Goal: Task Accomplishment & Management: Manage account settings

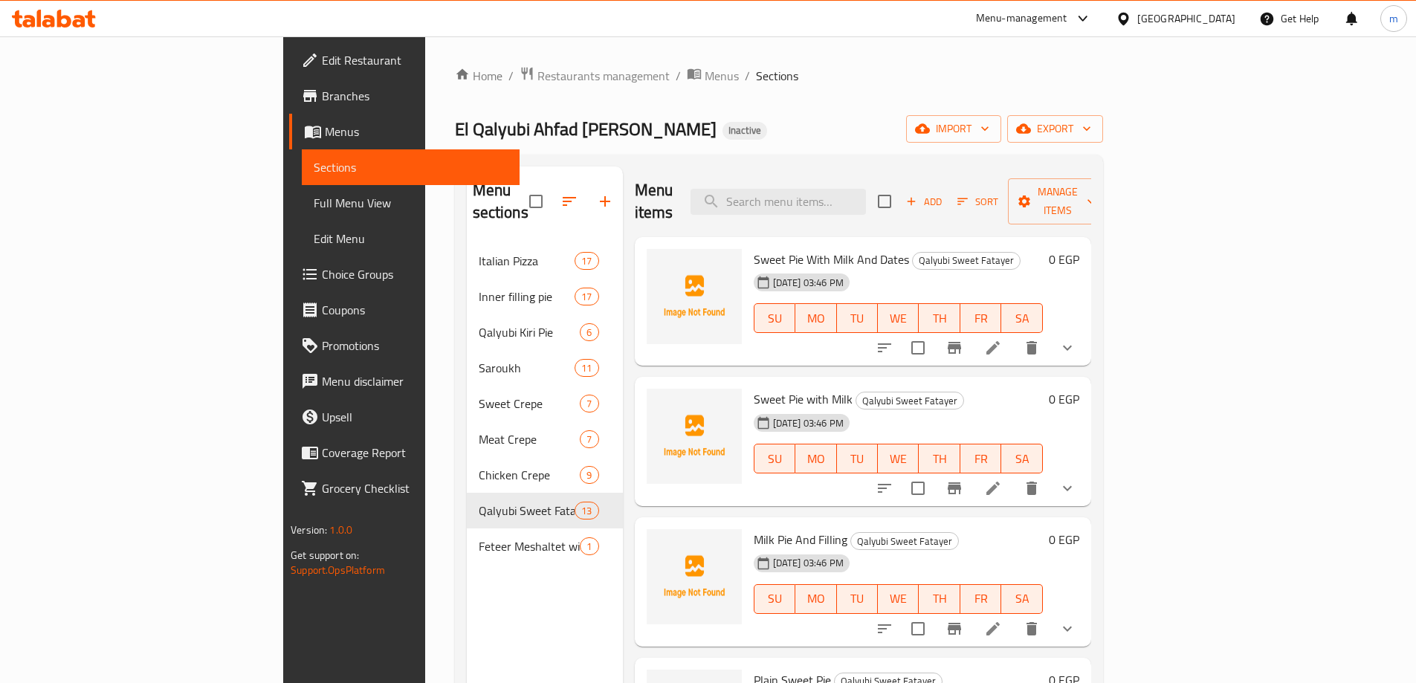
click at [74, 22] on icon at bounding box center [79, 21] width 13 height 13
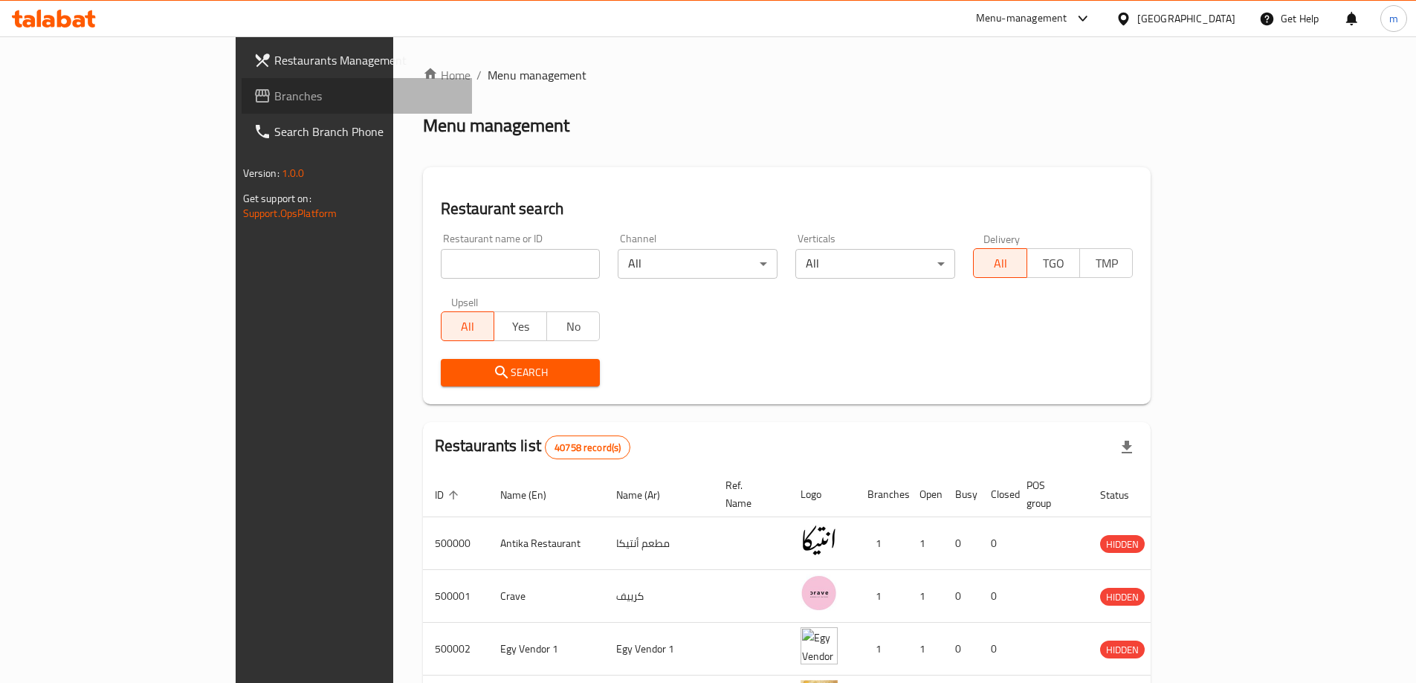
click at [274, 101] on span "Branches" at bounding box center [367, 96] width 186 height 18
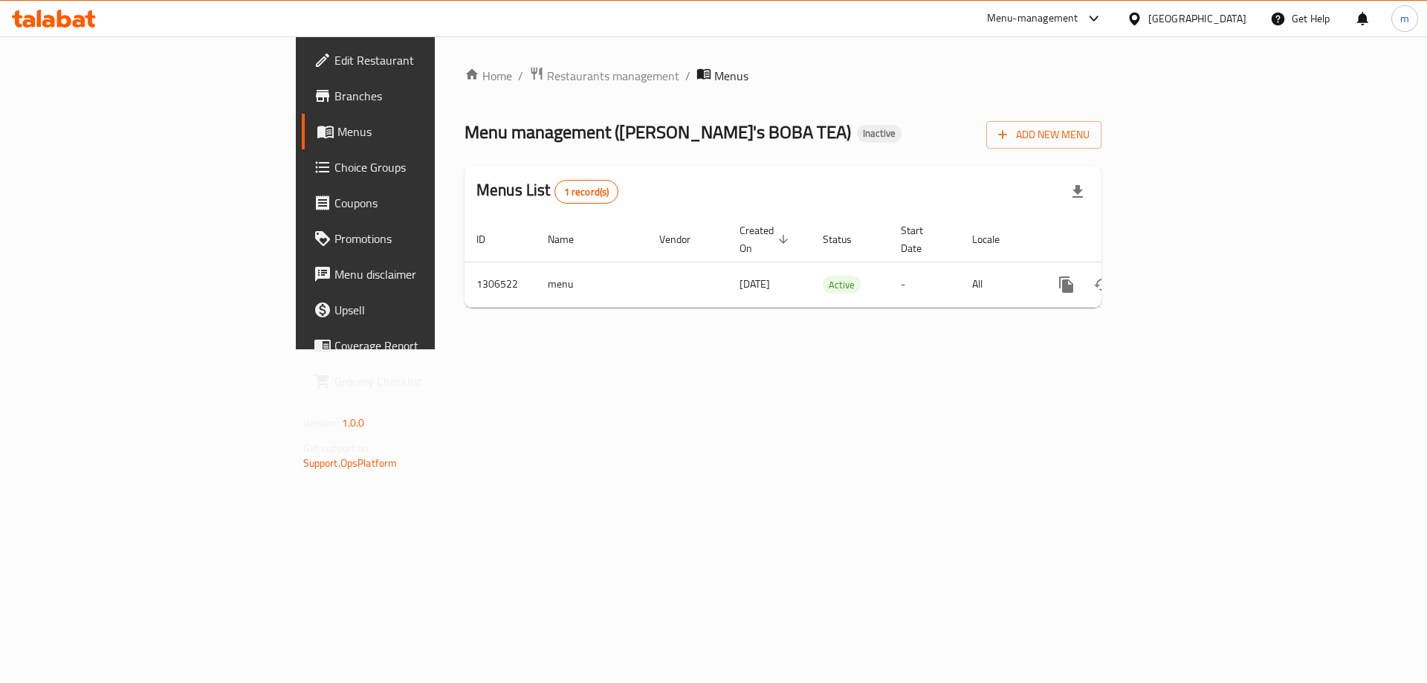
click at [334, 100] on span "Branches" at bounding box center [428, 96] width 188 height 18
click at [337, 137] on span "Menus" at bounding box center [429, 132] width 185 height 18
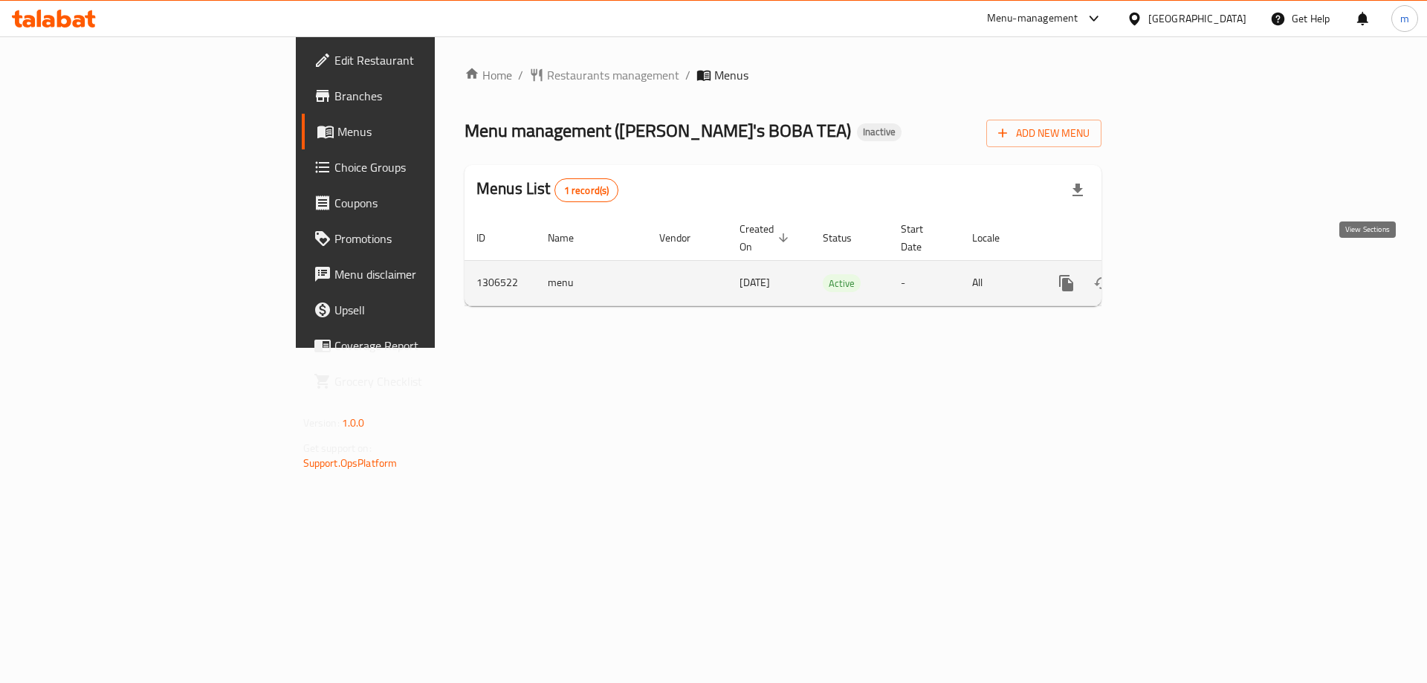
click at [1180, 276] on icon "enhanced table" at bounding box center [1173, 282] width 13 height 13
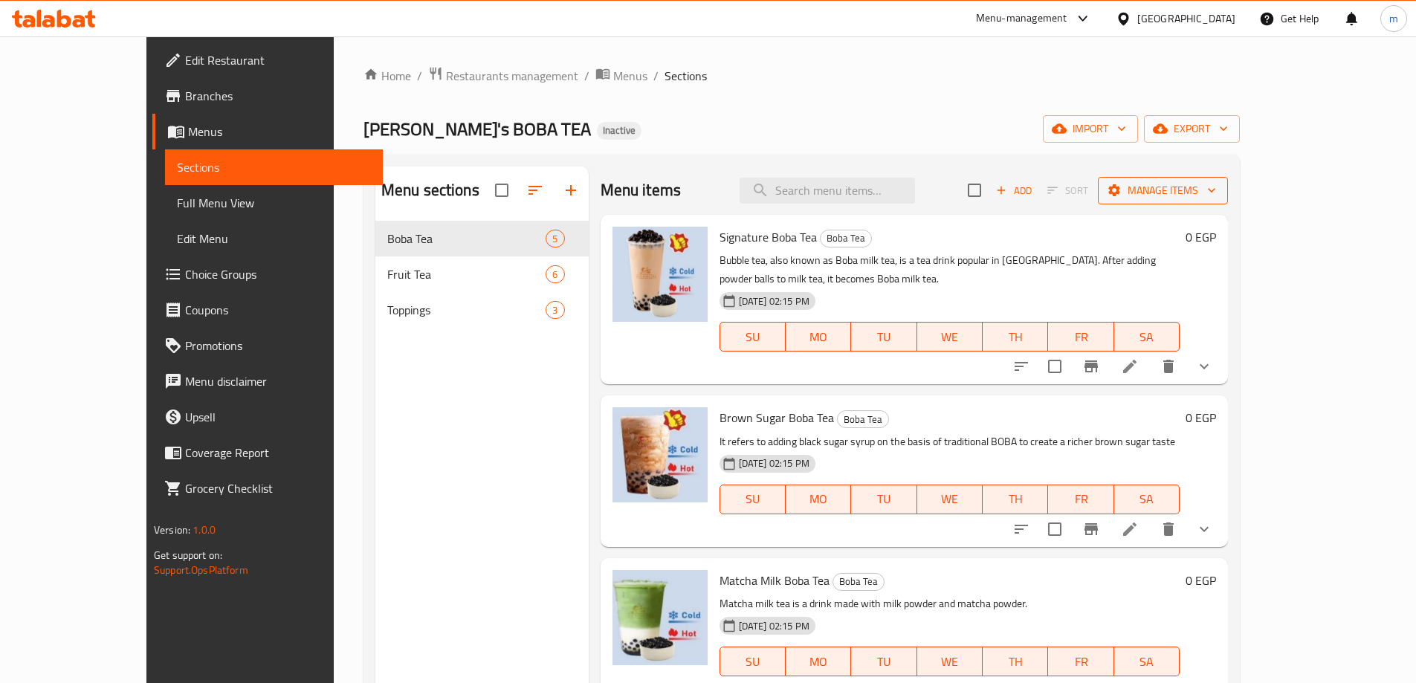
click at [1219, 188] on icon "button" at bounding box center [1211, 190] width 15 height 15
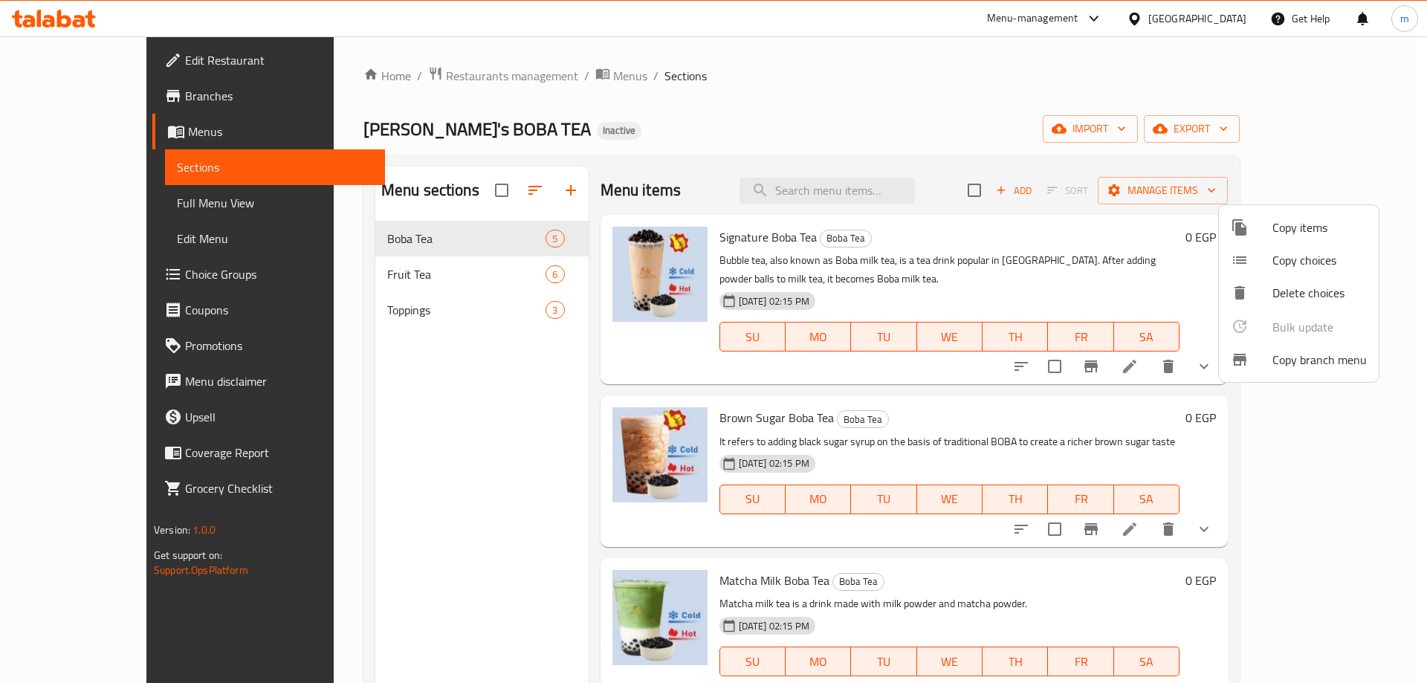
click at [1301, 351] on span "Copy branch menu" at bounding box center [1319, 360] width 94 height 18
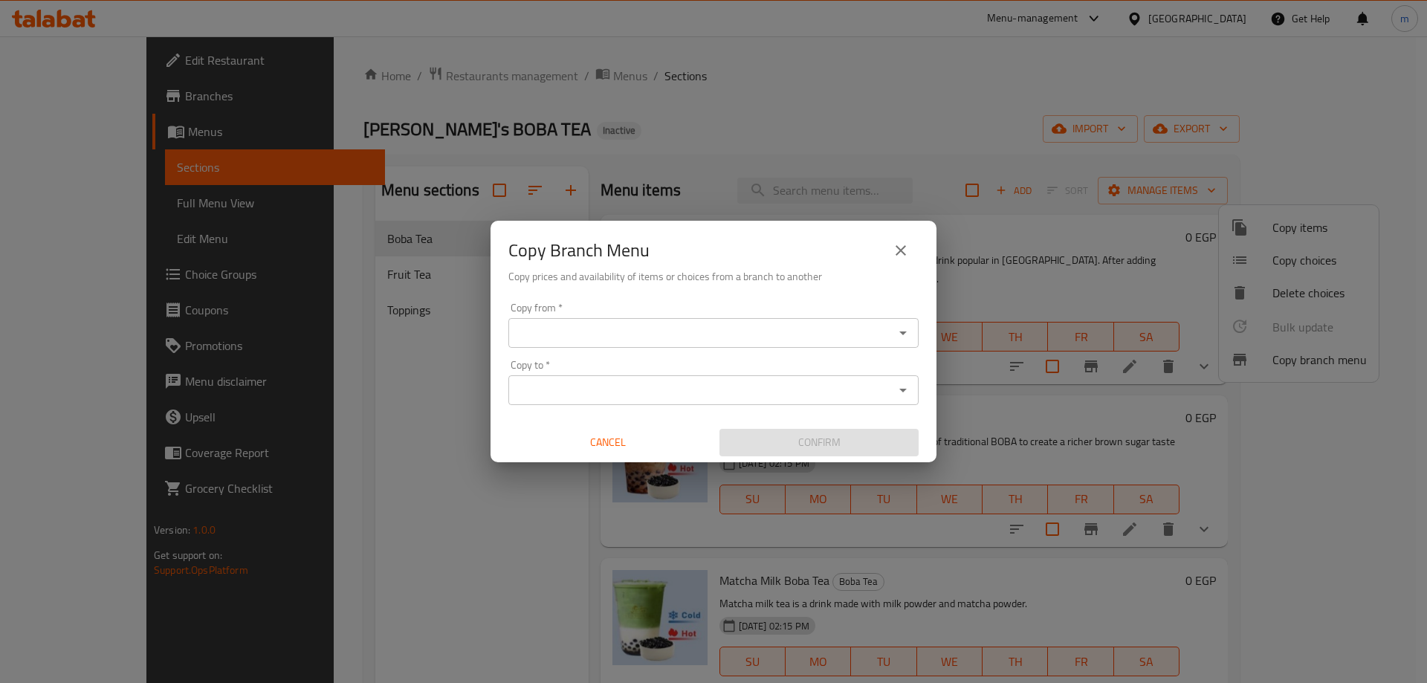
click at [906, 332] on icon "Open" at bounding box center [902, 333] width 7 height 4
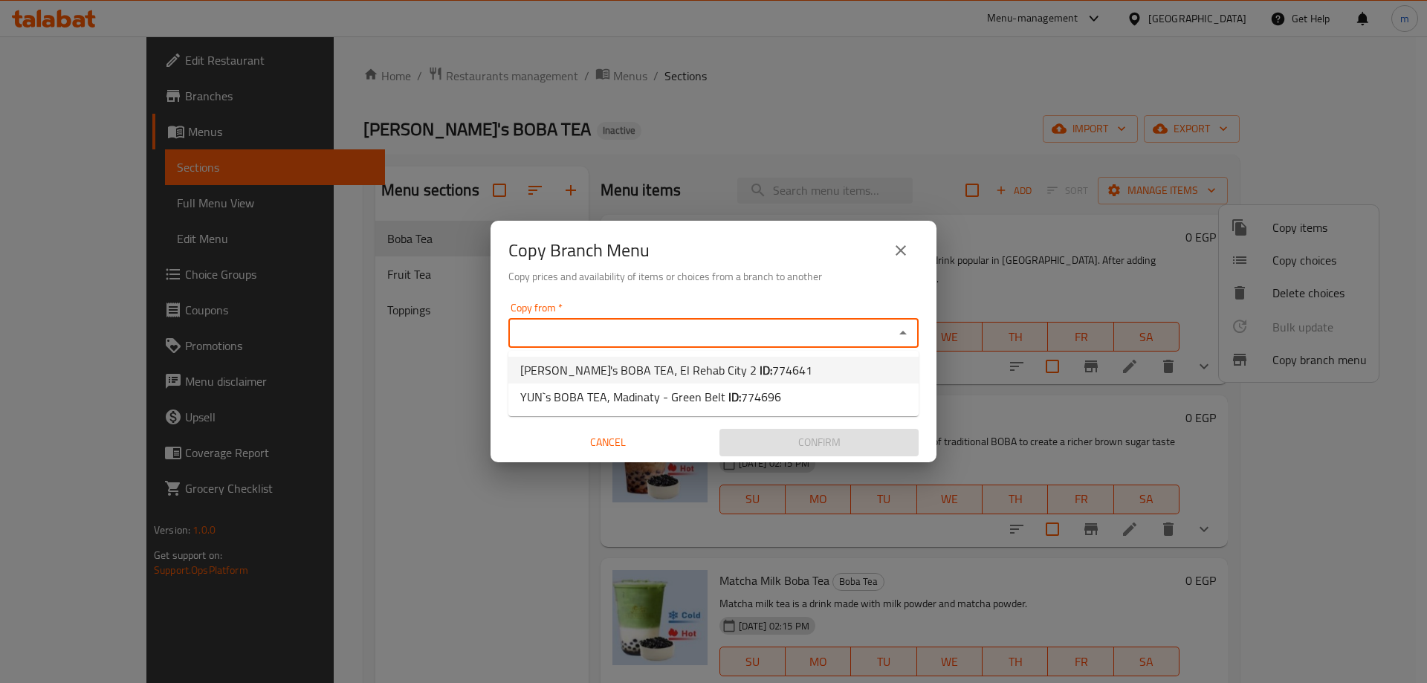
click at [772, 372] on span "774641" at bounding box center [792, 370] width 40 height 22
type input "YUN's BOBA TEA، El Rehab City 2"
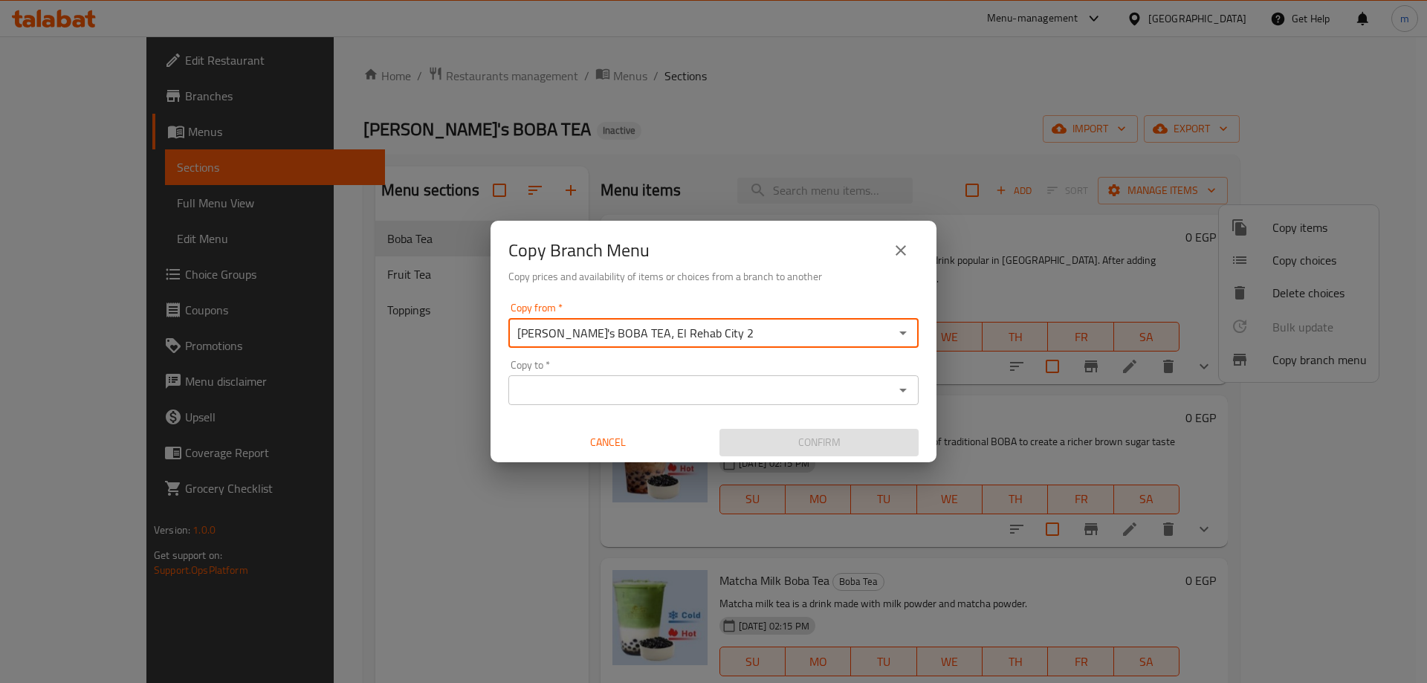
click at [905, 398] on icon "Open" at bounding box center [903, 390] width 18 height 18
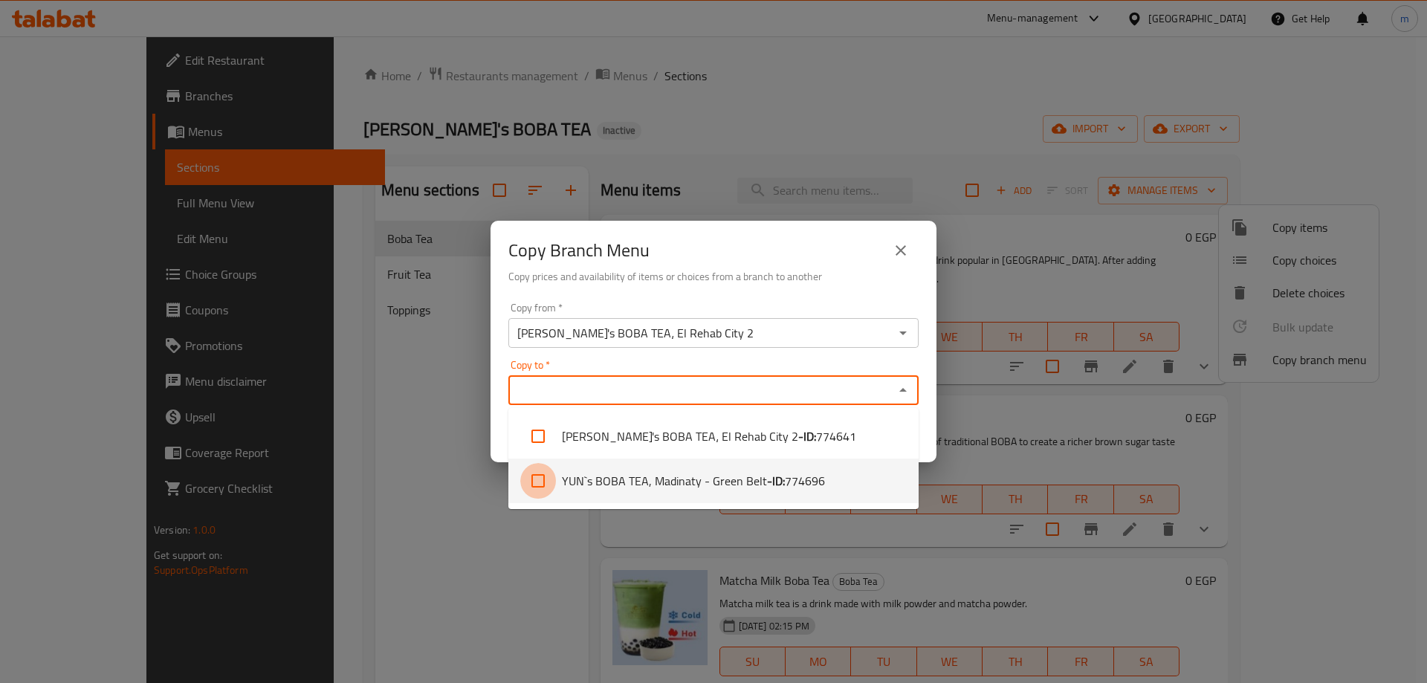
click at [540, 479] on input "checkbox" at bounding box center [538, 481] width 36 height 36
checkbox input "true"
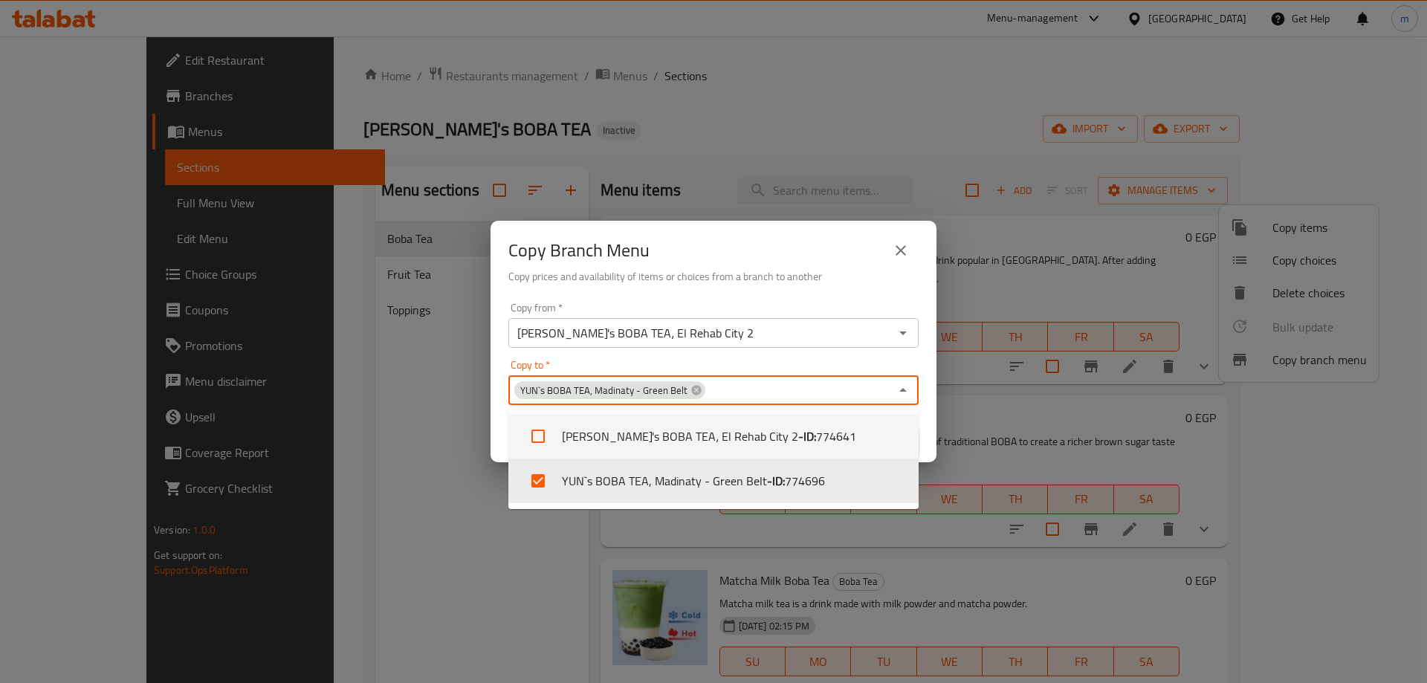
click at [721, 309] on div "Copy from   * YUN's BOBA TEA، El Rehab City 2 Copy from *" at bounding box center [713, 324] width 410 height 45
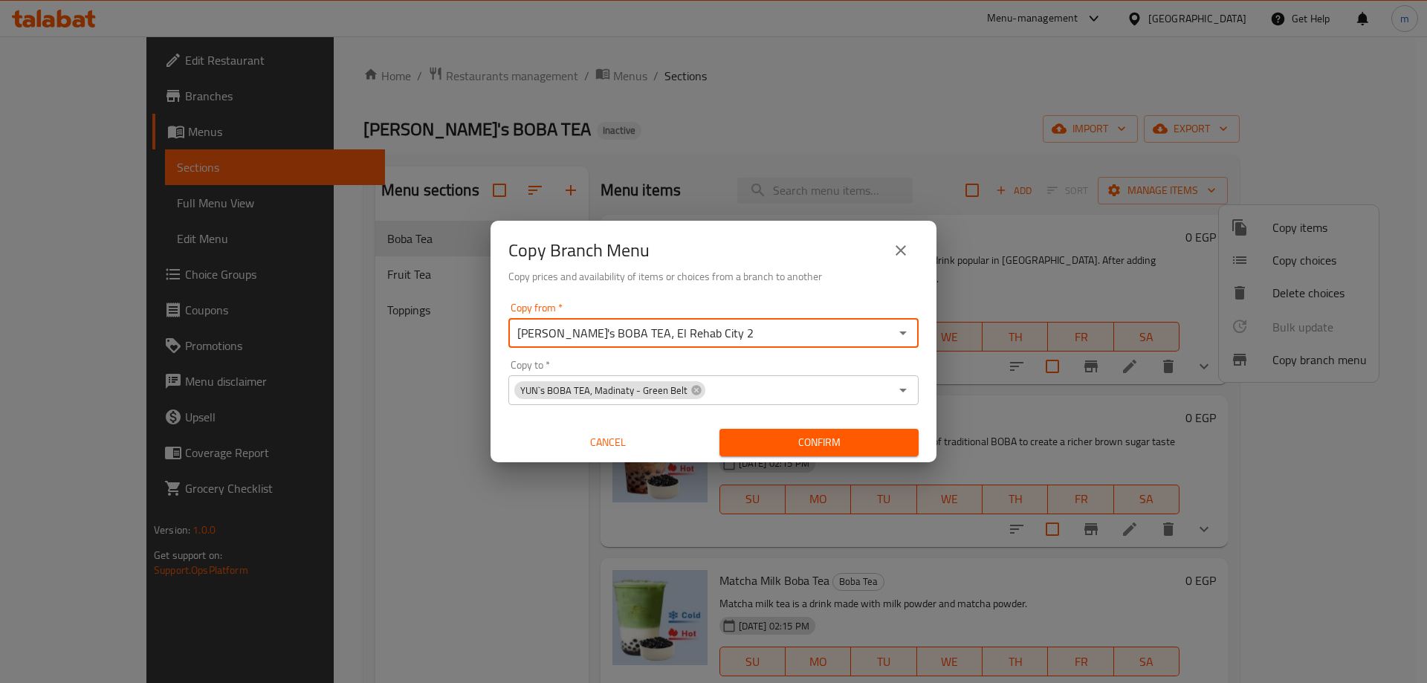
click at [738, 300] on div "Copy from   * YUN's BOBA TEA، El Rehab City 2 Copy from * Copy to   * YUN`s BOB…" at bounding box center [714, 380] width 446 height 166
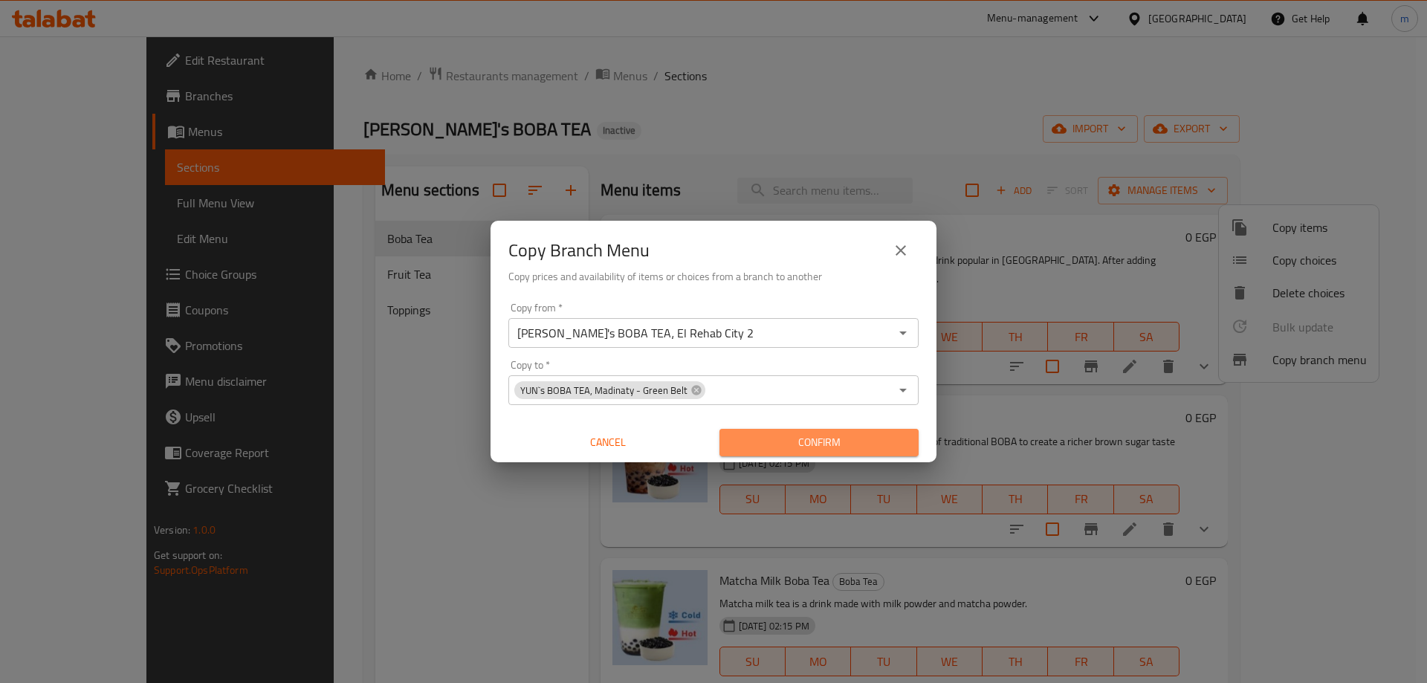
click at [800, 437] on span "Confirm" at bounding box center [818, 442] width 175 height 19
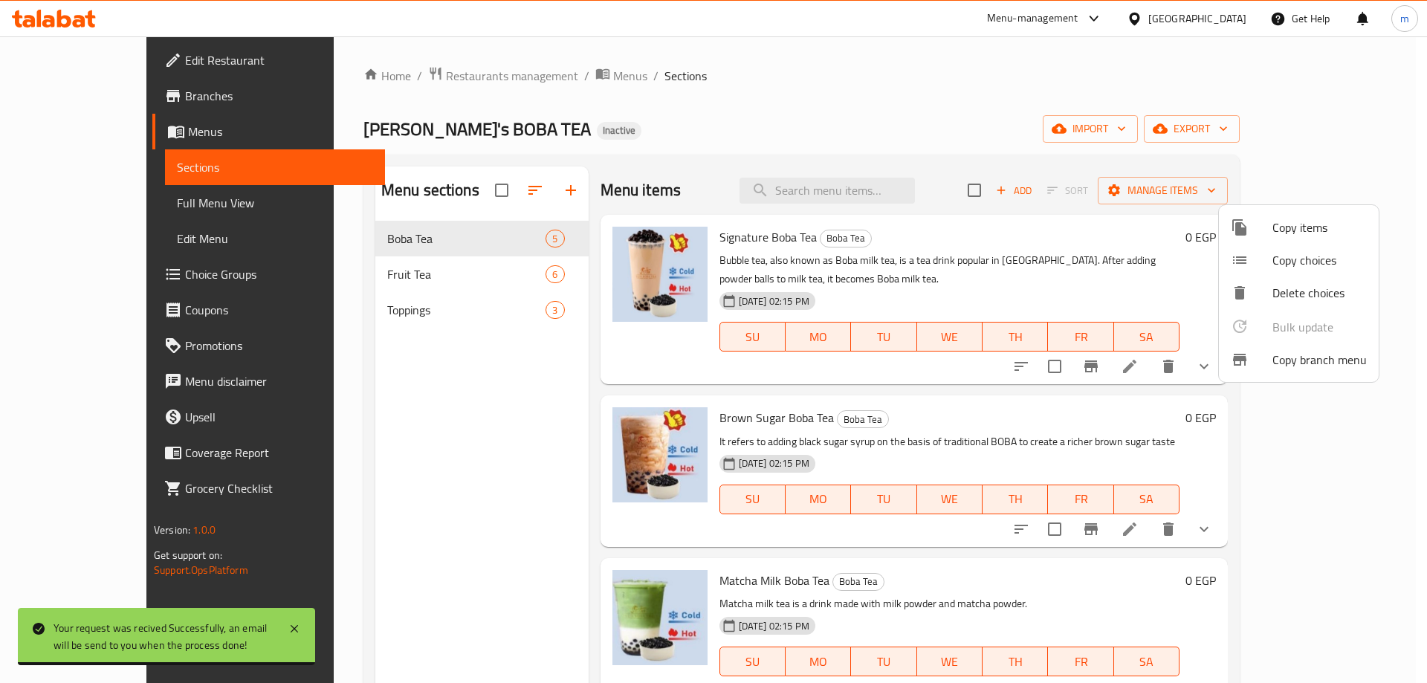
click at [126, 89] on div at bounding box center [713, 341] width 1427 height 683
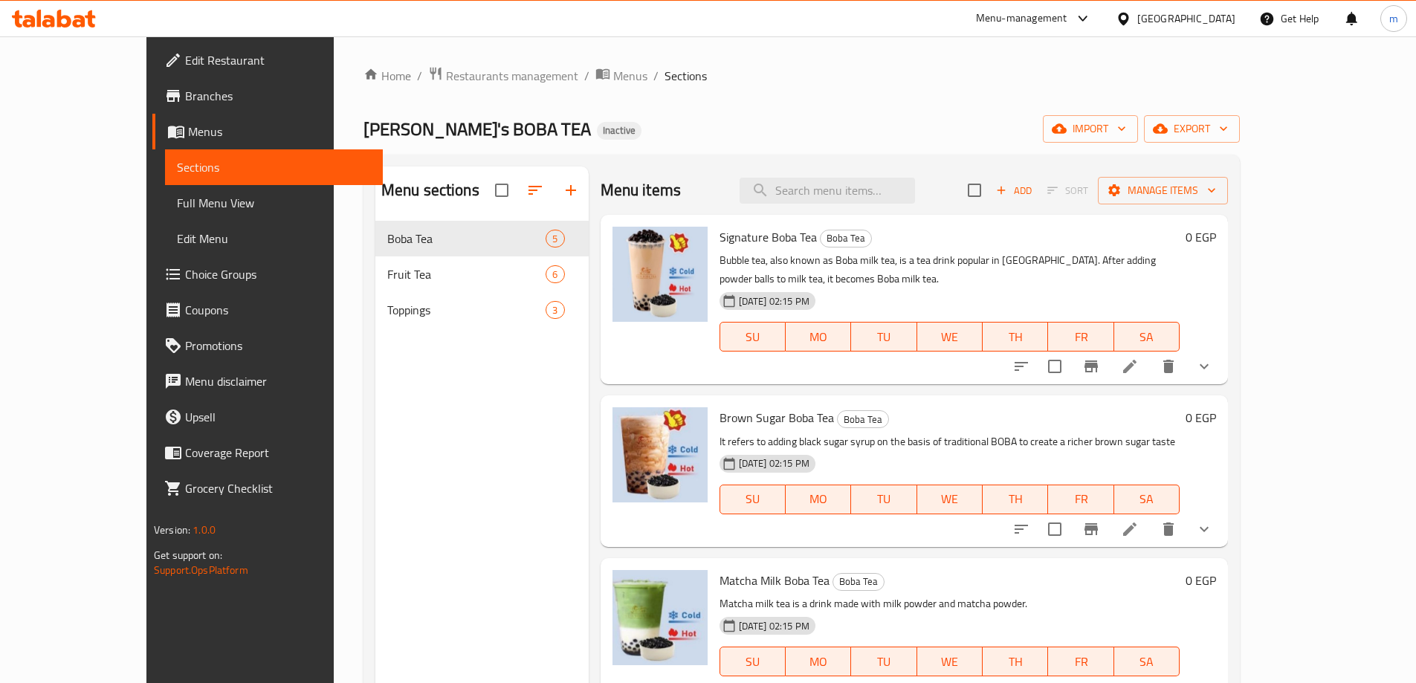
click at [185, 94] on span "Branches" at bounding box center [278, 96] width 186 height 18
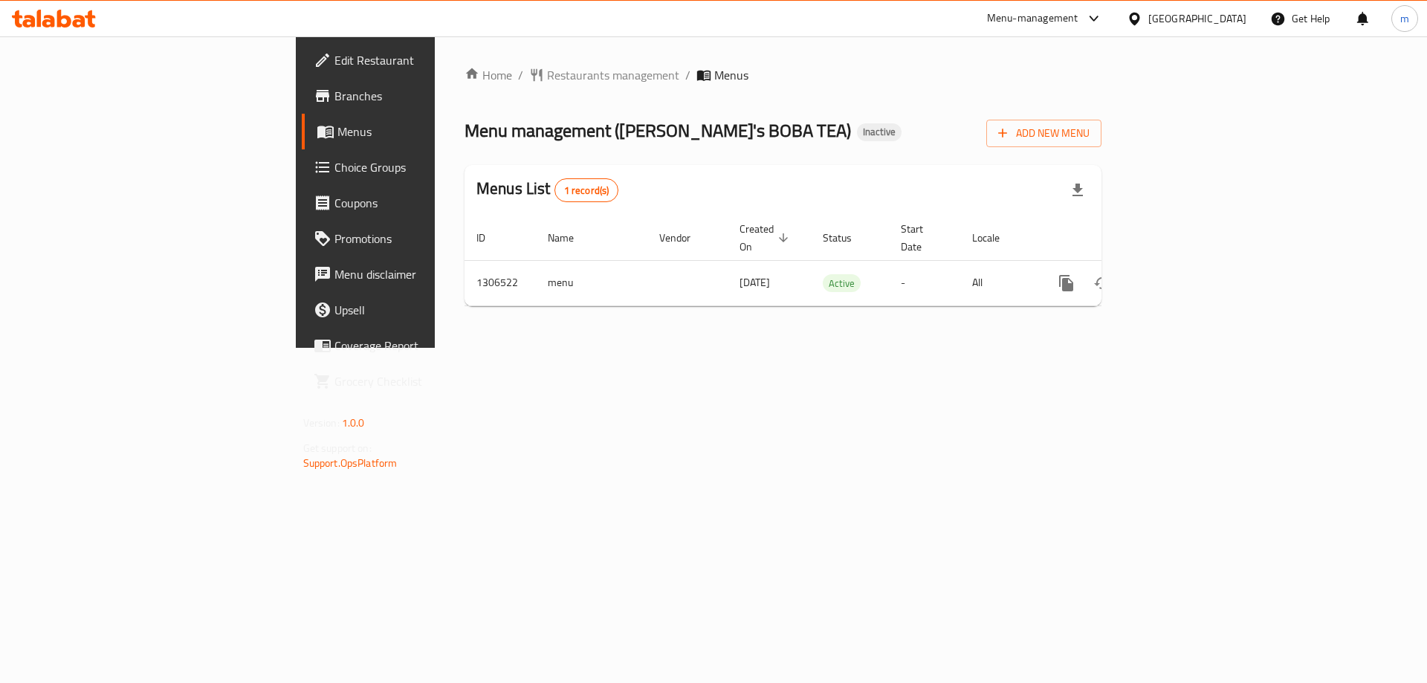
click at [1131, 344] on div "Home / Restaurants management / Menus Menu management ( [PERSON_NAME]'s BOBA TE…" at bounding box center [783, 191] width 696 height 311
click at [334, 96] on span "Branches" at bounding box center [428, 96] width 188 height 18
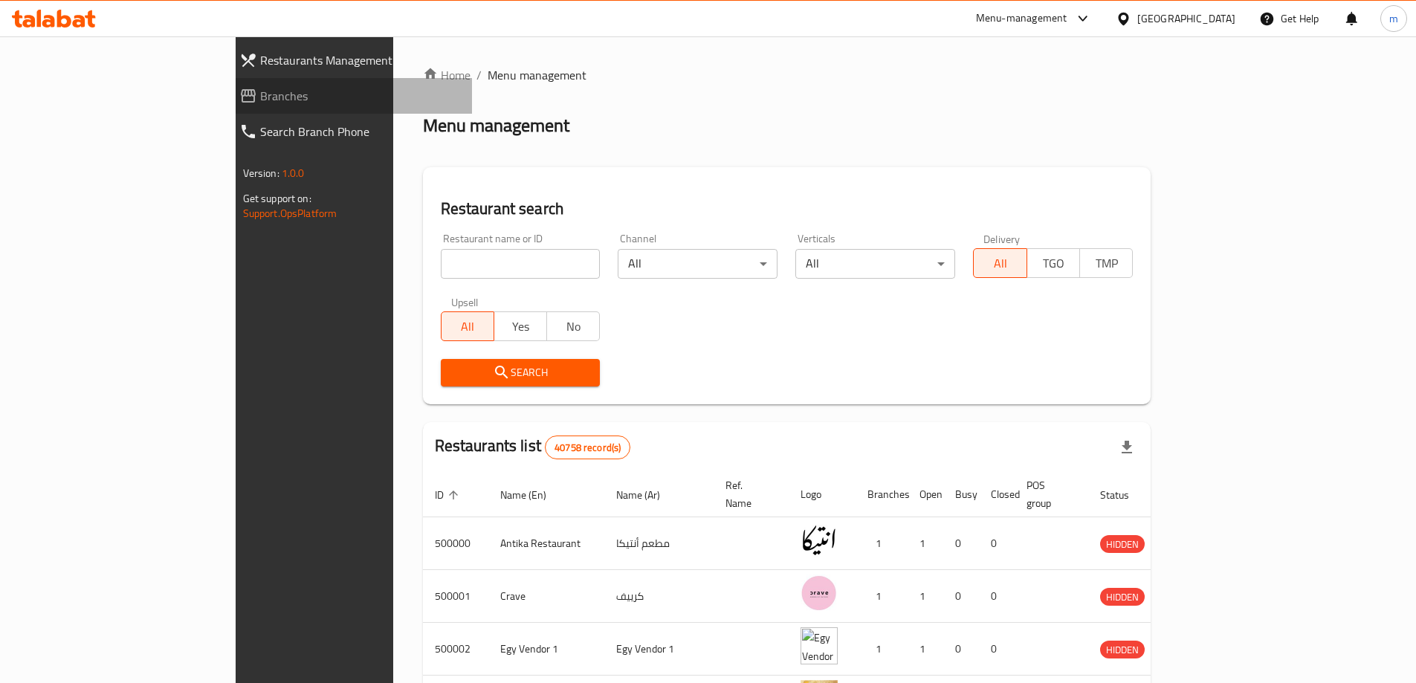
click at [260, 104] on span "Branches" at bounding box center [360, 96] width 200 height 18
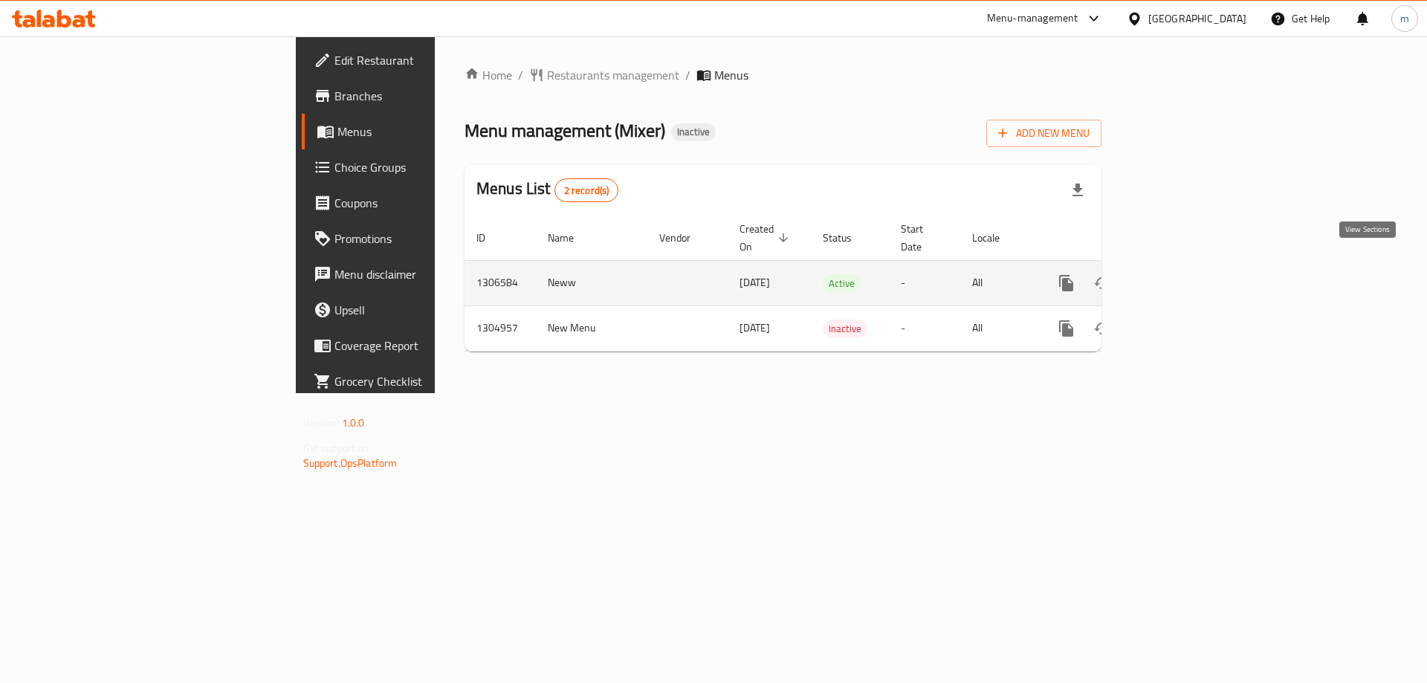
click at [1180, 276] on icon "enhanced table" at bounding box center [1173, 282] width 13 height 13
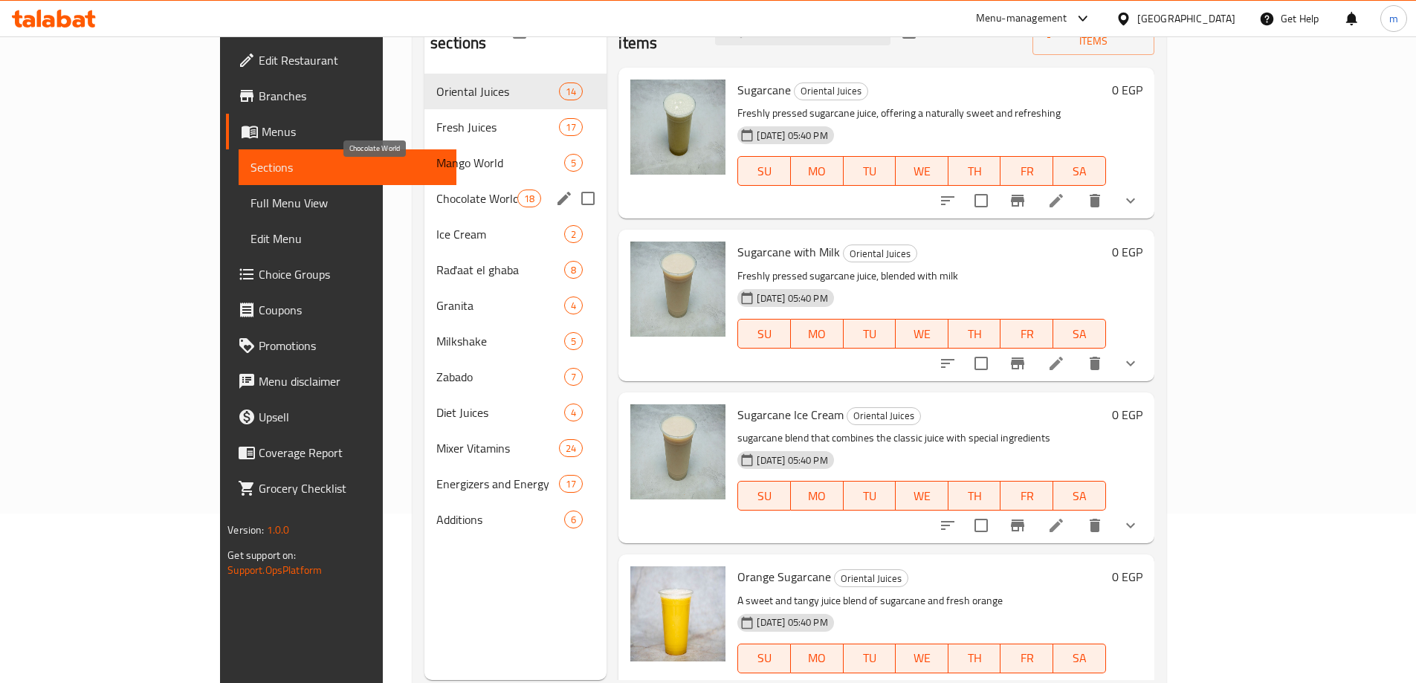
scroll to position [134, 0]
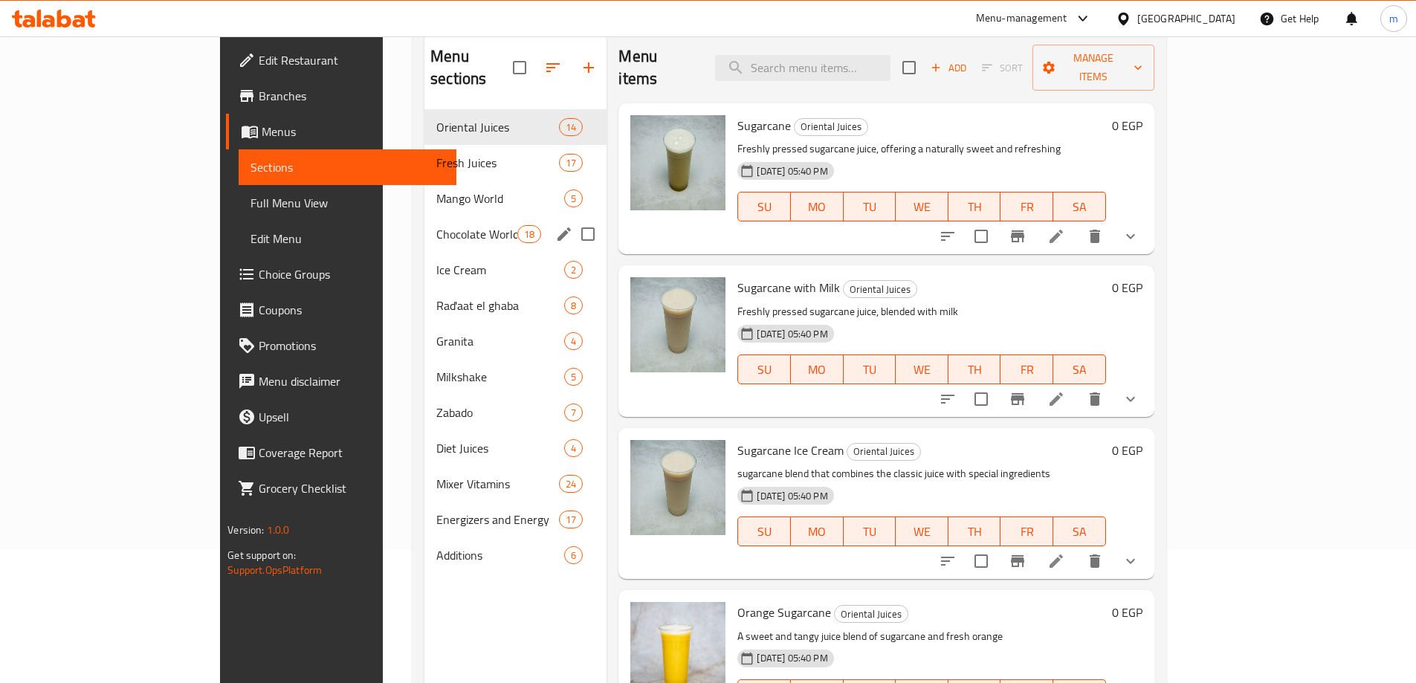
click at [424, 216] on div "Chocolate World 18" at bounding box center [515, 234] width 182 height 36
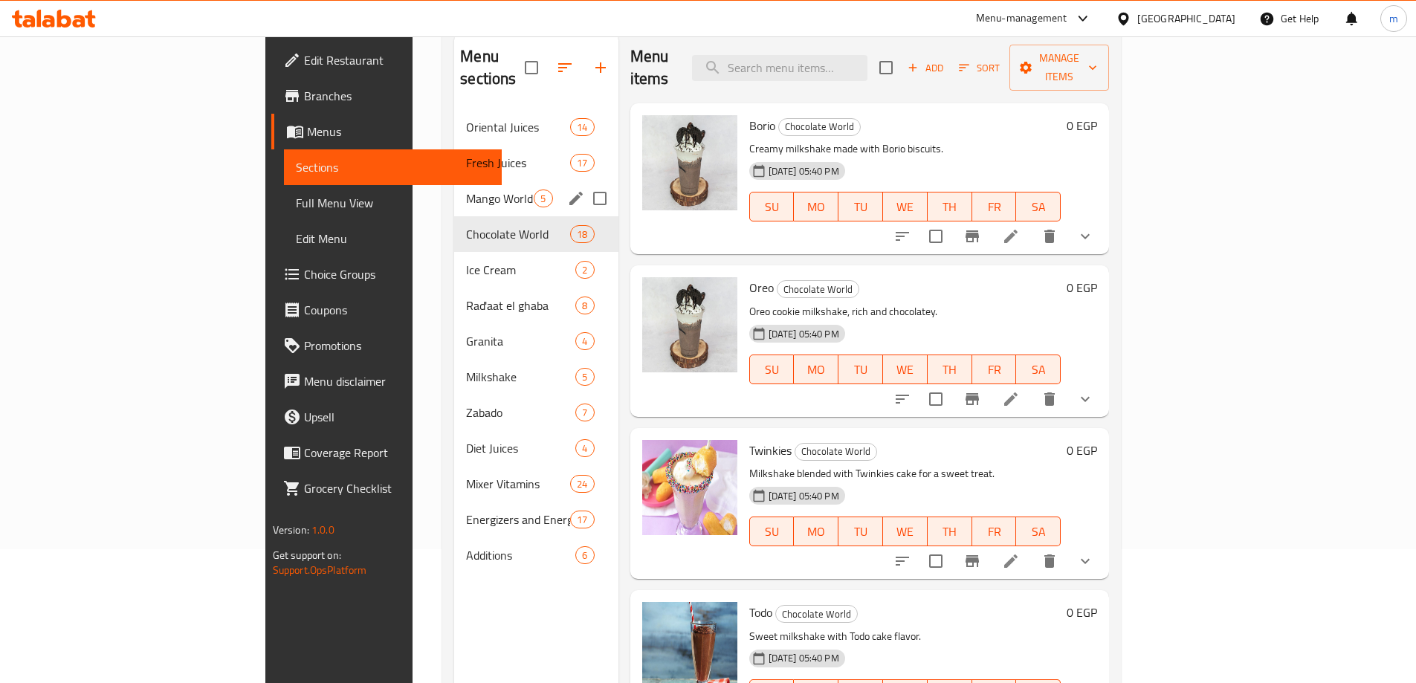
click at [466, 190] on span "Mango World" at bounding box center [500, 199] width 68 height 18
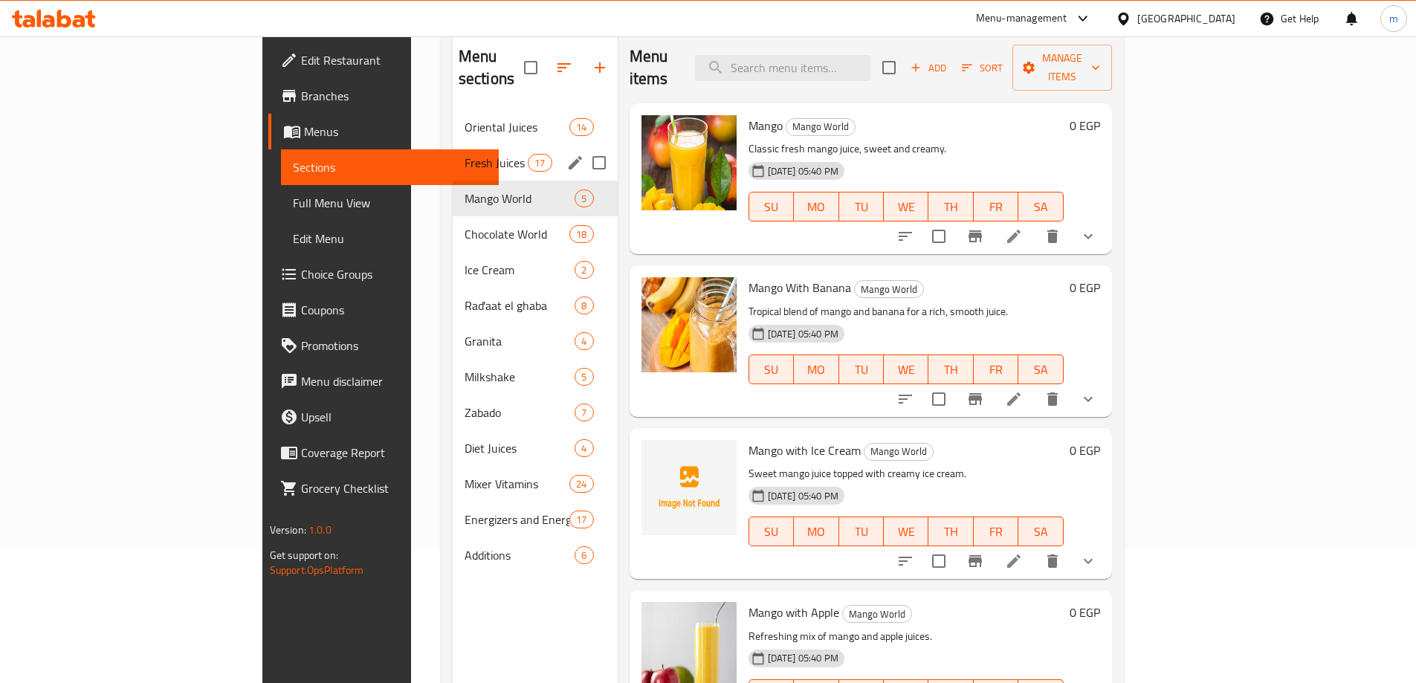
click at [464, 154] on span "Fresh Juices" at bounding box center [495, 163] width 63 height 18
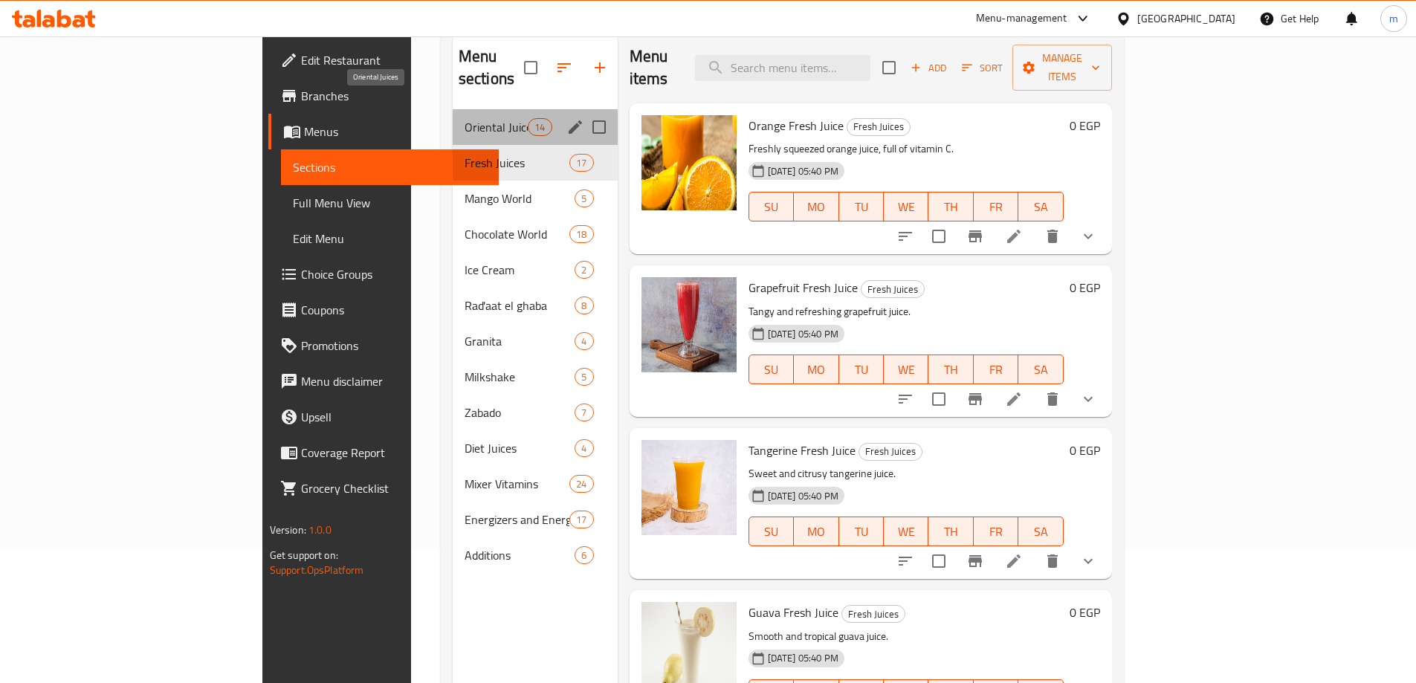
click at [464, 118] on span "Oriental Juices" at bounding box center [495, 127] width 63 height 18
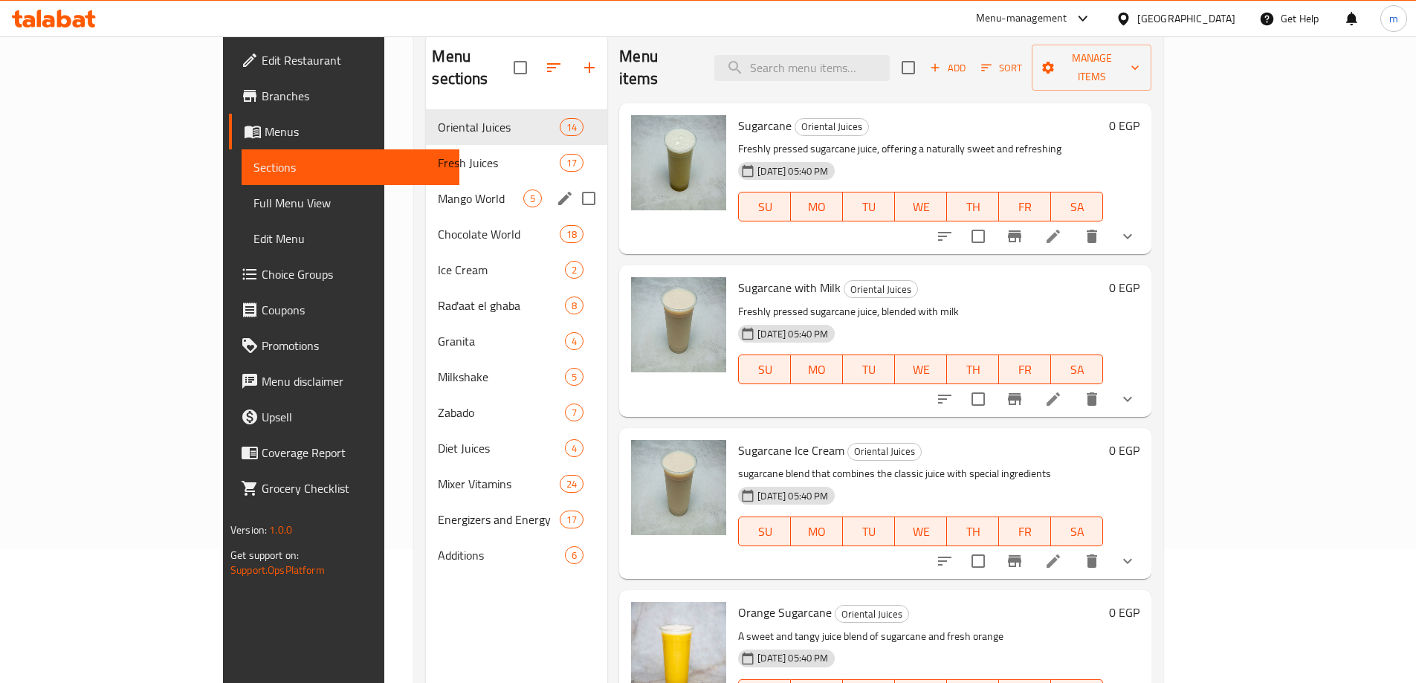
click at [426, 181] on div "Mango World 5" at bounding box center [516, 199] width 181 height 36
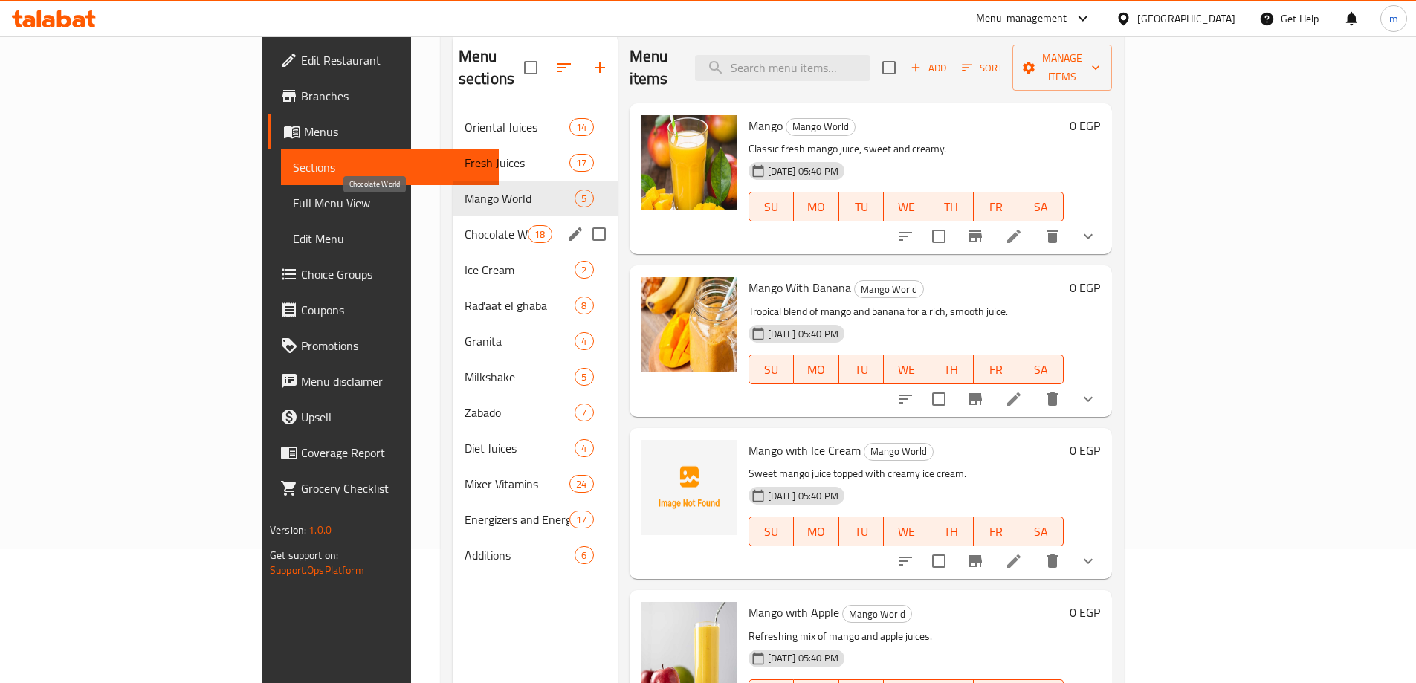
click at [464, 225] on span "Chocolate World" at bounding box center [495, 234] width 63 height 18
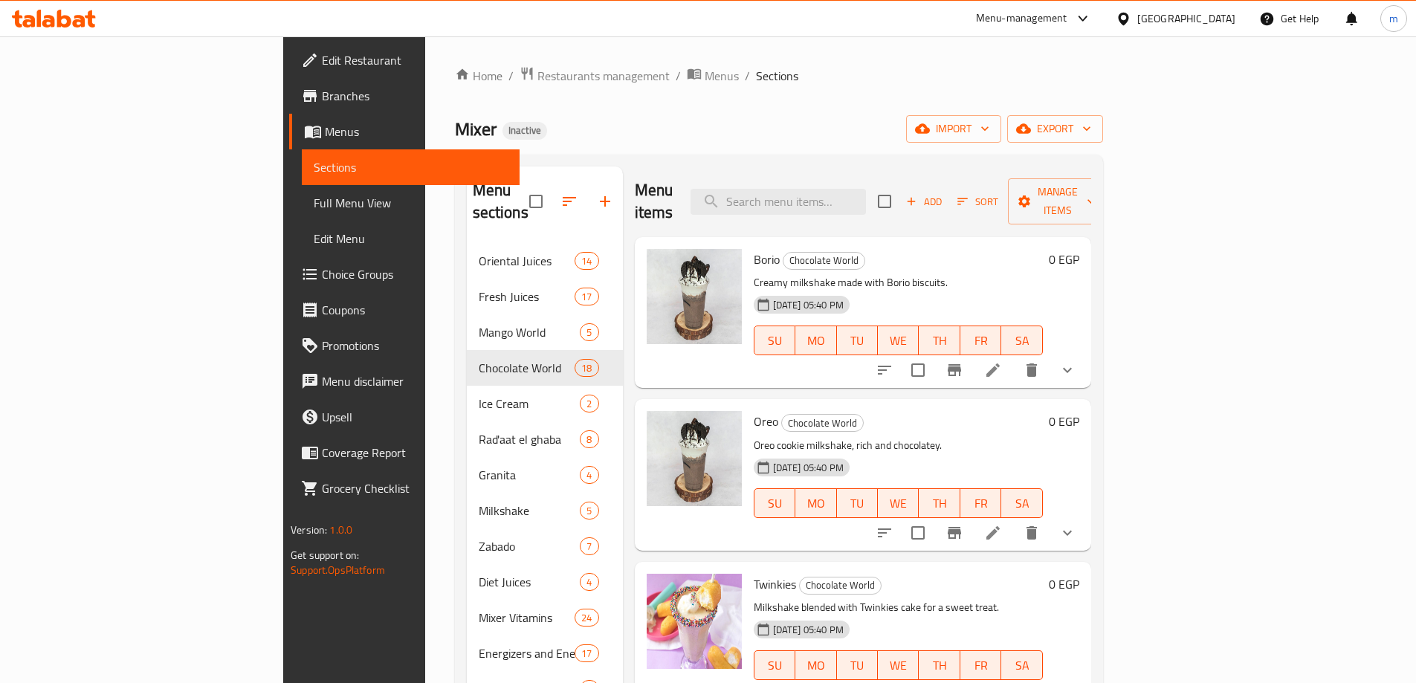
click at [455, 126] on span "Mixer" at bounding box center [476, 128] width 42 height 33
copy span "Mixer"
click at [754, 248] on span "Borio" at bounding box center [767, 259] width 26 height 22
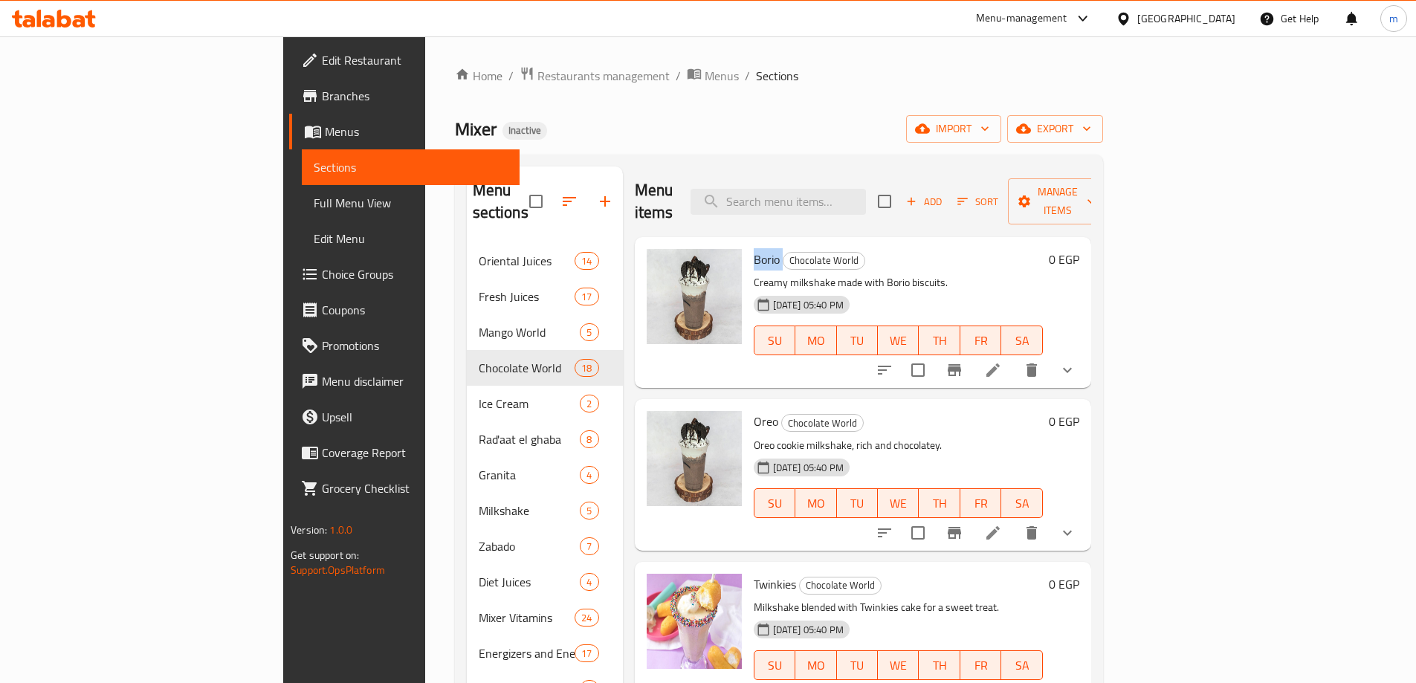
copy h6 "Borio"
click at [706, 106] on div "Home / Restaurants management / Menus / Sections Mixer Inactive import export M…" at bounding box center [779, 463] width 648 height 795
click at [1002, 361] on icon at bounding box center [993, 370] width 18 height 18
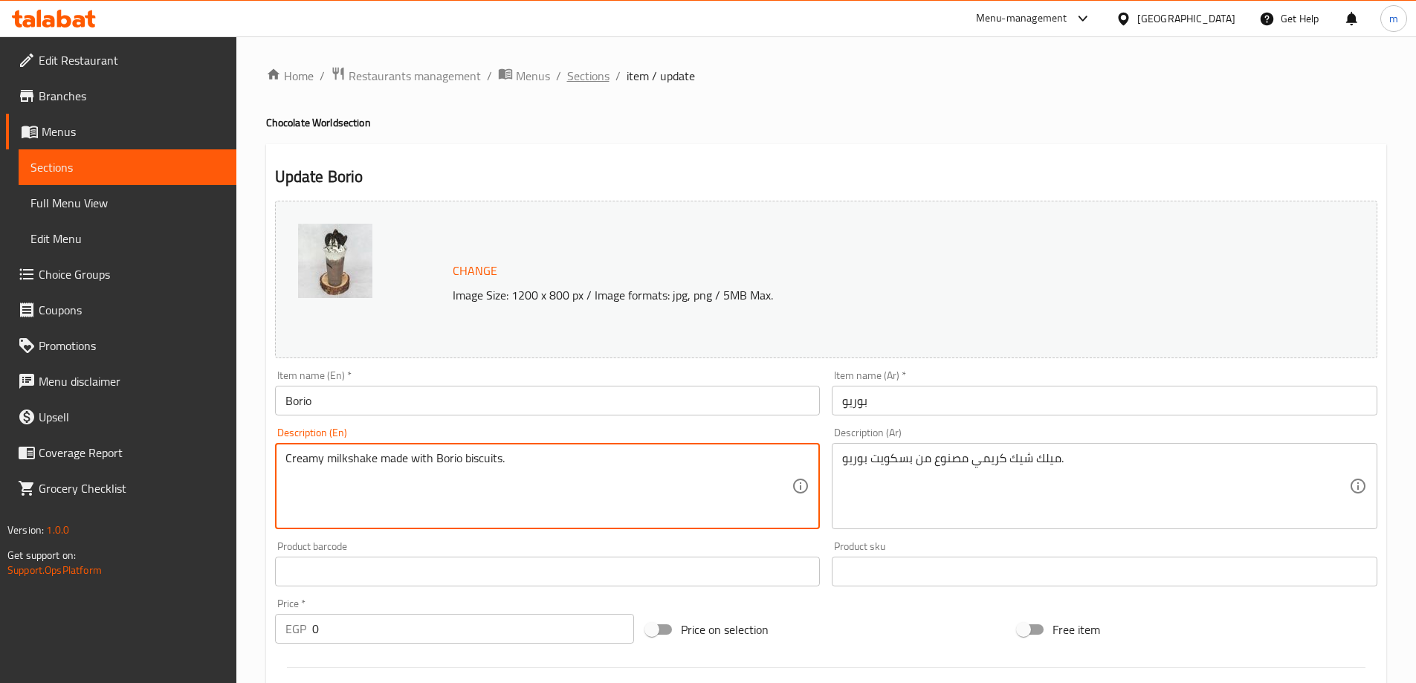
click at [601, 84] on span "Sections" at bounding box center [588, 76] width 42 height 18
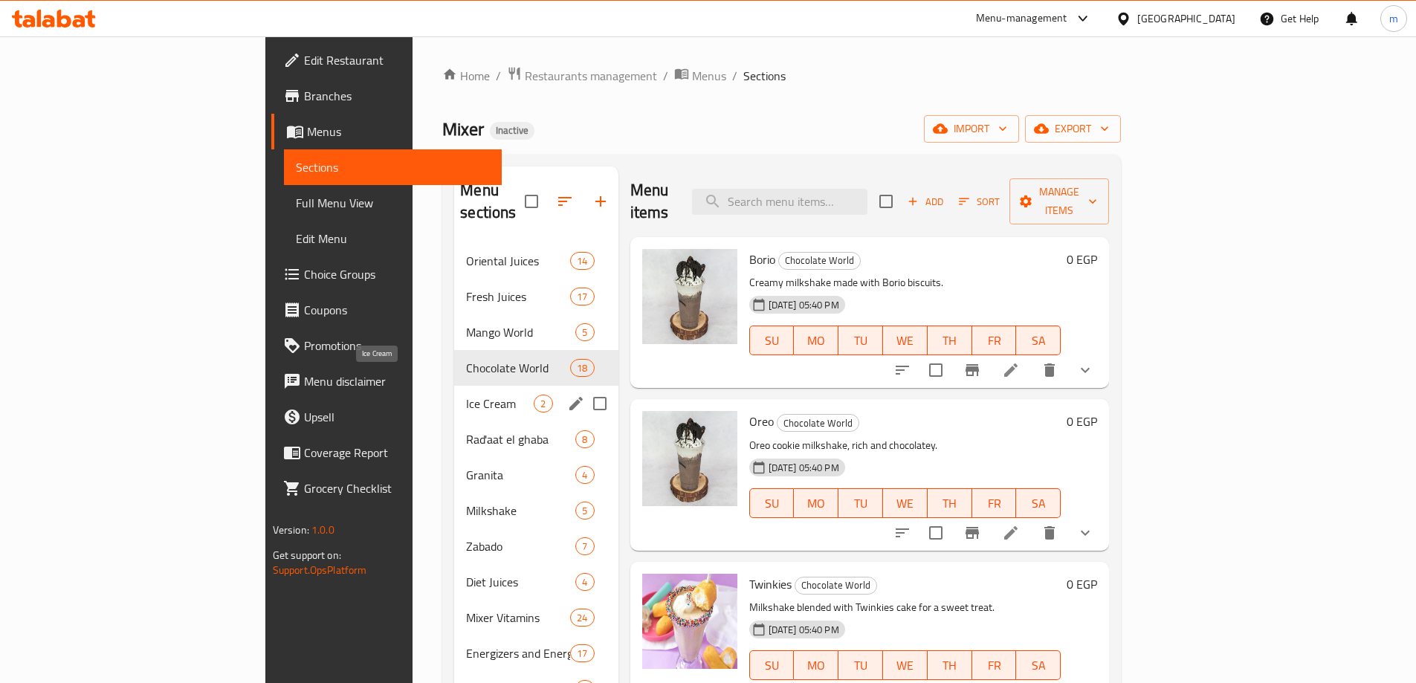
click at [466, 395] on span "Ice Cream" at bounding box center [500, 404] width 68 height 18
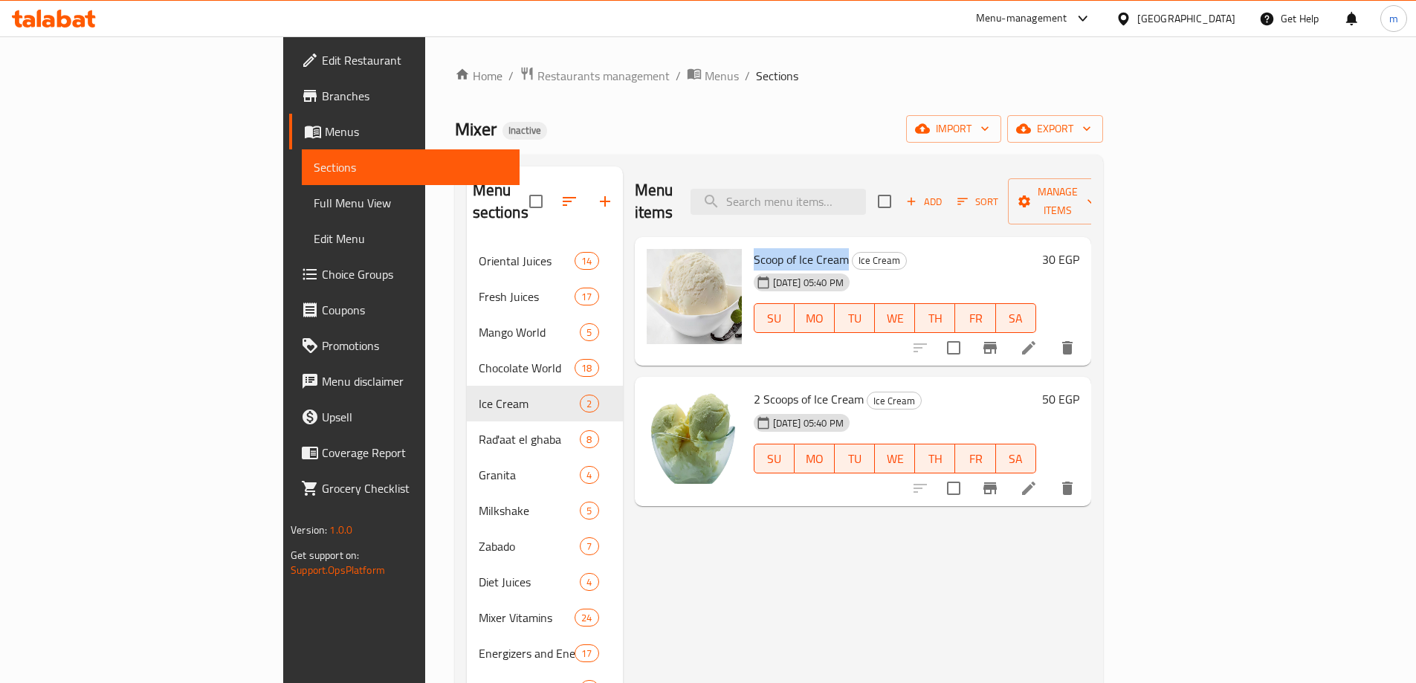
drag, startPoint x: 683, startPoint y: 239, endPoint x: 776, endPoint y: 243, distance: 93.0
click at [776, 248] on span "Scoop of Ice Cream" at bounding box center [801, 259] width 95 height 22
copy span "Scoop of Ice Cream"
click at [1038, 339] on icon at bounding box center [1029, 348] width 18 height 18
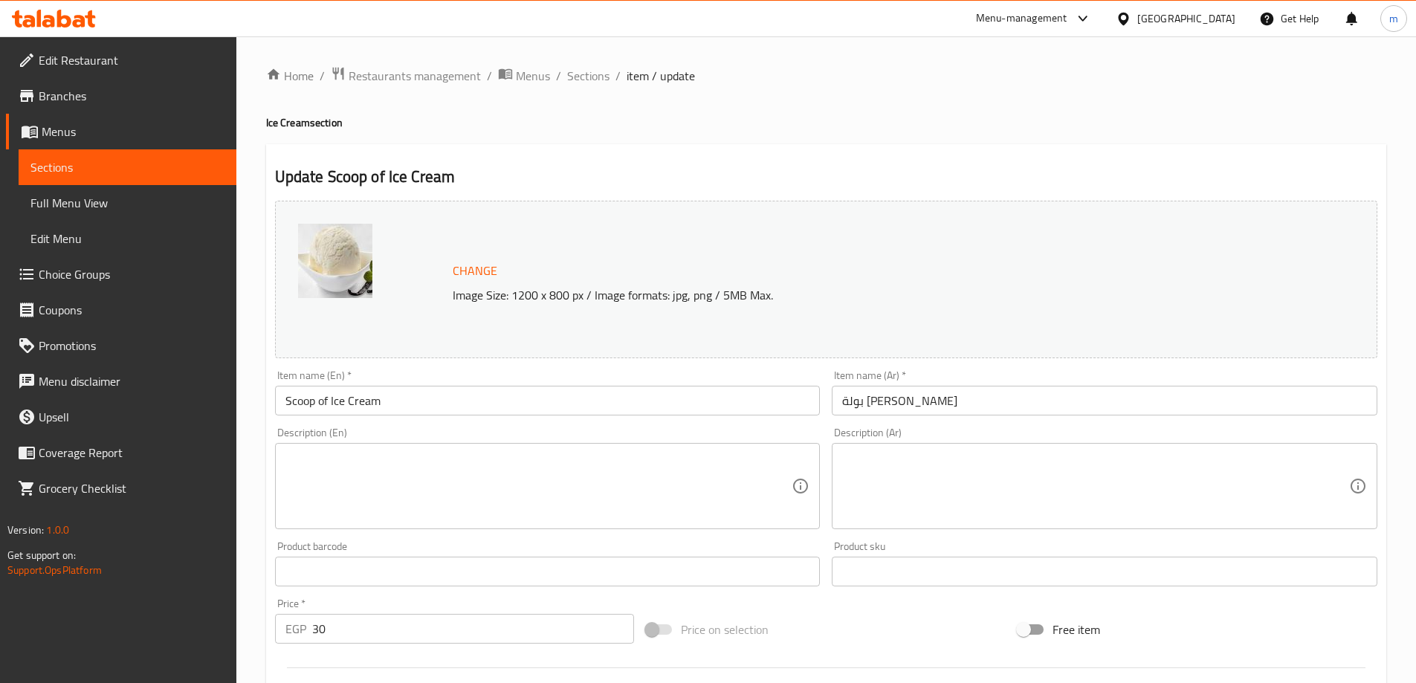
click at [592, 473] on textarea at bounding box center [538, 486] width 507 height 71
paste textarea "One scoop of creamy ice cream in your preferred flavor."
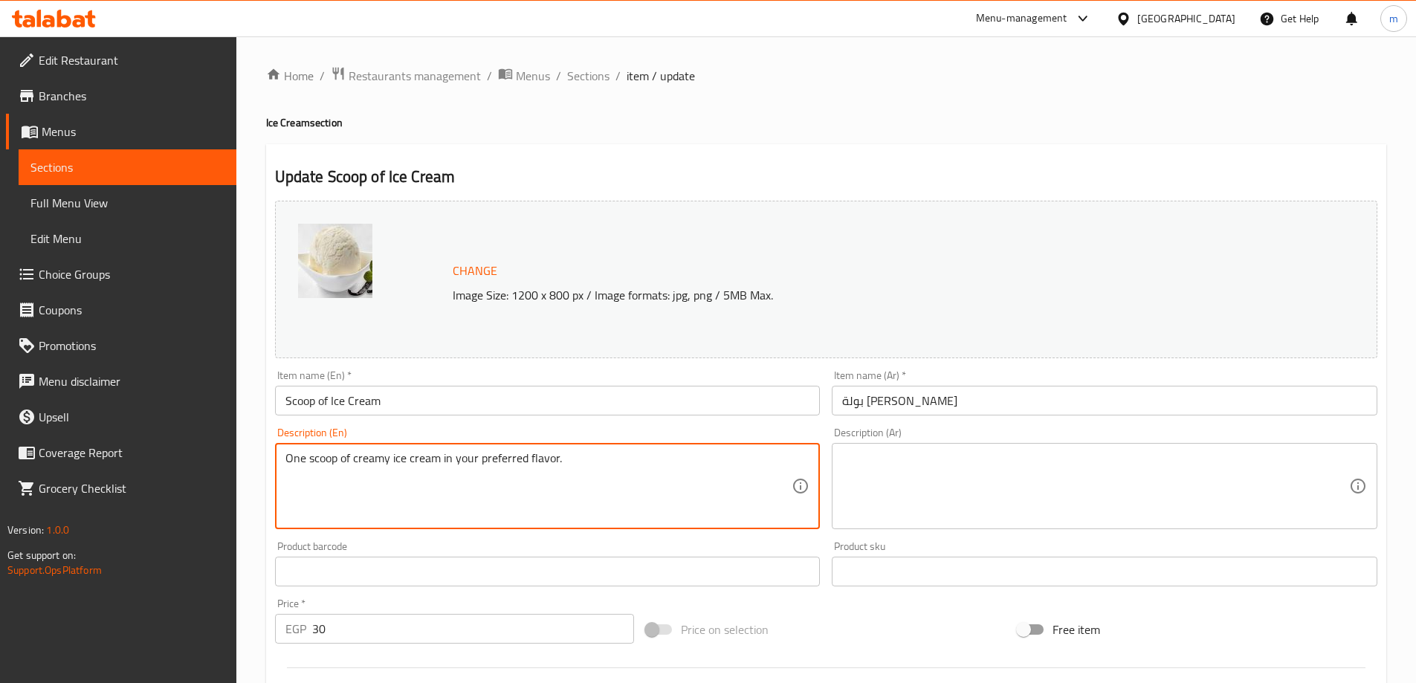
type textarea "One scoop of creamy ice cream in your preferred flavor."
click at [1144, 524] on div "Description (Ar)" at bounding box center [1105, 486] width 546 height 86
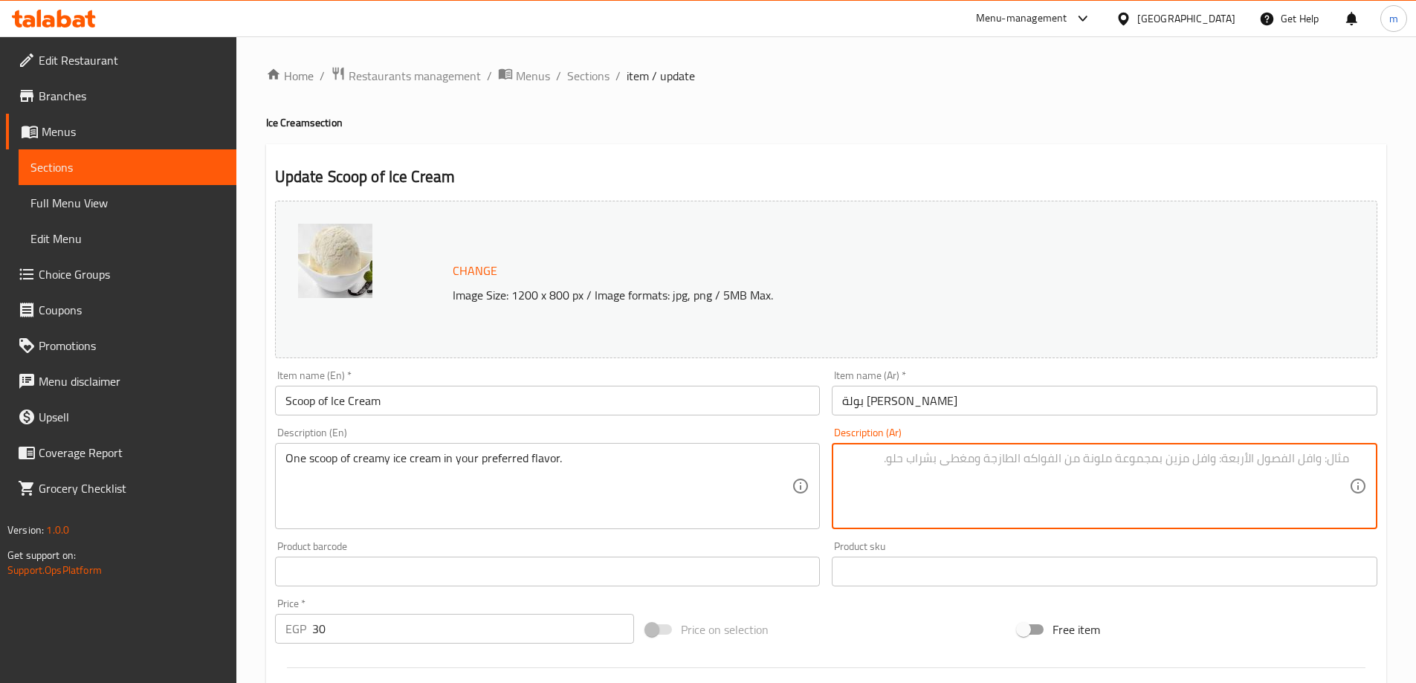
click at [1155, 407] on input "بولة ايس كريم" at bounding box center [1105, 401] width 546 height 30
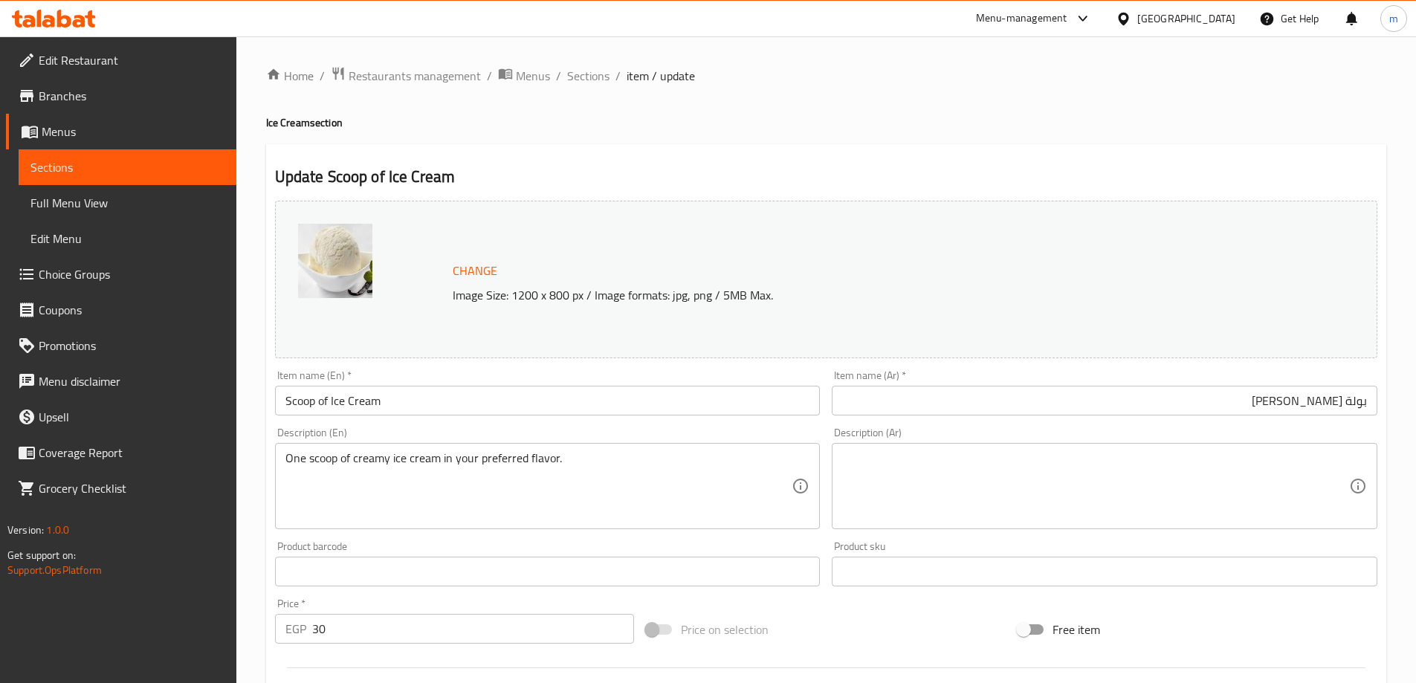
click at [955, 490] on textarea at bounding box center [1095, 486] width 507 height 71
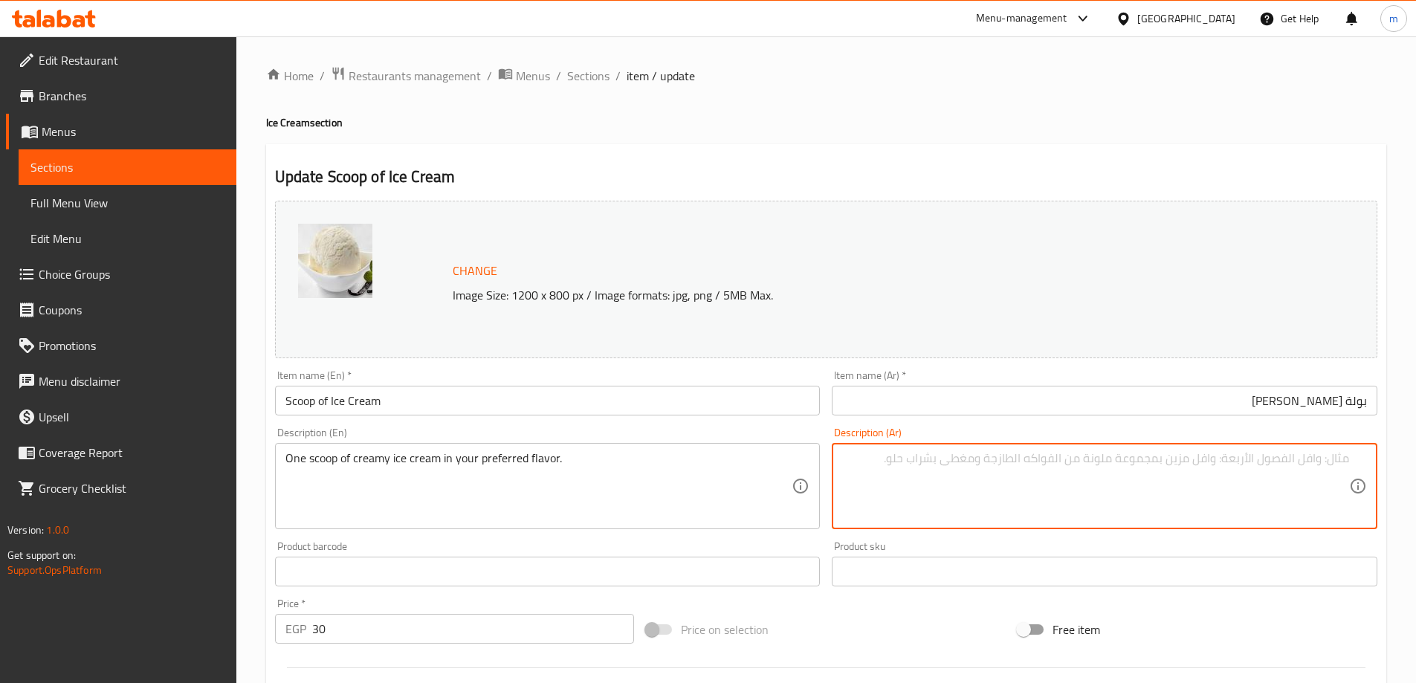
paste textarea "مغرفة واحدة من الآيس كريم الكريمي بالنكهة المفضلة لديك."
drag, startPoint x: 1347, startPoint y: 463, endPoint x: 1420, endPoint y: 464, distance: 72.8
click at [1416, 464] on html "​ Menu-management Egypt Get Help m Edit Restaurant Branches Menus Sections Full…" at bounding box center [708, 341] width 1416 height 683
type textarea "بولة واحدة من الآيس كريم الكريمي بالنكهة المفضلة لديك."
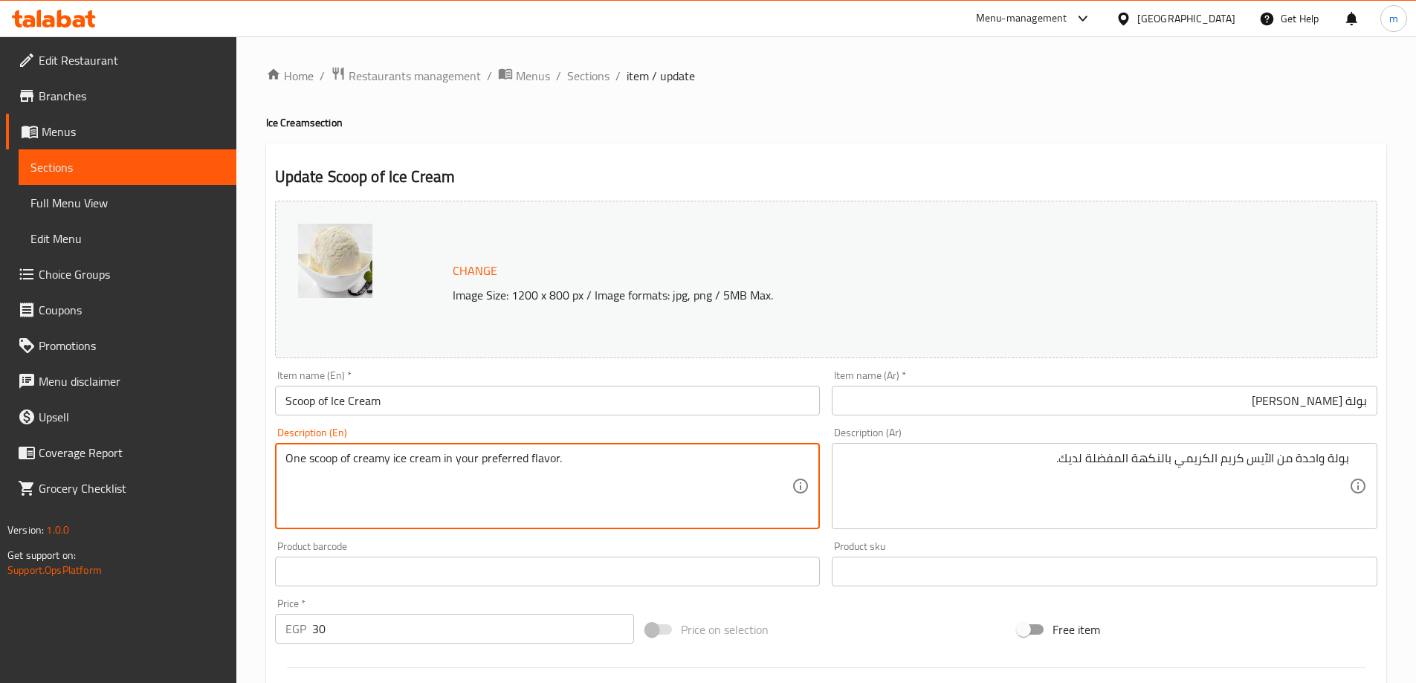
drag, startPoint x: 438, startPoint y: 460, endPoint x: 369, endPoint y: 470, distance: 69.8
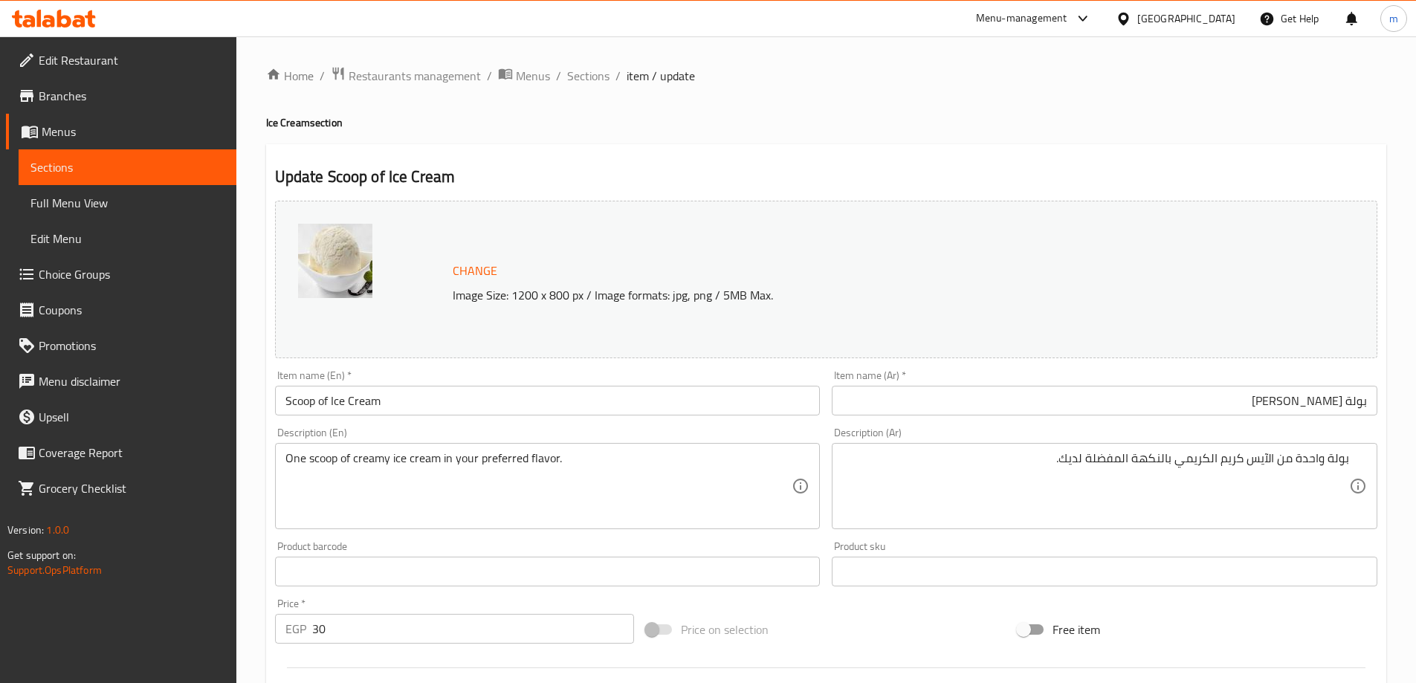
click at [1104, 406] on input "بولة ايس كريم" at bounding box center [1105, 401] width 546 height 30
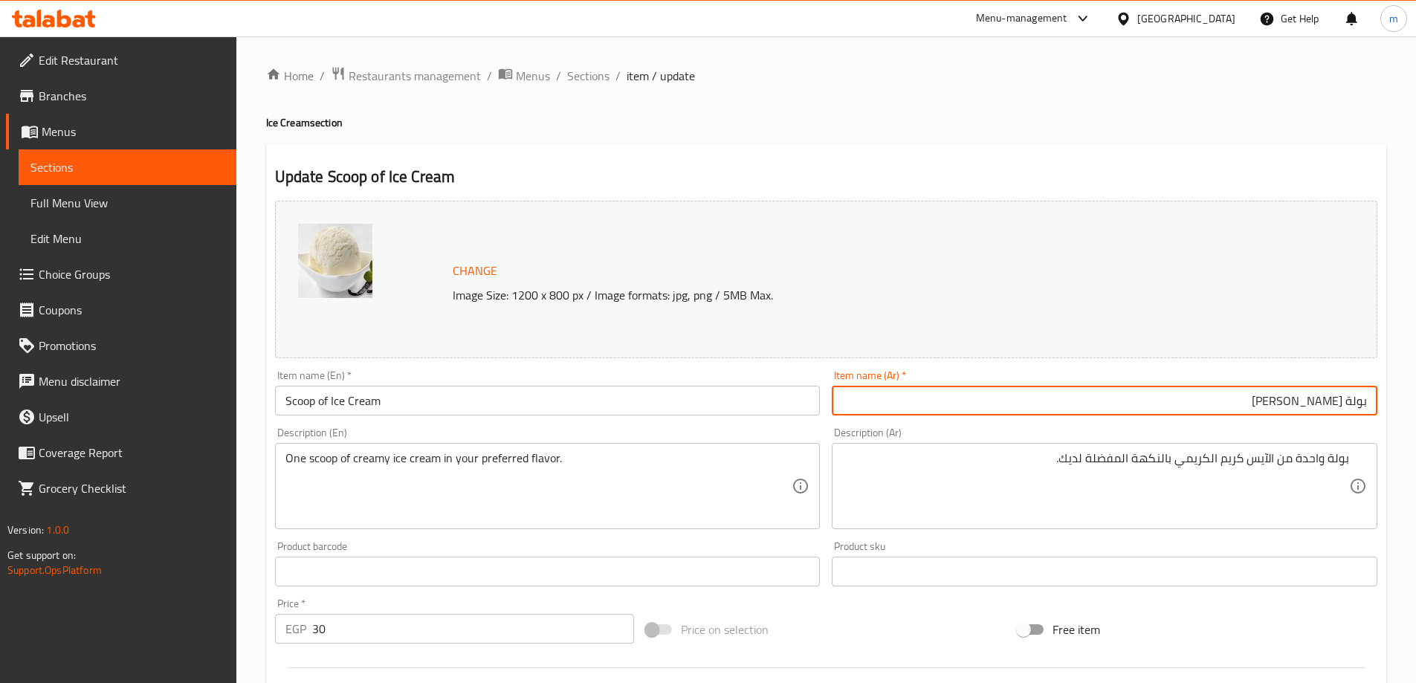
click at [616, 417] on div "Item name (En)   * Scoop of Ice Cream Item name (En) *" at bounding box center [547, 392] width 557 height 57
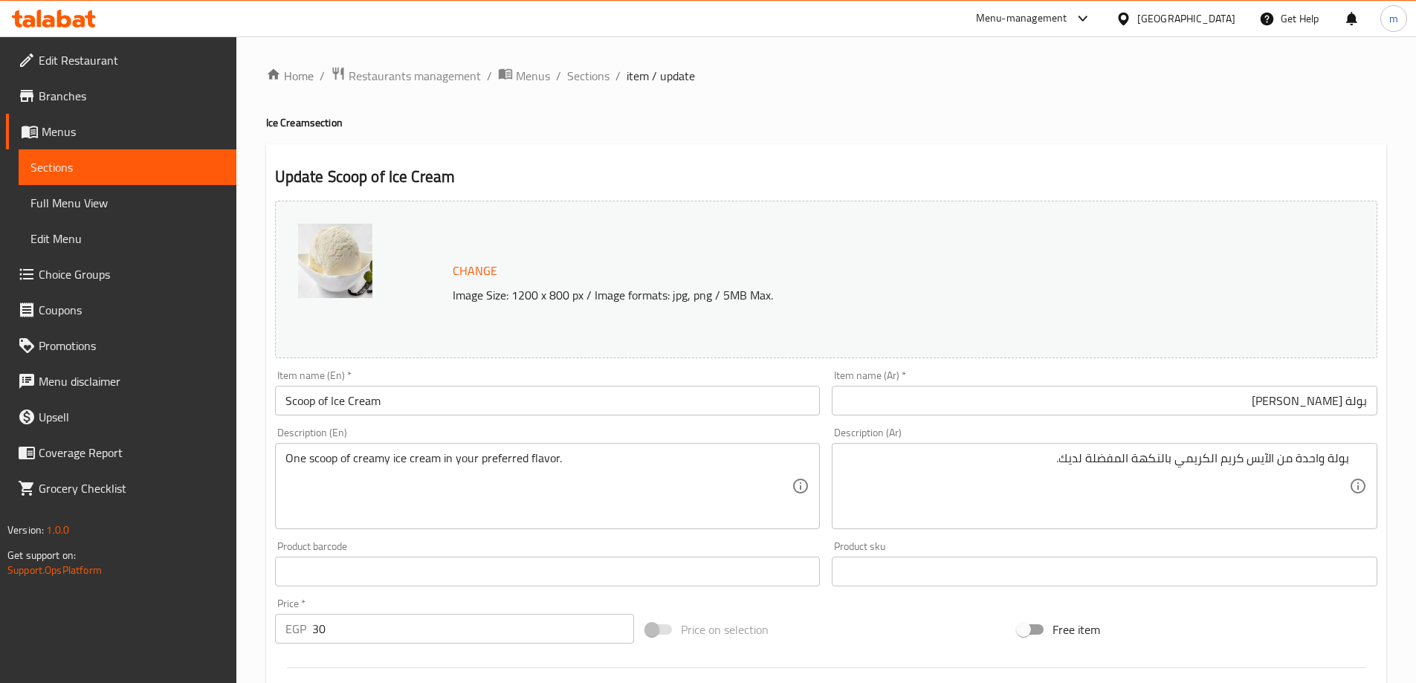
click at [624, 392] on input "Scoop of Ice Cream" at bounding box center [548, 401] width 546 height 30
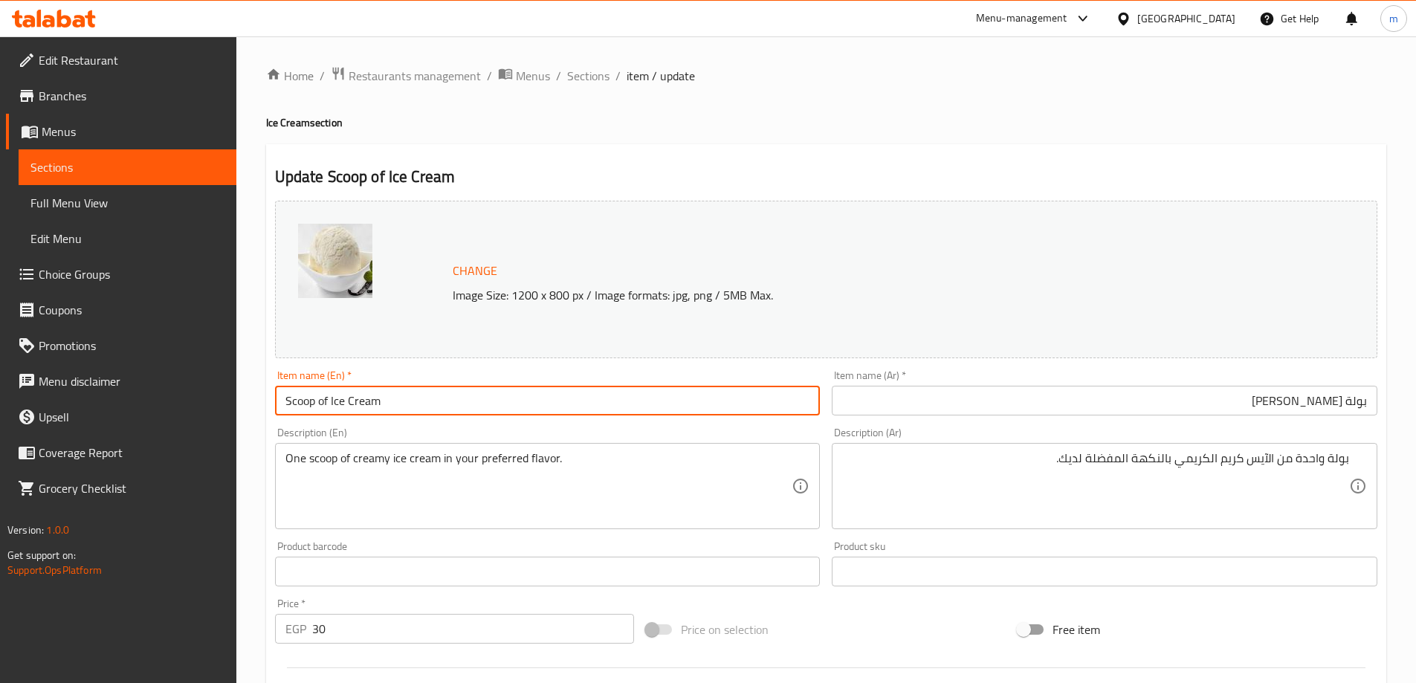
click at [624, 392] on input "Scoop of Ice Cream" at bounding box center [548, 401] width 546 height 30
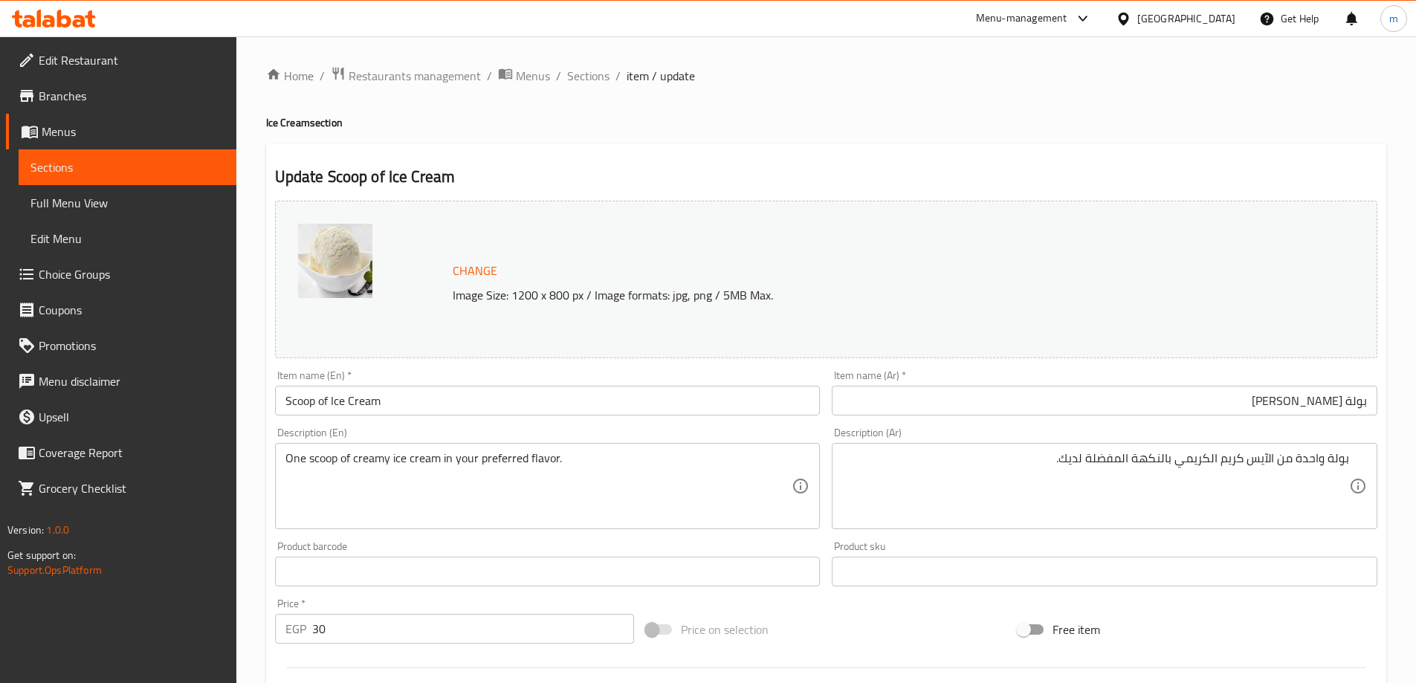
click at [479, 522] on div "One scoop of creamy ice cream in your preferred flavor. Description (En)" at bounding box center [548, 486] width 546 height 86
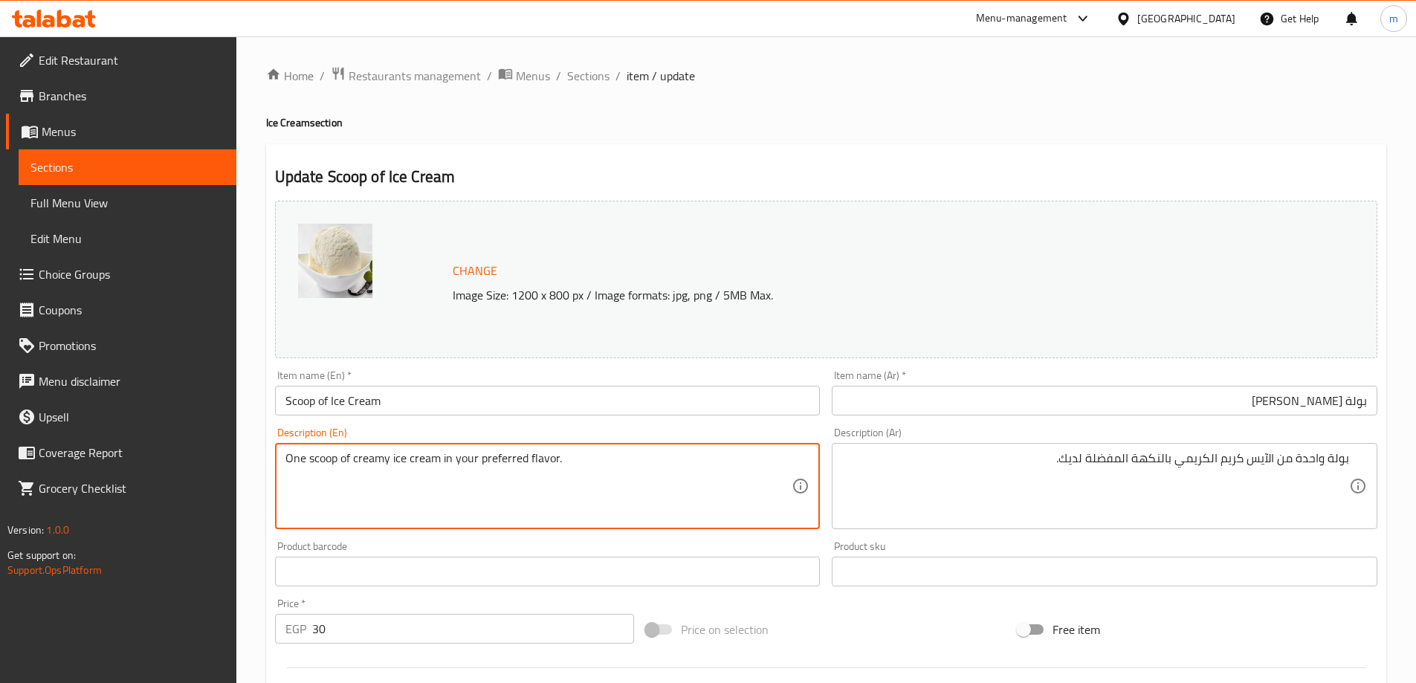
click at [479, 521] on textarea "One scoop of creamy ice cream in your preferred flavor." at bounding box center [538, 486] width 507 height 71
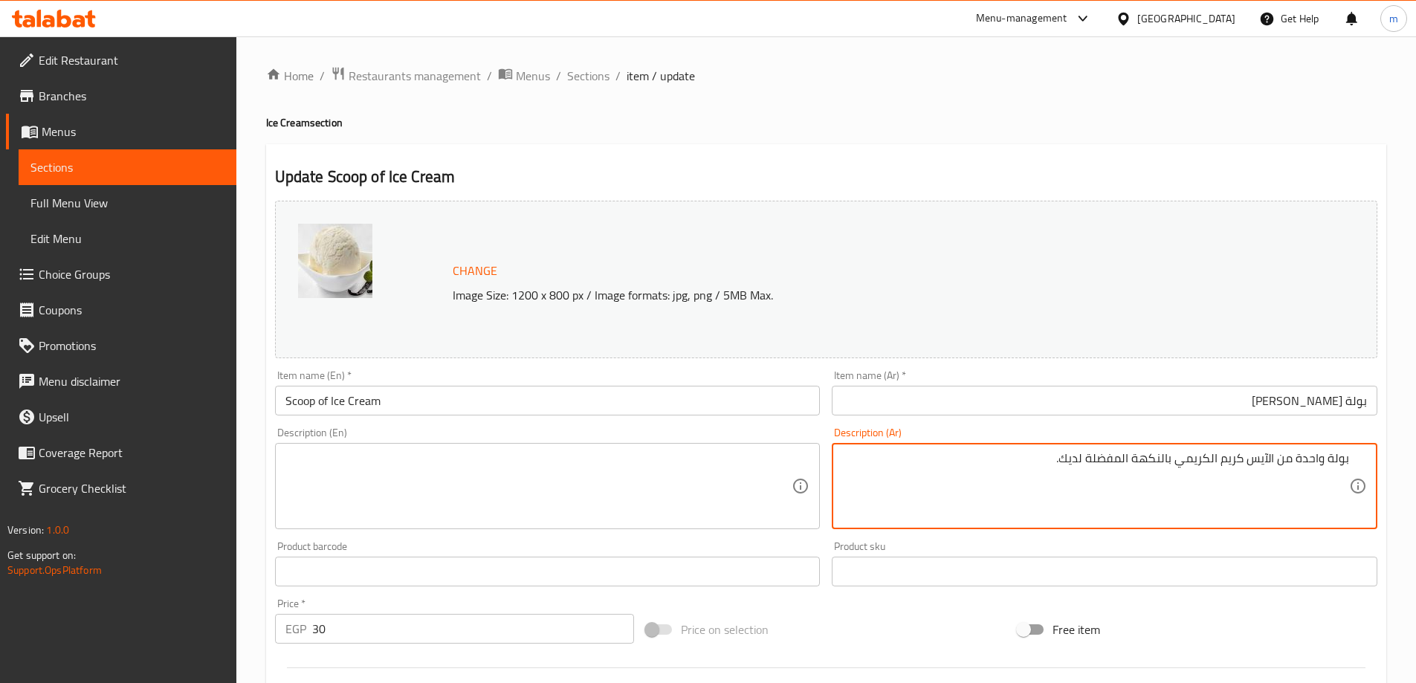
click at [1025, 479] on textarea "بولة واحدة من الآيس كريم الكريمي بالنكهة المفضلة لديك." at bounding box center [1095, 486] width 507 height 71
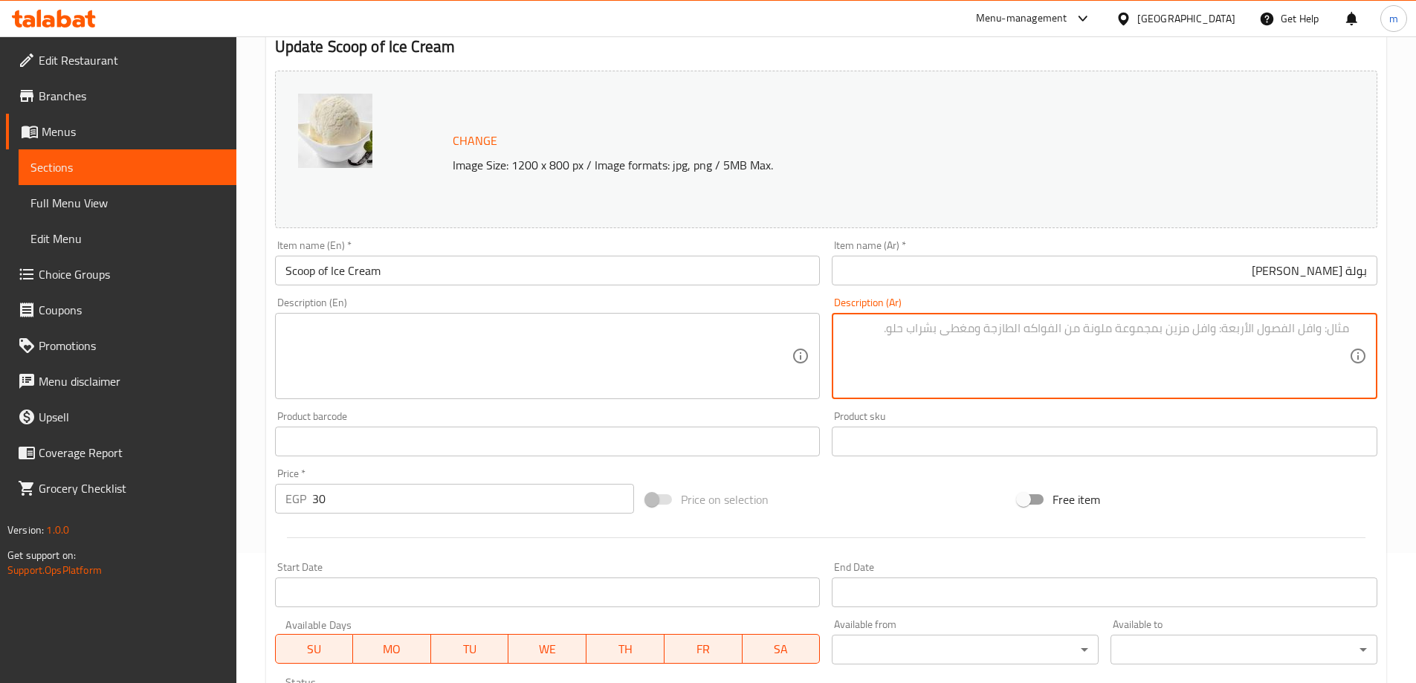
scroll to position [372, 0]
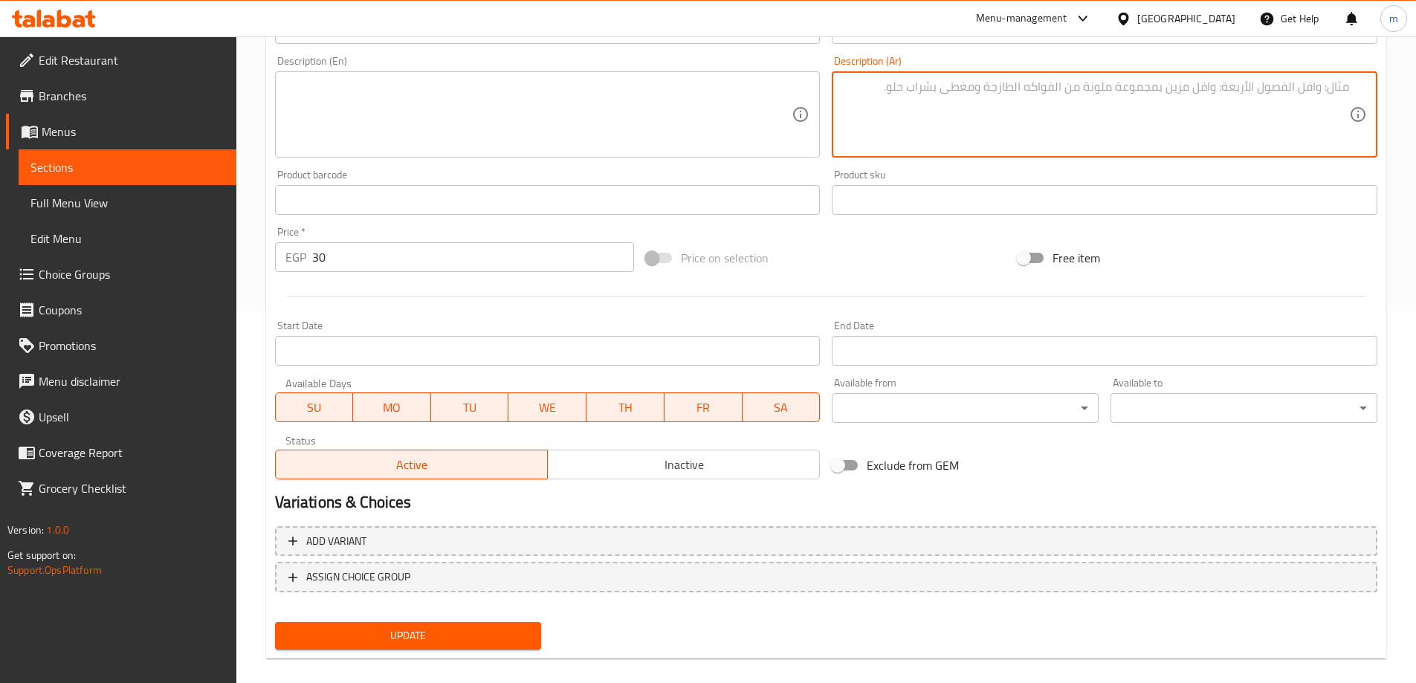
click at [406, 634] on span "Update" at bounding box center [408, 636] width 243 height 19
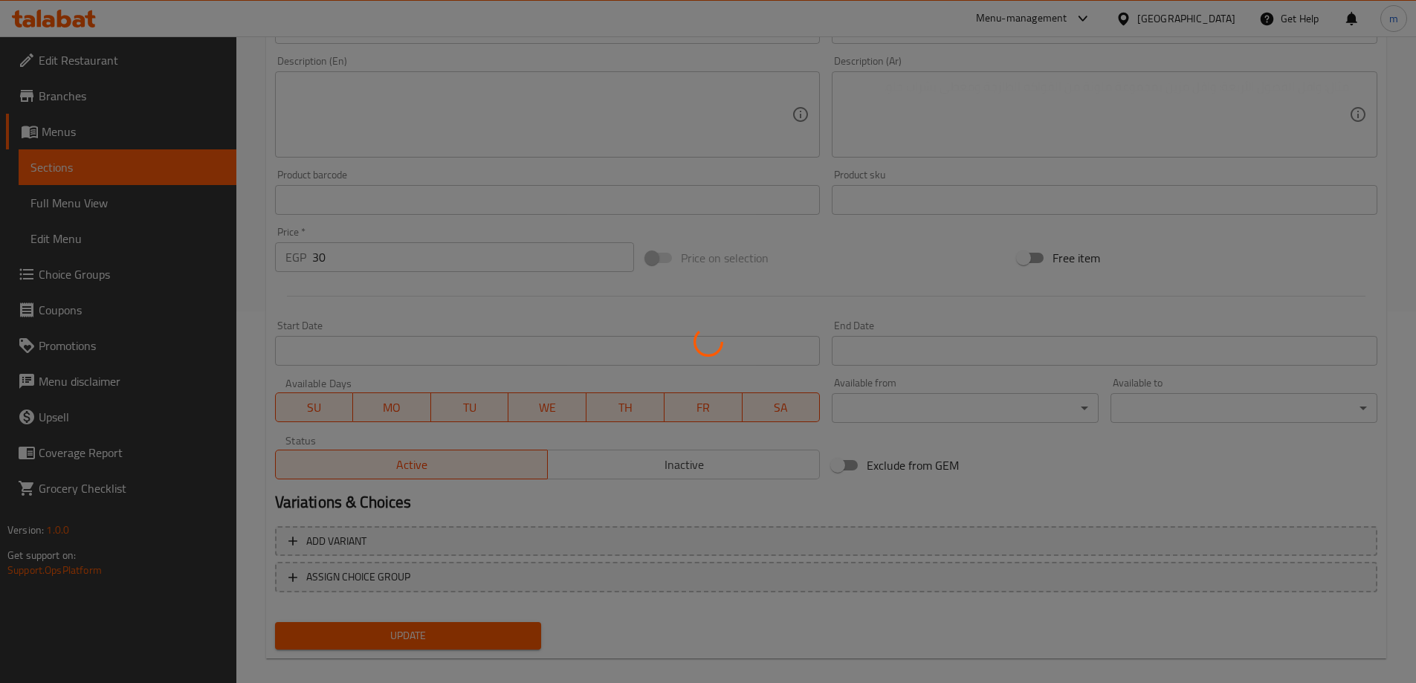
scroll to position [0, 0]
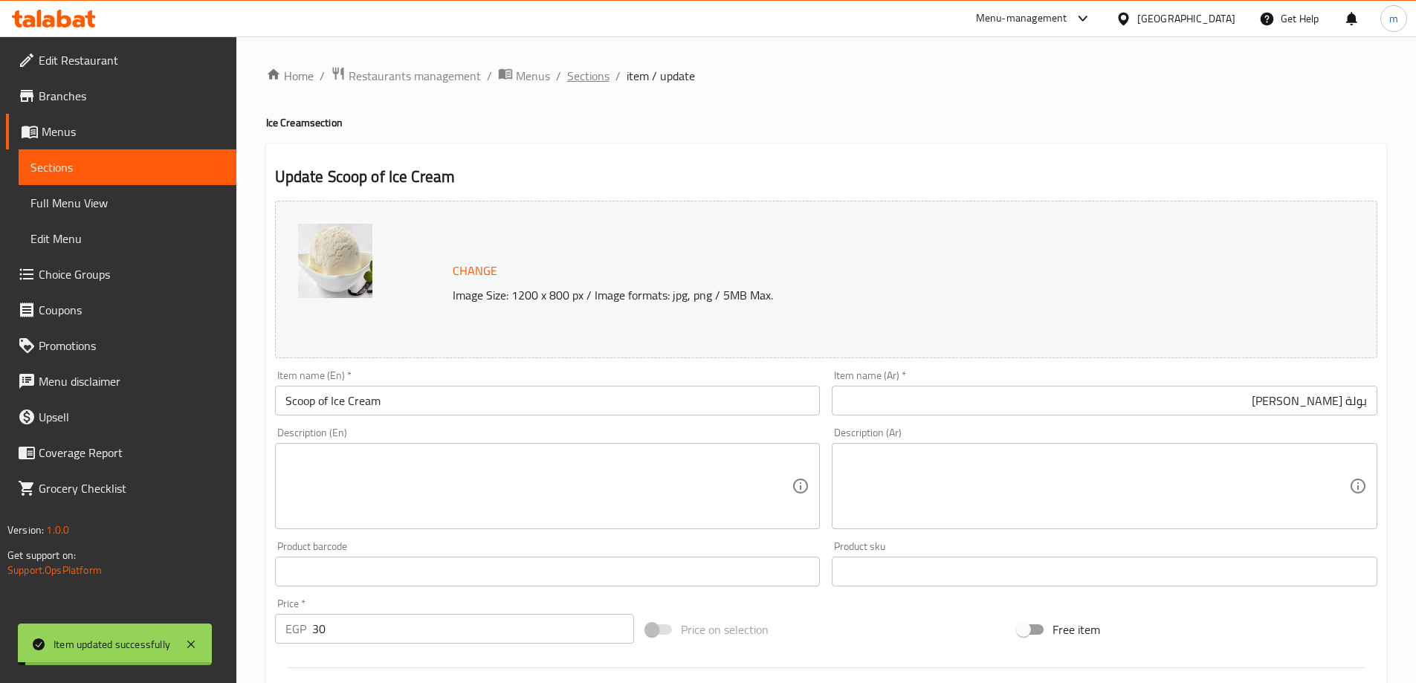
click at [591, 70] on span "Sections" at bounding box center [588, 76] width 42 height 18
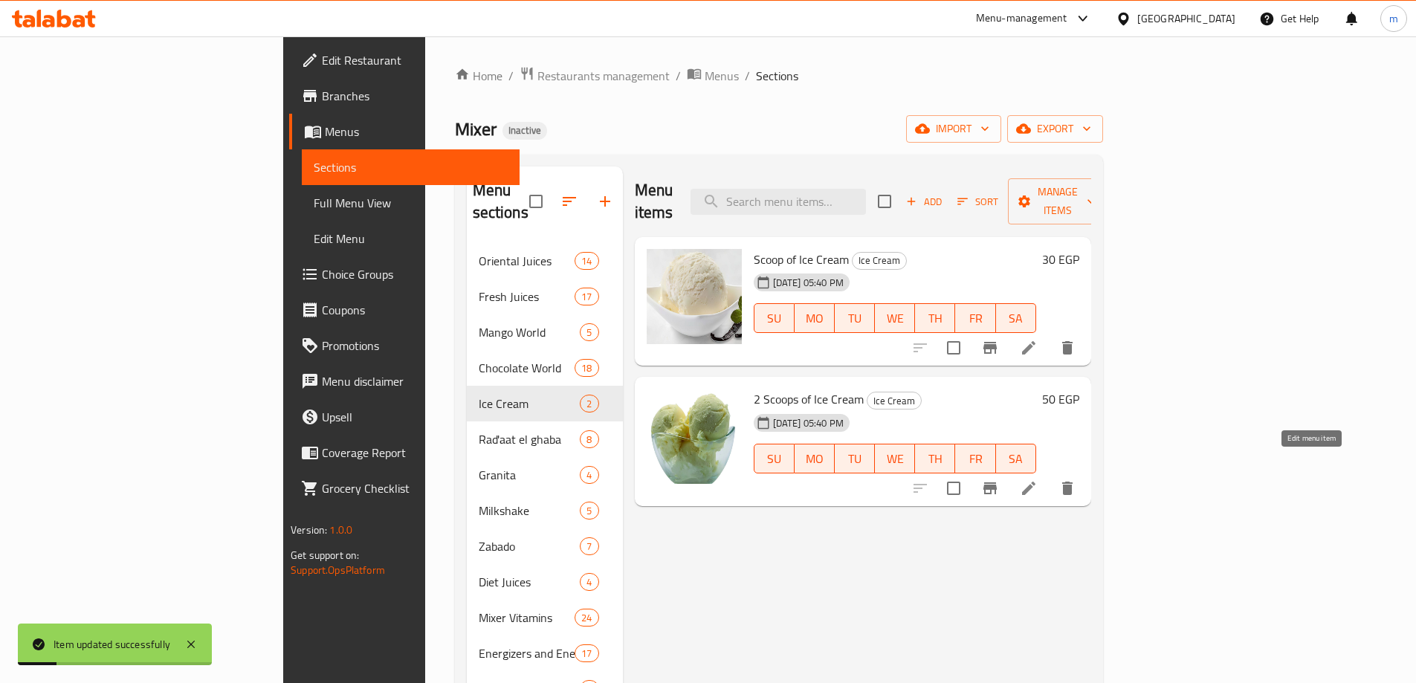
click at [1038, 479] on icon at bounding box center [1029, 488] width 18 height 18
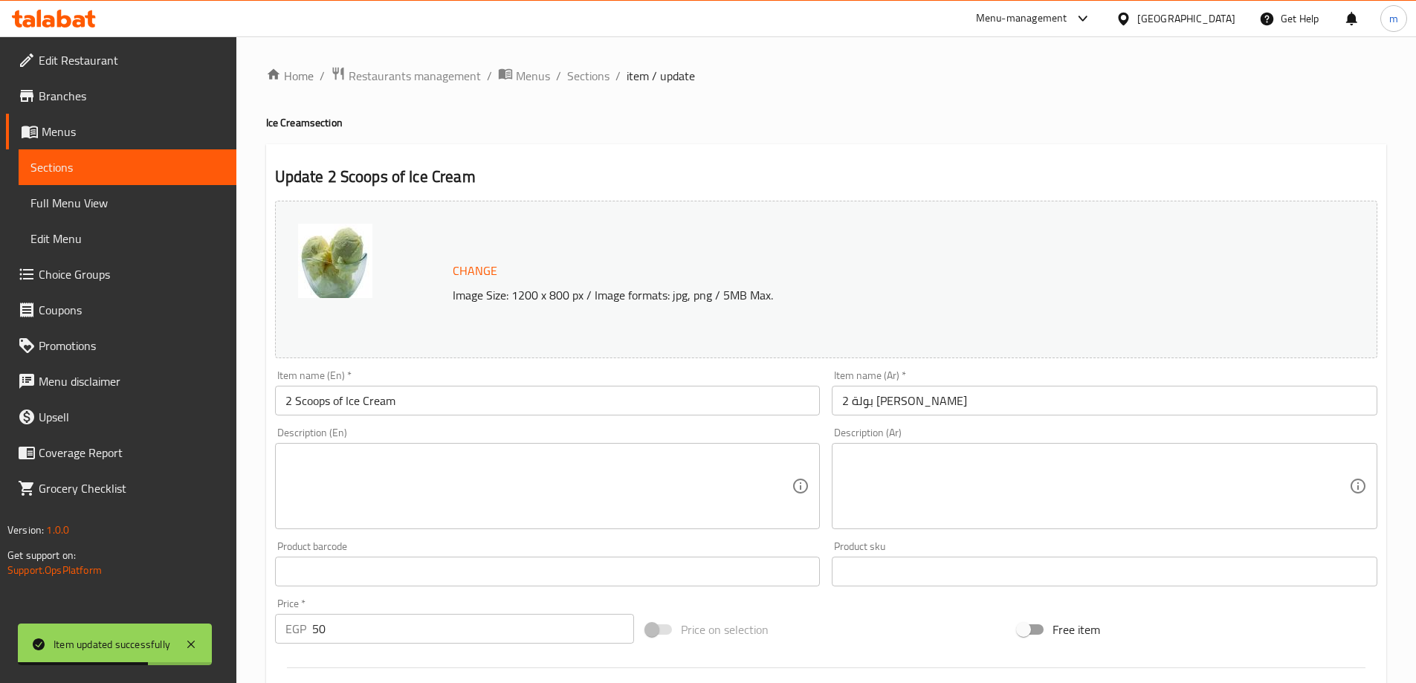
click at [645, 484] on textarea at bounding box center [538, 486] width 507 height 71
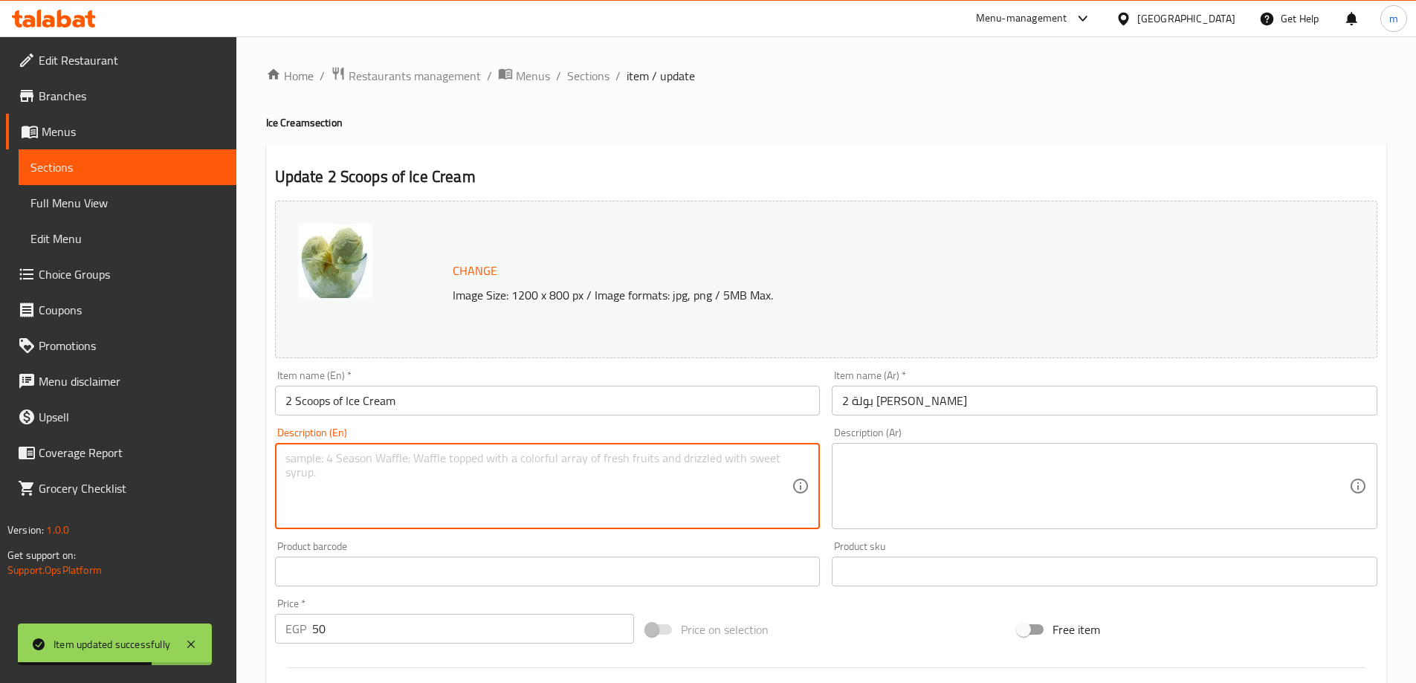
paste textarea "Two scoops of ice cream for extra indulgence."
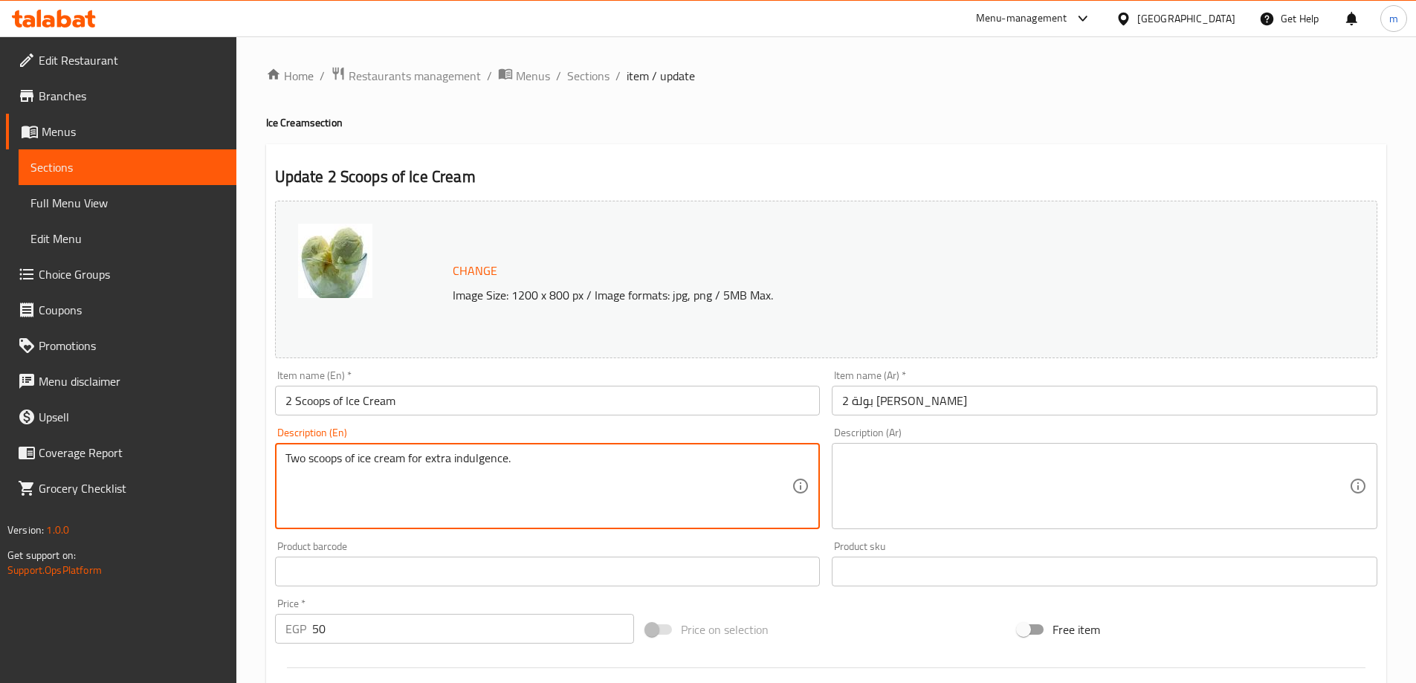
type textarea "Two scoops of ice cream for extra indulgence."
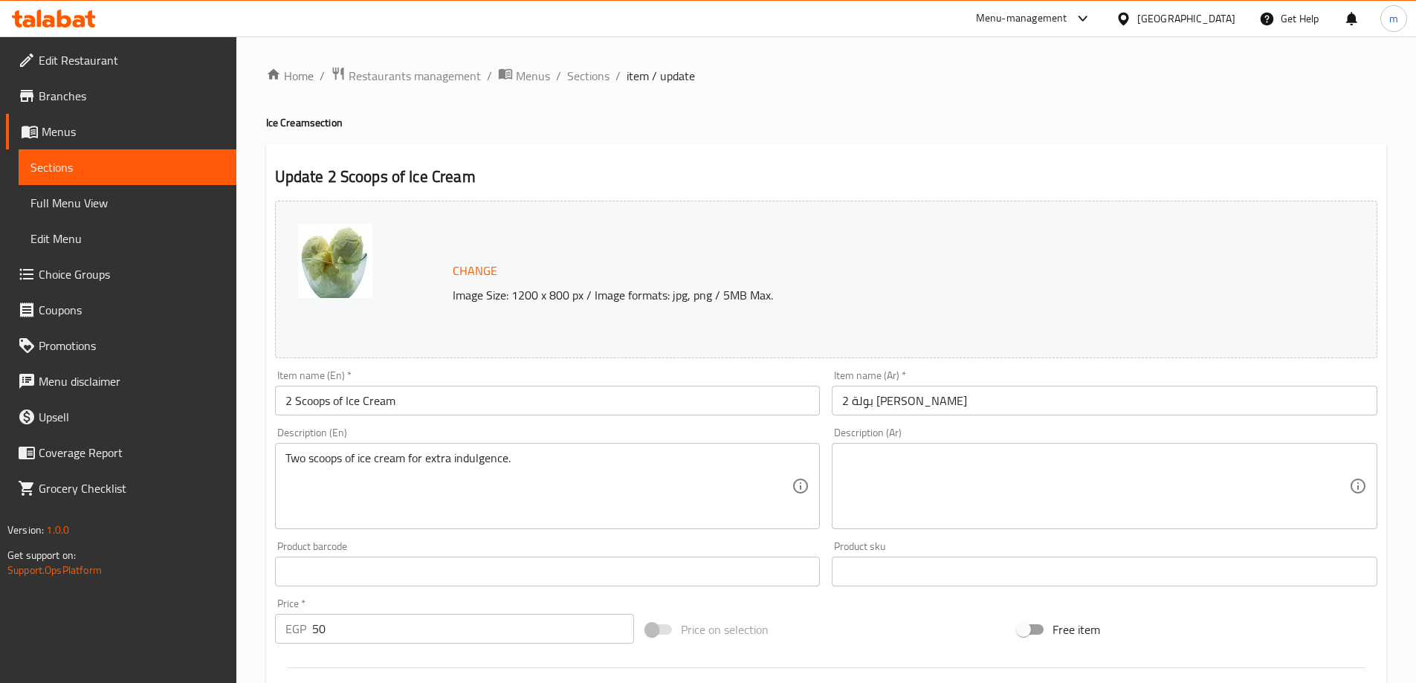
click at [1301, 467] on textarea at bounding box center [1095, 486] width 507 height 71
paste textarea "مغرفة واحدة من الآيس كريم الكريمي بالنكهة المفضلة لديك."
click at [1208, 479] on textarea "مغرفة واحدة من الآيس كريم الكريمي بالنكهة المفضلة لديك." at bounding box center [1095, 486] width 507 height 71
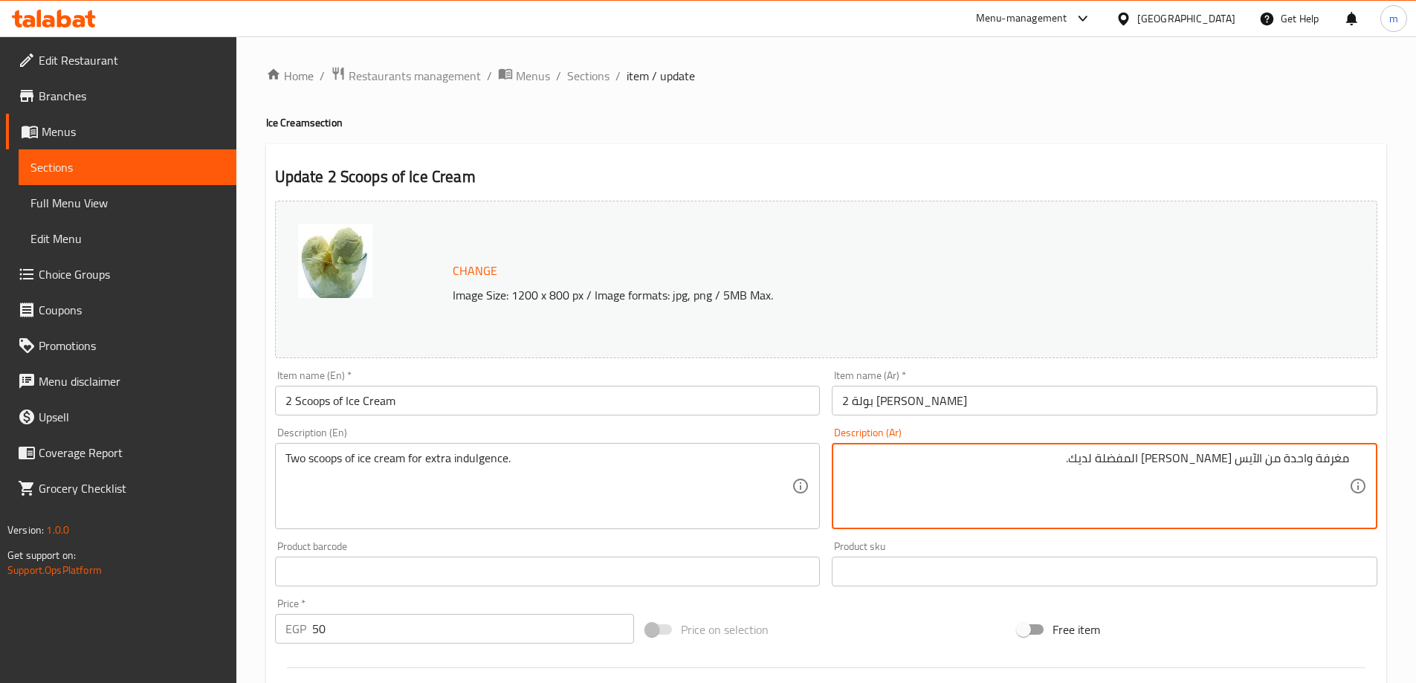
paste textarea "ين من الآيس كريم لمزيد من المتعة"
type textarea "بولتين من الآيس كريم لمزيد من المتعة."
click at [916, 399] on input "2 بولة ايس كريم" at bounding box center [1105, 401] width 546 height 30
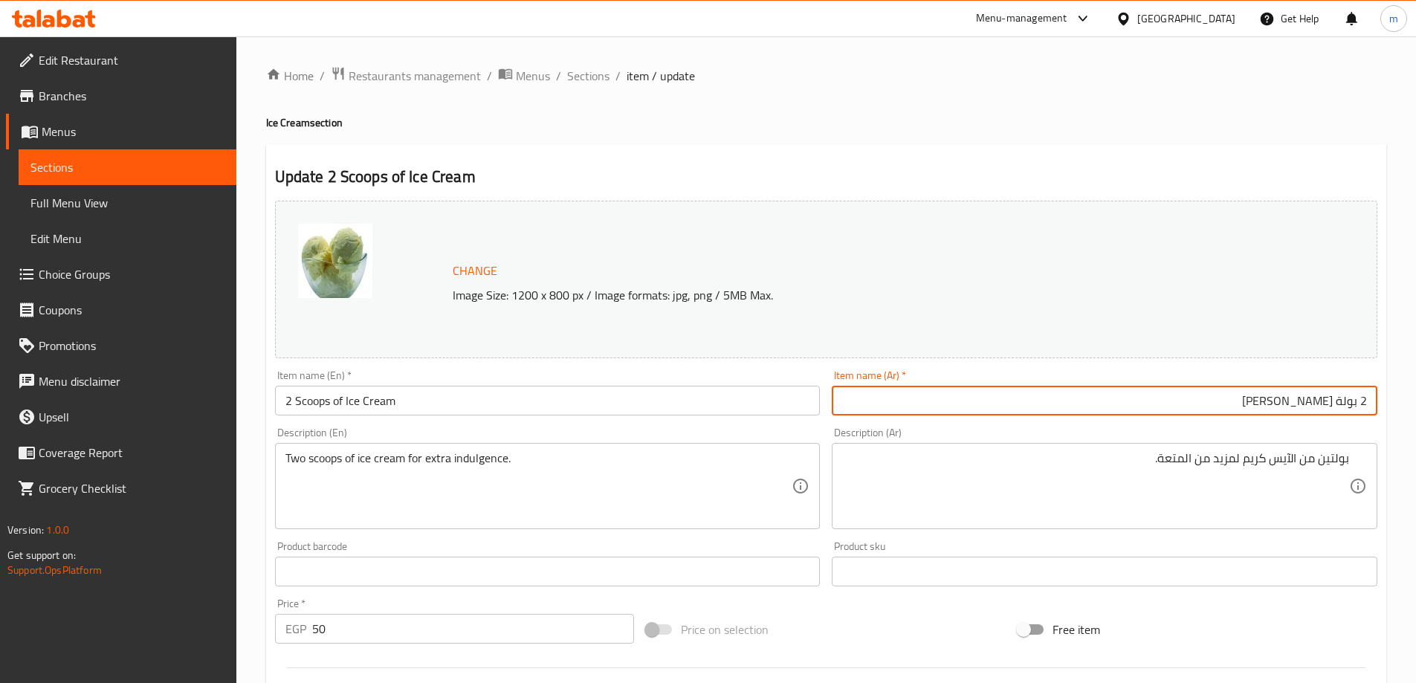
click at [812, 378] on div "Item name (En)   * 2 Scoops of Ice Cream Item name (En) *" at bounding box center [548, 392] width 546 height 45
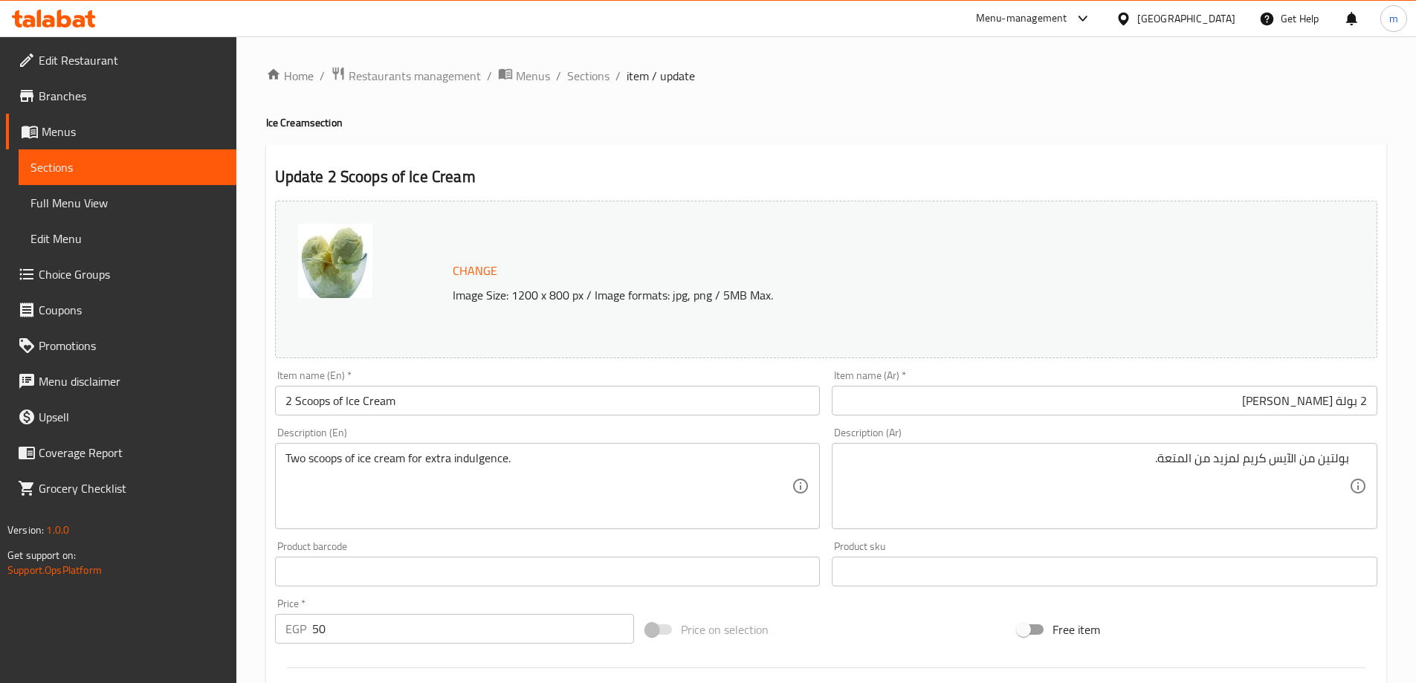
click at [467, 446] on div "Two scoops of ice cream for extra indulgence. Description (En)" at bounding box center [548, 486] width 546 height 86
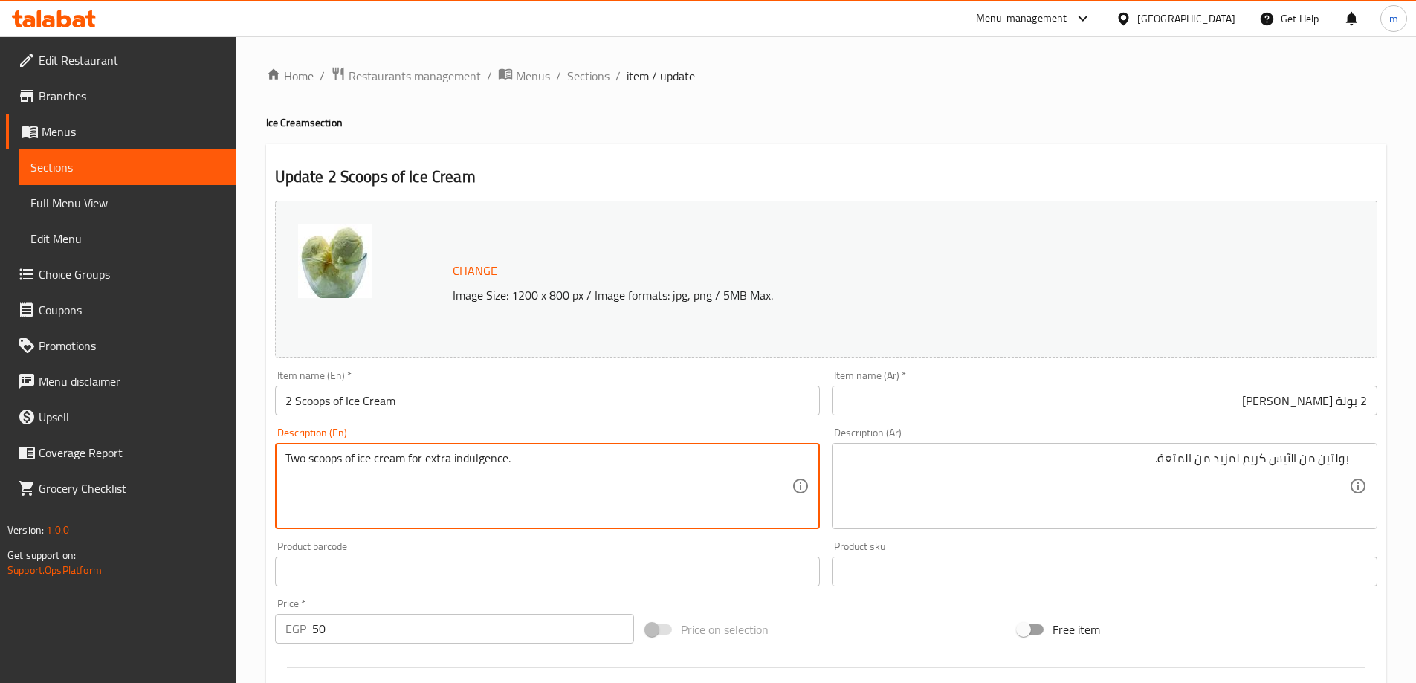
click at [468, 451] on textarea "Two scoops of ice cream for extra indulgence." at bounding box center [538, 486] width 507 height 71
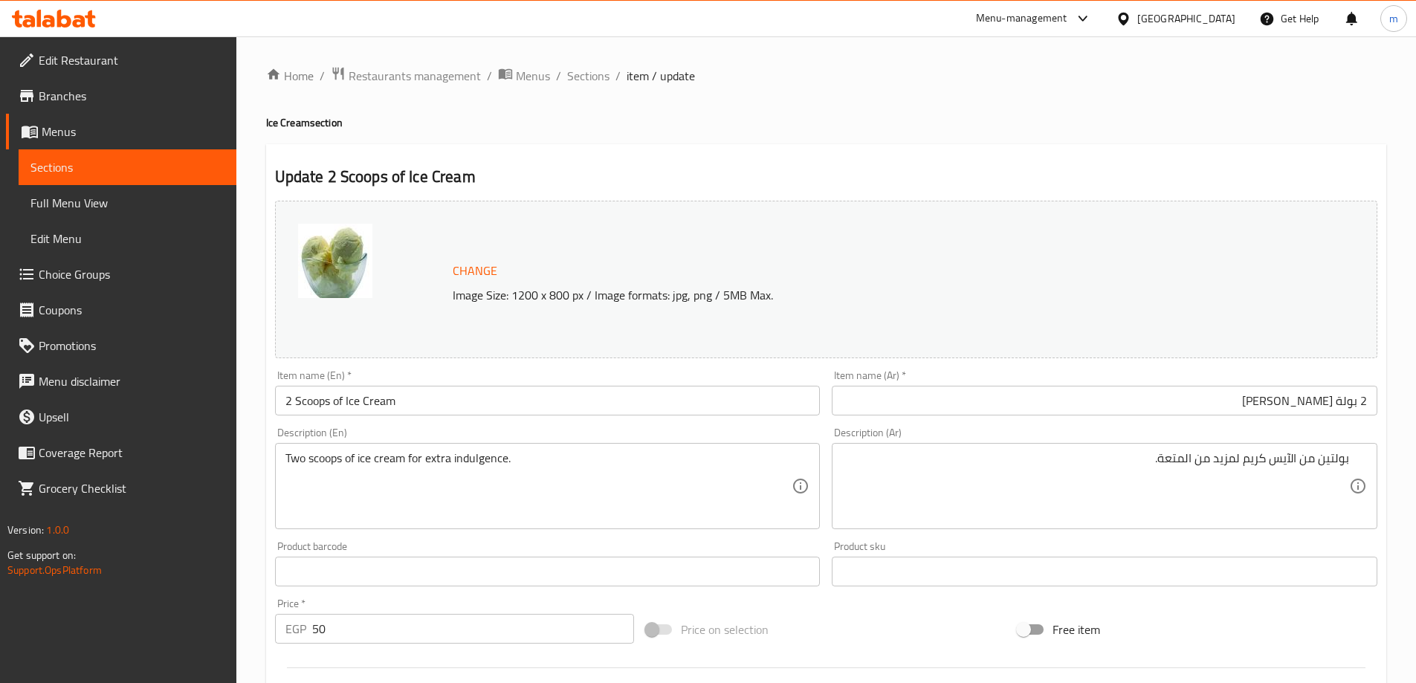
click at [488, 459] on textarea "Two scoops of ice cream for extra indulgence." at bounding box center [538, 486] width 507 height 71
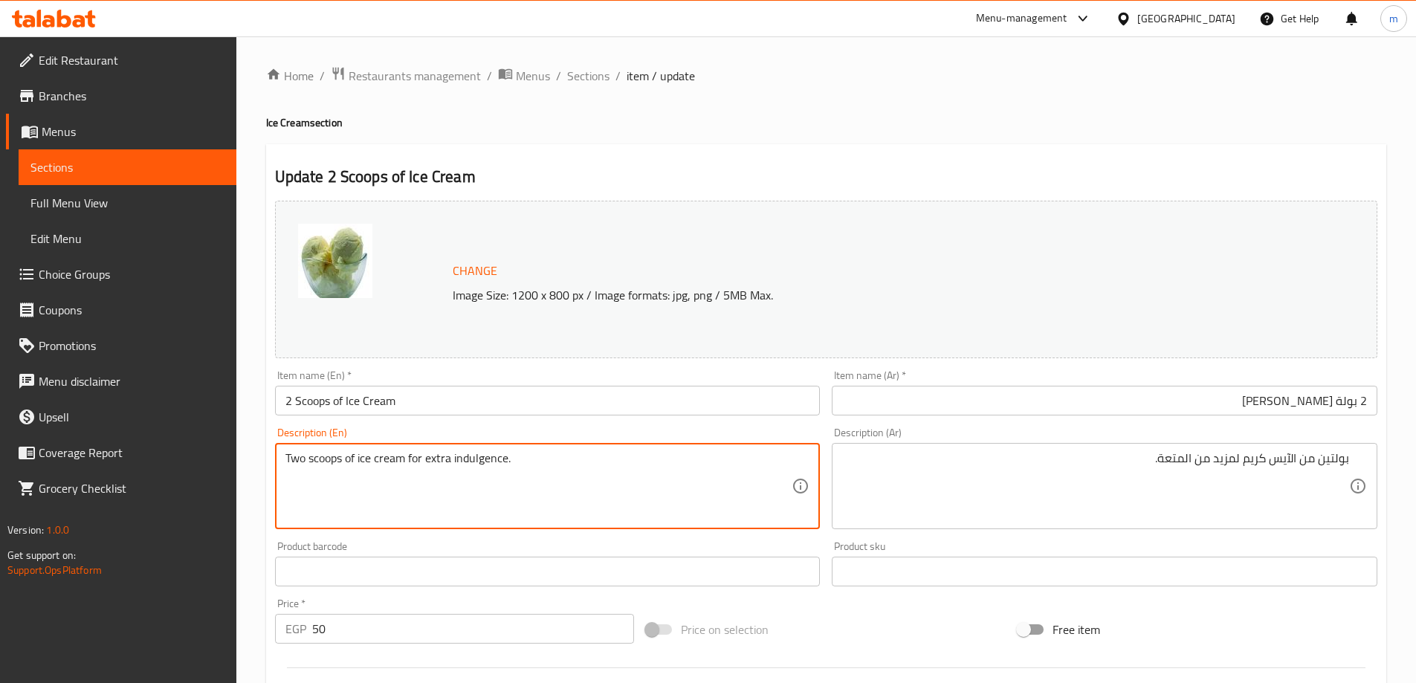
click at [488, 459] on textarea "Two scoops of ice cream for extra indulgence." at bounding box center [538, 486] width 507 height 71
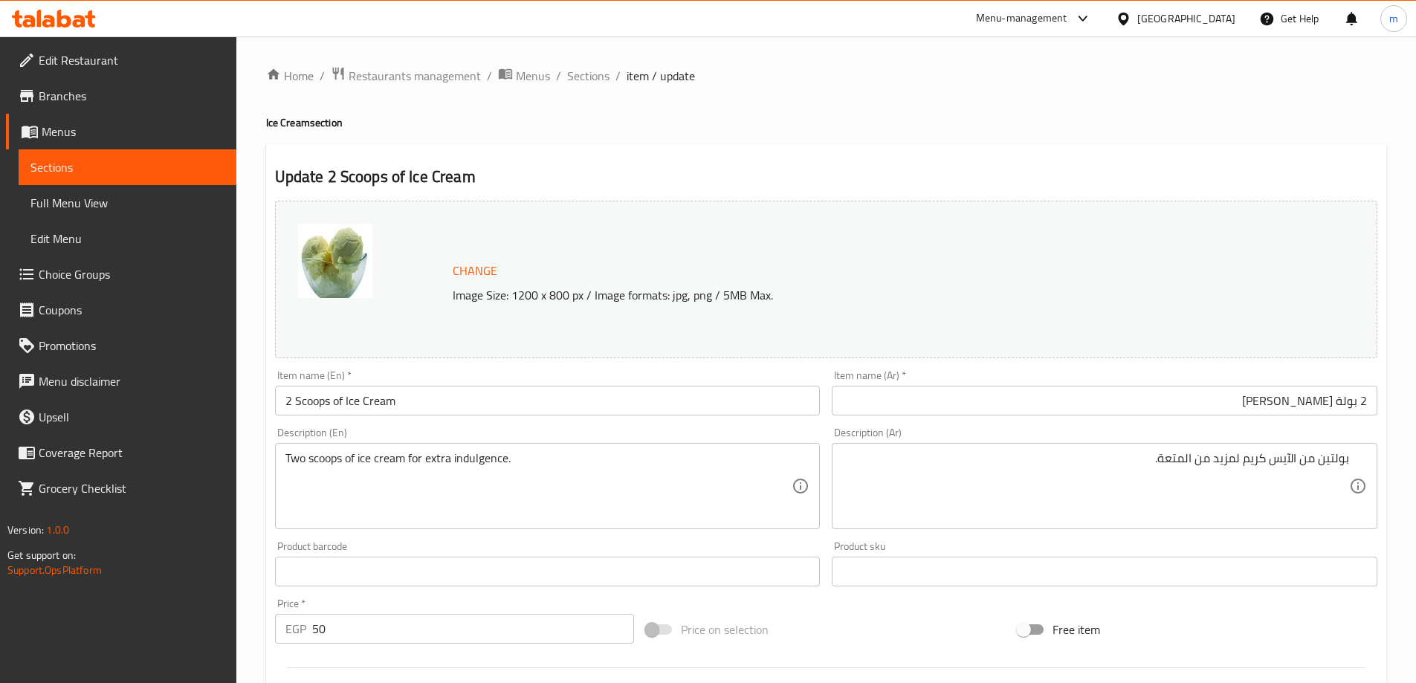
click at [306, 417] on div "Item name (En)   * 2 Scoops of Ice Cream Item name (En) *" at bounding box center [547, 392] width 557 height 57
click at [317, 405] on input "2 Scoops of Ice Cream" at bounding box center [548, 401] width 546 height 30
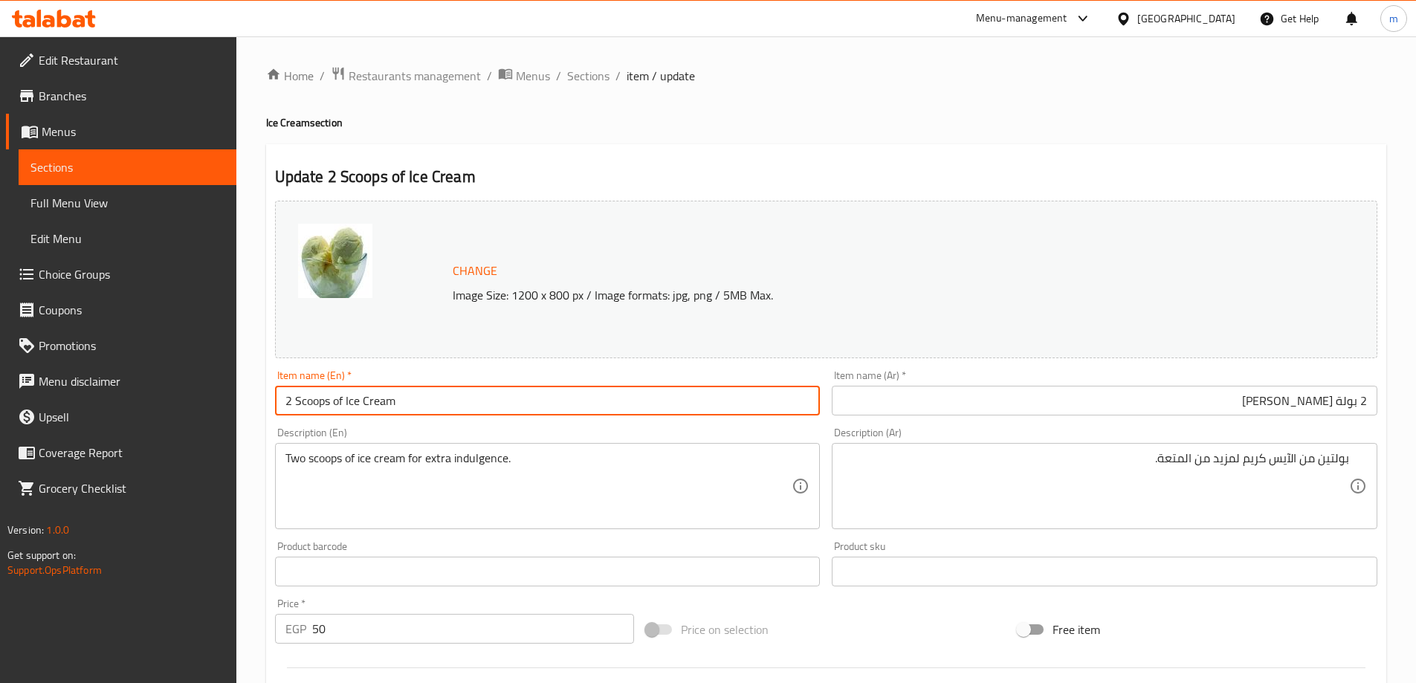
click at [317, 405] on input "2 Scoops of Ice Cream" at bounding box center [548, 401] width 546 height 30
click at [383, 431] on div "Description (En) Two scoops of ice cream for extra indulgence. Description (En)" at bounding box center [548, 478] width 546 height 102
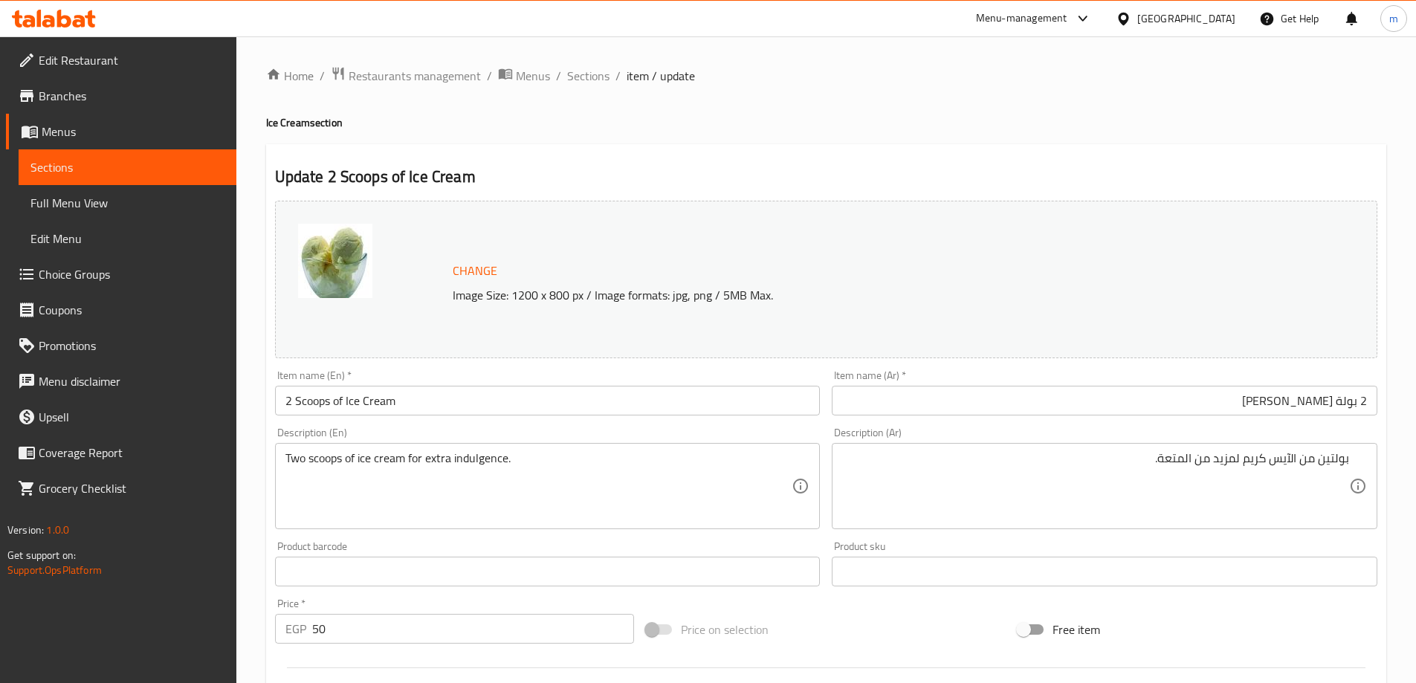
click at [594, 485] on textarea "Two scoops of ice cream for extra indulgence." at bounding box center [538, 486] width 507 height 71
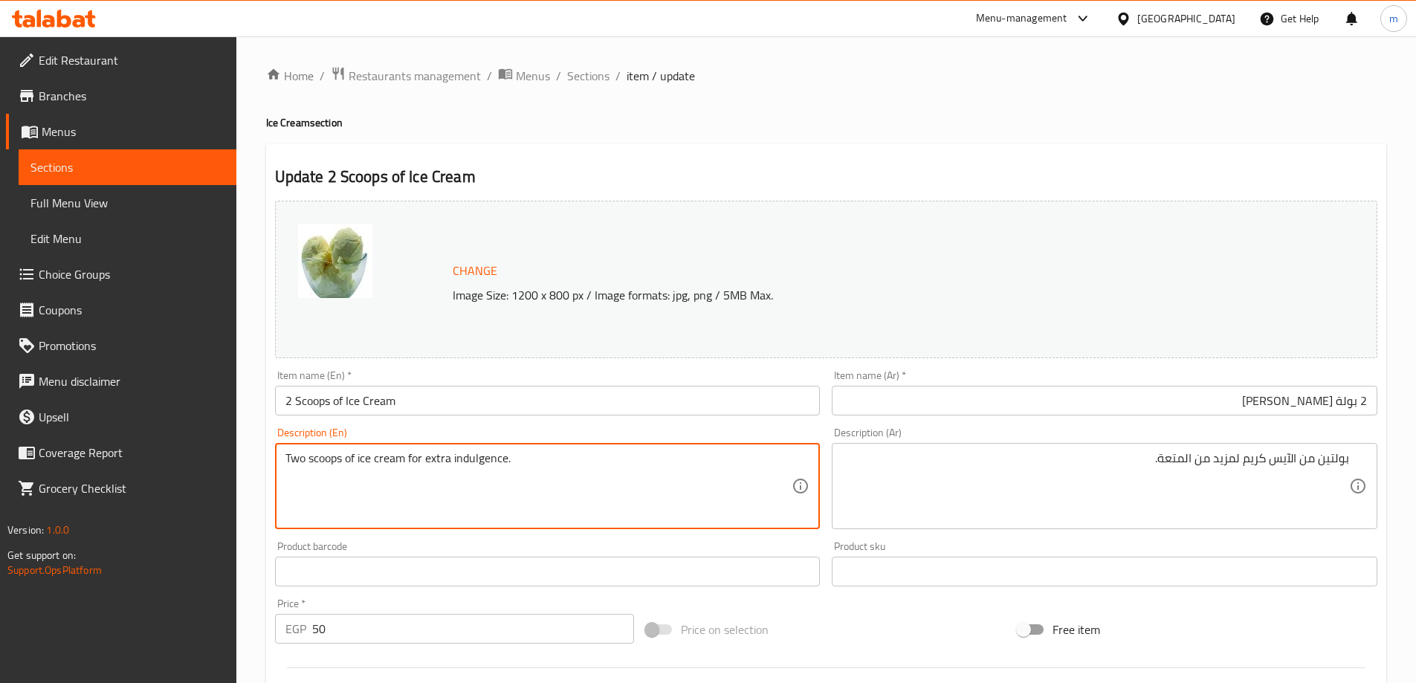
click at [594, 485] on textarea "Two scoops of ice cream for extra indulgence." at bounding box center [538, 486] width 507 height 71
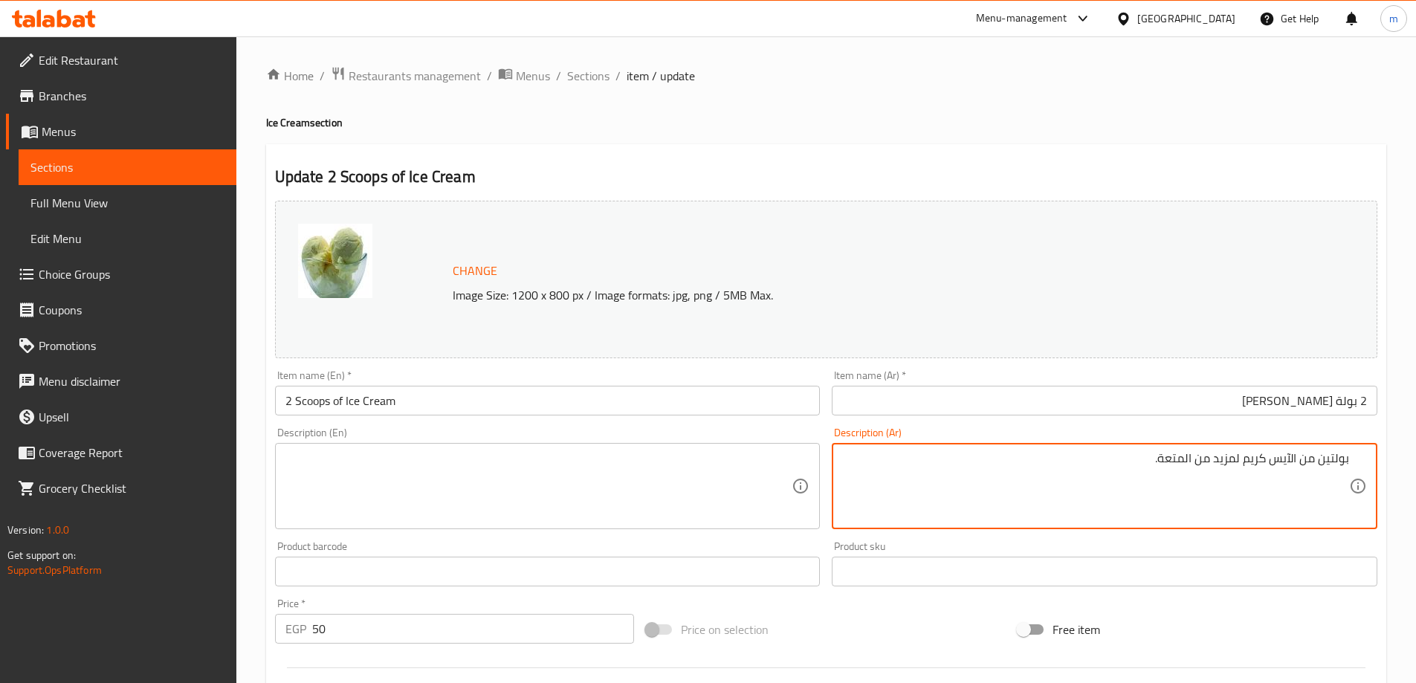
click at [913, 480] on textarea "بولتين من الآيس كريم لمزيد من المتعة." at bounding box center [1095, 486] width 507 height 71
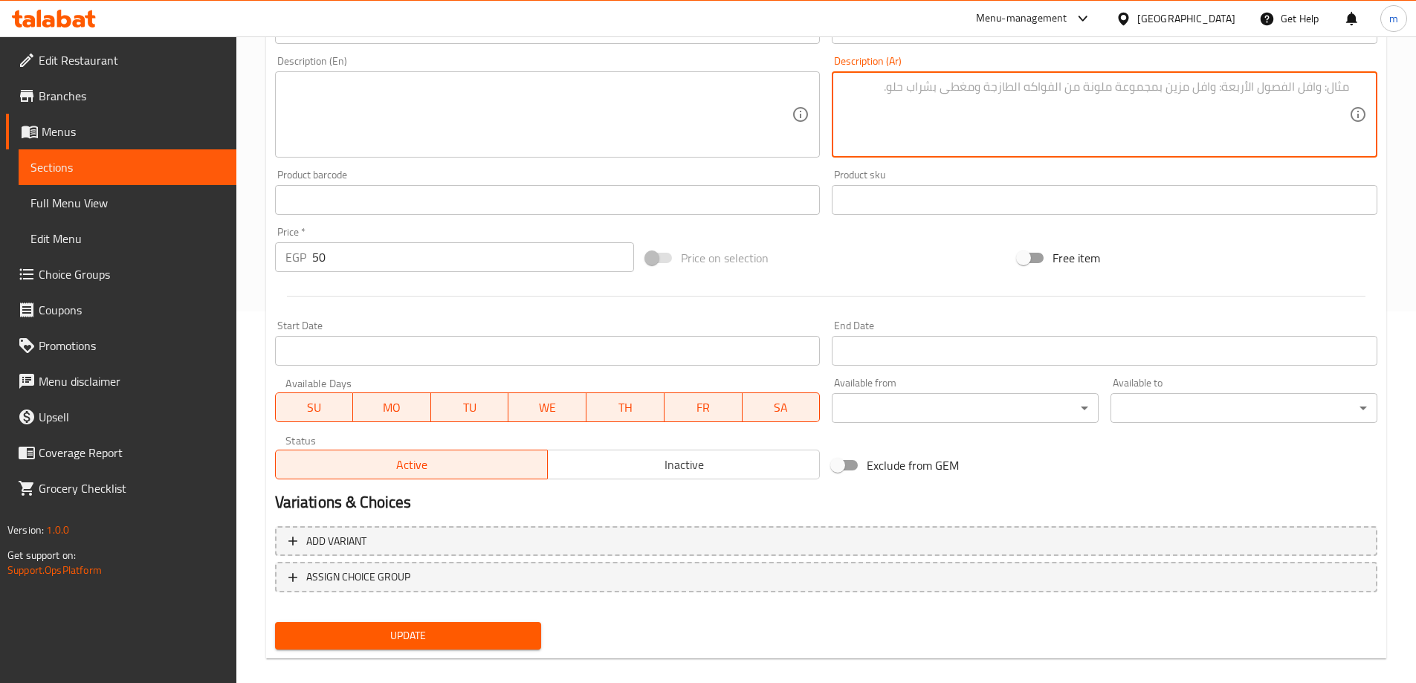
click at [443, 628] on span "Update" at bounding box center [408, 636] width 243 height 19
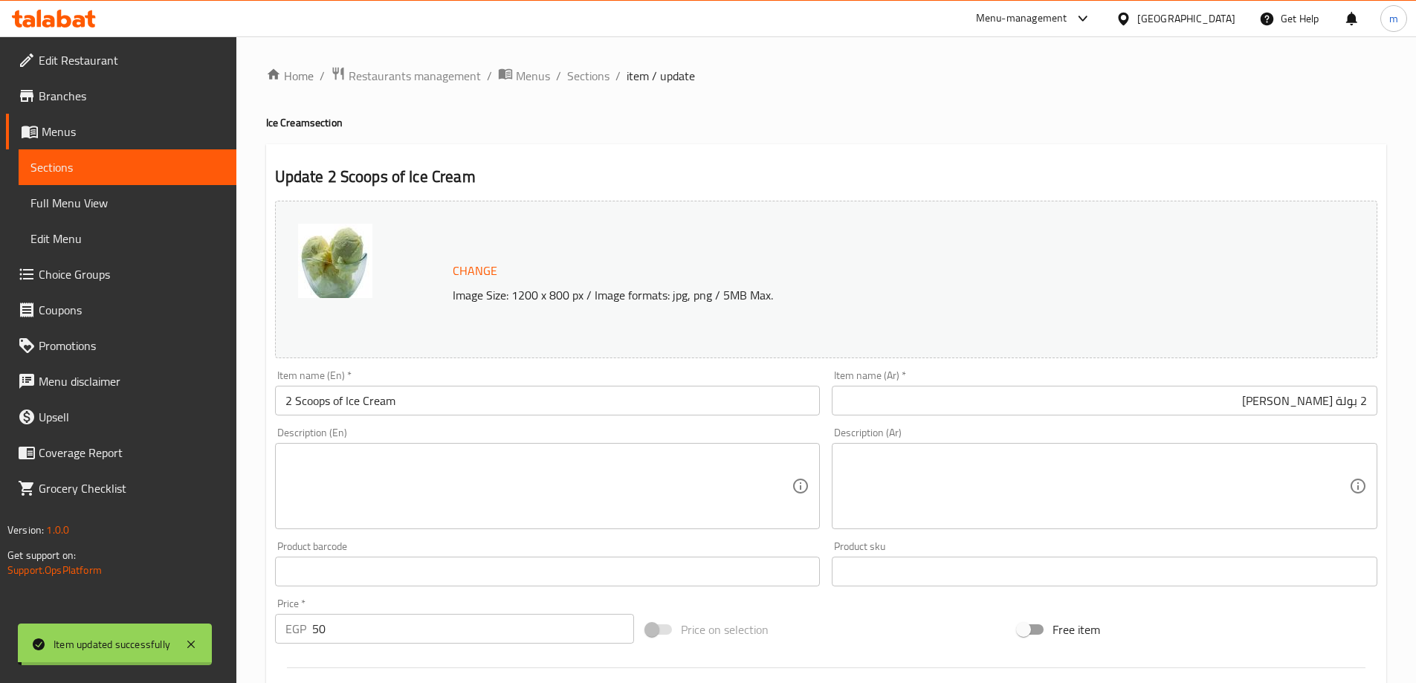
click at [583, 81] on span "Sections" at bounding box center [588, 76] width 42 height 18
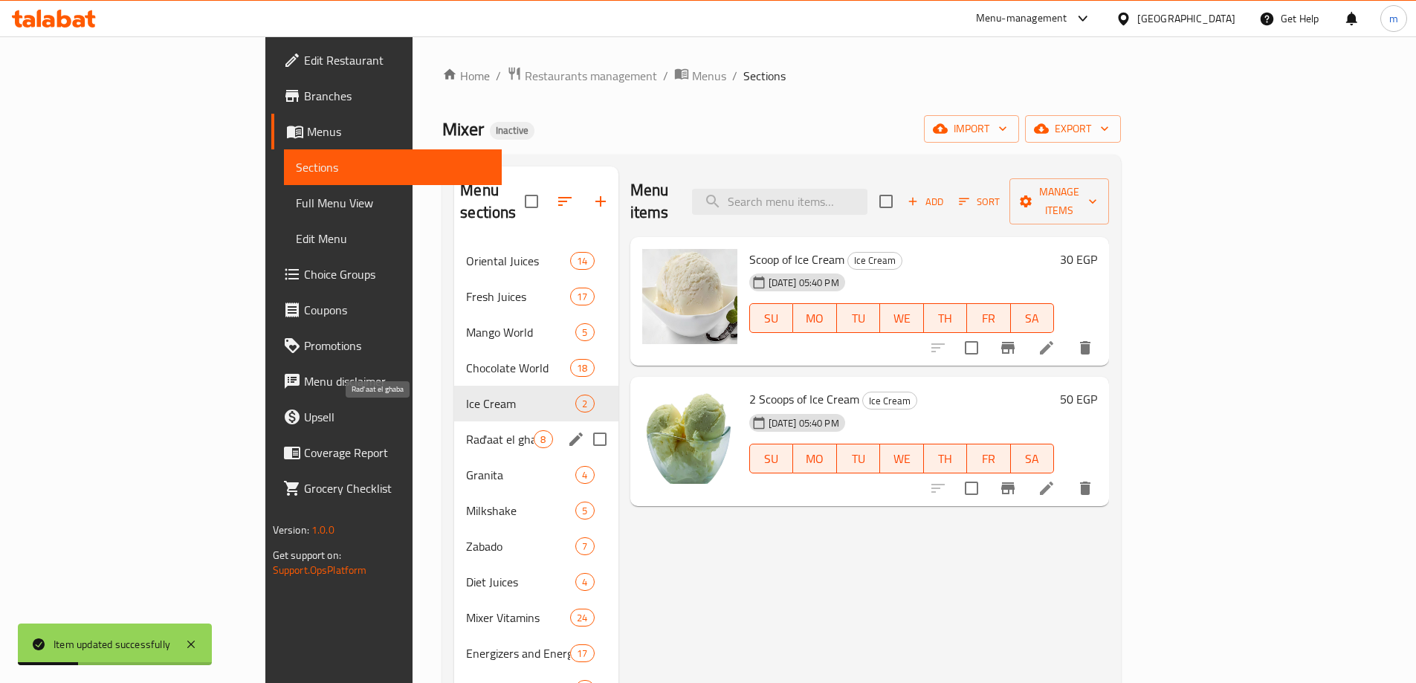
click at [466, 430] on span "Rad'aat el ghaba" at bounding box center [500, 439] width 68 height 18
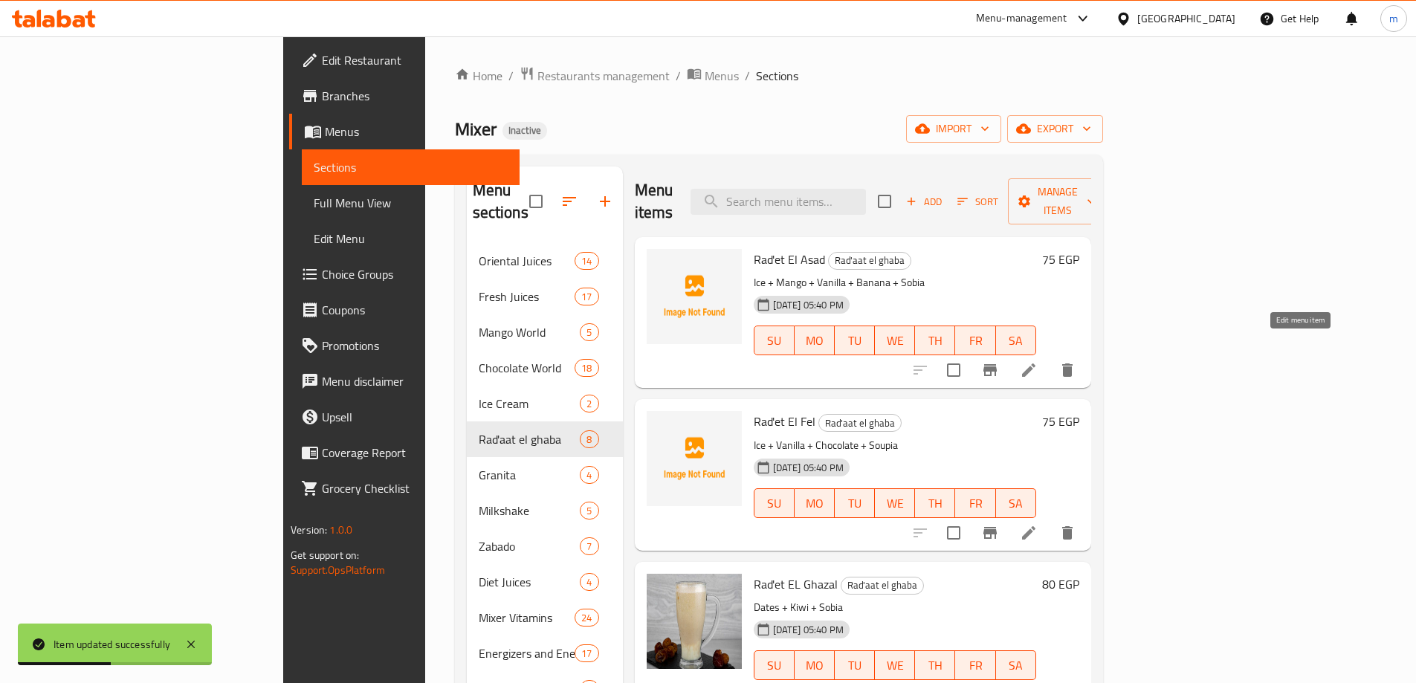
click at [1035, 363] on icon at bounding box center [1028, 369] width 13 height 13
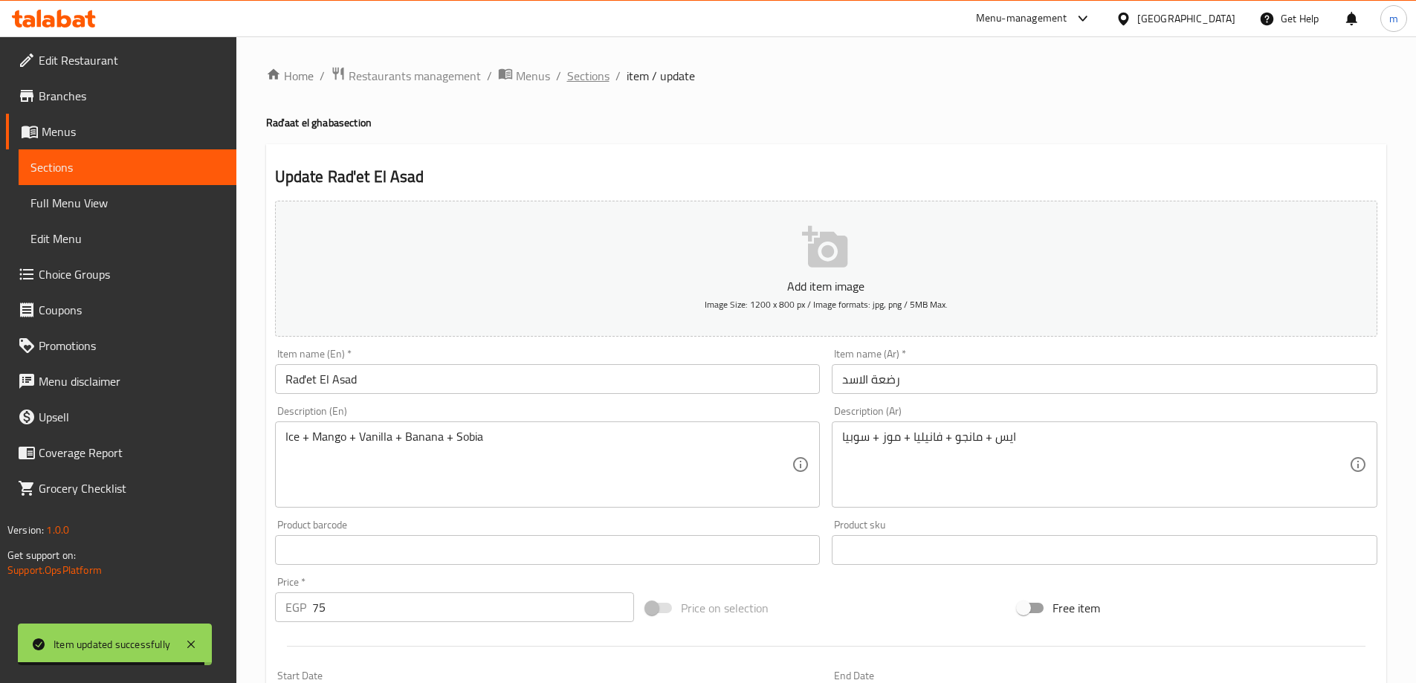
click at [573, 73] on span "Sections" at bounding box center [588, 76] width 42 height 18
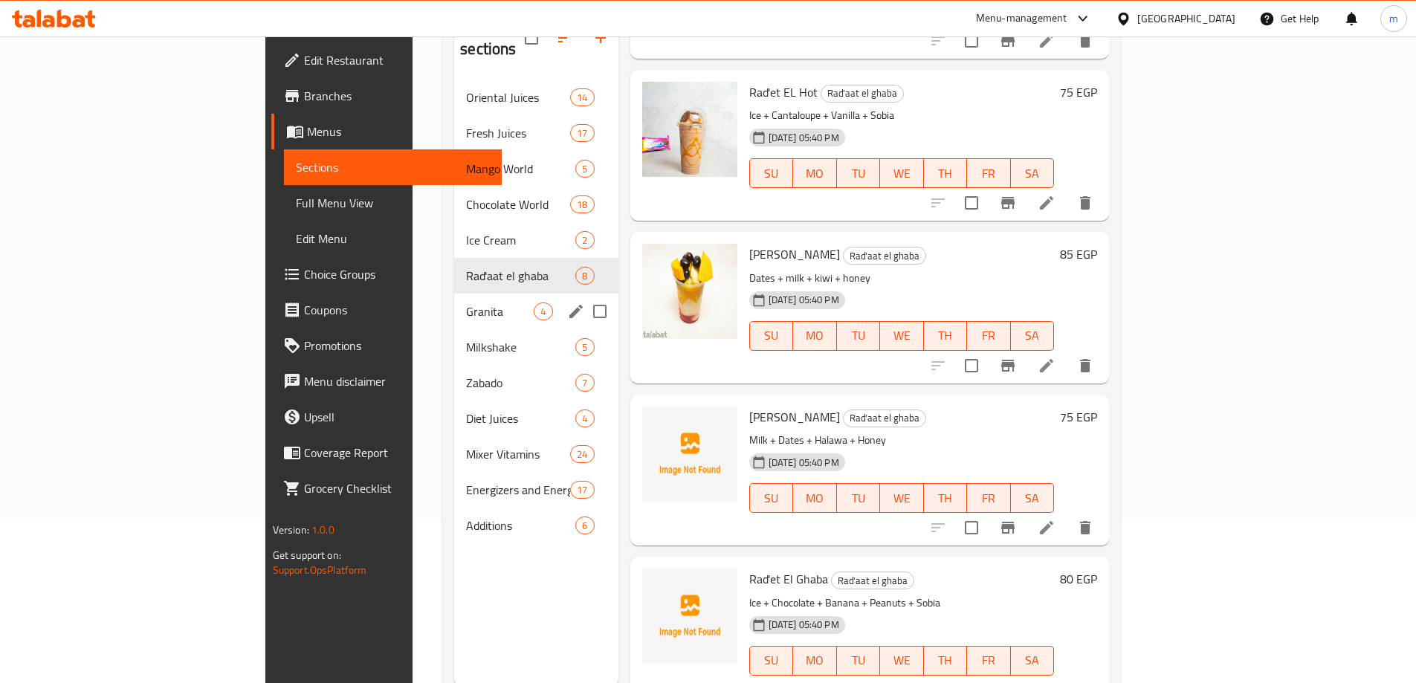
scroll to position [208, 0]
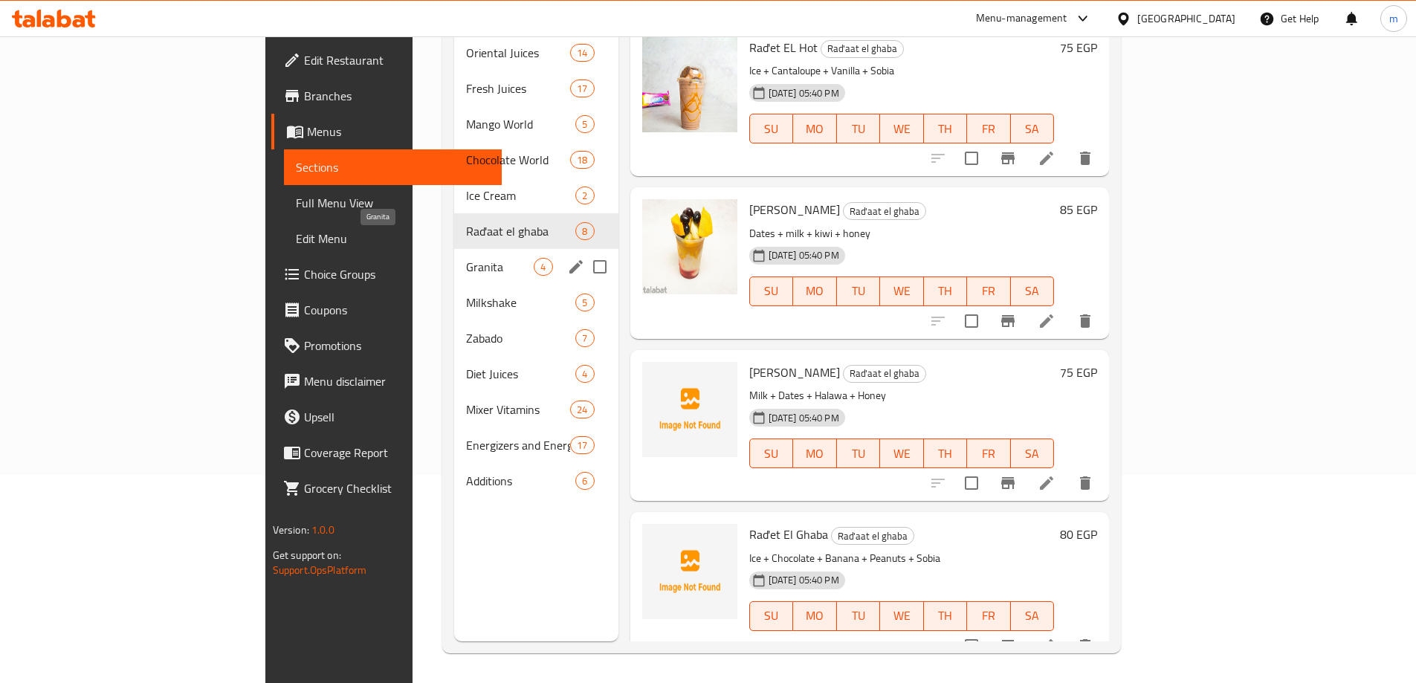
click at [466, 258] on span "Granita" at bounding box center [500, 267] width 68 height 18
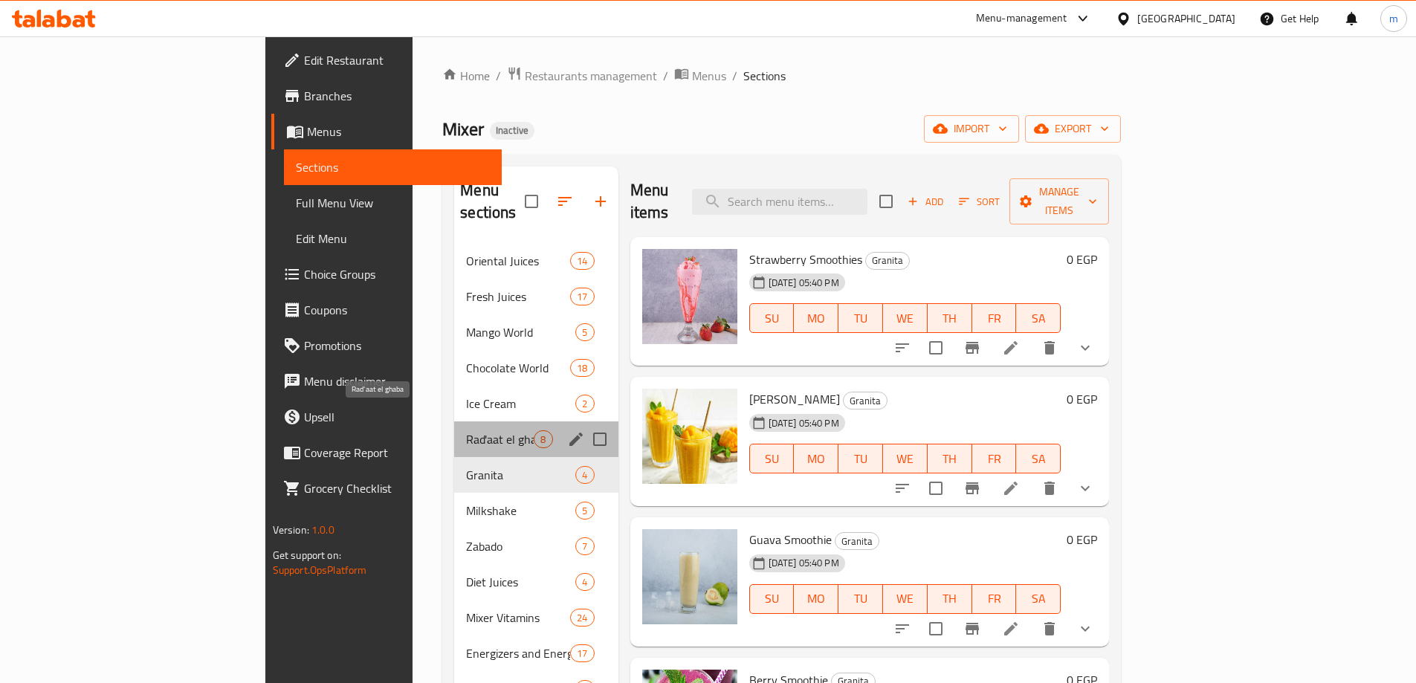
click at [466, 430] on span "Rad'aat el ghaba" at bounding box center [500, 439] width 68 height 18
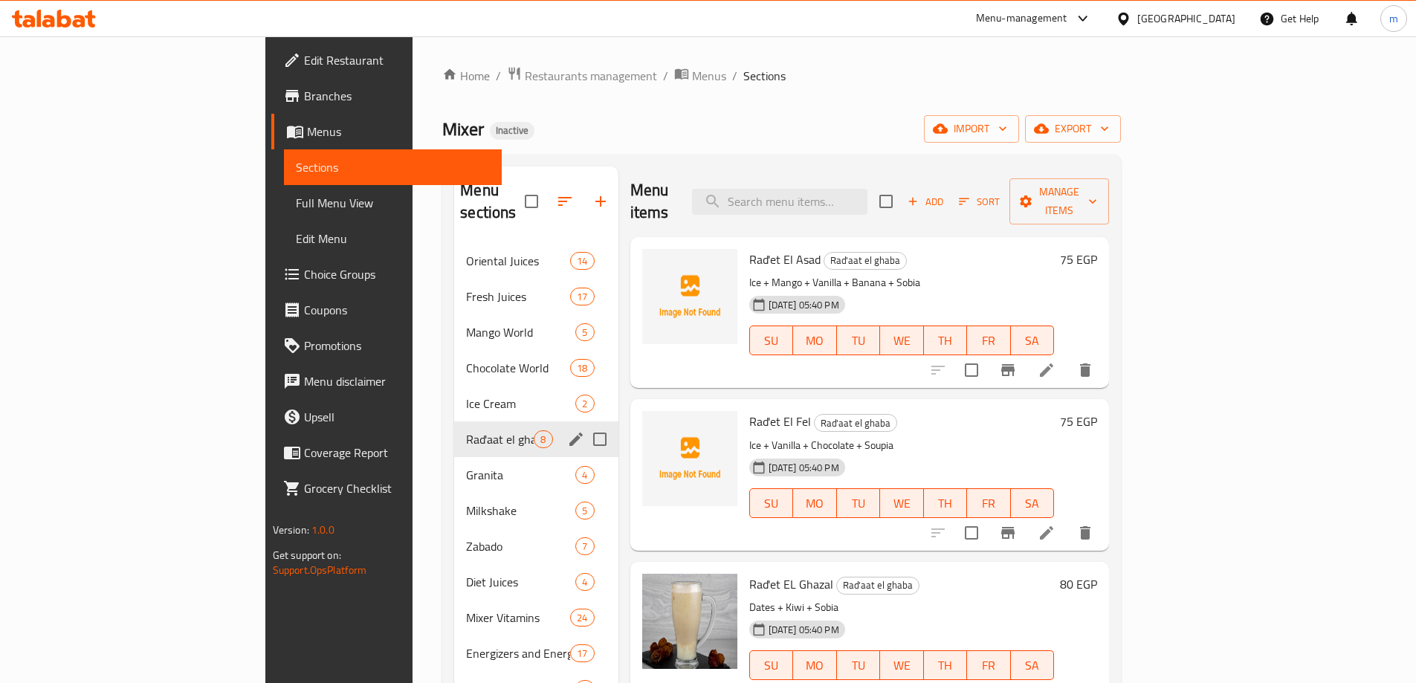
click at [567, 430] on icon "edit" at bounding box center [576, 439] width 18 height 18
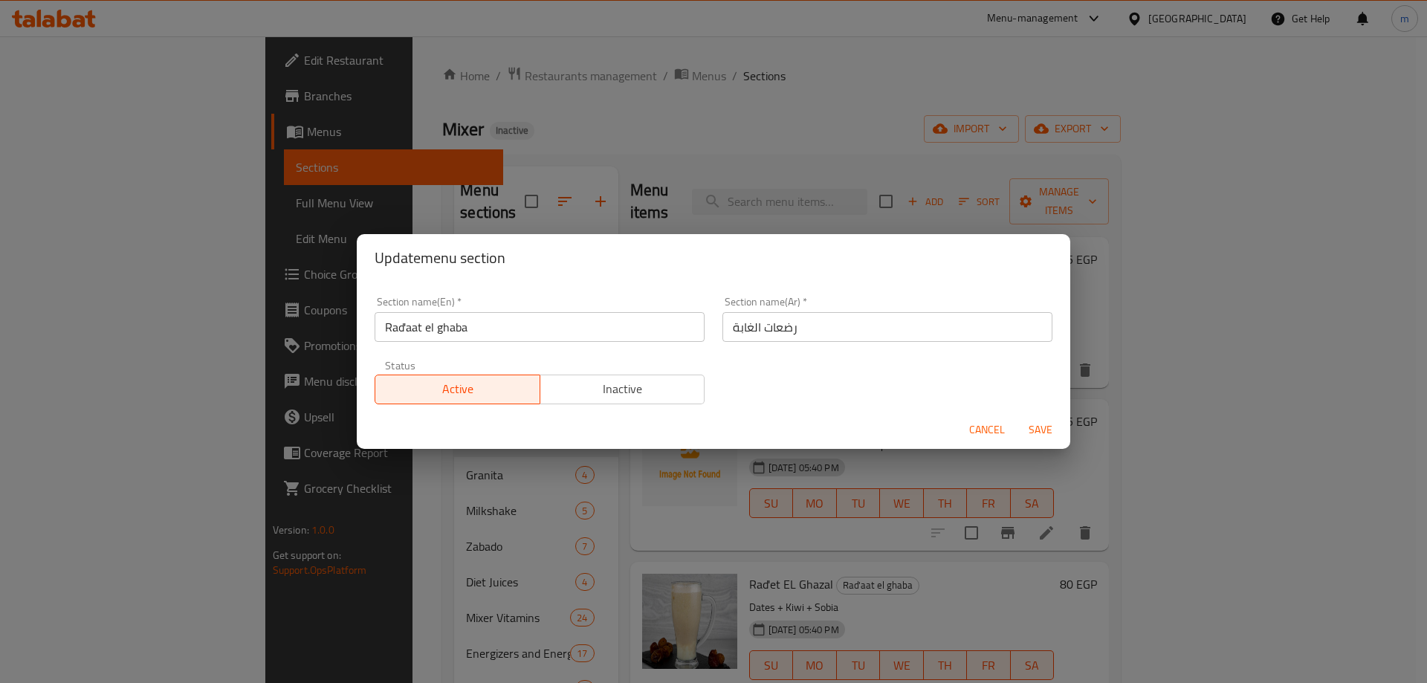
click at [520, 331] on input "Rad'aat el ghaba" at bounding box center [540, 327] width 330 height 30
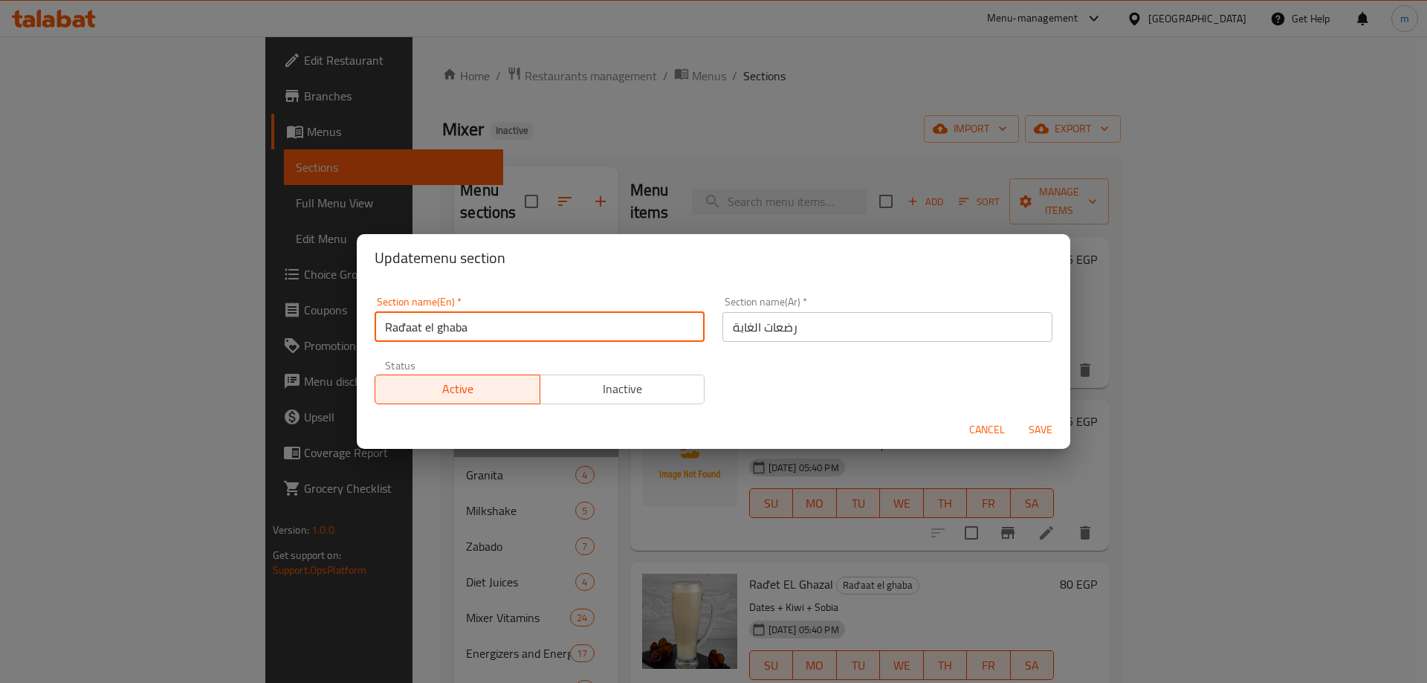
click at [520, 331] on input "Rad'aat el ghaba" at bounding box center [540, 327] width 330 height 30
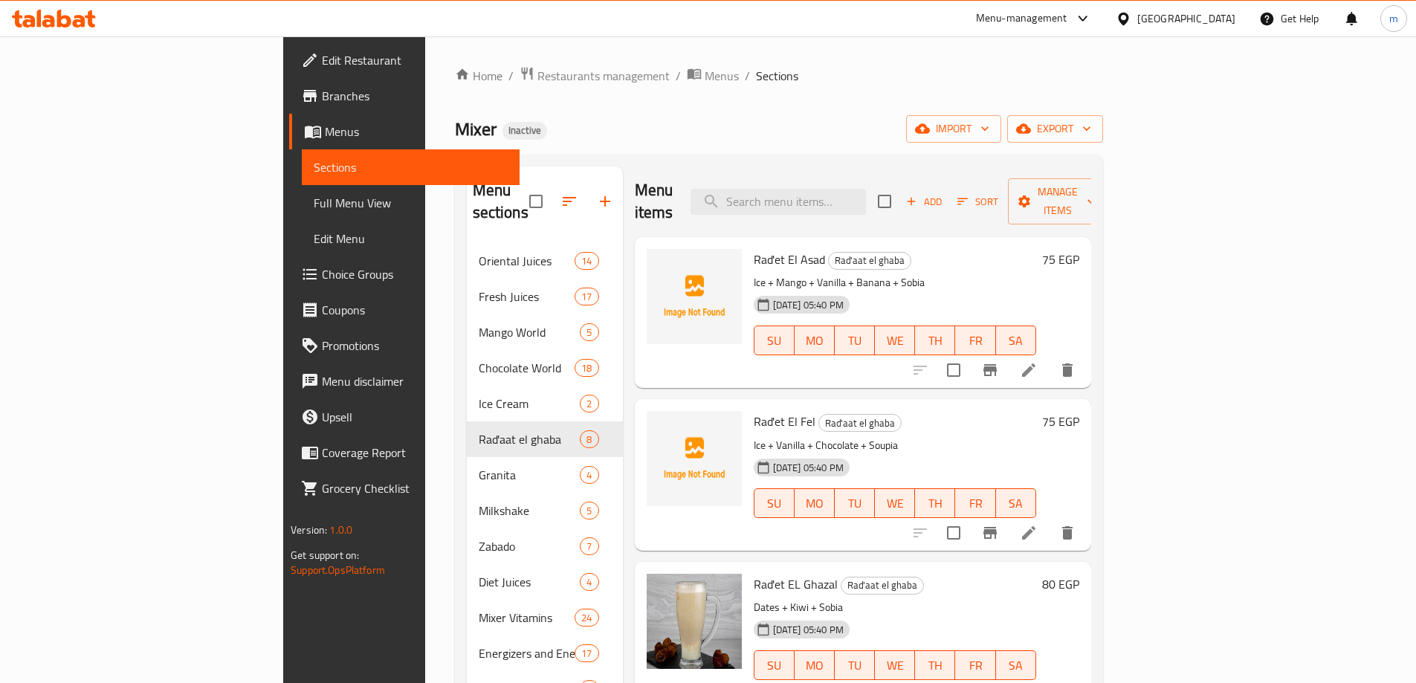
click at [1061, 120] on div "Mixer Inactive import export" at bounding box center [779, 128] width 648 height 27
click at [754, 248] on span "Rad'et El Asad" at bounding box center [789, 259] width 71 height 22
copy h6 "Rad'et El Asad"
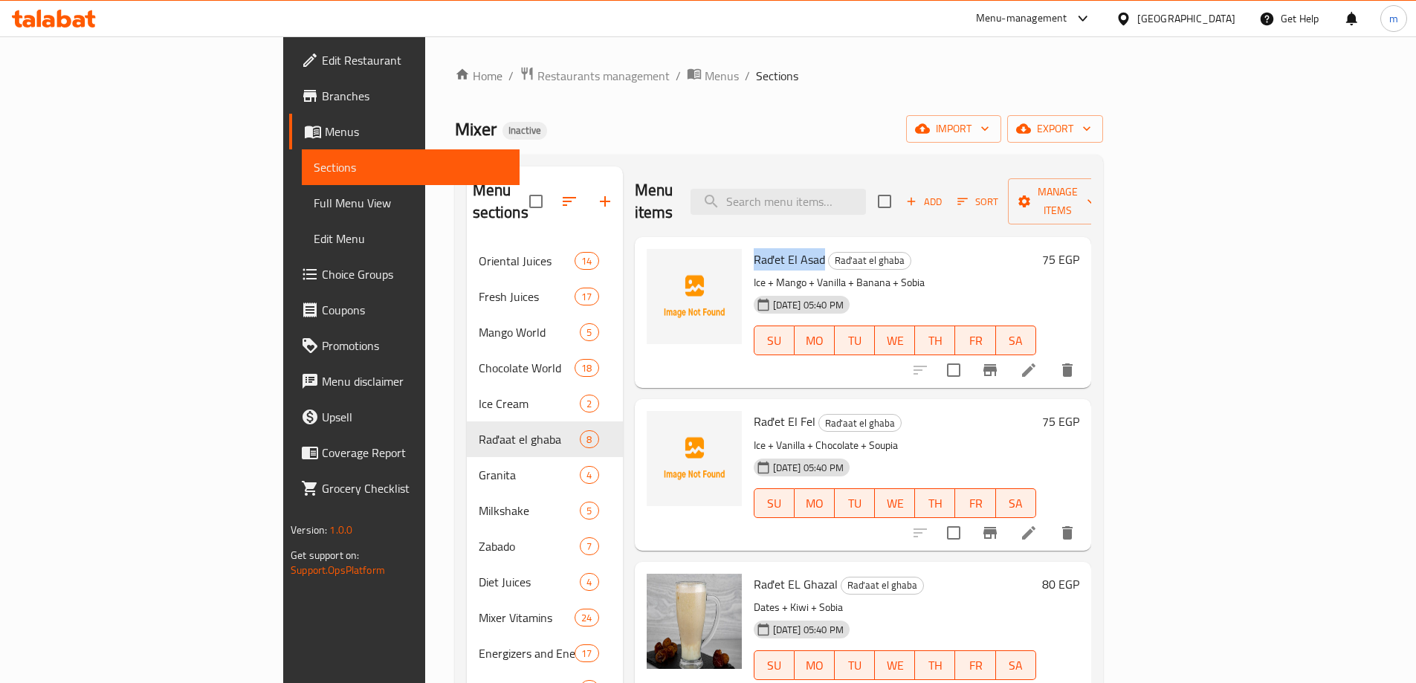
copy span "Rad'et El Asad"
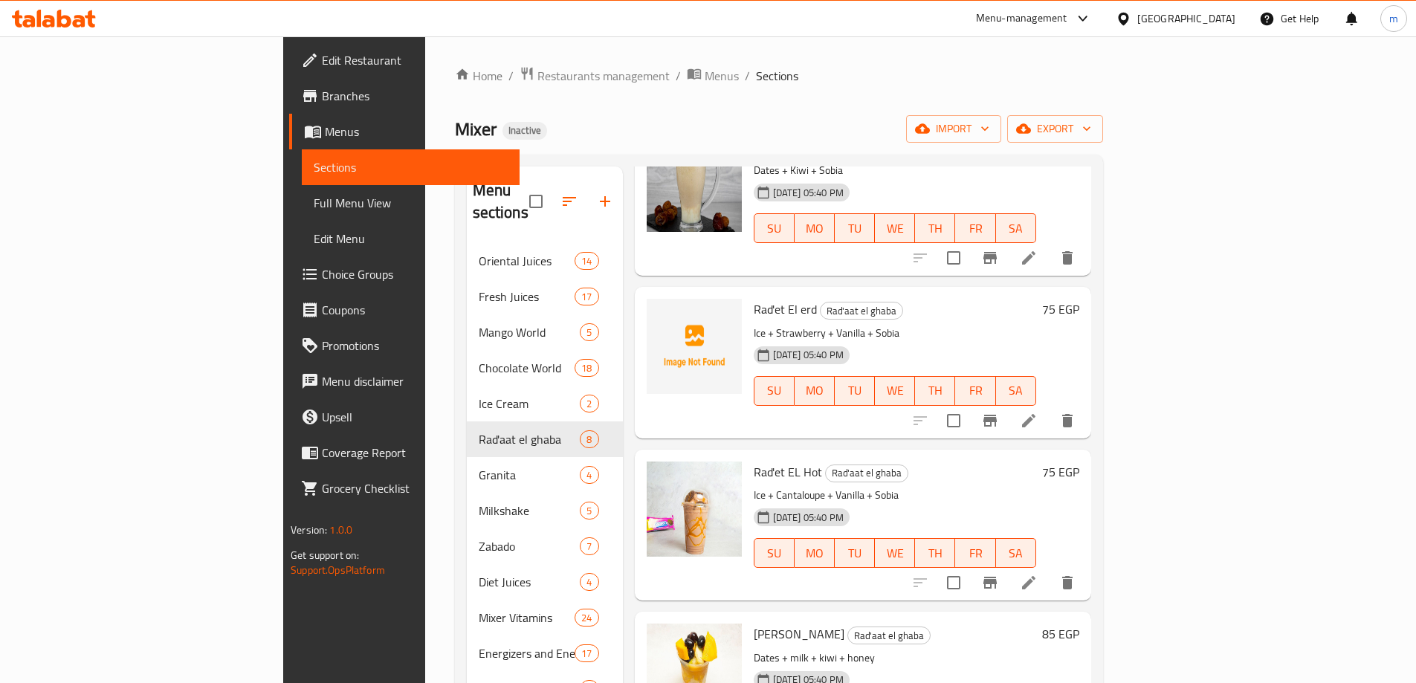
scroll to position [446, 0]
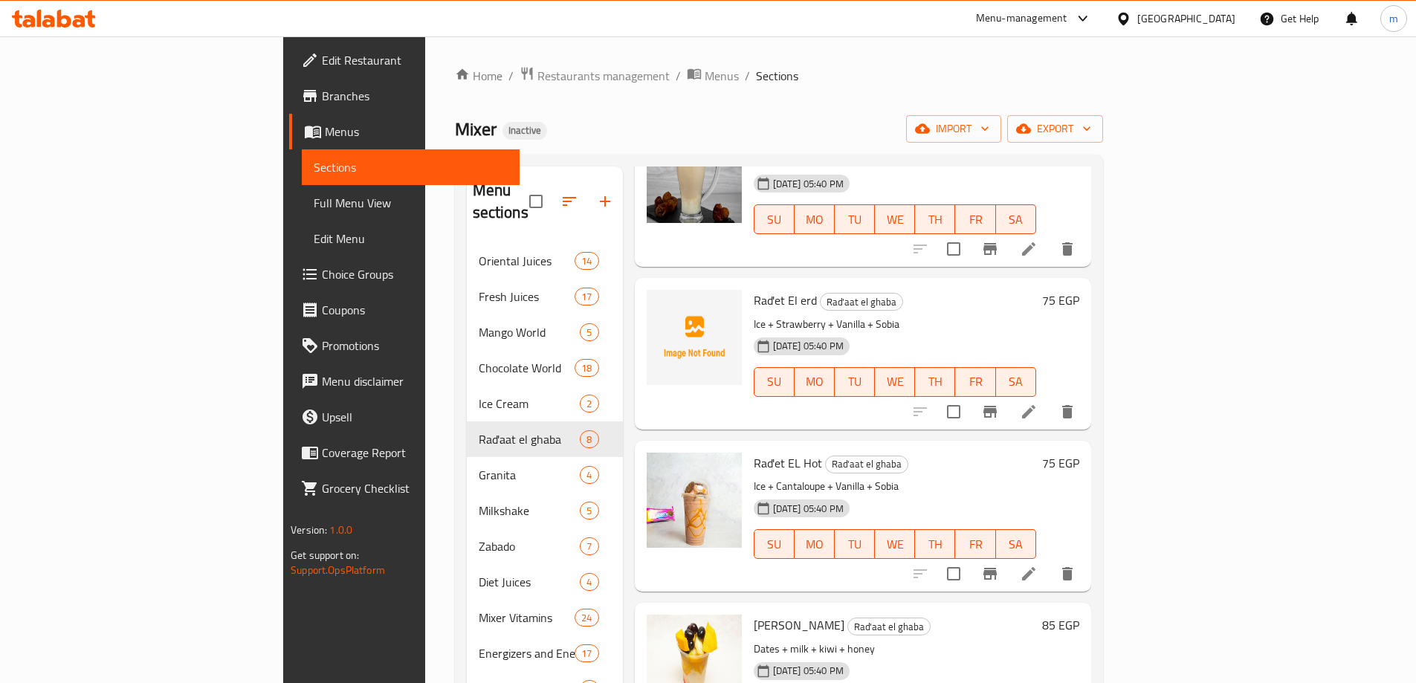
click at [754, 452] on span "Rad'et EL Hot" at bounding box center [788, 463] width 68 height 22
copy h6 "Hot"
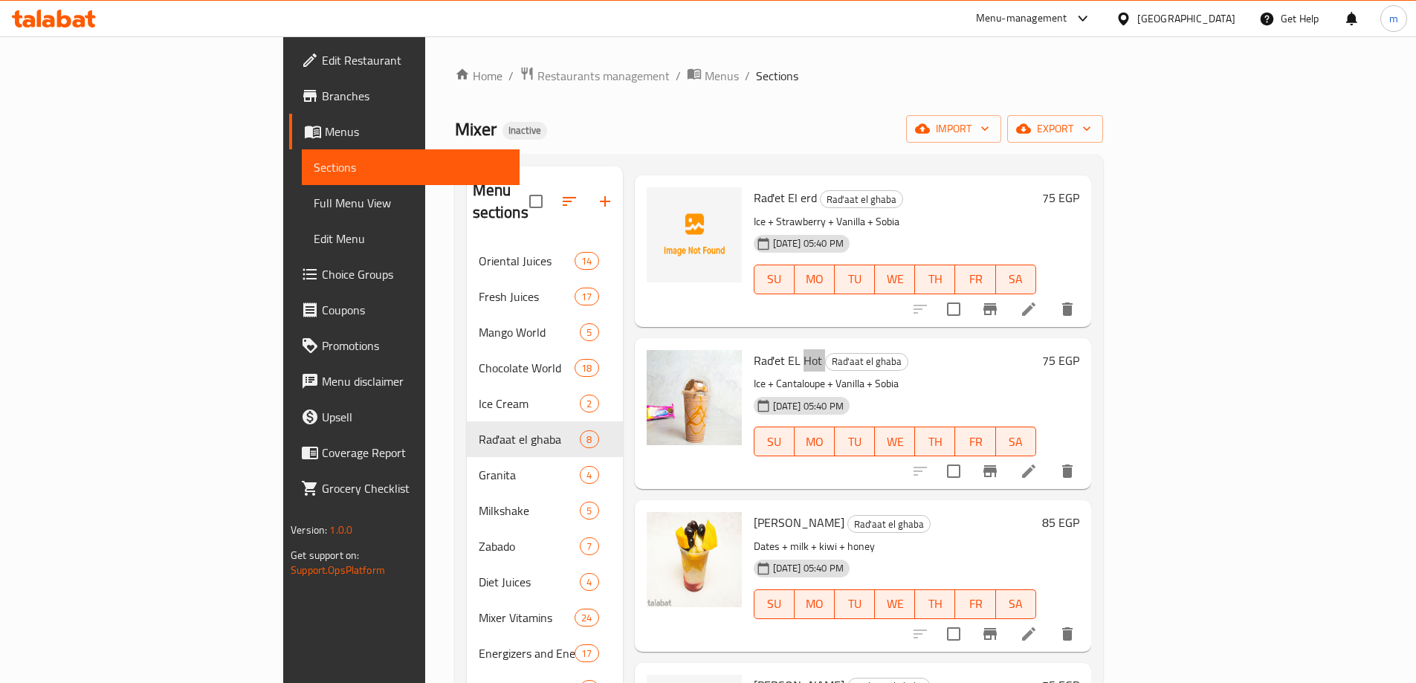
scroll to position [653, 0]
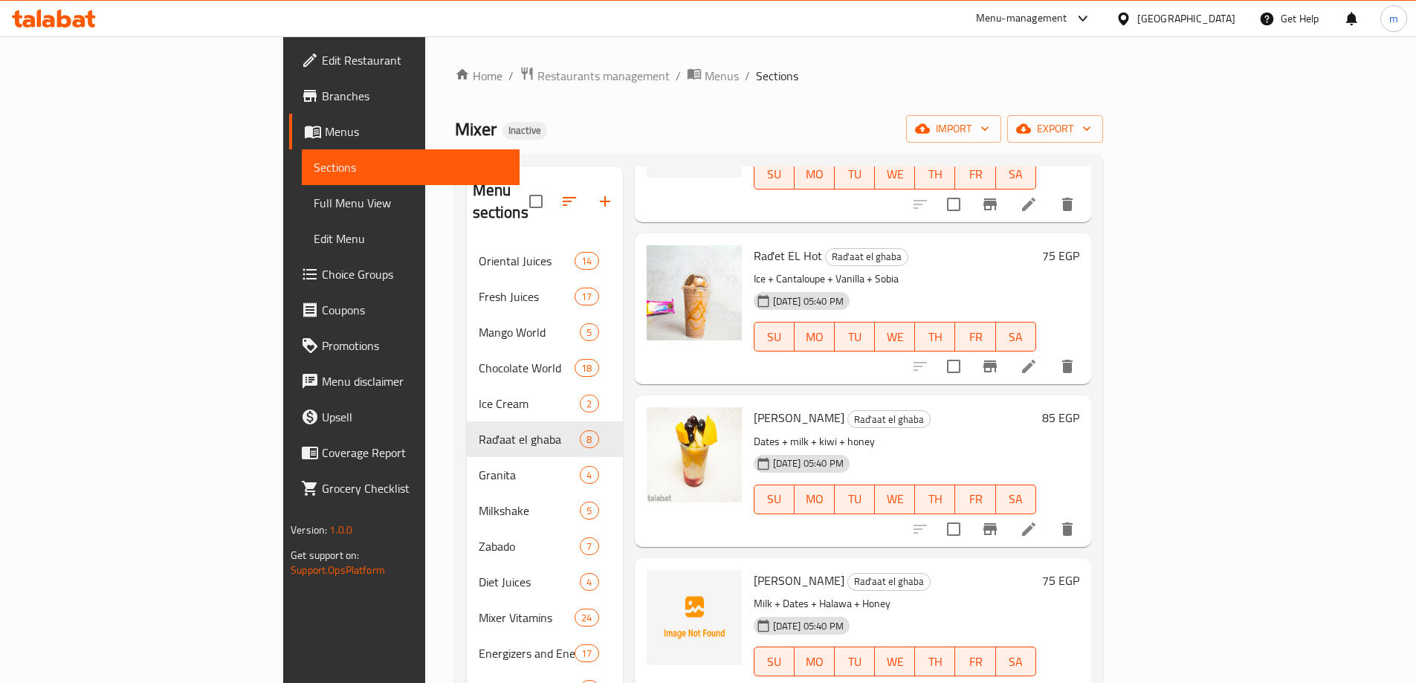
click at [748, 401] on div "Laban Asfour Rad'aat el ghaba Dates + milk + kiwi + honey 19-08-2025 05:40 PM S…" at bounding box center [895, 470] width 294 height 139
copy h6 "Laban Asfour"
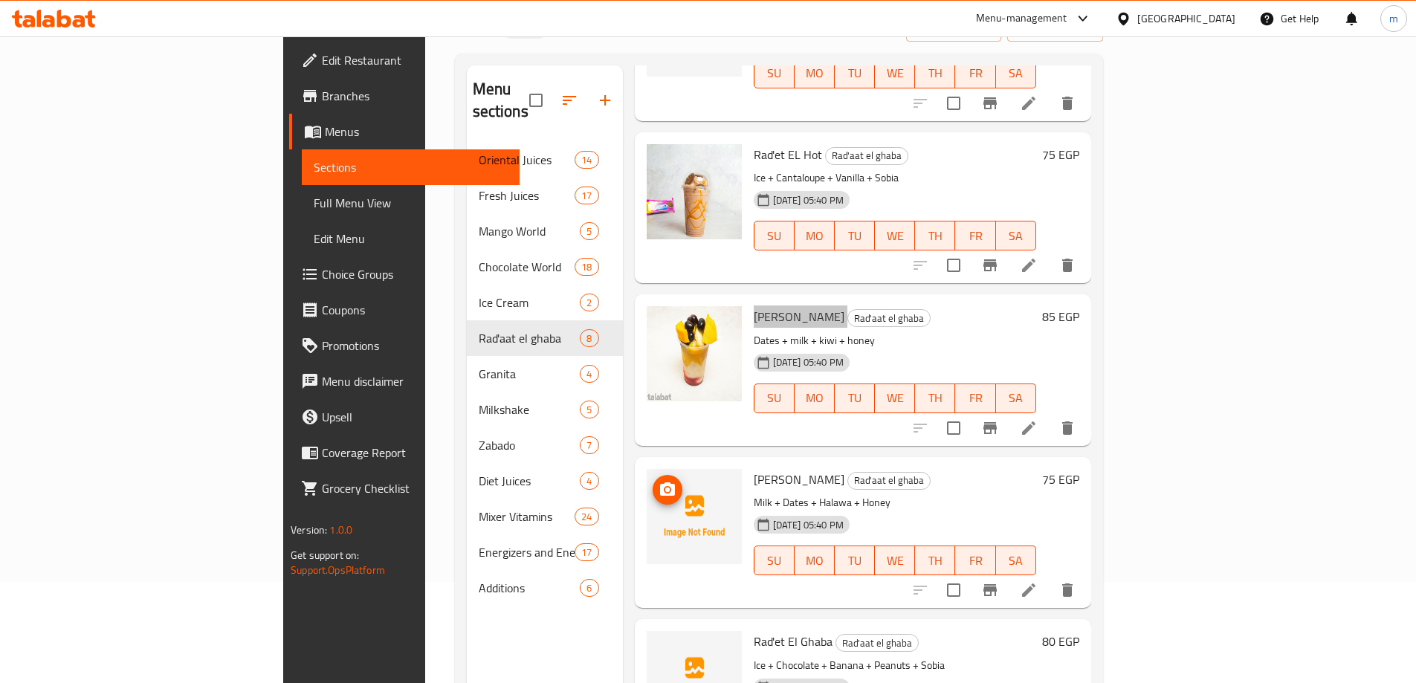
scroll to position [208, 0]
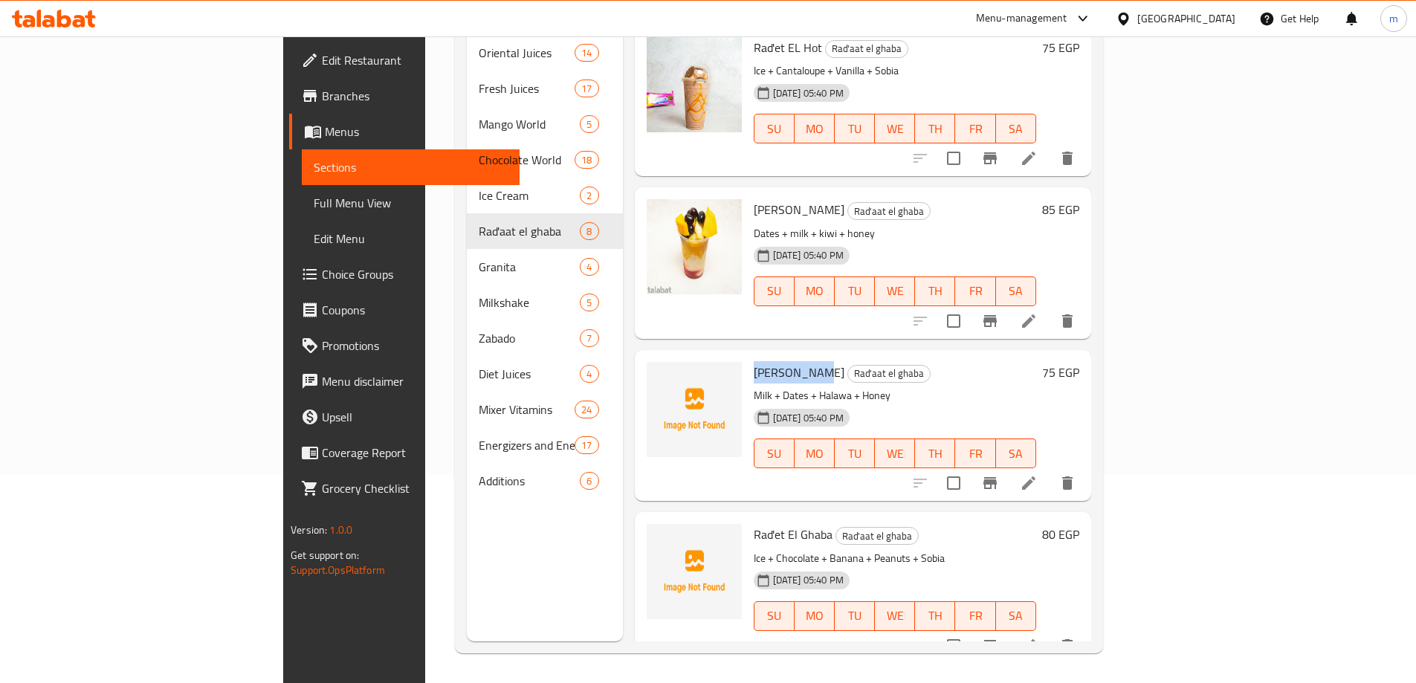
drag, startPoint x: 682, startPoint y: 349, endPoint x: 742, endPoint y: 348, distance: 60.2
click at [754, 361] on span "Sayed Eshta" at bounding box center [799, 372] width 91 height 22
copy span "Sayed Eshta"
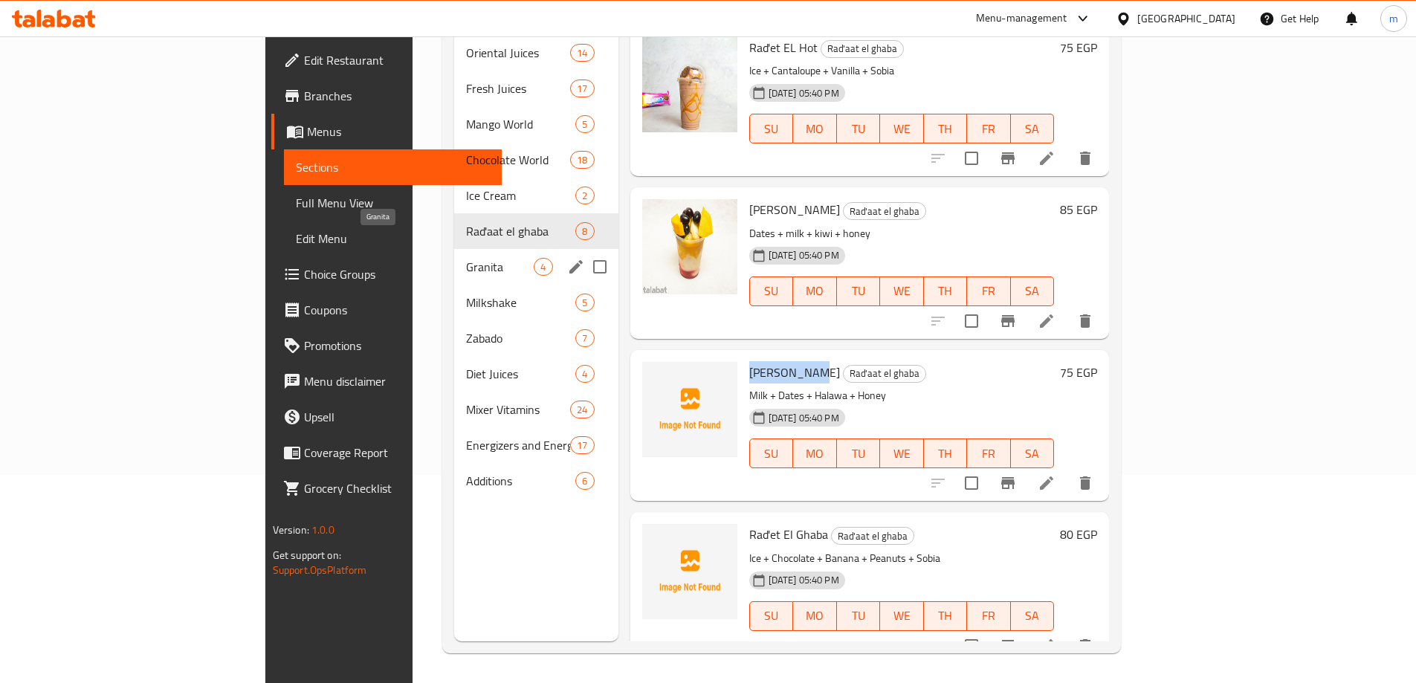
click at [466, 258] on span "Granita" at bounding box center [500, 267] width 68 height 18
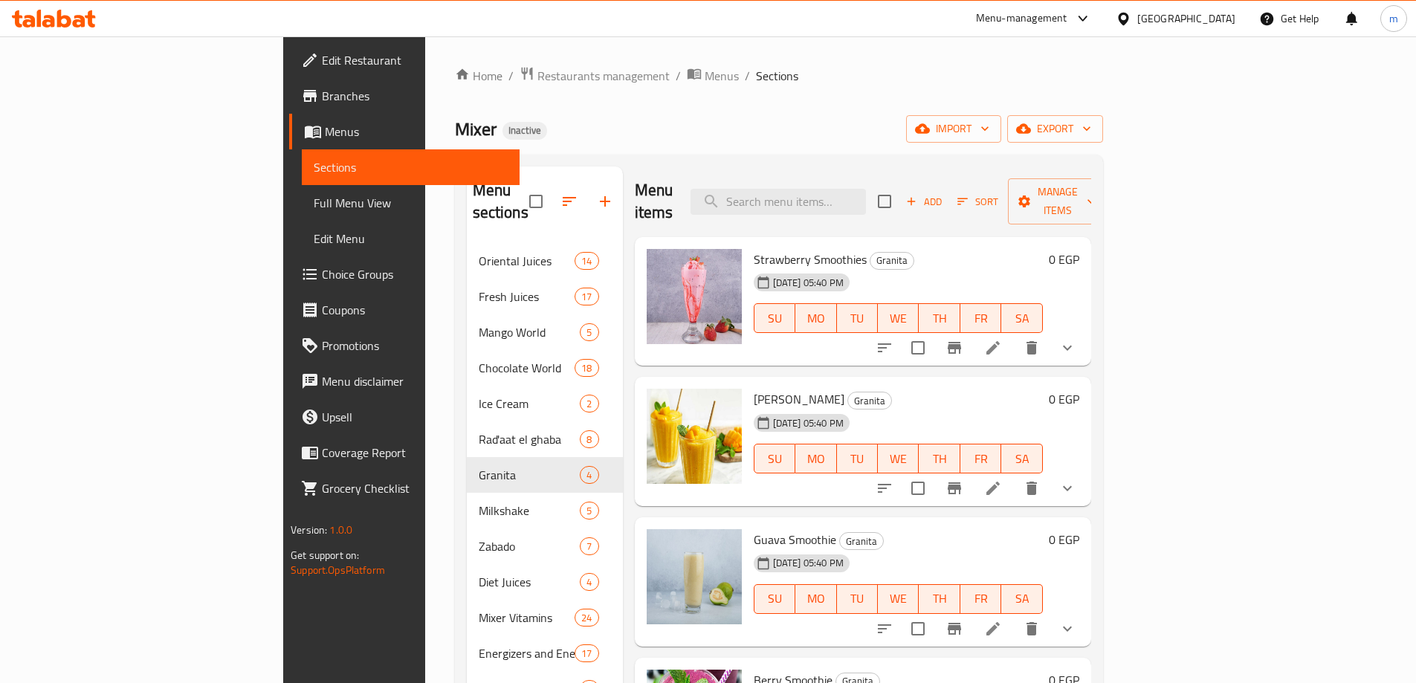
click at [1014, 334] on li at bounding box center [993, 347] width 42 height 27
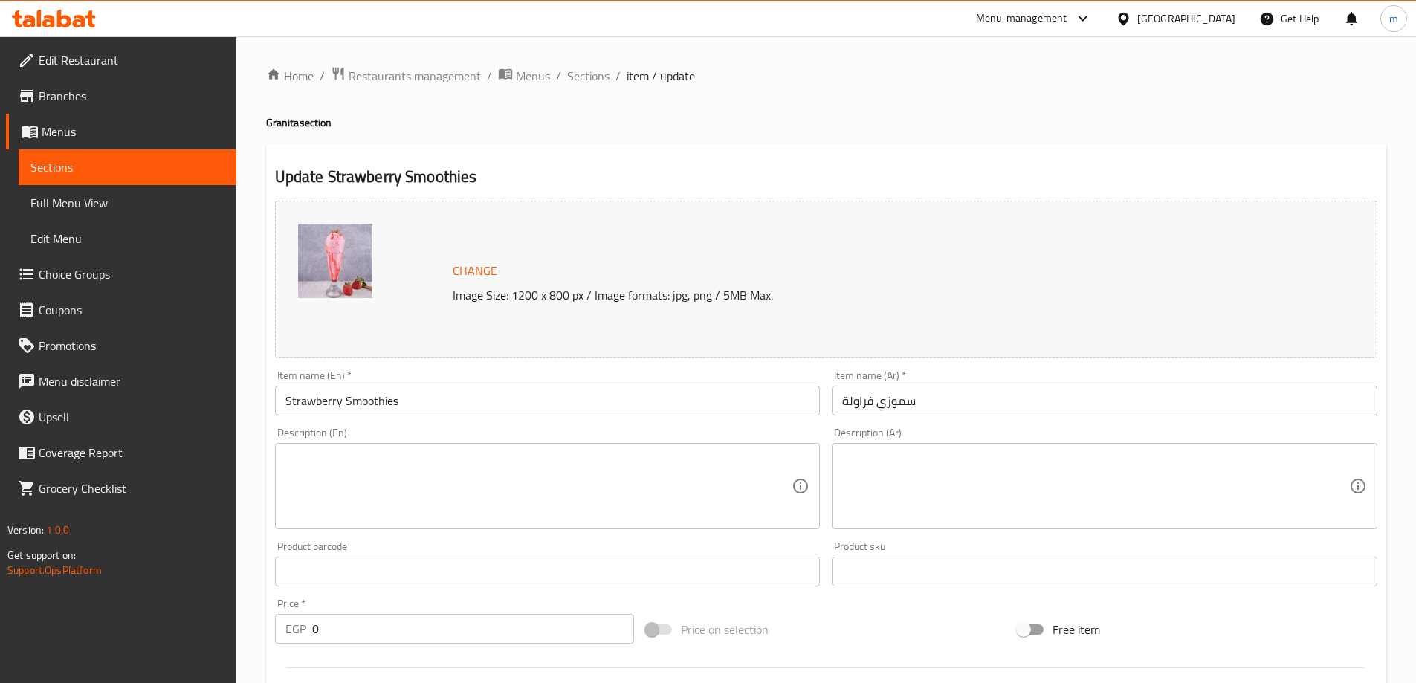
click at [885, 408] on input "سموزي فراولة" at bounding box center [1105, 401] width 546 height 30
click at [634, 473] on textarea at bounding box center [538, 486] width 507 height 71
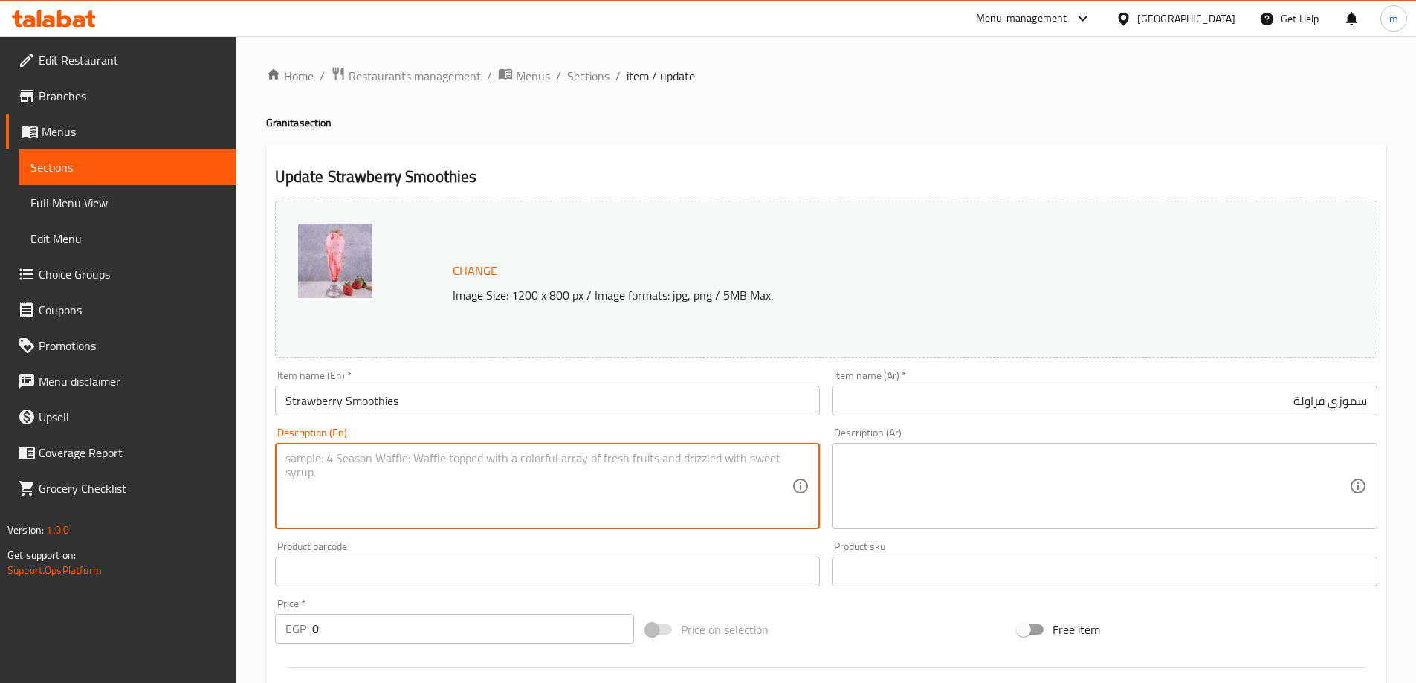
paste textarea "Creamy tropical mango smoothie."
type textarea "Creamy tropical mango smoothie."
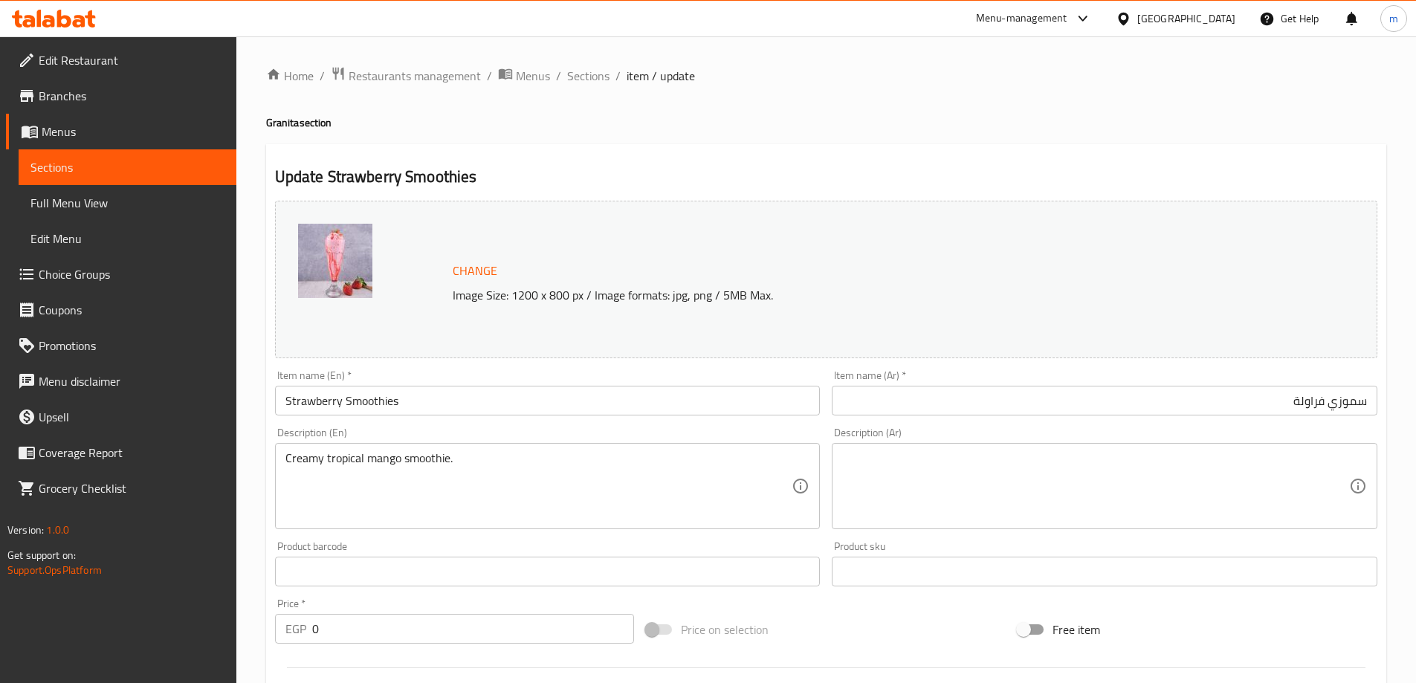
click at [1072, 469] on textarea at bounding box center [1095, 486] width 507 height 71
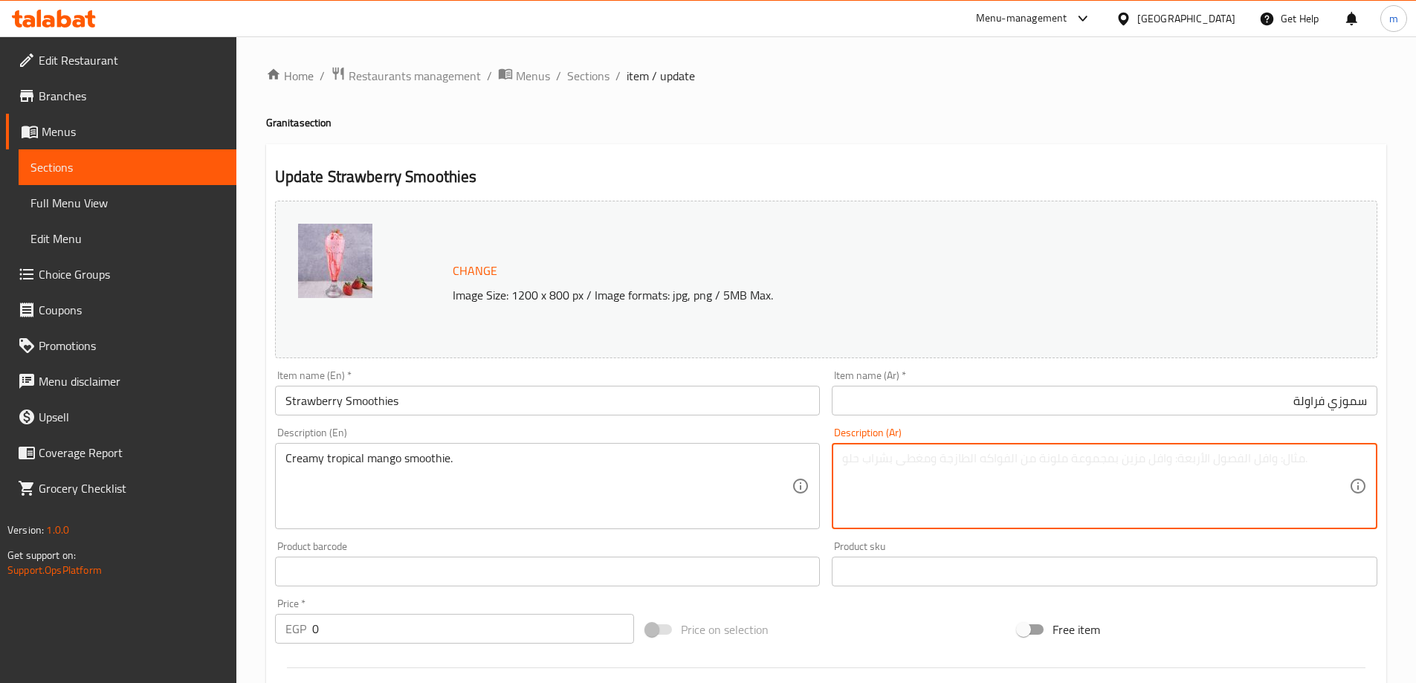
paste textarea "عصير المانجو الاستوائي الكريمي."
type textarea "عصير المانجو الاستوائي الكريمي."
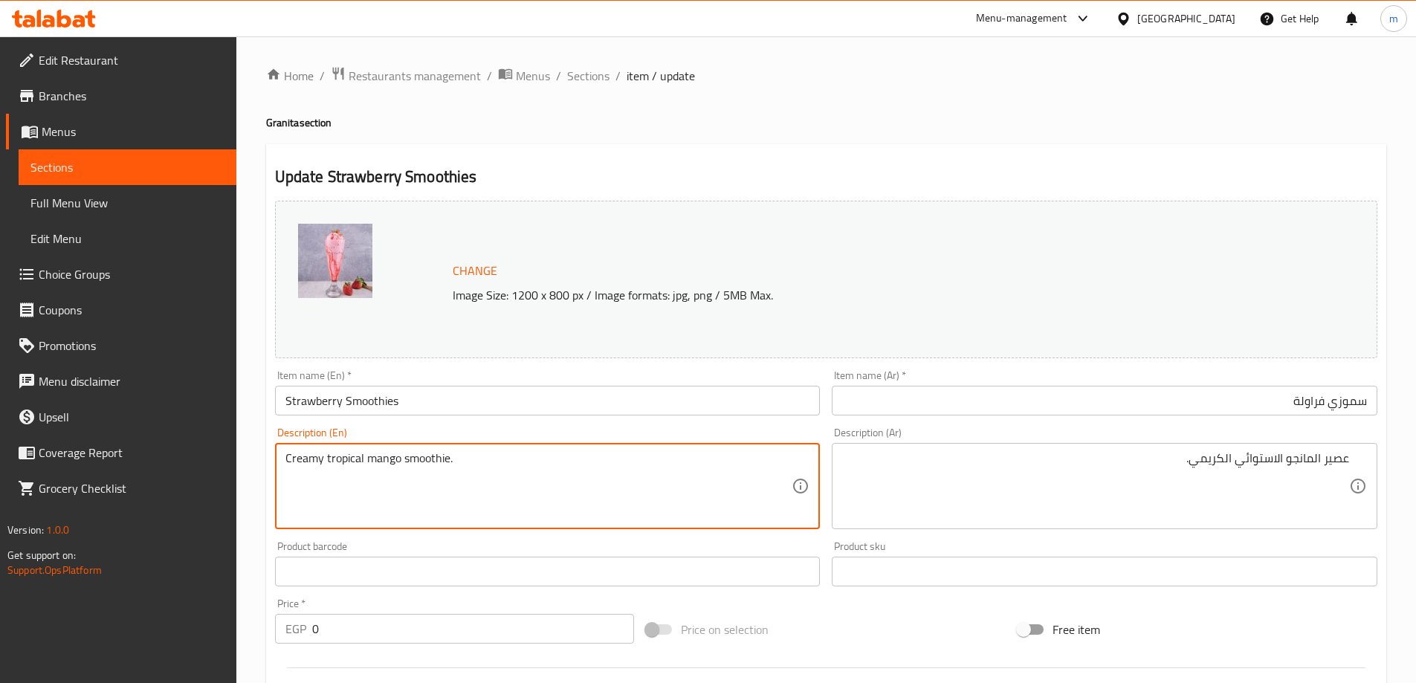
paste textarea "Thick and refreshing strawberry"
type textarea "Thick and refreshing strawberry smoothie."
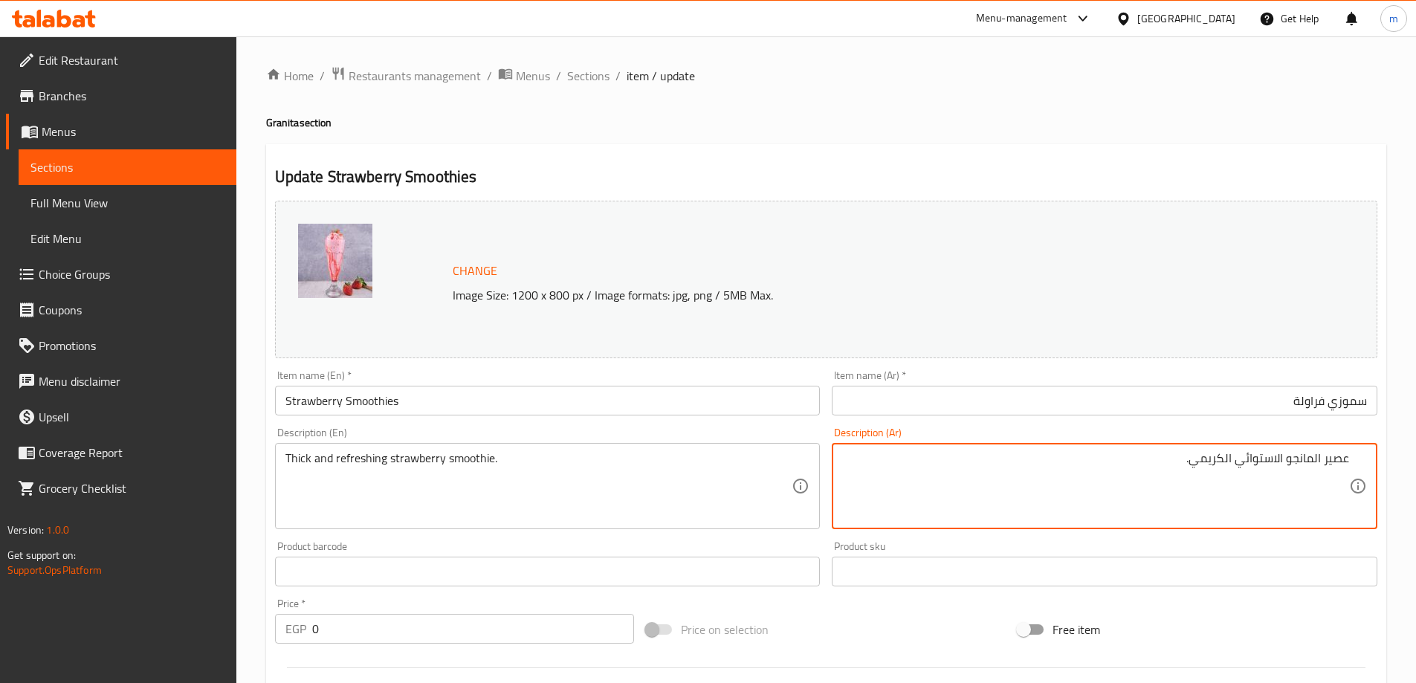
paste textarea "راولة السميك والمنعش"
drag, startPoint x: 1321, startPoint y: 464, endPoint x: 1362, endPoint y: 468, distance: 41.9
click at [1362, 468] on div "عصير الفراولة السميك والمنعش. Description (Ar)" at bounding box center [1105, 486] width 546 height 86
click at [361, 404] on input "Strawberry Smoothies" at bounding box center [548, 401] width 546 height 30
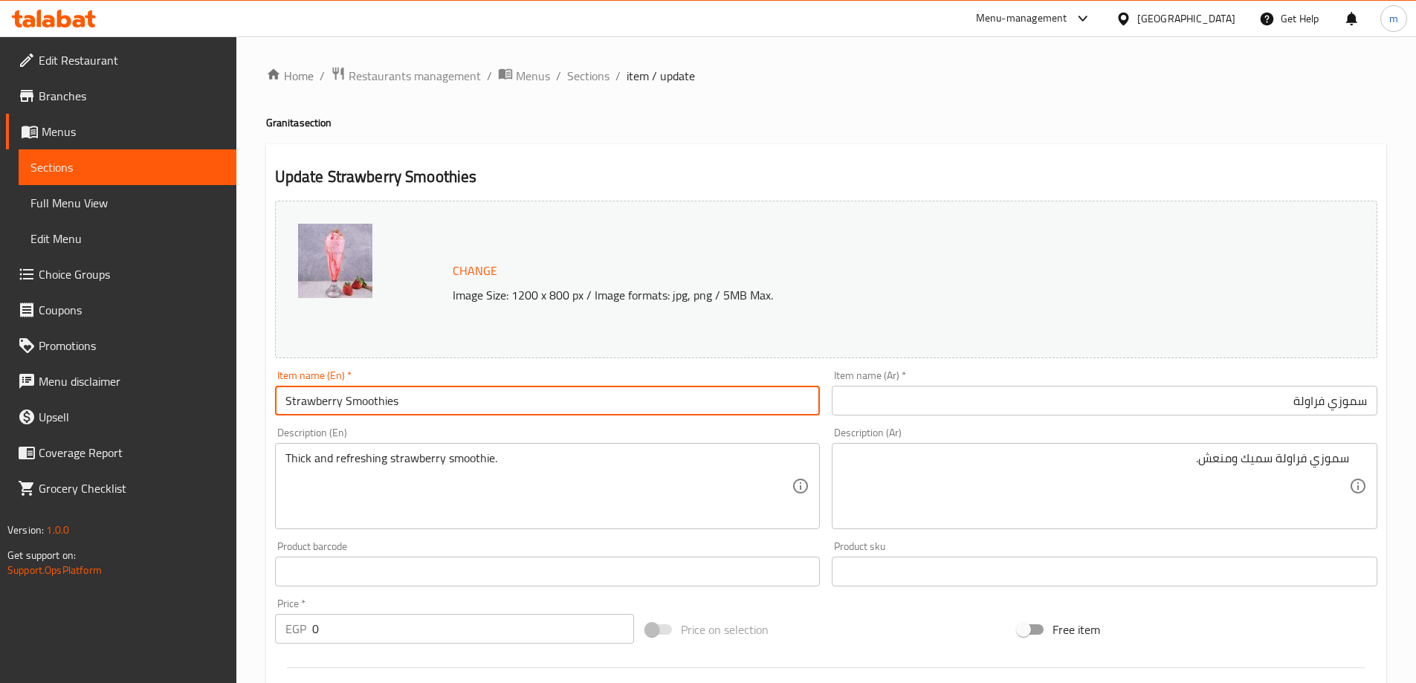
click at [361, 404] on input "Strawberry Smoothies" at bounding box center [548, 401] width 546 height 30
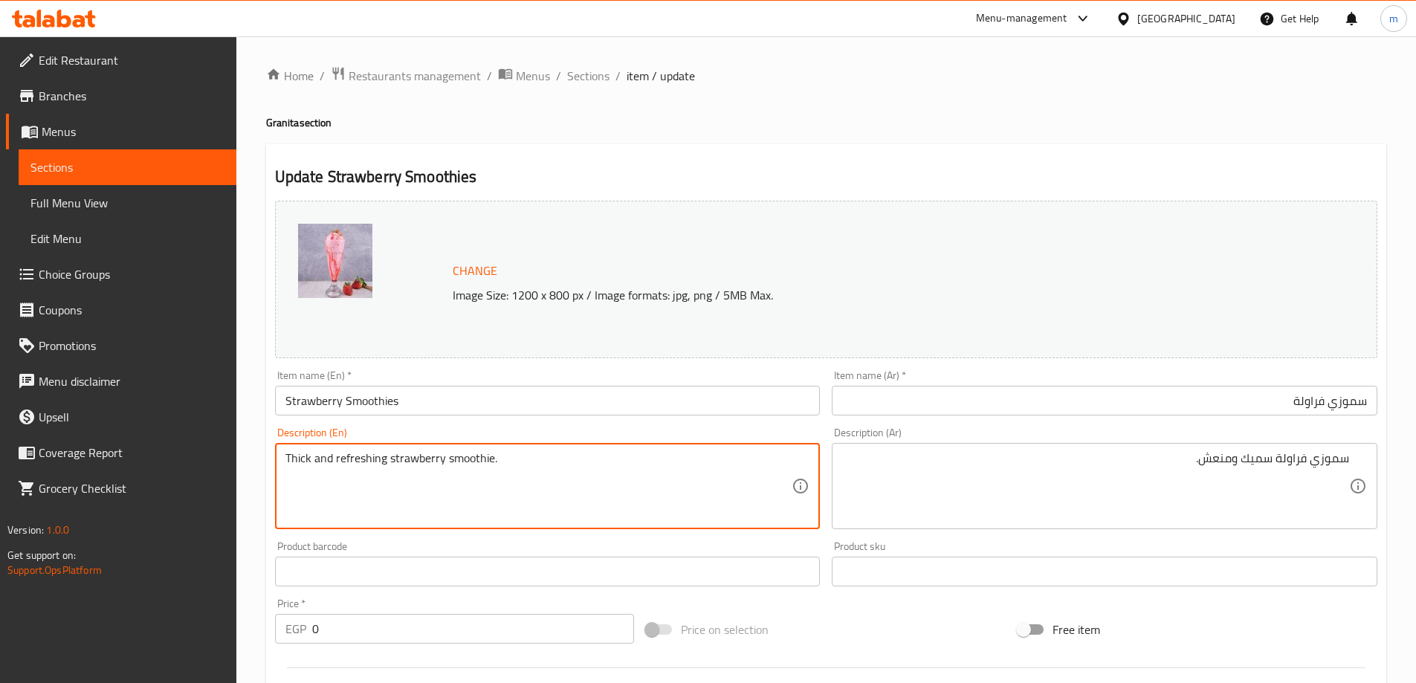
click at [467, 461] on textarea "Thick and refreshing strawberry smoothie." at bounding box center [538, 486] width 507 height 71
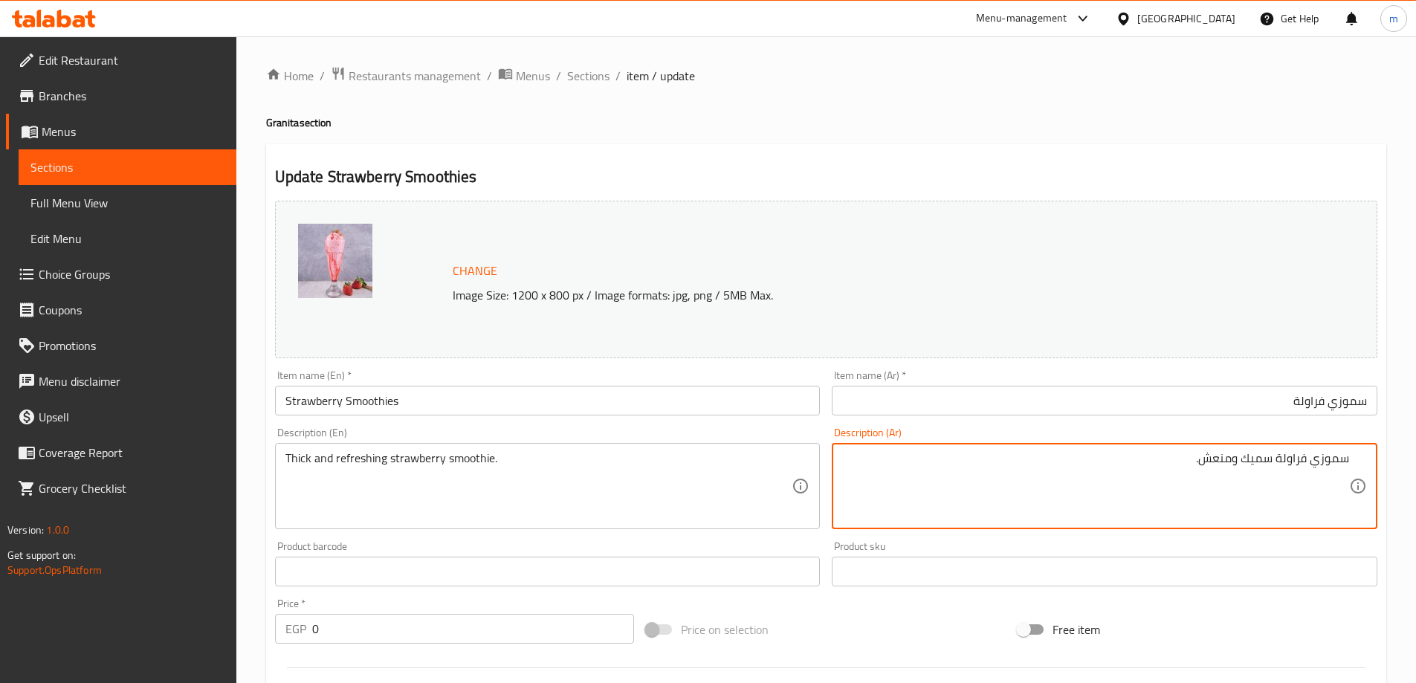
drag, startPoint x: 1308, startPoint y: 463, endPoint x: 1349, endPoint y: 460, distance: 41.0
click at [1337, 459] on textarea "سموزي فراولة سميك ومنعش." at bounding box center [1095, 486] width 507 height 71
drag, startPoint x: 1312, startPoint y: 464, endPoint x: 1364, endPoint y: 465, distance: 52.0
click at [1364, 465] on div "سموزي فراولة سميك ومنعش. Description (Ar)" at bounding box center [1105, 486] width 546 height 86
paste textarea
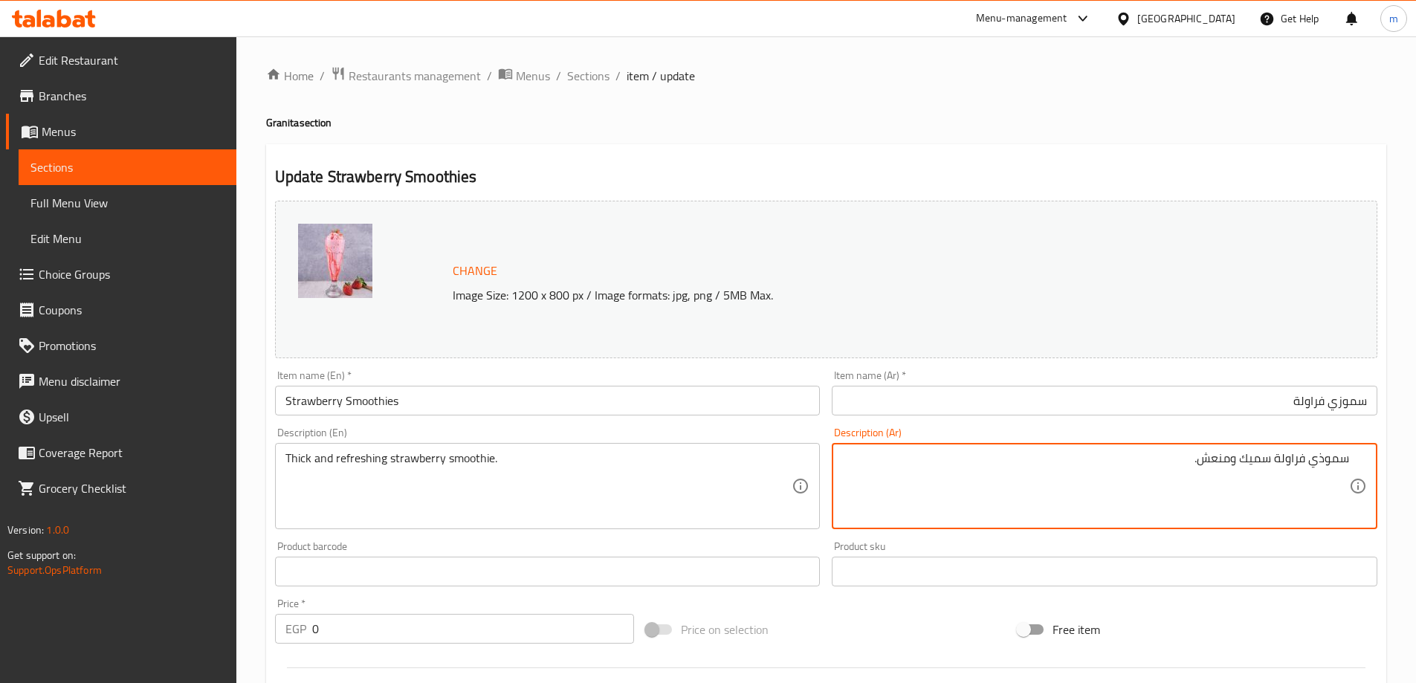
type textarea "سموذي فراولة سميك ومنعش."
click at [1077, 158] on div "Update Strawberry Smoothies Change Image Size: 1200 x 800 px / Image formats: j…" at bounding box center [826, 603] width 1120 height 919
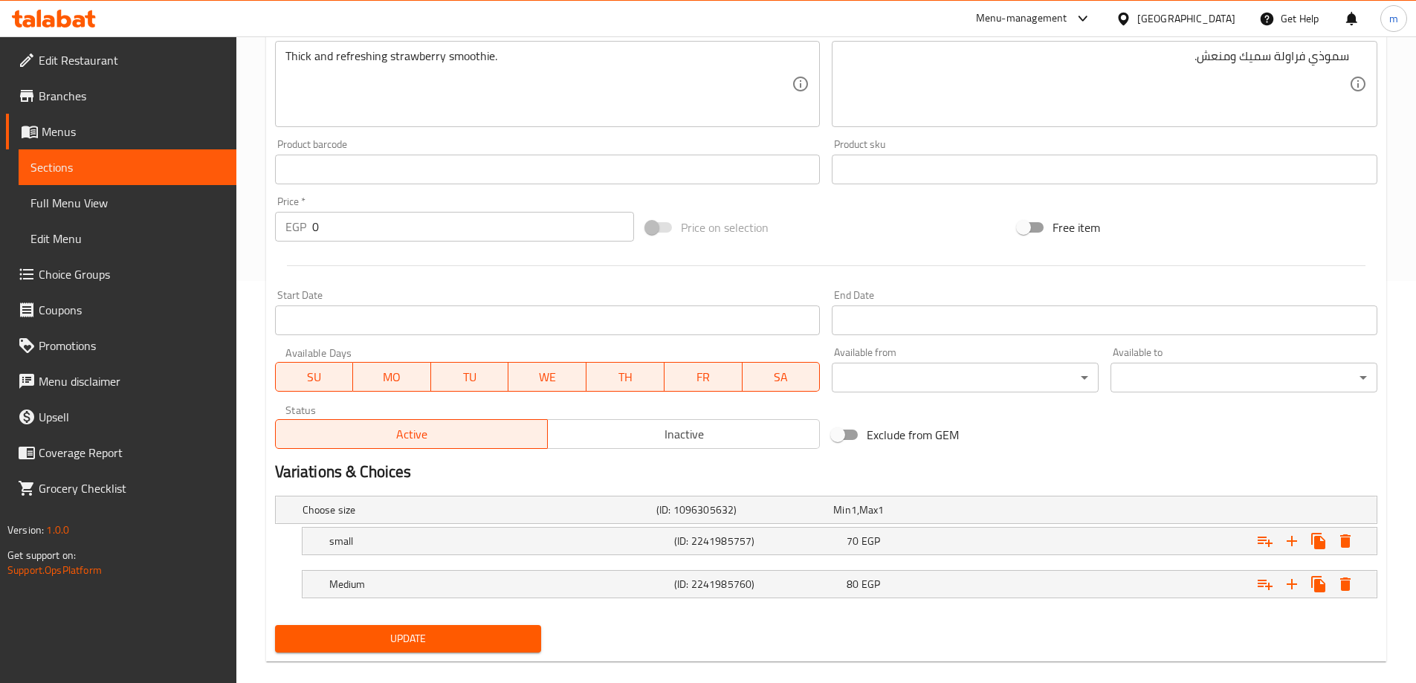
scroll to position [422, 0]
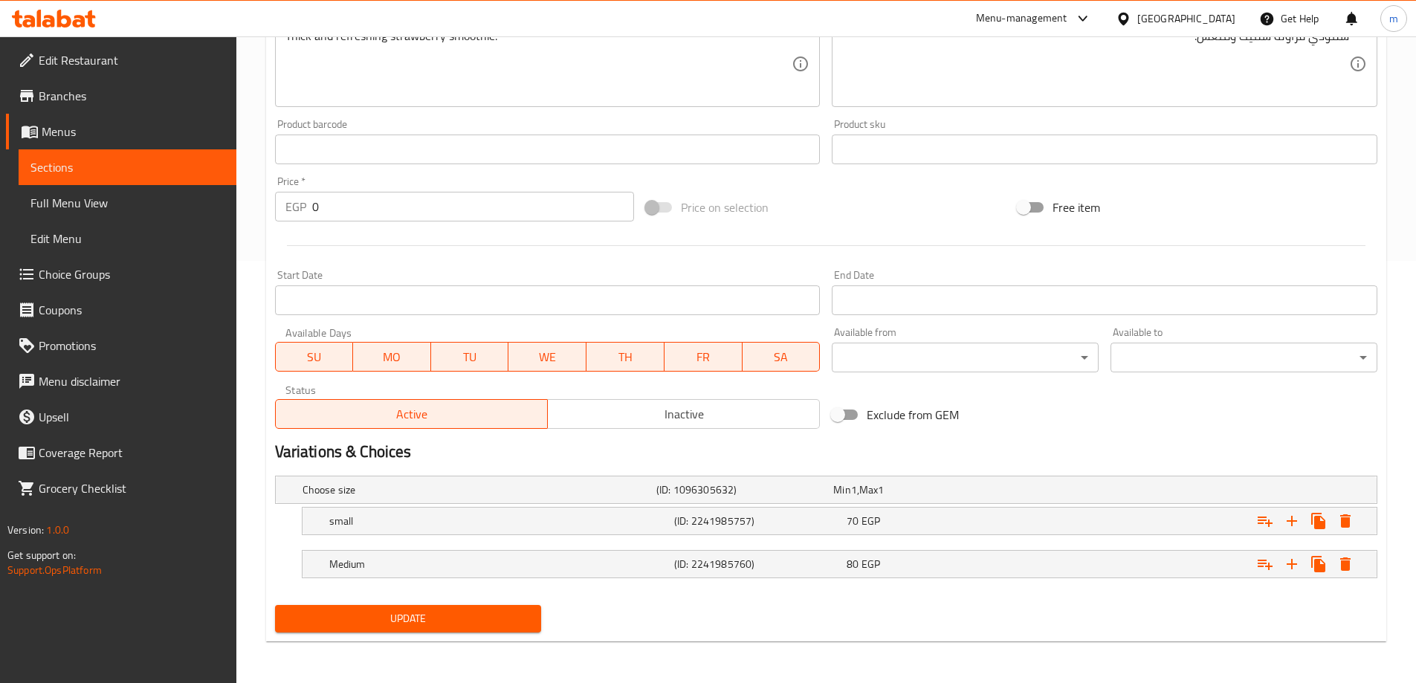
click at [450, 615] on span "Update" at bounding box center [408, 618] width 243 height 19
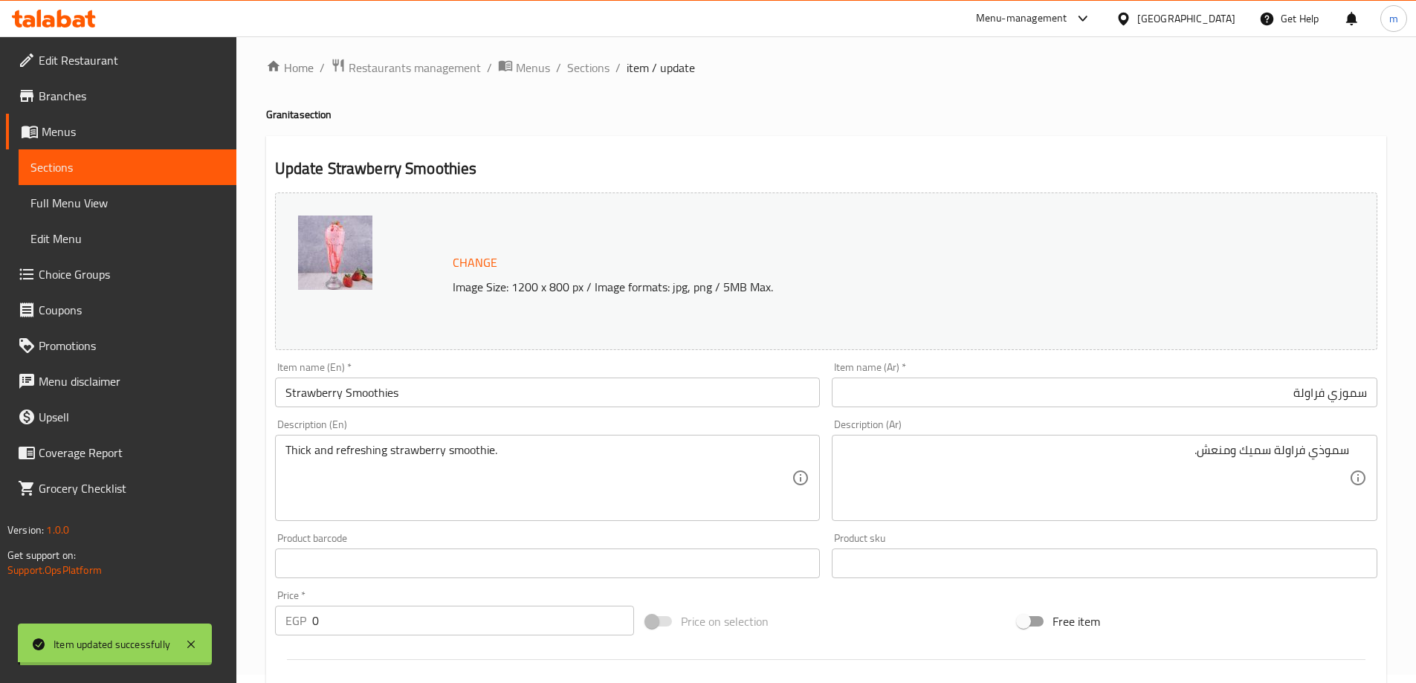
scroll to position [0, 0]
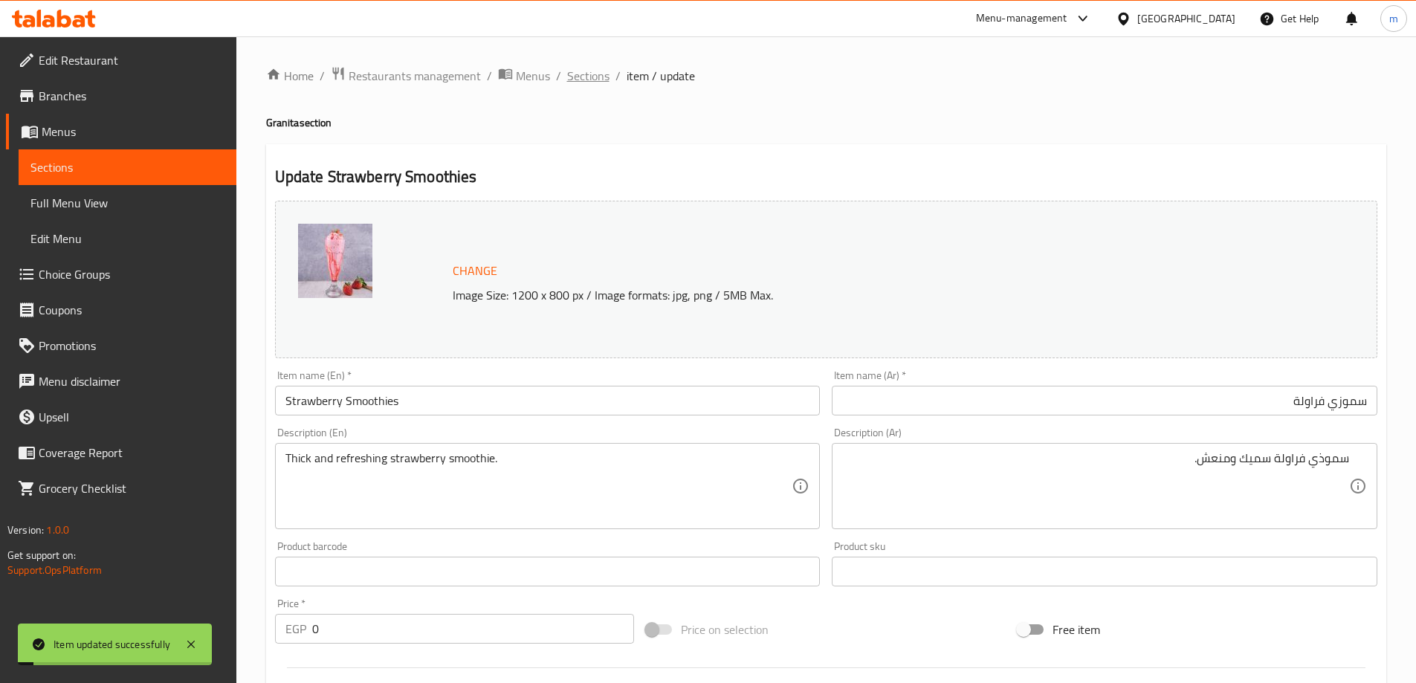
click at [580, 79] on span "Sections" at bounding box center [588, 76] width 42 height 18
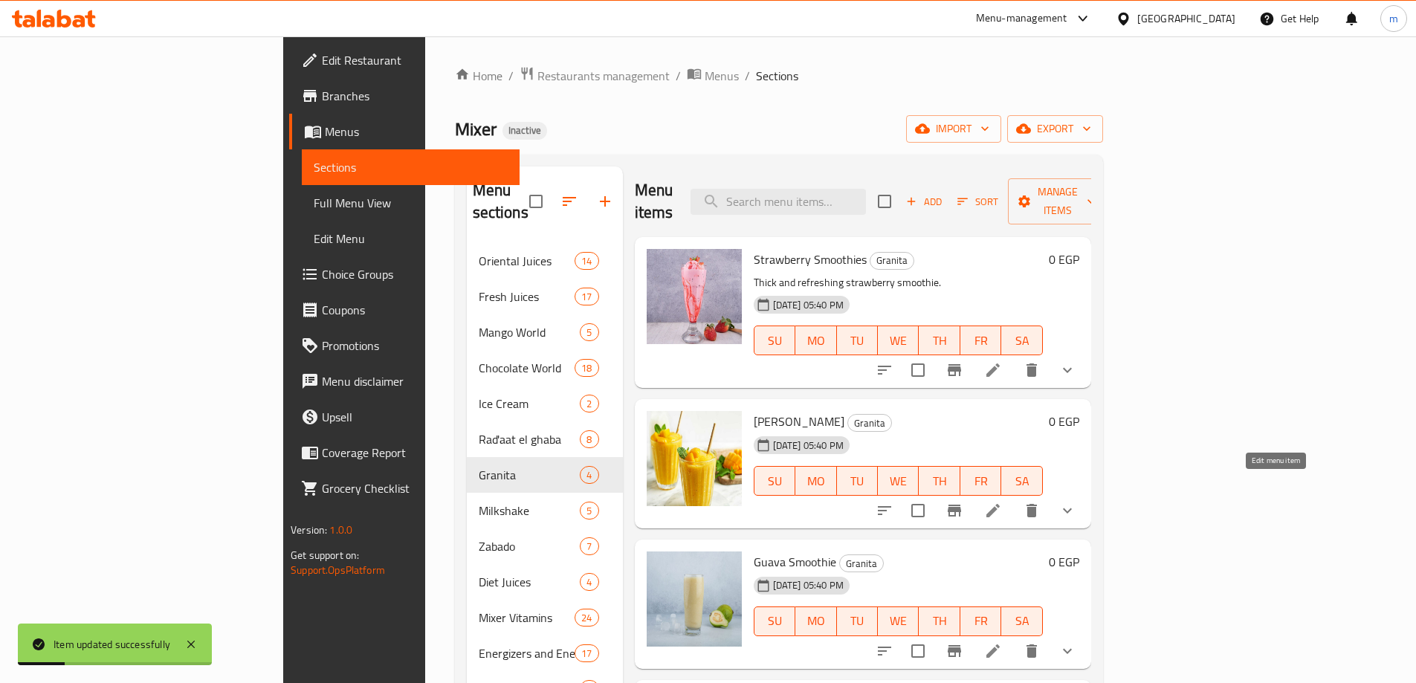
click at [1000, 504] on icon at bounding box center [992, 510] width 13 height 13
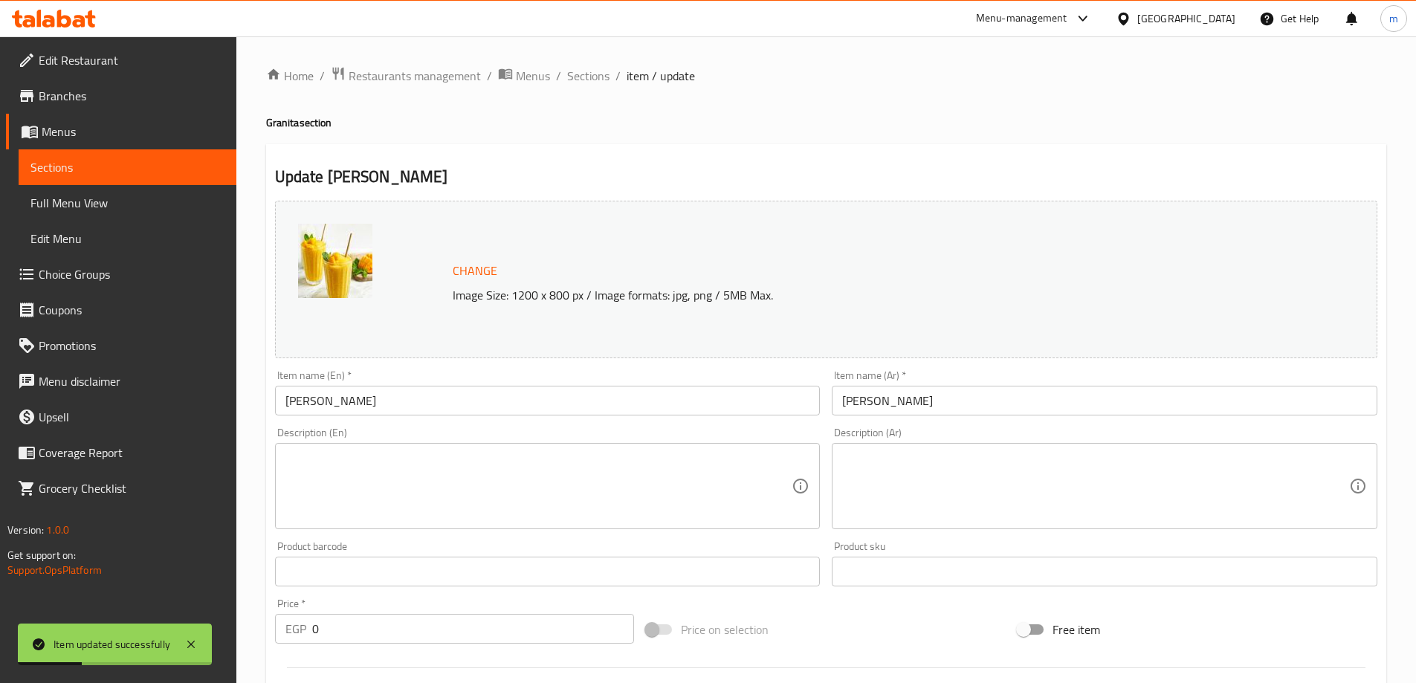
click at [1179, 482] on textarea at bounding box center [1095, 486] width 507 height 71
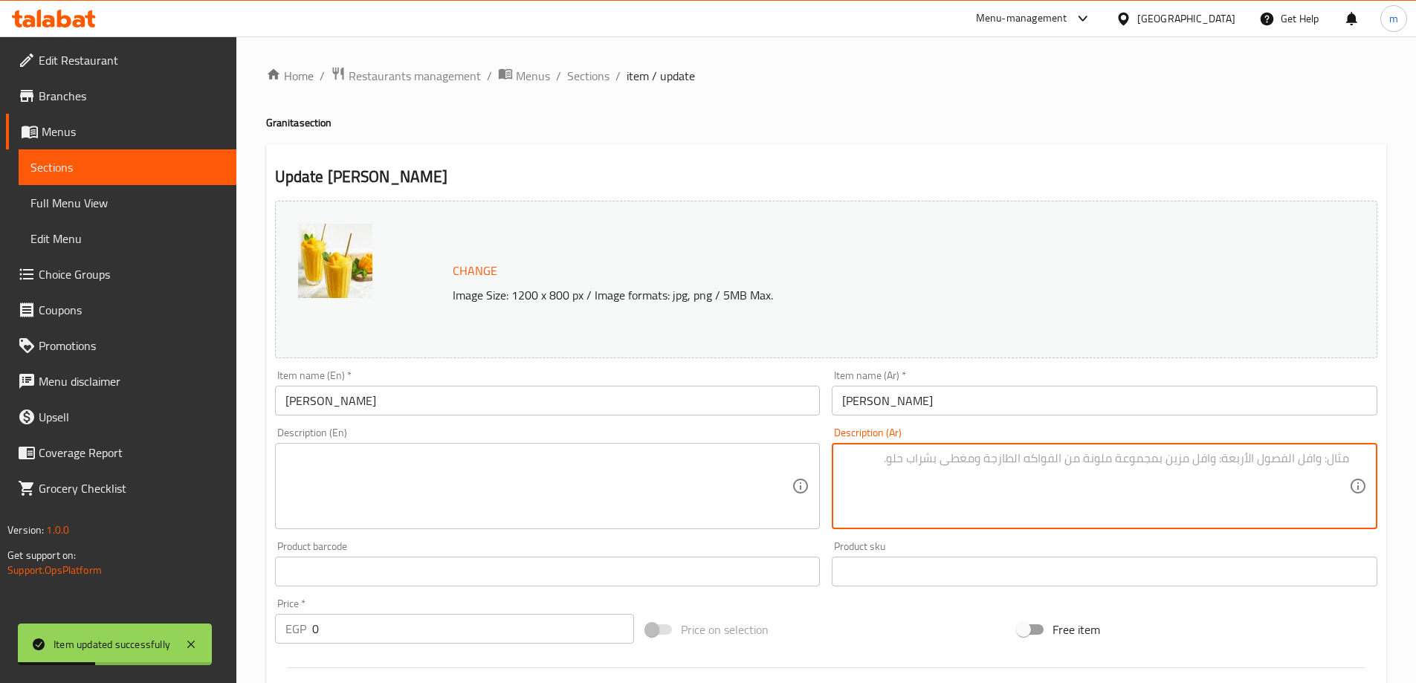
click at [997, 399] on input "سموزي مانجو" at bounding box center [1105, 401] width 546 height 30
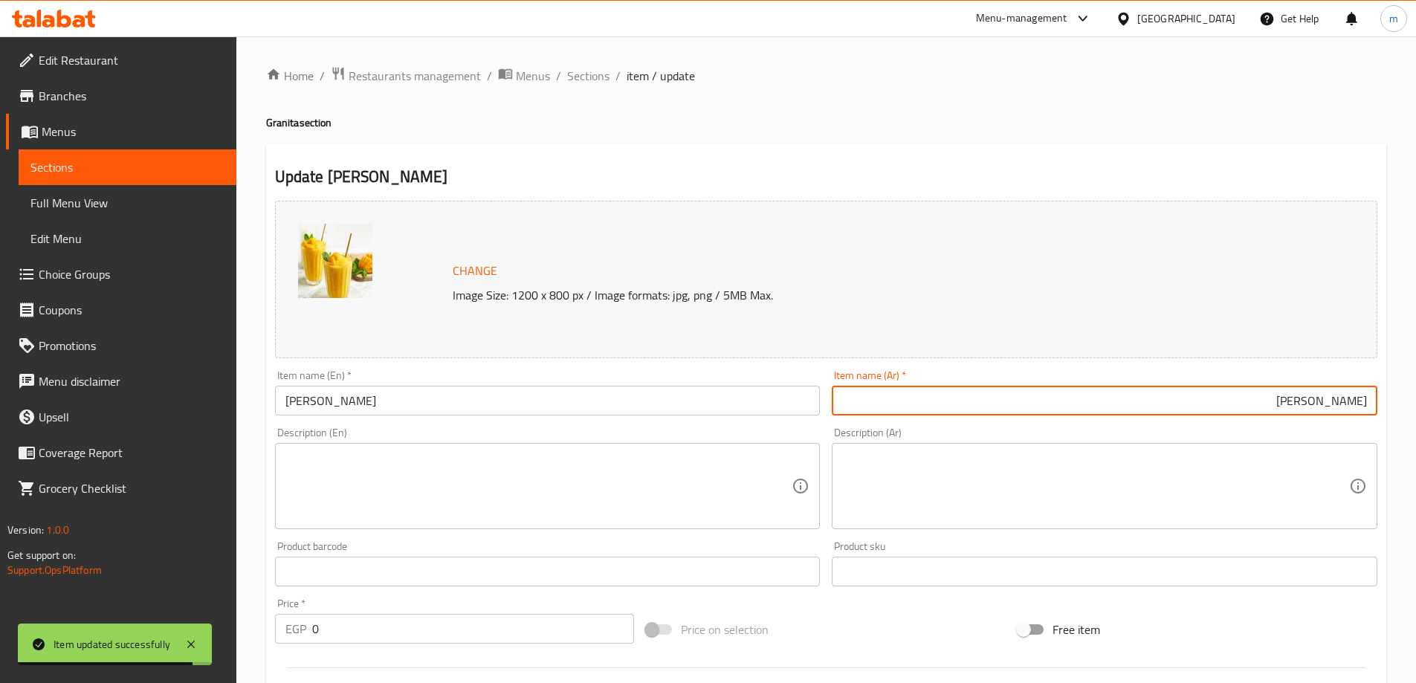
drag, startPoint x: 401, startPoint y: 445, endPoint x: 419, endPoint y: 467, distance: 28.6
click at [401, 445] on div "Description (En)" at bounding box center [548, 486] width 546 height 86
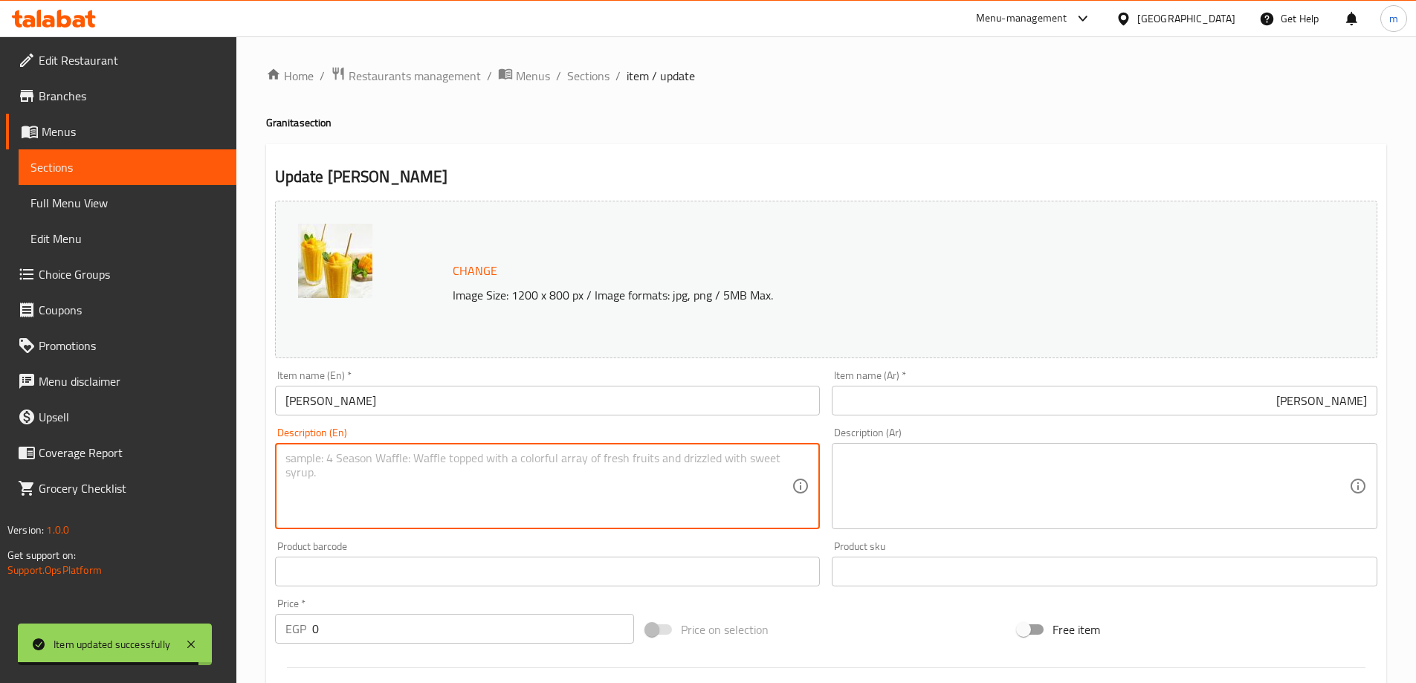
paste textarea "Creamy tropical mango smoothie."
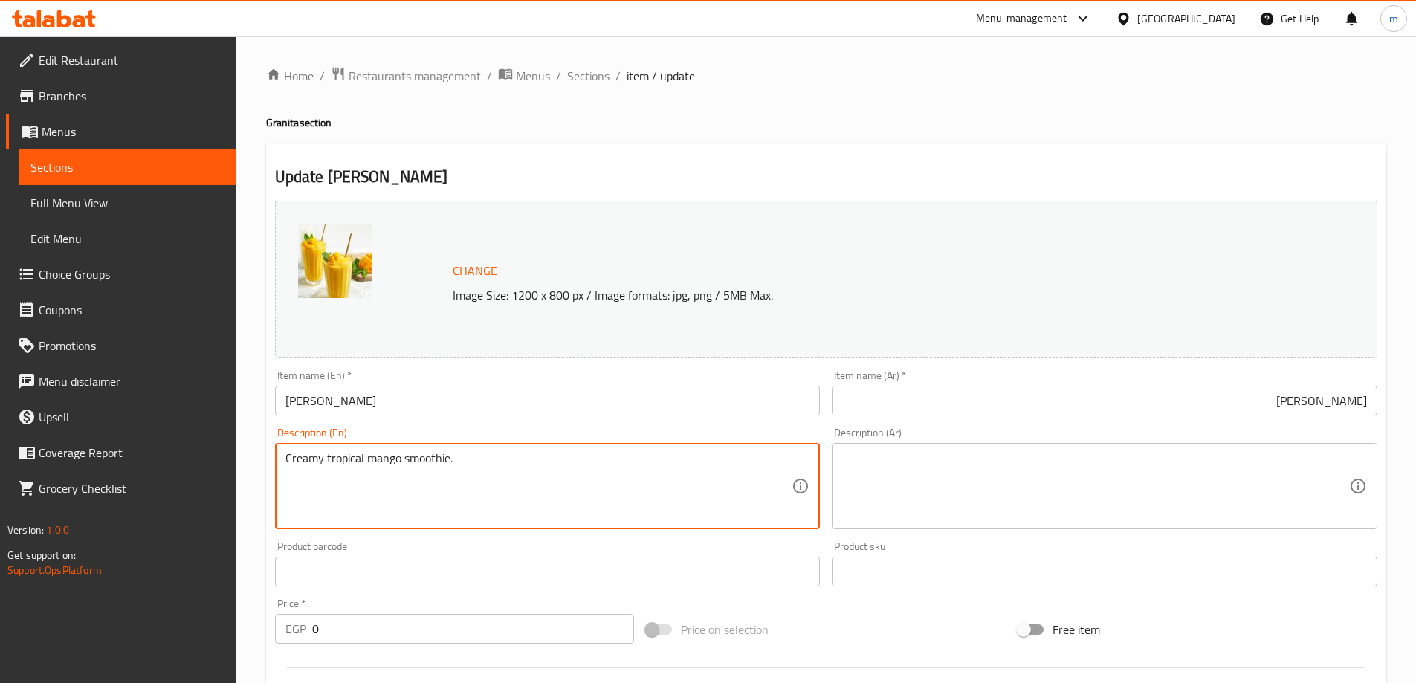
type textarea "Creamy tropical mango smoothie."
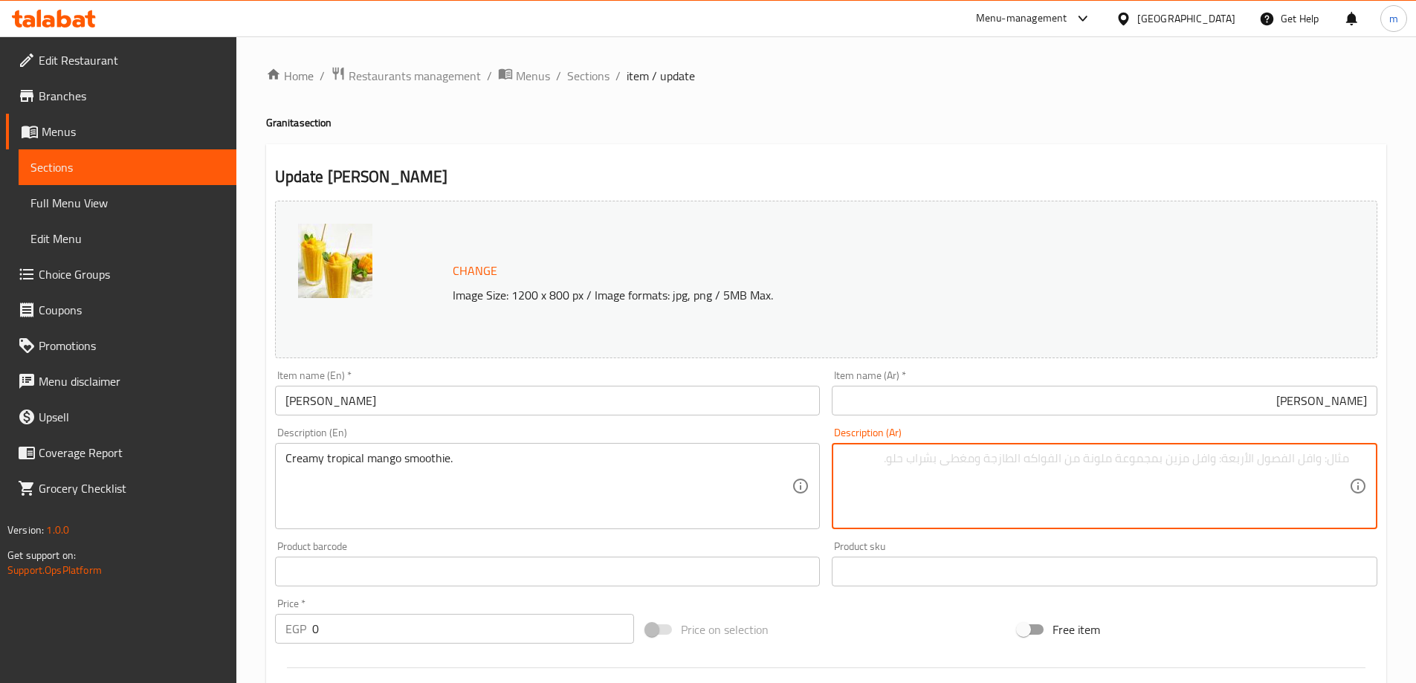
click at [1228, 467] on textarea at bounding box center [1095, 486] width 507 height 71
paste textarea "عصير المانجو الاستوائي الكريمي."
drag, startPoint x: 1322, startPoint y: 461, endPoint x: 1358, endPoint y: 457, distance: 35.9
click at [1358, 457] on div "عصير المانجو التروبيكال الكريمي. Description (Ar)" at bounding box center [1105, 486] width 546 height 86
type textarea "سموذي المانجو التروبيكال الكريمي."
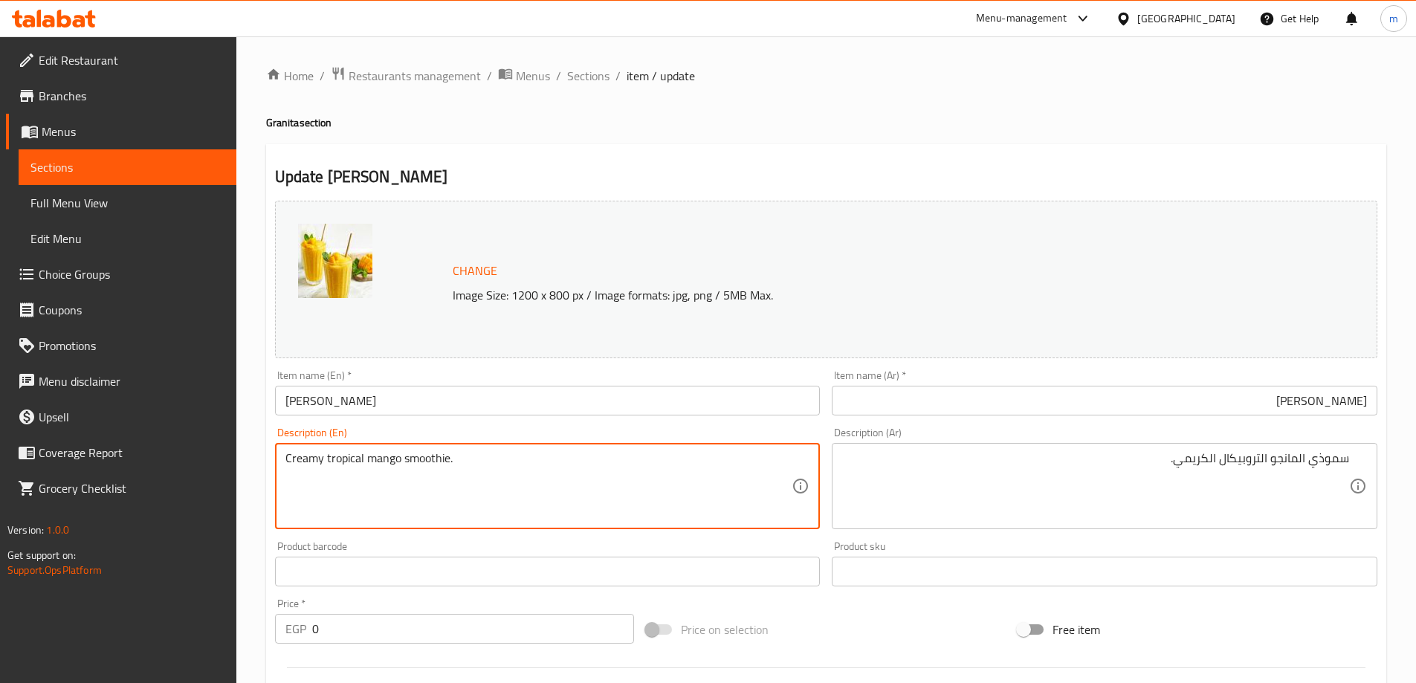
drag, startPoint x: 463, startPoint y: 463, endPoint x: 308, endPoint y: 470, distance: 154.7
click at [791, 143] on div "Home / Restaurants management / Menus / Sections / item / update Granita sectio…" at bounding box center [826, 570] width 1120 height 1009
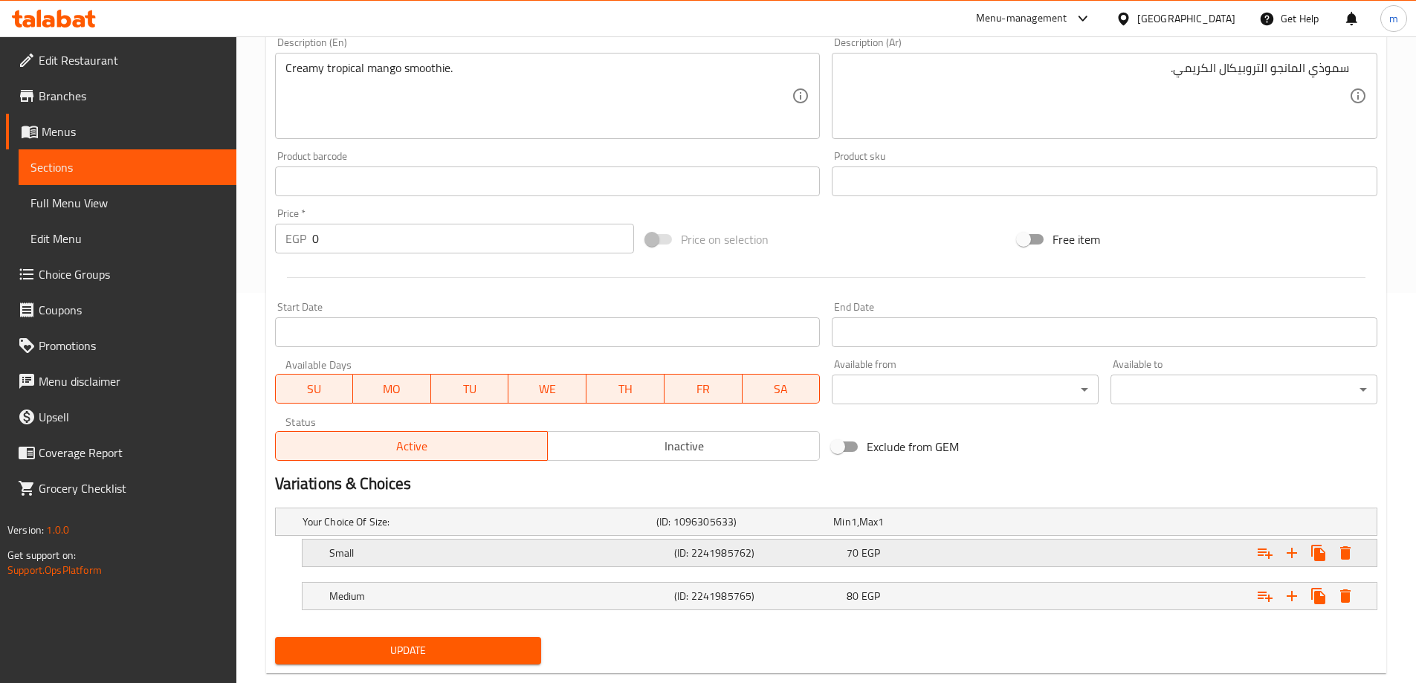
scroll to position [422, 0]
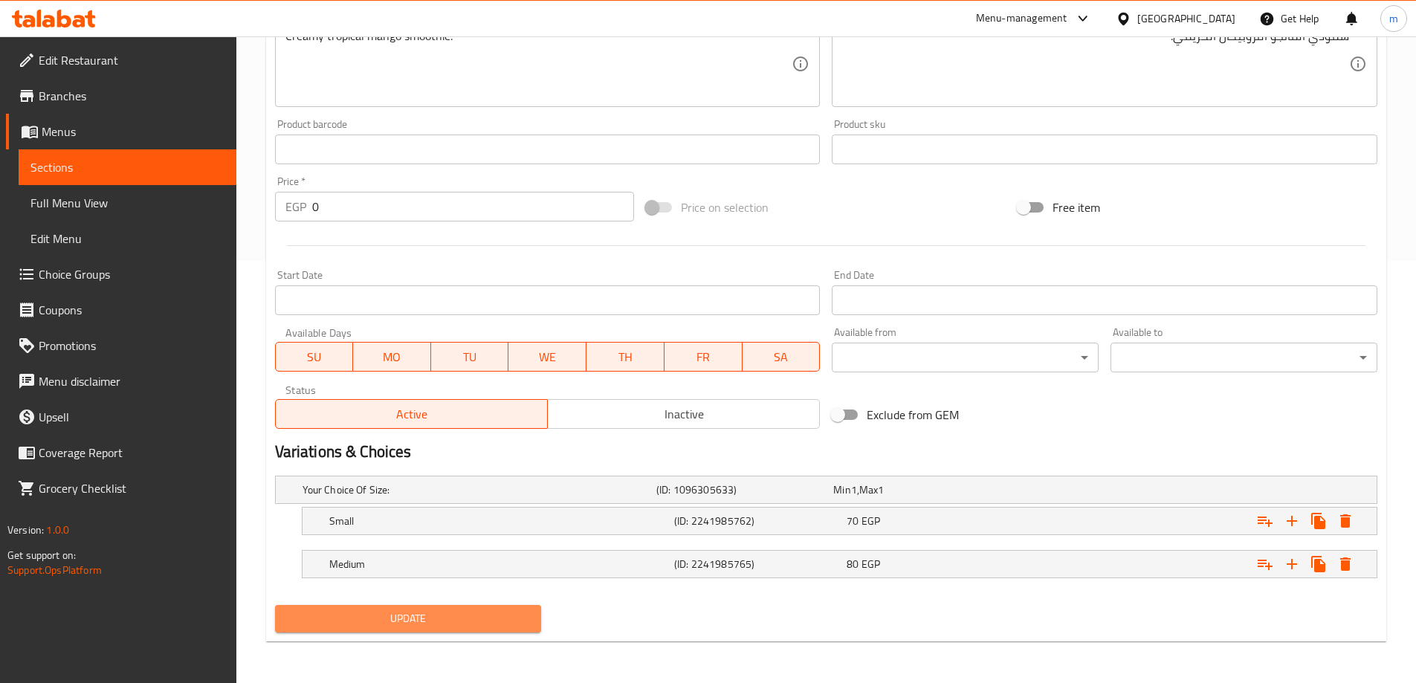
click at [482, 613] on span "Update" at bounding box center [408, 618] width 243 height 19
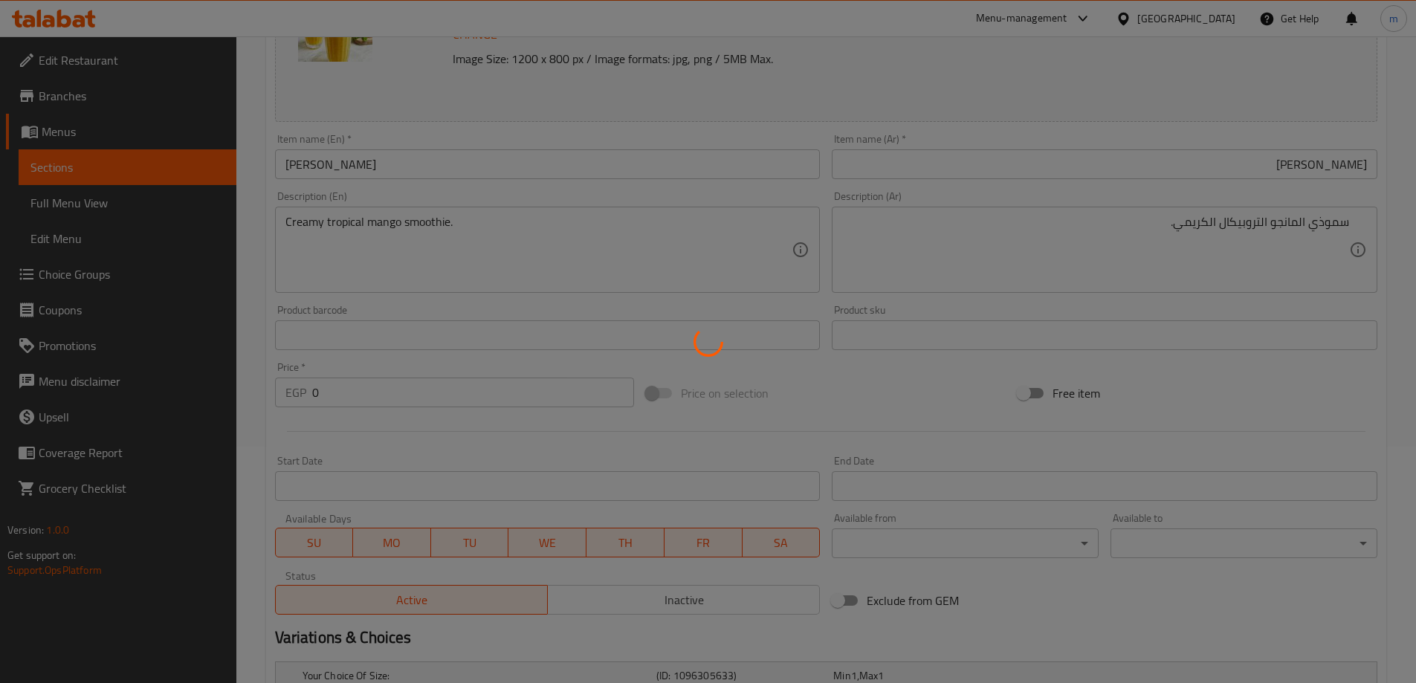
scroll to position [0, 0]
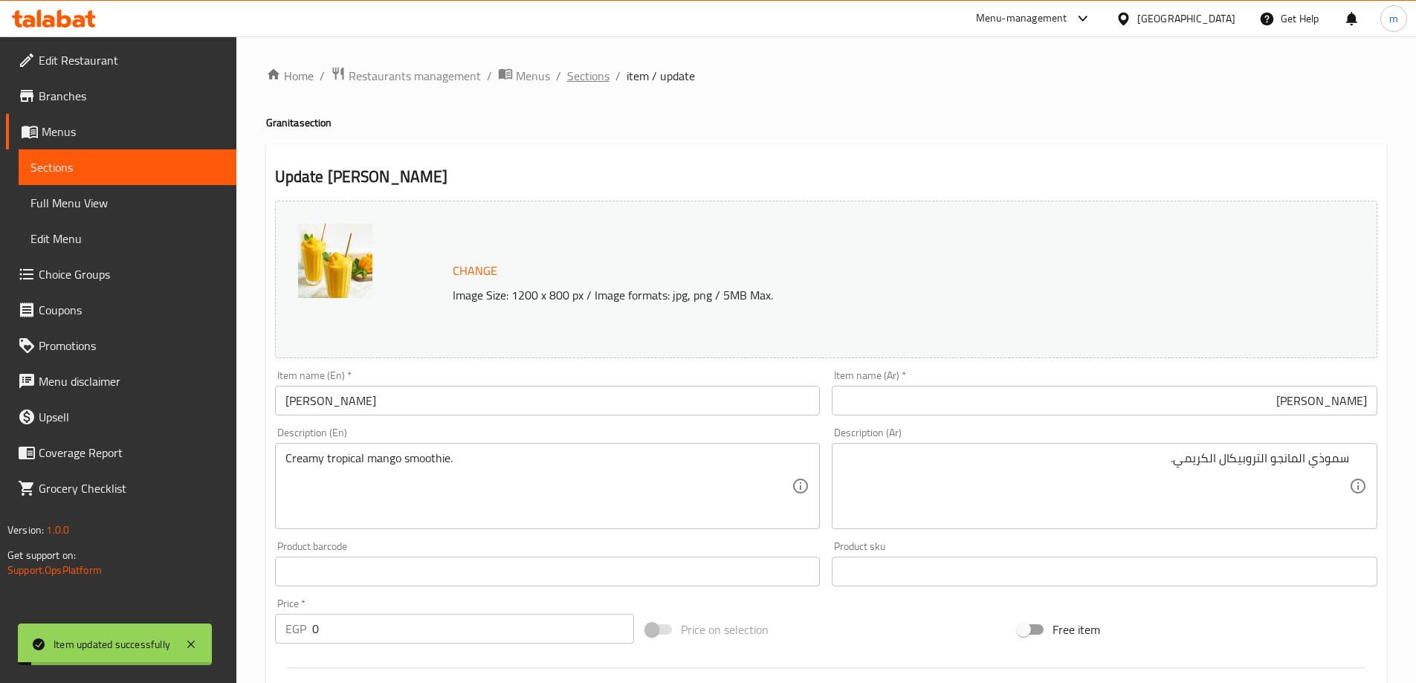
click at [574, 75] on span "Sections" at bounding box center [588, 76] width 42 height 18
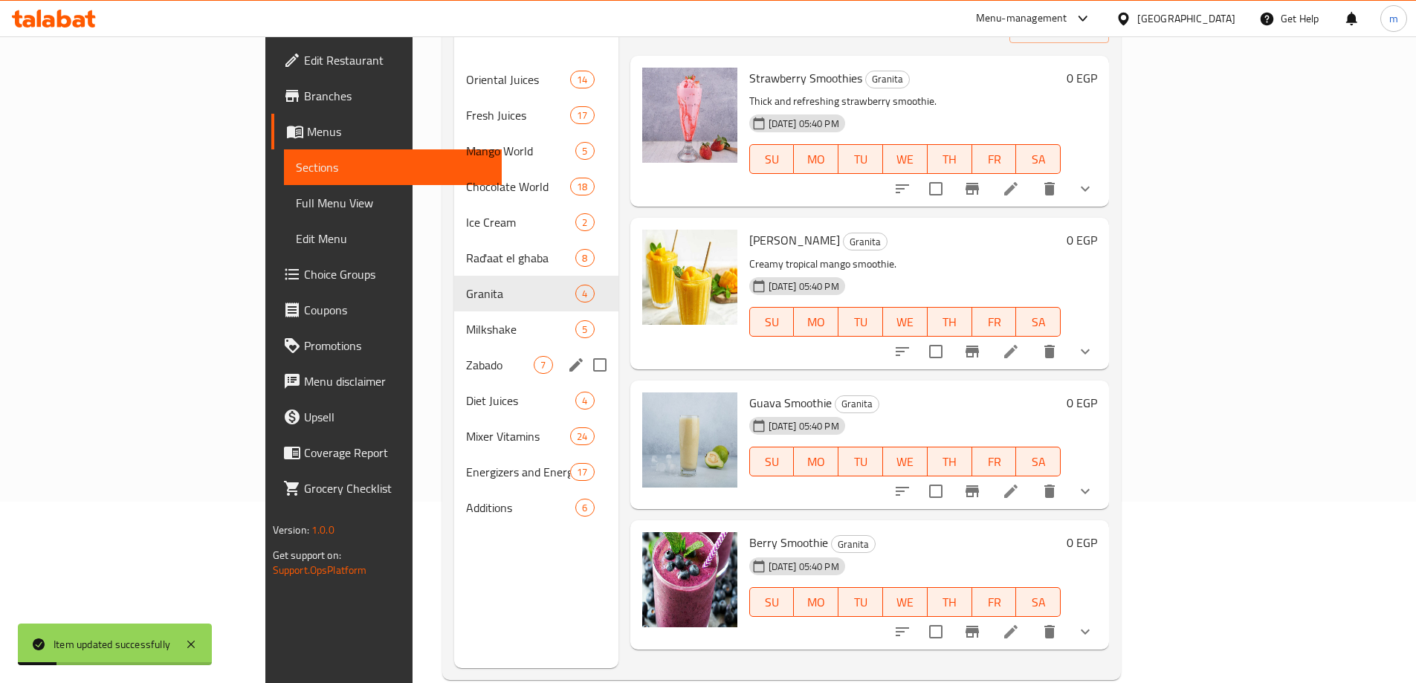
scroll to position [208, 0]
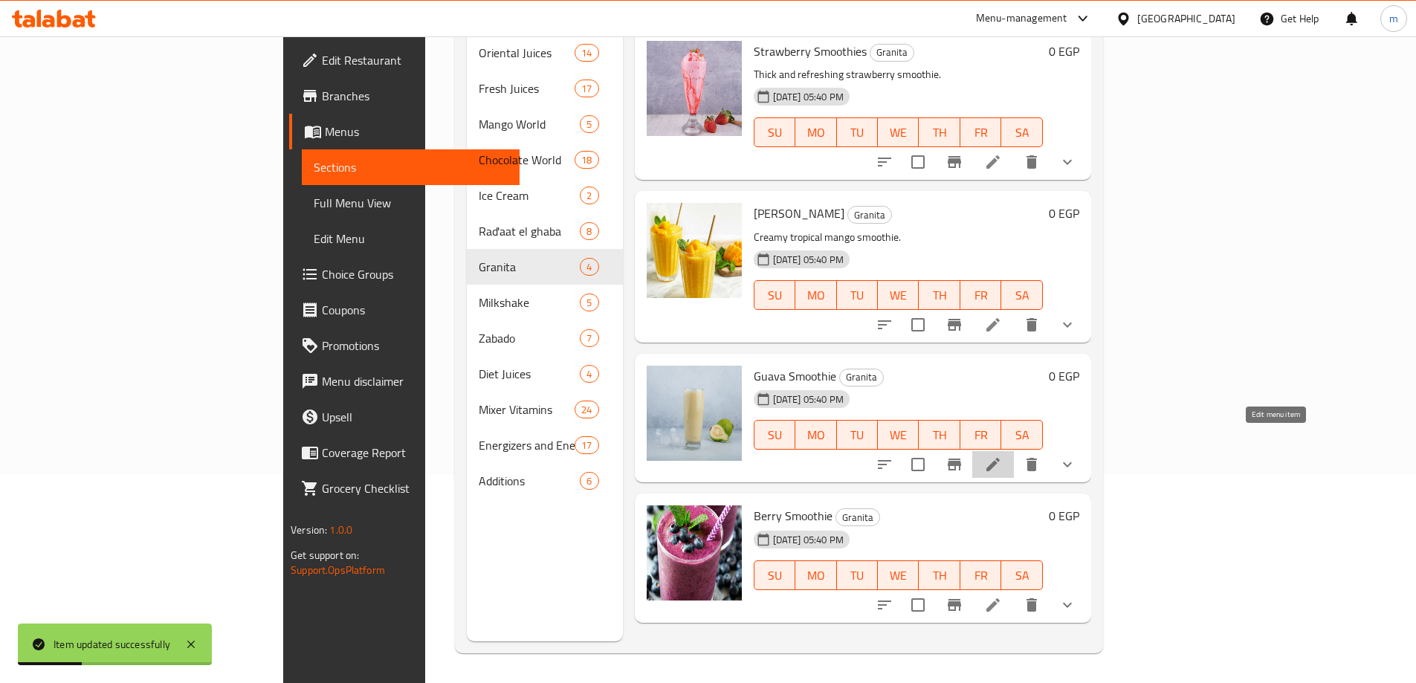
click at [1002, 456] on icon at bounding box center [993, 465] width 18 height 18
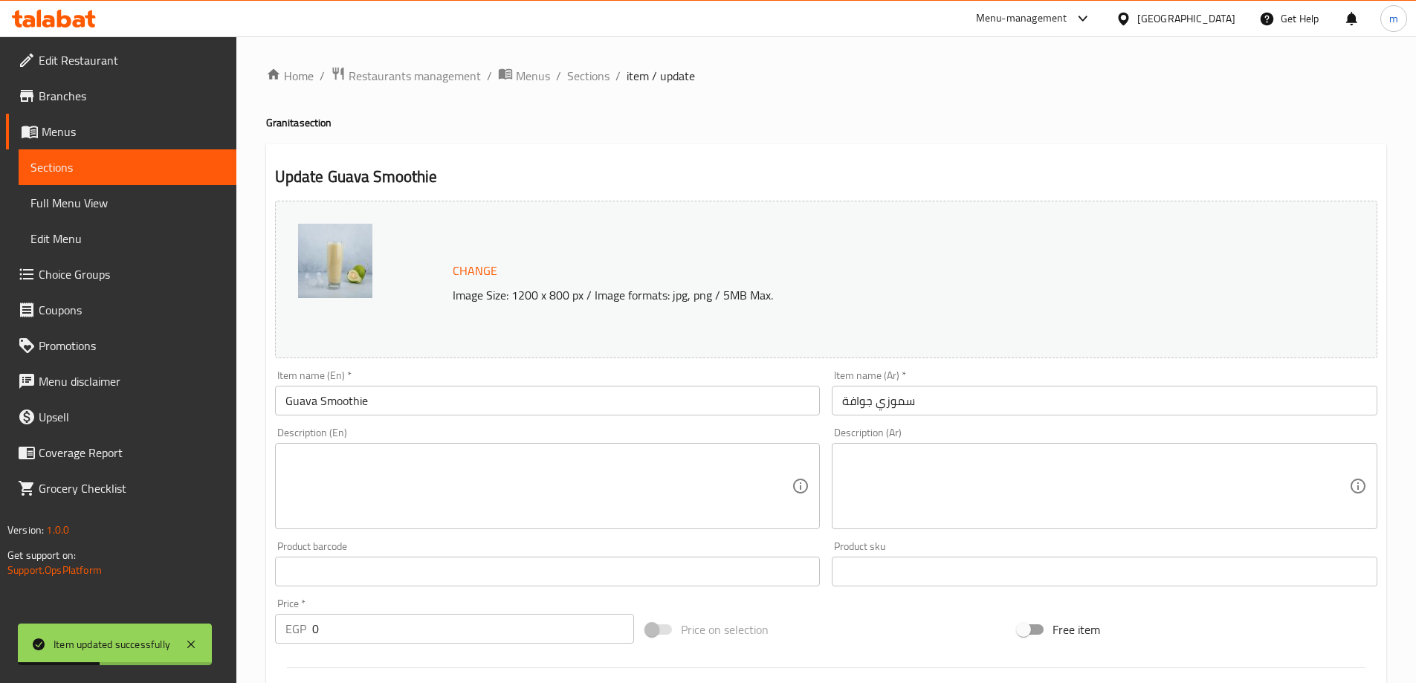
click at [1179, 436] on div "Description (Ar) Description (Ar)" at bounding box center [1105, 478] width 546 height 102
click at [1188, 410] on input "سموزي جوافة" at bounding box center [1105, 401] width 546 height 30
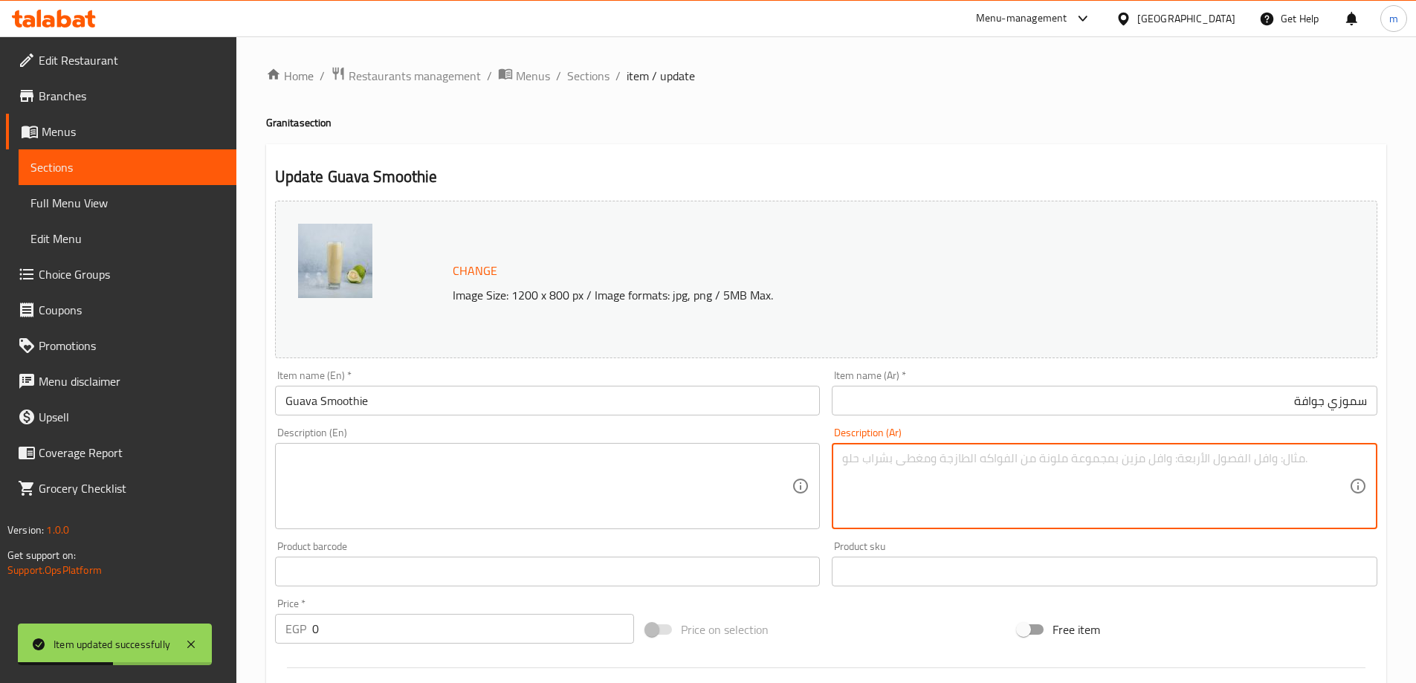
click at [1195, 496] on textarea at bounding box center [1095, 486] width 507 height 71
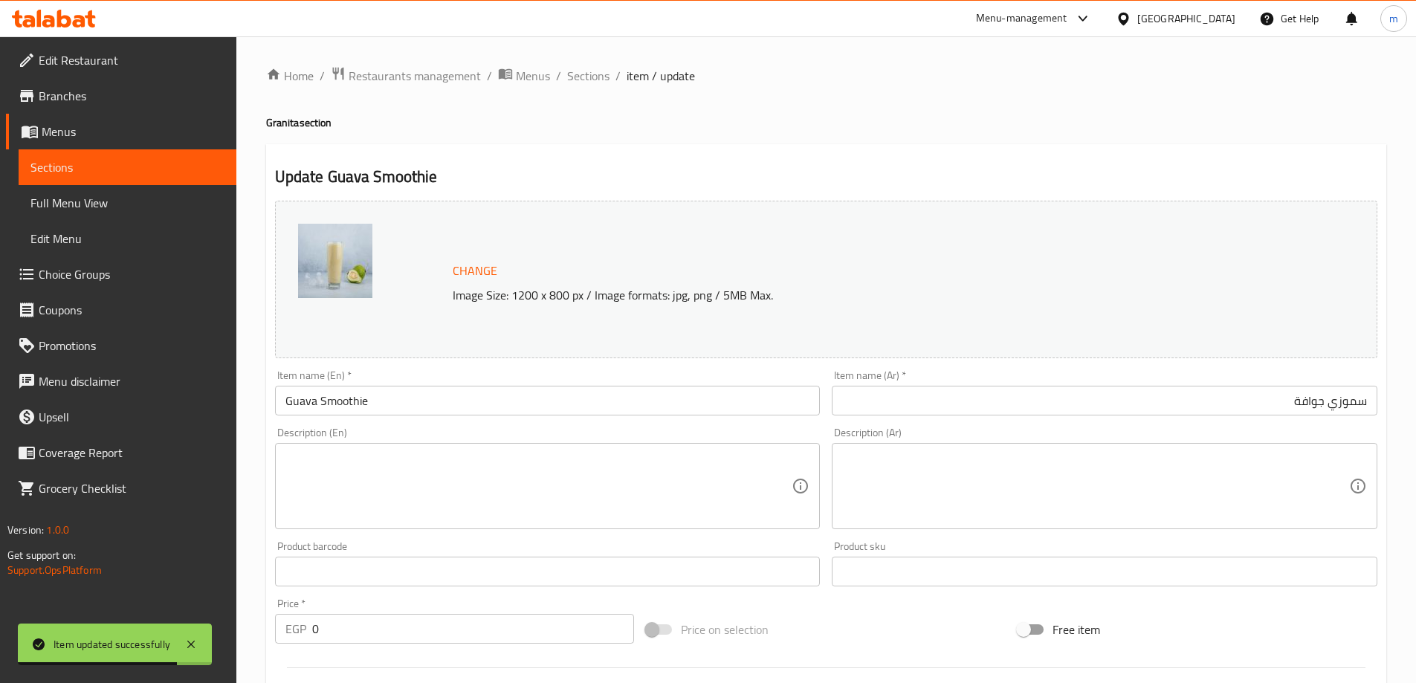
click at [536, 494] on textarea at bounding box center [538, 486] width 507 height 71
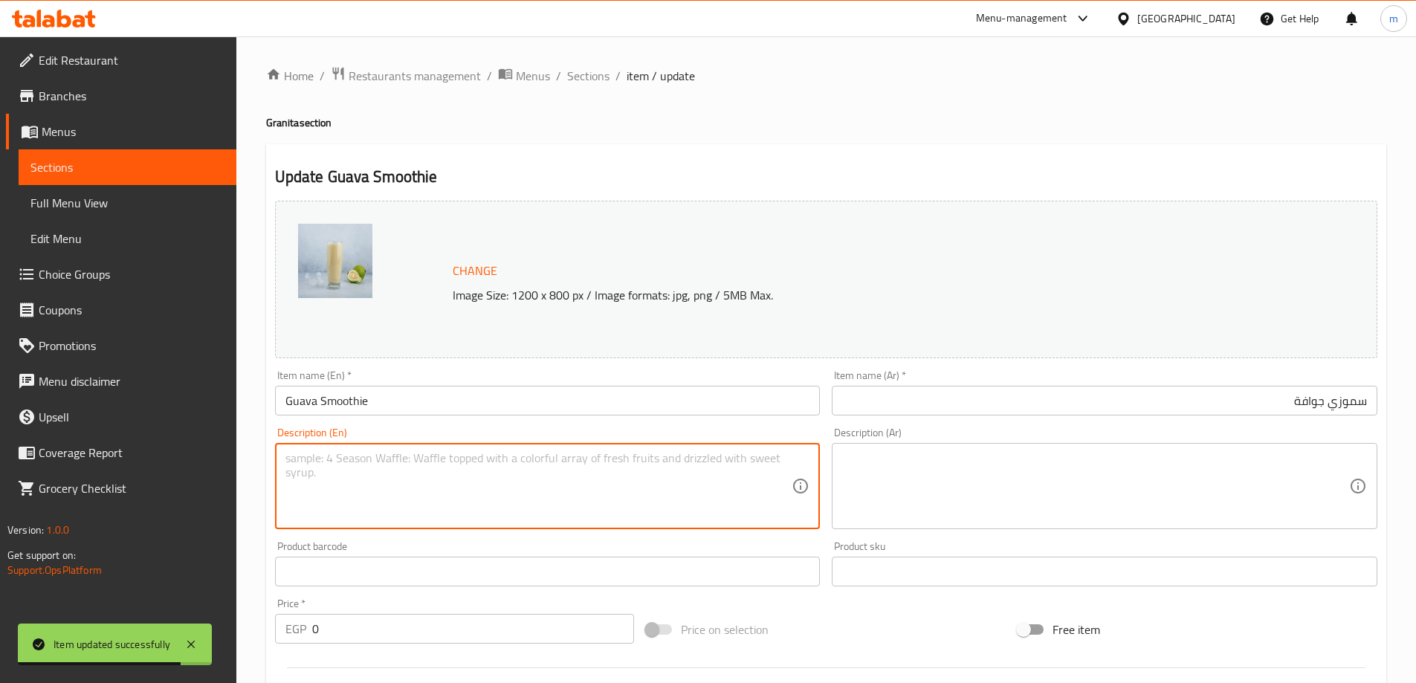
paste textarea "Sweet and fresh guava smoothie."
type textarea "Sweet and fresh guava smoothie."
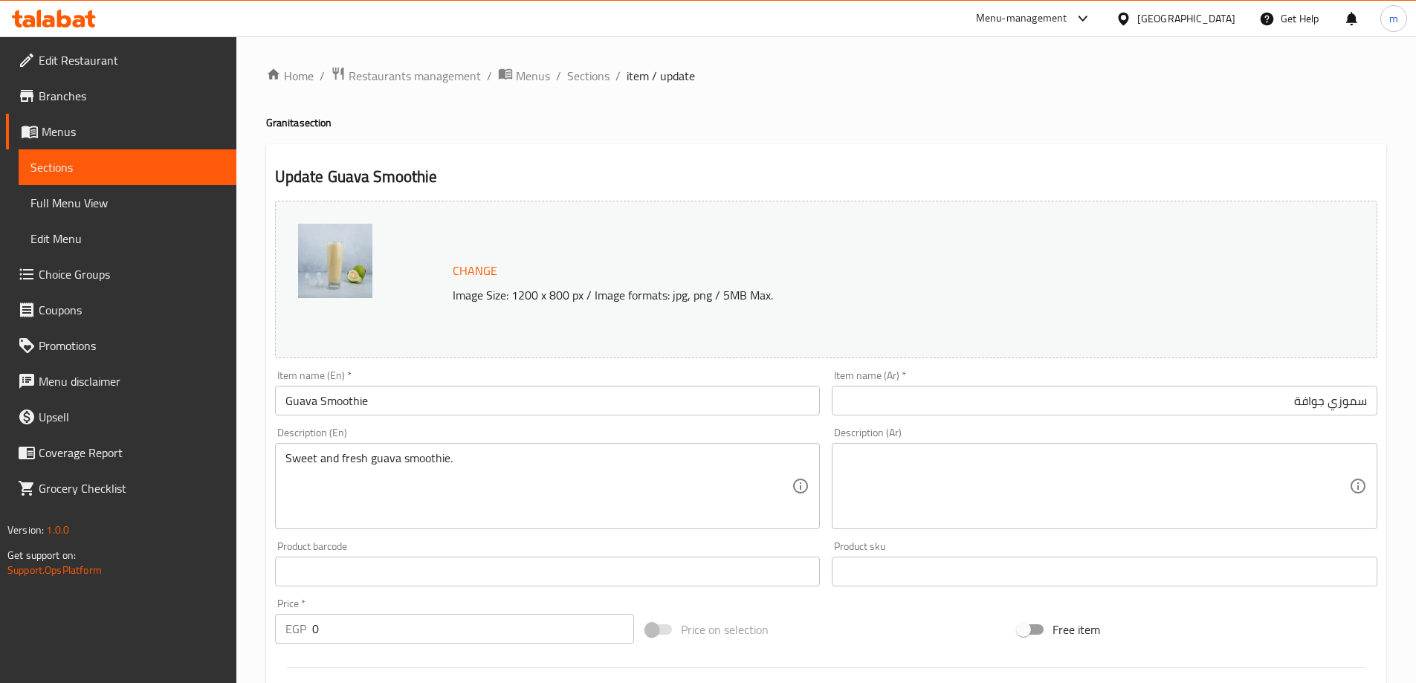
click at [1086, 469] on textarea at bounding box center [1095, 486] width 507 height 71
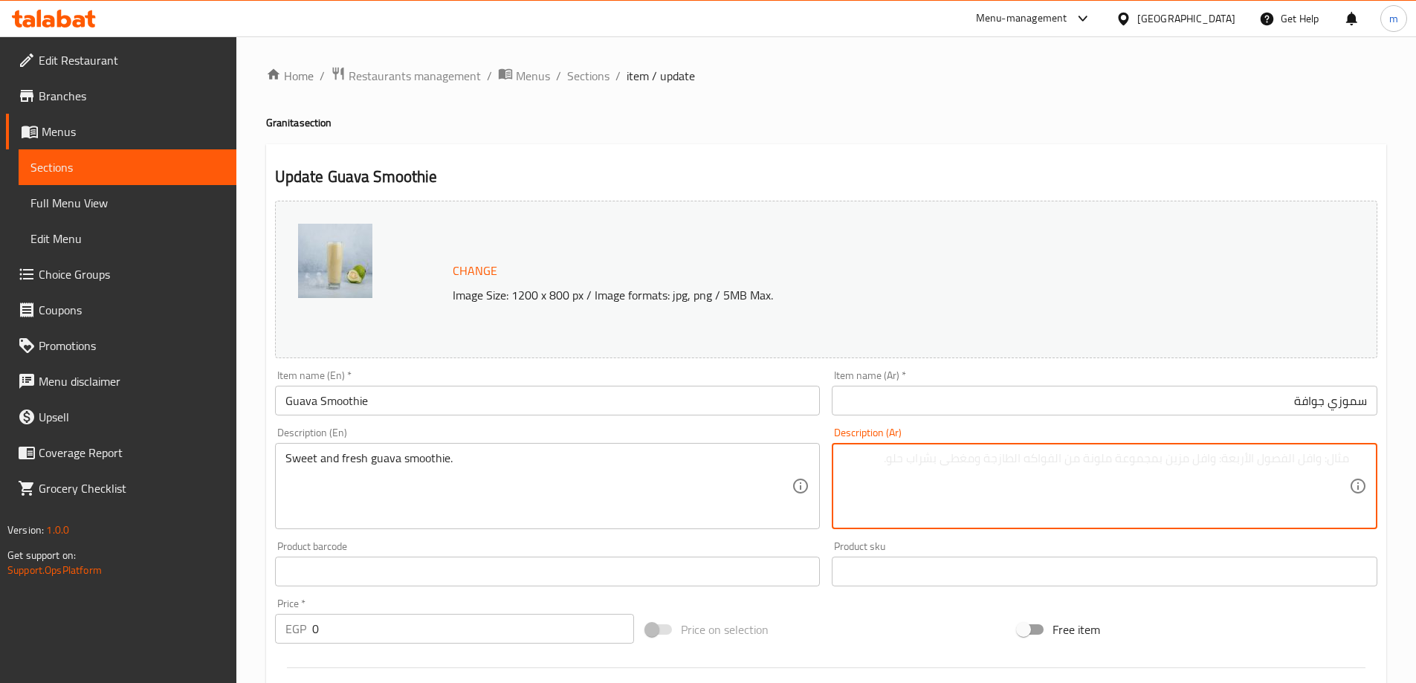
paste textarea "عصير الجوافة الحلو والطازج."
drag, startPoint x: 1324, startPoint y: 462, endPoint x: 1376, endPoint y: 456, distance: 51.5
click at [1376, 456] on div "عصير الجوافة الحلو والطازج. Description (Ar)" at bounding box center [1105, 486] width 546 height 86
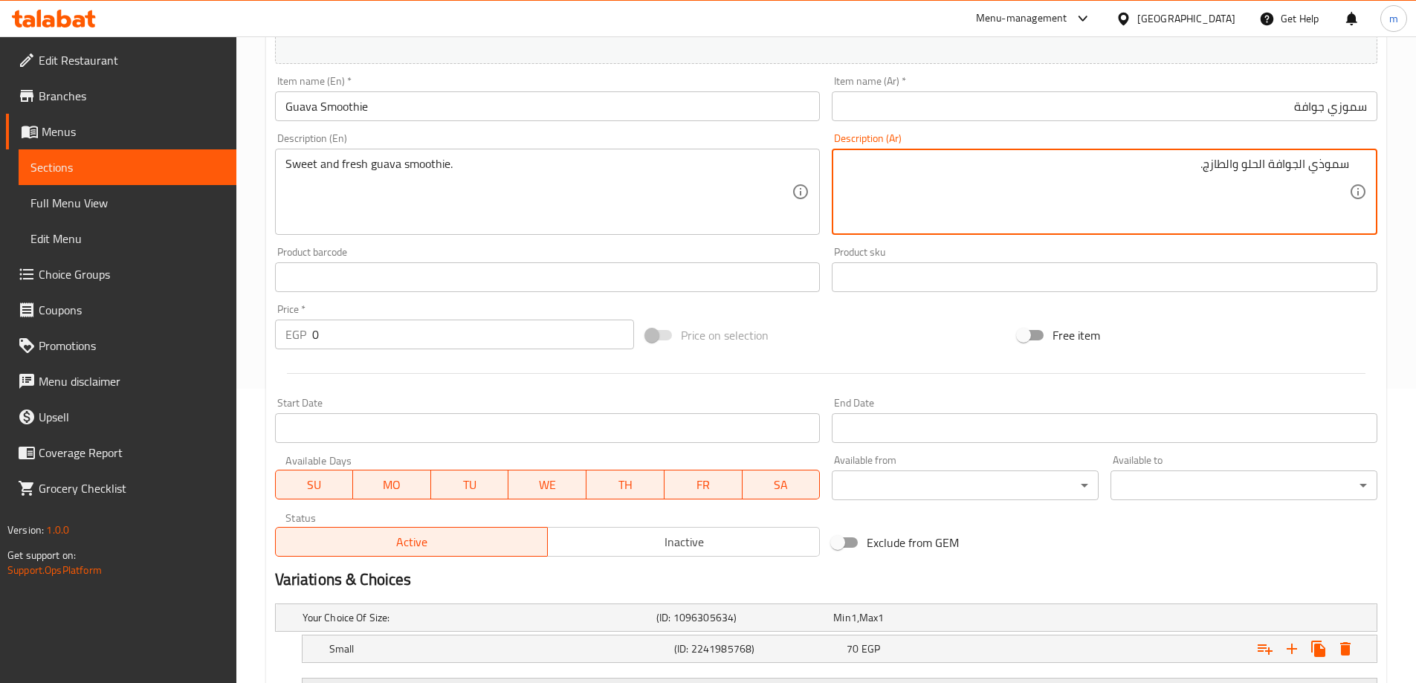
scroll to position [372, 0]
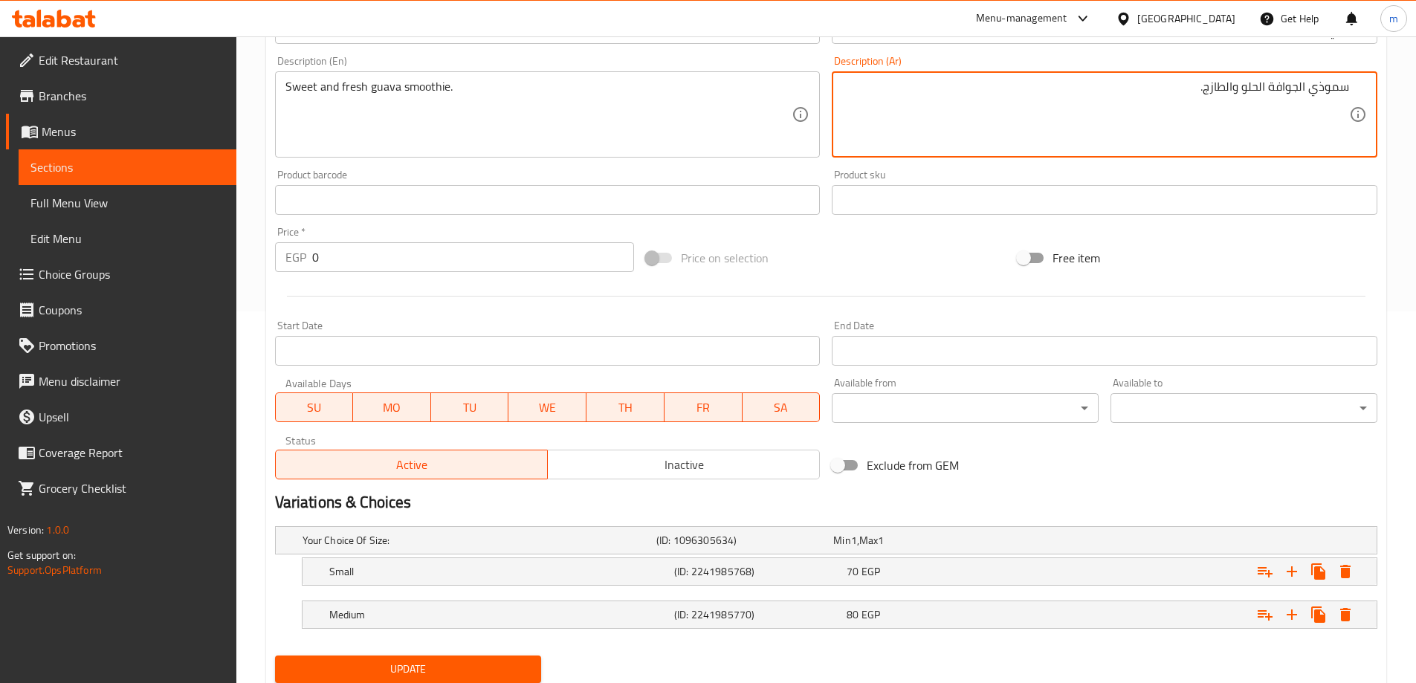
type textarea "سموذي الجوافة الحلو والطازج."
click at [389, 653] on div "Update" at bounding box center [408, 669] width 279 height 39
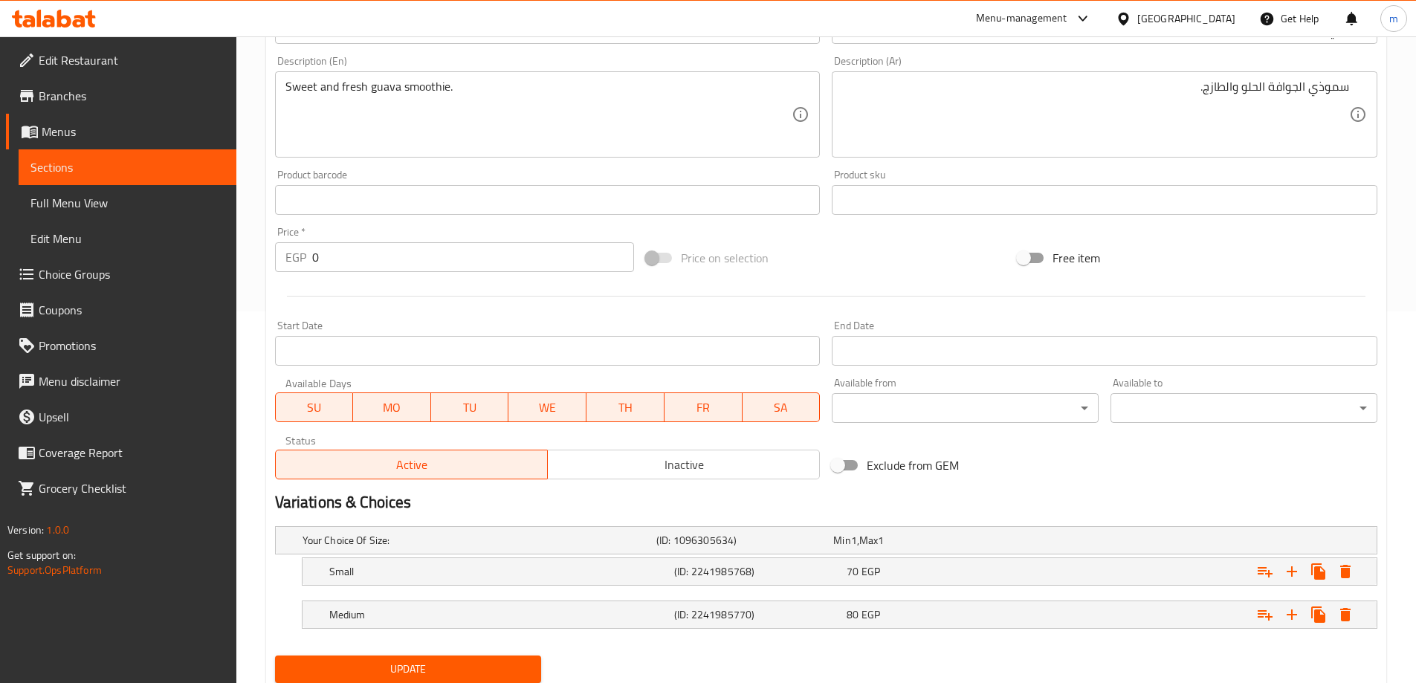
click at [386, 658] on button "Update" at bounding box center [408, 669] width 267 height 27
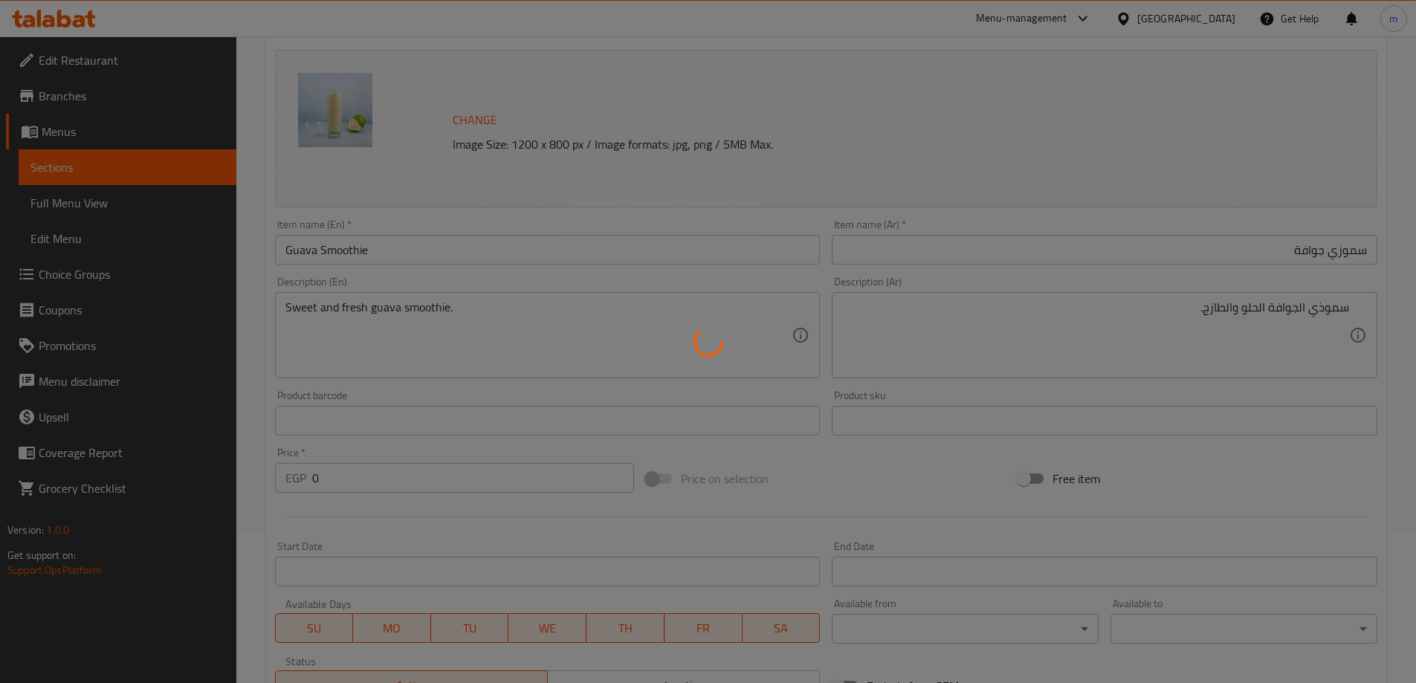
scroll to position [0, 0]
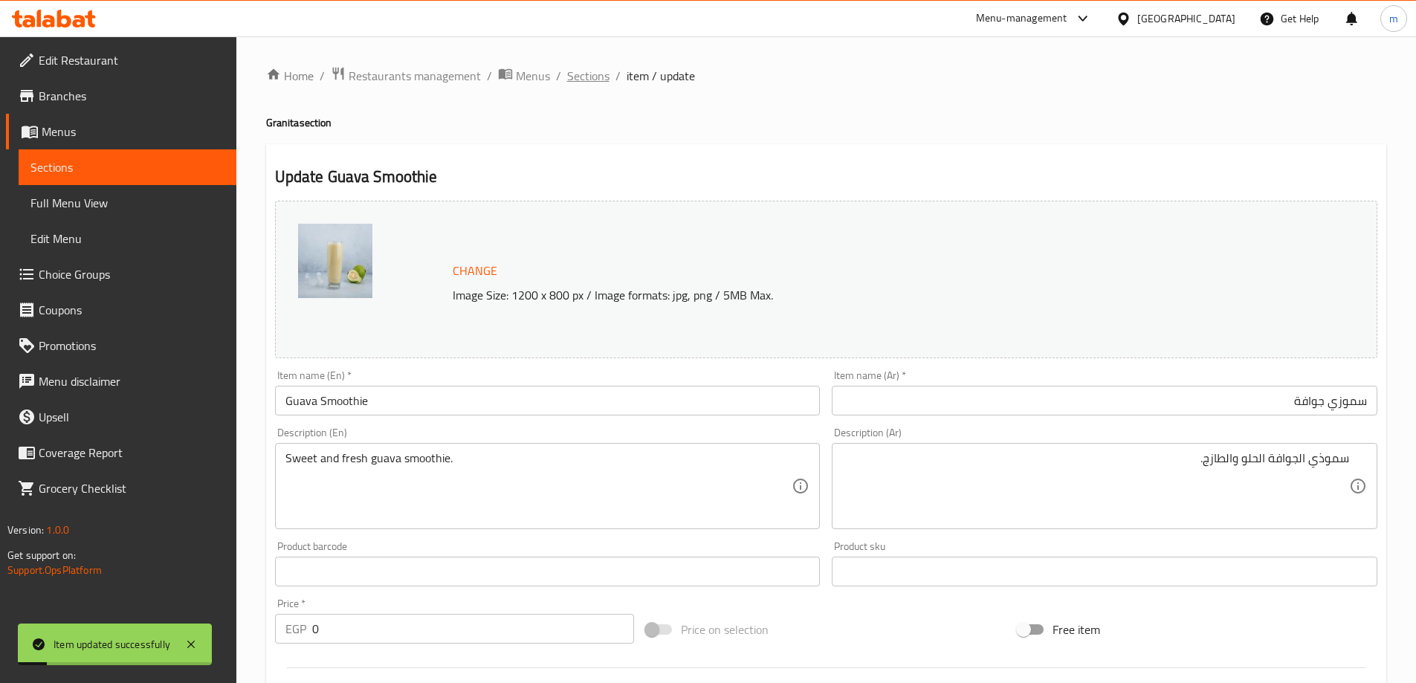
click at [572, 81] on span "Sections" at bounding box center [588, 76] width 42 height 18
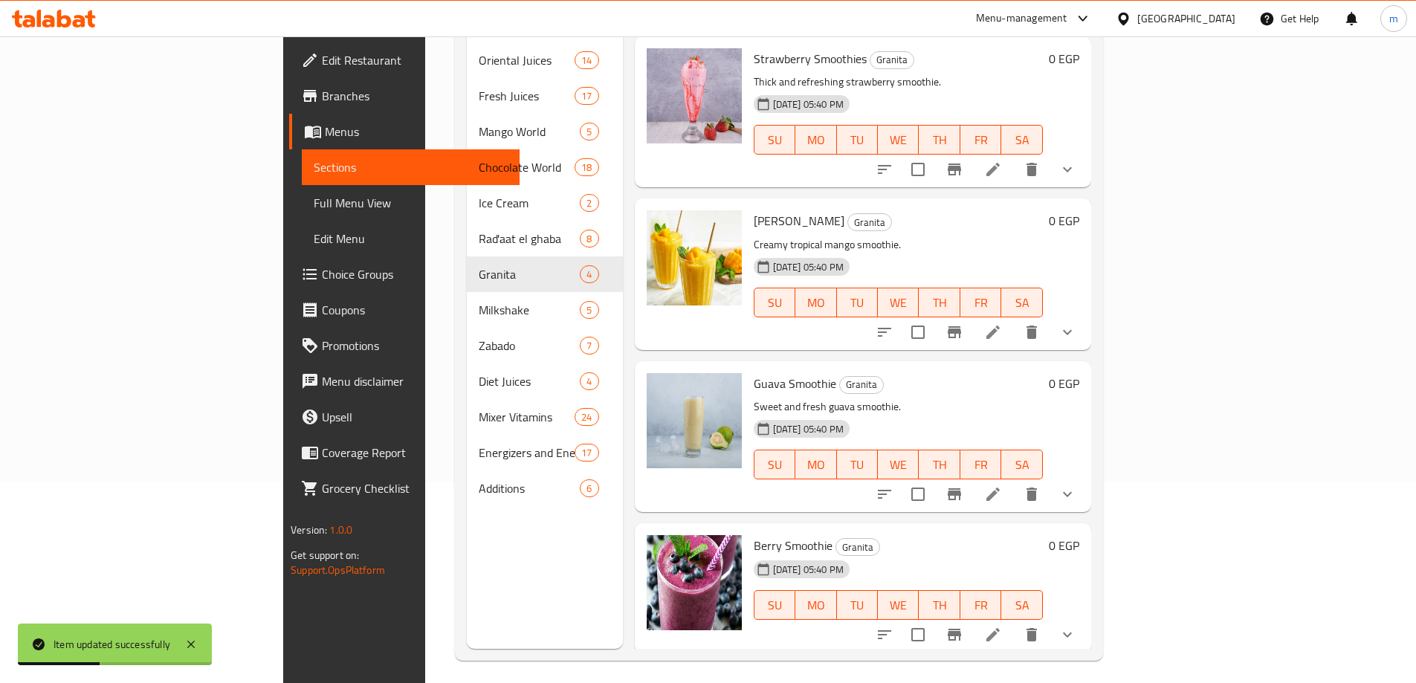
scroll to position [208, 0]
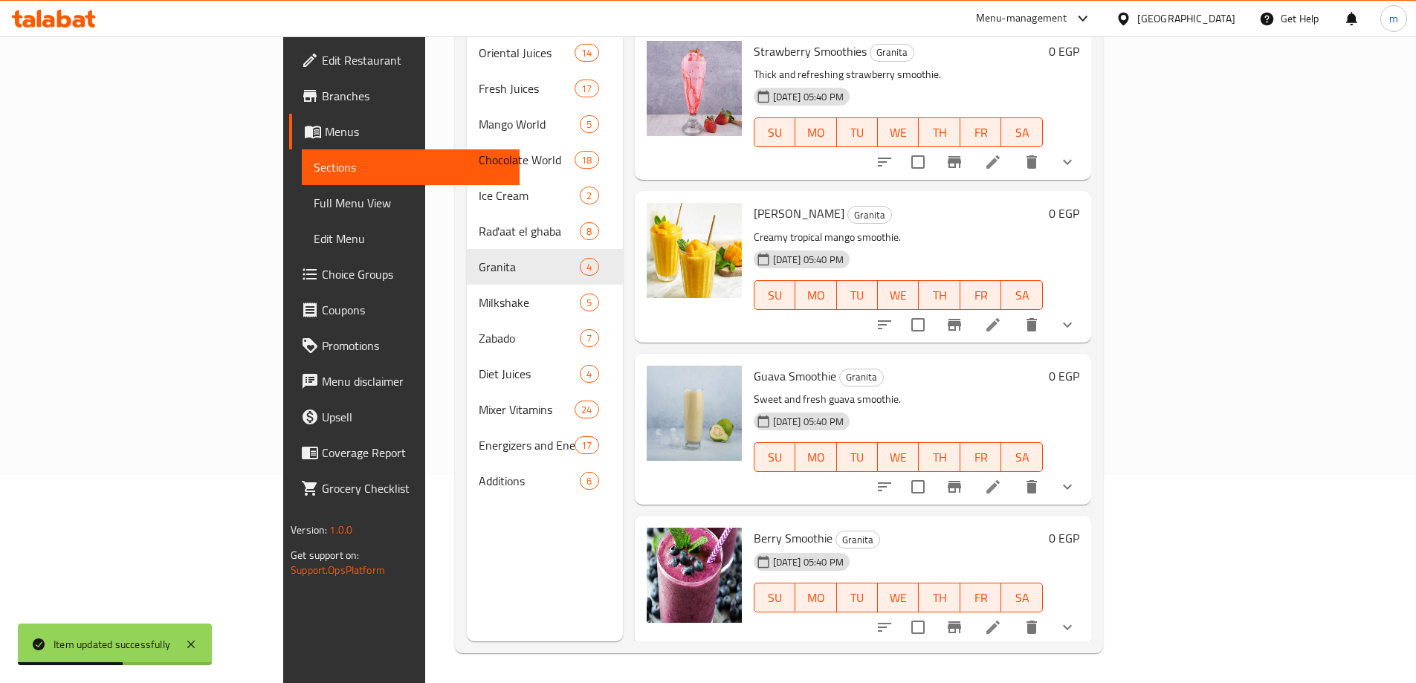
click at [1014, 473] on li at bounding box center [993, 486] width 42 height 27
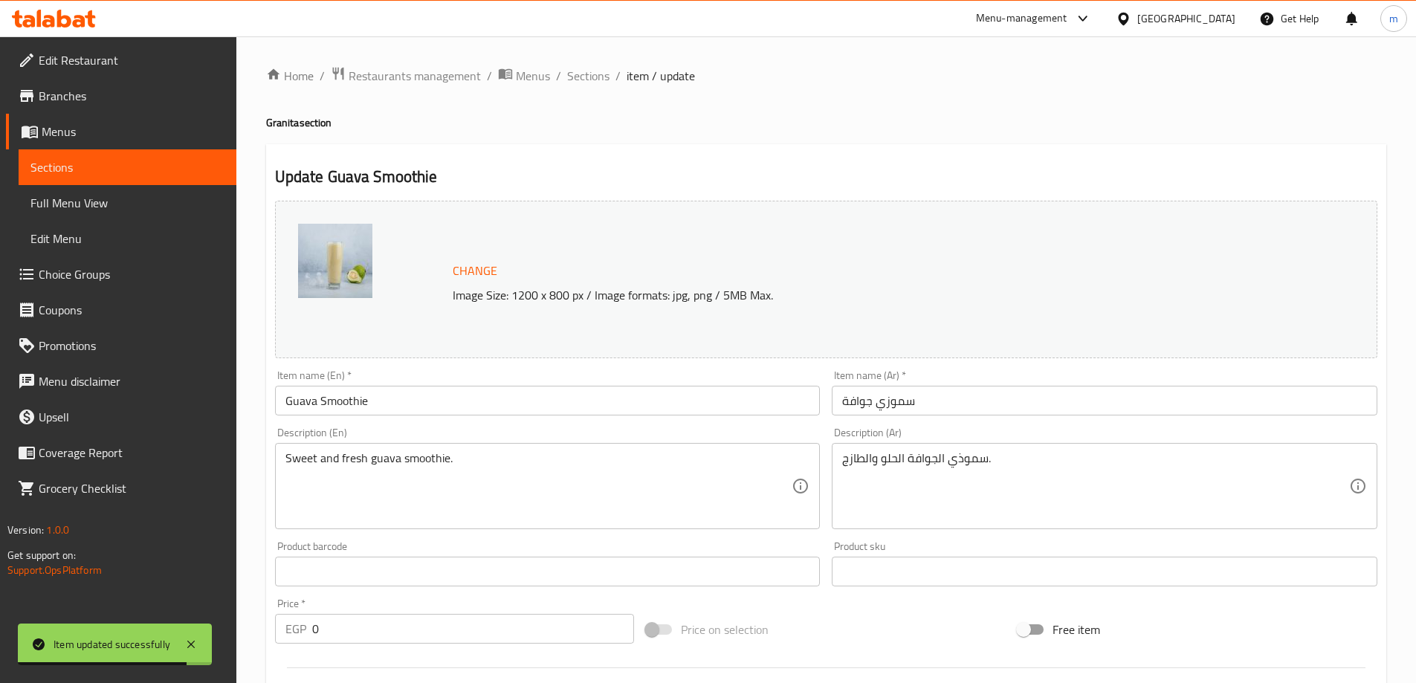
paste textarea "Refreshing blend of mixed berries"
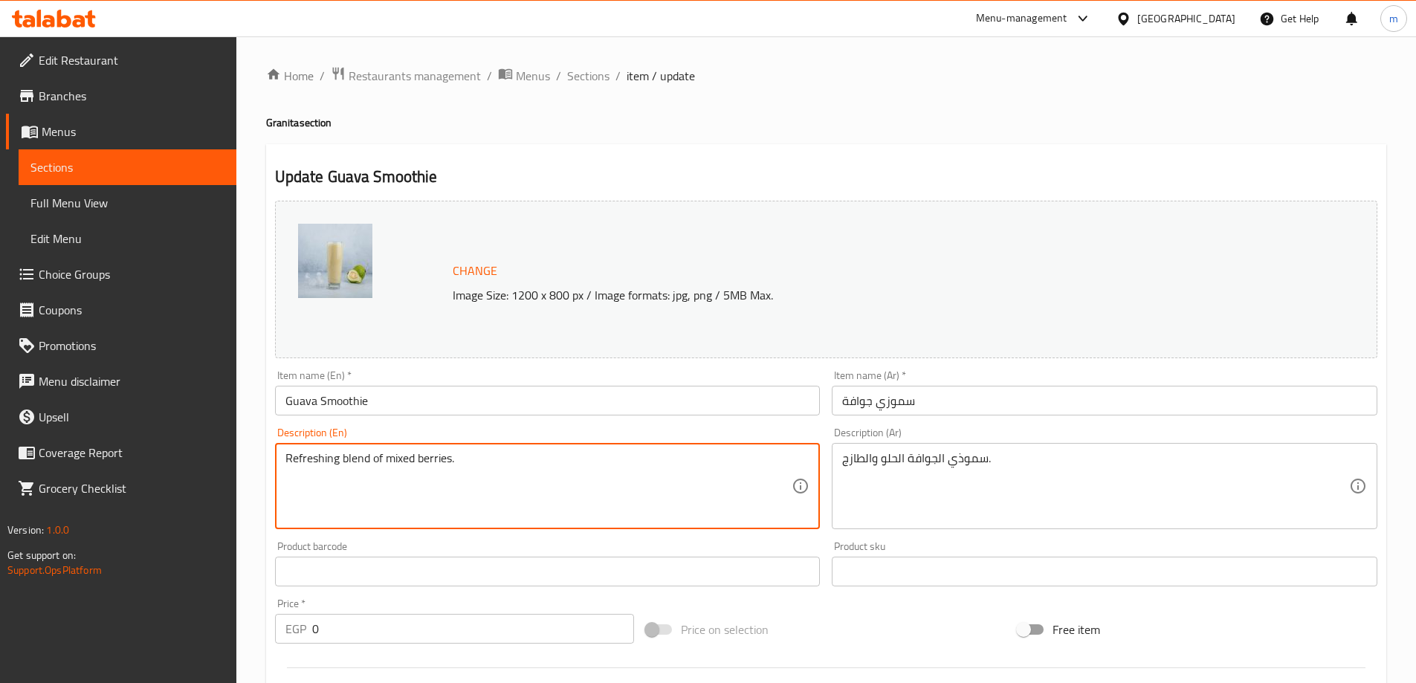
type textarea "Refreshing blend of mixed berries."
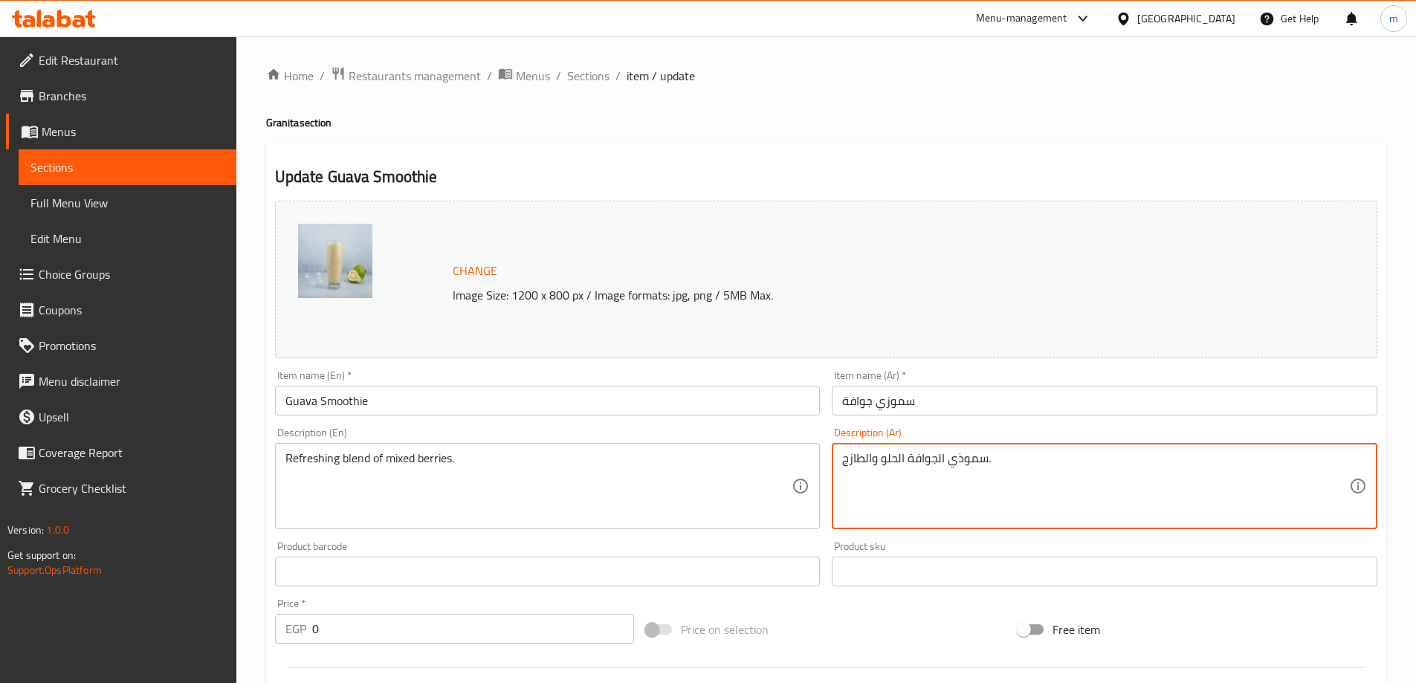
paste textarea "مزيج منعش من التوت المختلط"
type textarea "مزيج منعش من التوت المختلط."
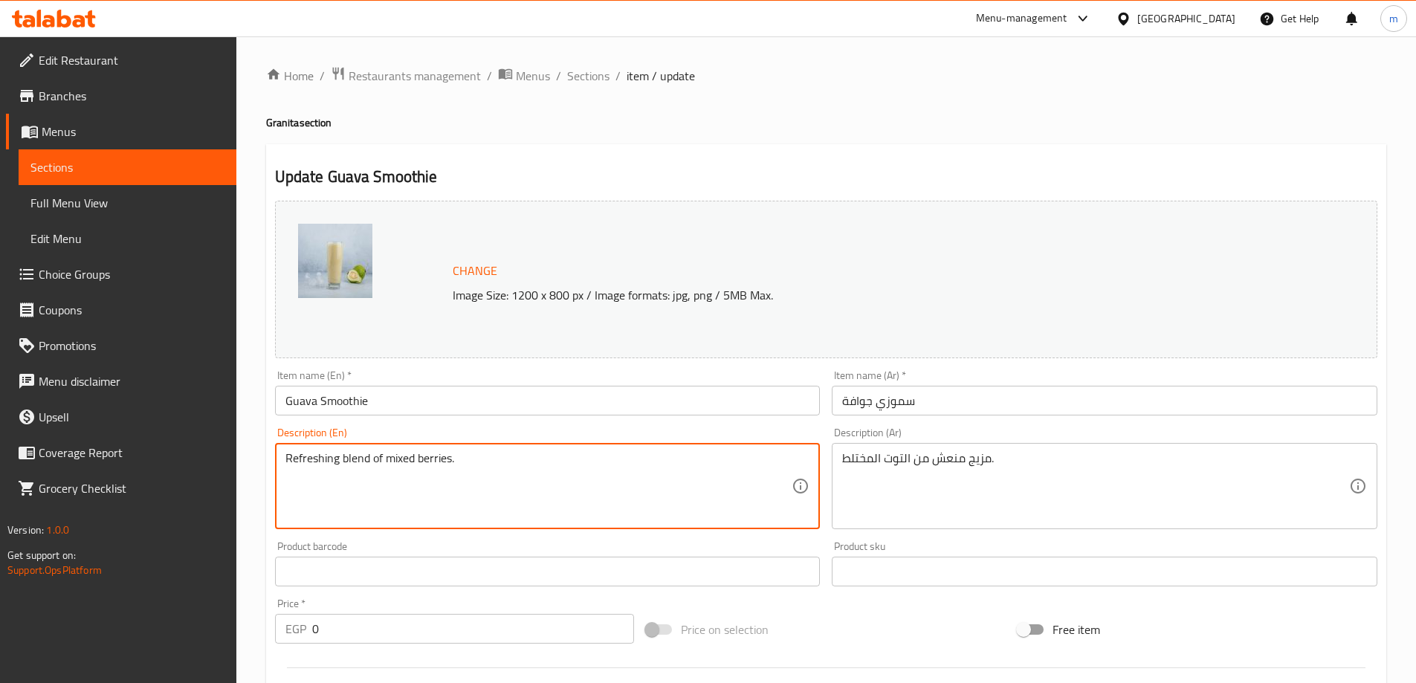
paste textarea "Sweet and fresh guava smoothie"
type textarea "Sweet and fresh guava smoothie."
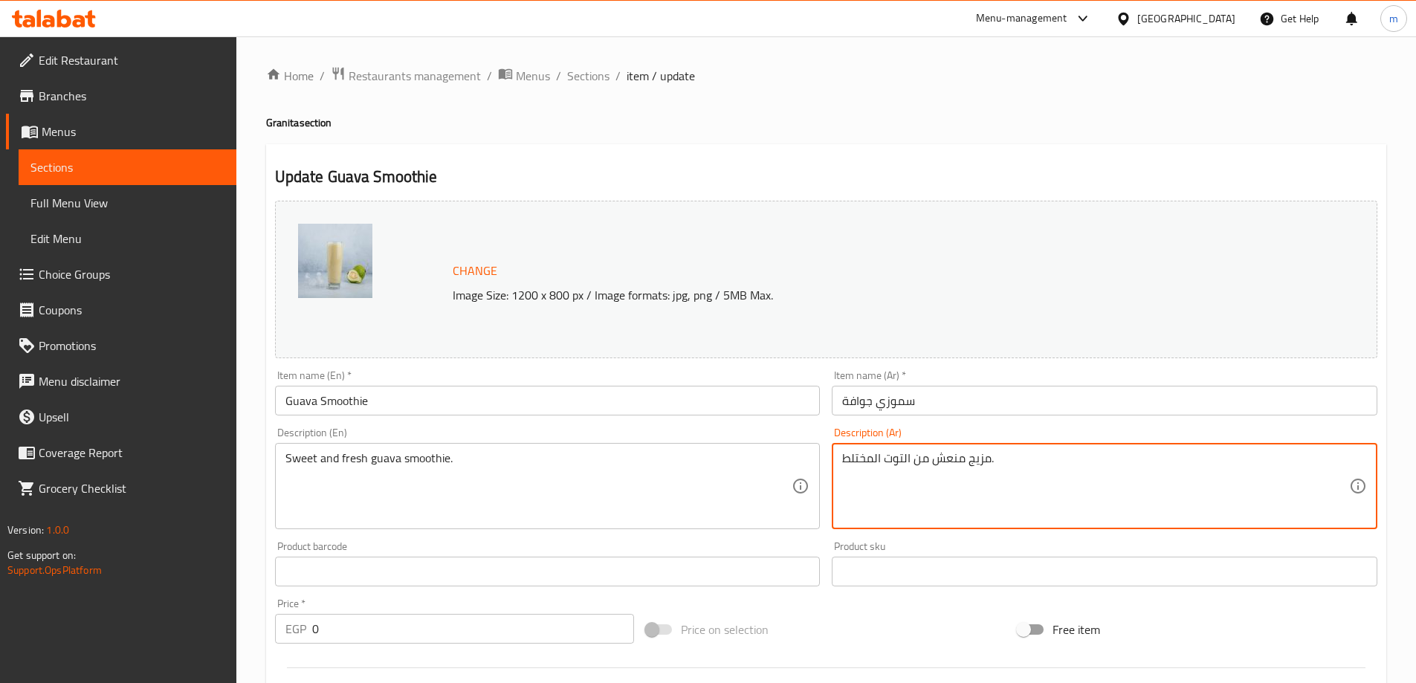
paste textarea "عصير الجوافة الحلو والطازج"
type textarea "سموذي الجوافة الحلو والطازج."
click at [1210, 427] on div "Description (Ar) سموذي الجوافة الحلو والطازج. Description (Ar)" at bounding box center [1105, 478] width 546 height 102
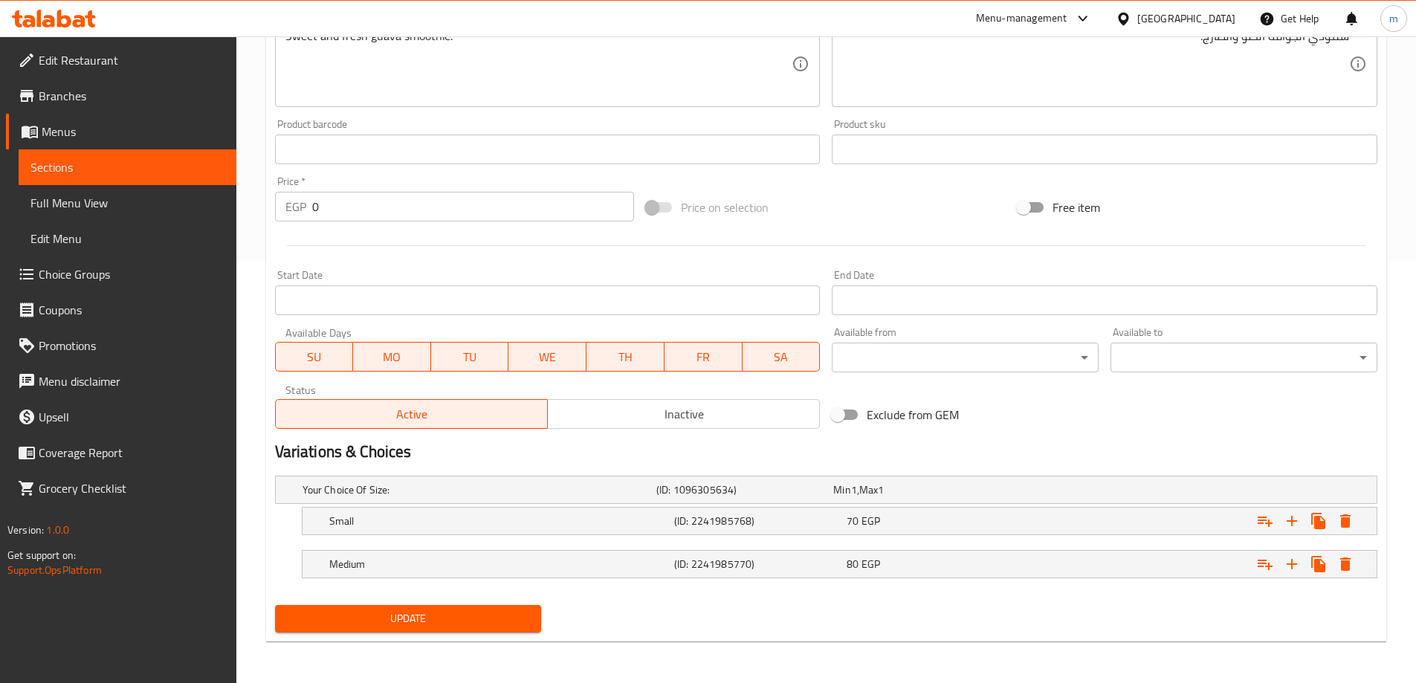
click at [419, 627] on span "Update" at bounding box center [408, 618] width 243 height 19
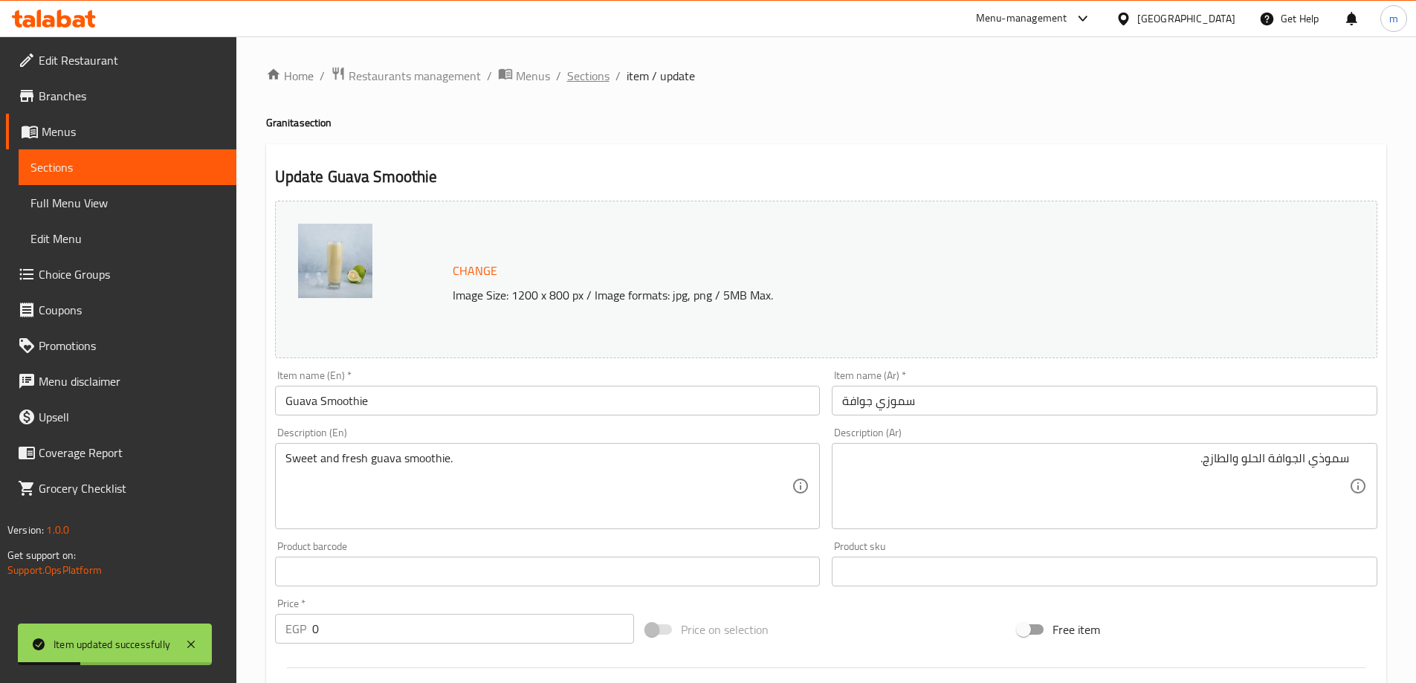
click at [600, 67] on span "Sections" at bounding box center [588, 76] width 42 height 18
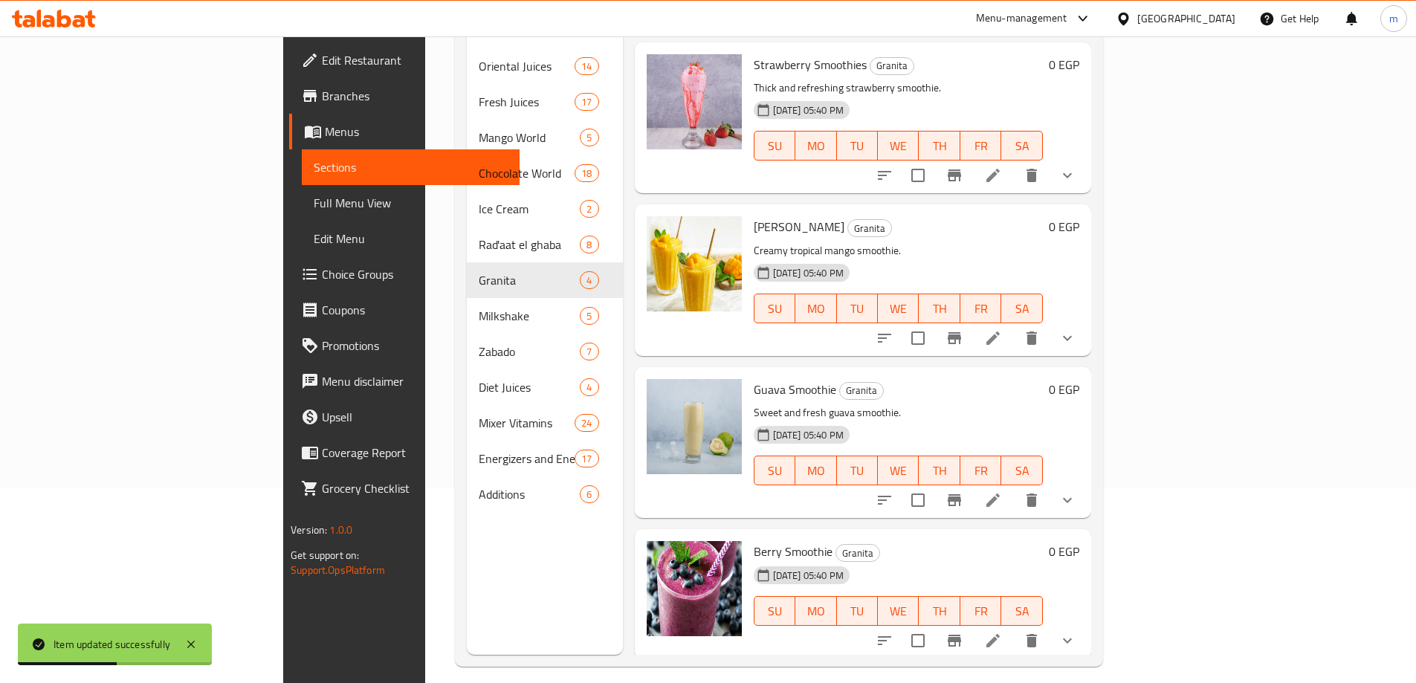
scroll to position [208, 0]
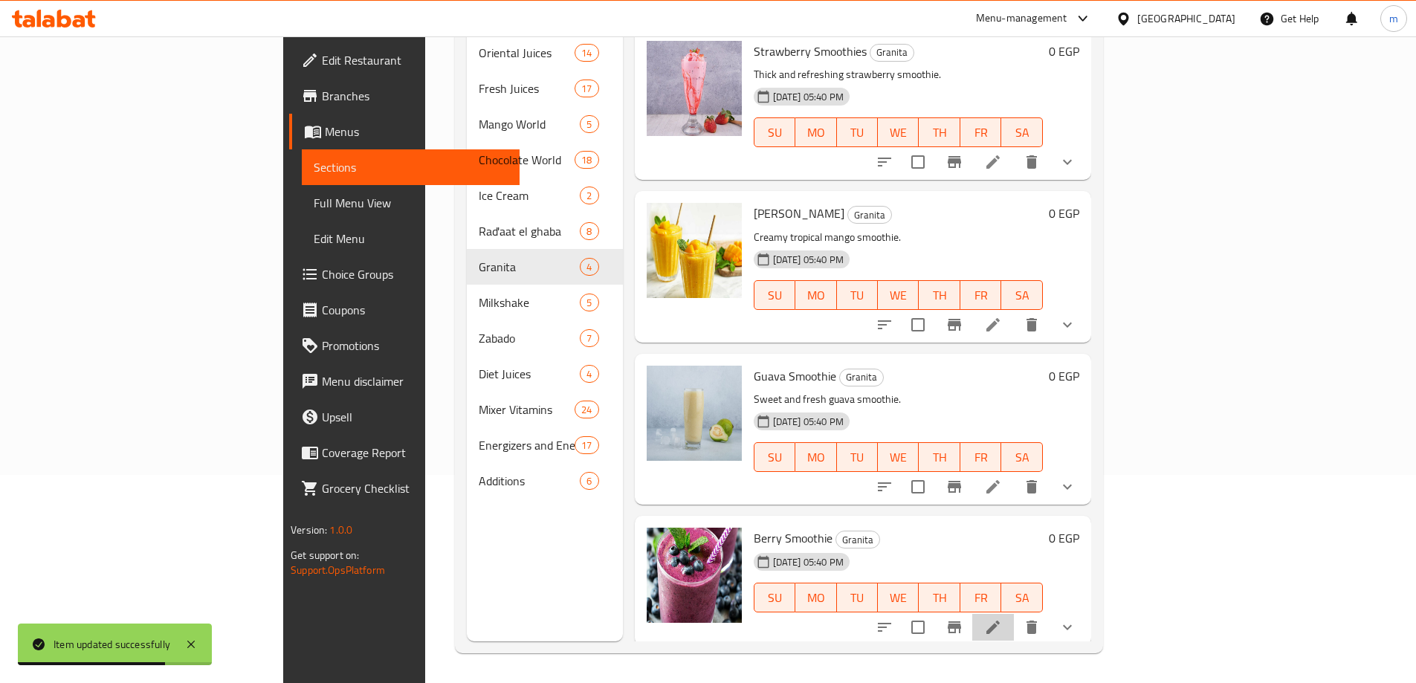
click at [1014, 614] on li at bounding box center [993, 627] width 42 height 27
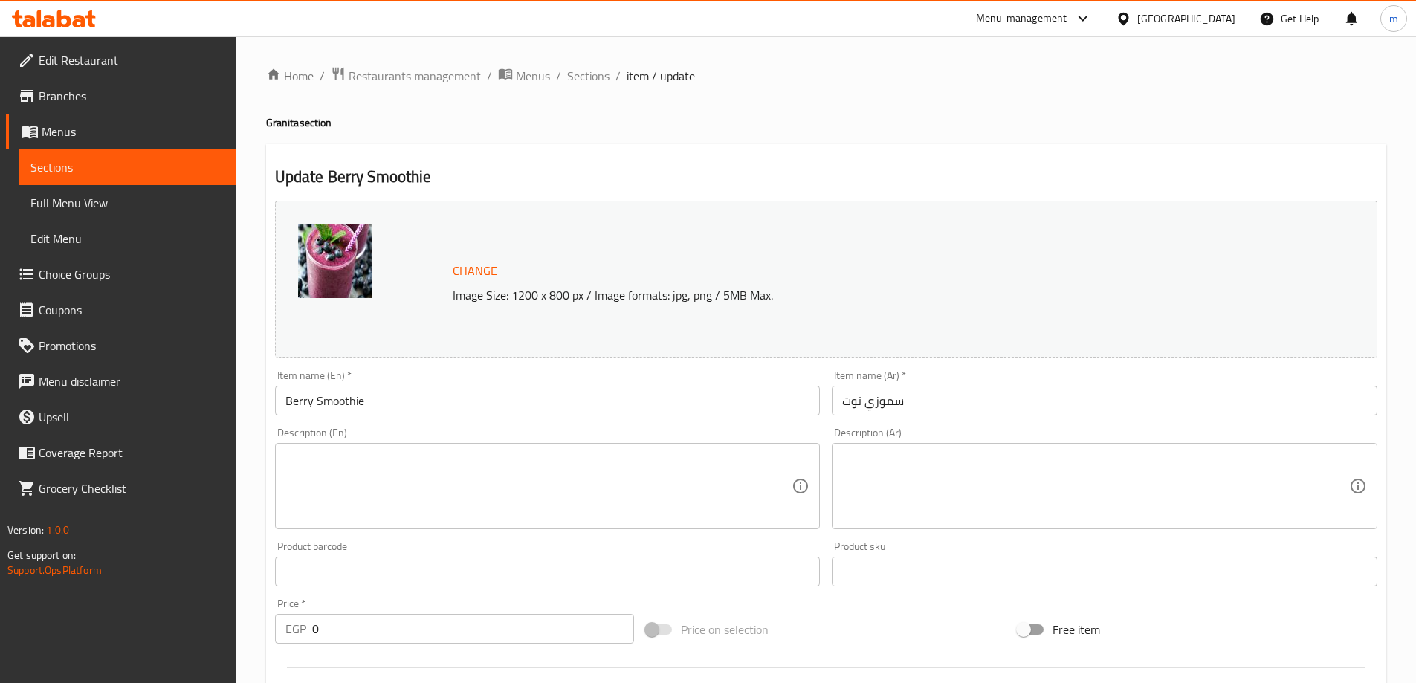
click at [563, 482] on textarea at bounding box center [538, 486] width 507 height 71
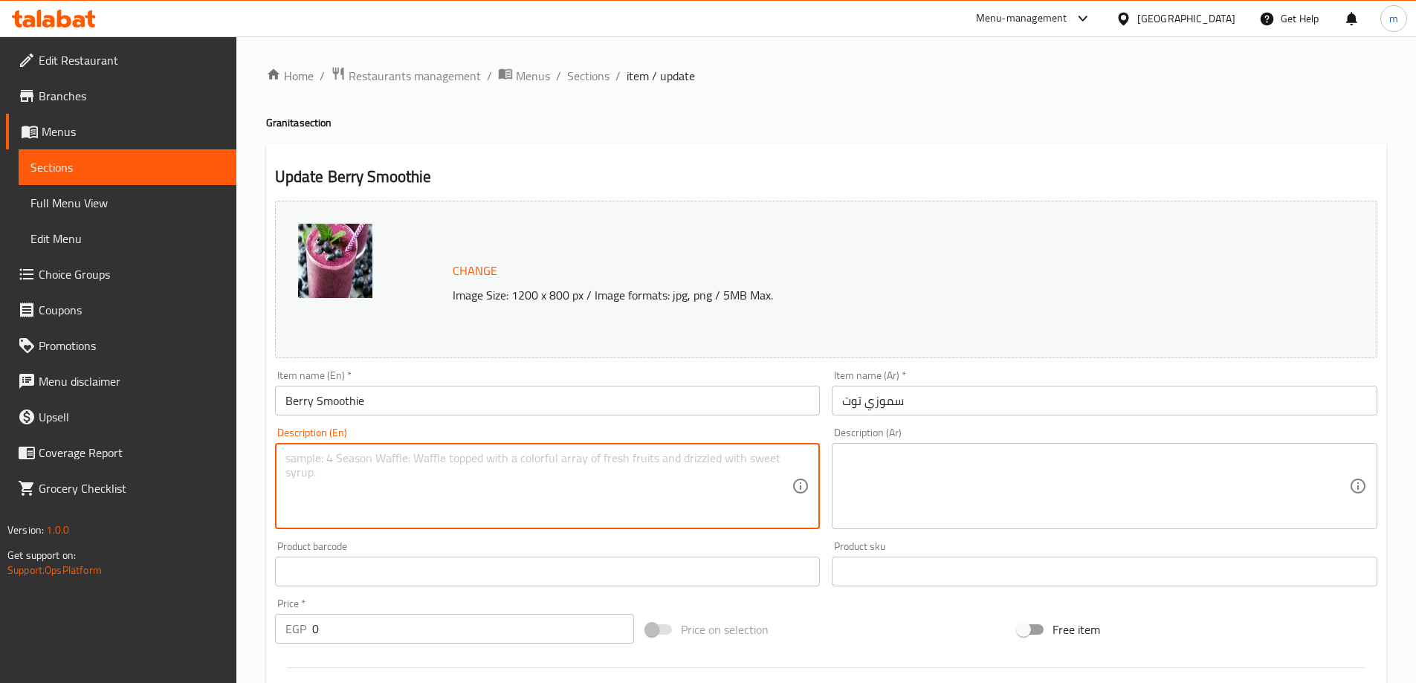
paste textarea "Refreshing blend of mixed berries."
type textarea "Refreshing blend of mixed berries."
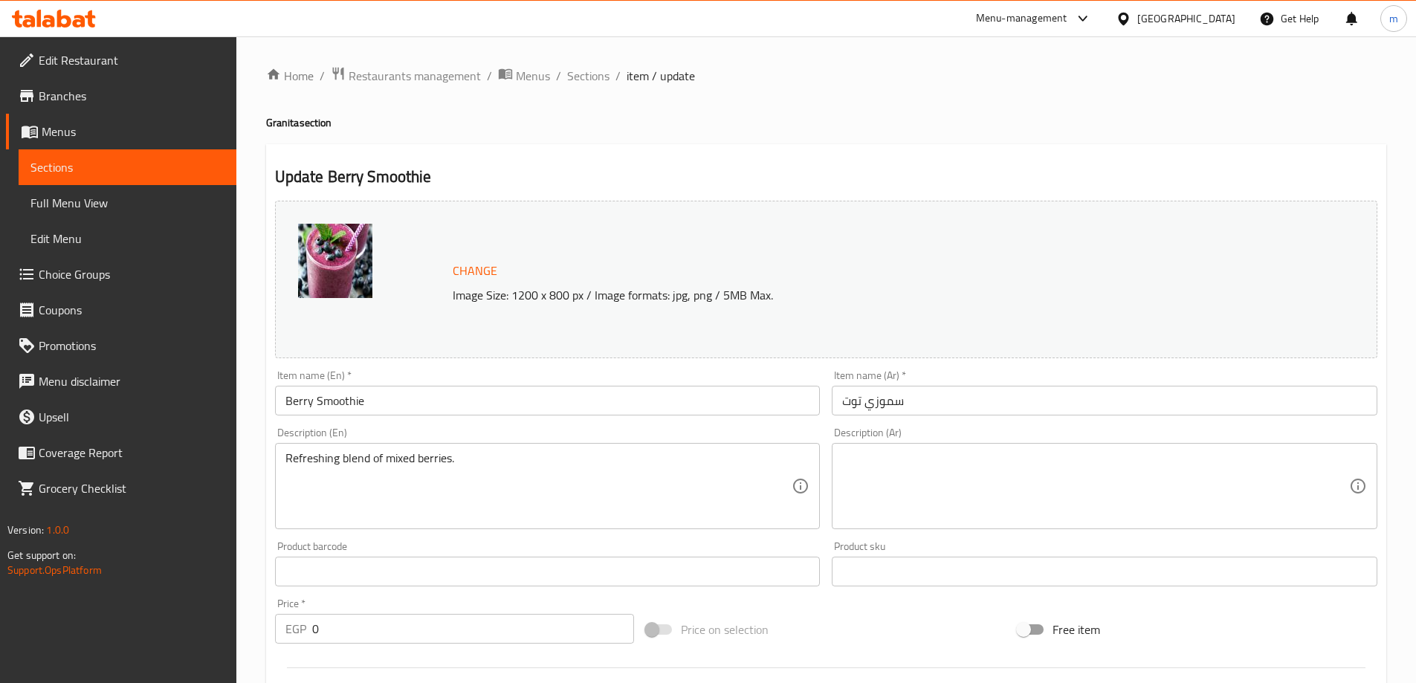
click at [1153, 500] on textarea at bounding box center [1095, 486] width 507 height 71
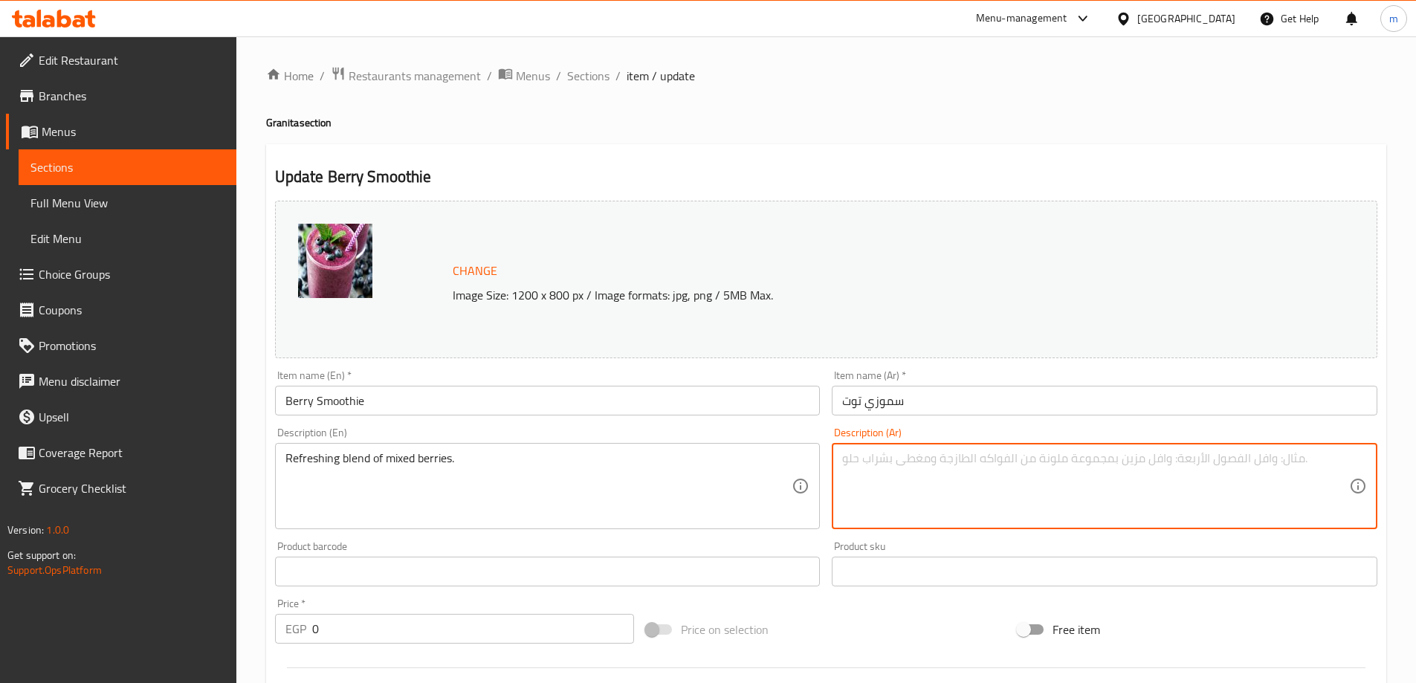
paste textarea "مزيج منعش من التوت المختلط."
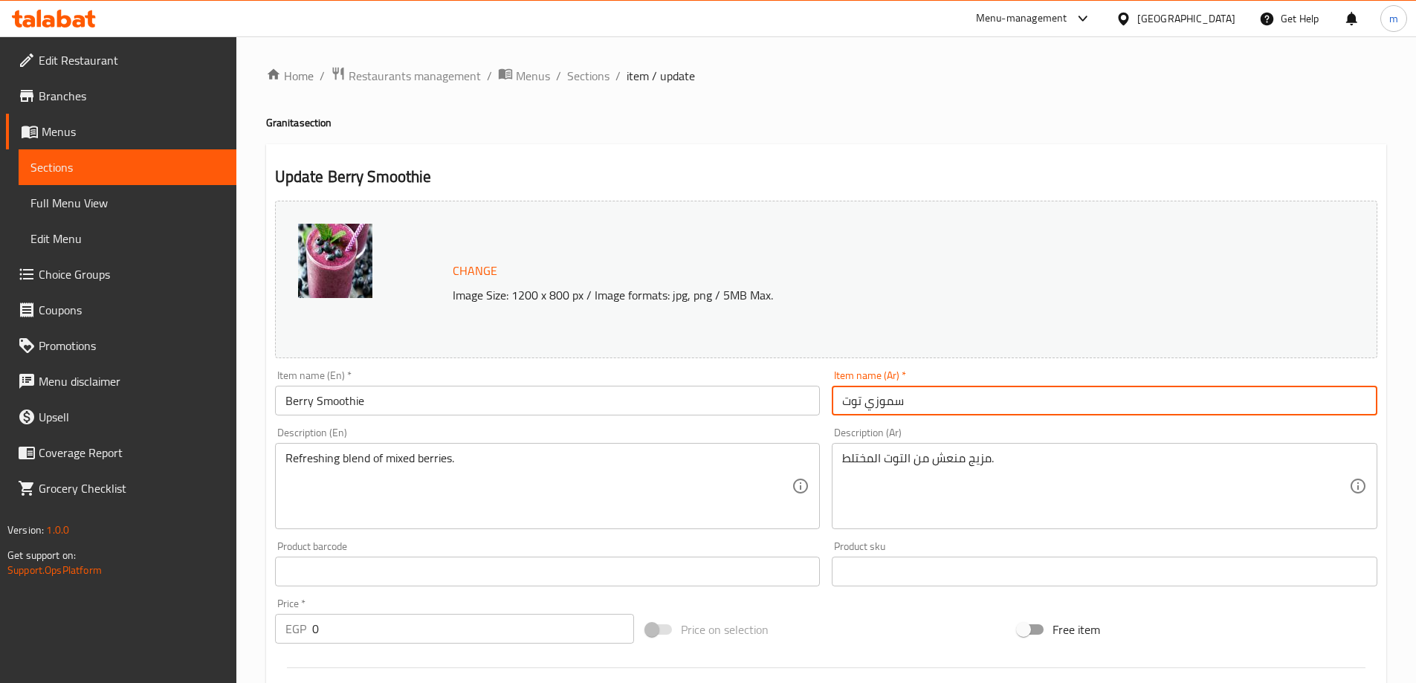
click at [988, 396] on input "سموزي توت" at bounding box center [1105, 401] width 546 height 30
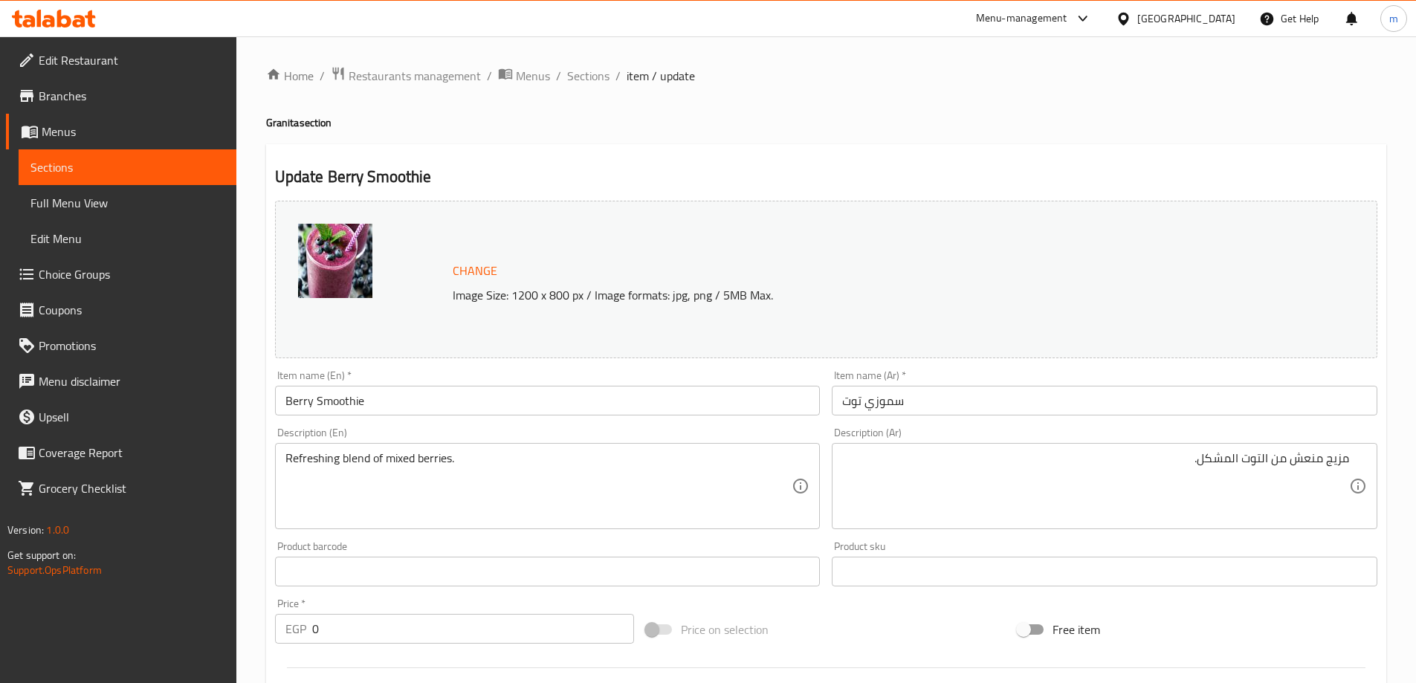
click at [1017, 430] on div "Description (Ar) مزيج منعش من التوت المشكل. Description (Ar)" at bounding box center [1105, 478] width 546 height 102
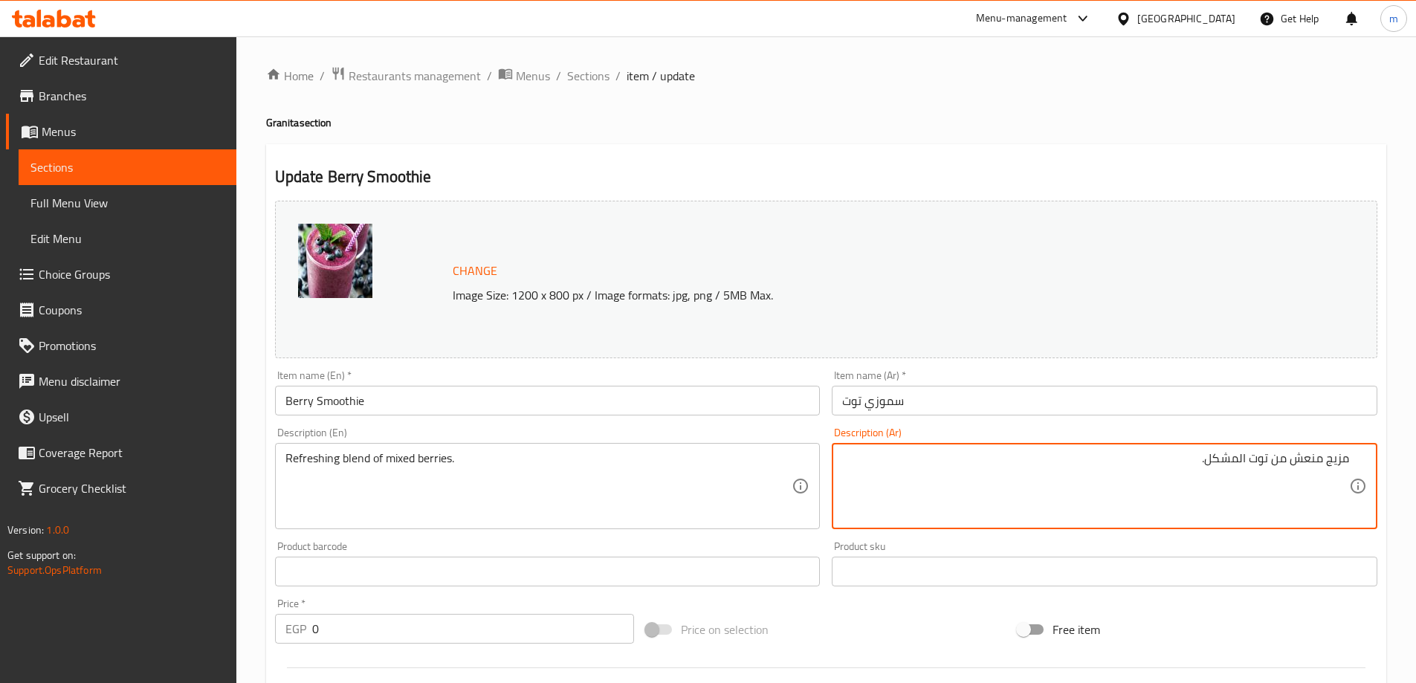
click at [1246, 457] on textarea "مزيج منعش من توت المشكل." at bounding box center [1095, 486] width 507 height 71
type textarea "مزيج منعش من توت مشكل."
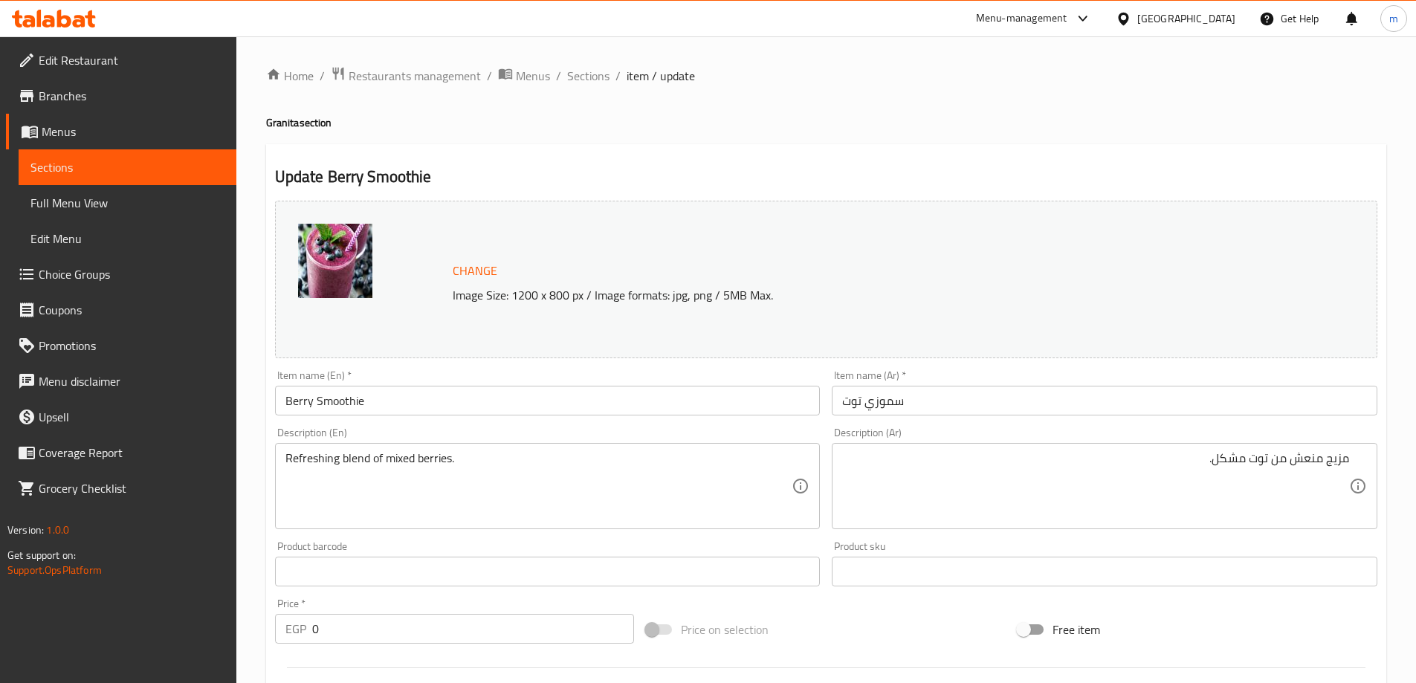
click at [437, 429] on div "Description (En) Refreshing blend of mixed berries. Description (En)" at bounding box center [548, 478] width 546 height 102
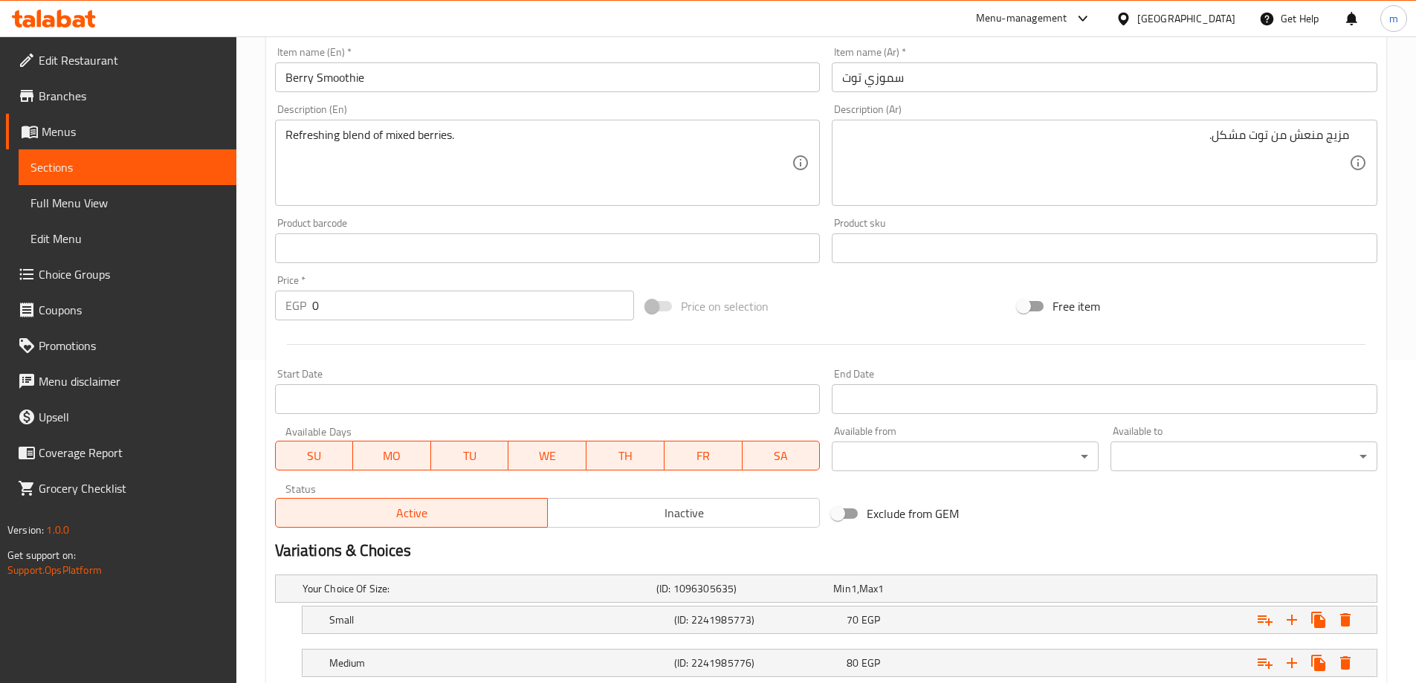
scroll to position [422, 0]
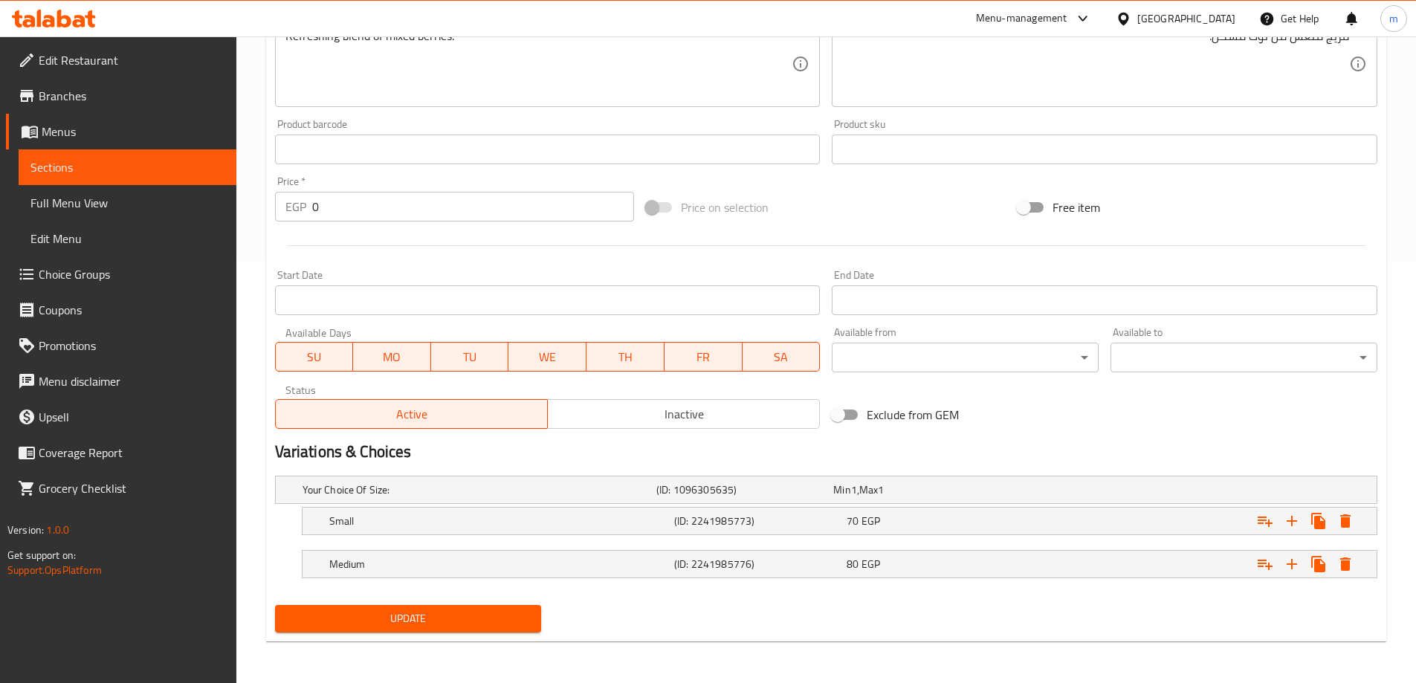
click at [481, 625] on span "Update" at bounding box center [408, 618] width 243 height 19
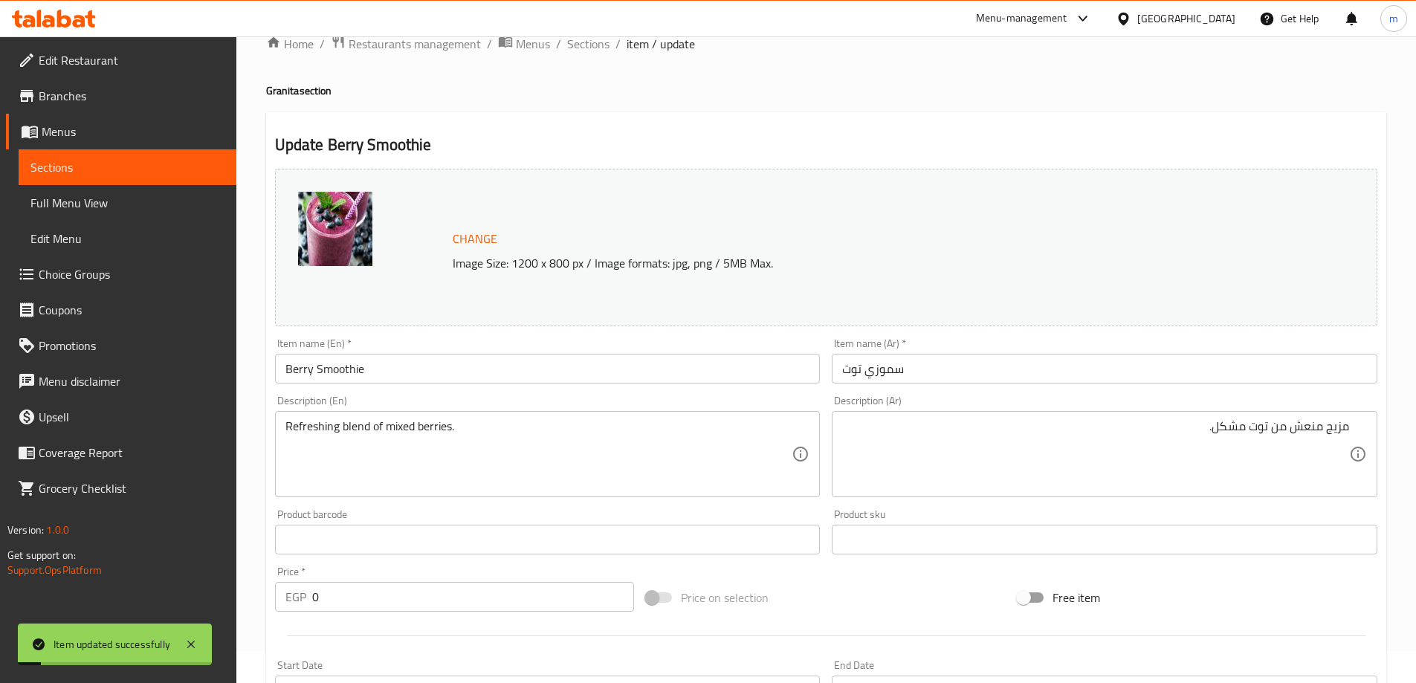
scroll to position [0, 0]
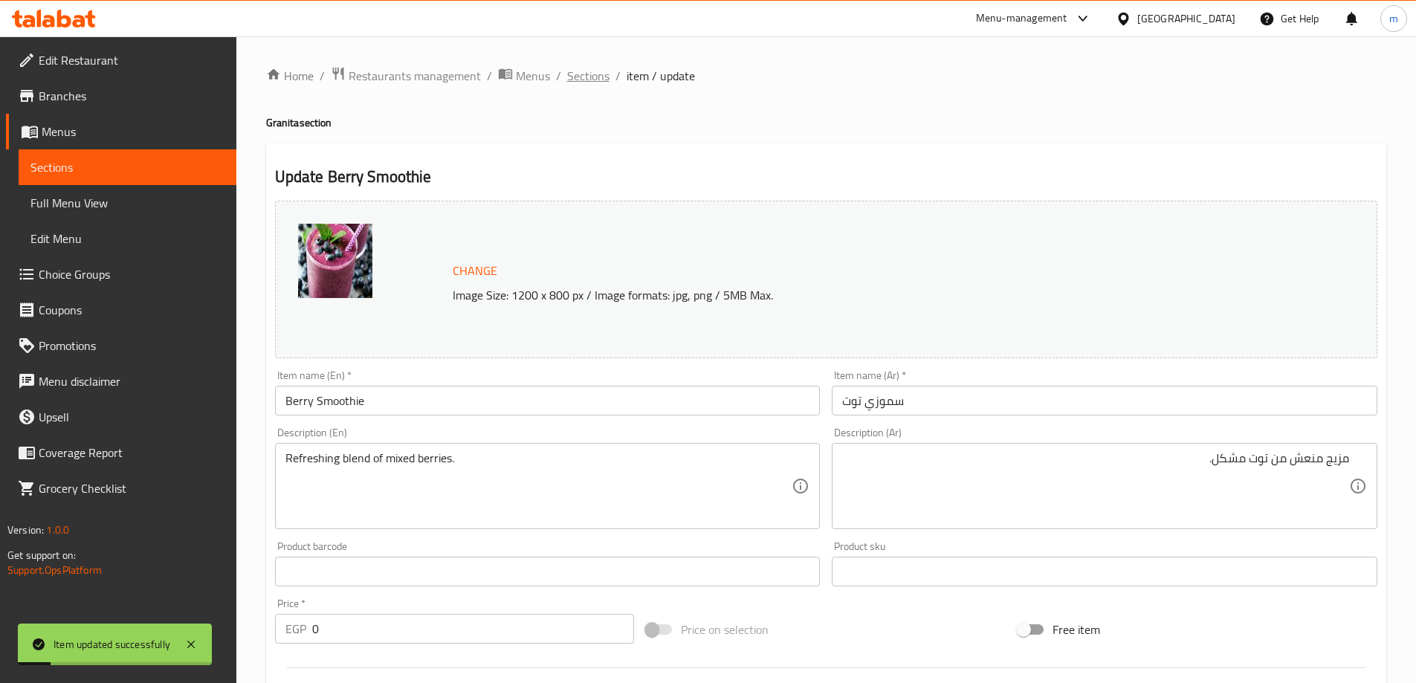
click at [588, 80] on span "Sections" at bounding box center [588, 76] width 42 height 18
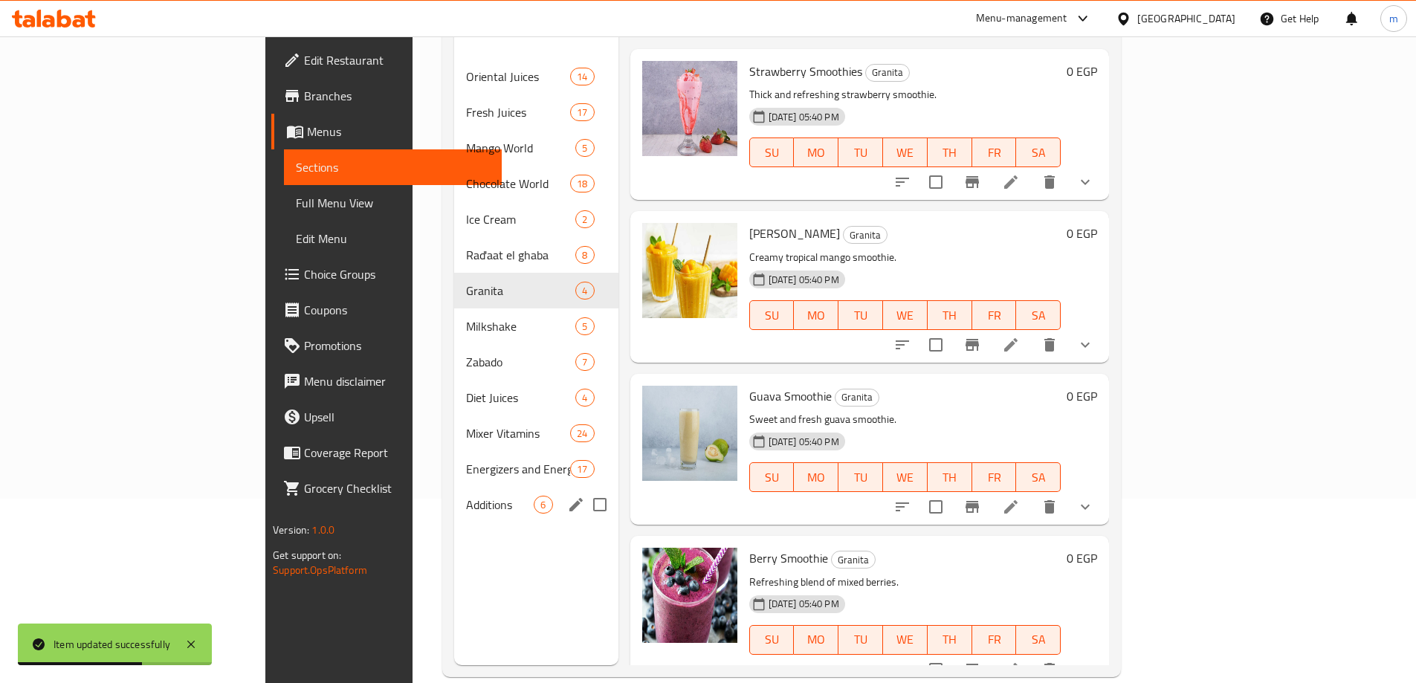
scroll to position [208, 0]
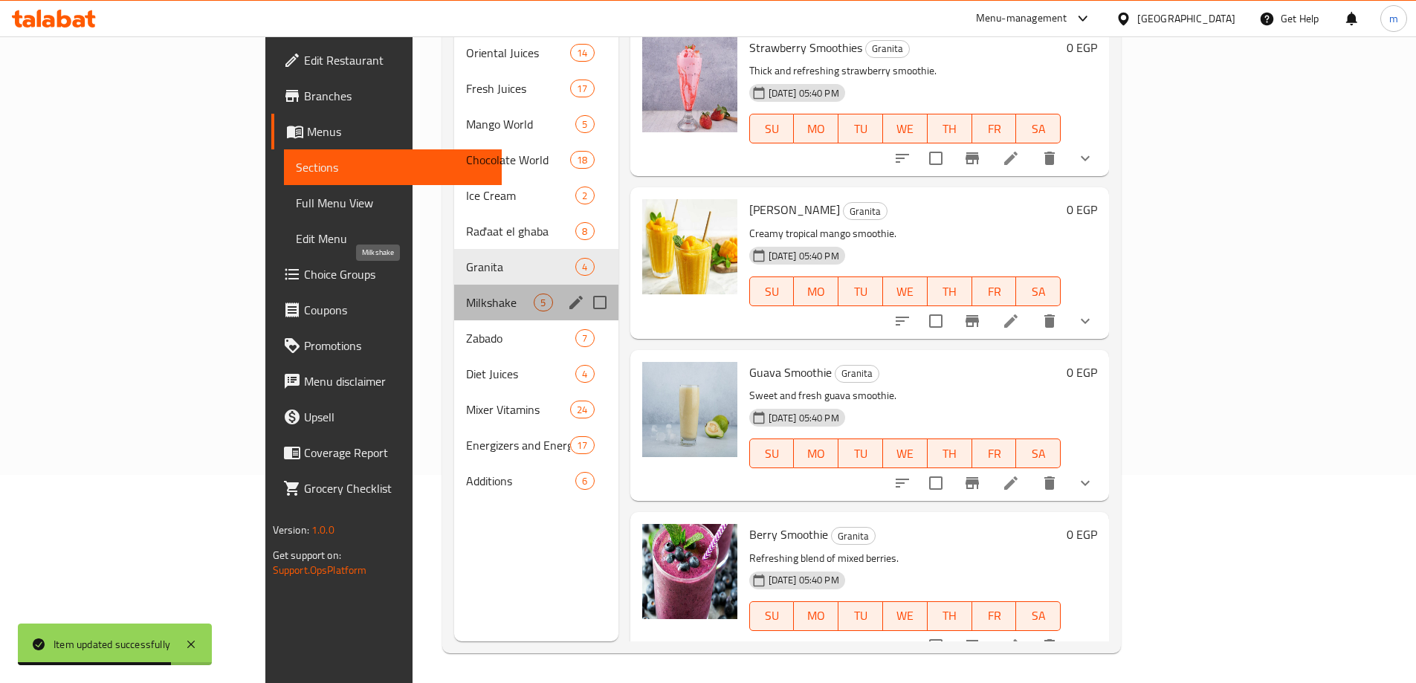
click at [466, 294] on span "Milkshake" at bounding box center [500, 303] width 68 height 18
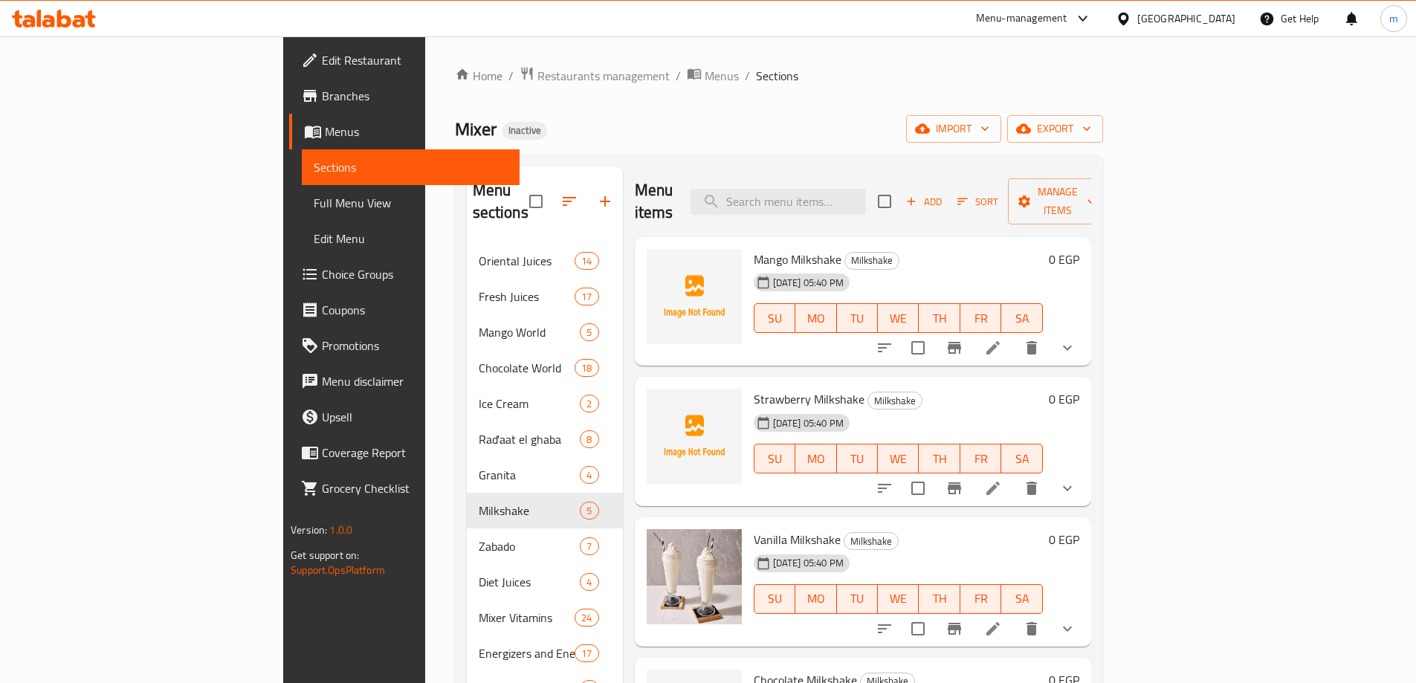
click at [1000, 341] on icon at bounding box center [992, 347] width 13 height 13
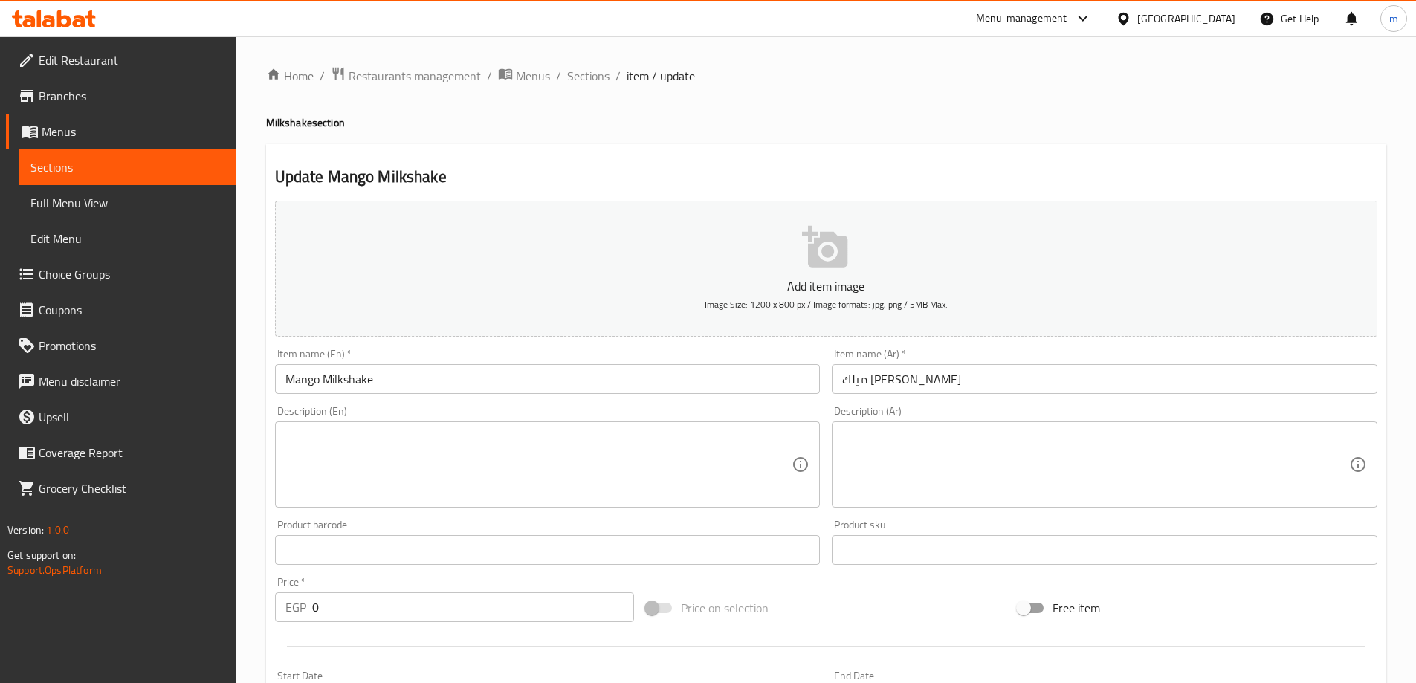
click at [598, 486] on textarea at bounding box center [538, 465] width 507 height 71
paste textarea "Creamy mango milkshake with milk and ice cream."
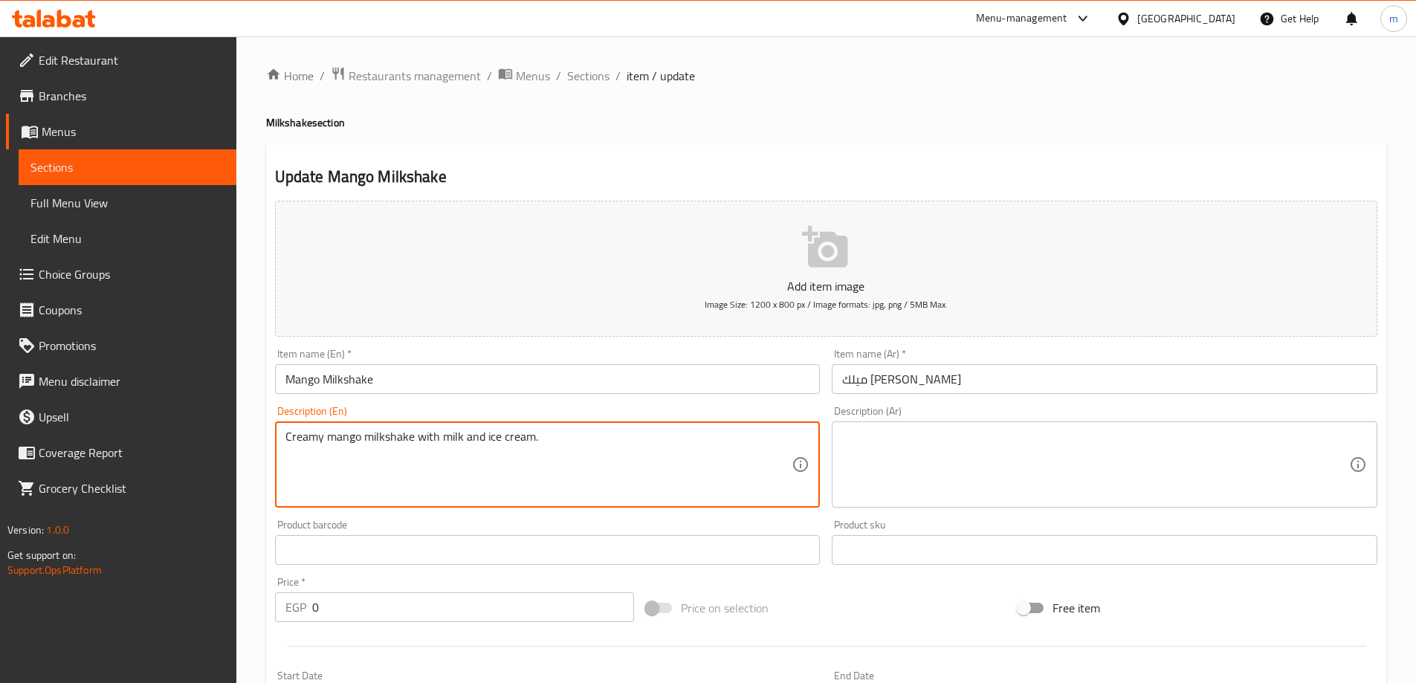
type textarea "Creamy mango milkshake with milk and ice cream."
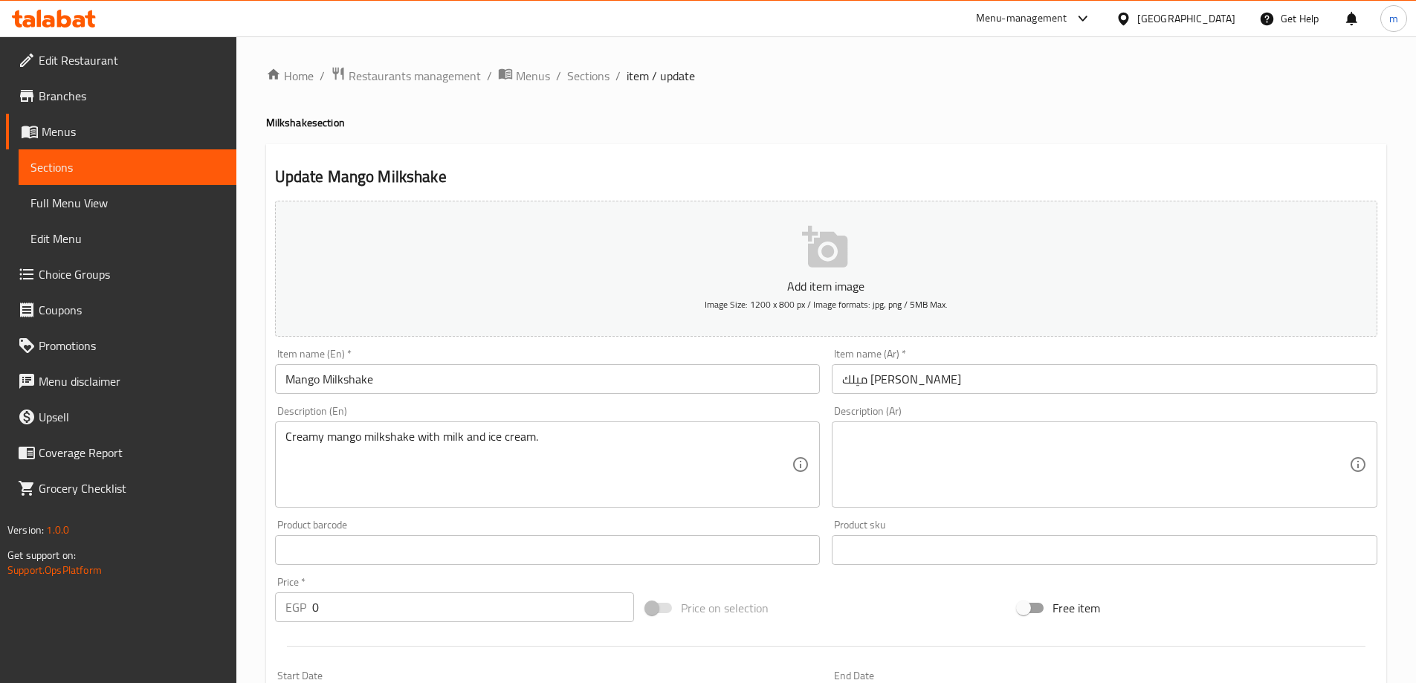
click at [1221, 462] on textarea at bounding box center [1095, 465] width 507 height 71
paste textarea "ميلك شيك المانجو الكريمي مع الحليب والآيس كريم."
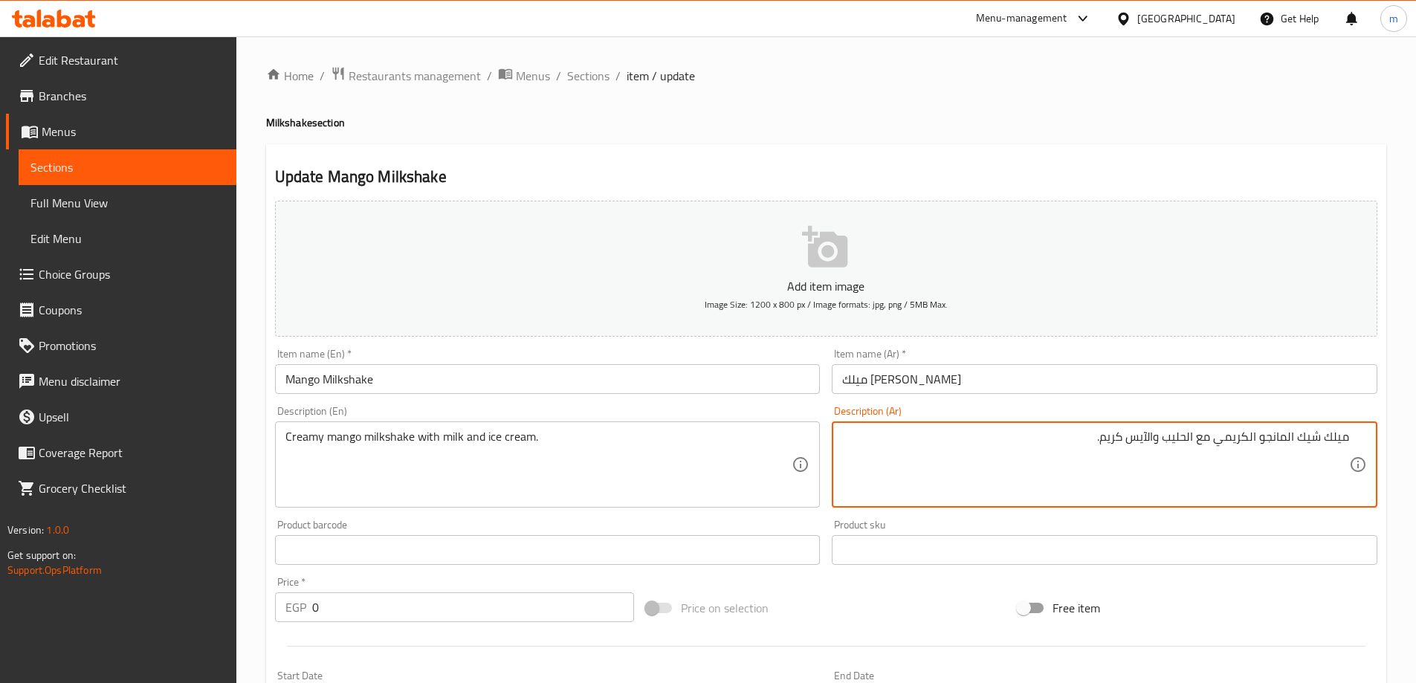
type textarea "ميلك شيك المانجو الكريمي مع الحليب والآيس كريم."
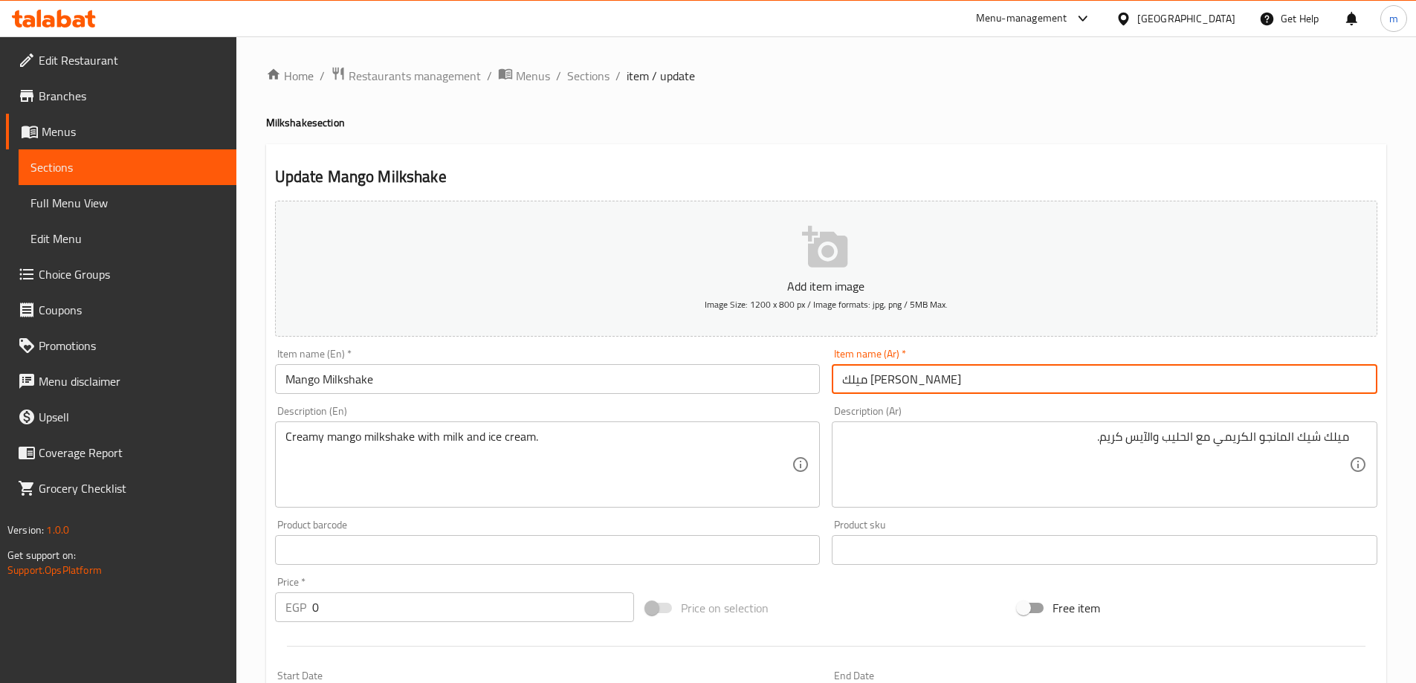
click at [1233, 389] on input "ميلك تشيك مانجو" at bounding box center [1105, 379] width 546 height 30
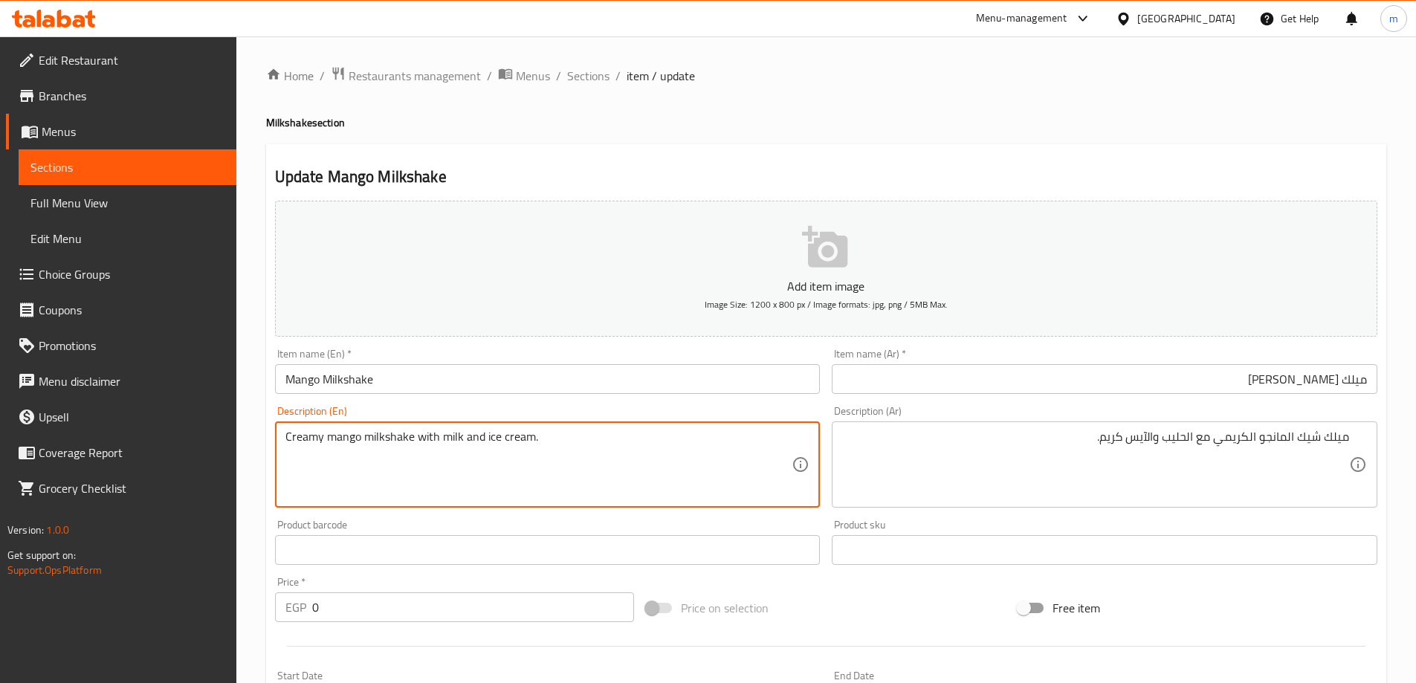
drag, startPoint x: 407, startPoint y: 441, endPoint x: 300, endPoint y: 443, distance: 107.0
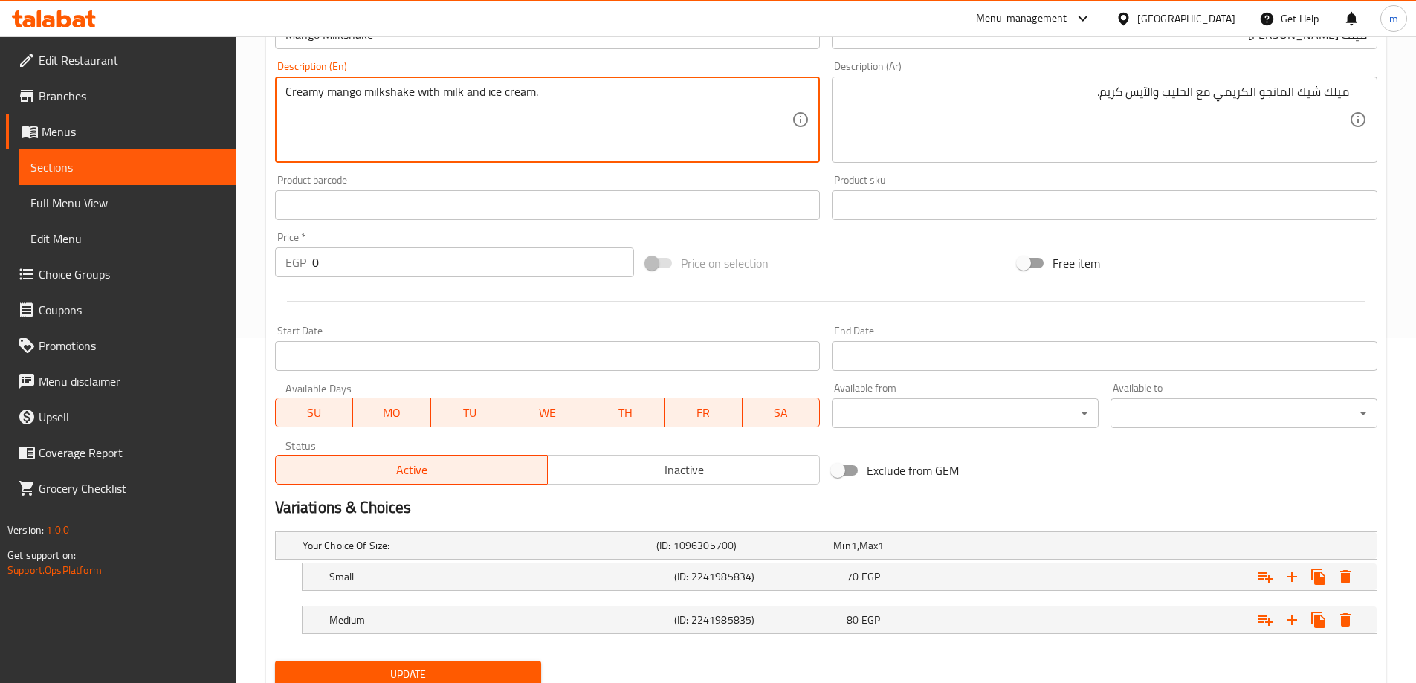
scroll to position [401, 0]
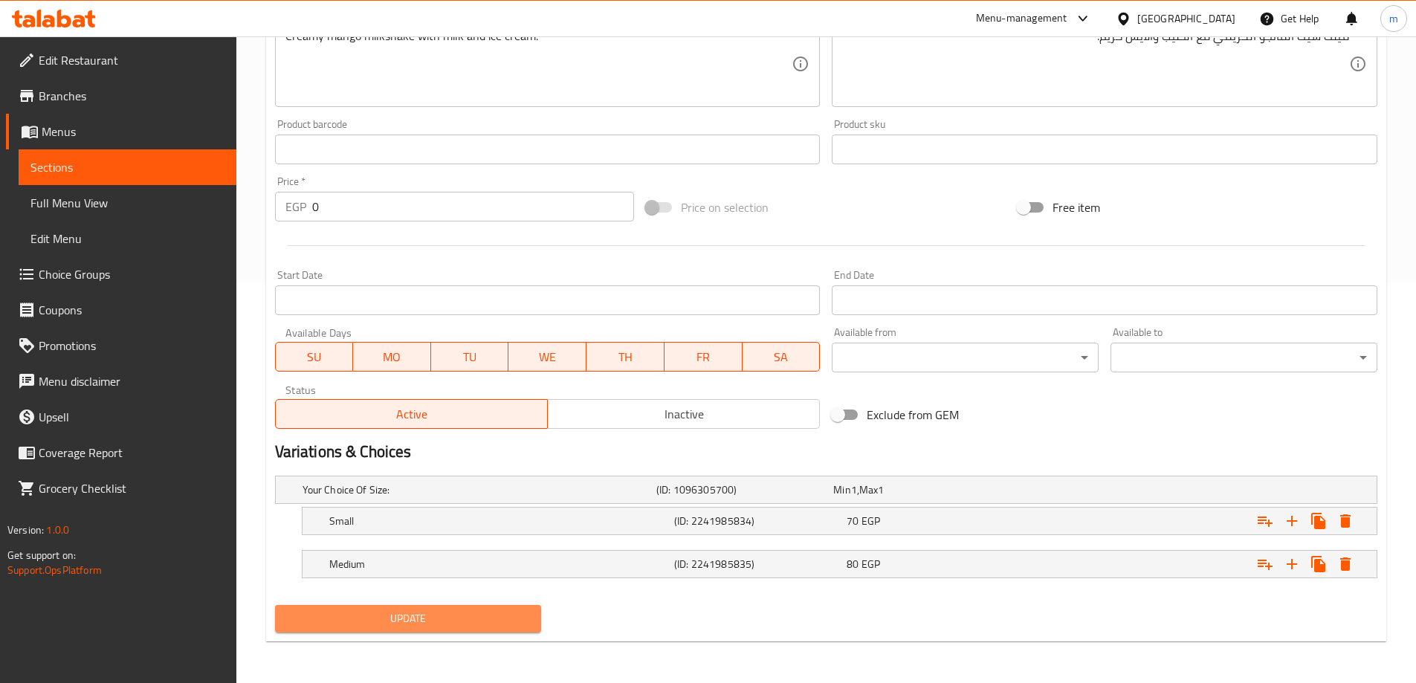
click at [444, 609] on button "Update" at bounding box center [408, 618] width 267 height 27
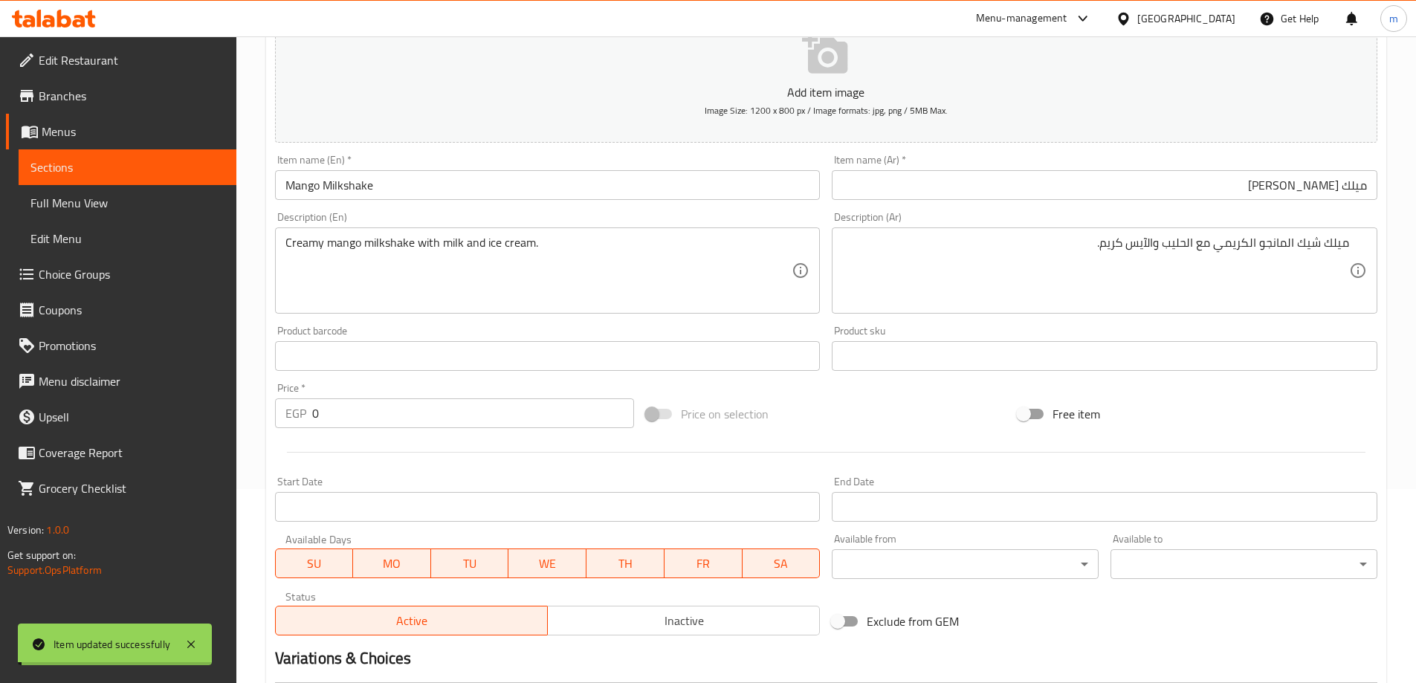
scroll to position [0, 0]
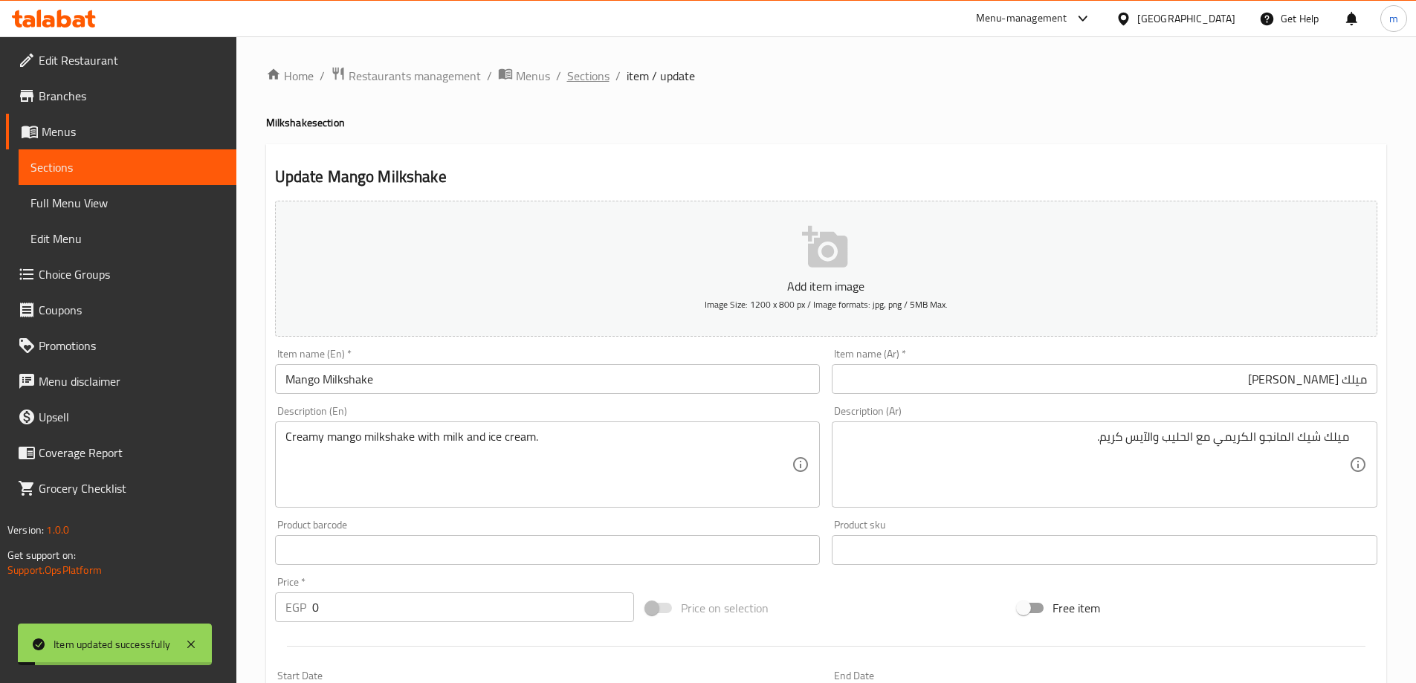
click at [567, 67] on span "Sections" at bounding box center [588, 76] width 42 height 18
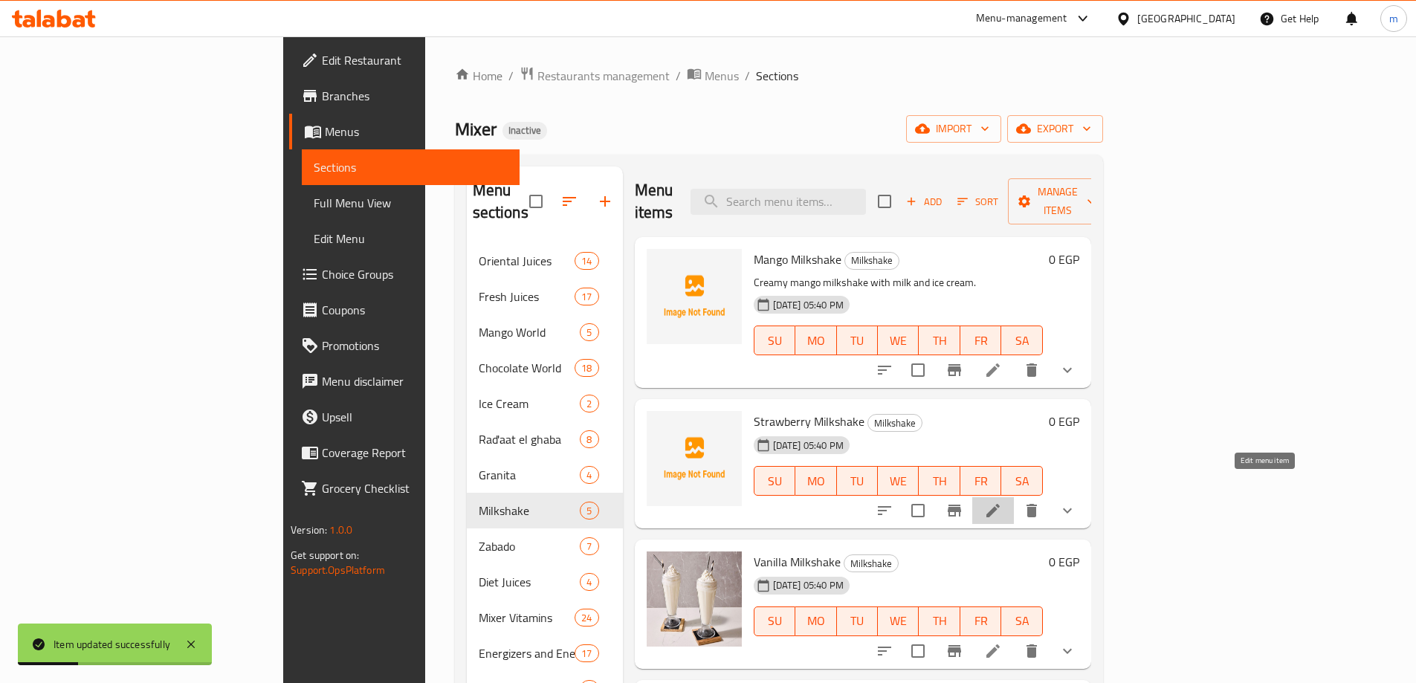
click at [1002, 502] on icon at bounding box center [993, 511] width 18 height 18
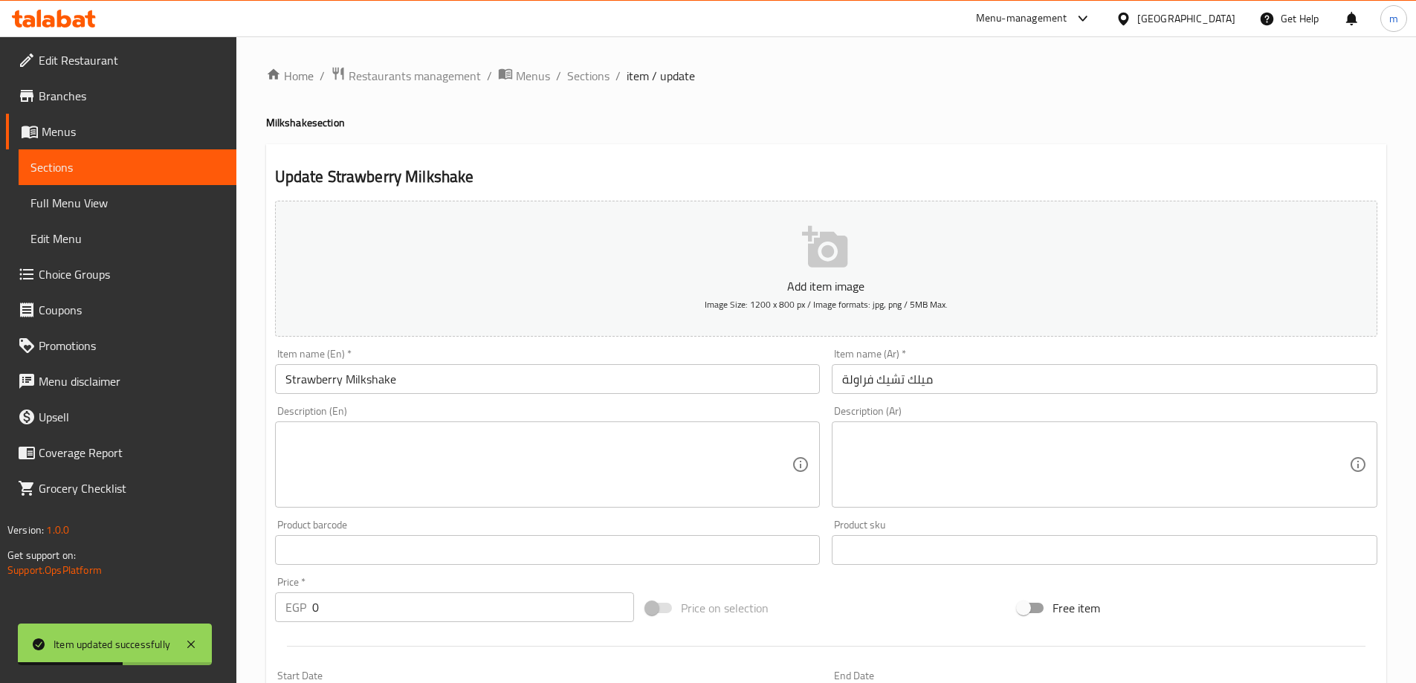
click at [679, 459] on textarea at bounding box center [538, 465] width 507 height 71
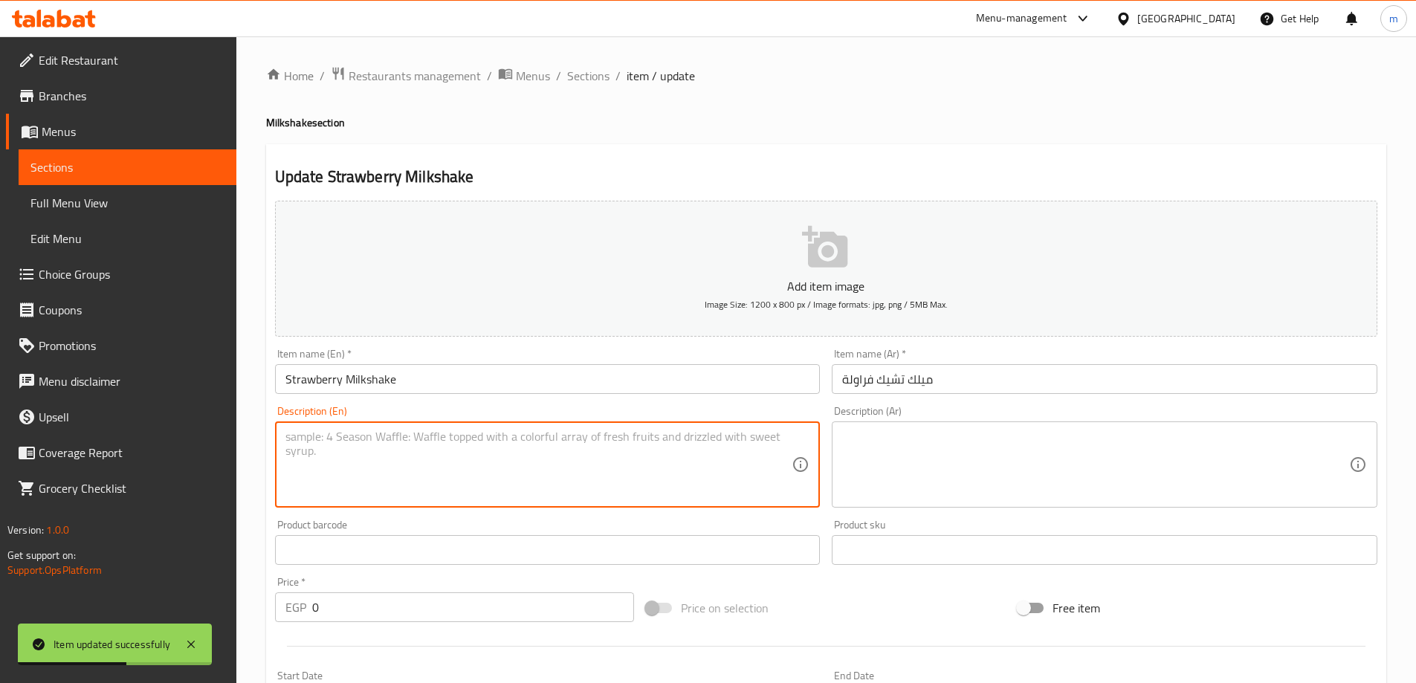
paste textarea "Classic strawberry milkshake."
type textarea "Classic strawberry milkshake."
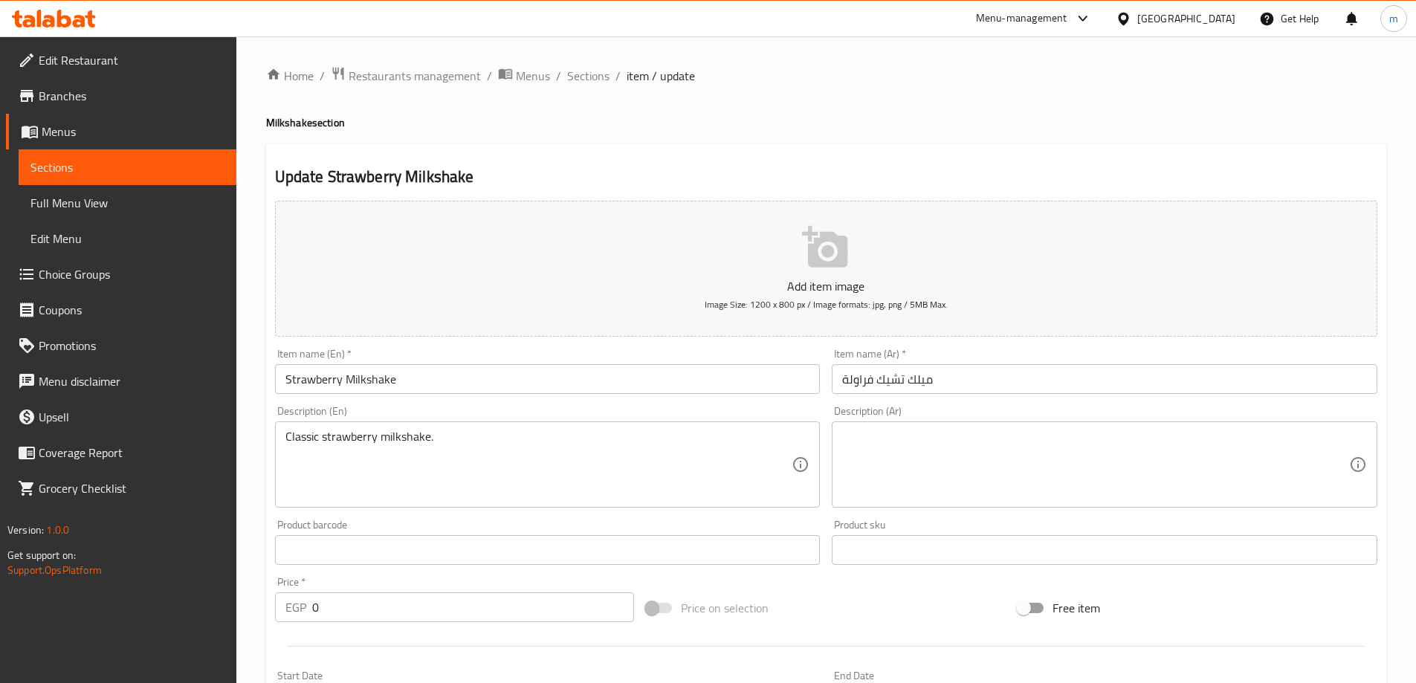
click at [1102, 475] on textarea at bounding box center [1095, 465] width 507 height 71
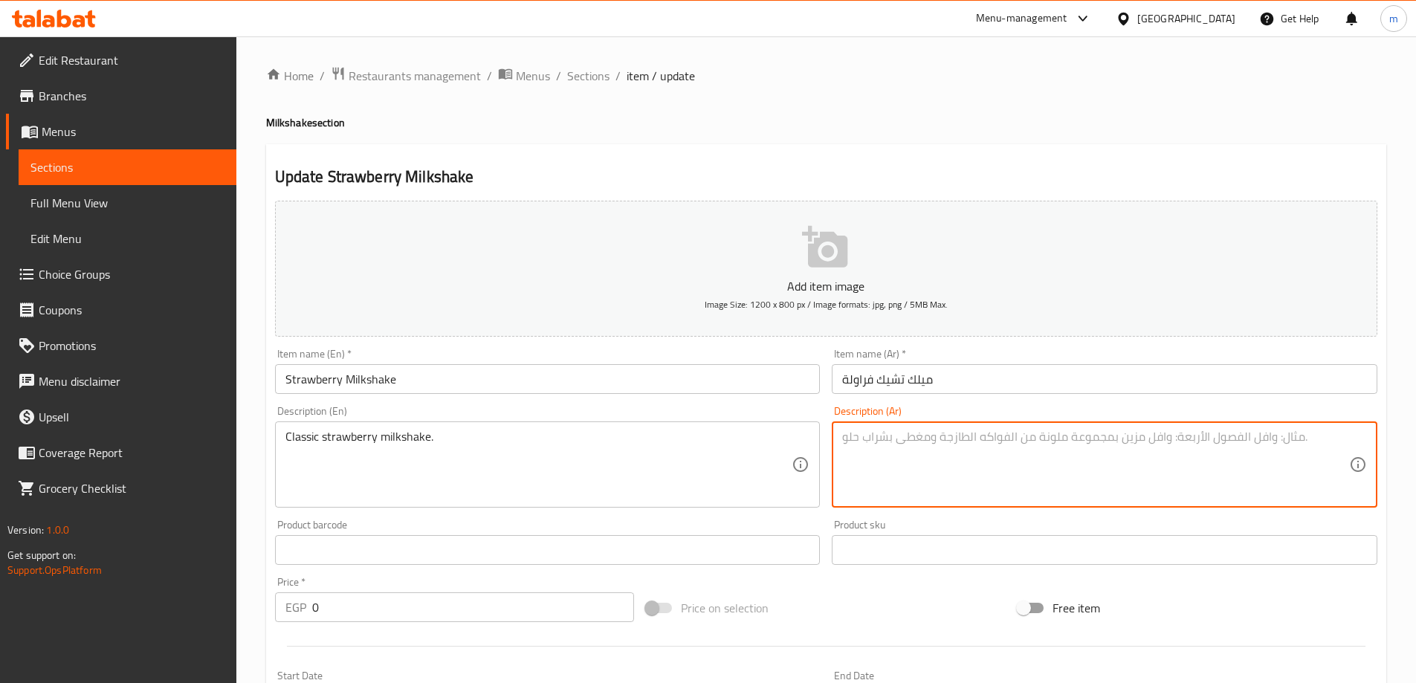
paste textarea "ميلك شيك الفراولة الكلاسيكي."
type textarea "ميلك شيك الفراولة الكلاسيكي."
click at [984, 382] on input "ميلك تشيك فراولة" at bounding box center [1105, 379] width 546 height 30
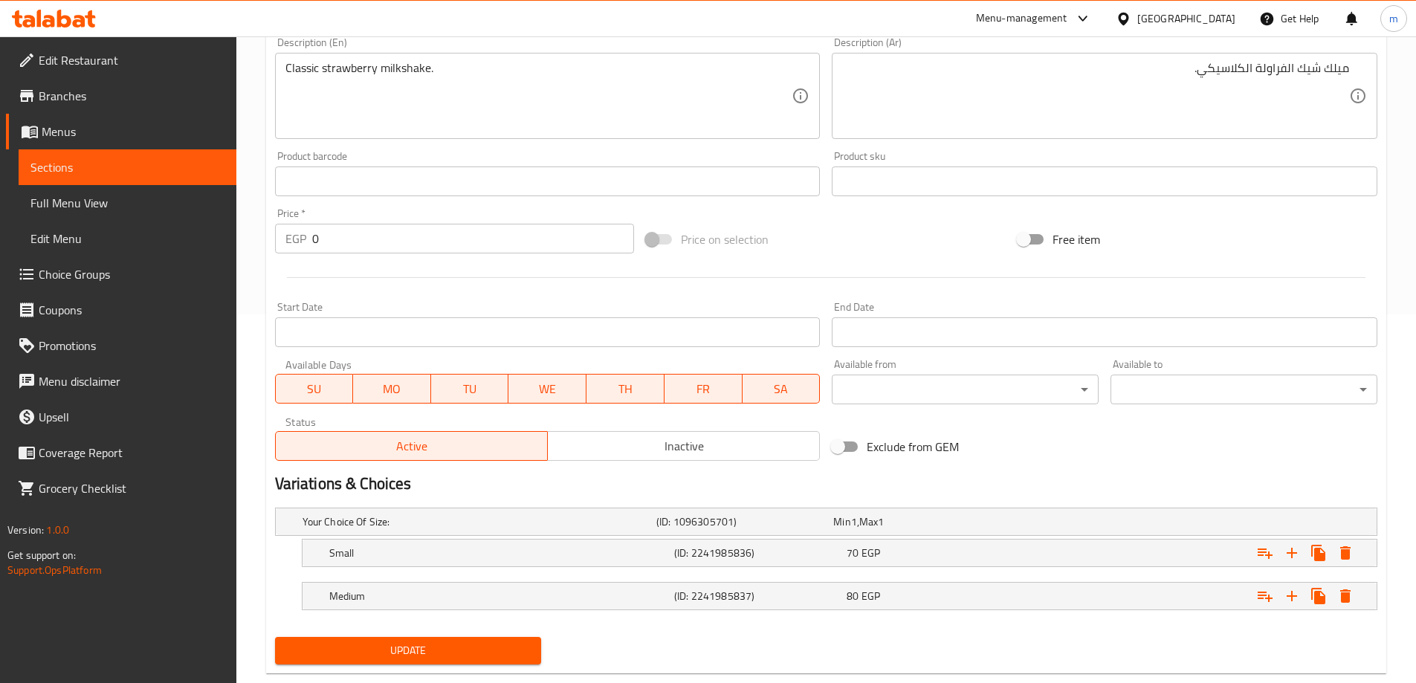
scroll to position [372, 0]
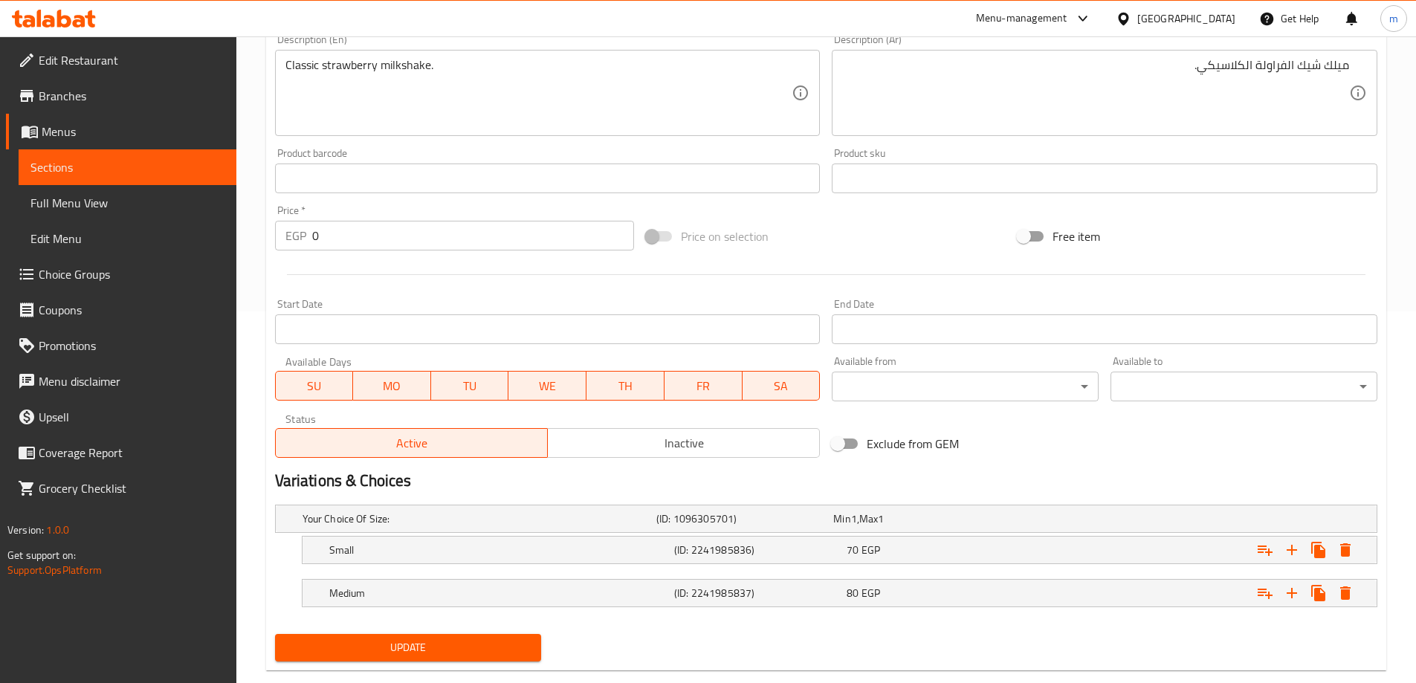
click at [398, 637] on button "Update" at bounding box center [408, 647] width 267 height 27
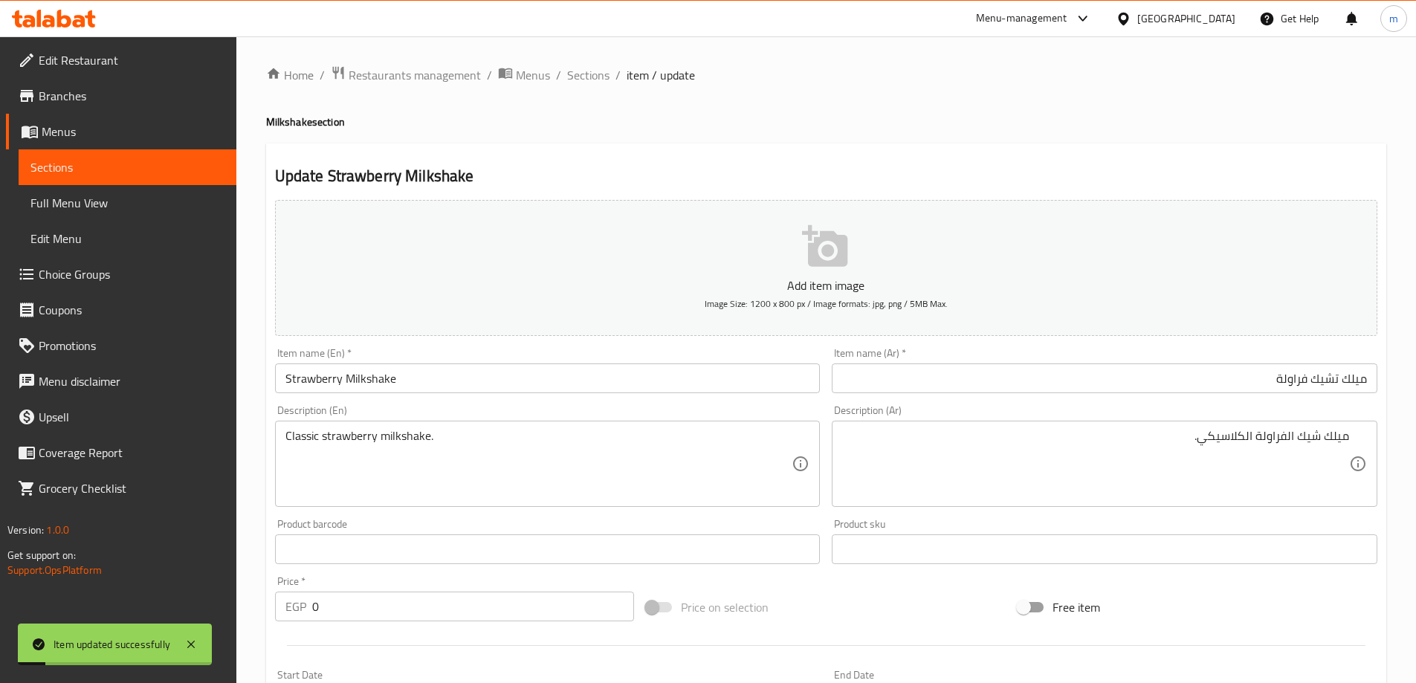
scroll to position [0, 0]
click at [580, 91] on div "Home / Restaurants management / Menus / Sections / item / update Milkshake sect…" at bounding box center [826, 560] width 1120 height 988
click at [584, 84] on span "Sections" at bounding box center [588, 76] width 42 height 18
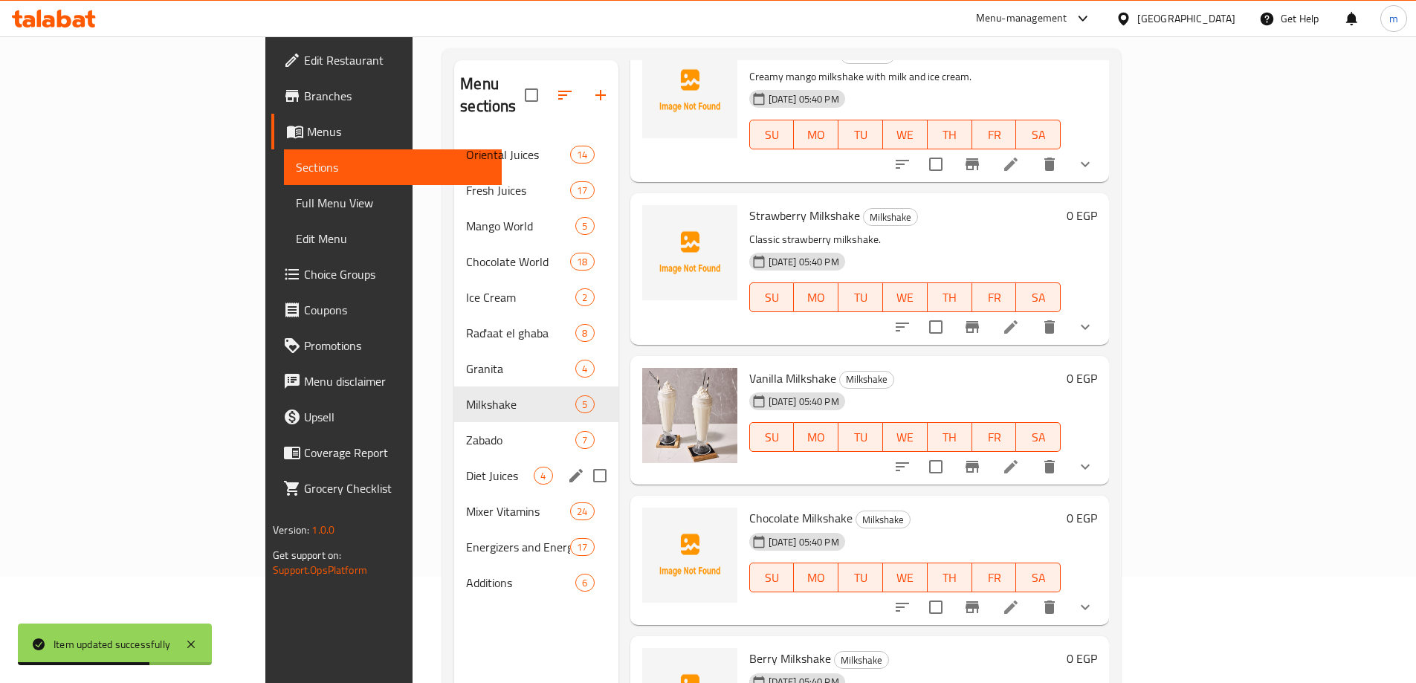
scroll to position [208, 0]
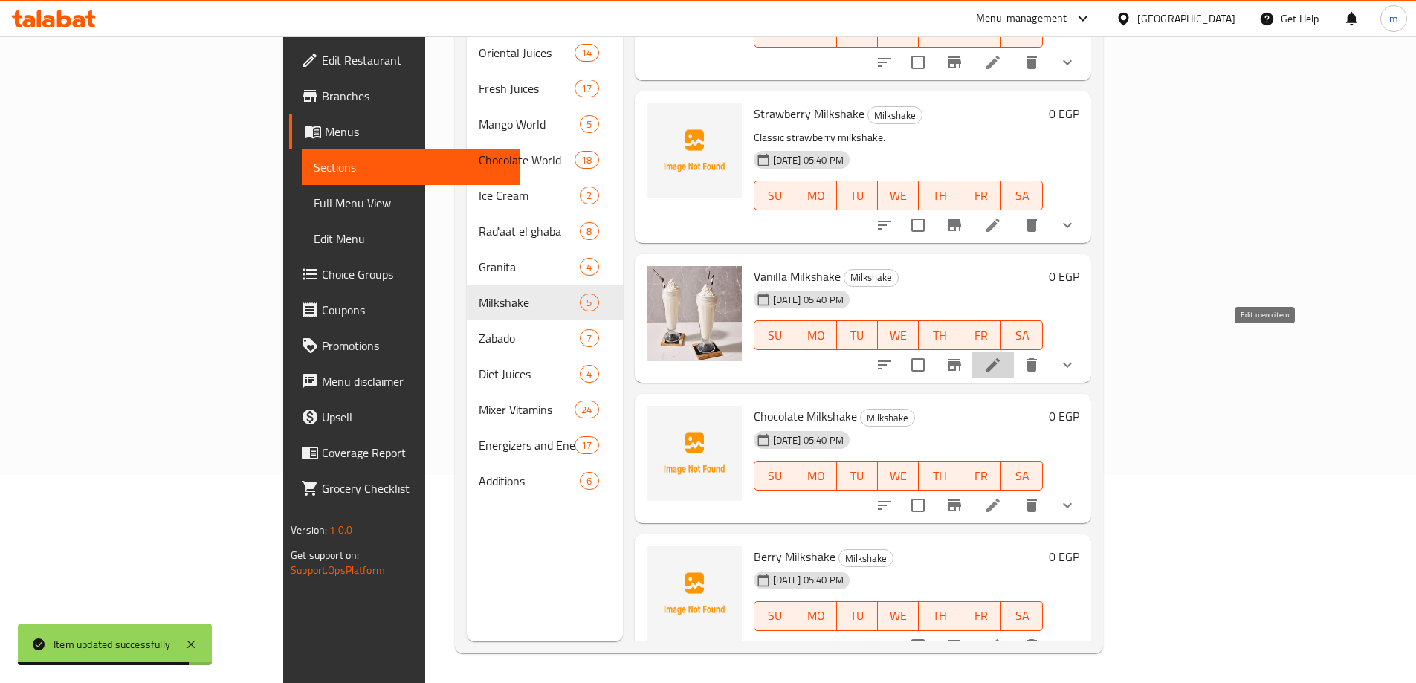
click at [1000, 358] on icon at bounding box center [992, 364] width 13 height 13
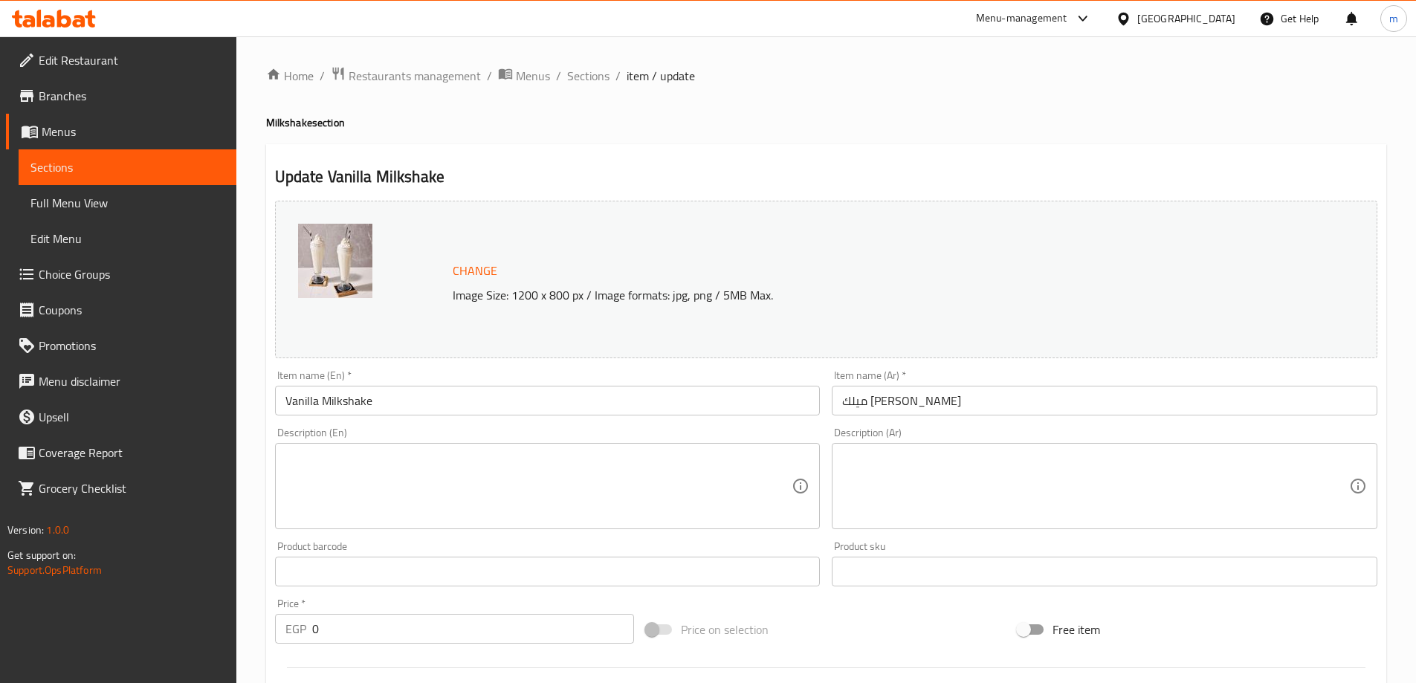
click at [1180, 408] on input "ميلك تشيك فانيليا" at bounding box center [1105, 401] width 546 height 30
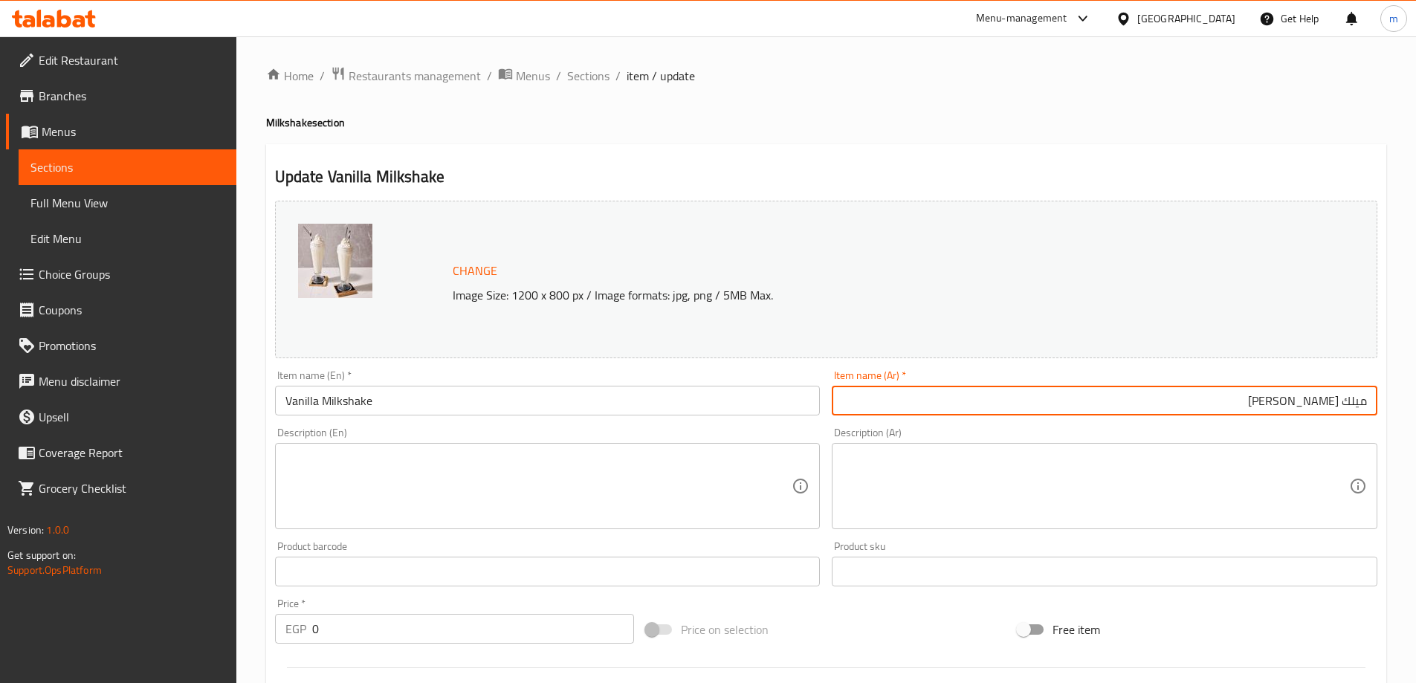
click at [1179, 443] on div "Description (Ar)" at bounding box center [1105, 486] width 546 height 86
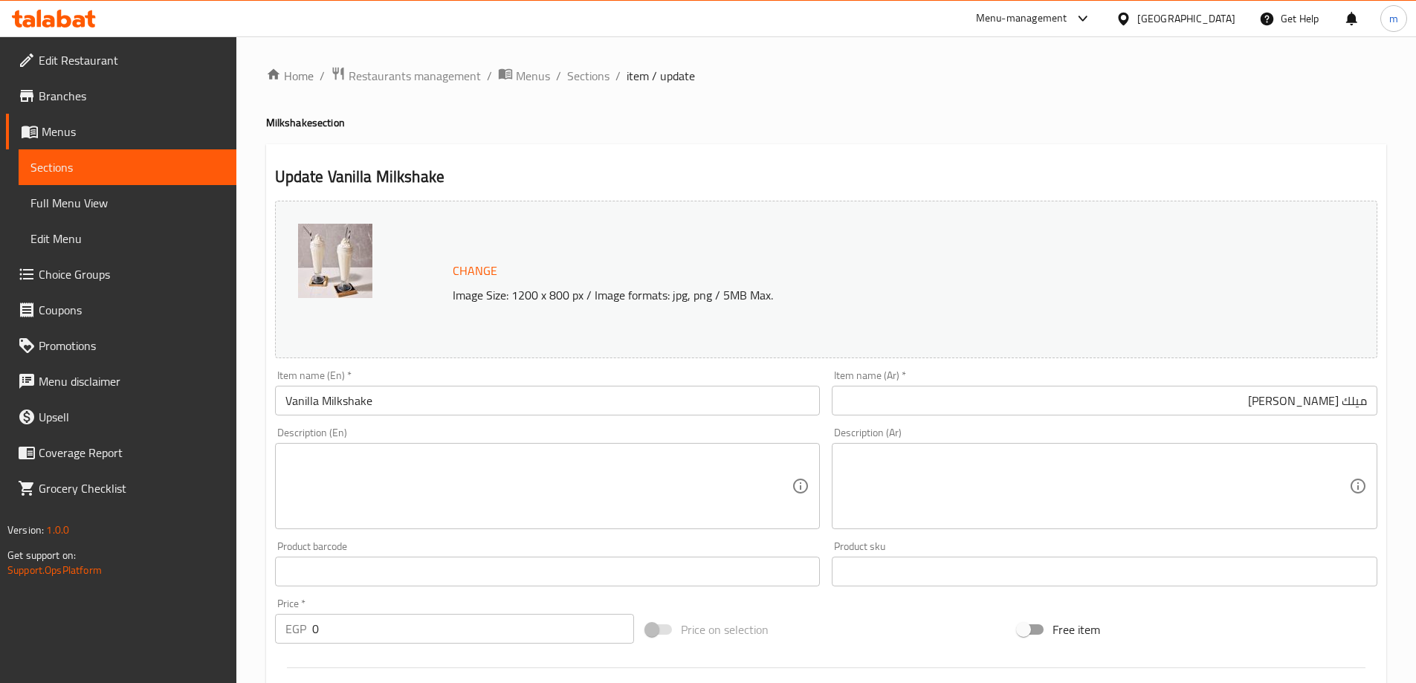
click at [624, 472] on textarea at bounding box center [538, 486] width 507 height 71
paste textarea "Smooth and creamy vanilla milkshake."
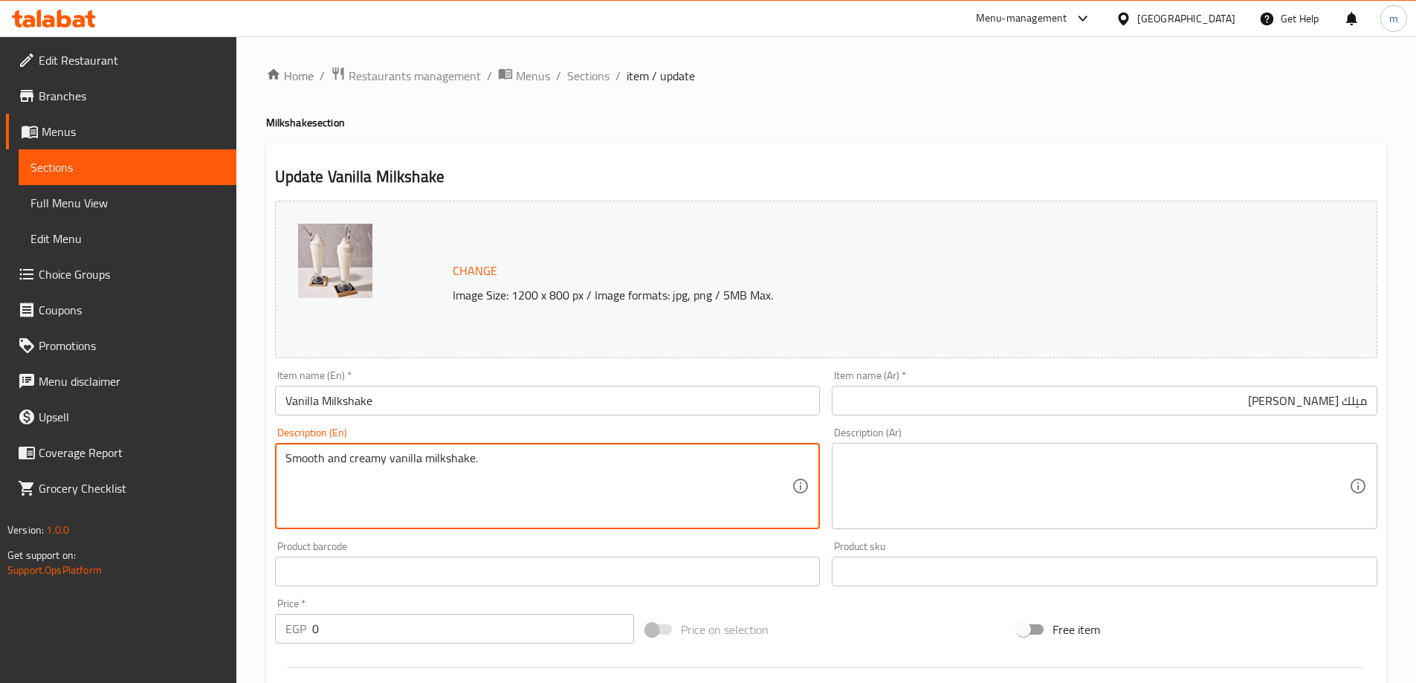
type textarea "Smooth and creamy vanilla milkshake."
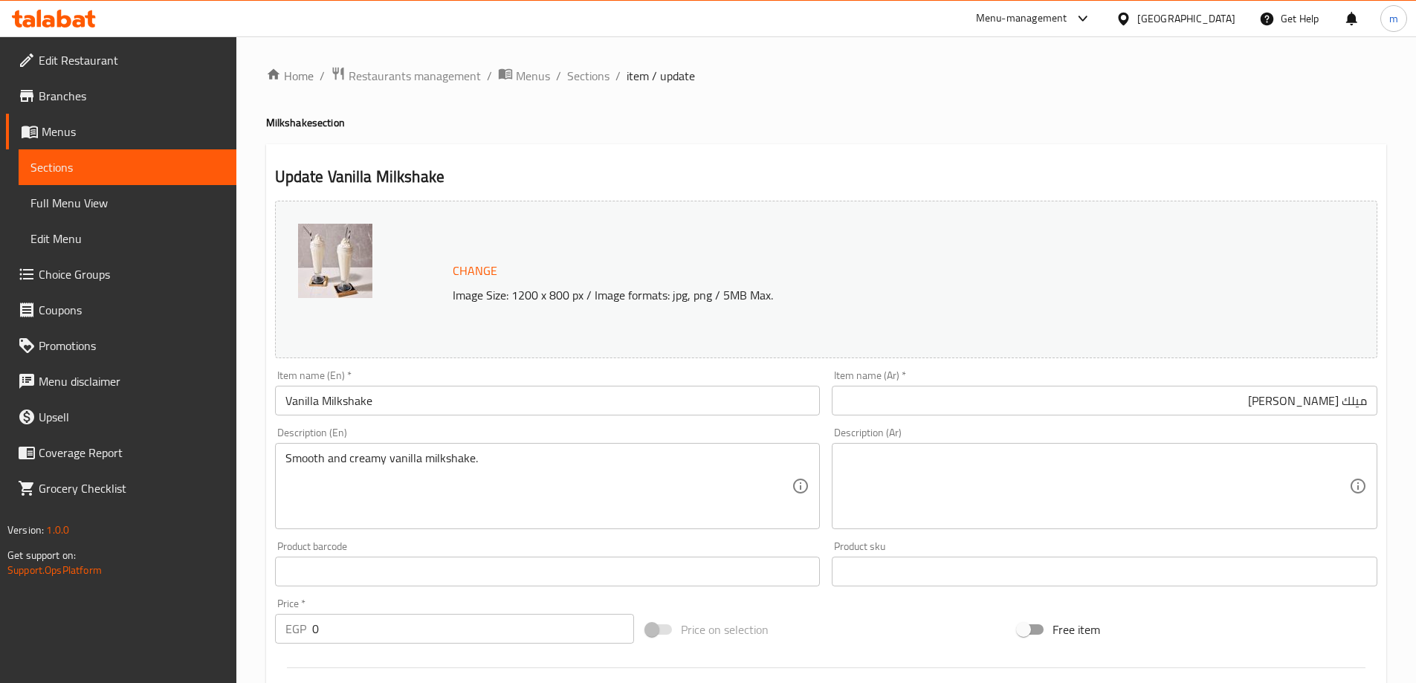
click at [1197, 477] on textarea at bounding box center [1095, 486] width 507 height 71
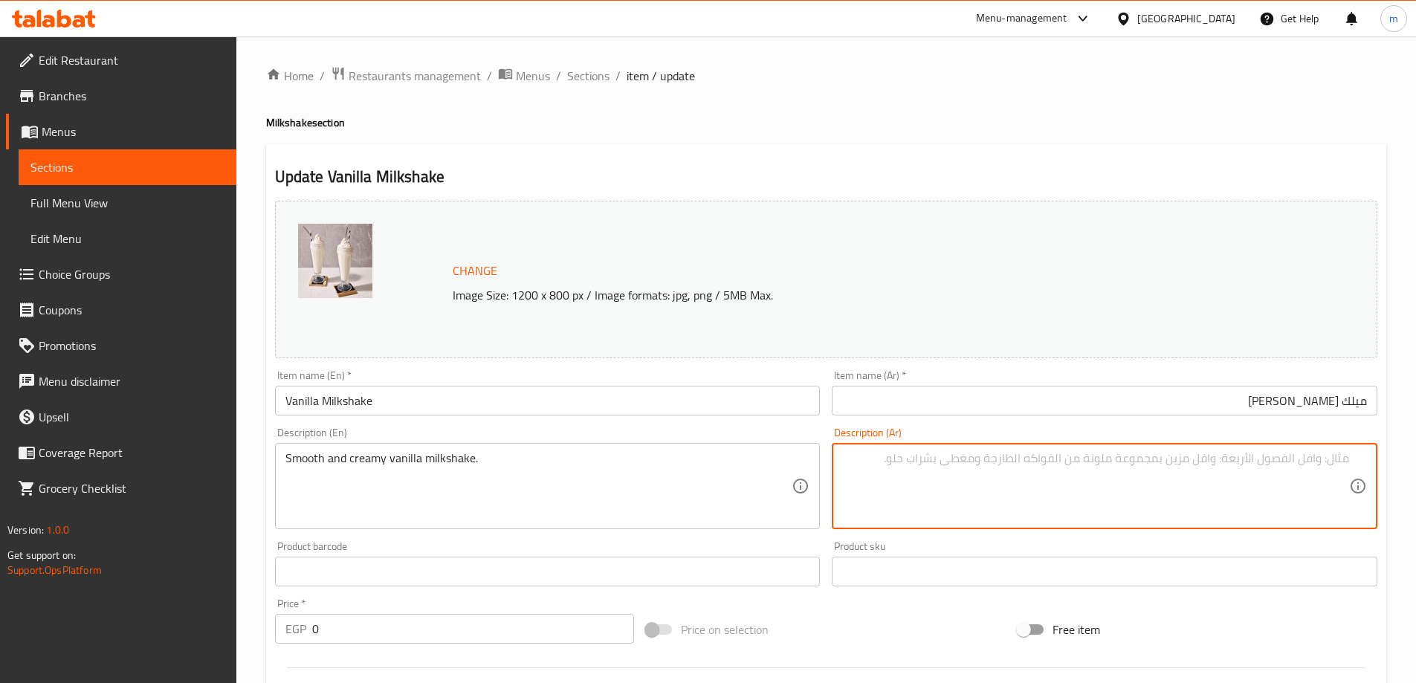
paste textarea "ميلك شيك الفانيليا الناعم والكريمي."
type textarea "ميلك شيك الفانيليا الناعم والكريمي."
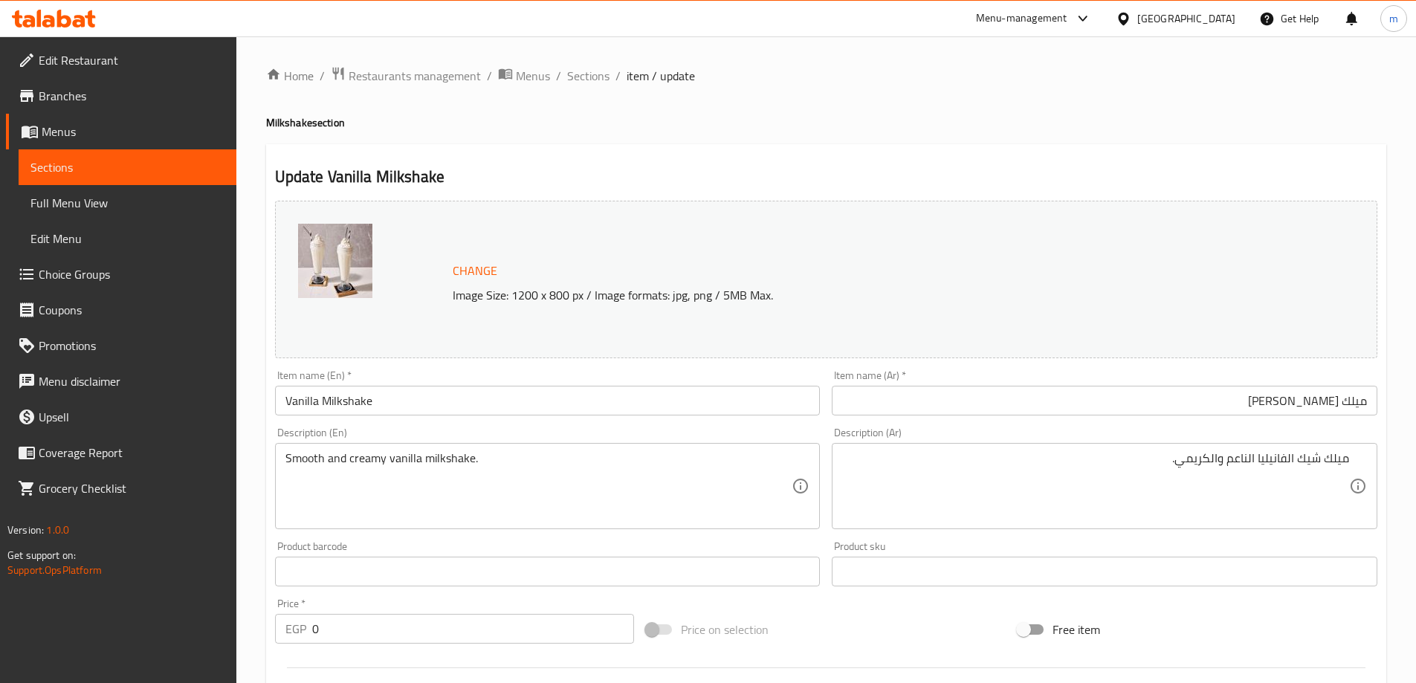
click at [405, 546] on div "Product barcode Product barcode" at bounding box center [548, 563] width 546 height 45
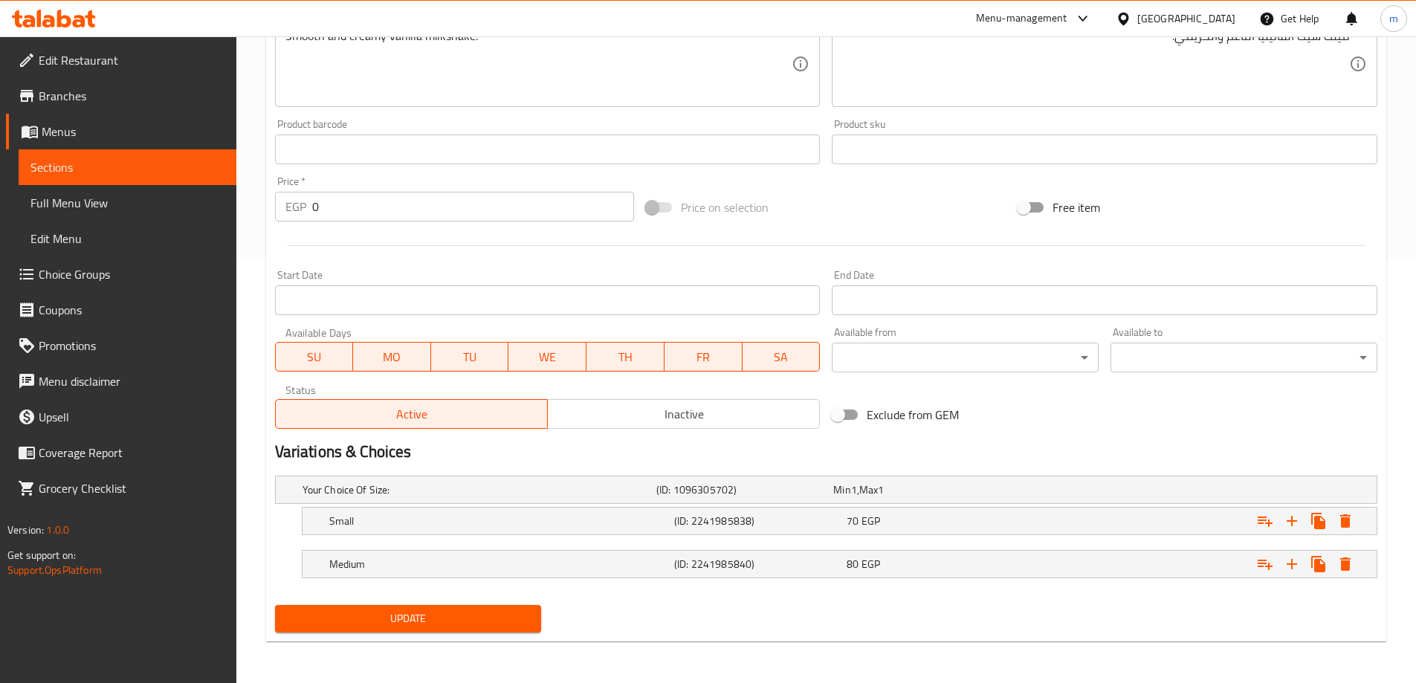
click at [428, 641] on div "Home / Restaurants management / Menus / Sections / item / update Milkshake sect…" at bounding box center [826, 148] width 1120 height 1009
drag, startPoint x: 485, startPoint y: 629, endPoint x: 476, endPoint y: 477, distance: 152.6
click at [484, 628] on button "Update" at bounding box center [408, 618] width 267 height 27
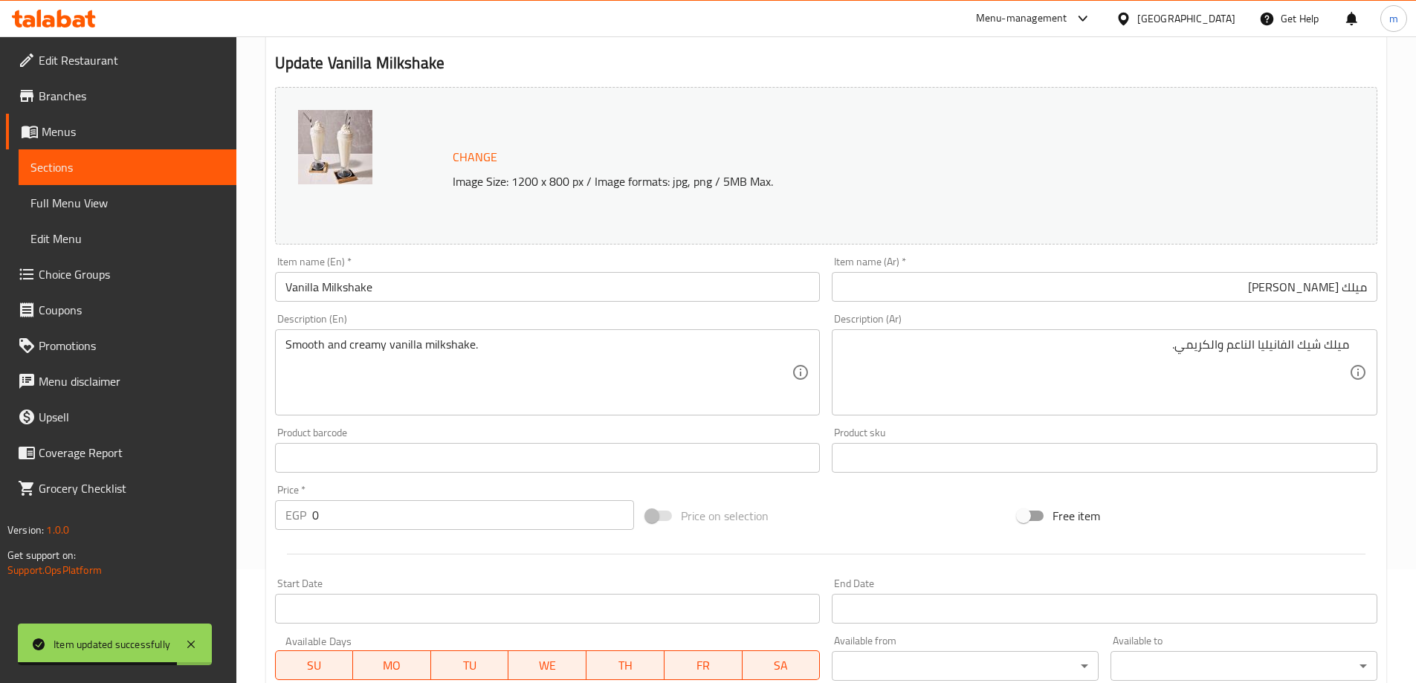
scroll to position [0, 0]
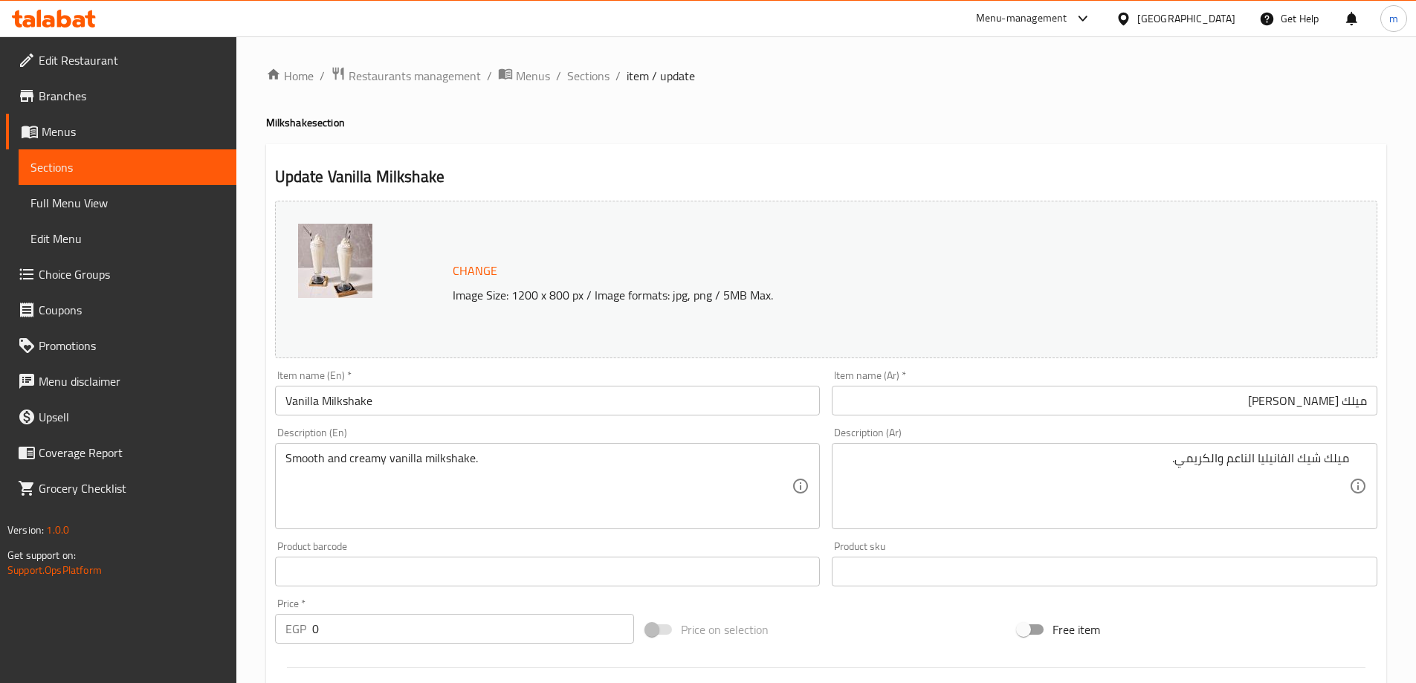
click at [562, 72] on ol "Home / Restaurants management / Menus / Sections / item / update" at bounding box center [826, 75] width 1120 height 19
click at [568, 74] on span "Sections" at bounding box center [588, 76] width 42 height 18
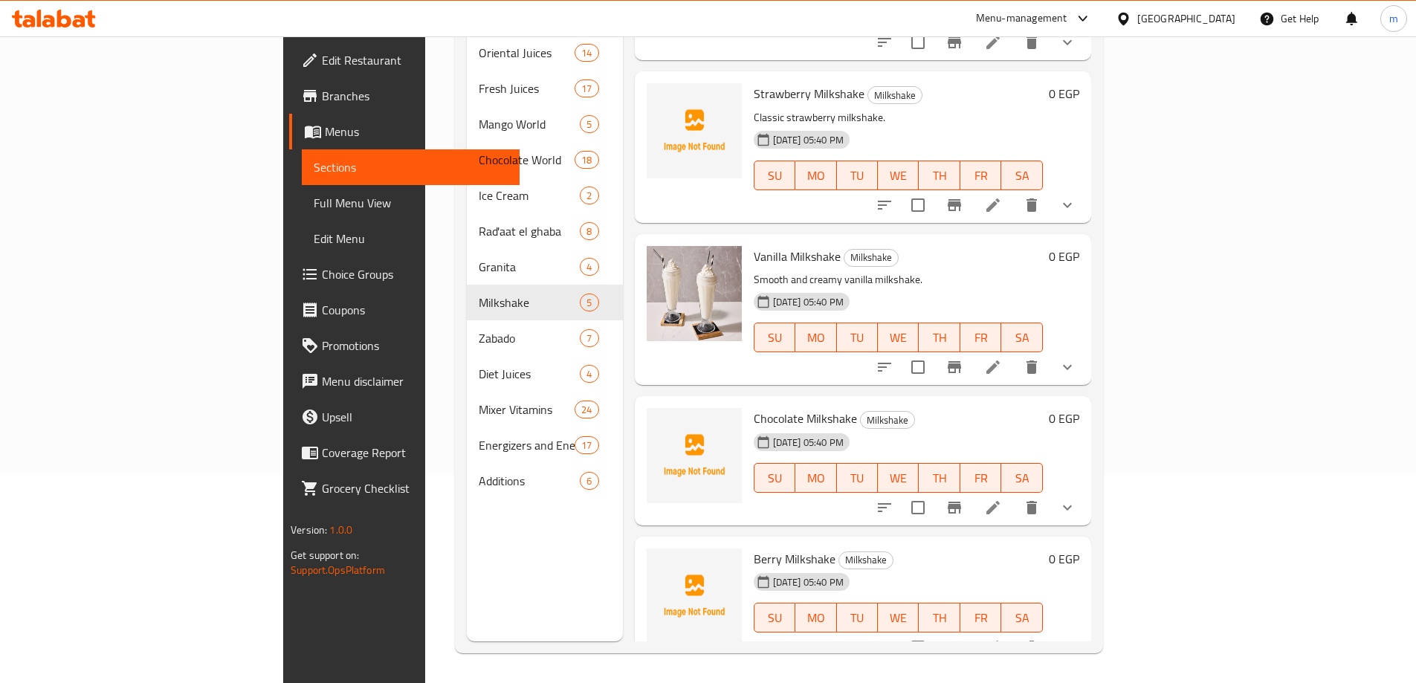
scroll to position [121, 0]
click at [1002, 497] on icon at bounding box center [993, 506] width 18 height 18
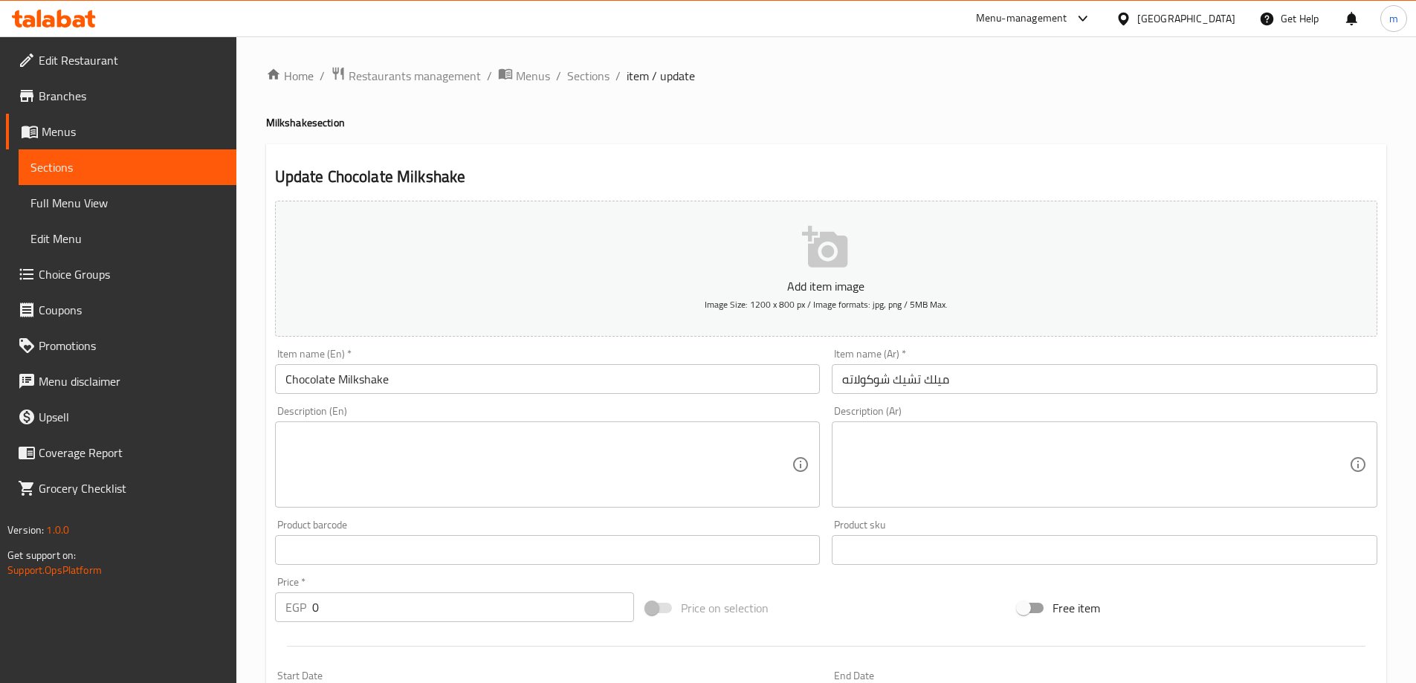
click at [911, 381] on input "ميلك تشيك شوكولاته" at bounding box center [1105, 379] width 546 height 30
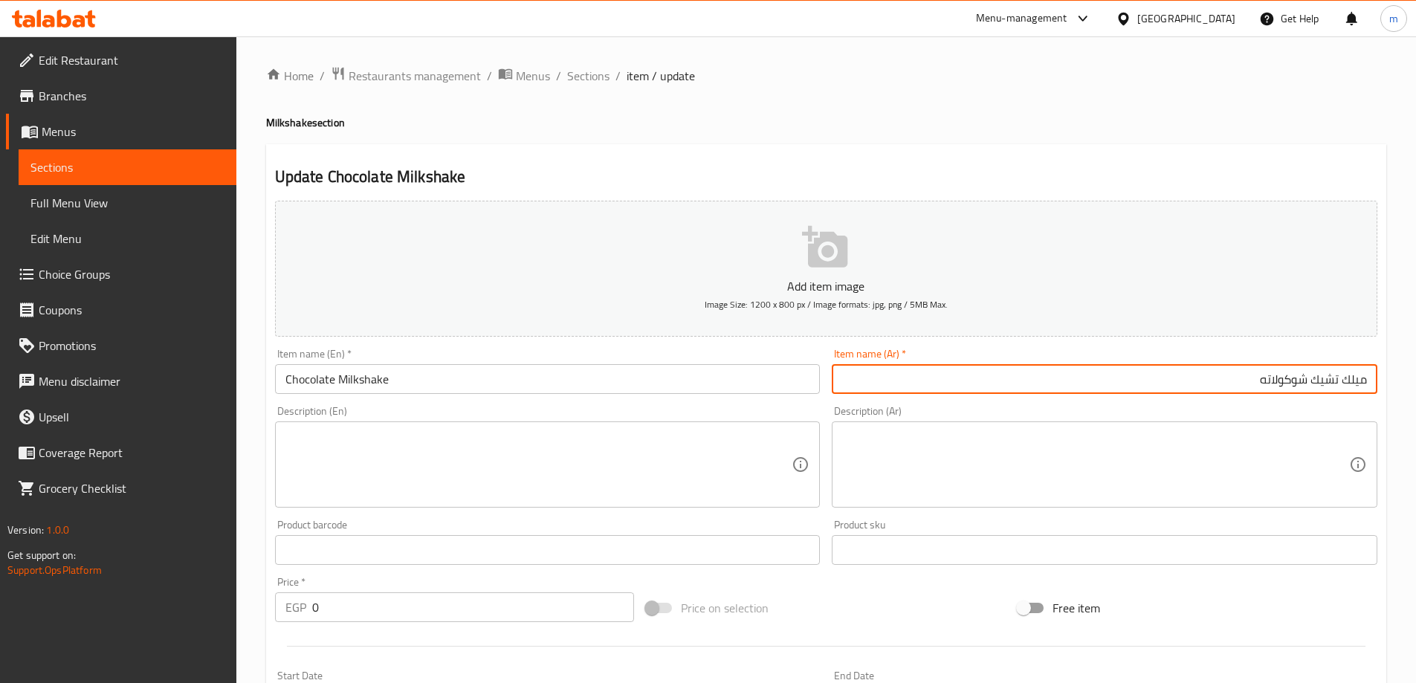
click at [1005, 488] on textarea at bounding box center [1095, 465] width 507 height 71
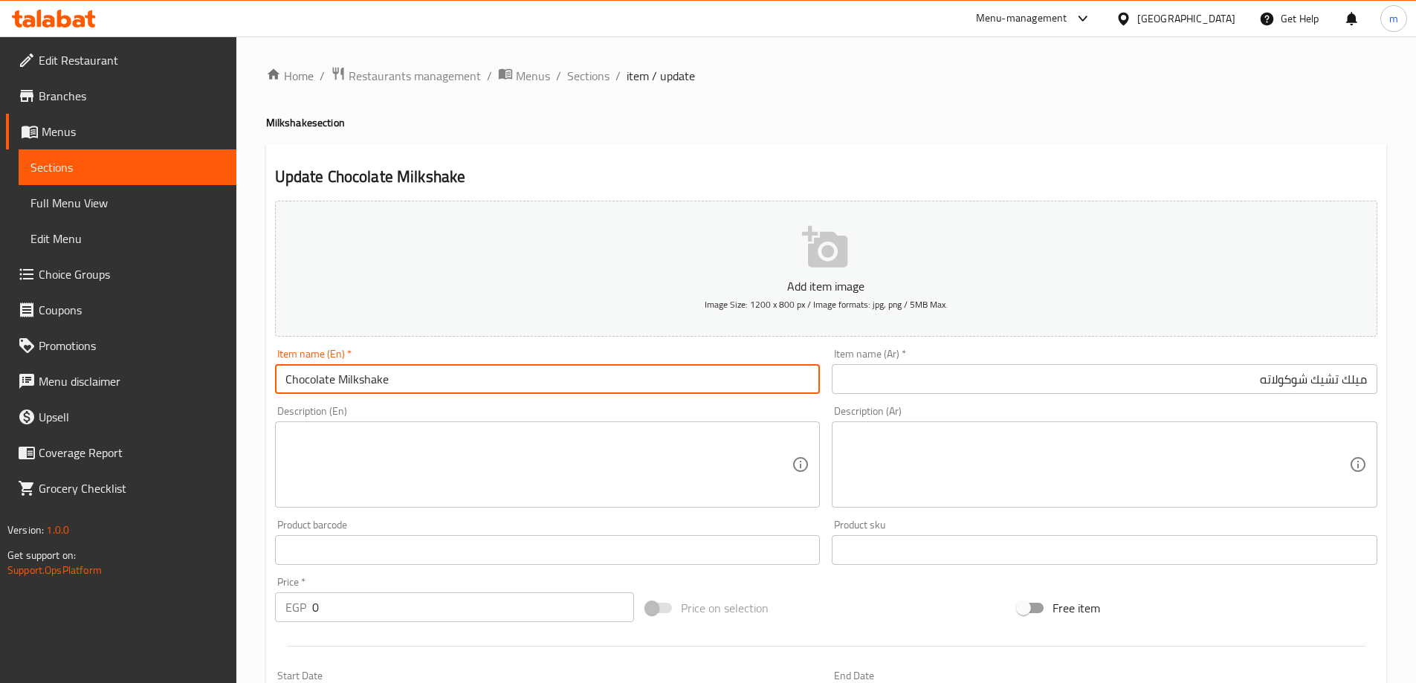
drag, startPoint x: 403, startPoint y: 382, endPoint x: 226, endPoint y: 369, distance: 177.3
click at [226, 369] on div "Edit Restaurant Branches Menus Sections Full Menu View Edit Menu Choice Groups …" at bounding box center [708, 559] width 1416 height 1047
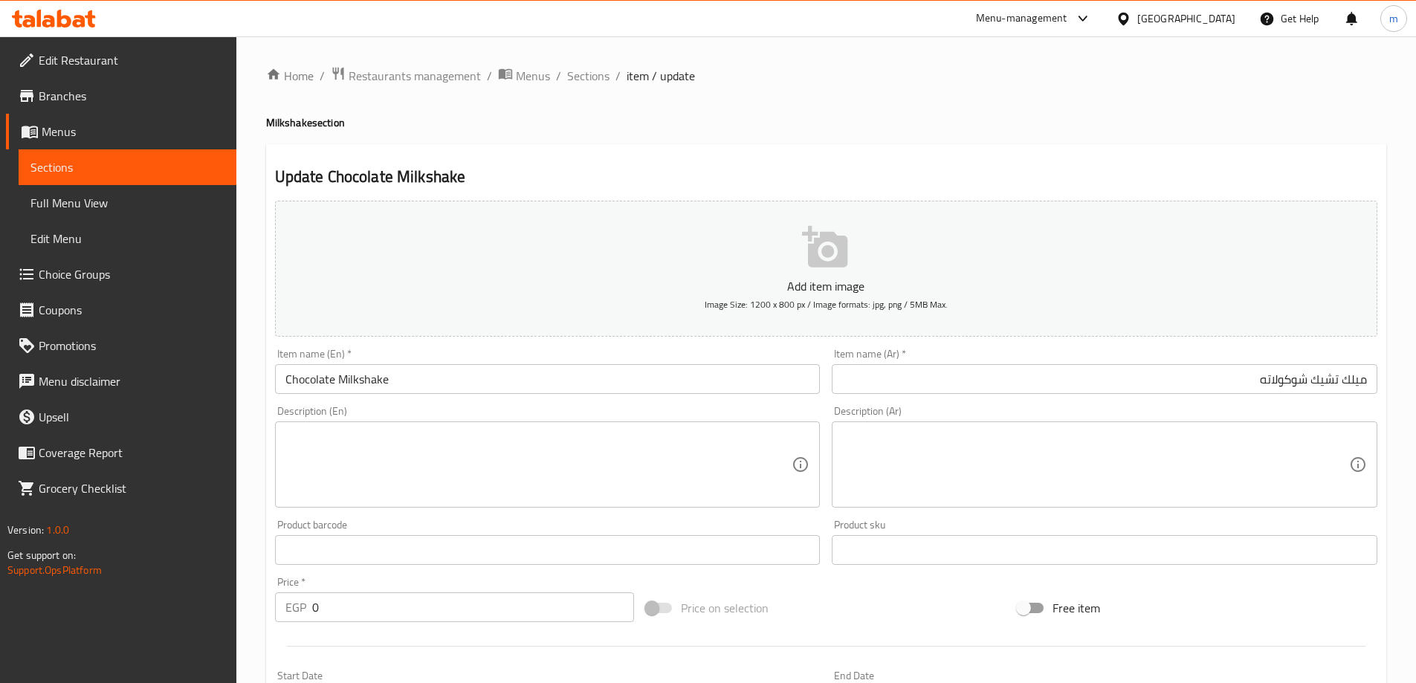
click at [699, 500] on div "Description (En)" at bounding box center [548, 464] width 546 height 86
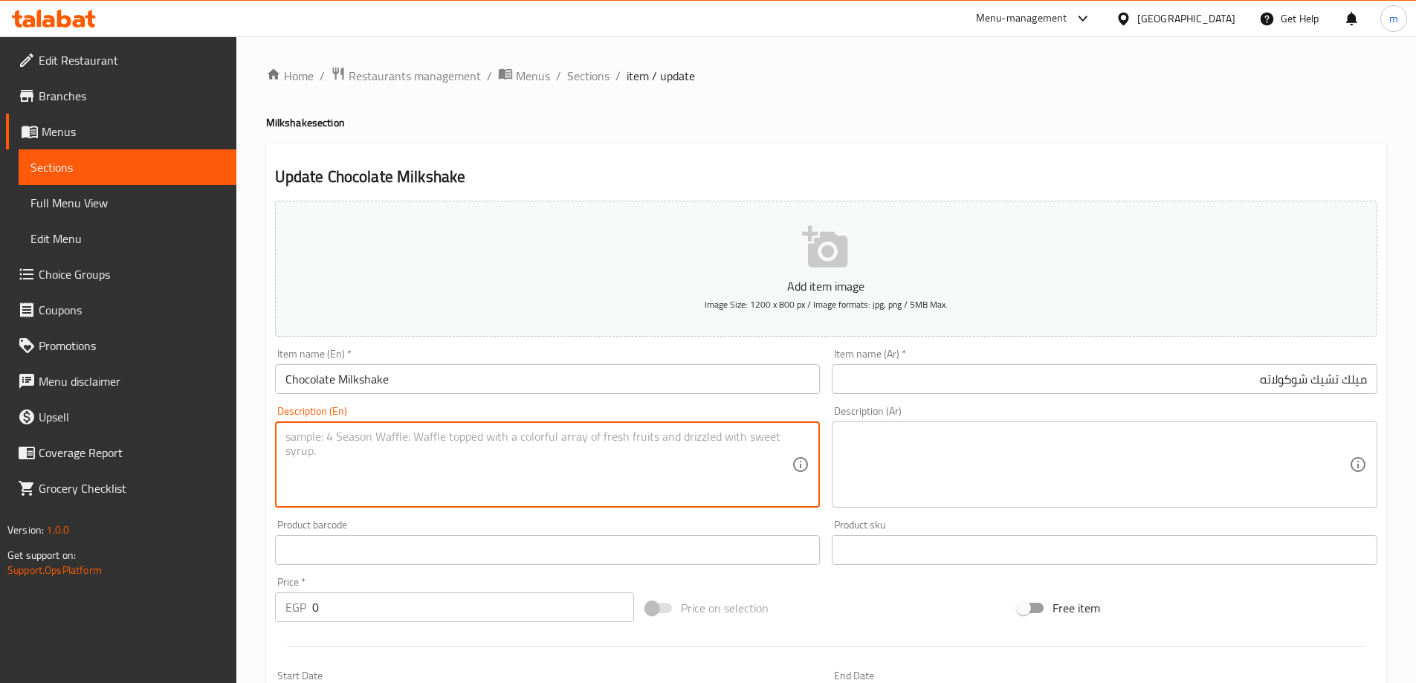
paste textarea "Rich and indulgent chocolate milkshake."
drag, startPoint x: 306, startPoint y: 436, endPoint x: 282, endPoint y: 443, distance: 25.6
click at [282, 443] on div "Rich and indulgent chocolate milkshake. Description (En)" at bounding box center [548, 464] width 546 height 86
drag, startPoint x: 330, startPoint y: 441, endPoint x: 378, endPoint y: 447, distance: 48.6
click at [378, 447] on textarea "Rich and indulgent chocolate milkshake." at bounding box center [538, 465] width 507 height 71
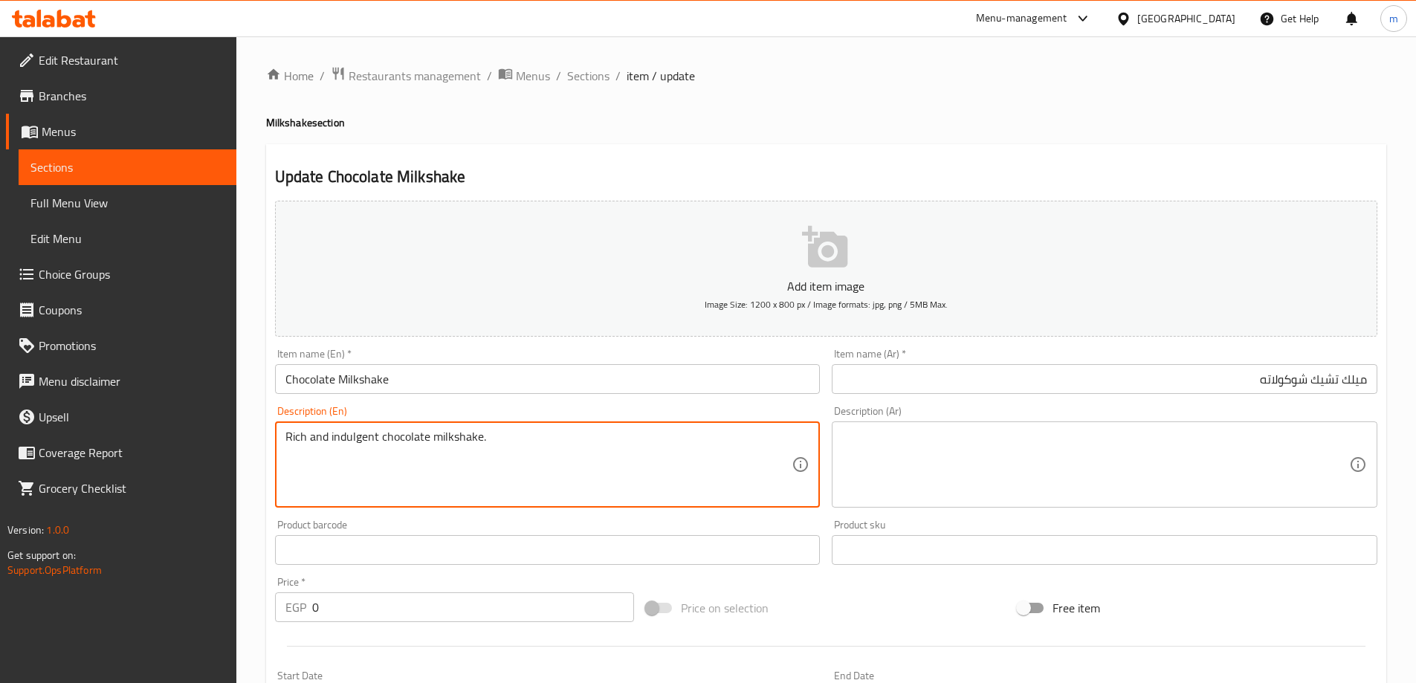
click at [476, 456] on textarea "Rich and indulgent chocolate milkshake." at bounding box center [538, 465] width 507 height 71
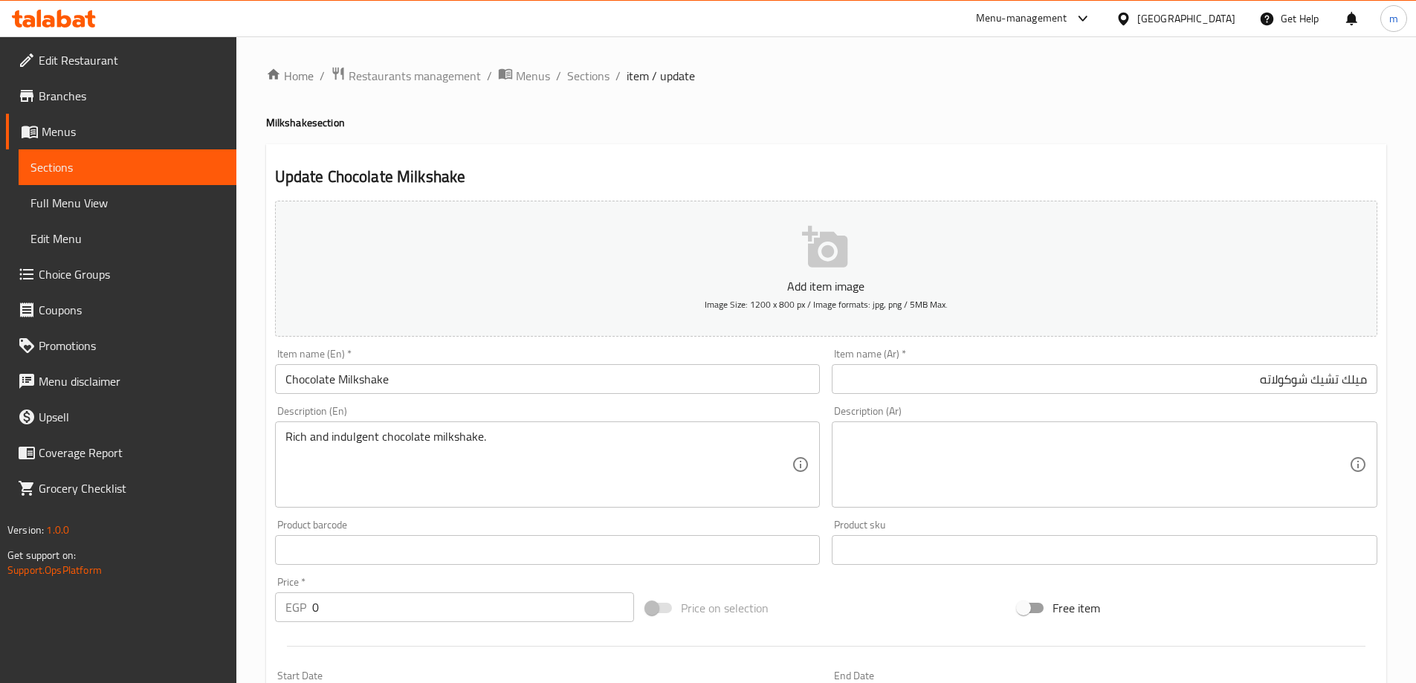
click at [355, 441] on textarea "Rich and indulgent chocolate milkshake." at bounding box center [538, 465] width 507 height 71
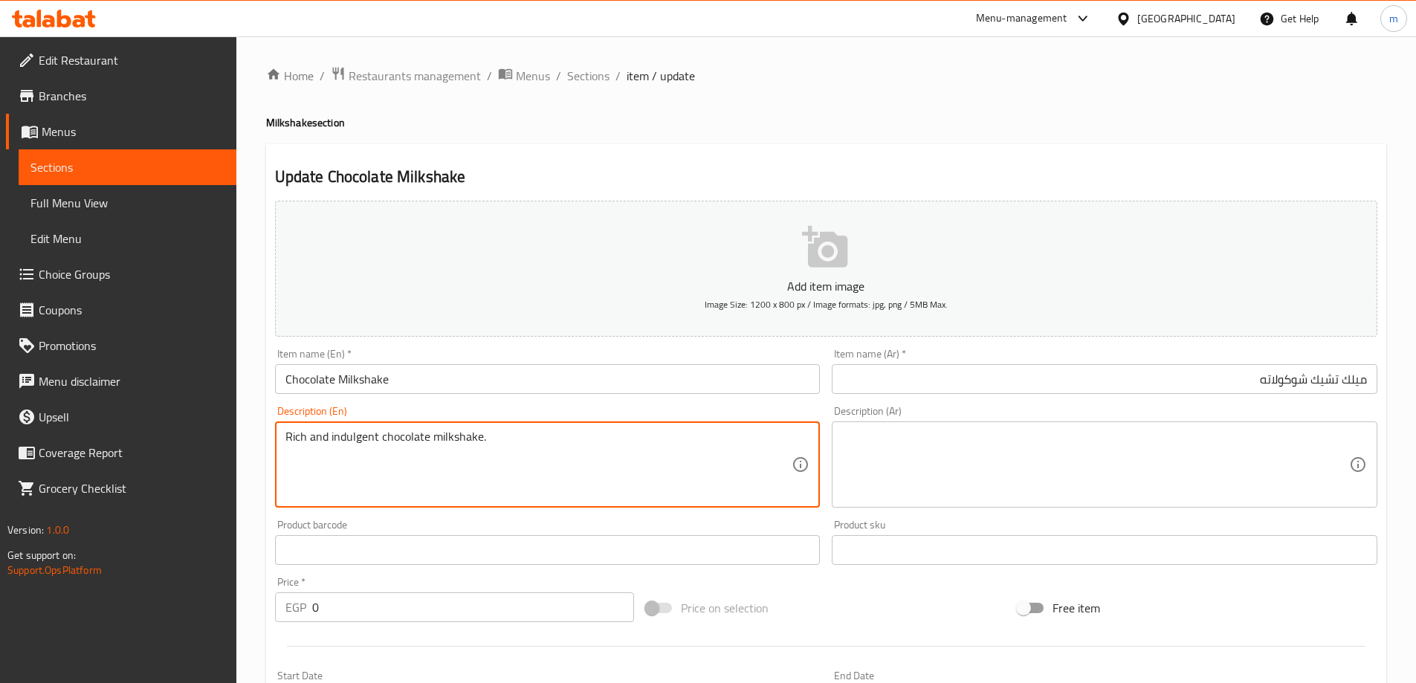
click at [355, 441] on textarea "Rich and indulgent chocolate milkshake." at bounding box center [538, 465] width 507 height 71
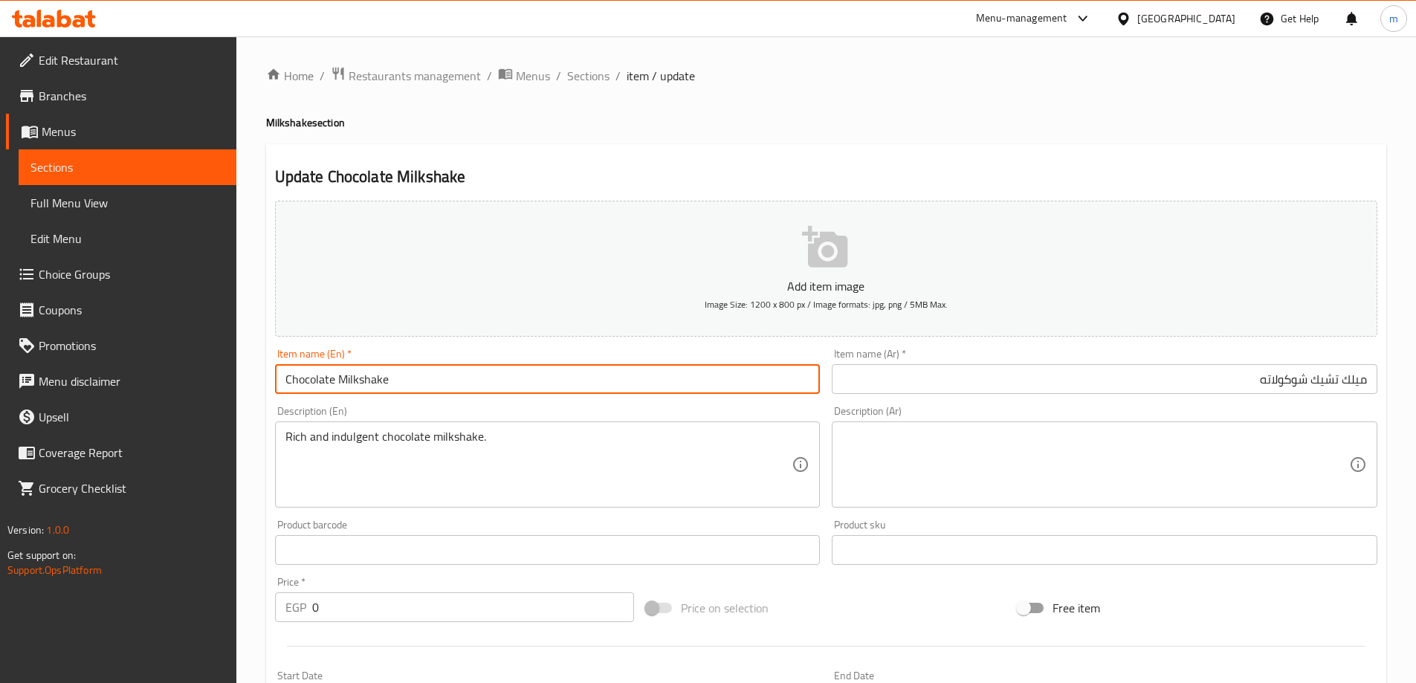
click at [684, 368] on input "Chocolate Milkshake" at bounding box center [548, 379] width 546 height 30
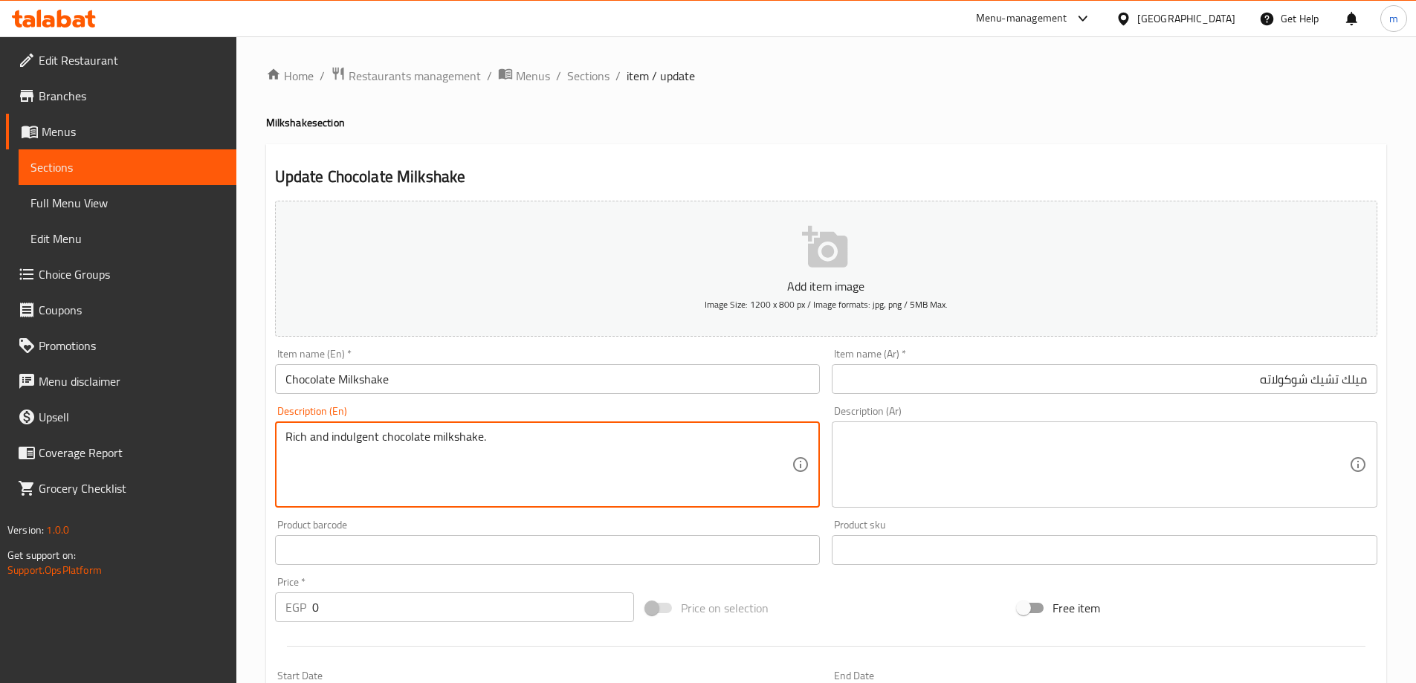
paste textarea "A delightful milkshake with the goodness of bananas and chocolat"
type textarea "A delightful milkshake with the goodness of bananas and chocolate."
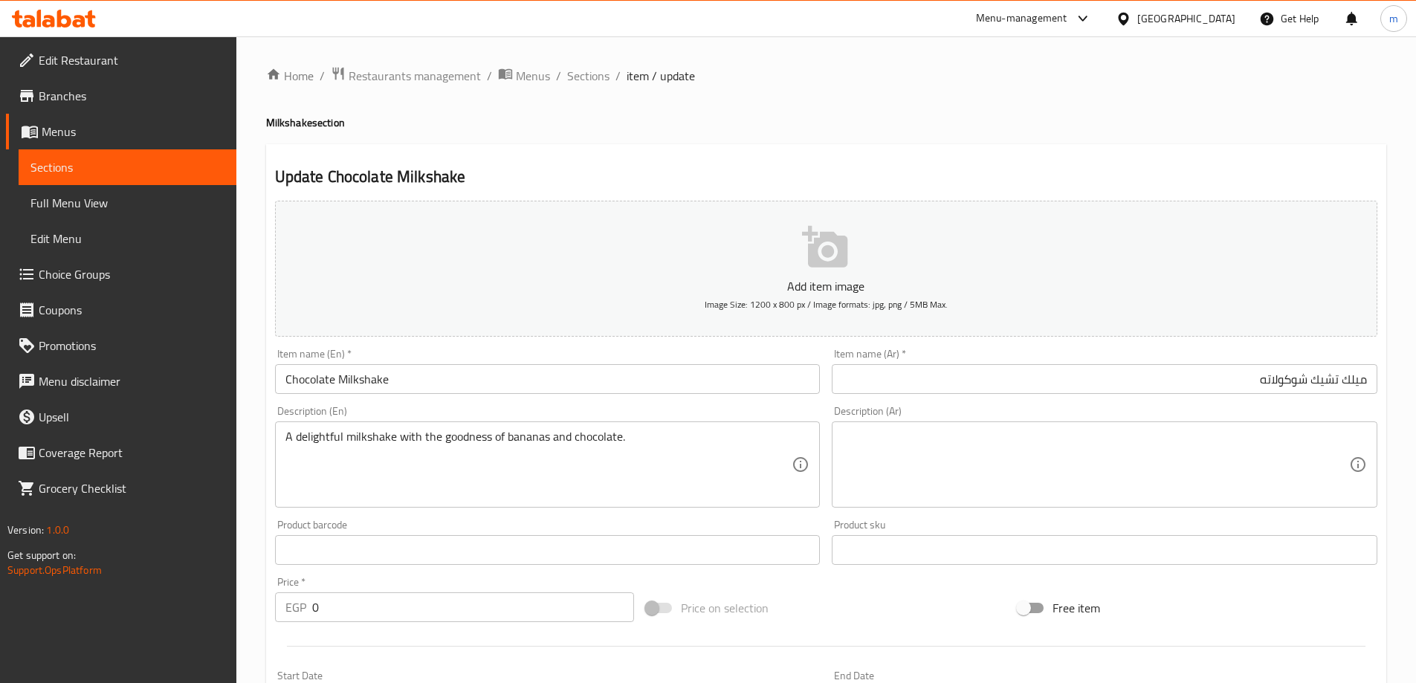
click at [1009, 513] on div "Description (Ar) Description (Ar)" at bounding box center [1104, 457] width 557 height 114
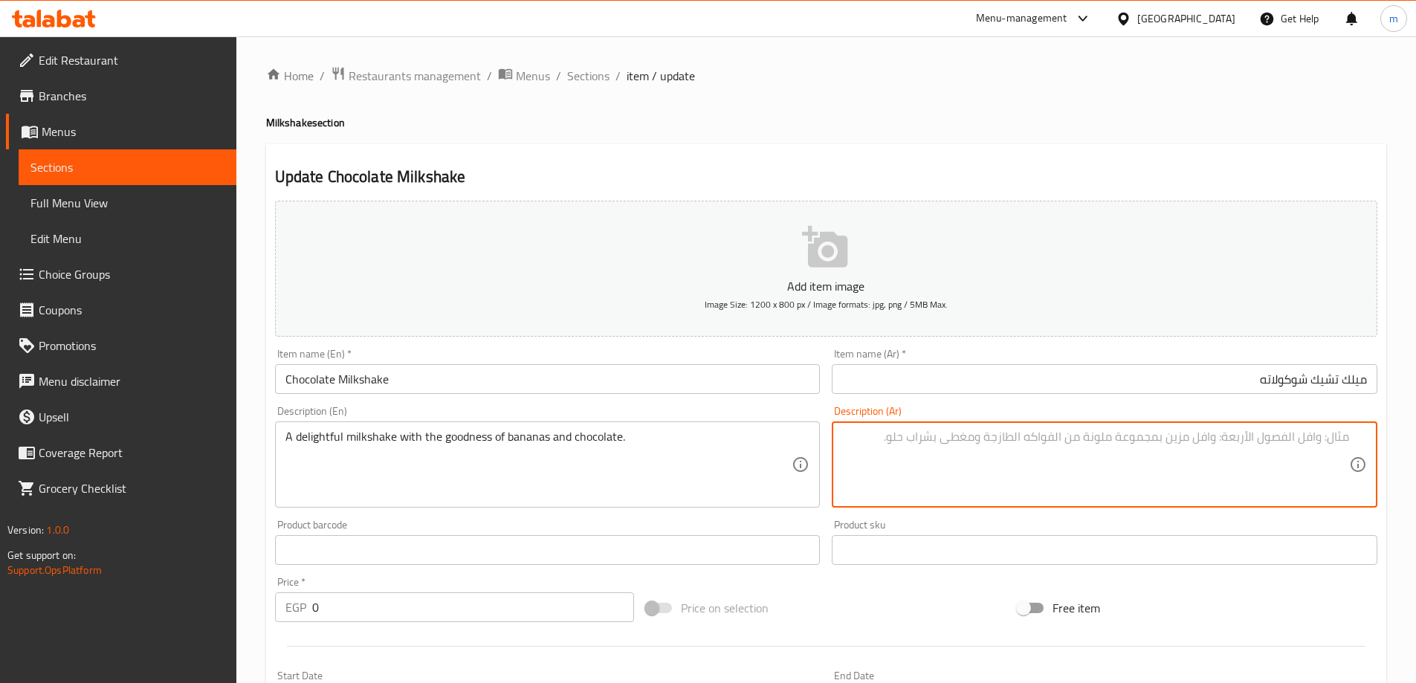
click at [1011, 473] on textarea at bounding box center [1095, 465] width 507 height 71
paste textarea "ميلك شيك لذيذ مع خيرات الموز والشوكولاتة."
type textarea "ميلك شيك لذيذ مع خيرات الموز والشوكولاتة."
click at [658, 385] on input "Chocolate Milkshake" at bounding box center [548, 379] width 546 height 30
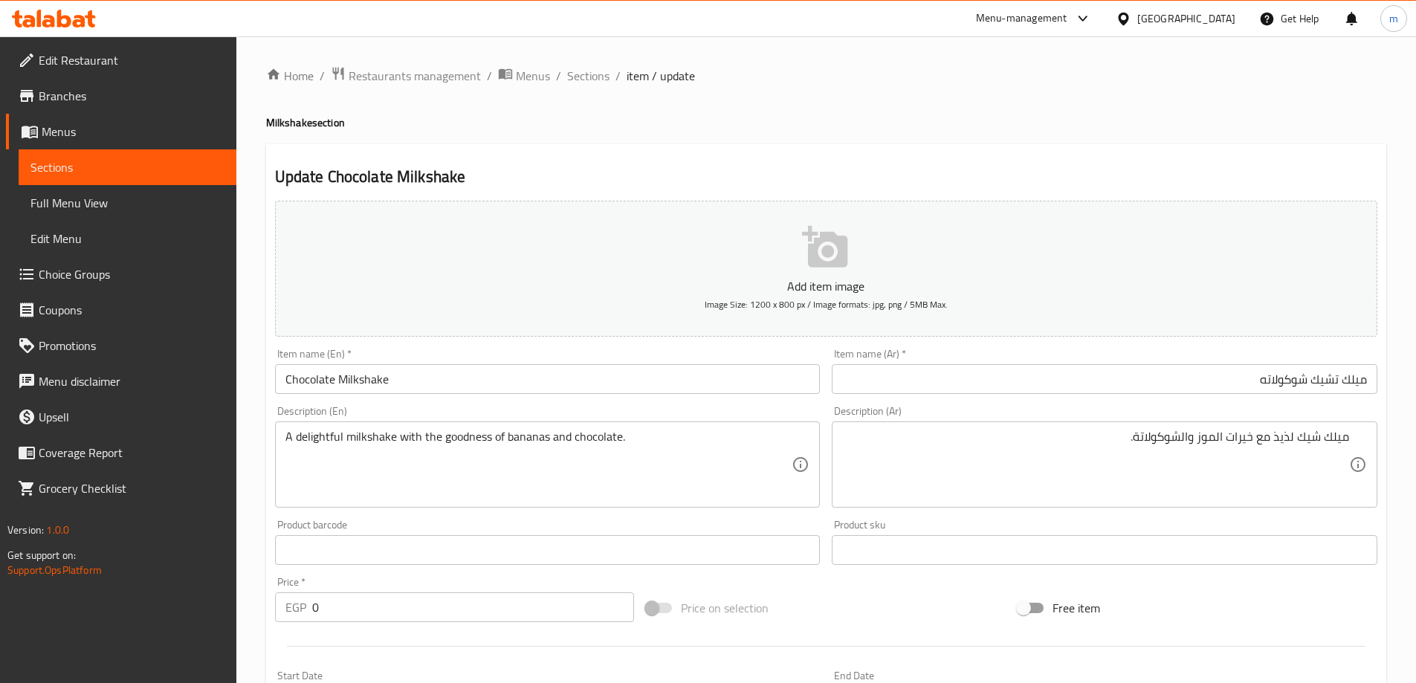
click at [1103, 144] on div "Update Chocolate Milkshake Add item image Image Size: 1200 x 800 px / Image for…" at bounding box center [826, 593] width 1120 height 898
click at [1149, 151] on div "Update Chocolate Milkshake Add item image Image Size: 1200 x 800 px / Image for…" at bounding box center [826, 593] width 1120 height 898
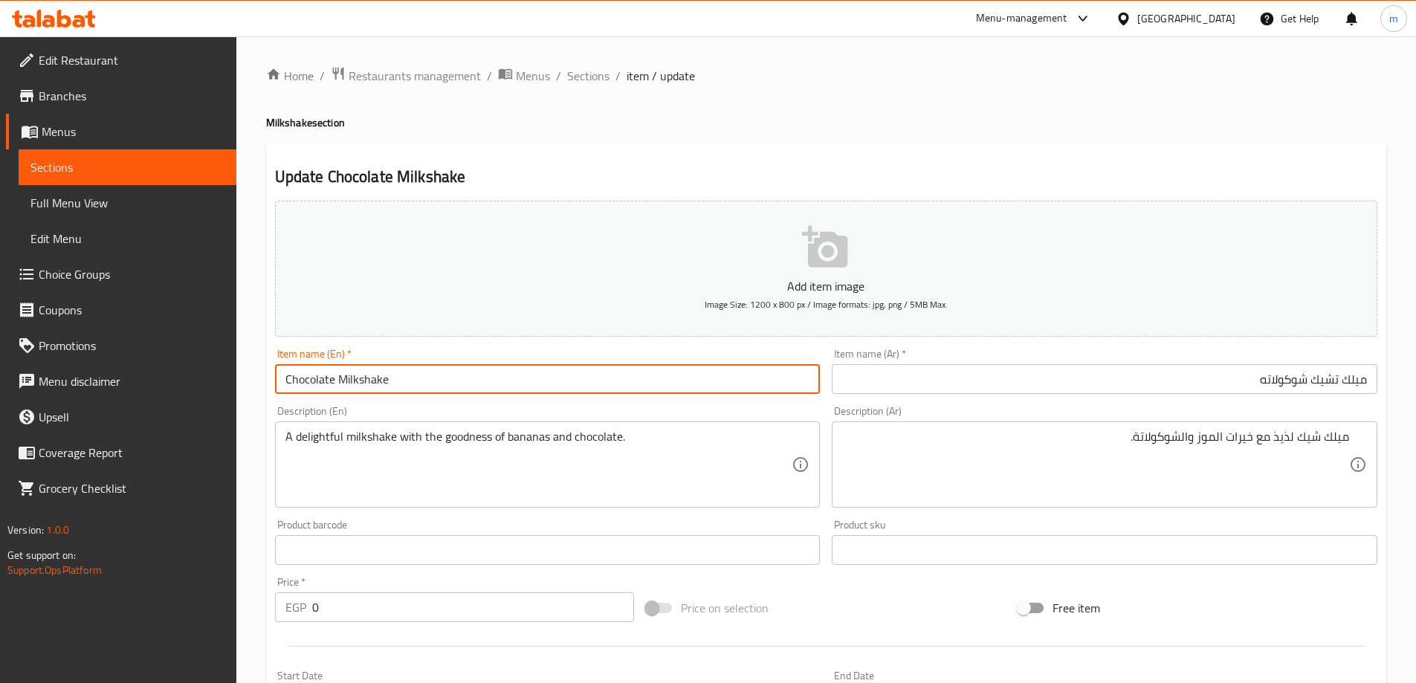
click at [600, 388] on input "Chocolate Milkshake" at bounding box center [548, 379] width 546 height 30
paste textarea "Rich and creamy chocolate milkshake, made with chocolate ice cream and milk"
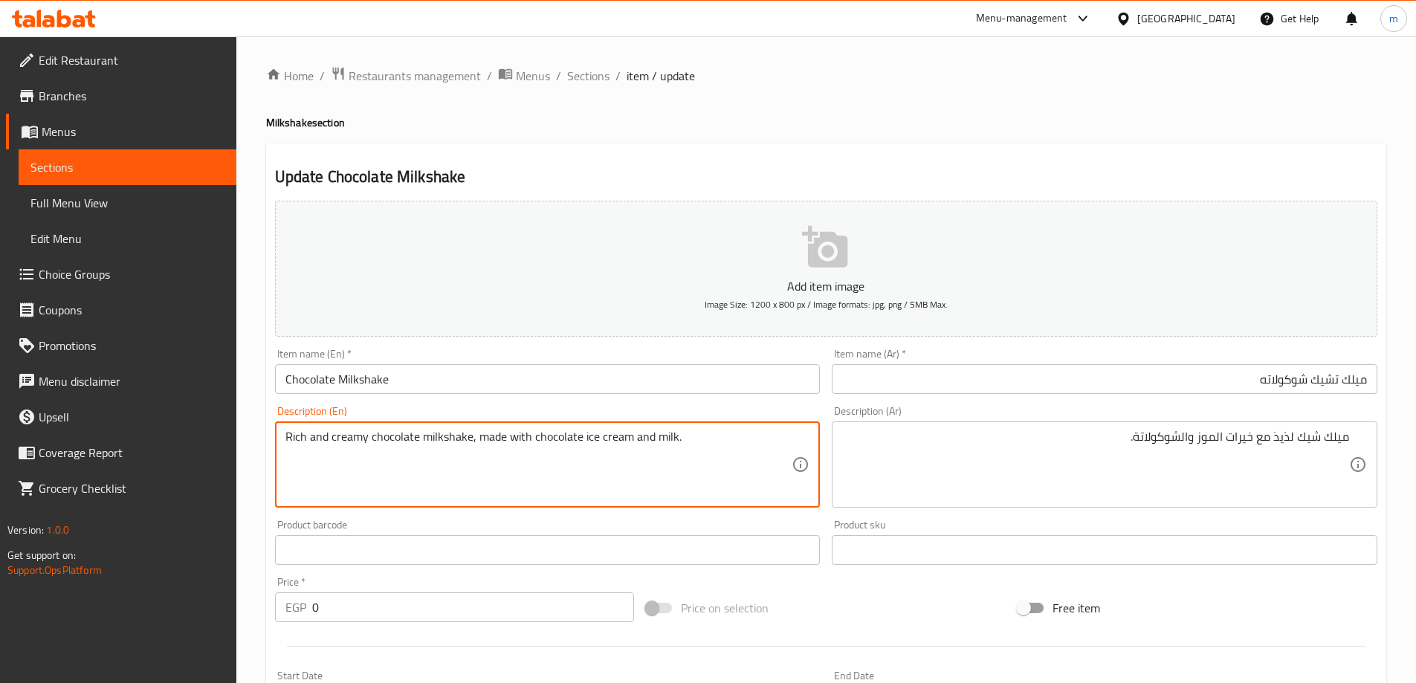
type textarea "Rich and creamy chocolate milkshake, made with chocolate ice cream and milk."
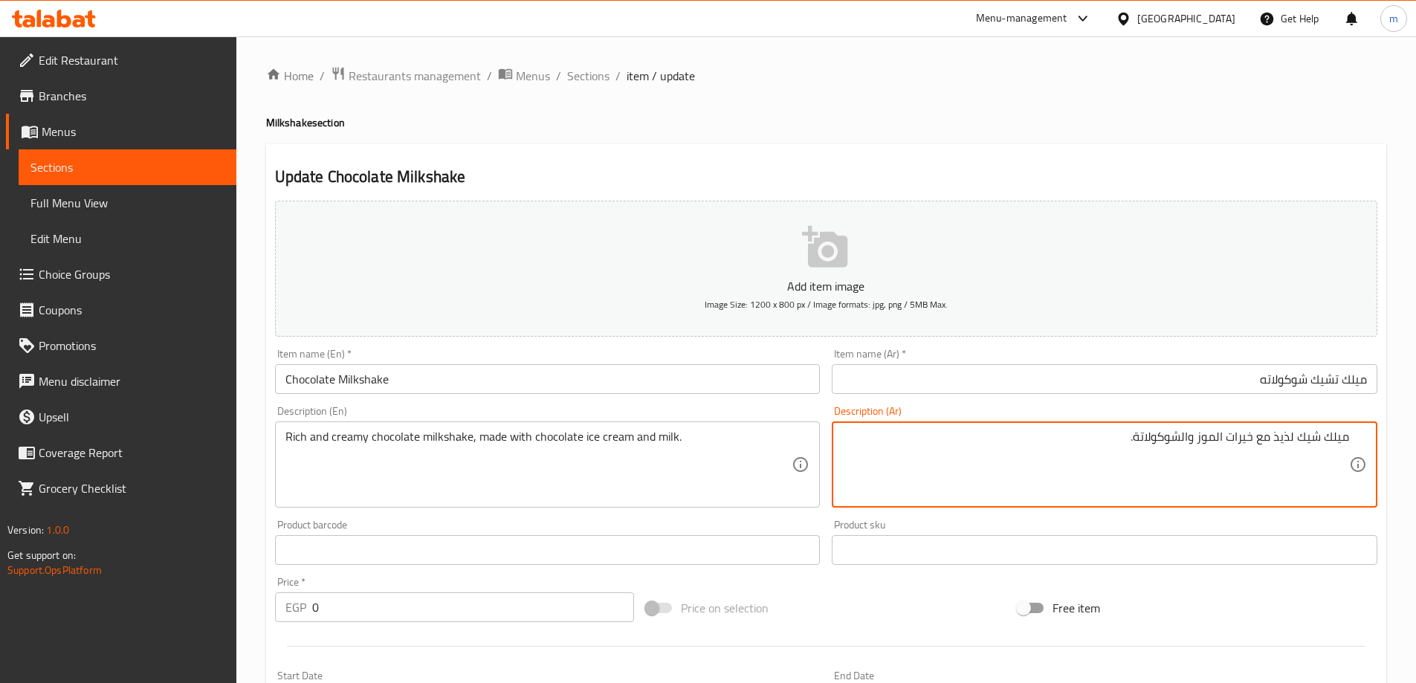
paste textarea "شوكولاتة غني و كريمي ، محضر من آيس كريم شوكولاتة و حليب"
type textarea "ميلك شيك شوكولاتة غني و كريمي ، محضر من آيس كريم شوكولاتة و حليب."
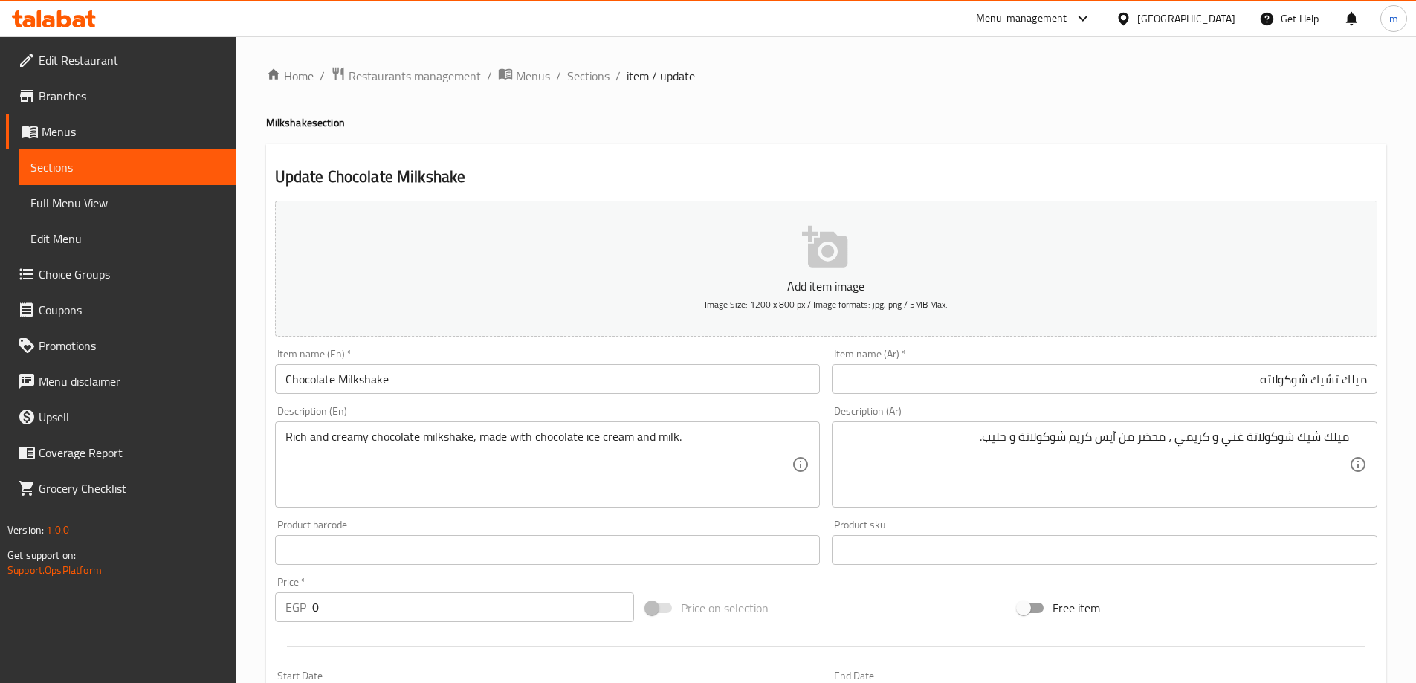
click at [997, 114] on div "Home / Restaurants management / Menus / Sections / item / update Milkshake sect…" at bounding box center [826, 560] width 1120 height 988
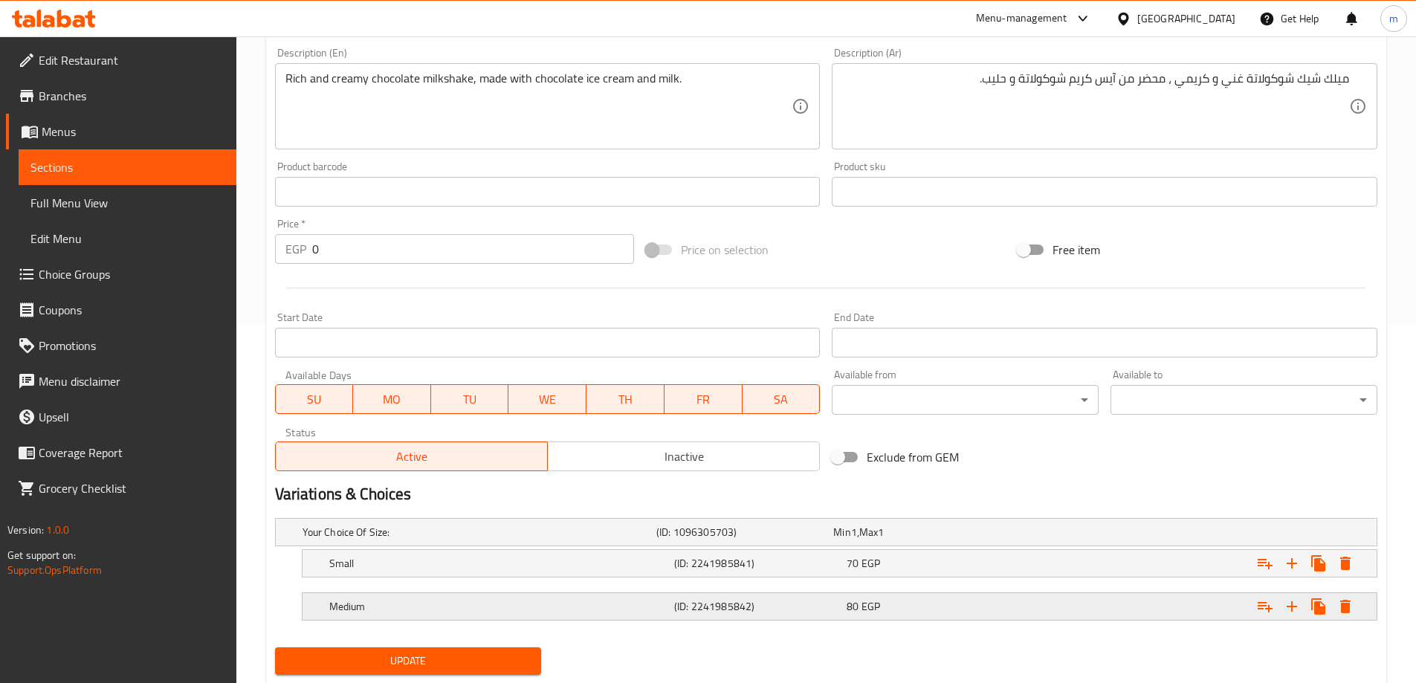
scroll to position [401, 0]
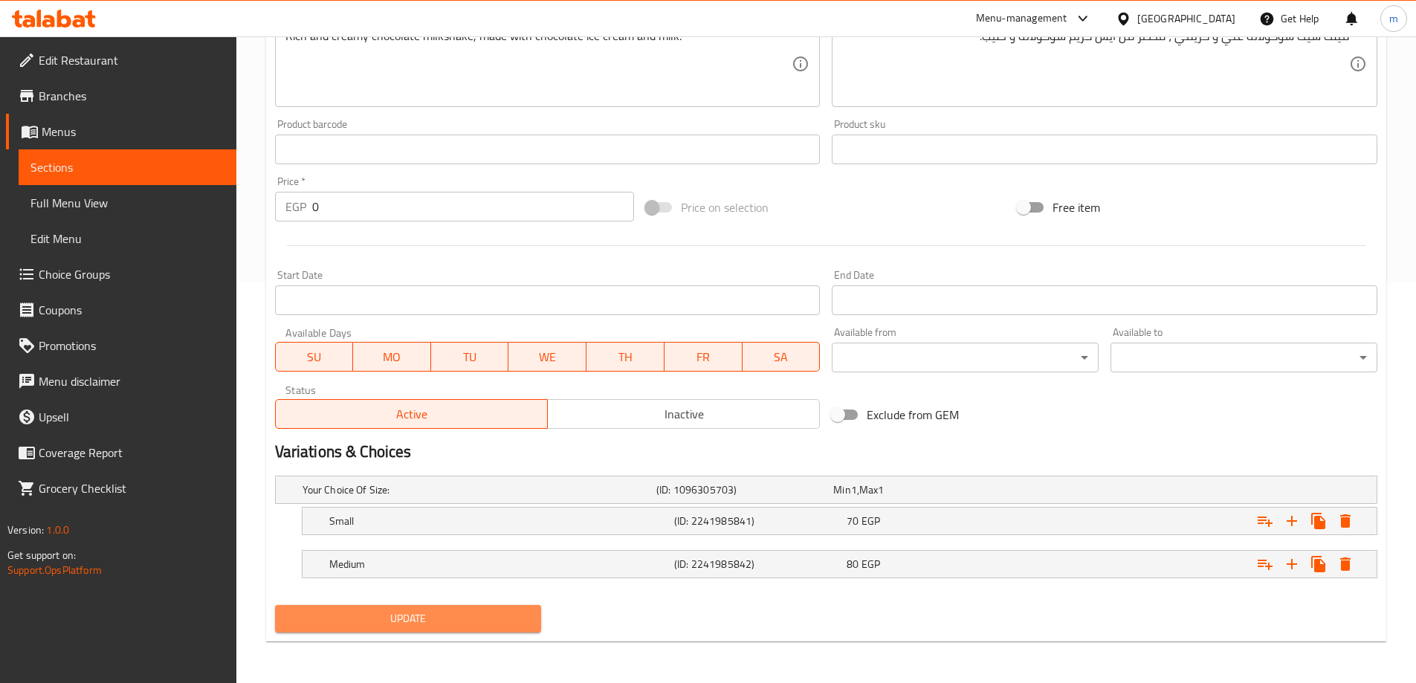
click at [453, 608] on button "Update" at bounding box center [408, 618] width 267 height 27
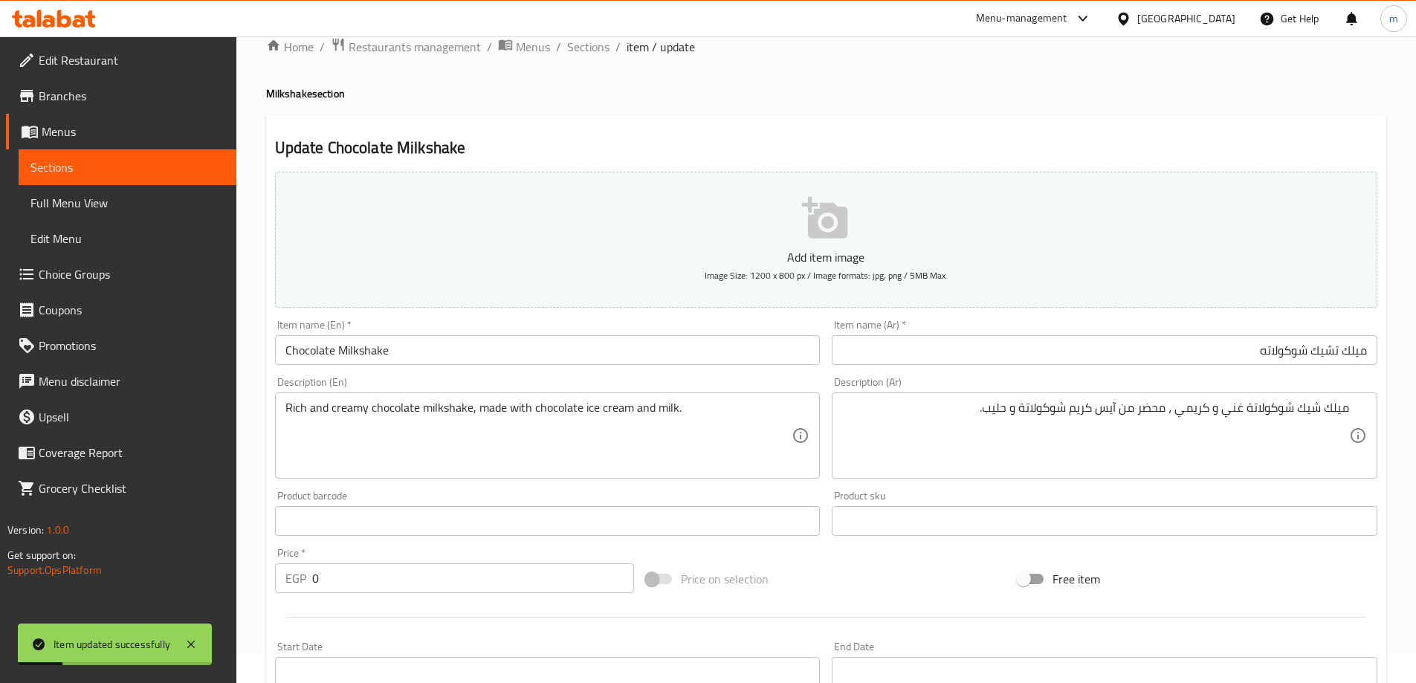
scroll to position [0, 0]
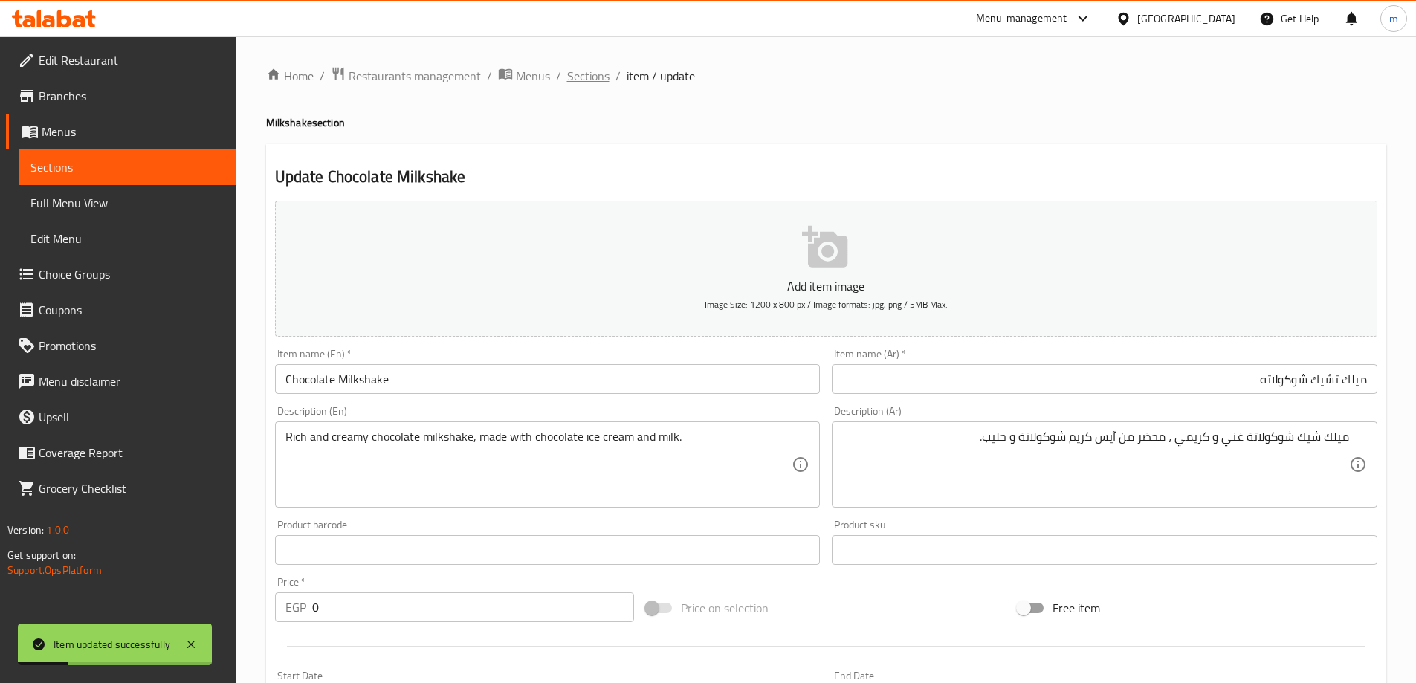
click at [577, 68] on span "Sections" at bounding box center [588, 76] width 42 height 18
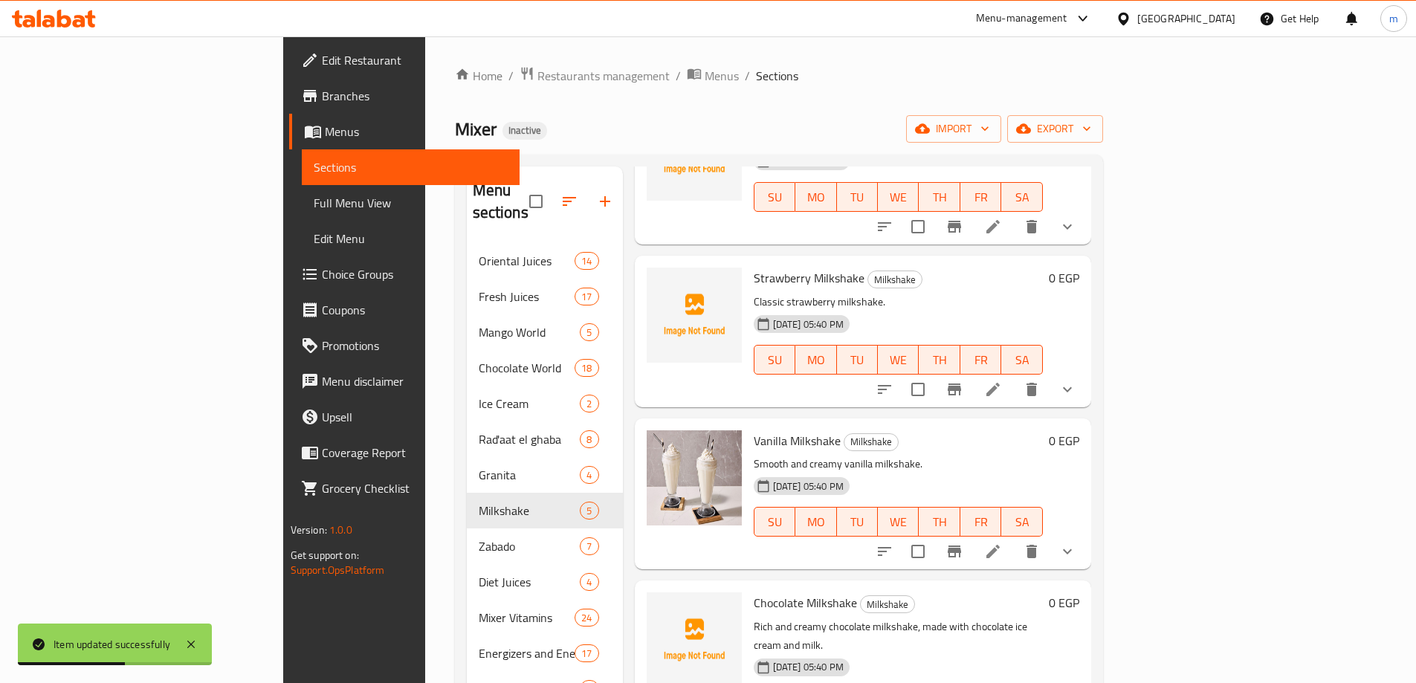
scroll to position [208, 0]
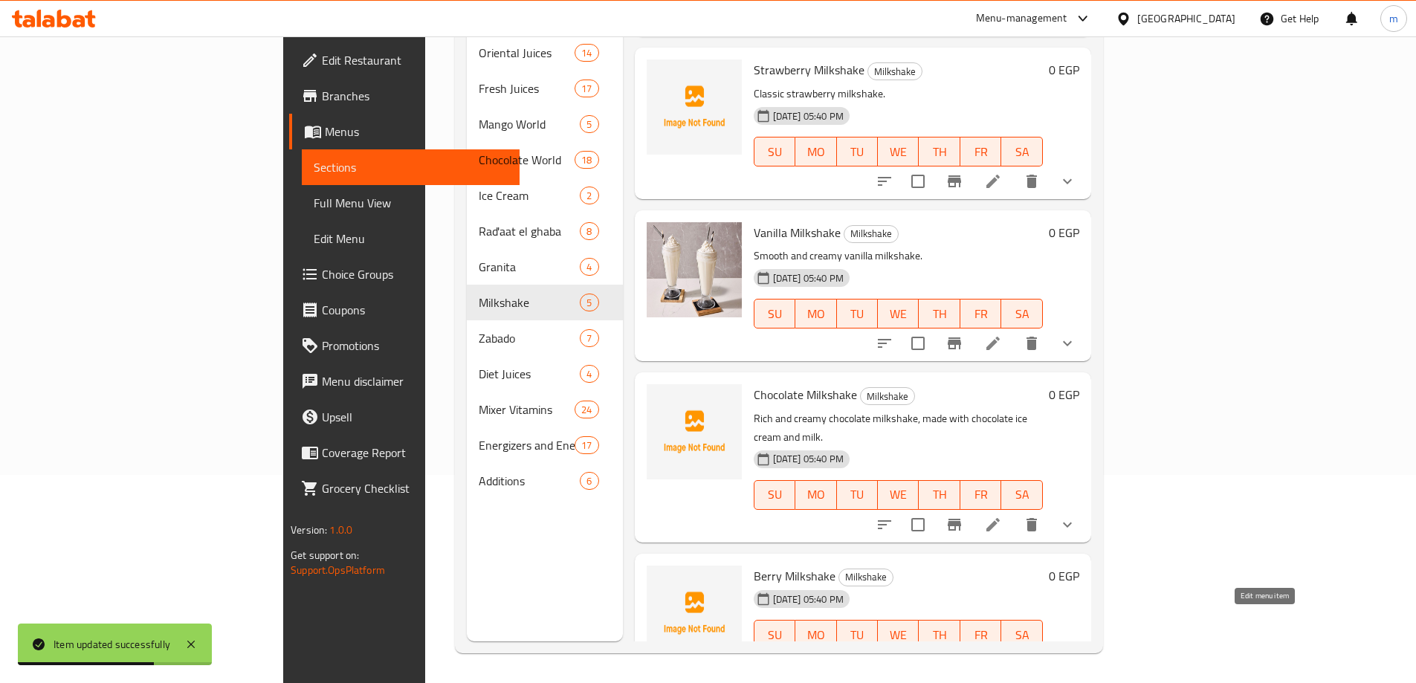
click at [1002, 656] on icon at bounding box center [993, 665] width 18 height 18
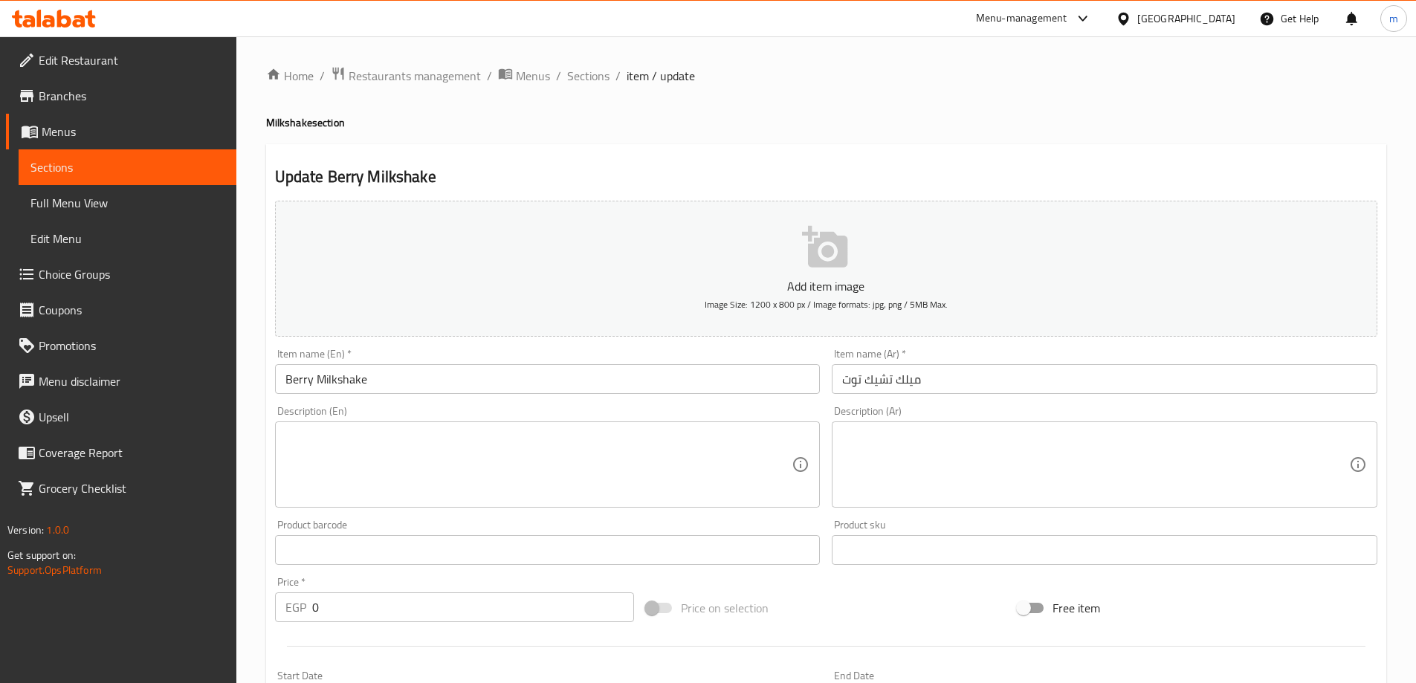
click at [584, 466] on textarea at bounding box center [538, 465] width 507 height 71
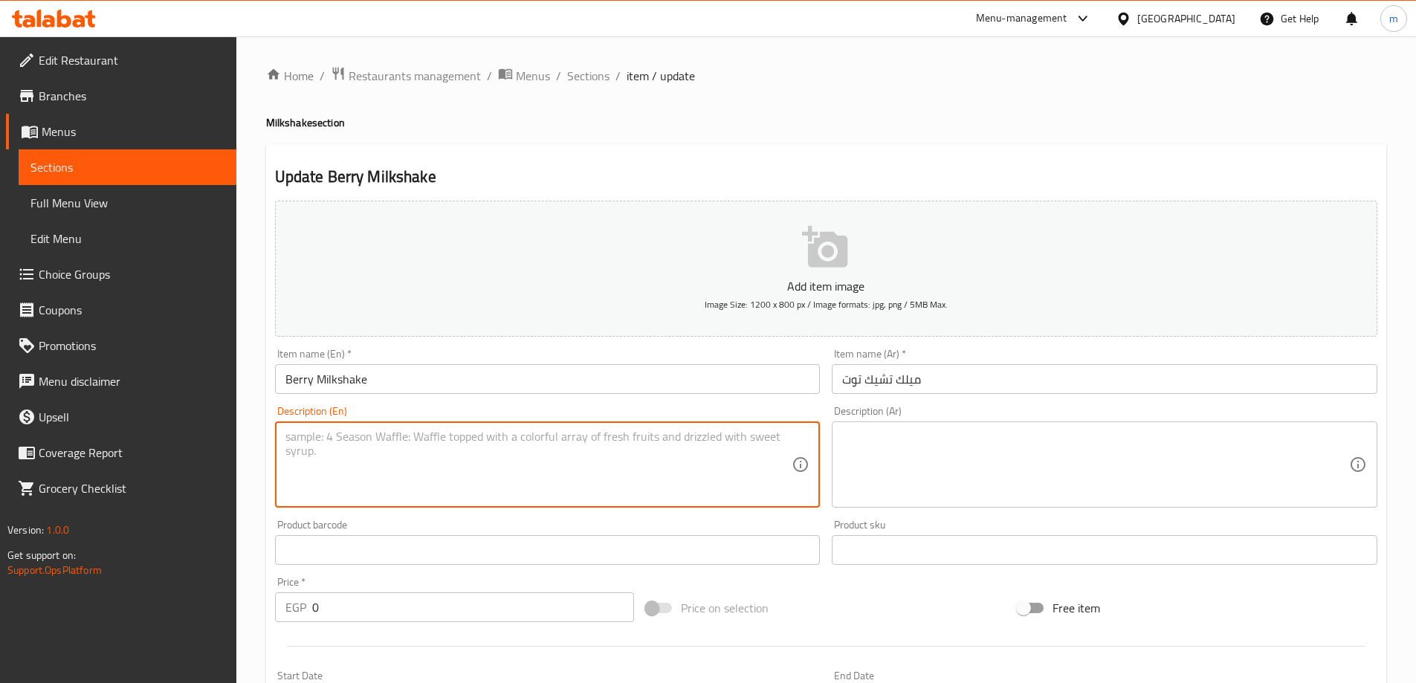
paste textarea "Creamy milkshake with mixed berries."
type textarea "Creamy milkshake with mixed berries."
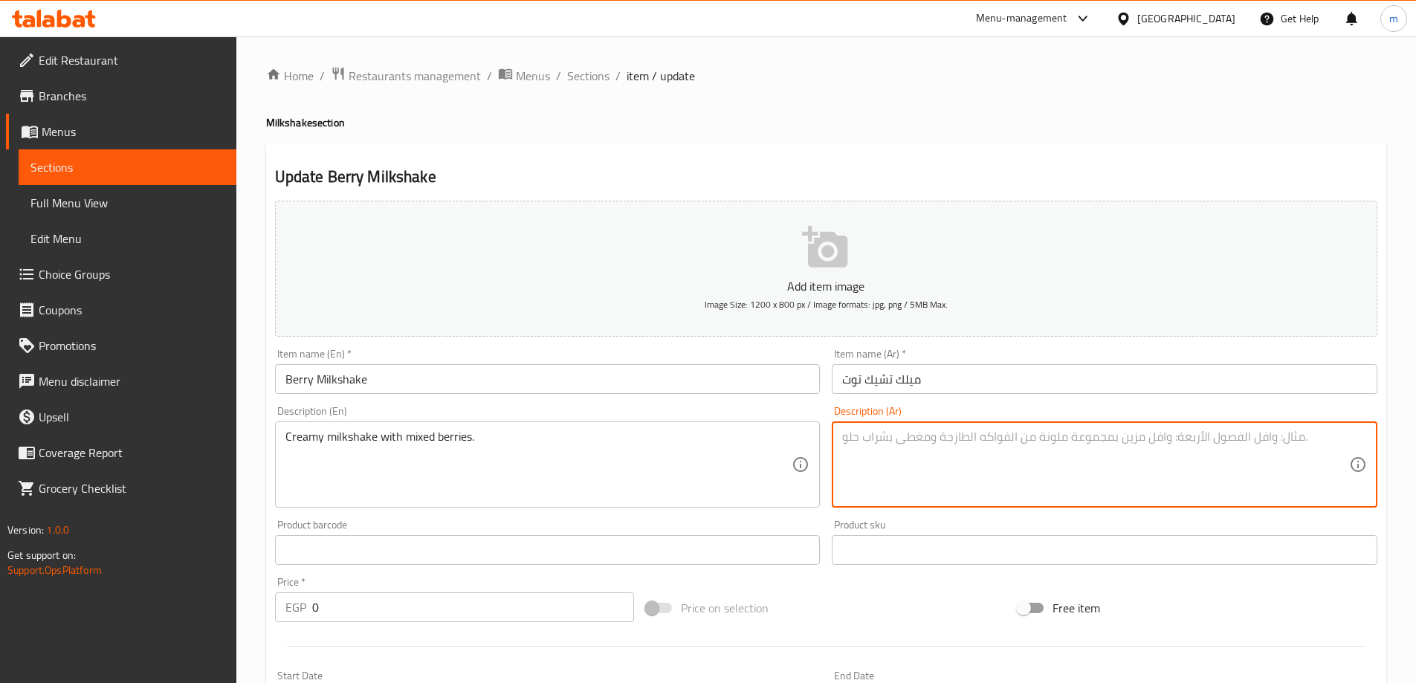
click at [1231, 441] on textarea at bounding box center [1095, 465] width 507 height 71
paste textarea "ميلك شيك كريمي مع التوت المختلط."
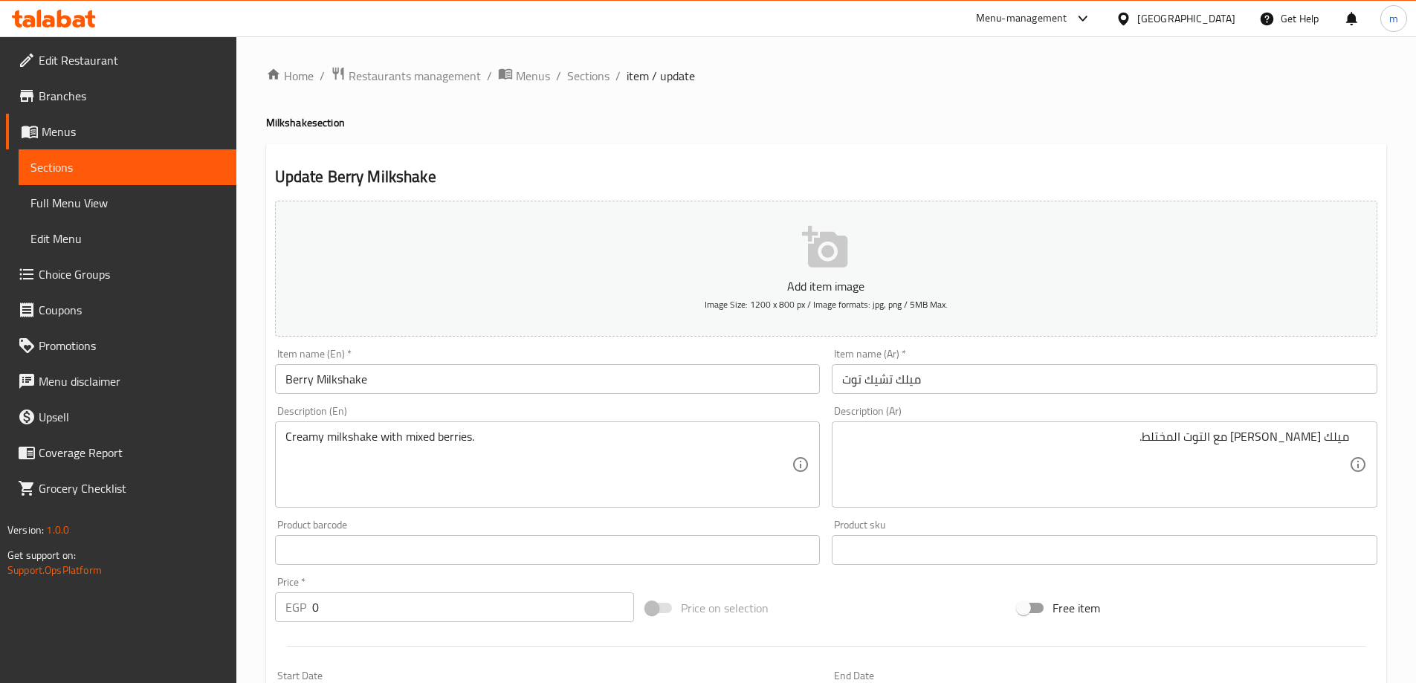
click at [1234, 401] on div "Description (Ar) ميلك شيك كريمي مع التوت المختلط. Description (Ar)" at bounding box center [1104, 457] width 557 height 114
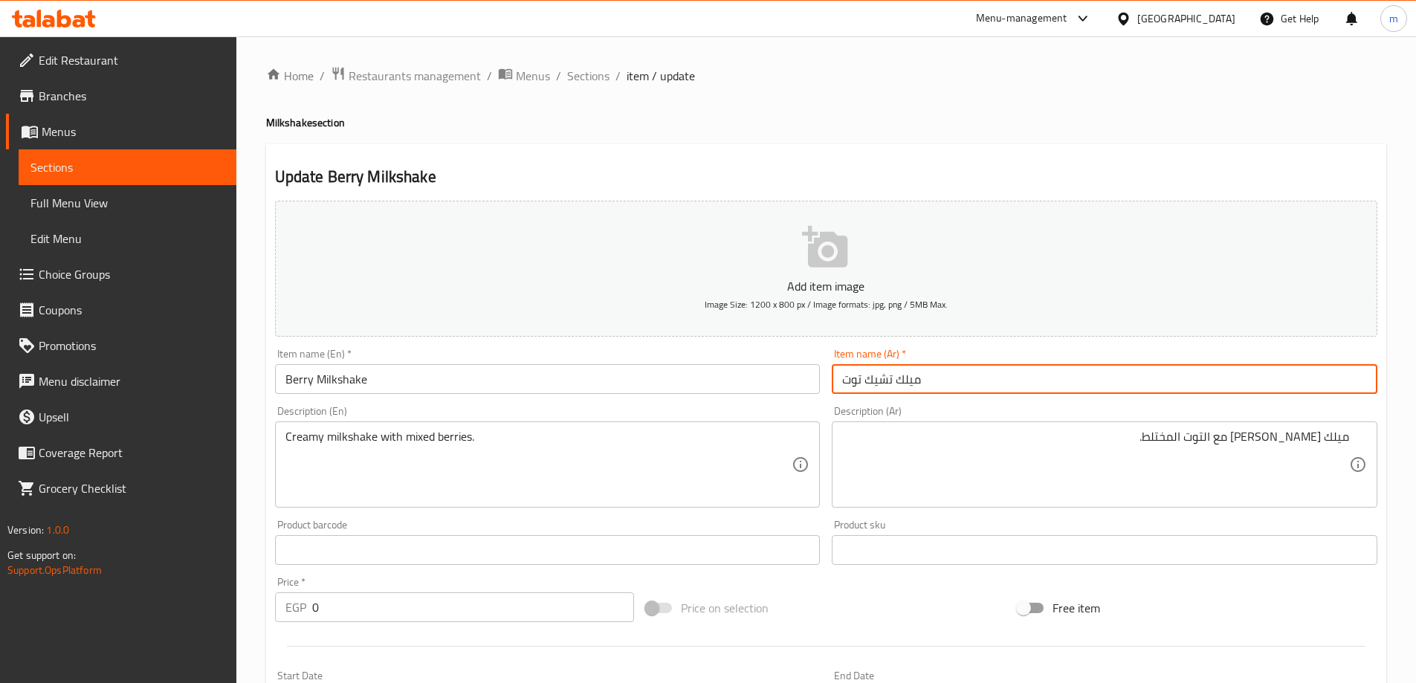
click at [1240, 389] on input "ميلك تشيك توت" at bounding box center [1105, 379] width 546 height 30
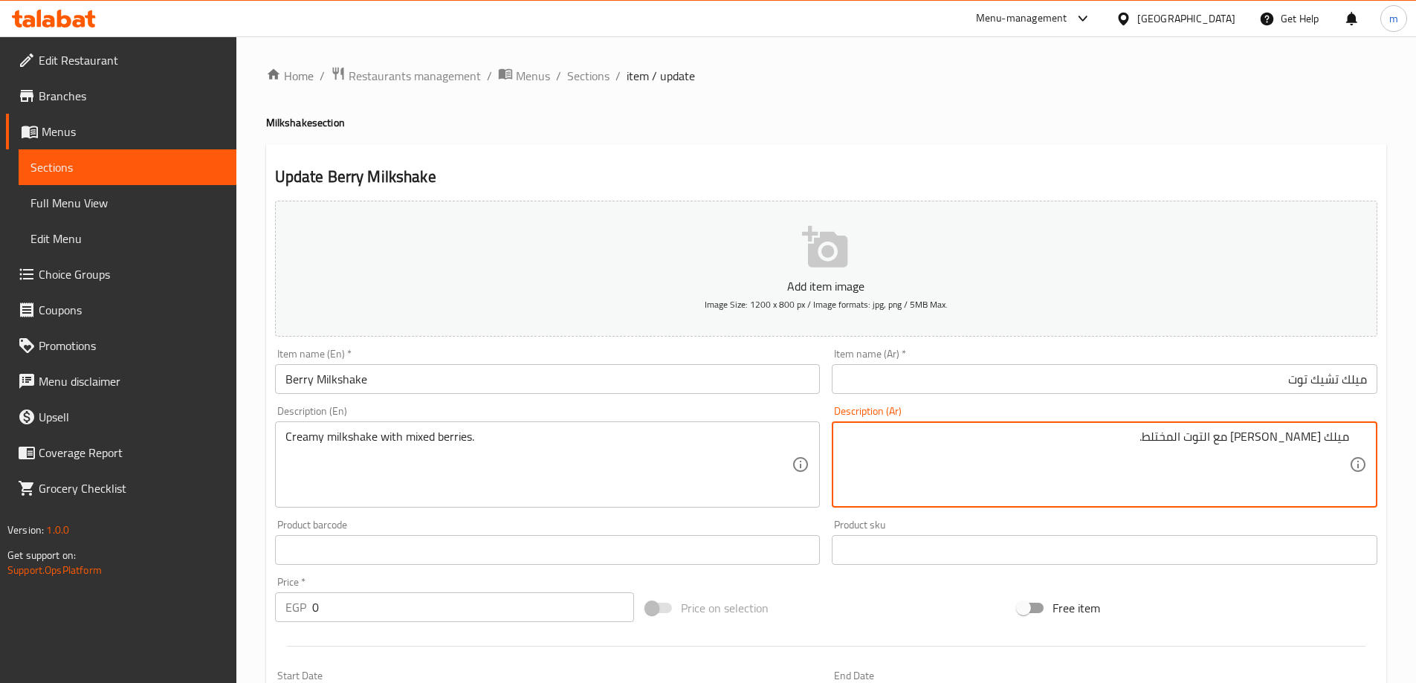
drag, startPoint x: 1172, startPoint y: 444, endPoint x: 1239, endPoint y: 449, distance: 67.0
type textarea "ميلك شيك كريمي مع توت مشكل."
click at [959, 140] on div "Home / Restaurants management / Menus / Sections / item / update Milkshake sect…" at bounding box center [826, 560] width 1120 height 988
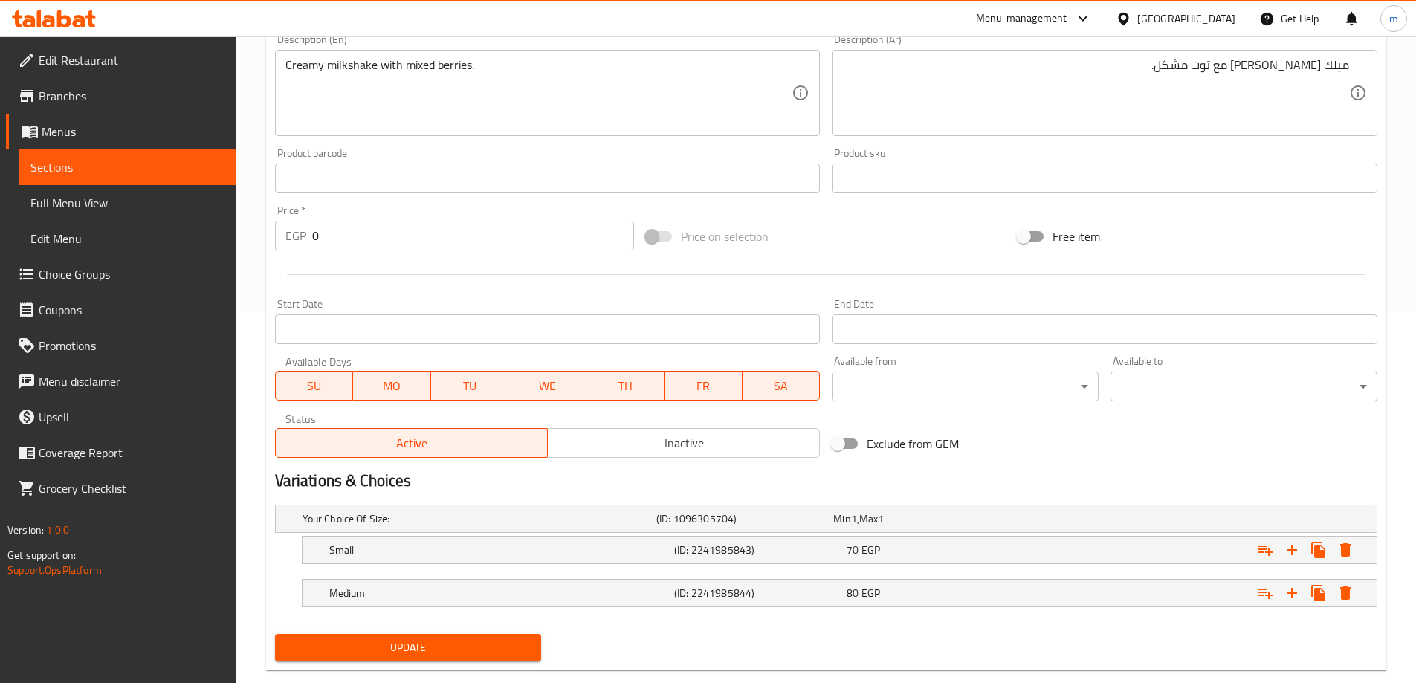
click at [438, 629] on div "Update" at bounding box center [408, 647] width 279 height 39
click at [441, 653] on span "Update" at bounding box center [408, 647] width 243 height 19
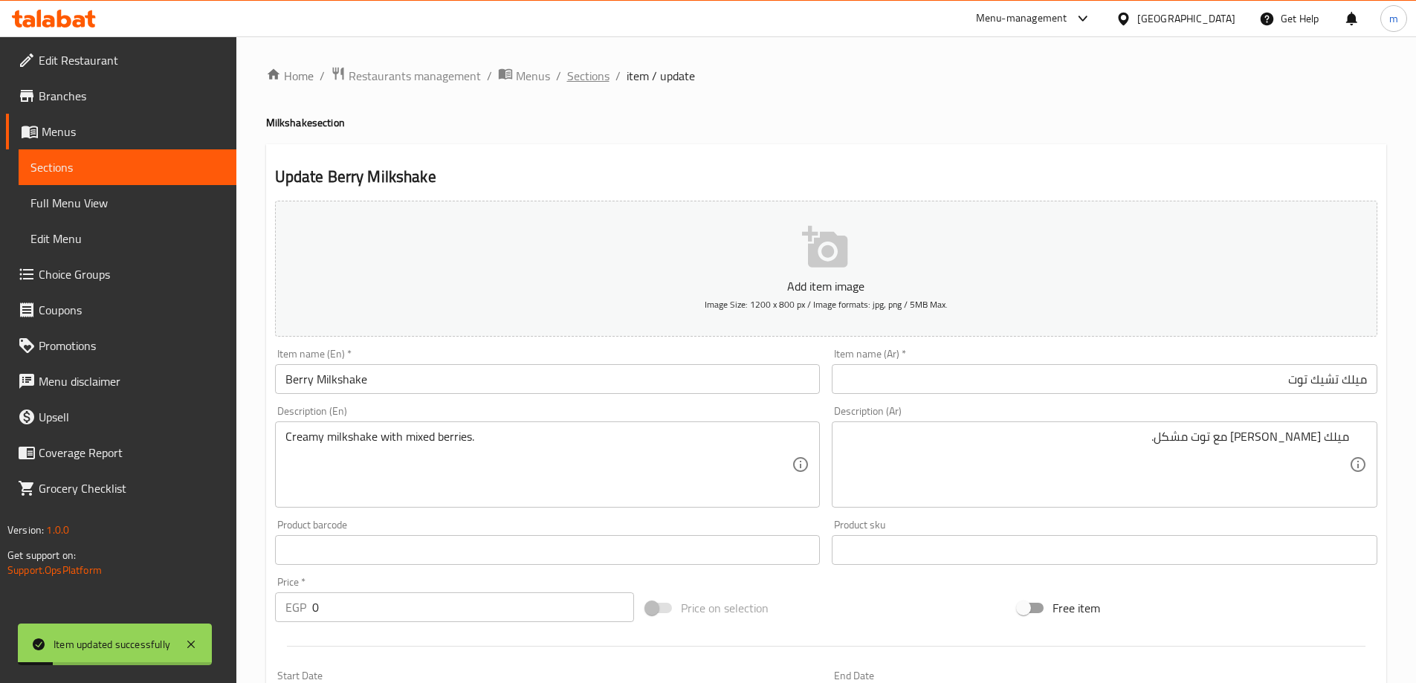
click at [602, 83] on span "Sections" at bounding box center [588, 76] width 42 height 18
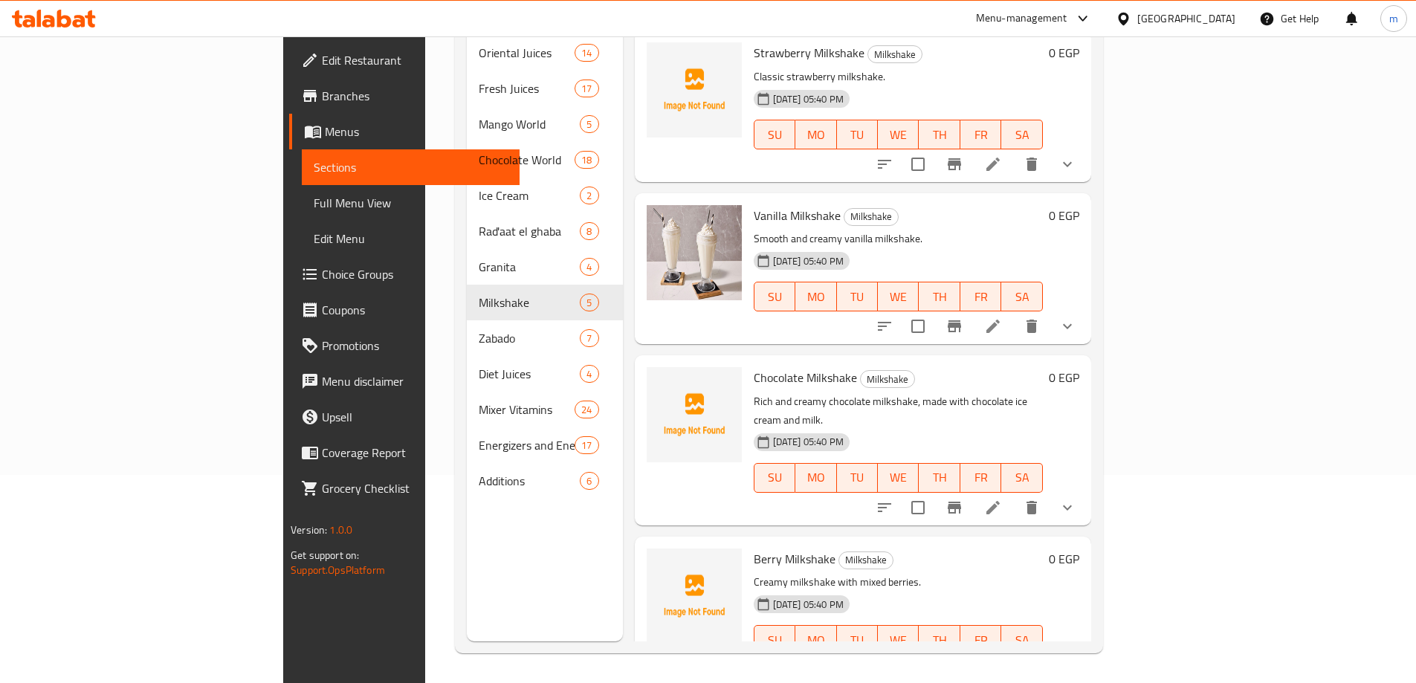
scroll to position [166, 0]
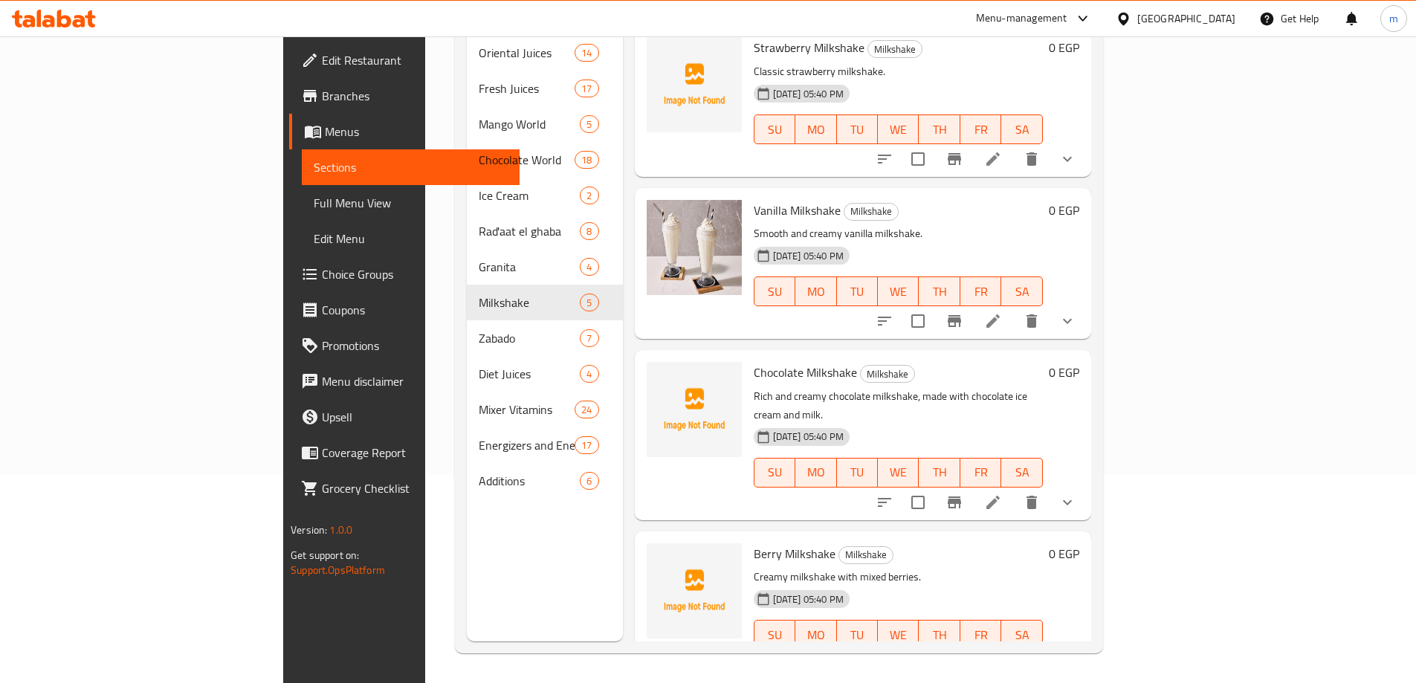
click at [467, 614] on div "Menu sections Oriental Juices 14 Fresh Juices 17 Mango World 5 Chocolate World …" at bounding box center [545, 299] width 156 height 683
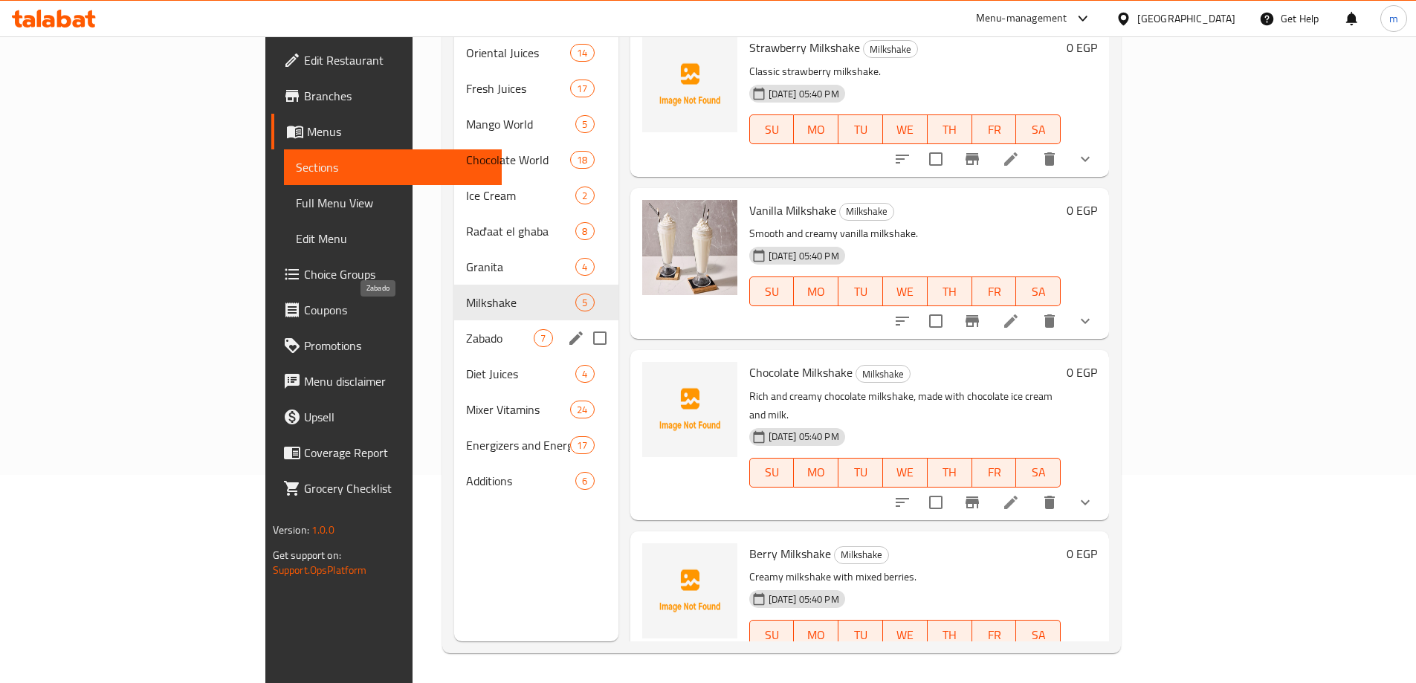
click at [466, 329] on span "Zabado" at bounding box center [500, 338] width 68 height 18
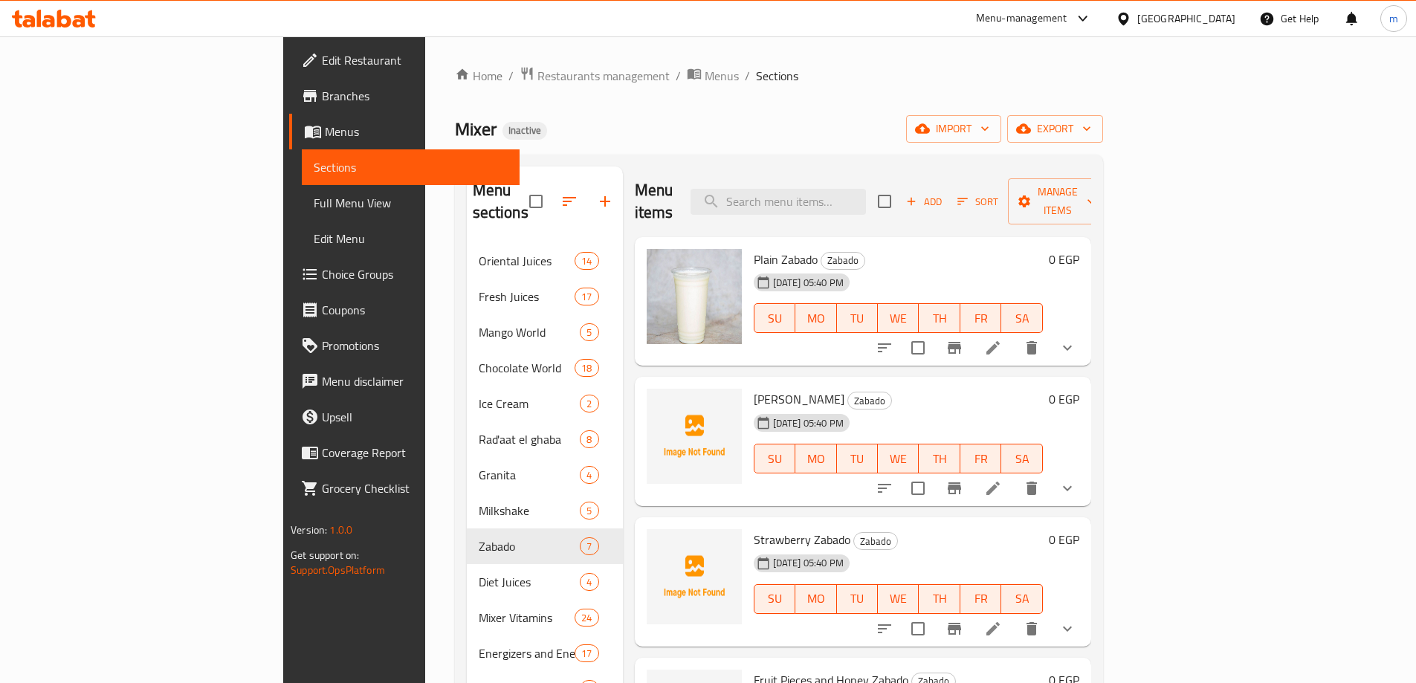
click at [1002, 339] on icon at bounding box center [993, 348] width 18 height 18
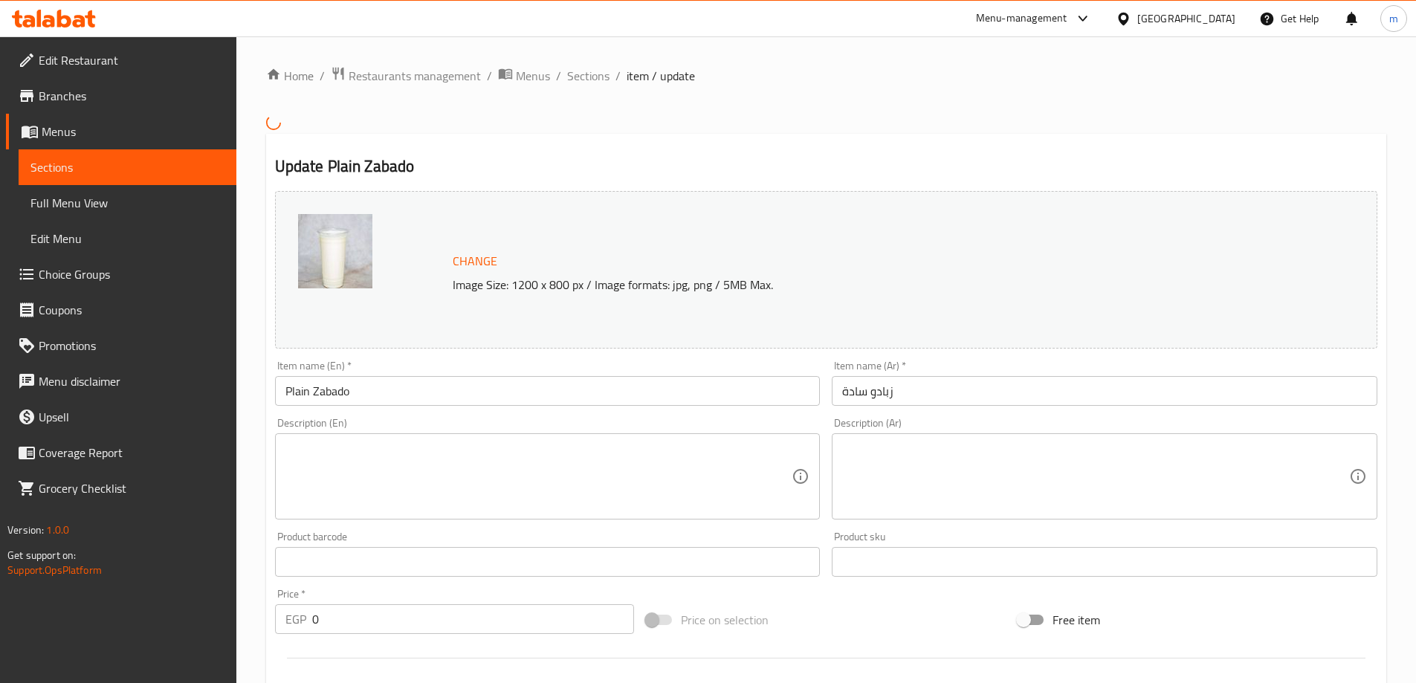
click at [1068, 441] on textarea at bounding box center [1095, 476] width 507 height 71
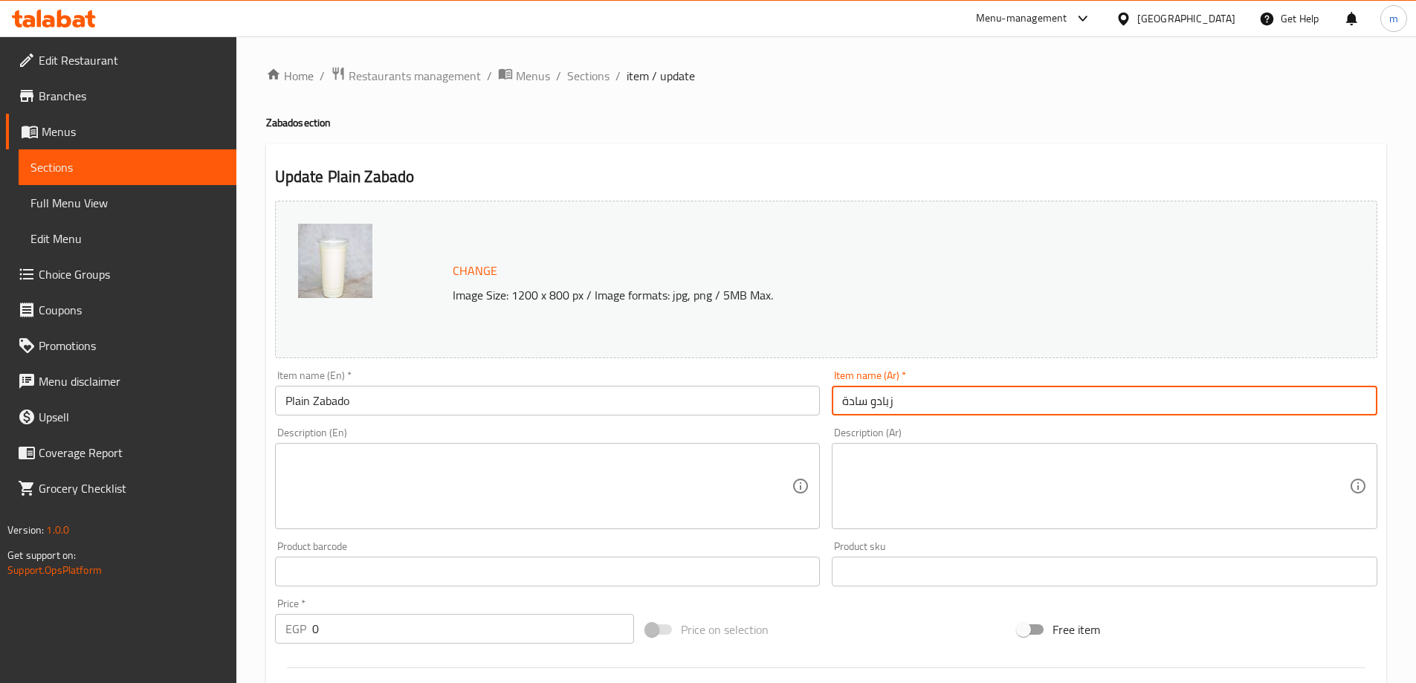
click at [1043, 404] on input "زبادو سادة" at bounding box center [1105, 401] width 546 height 30
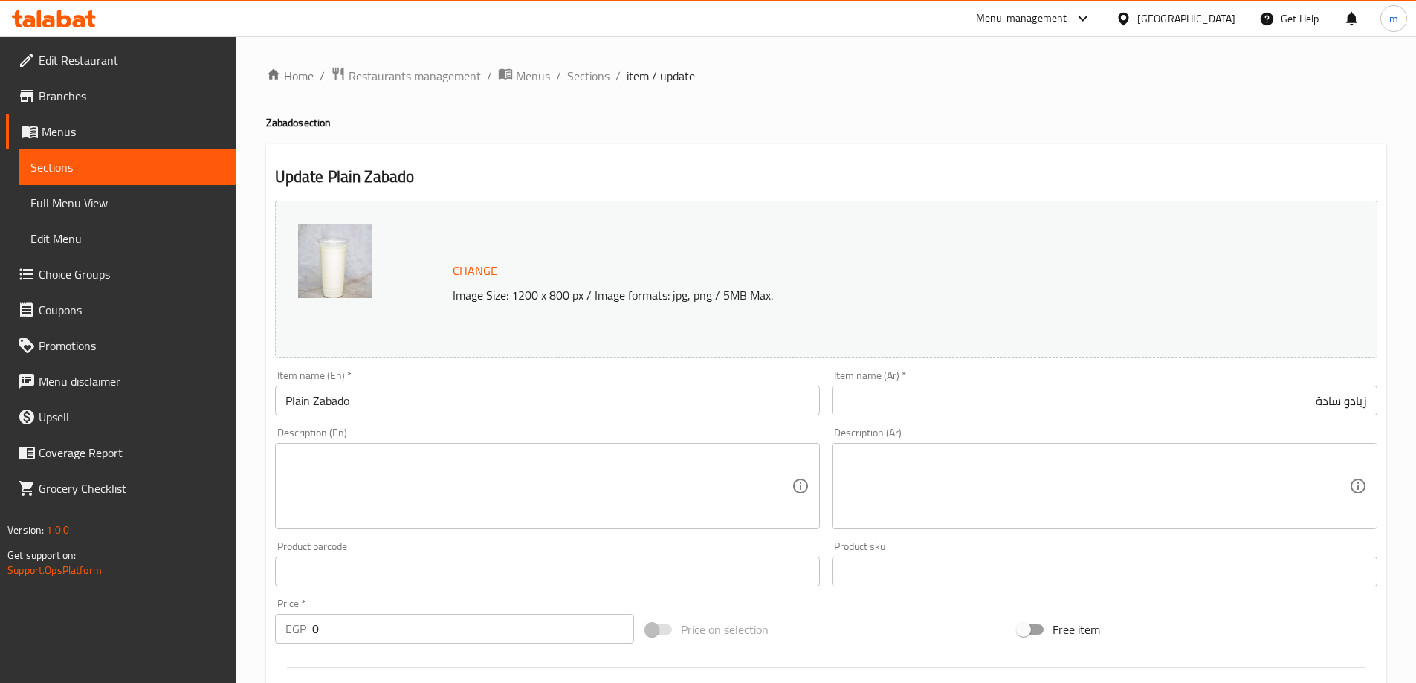
click at [674, 528] on div "Description (En)" at bounding box center [548, 486] width 546 height 86
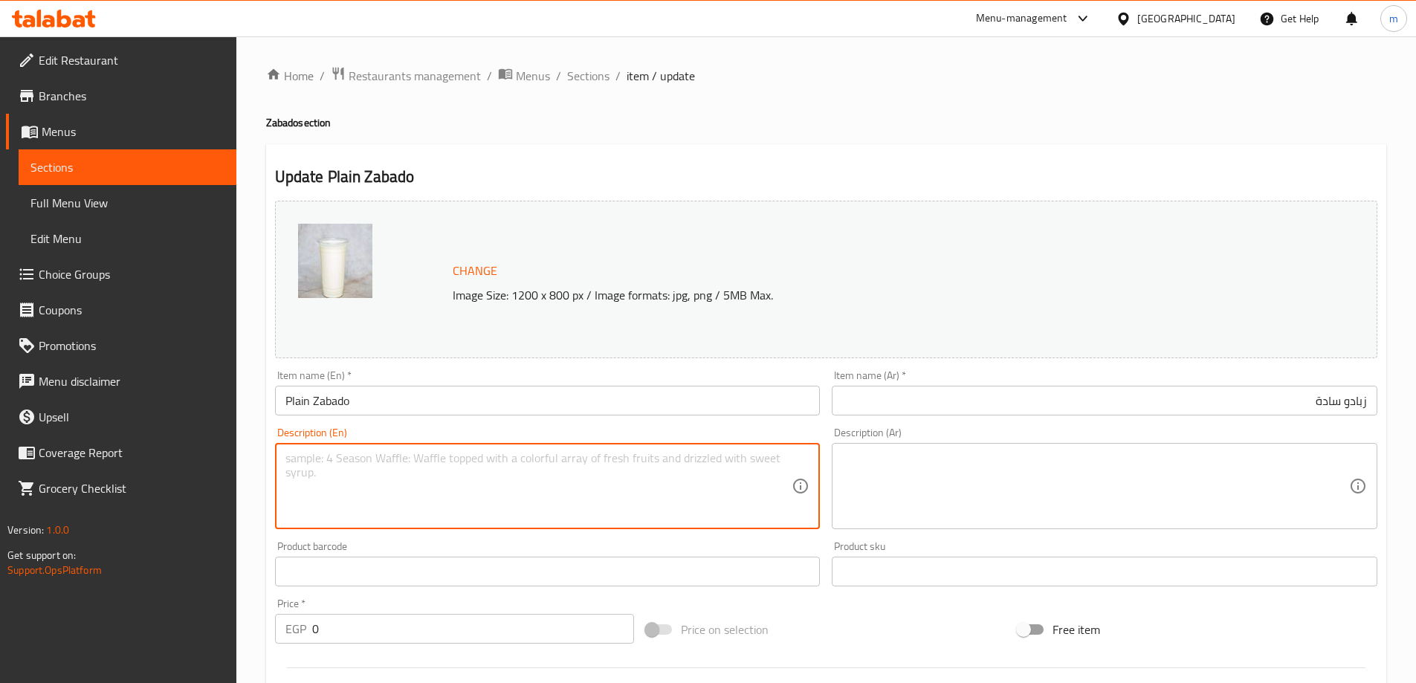
paste textarea "Traditional yogurt-based drink, plain and refreshing."
type textarea "Traditional yogurt-based drink, plain and refreshing."
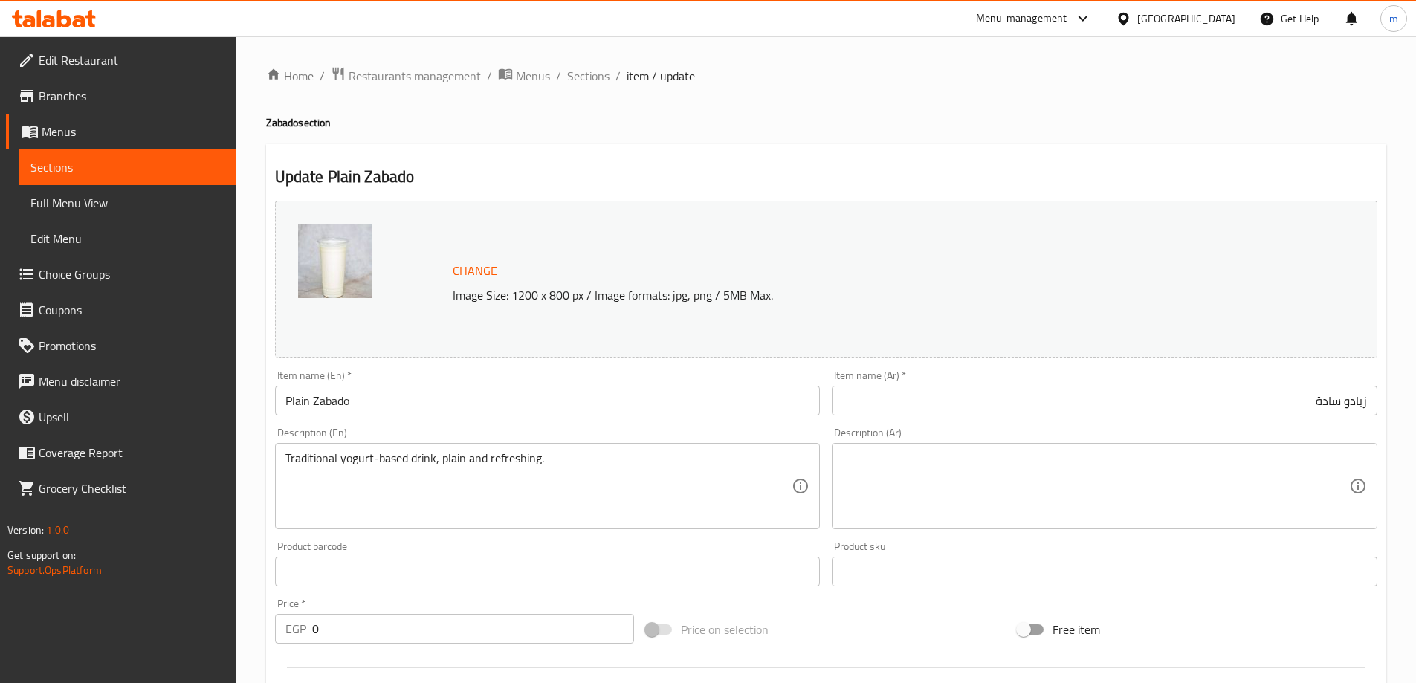
click at [1081, 480] on textarea at bounding box center [1095, 486] width 507 height 71
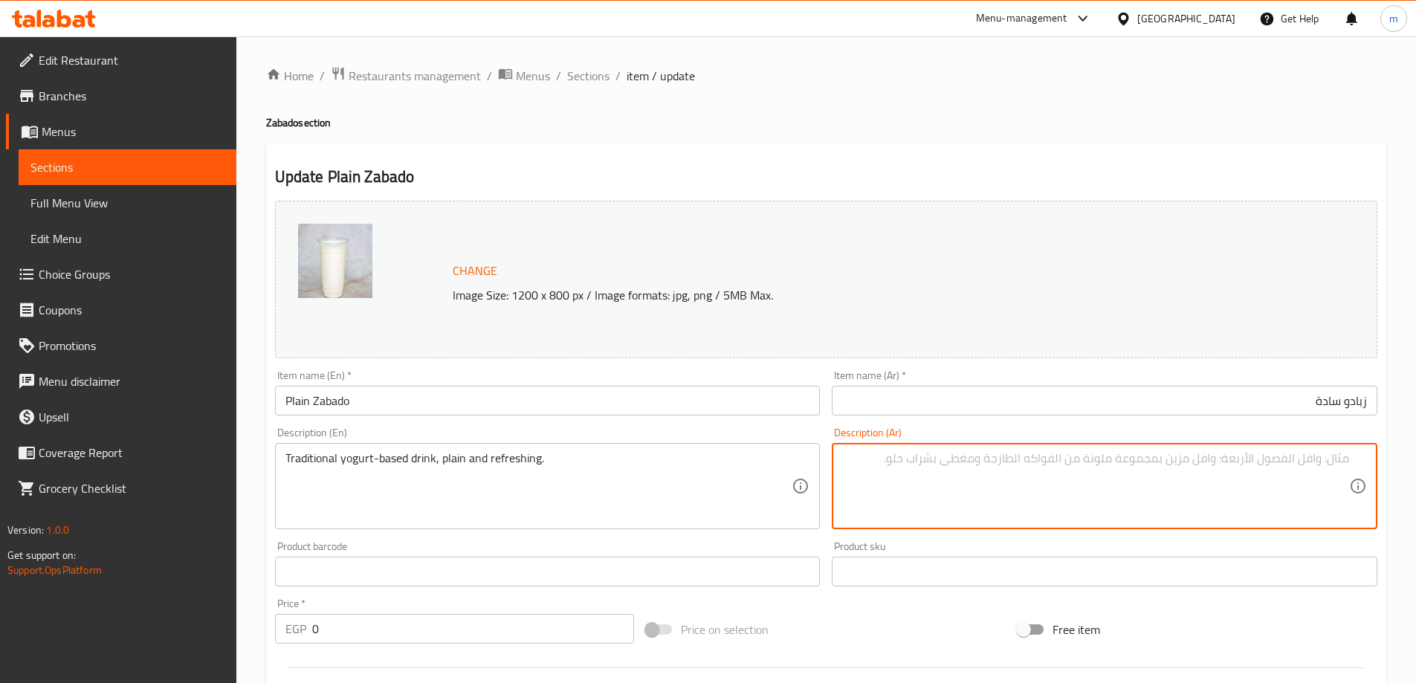
paste textarea "مشروب تقليدي يعتمد على الزبادي، عادي ومنعش."
drag, startPoint x: 1220, startPoint y: 460, endPoint x: 1271, endPoint y: 469, distance: 51.3
click at [1271, 469] on textarea "مشروب تقليدي يعتمد على الزبادي، عادي ومنعش." at bounding box center [1095, 486] width 507 height 71
click at [1174, 458] on textarea "مشروب تقليدي اساسه الزبادي، عادي ومنعش." at bounding box center [1095, 486] width 507 height 71
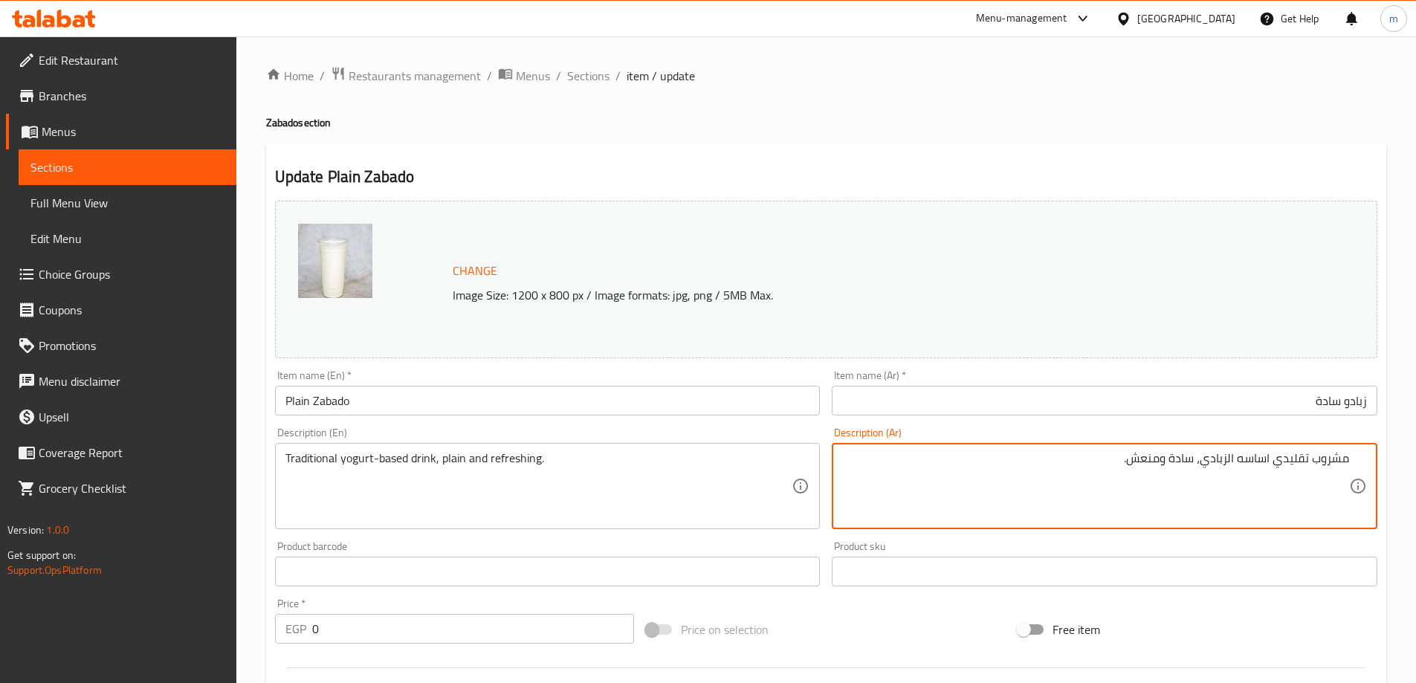
type textarea "مشروب تقليدي اساسه الزبادي، سادة ومنعش."
click at [1179, 373] on div "Item name (Ar)   * زبادو سادة Item name (Ar) *" at bounding box center [1105, 392] width 546 height 45
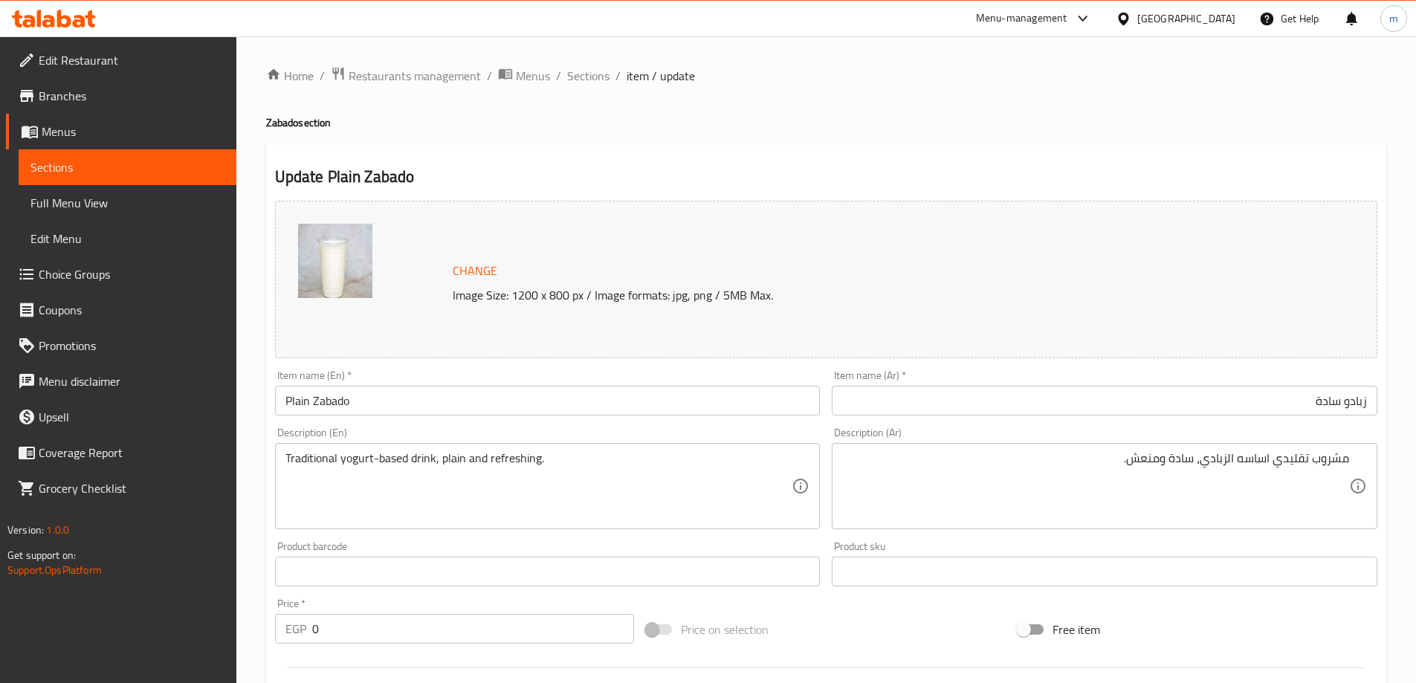
click at [497, 459] on textarea "Traditional yogurt-based drink, plain and refreshing." at bounding box center [538, 486] width 507 height 71
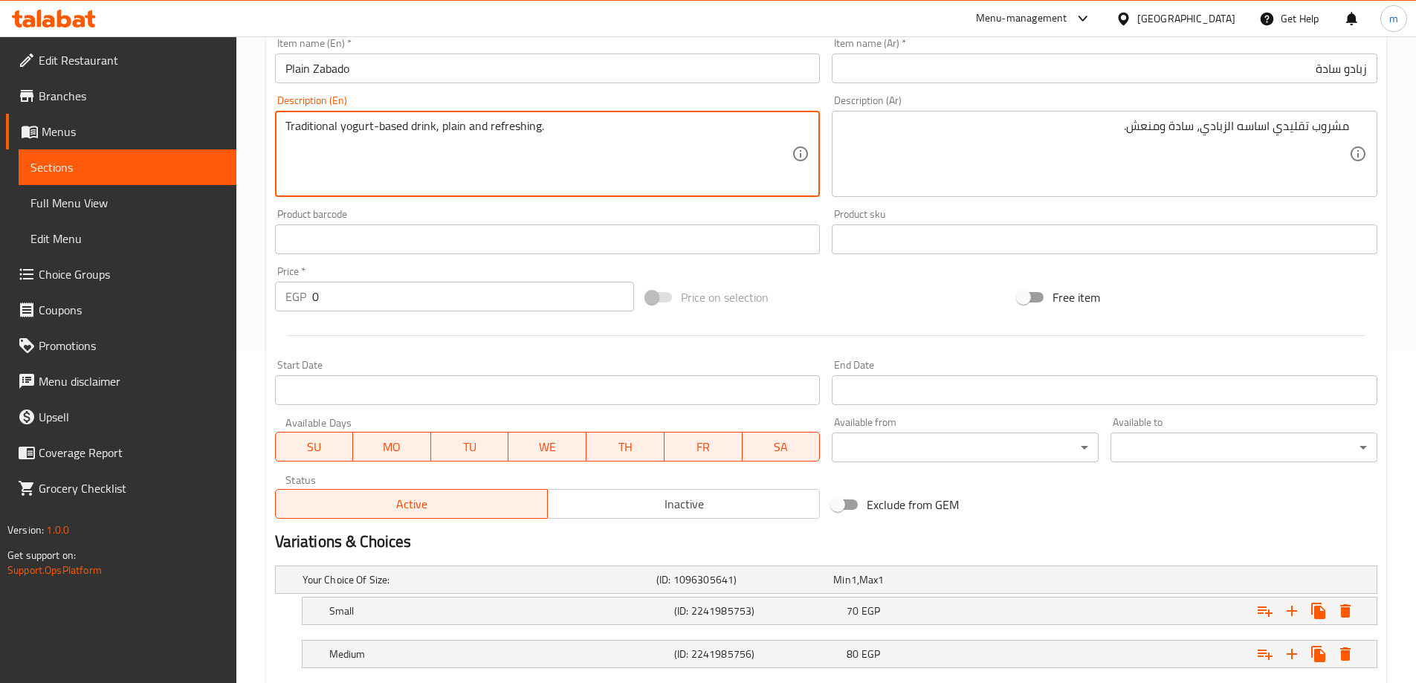
scroll to position [372, 0]
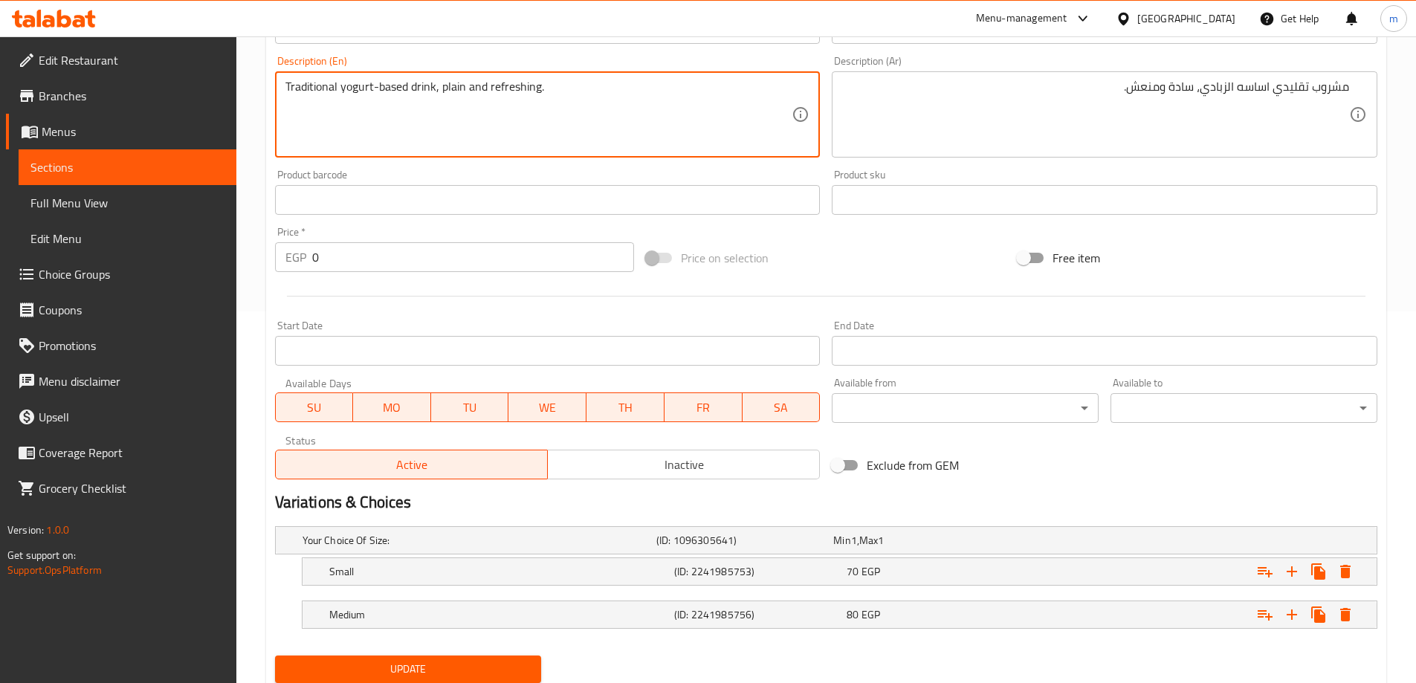
click at [350, 668] on span "Update" at bounding box center [408, 669] width 243 height 19
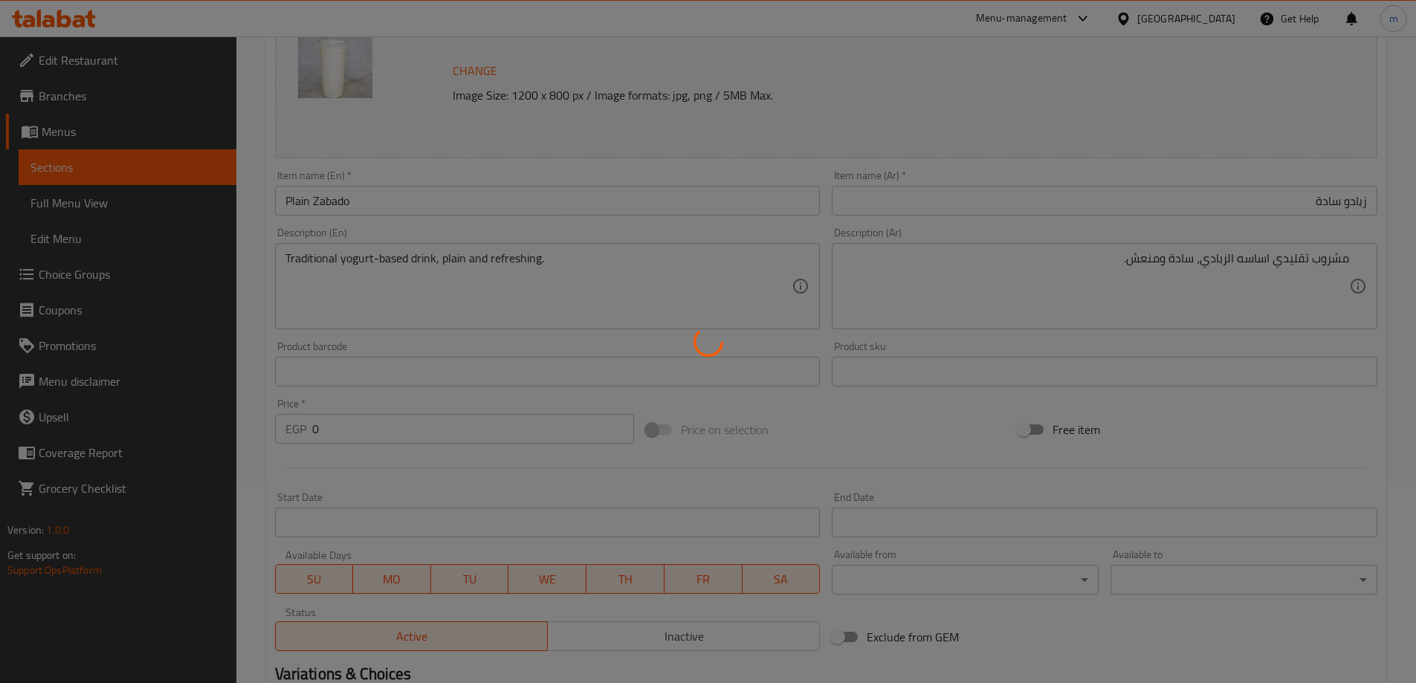
scroll to position [0, 0]
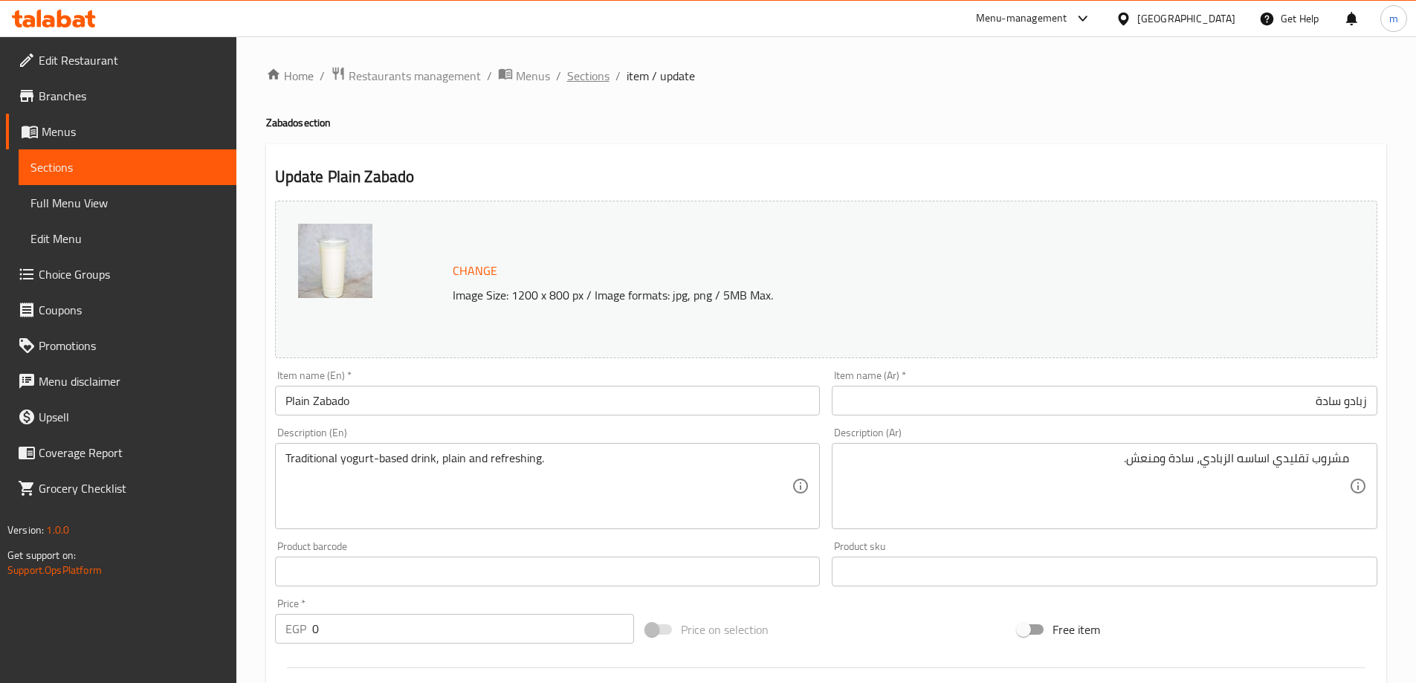
click at [594, 76] on span "Sections" at bounding box center [588, 76] width 42 height 18
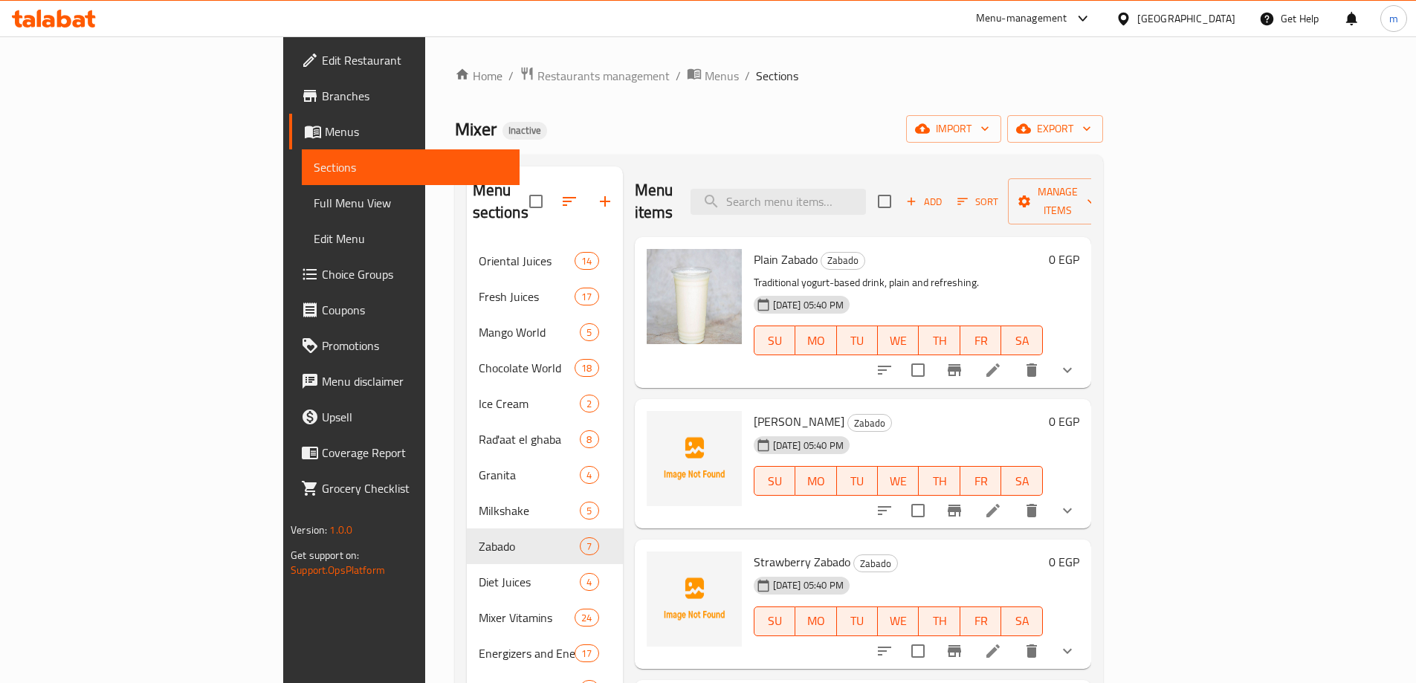
click at [1036, 470] on span "SA" at bounding box center [1021, 481] width 29 height 22
click at [1002, 502] on icon at bounding box center [993, 511] width 18 height 18
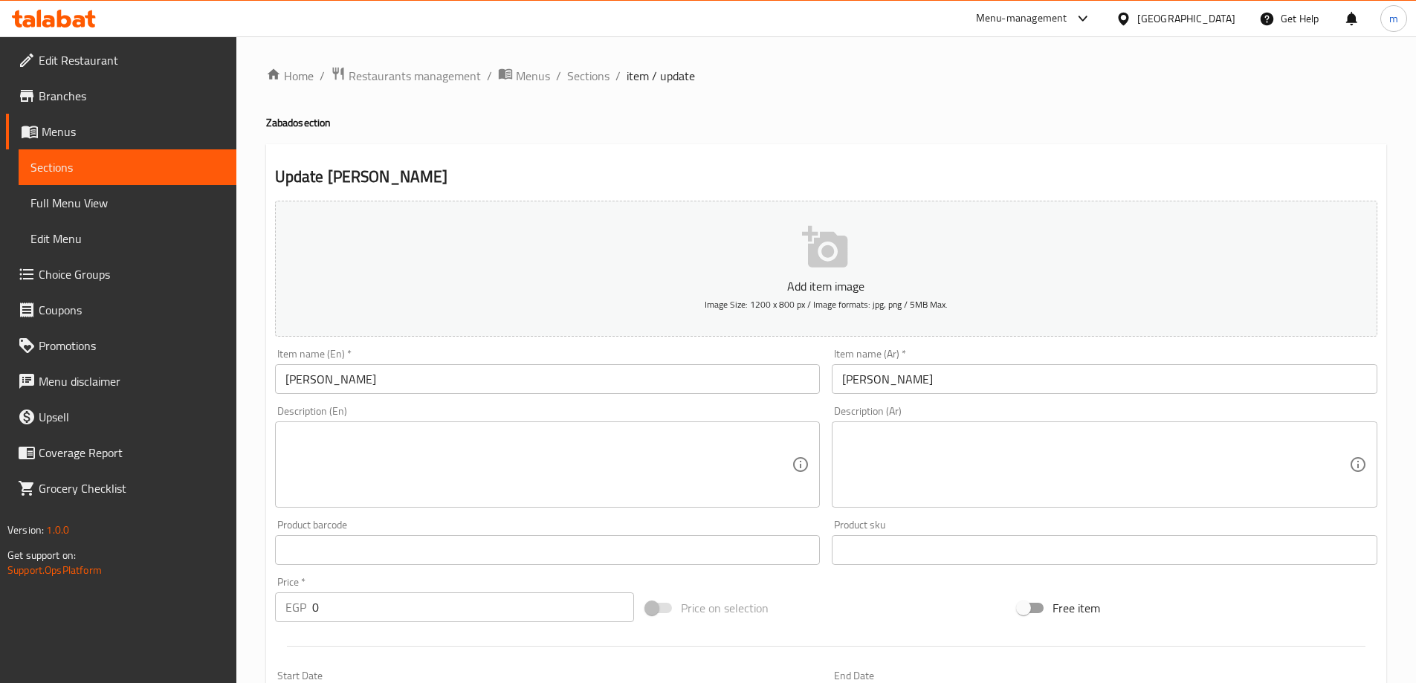
click at [911, 376] on input "زبادو مانجو" at bounding box center [1105, 379] width 546 height 30
drag, startPoint x: 764, startPoint y: 503, endPoint x: 738, endPoint y: 495, distance: 27.3
click at [764, 503] on div "Description (En)" at bounding box center [548, 464] width 546 height 86
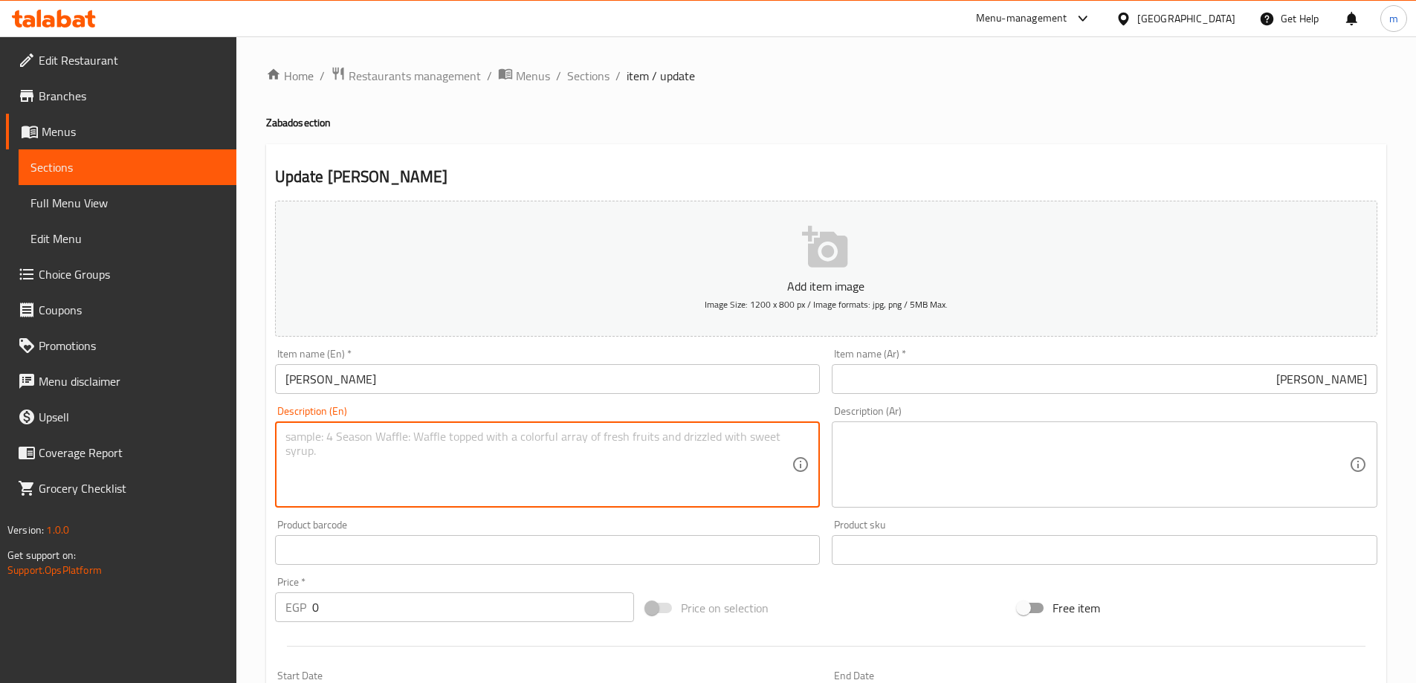
paste textarea "Yogurt drink blended with fresh mango."
type textarea "Yogurt drink blended with fresh mango."
click at [1016, 459] on textarea at bounding box center [1095, 465] width 507 height 71
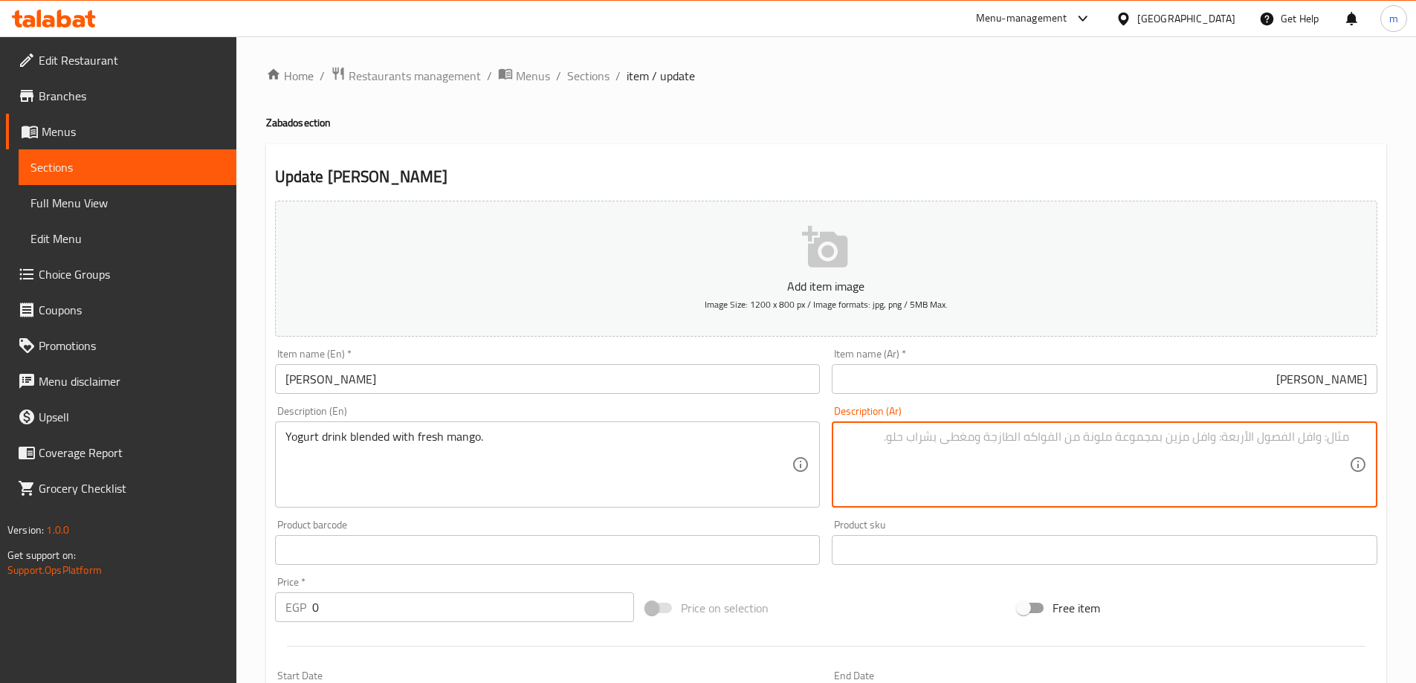
click at [1016, 459] on textarea at bounding box center [1095, 465] width 507 height 71
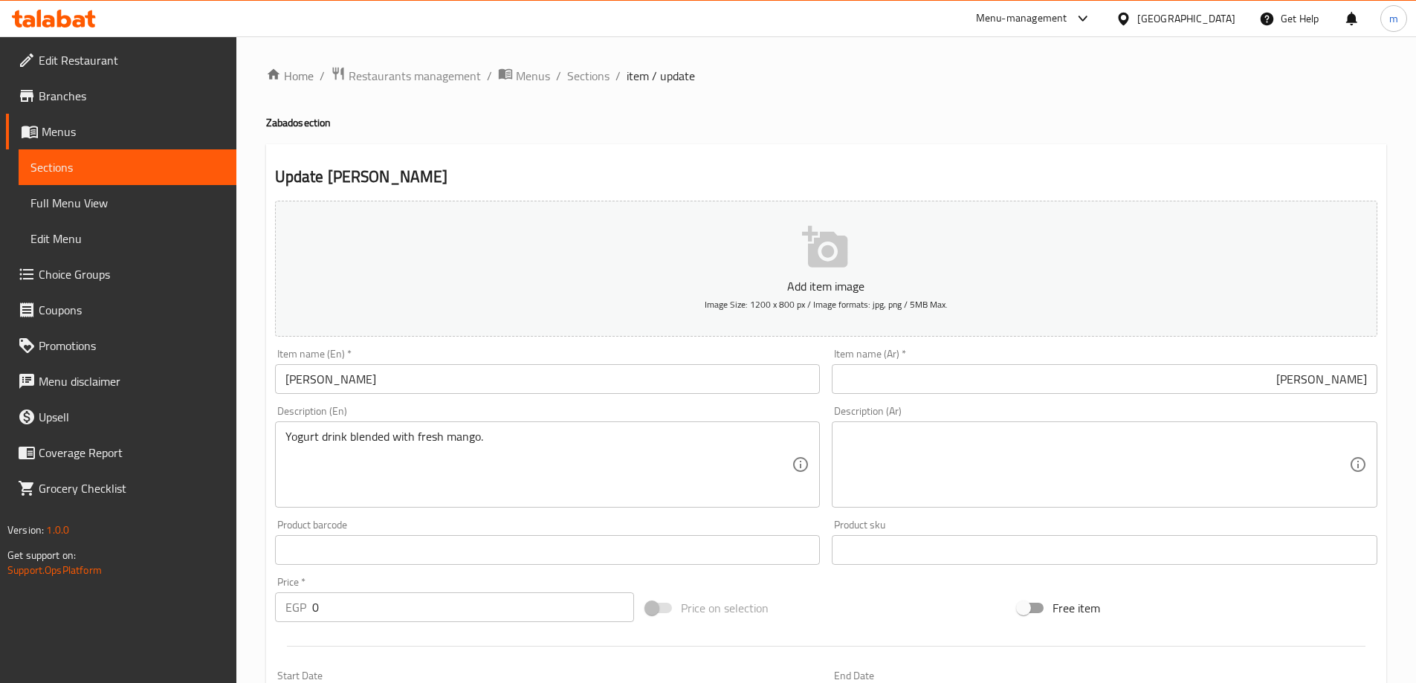
click at [1307, 436] on textarea at bounding box center [1095, 465] width 507 height 71
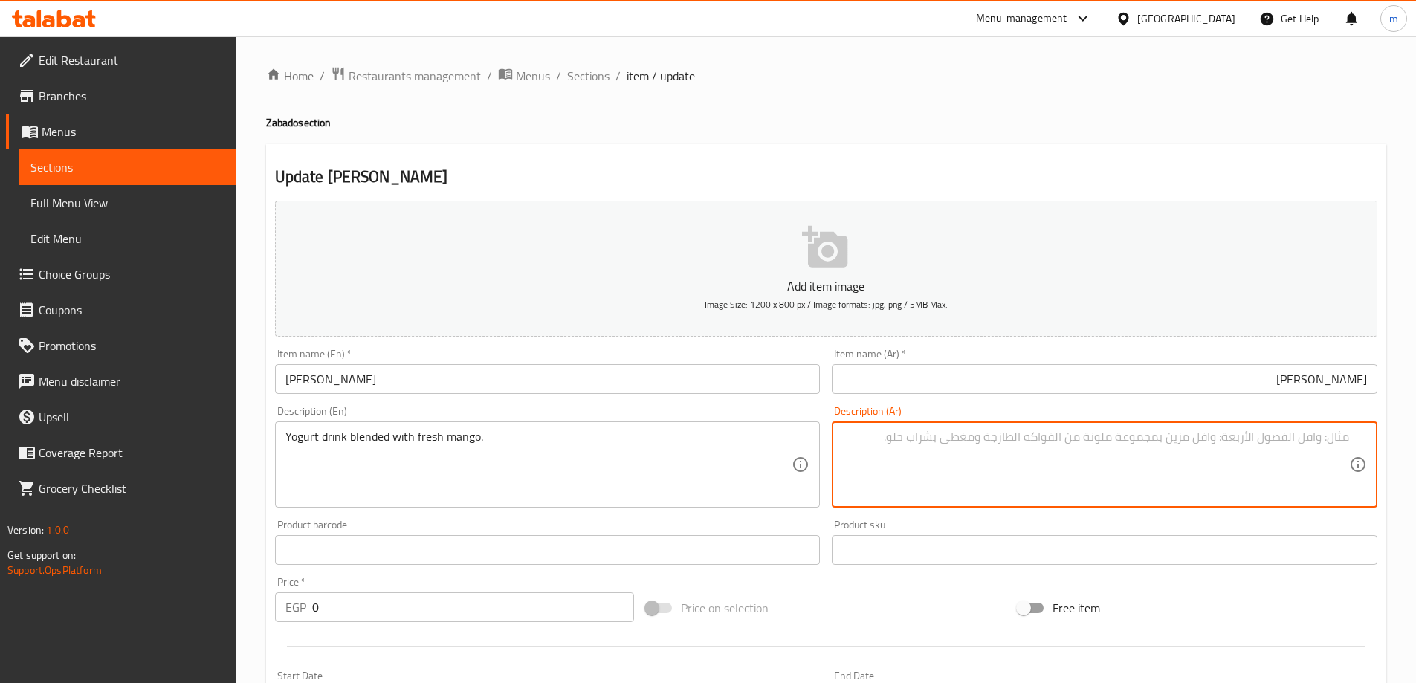
paste textarea "مشروب الزبادي الممزوج بالمانجو الطازجة."
type textarea "مشروب الزبادي الممزوج بالمانجو الطازجة."
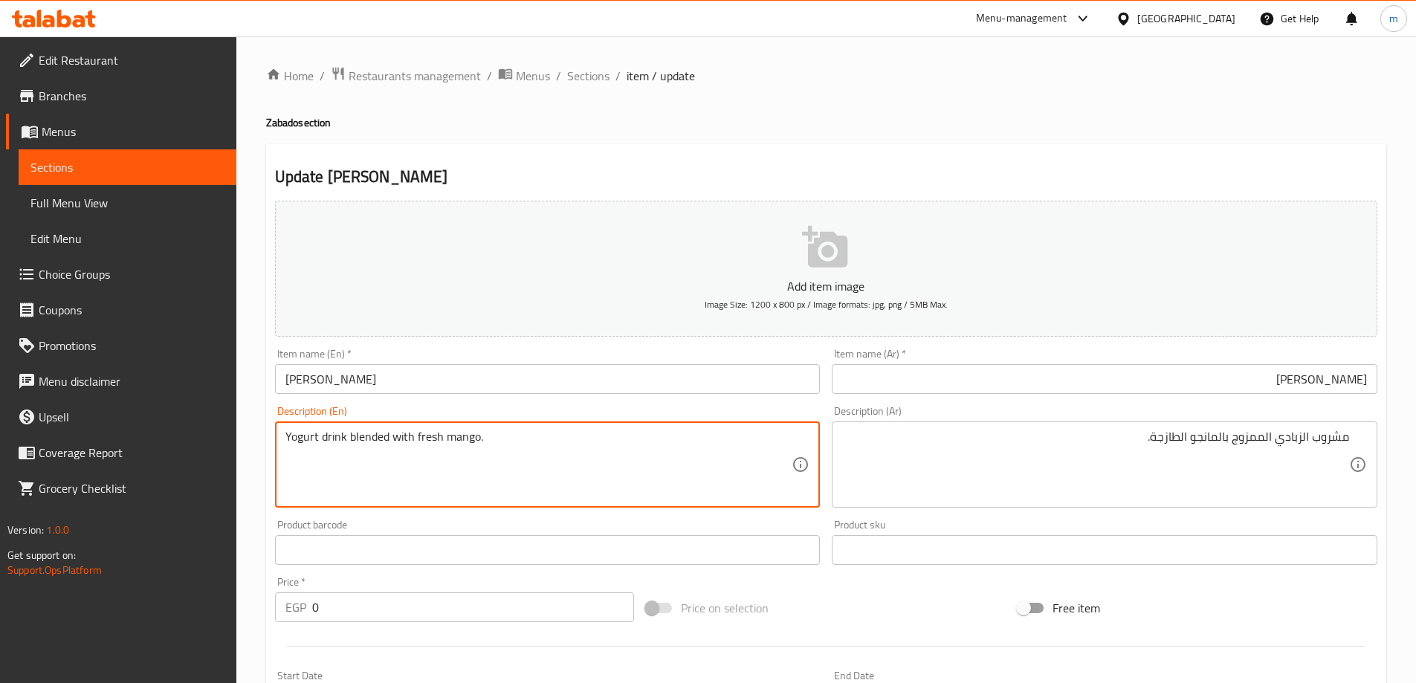
drag, startPoint x: 328, startPoint y: 441, endPoint x: 285, endPoint y: 446, distance: 43.4
click at [360, 442] on textarea "Yogurt drink blended with fresh mango." at bounding box center [538, 465] width 507 height 71
drag, startPoint x: 394, startPoint y: 436, endPoint x: 601, endPoint y: 447, distance: 207.7
click at [601, 447] on textarea "Yogurt drink blended with fresh mango." at bounding box center [538, 465] width 507 height 71
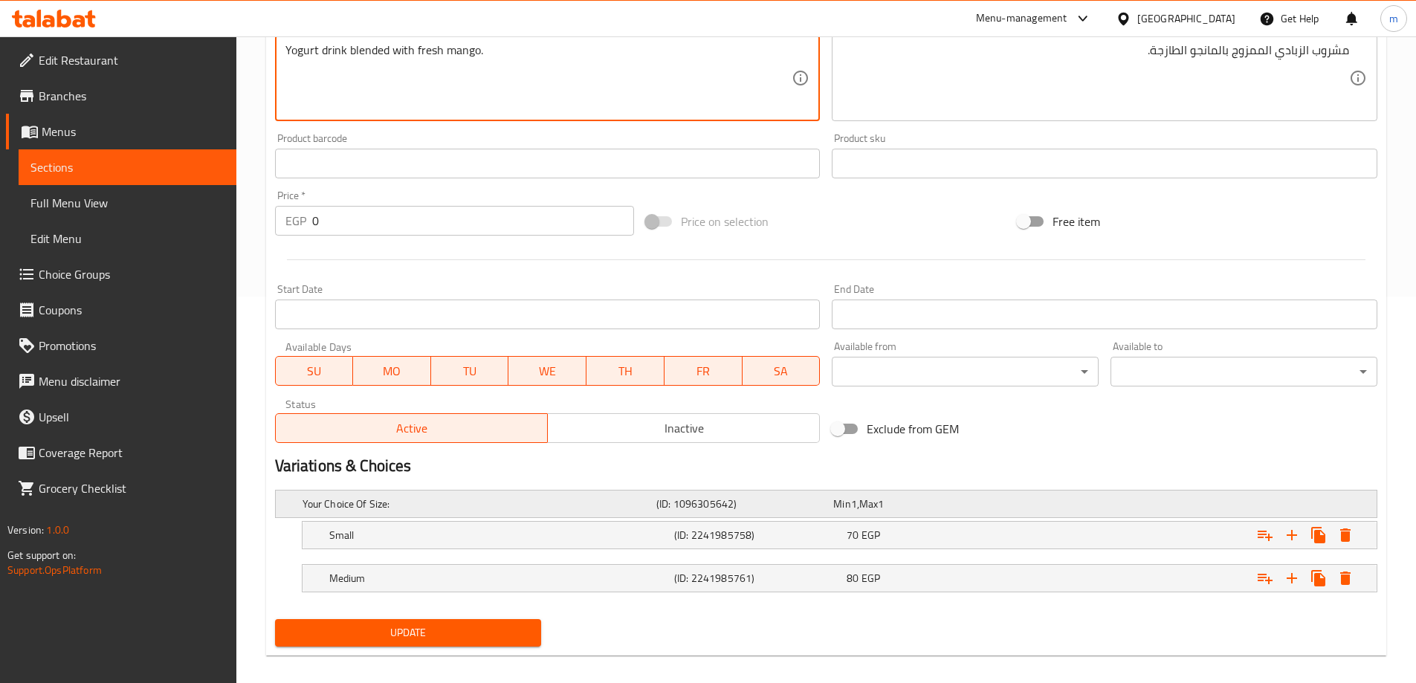
scroll to position [401, 0]
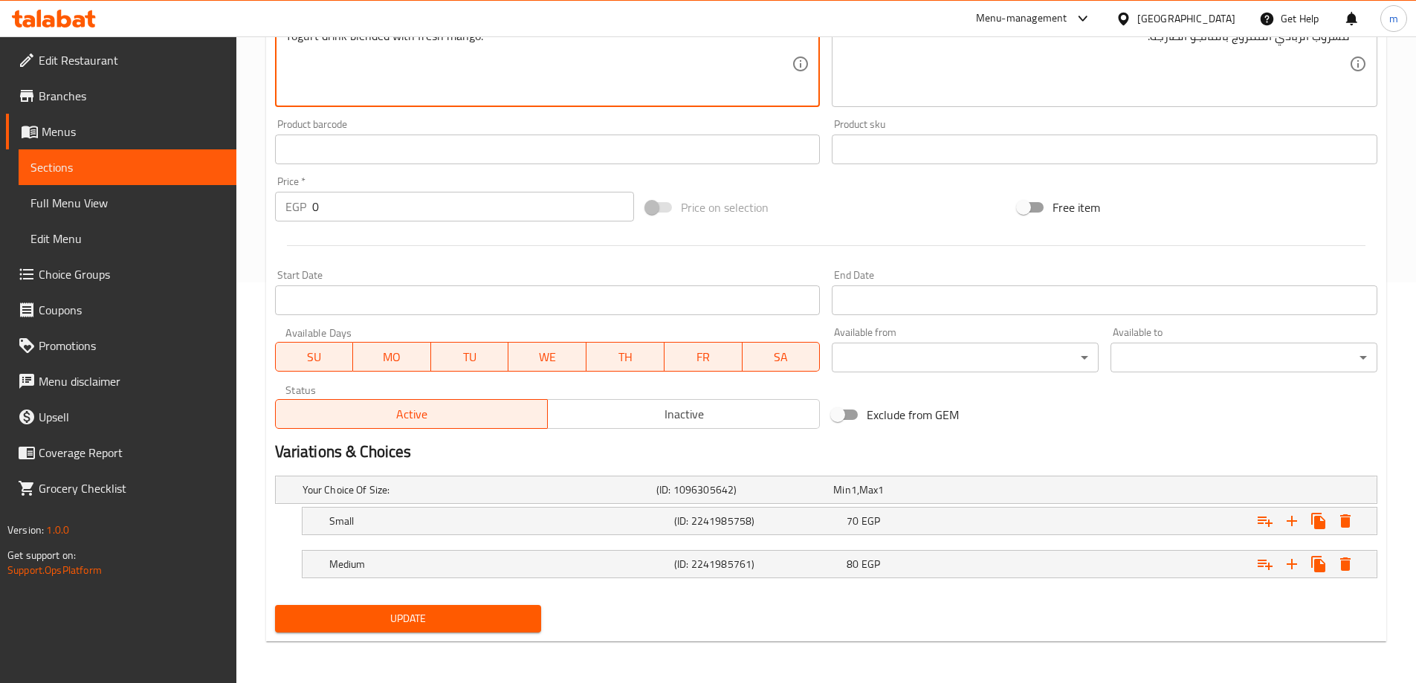
click at [505, 603] on div "Update" at bounding box center [408, 618] width 279 height 39
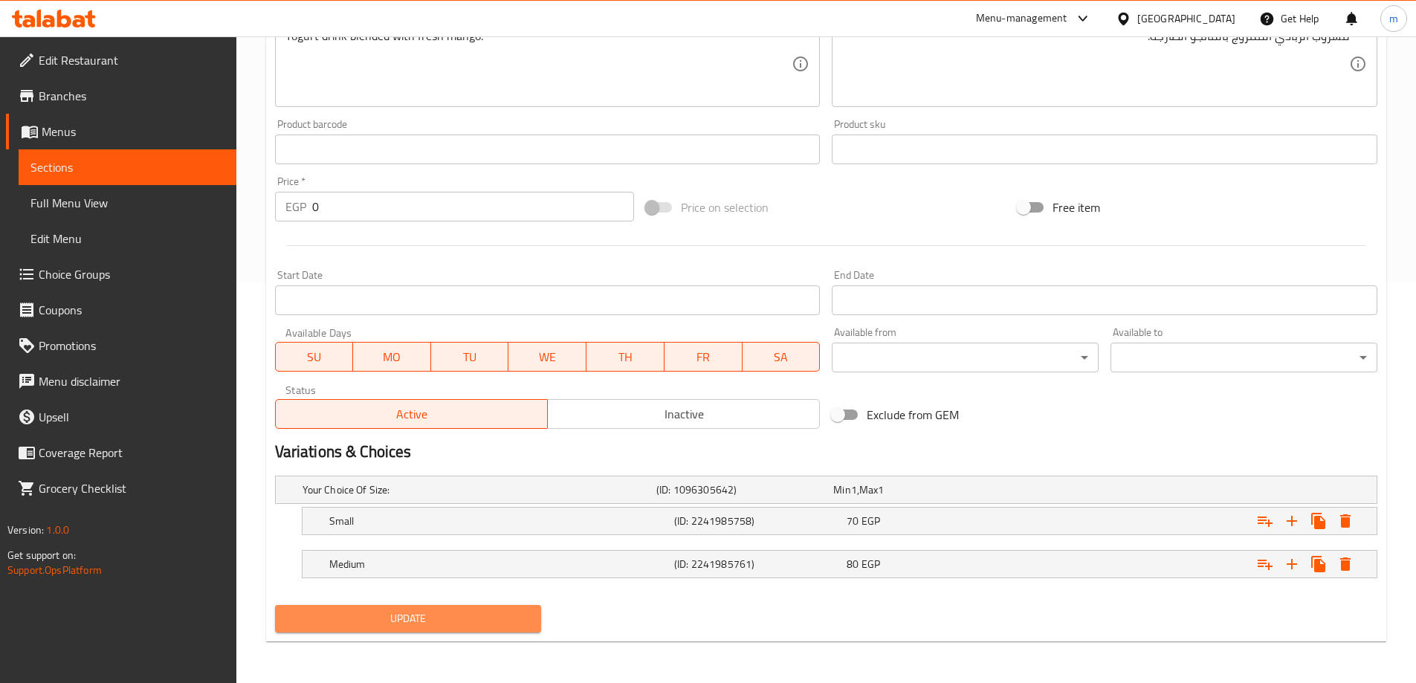
click at [509, 609] on span "Update" at bounding box center [408, 618] width 243 height 19
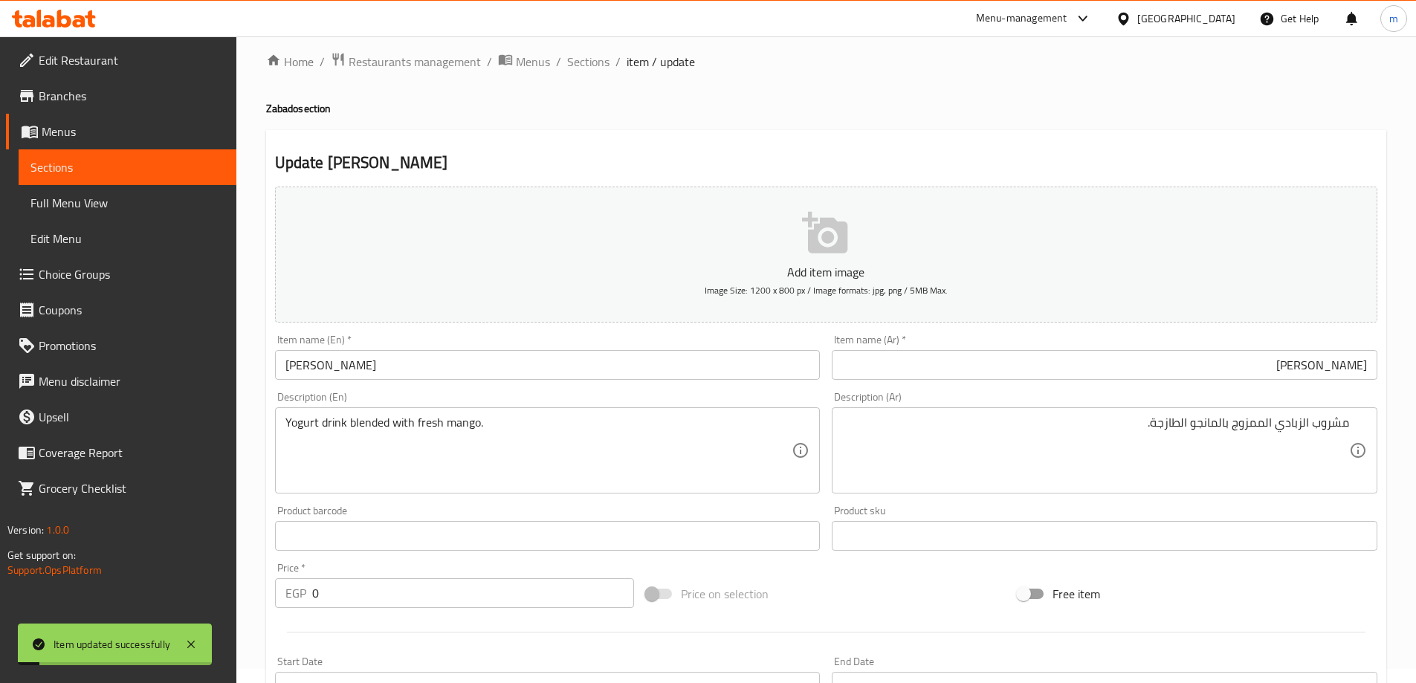
scroll to position [0, 0]
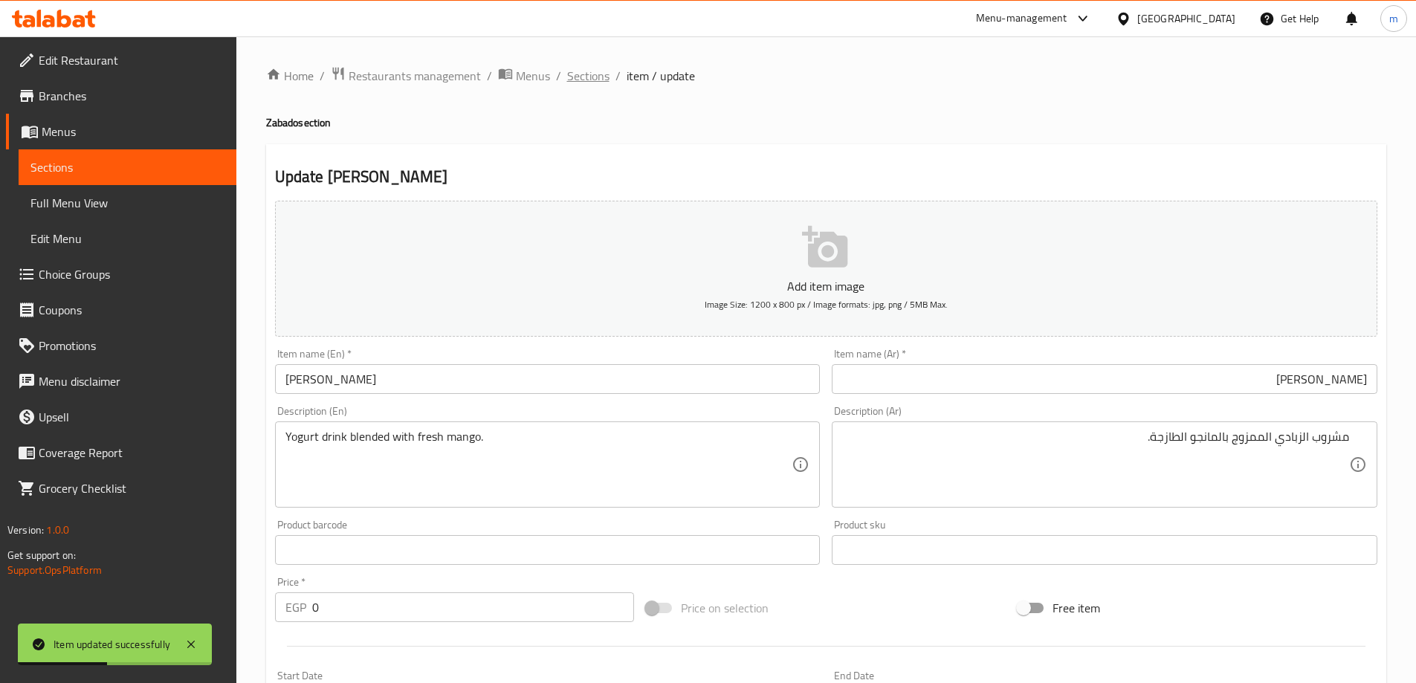
click at [580, 74] on span "Sections" at bounding box center [588, 76] width 42 height 18
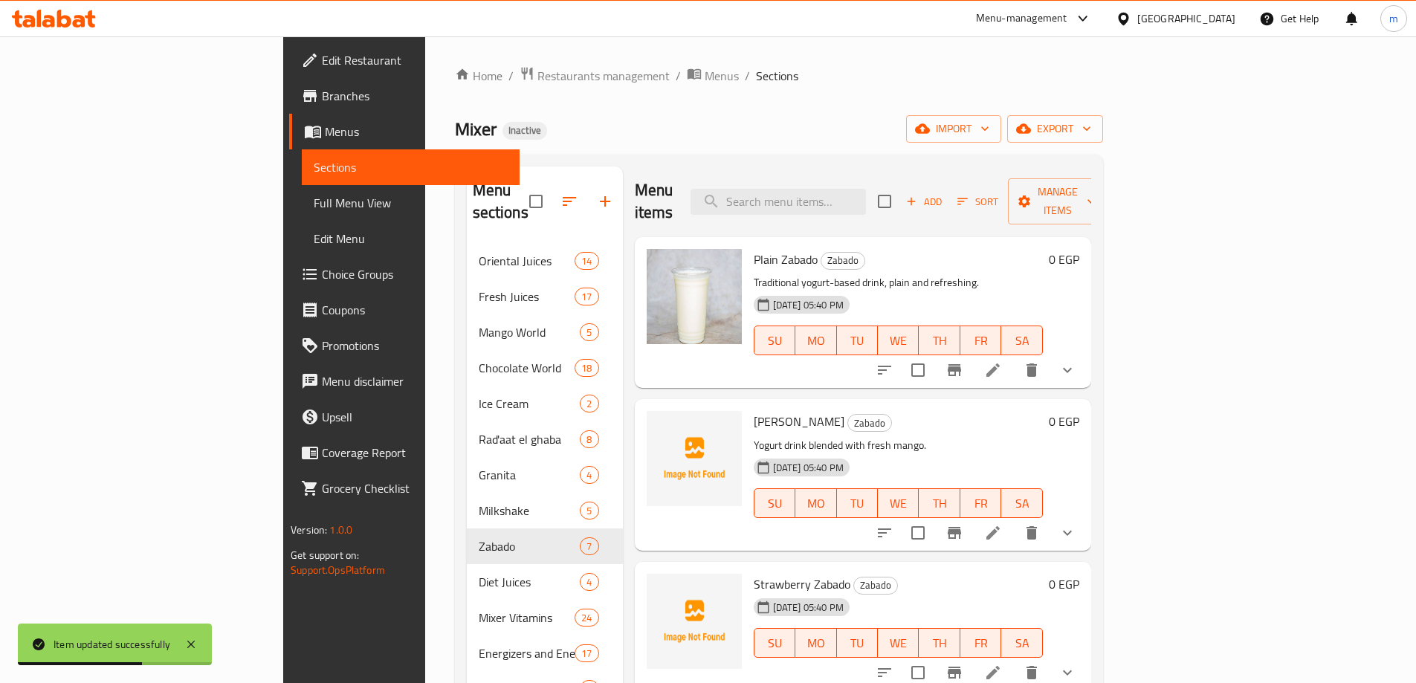
click at [1002, 664] on icon at bounding box center [993, 673] width 18 height 18
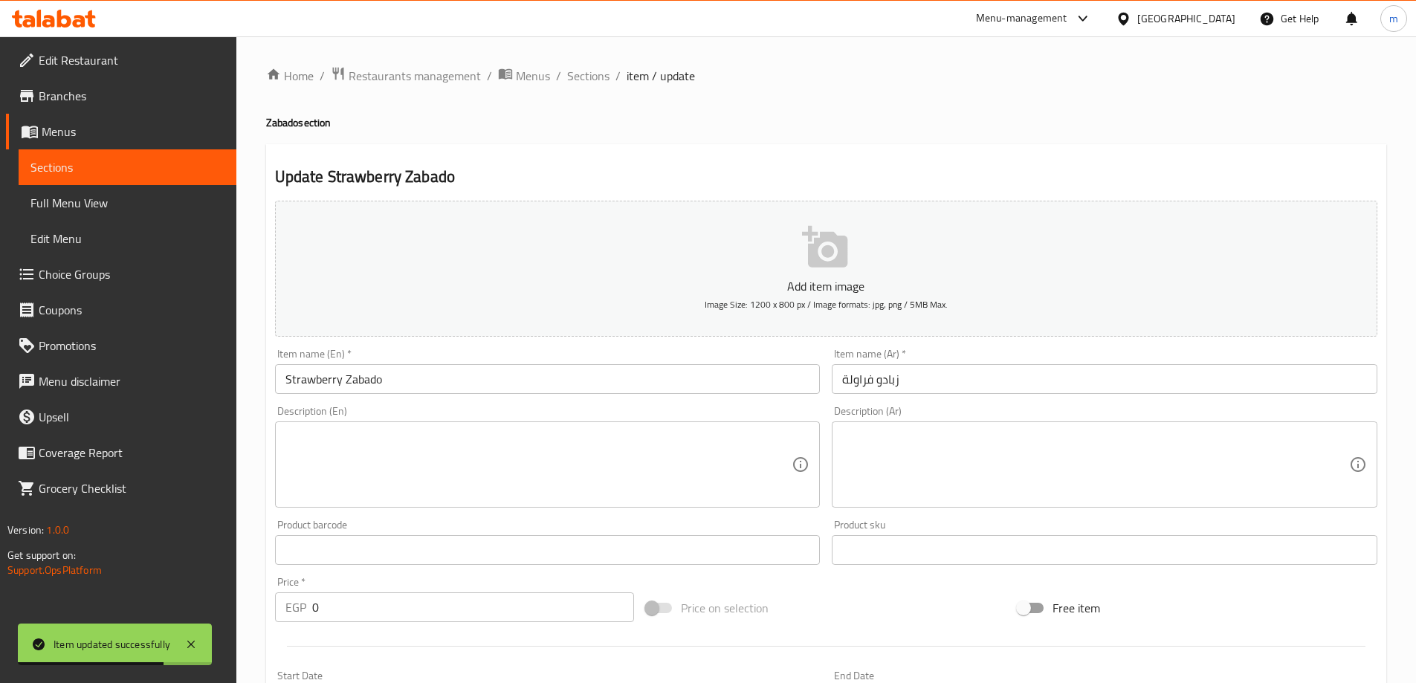
click at [969, 447] on textarea at bounding box center [1095, 465] width 507 height 71
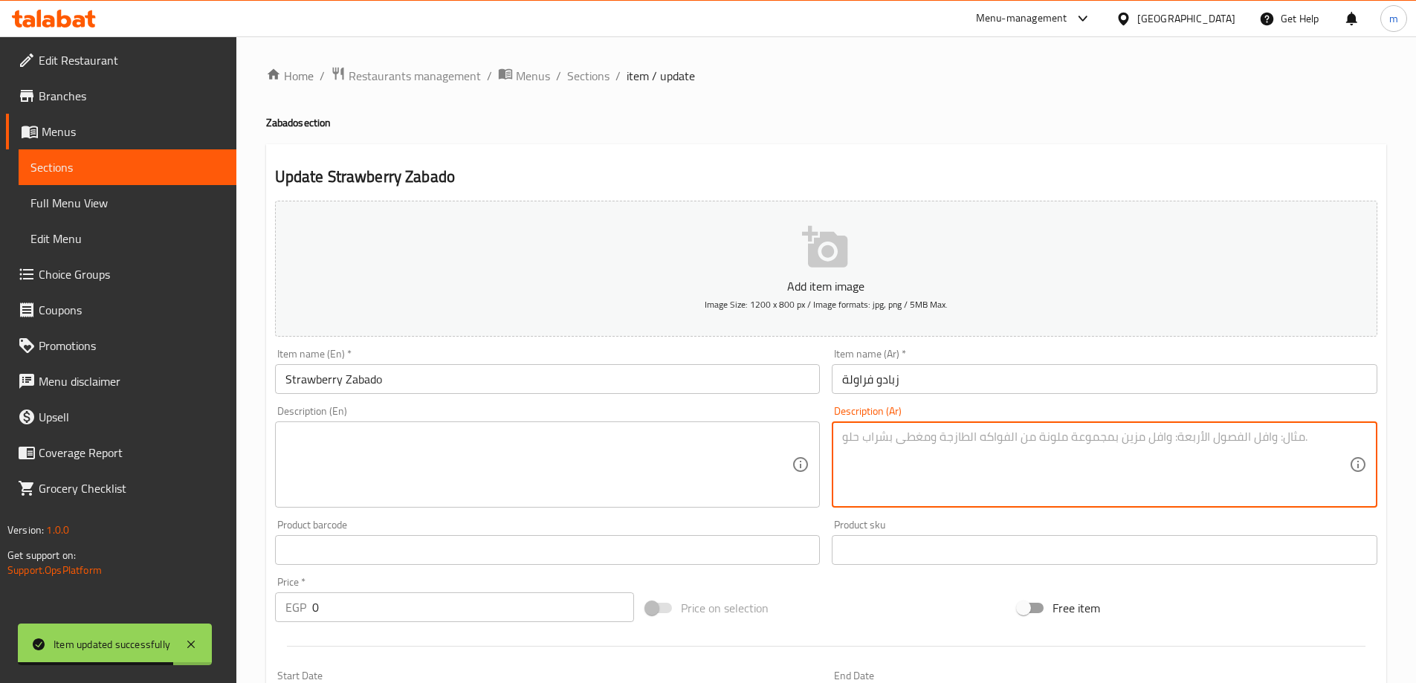
click at [943, 383] on input "زبادو فراولة" at bounding box center [1105, 379] width 546 height 30
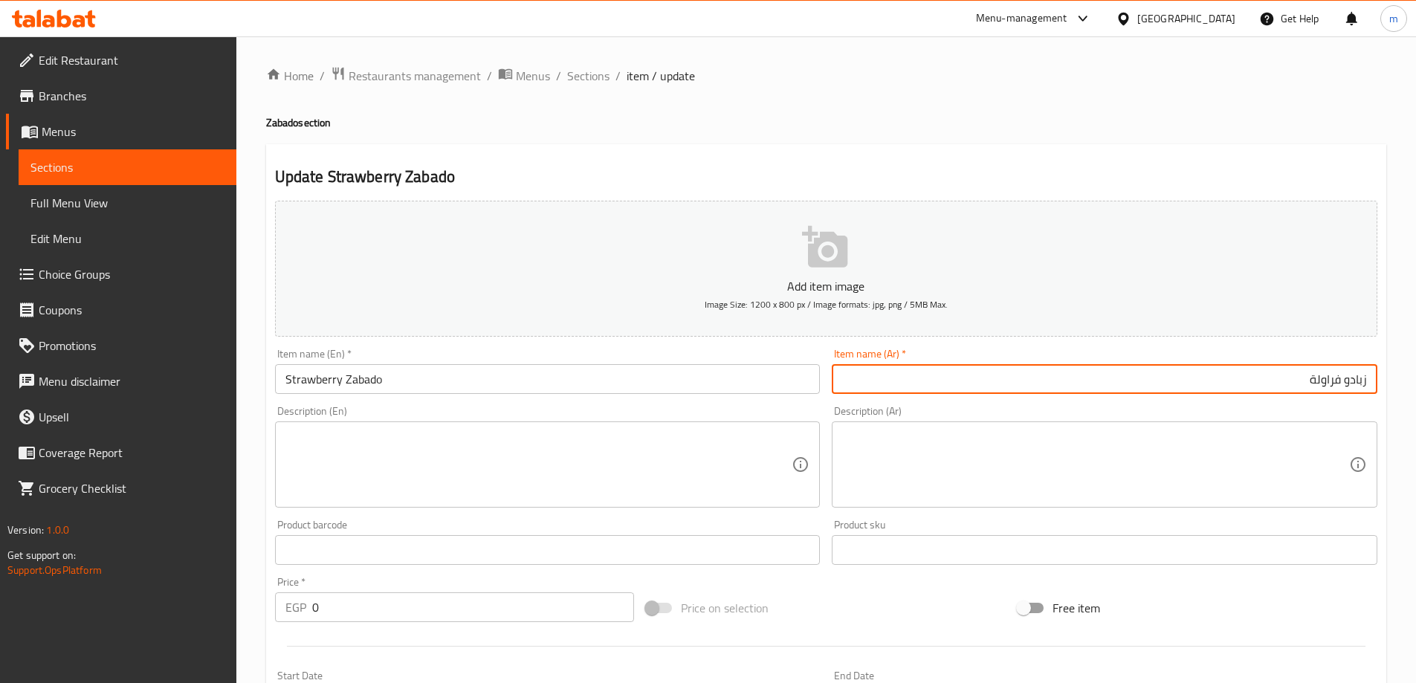
click at [437, 358] on div "Item name (En)   * Strawberry Zabado Item name (En) *" at bounding box center [548, 371] width 546 height 45
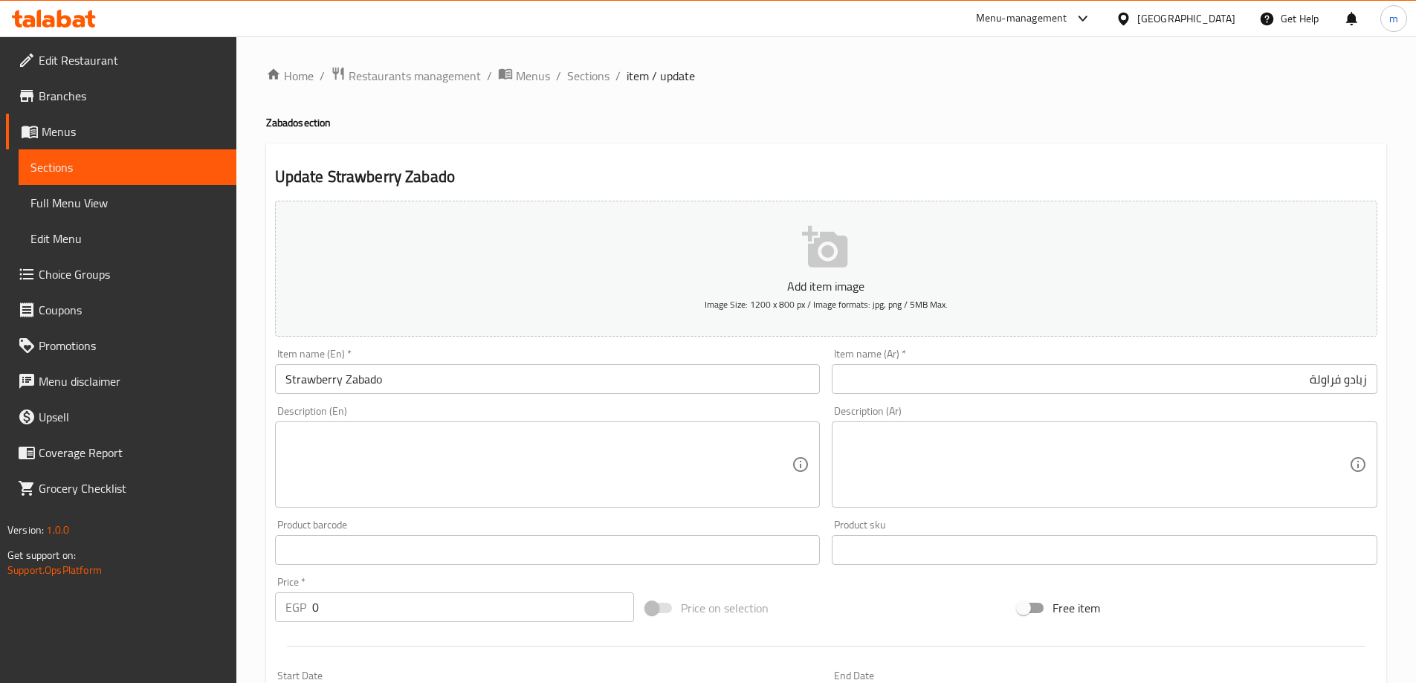
click at [421, 363] on div "Item name (En)   * Strawberry Zabado Item name (En) *" at bounding box center [548, 371] width 546 height 45
click at [421, 367] on input "Strawberry Zabado" at bounding box center [548, 379] width 546 height 30
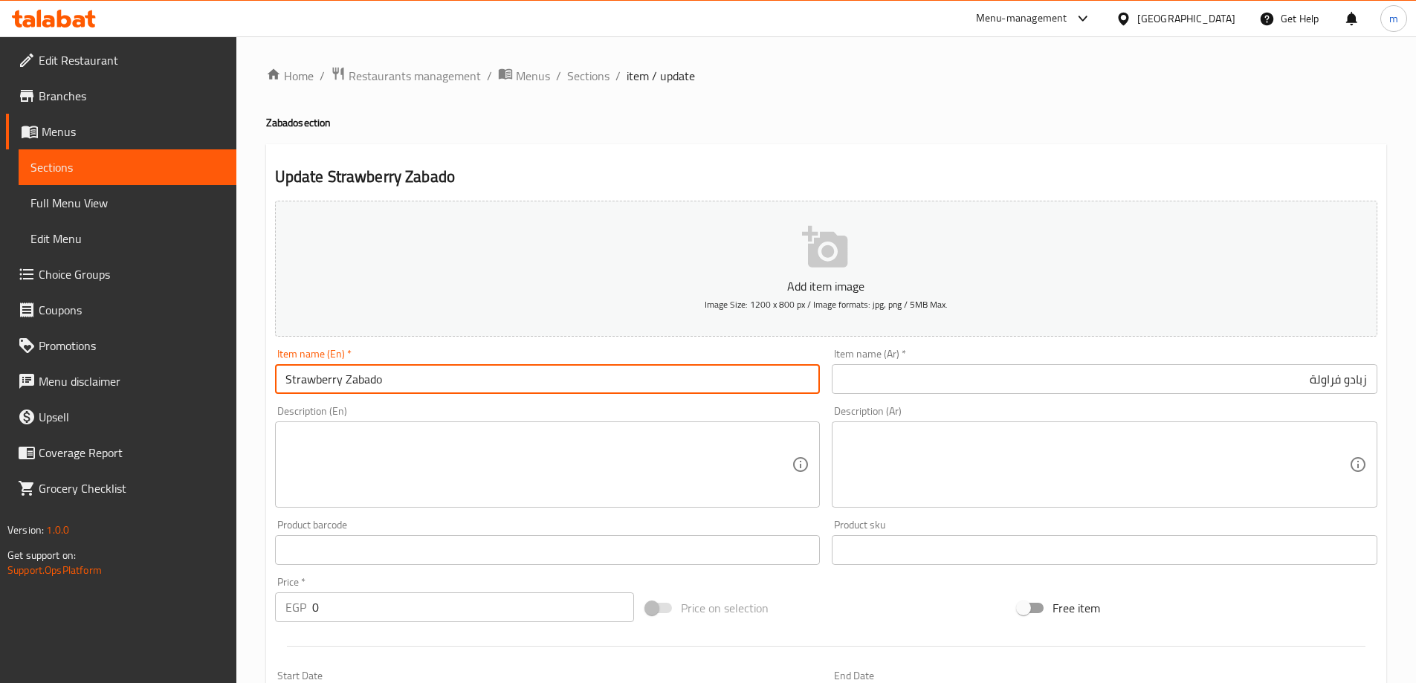
click at [421, 367] on input "Strawberry Zabado" at bounding box center [548, 379] width 546 height 30
click at [423, 383] on input "Strawberry Zabado" at bounding box center [548, 379] width 546 height 30
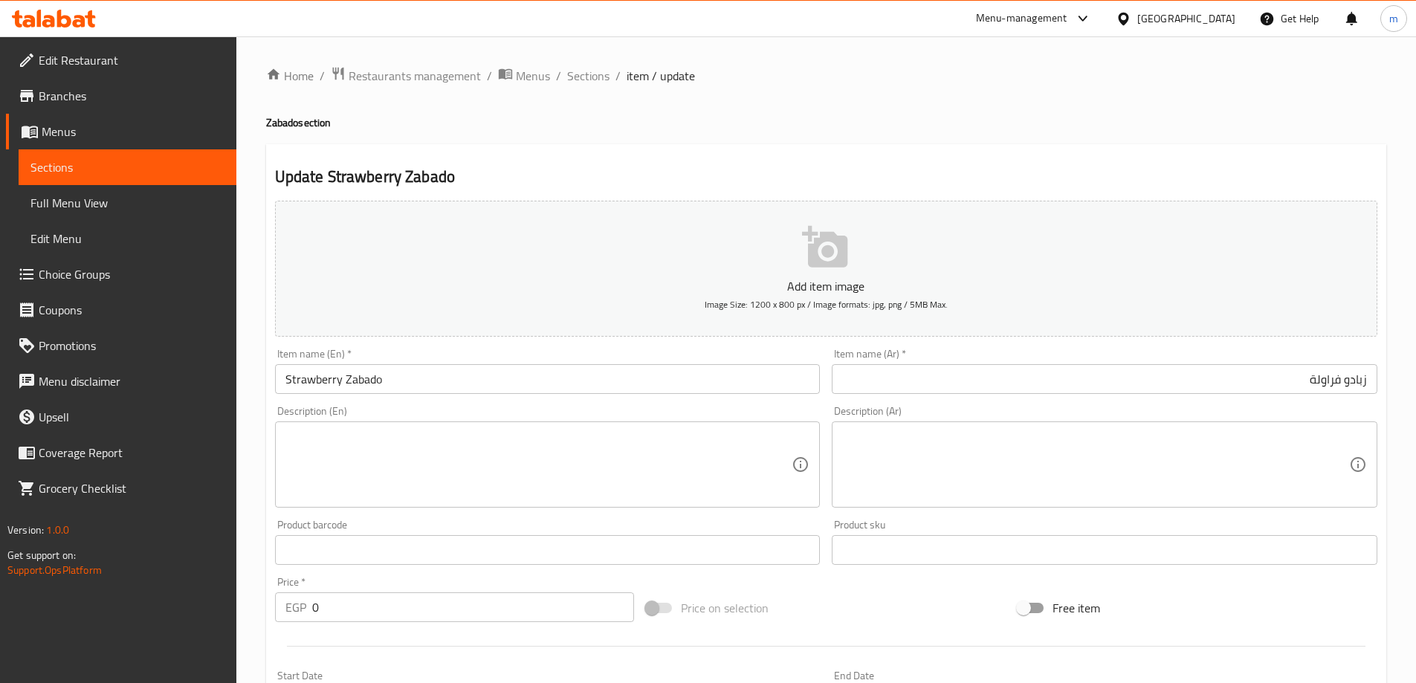
click at [381, 433] on textarea at bounding box center [538, 465] width 507 height 71
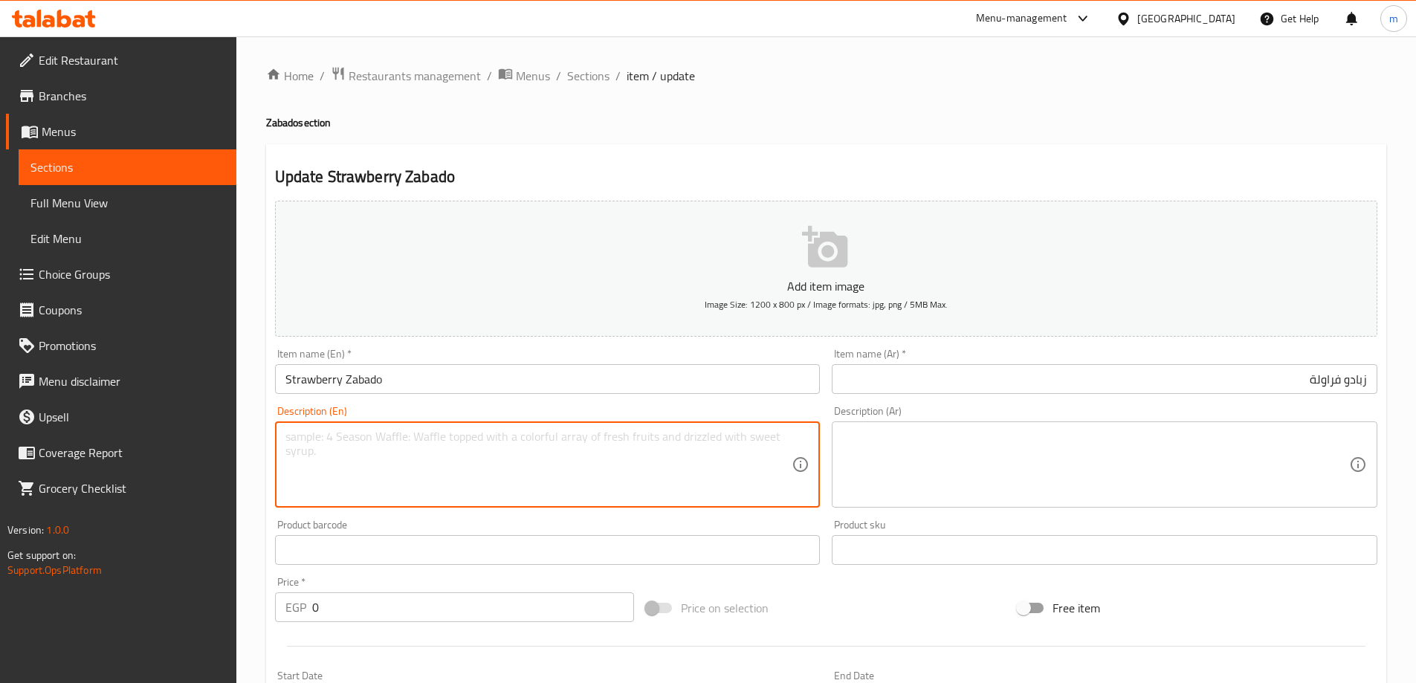
paste textarea "Yogurt drink blended with strawberries."
type textarea "Yogurt drink blended with strawberries."
click at [960, 444] on textarea at bounding box center [1095, 465] width 507 height 71
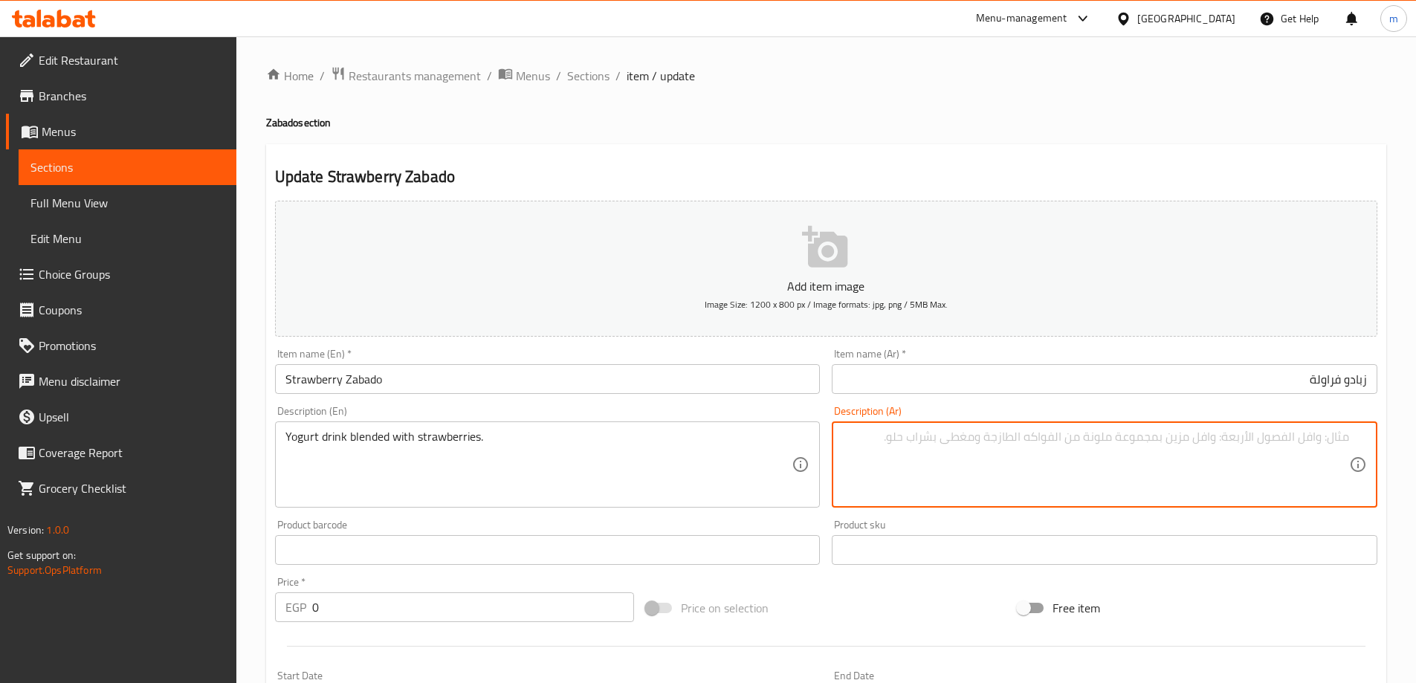
click at [902, 488] on textarea at bounding box center [1095, 465] width 507 height 71
paste textarea "مشروب الزبادي الممزوج بالفراولة."
type textarea "مشروب الزبادي الممزوج بالفراولة."
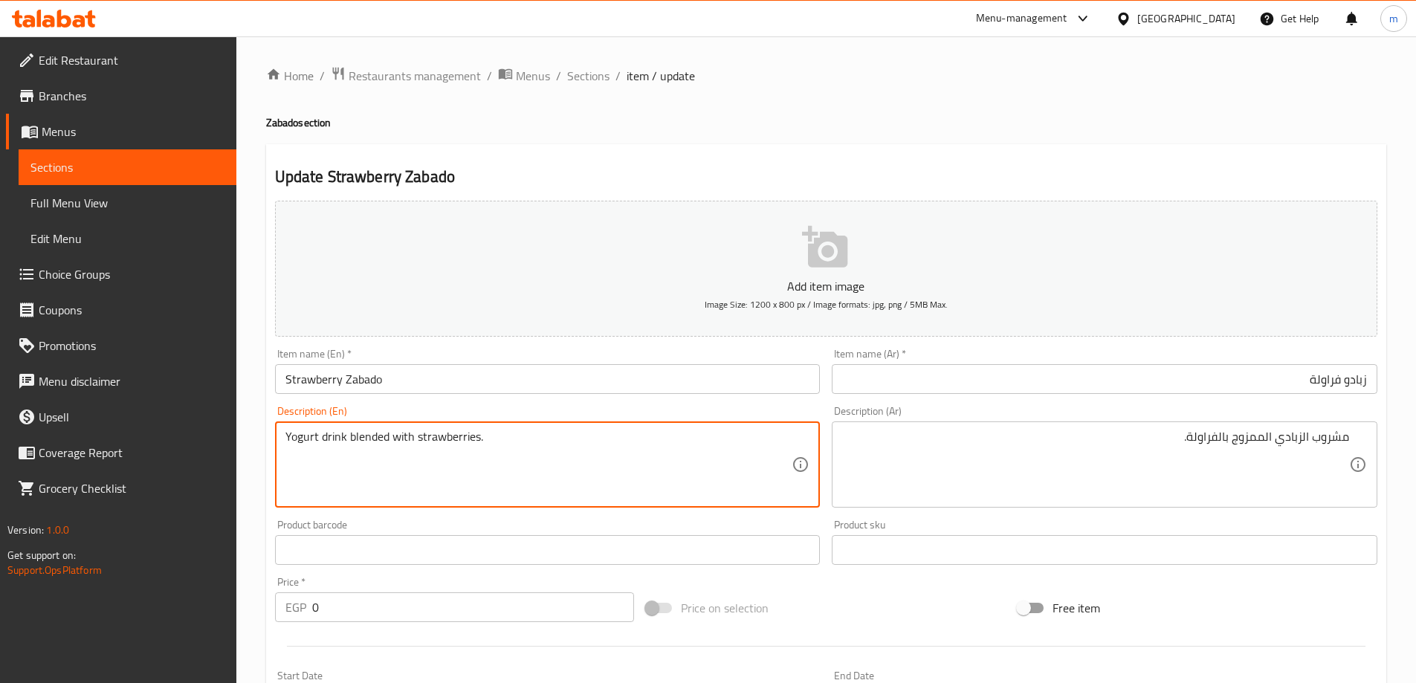
drag, startPoint x: 386, startPoint y: 441, endPoint x: 350, endPoint y: 441, distance: 36.4
click at [382, 416] on div "Description (En) Yogurt drink blended with strawberries. Description (En)" at bounding box center [548, 457] width 546 height 102
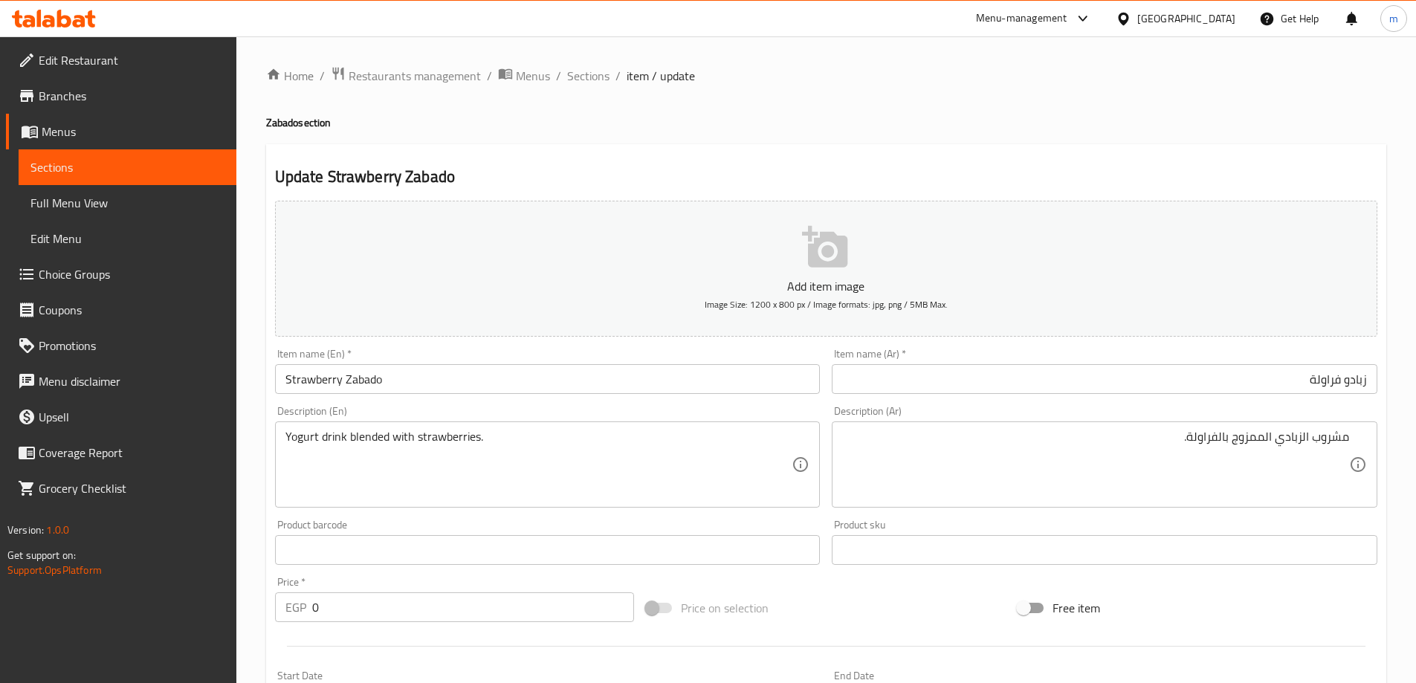
click at [263, 275] on div "Home / Restaurants management / Menus / Sections / item / update Zabado section…" at bounding box center [825, 559] width 1179 height 1047
click at [352, 389] on input "Strawberry Zabado" at bounding box center [548, 379] width 546 height 30
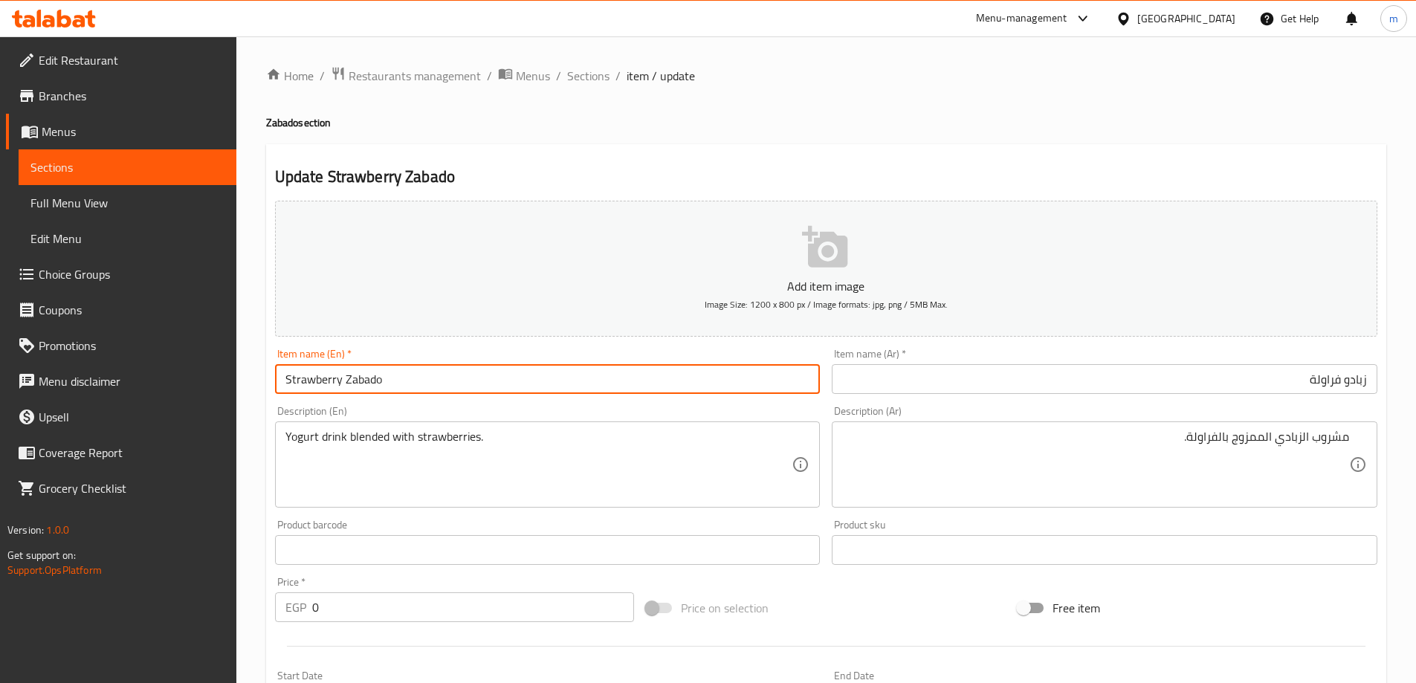
click at [352, 389] on input "Strawberry Zabado" at bounding box center [548, 379] width 546 height 30
click at [647, 146] on div "Update Strawberry Zabado Add item image Image Size: 1200 x 800 px / Image forma…" at bounding box center [826, 593] width 1120 height 898
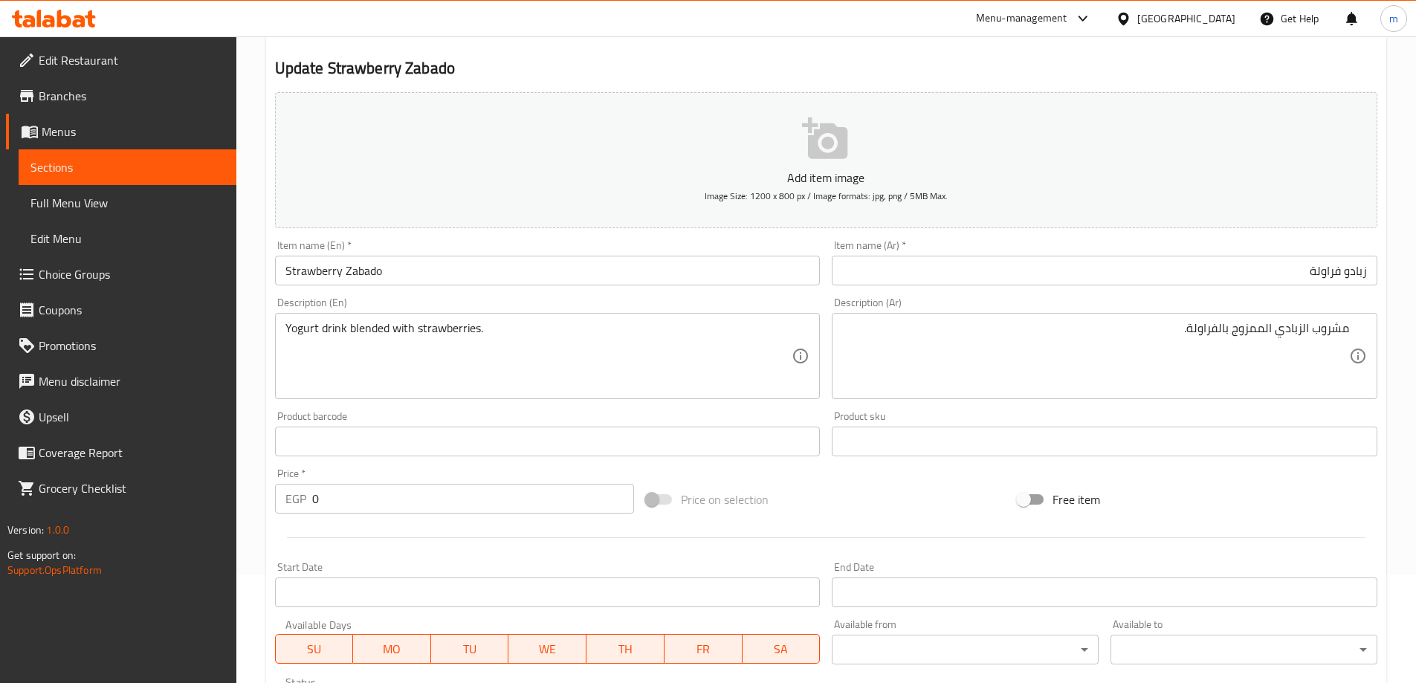
scroll to position [149, 0]
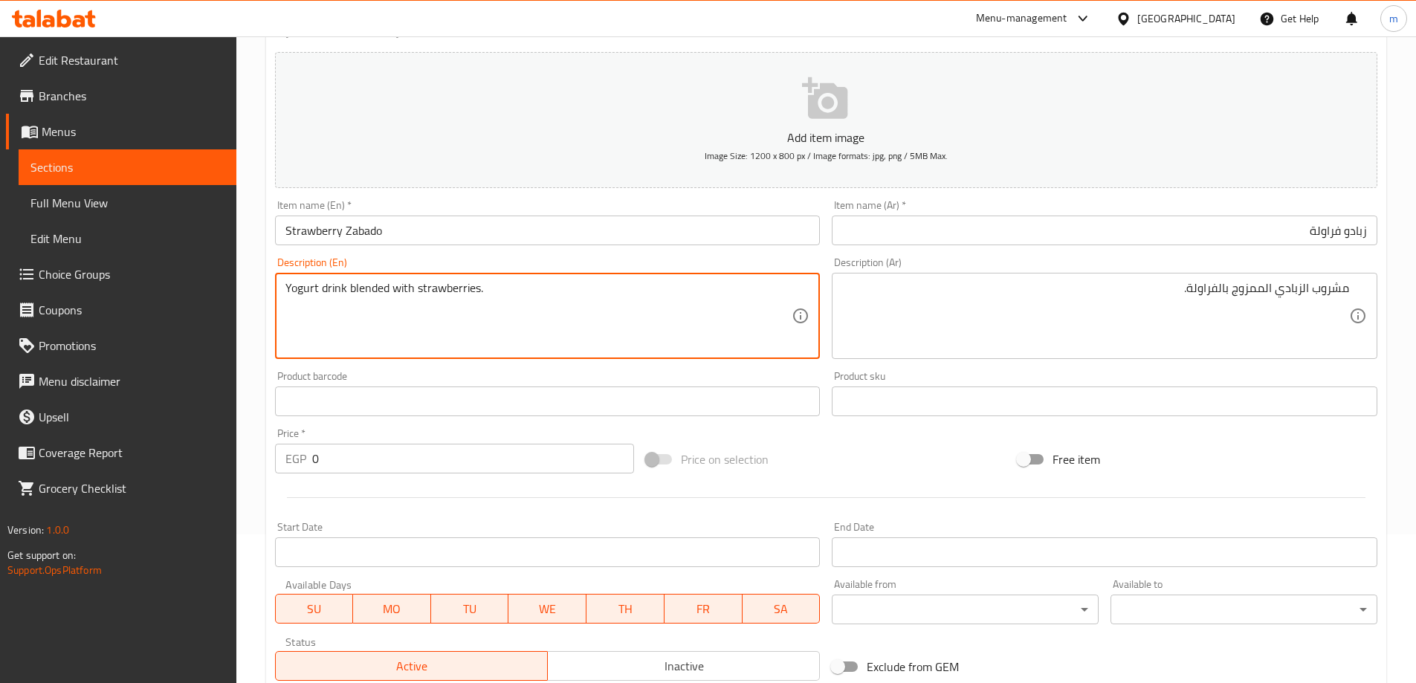
click at [357, 291] on textarea "Yogurt drink blended with strawberries." at bounding box center [538, 316] width 507 height 71
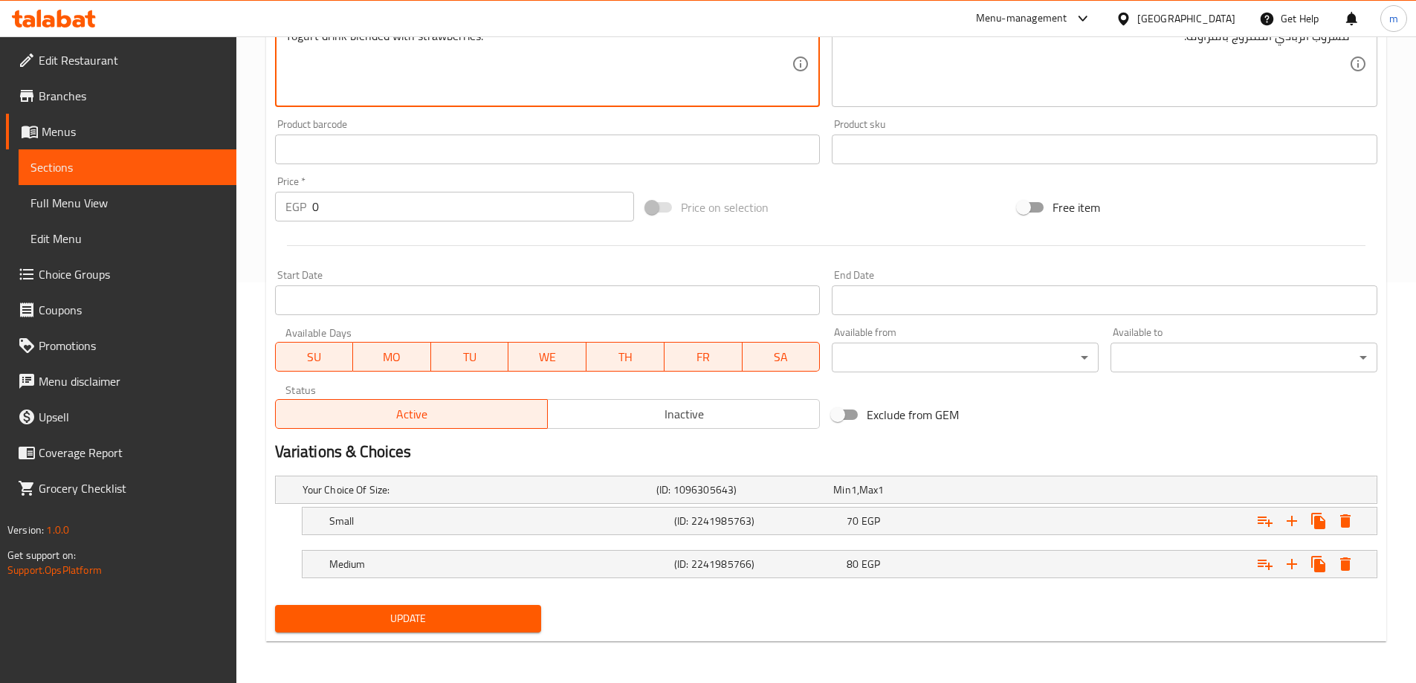
click at [504, 617] on span "Update" at bounding box center [408, 618] width 243 height 19
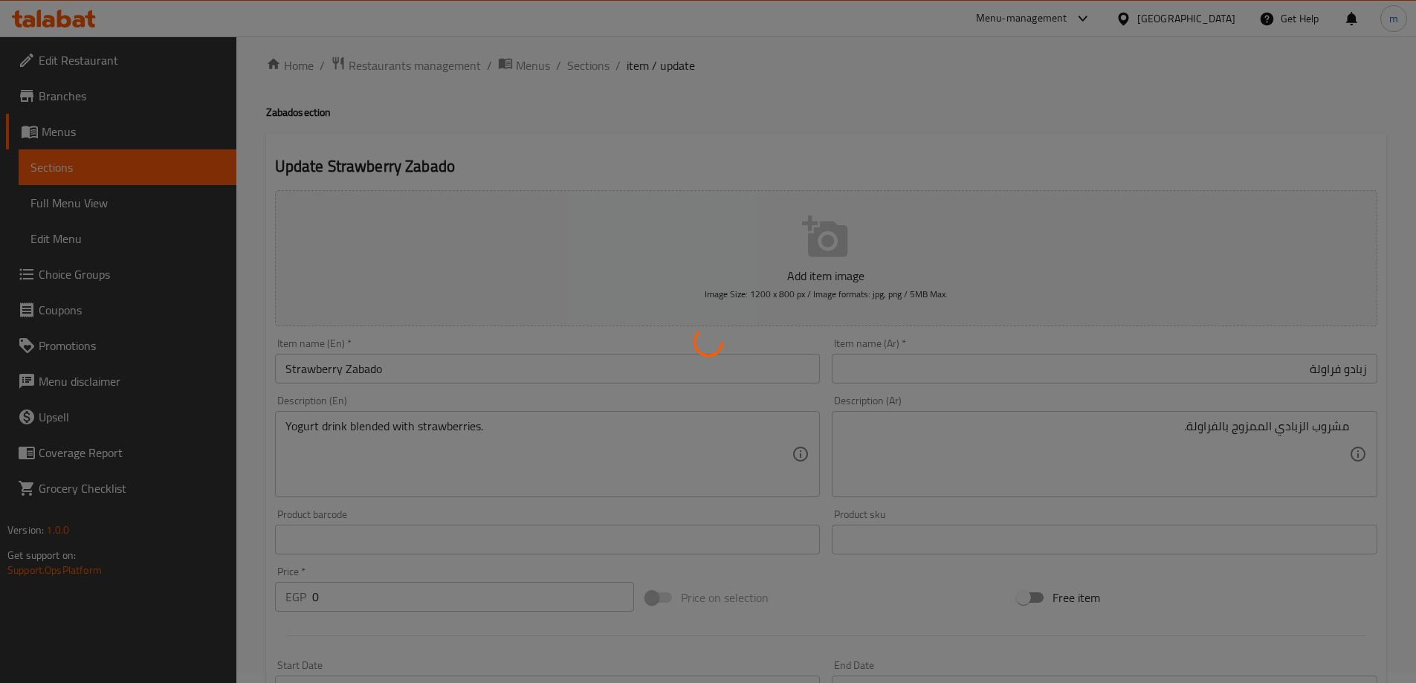
scroll to position [0, 0]
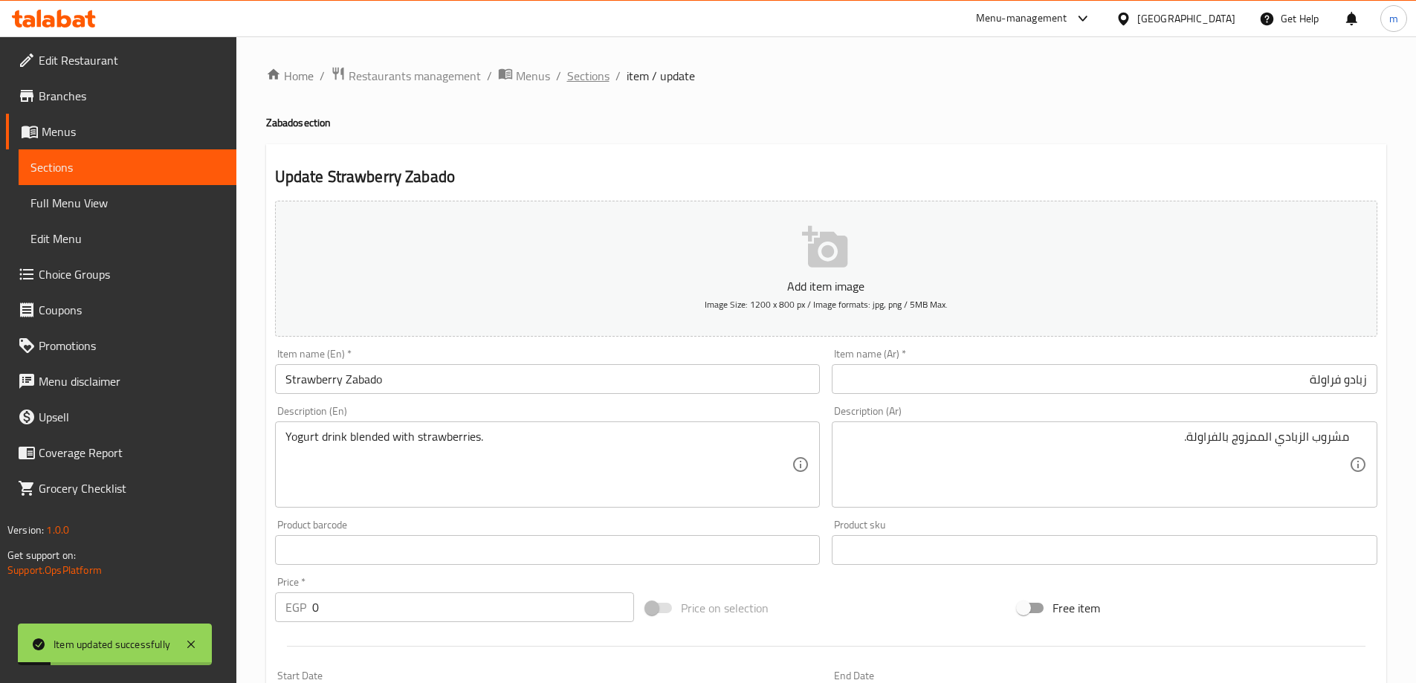
click at [579, 69] on span "Sections" at bounding box center [588, 76] width 42 height 18
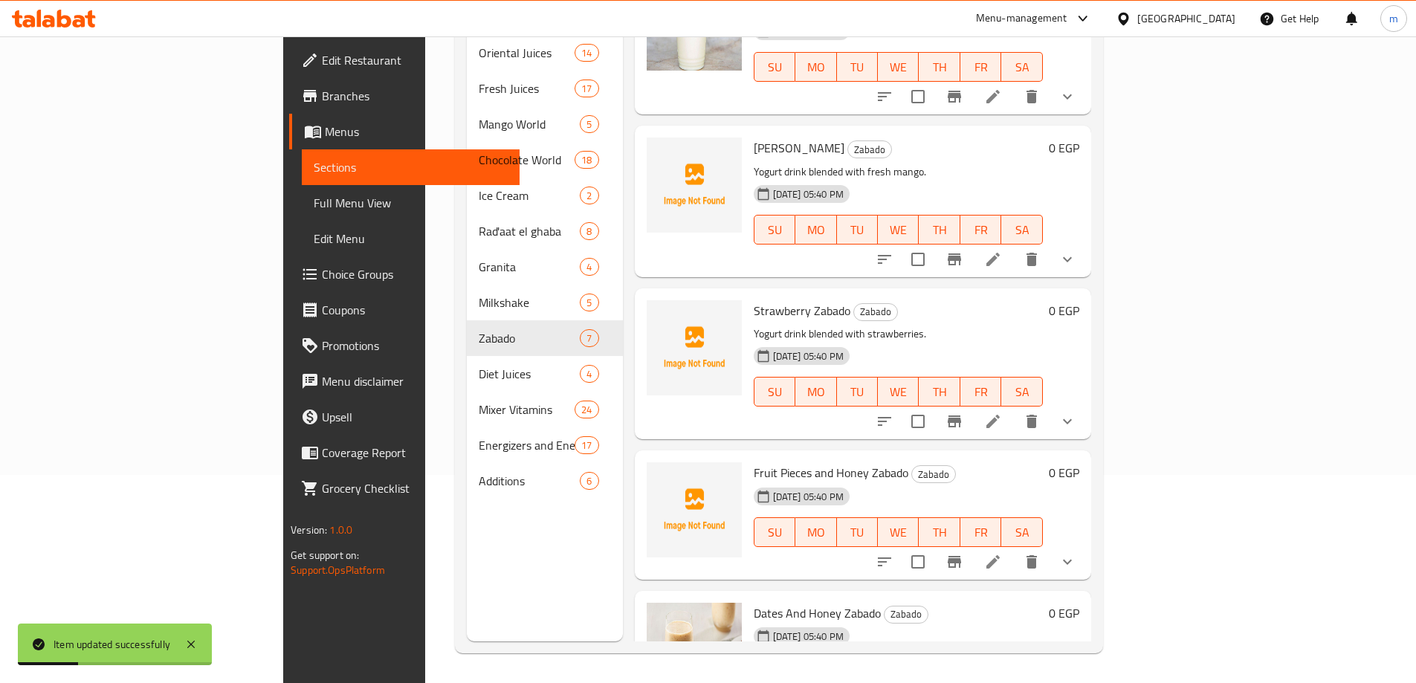
scroll to position [74, 0]
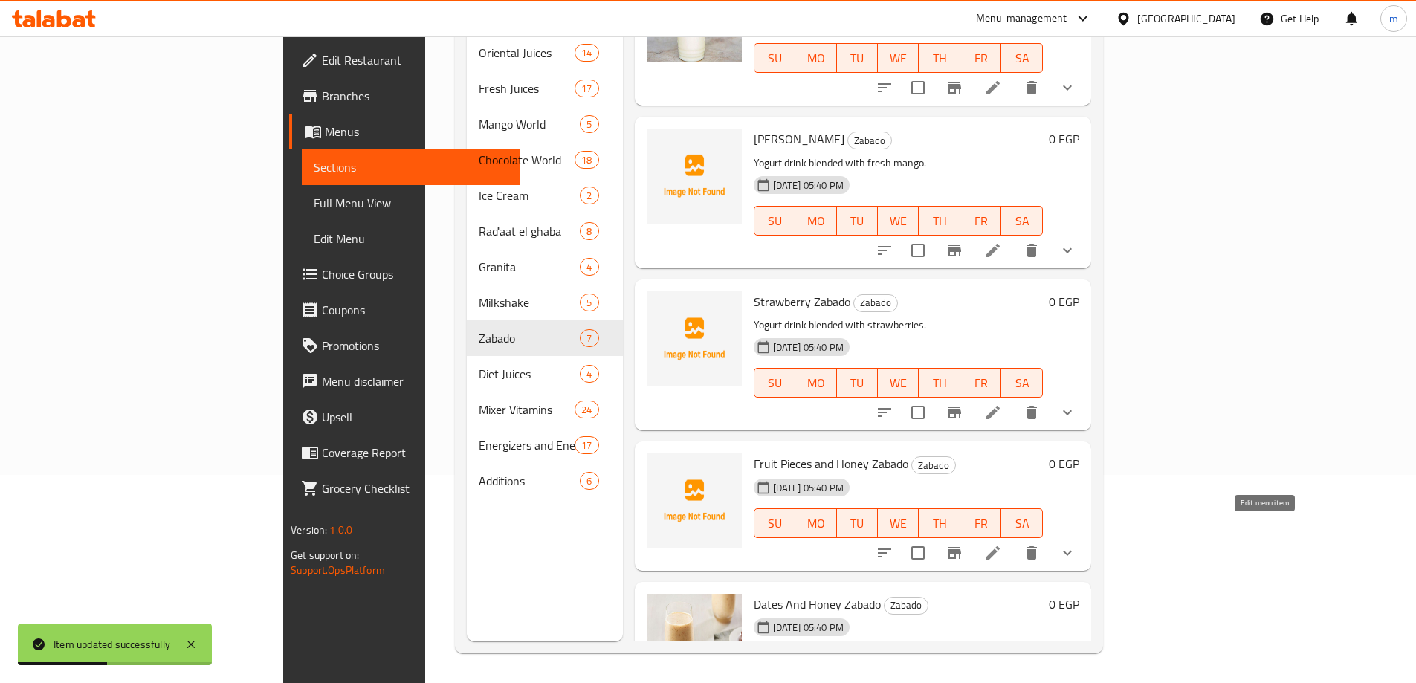
click at [1002, 544] on icon at bounding box center [993, 553] width 18 height 18
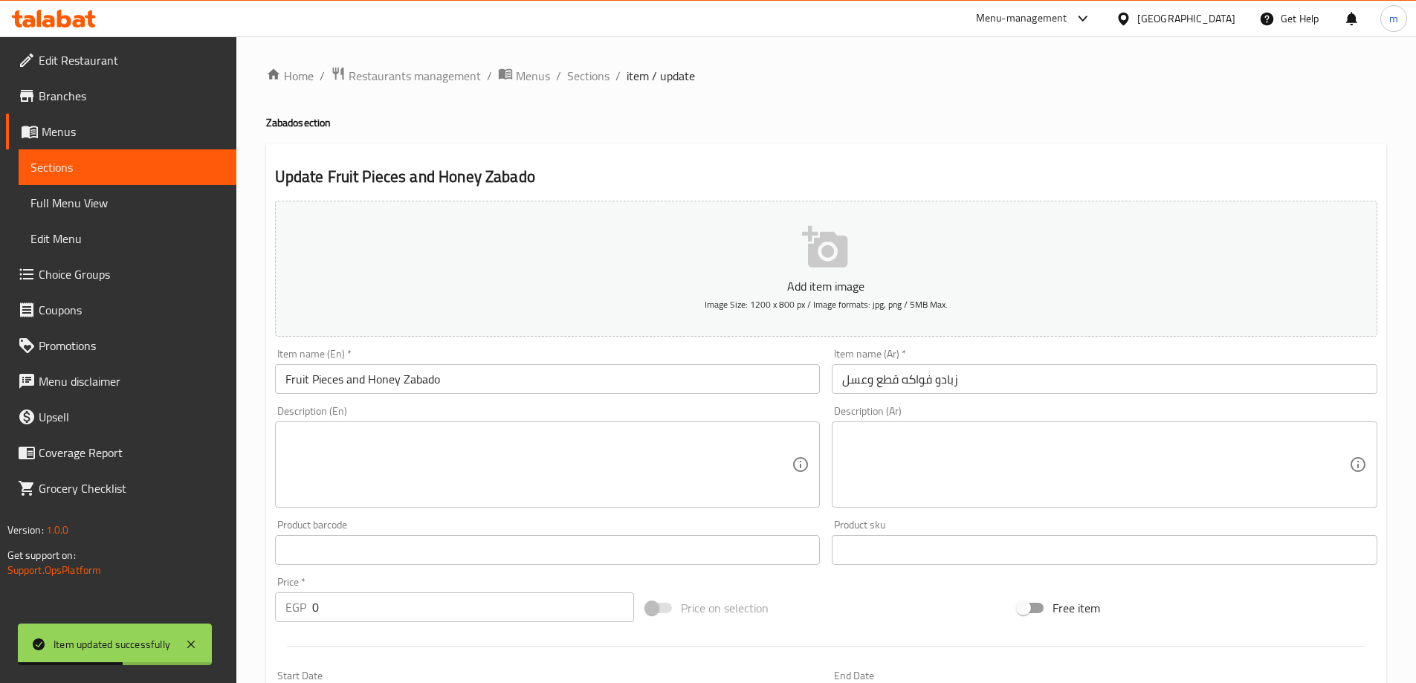
click at [1099, 517] on div "Product sku Product sku" at bounding box center [1104, 542] width 557 height 57
click at [1084, 467] on textarea at bounding box center [1095, 465] width 507 height 71
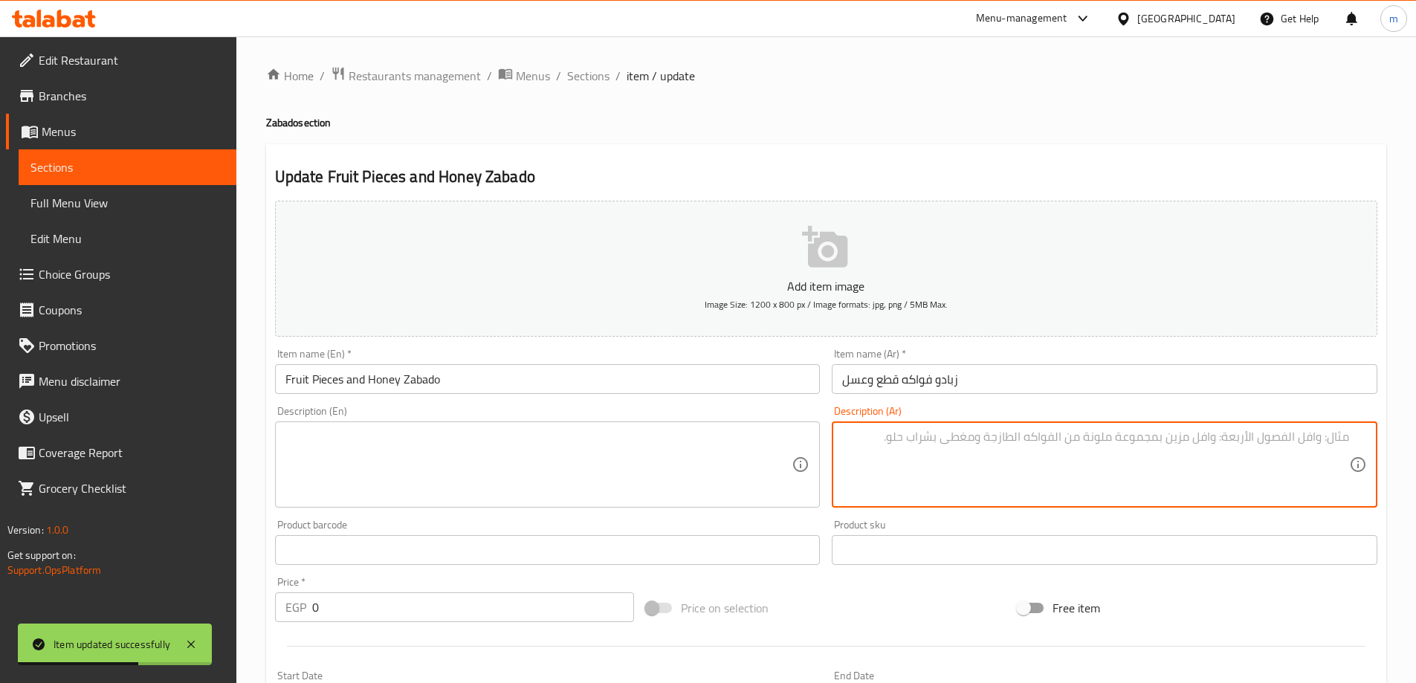
click at [1046, 385] on input "زبادو فواكه قطع وعسل" at bounding box center [1105, 379] width 546 height 30
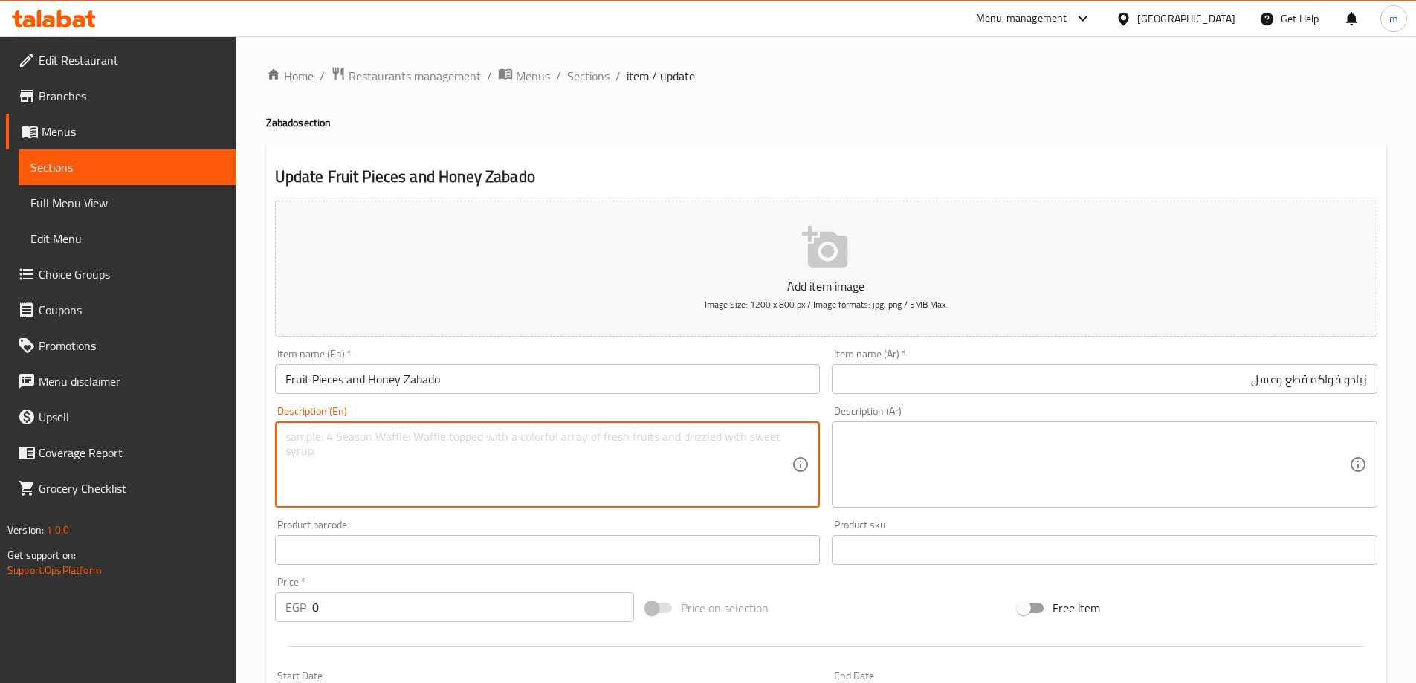
click at [714, 470] on textarea at bounding box center [538, 465] width 507 height 71
paste textarea "Yogurt drink with fresh fruit chunks and honey."
type textarea "Yogurt drink with fresh fruit chunks and honey."
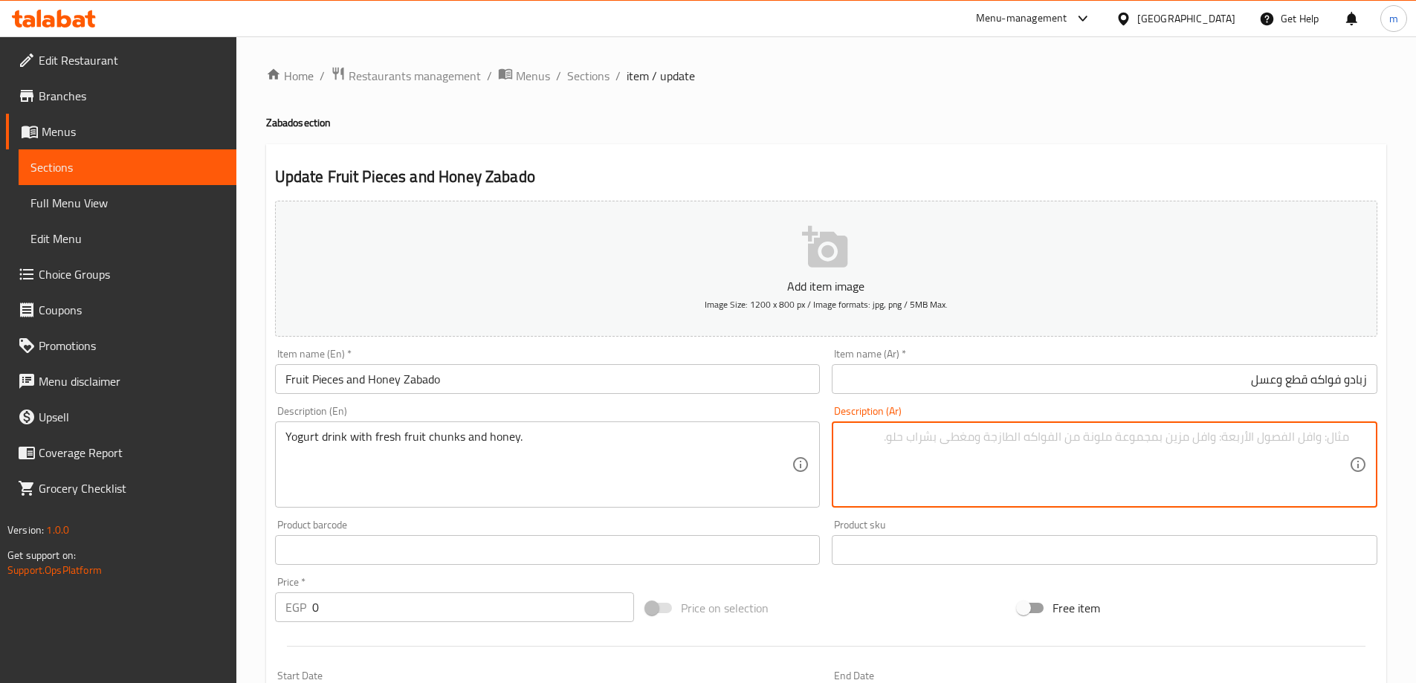
click at [1004, 452] on textarea at bounding box center [1095, 465] width 507 height 71
click at [1230, 488] on textarea at bounding box center [1095, 465] width 507 height 71
paste textarea "مشروب الزبادي مع قطع الفاكهة الطازجة والعسل."
type textarea "مشروب الزبادي مع قطع الفاكهة الطازجة والعسل."
click at [1114, 126] on h4 "Zabado section" at bounding box center [826, 122] width 1120 height 15
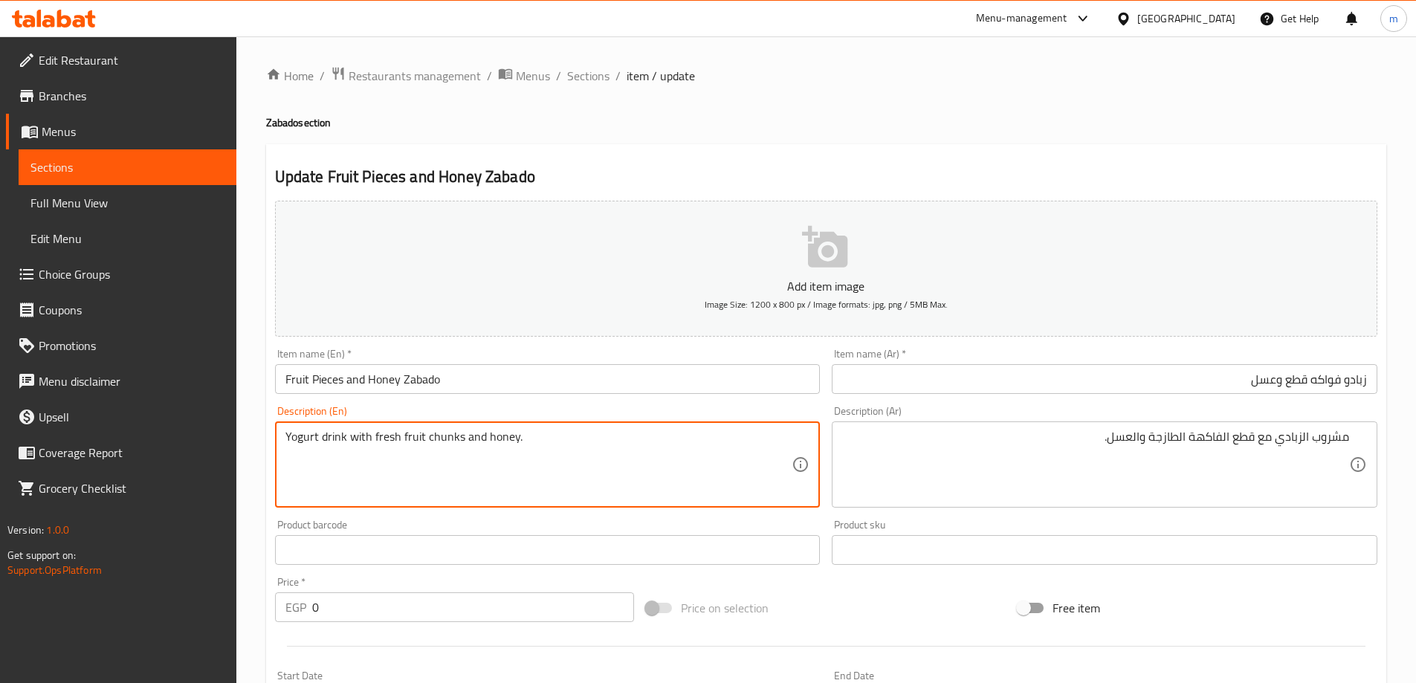
drag, startPoint x: 345, startPoint y: 436, endPoint x: 422, endPoint y: 439, distance: 77.4
click at [381, 470] on textarea "Yogurt drink with fresh fruit chunks and honey." at bounding box center [538, 465] width 507 height 71
click at [401, 454] on textarea "Yogurt drink with fresh fruit chunks and honey." at bounding box center [538, 465] width 507 height 71
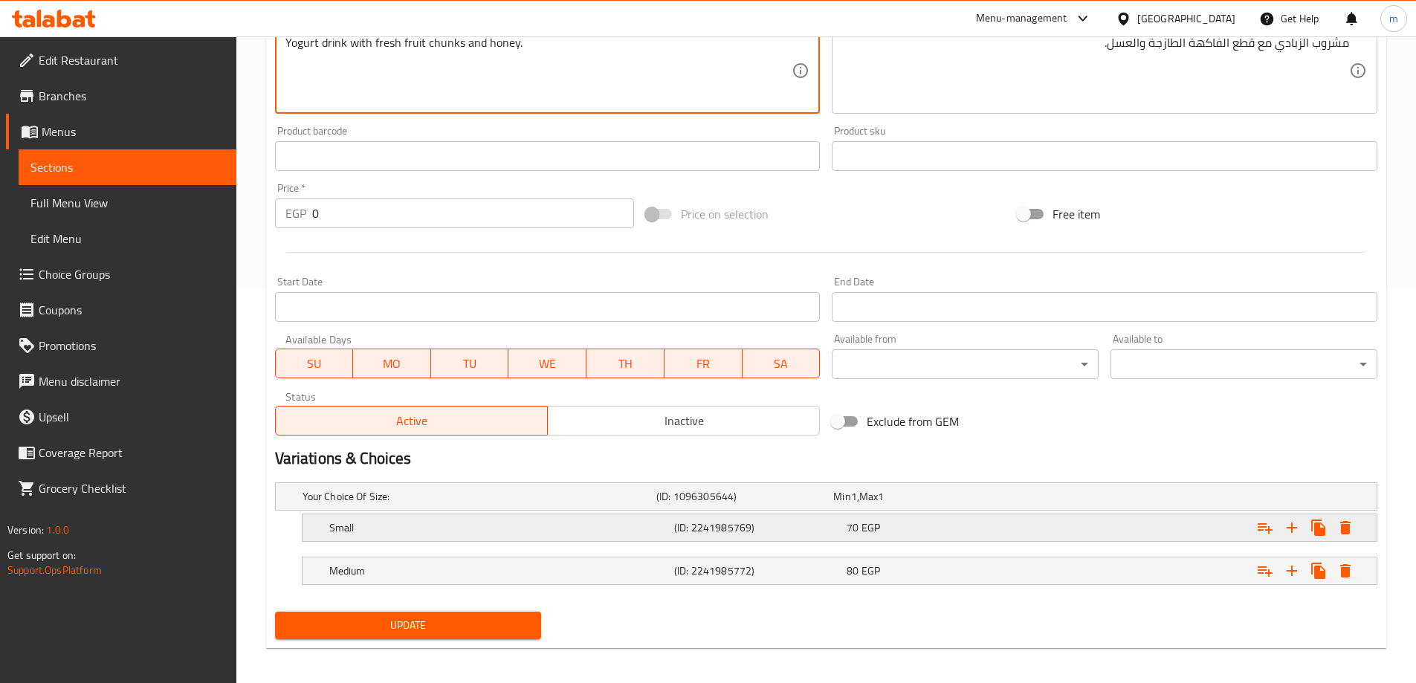
scroll to position [401, 0]
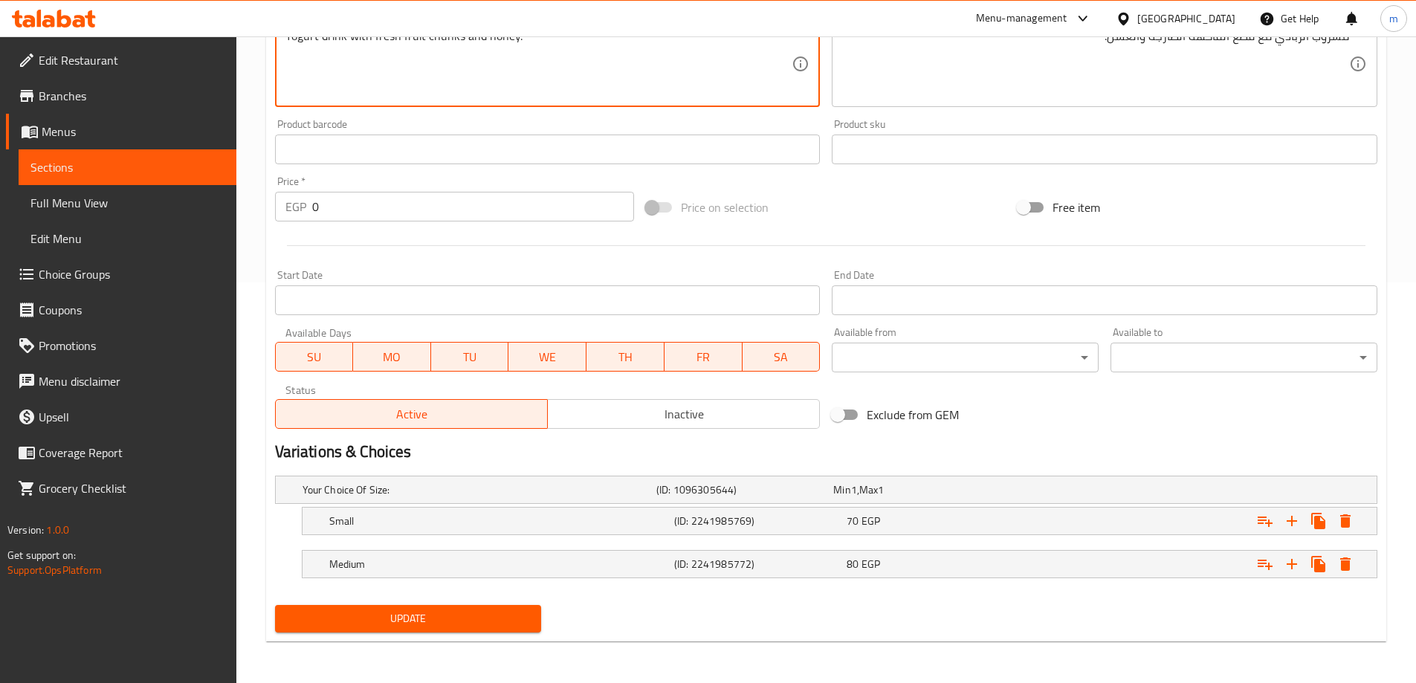
click at [410, 606] on button "Update" at bounding box center [408, 618] width 267 height 27
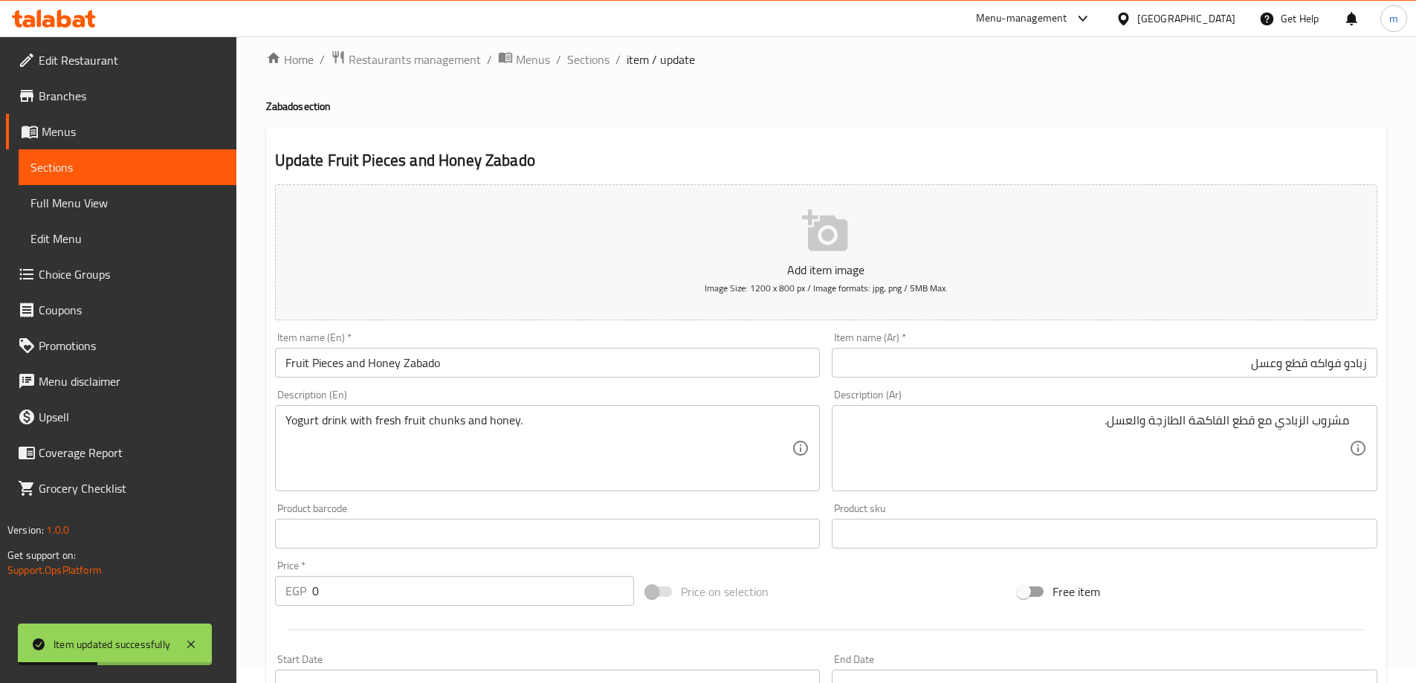
scroll to position [0, 0]
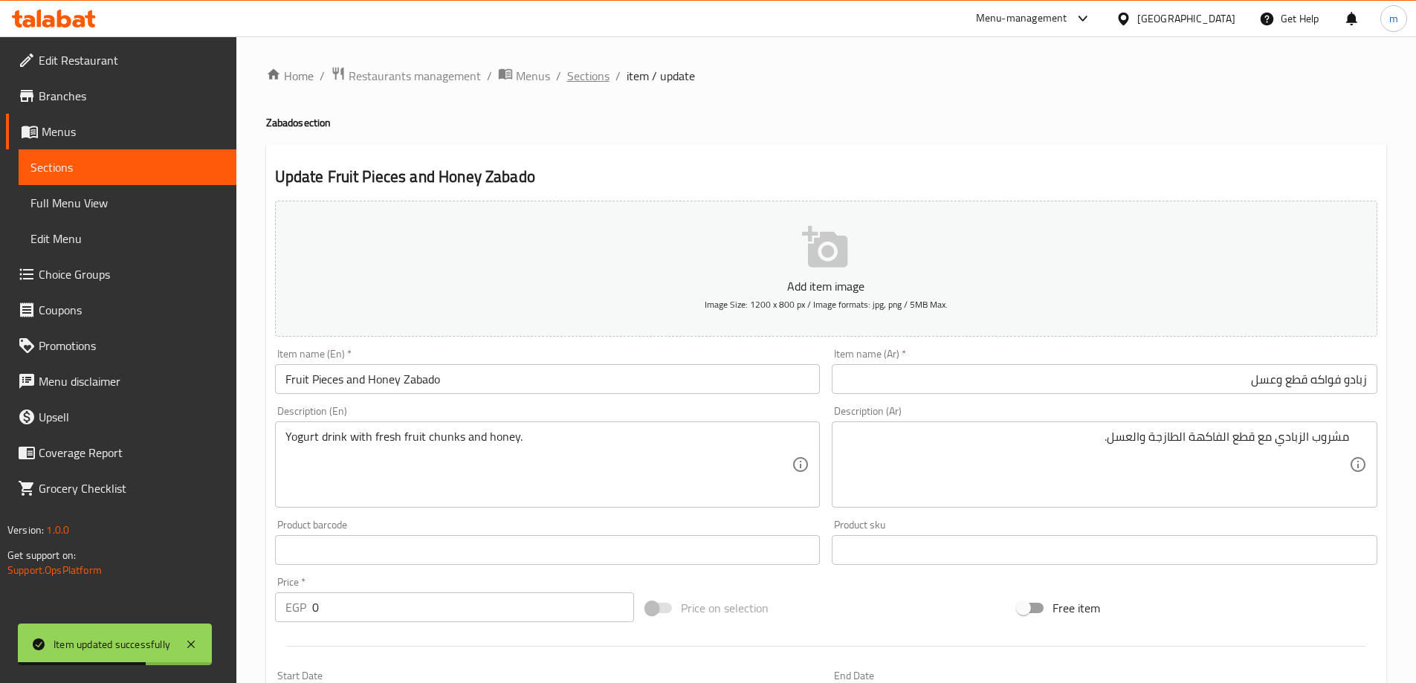
click at [598, 82] on span "Sections" at bounding box center [588, 76] width 42 height 18
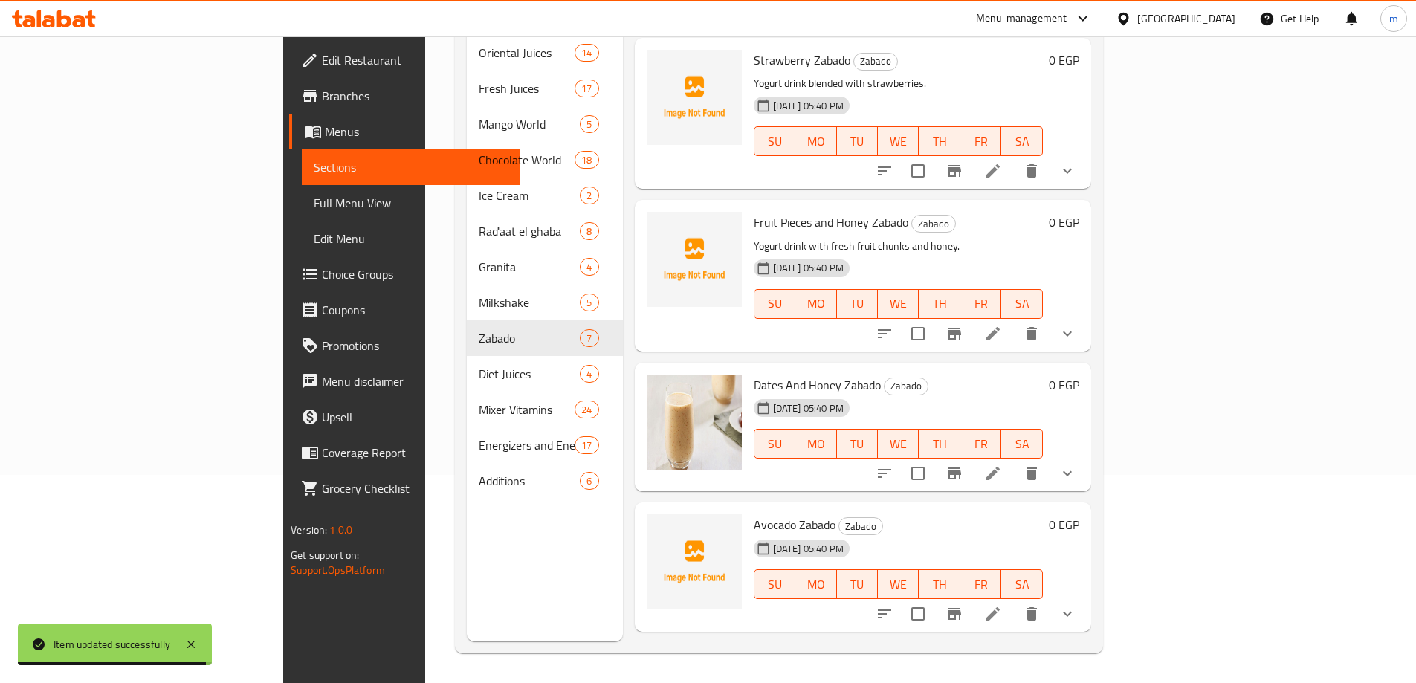
scroll to position [372, 0]
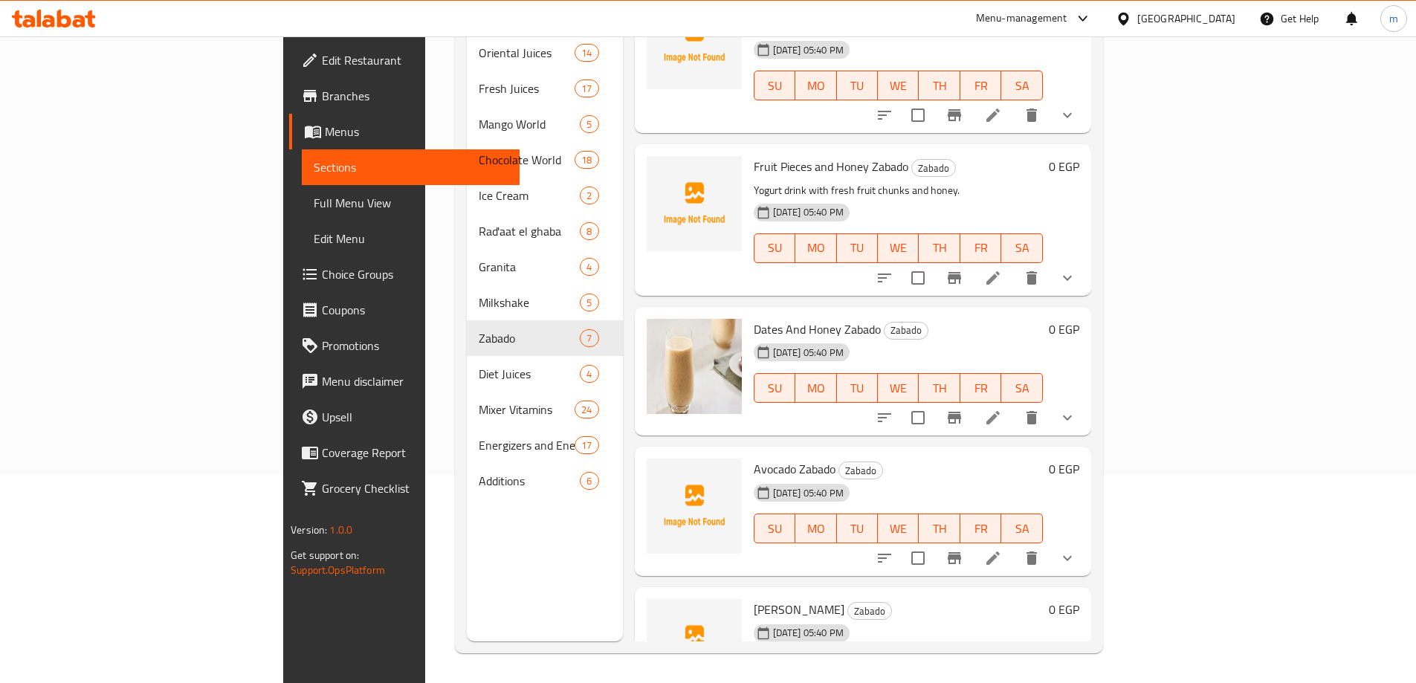
click at [1000, 411] on icon at bounding box center [992, 417] width 13 height 13
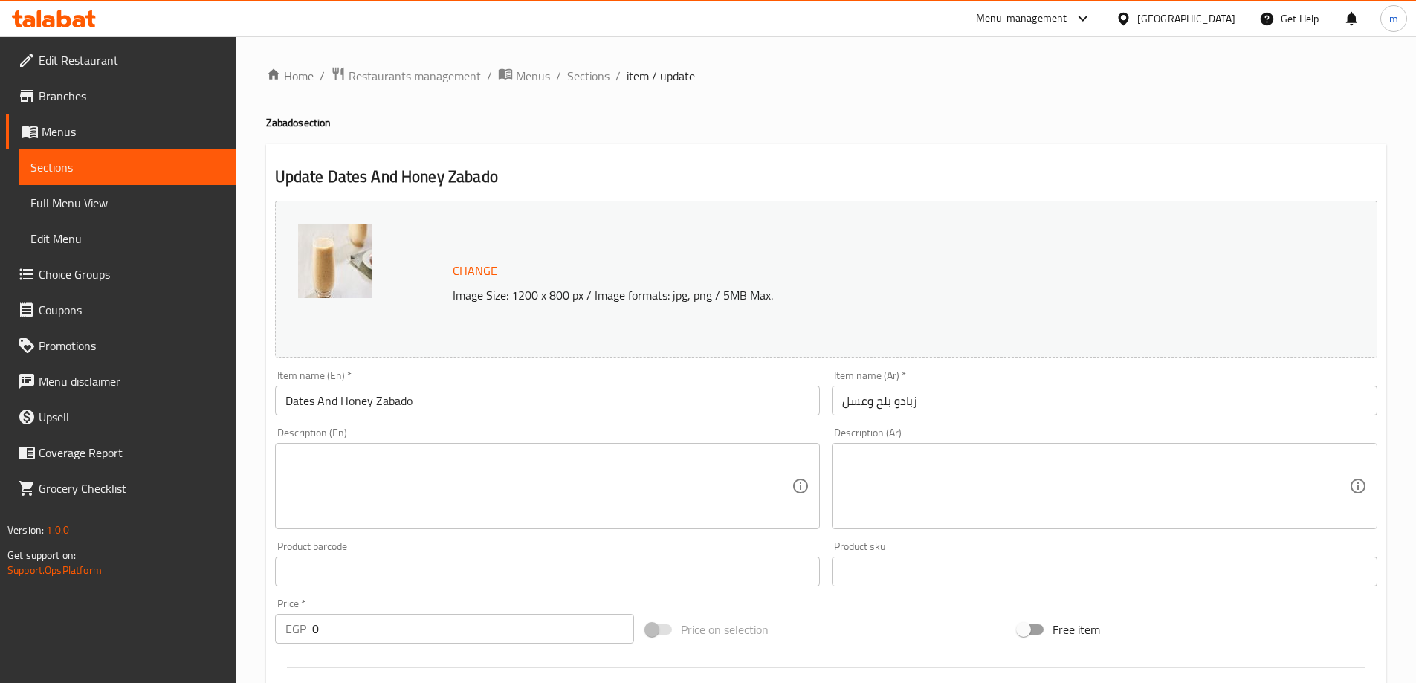
click at [982, 461] on textarea at bounding box center [1095, 486] width 507 height 71
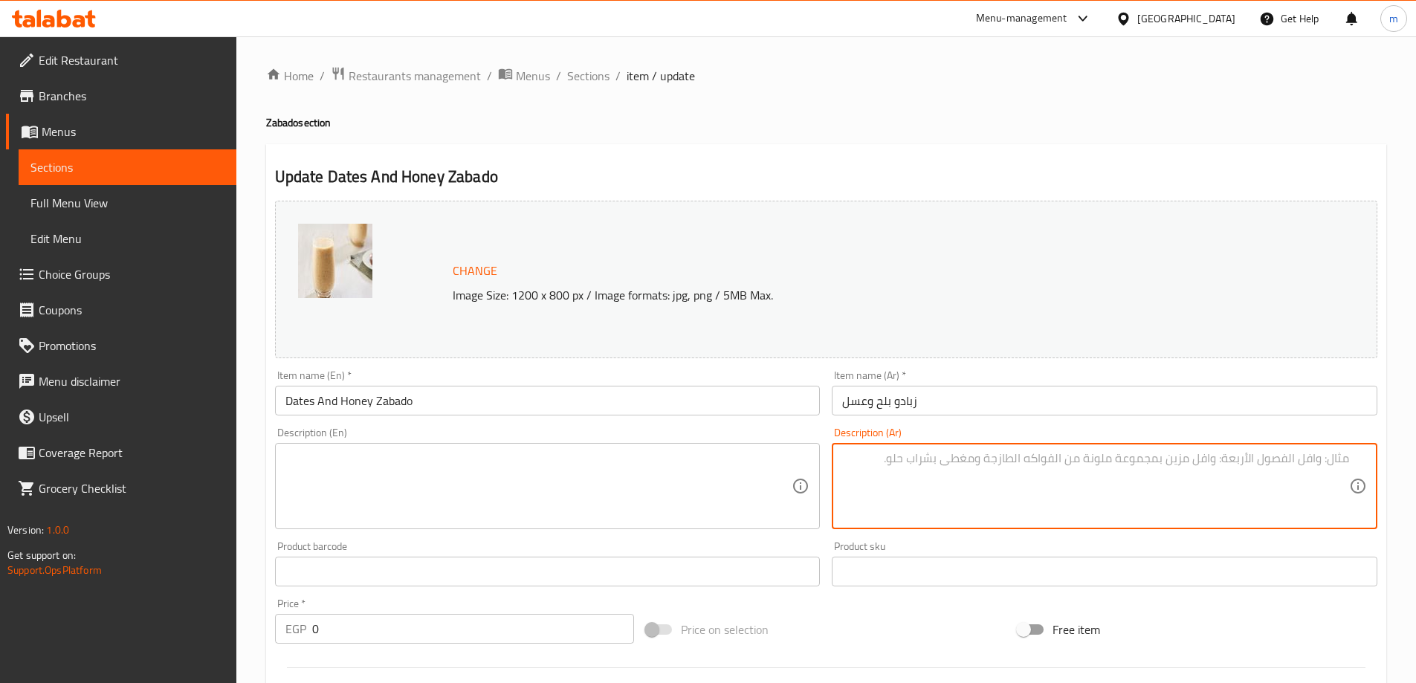
click at [1000, 408] on input "زبادو بلح وعسل" at bounding box center [1105, 401] width 546 height 30
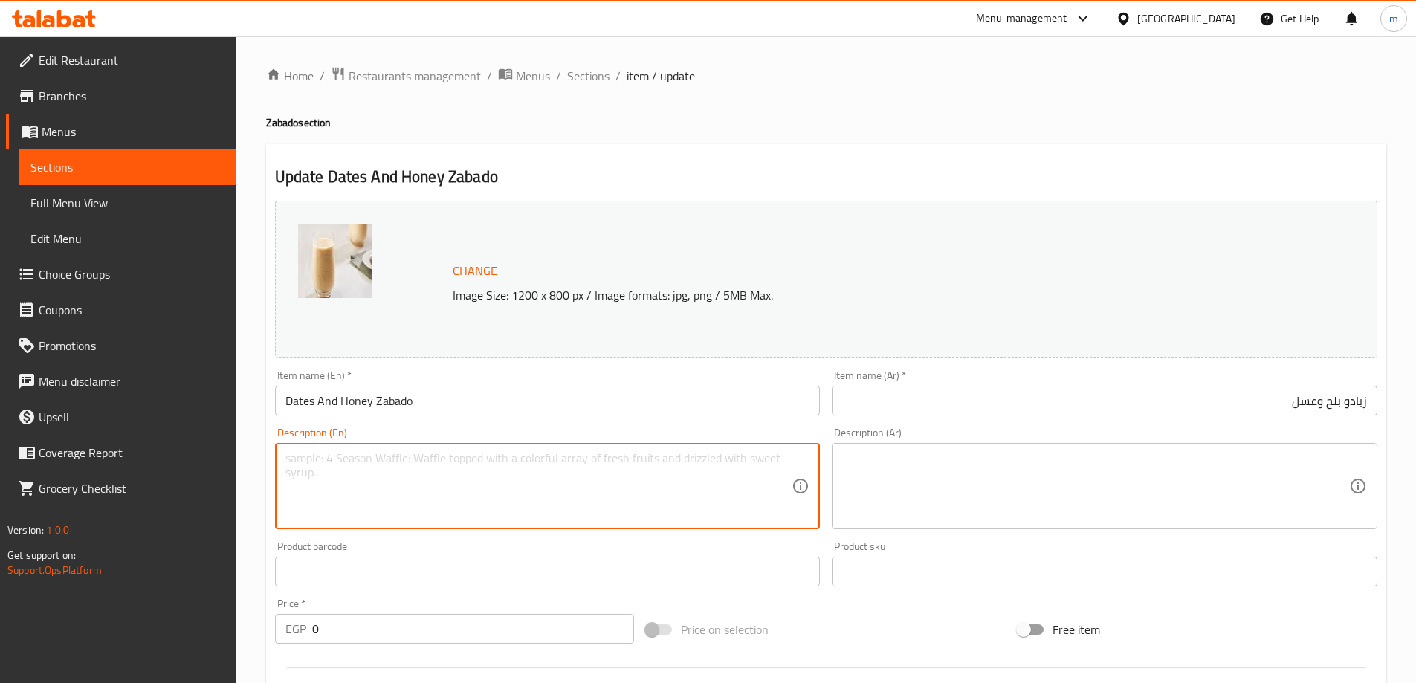
click at [581, 464] on textarea at bounding box center [538, 486] width 507 height 71
paste textarea "Yogurt with dates and honey for a sweet, healthy taste."
drag, startPoint x: 438, startPoint y: 459, endPoint x: 547, endPoint y: 461, distance: 109.3
click at [547, 461] on textarea "Yogurt with dates and honey for a sweet, healthy taste." at bounding box center [538, 486] width 507 height 71
click at [634, 501] on textarea "Yogurt with dates and honey for a sweet, healthy taste." at bounding box center [538, 486] width 507 height 71
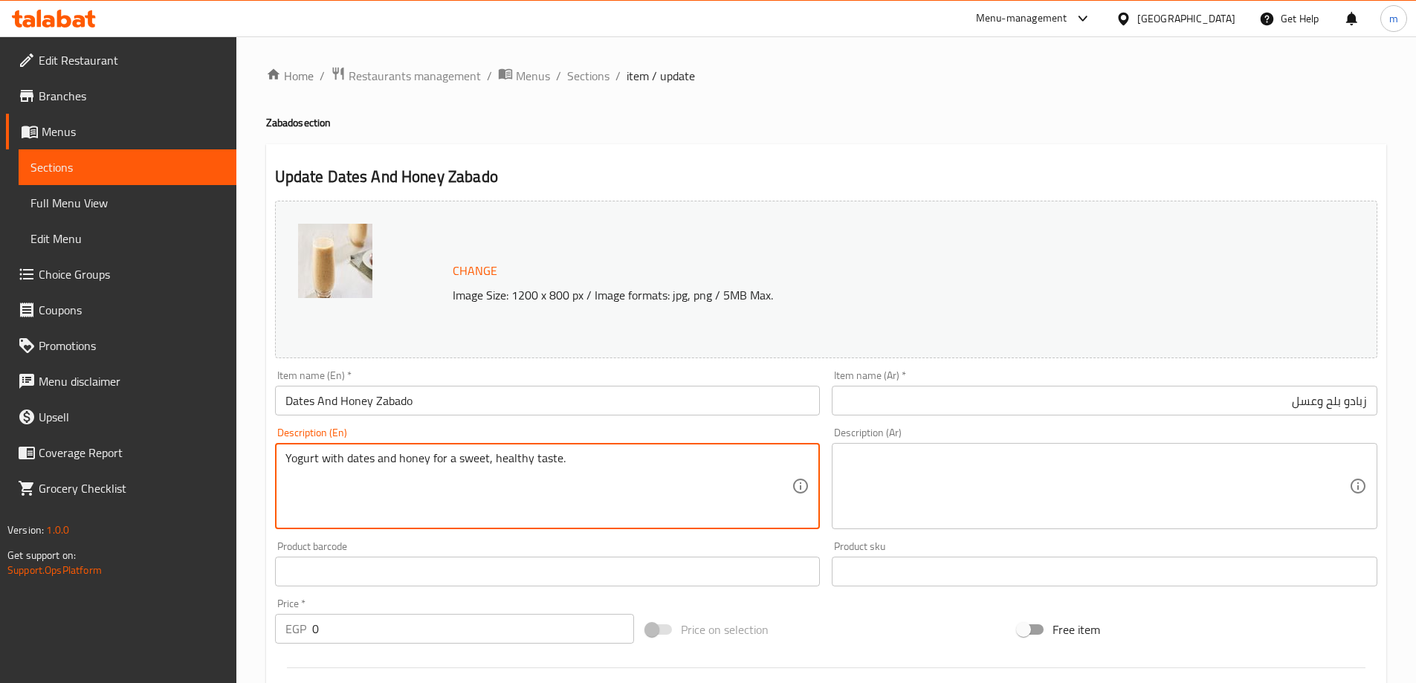
type textarea "Yogurt with dates and honey for a sweet, healthy taste."
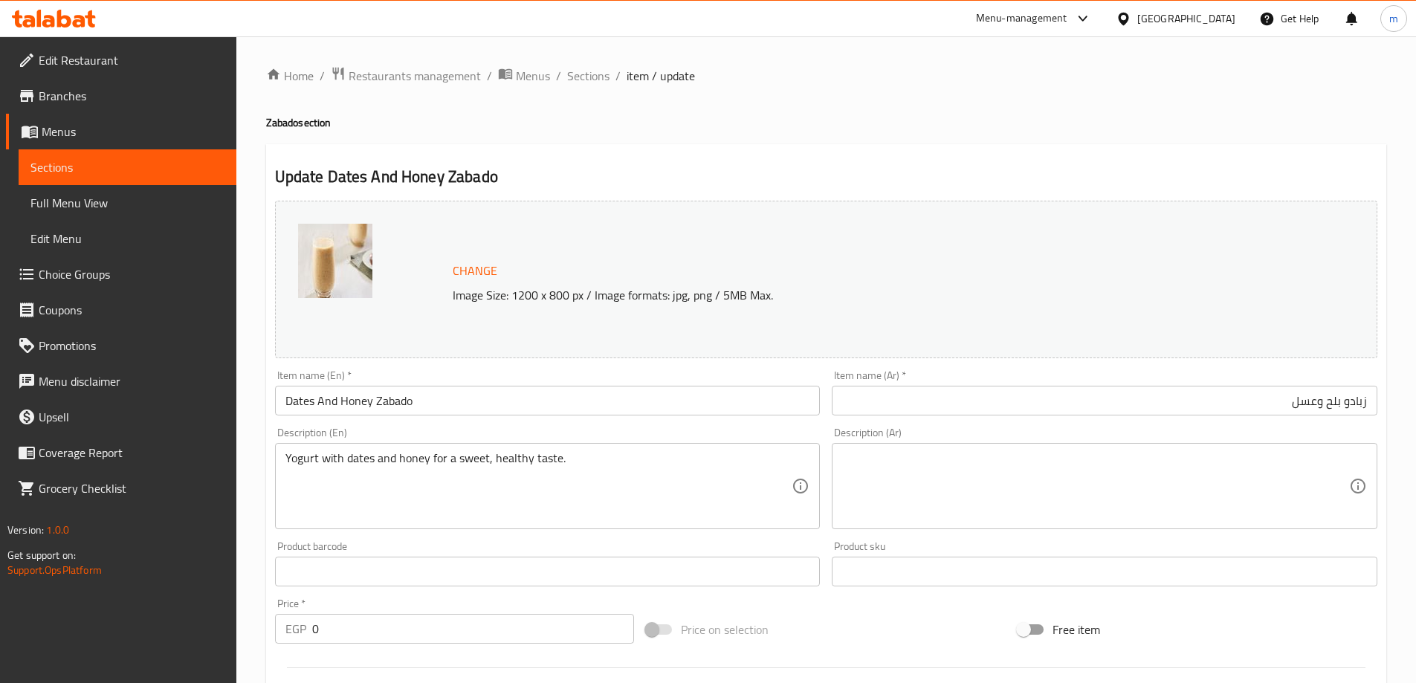
click at [1140, 485] on textarea at bounding box center [1095, 486] width 507 height 71
paste textarea "الزبادي مع التمر والعسل للحصول على طعم حلو وصحي."
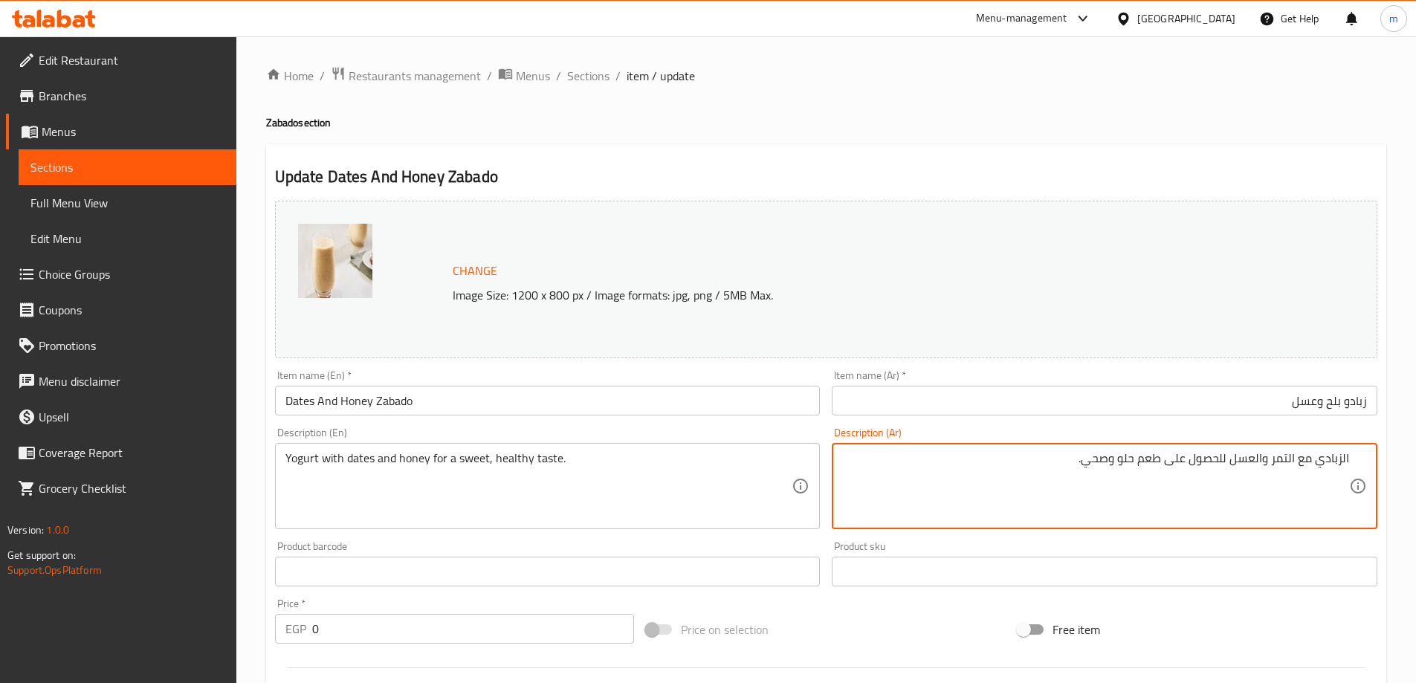
type textarea "الزبادي مع التمر والعسل للحصول على طعم حلو وصحي."
click at [988, 178] on h2 "Update Dates And Honey Zabado" at bounding box center [826, 177] width 1102 height 22
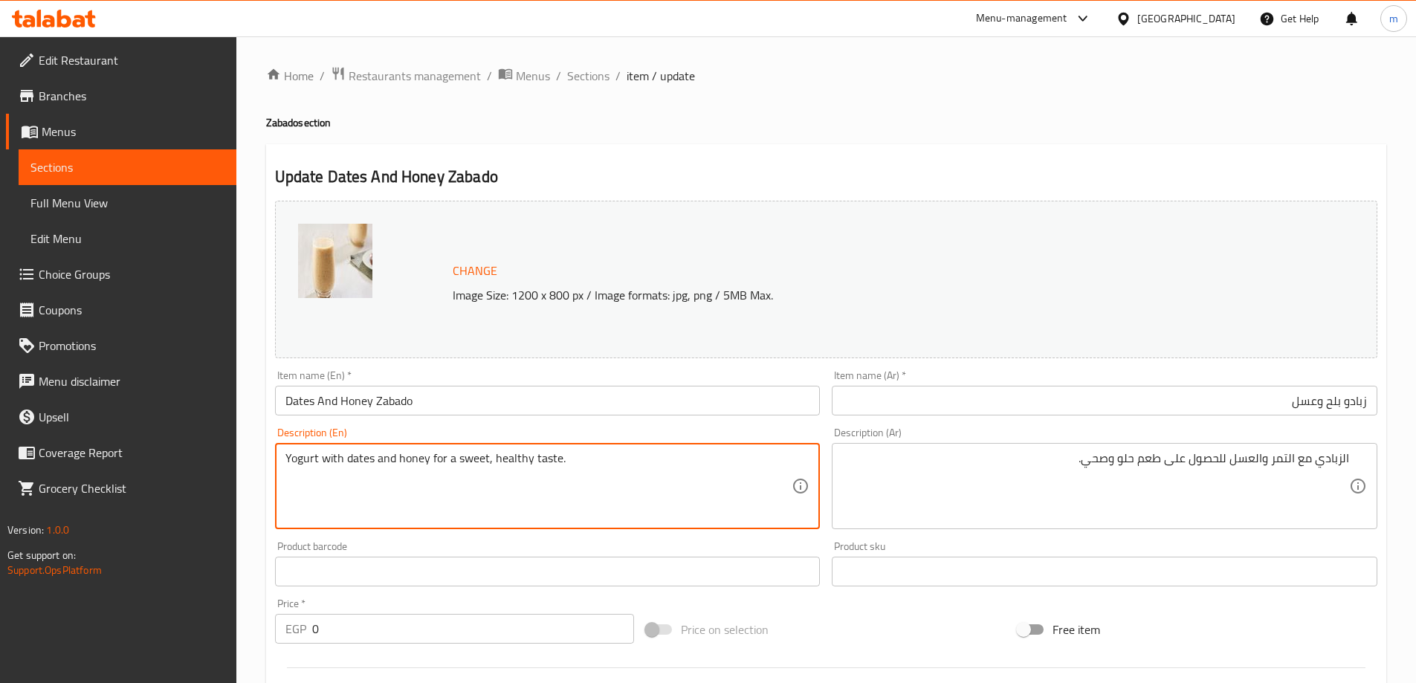
click at [473, 457] on textarea "Yogurt with dates and honey for a sweet, healthy taste." at bounding box center [538, 486] width 507 height 71
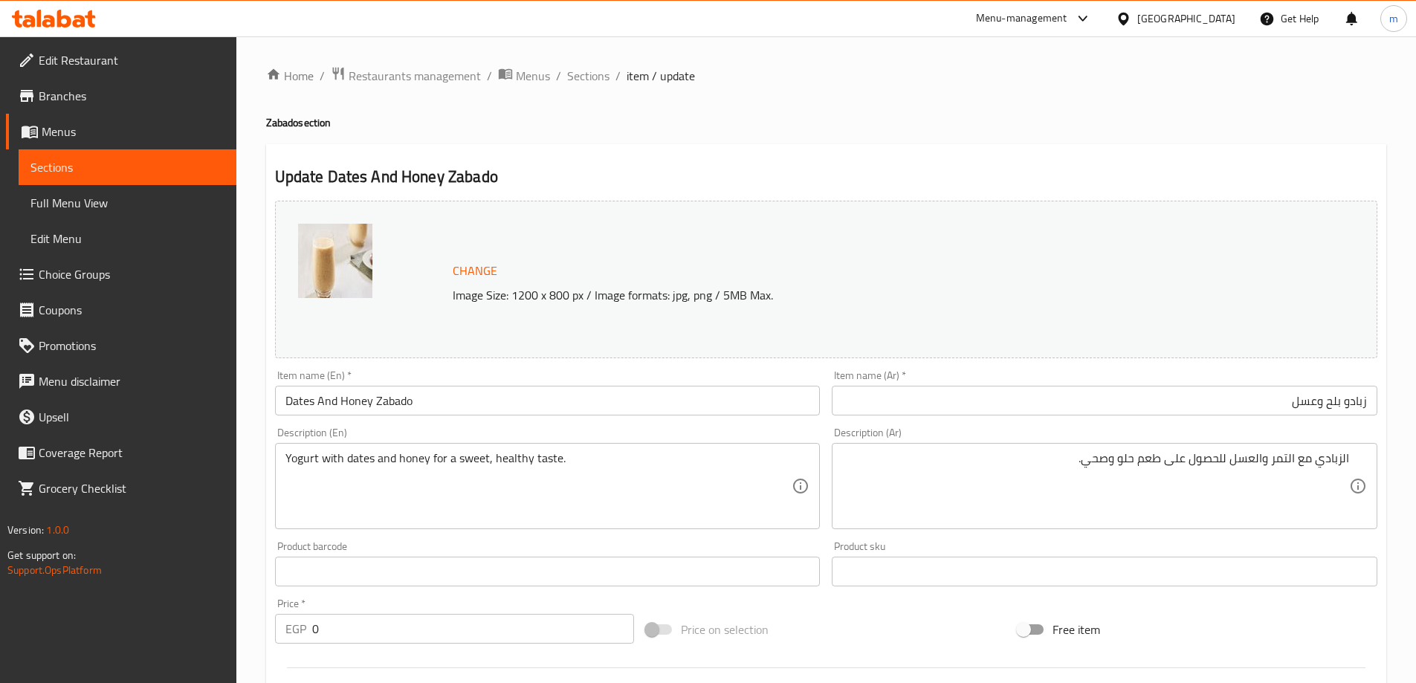
click at [266, 500] on div "Update Dates And Honey Zabado Change Image Size: 1200 x 800 px / Image formats:…" at bounding box center [826, 603] width 1120 height 919
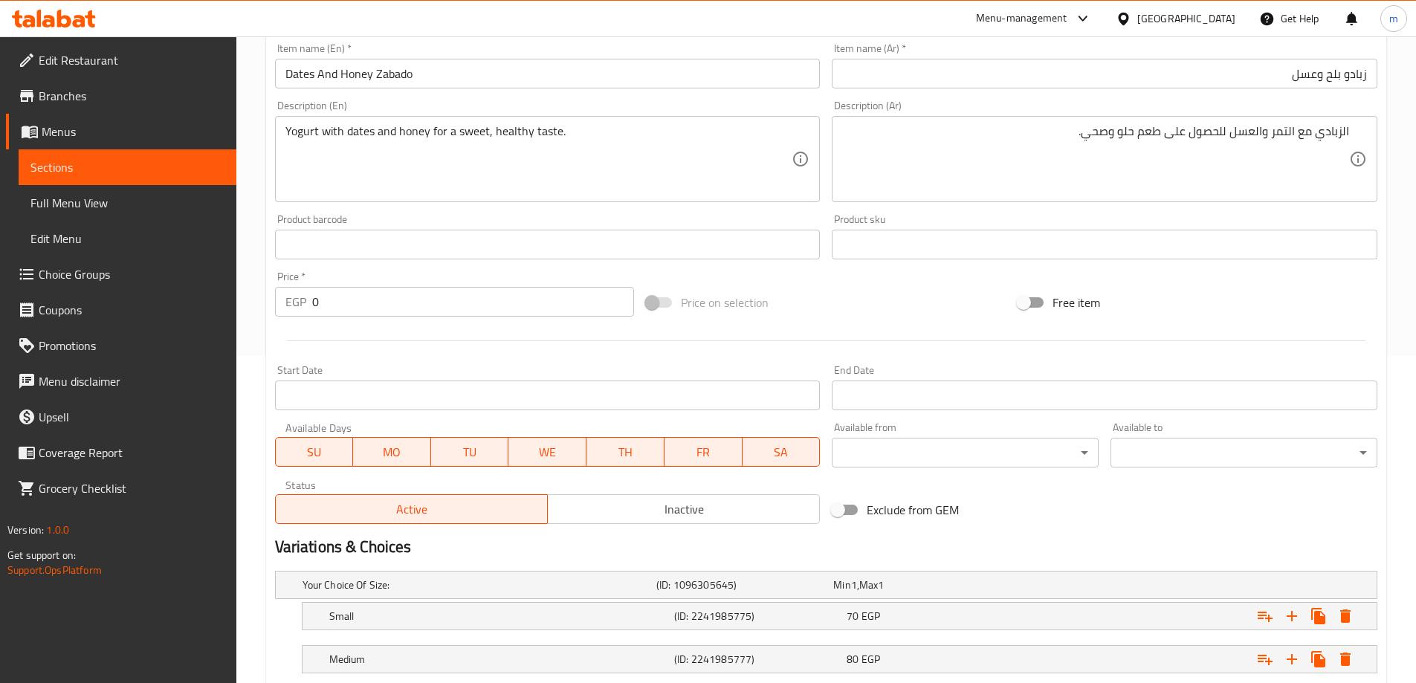
scroll to position [422, 0]
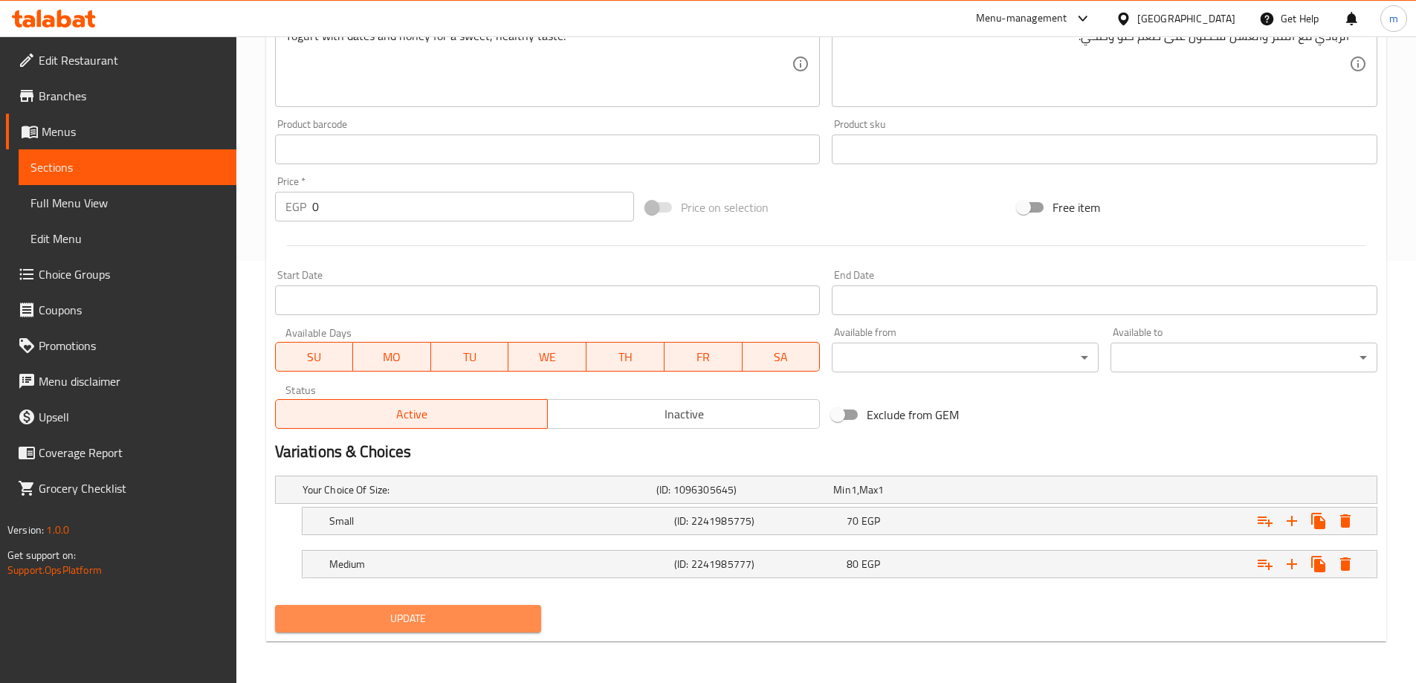
click at [317, 629] on button "Update" at bounding box center [408, 618] width 267 height 27
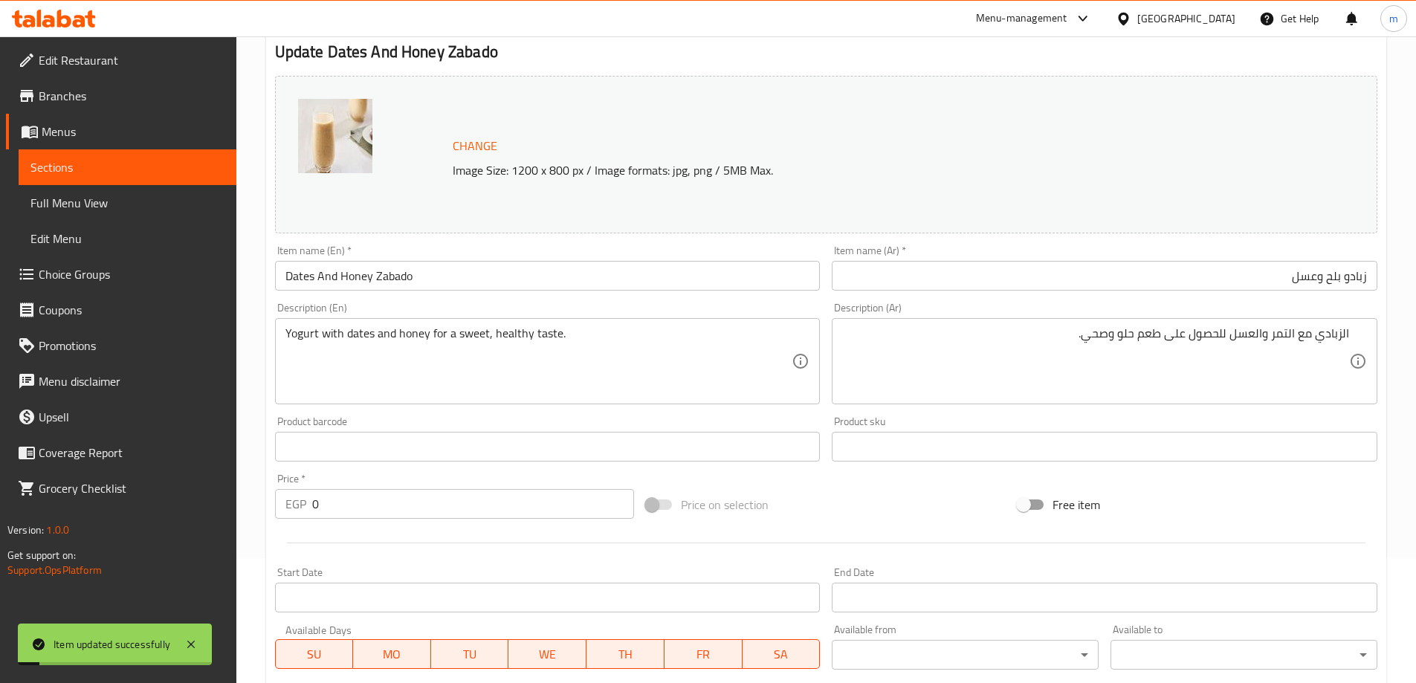
scroll to position [0, 0]
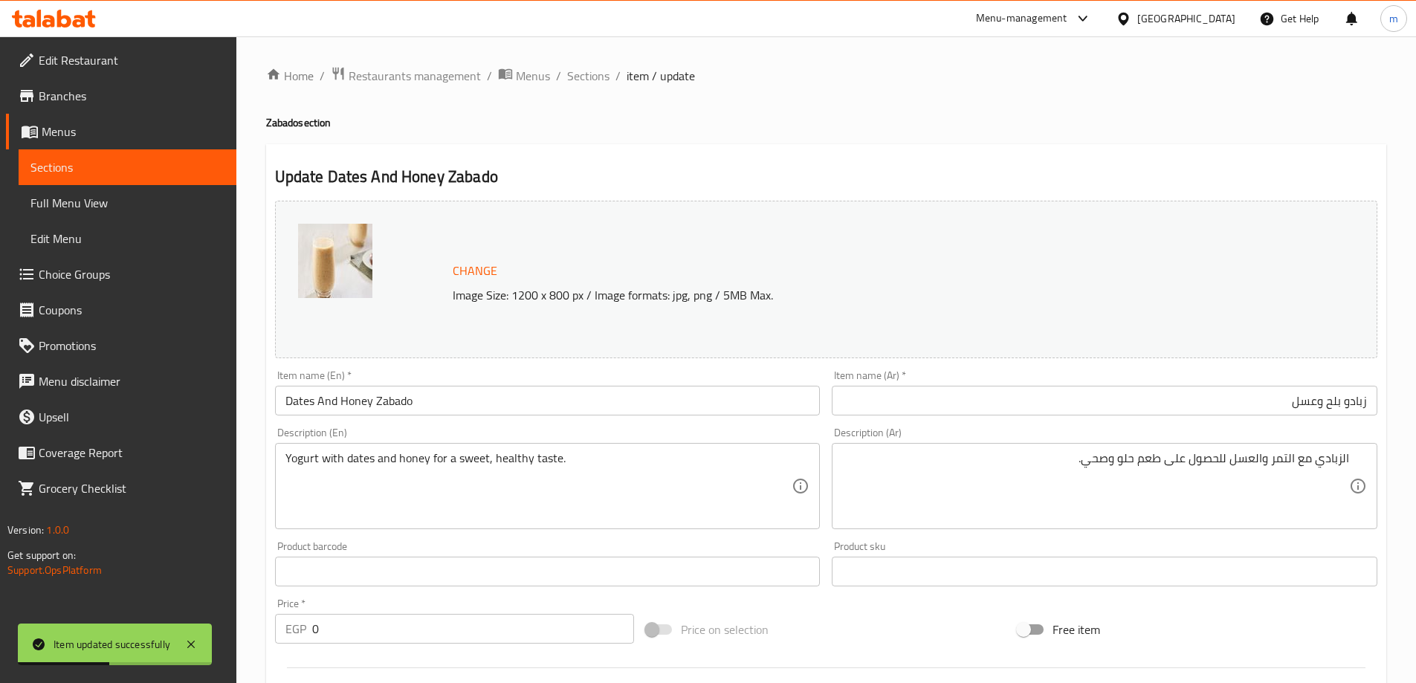
click at [612, 66] on ol "Home / Restaurants management / Menus / Sections / item / update" at bounding box center [826, 75] width 1120 height 19
click at [611, 69] on ol "Home / Restaurants management / Menus / Sections / item / update" at bounding box center [826, 75] width 1120 height 19
click at [603, 74] on span "Sections" at bounding box center [588, 76] width 42 height 18
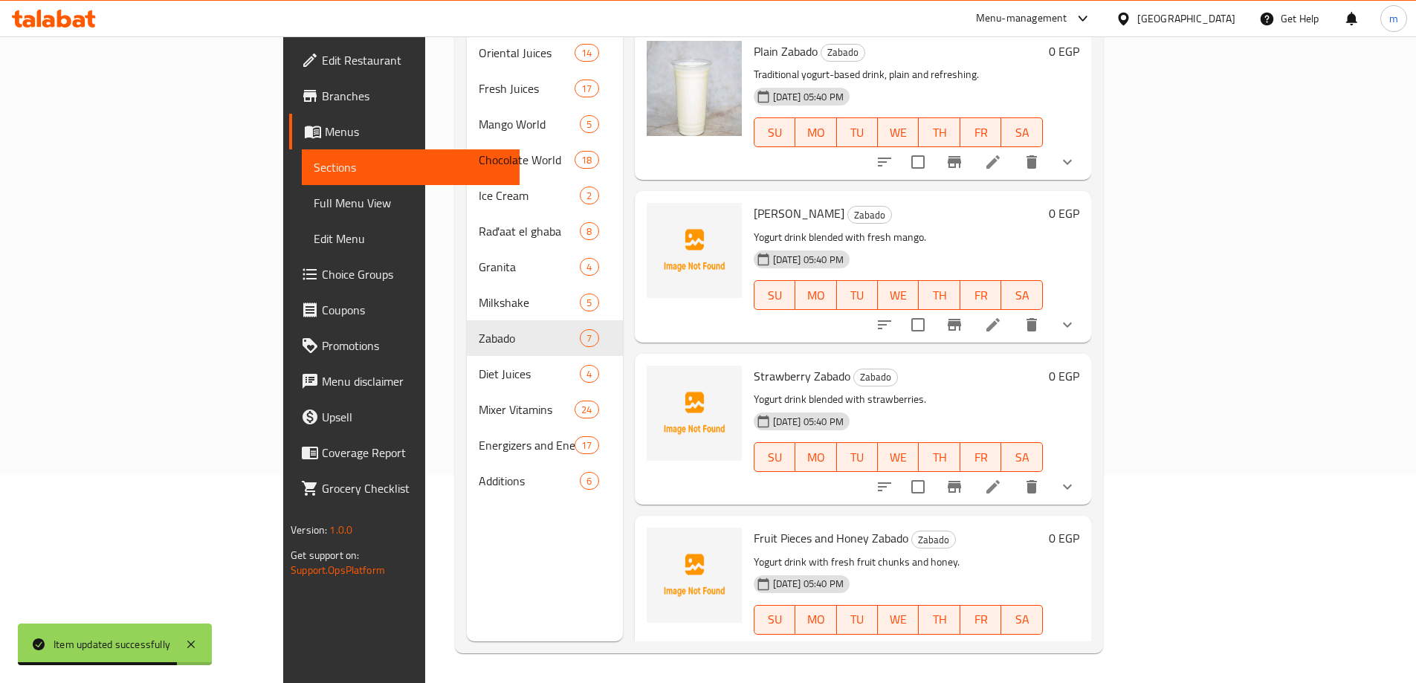
scroll to position [424, 0]
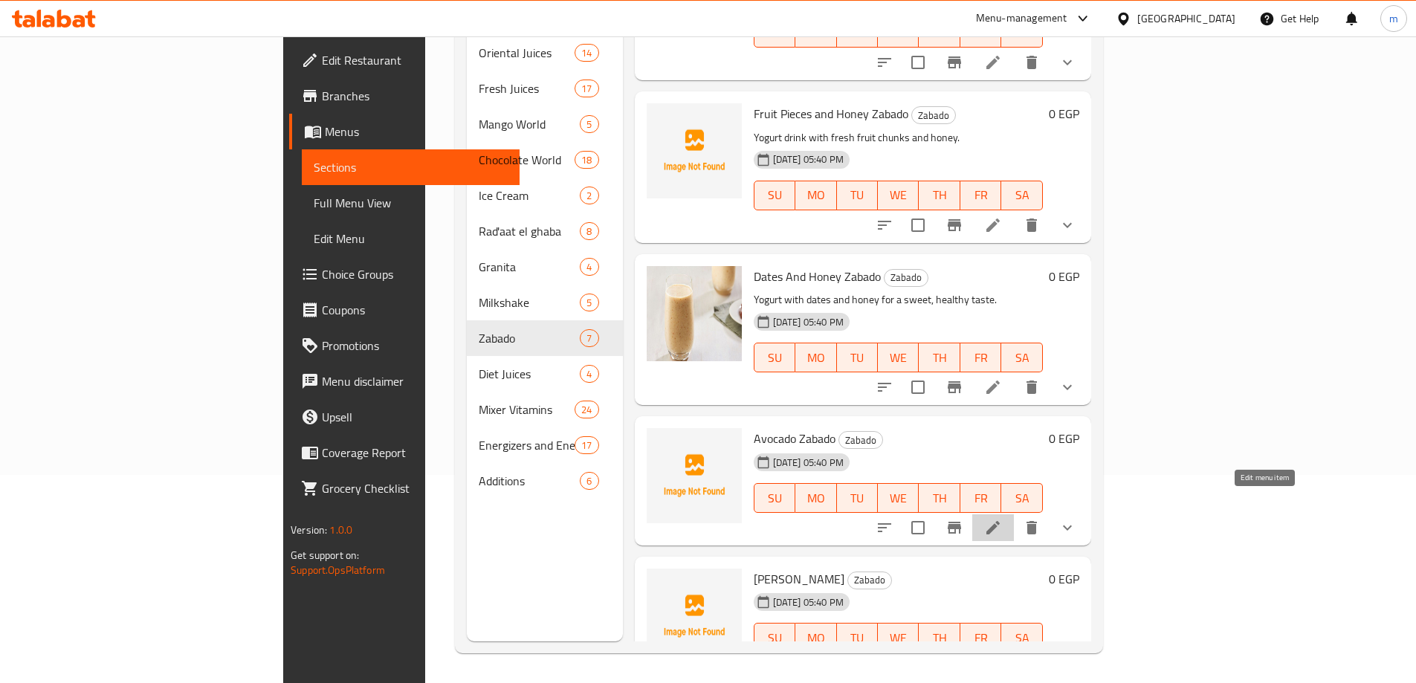
click at [1002, 519] on icon at bounding box center [993, 528] width 18 height 18
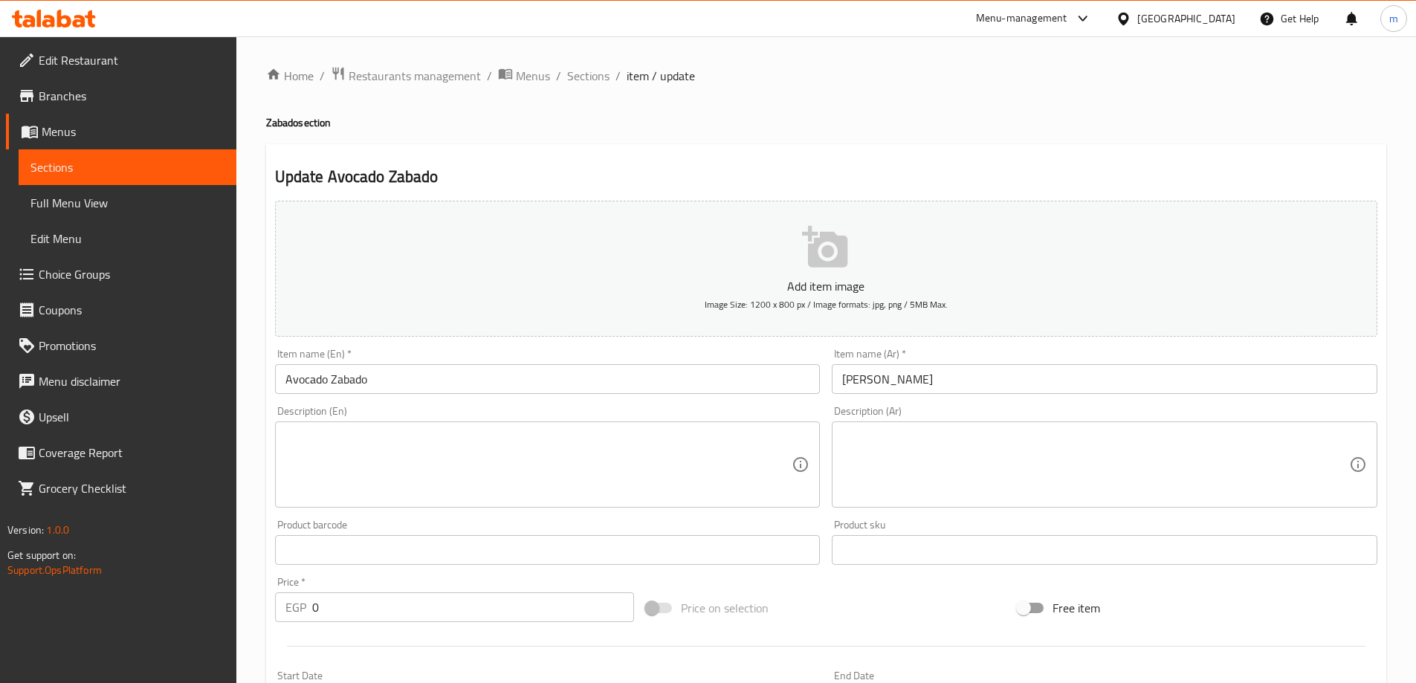
click at [620, 436] on textarea at bounding box center [538, 465] width 507 height 71
paste textarea "Creamy yogurt drink blended with avocado."
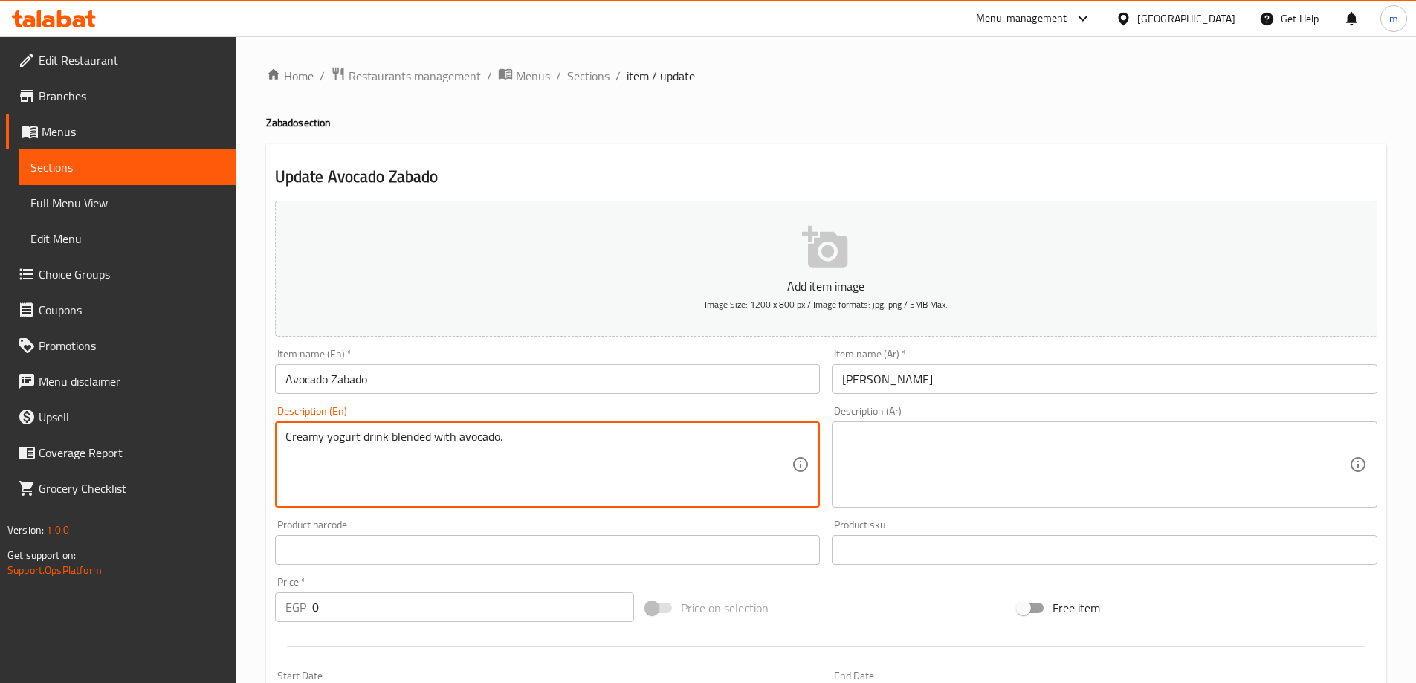
type textarea "Creamy yogurt drink blended with avocado."
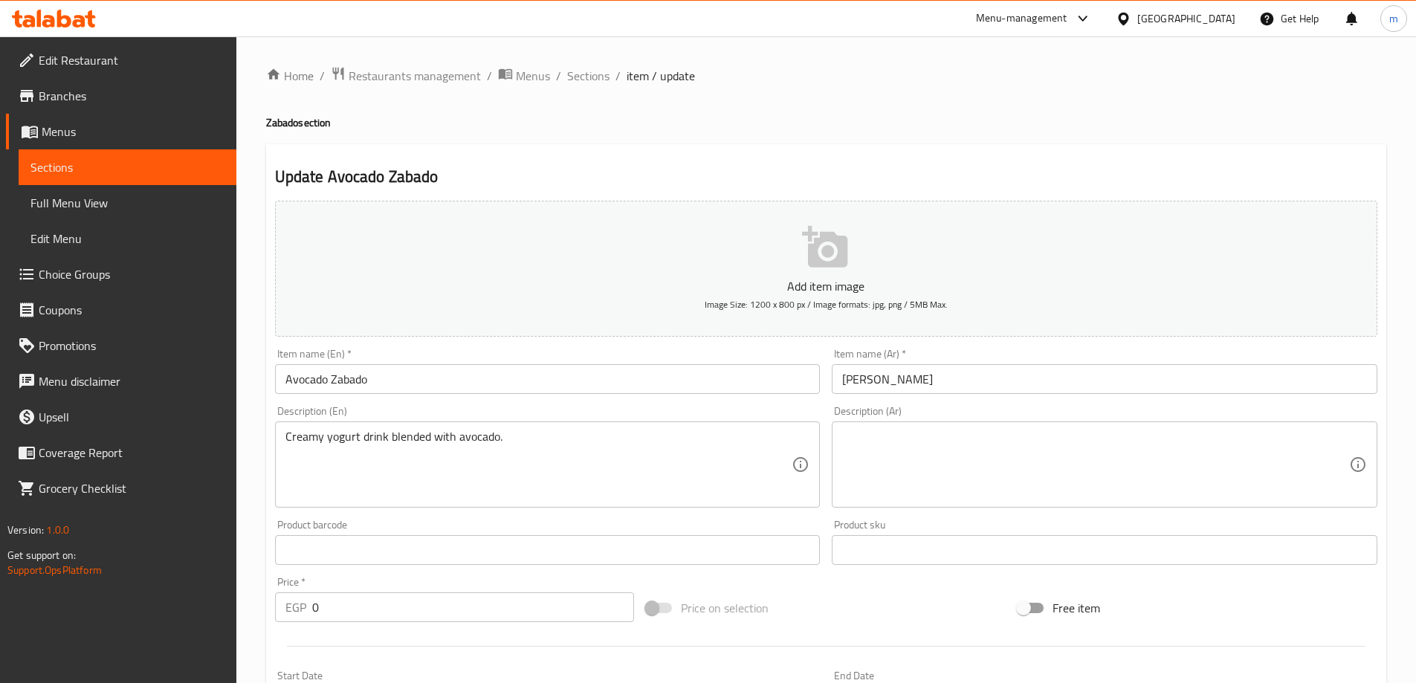
click at [921, 398] on div "Item name (Ar)   * زبادو افوكادو Item name (Ar) *" at bounding box center [1104, 371] width 557 height 57
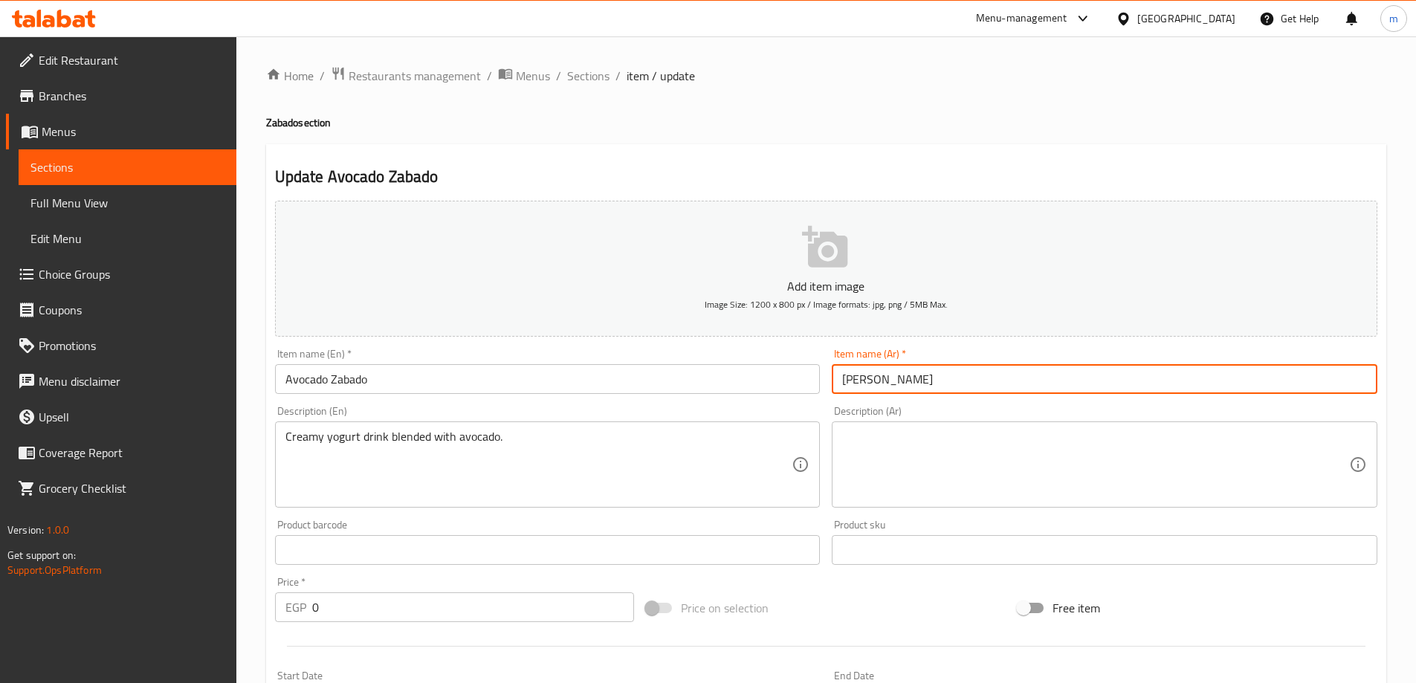
click at [934, 386] on input "زبادو افوكادو" at bounding box center [1105, 379] width 546 height 30
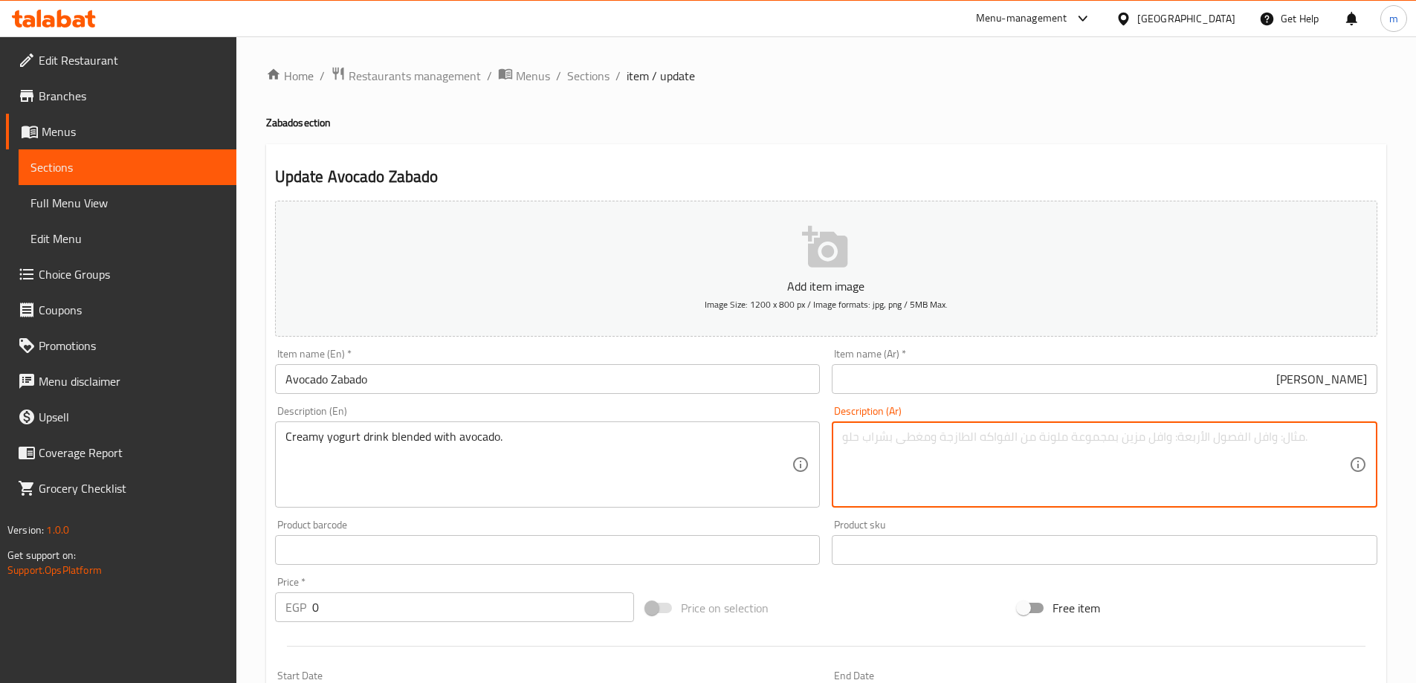
click at [926, 430] on textarea at bounding box center [1095, 465] width 507 height 71
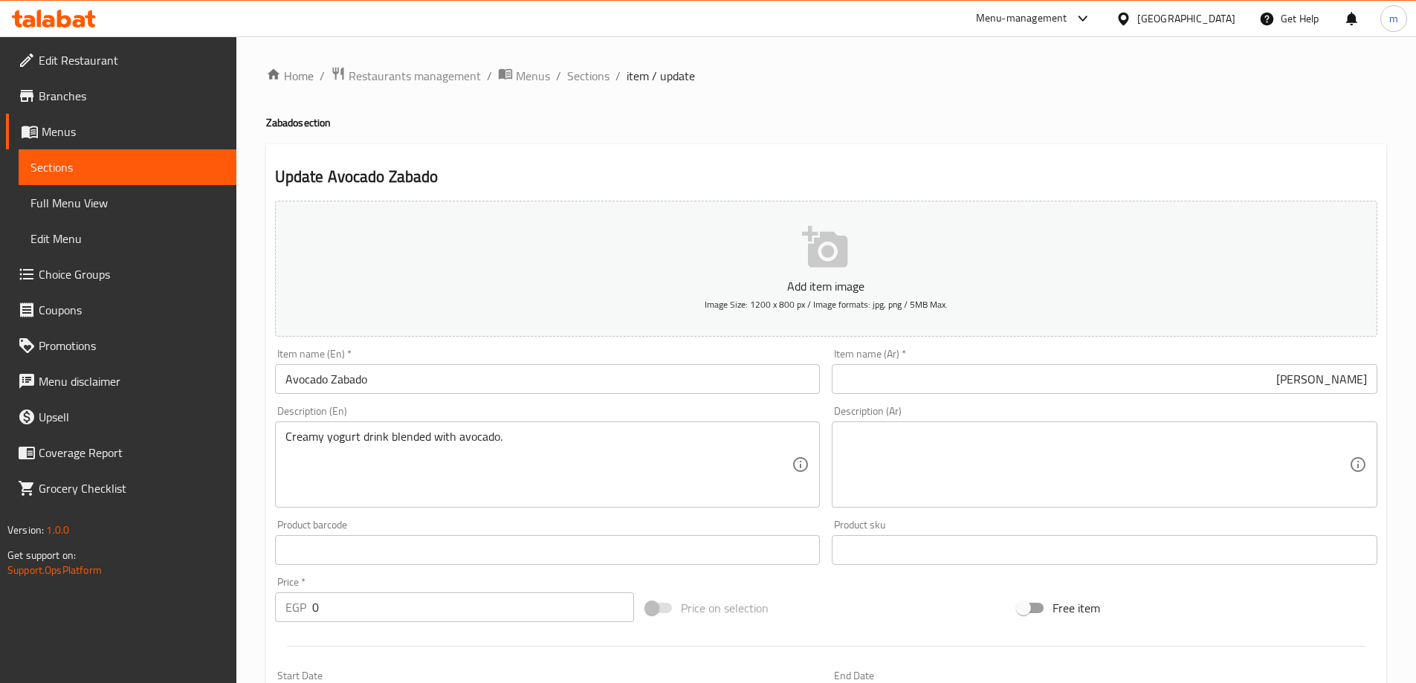
click at [1172, 450] on textarea at bounding box center [1095, 465] width 507 height 71
paste textarea "مشروب الزبادي الكريمي الممزوج بالأفوكادو."
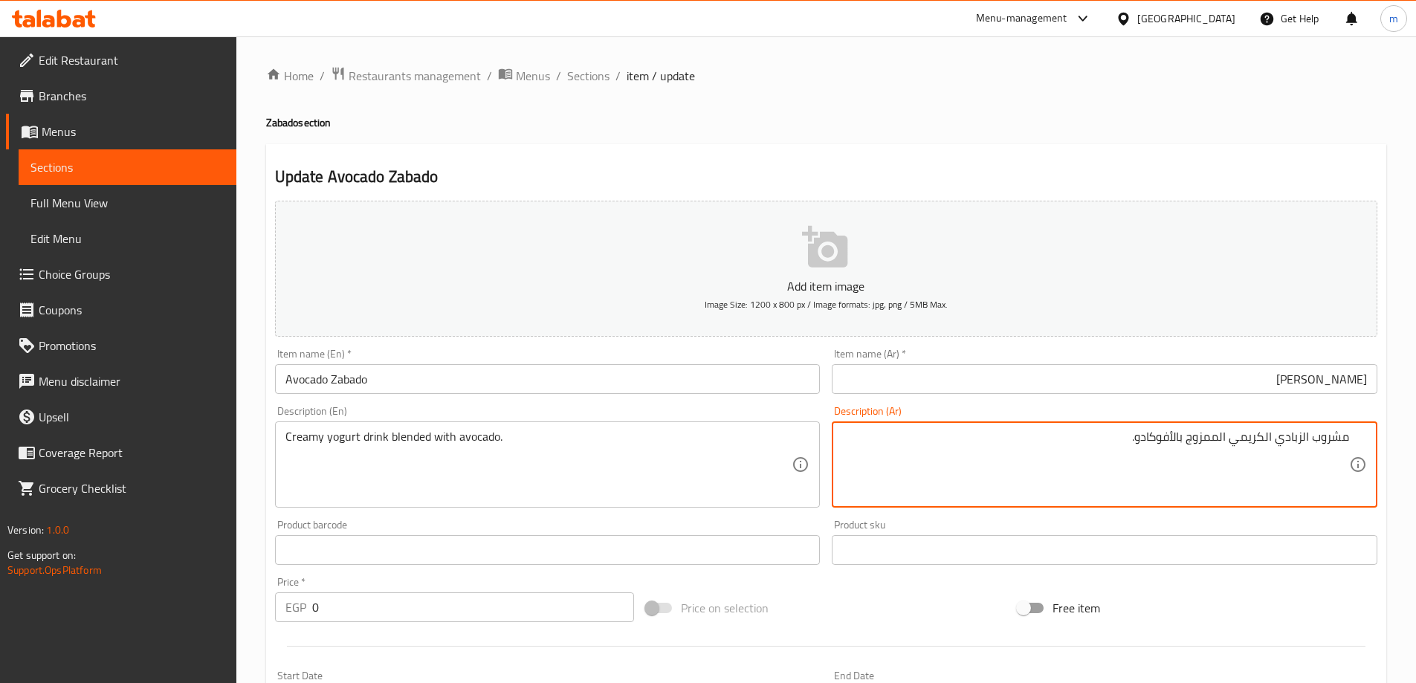
type textarea "مشروب الزبادي الكريمي الممزوج بالأفوكادو."
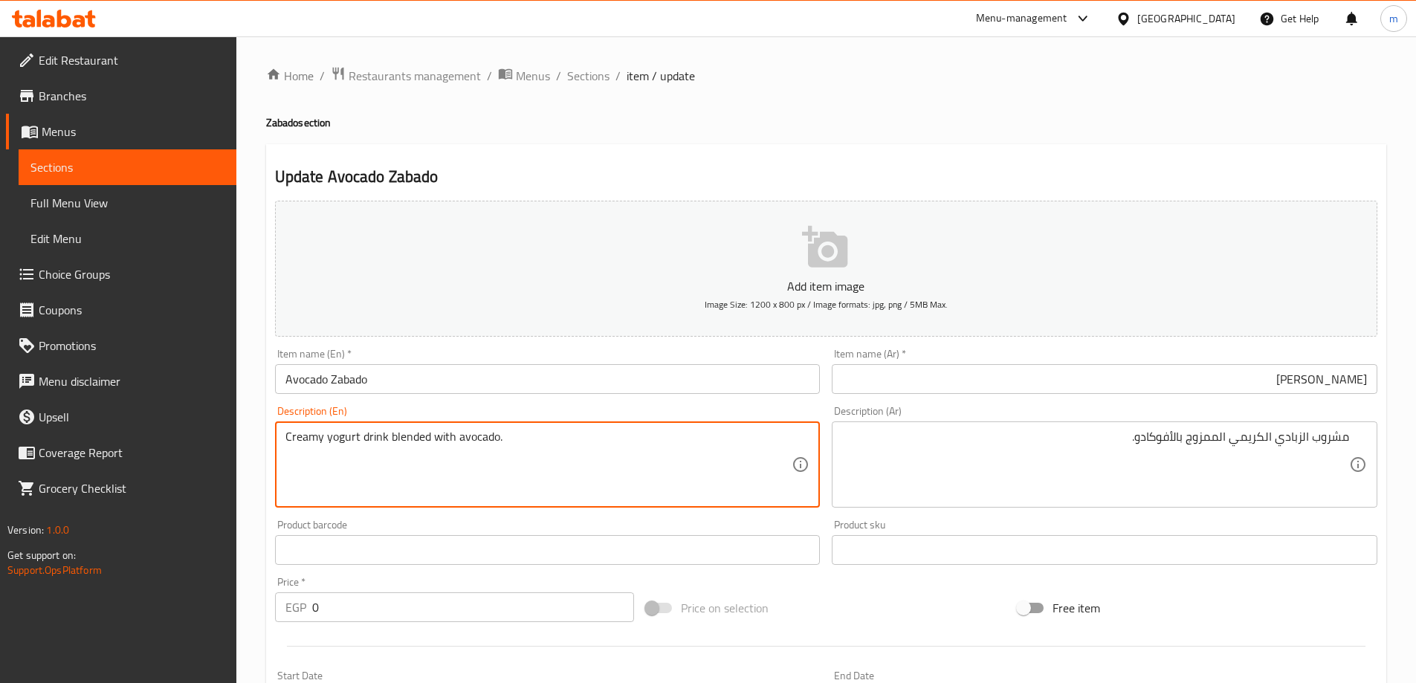
drag, startPoint x: 389, startPoint y: 438, endPoint x: 281, endPoint y: 437, distance: 107.8
click at [517, 444] on textarea "Creamy yogurt drink blended with avocado." at bounding box center [538, 465] width 507 height 71
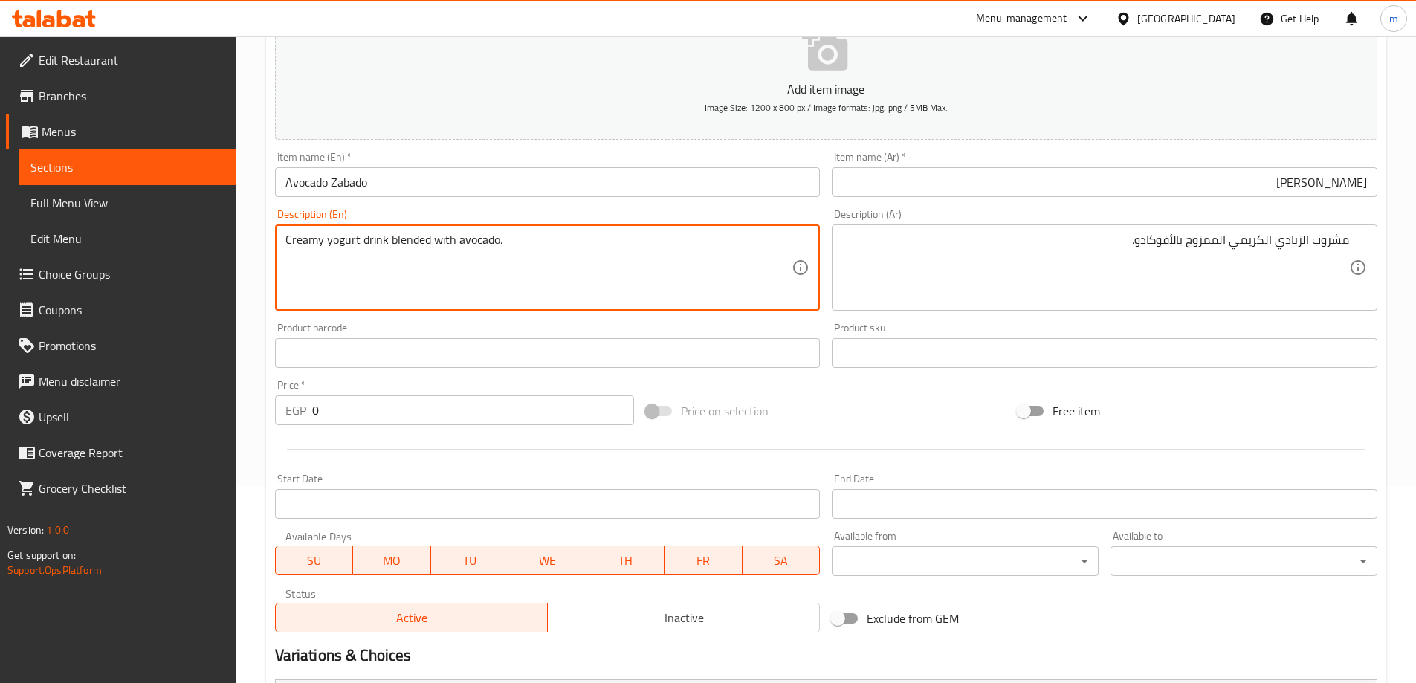
scroll to position [401, 0]
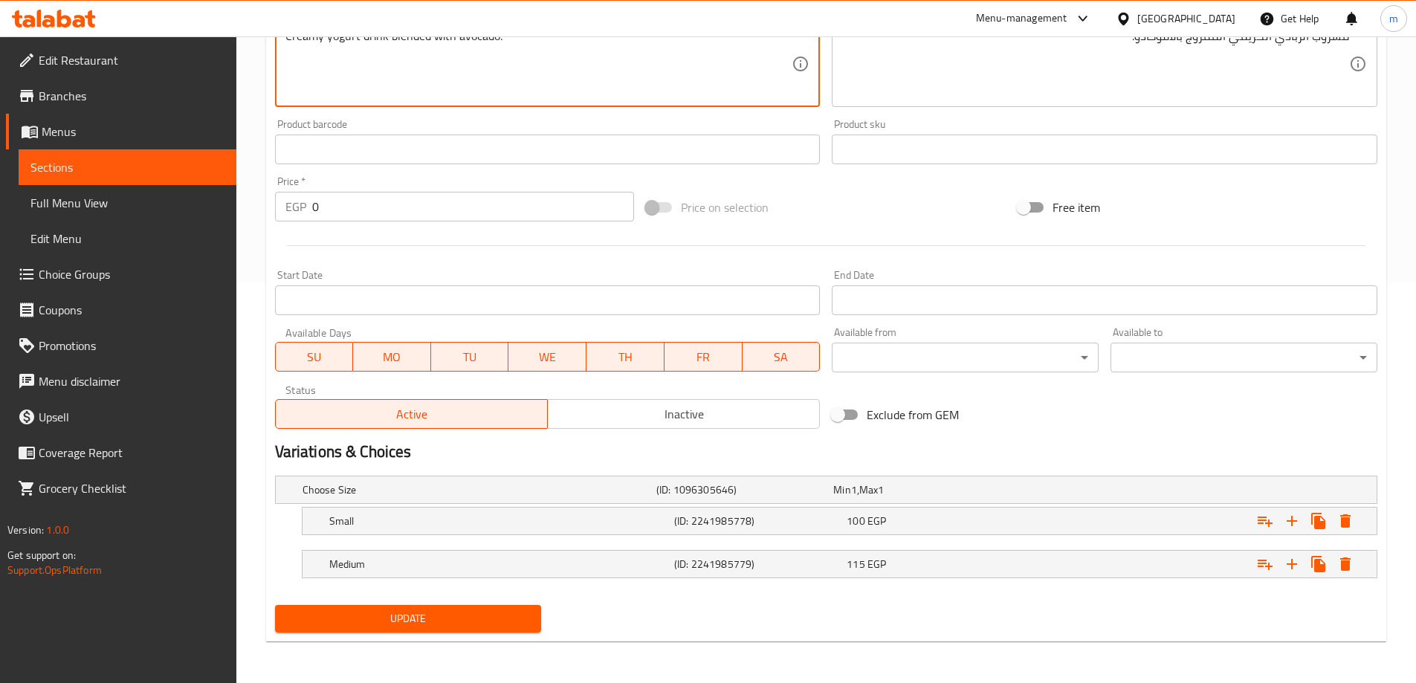
click at [397, 600] on div "Update" at bounding box center [408, 618] width 279 height 39
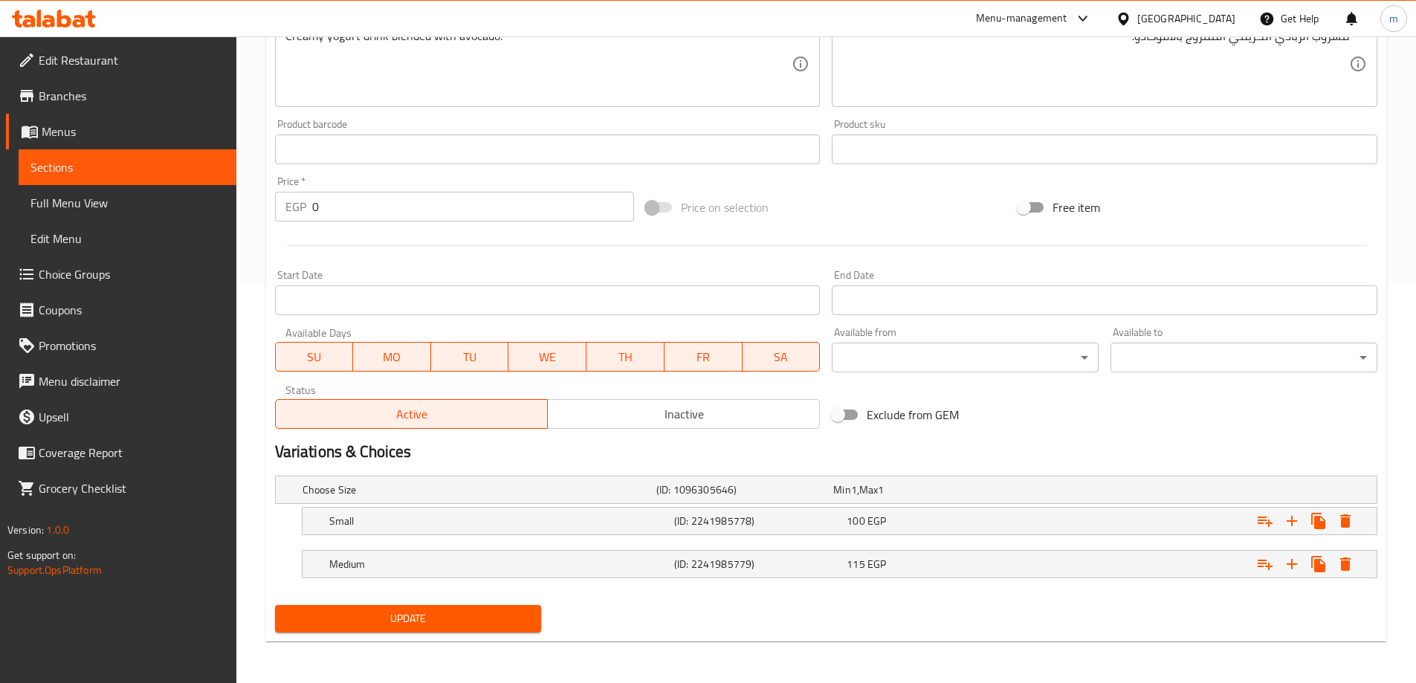
drag, startPoint x: 398, startPoint y: 605, endPoint x: 407, endPoint y: 618, distance: 15.5
click at [402, 606] on button "Update" at bounding box center [408, 618] width 267 height 27
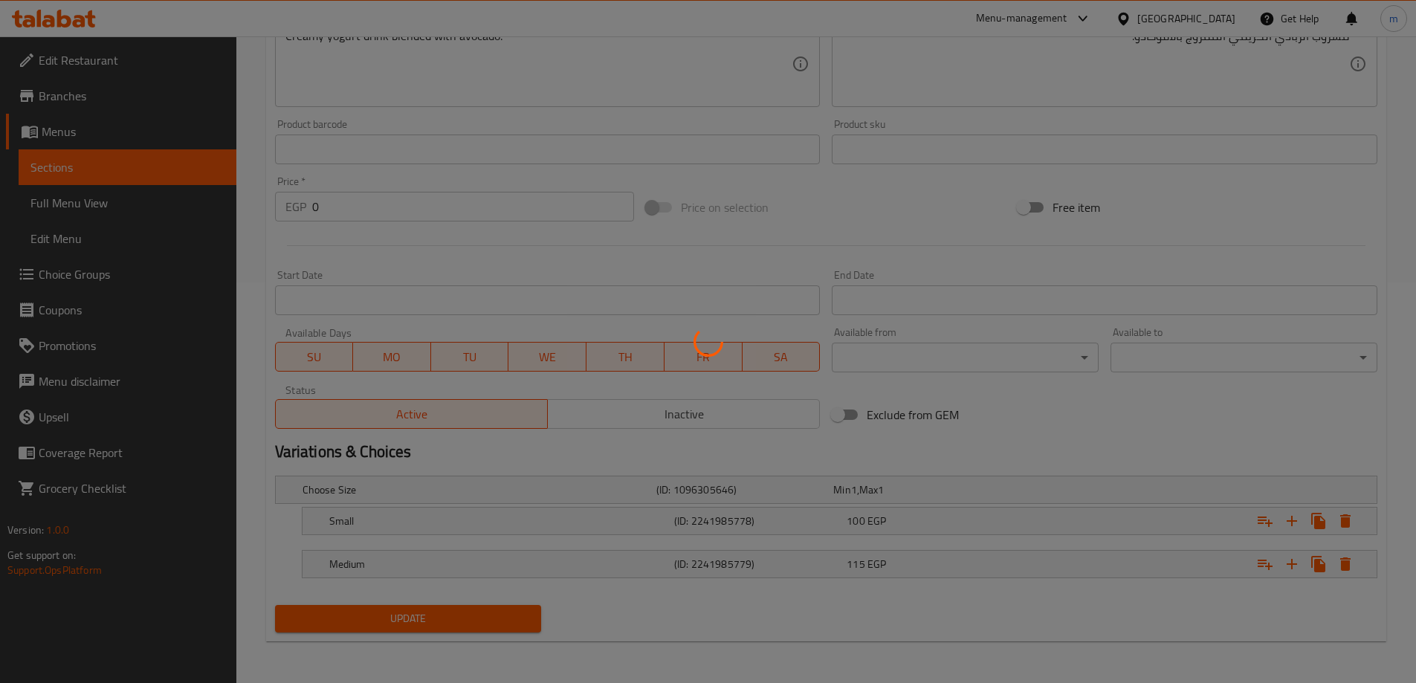
click at [407, 618] on div at bounding box center [708, 341] width 1416 height 683
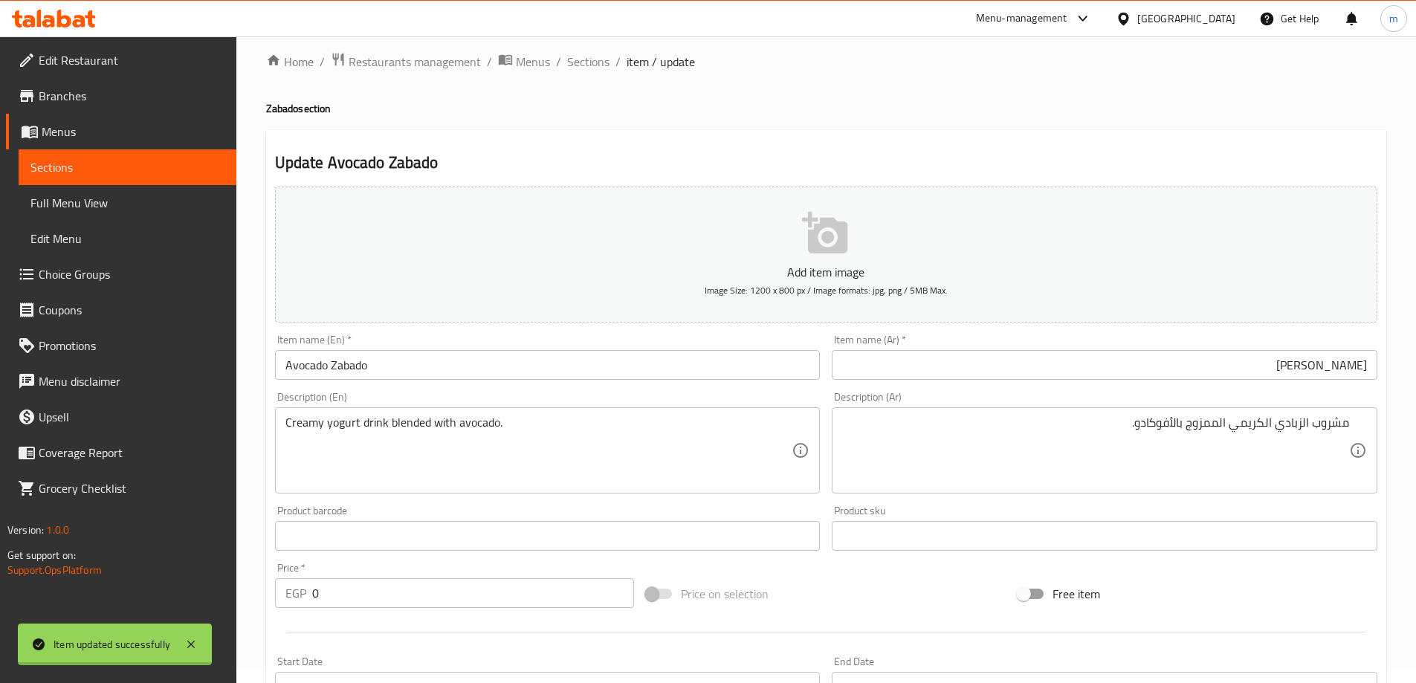
scroll to position [0, 0]
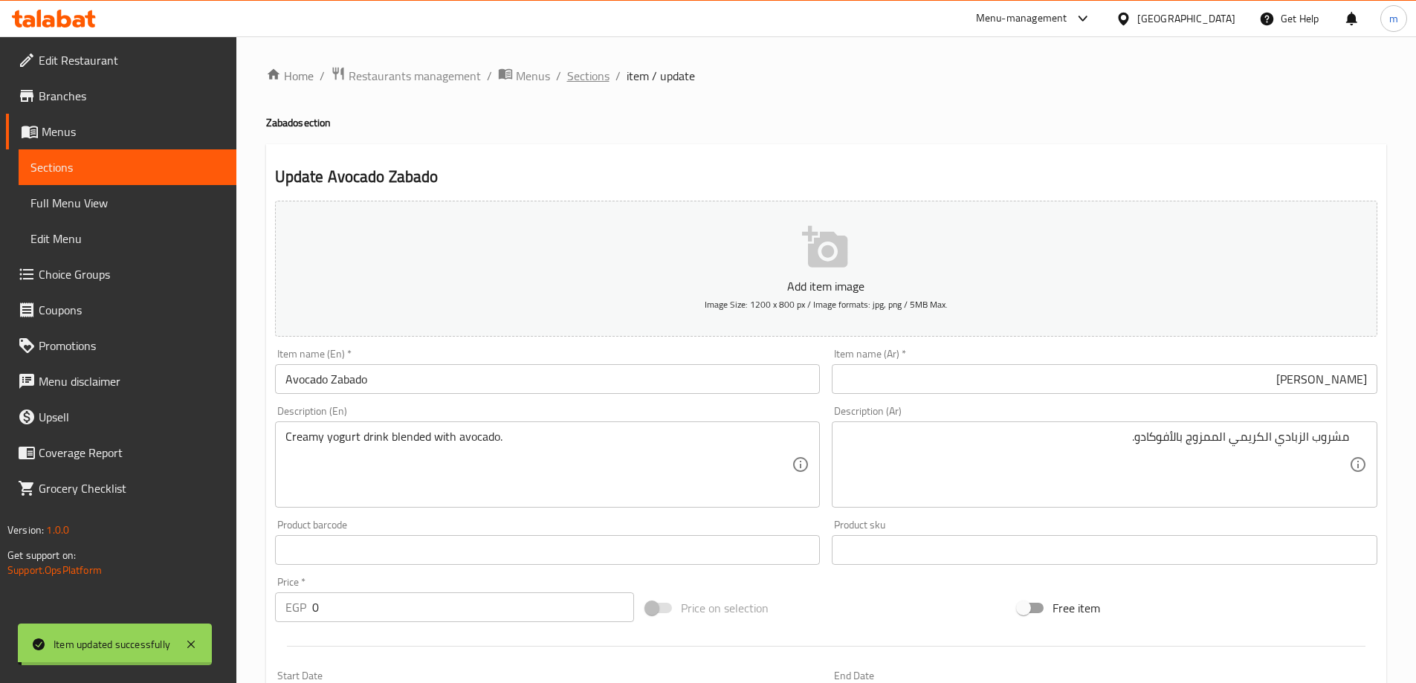
click at [575, 71] on span "Sections" at bounding box center [588, 76] width 42 height 18
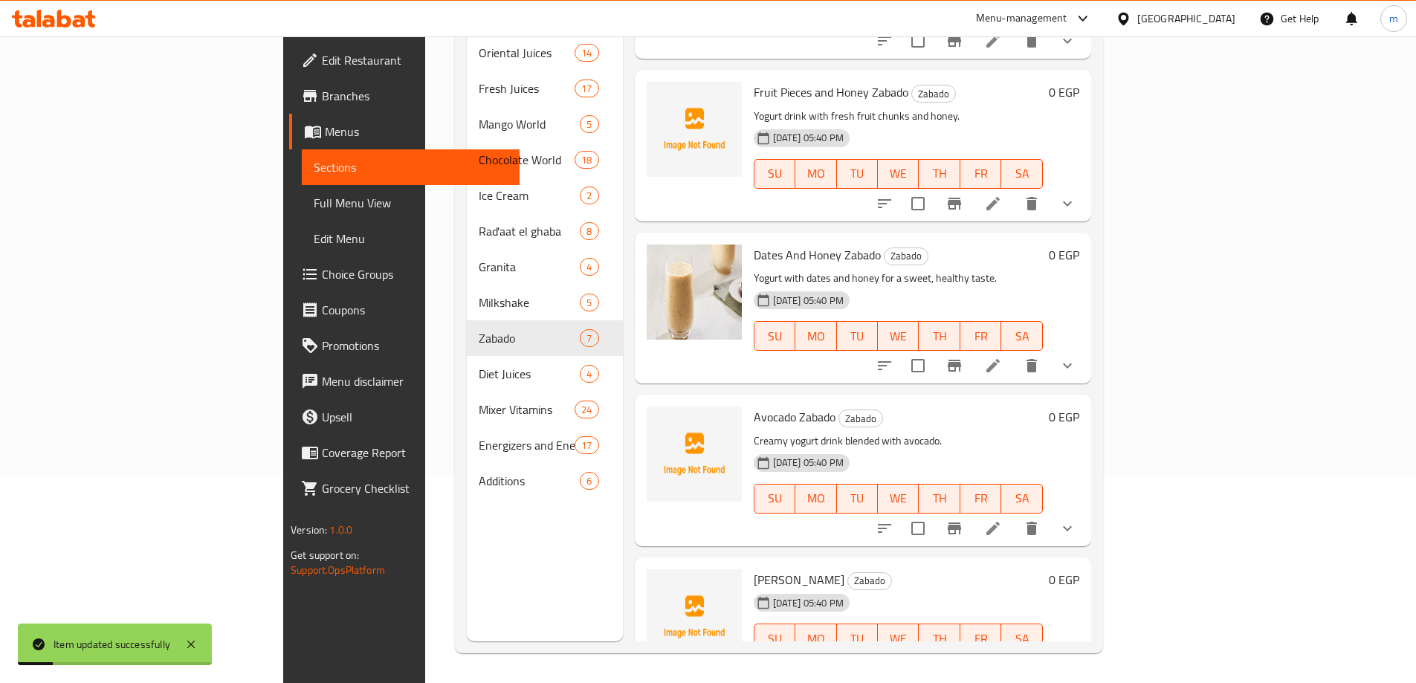
scroll to position [468, 0]
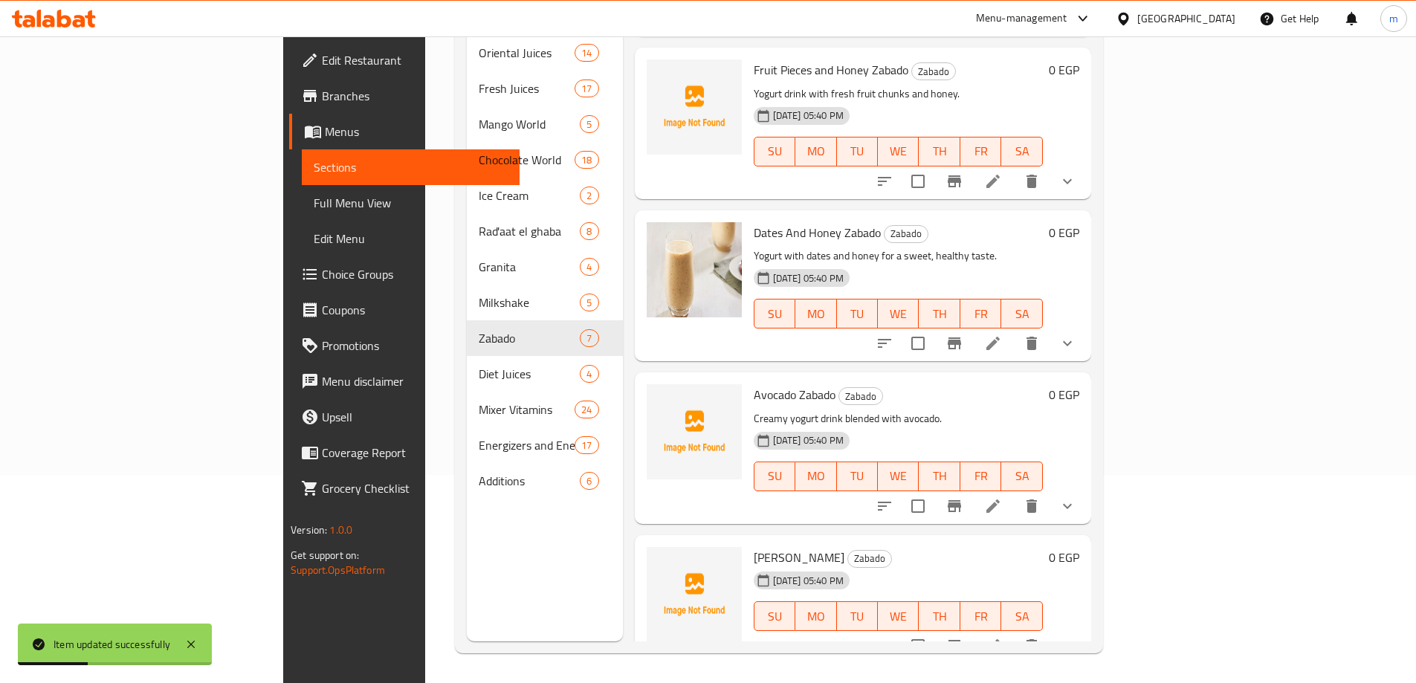
click at [1014, 632] on li at bounding box center [993, 645] width 42 height 27
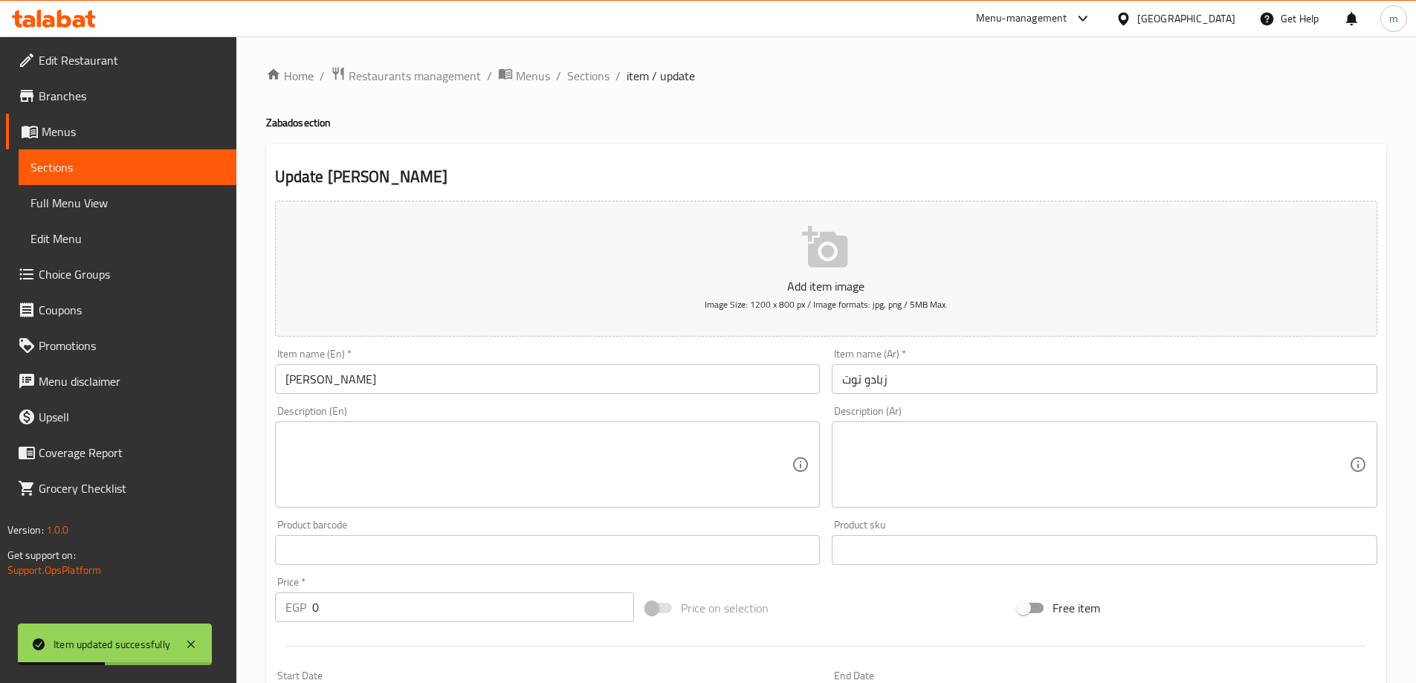
drag, startPoint x: 951, startPoint y: 442, endPoint x: 939, endPoint y: 429, distance: 17.9
click at [951, 442] on textarea at bounding box center [1095, 465] width 507 height 71
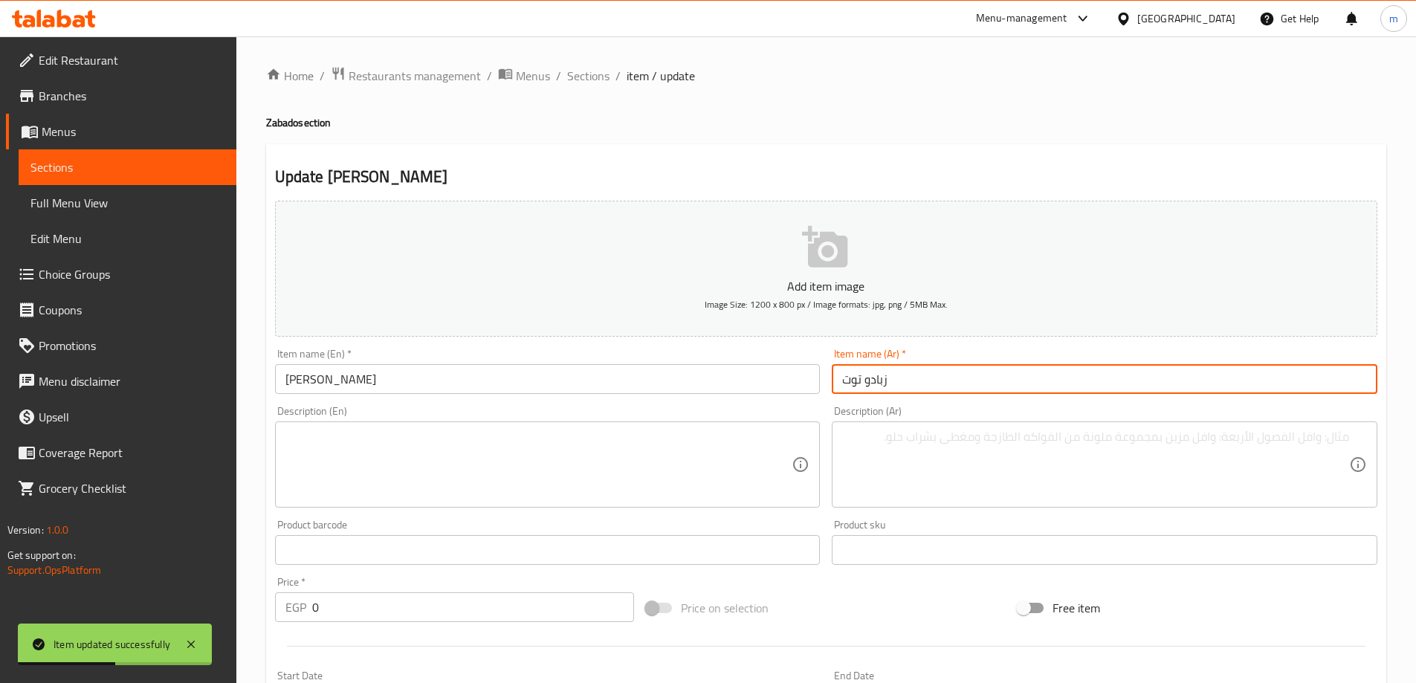
click at [961, 386] on input "زبادو توت" at bounding box center [1105, 379] width 546 height 30
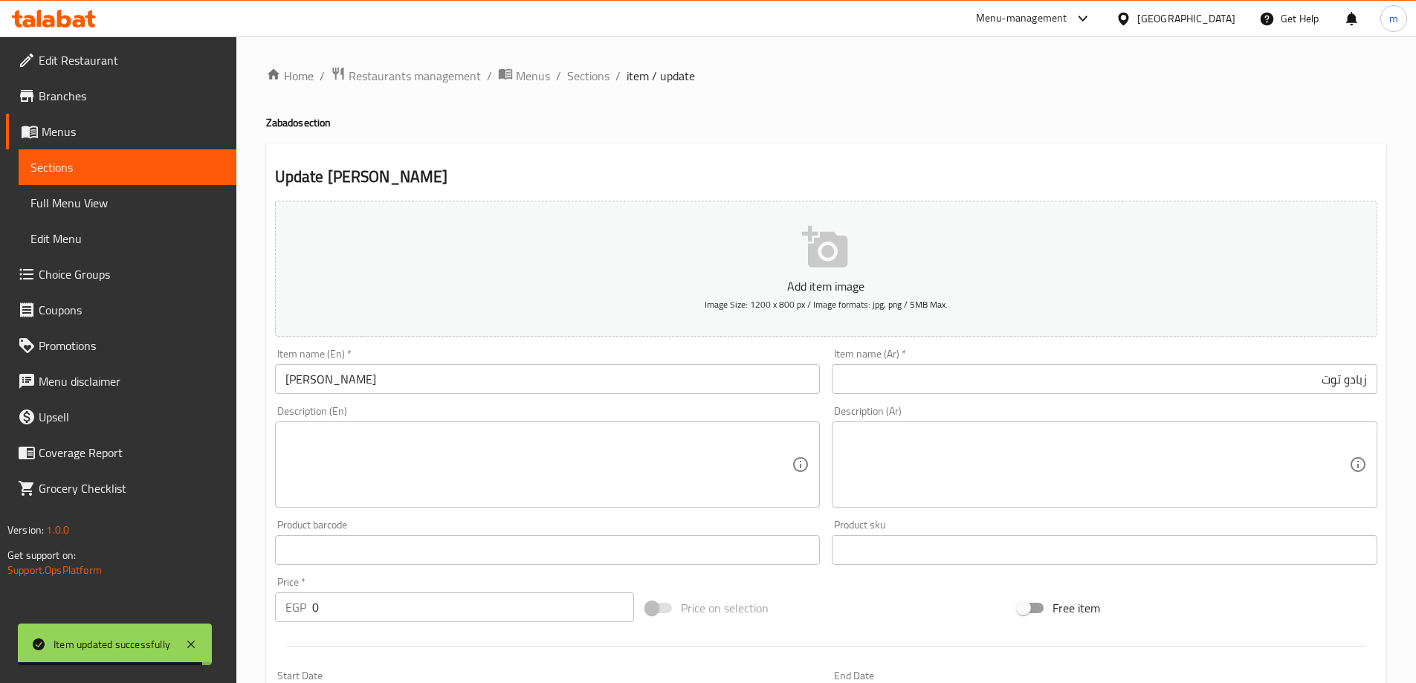
click at [435, 446] on textarea at bounding box center [538, 465] width 507 height 71
paste textarea "Yogurt drink mixed with seasonal berries."
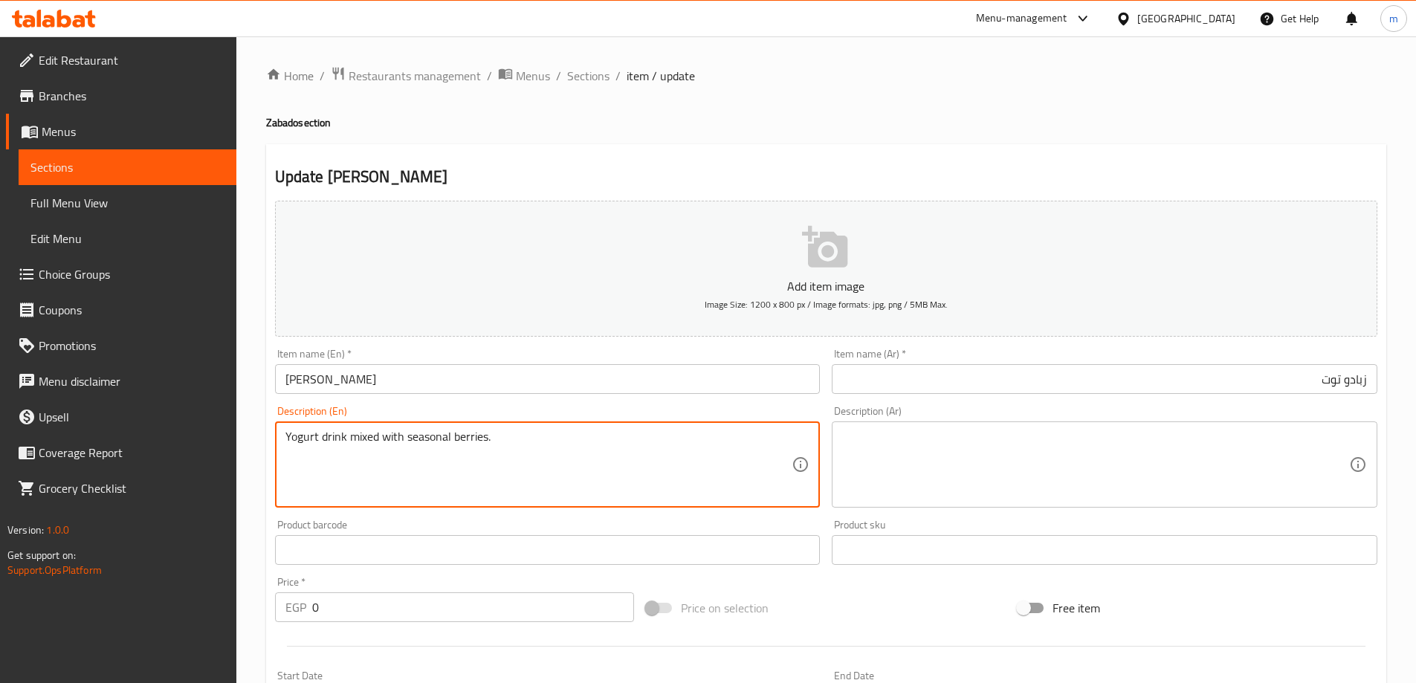
type textarea "Yogurt drink mixed with seasonal berries."
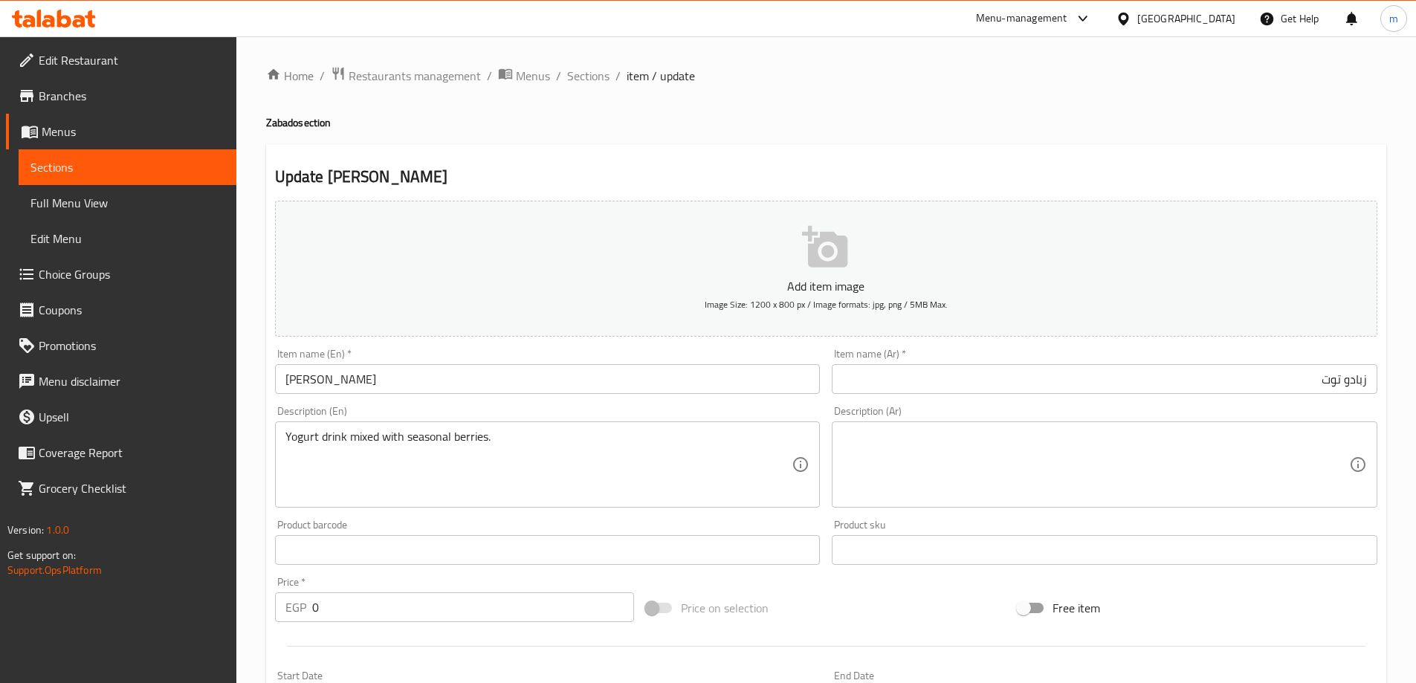
click at [969, 473] on textarea at bounding box center [1095, 465] width 507 height 71
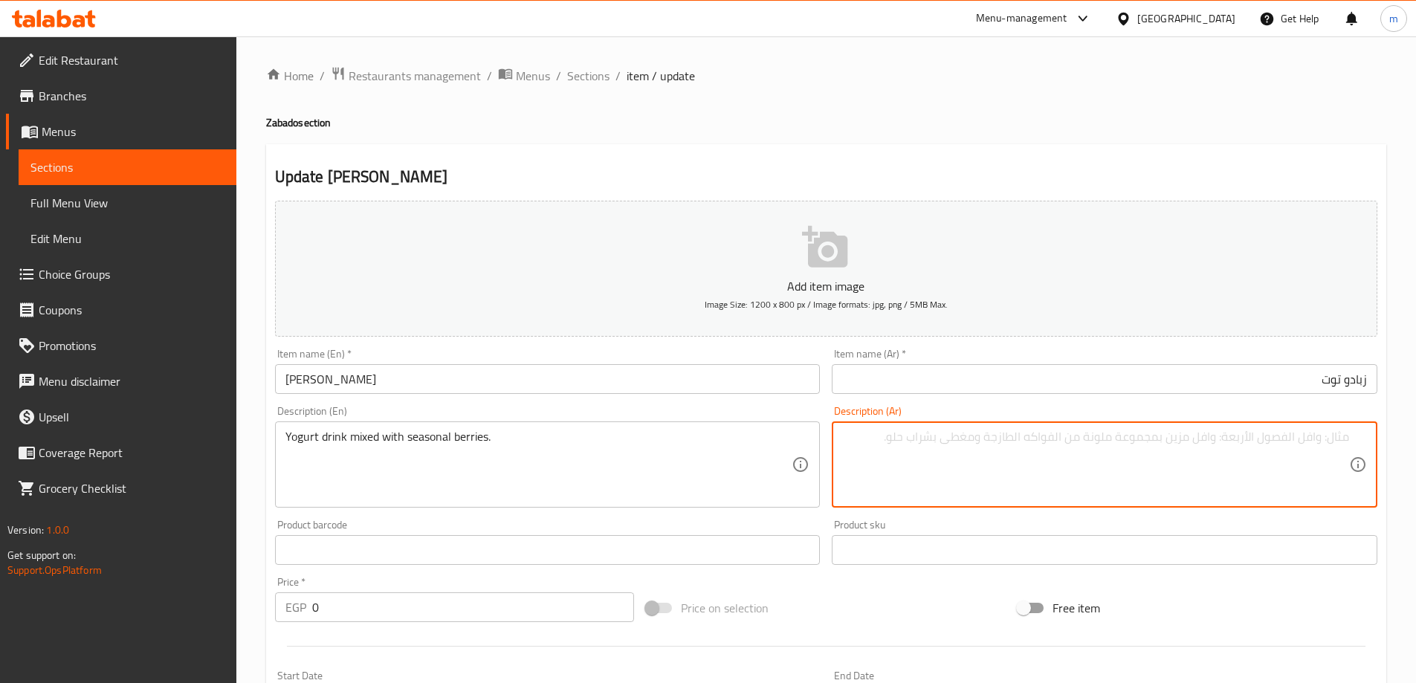
paste textarea "مشروب الزبادي الممزوج بالتوت الموسمي."
type textarea "مشروب الزبادي الممزوج بالتوت الموسمي."
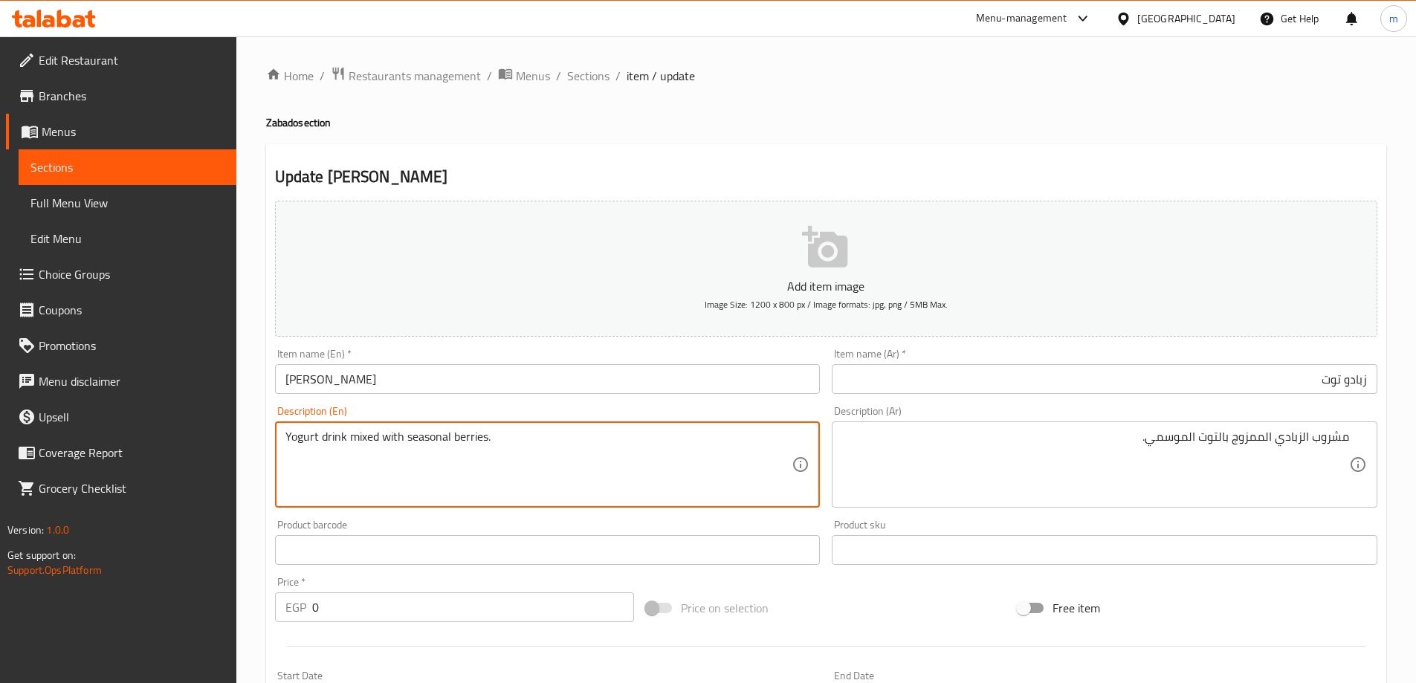
drag, startPoint x: 338, startPoint y: 435, endPoint x: 557, endPoint y: 441, distance: 218.6
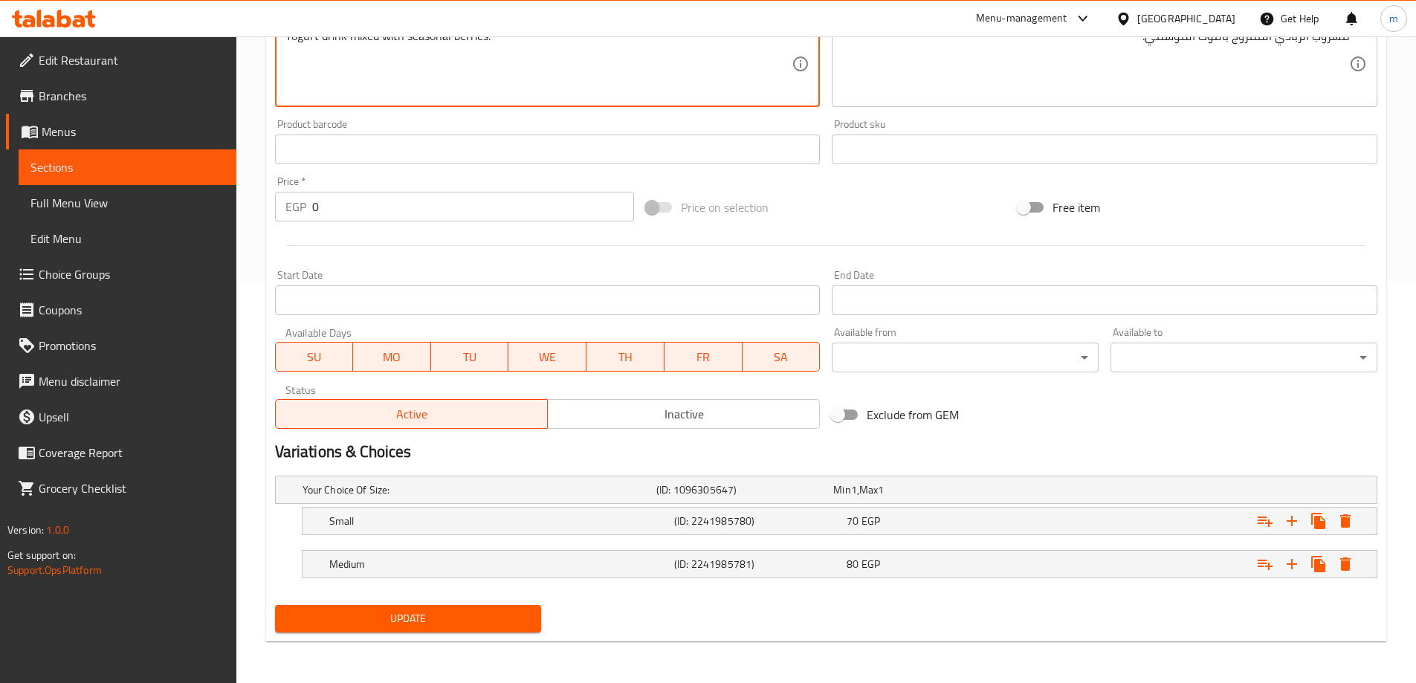
click at [400, 621] on span "Update" at bounding box center [408, 618] width 243 height 19
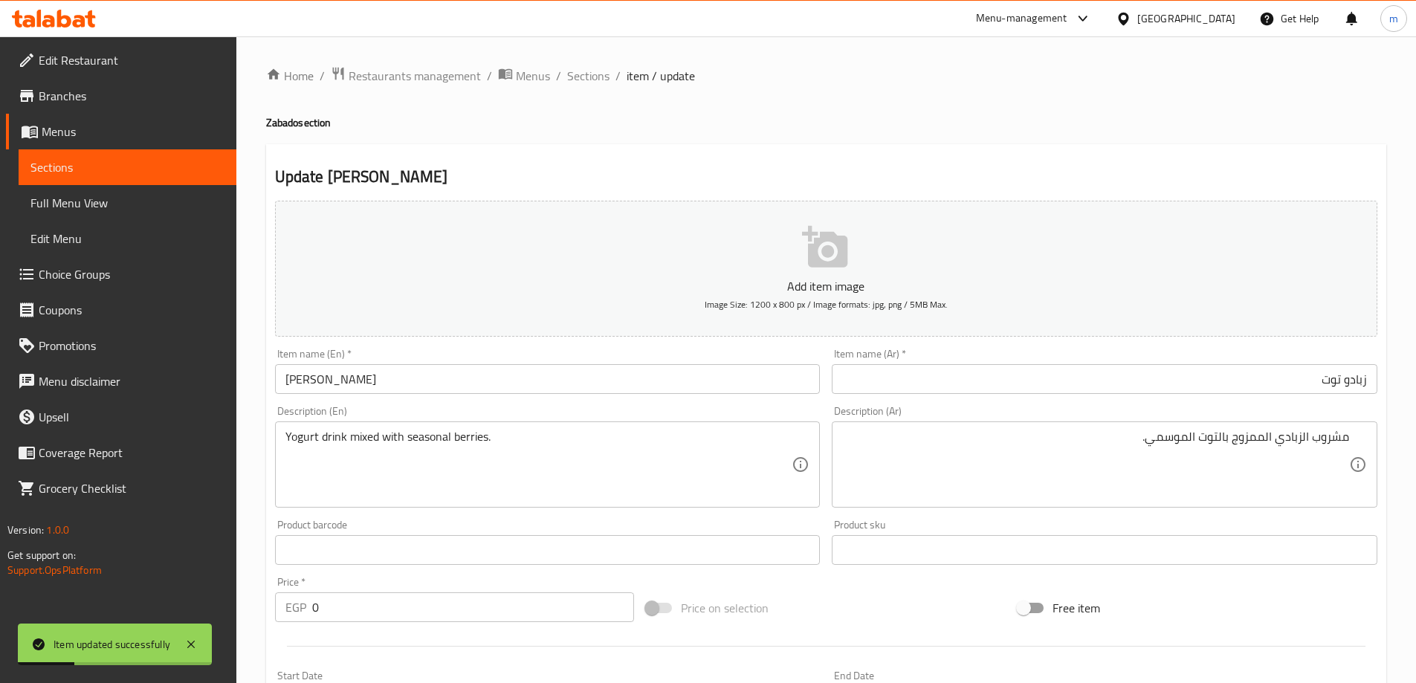
click at [608, 79] on ol "Home / Restaurants management / Menus / Sections / item / update" at bounding box center [826, 75] width 1120 height 19
click at [596, 81] on span "Sections" at bounding box center [588, 76] width 42 height 18
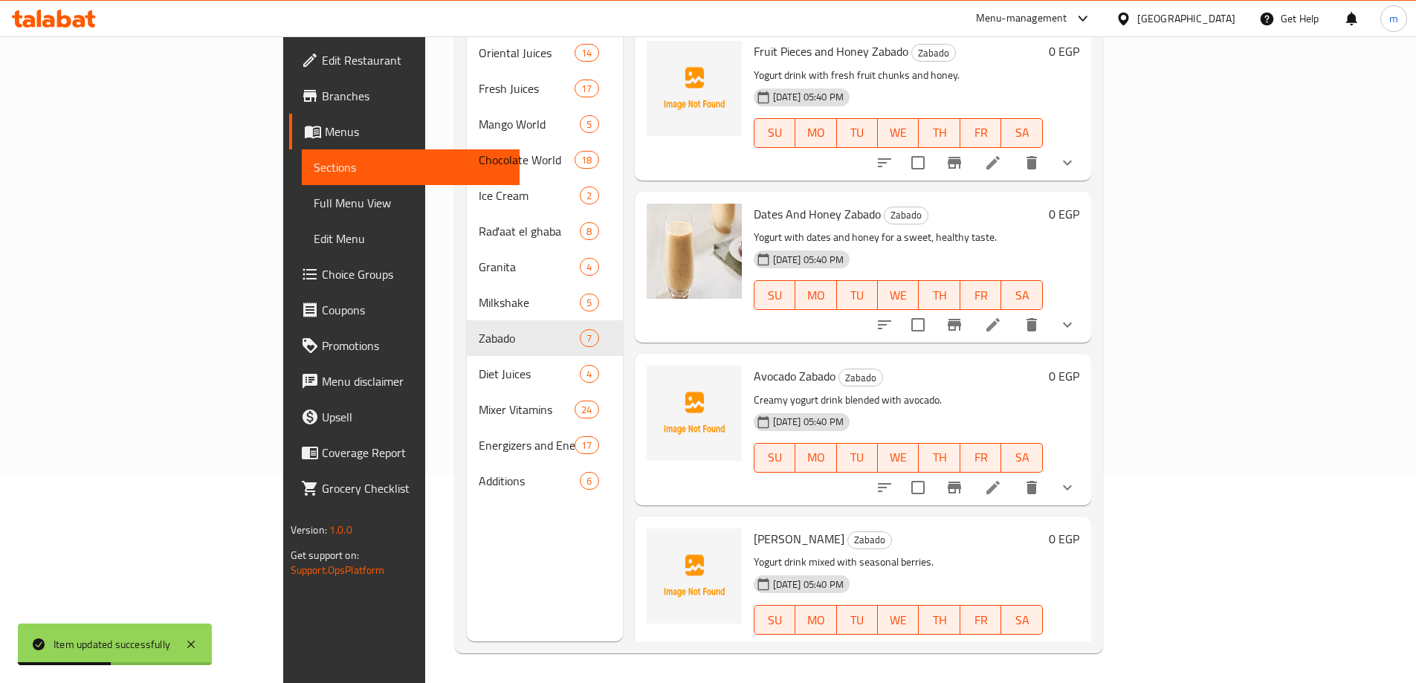
scroll to position [491, 0]
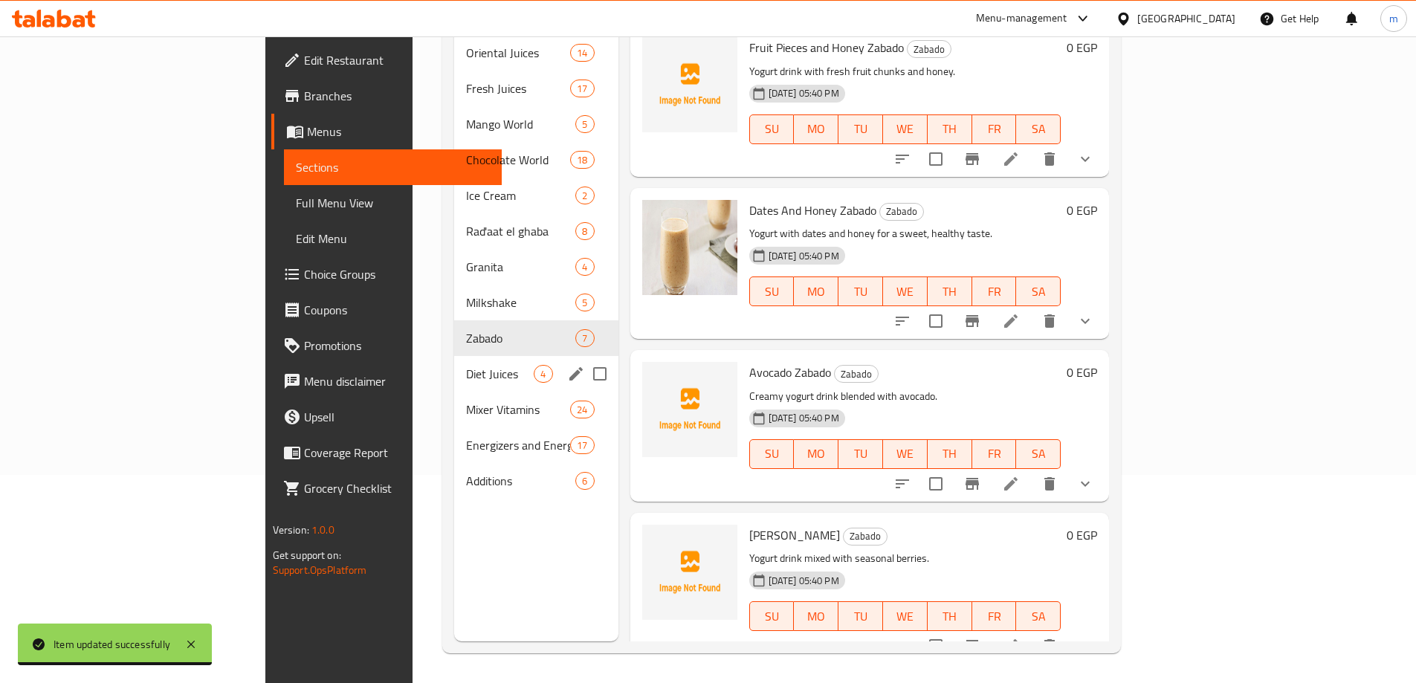
click at [454, 366] on div "Diet Juices 4" at bounding box center [536, 374] width 164 height 36
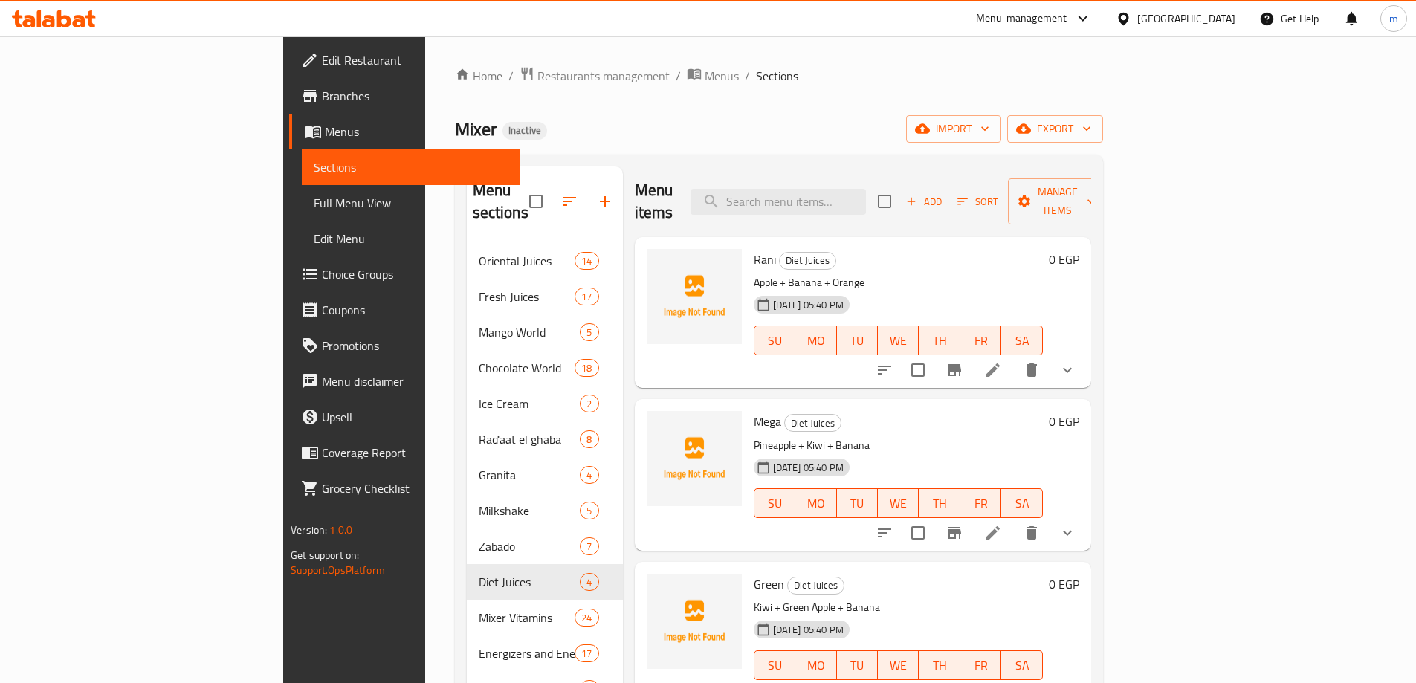
scroll to position [4, 0]
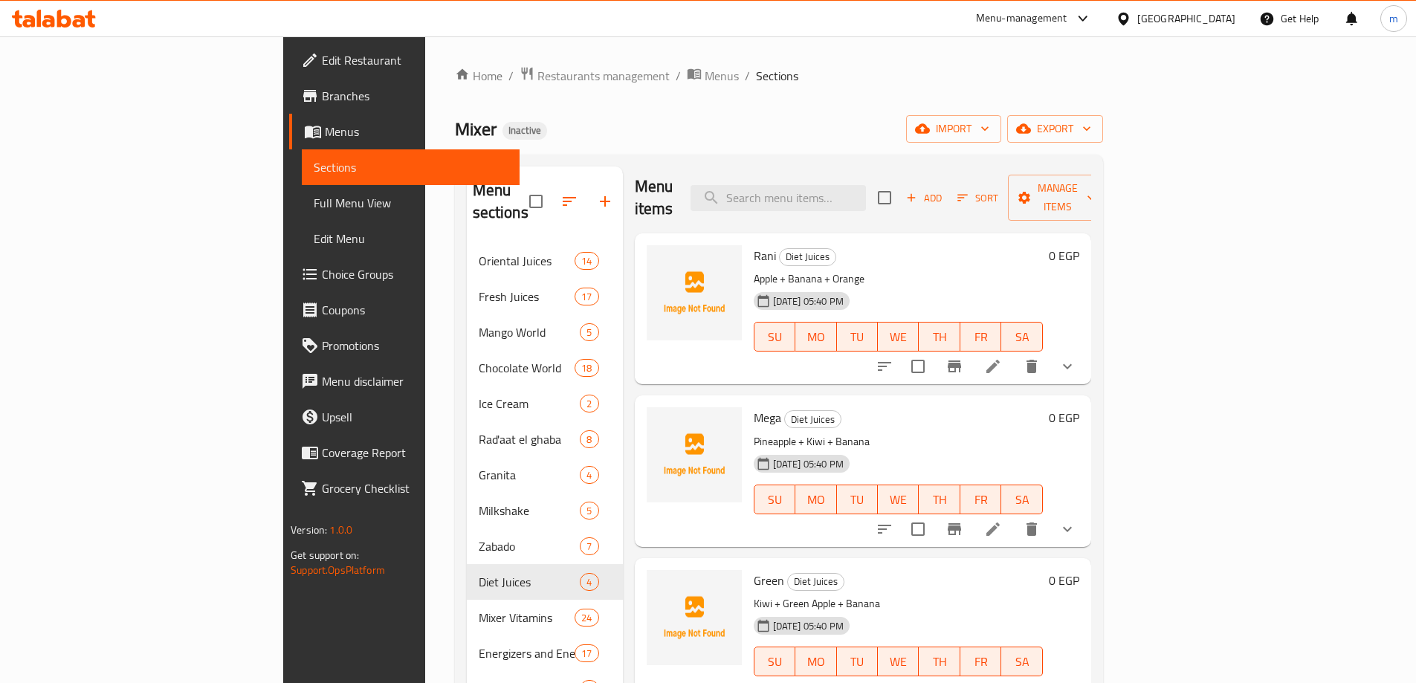
click at [754, 245] on span "Rani" at bounding box center [765, 256] width 22 height 22
copy h6 "Rani"
drag, startPoint x: 687, startPoint y: 396, endPoint x: 708, endPoint y: 404, distance: 22.1
click at [754, 407] on span "Mega" at bounding box center [767, 418] width 27 height 22
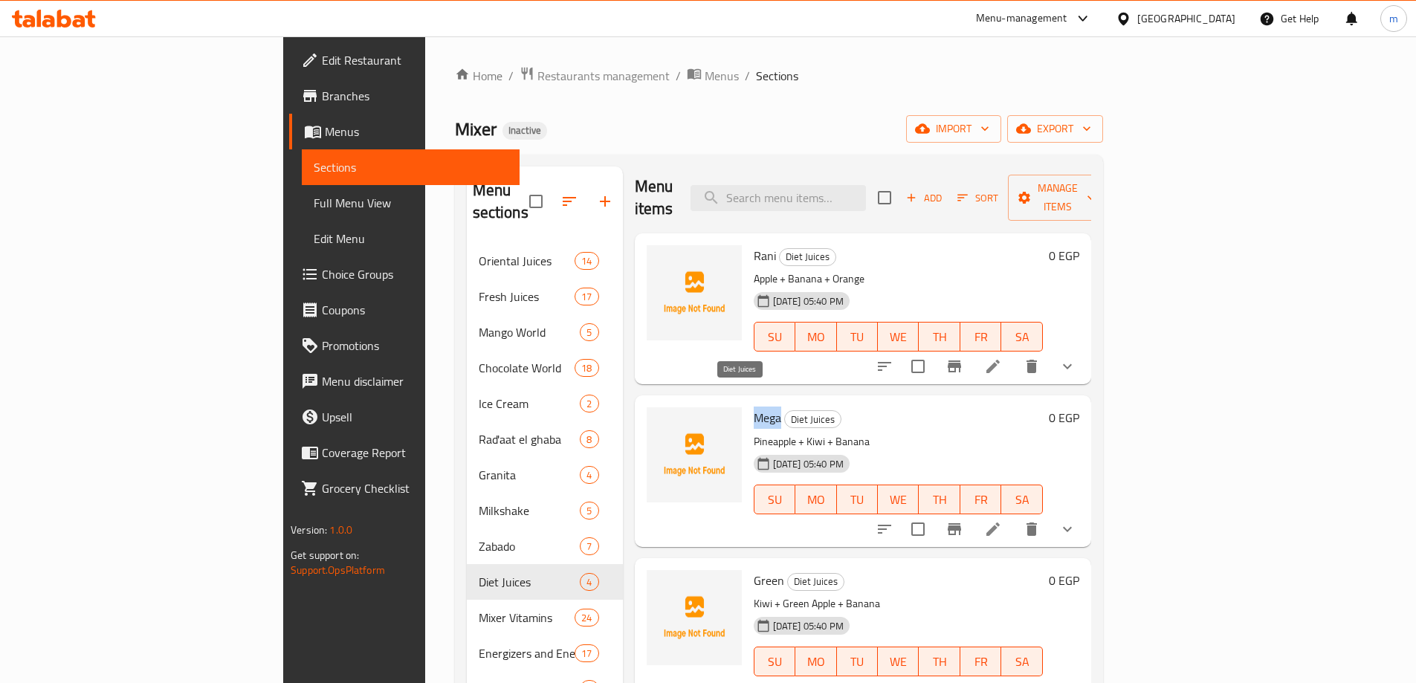
copy span "Mega"
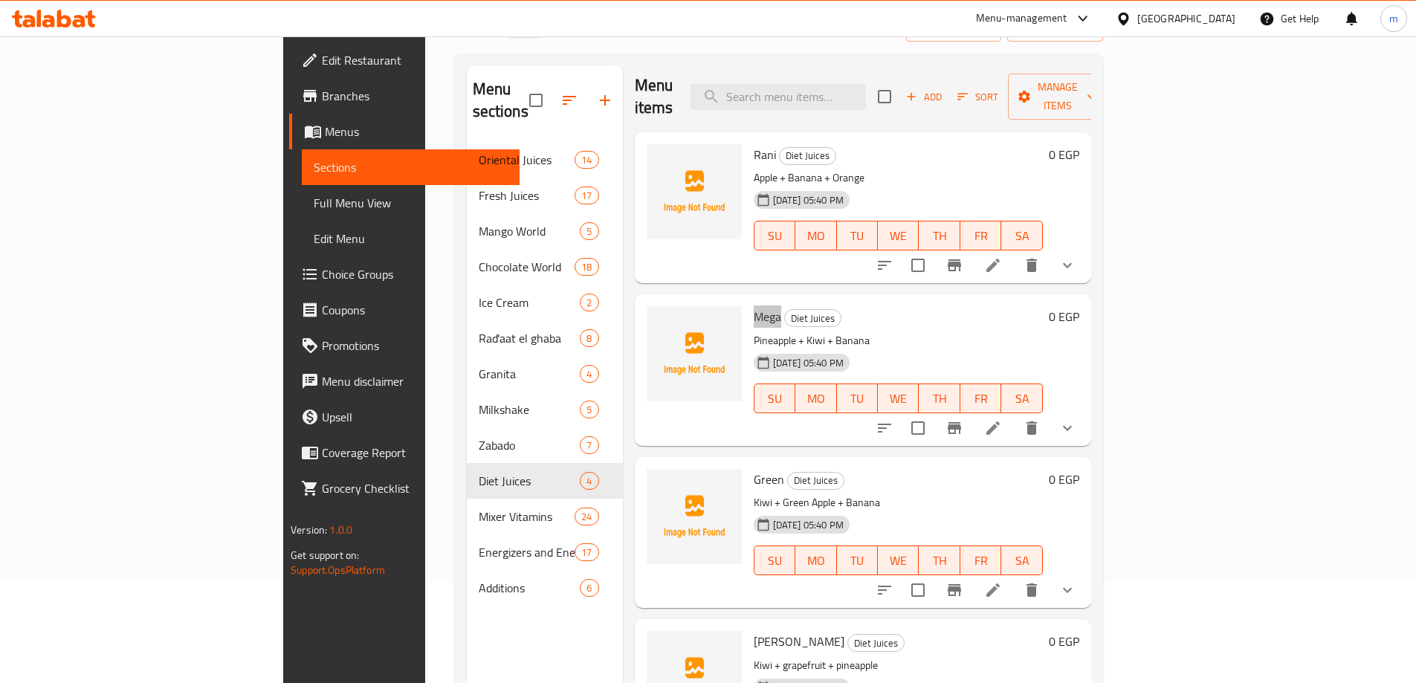
scroll to position [208, 0]
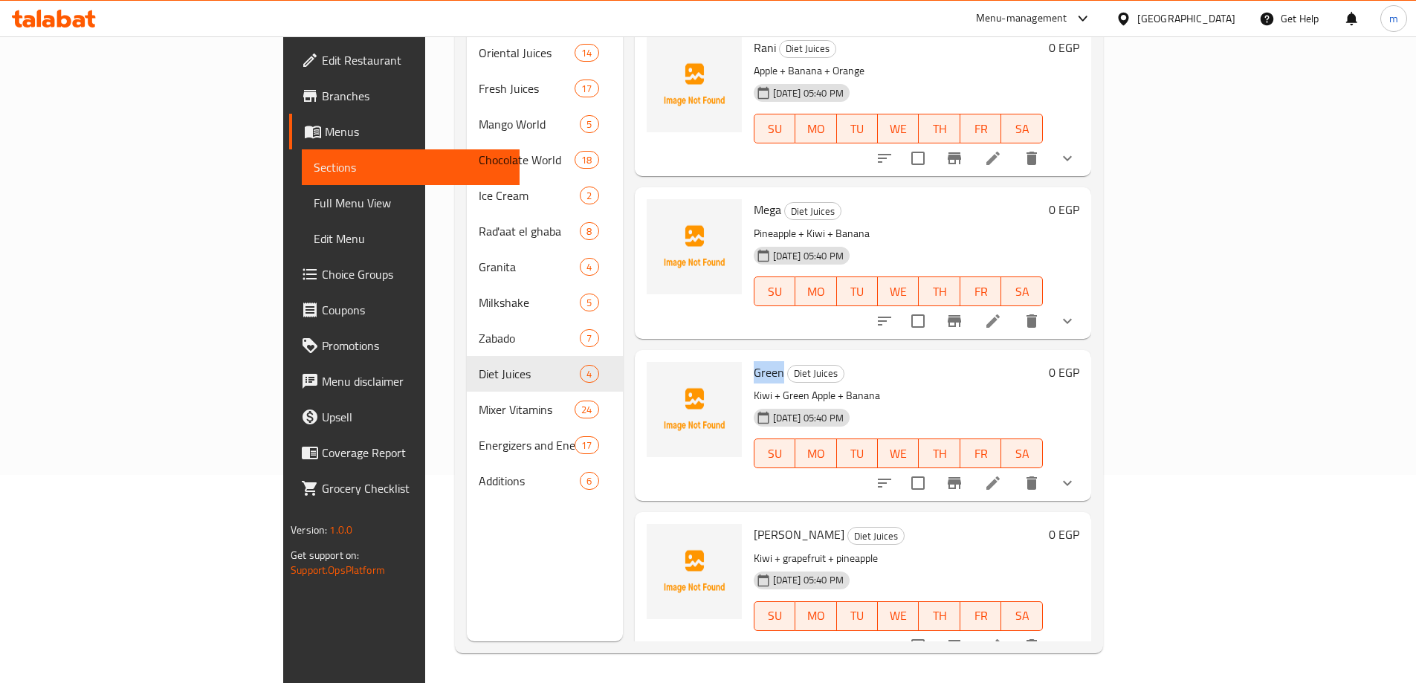
drag, startPoint x: 685, startPoint y: 347, endPoint x: 712, endPoint y: 349, distance: 26.8
click at [754, 362] on h6 "Green Diet Juices" at bounding box center [898, 372] width 289 height 21
drag, startPoint x: 713, startPoint y: 505, endPoint x: 685, endPoint y: 506, distance: 27.5
click at [754, 523] on span "Slim Sheeb" at bounding box center [799, 534] width 91 height 22
click at [467, 570] on div "Menu sections Oriental Juices 14 Fresh Juices 17 Mango World 5 Chocolate World …" at bounding box center [545, 299] width 156 height 683
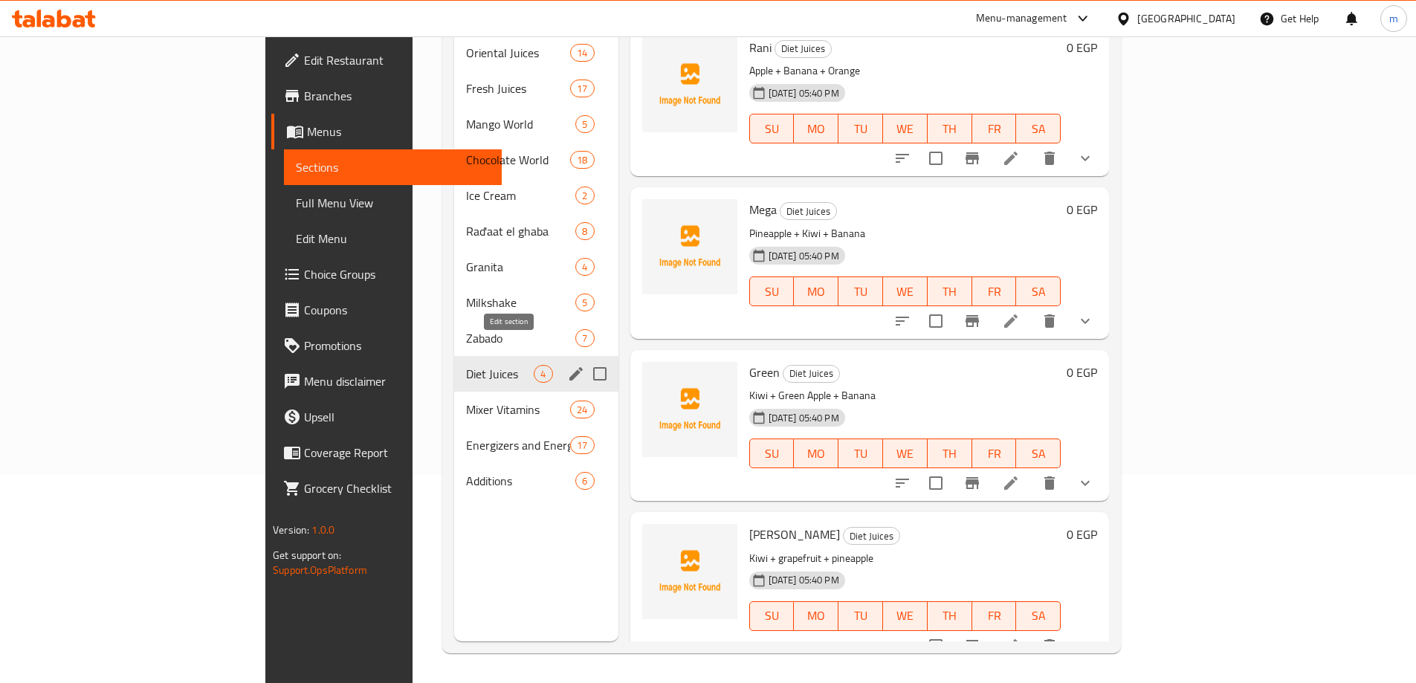
click at [569, 367] on icon "edit" at bounding box center [575, 373] width 13 height 13
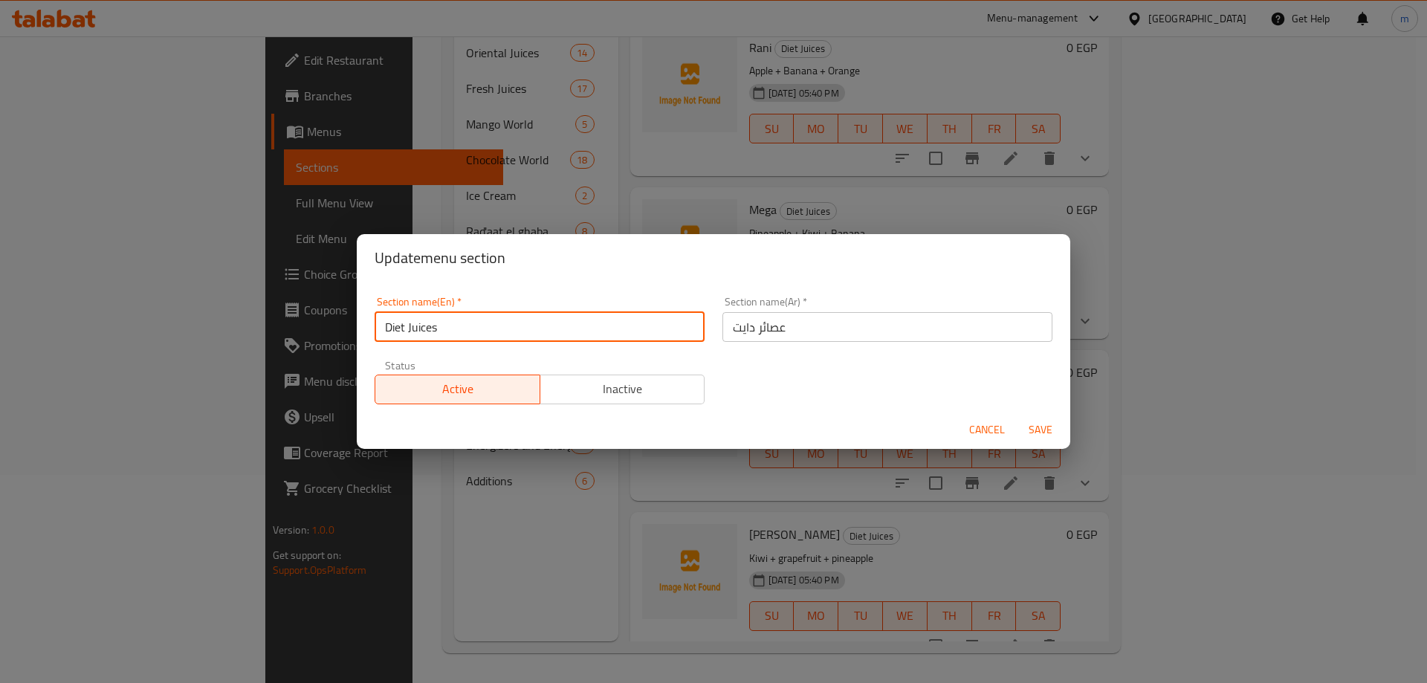
click at [548, 321] on input "Diet Juices" at bounding box center [540, 327] width 330 height 30
click at [980, 431] on span "Cancel" at bounding box center [987, 430] width 36 height 19
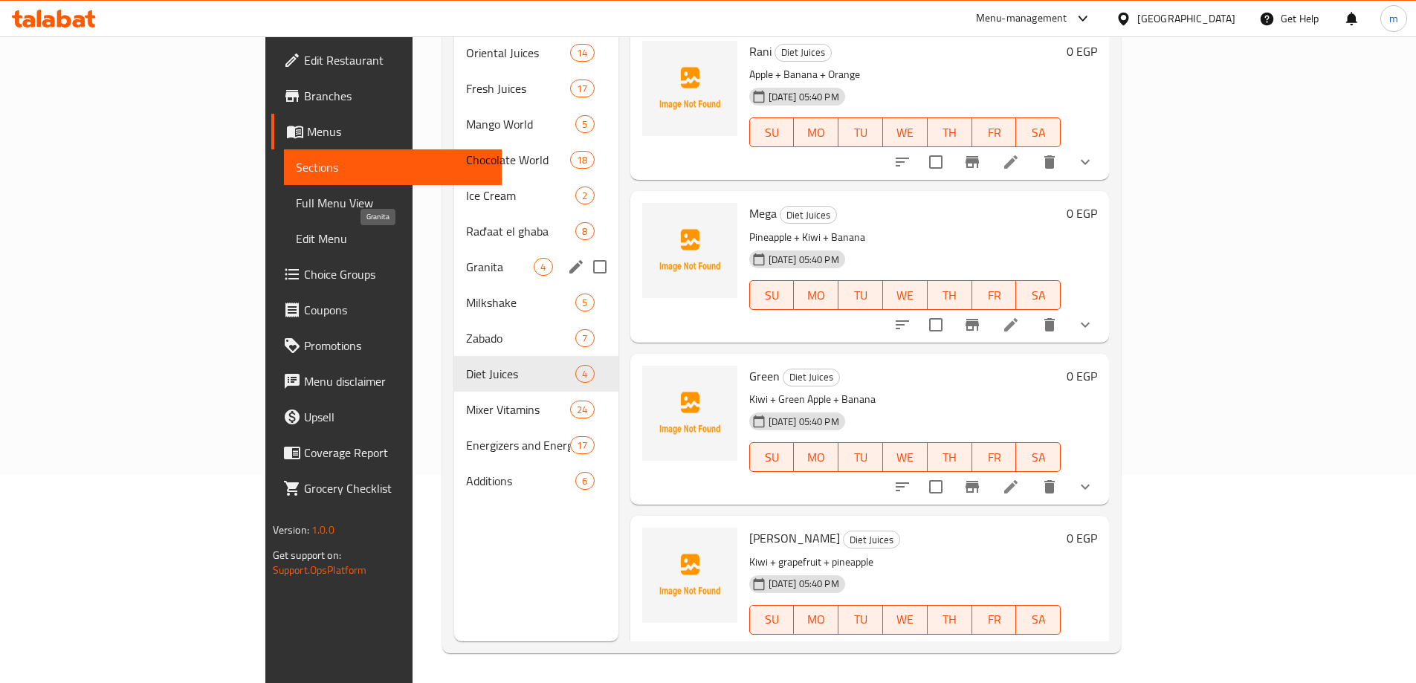
click at [466, 258] on span "Granita" at bounding box center [500, 267] width 68 height 18
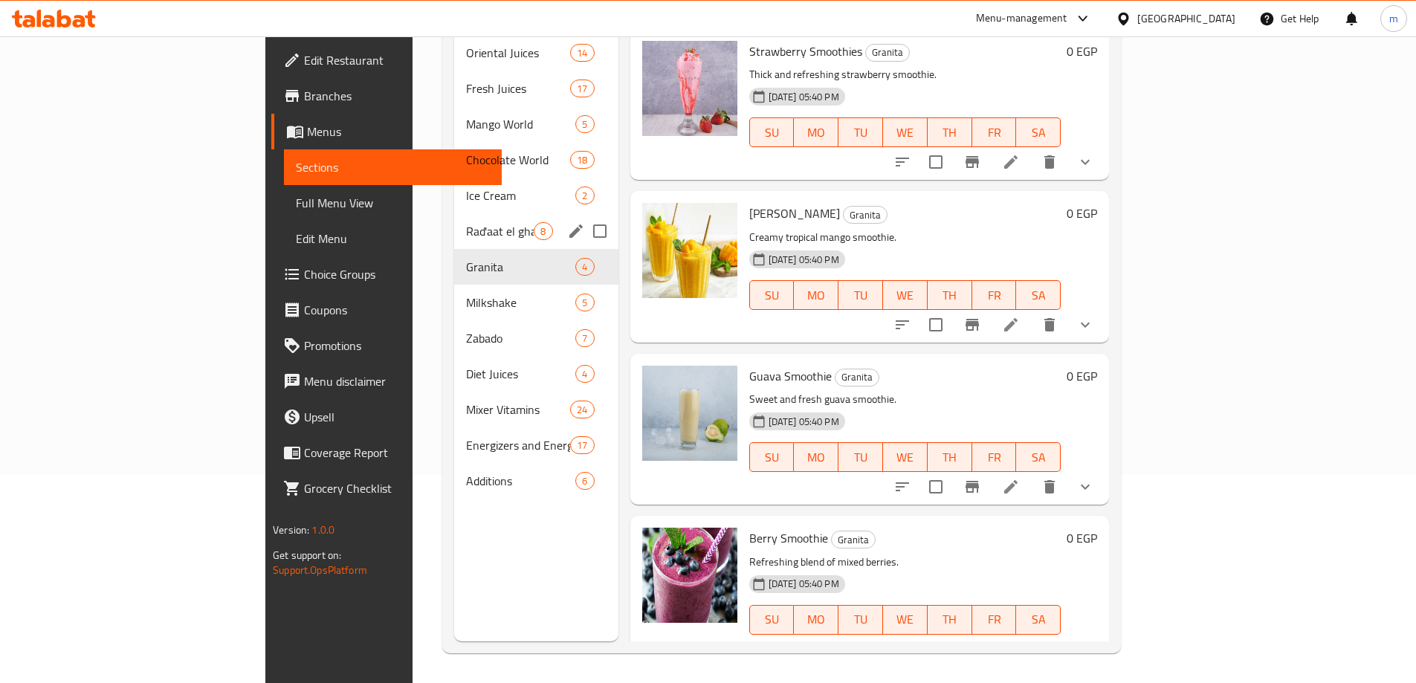
click at [466, 222] on span "Rad'aat el ghaba" at bounding box center [500, 231] width 68 height 18
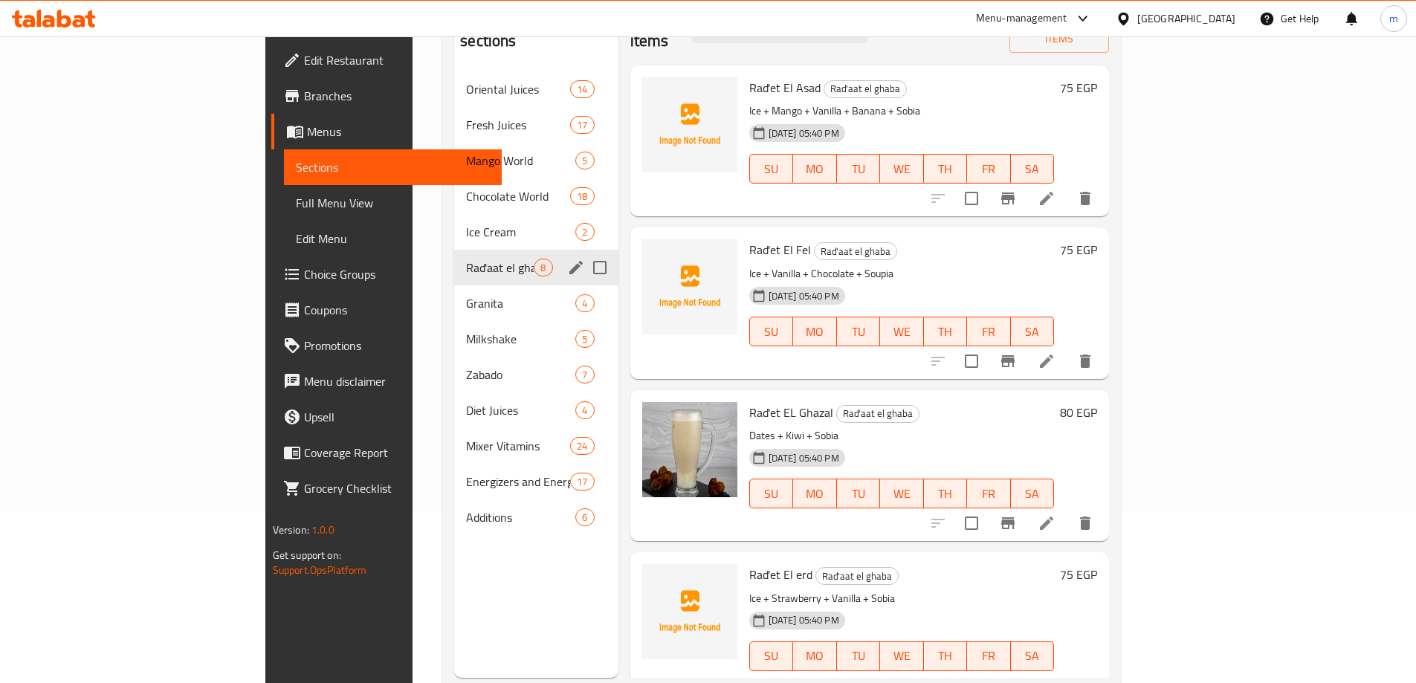
scroll to position [208, 0]
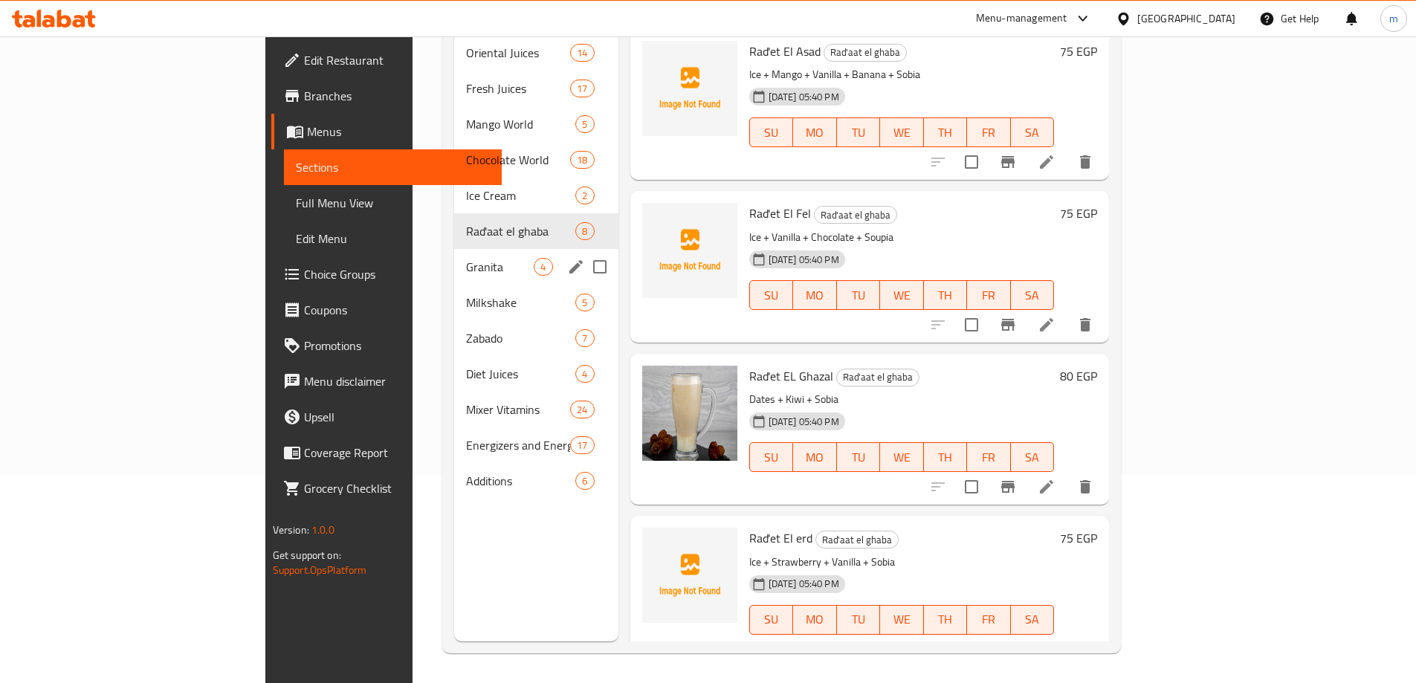
click at [454, 256] on div "Granita 4" at bounding box center [536, 267] width 164 height 36
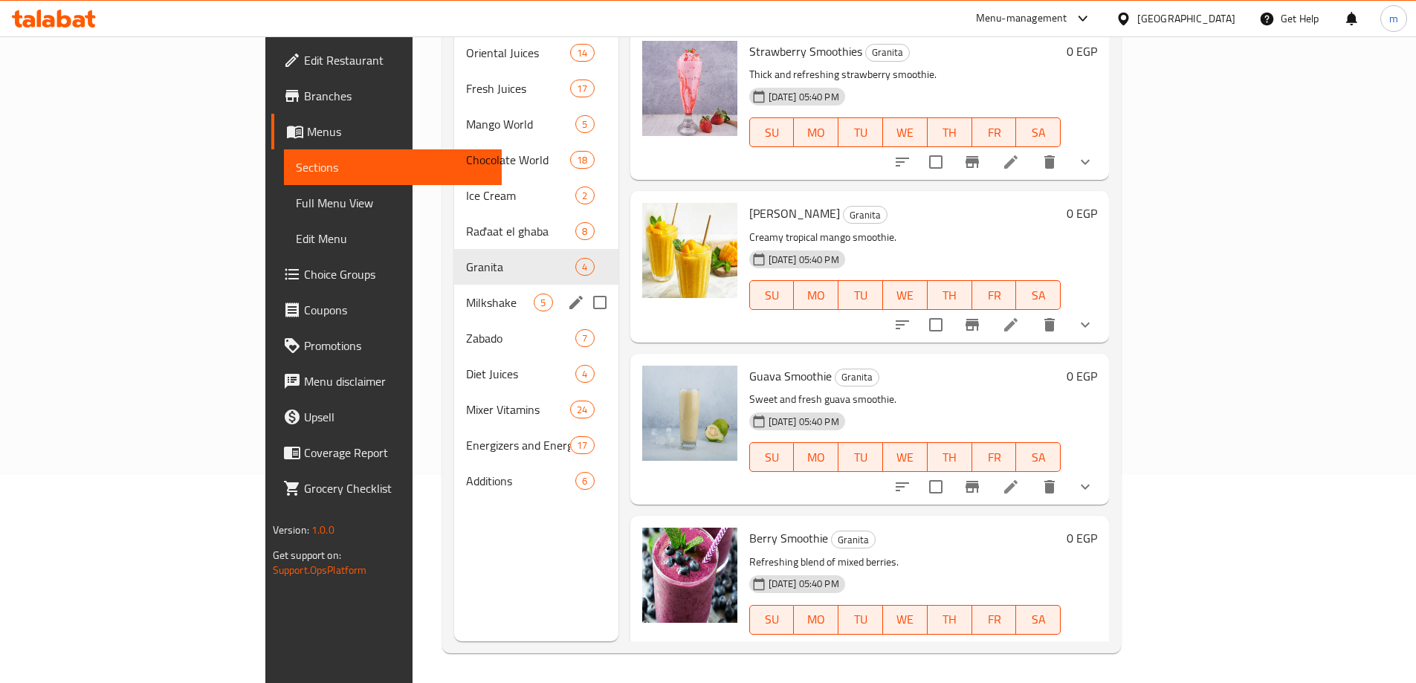
click at [466, 294] on span "Milkshake" at bounding box center [500, 303] width 68 height 18
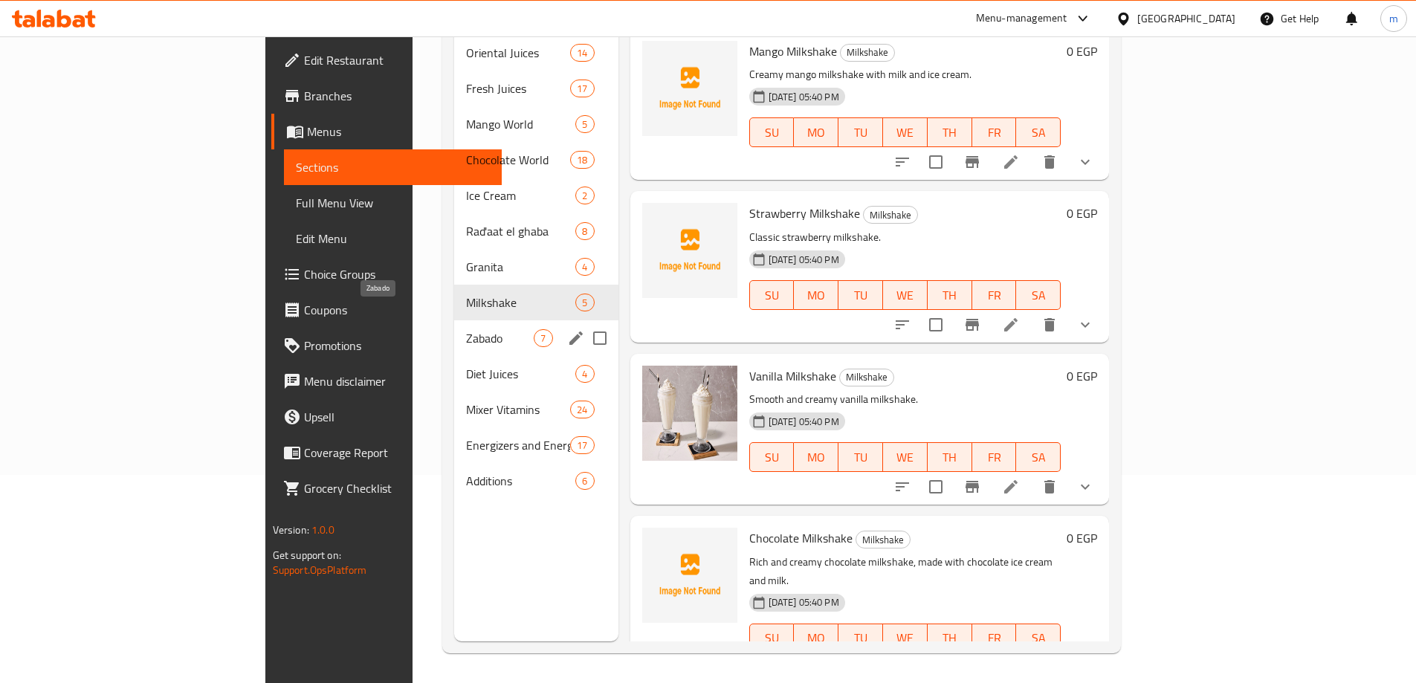
click at [466, 329] on span "Zabado" at bounding box center [500, 338] width 68 height 18
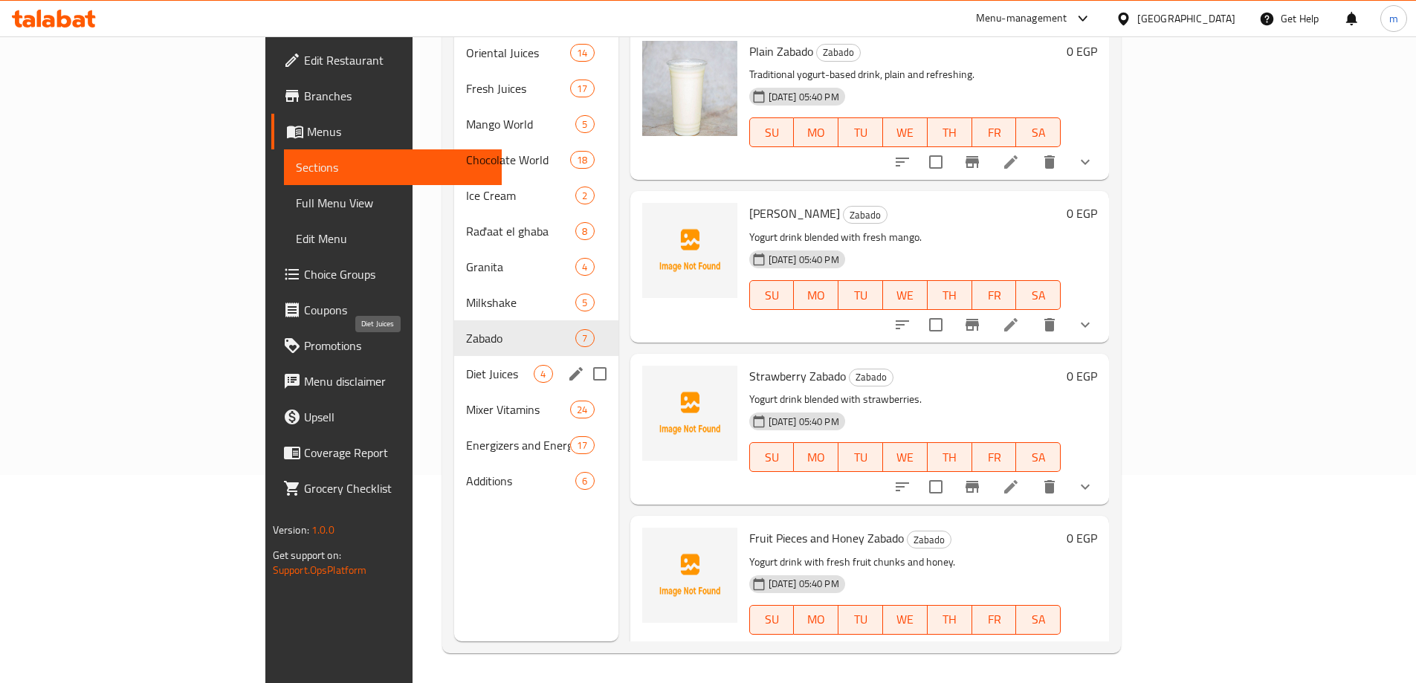
click at [466, 365] on span "Diet Juices" at bounding box center [500, 374] width 68 height 18
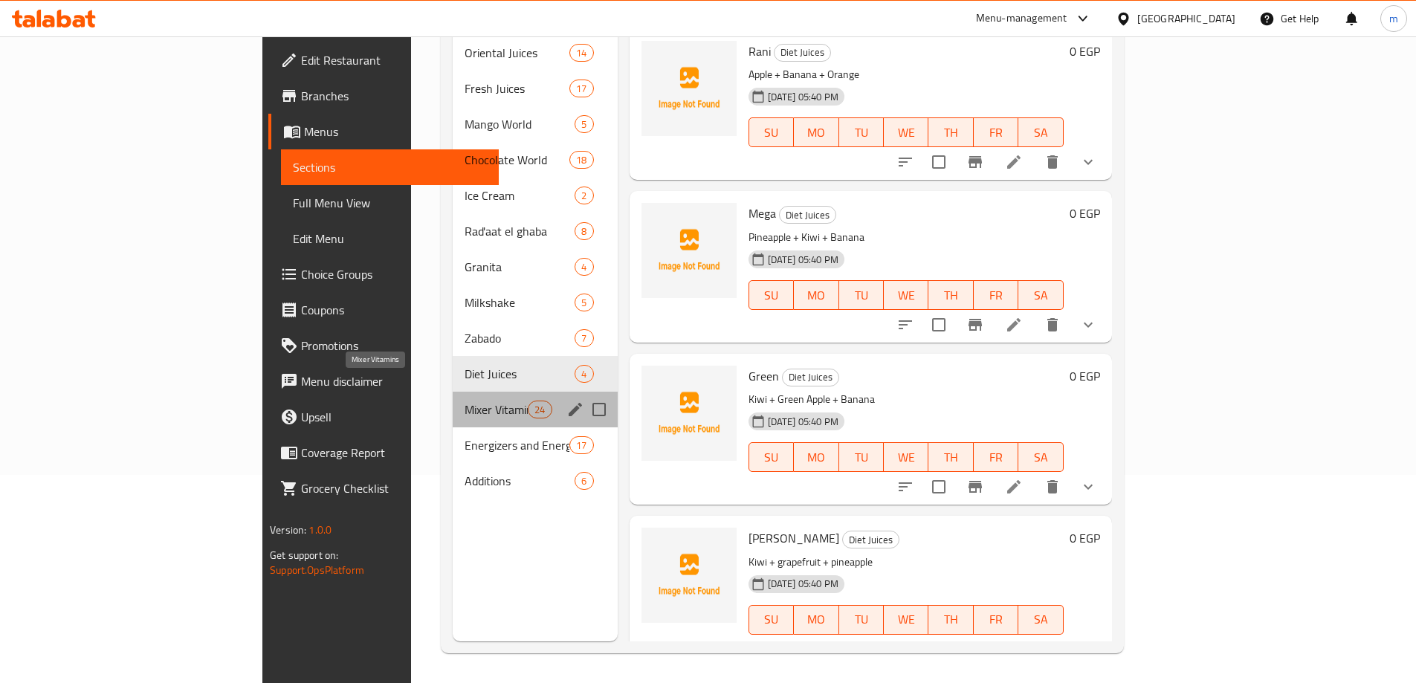
click at [464, 401] on span "Mixer Vitamins" at bounding box center [495, 410] width 63 height 18
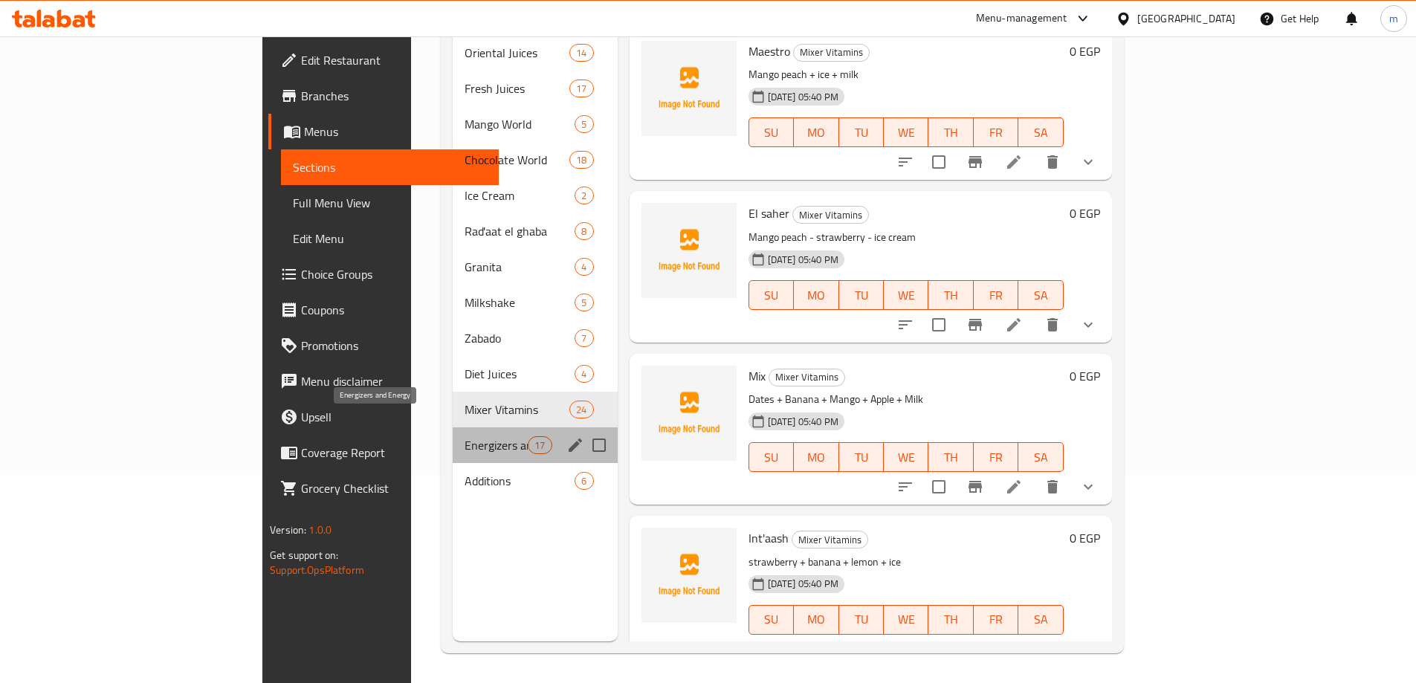
click at [464, 436] on span "Energizers and Energy" at bounding box center [495, 445] width 63 height 18
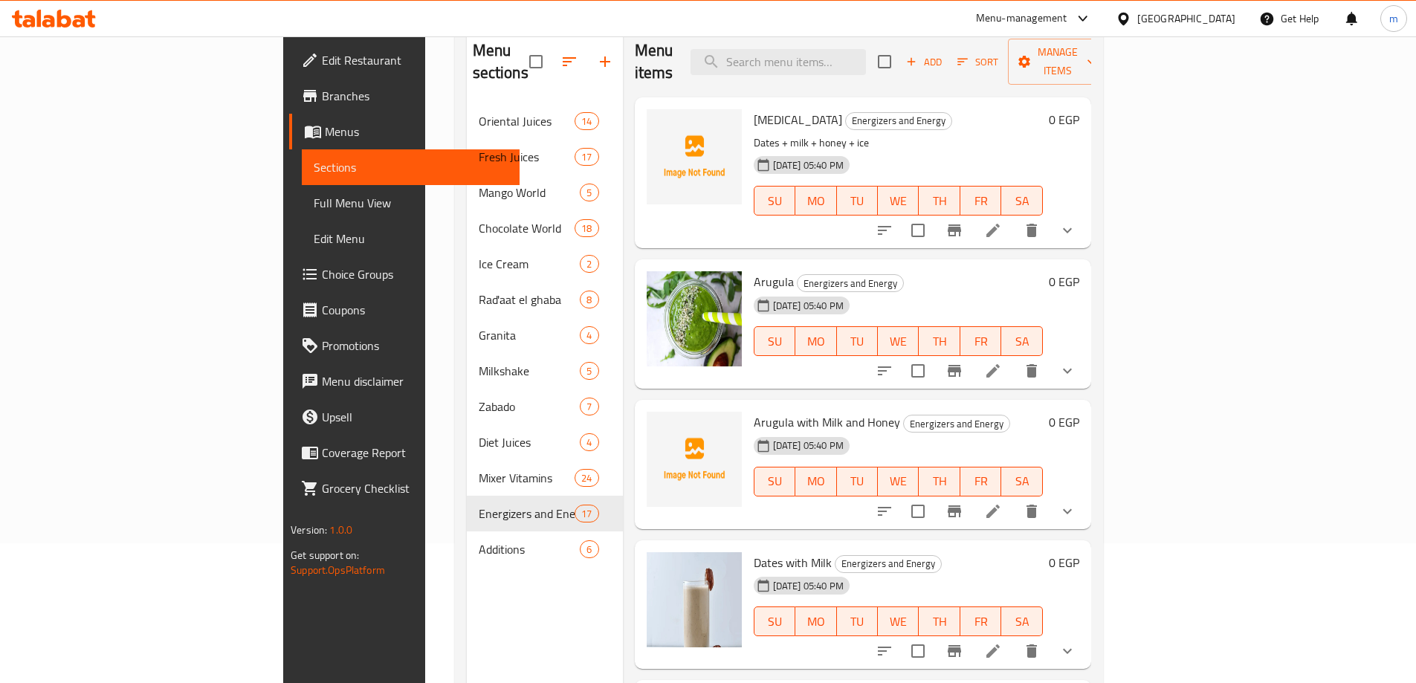
scroll to position [59, 0]
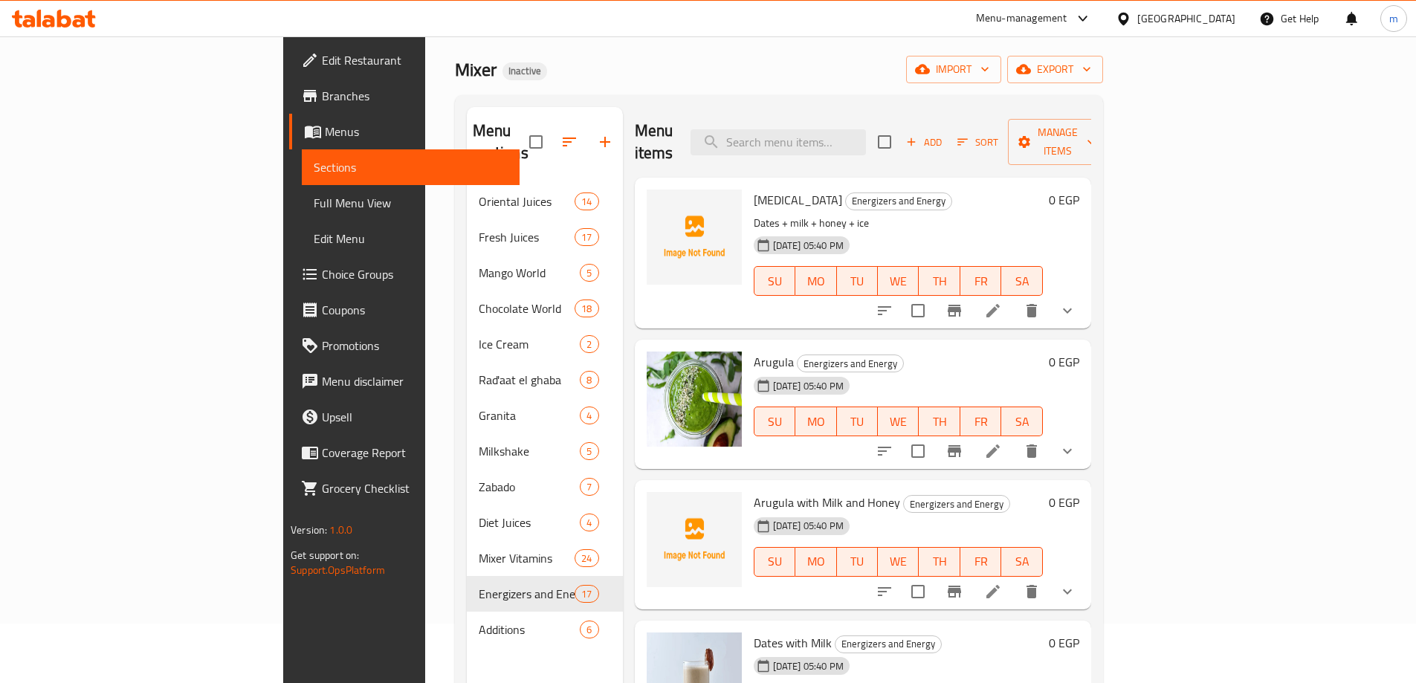
click at [754, 351] on span "Arugula" at bounding box center [774, 362] width 40 height 22
click at [1002, 442] on icon at bounding box center [993, 451] width 18 height 18
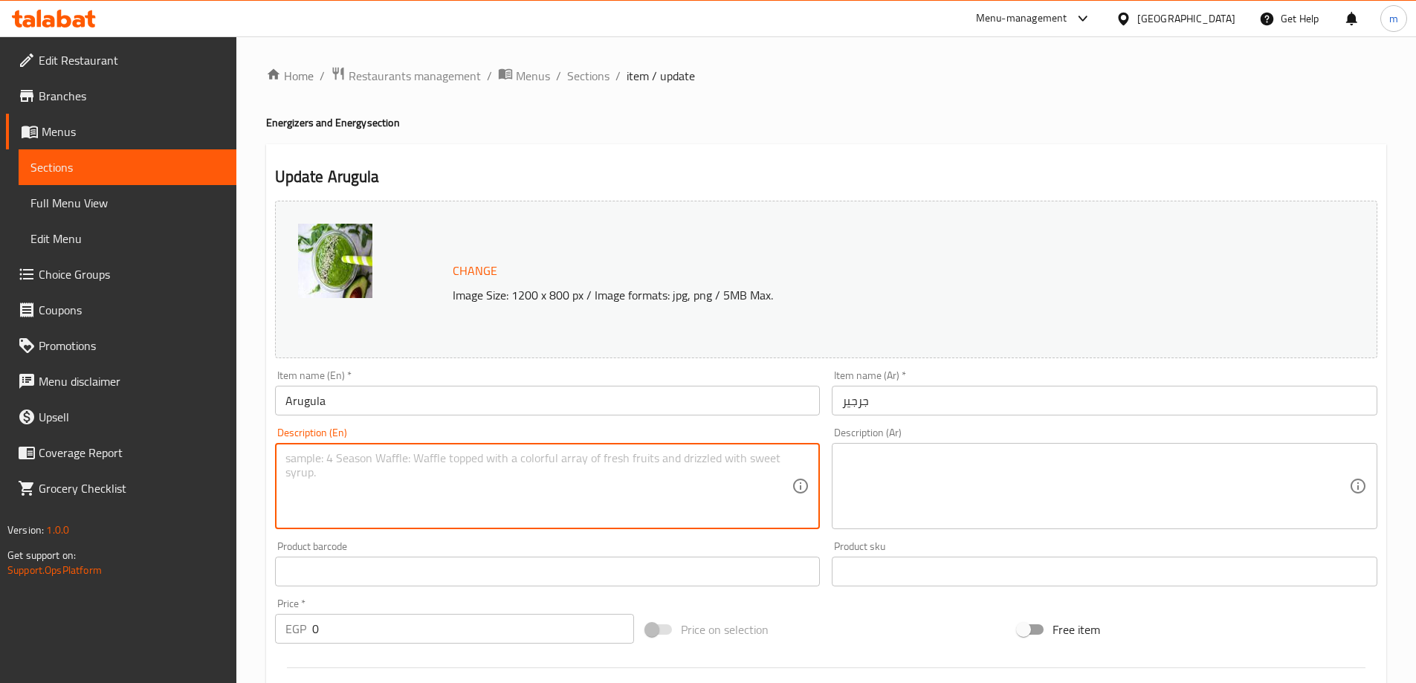
click at [655, 479] on textarea at bounding box center [538, 486] width 507 height 71
paste textarea "Fresh arugula juice with a natural herbal taste."
type textarea "Fresh arugula juice with a natural herbal taste."
click at [1063, 466] on textarea at bounding box center [1095, 486] width 507 height 71
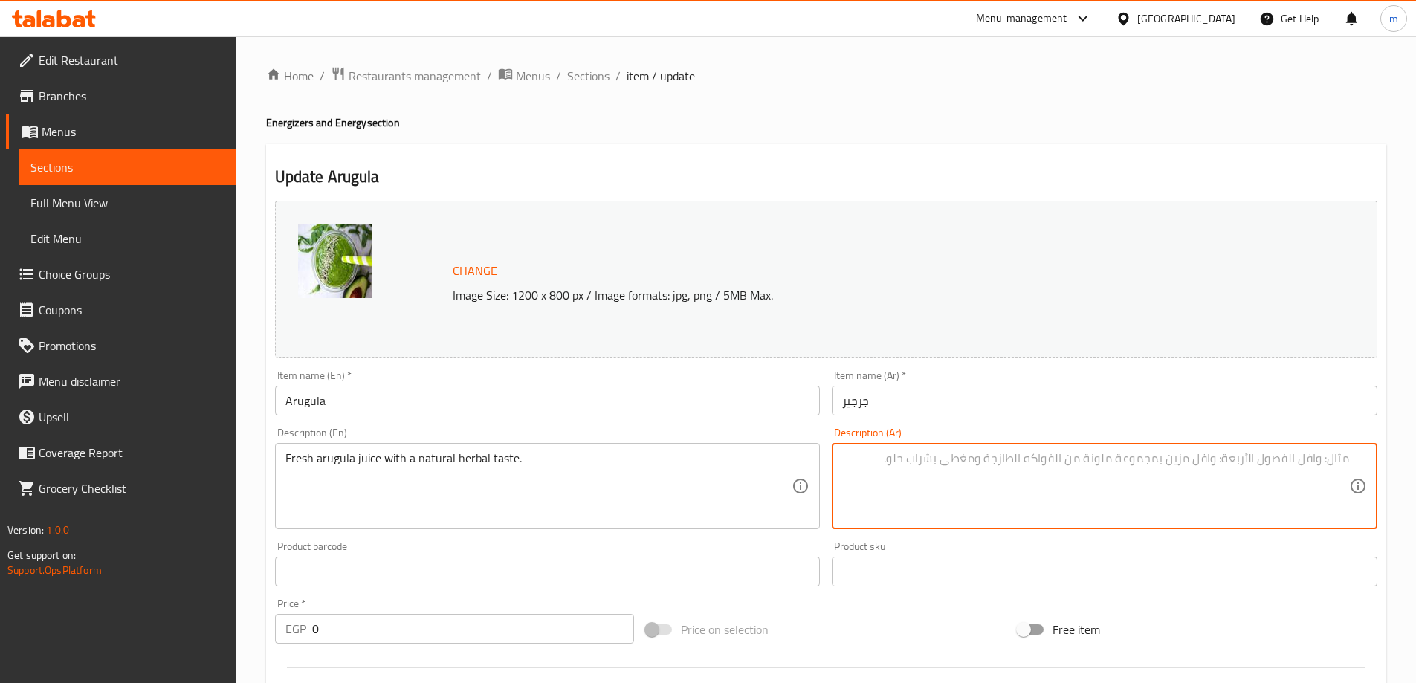
click at [1043, 395] on input "جرجير" at bounding box center [1105, 401] width 546 height 30
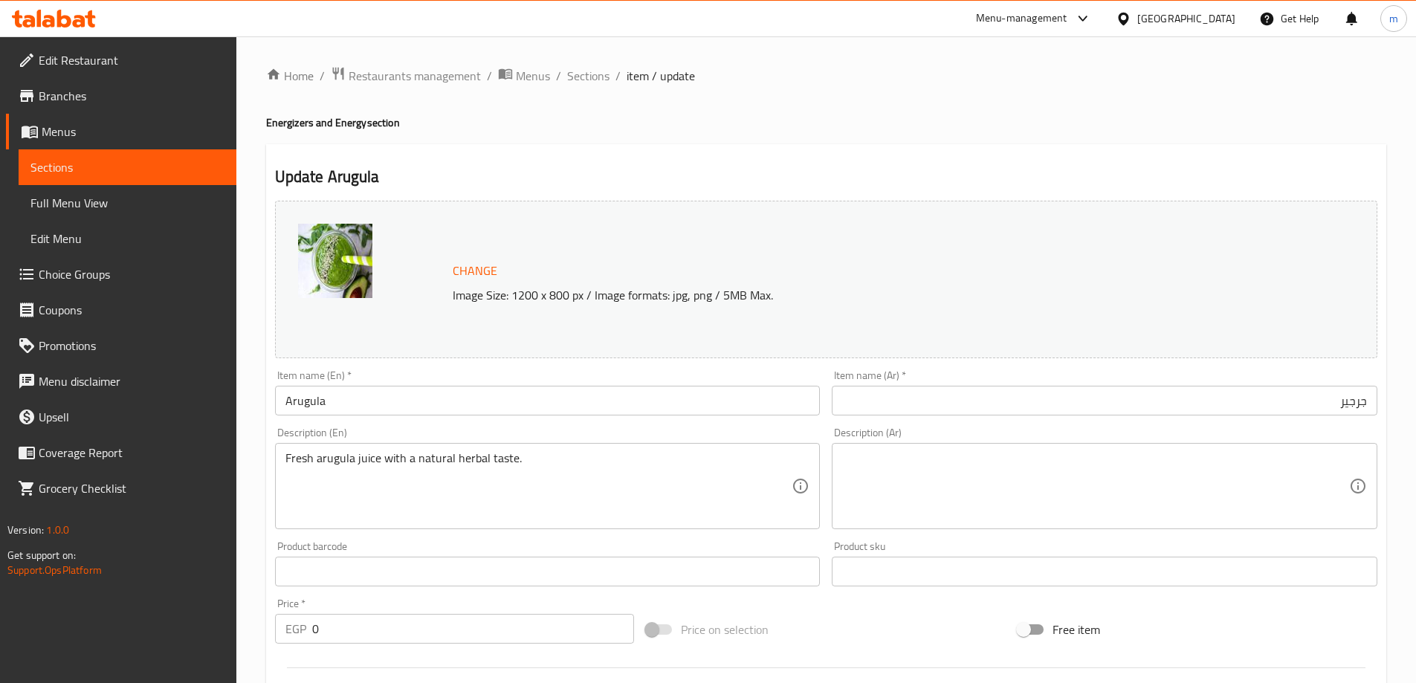
click at [1177, 471] on textarea at bounding box center [1095, 486] width 507 height 71
paste textarea "عصير جرجير طازج ذو طعم عشبي طبيعي."
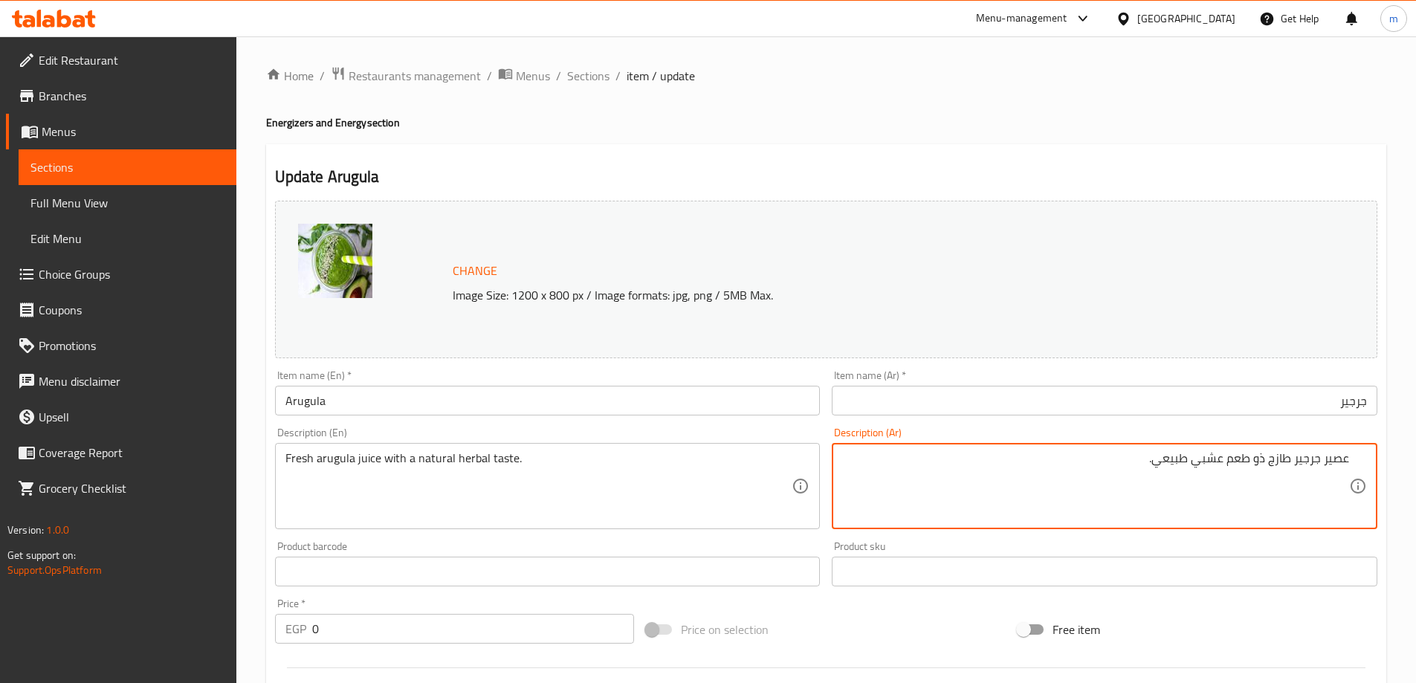
type textarea "عصير جرجير طازج ذو طعم عشبي طبيعي."
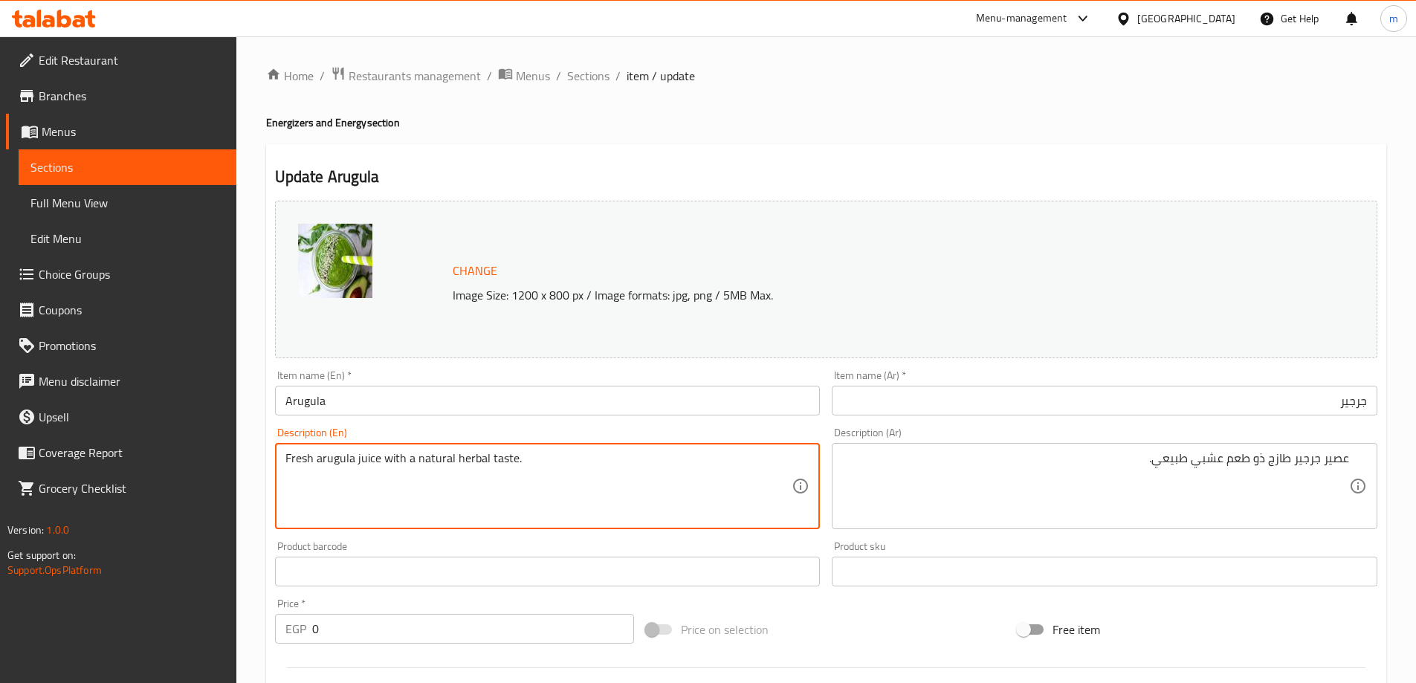
drag, startPoint x: 376, startPoint y: 461, endPoint x: 284, endPoint y: 461, distance: 92.2
drag, startPoint x: 381, startPoint y: 459, endPoint x: 552, endPoint y: 476, distance: 171.9
click at [552, 476] on textarea "Fresh arugula juice with a natural herbal taste." at bounding box center [538, 486] width 507 height 71
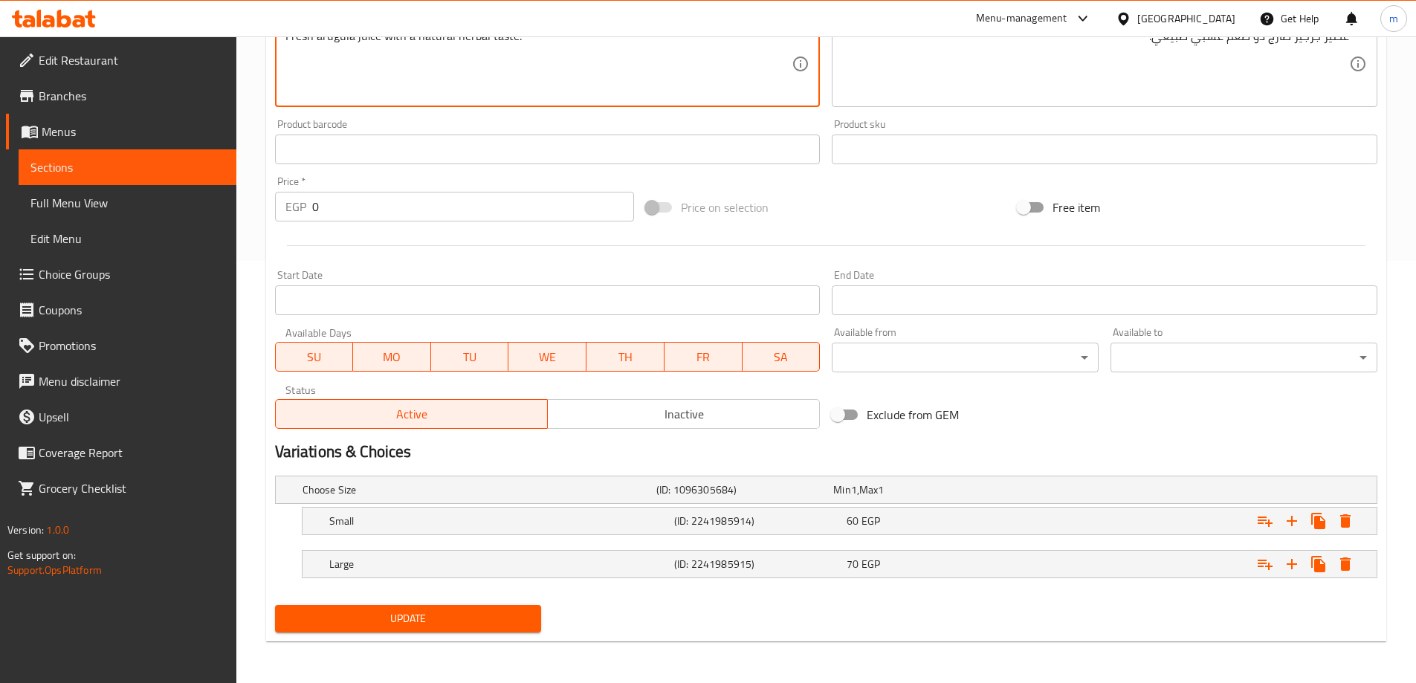
drag, startPoint x: 422, startPoint y: 658, endPoint x: 434, endPoint y: 641, distance: 20.8
click at [424, 652] on div "Home / Restaurants management / Menus / Sections / item / update Energizers and…" at bounding box center [825, 148] width 1179 height 1069
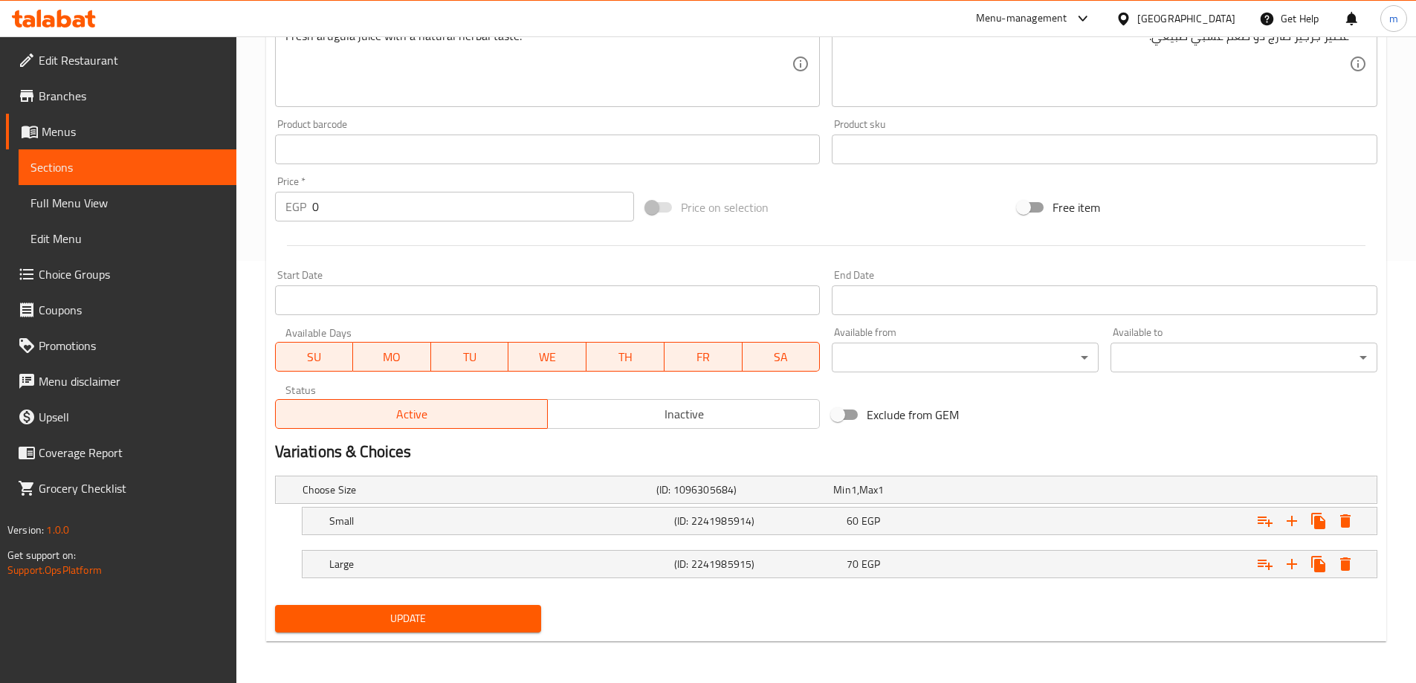
click at [434, 641] on div "Home / Restaurants management / Menus / Sections / item / update Energizers and…" at bounding box center [826, 148] width 1120 height 1009
click at [445, 629] on button "Update" at bounding box center [408, 618] width 267 height 27
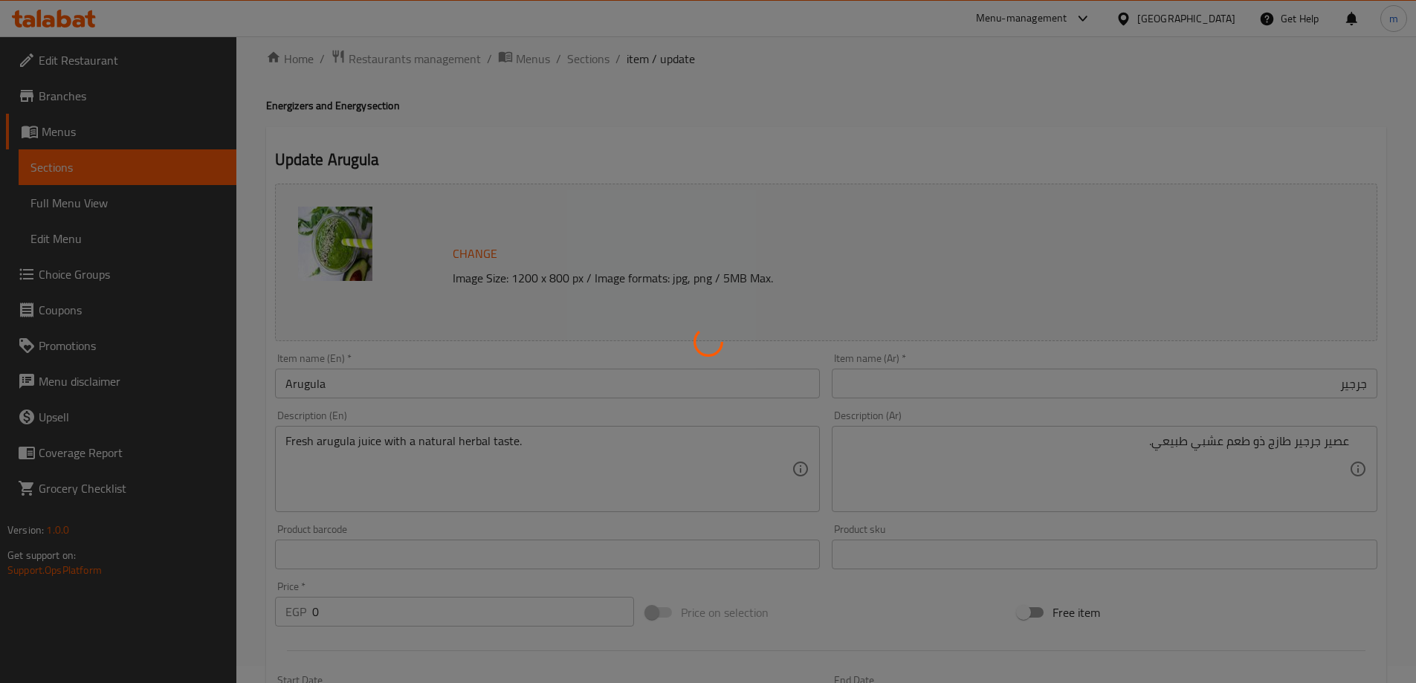
scroll to position [0, 0]
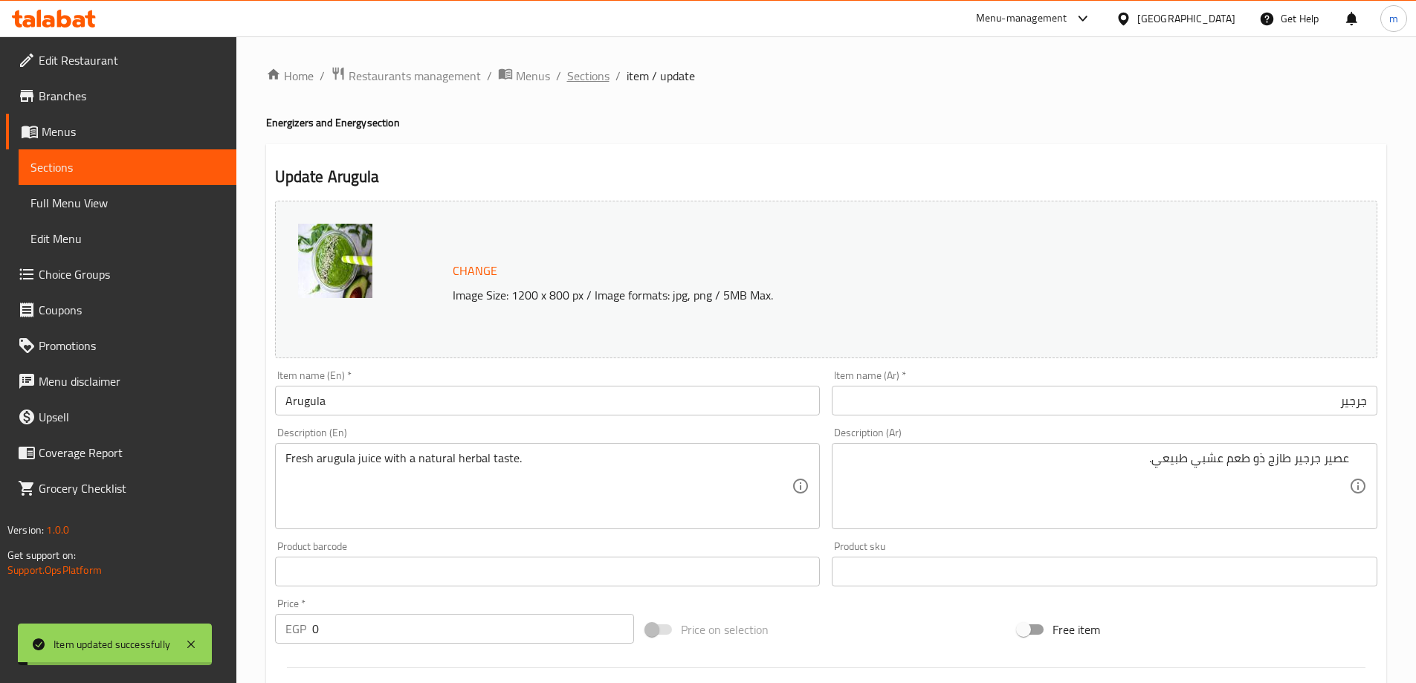
click at [594, 77] on span "Sections" at bounding box center [588, 76] width 42 height 18
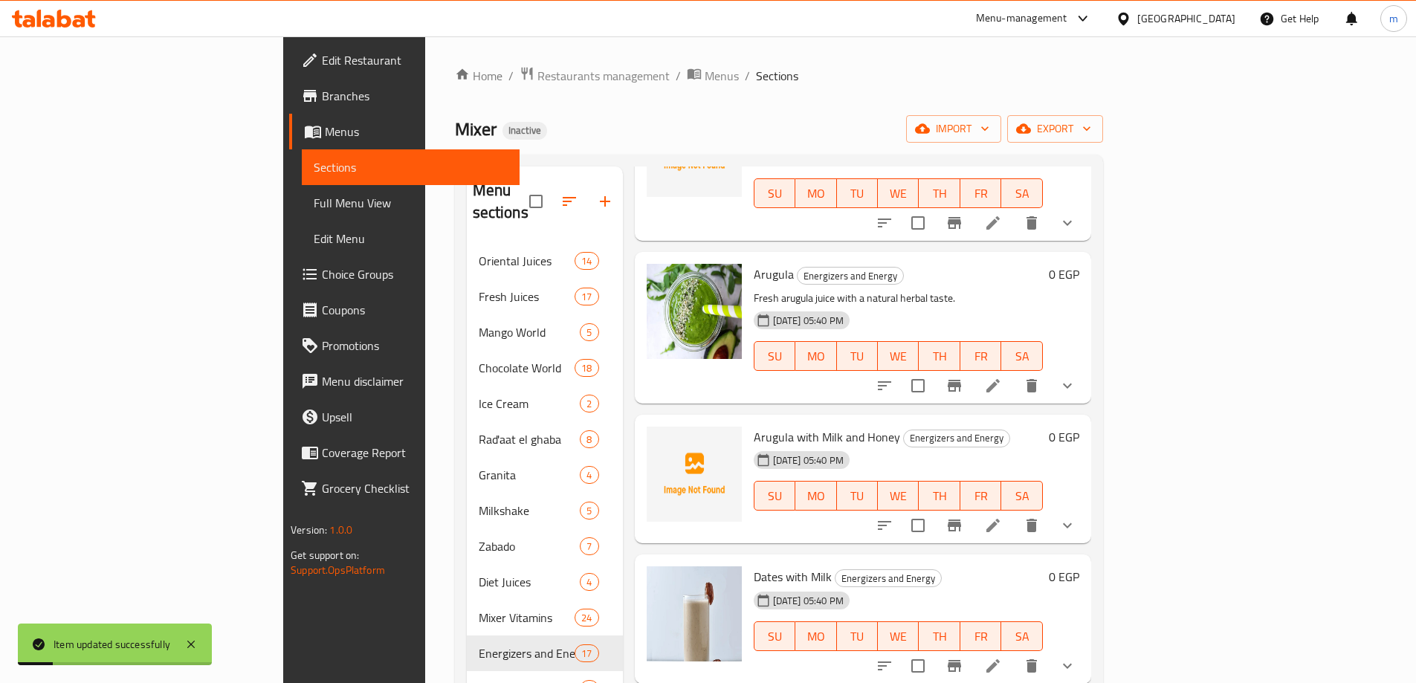
scroll to position [149, 0]
click at [1002, 515] on icon at bounding box center [993, 524] width 18 height 18
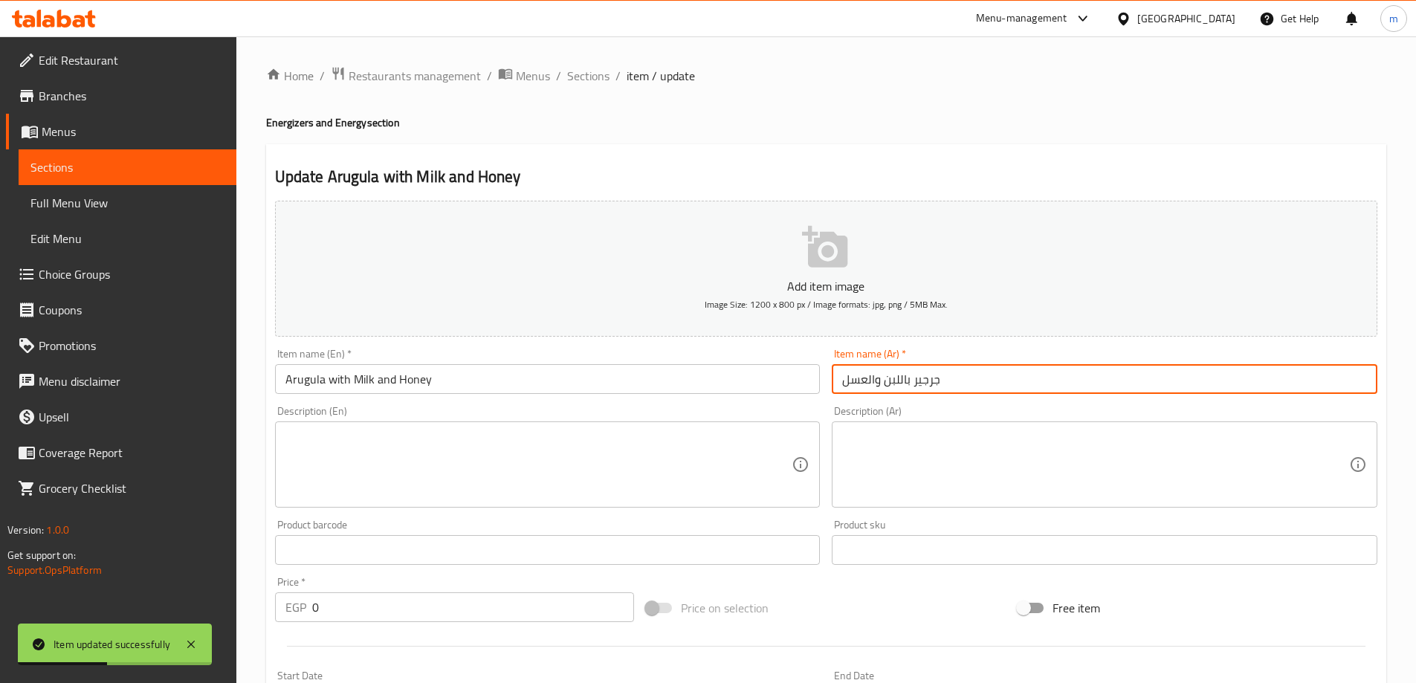
click at [846, 370] on input "جرجير باللبن والعسل" at bounding box center [1105, 379] width 546 height 30
click at [960, 458] on textarea at bounding box center [1095, 465] width 507 height 71
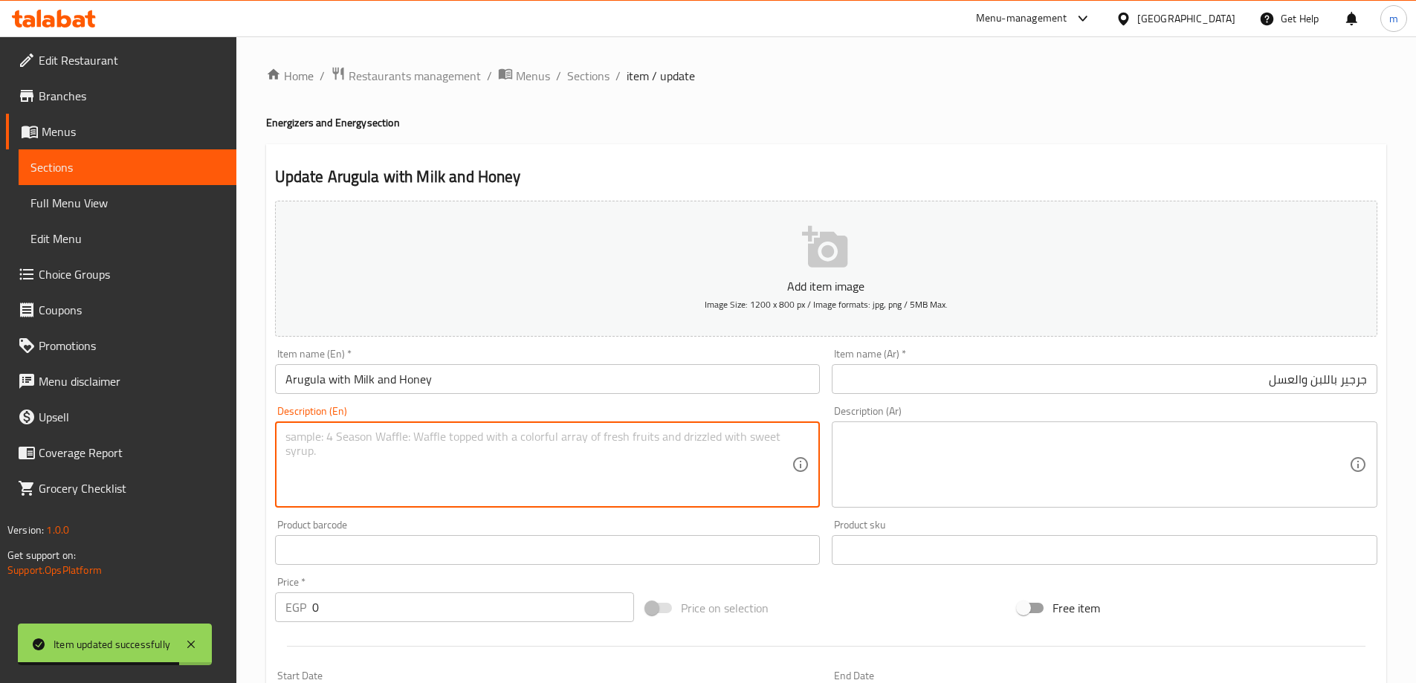
click at [552, 445] on textarea at bounding box center [538, 465] width 507 height 71
paste textarea "Smooth arugula blend with milk and honey for balance."
type textarea "Smooth arugula blend with milk and honey for balance."
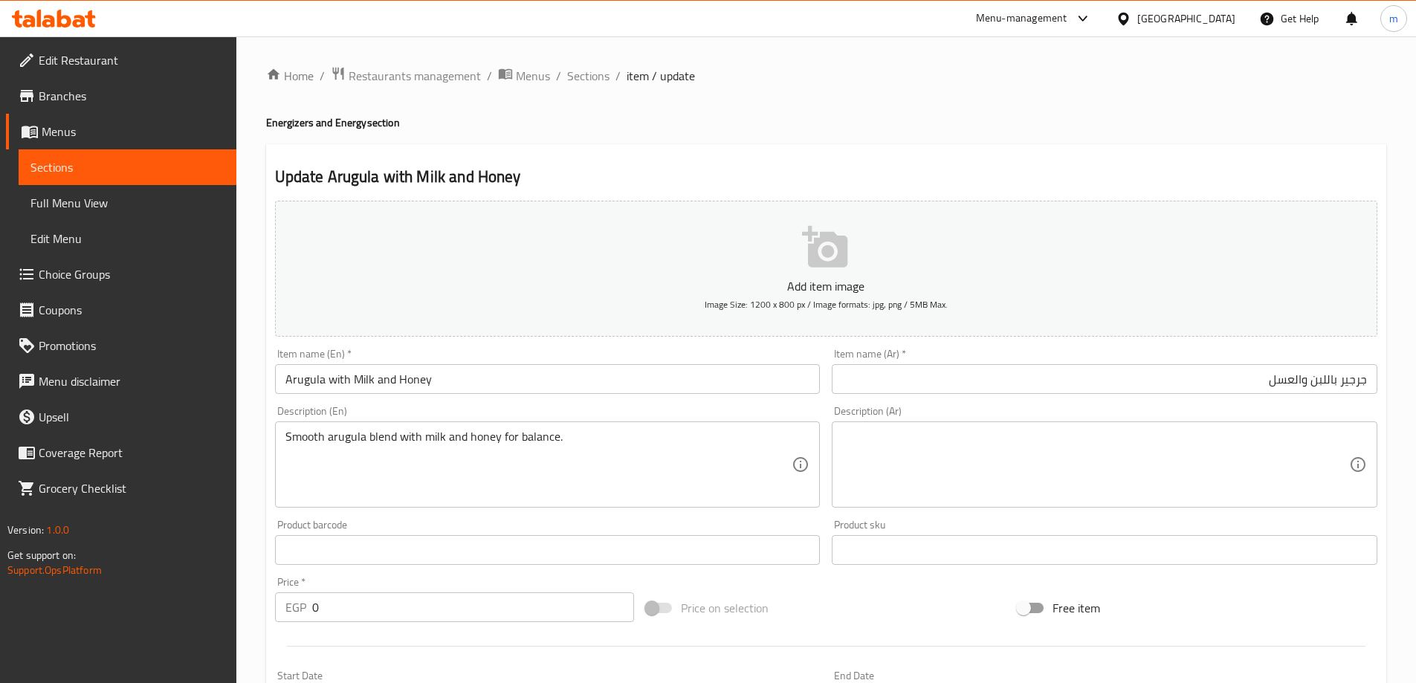
click at [1149, 472] on textarea at bounding box center [1095, 465] width 507 height 71
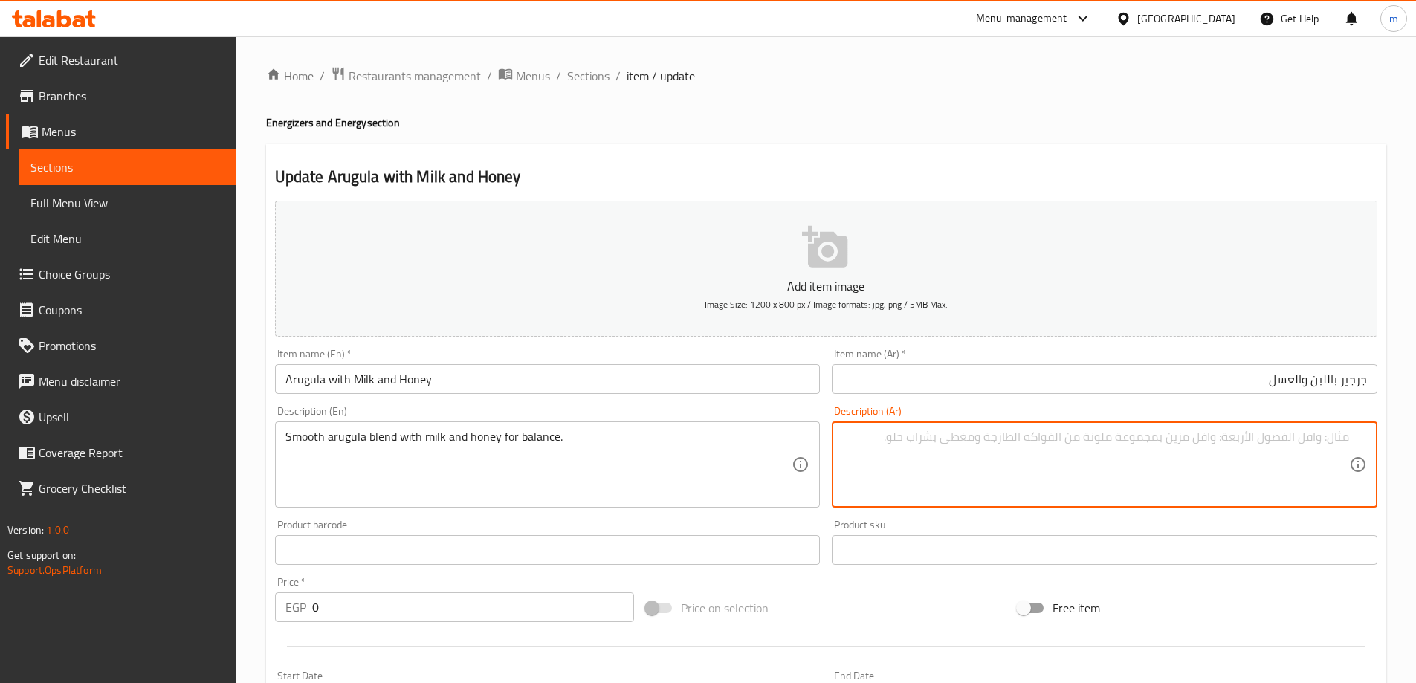
paste textarea "مزيج الجرجير الناعم مع الحليب والعسل لتحقيق التوازن."
type textarea "مزيج الجرجير الناعم مع الحليب والعسل لتحقيق التوازن."
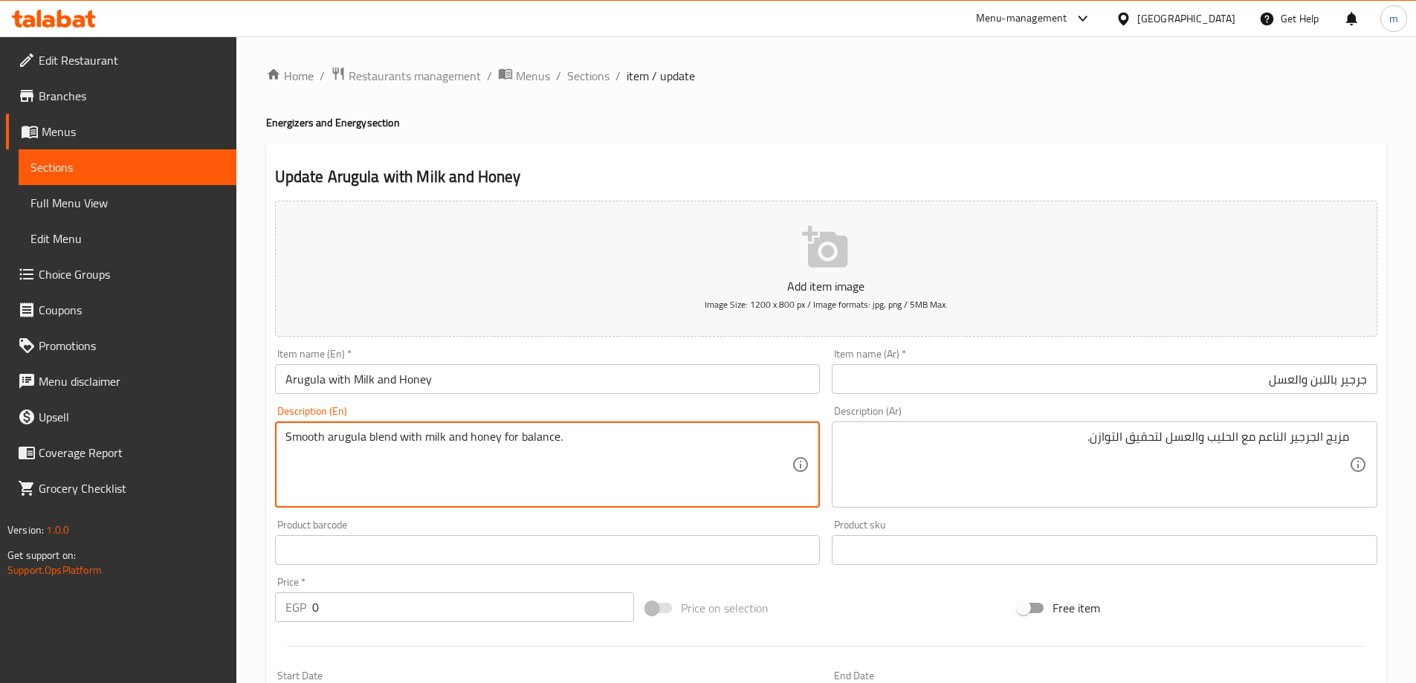
drag, startPoint x: 394, startPoint y: 434, endPoint x: 279, endPoint y: 436, distance: 114.5
drag, startPoint x: 404, startPoint y: 433, endPoint x: 577, endPoint y: 453, distance: 174.4
click at [577, 453] on textarea "Smooth arugula blend with milk and honey for balance." at bounding box center [538, 465] width 507 height 71
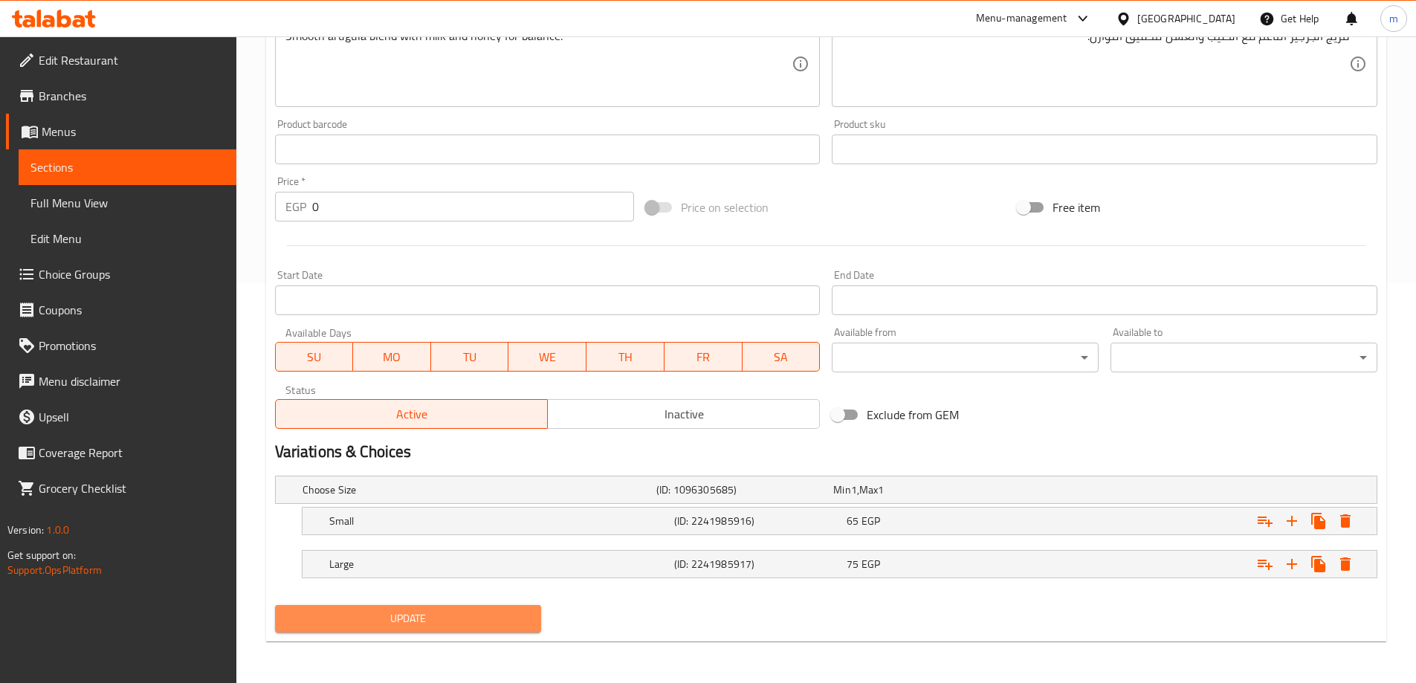
click at [501, 617] on span "Update" at bounding box center [408, 618] width 243 height 19
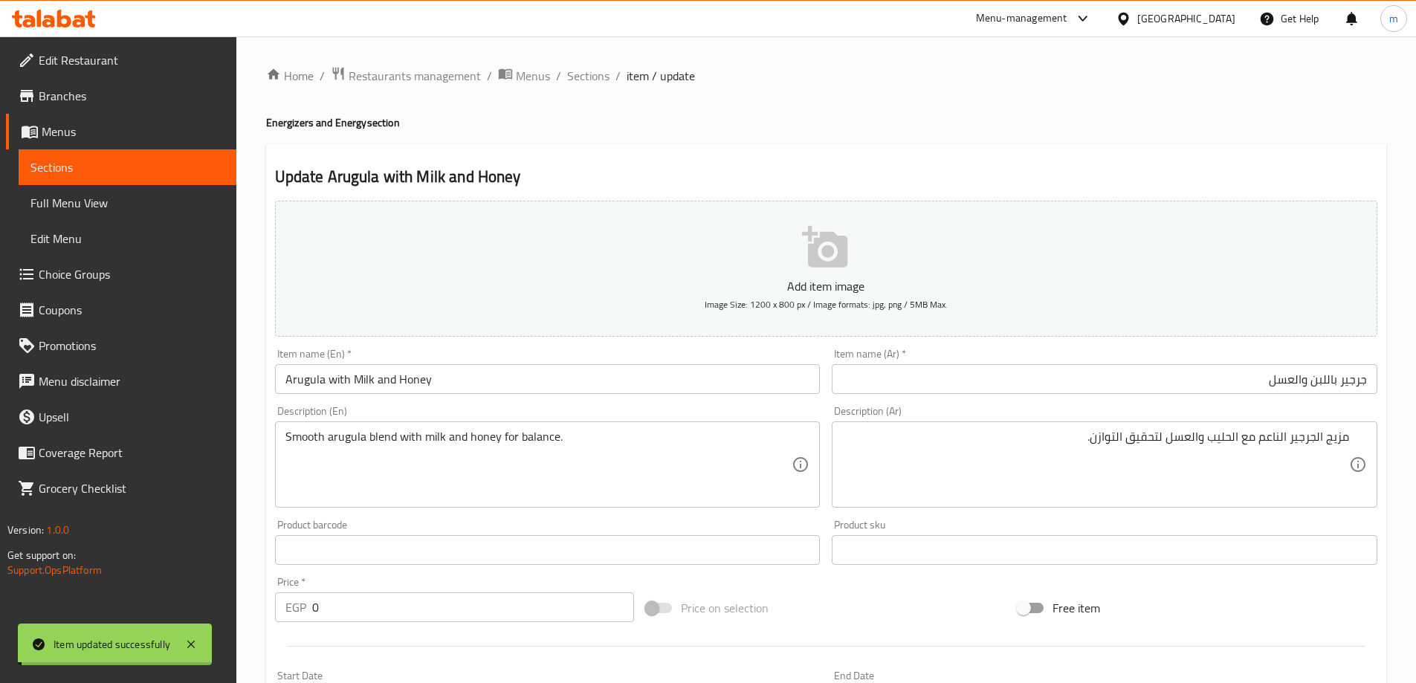
click at [595, 79] on span "Sections" at bounding box center [588, 76] width 42 height 18
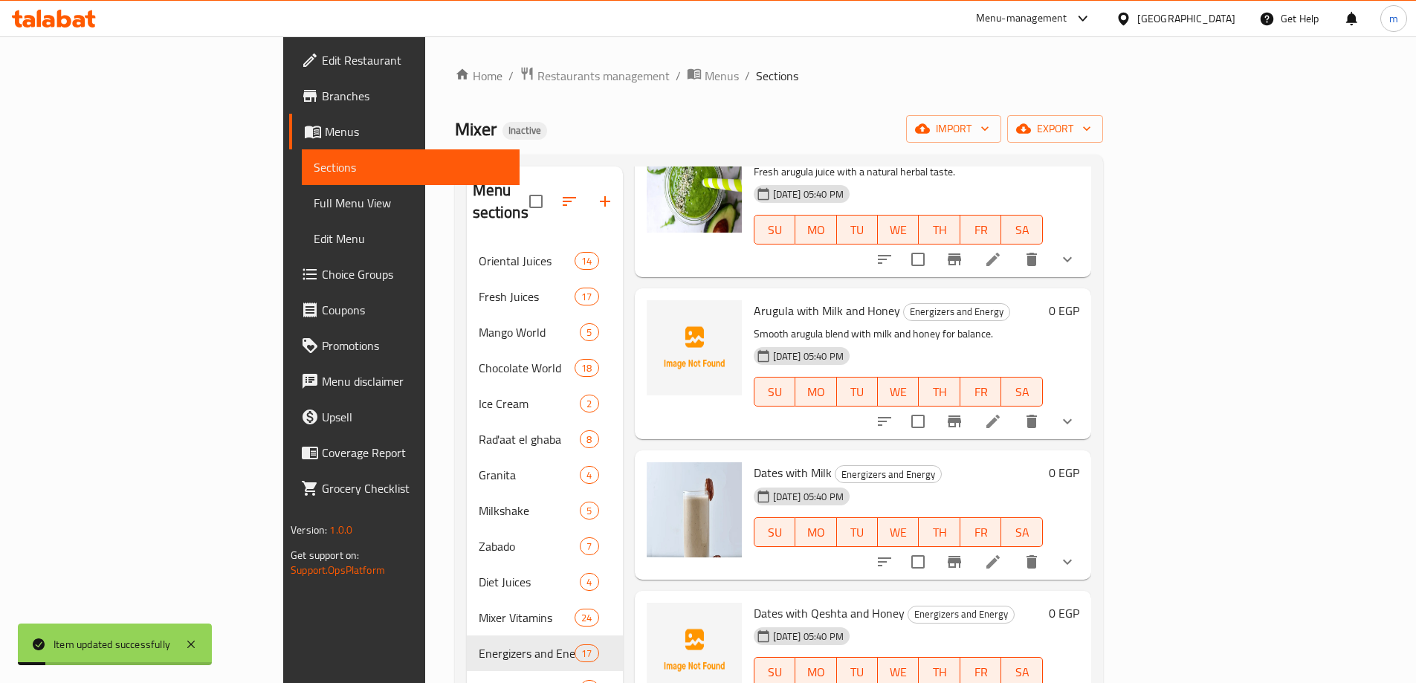
scroll to position [297, 0]
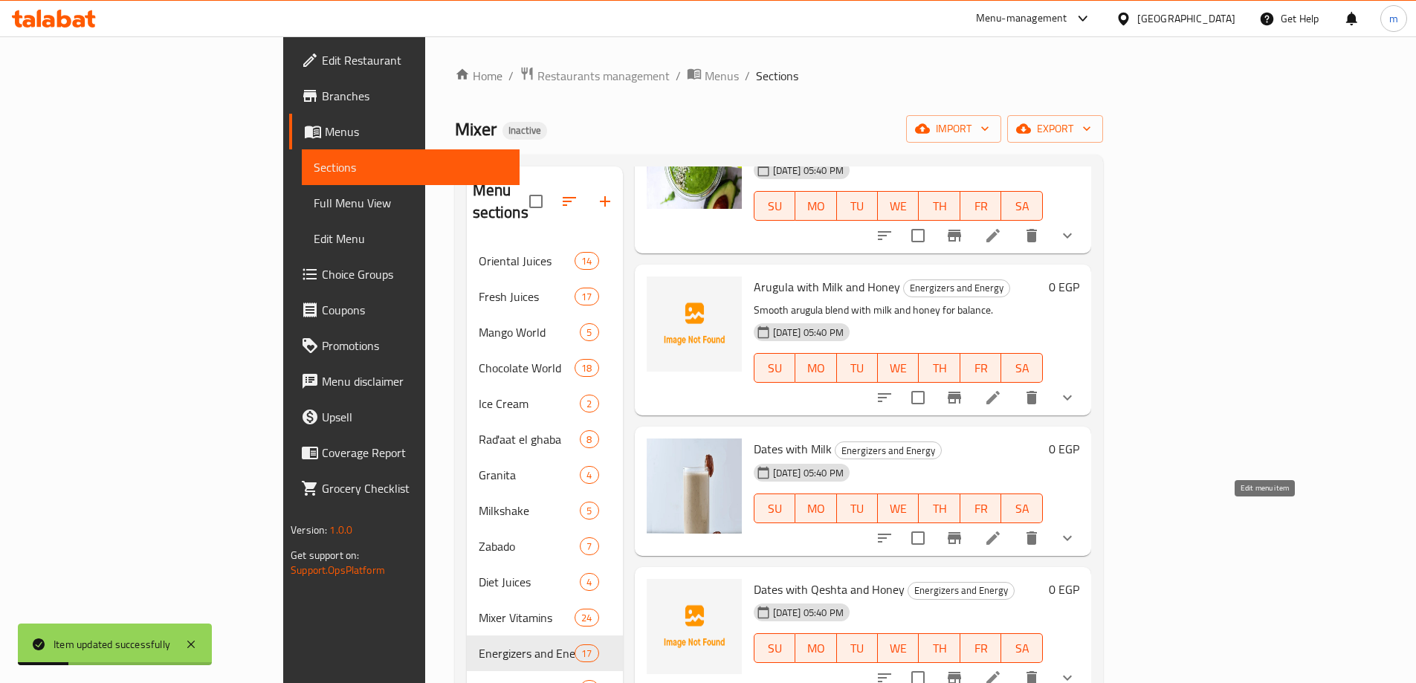
click at [1002, 529] on icon at bounding box center [993, 538] width 18 height 18
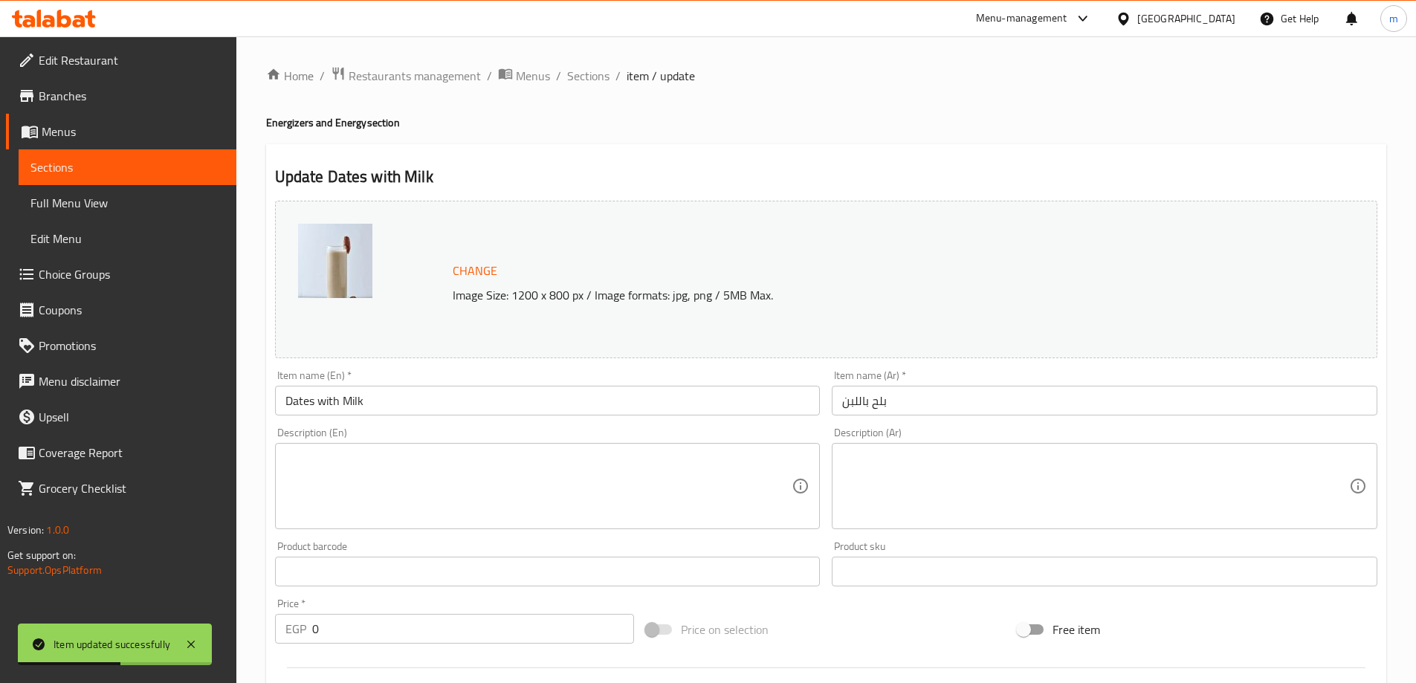
click at [661, 469] on textarea at bounding box center [538, 486] width 507 height 71
paste textarea "Nutritious blend of fresh dates and milk."
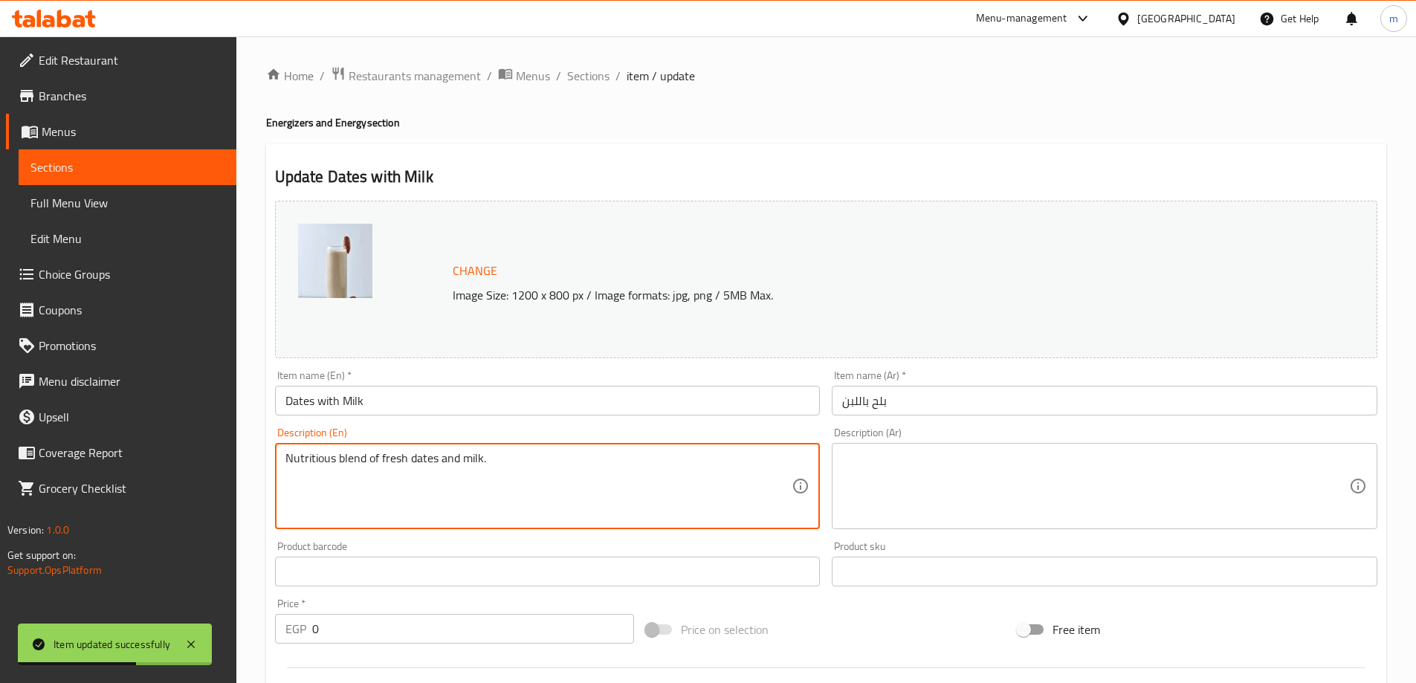
type textarea "Nutritious blend of fresh dates and milk."
click at [969, 476] on textarea at bounding box center [1095, 486] width 507 height 71
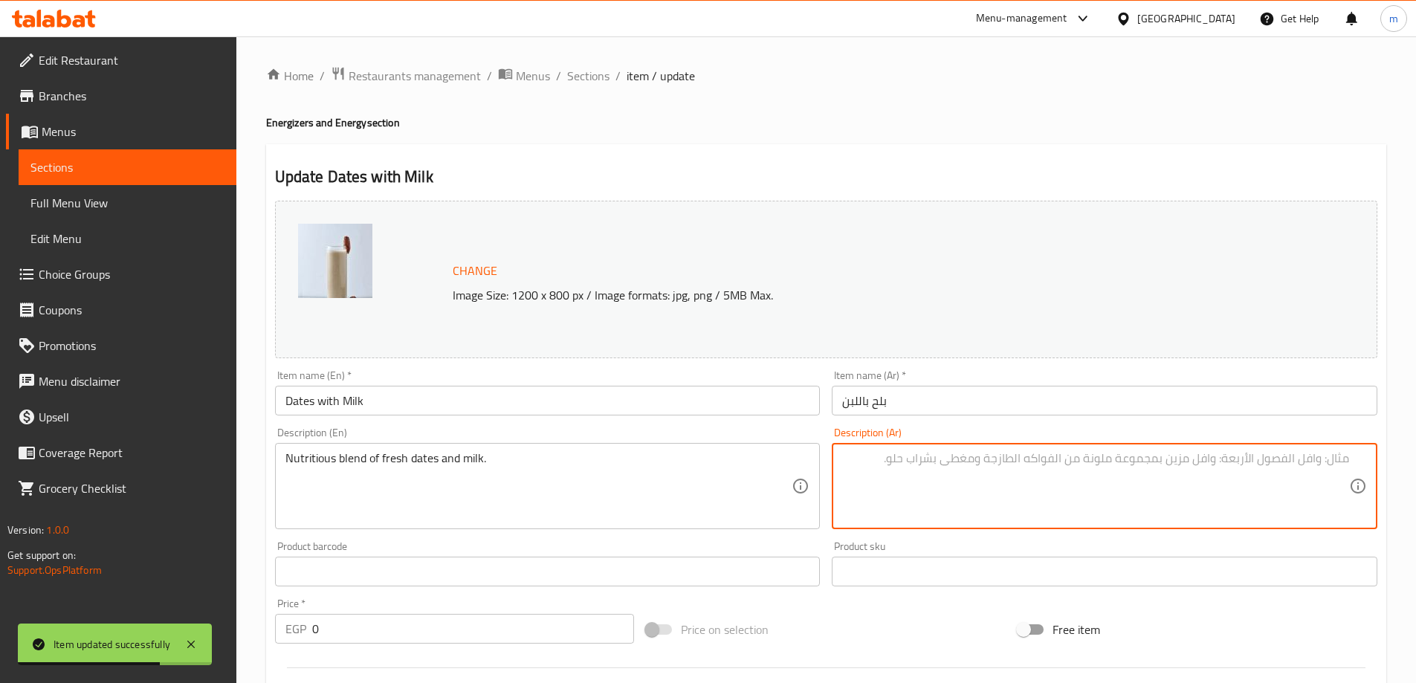
click at [991, 398] on input "بلح باللبن" at bounding box center [1105, 401] width 546 height 30
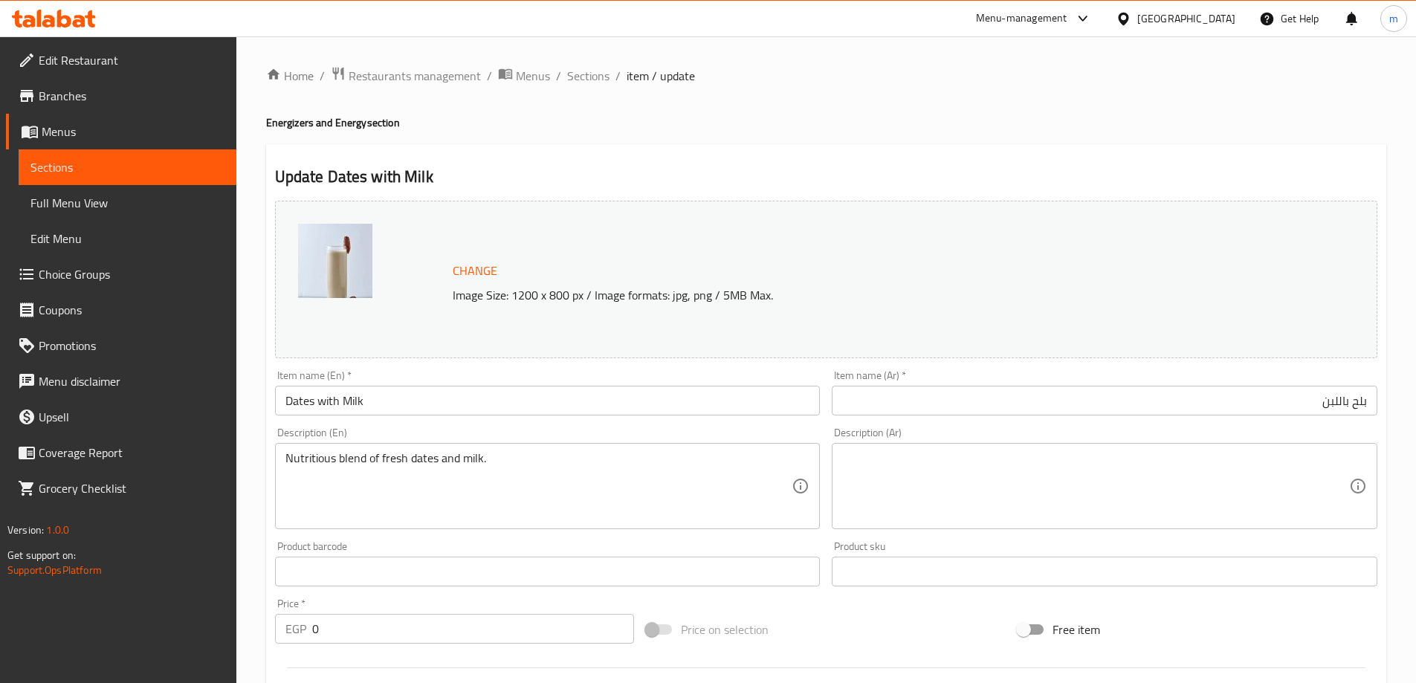
click at [1126, 540] on div "Product sku Product sku" at bounding box center [1104, 563] width 557 height 57
click at [1118, 525] on div "Description (Ar)" at bounding box center [1105, 486] width 546 height 86
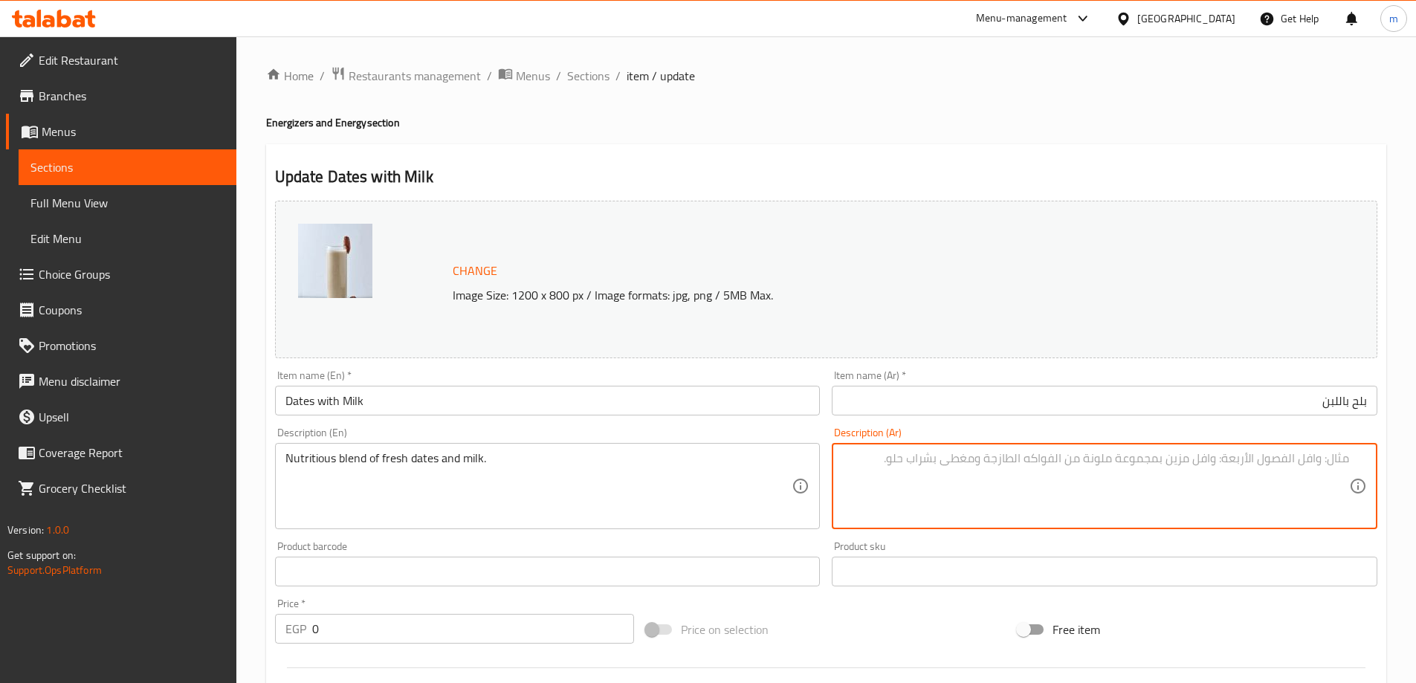
paste textarea "مزيج مغذي من التمر الطازج والحليب."
type textarea "مزيج مغذي من التمر الطازج والحليب."
click at [1056, 137] on div "Home / Restaurants management / Menus / Sections / item / update Energizers and…" at bounding box center [826, 570] width 1120 height 1009
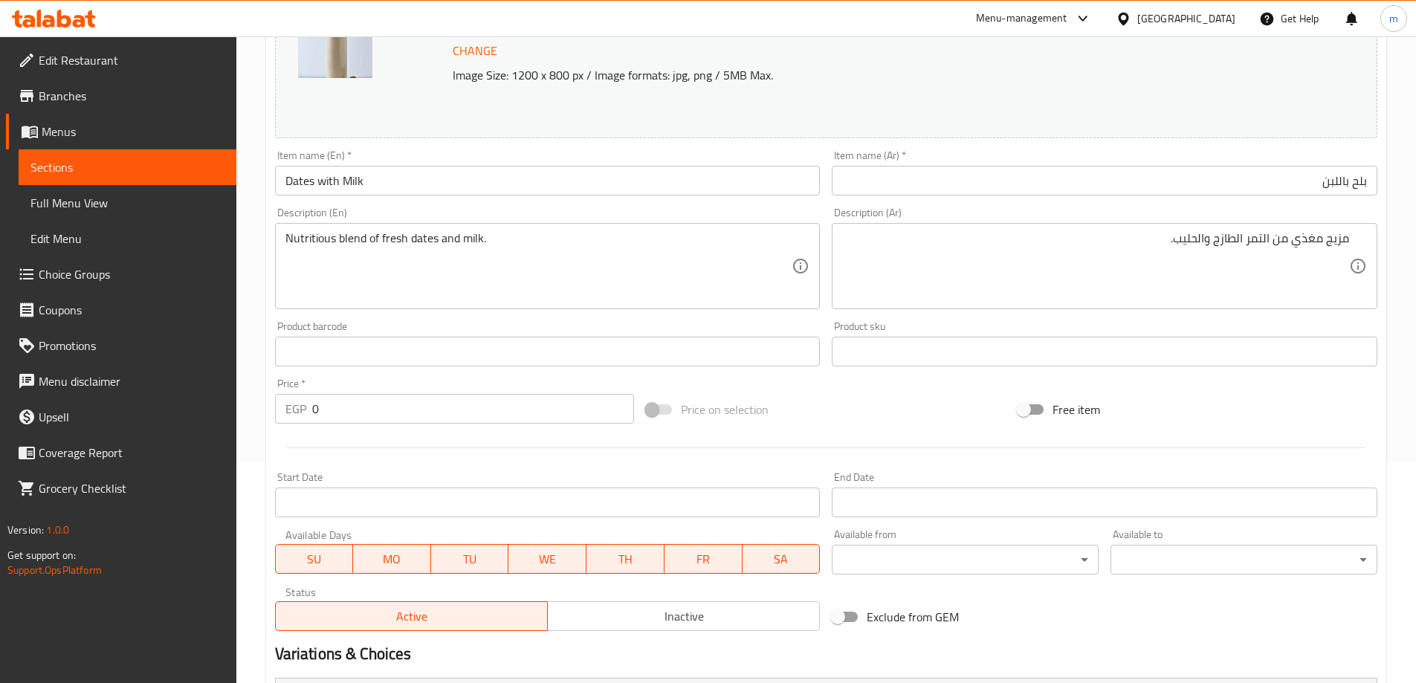
scroll to position [223, 0]
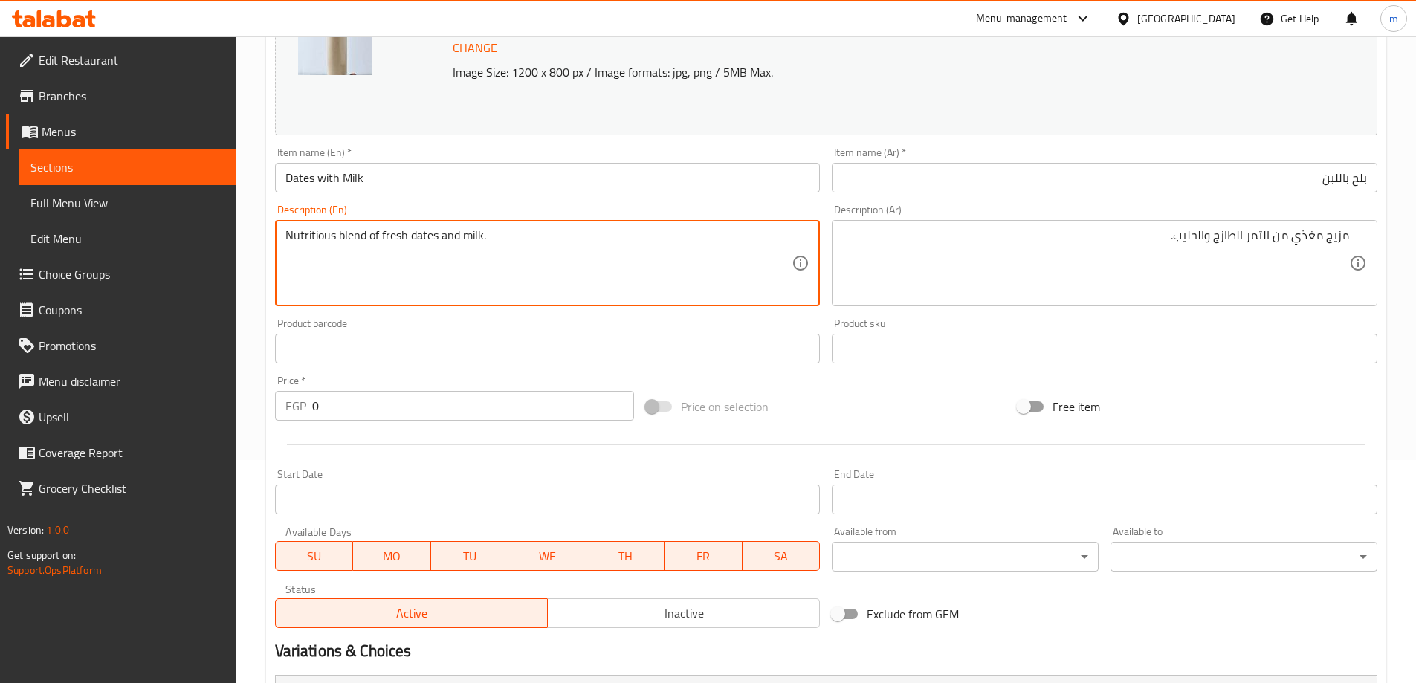
drag, startPoint x: 331, startPoint y: 239, endPoint x: 300, endPoint y: 246, distance: 32.1
click at [360, 262] on textarea "Nutritious blend of fresh dates and milk." at bounding box center [538, 263] width 507 height 71
drag, startPoint x: 366, startPoint y: 239, endPoint x: 273, endPoint y: 227, distance: 93.7
click at [273, 227] on div "Description (En) Nutritious blend of fresh dates and milk. Description (En)" at bounding box center [547, 255] width 557 height 114
click at [395, 253] on textarea "Nutritious blend of fresh dates and milk." at bounding box center [538, 263] width 507 height 71
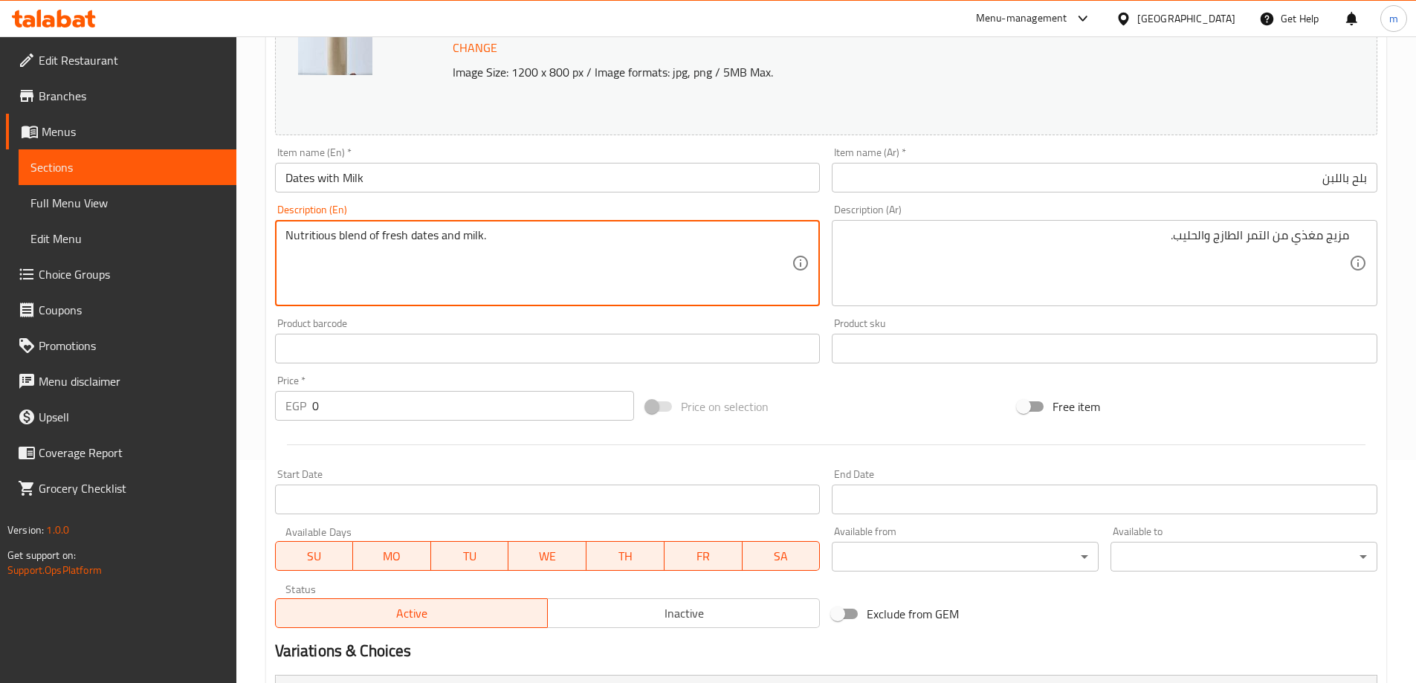
drag, startPoint x: 446, startPoint y: 233, endPoint x: 627, endPoint y: 230, distance: 180.6
click at [625, 230] on textarea "Nutritious blend of fresh dates and milk." at bounding box center [538, 263] width 507 height 71
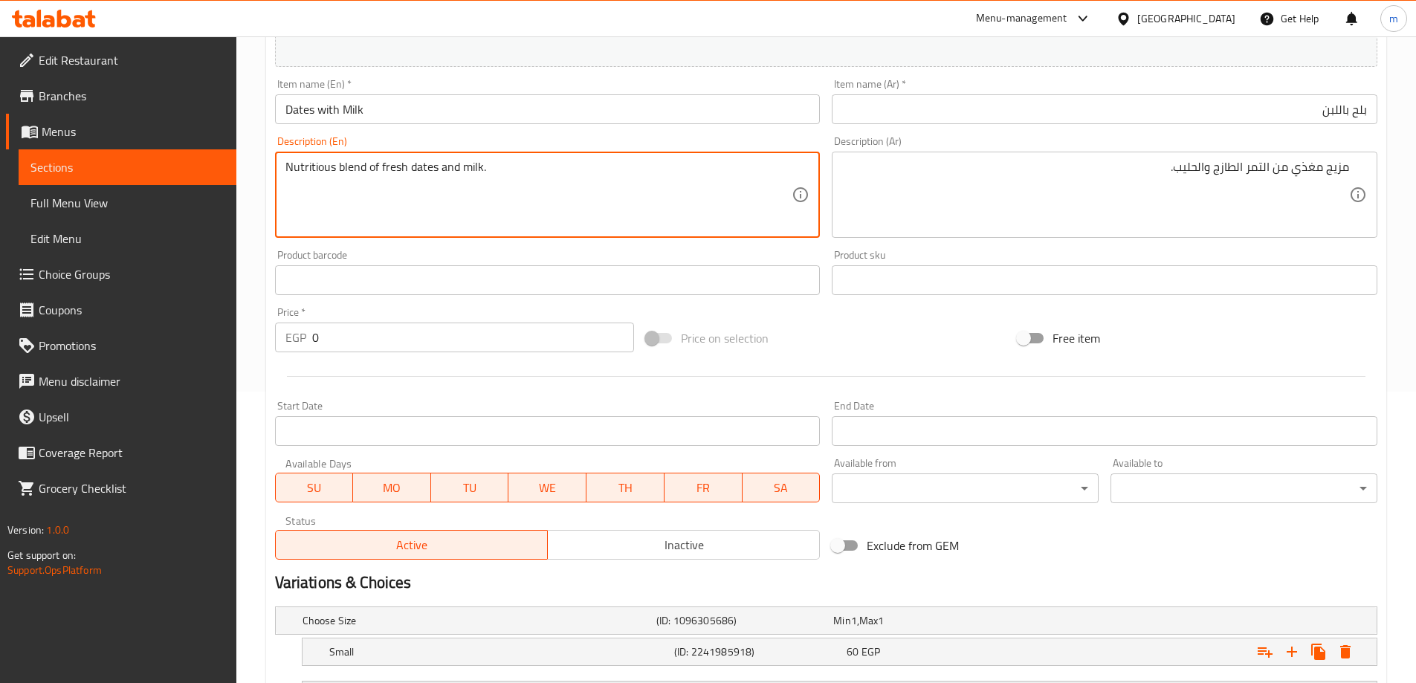
scroll to position [422, 0]
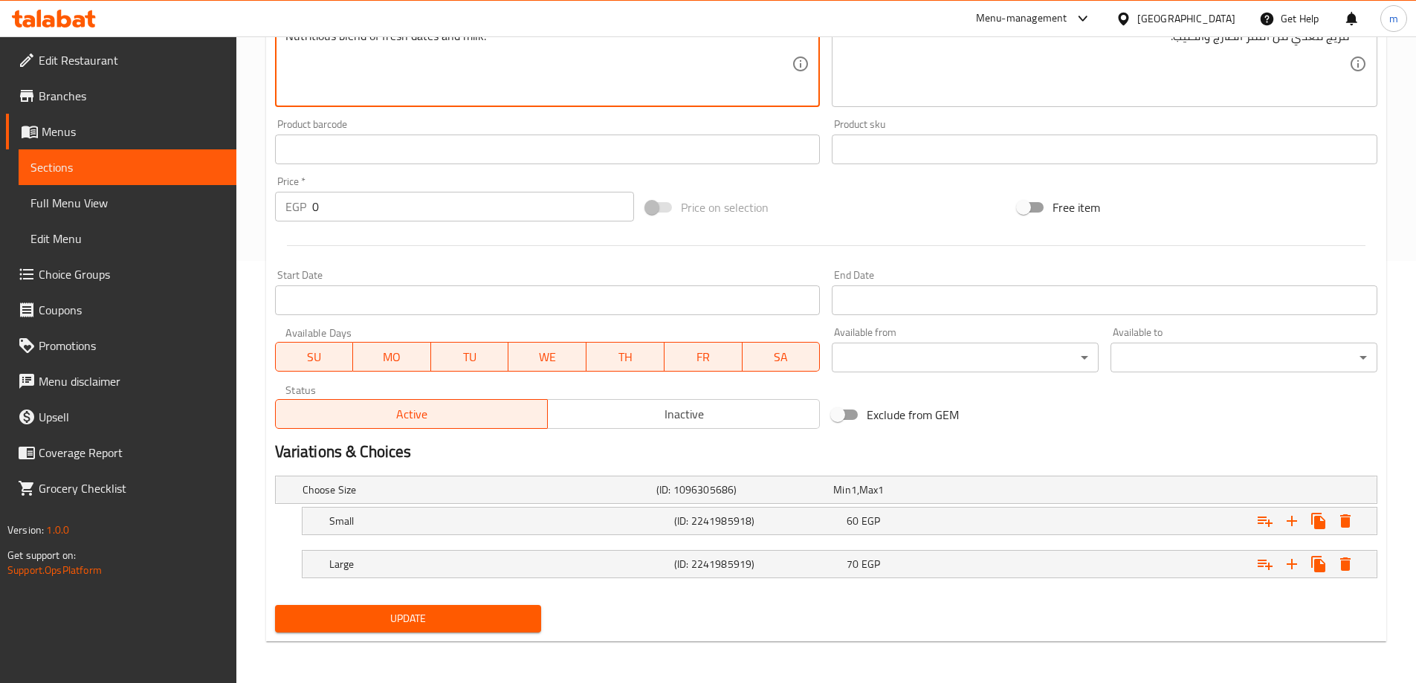
click at [366, 612] on span "Update" at bounding box center [408, 618] width 243 height 19
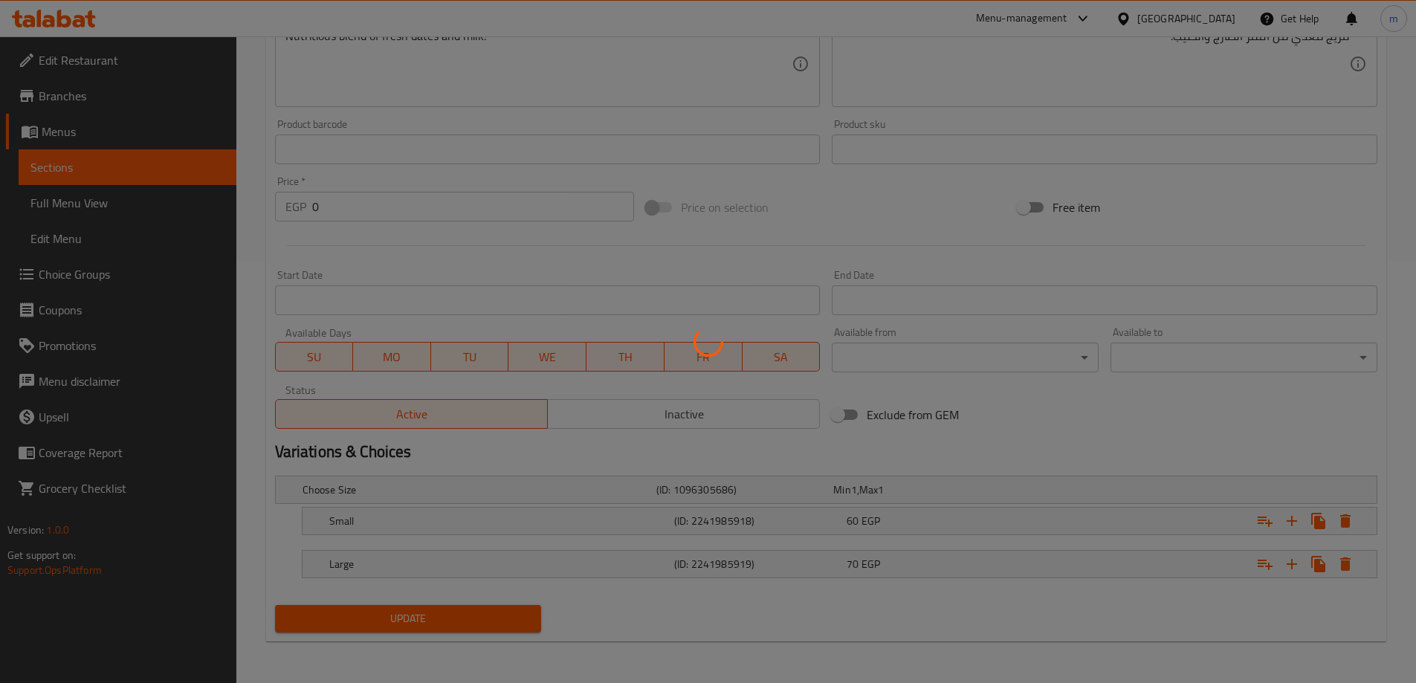
click at [1029, 458] on div at bounding box center [708, 341] width 1416 height 683
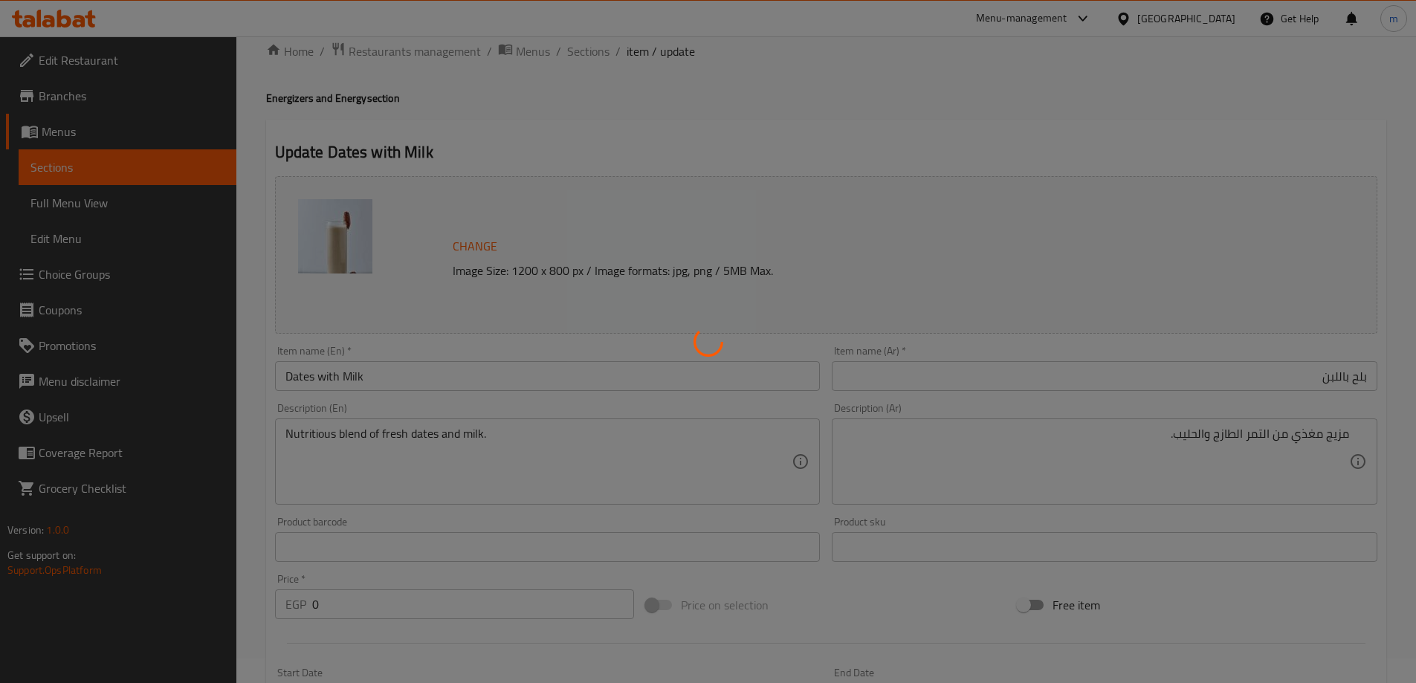
scroll to position [0, 0]
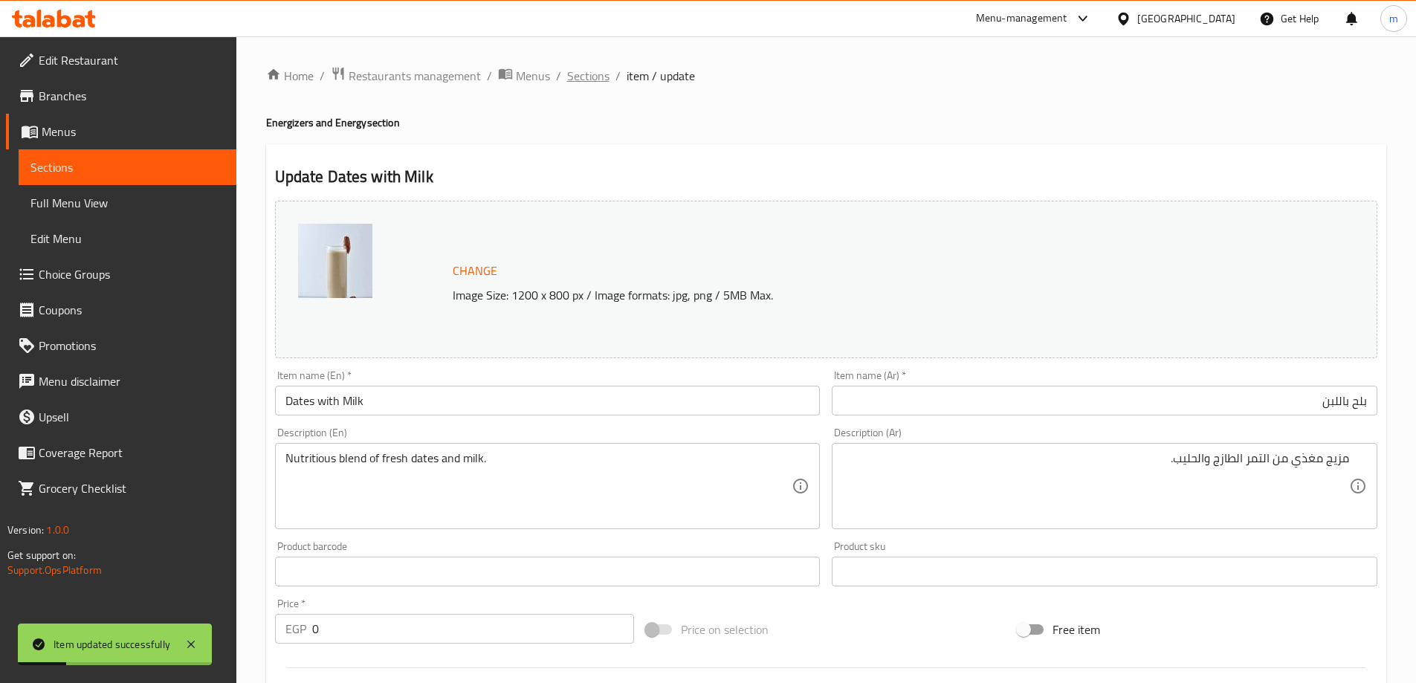
click at [604, 75] on span "Sections" at bounding box center [588, 76] width 42 height 18
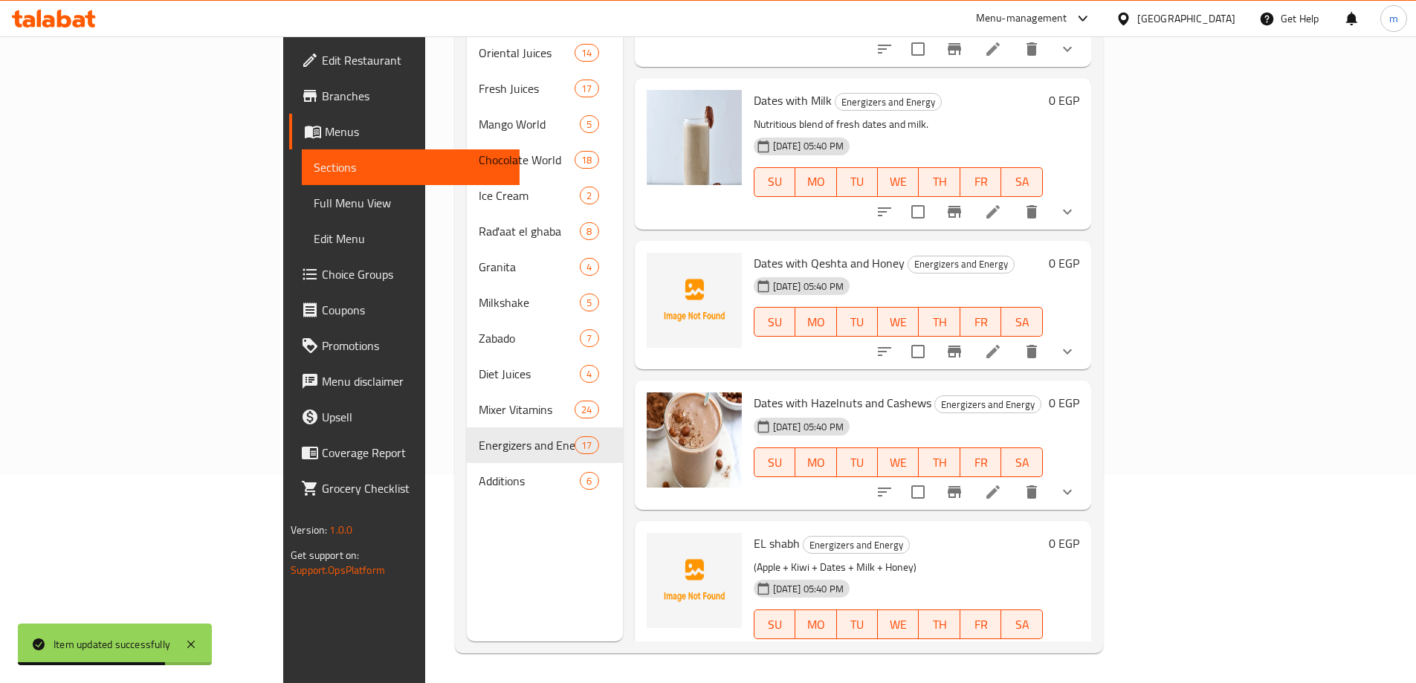
scroll to position [223, 0]
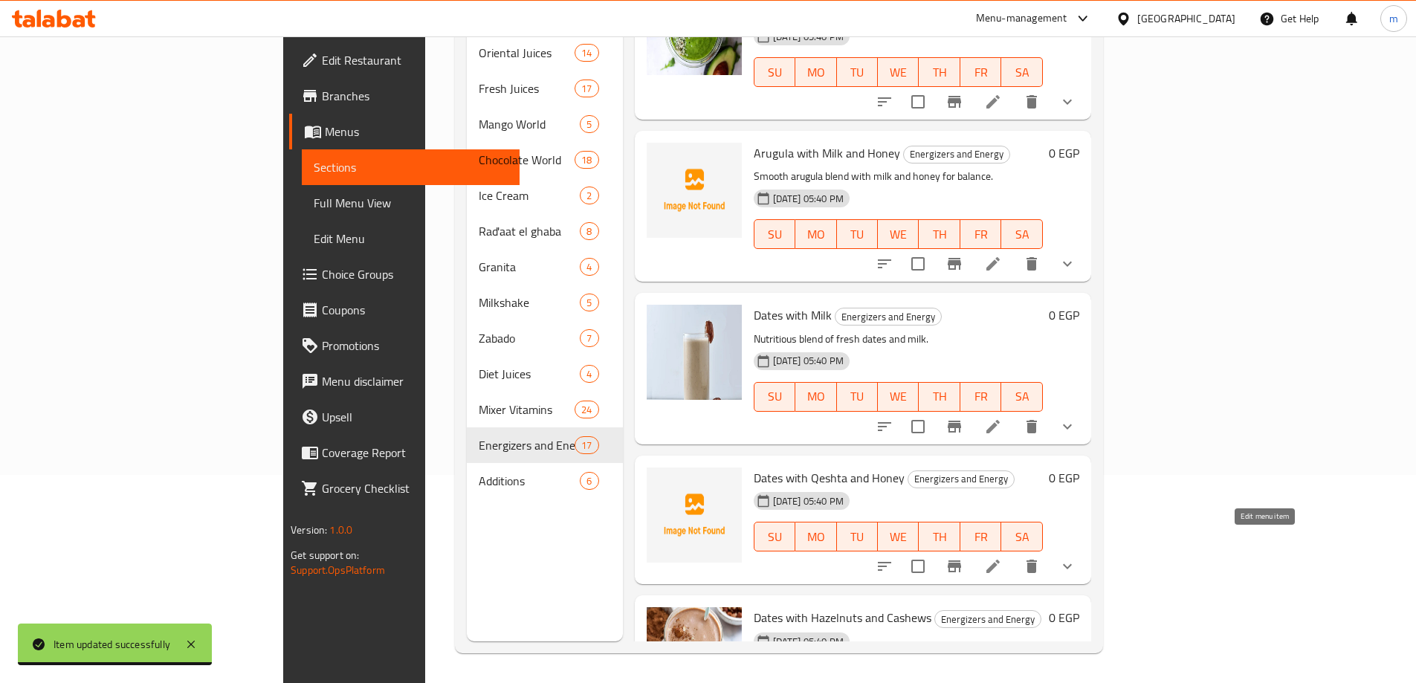
click at [1002, 557] on icon at bounding box center [993, 566] width 18 height 18
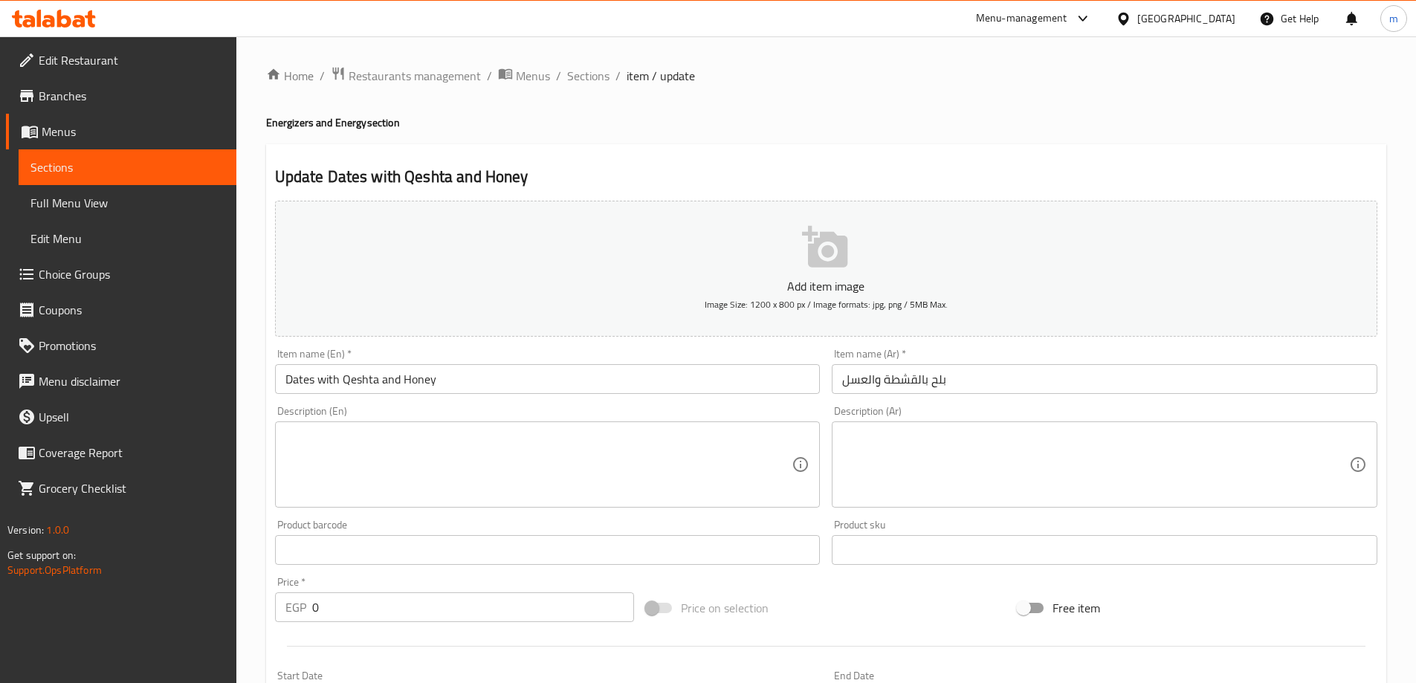
click at [778, 463] on textarea at bounding box center [538, 465] width 507 height 71
paste textarea "Creamy mix of dates, qeshta (clotted cream), and honey."
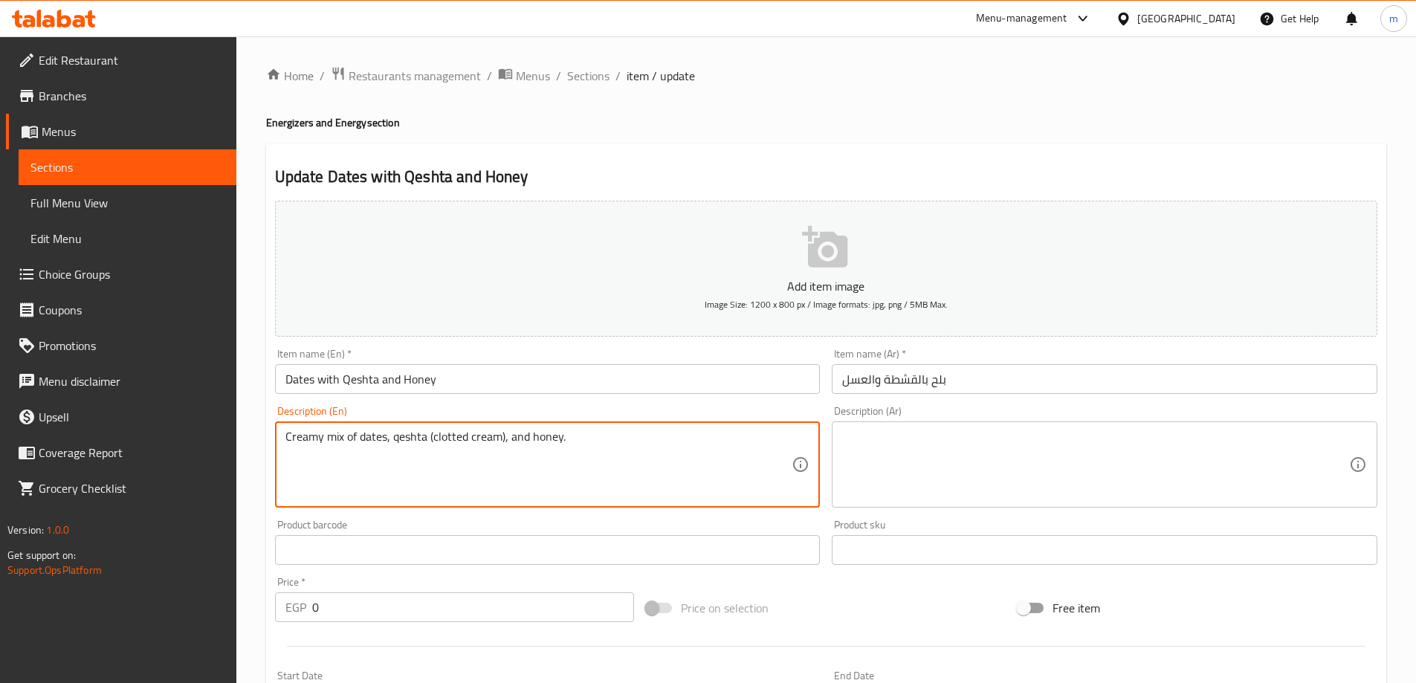
type textarea "Creamy mix of dates, qeshta (clotted cream), and honey."
click at [980, 385] on input "بلح بالقشطة والعسل" at bounding box center [1105, 379] width 546 height 30
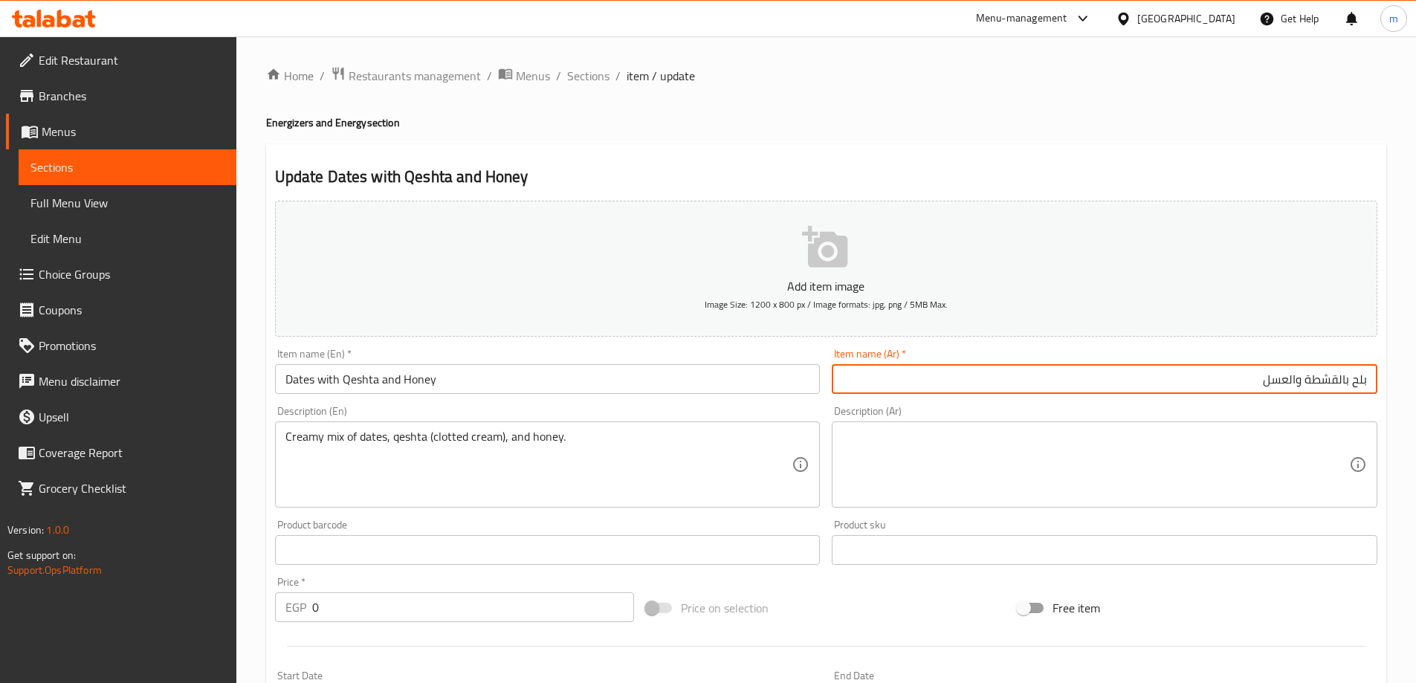
click at [1040, 442] on textarea at bounding box center [1095, 465] width 507 height 71
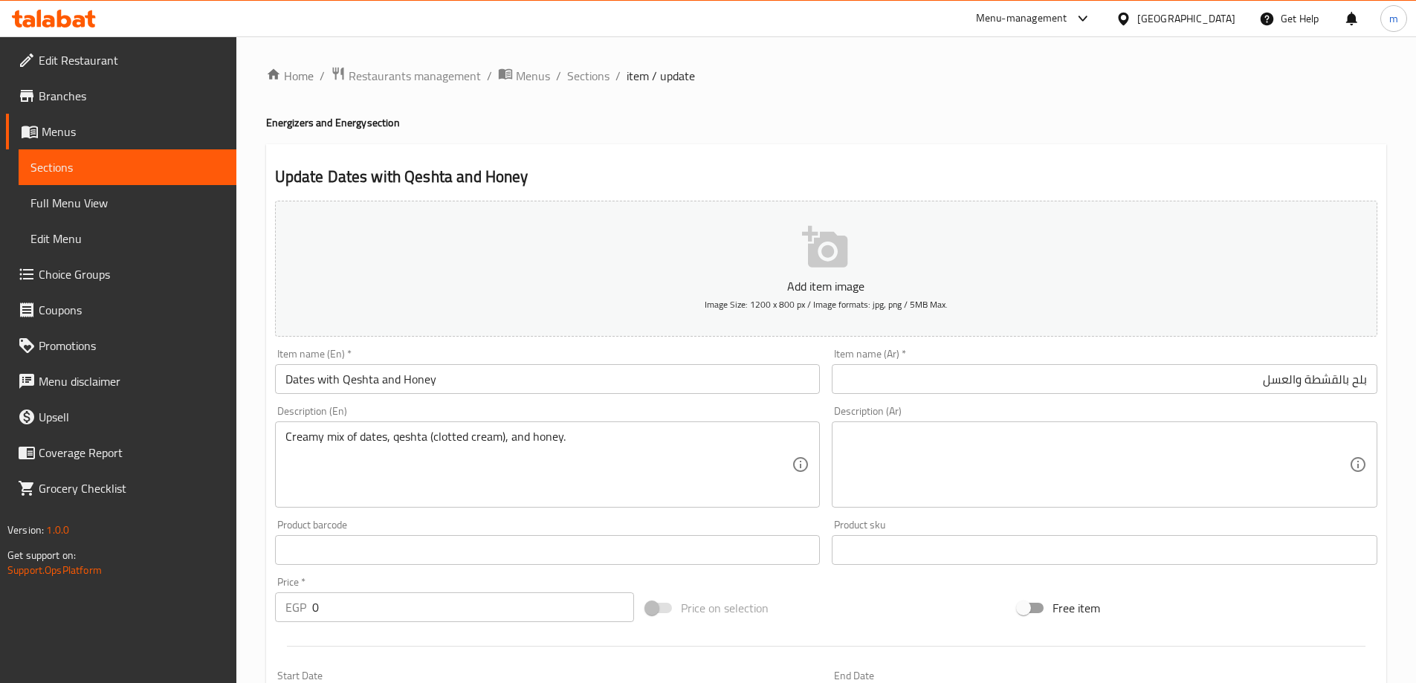
click at [1054, 456] on textarea at bounding box center [1095, 465] width 507 height 71
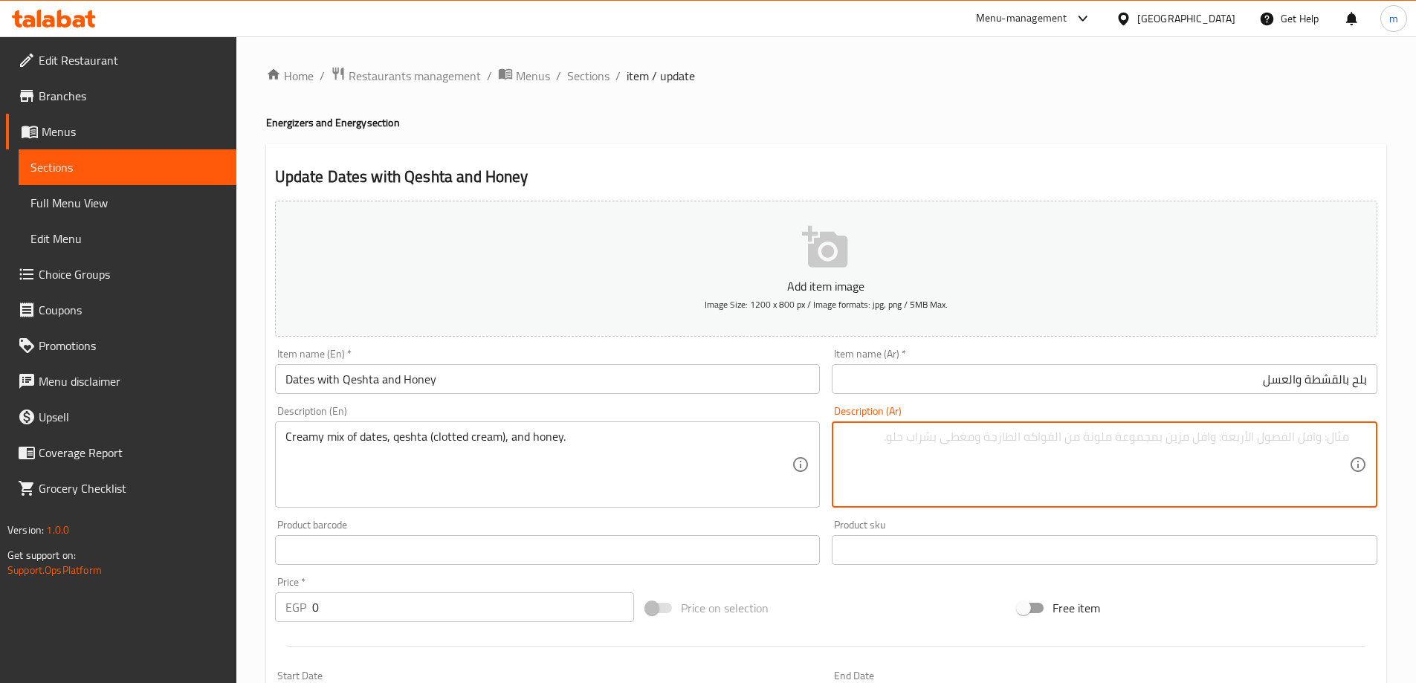
paste textarea "مزيج كريمي من التمر والقشتا (الكريمة المتخثرة) والعسل."
type textarea "مزيج كريمي من التمر والقشطة (الكريمة المتخثرة) والعسل."
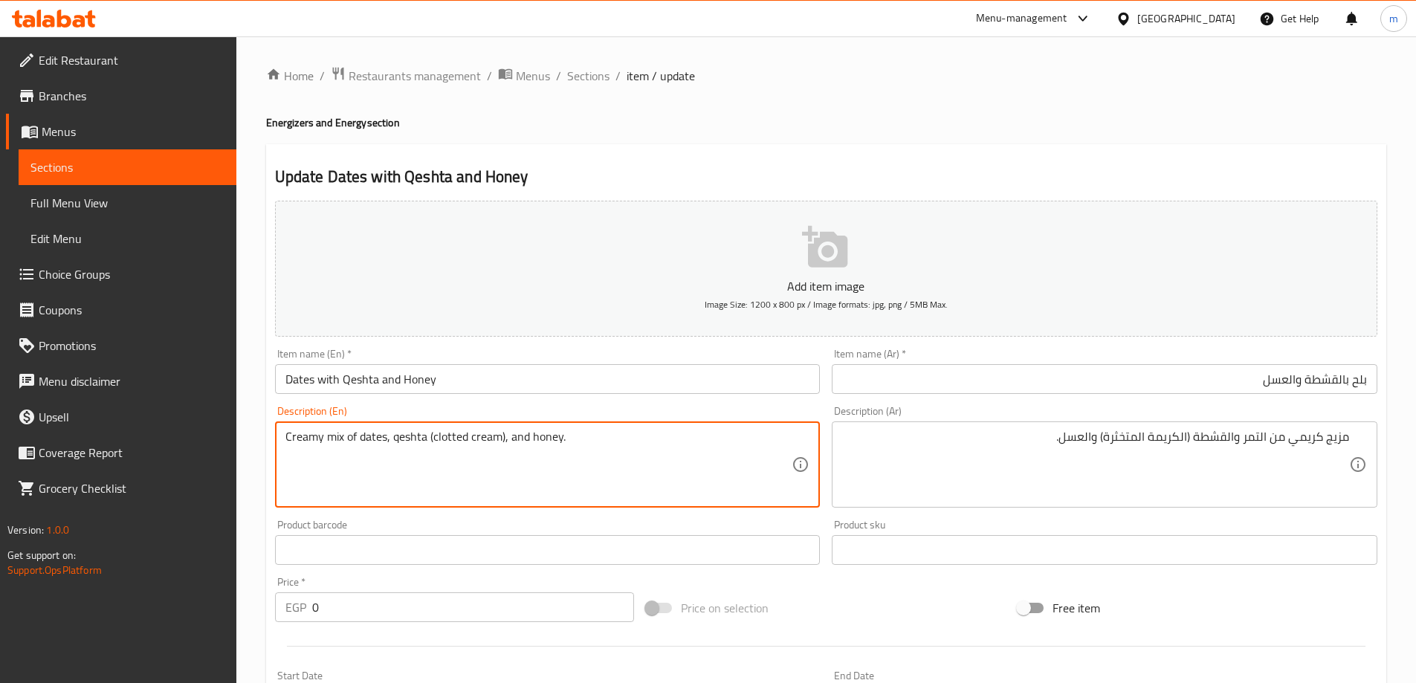
click at [443, 445] on textarea "Creamy mix of dates, qeshta (clotted cream), and honey." at bounding box center [538, 465] width 507 height 71
click at [502, 436] on textarea "Creamy mix of dates, qeshta (clotted cream), and honey." at bounding box center [538, 465] width 507 height 71
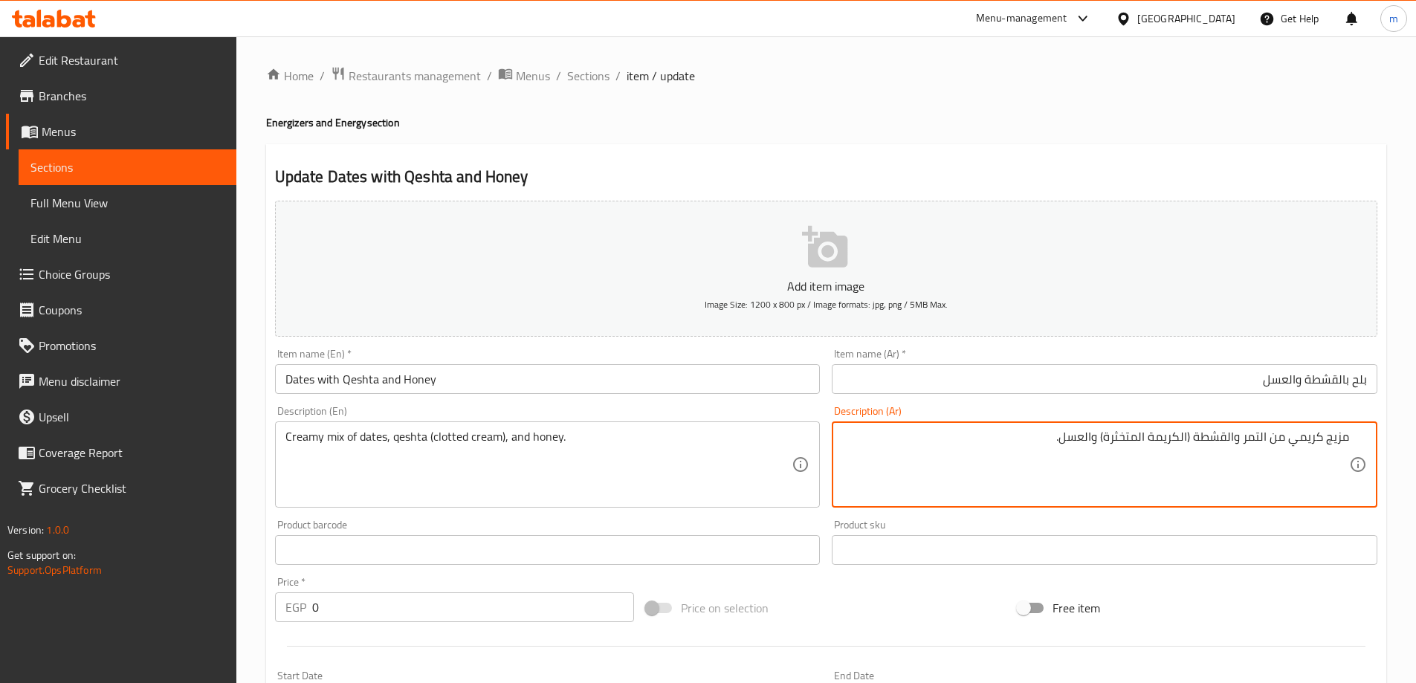
drag, startPoint x: 1105, startPoint y: 438, endPoint x: 1188, endPoint y: 450, distance: 83.2
click at [902, 92] on div "Home / Restaurants management / Menus / Sections / item / update Energizers and…" at bounding box center [826, 560] width 1120 height 988
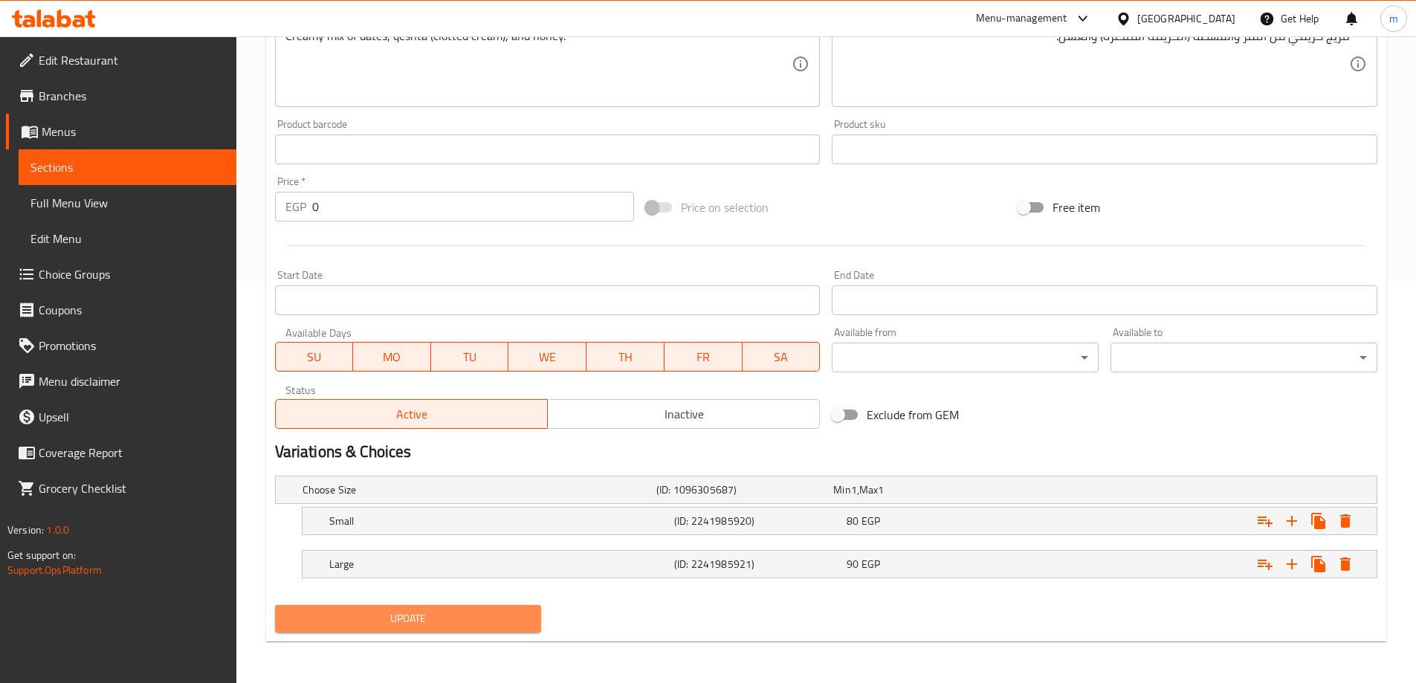
click at [499, 619] on span "Update" at bounding box center [408, 618] width 243 height 19
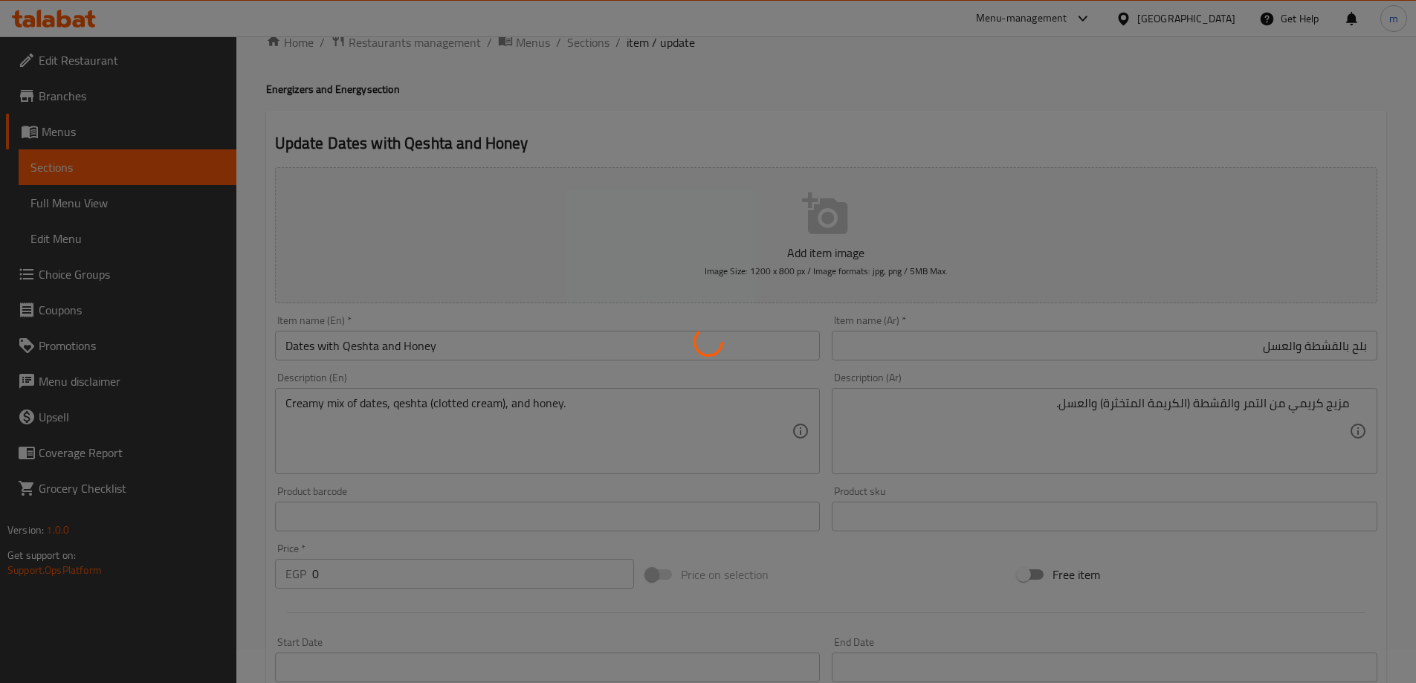
scroll to position [29, 0]
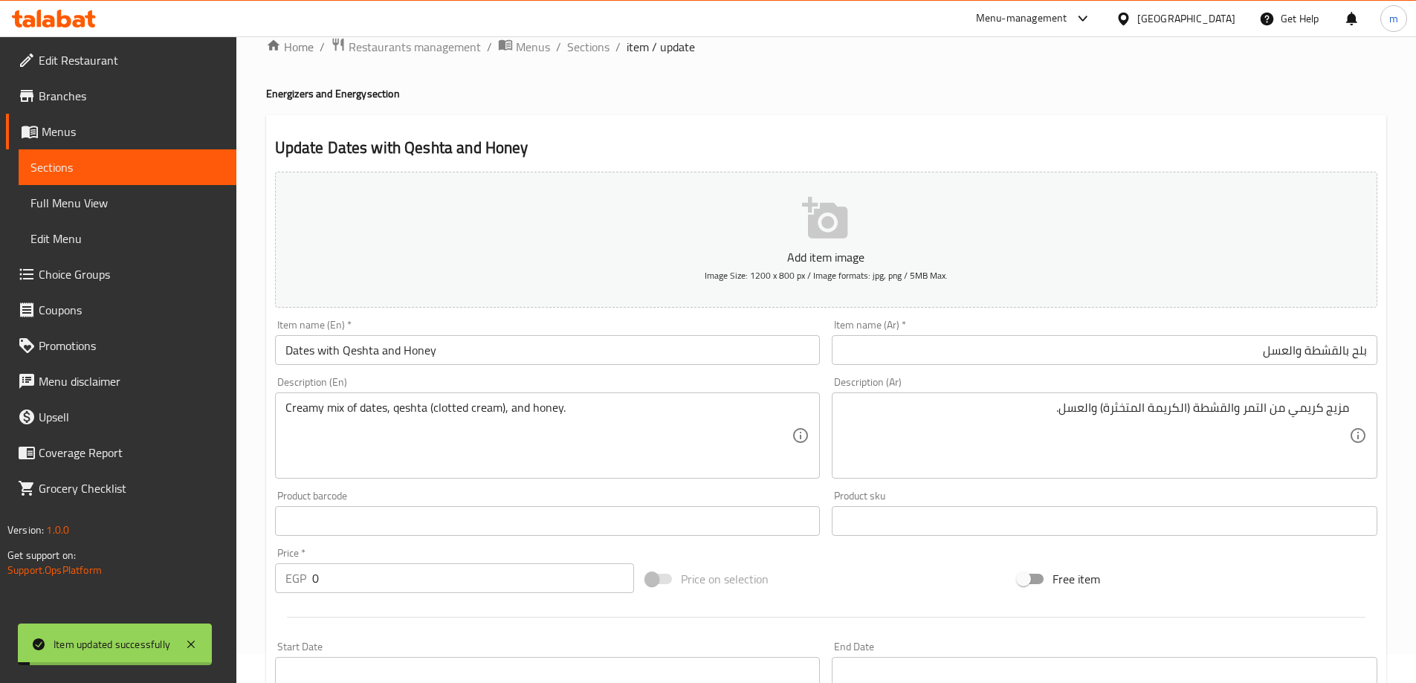
click at [591, 49] on span "Sections" at bounding box center [588, 47] width 42 height 18
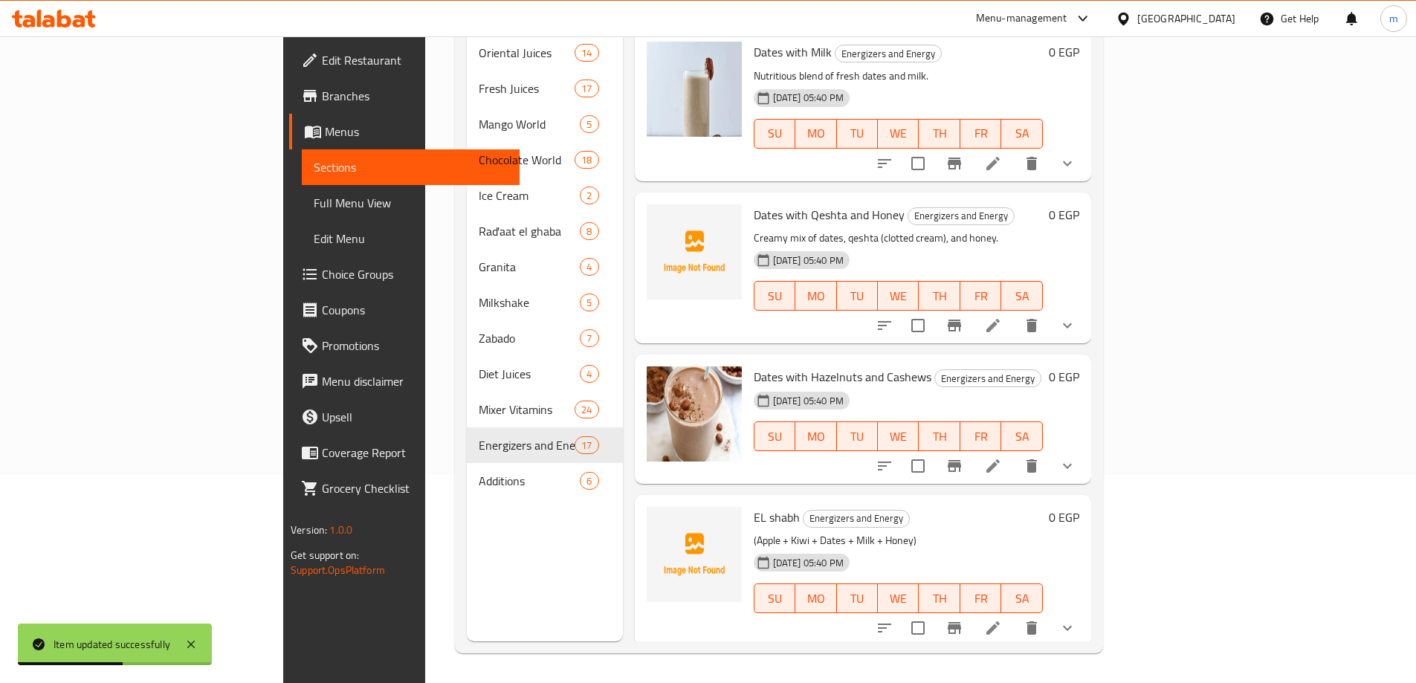
scroll to position [520, 0]
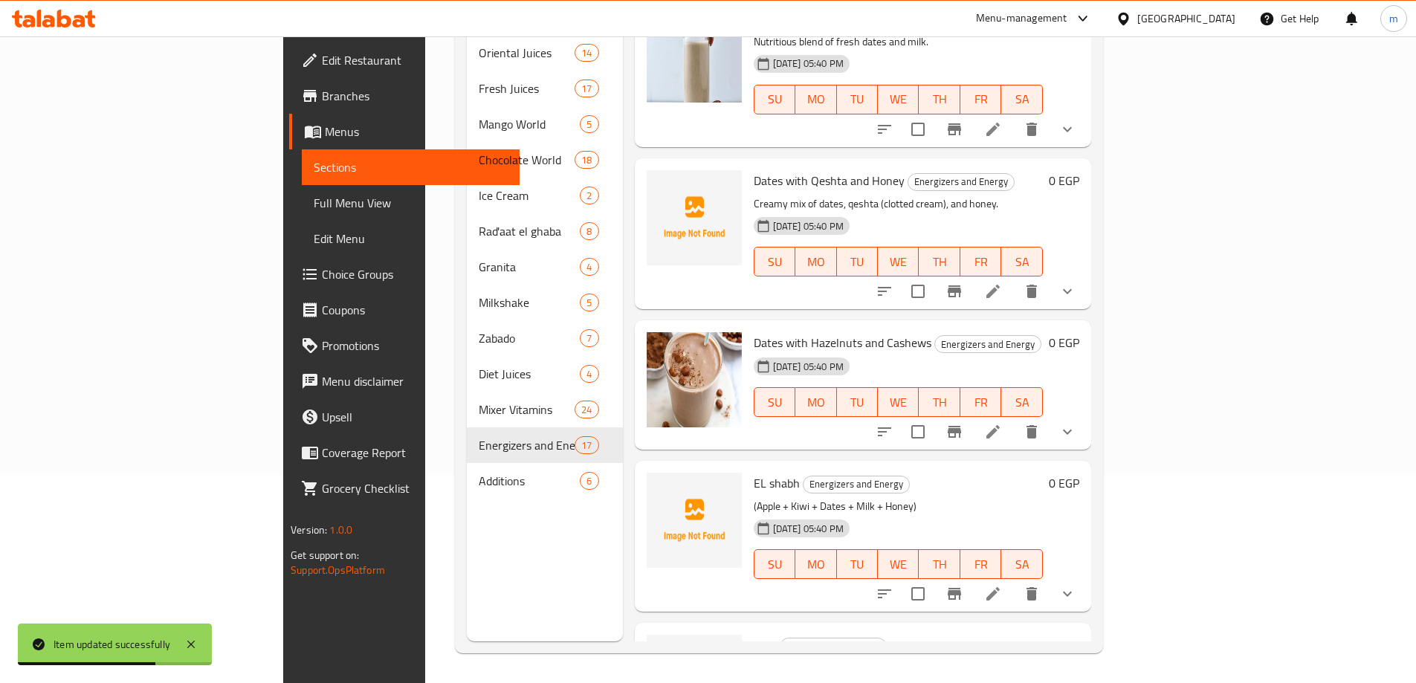
click at [1002, 423] on icon at bounding box center [993, 432] width 18 height 18
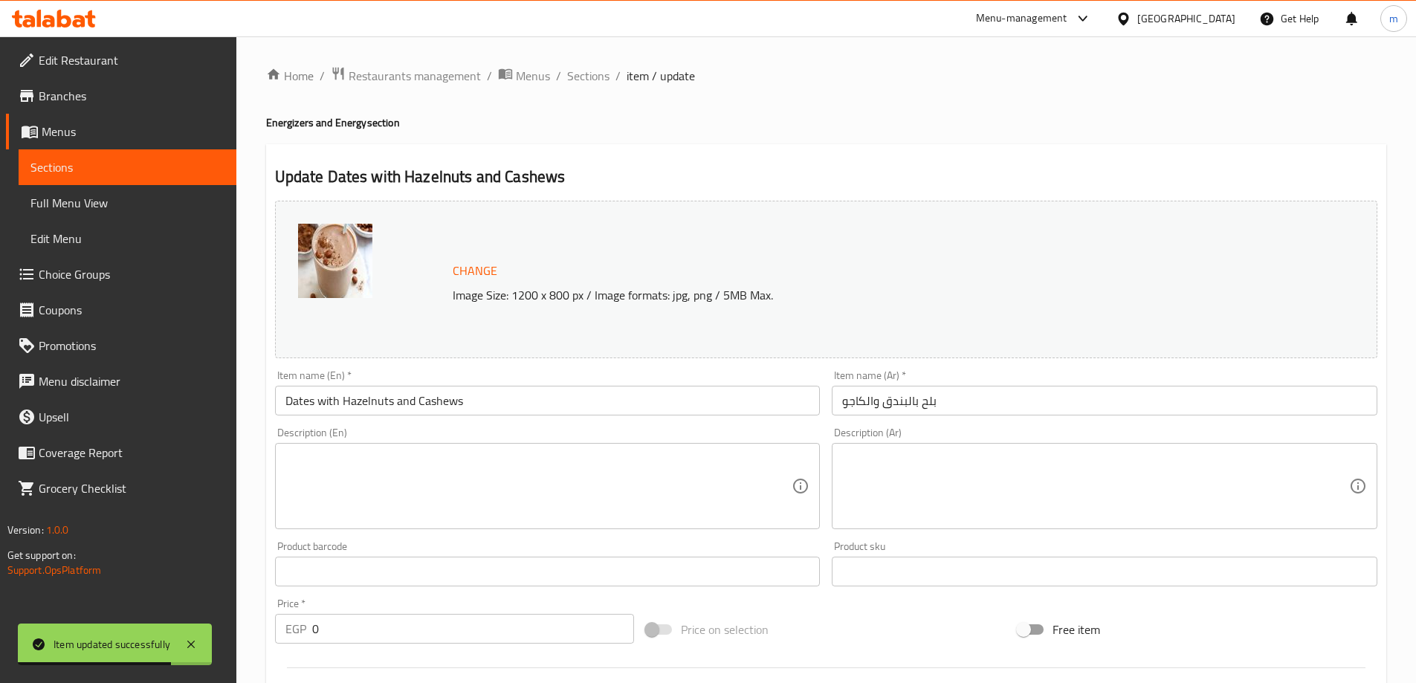
click at [1012, 401] on input "بلح بالبندق والكاجو" at bounding box center [1105, 401] width 546 height 30
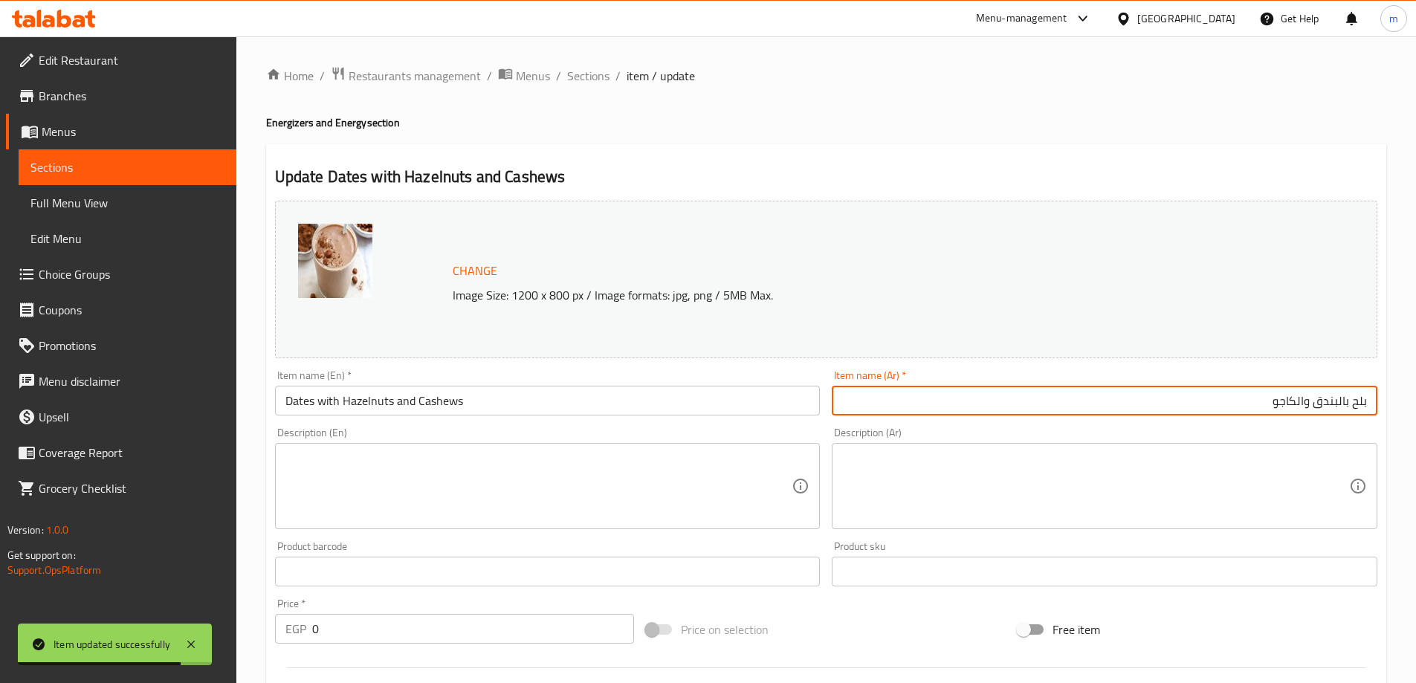
click at [1040, 473] on textarea at bounding box center [1095, 486] width 507 height 71
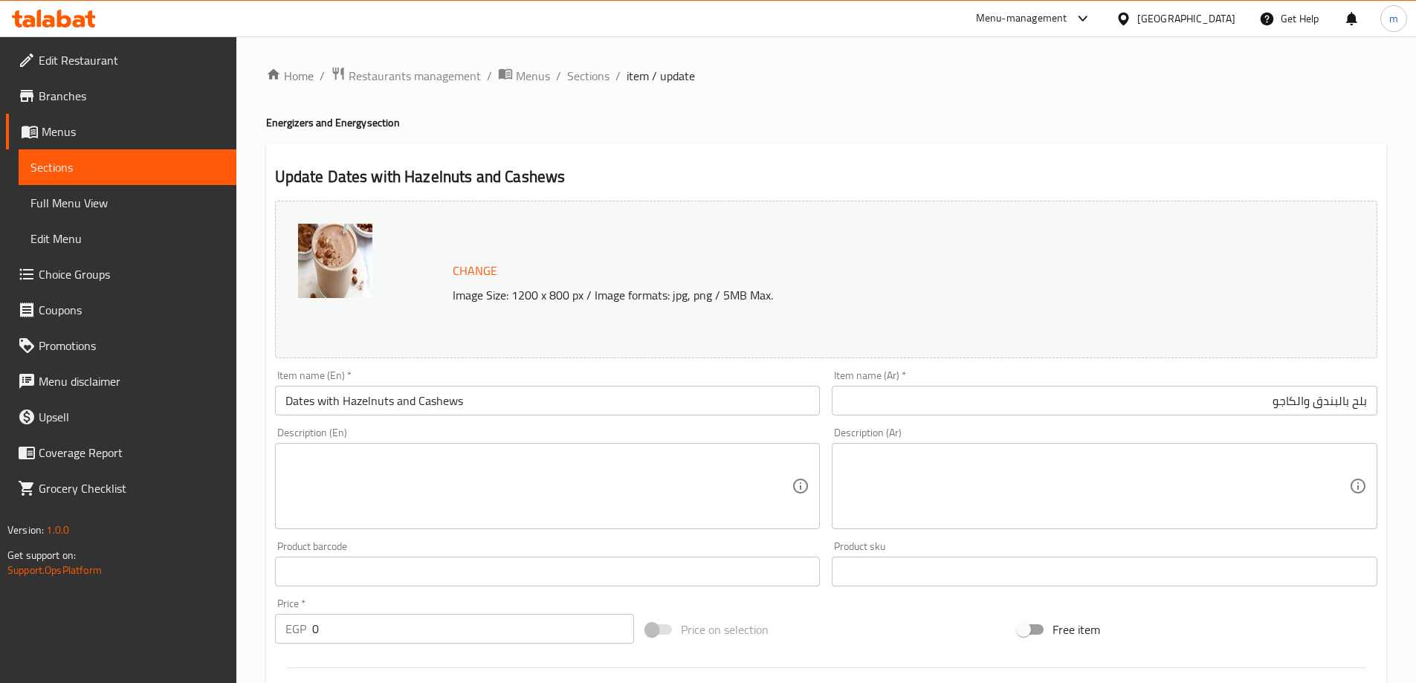
click at [443, 528] on div "Description (En)" at bounding box center [548, 486] width 546 height 86
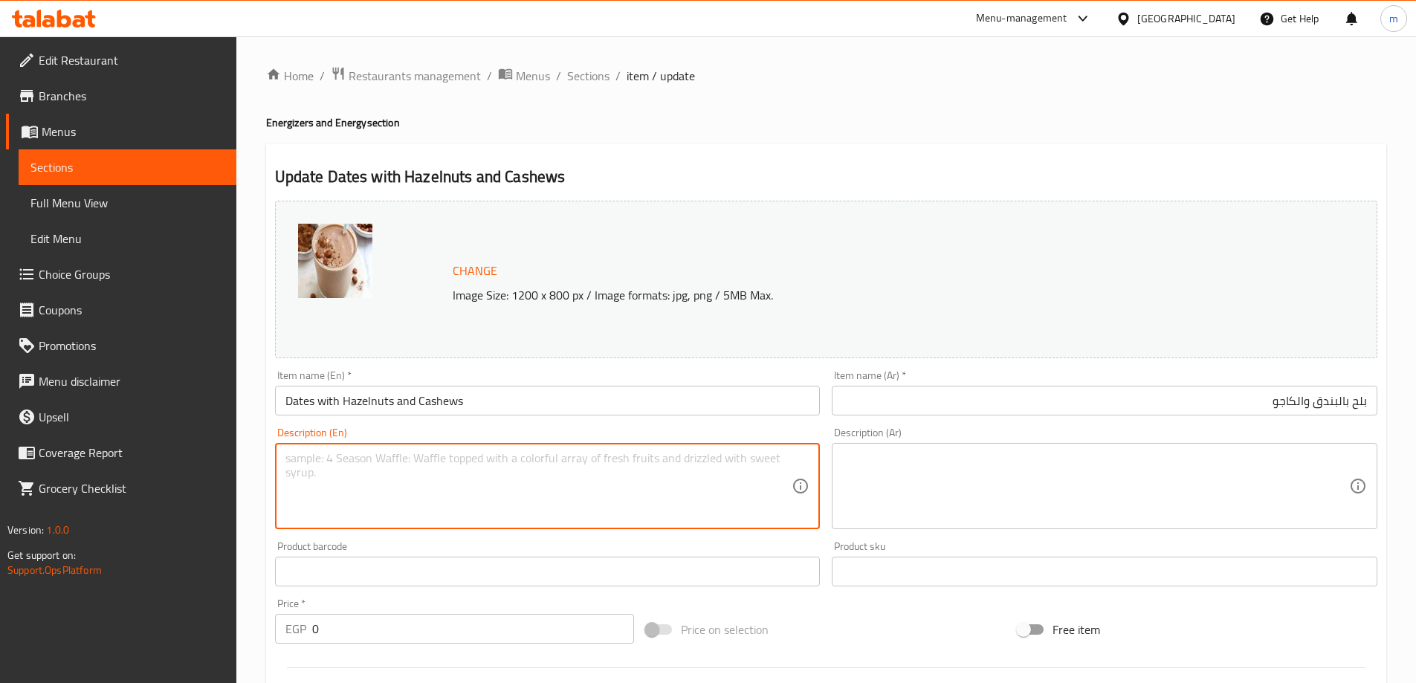
paste textarea "Rich combination of dates blended with hazelnuts and cashews."
type textarea "Rich combination of dates blended with hazelnuts and cashews."
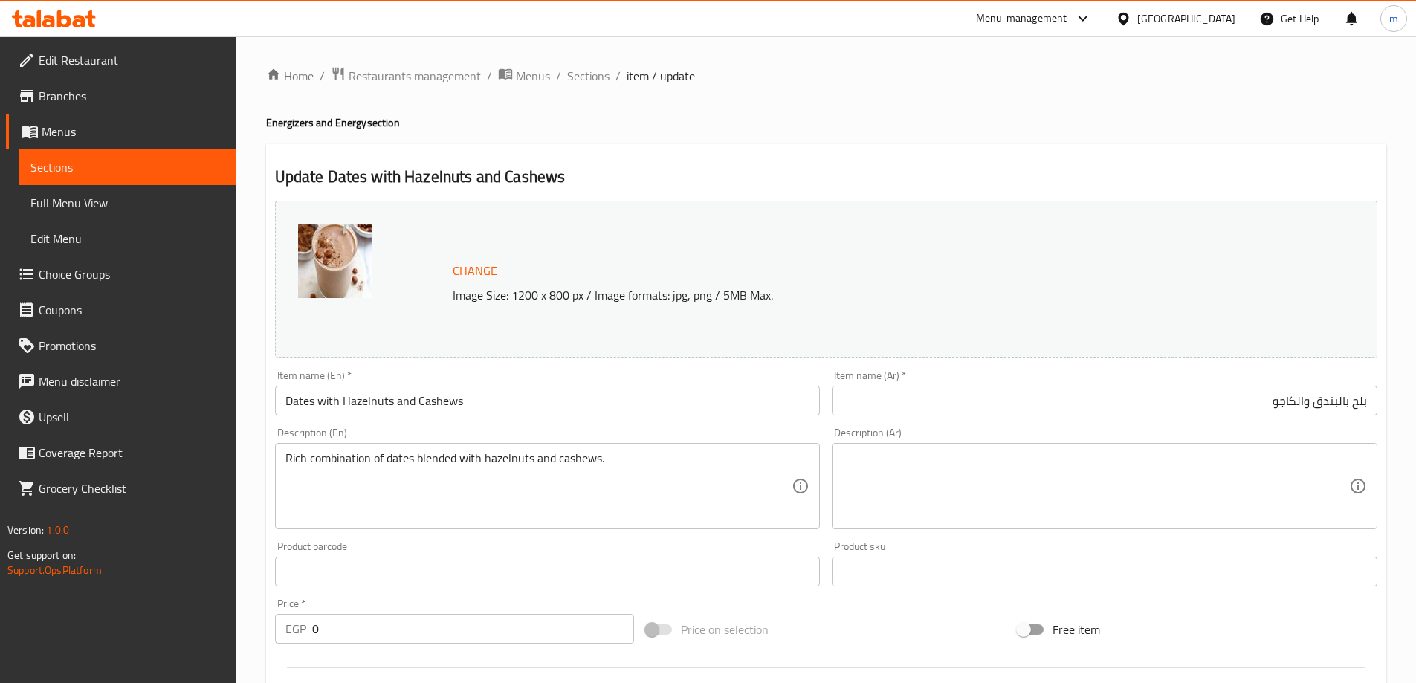
click at [1130, 493] on textarea at bounding box center [1095, 486] width 507 height 71
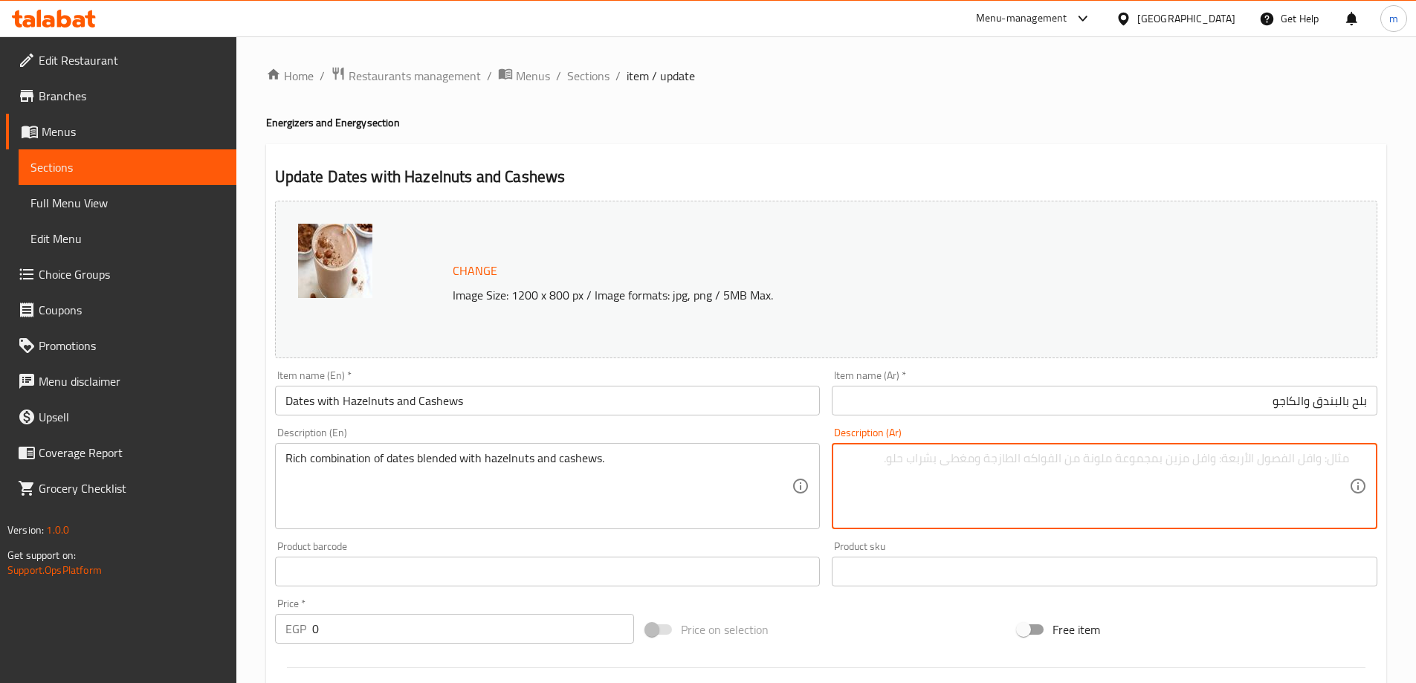
paste textarea "مزيج غني من التمر الممزوج بالبندق والكاجو."
type textarea "مزيج غني من التمر الممزوج بالبندق والكاجو."
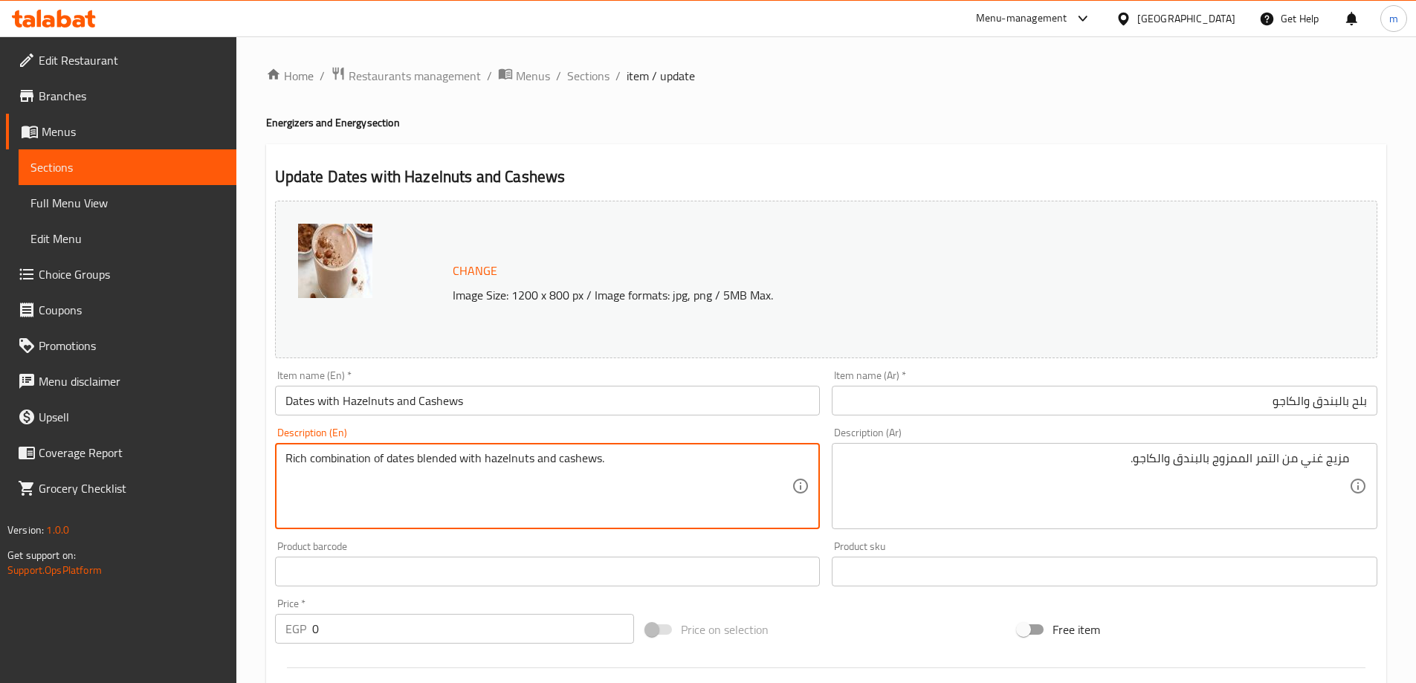
click at [360, 455] on textarea "Rich combination of dates blended with hazelnuts and cashews." at bounding box center [538, 486] width 507 height 71
click at [566, 476] on textarea "Rich combination of dates blended with hazelnuts and cashews." at bounding box center [538, 486] width 507 height 71
drag, startPoint x: 376, startPoint y: 458, endPoint x: 533, endPoint y: 466, distance: 157.0
click at [533, 466] on textarea "Rich combination of dates blended with hazelnuts and cashews." at bounding box center [538, 486] width 507 height 71
click at [569, 465] on textarea "Rich combination of dates blended with hazelnuts and cashews." at bounding box center [538, 486] width 507 height 71
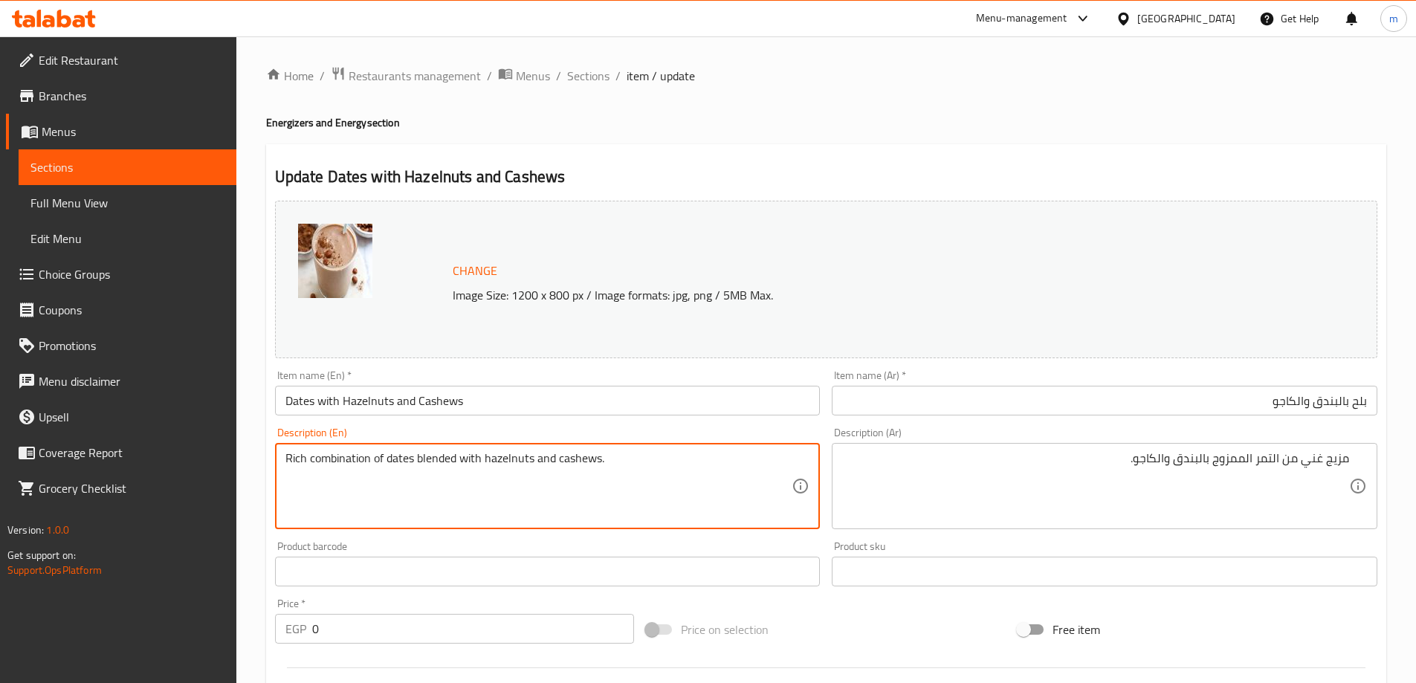
click at [569, 465] on textarea "Rich combination of dates blended with hazelnuts and cashews." at bounding box center [538, 486] width 507 height 71
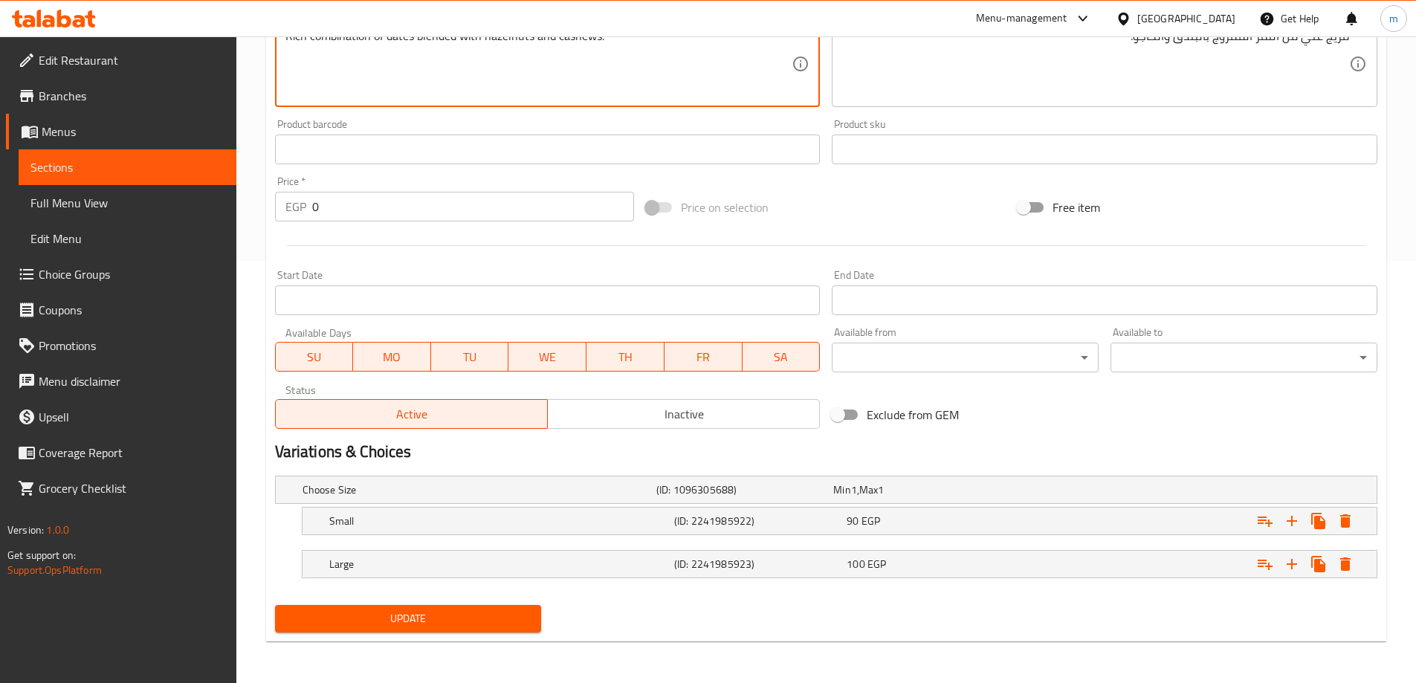
click at [432, 618] on span "Update" at bounding box center [408, 618] width 243 height 19
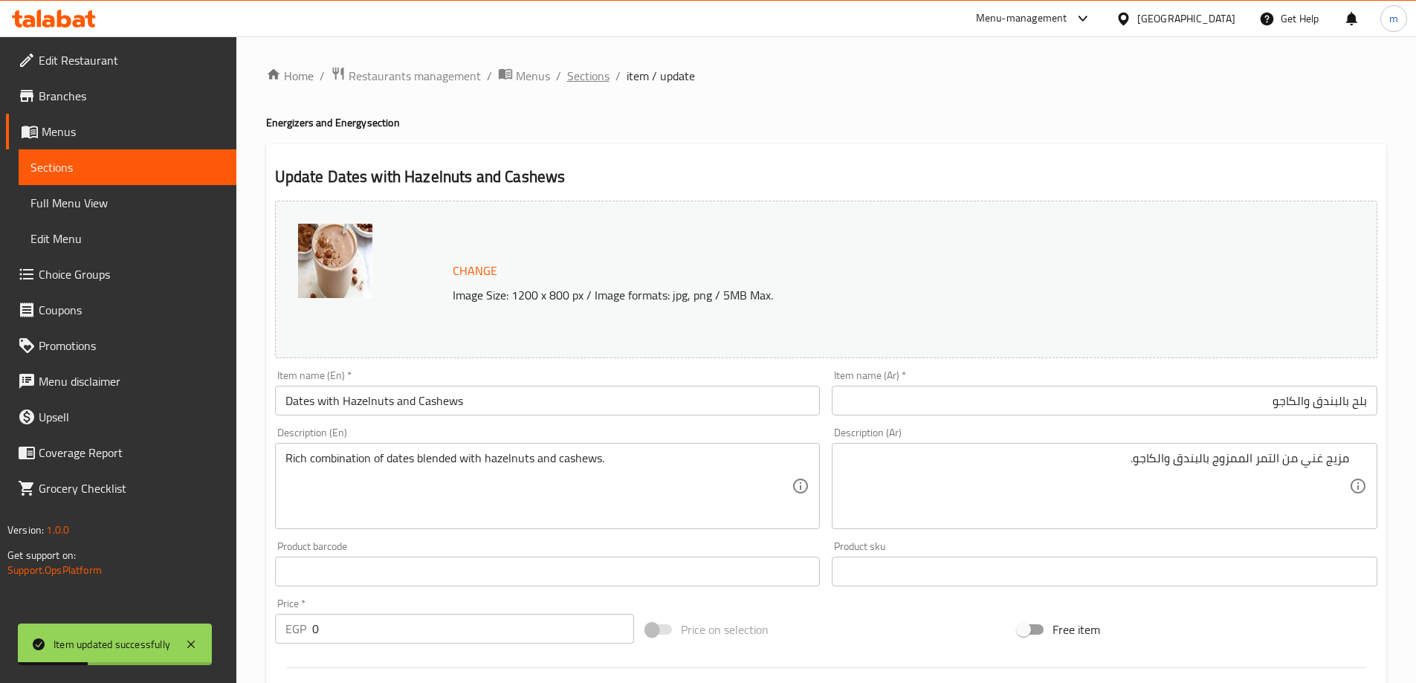
click at [569, 79] on span "Sections" at bounding box center [588, 76] width 42 height 18
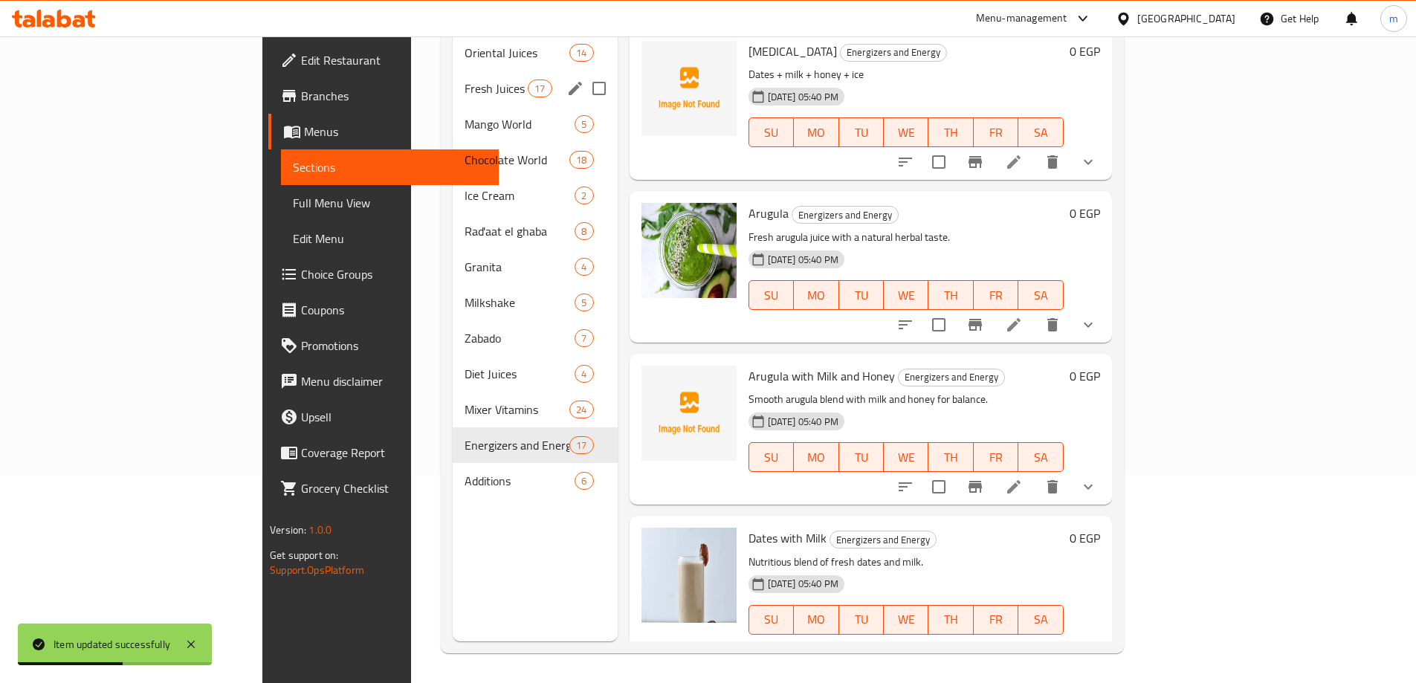
scroll to position [134, 0]
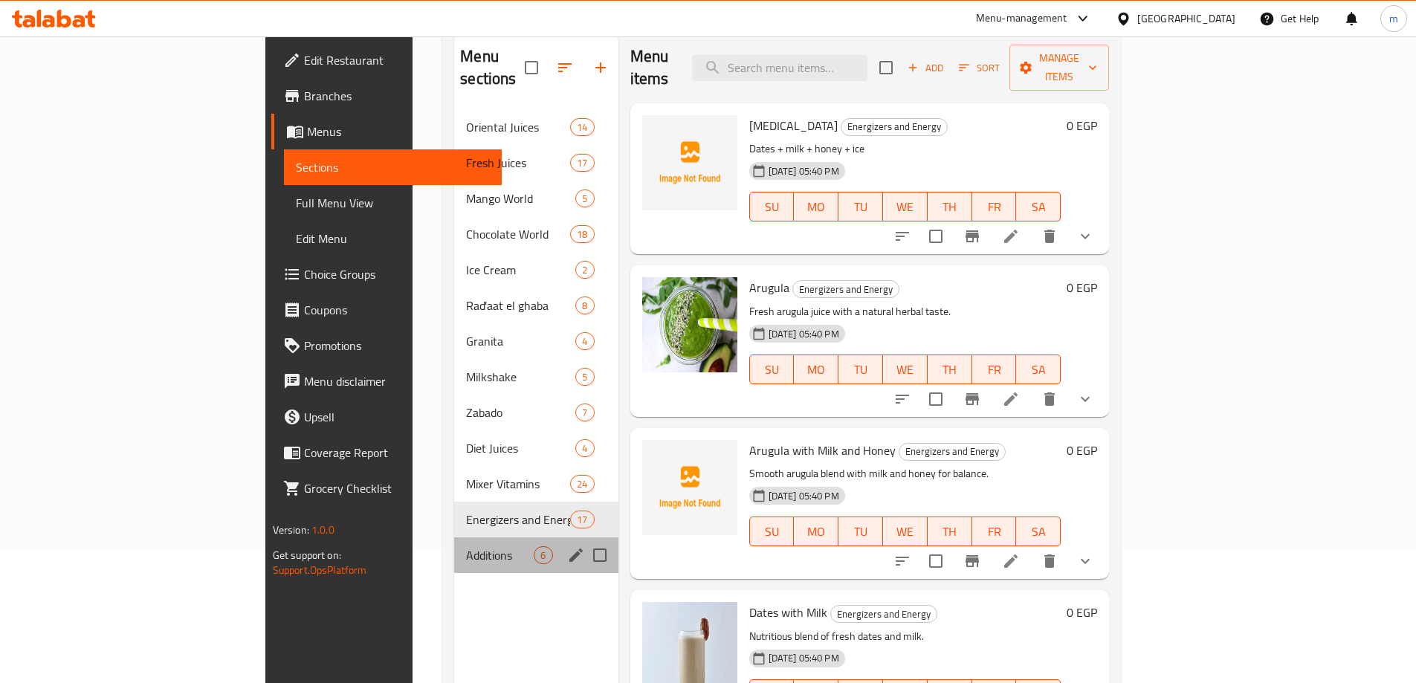
click at [454, 543] on div "Additions 6" at bounding box center [536, 555] width 164 height 36
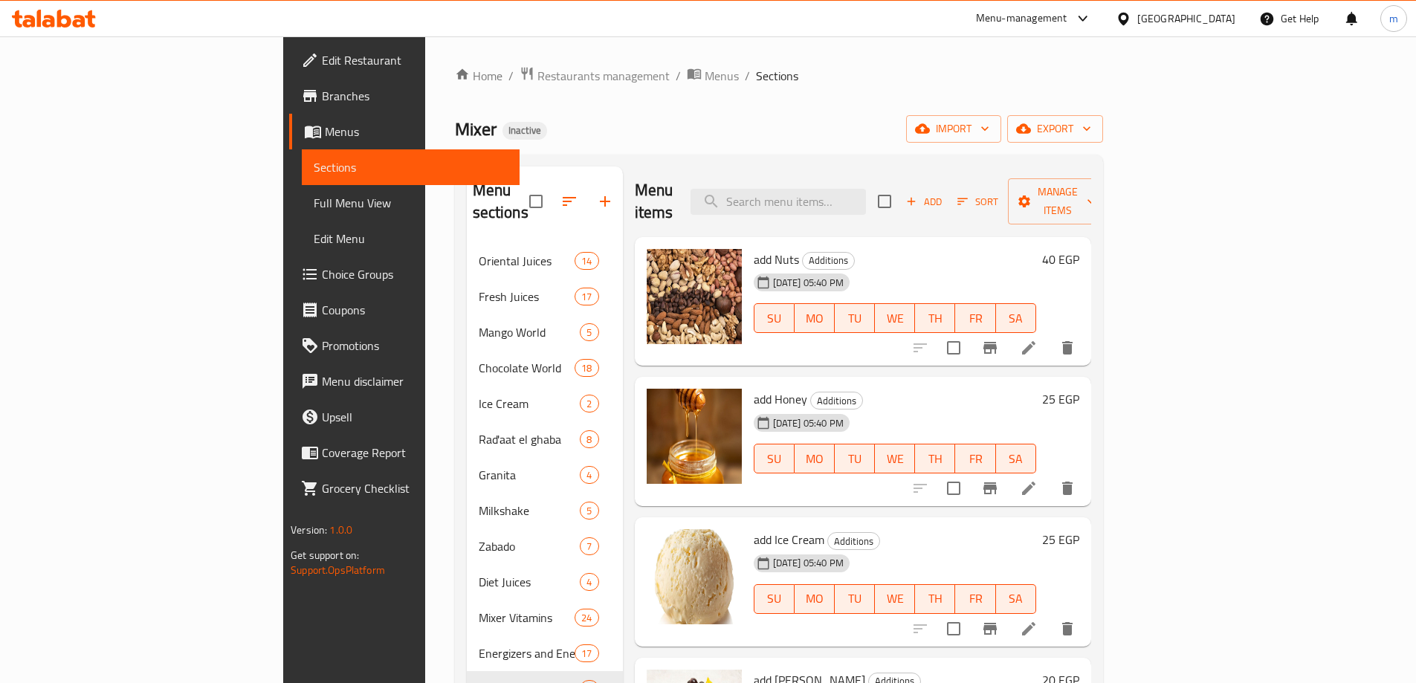
drag, startPoint x: 697, startPoint y: 233, endPoint x: 688, endPoint y: 235, distance: 9.0
click at [754, 248] on span "add Nuts" at bounding box center [776, 259] width 45 height 22
drag, startPoint x: 684, startPoint y: 233, endPoint x: 728, endPoint y: 233, distance: 43.1
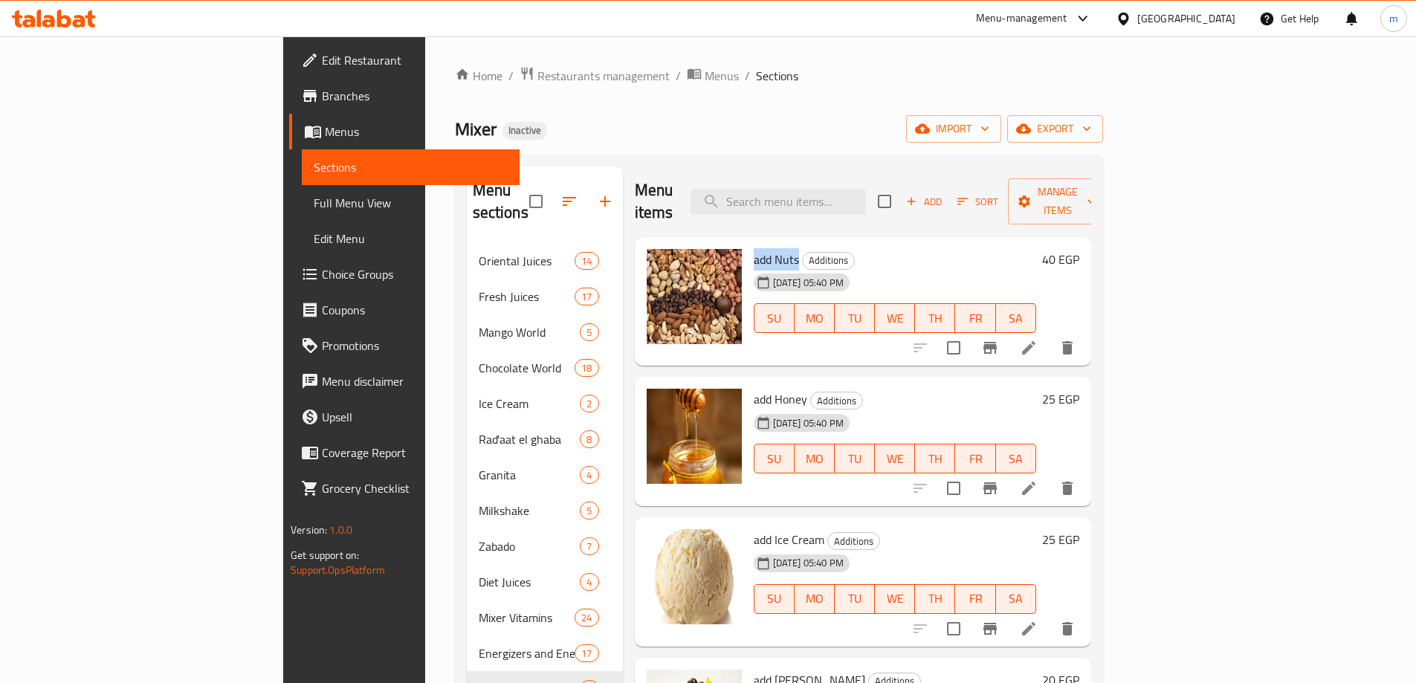
click at [754, 249] on h6 "add Nuts Additions" at bounding box center [895, 259] width 282 height 21
drag, startPoint x: 684, startPoint y: 376, endPoint x: 737, endPoint y: 378, distance: 52.8
click at [754, 389] on h6 "add Honey Additions" at bounding box center [895, 399] width 282 height 21
drag, startPoint x: 753, startPoint y: 517, endPoint x: 681, endPoint y: 519, distance: 72.1
click at [748, 523] on div "add Ice Cream Additions 19-08-2025 05:40 PM SU MO TU WE TH FR SA" at bounding box center [895, 581] width 294 height 117
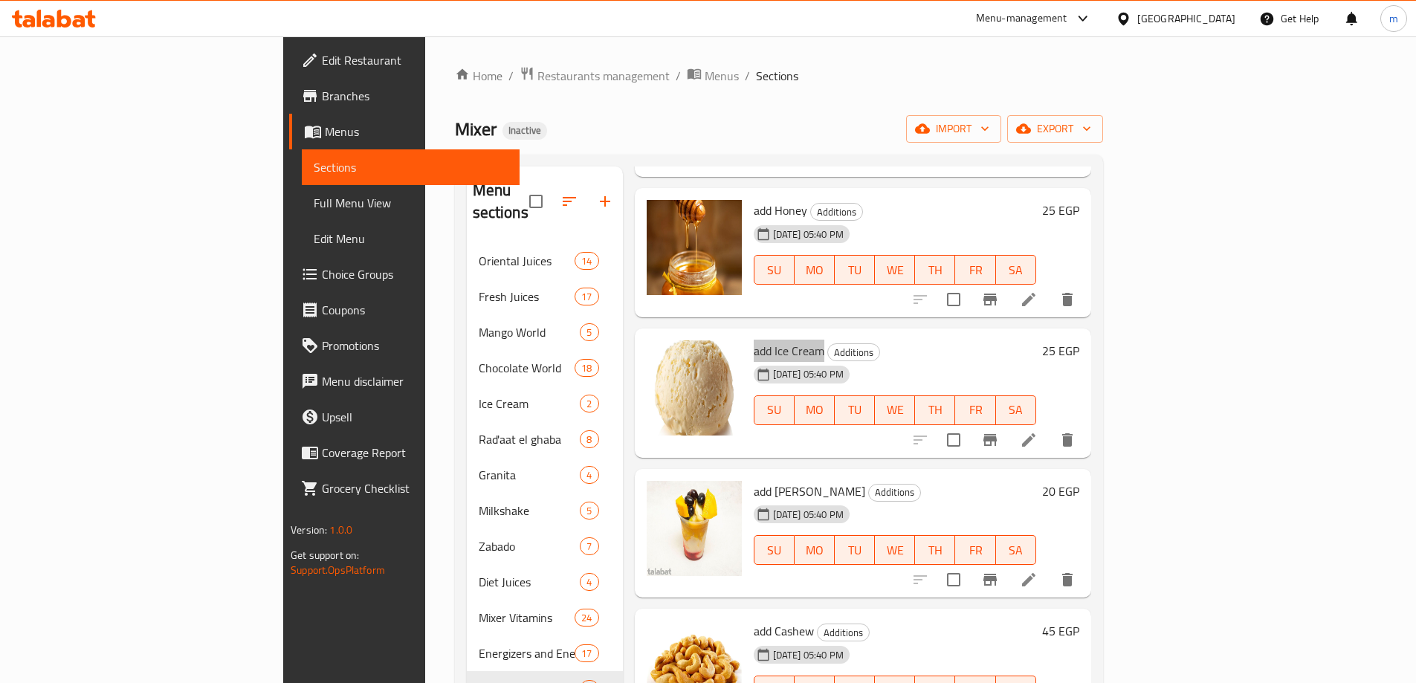
scroll to position [195, 0]
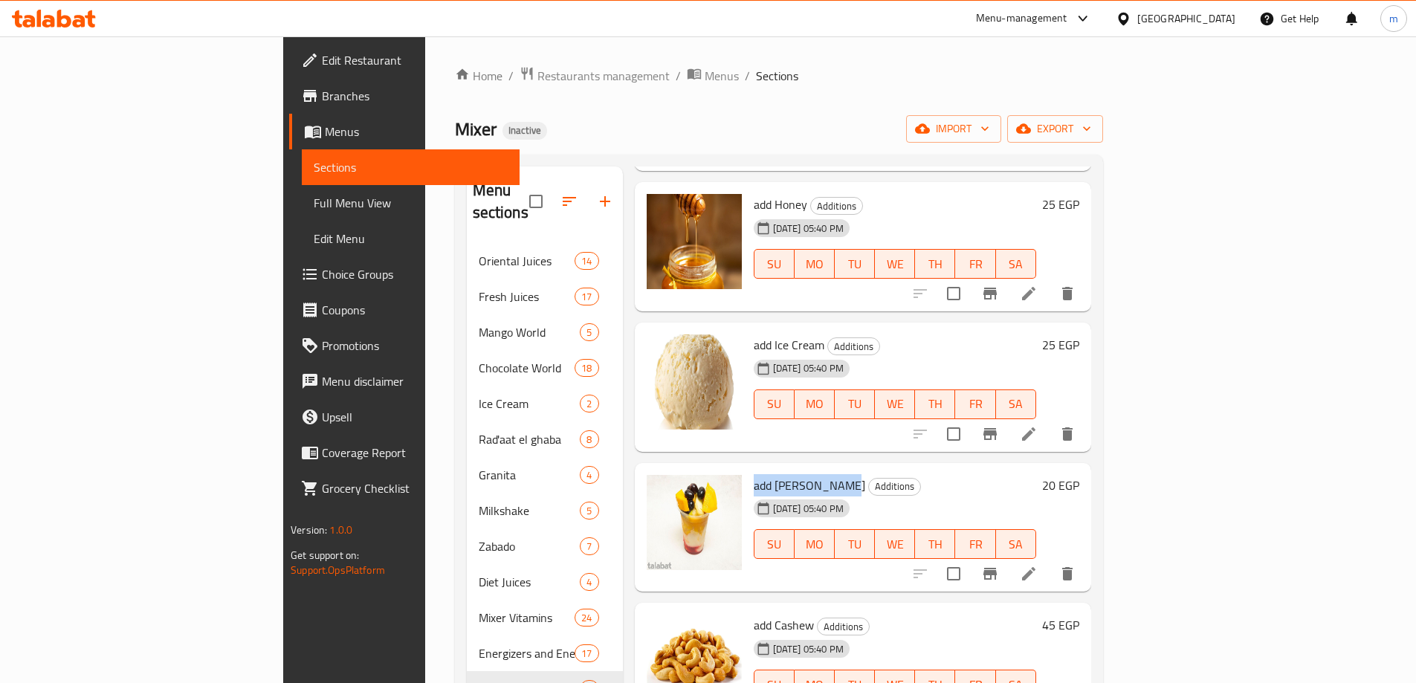
drag, startPoint x: 768, startPoint y: 461, endPoint x: 684, endPoint y: 456, distance: 84.9
click at [754, 474] on span "add Laban Asfour" at bounding box center [809, 485] width 111 height 22
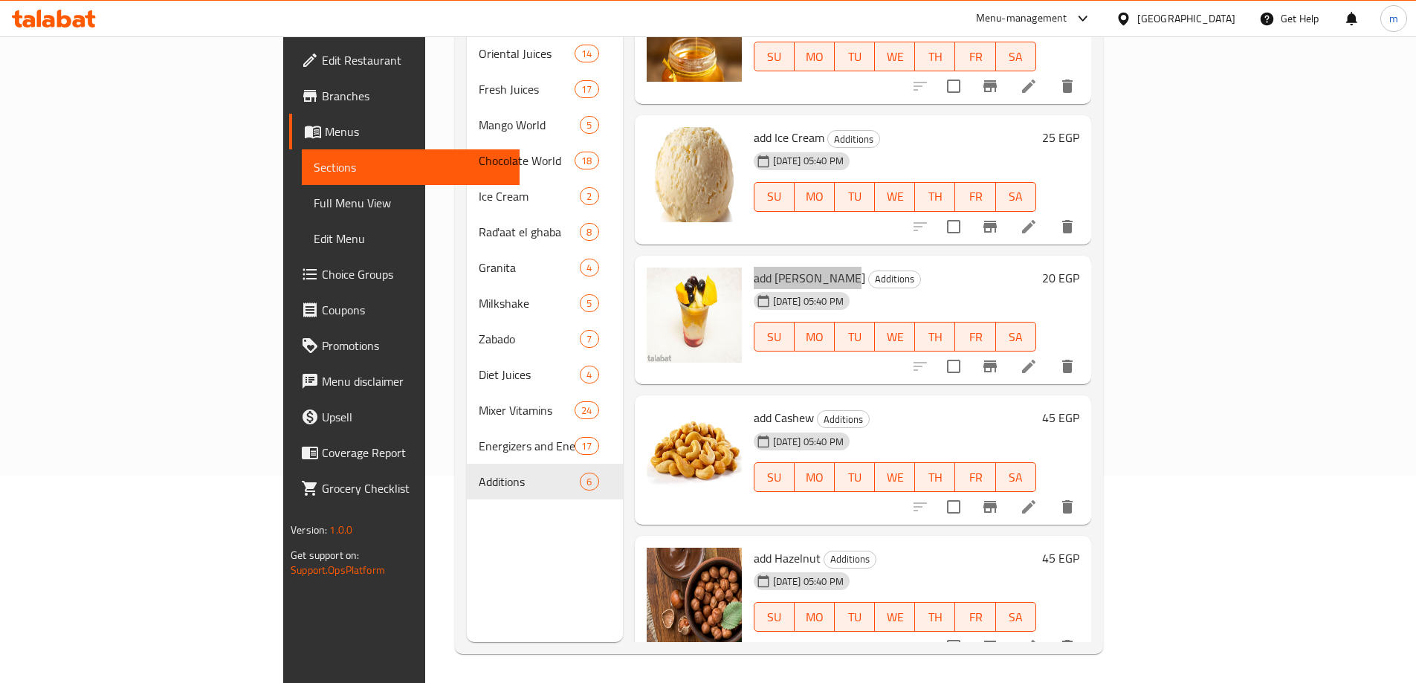
scroll to position [208, 0]
drag, startPoint x: 744, startPoint y: 389, endPoint x: 683, endPoint y: 400, distance: 61.8
click at [754, 407] on h6 "add Cashew Additions" at bounding box center [895, 417] width 282 height 21
drag, startPoint x: 748, startPoint y: 537, endPoint x: 679, endPoint y: 528, distance: 70.4
click at [748, 541] on div "add Hazelnut Additions 19-08-2025 05:40 PM SU MO TU WE TH FR SA" at bounding box center [895, 599] width 294 height 117
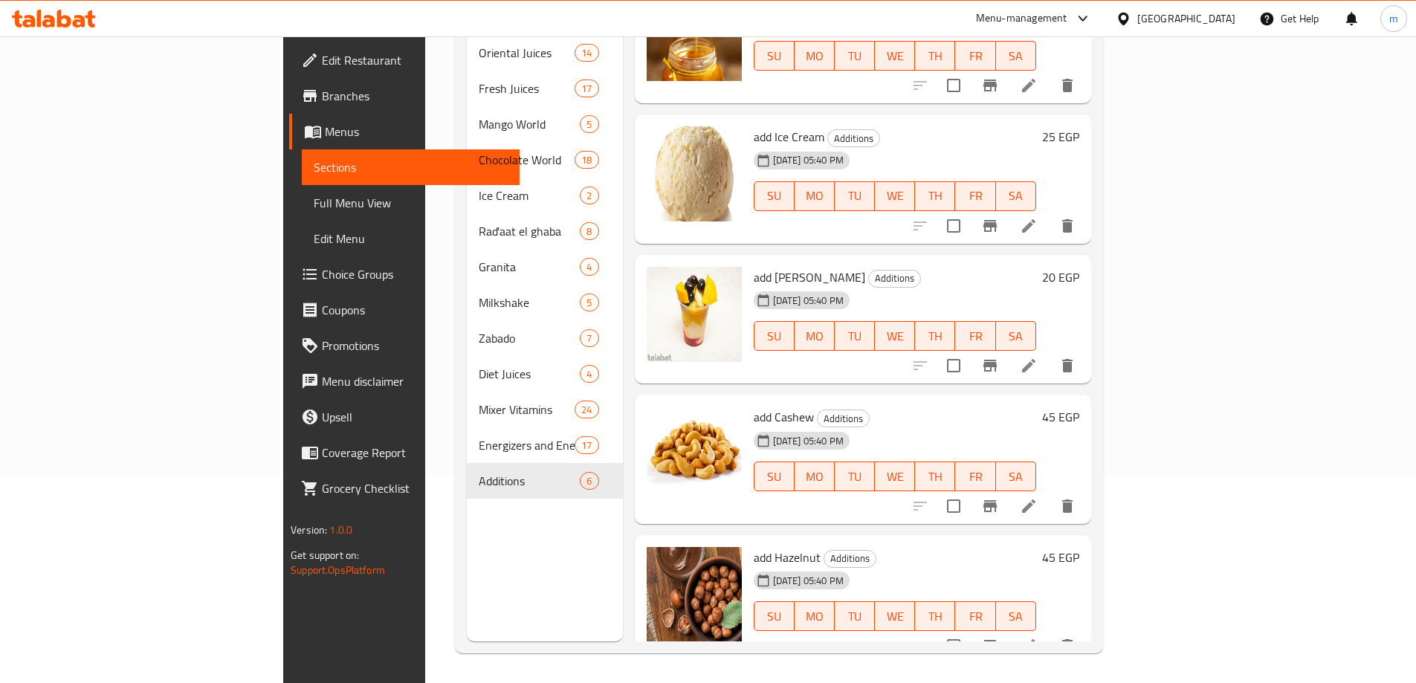
drag, startPoint x: 435, startPoint y: 608, endPoint x: 436, endPoint y: 590, distance: 17.9
click at [467, 602] on div "Menu sections Oriental Juices 14 Fresh Juices 17 Mango World 5 Chocolate World …" at bounding box center [545, 299] width 156 height 683
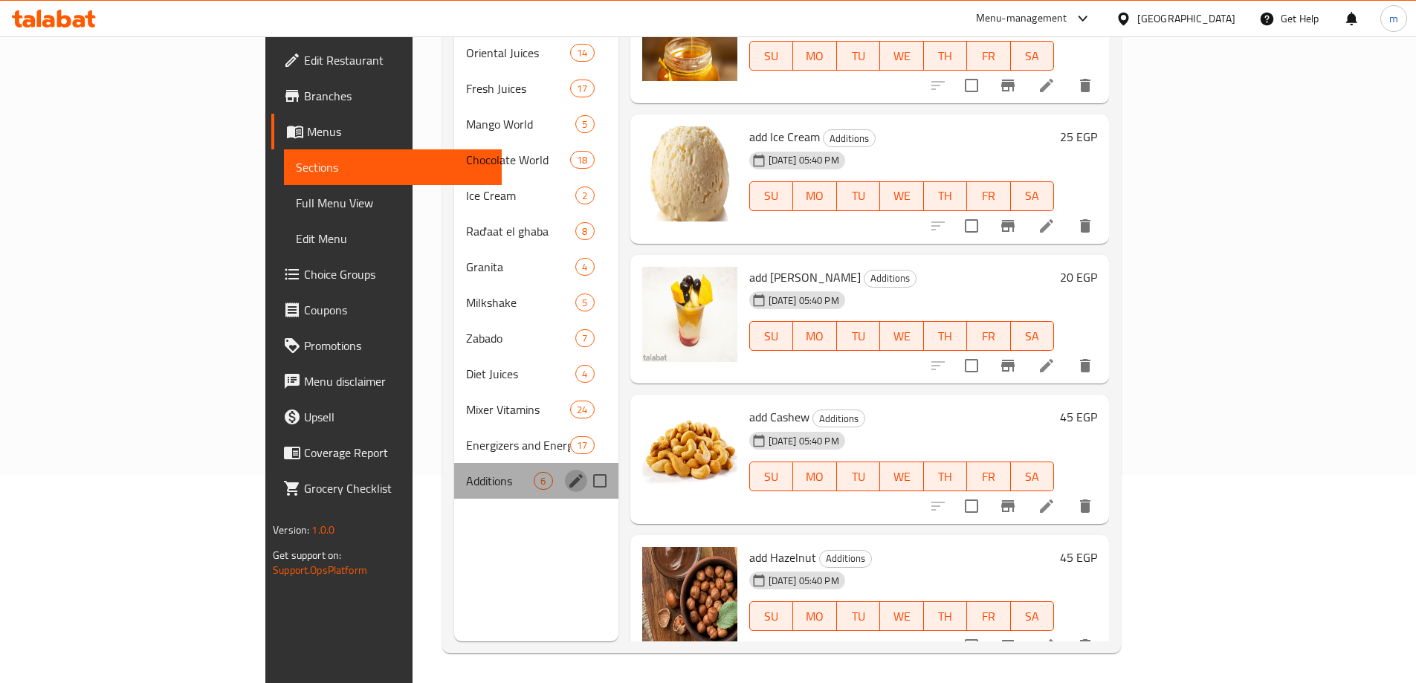
click at [567, 472] on icon "edit" at bounding box center [576, 481] width 18 height 18
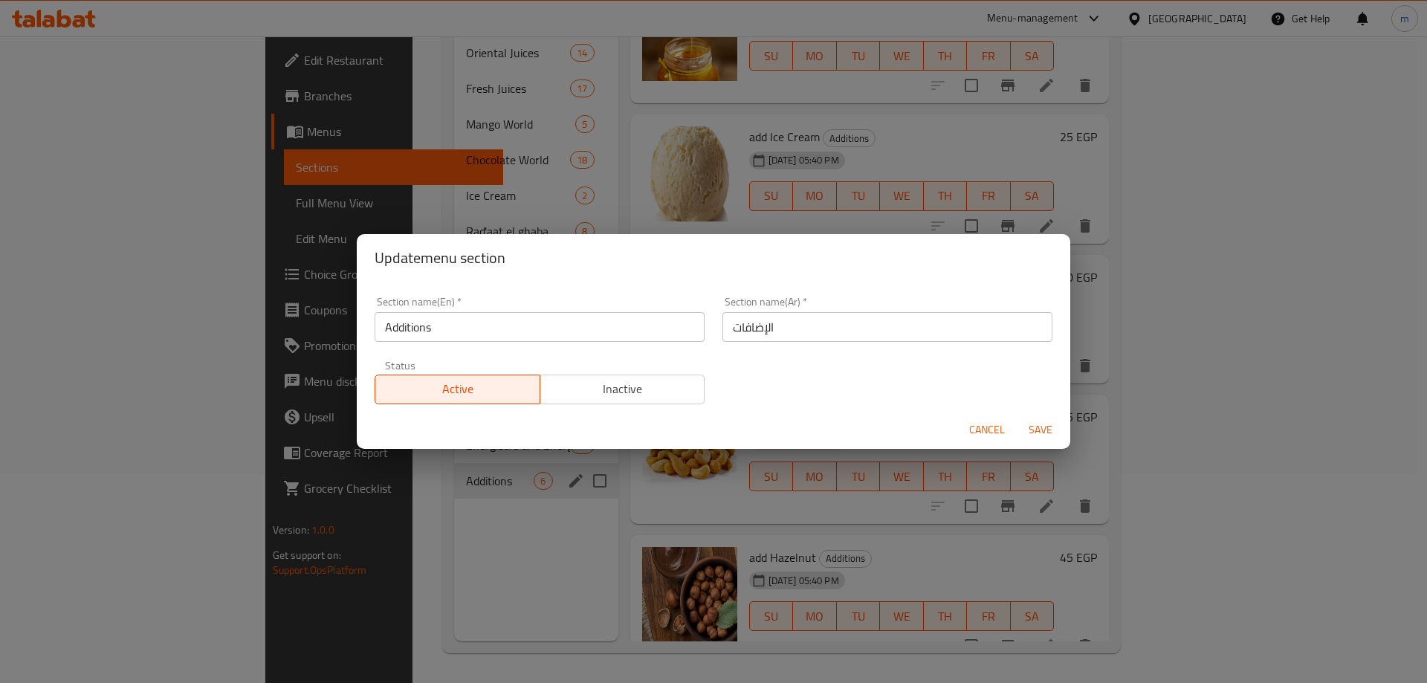
click at [546, 324] on input "Additions" at bounding box center [540, 327] width 330 height 30
click at [985, 433] on span "Cancel" at bounding box center [987, 430] width 36 height 19
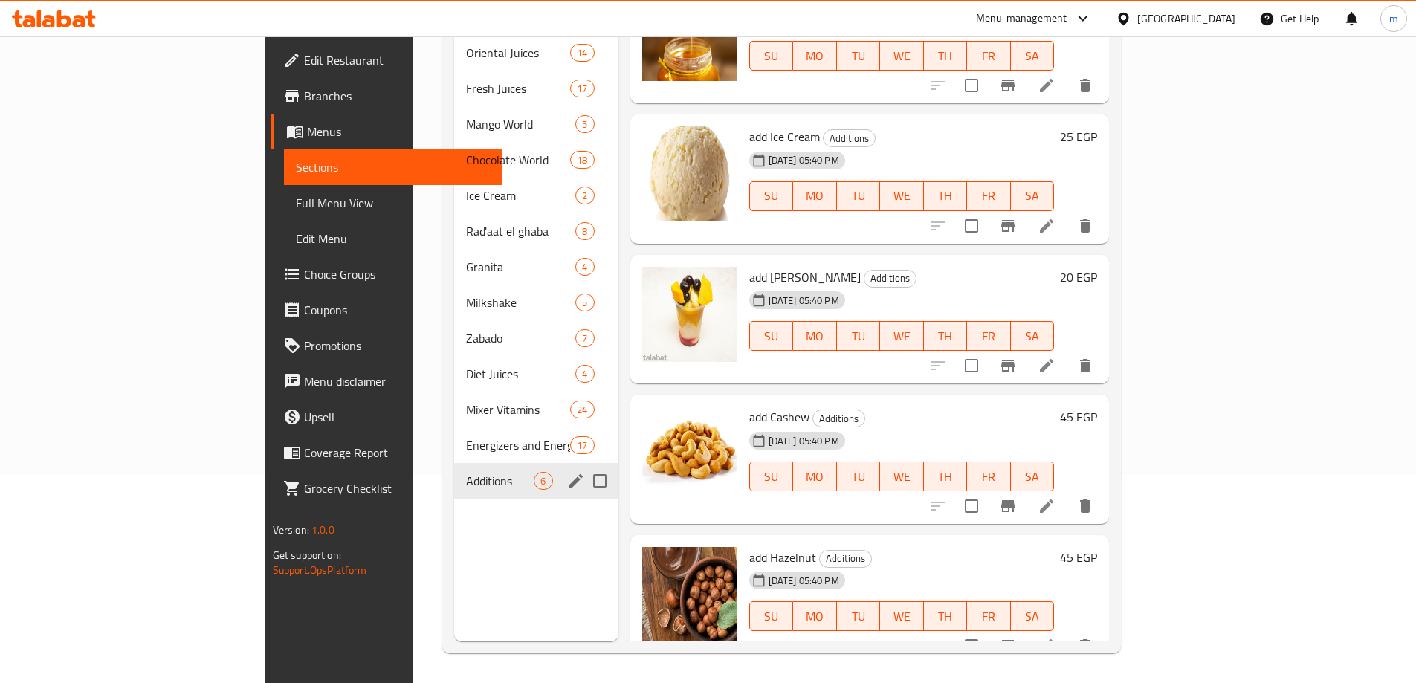
click at [296, 199] on span "Full Menu View" at bounding box center [393, 203] width 194 height 18
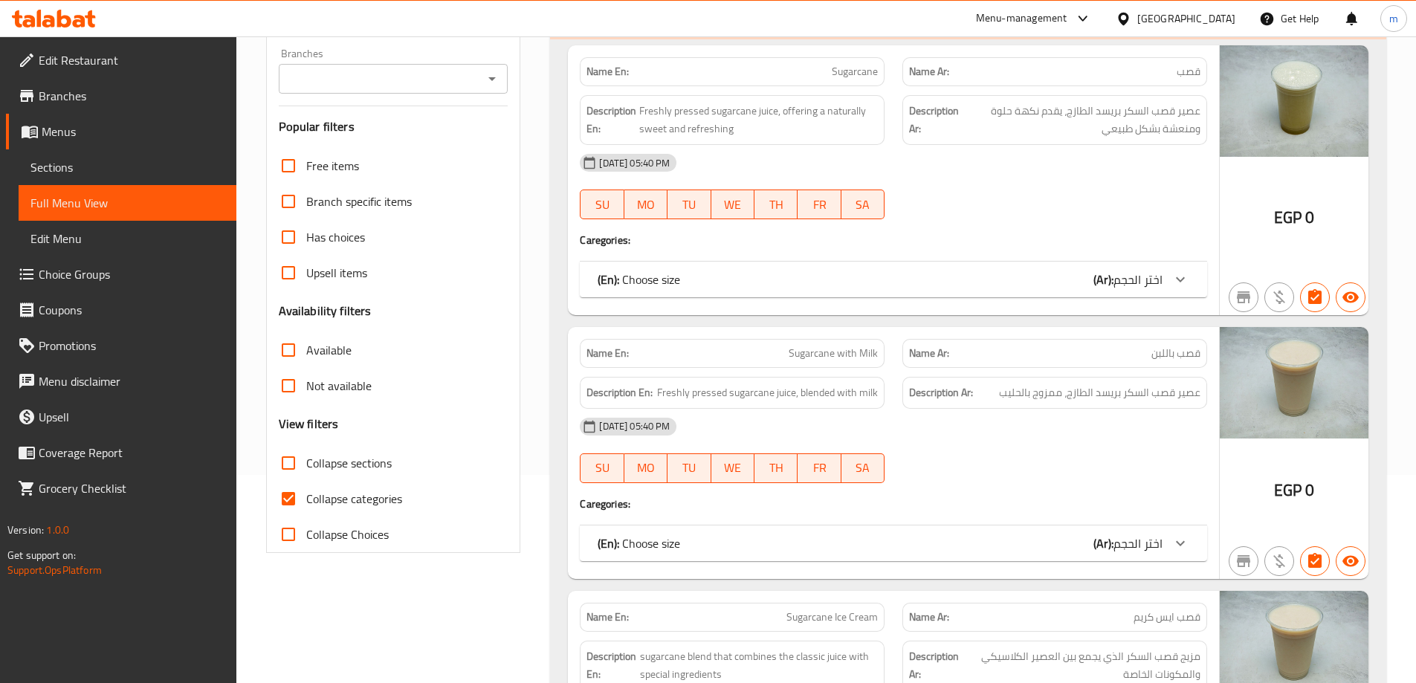
click at [381, 467] on span "Collapse sections" at bounding box center [348, 463] width 85 height 18
click at [306, 467] on input "Collapse sections" at bounding box center [289, 463] width 36 height 36
checkbox input "true"
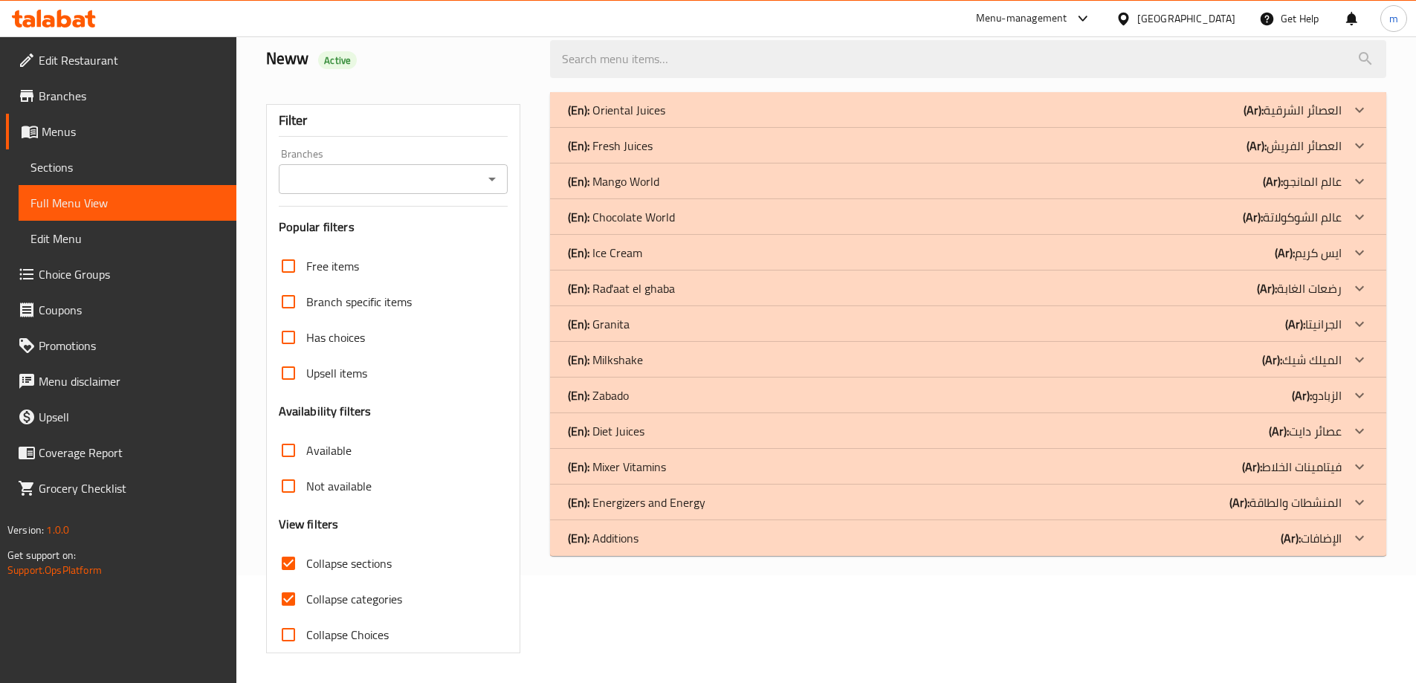
click at [357, 506] on div "Free items Branch specific items Has choices Upsell items Availability filters …" at bounding box center [394, 450] width 230 height 404
click at [363, 602] on span "Collapse categories" at bounding box center [354, 599] width 96 height 18
click at [626, 616] on div "(En): Oriental Juices (Ar): العصائر الشرقية Name En: Sugarcane Name Ar: قصب Des…" at bounding box center [968, 372] width 854 height 579
click at [645, 119] on div "(En): Additions (Ar): الإضافات" at bounding box center [955, 110] width 774 height 18
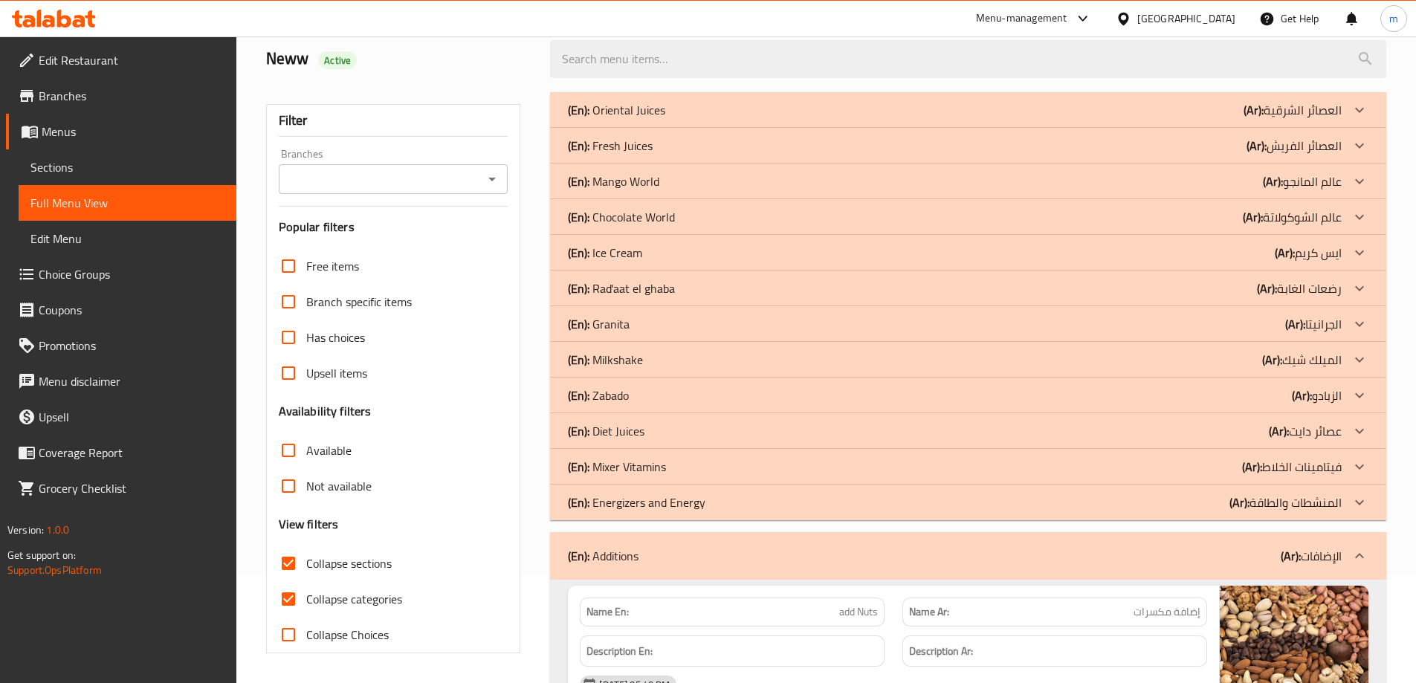
click at [653, 119] on p "(En): Energizers and Energy" at bounding box center [616, 110] width 97 height 18
click at [654, 119] on p "(En): Mixer Vitamins" at bounding box center [616, 110] width 97 height 18
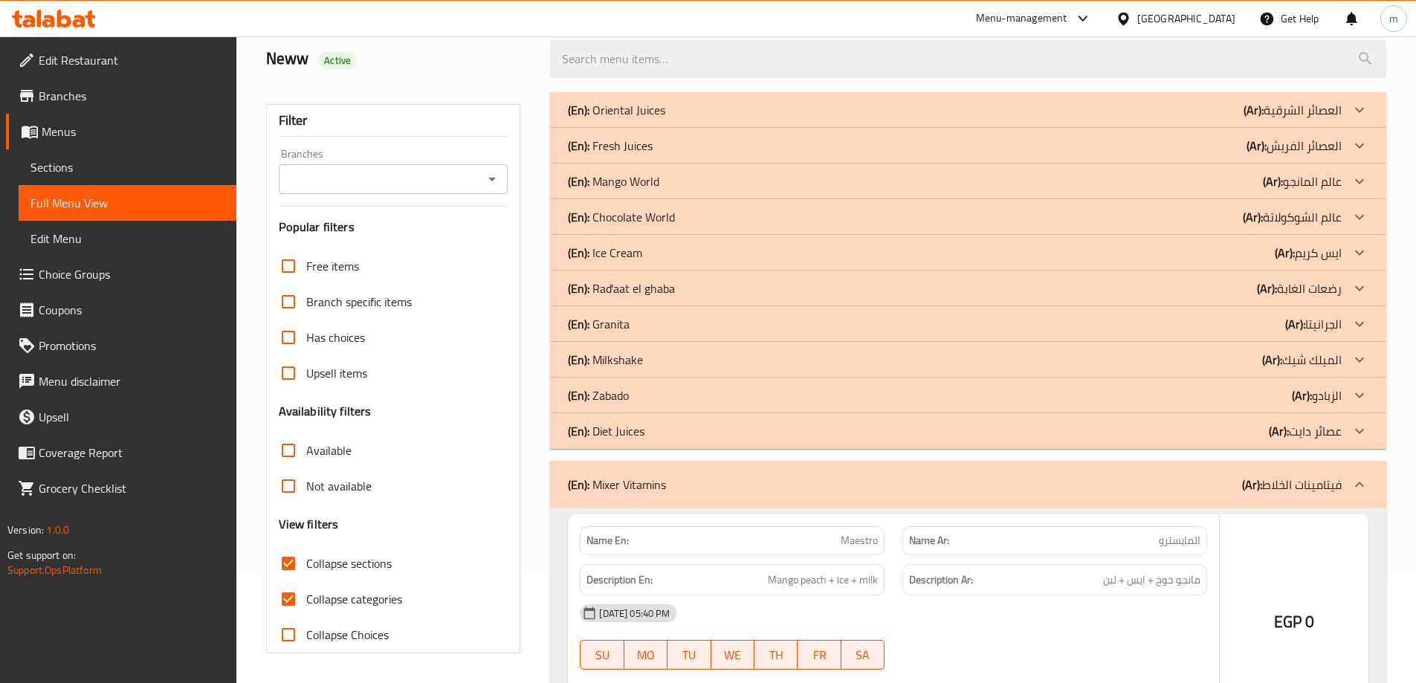
click at [659, 119] on div "(En): Diet Juices (Ar): عصائر دايت" at bounding box center [955, 110] width 774 height 18
click at [665, 119] on div "(En): Zabado (Ar): الزبادو" at bounding box center [955, 110] width 774 height 18
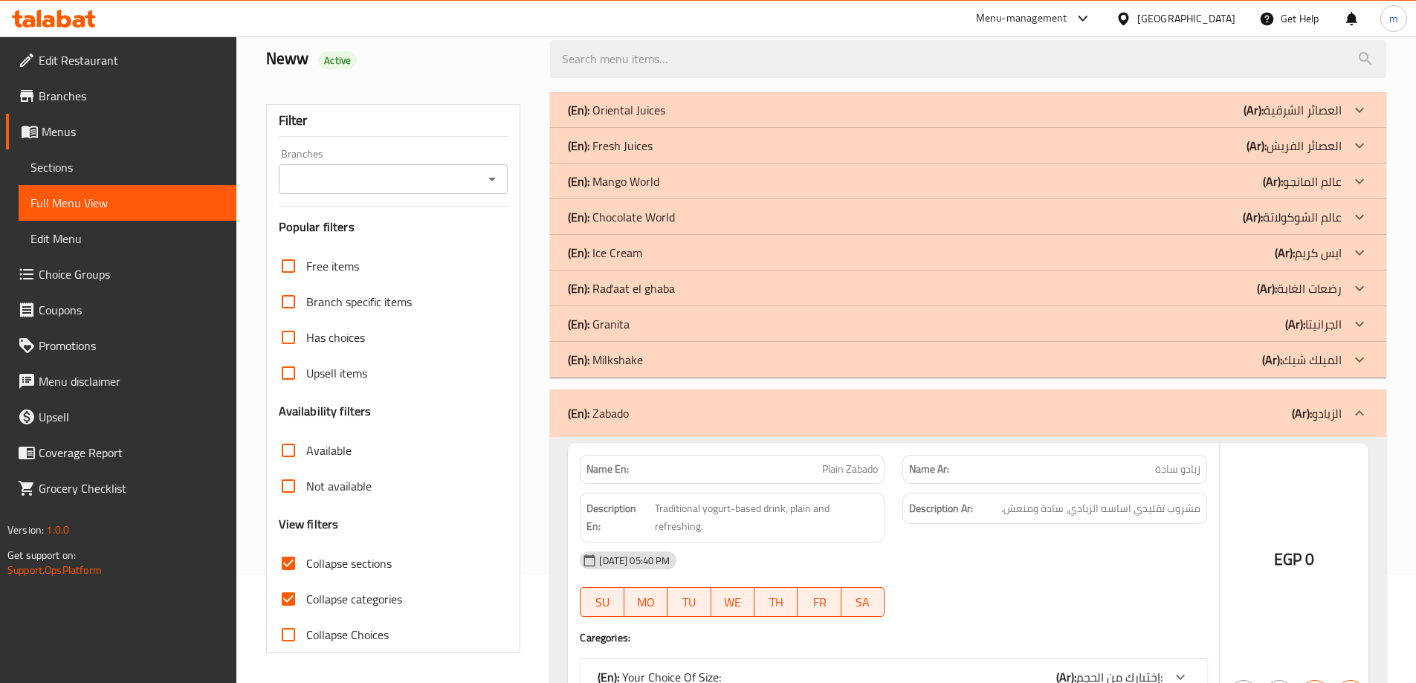
click at [678, 119] on div "(En): Milkshake (Ar): الميلك شيك" at bounding box center [955, 110] width 774 height 18
click at [658, 119] on div "(En): Granita (Ar): الجرانيتا" at bounding box center [955, 110] width 774 height 18
click at [657, 119] on p "(En): Rad'aat el ghaba" at bounding box center [616, 110] width 97 height 18
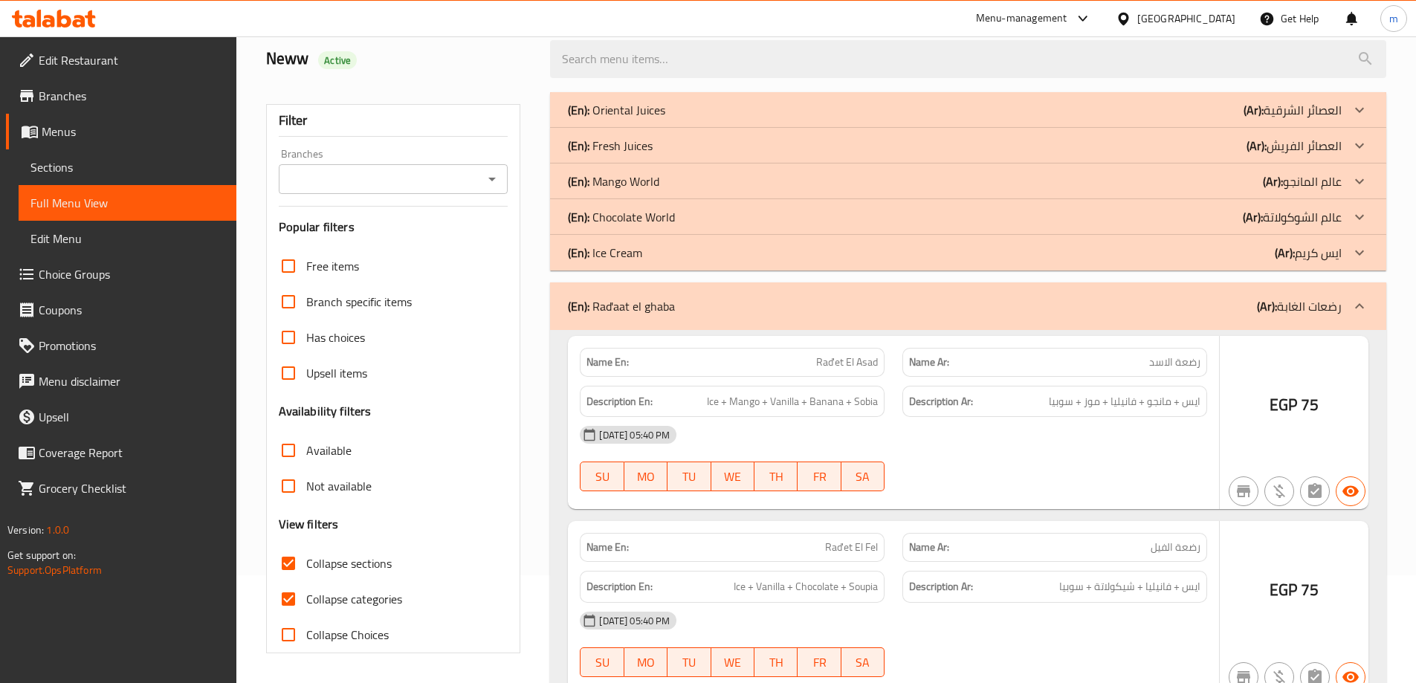
click at [651, 119] on div "(En): Ice Cream (Ar): ايس كريم" at bounding box center [955, 110] width 774 height 18
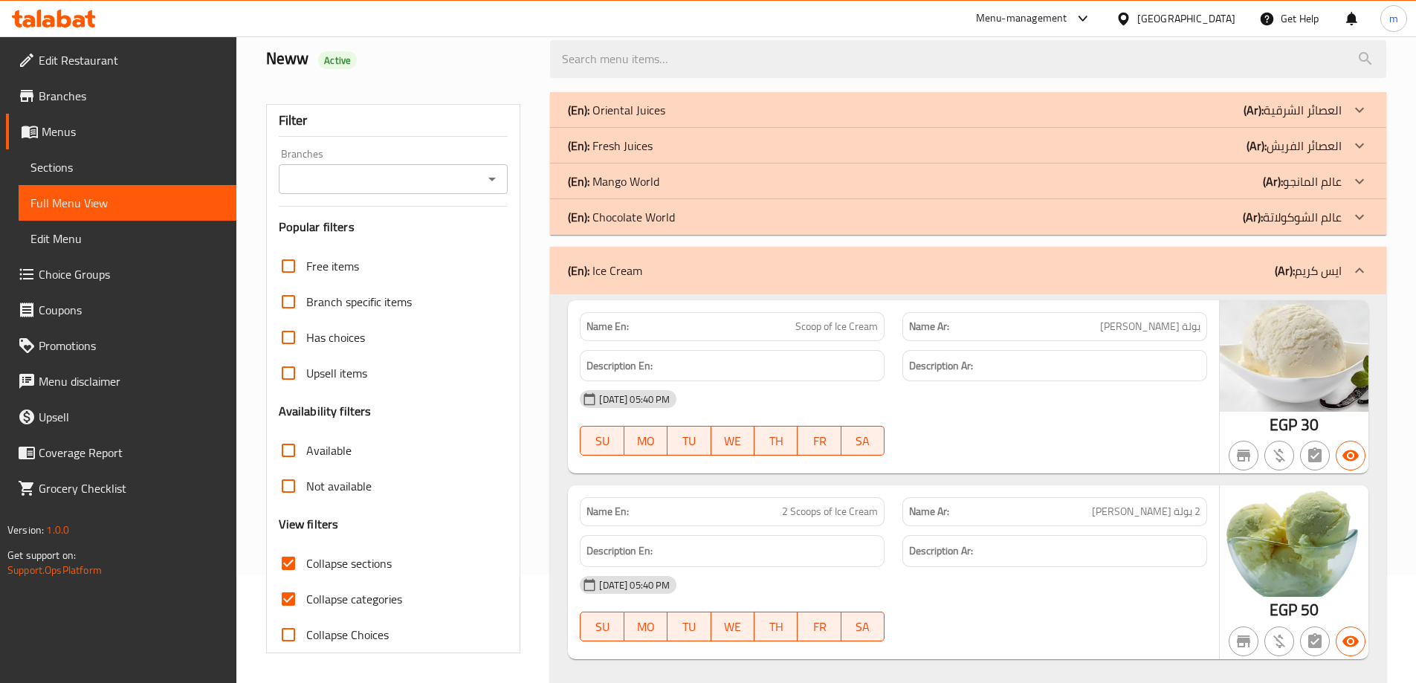
click at [292, 598] on input "Collapse categories" at bounding box center [289, 599] width 36 height 36
checkbox input "false"
click at [553, 523] on div "Name En: Scoop of Ice Cream Name Ar: بولة ايس كريم Description En: Description …" at bounding box center [968, 491] width 836 height 395
drag, startPoint x: 792, startPoint y: 329, endPoint x: 877, endPoint y: 320, distance: 85.3
click at [877, 320] on p "Name En: Scoop of Ice Cream" at bounding box center [731, 327] width 291 height 16
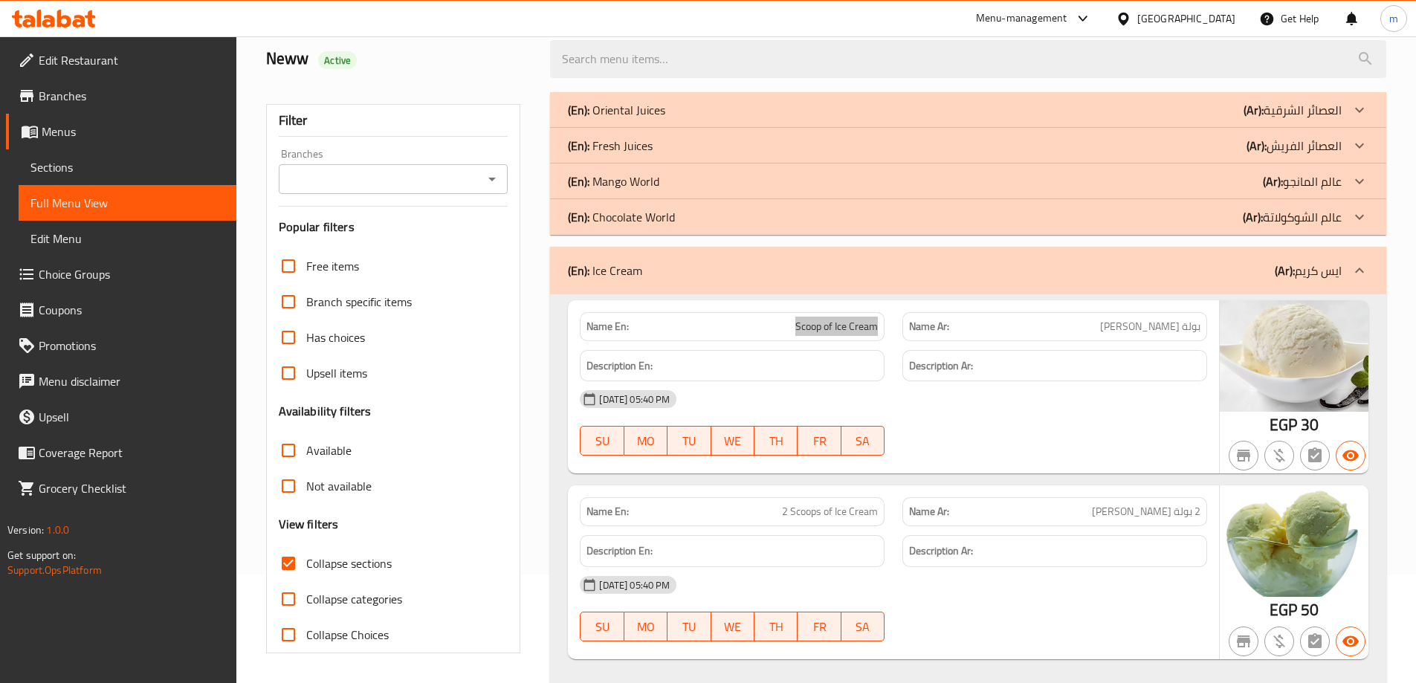
scroll to position [256, 0]
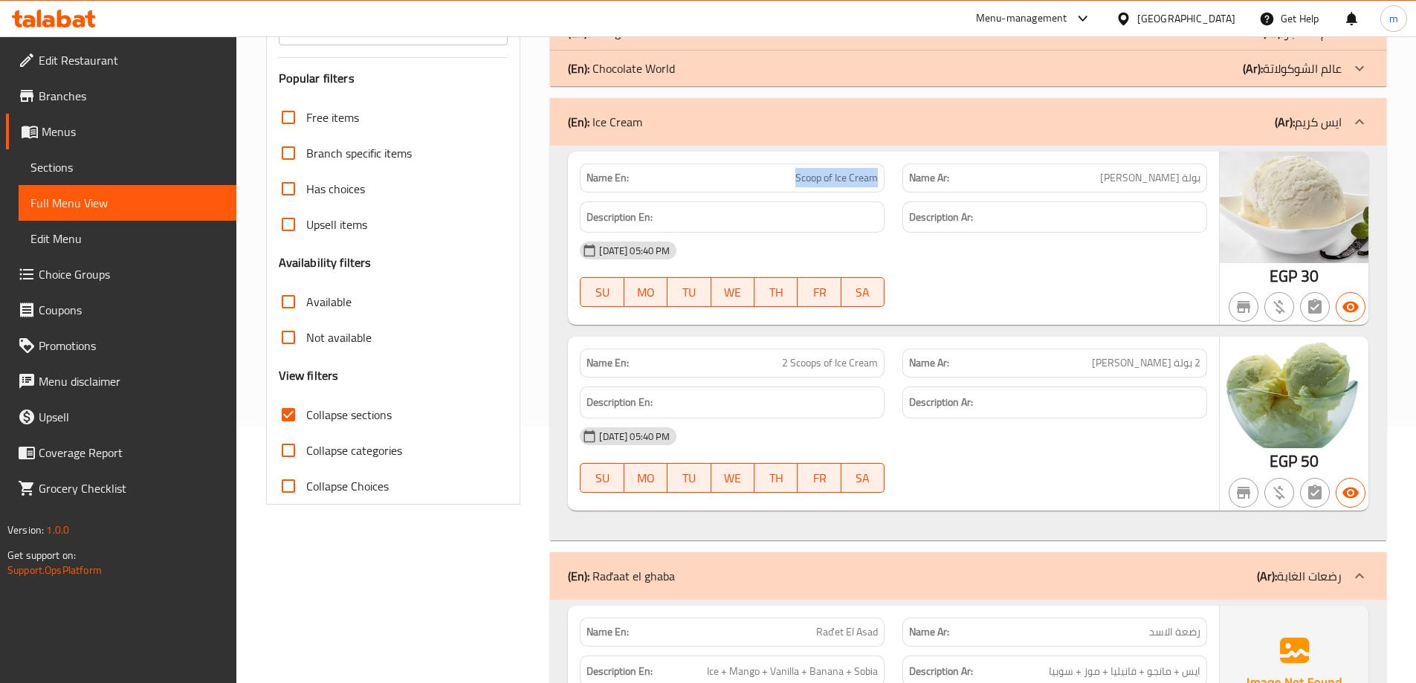
click at [808, 369] on span "2 Scoops of Ice Cream" at bounding box center [830, 363] width 96 height 16
click at [1091, 392] on div "Description Ar:" at bounding box center [1054, 402] width 305 height 32
click at [236, 632] on div "Edit Restaurant Branches Menus Sections Full Menu View Edit Menu Choice Groups …" at bounding box center [118, 377] width 236 height 683
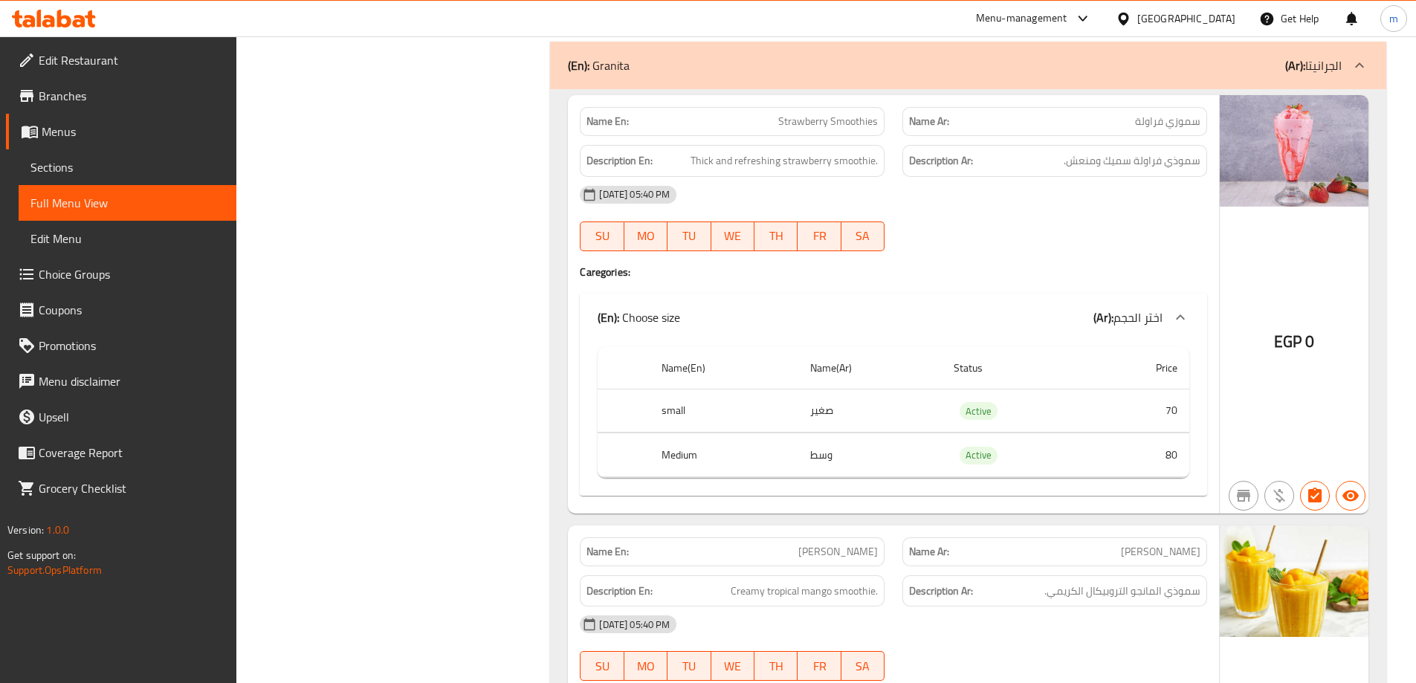
scroll to position [2337, 0]
drag, startPoint x: 1168, startPoint y: 161, endPoint x: 1075, endPoint y: 158, distance: 92.2
click at [1075, 158] on span "سموذي فراولة سميك ومنعش." at bounding box center [1132, 160] width 137 height 19
drag, startPoint x: 1188, startPoint y: 161, endPoint x: 1061, endPoint y: 164, distance: 126.4
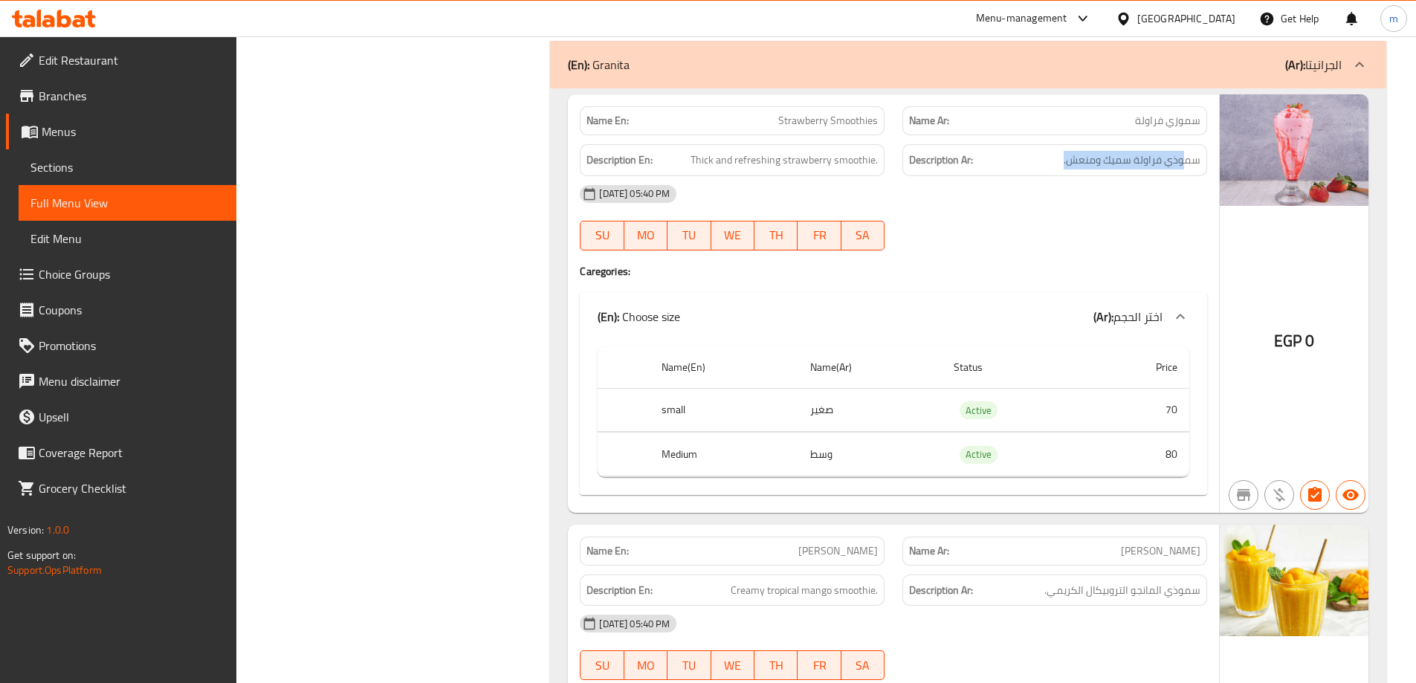
drag, startPoint x: 690, startPoint y: 164, endPoint x: 859, endPoint y: 163, distance: 168.7
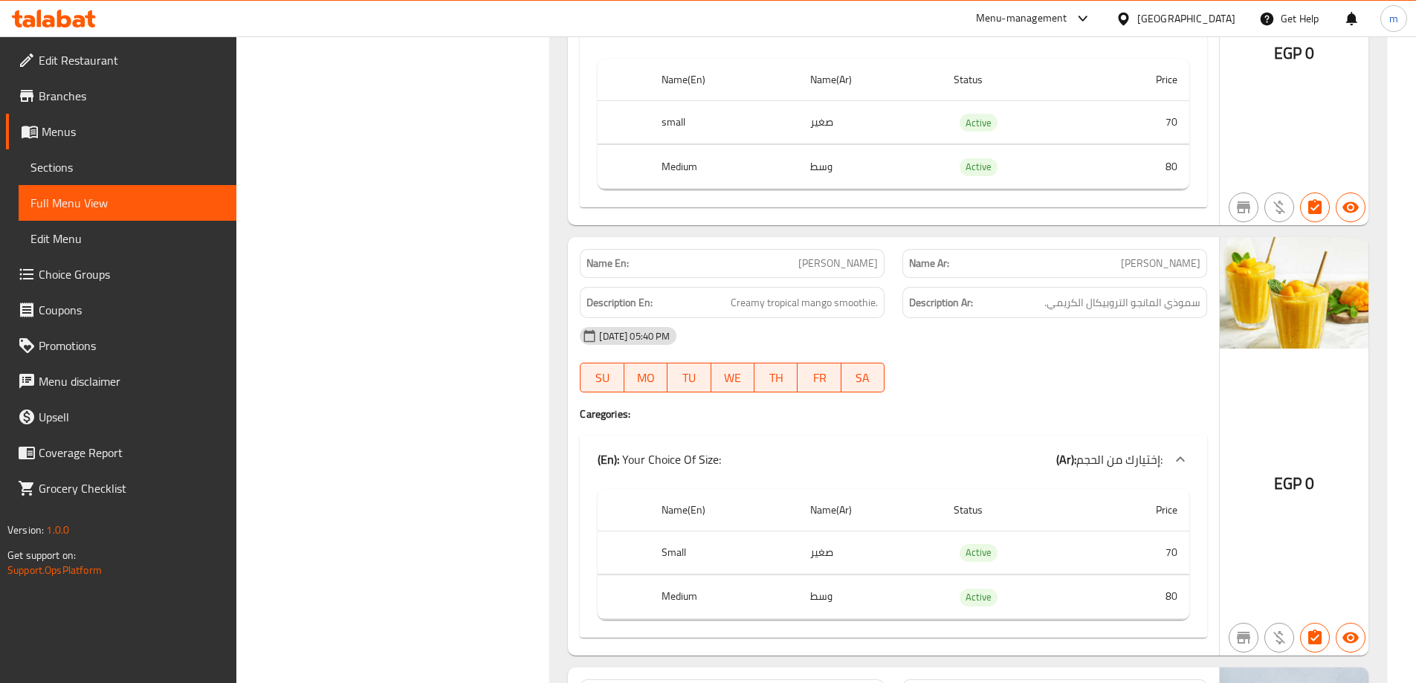
scroll to position [2635, 0]
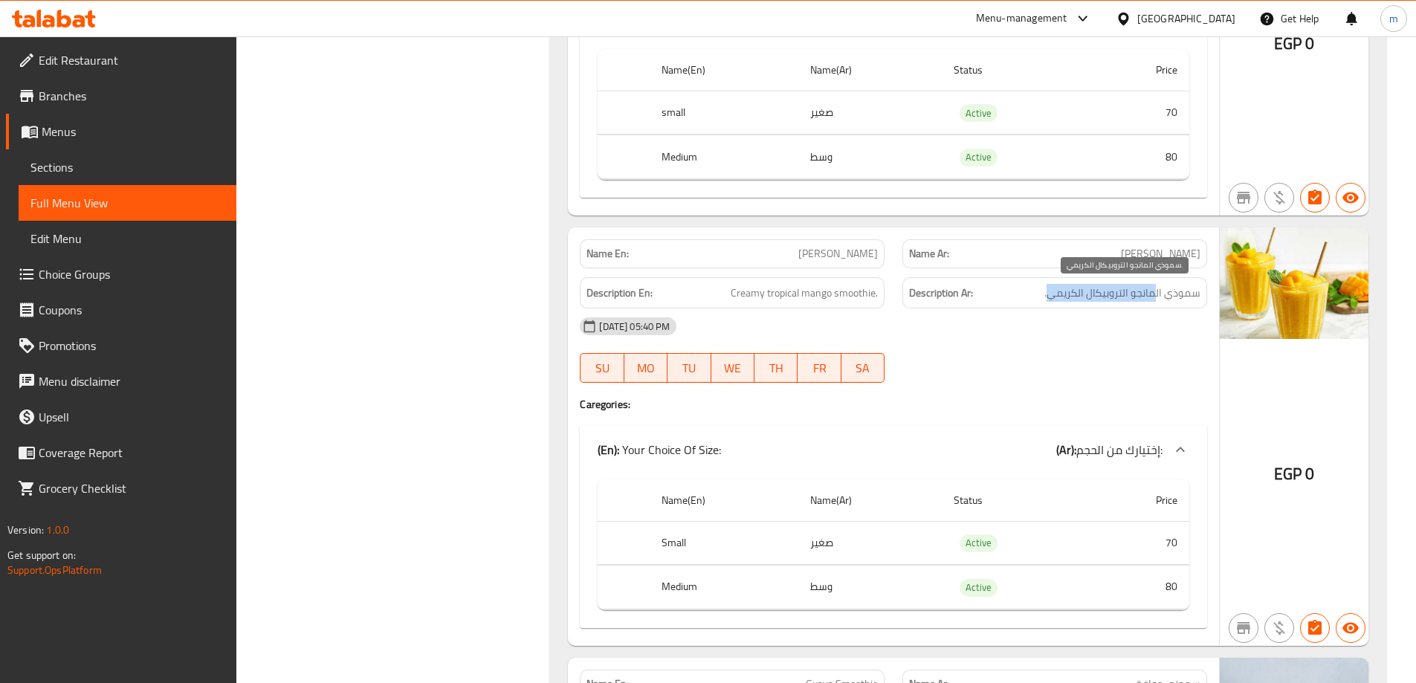
drag, startPoint x: 1155, startPoint y: 288, endPoint x: 1047, endPoint y: 293, distance: 107.9
click at [1047, 293] on span "سموذي المانجو التروبيكال الكريمي." at bounding box center [1122, 293] width 156 height 19
drag, startPoint x: 868, startPoint y: 297, endPoint x: 682, endPoint y: 300, distance: 185.8
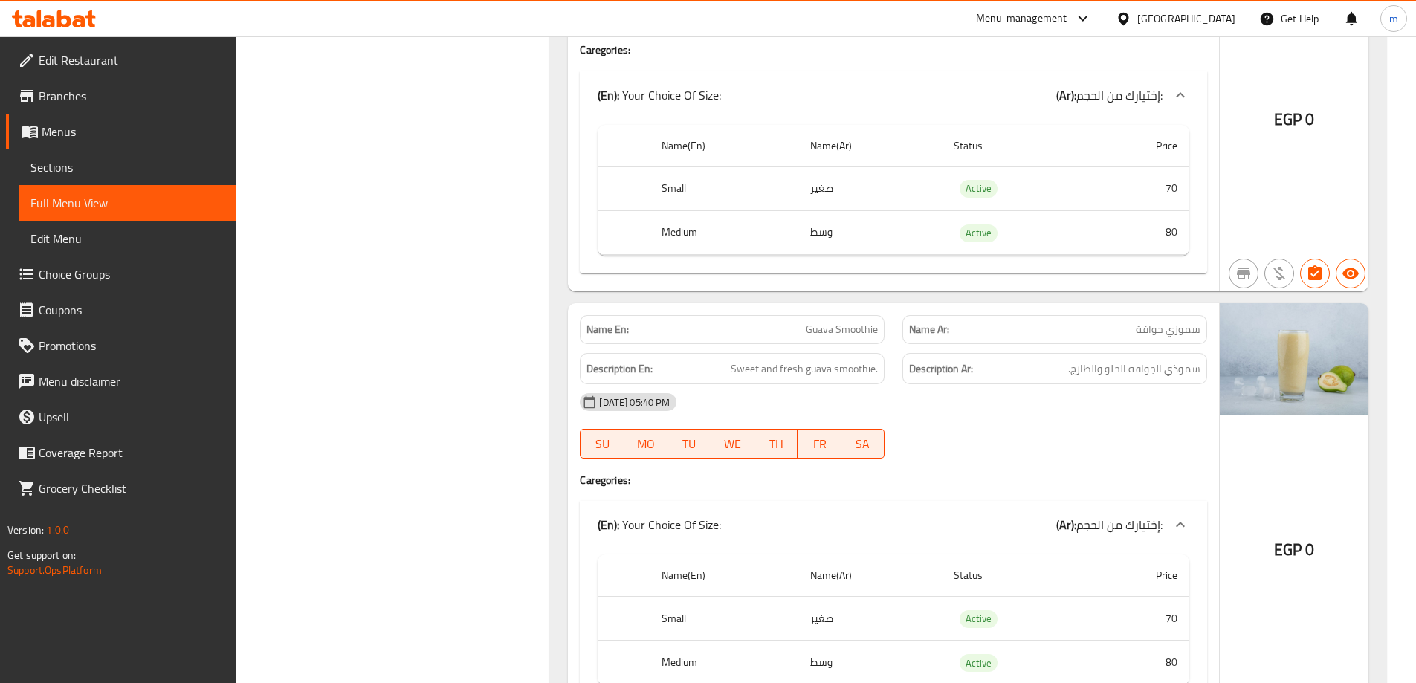
scroll to position [3081, 0]
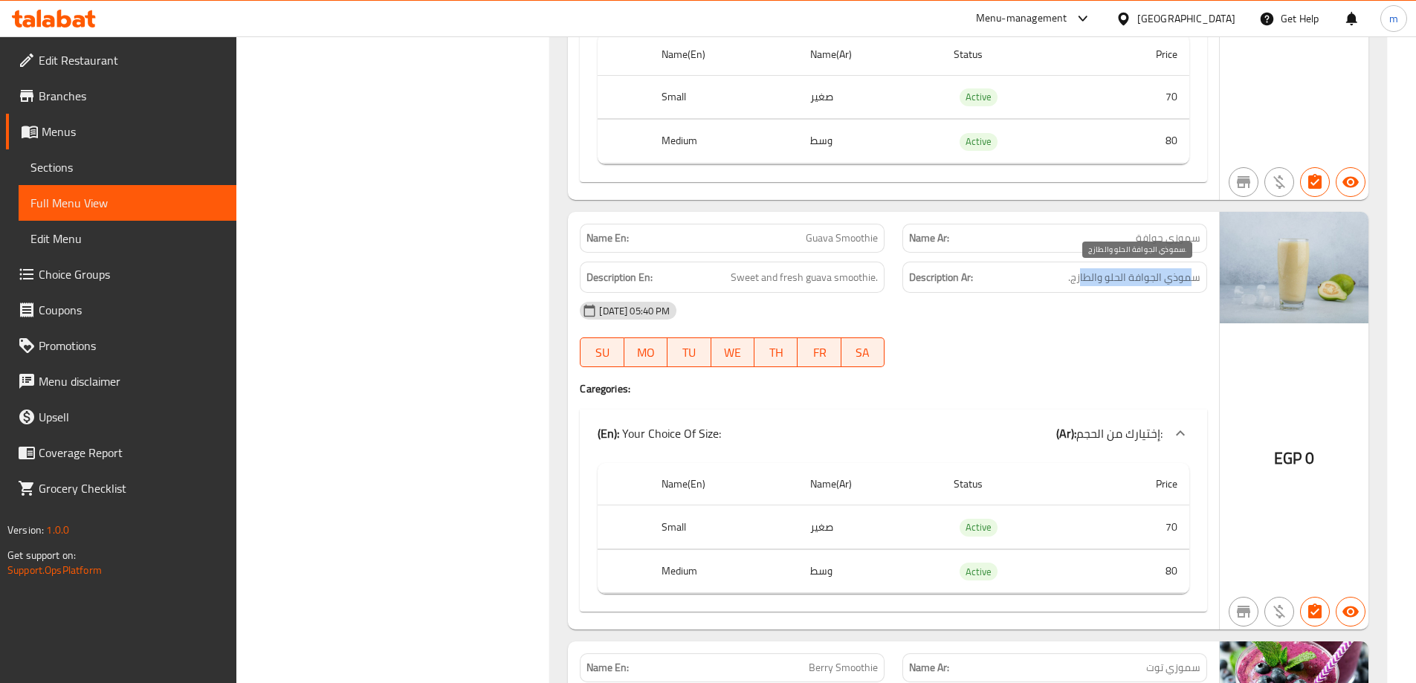
drag, startPoint x: 1190, startPoint y: 275, endPoint x: 1081, endPoint y: 278, distance: 109.3
click at [1081, 278] on span "سموذي الجوافة الحلو والطازج." at bounding box center [1134, 277] width 132 height 19
drag, startPoint x: 866, startPoint y: 277, endPoint x: 729, endPoint y: 280, distance: 136.8
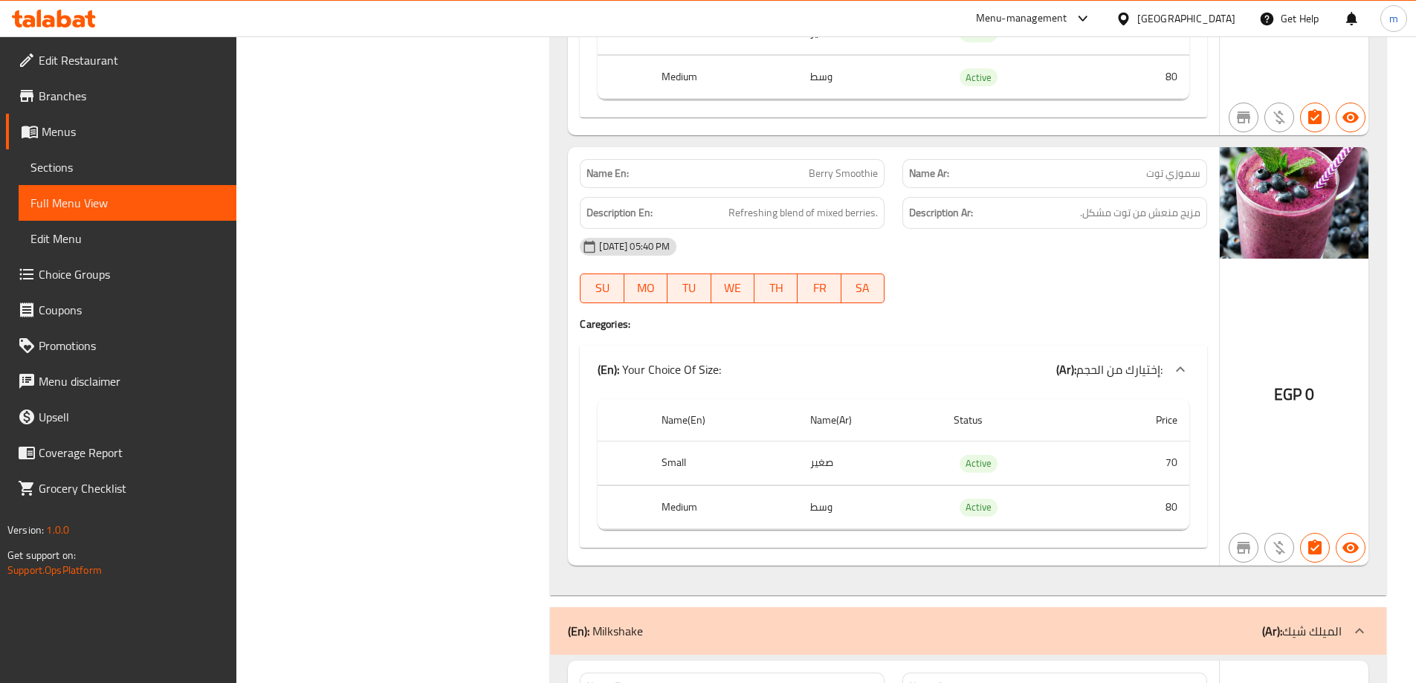
scroll to position [3601, 0]
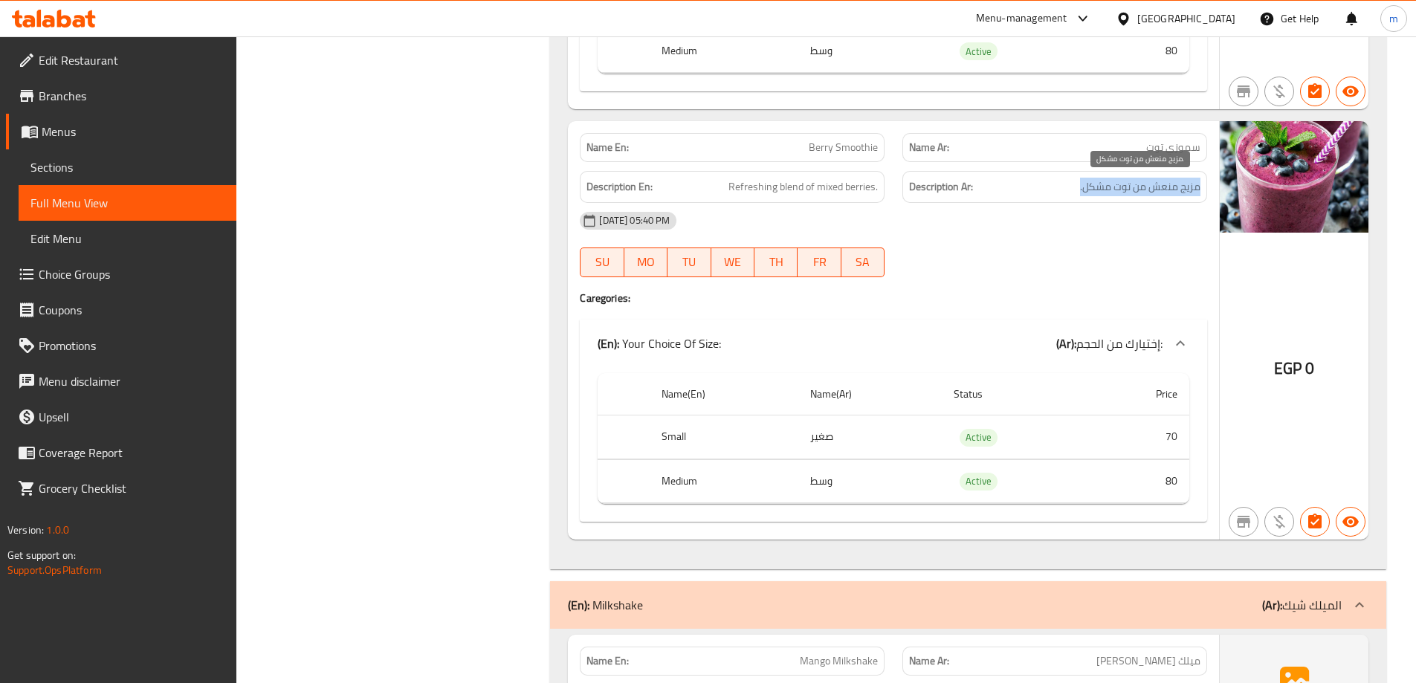
drag, startPoint x: 1197, startPoint y: 198, endPoint x: 1078, endPoint y: 192, distance: 119.1
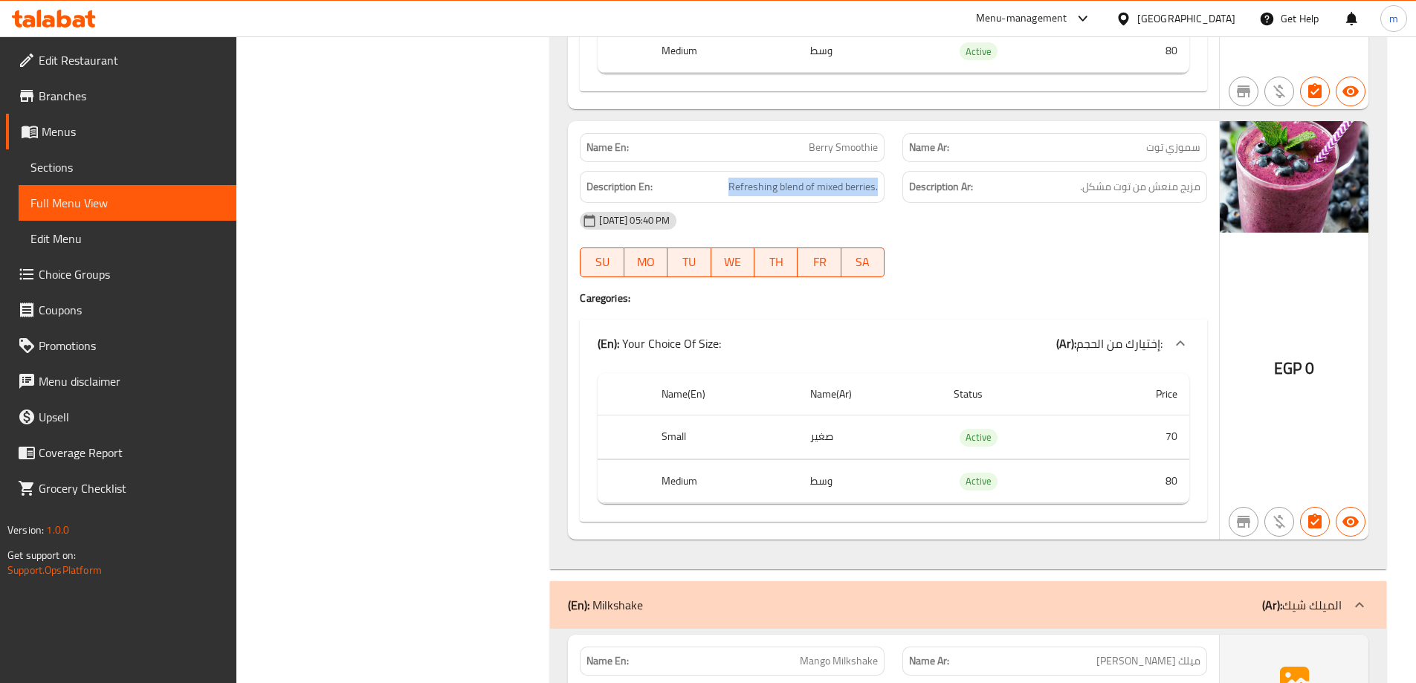
drag, startPoint x: 710, startPoint y: 179, endPoint x: 896, endPoint y: 190, distance: 185.4
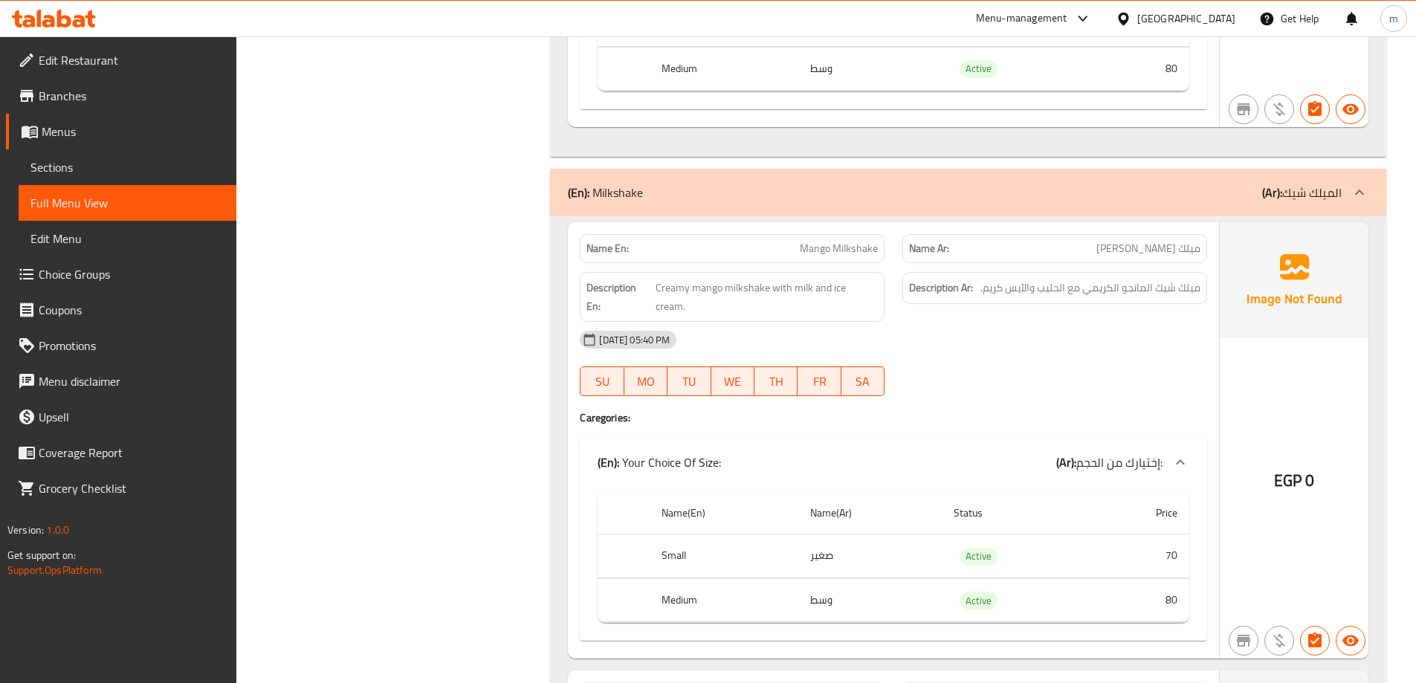
scroll to position [4121, 0]
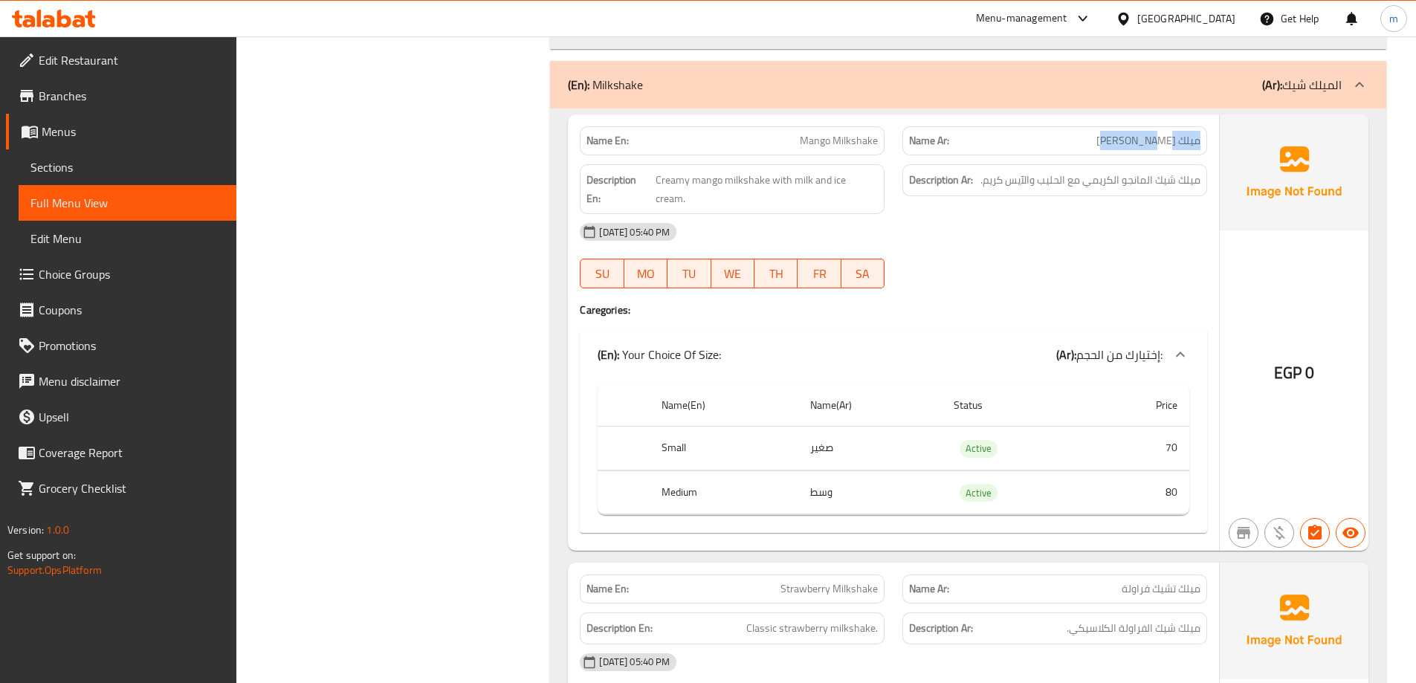
drag, startPoint x: 1205, startPoint y: 142, endPoint x: 1106, endPoint y: 140, distance: 99.6
drag, startPoint x: 771, startPoint y: 135, endPoint x: 857, endPoint y: 142, distance: 85.8
drag, startPoint x: 766, startPoint y: 181, endPoint x: 657, endPoint y: 188, distance: 109.5
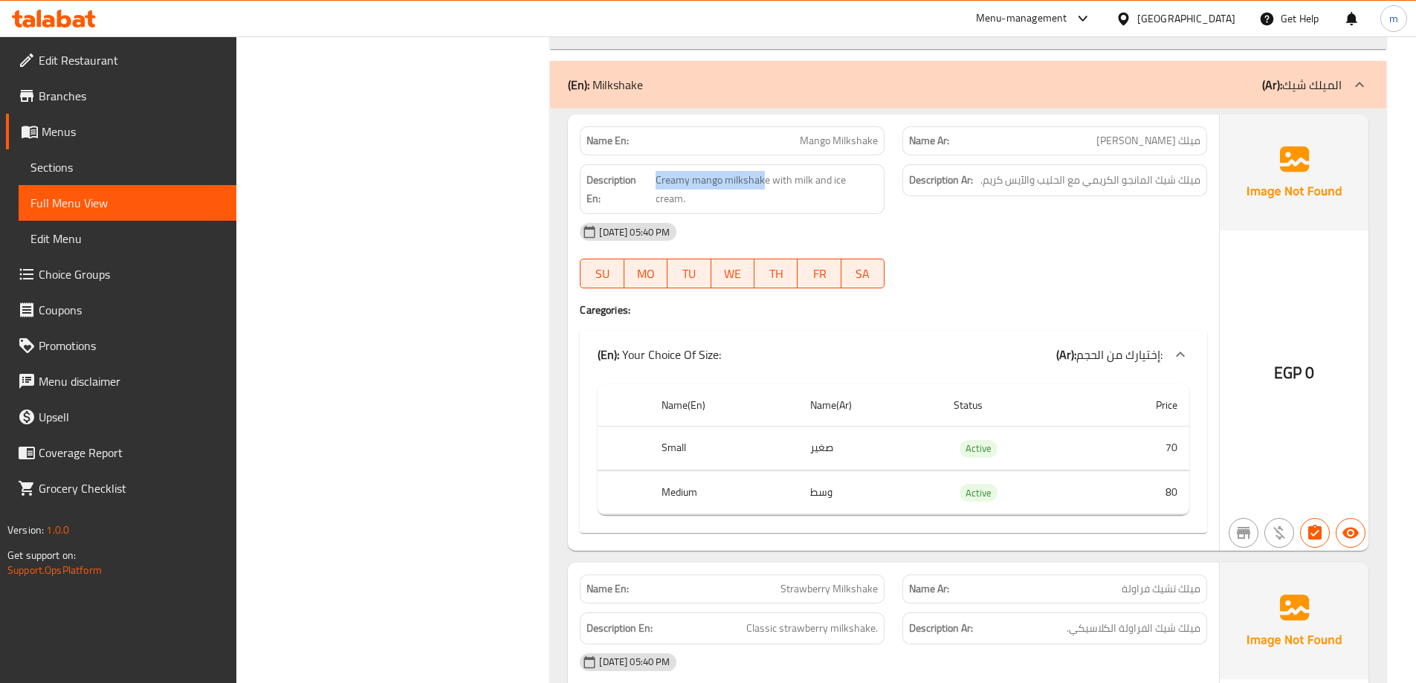
drag, startPoint x: 789, startPoint y: 175, endPoint x: 876, endPoint y: 181, distance: 87.9
click at [876, 181] on span "Creamy mango milkshake with milk and ice cream." at bounding box center [767, 189] width 222 height 36
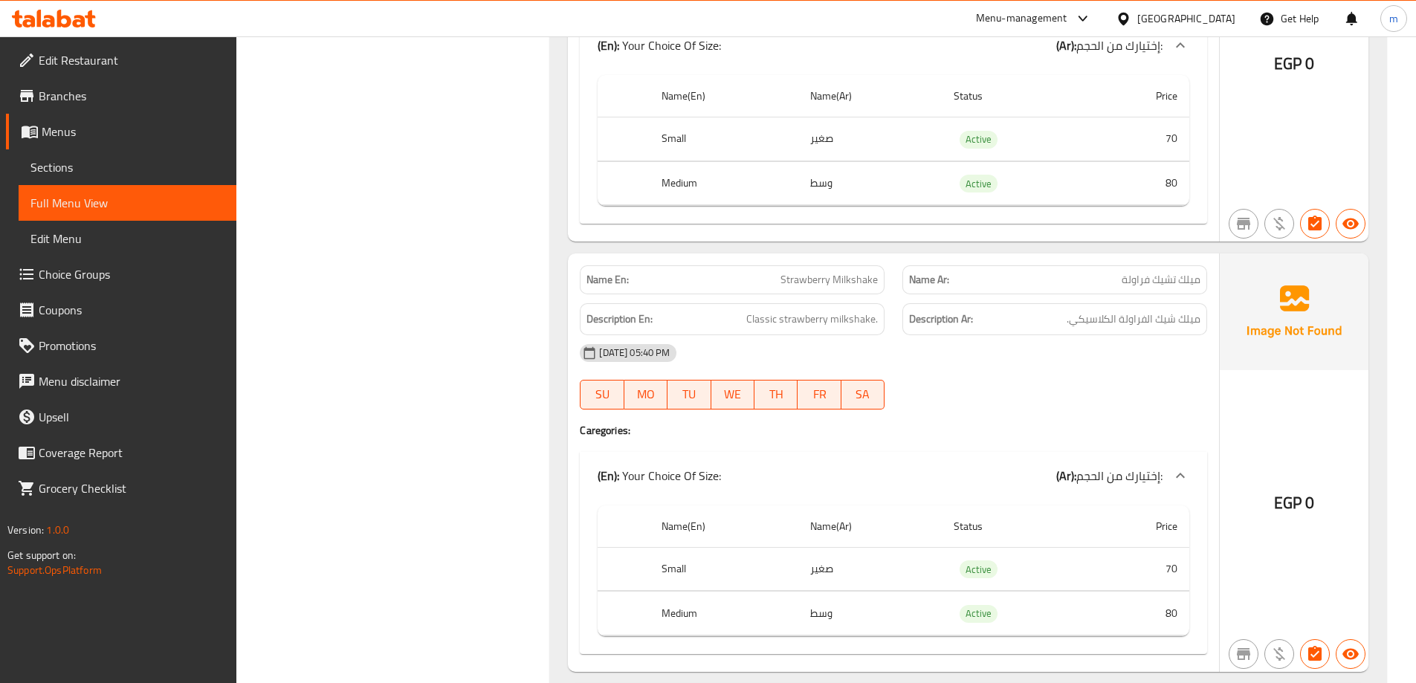
scroll to position [4418, 0]
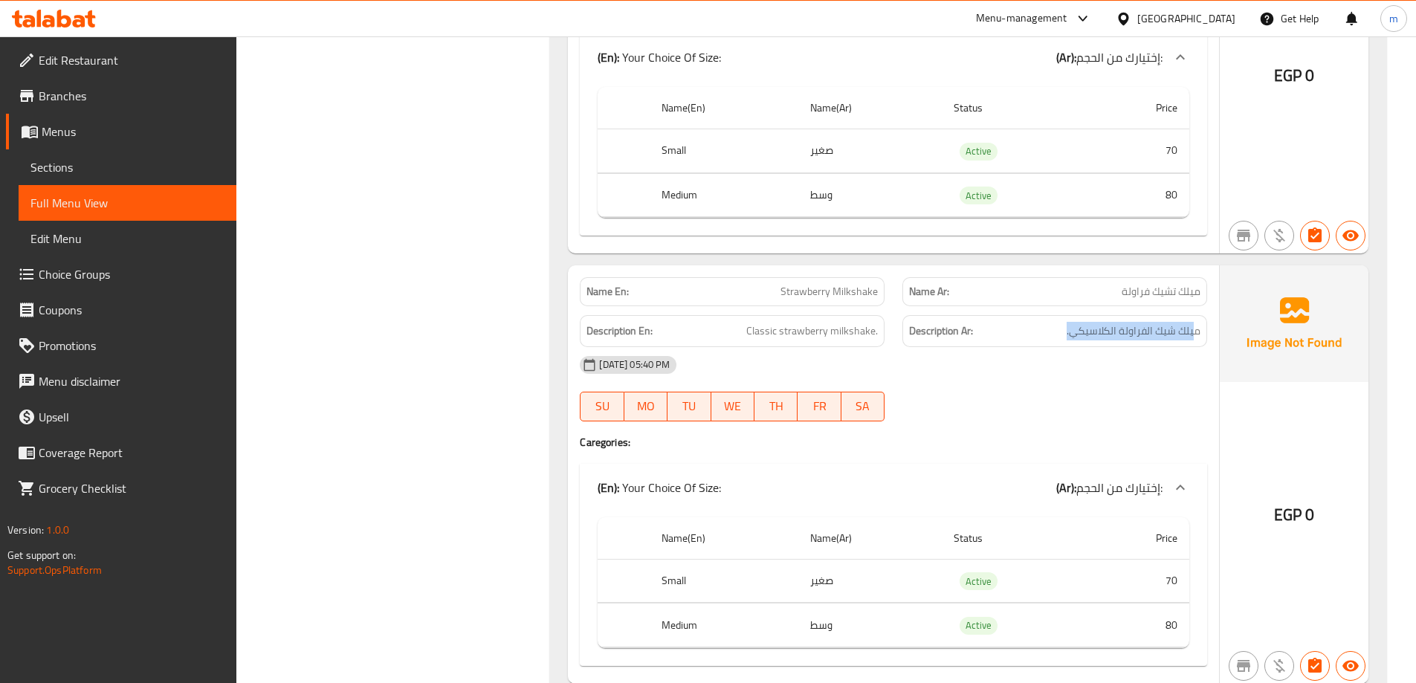
drag, startPoint x: 1170, startPoint y: 311, endPoint x: 1021, endPoint y: 314, distance: 148.7
drag, startPoint x: 764, startPoint y: 313, endPoint x: 811, endPoint y: 324, distance: 48.1
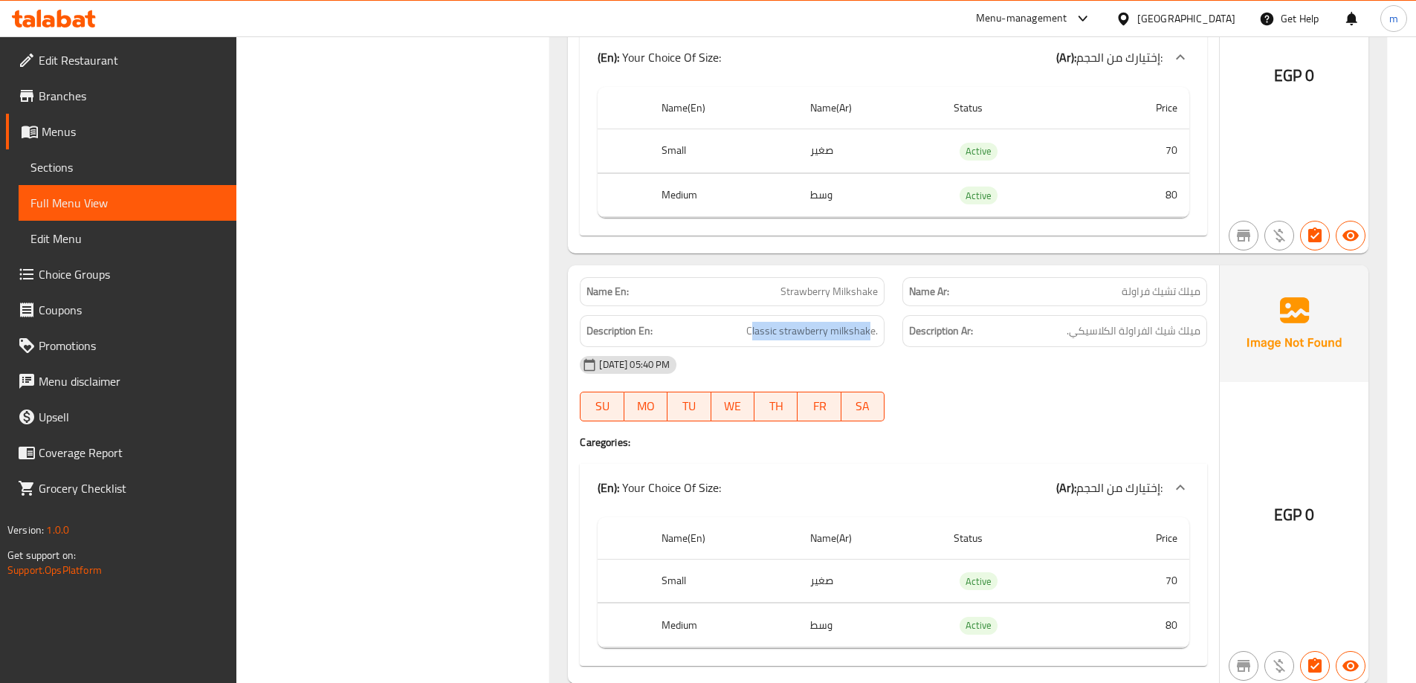
drag, startPoint x: 870, startPoint y: 313, endPoint x: 751, endPoint y: 323, distance: 119.4
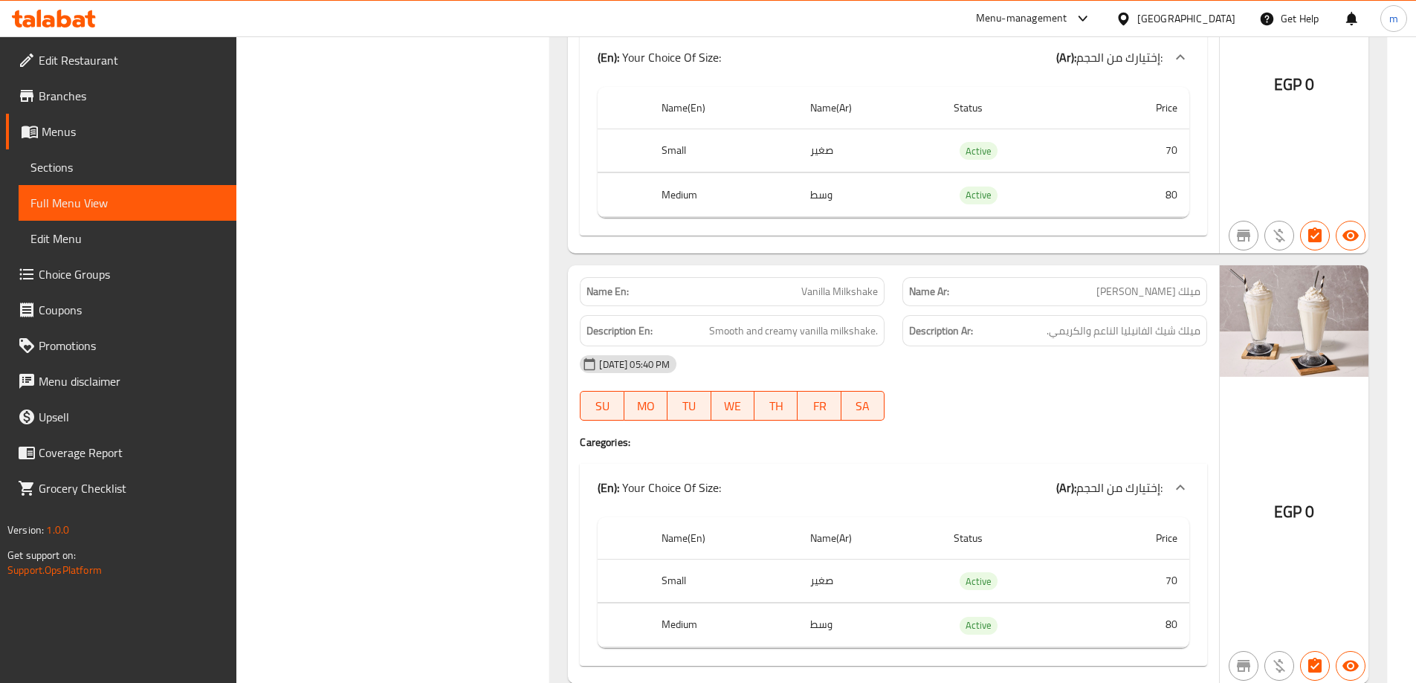
scroll to position [4864, 0]
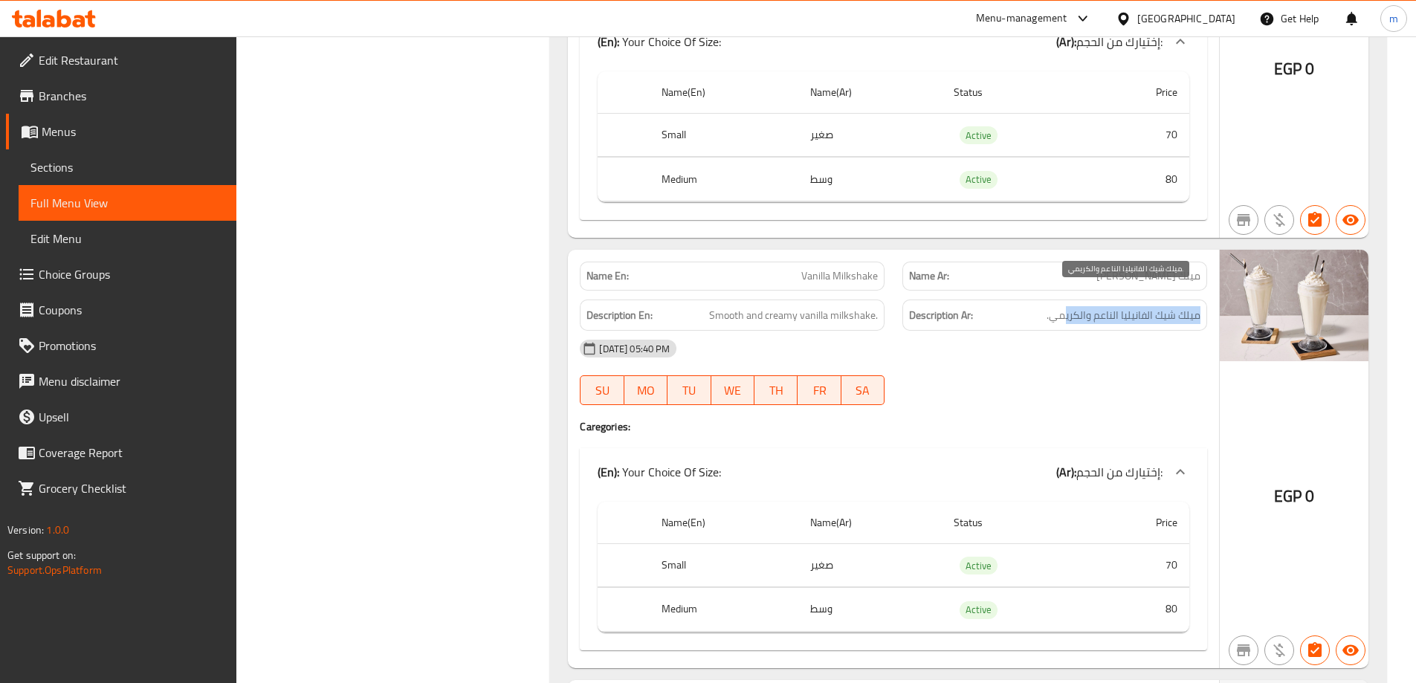
drag, startPoint x: 1198, startPoint y: 288, endPoint x: 1066, endPoint y: 294, distance: 132.5
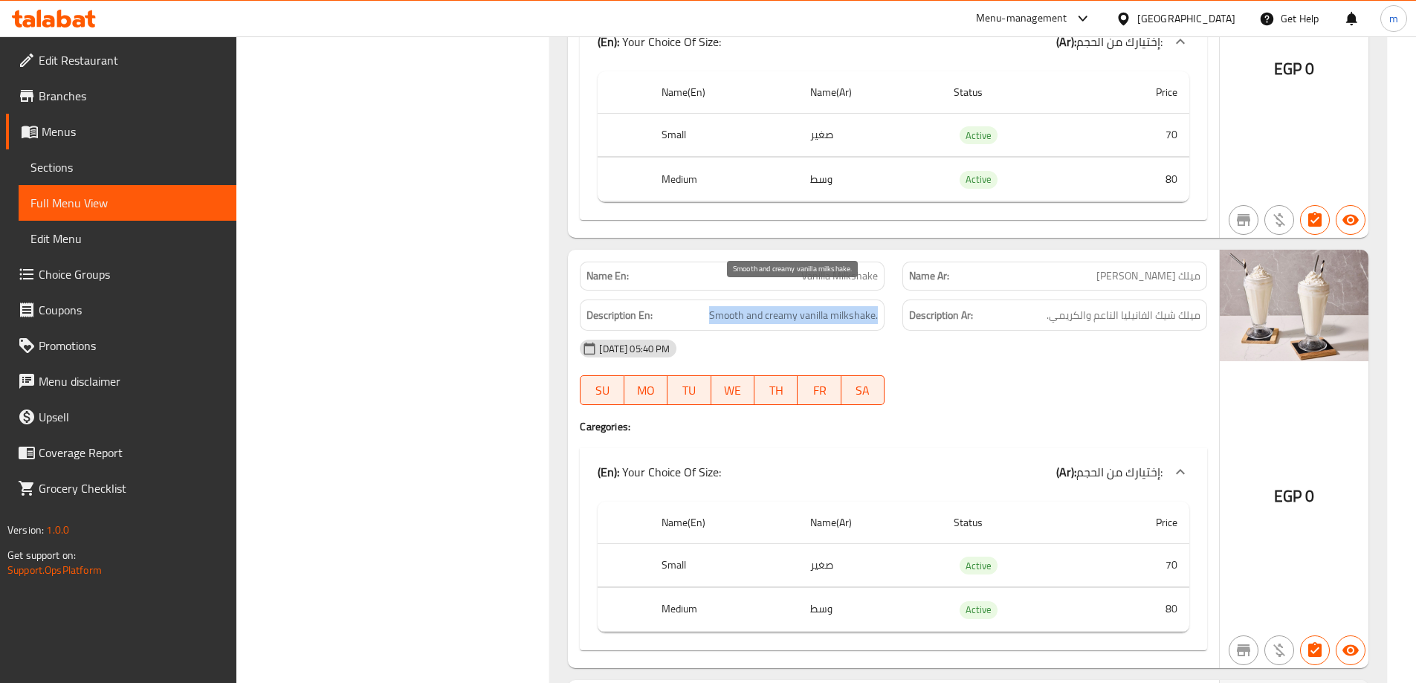
drag, startPoint x: 838, startPoint y: 299, endPoint x: 713, endPoint y: 287, distance: 125.4
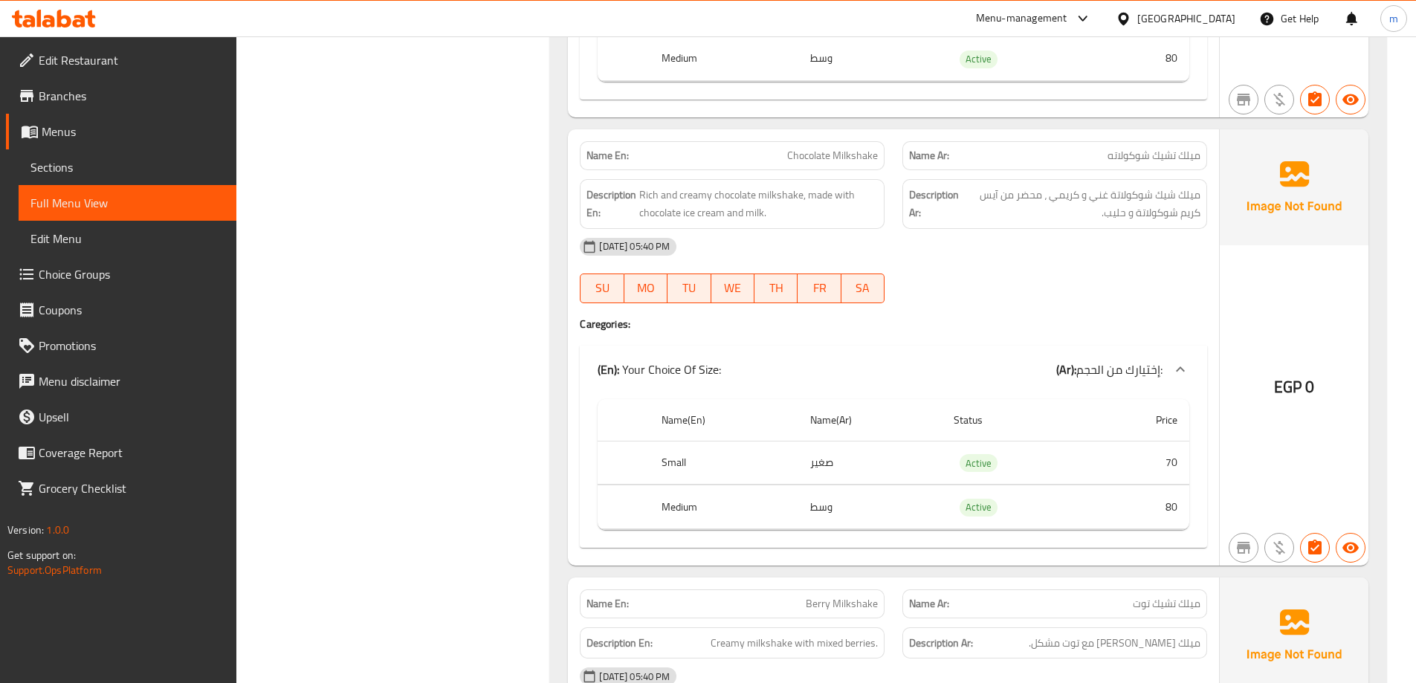
scroll to position [5459, 0]
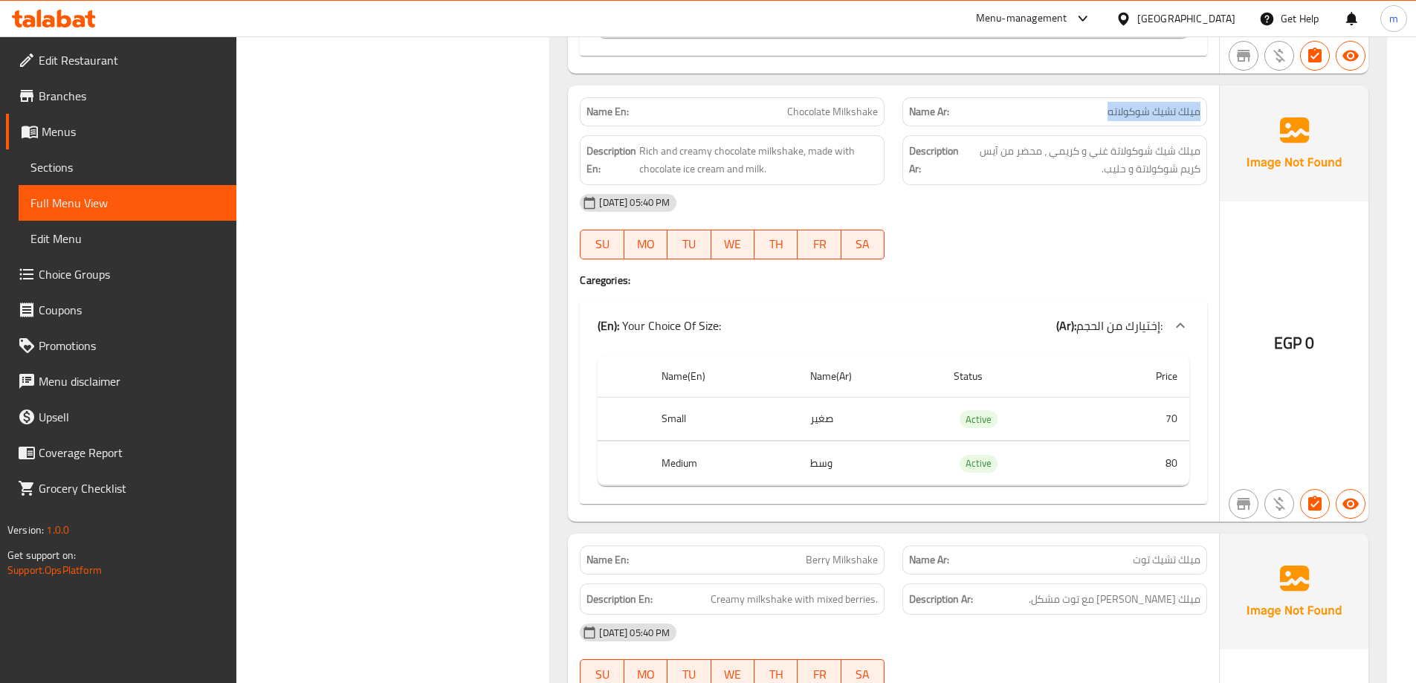
drag, startPoint x: 1195, startPoint y: 91, endPoint x: 1108, endPoint y: 77, distance: 88.2
drag, startPoint x: 872, startPoint y: 95, endPoint x: 706, endPoint y: 87, distance: 165.9
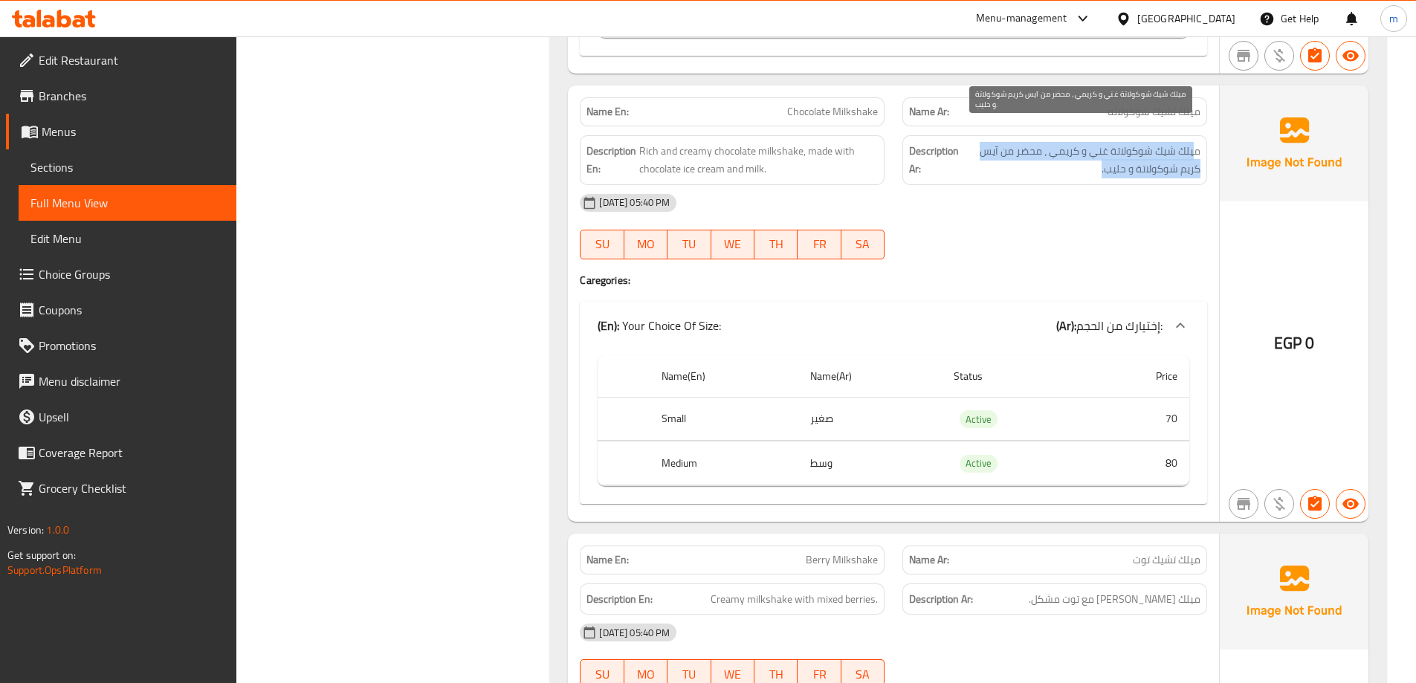
drag, startPoint x: 1195, startPoint y: 133, endPoint x: 1050, endPoint y: 142, distance: 145.2
click at [1050, 142] on span "ميلك شيك شوكولاتة غني و كريمي ، محضر من آيس كريم شوكولاتة و حليب." at bounding box center [1081, 160] width 239 height 36
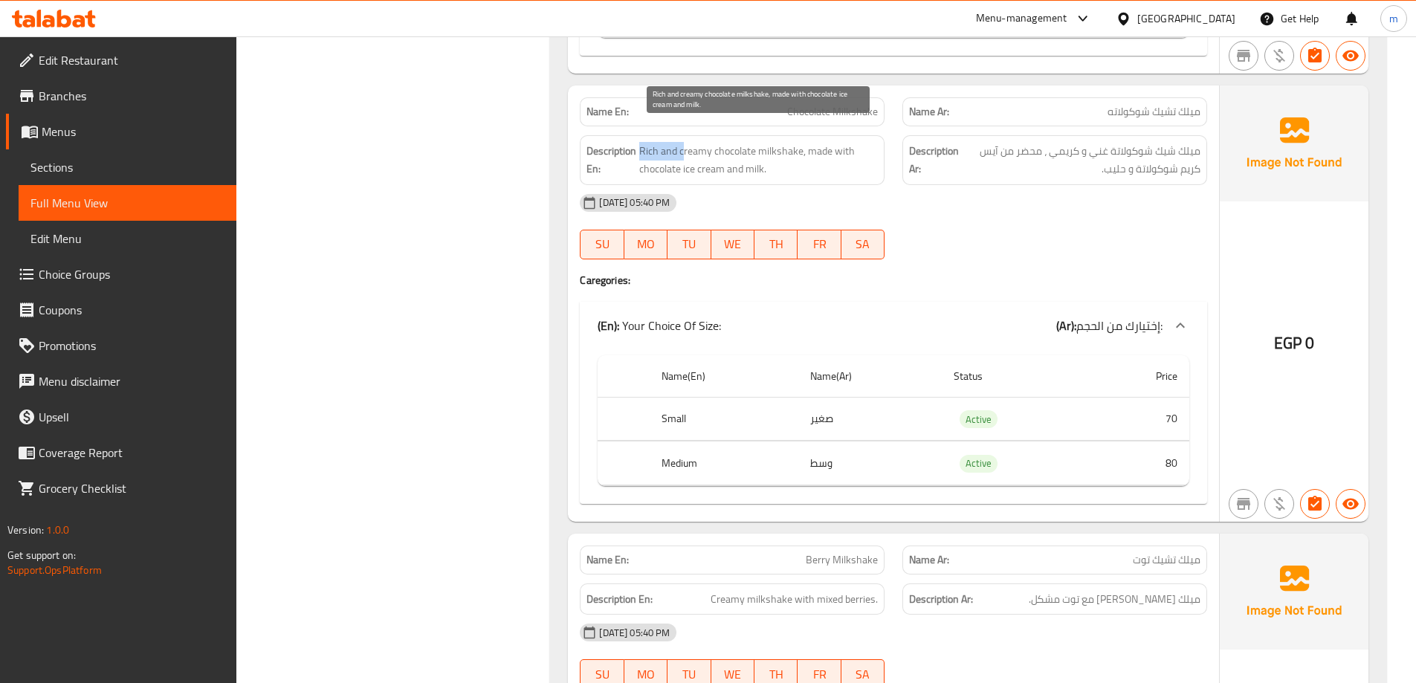
drag, startPoint x: 639, startPoint y: 132, endPoint x: 682, endPoint y: 137, distance: 43.4
click at [682, 142] on span "Rich and creamy chocolate milkshake, made with chocolate ice cream and milk." at bounding box center [758, 160] width 239 height 36
drag, startPoint x: 791, startPoint y: 135, endPoint x: 641, endPoint y: 136, distance: 149.4
click at [641, 142] on span "Rich and creamy chocolate milkshake, made with chocolate ice cream and milk." at bounding box center [758, 160] width 239 height 36
drag, startPoint x: 814, startPoint y: 135, endPoint x: 820, endPoint y: 146, distance: 12.4
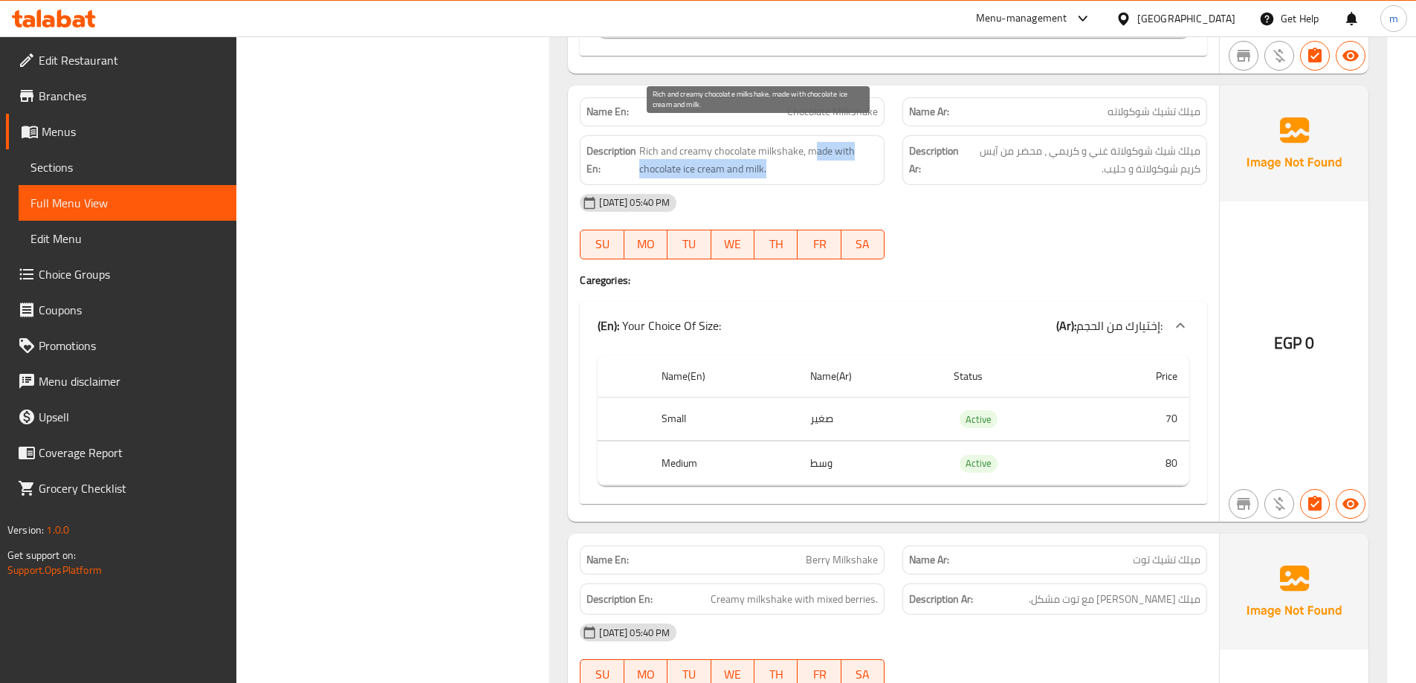
click at [820, 146] on span "Rich and creamy chocolate milkshake, made with chocolate ice cream and milk." at bounding box center [758, 160] width 239 height 36
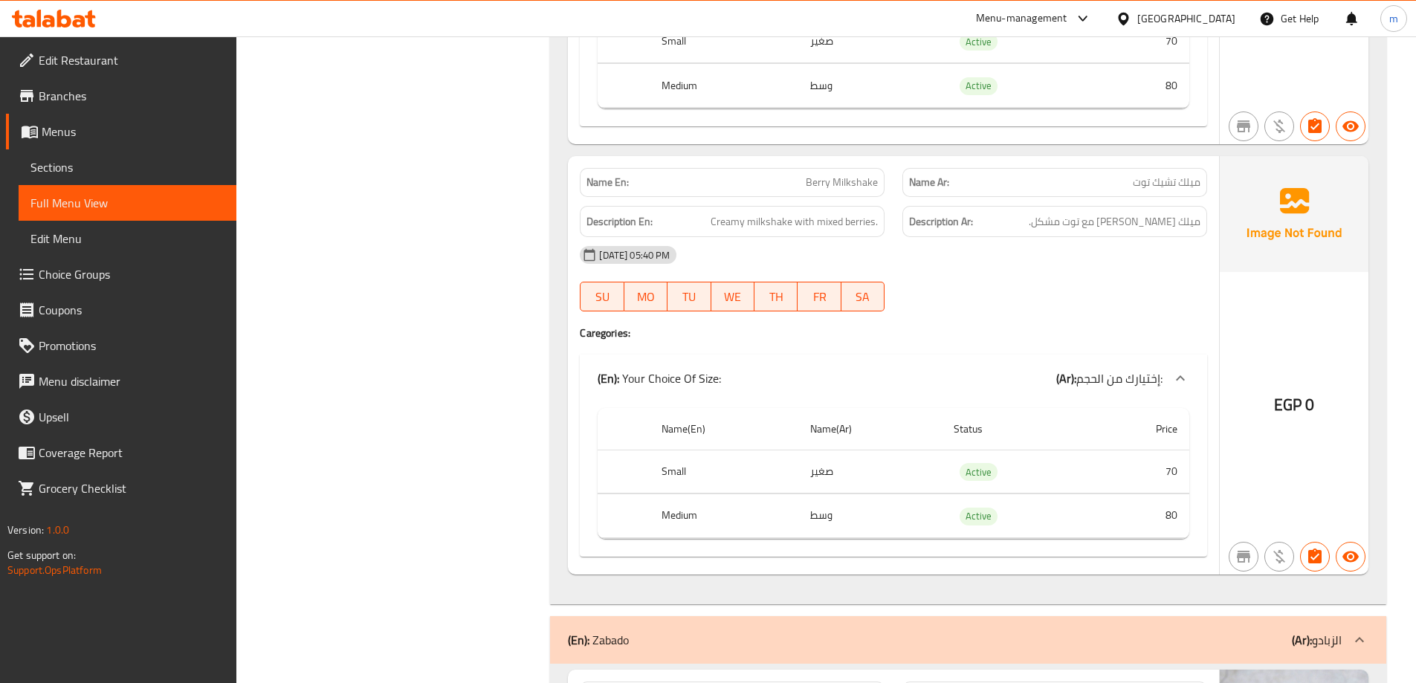
scroll to position [5830, 0]
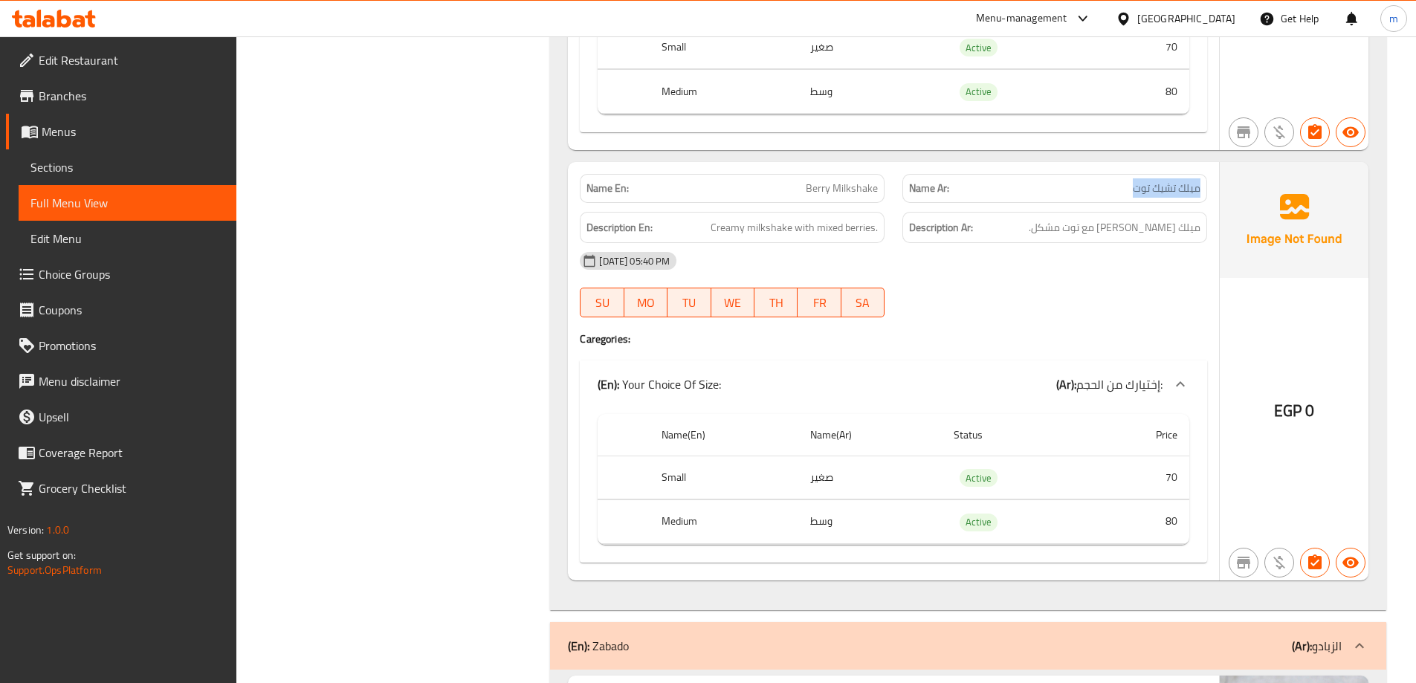
drag, startPoint x: 1211, startPoint y: 163, endPoint x: 1133, endPoint y: 153, distance: 77.9
drag, startPoint x: 877, startPoint y: 161, endPoint x: 808, endPoint y: 166, distance: 69.3
drag, startPoint x: 1196, startPoint y: 211, endPoint x: 1048, endPoint y: 211, distance: 147.9
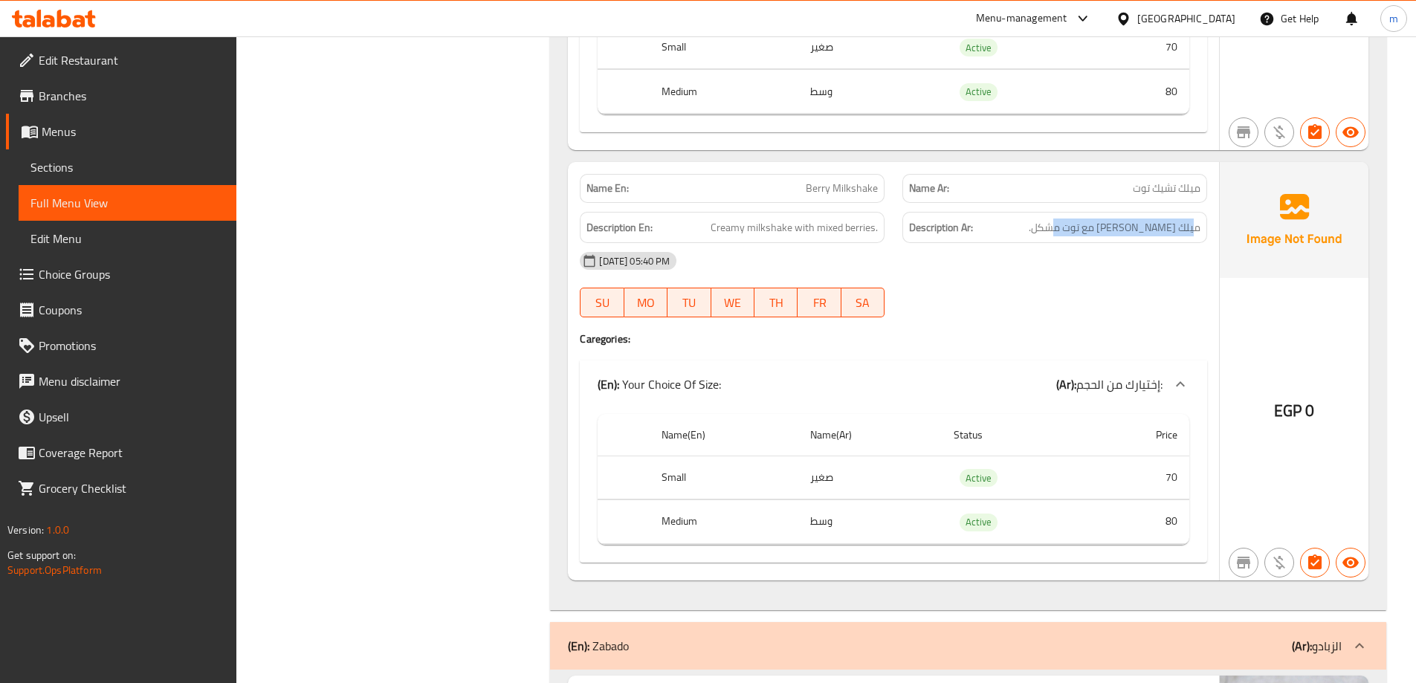
drag, startPoint x: 796, startPoint y: 213, endPoint x: 882, endPoint y: 209, distance: 86.3
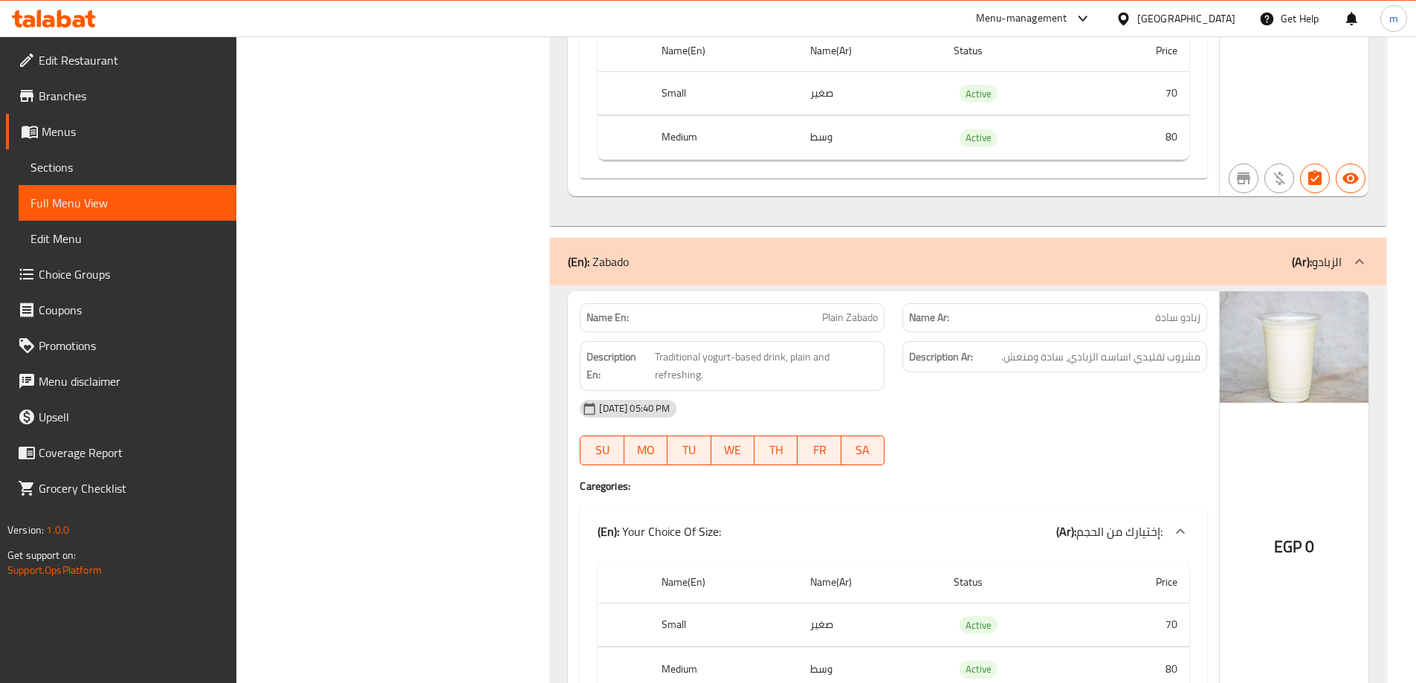
scroll to position [6351, 0]
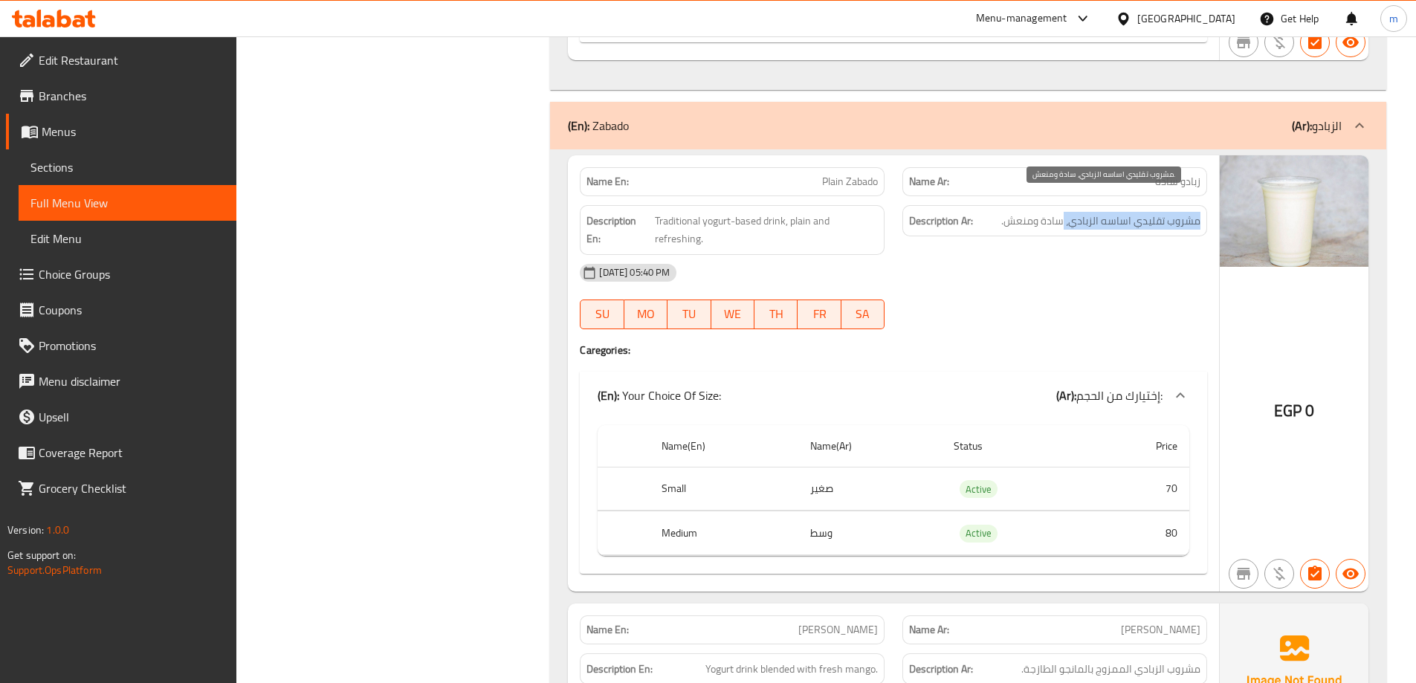
drag, startPoint x: 1200, startPoint y: 200, endPoint x: 1065, endPoint y: 207, distance: 134.7
click at [1065, 212] on span "مشروب تقليدي اساسه الزبادي، سادة ومنعش." at bounding box center [1100, 221] width 199 height 19
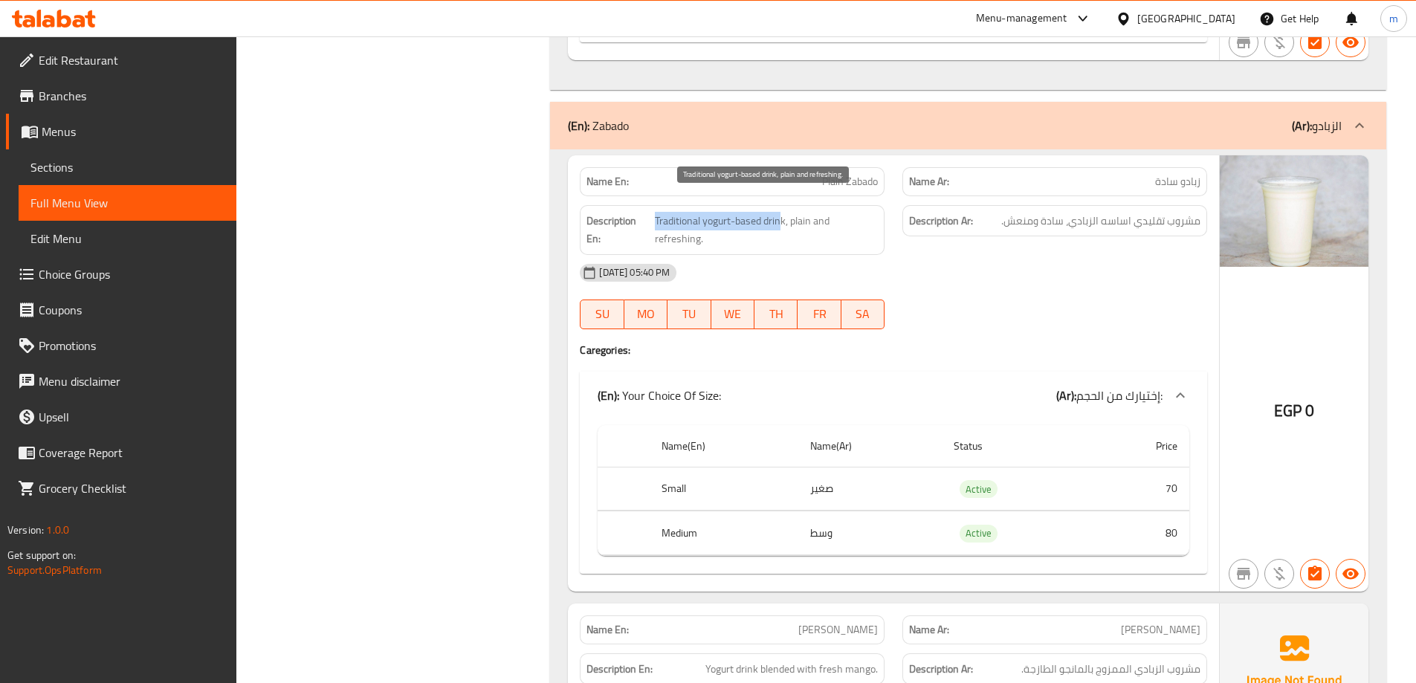
drag, startPoint x: 657, startPoint y: 198, endPoint x: 782, endPoint y: 204, distance: 125.0
click at [782, 212] on span "Traditional yogurt-based drink, plain and refreshing." at bounding box center [766, 230] width 223 height 36
drag, startPoint x: 792, startPoint y: 201, endPoint x: 799, endPoint y: 221, distance: 21.2
click at [799, 221] on span "Traditional yogurt-based drink, plain and refreshing." at bounding box center [766, 230] width 223 height 36
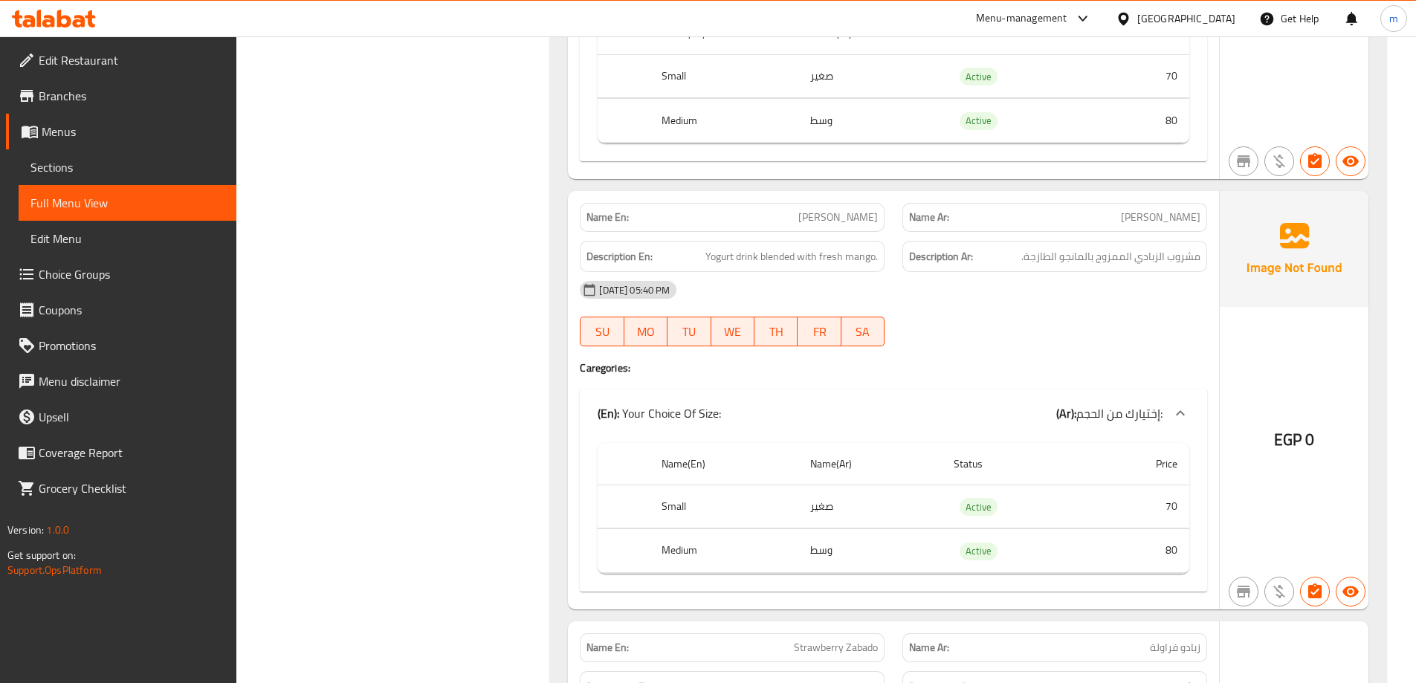
scroll to position [6797, 0]
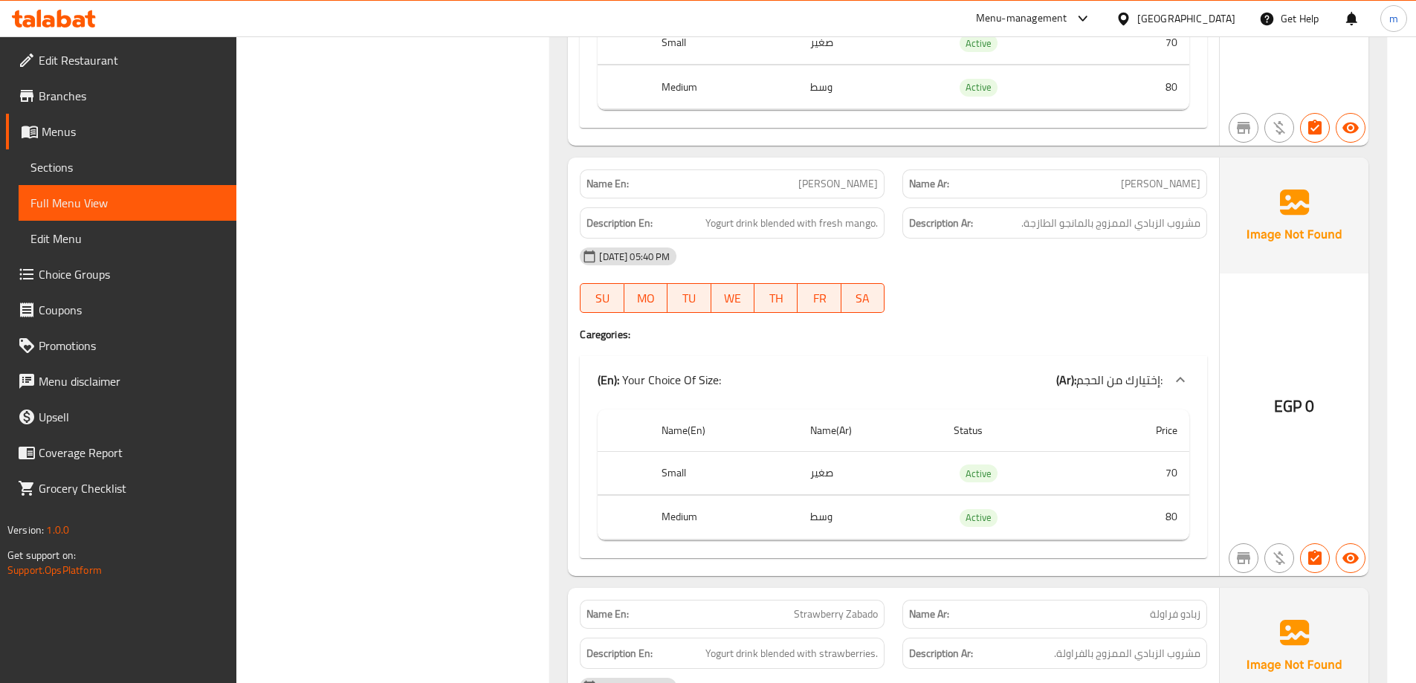
drag, startPoint x: 1158, startPoint y: 203, endPoint x: 994, endPoint y: 201, distance: 164.3
drag, startPoint x: 752, startPoint y: 197, endPoint x: 881, endPoint y: 213, distance: 129.5
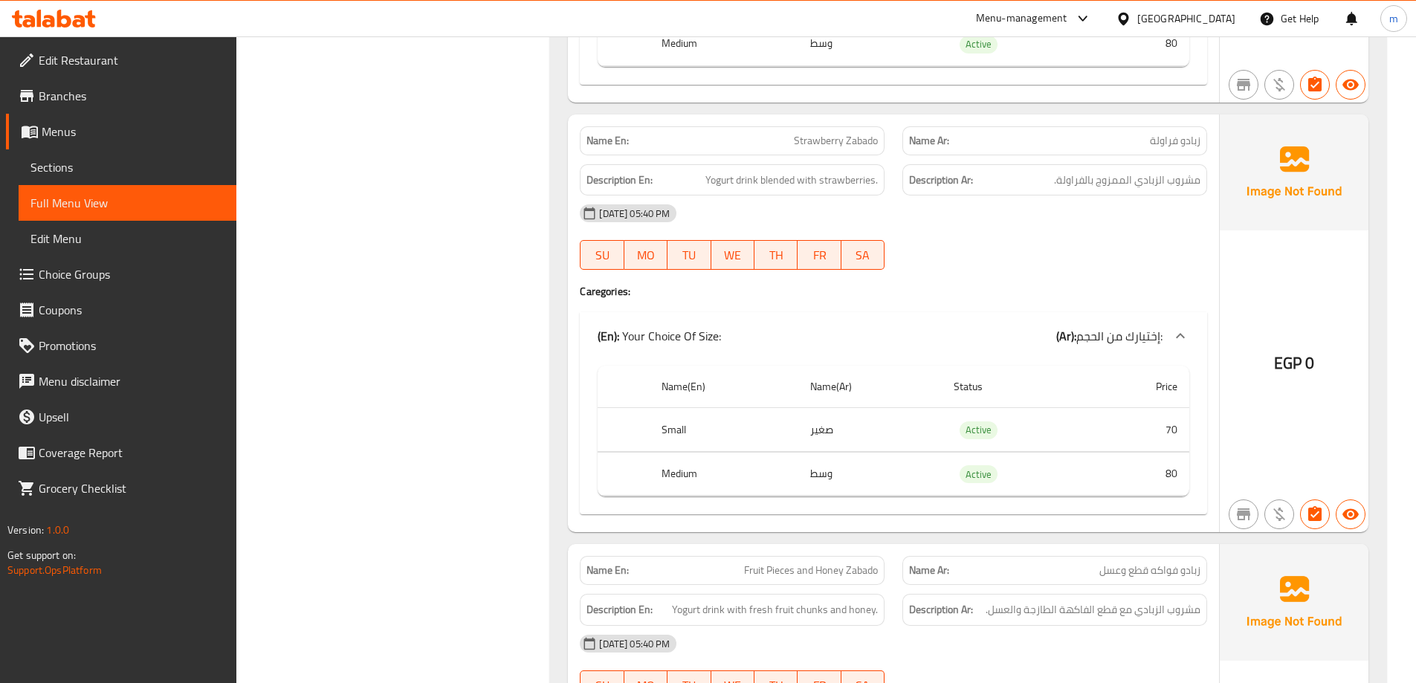
scroll to position [7317, 0]
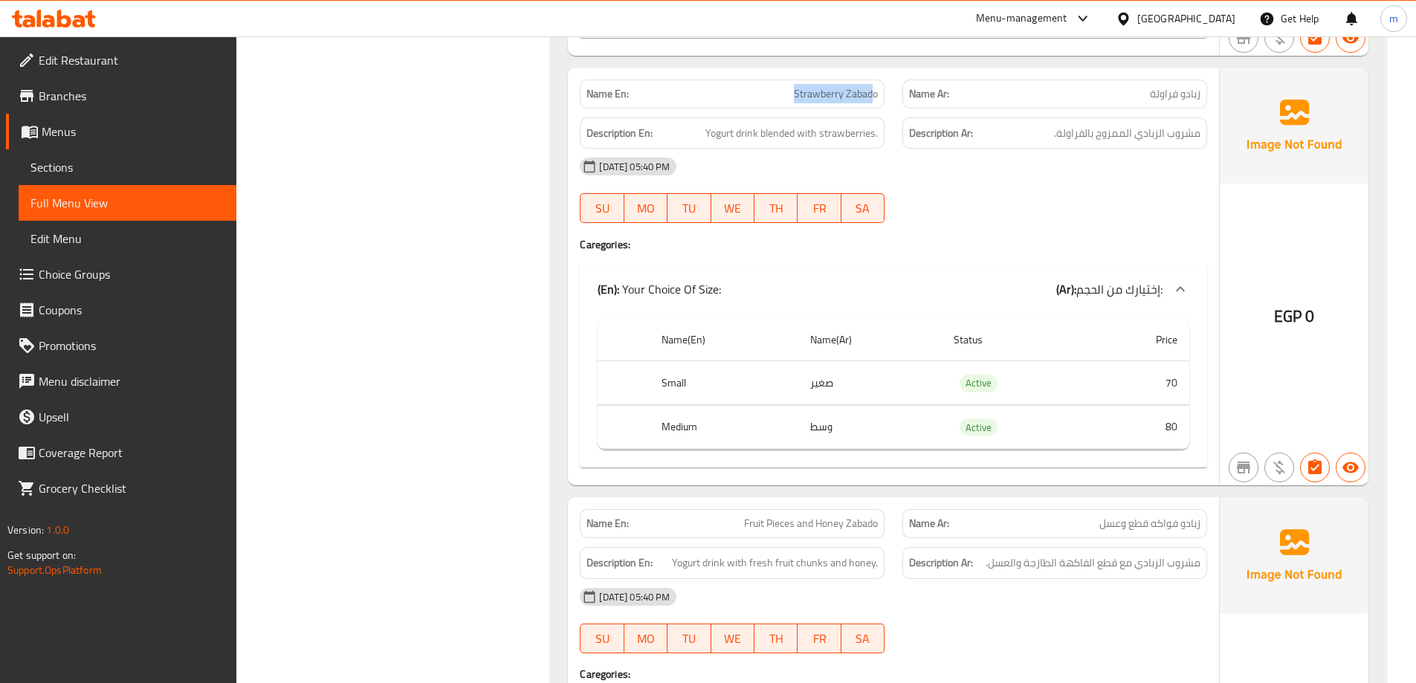
drag, startPoint x: 871, startPoint y: 76, endPoint x: 770, endPoint y: 79, distance: 101.1
drag, startPoint x: 708, startPoint y: 111, endPoint x: 792, endPoint y: 112, distance: 84.0
click at [792, 124] on span "Yogurt drink blended with strawberries." at bounding box center [791, 133] width 172 height 19
click at [748, 124] on span "Yogurt drink blended with strawberries." at bounding box center [791, 133] width 172 height 19
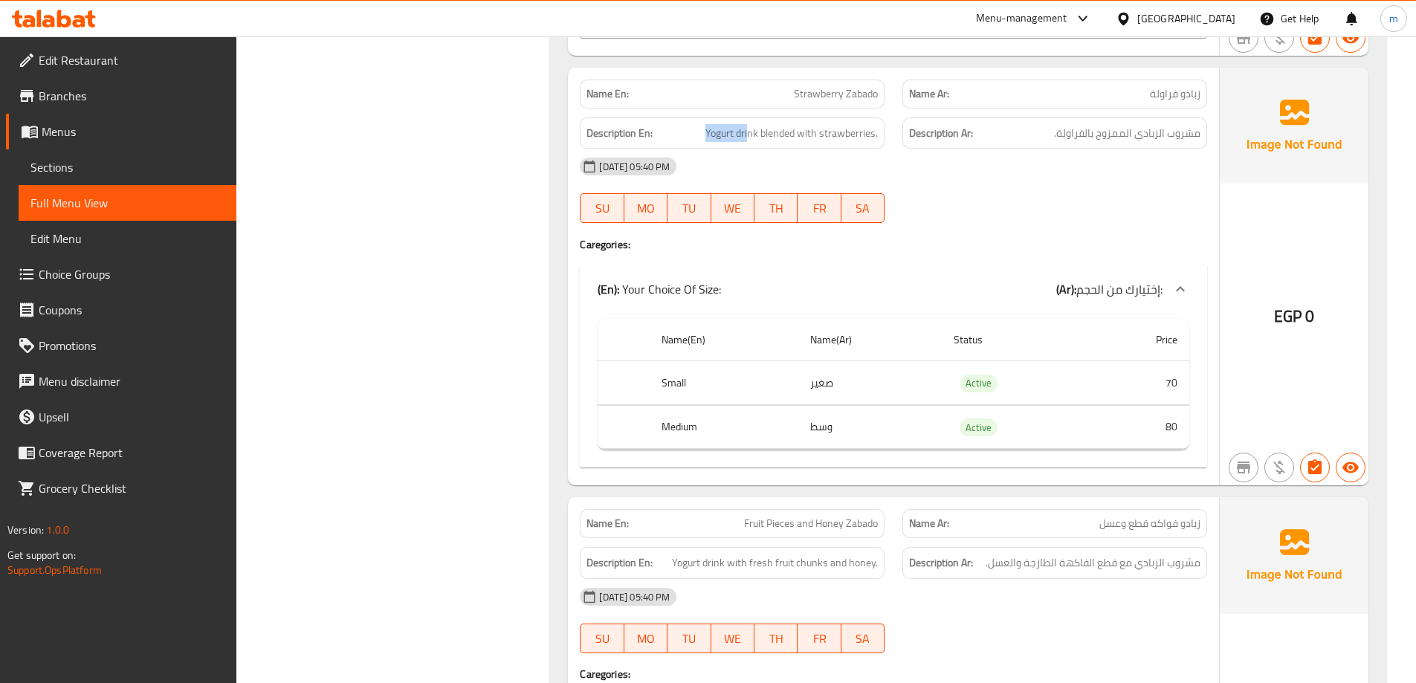
drag, startPoint x: 749, startPoint y: 113, endPoint x: 685, endPoint y: 113, distance: 63.9
drag, startPoint x: 769, startPoint y: 109, endPoint x: 888, endPoint y: 114, distance: 119.0
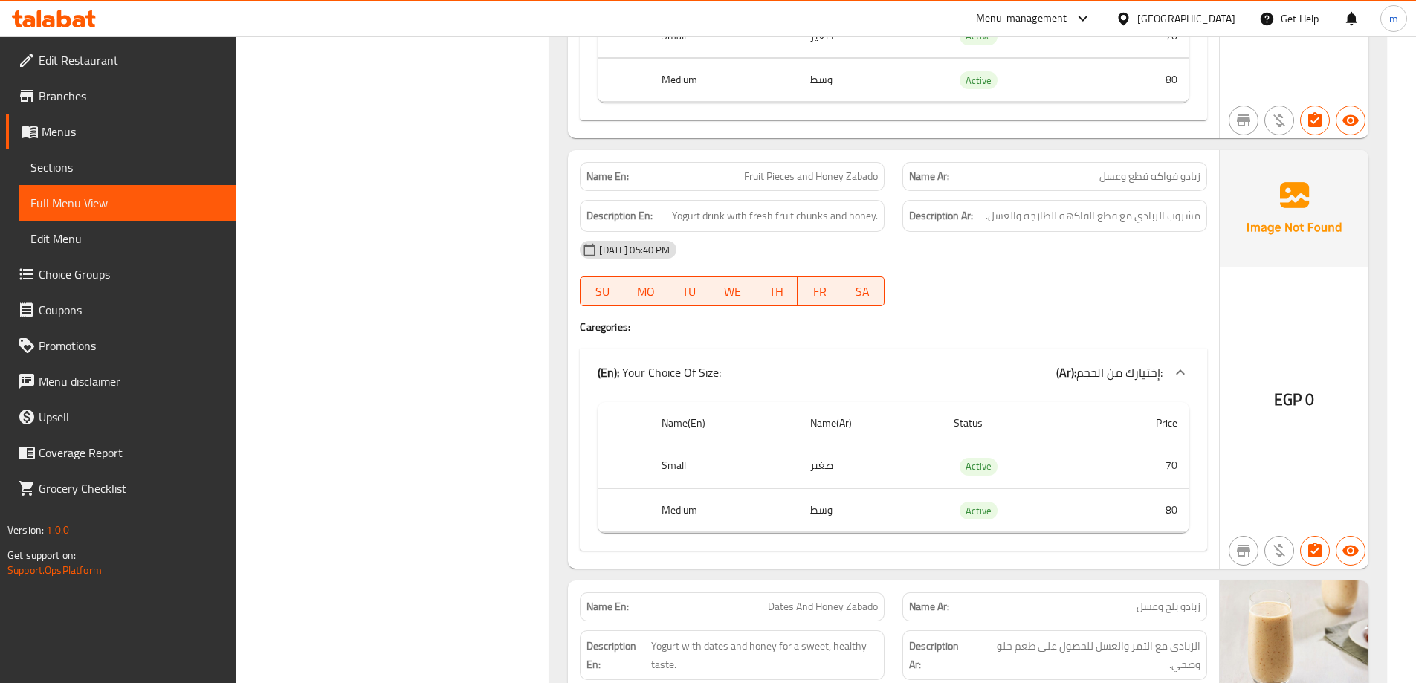
scroll to position [7688, 0]
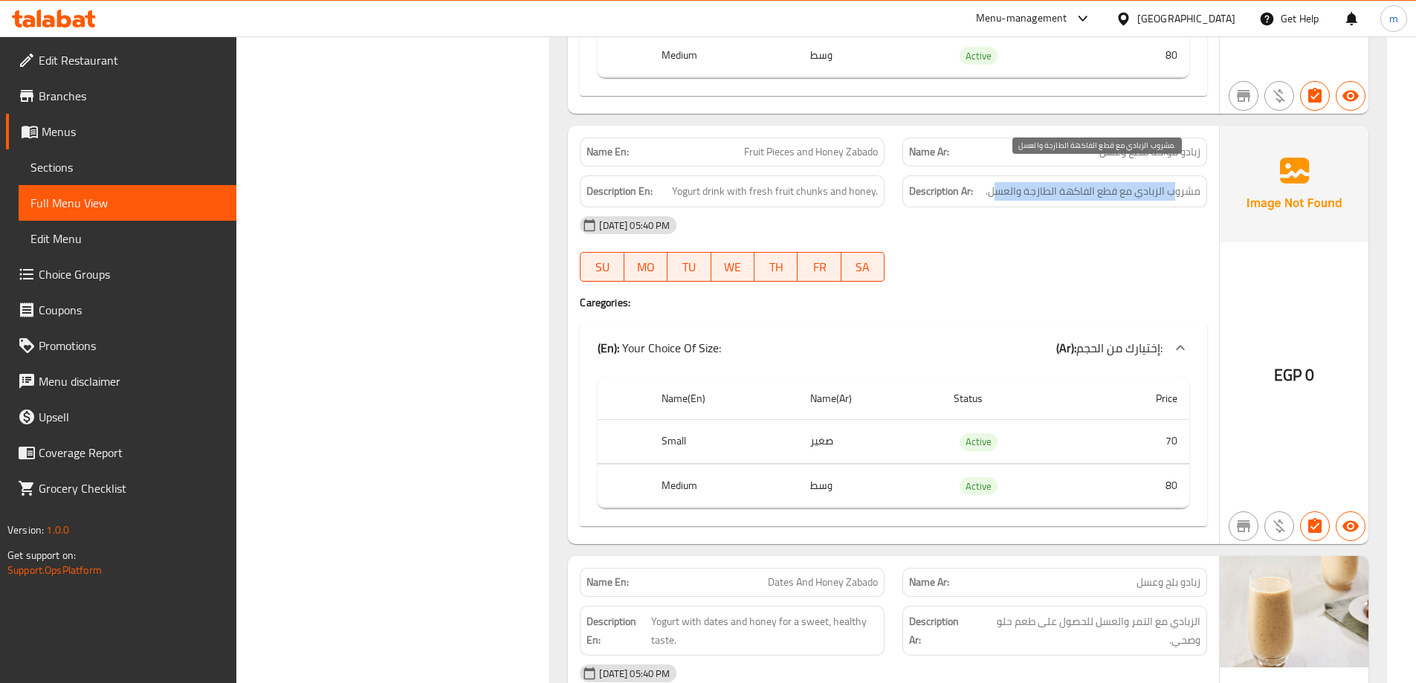
drag, startPoint x: 1175, startPoint y: 161, endPoint x: 999, endPoint y: 180, distance: 177.2
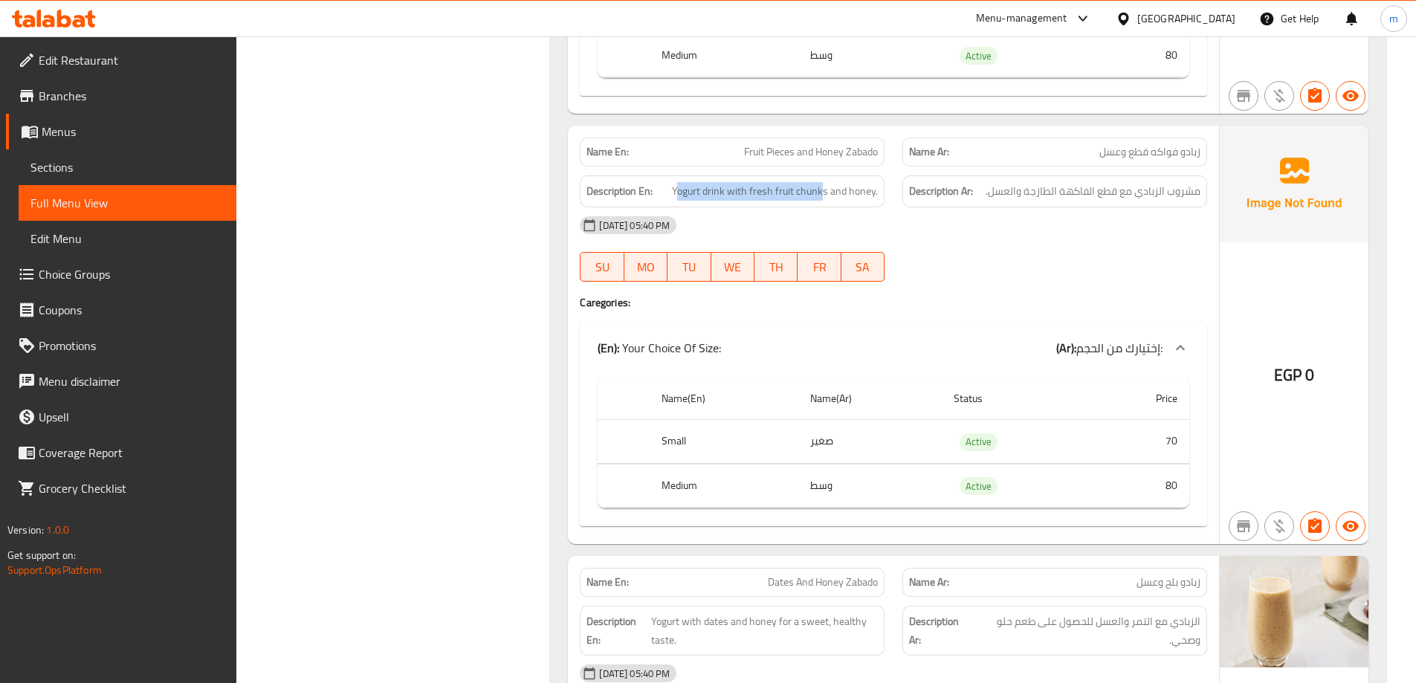
drag, startPoint x: 685, startPoint y: 173, endPoint x: 826, endPoint y: 184, distance: 141.6
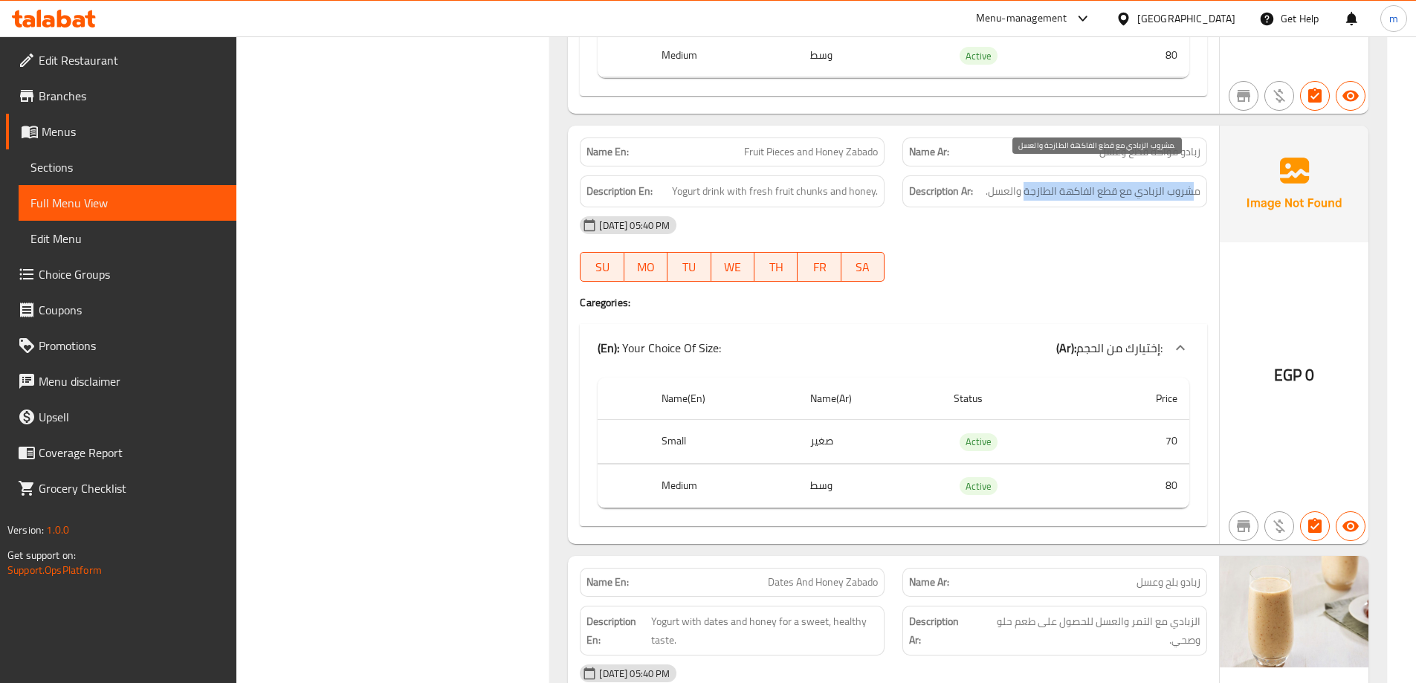
drag, startPoint x: 1194, startPoint y: 172, endPoint x: 1024, endPoint y: 183, distance: 169.8
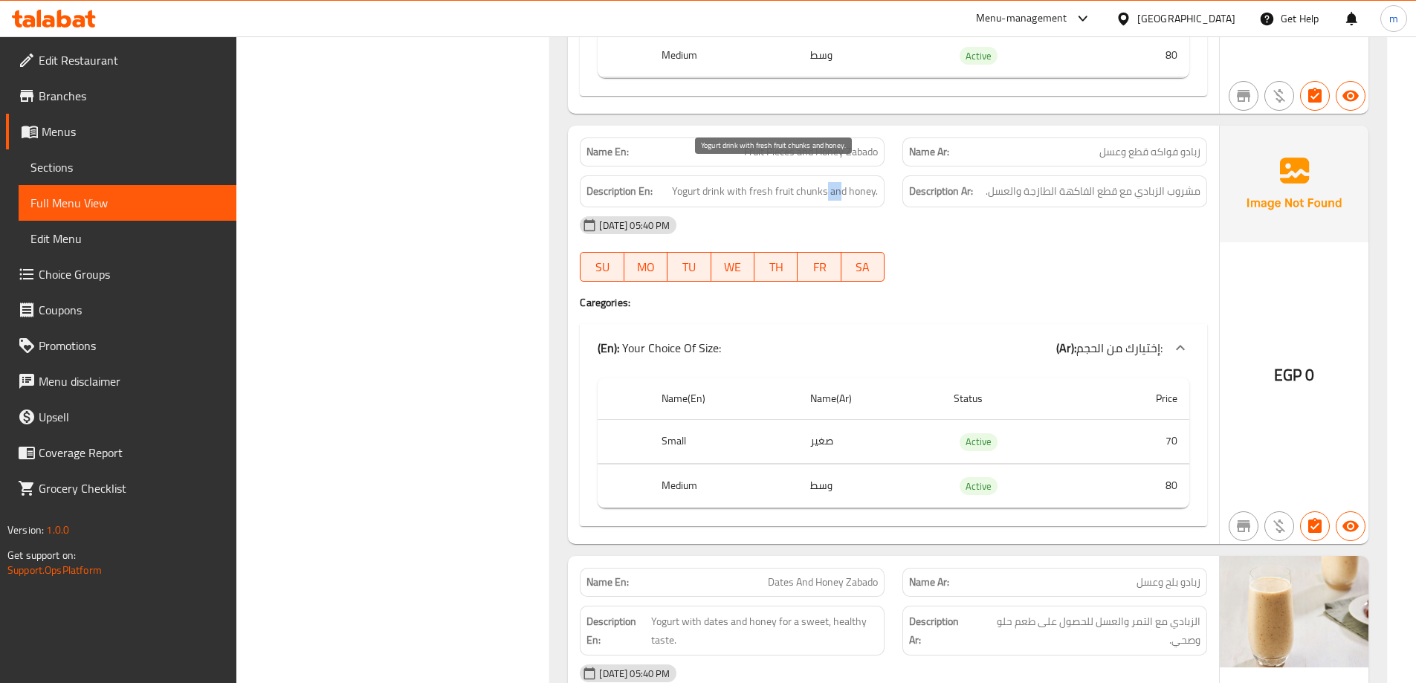
drag, startPoint x: 835, startPoint y: 174, endPoint x: 855, endPoint y: 181, distance: 21.2
click at [850, 182] on span "Yogurt drink with fresh fruit chunks and honey." at bounding box center [775, 191] width 206 height 19
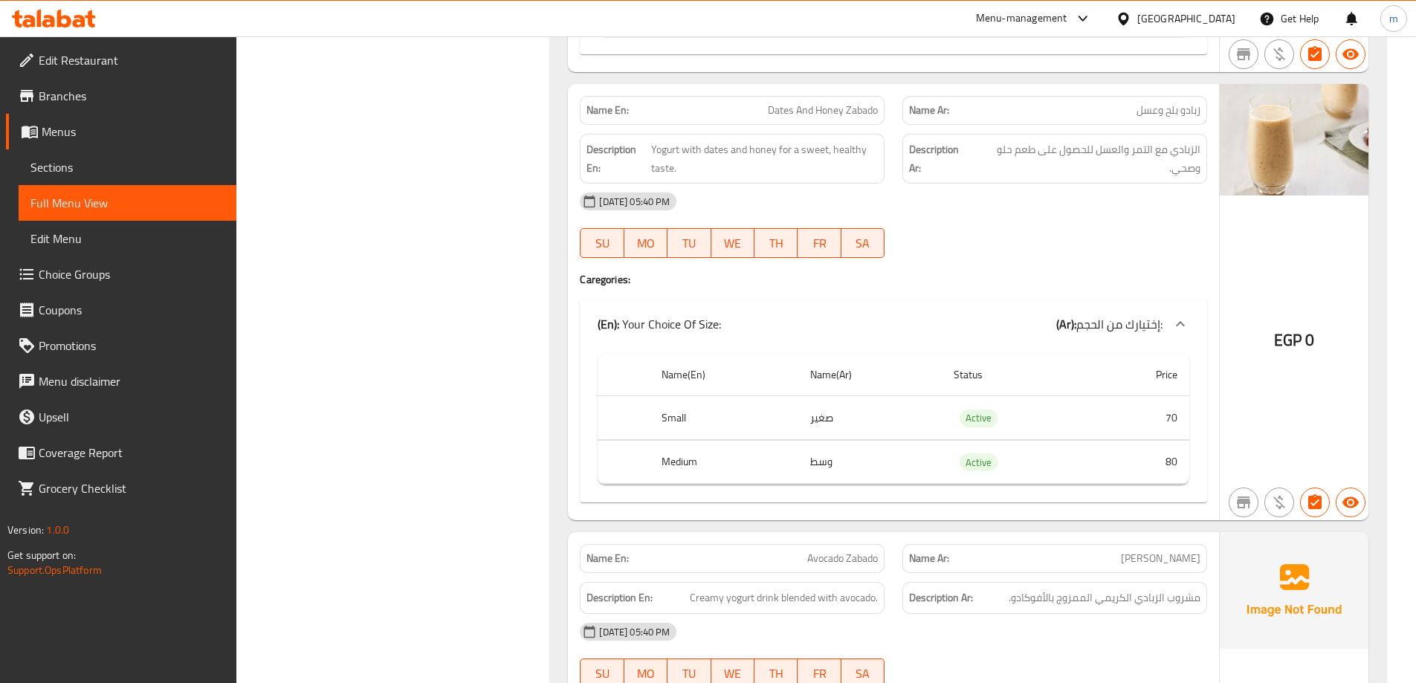
scroll to position [8134, 0]
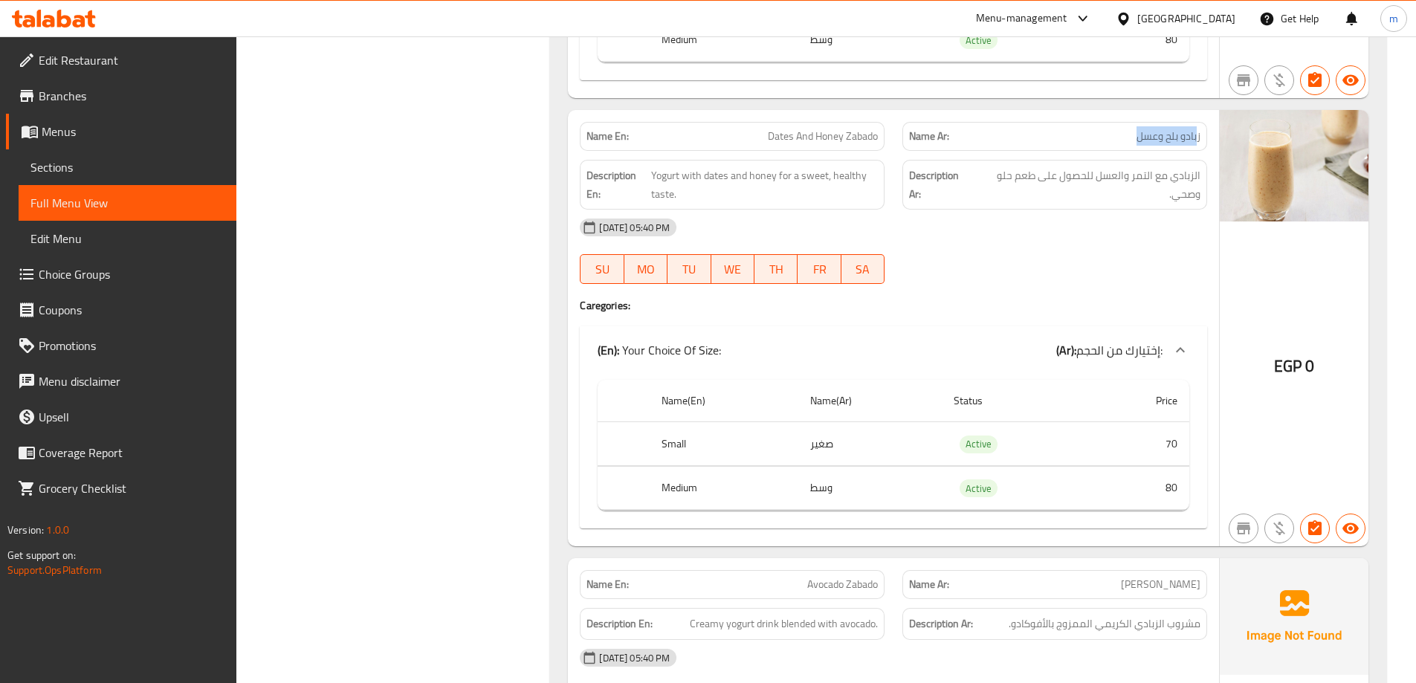
drag, startPoint x: 1196, startPoint y: 120, endPoint x: 1095, endPoint y: 126, distance: 100.5
drag, startPoint x: 870, startPoint y: 109, endPoint x: 850, endPoint y: 115, distance: 20.9
drag, startPoint x: 829, startPoint y: 113, endPoint x: 769, endPoint y: 113, distance: 59.5
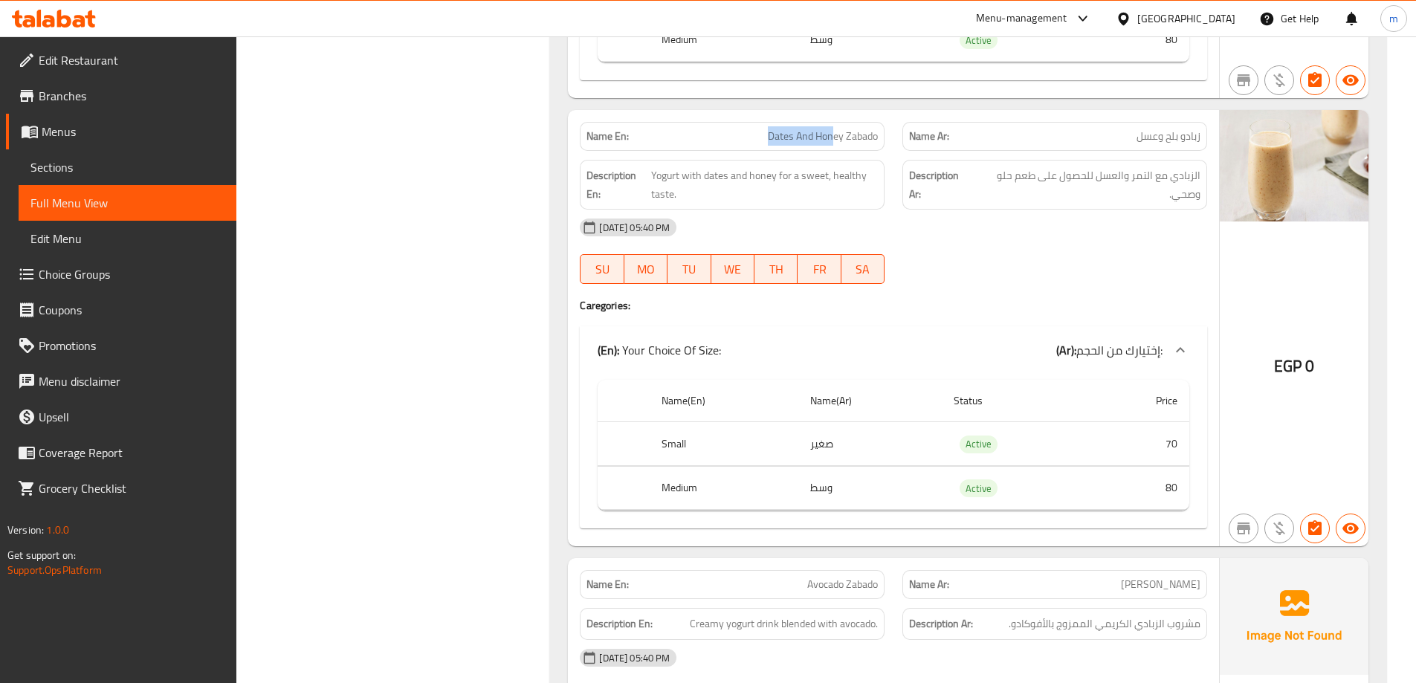
drag, startPoint x: 1197, startPoint y: 161, endPoint x: 1083, endPoint y: 155, distance: 114.6
click at [1083, 166] on span "الزبادي مع التمر والعسل للحصول على طعم حلو وصحي." at bounding box center [1087, 184] width 227 height 36
drag, startPoint x: 667, startPoint y: 151, endPoint x: 774, endPoint y: 157, distance: 107.2
click at [774, 166] on span "Yogurt with dates and honey for a sweet, healthy taste." at bounding box center [764, 184] width 227 height 36
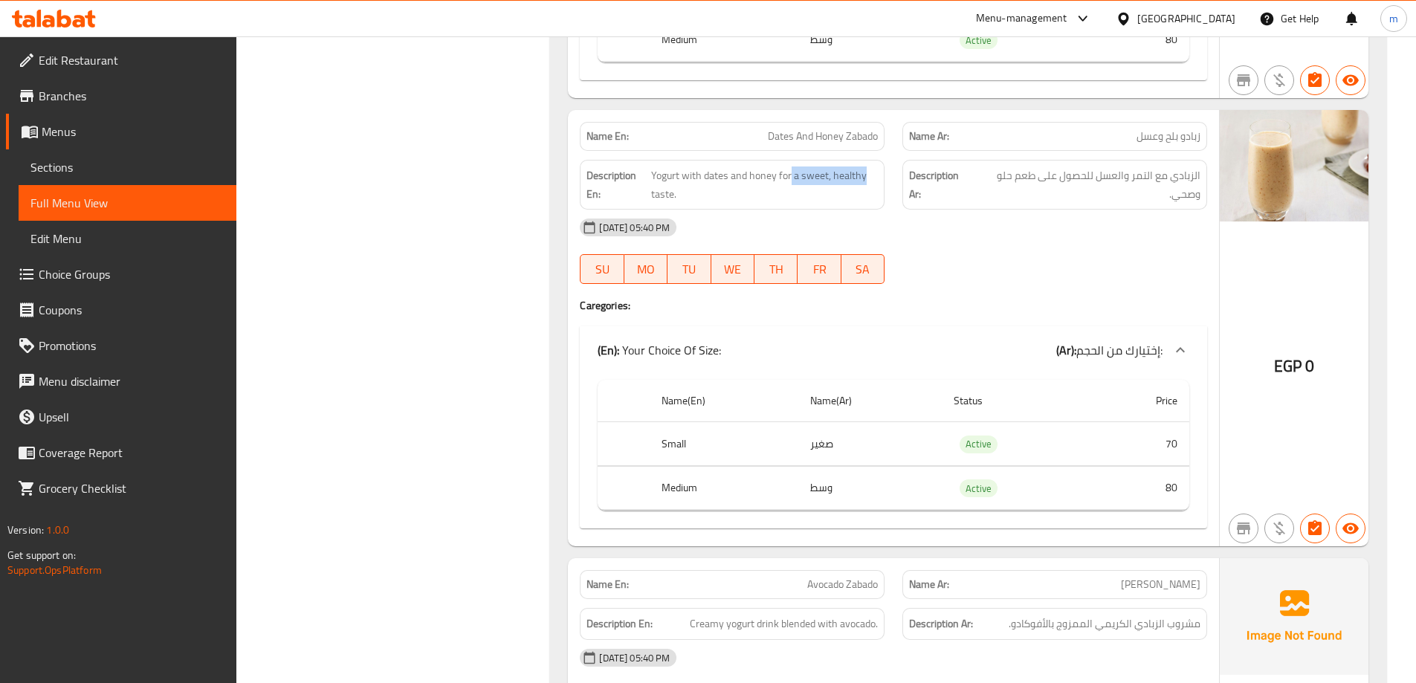
drag, startPoint x: 802, startPoint y: 155, endPoint x: 878, endPoint y: 161, distance: 76.8
drag, startPoint x: 1071, startPoint y: 161, endPoint x: 995, endPoint y: 192, distance: 82.0
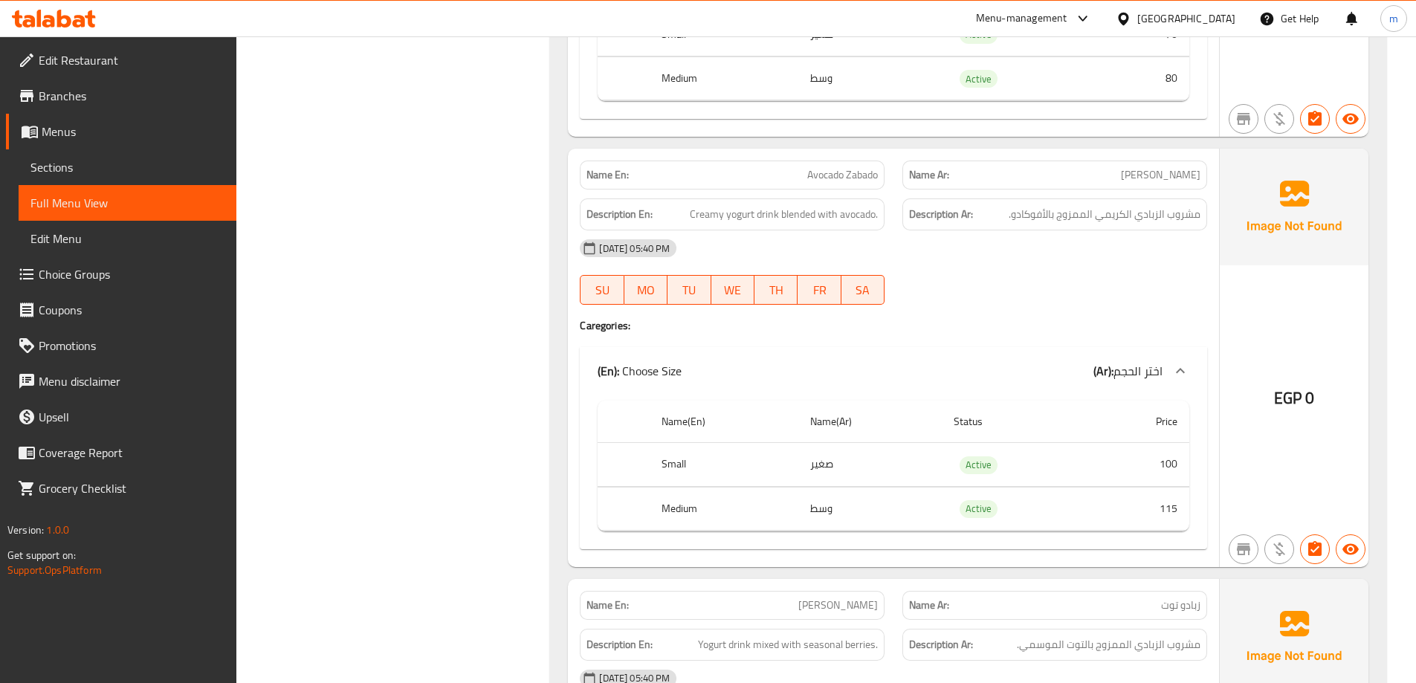
scroll to position [8580, 0]
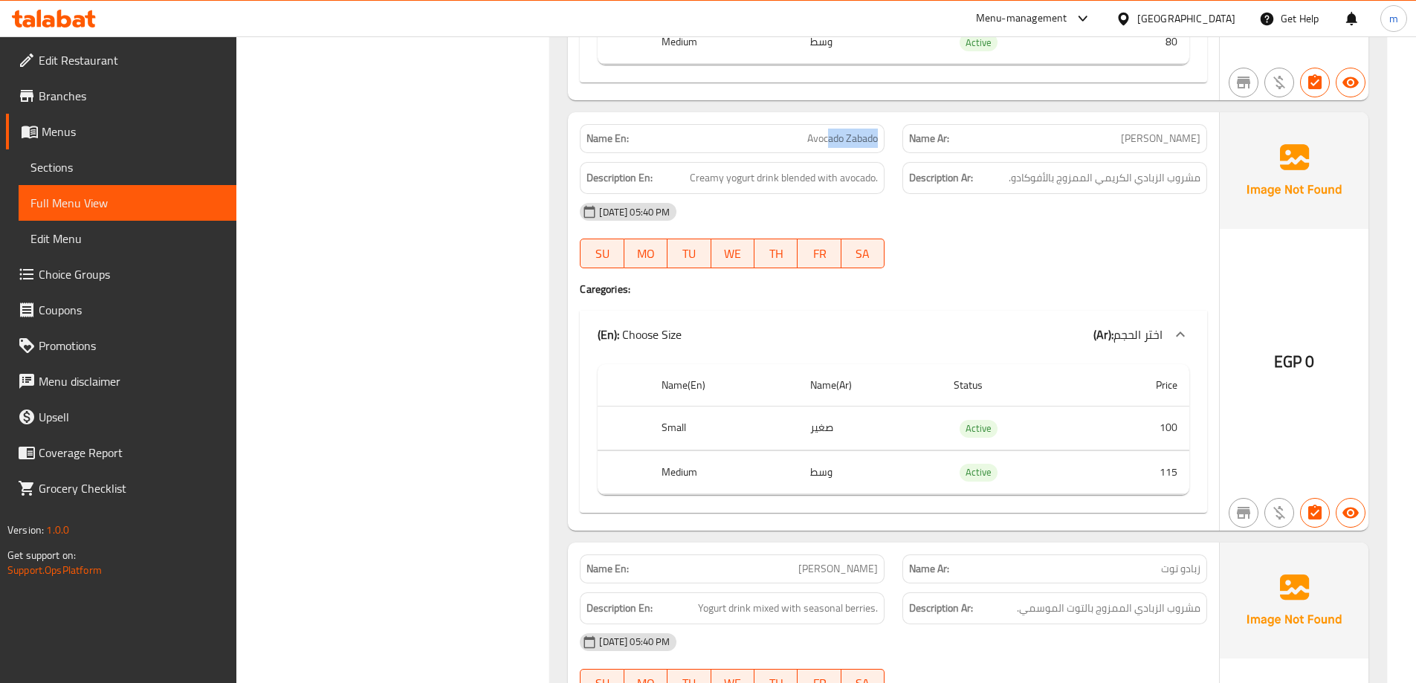
drag, startPoint x: 827, startPoint y: 114, endPoint x: 880, endPoint y: 119, distance: 53.0
drag, startPoint x: 771, startPoint y: 155, endPoint x: 687, endPoint y: 158, distance: 84.0
drag, startPoint x: 789, startPoint y: 160, endPoint x: 864, endPoint y: 166, distance: 74.6
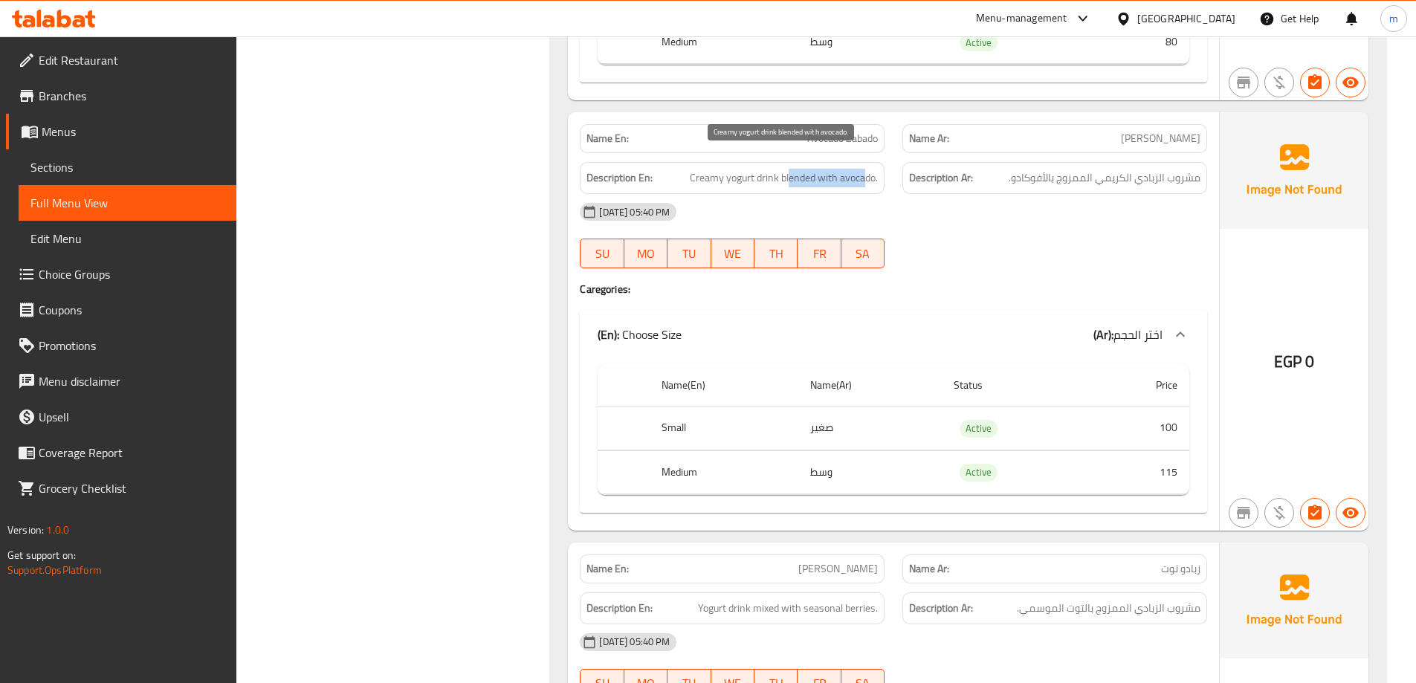
click at [864, 169] on span "Creamy yogurt drink blended with avocado." at bounding box center [784, 178] width 188 height 19
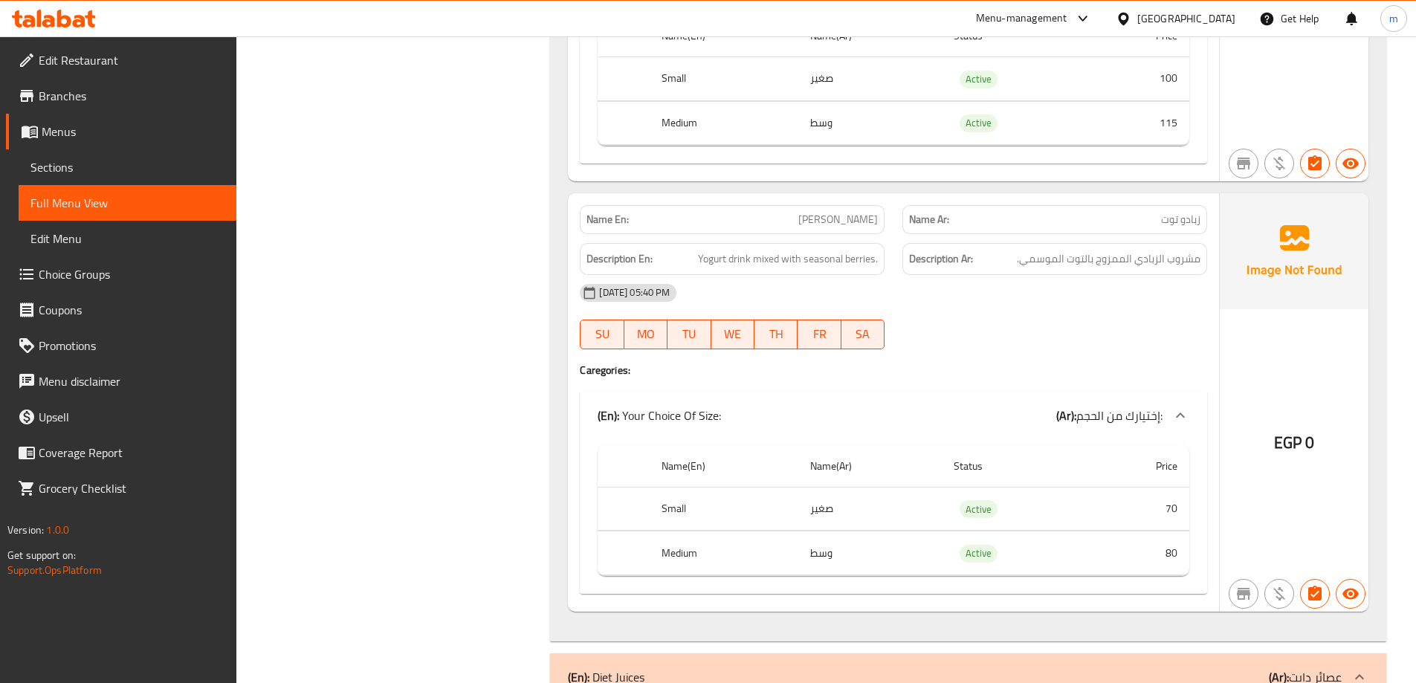
scroll to position [8952, 0]
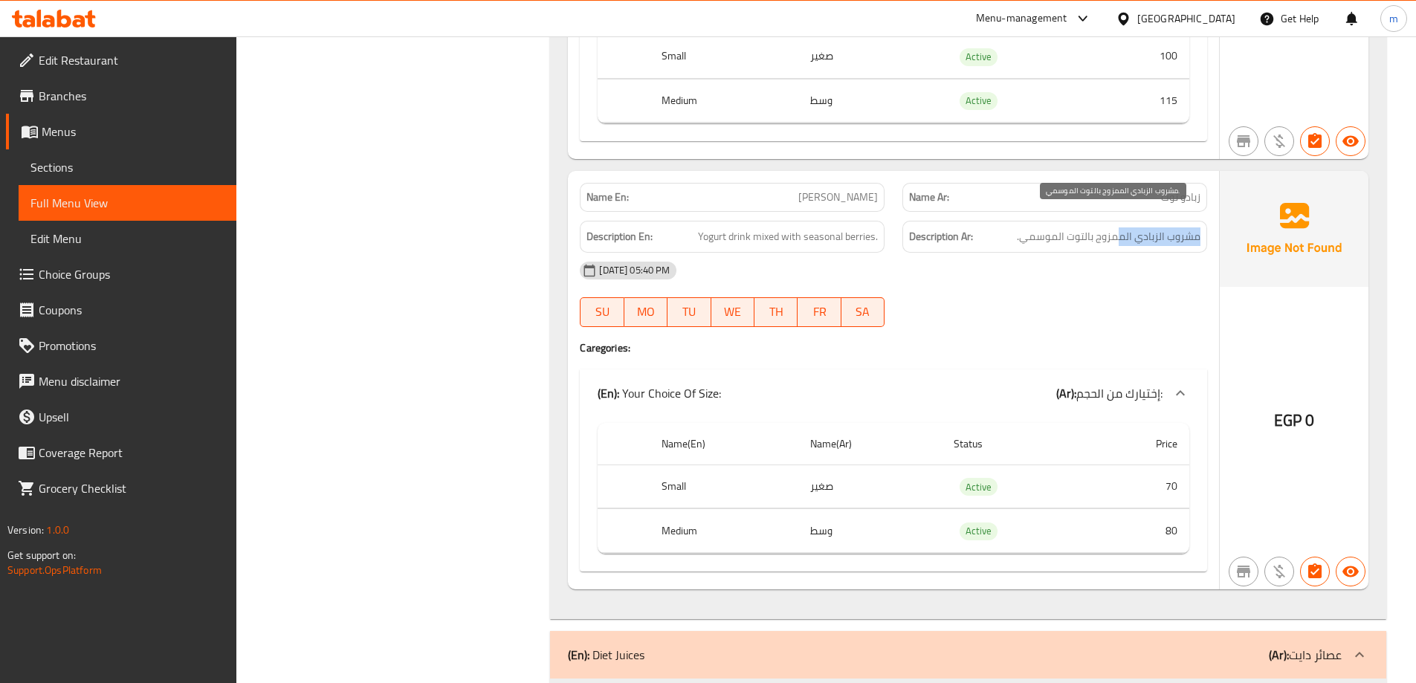
drag, startPoint x: 1205, startPoint y: 215, endPoint x: 1123, endPoint y: 219, distance: 81.8
drag, startPoint x: 745, startPoint y: 221, endPoint x: 888, endPoint y: 224, distance: 142.7
drag, startPoint x: 1106, startPoint y: 217, endPoint x: 1021, endPoint y: 210, distance: 85.0
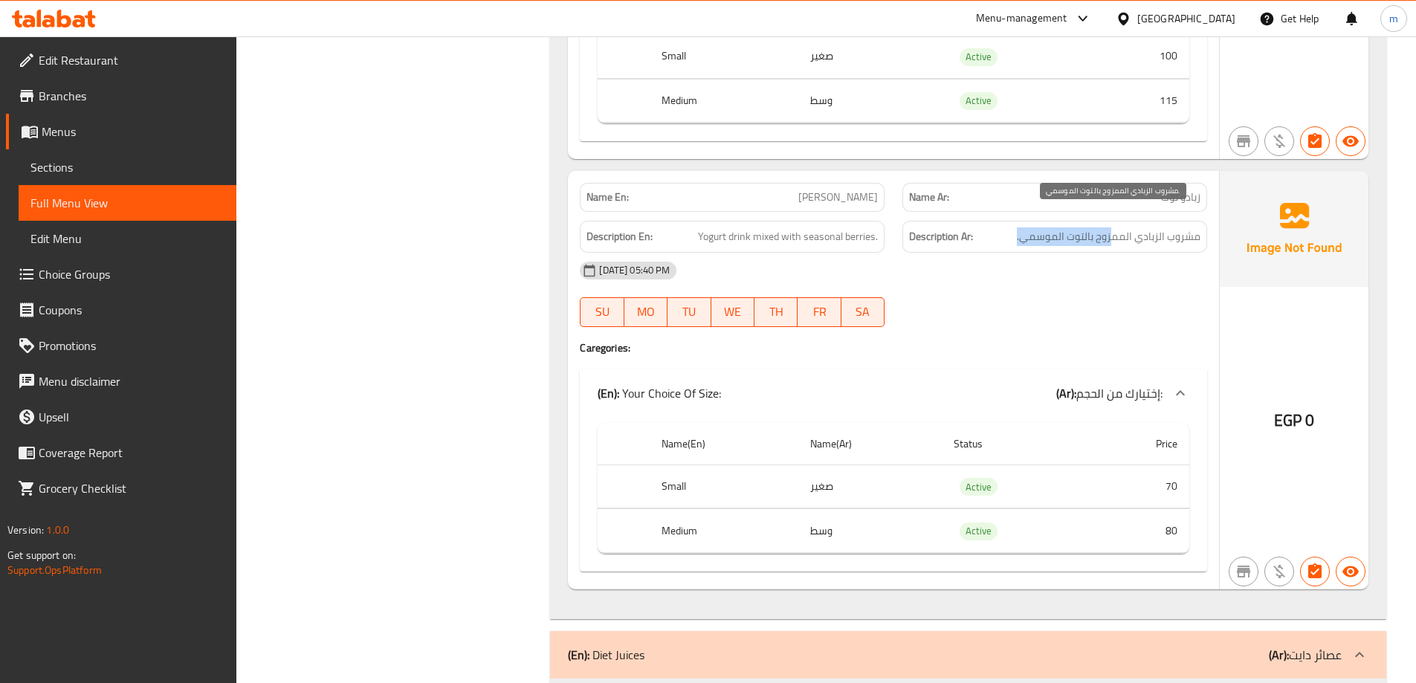
click at [1021, 227] on span "مشروب الزبادي الممزوج بالتوت الموسمي." at bounding box center [1109, 236] width 184 height 19
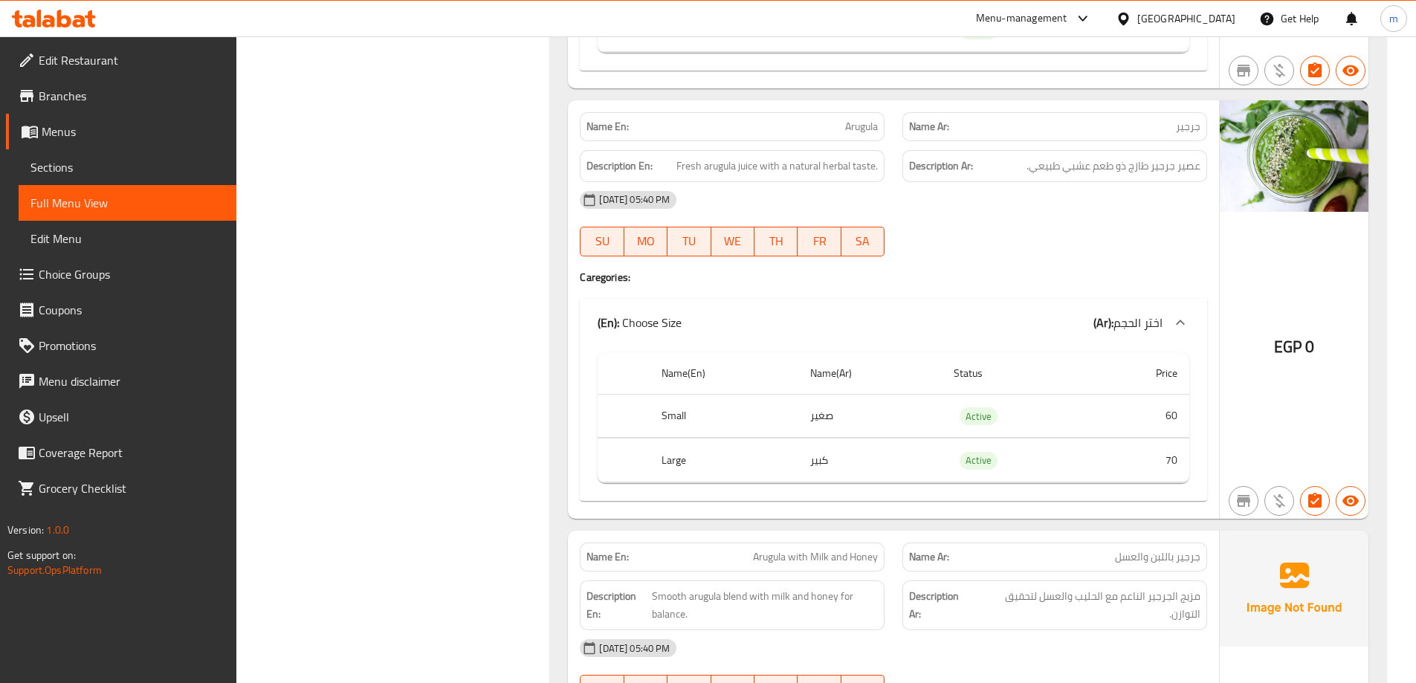
scroll to position [22404, 0]
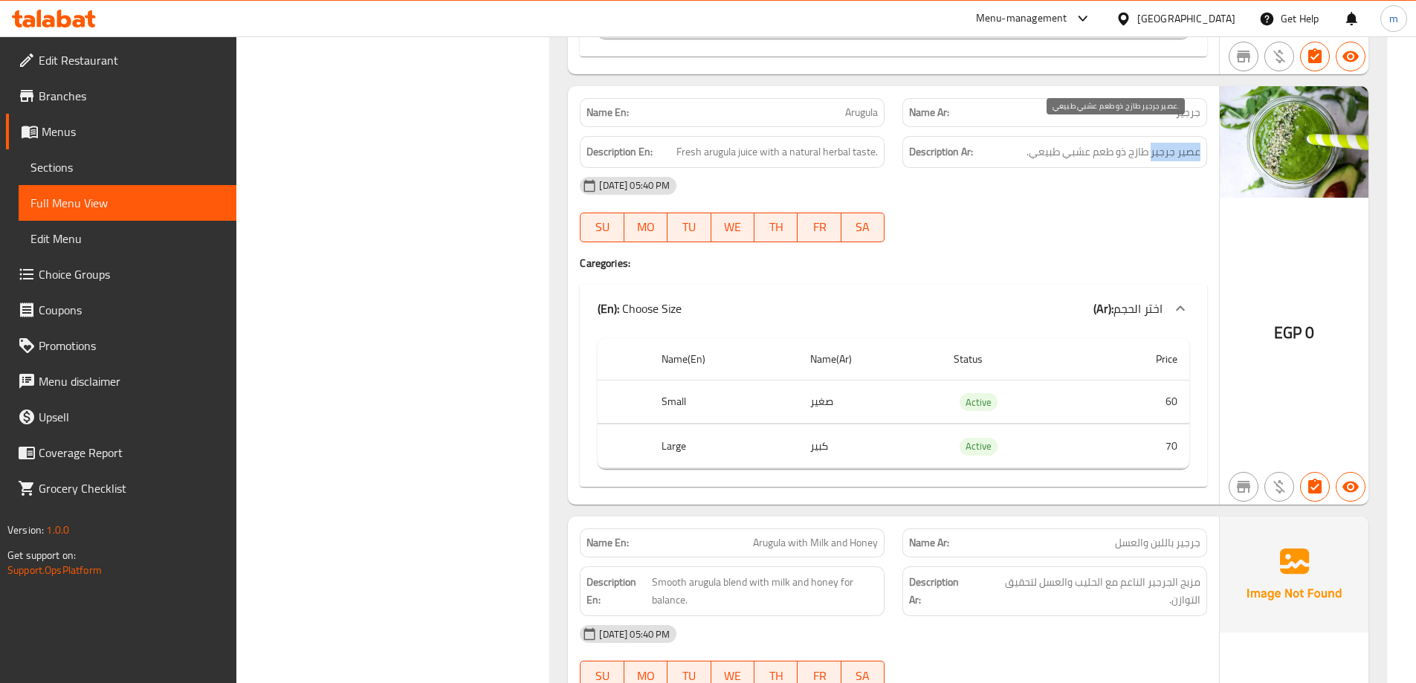
drag, startPoint x: 1205, startPoint y: 134, endPoint x: 1153, endPoint y: 139, distance: 51.5
drag, startPoint x: 1134, startPoint y: 136, endPoint x: 1020, endPoint y: 146, distance: 114.9
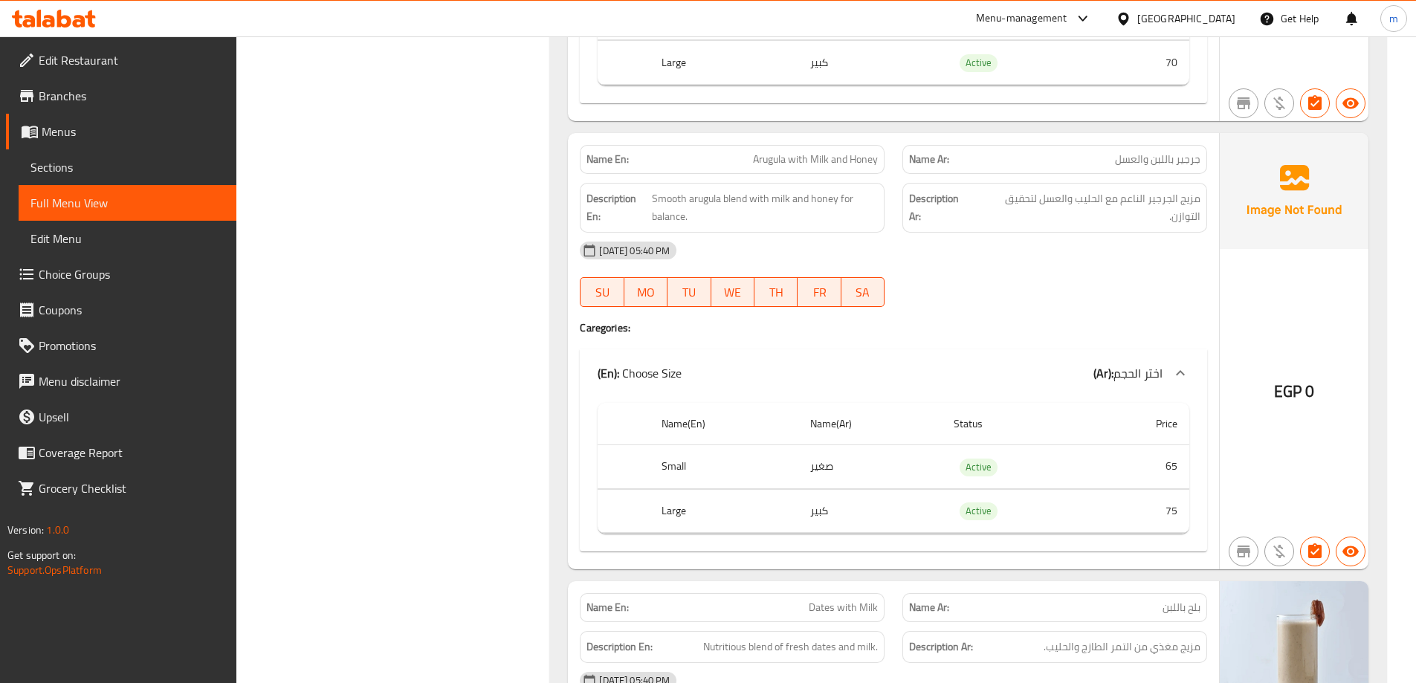
scroll to position [22701, 0]
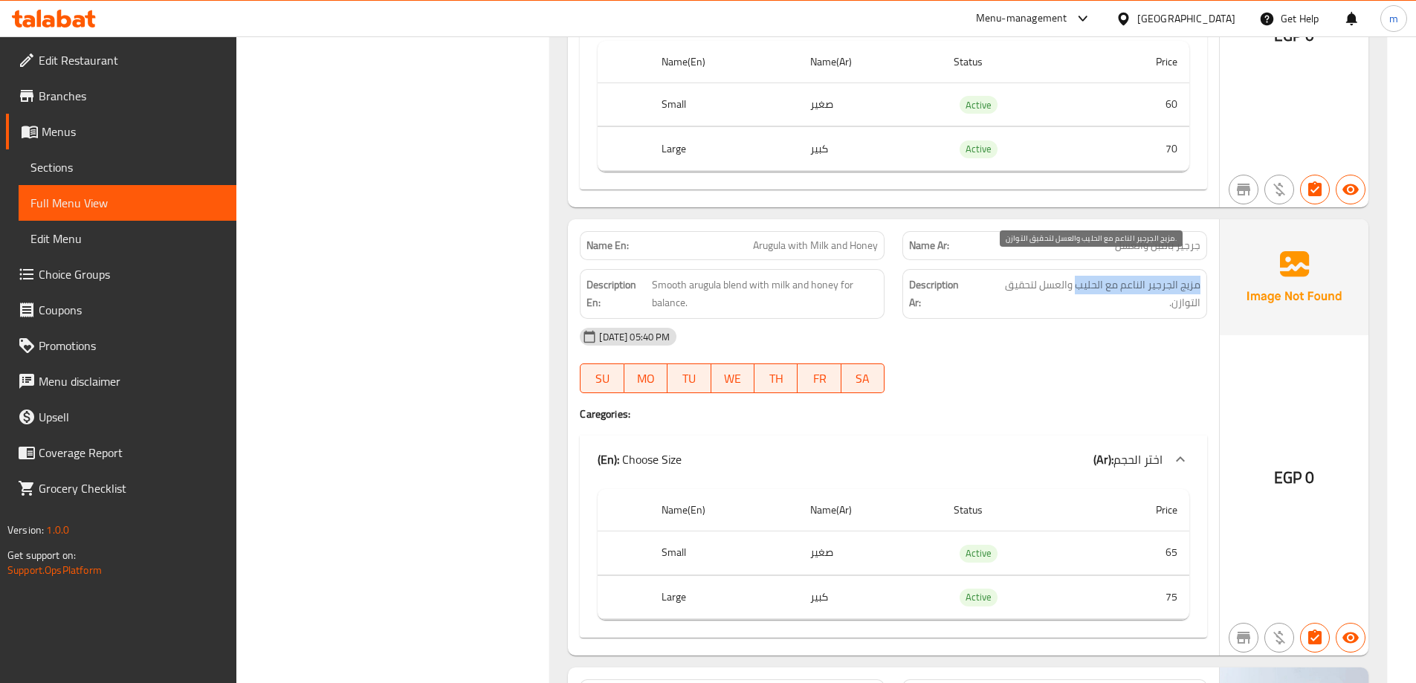
drag, startPoint x: 1201, startPoint y: 268, endPoint x: 1079, endPoint y: 271, distance: 121.9
drag, startPoint x: 751, startPoint y: 265, endPoint x: 649, endPoint y: 257, distance: 102.1
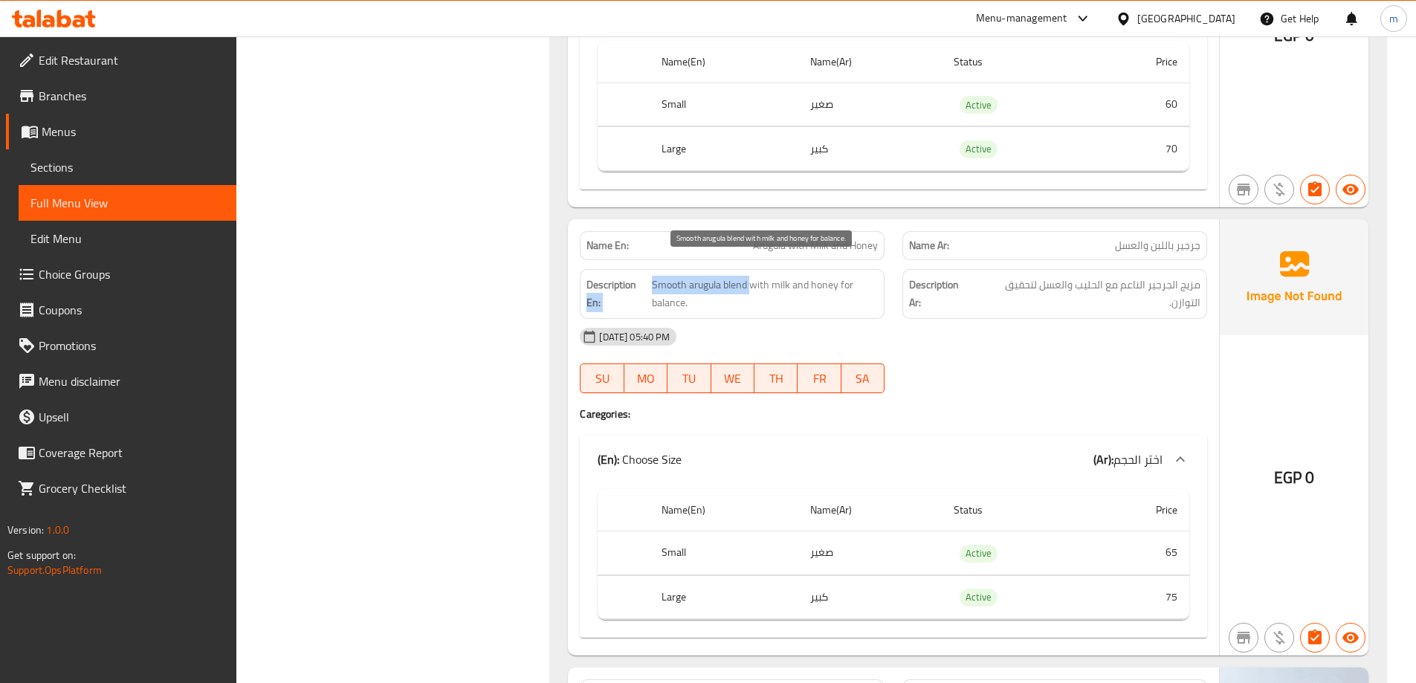
click at [751, 276] on span "Smooth arugula blend with milk and honey for balance." at bounding box center [765, 294] width 226 height 36
drag, startPoint x: 755, startPoint y: 261, endPoint x: 845, endPoint y: 277, distance: 91.4
click at [845, 277] on span "Smooth arugula blend with milk and honey for balance." at bounding box center [765, 294] width 226 height 36
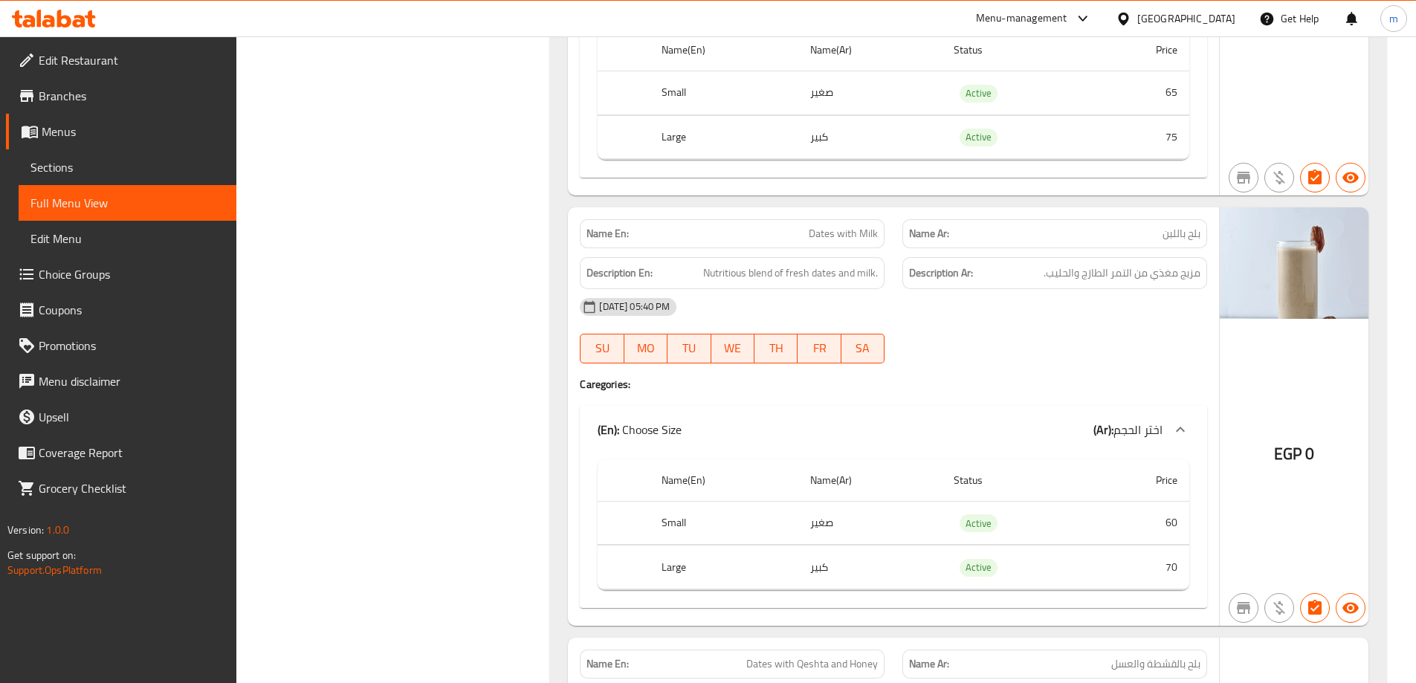
scroll to position [23221, 0]
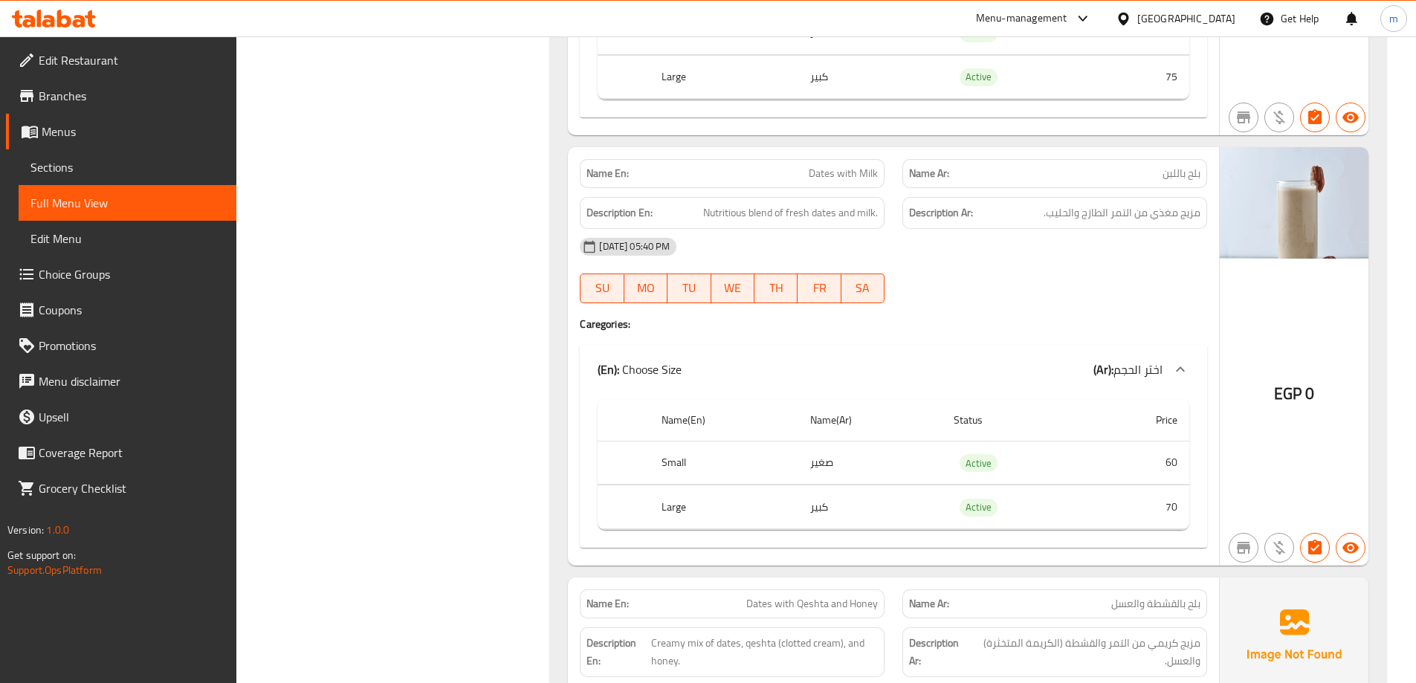
drag, startPoint x: 1194, startPoint y: 196, endPoint x: 1113, endPoint y: 192, distance: 81.1
click at [1113, 204] on span "مزيج مغذي من التمر الطازج والحليب." at bounding box center [1121, 213] width 157 height 19
drag, startPoint x: 695, startPoint y: 189, endPoint x: 881, endPoint y: 196, distance: 186.7
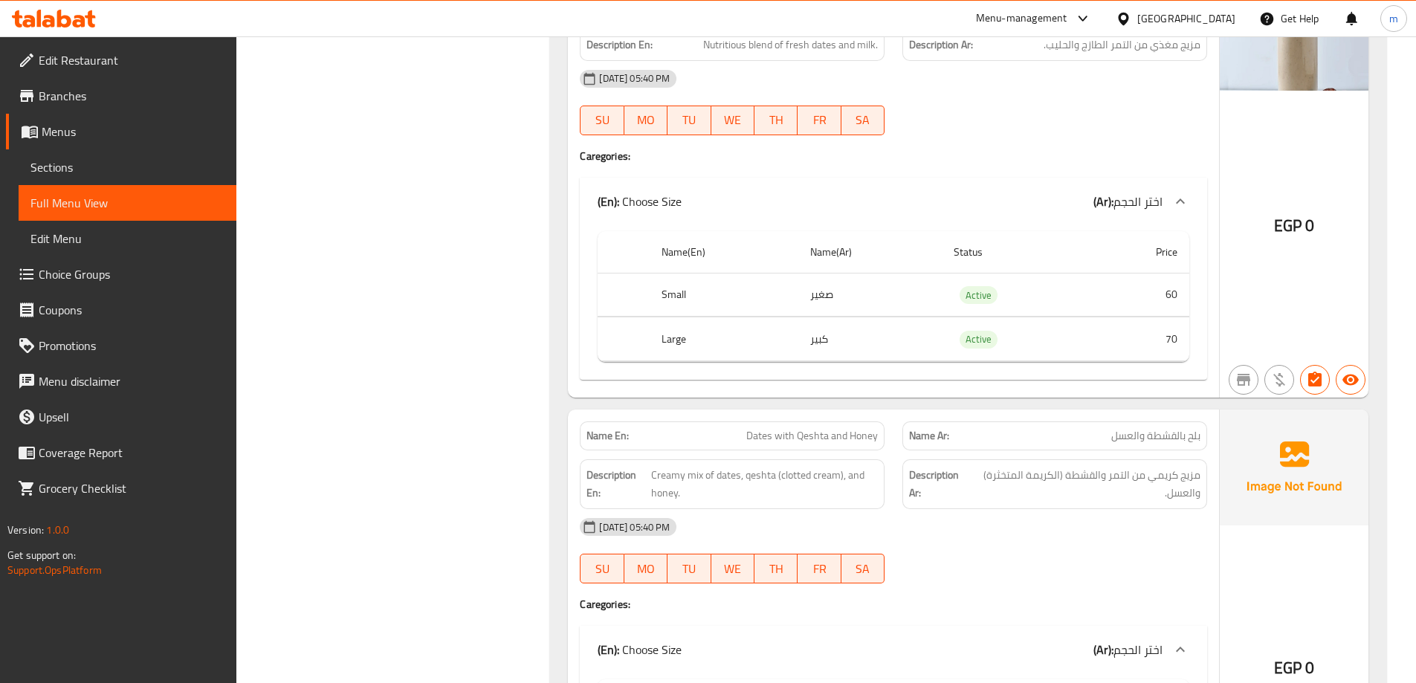
scroll to position [23593, 0]
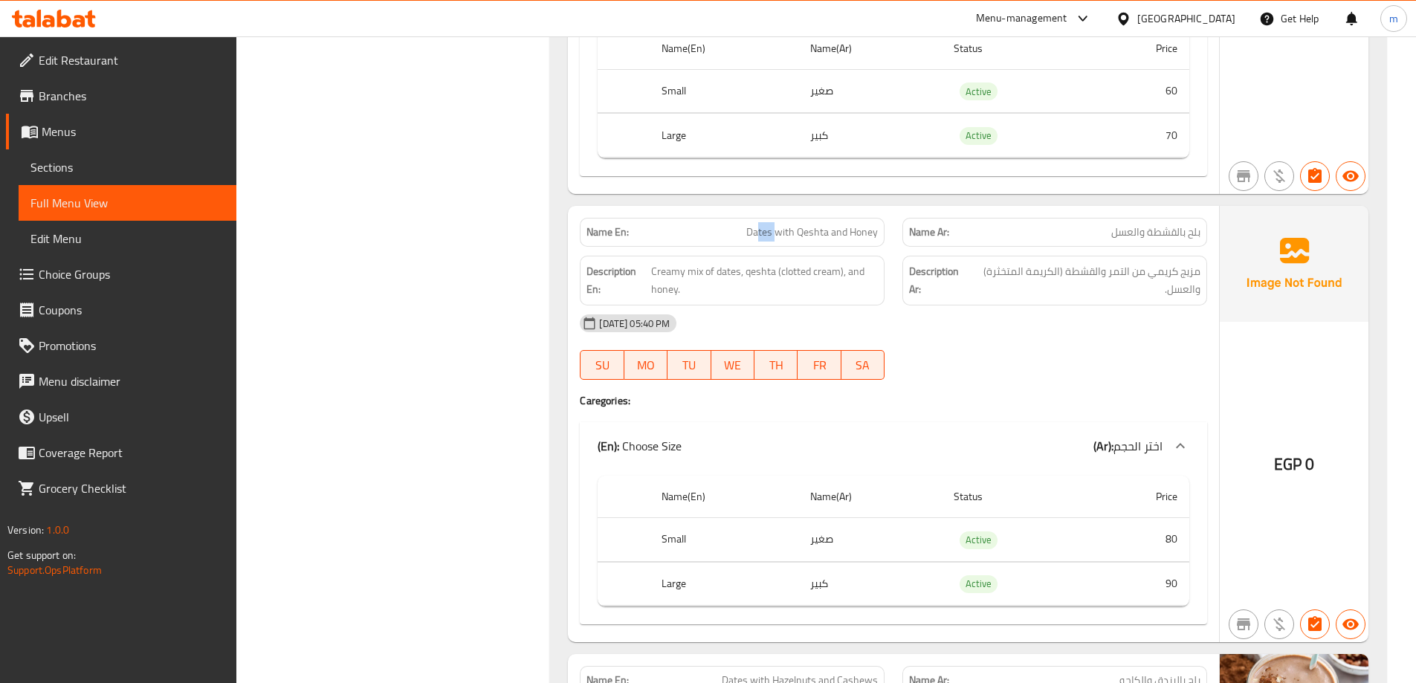
drag, startPoint x: 757, startPoint y: 219, endPoint x: 776, endPoint y: 219, distance: 18.6
drag, startPoint x: 811, startPoint y: 221, endPoint x: 826, endPoint y: 222, distance: 14.9
drag, startPoint x: 841, startPoint y: 220, endPoint x: 855, endPoint y: 218, distance: 14.3
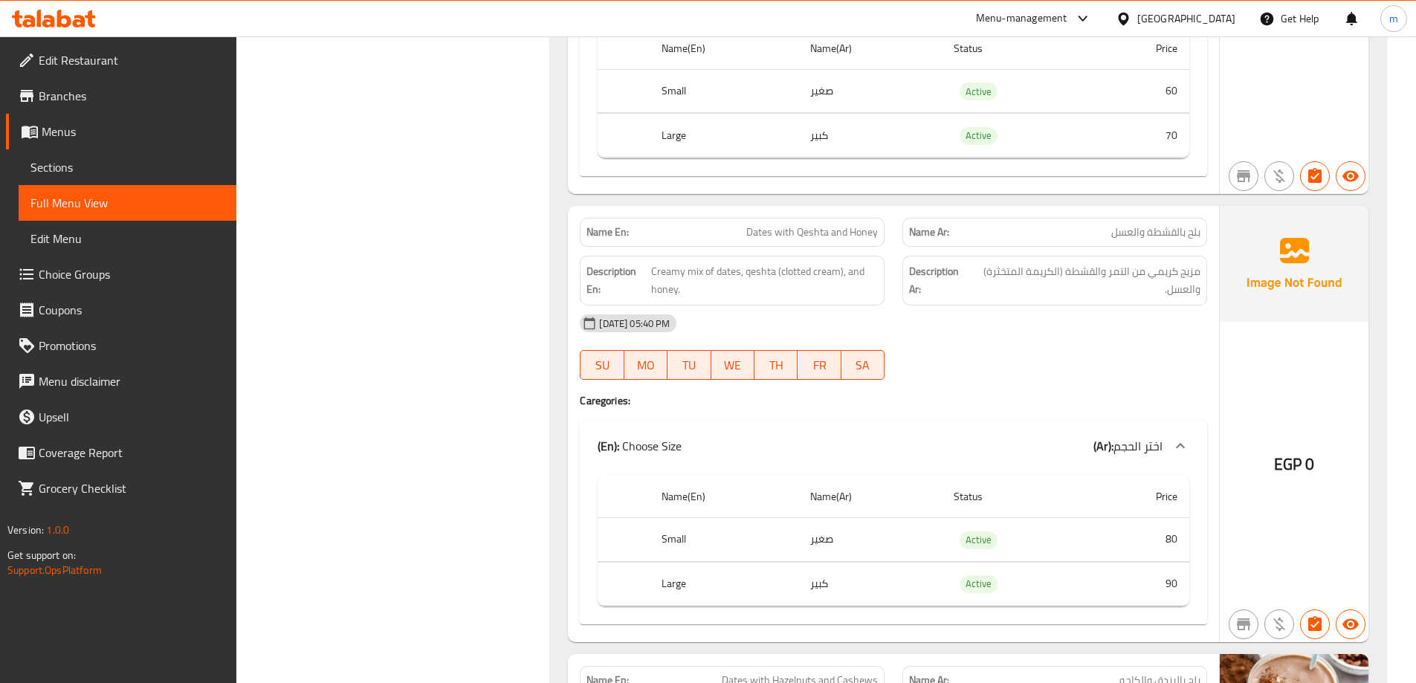
drag, startPoint x: 1196, startPoint y: 253, endPoint x: 1058, endPoint y: 252, distance: 137.5
click at [1058, 262] on span "مزيج كريمي من التمر والقشطة (الكريمة المتخثرة) والعسل." at bounding box center [1085, 280] width 230 height 36
click at [774, 262] on span "Creamy mix of dates, qeshta (clotted cream), and honey." at bounding box center [764, 280] width 227 height 36
drag, startPoint x: 988, startPoint y: 245, endPoint x: 1060, endPoint y: 256, distance: 72.9
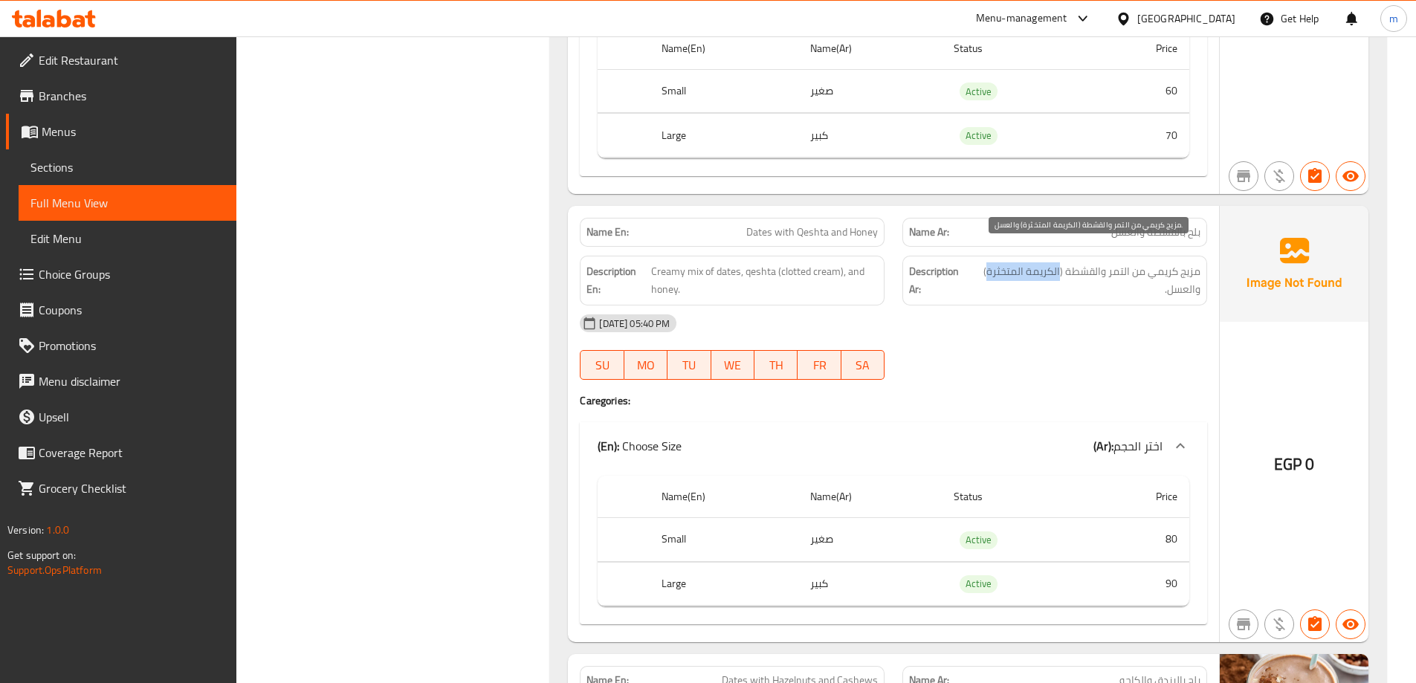
click at [1060, 262] on span "مزيج كريمي من التمر والقشطة (الكريمة المتخثرة) والعسل." at bounding box center [1085, 280] width 230 height 36
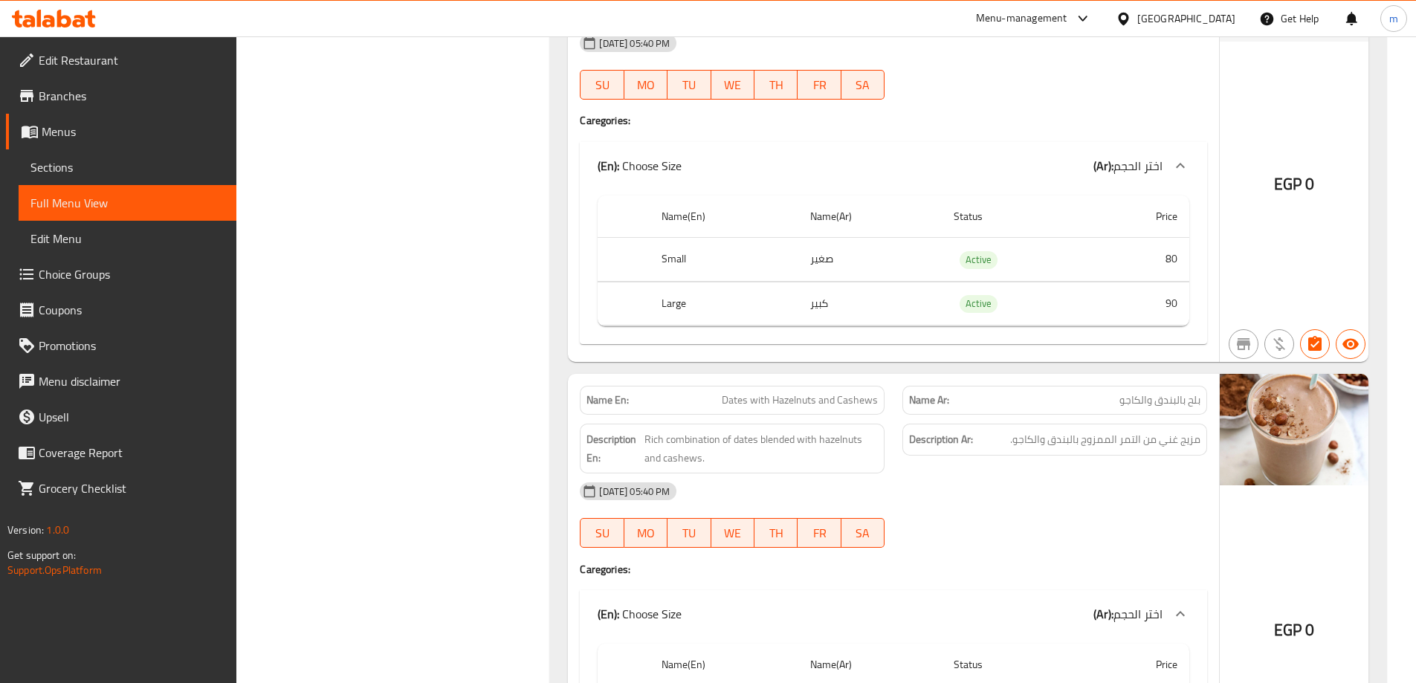
scroll to position [24113, 0]
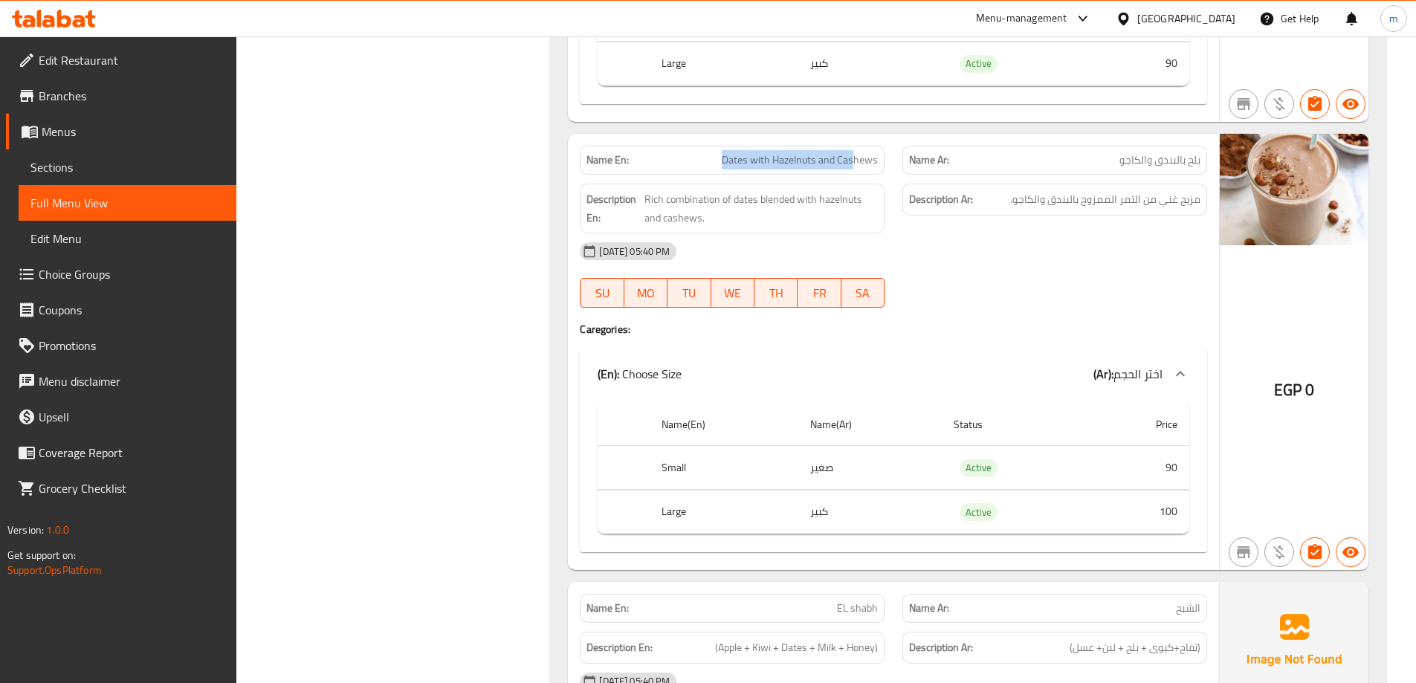
drag, startPoint x: 724, startPoint y: 135, endPoint x: 858, endPoint y: 151, distance: 135.5
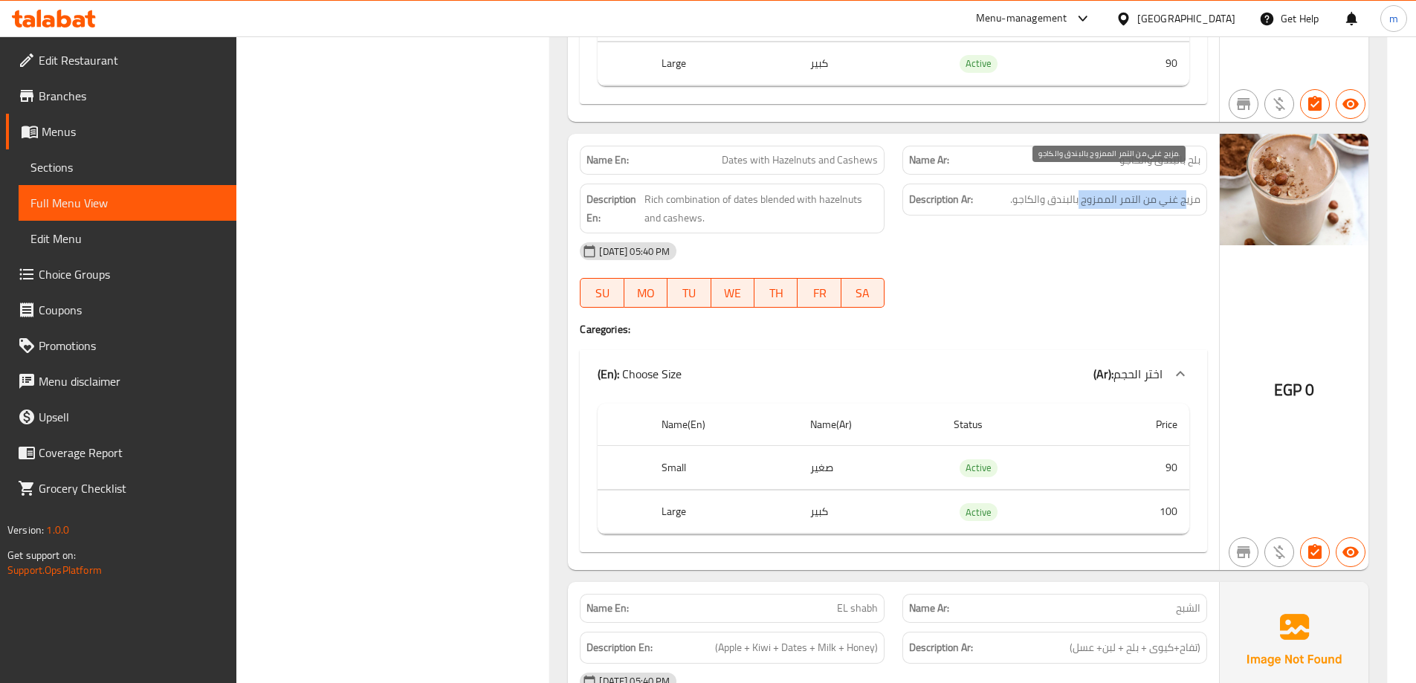
drag, startPoint x: 1185, startPoint y: 184, endPoint x: 1080, endPoint y: 184, distance: 104.8
click at [1080, 190] on span "مزيج غني من التمر الممزوج بالبندق والكاجو." at bounding box center [1105, 199] width 190 height 19
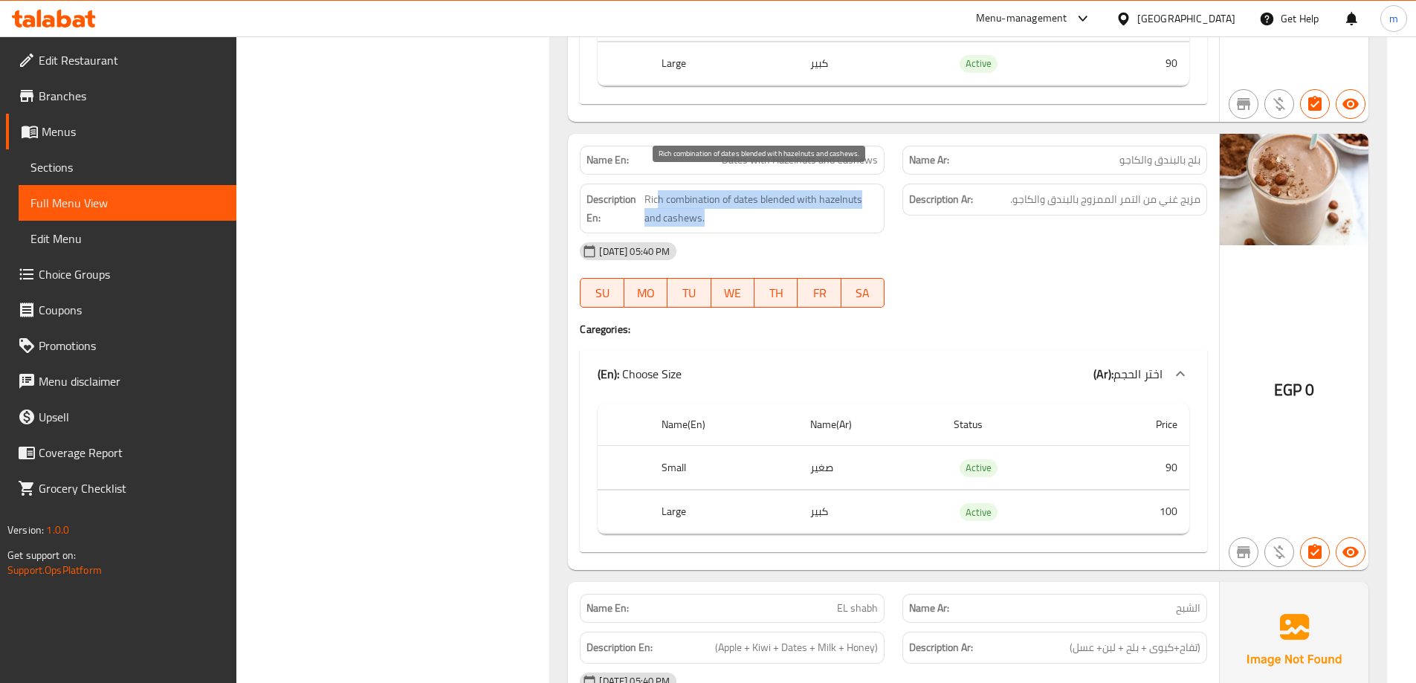
drag, startPoint x: 656, startPoint y: 184, endPoint x: 860, endPoint y: 201, distance: 205.1
click at [860, 201] on span "Rich combination of dates blended with hazelnuts and cashews." at bounding box center [760, 208] width 233 height 36
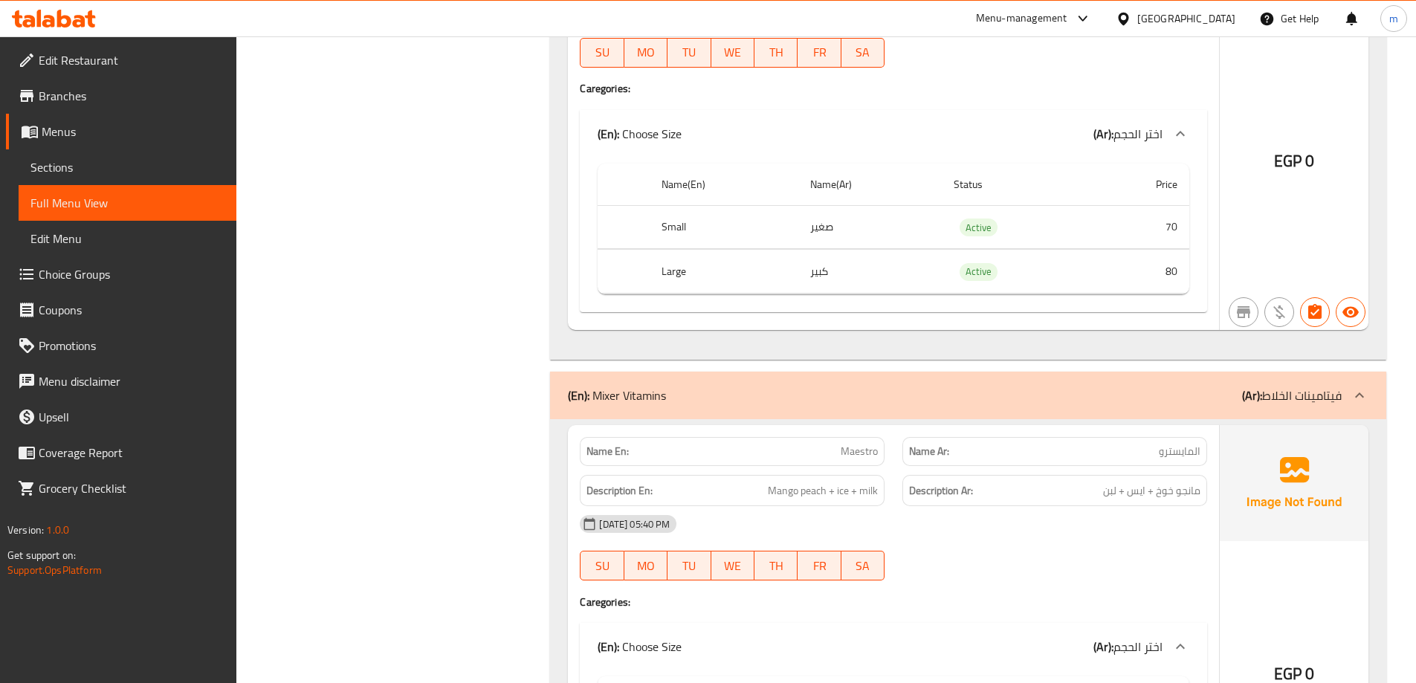
scroll to position [10806, 0]
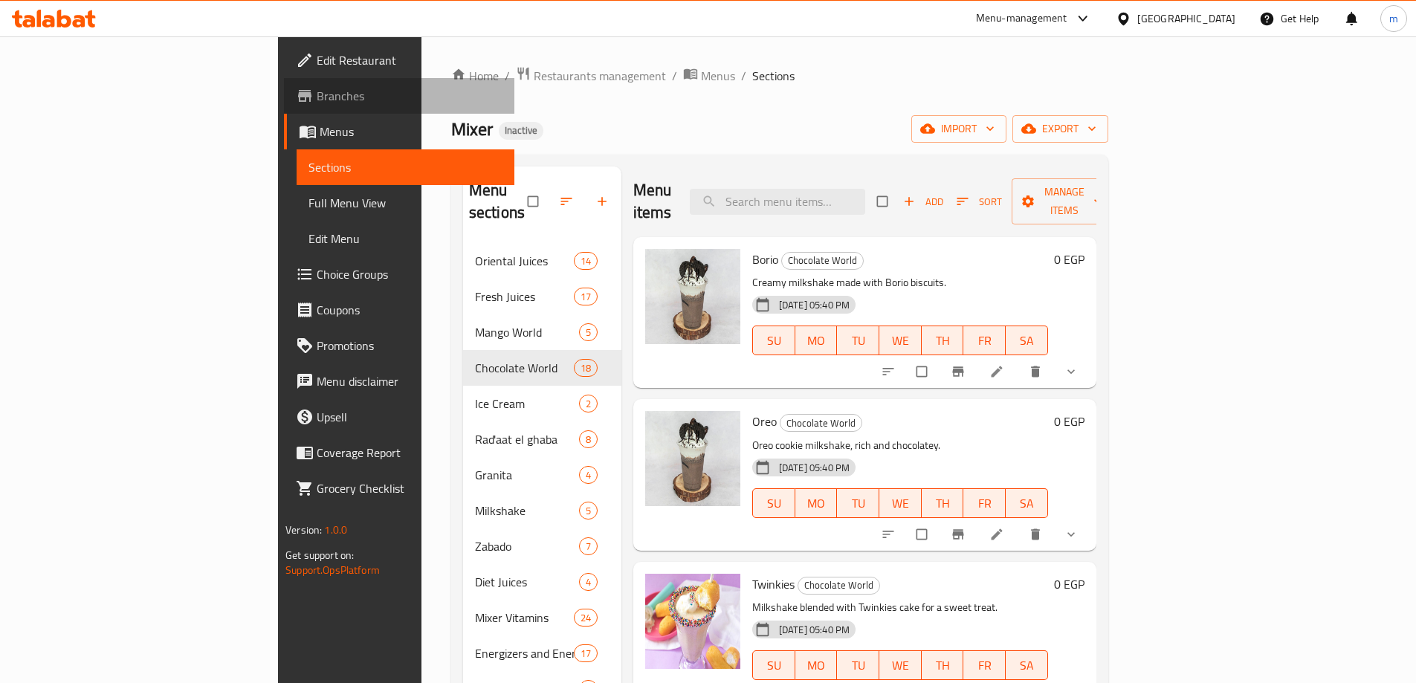
click at [317, 105] on span "Branches" at bounding box center [410, 96] width 186 height 18
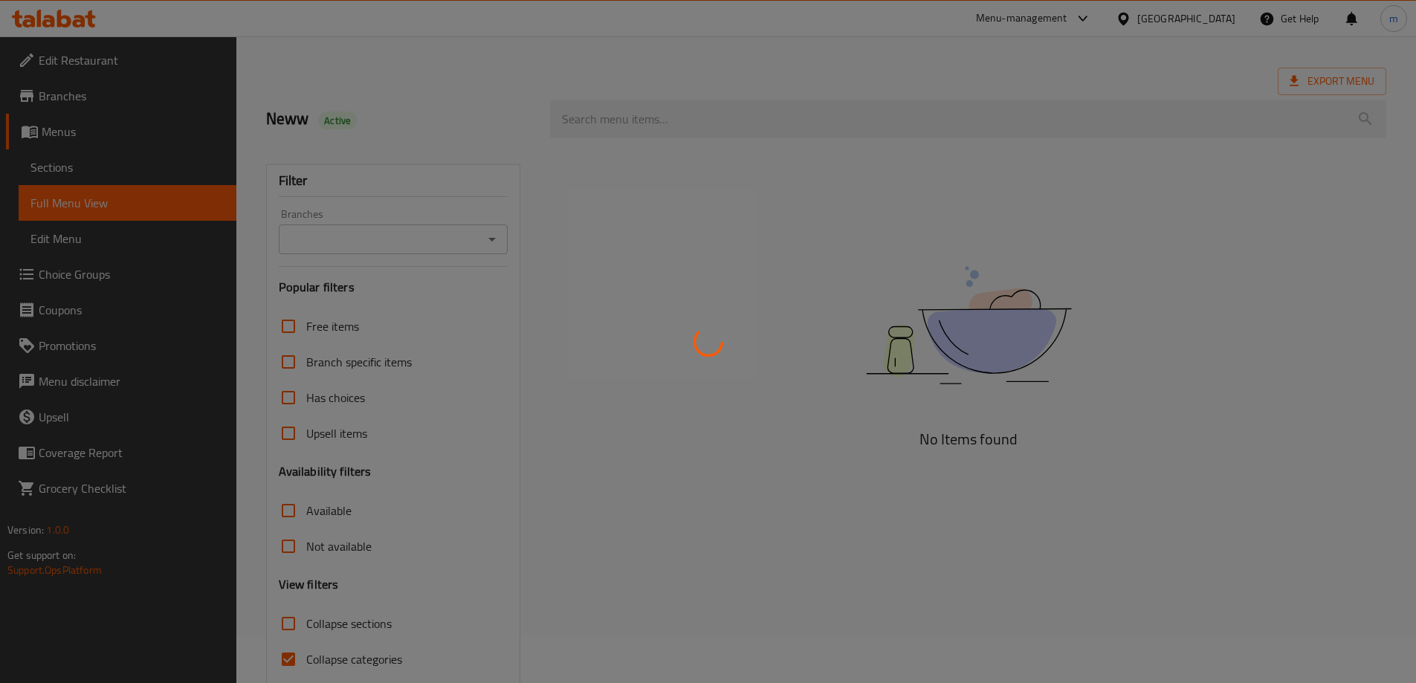
scroll to position [108, 0]
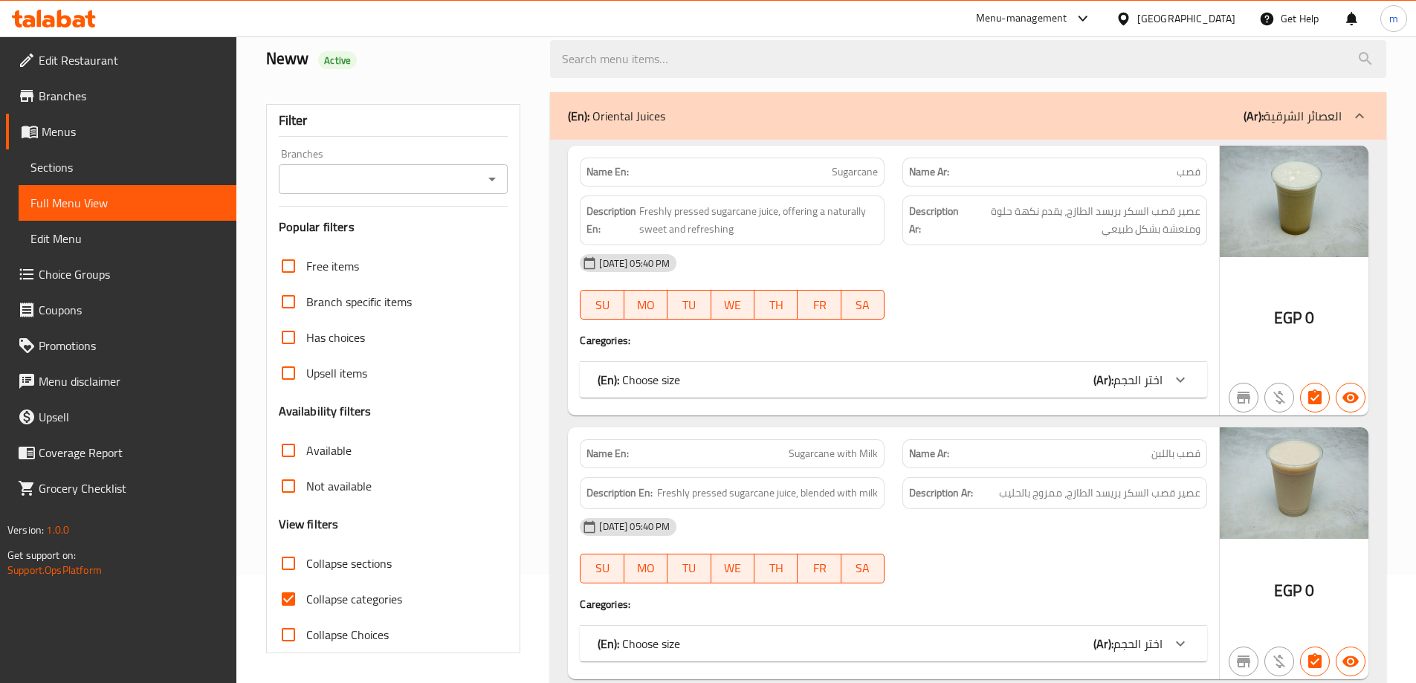
drag, startPoint x: 348, startPoint y: 566, endPoint x: 366, endPoint y: 598, distance: 37.0
click at [348, 566] on span "Collapse sections" at bounding box center [348, 563] width 85 height 18
click at [306, 566] on input "Collapse sections" at bounding box center [289, 564] width 36 height 36
checkbox input "true"
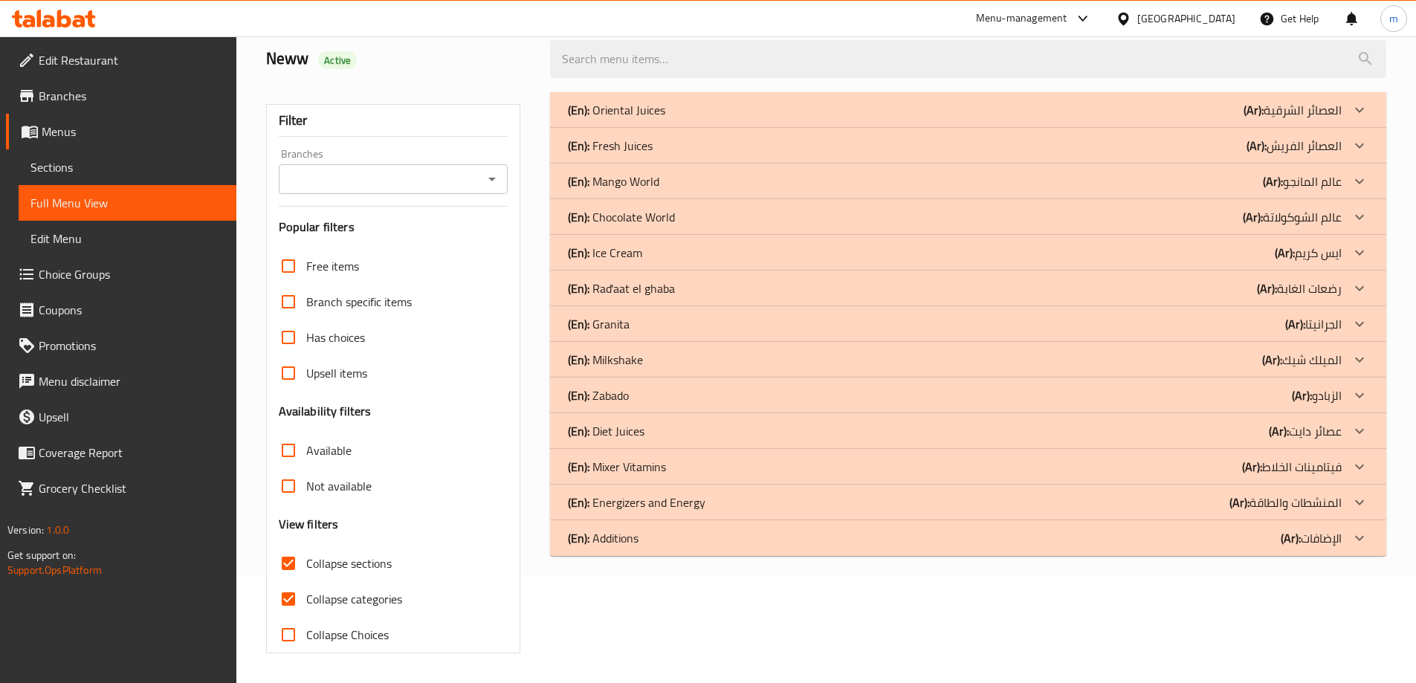
click at [366, 598] on span "Collapse categories" at bounding box center [354, 599] width 96 height 18
click at [306, 598] on input "Collapse categories" at bounding box center [289, 599] width 36 height 36
checkbox input "false"
click at [658, 119] on p "(En): Mixer Vitamins" at bounding box center [616, 110] width 97 height 18
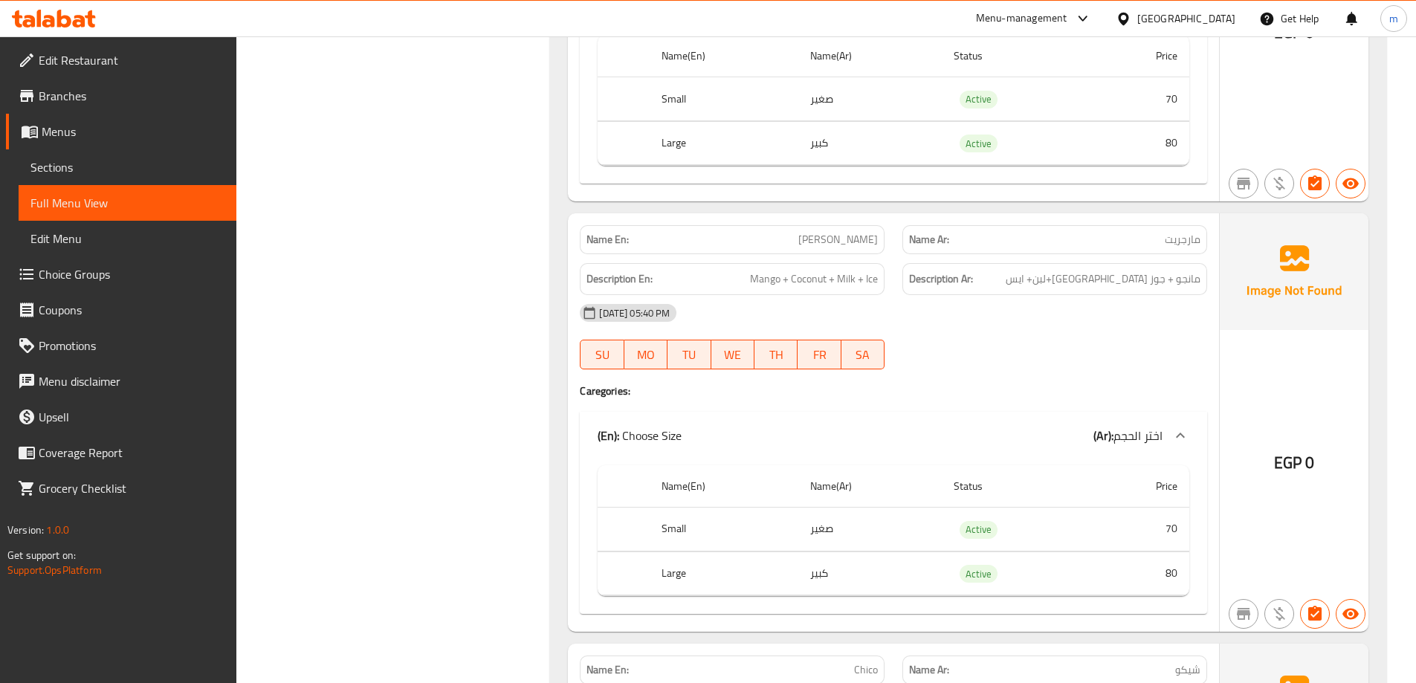
scroll to position [0, 0]
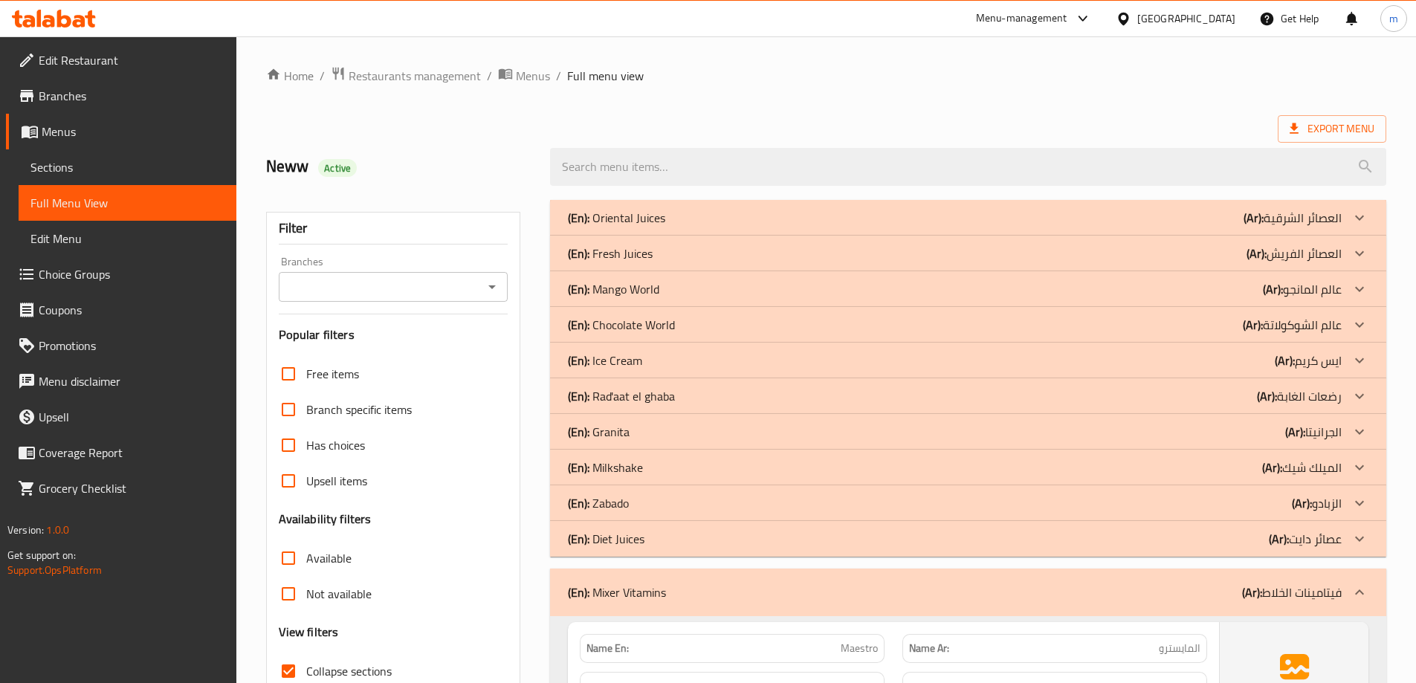
drag, startPoint x: 447, startPoint y: 495, endPoint x: 525, endPoint y: 65, distance: 437.2
click at [1233, 576] on div "(En): Mixer Vitamins (Ar): فيتامينات الخلاط" at bounding box center [968, 593] width 836 height 48
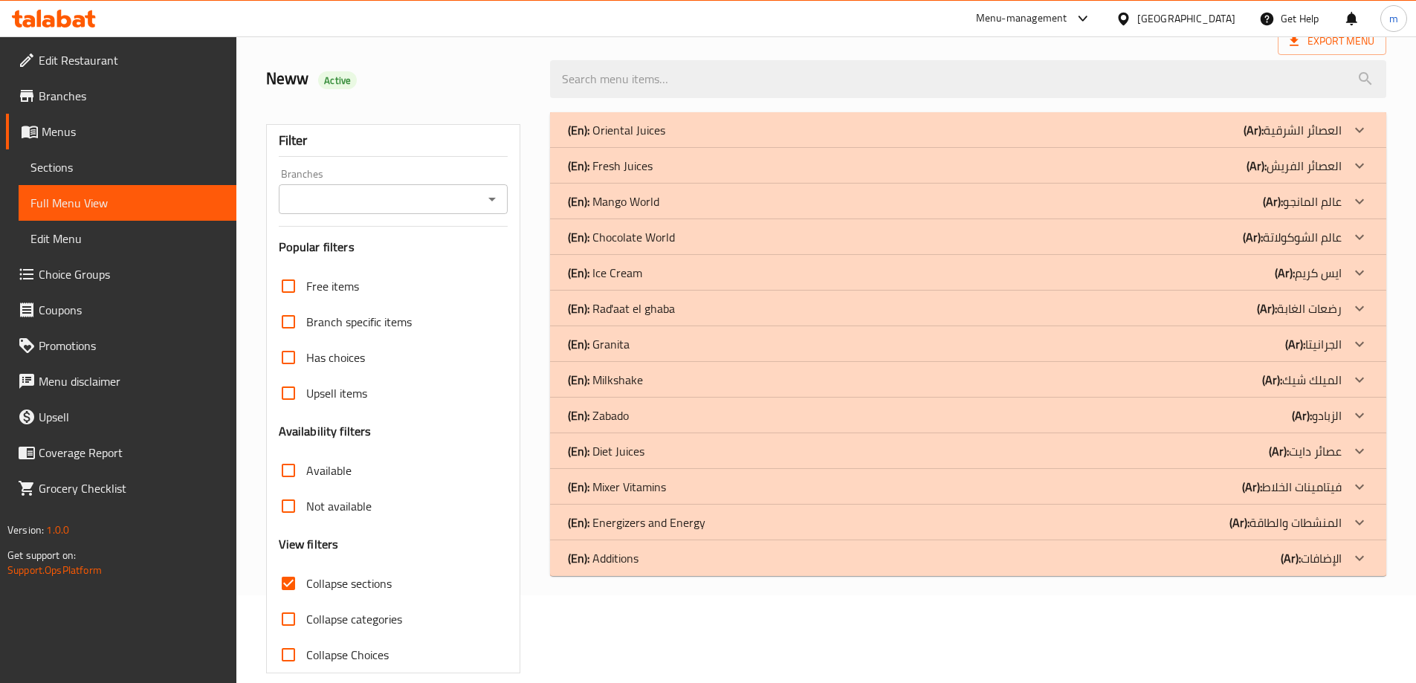
scroll to position [14, 0]
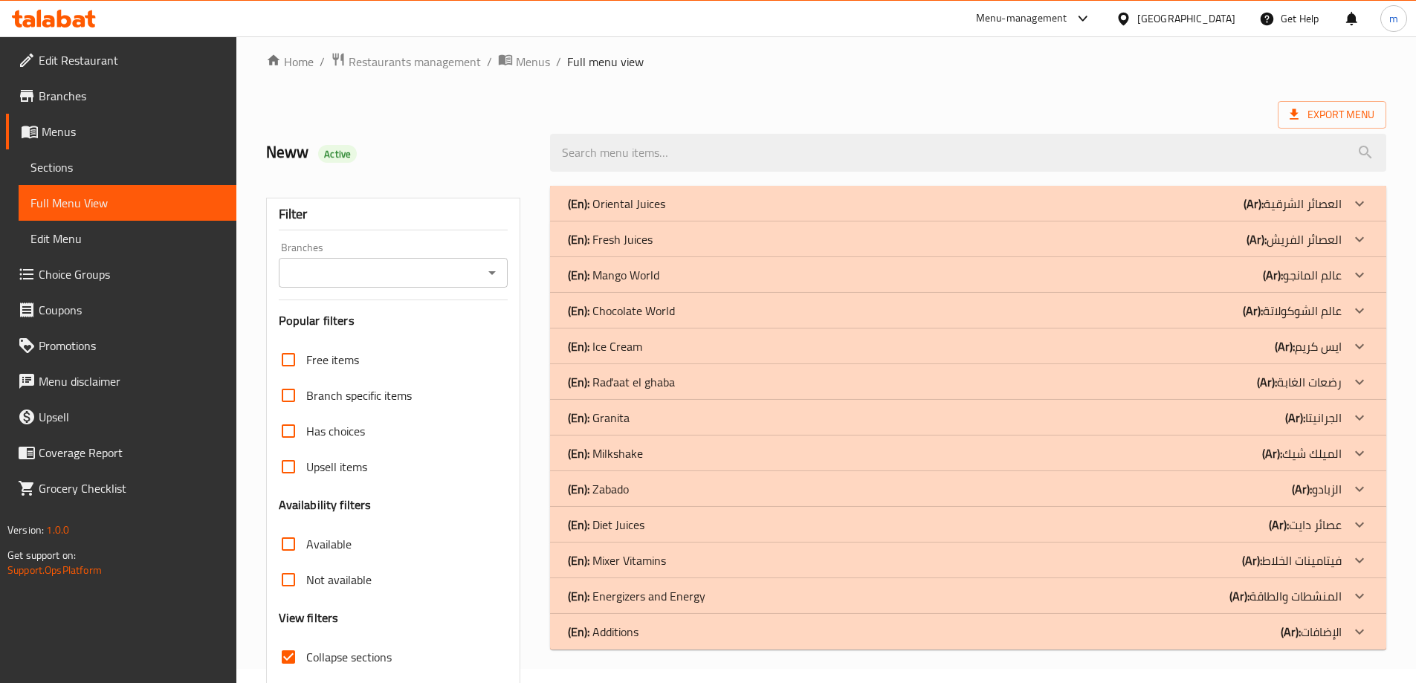
click at [1298, 221] on div "(En): Energizers and Energy (Ar): المنشطات والطاقة" at bounding box center [968, 204] width 836 height 36
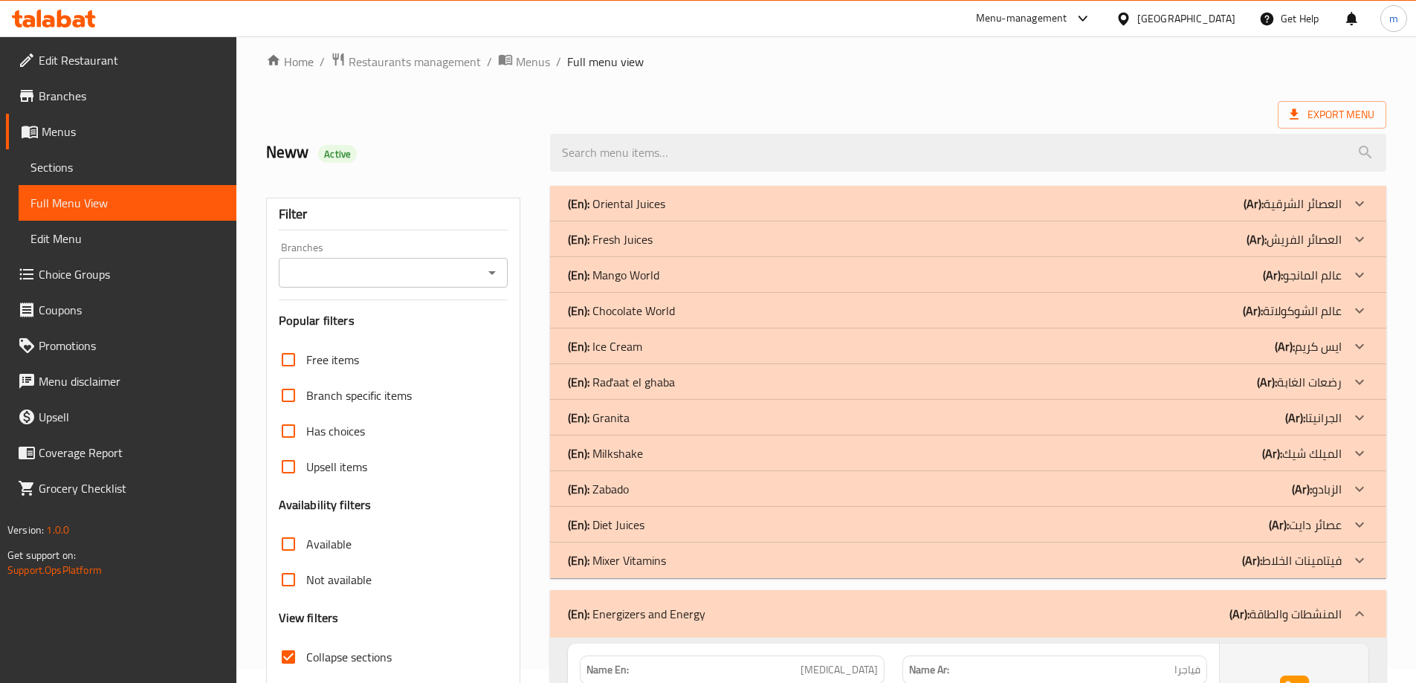
click at [1200, 213] on div "(En): Mixer Vitamins (Ar): فيتامينات الخلاط" at bounding box center [955, 204] width 774 height 18
click at [1214, 213] on div "(En): Diet Juices (Ar): عصائر دايت" at bounding box center [955, 204] width 774 height 18
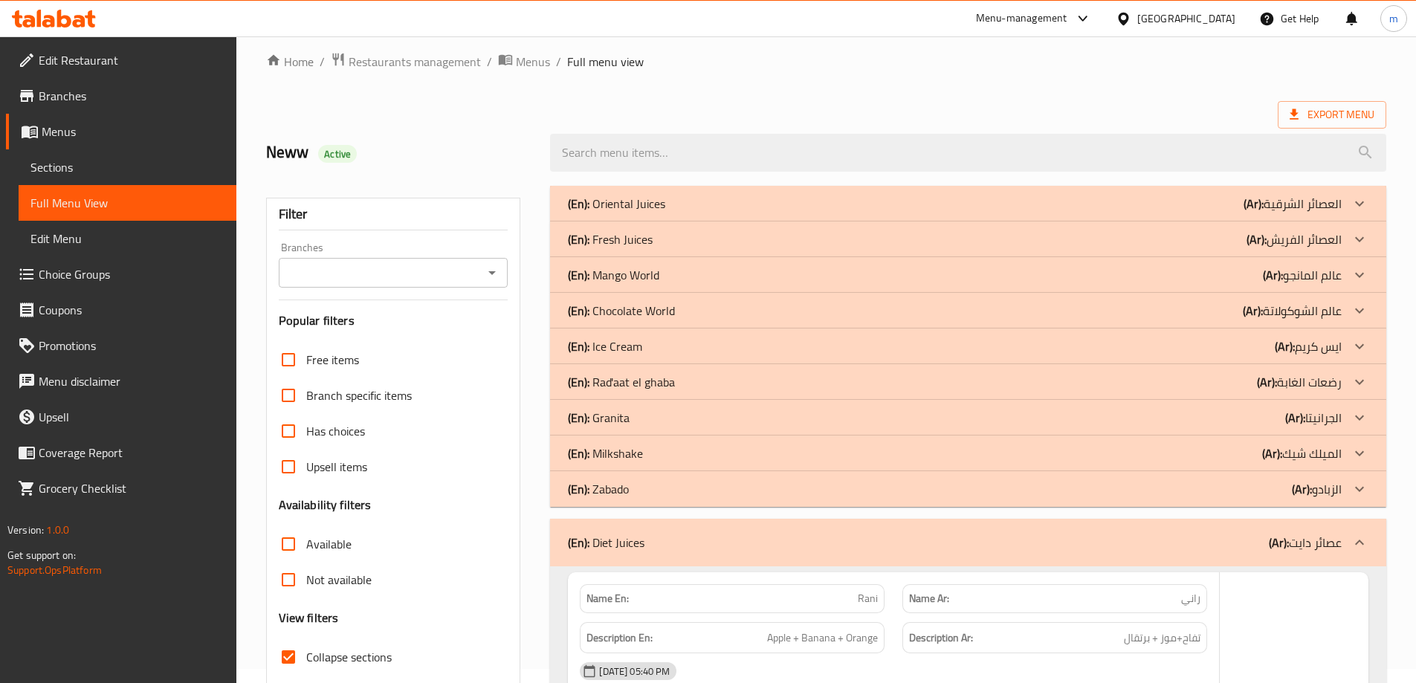
click at [1229, 213] on div "(En): Zabado (Ar): الزبادو" at bounding box center [955, 204] width 774 height 18
click at [1240, 213] on div "(En): Milkshake (Ar): الميلك شيك" at bounding box center [955, 204] width 774 height 18
click at [1262, 213] on div "(En): Granita (Ar): الجرانيتا" at bounding box center [955, 204] width 774 height 18
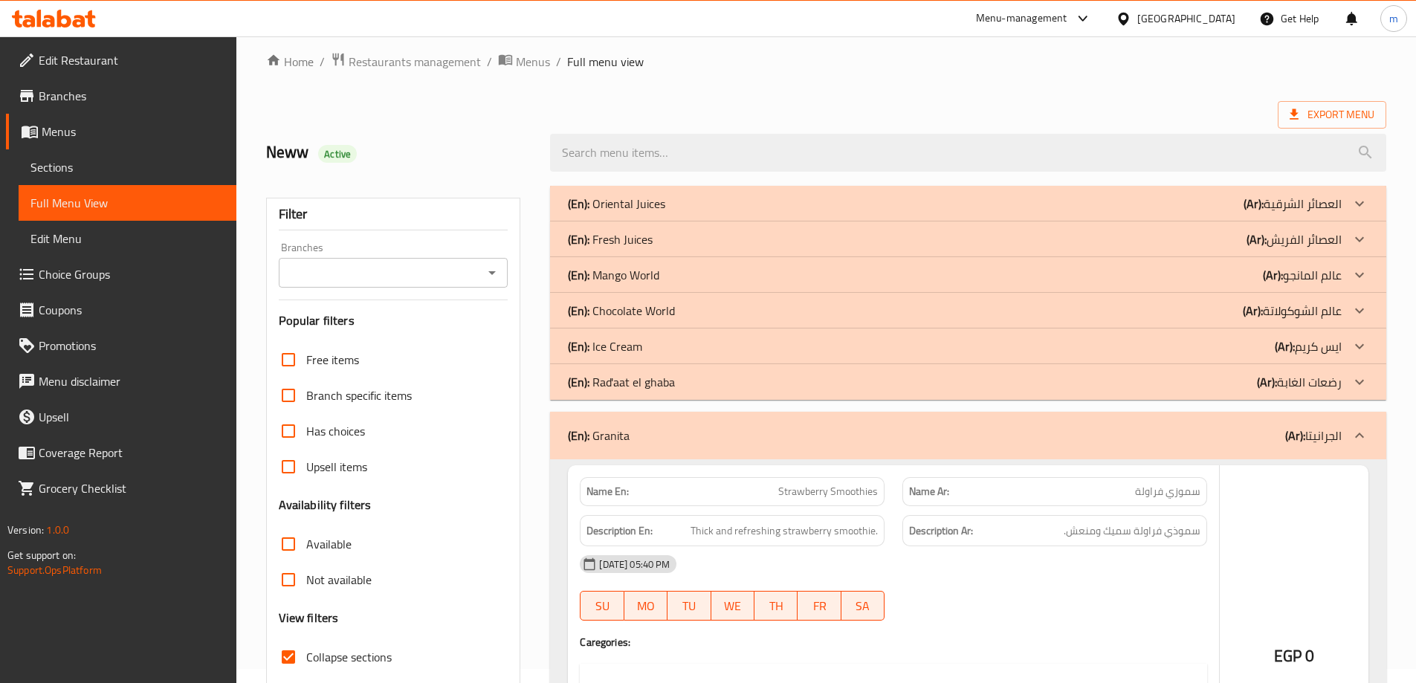
click at [622, 213] on p "(En): Rad'aat el ghaba" at bounding box center [616, 204] width 97 height 18
click at [638, 213] on p "(En): Ice Cream" at bounding box center [616, 204] width 97 height 18
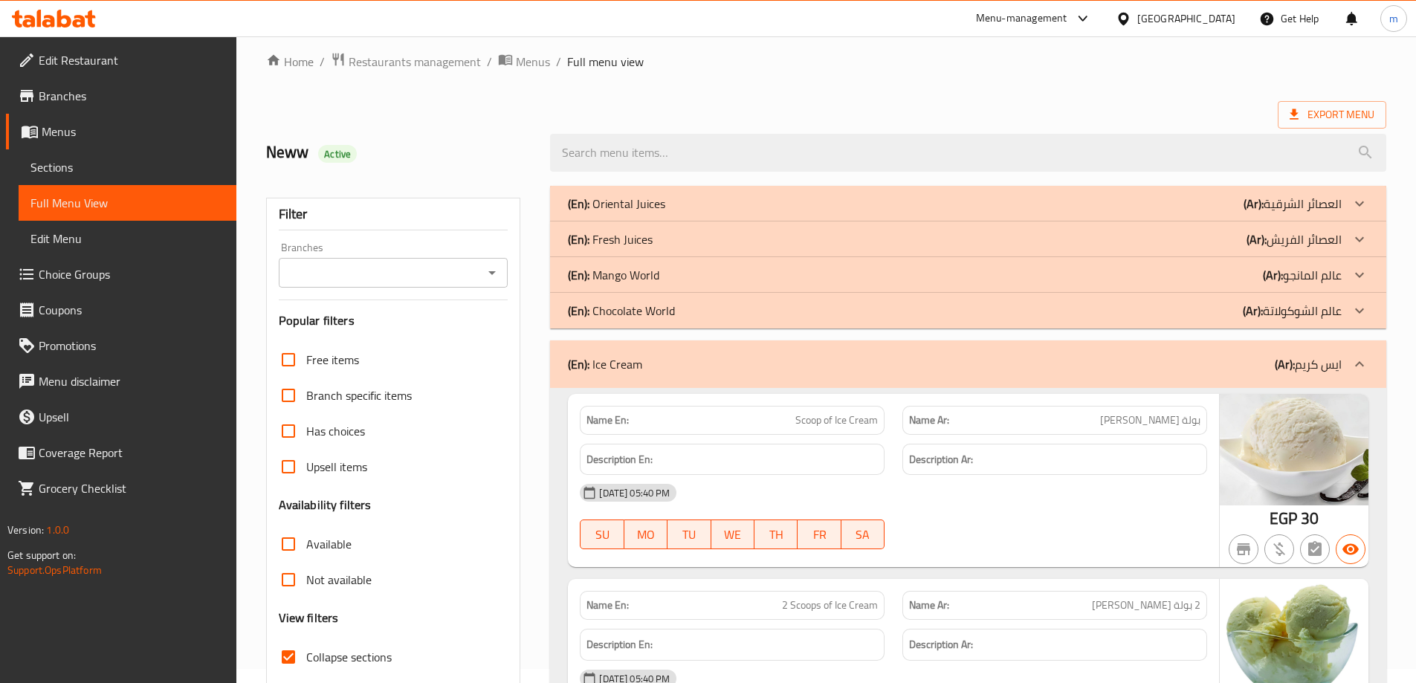
scroll to position [69, 0]
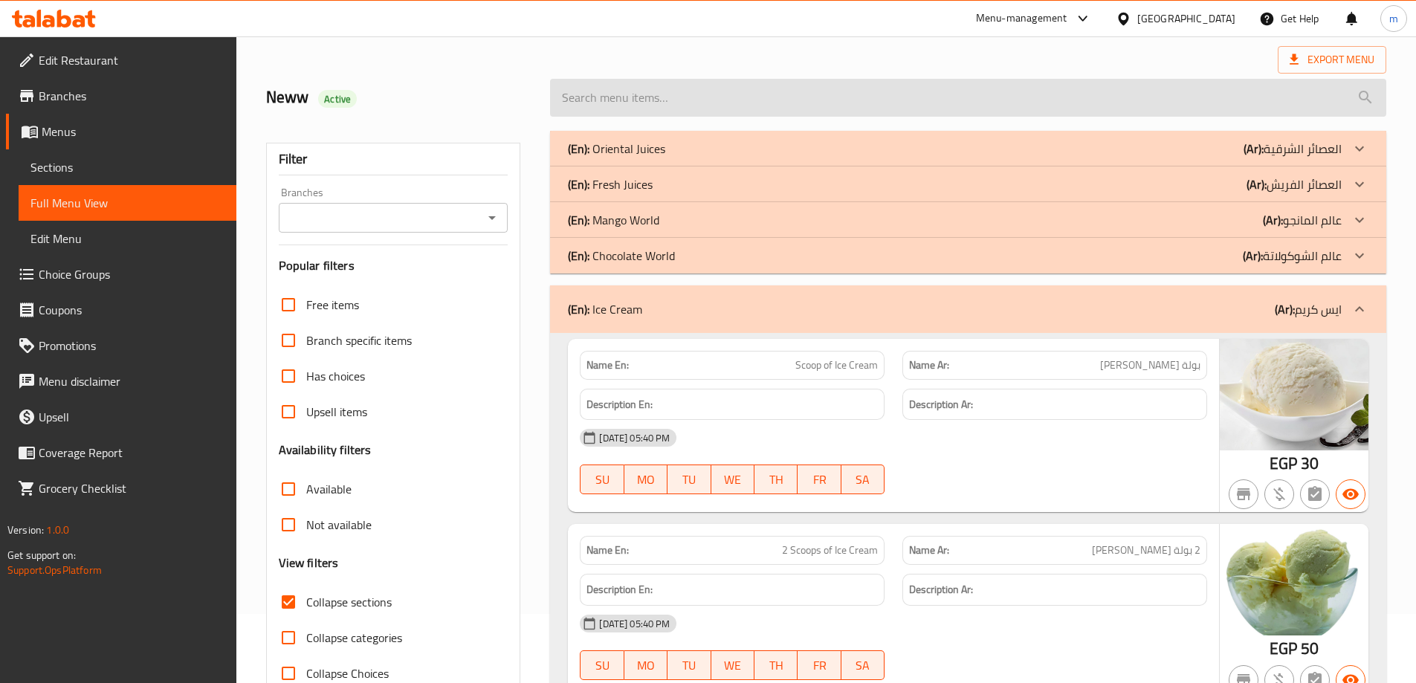
click at [984, 131] on div "(En): Oriental Juices (Ar): العصائر الشرقية" at bounding box center [968, 149] width 836 height 36
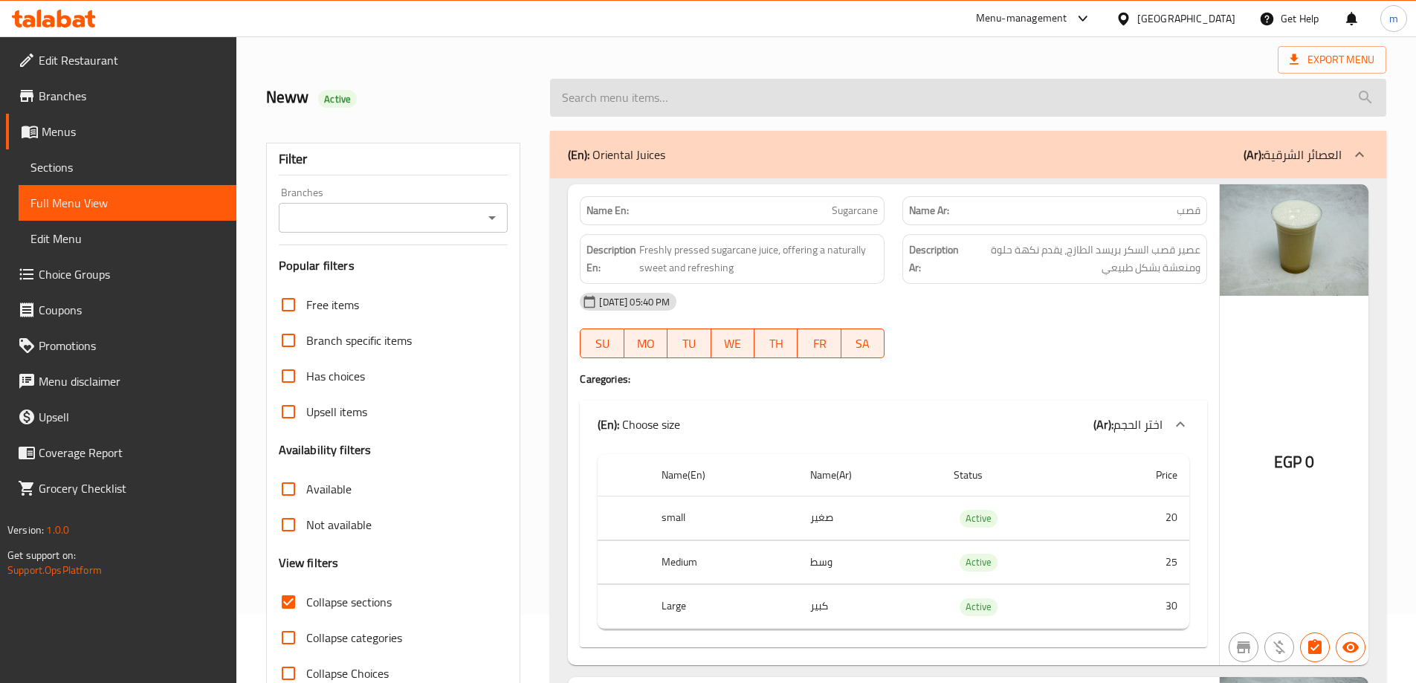
scroll to position [14, 0]
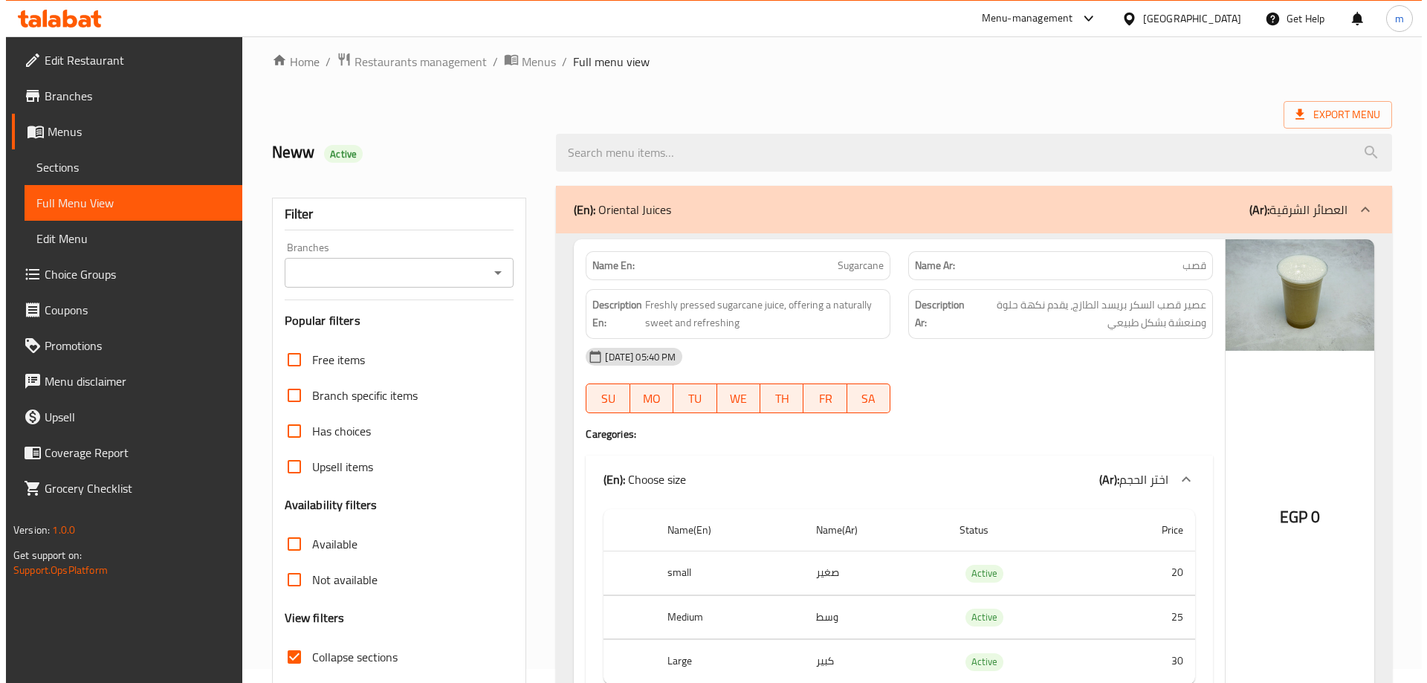
scroll to position [0, 0]
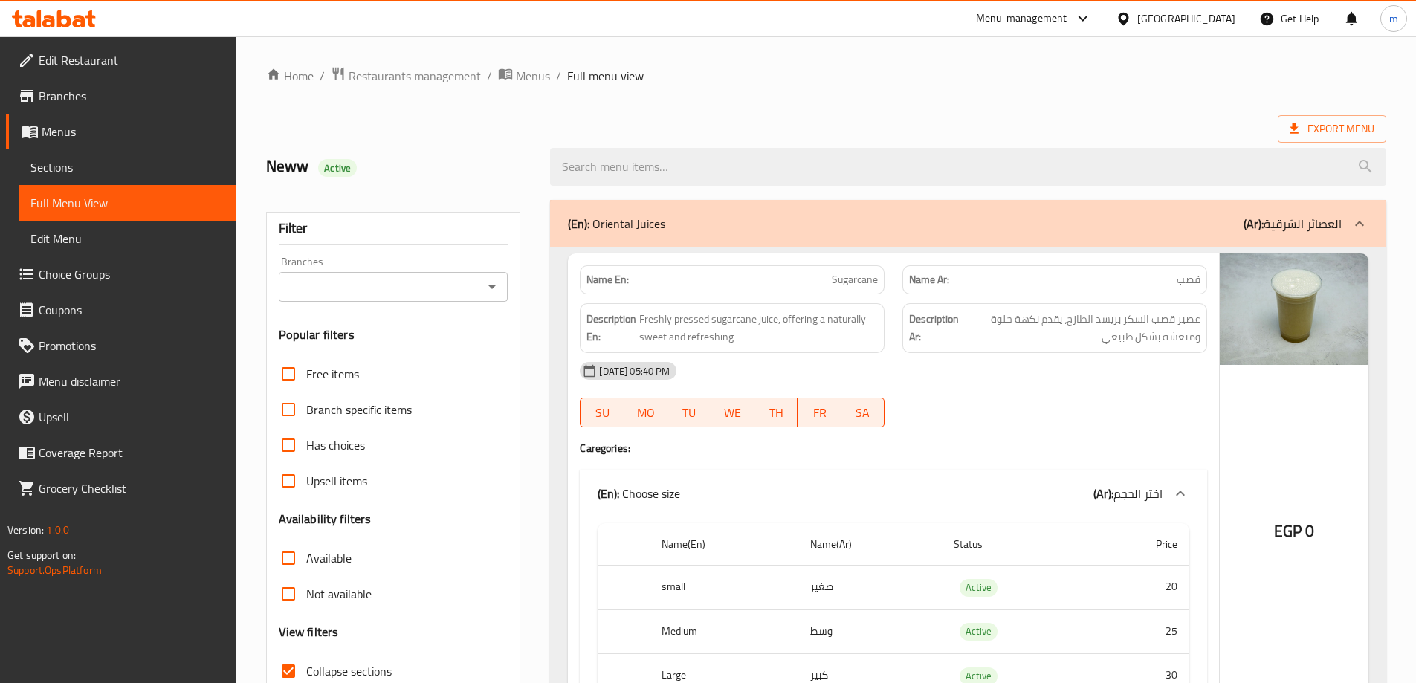
click at [689, 215] on div "(En): Oriental Juices (Ar): العصائر الشرقية" at bounding box center [955, 224] width 774 height 18
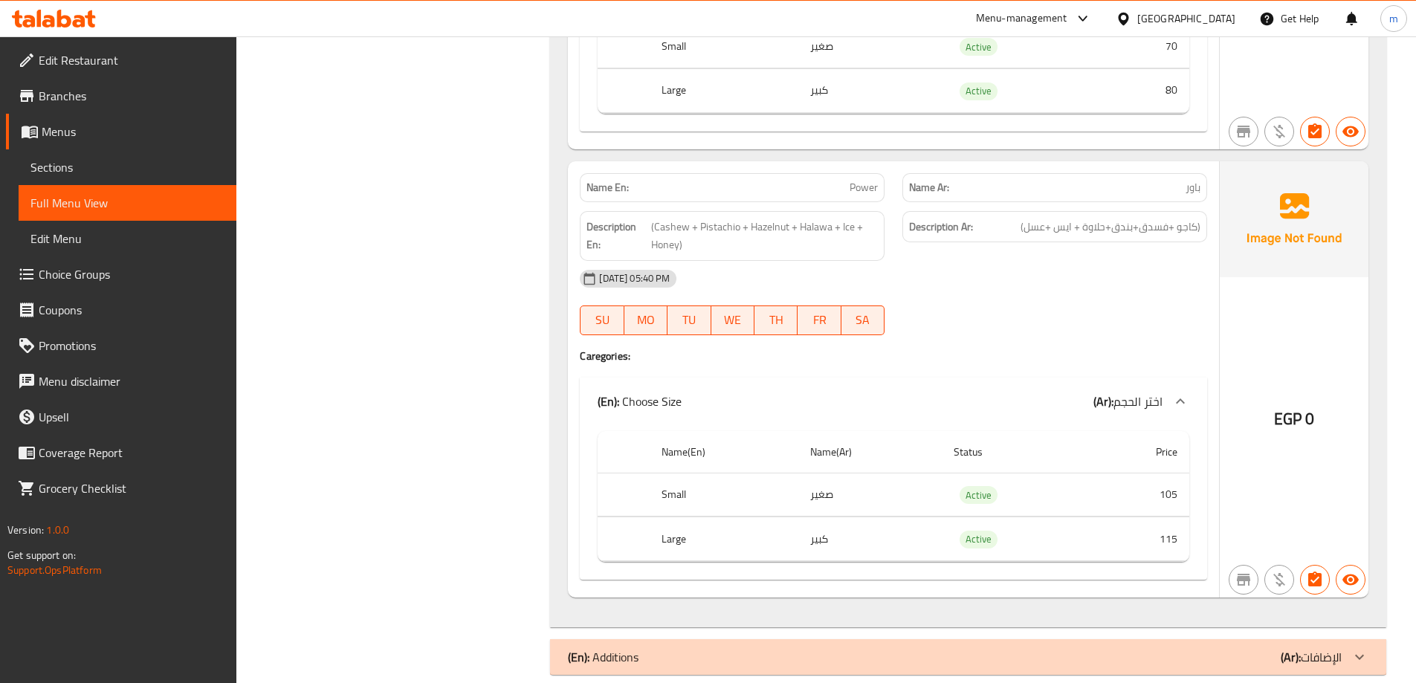
scroll to position [28838, 0]
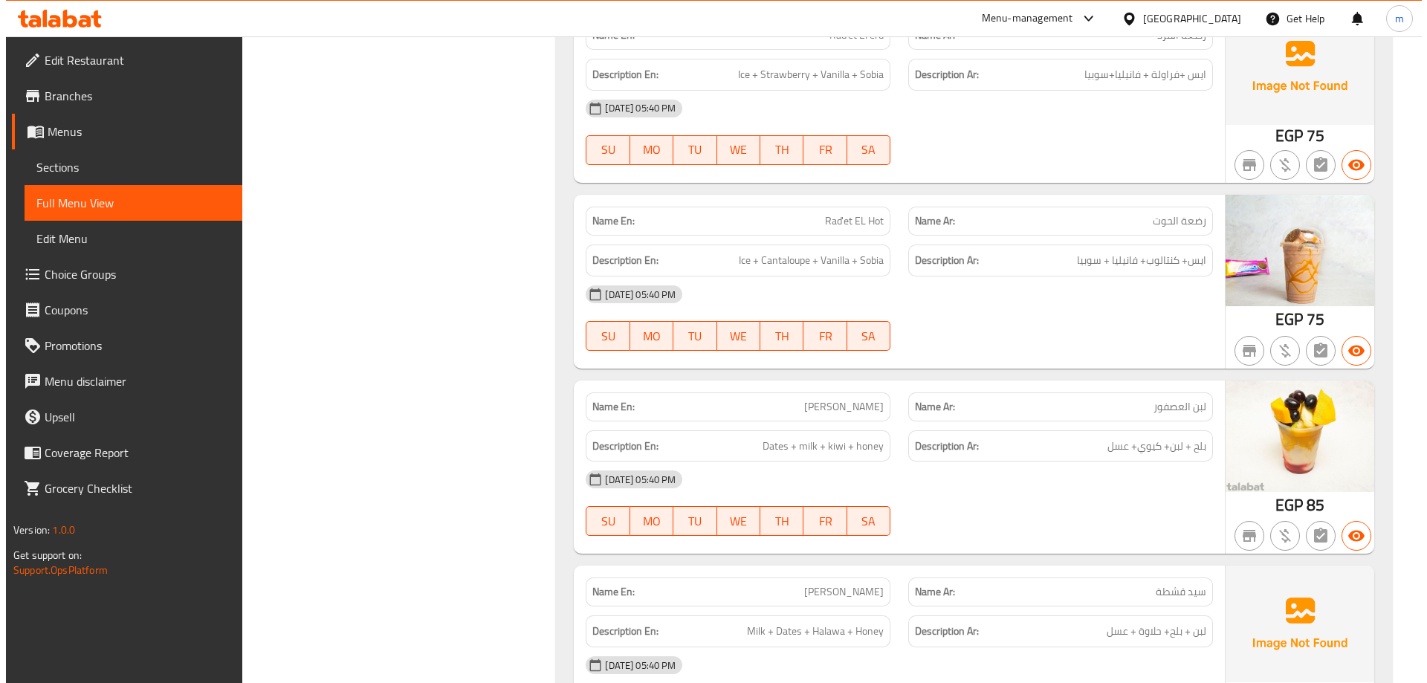
scroll to position [0, 0]
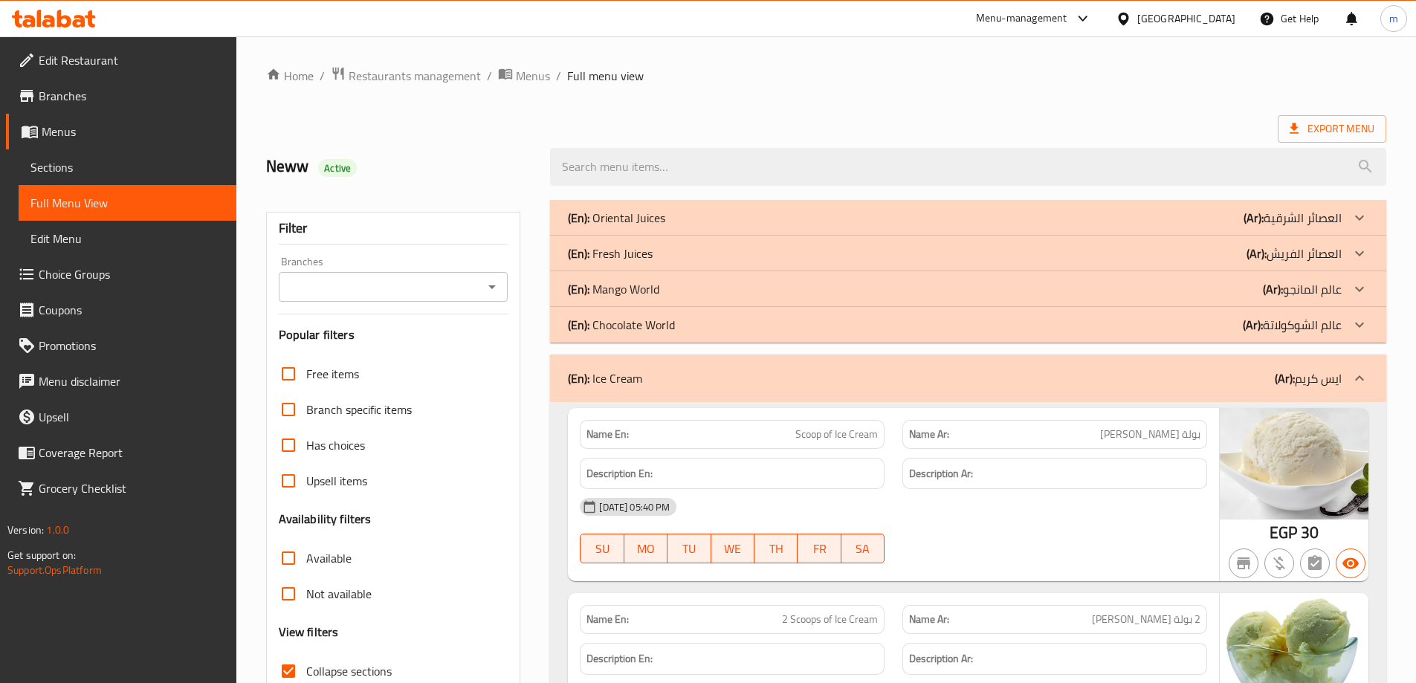
drag, startPoint x: 478, startPoint y: 482, endPoint x: 508, endPoint y: 193, distance: 290.7
click at [524, 166] on h2 "Neww Active" at bounding box center [399, 166] width 267 height 22
drag, startPoint x: 1152, startPoint y: 514, endPoint x: 1141, endPoint y: 82, distance: 432.7
click at [1314, 132] on span "Export Menu" at bounding box center [1331, 129] width 85 height 19
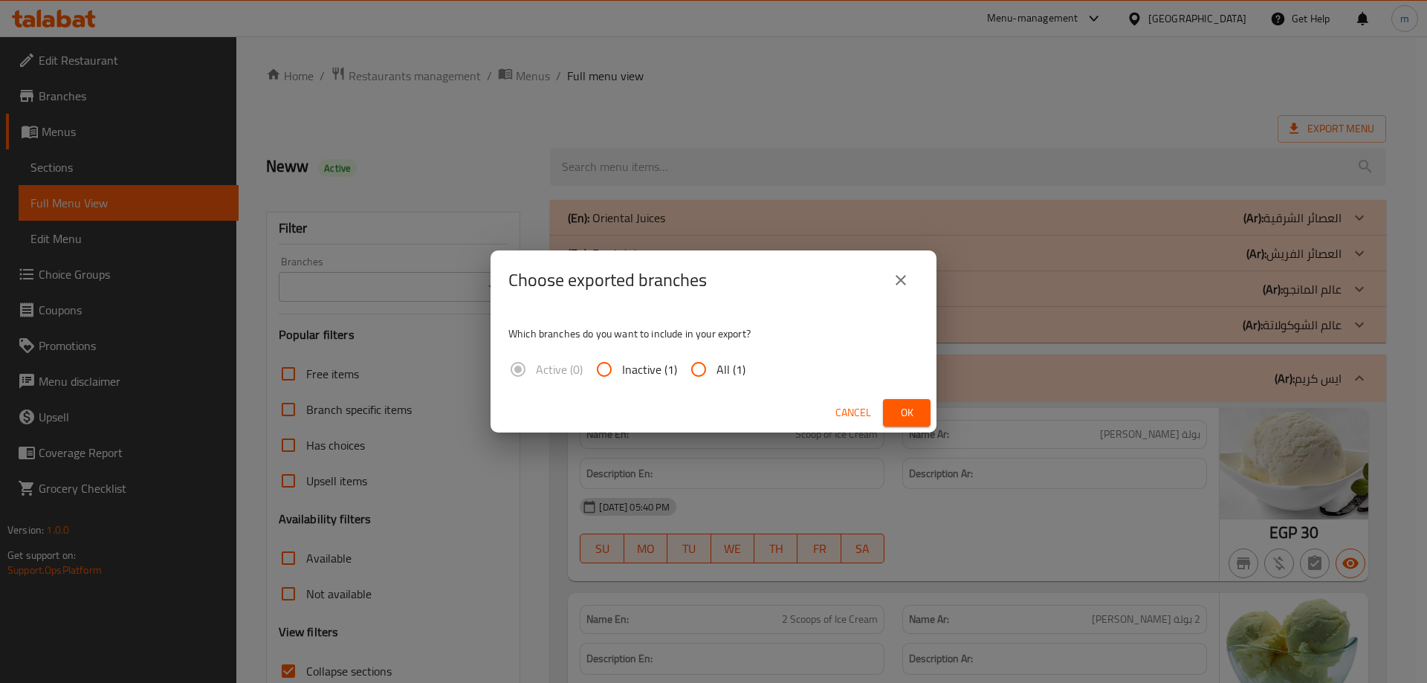
click at [722, 364] on span "All (1)" at bounding box center [730, 369] width 29 height 18
click at [716, 364] on input "All (1)" at bounding box center [699, 370] width 36 height 36
radio input "true"
click at [922, 398] on div "Cancel Ok" at bounding box center [714, 412] width 446 height 39
click at [923, 408] on button "Ok" at bounding box center [907, 412] width 48 height 27
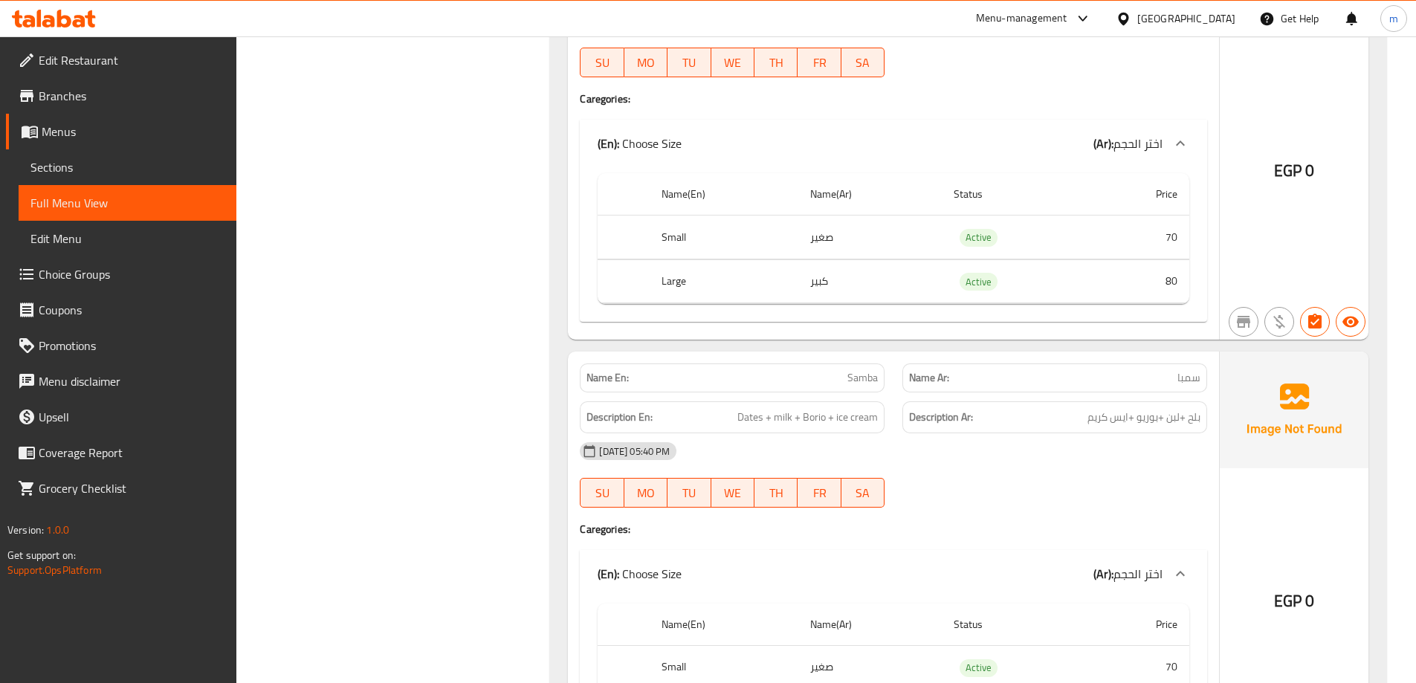
scroll to position [29987, 0]
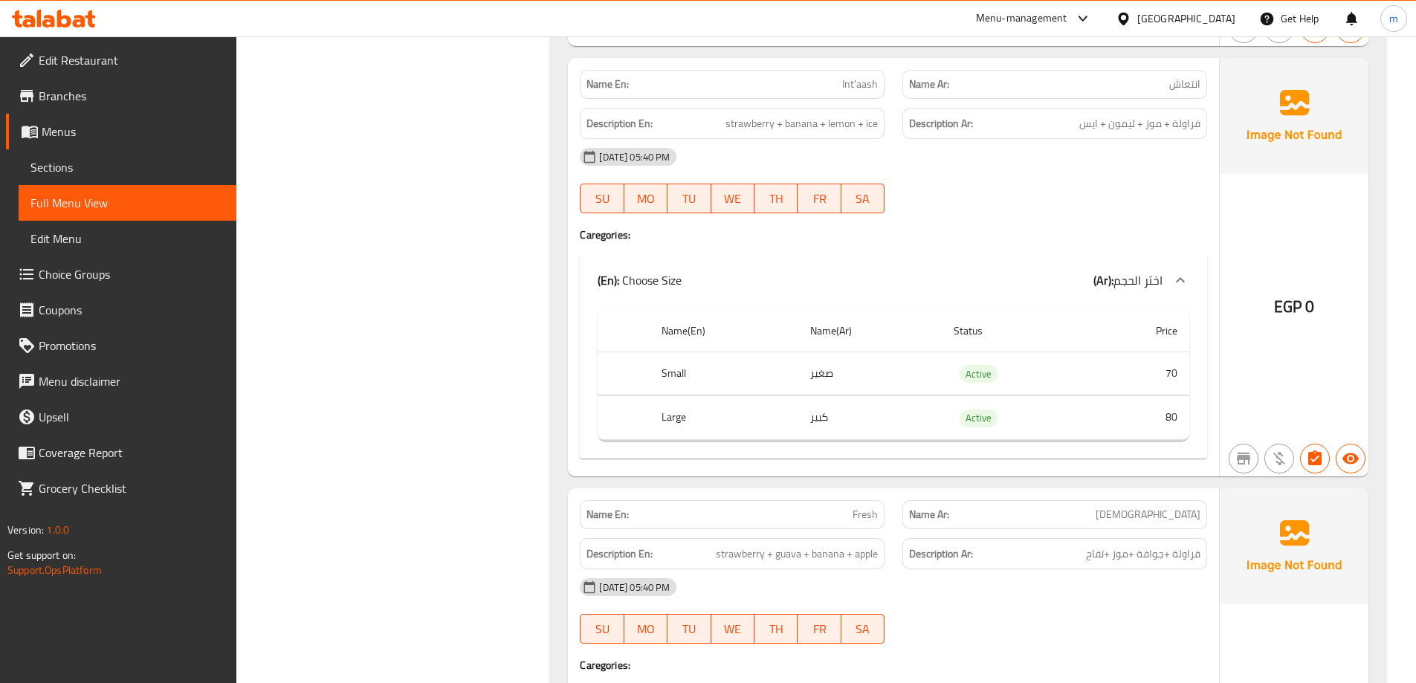
drag, startPoint x: 559, startPoint y: 410, endPoint x: 542, endPoint y: 201, distance: 209.5
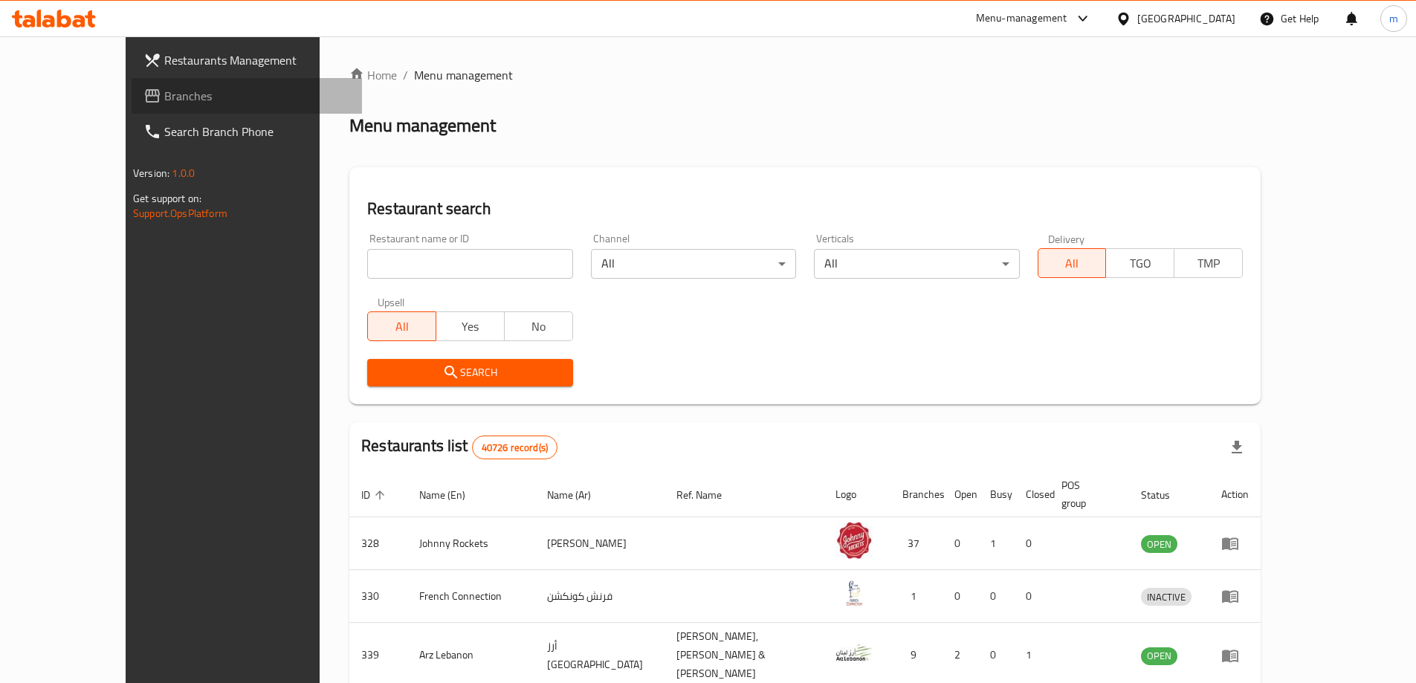
click at [132, 82] on link "Branches" at bounding box center [247, 96] width 230 height 36
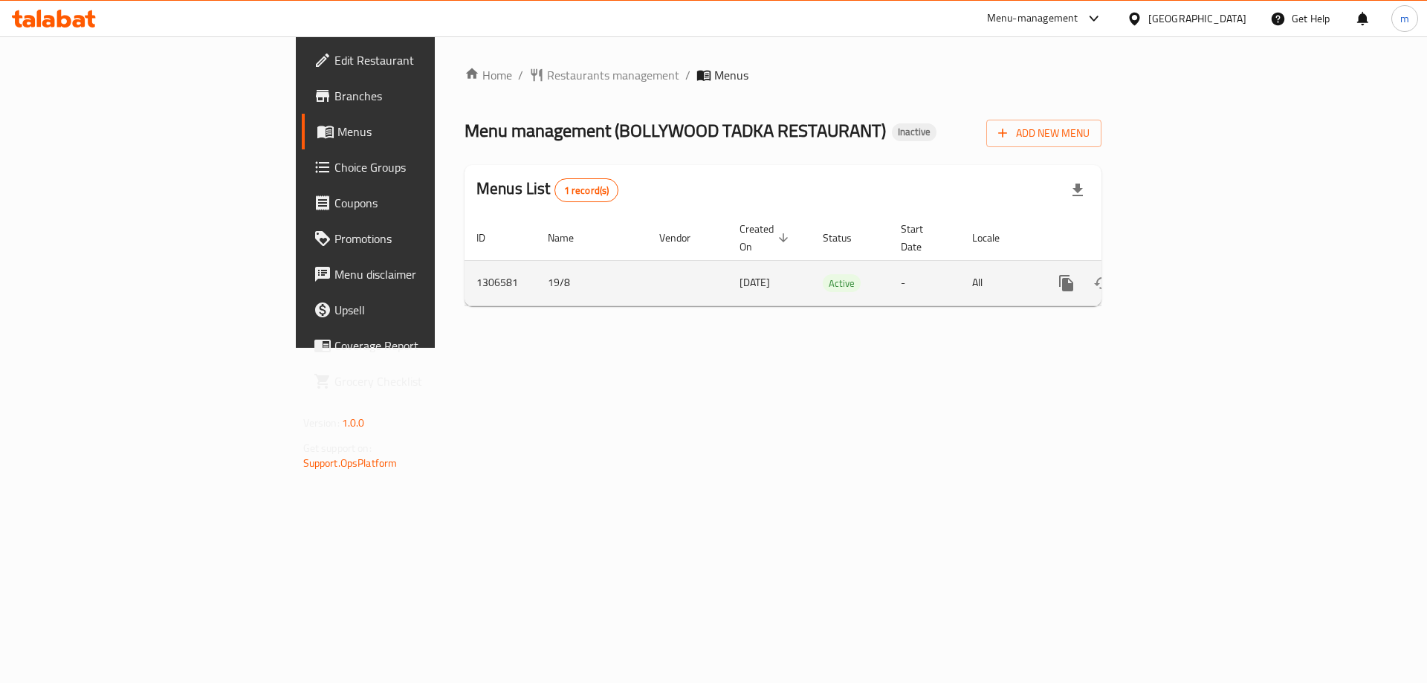
click at [1182, 274] on icon "enhanced table" at bounding box center [1174, 283] width 18 height 18
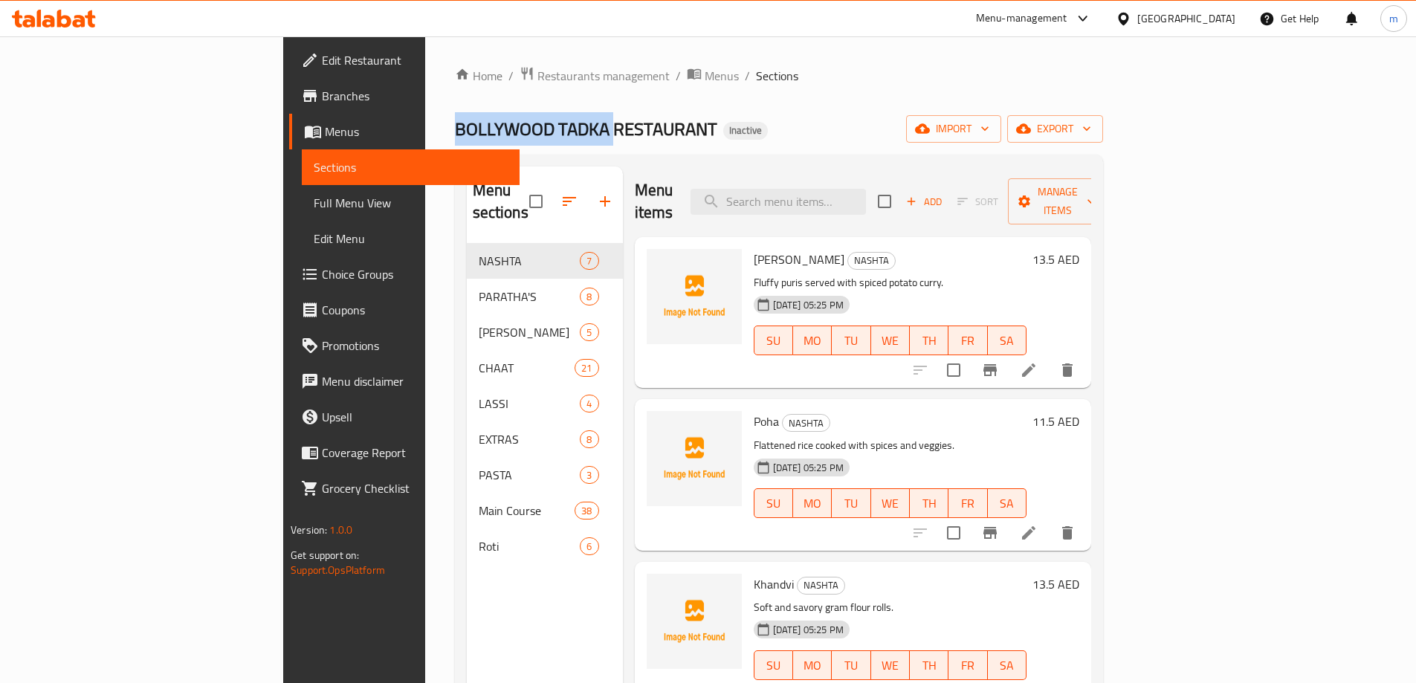
drag, startPoint x: 271, startPoint y: 126, endPoint x: 422, endPoint y: 142, distance: 152.5
click at [455, 142] on span "BOLLYWOOD TADKA RESTAURANT" at bounding box center [586, 128] width 262 height 33
copy span "BOLLYWOOD TADKA"
click at [934, 96] on div "Home / Restaurants management / Menus / Sections BOLLYWOOD TADKA RESTAURANT Ina…" at bounding box center [779, 463] width 648 height 795
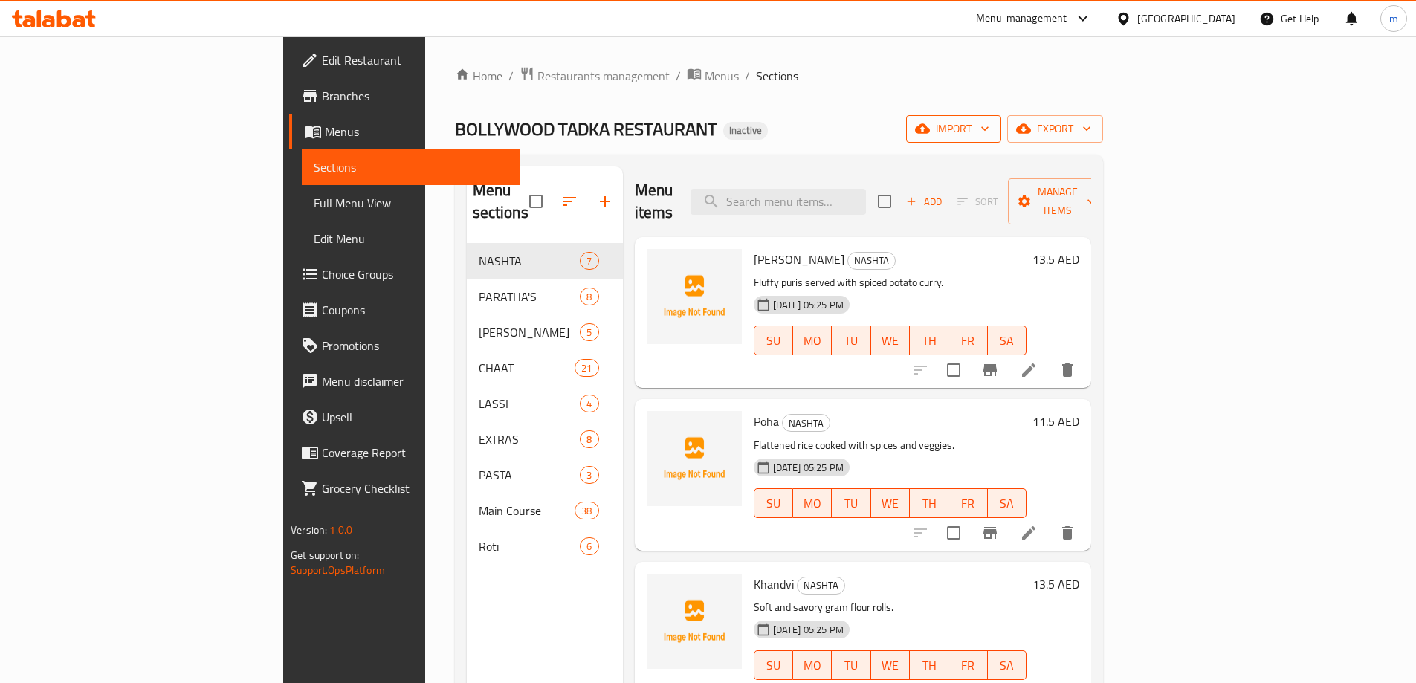
click at [992, 133] on icon "button" at bounding box center [984, 128] width 15 height 15
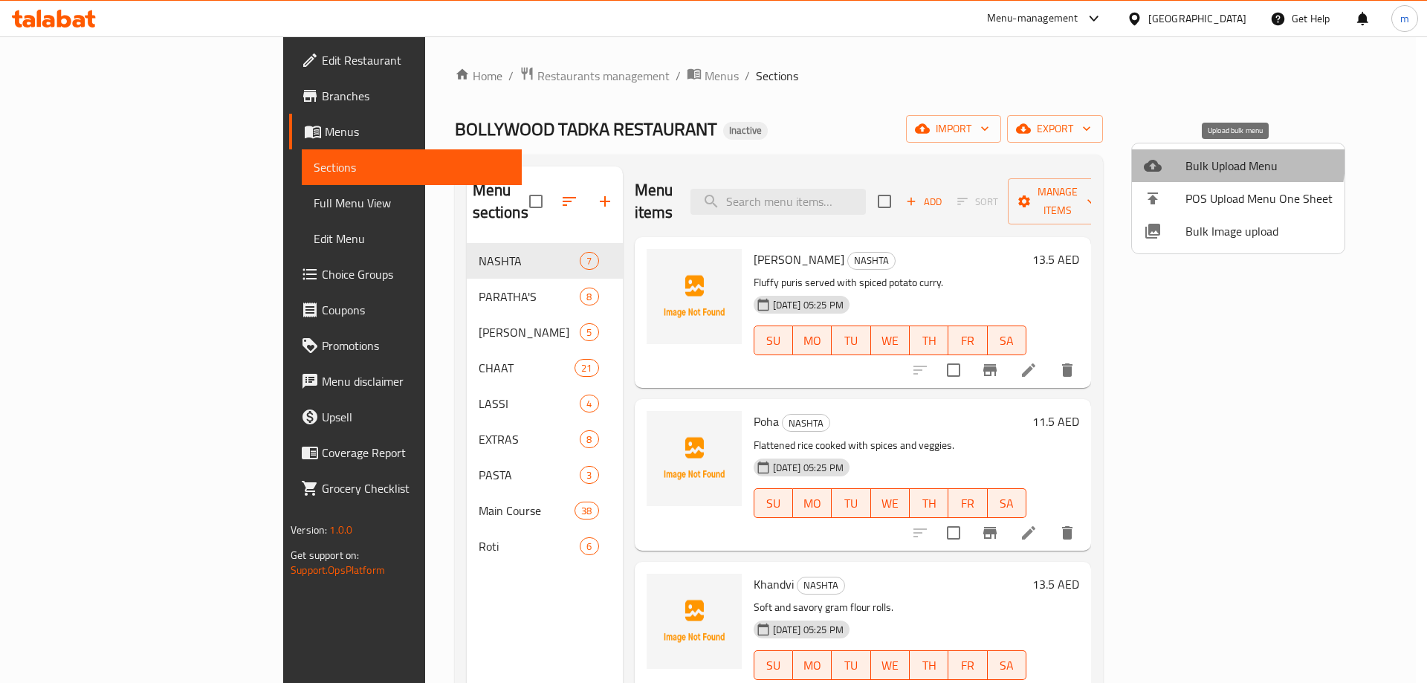
click at [1197, 158] on span "Bulk Upload Menu" at bounding box center [1258, 166] width 147 height 18
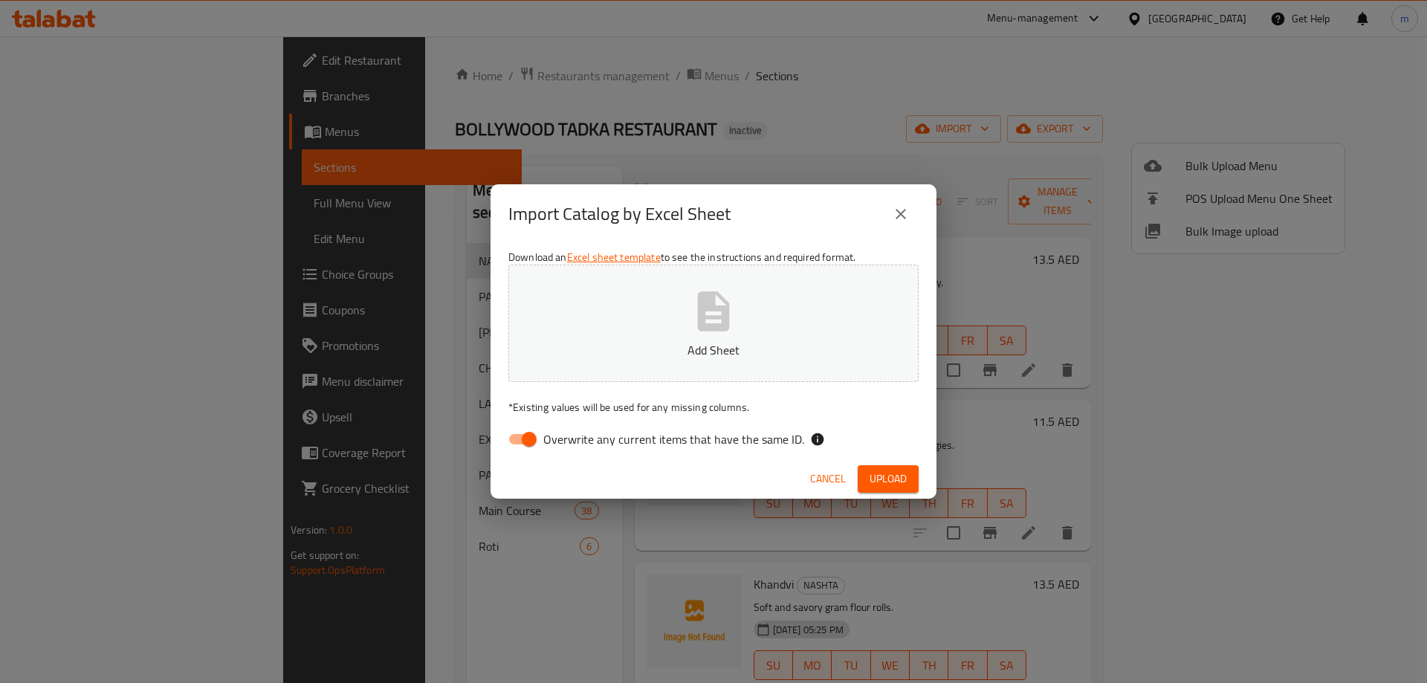
click at [581, 443] on span "Overwrite any current items that have the same ID." at bounding box center [673, 439] width 261 height 18
click at [572, 443] on input "Overwrite any current items that have the same ID." at bounding box center [529, 439] width 85 height 28
checkbox input "false"
click at [871, 476] on span "Upload" at bounding box center [888, 479] width 37 height 19
click at [902, 477] on span "Upload" at bounding box center [888, 479] width 37 height 19
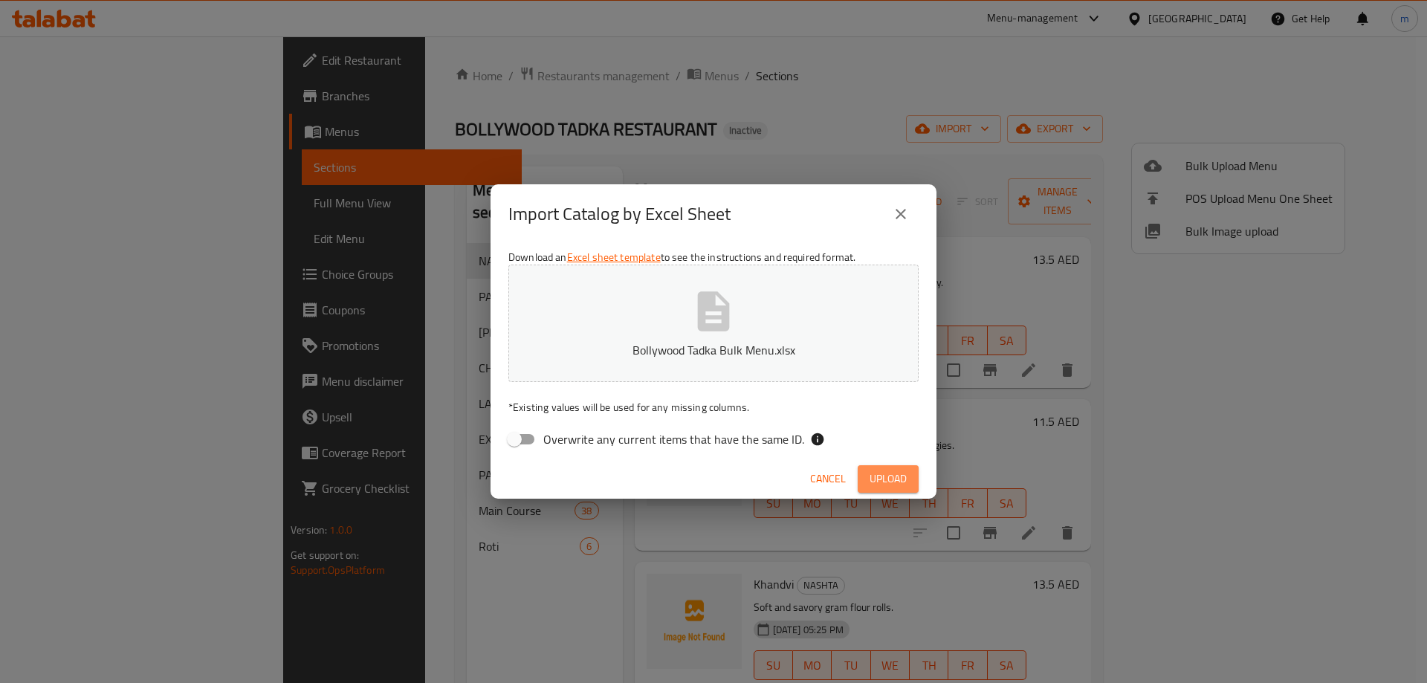
click at [871, 485] on span "Upload" at bounding box center [888, 479] width 37 height 19
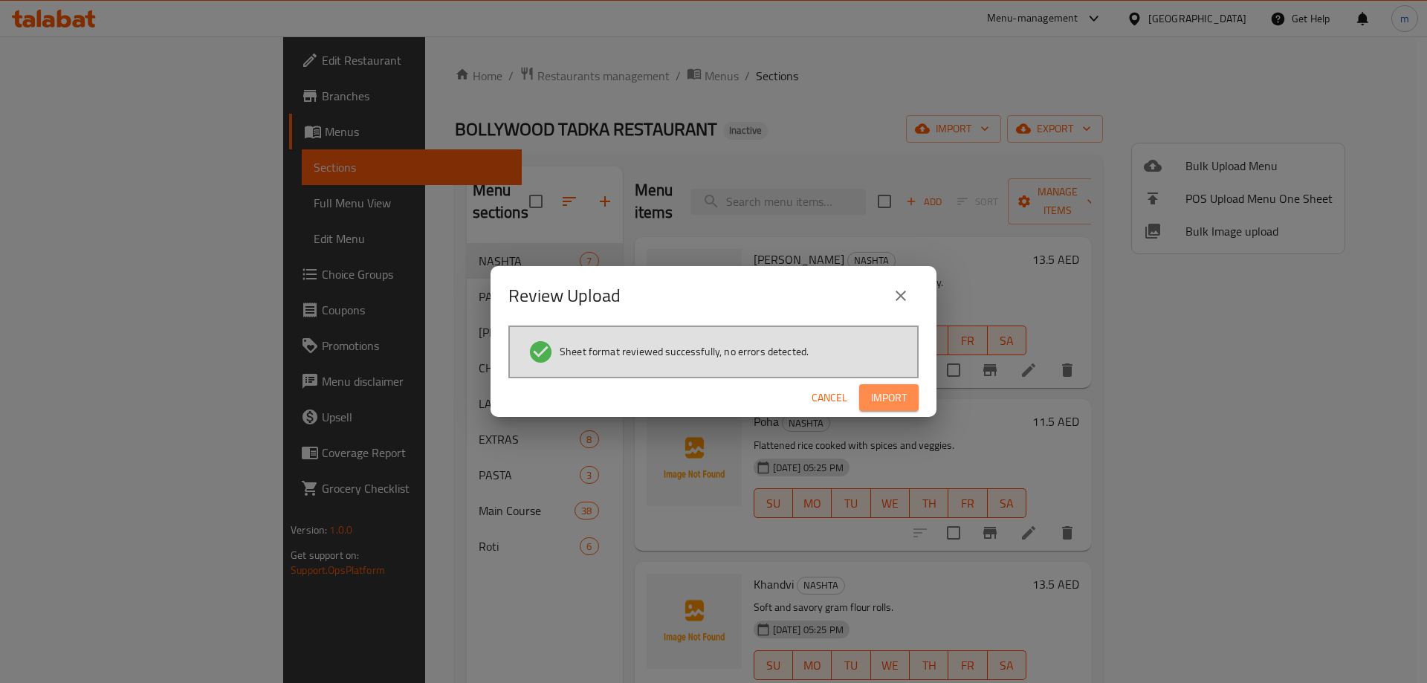
click at [874, 403] on span "Import" at bounding box center [889, 398] width 36 height 19
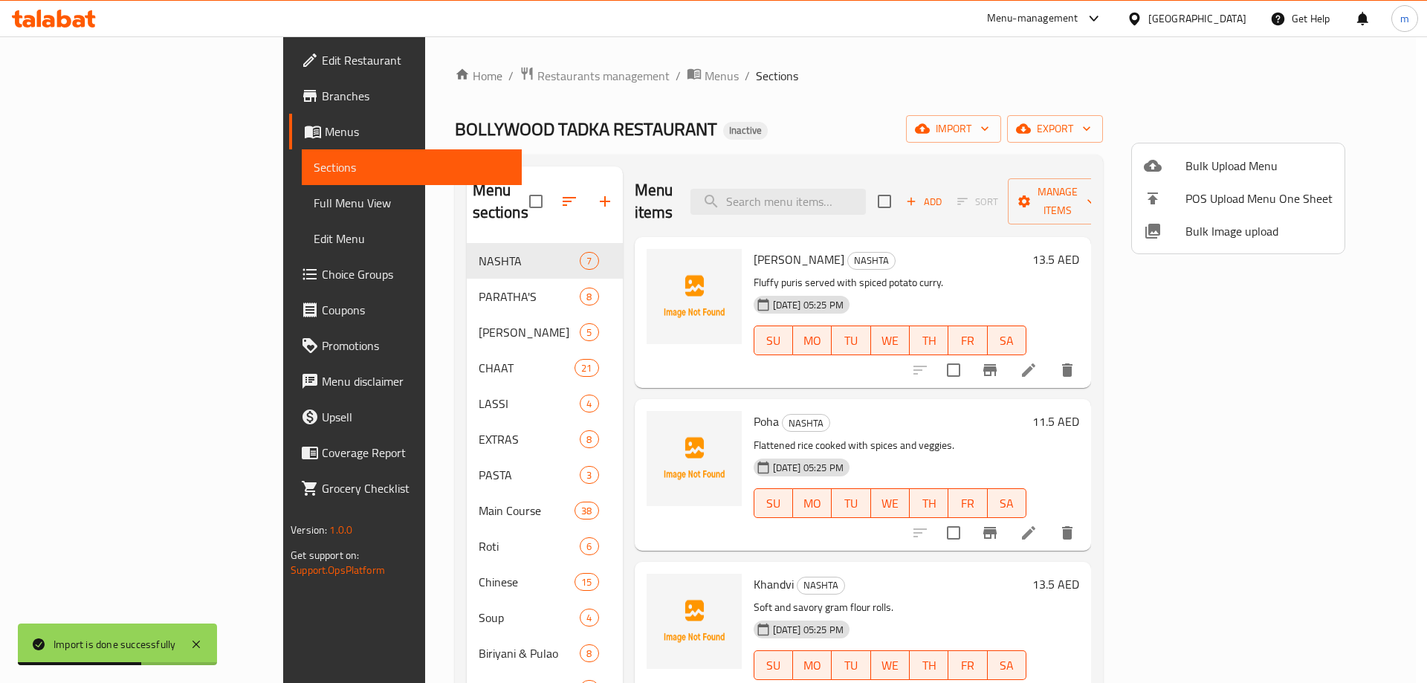
click at [273, 440] on div at bounding box center [713, 341] width 1427 height 683
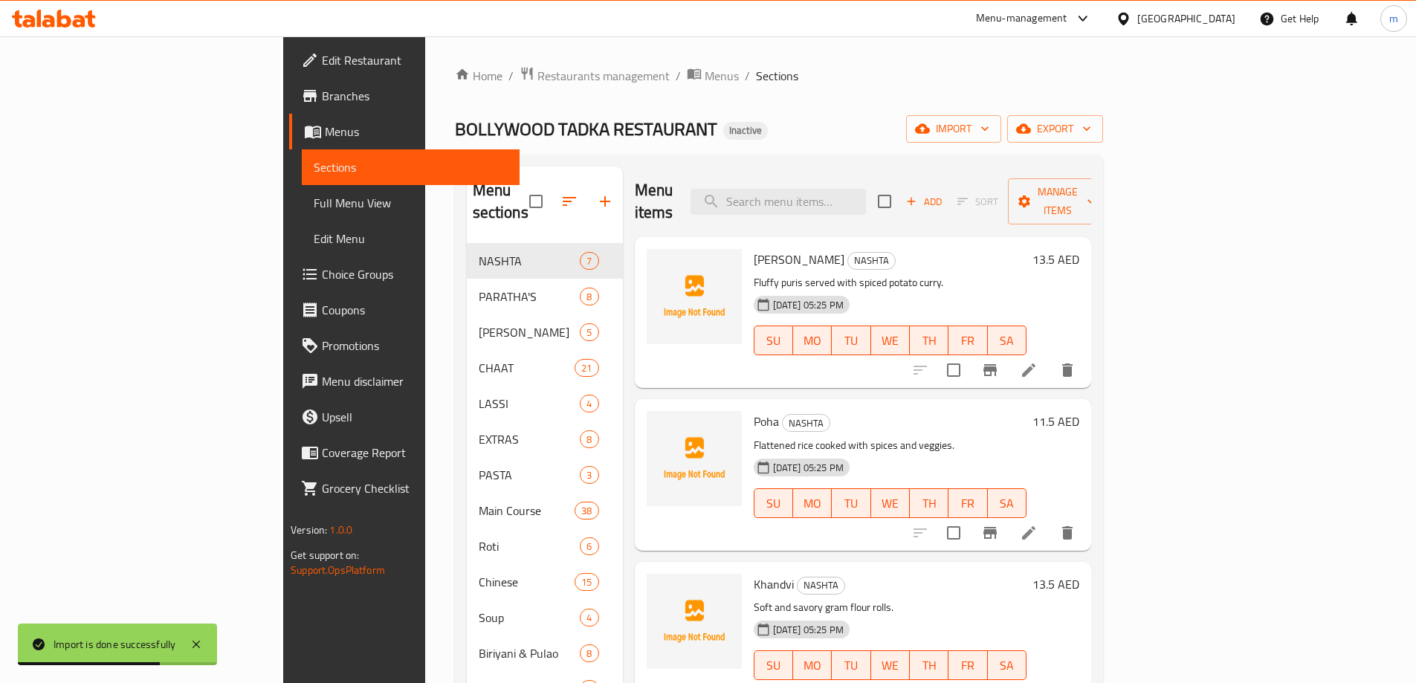
scroll to position [208, 0]
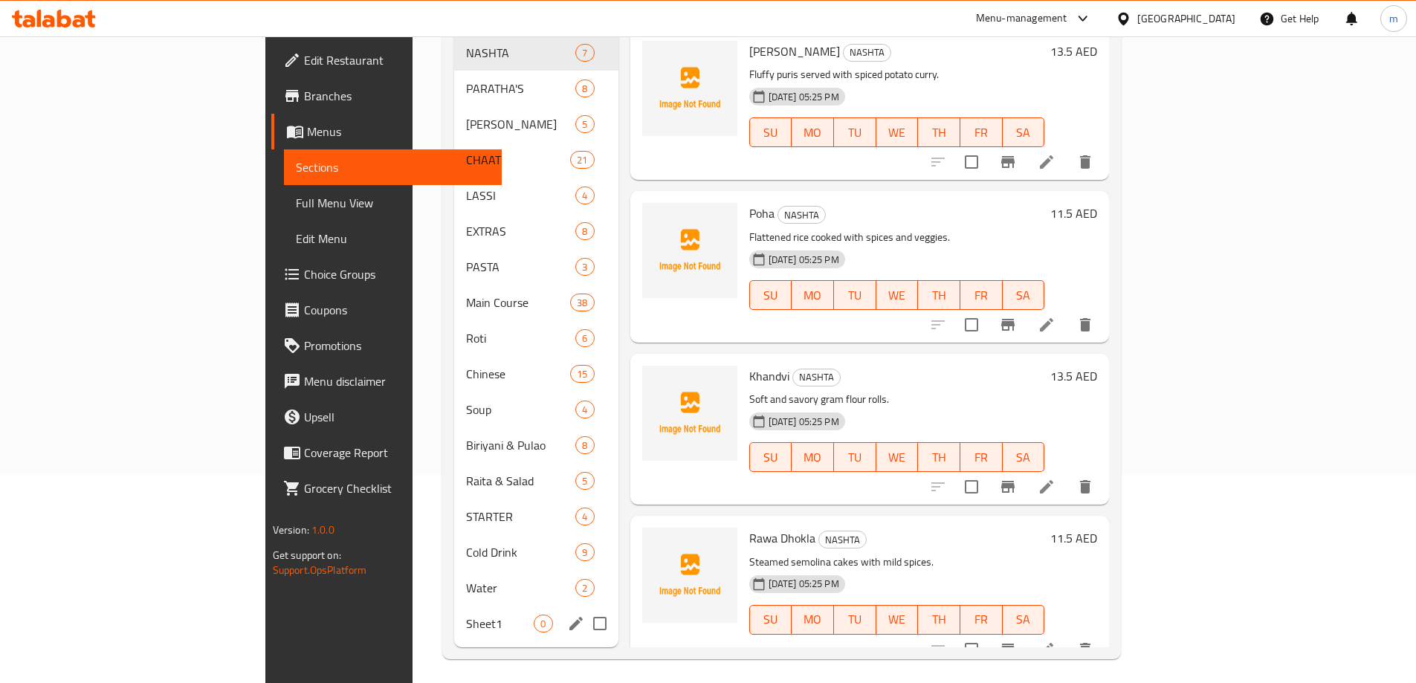
click at [584, 608] on input "Menu sections" at bounding box center [599, 623] width 31 height 31
checkbox input "true"
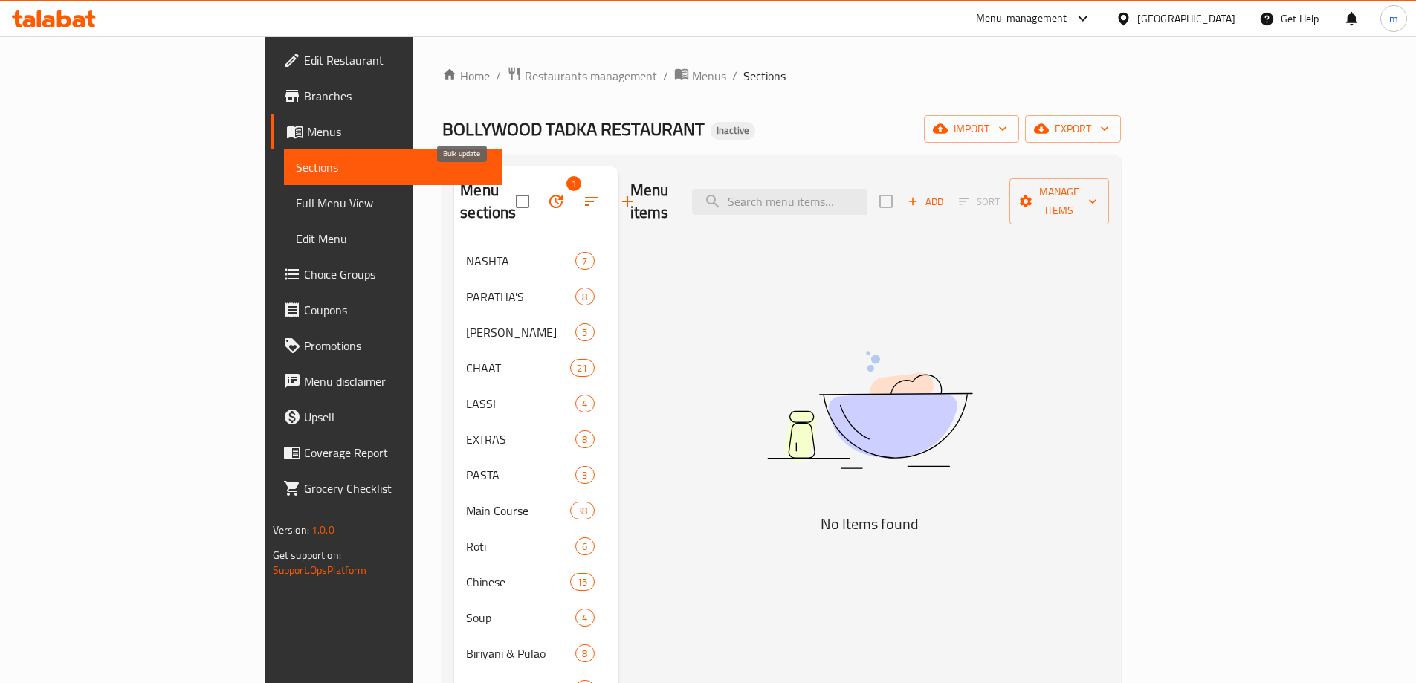
click at [547, 192] on icon "button" at bounding box center [556, 201] width 18 height 18
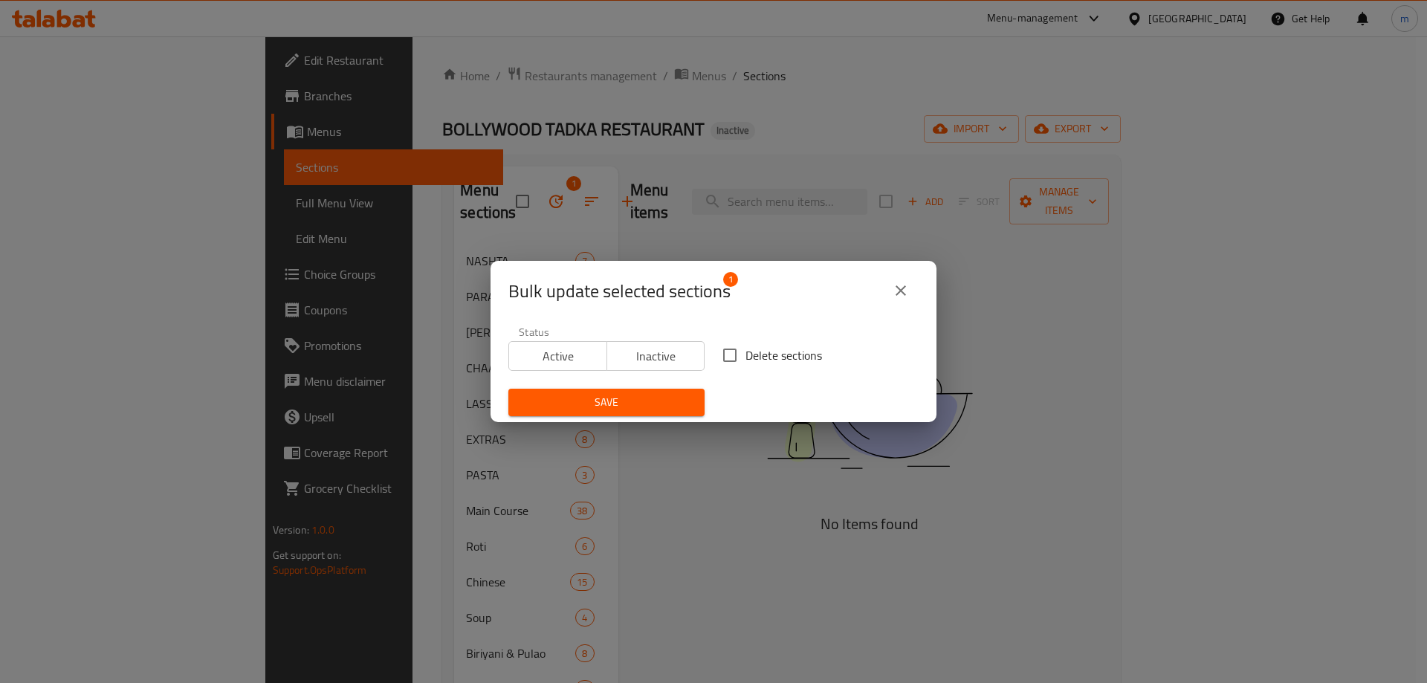
click at [727, 361] on input "Delete sections" at bounding box center [729, 355] width 31 height 31
checkbox input "true"
click at [666, 407] on span "Save" at bounding box center [606, 402] width 172 height 19
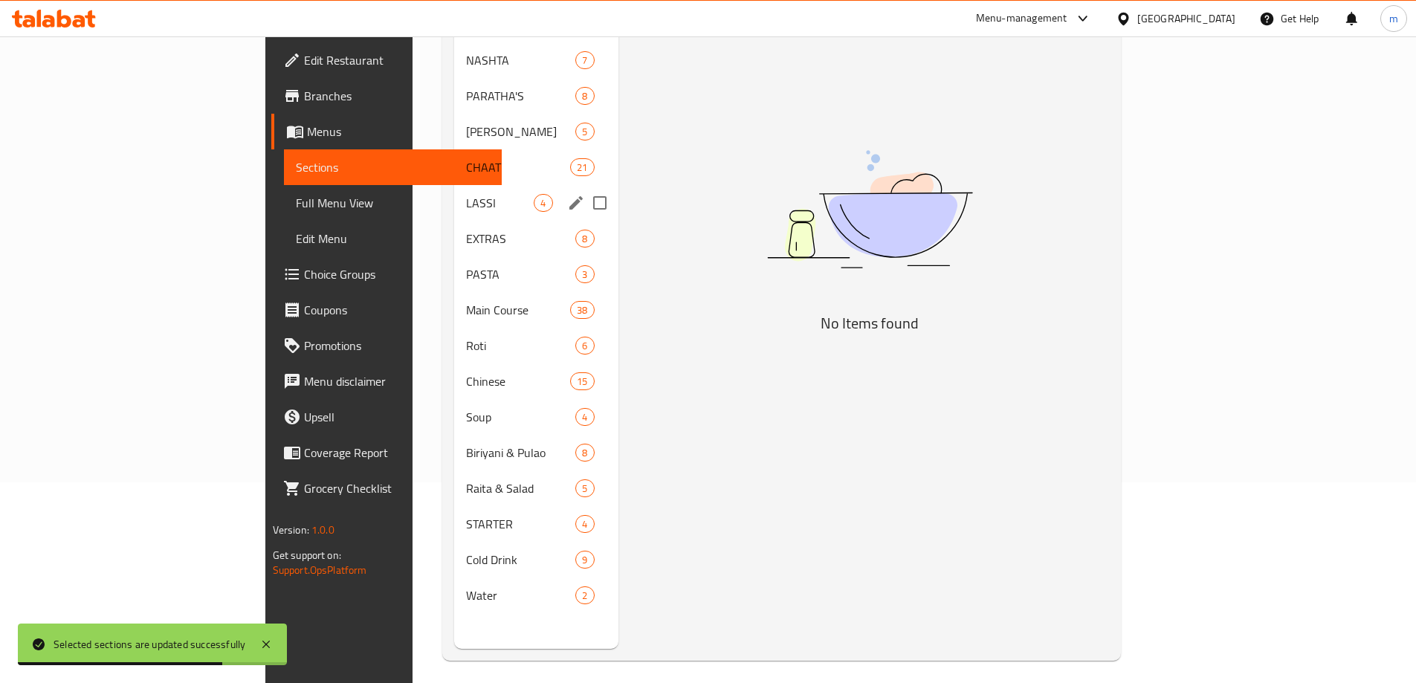
scroll to position [208, 0]
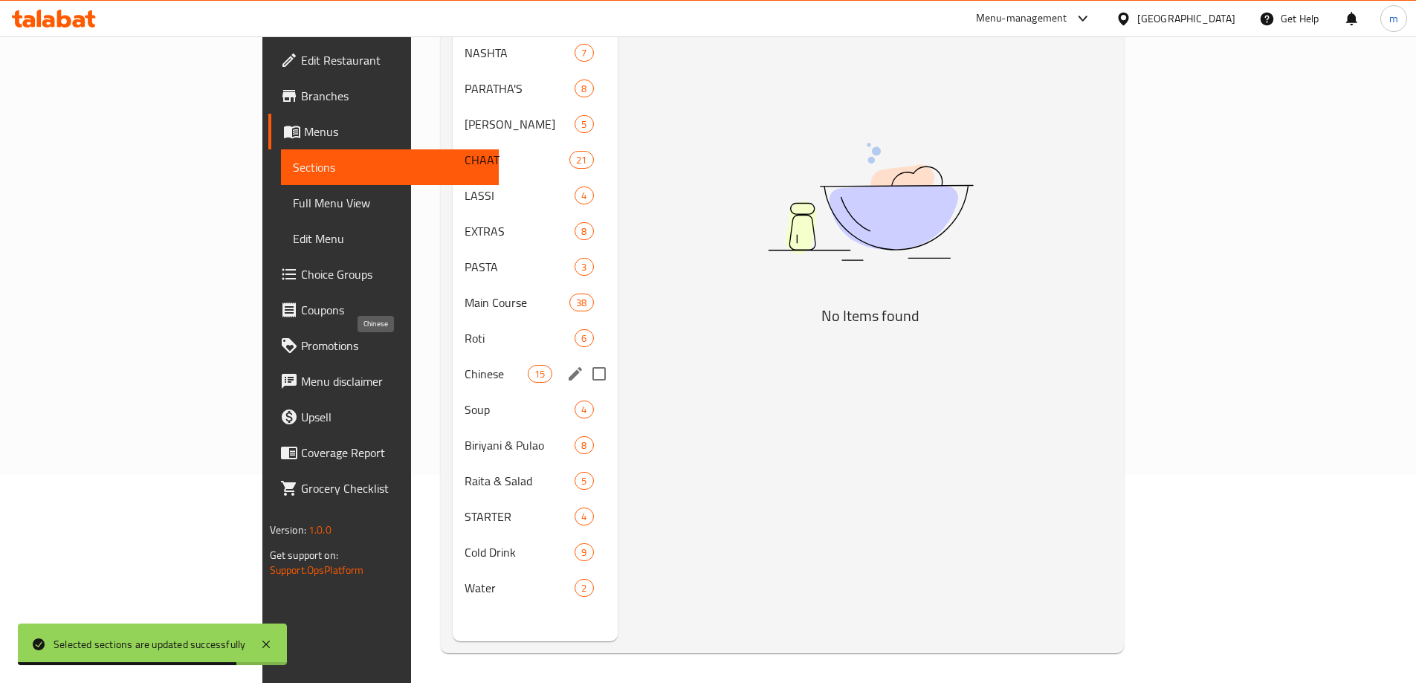
click at [464, 365] on span "Chinese" at bounding box center [495, 374] width 63 height 18
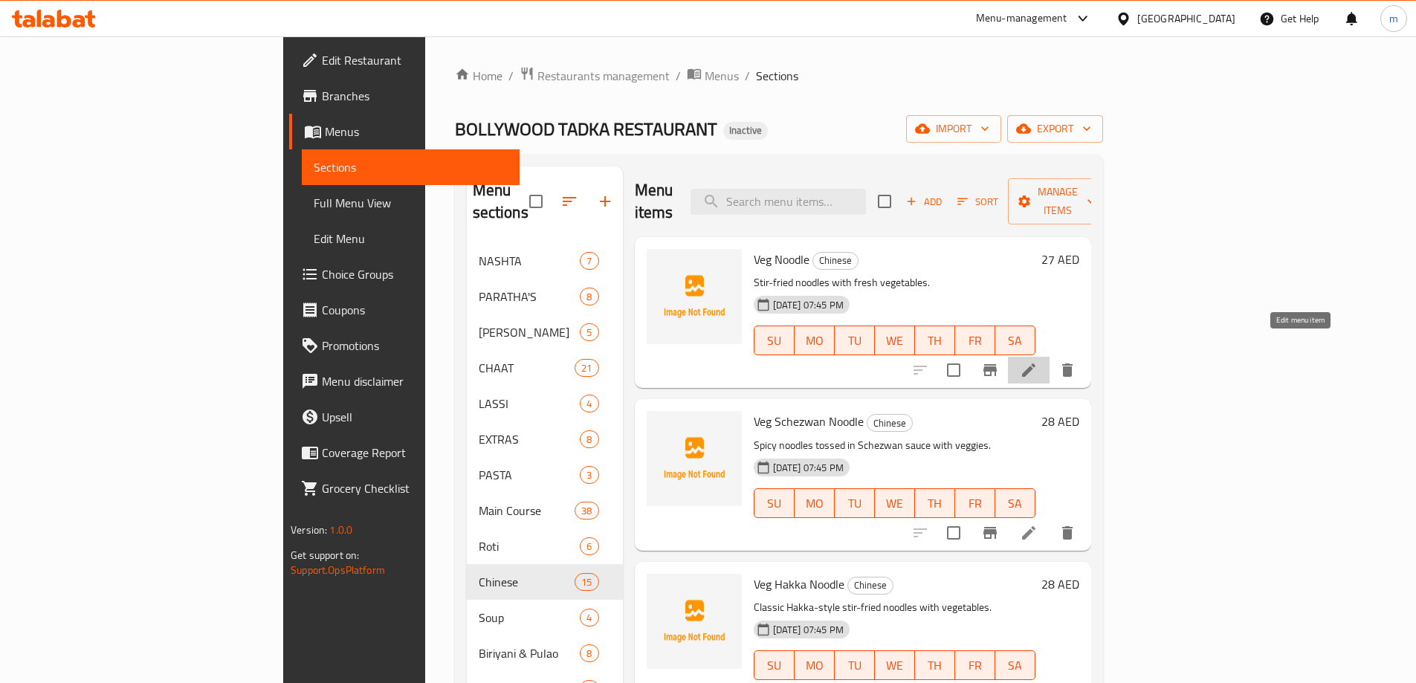
click at [1038, 361] on icon at bounding box center [1029, 370] width 18 height 18
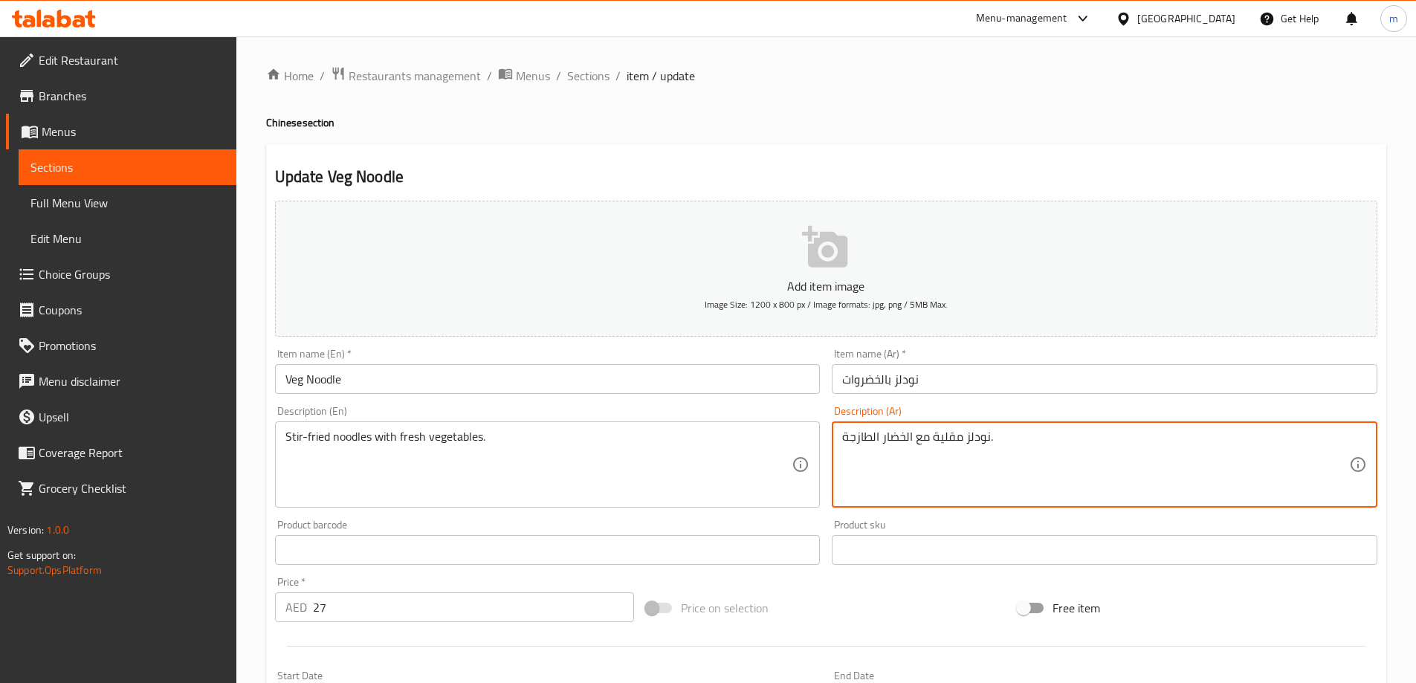
click at [1043, 379] on input "نودلز بالخضروات" at bounding box center [1105, 379] width 546 height 30
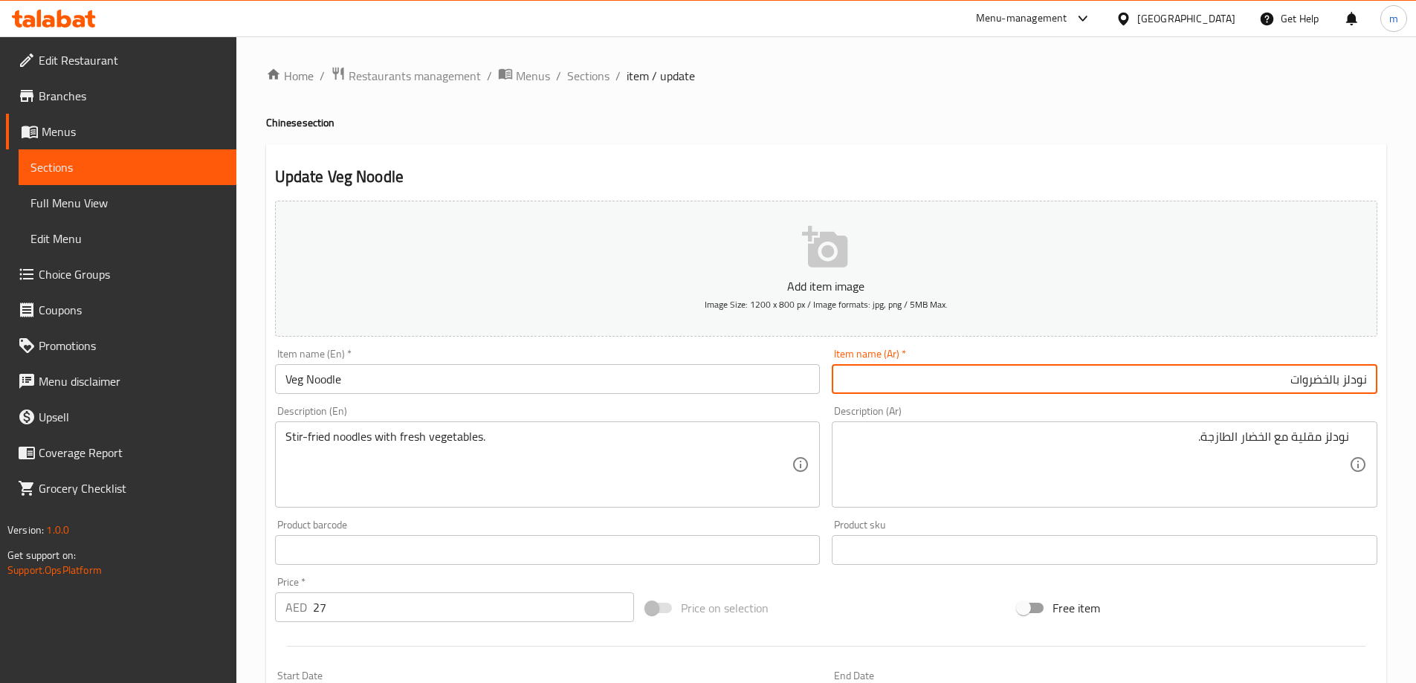
click at [1184, 119] on h4 "Chinese section" at bounding box center [826, 122] width 1120 height 15
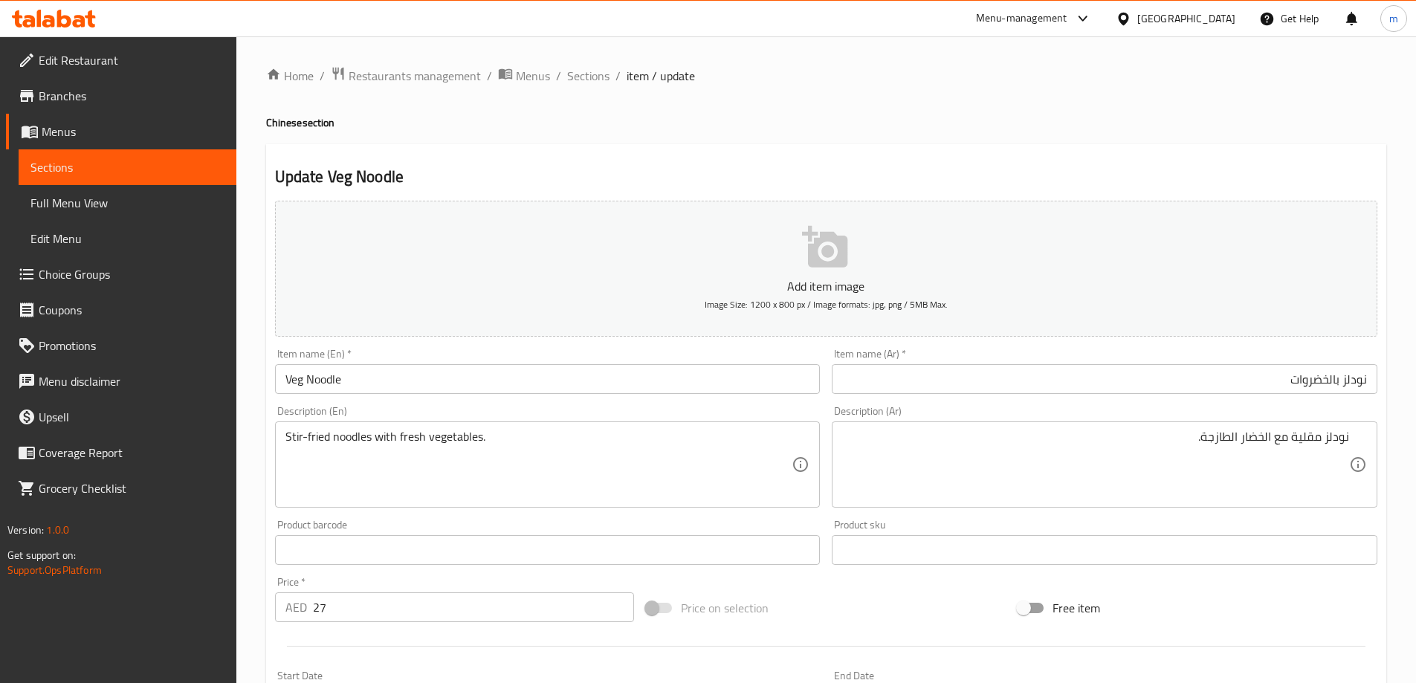
click at [897, 160] on div "Update Veg Noodle Add item image Image Size: 1200 x 800 px / Image formats: jpg…" at bounding box center [826, 576] width 1120 height 865
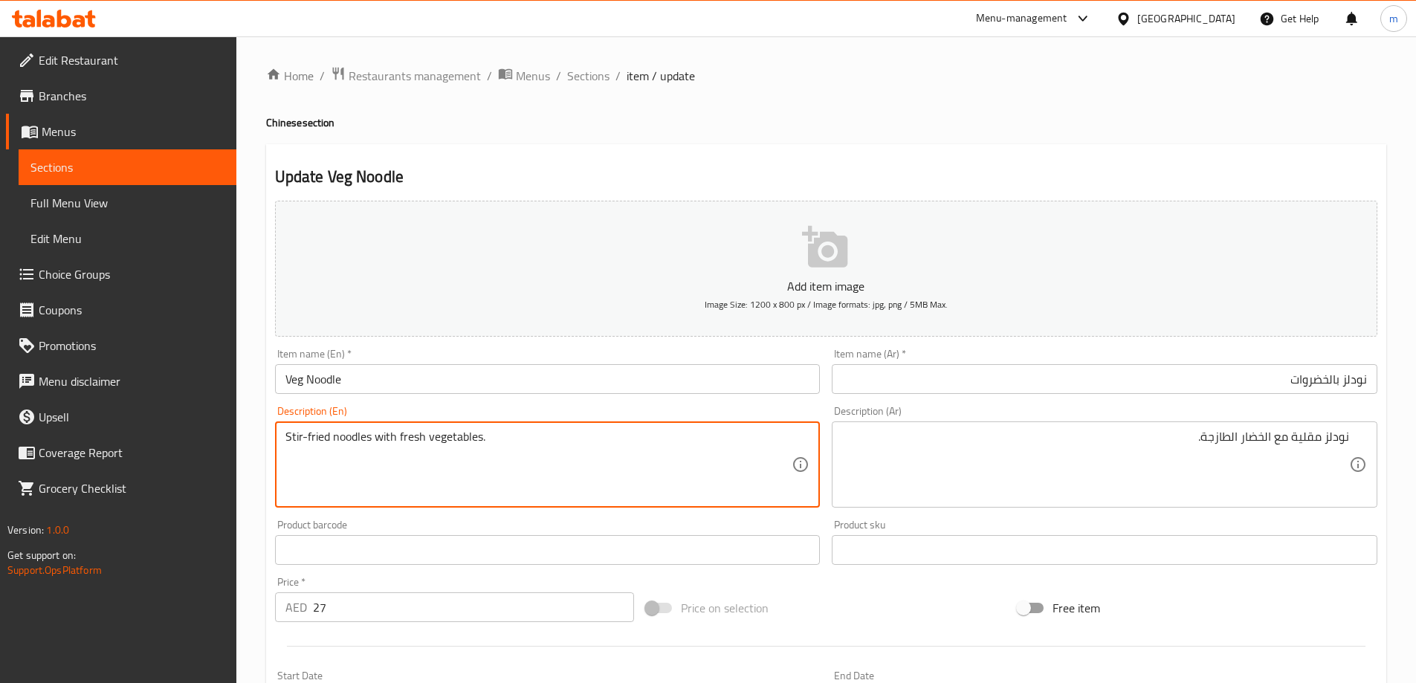
drag, startPoint x: 370, startPoint y: 433, endPoint x: 278, endPoint y: 439, distance: 92.4
drag, startPoint x: 401, startPoint y: 432, endPoint x: 618, endPoint y: 467, distance: 219.9
click at [613, 467] on textarea "Stir-fried noodles with fresh vegetables." at bounding box center [538, 465] width 507 height 71
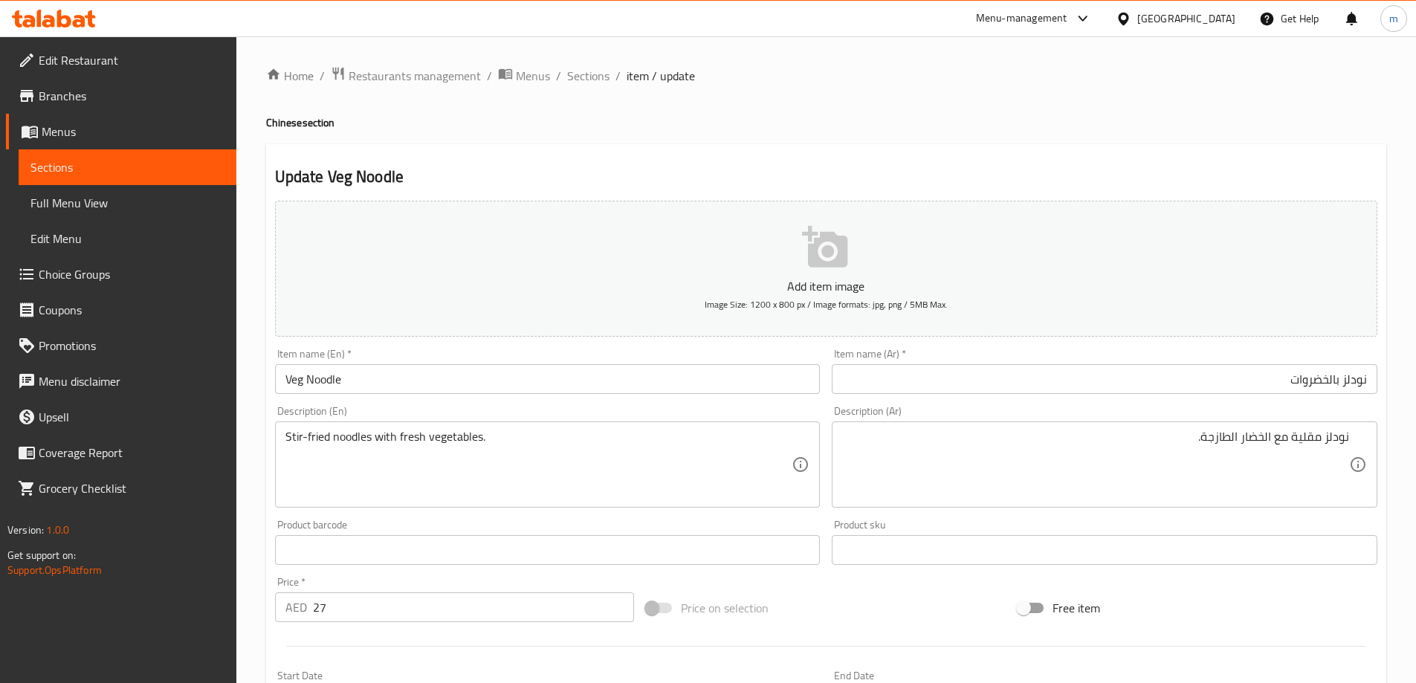
click at [1333, 383] on input "نودلز بالخضروات" at bounding box center [1105, 379] width 546 height 30
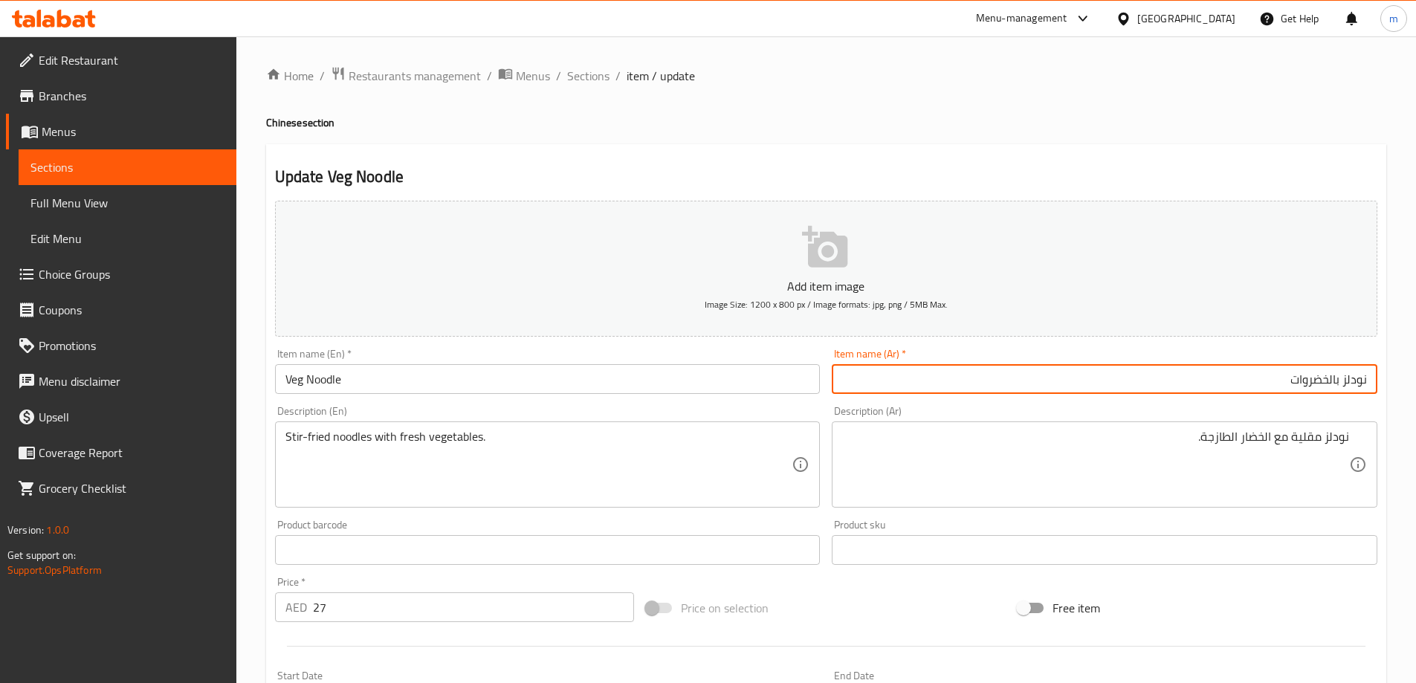
click at [1329, 380] on input "نودلز بالخضروات" at bounding box center [1105, 379] width 546 height 30
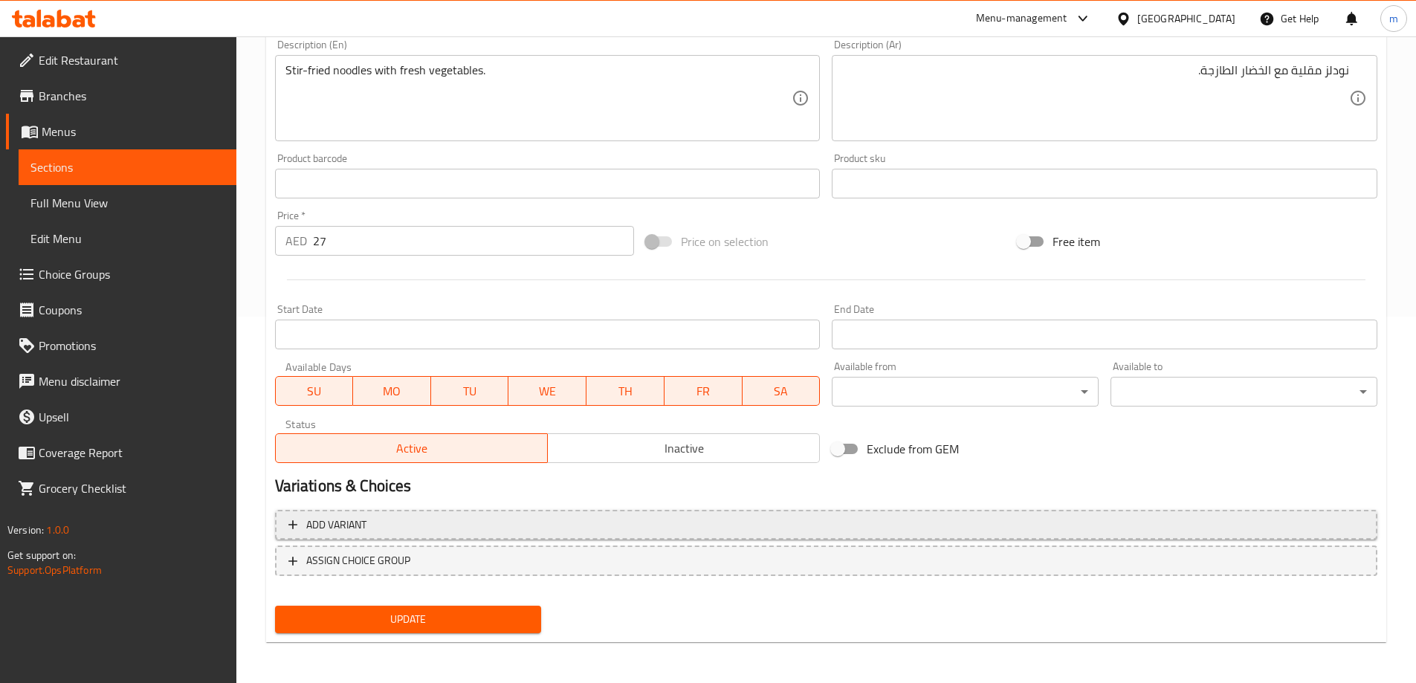
scroll to position [367, 0]
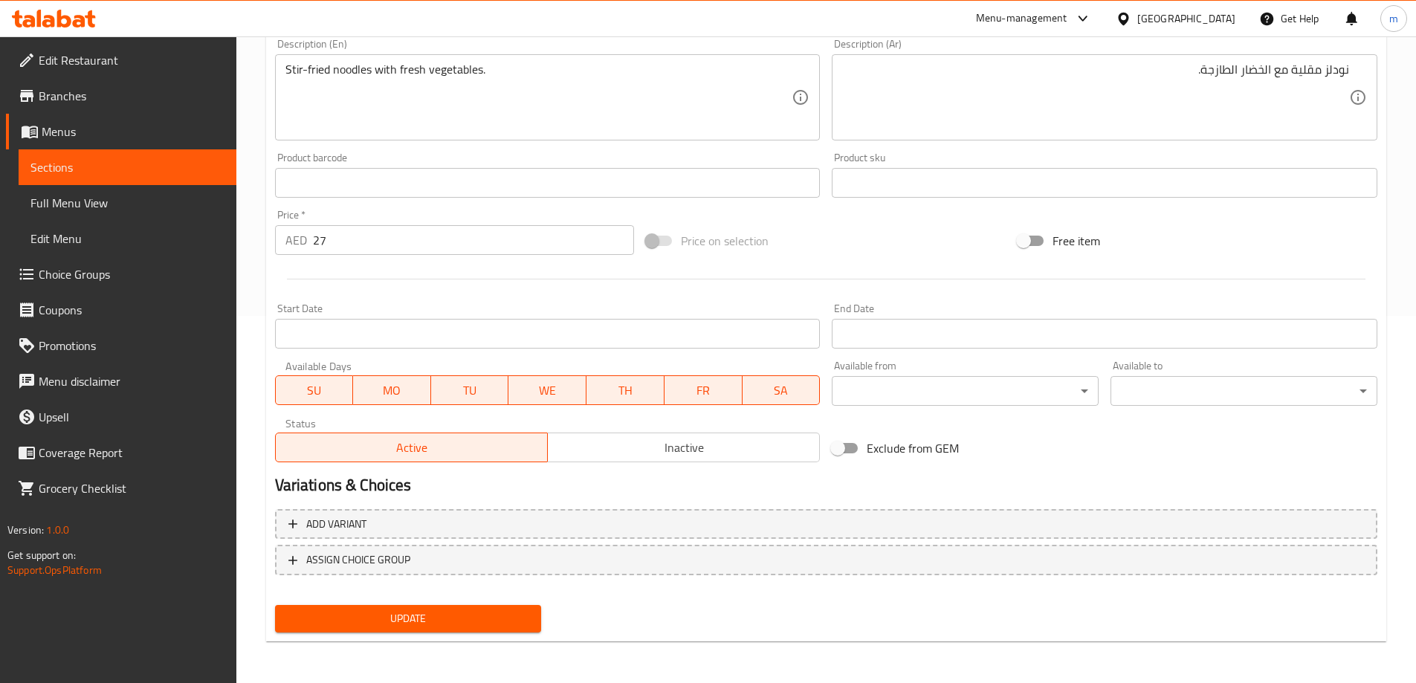
type input "نودلز خضروات"
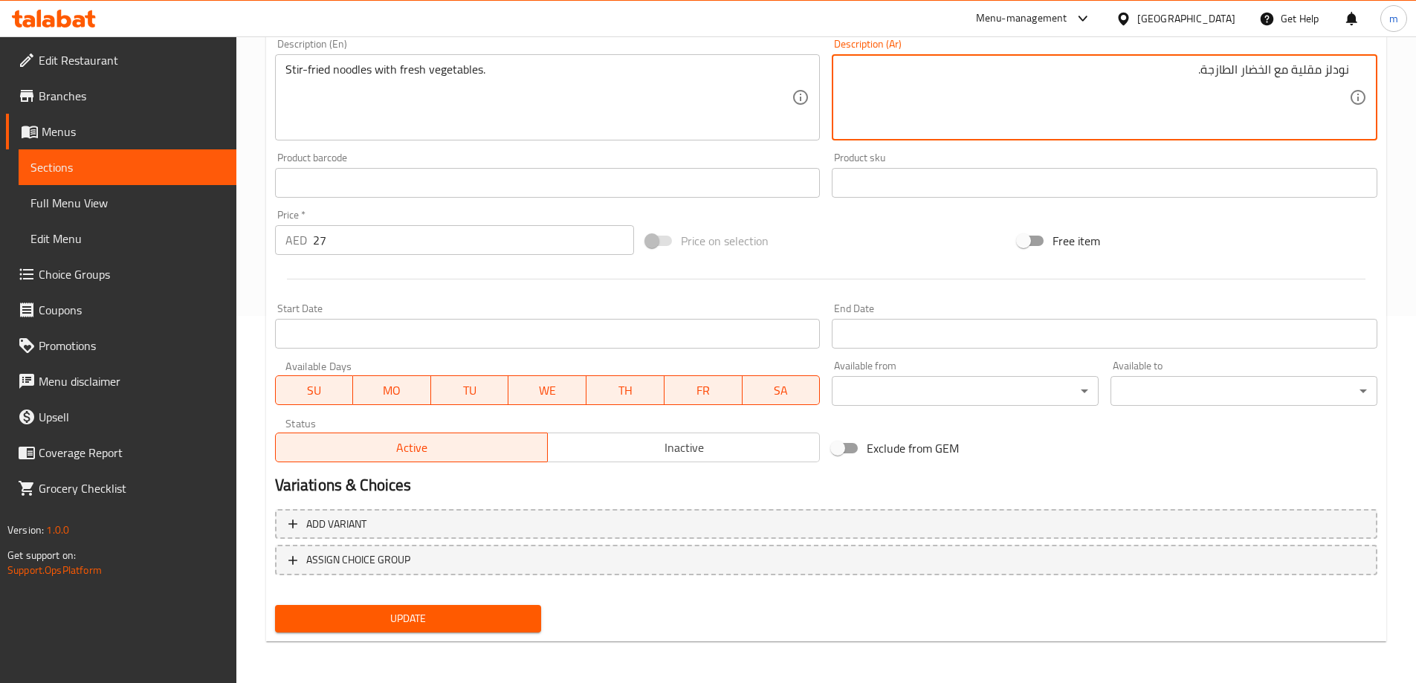
drag, startPoint x: 1243, startPoint y: 71, endPoint x: 1274, endPoint y: 78, distance: 32.1
type textarea "نودلز مقلية مع خضروات طازجة."
click at [514, 621] on span "Update" at bounding box center [408, 618] width 243 height 19
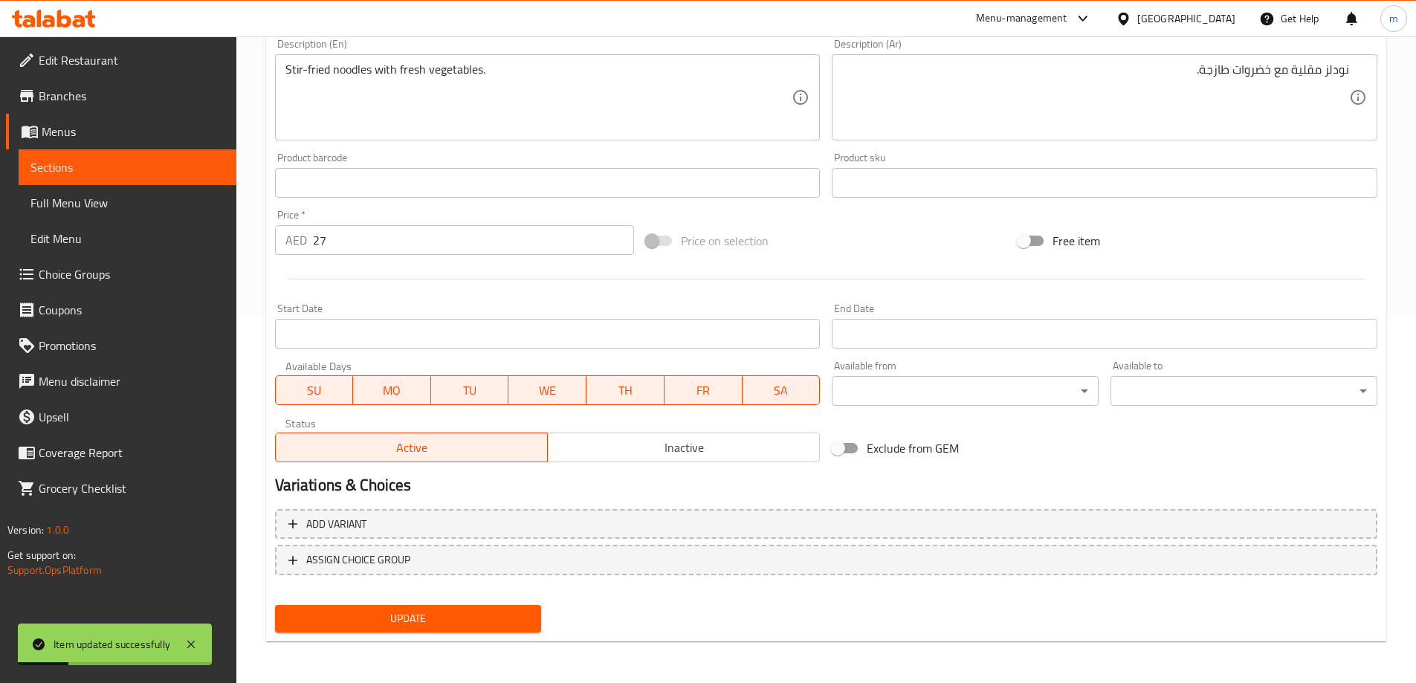
scroll to position [0, 0]
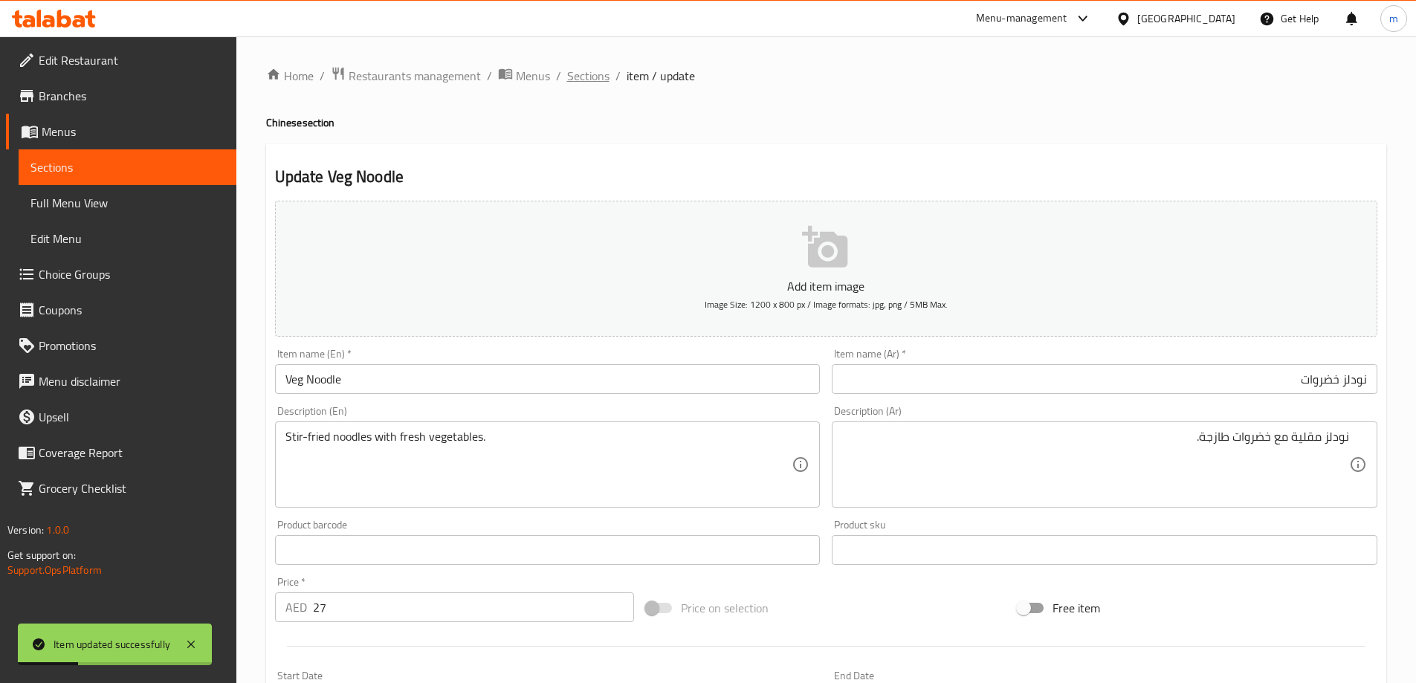
click at [595, 73] on span "Sections" at bounding box center [588, 76] width 42 height 18
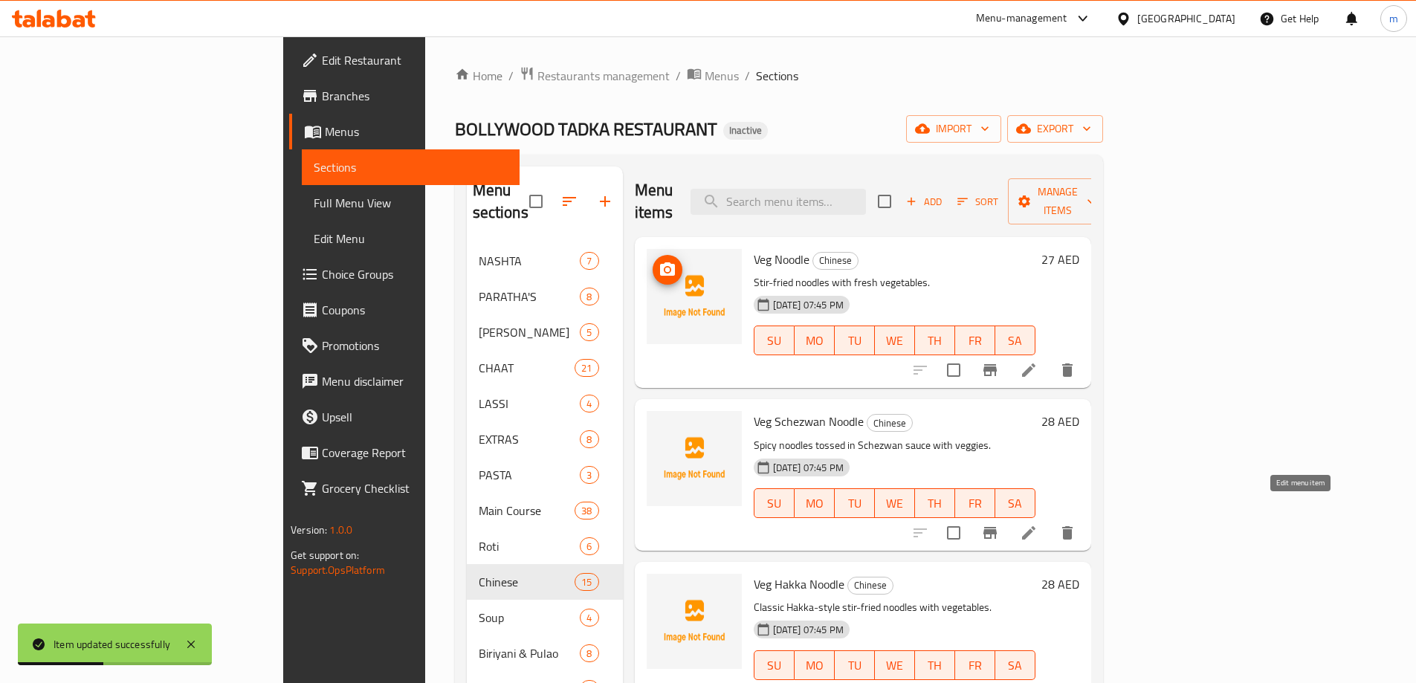
click at [1038, 524] on icon at bounding box center [1029, 533] width 18 height 18
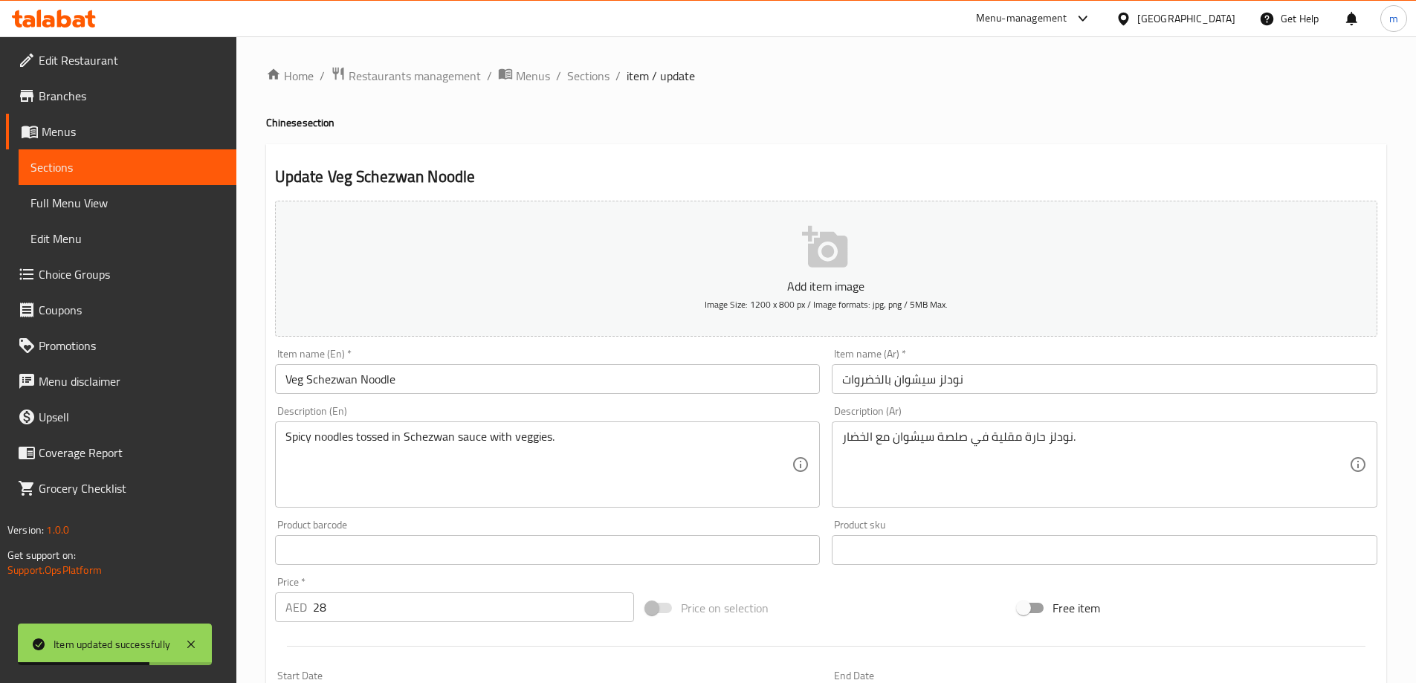
click at [1130, 383] on input "نودلز سيشوان بالخضروات" at bounding box center [1105, 379] width 546 height 30
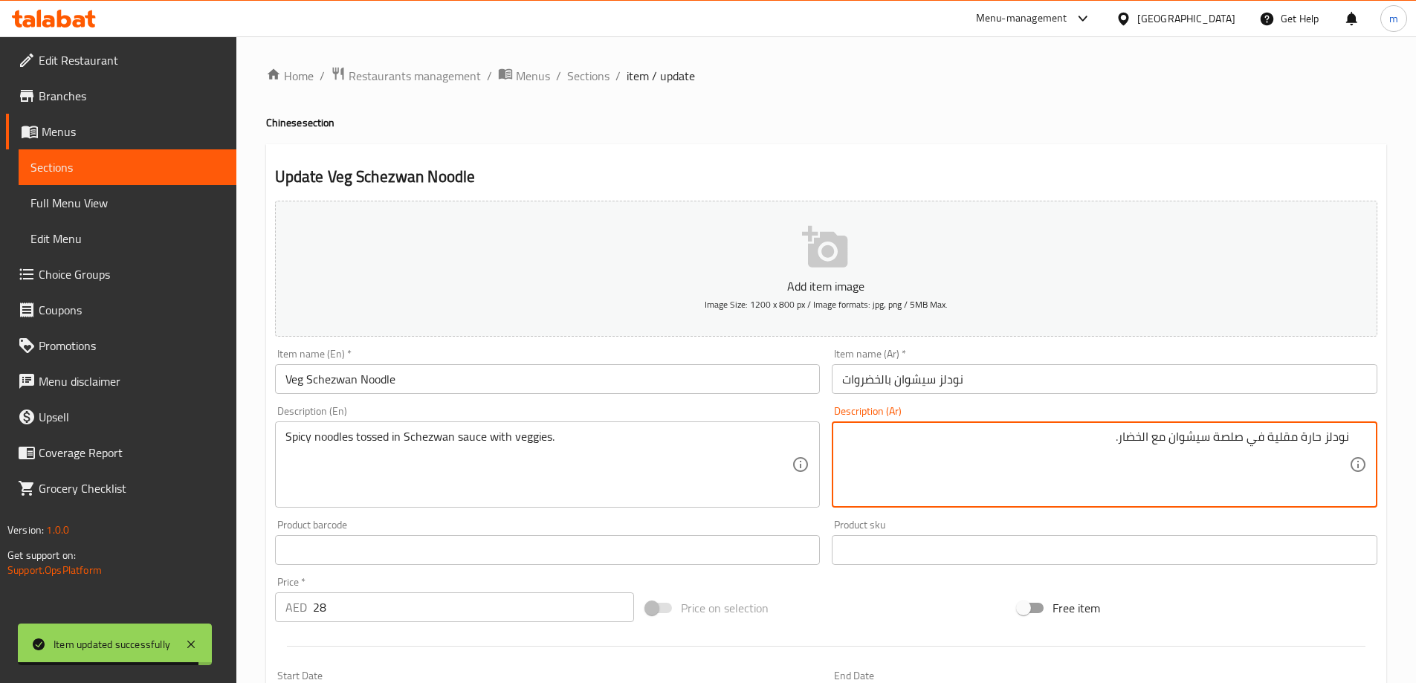
click at [1101, 442] on textarea "نودلز حارة مقلية في صلصة سيشوان مع الخضار." at bounding box center [1095, 465] width 507 height 71
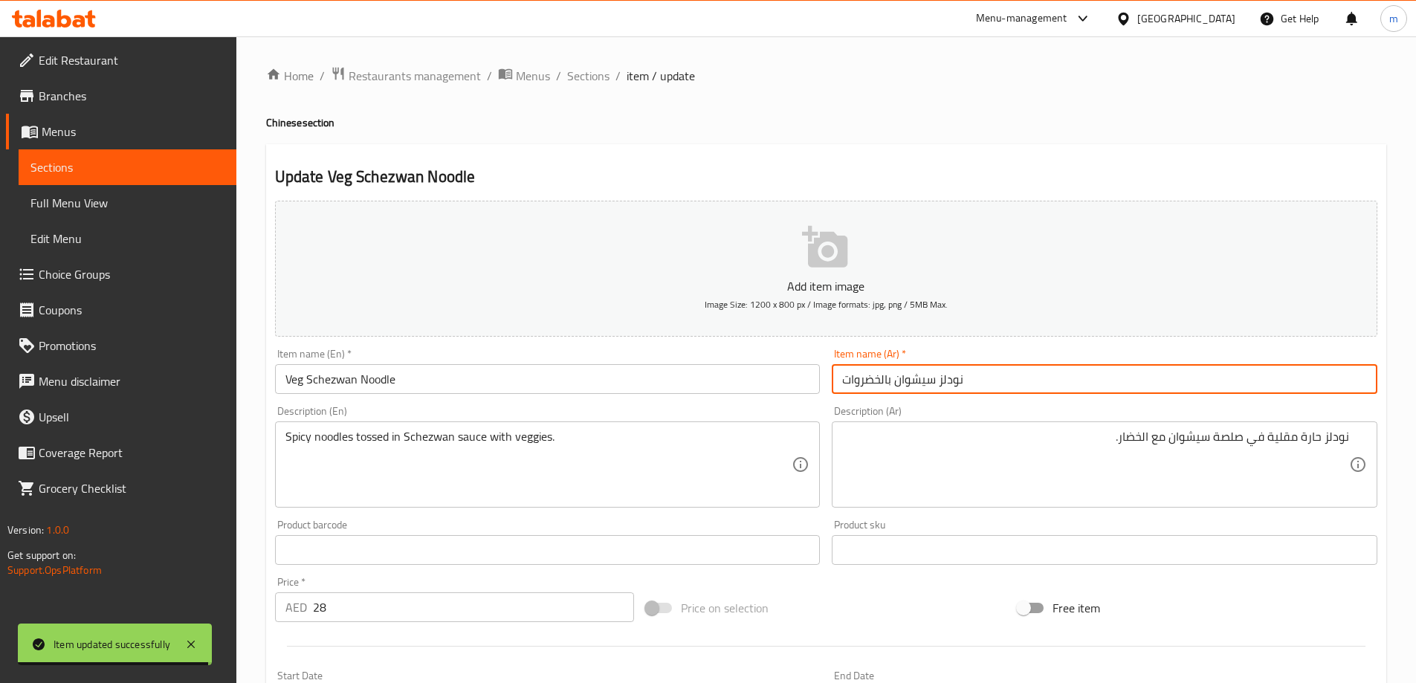
click at [1136, 377] on input "نودلز سيشوان بالخضروات" at bounding box center [1105, 379] width 546 height 30
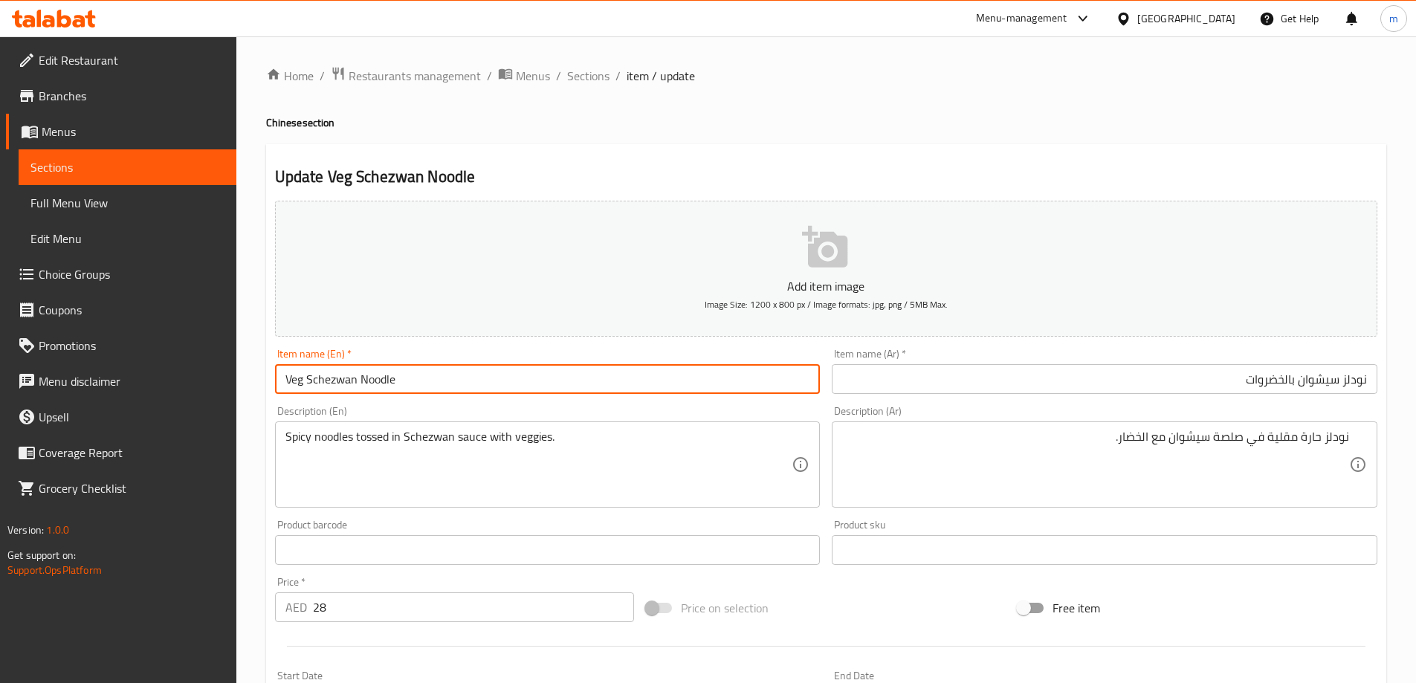
drag, startPoint x: 355, startPoint y: 382, endPoint x: 309, endPoint y: 386, distance: 46.3
click at [309, 386] on input "Veg Schezwan Noodle" at bounding box center [548, 379] width 546 height 30
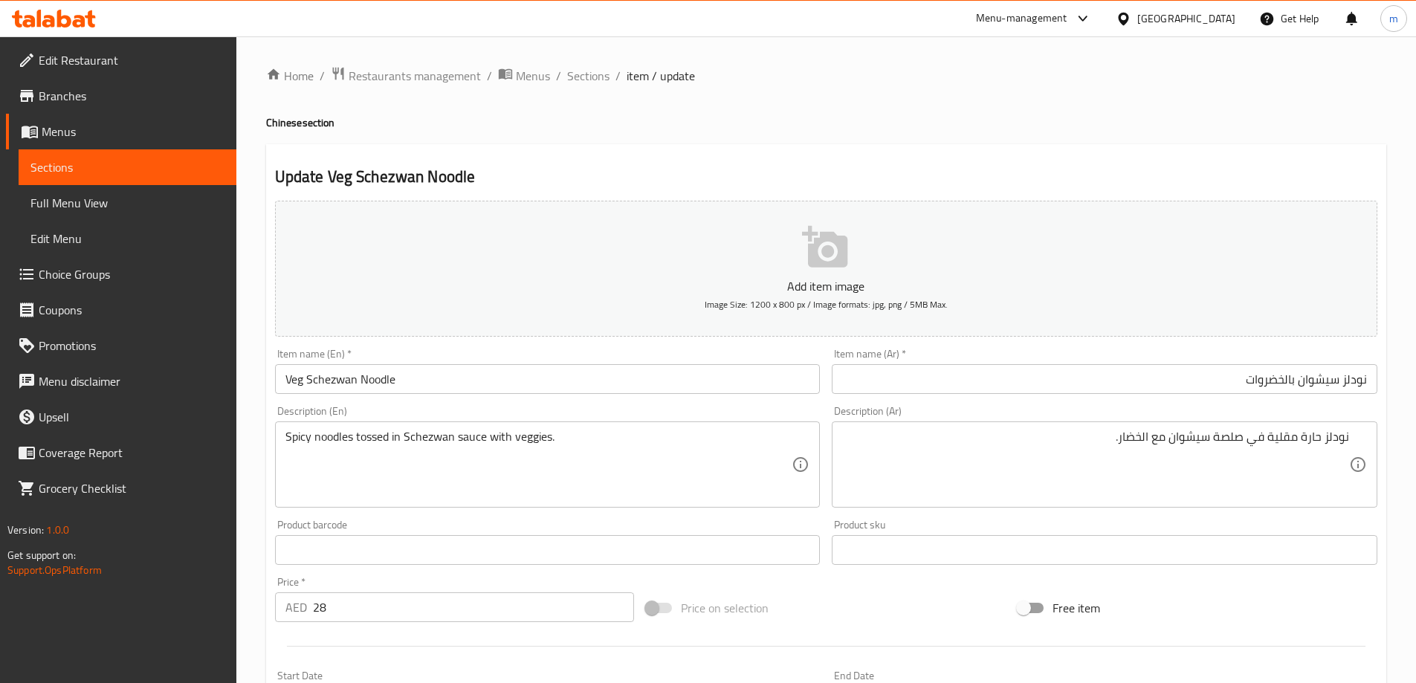
click at [757, 142] on div "Home / Restaurants management / Menus / Sections / item / update Chinese sectio…" at bounding box center [826, 543] width 1120 height 954
click at [1295, 385] on input "نودلز سيشوان بالخضروات" at bounding box center [1105, 379] width 546 height 30
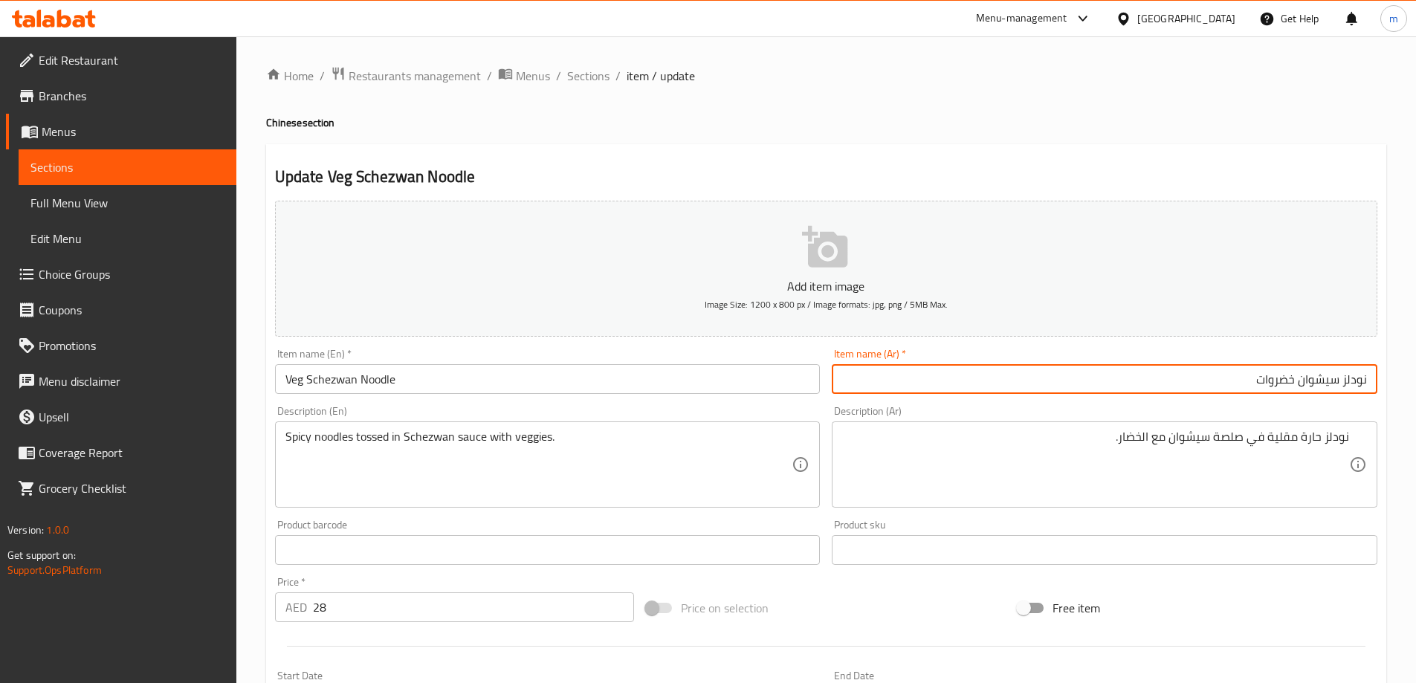
type input "نودلز سيشوان خضروات"
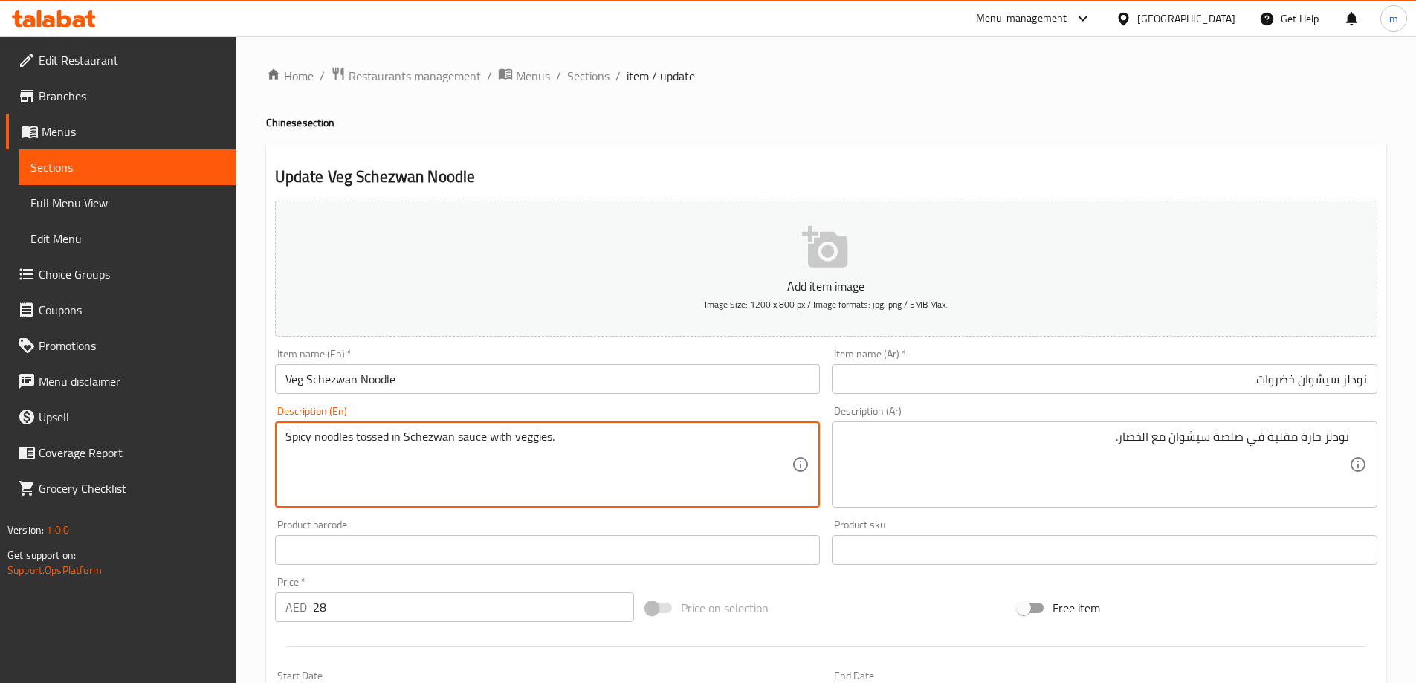
click at [447, 442] on textarea "Spicy noodles tossed in Schezwan sauce with veggies." at bounding box center [538, 465] width 507 height 71
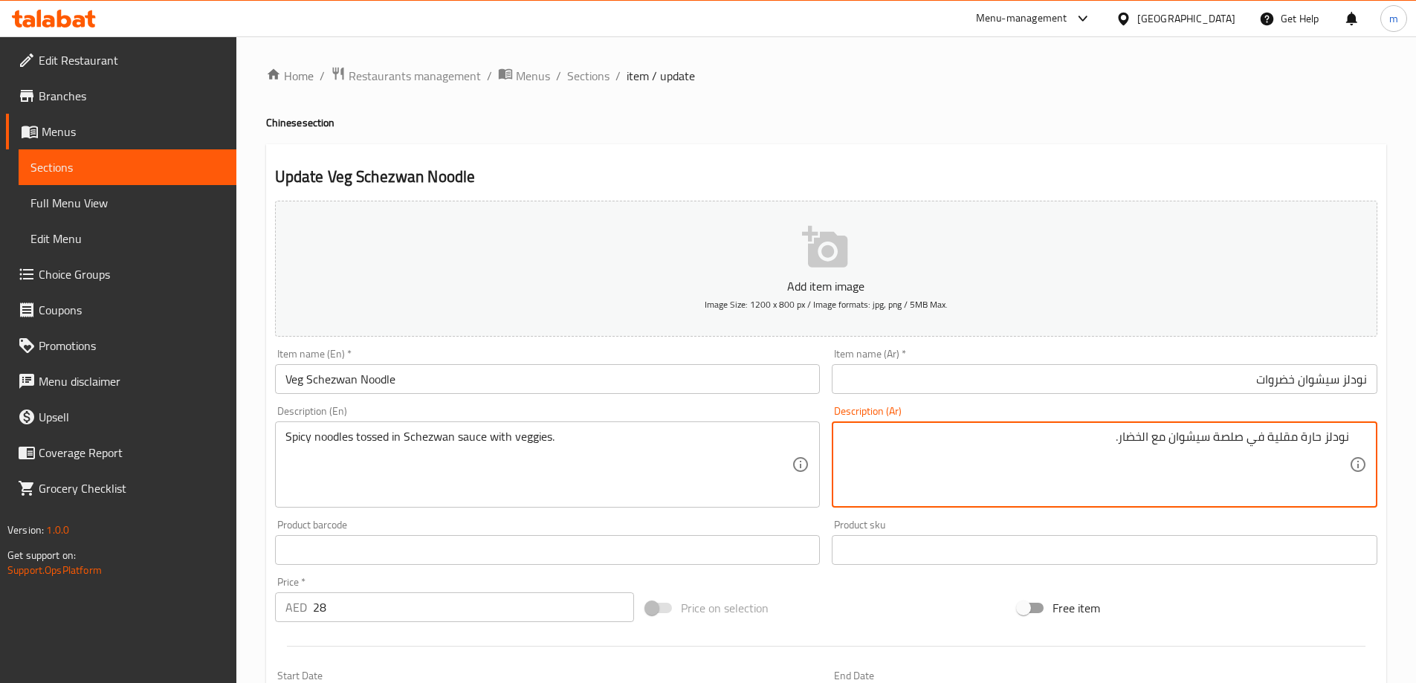
drag, startPoint x: 1270, startPoint y: 440, endPoint x: 1298, endPoint y: 445, distance: 28.0
click at [1298, 445] on textarea "نودلز حارة مقلية في صلصة سيشوان مع الخضار." at bounding box center [1095, 465] width 507 height 71
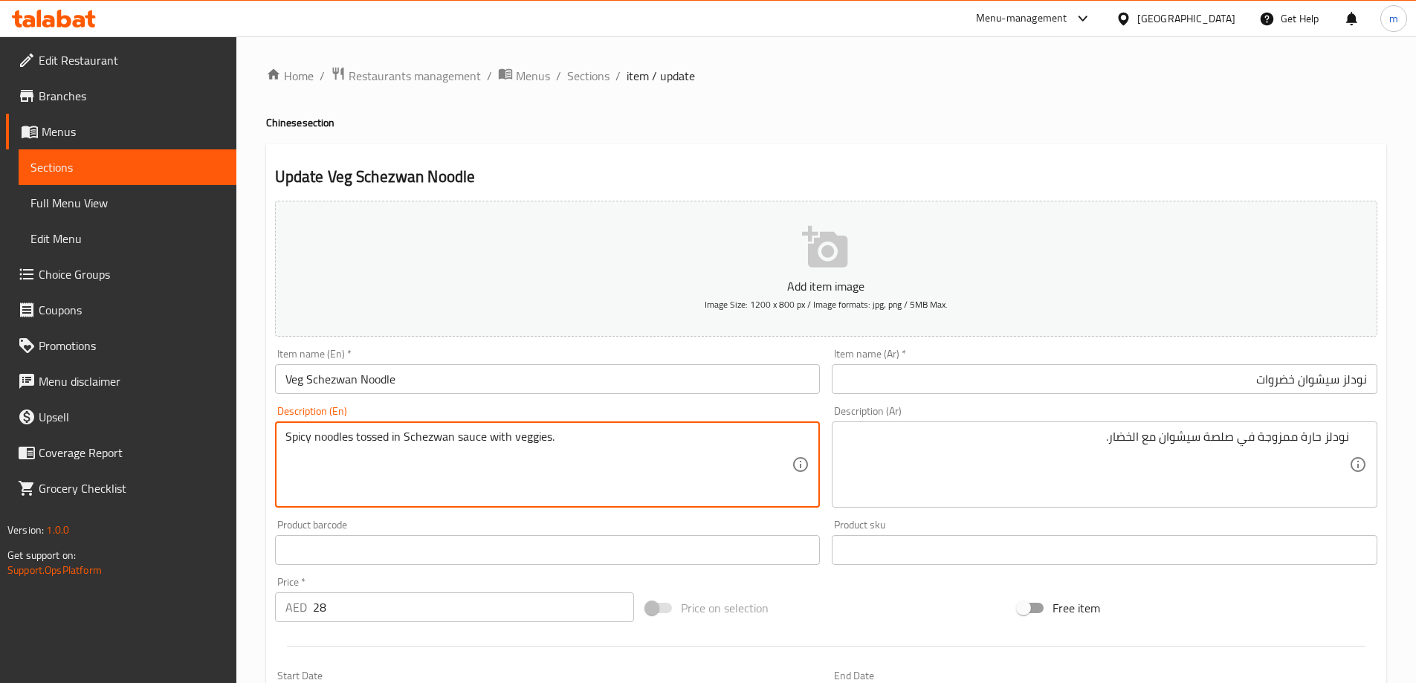
drag, startPoint x: 356, startPoint y: 442, endPoint x: 389, endPoint y: 451, distance: 34.6
click at [430, 440] on textarea "Spicy noodles tossed in Schezwan sauce with veggies." at bounding box center [538, 465] width 507 height 71
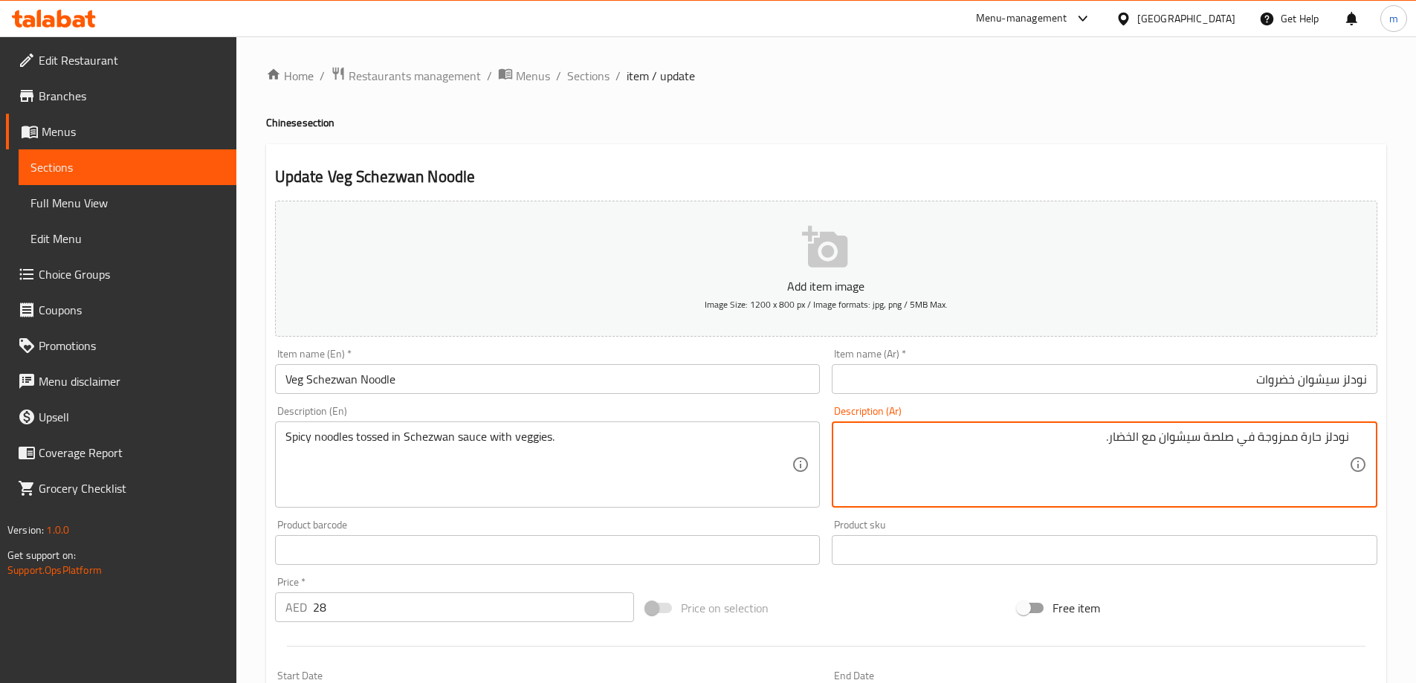
drag, startPoint x: 1210, startPoint y: 438, endPoint x: 1219, endPoint y: 440, distance: 9.0
drag, startPoint x: 1114, startPoint y: 439, endPoint x: 1123, endPoint y: 441, distance: 9.2
click at [1123, 441] on textarea "نودلز حارة ممزوجة في صوص سيشوان مع الخضار." at bounding box center [1095, 465] width 507 height 71
click at [1116, 436] on textarea "نودلز حارة ممزوجة في صوص سيشوان مع الخضار." at bounding box center [1095, 465] width 507 height 71
type textarea "نودلز حارة ممزوجة في صوص سيشوان مع الخضروات."
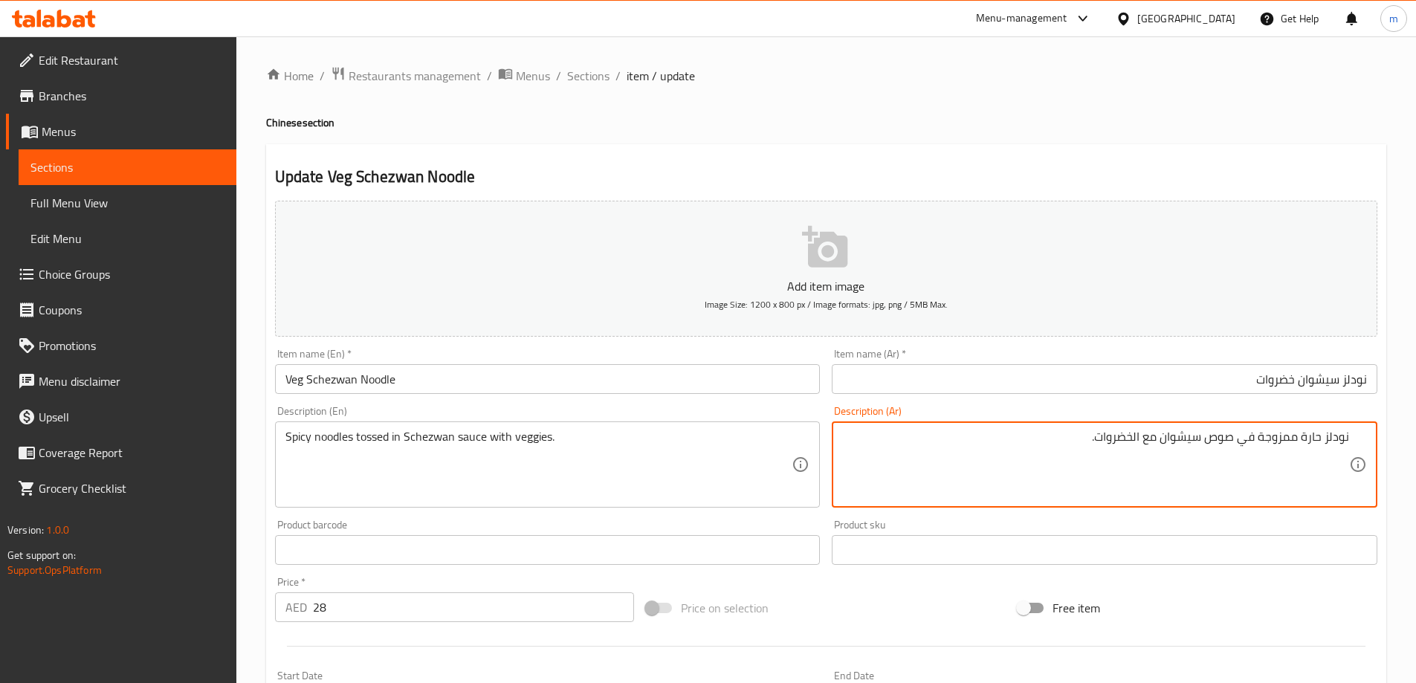
click at [999, 166] on h2 "Update Veg Schezwan Noodle" at bounding box center [826, 177] width 1102 height 22
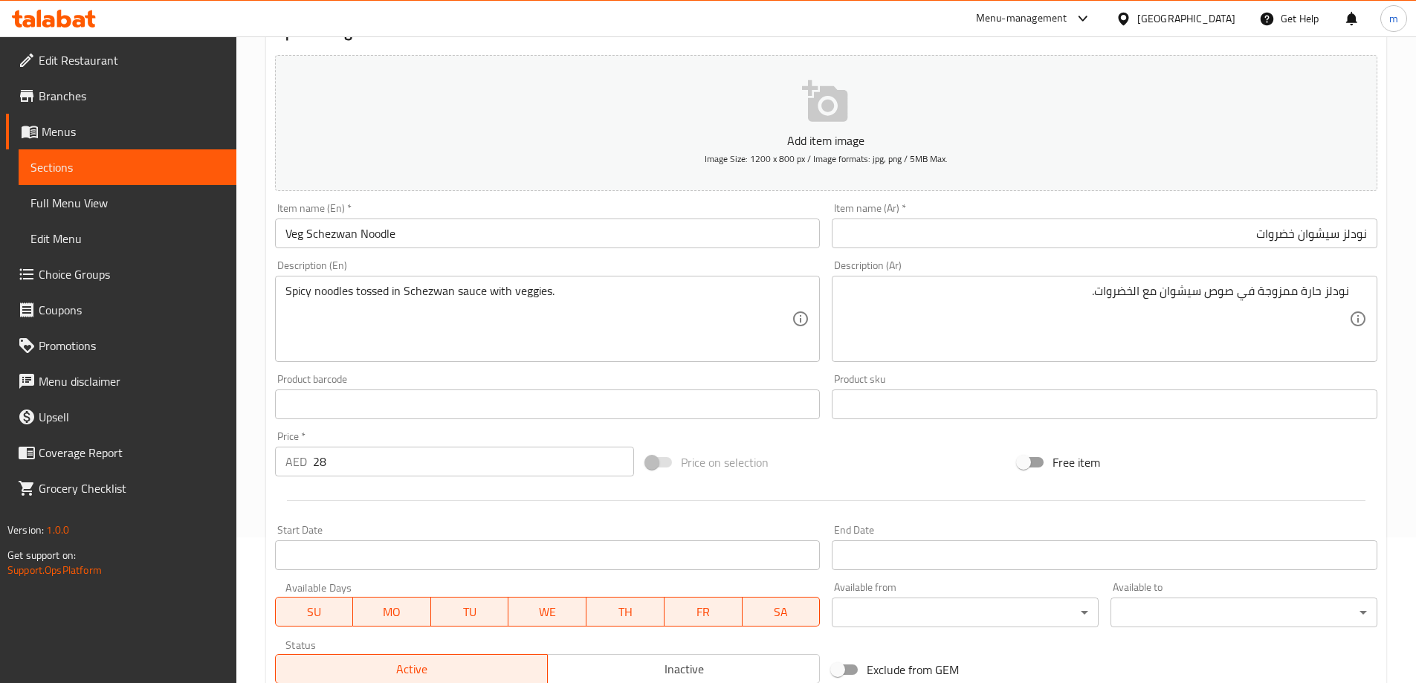
scroll to position [367, 0]
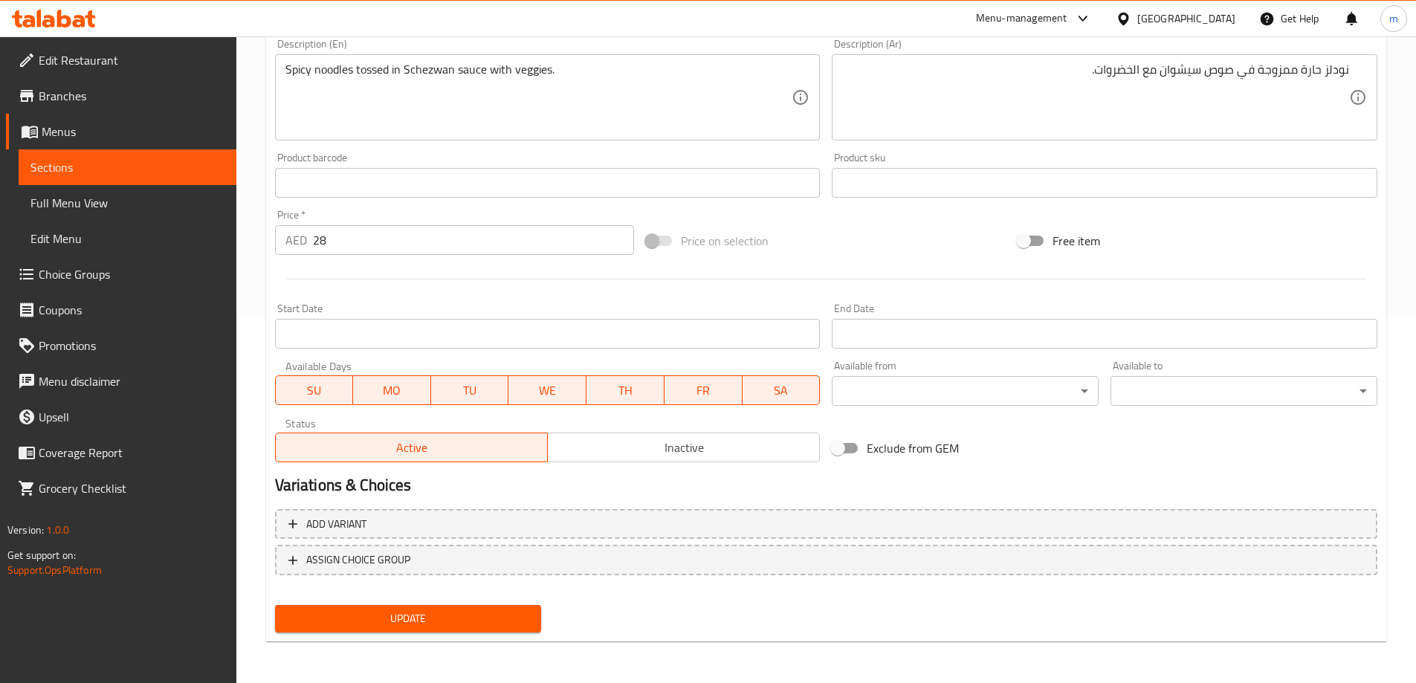
click at [475, 599] on div "Update" at bounding box center [408, 618] width 279 height 39
click at [481, 612] on span "Update" at bounding box center [408, 618] width 243 height 19
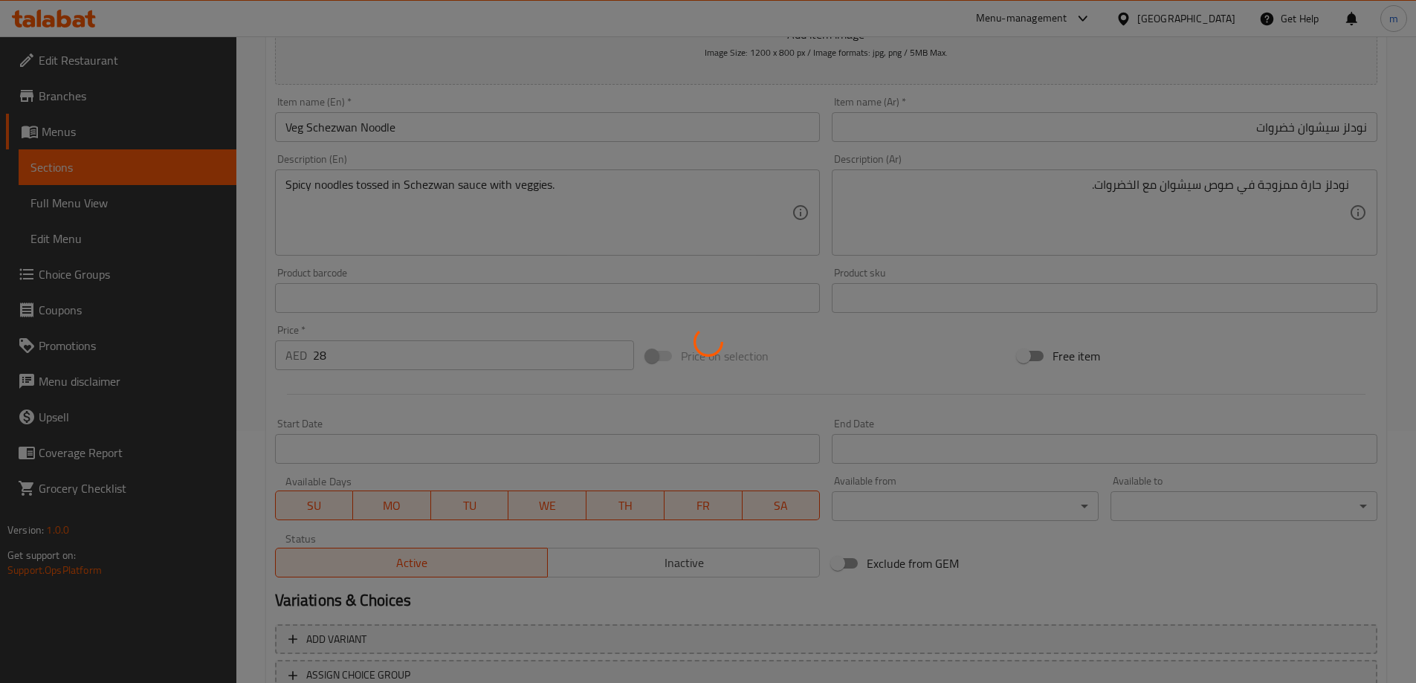
scroll to position [219, 0]
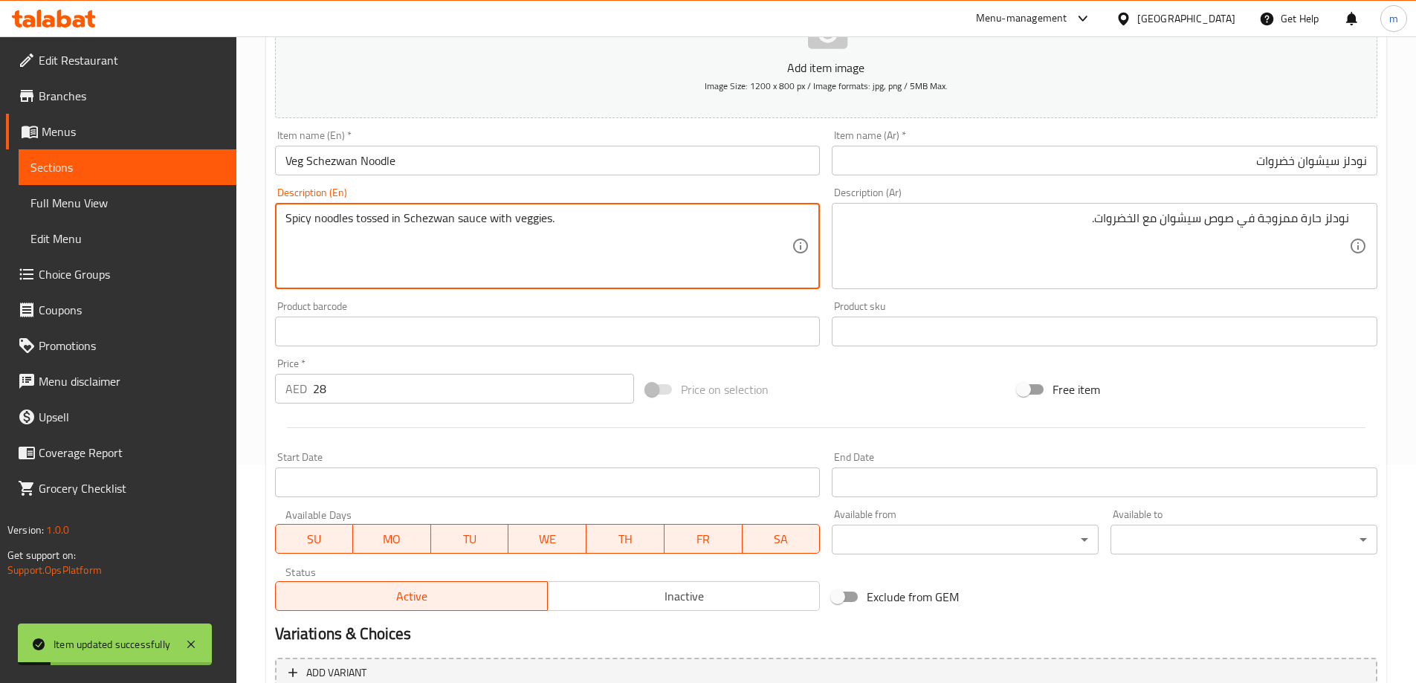
drag, startPoint x: 420, startPoint y: 221, endPoint x: 399, endPoint y: 238, distance: 26.9
click at [399, 238] on textarea "Spicy noodles tossed in Schezwan sauce with veggies." at bounding box center [538, 246] width 507 height 71
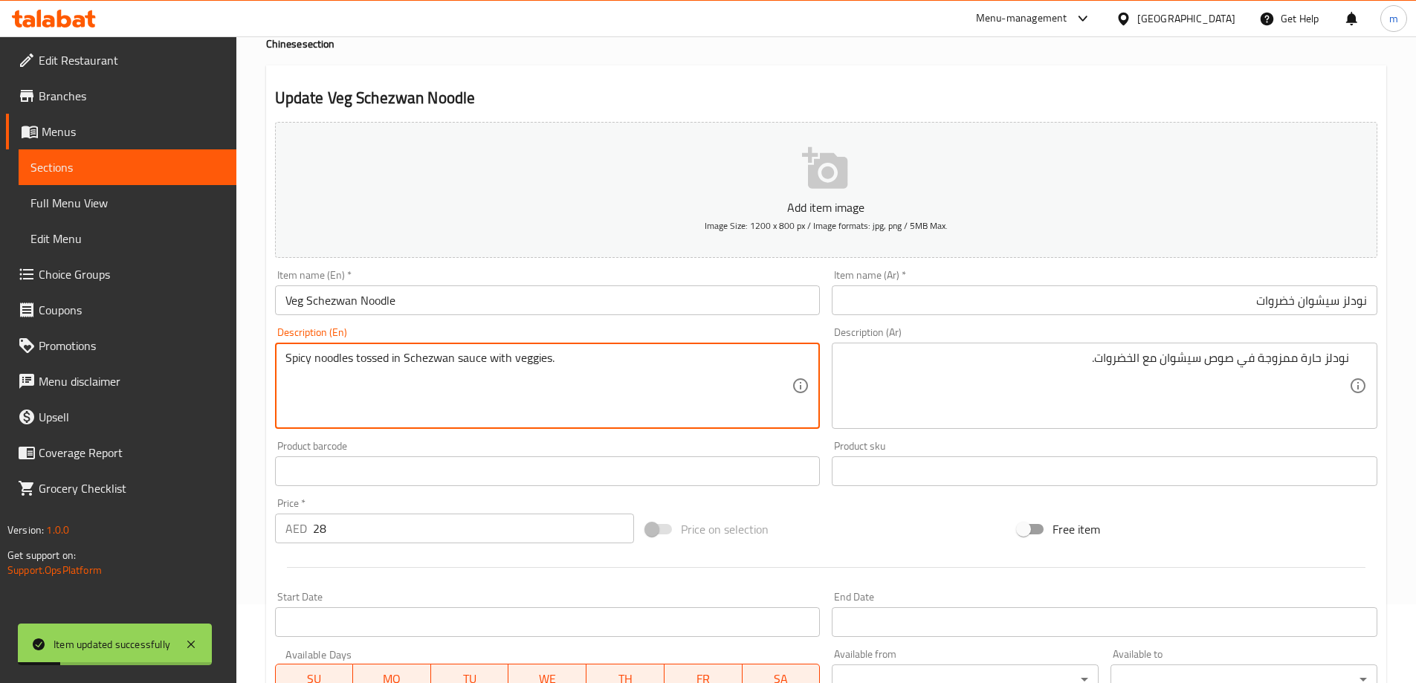
scroll to position [0, 0]
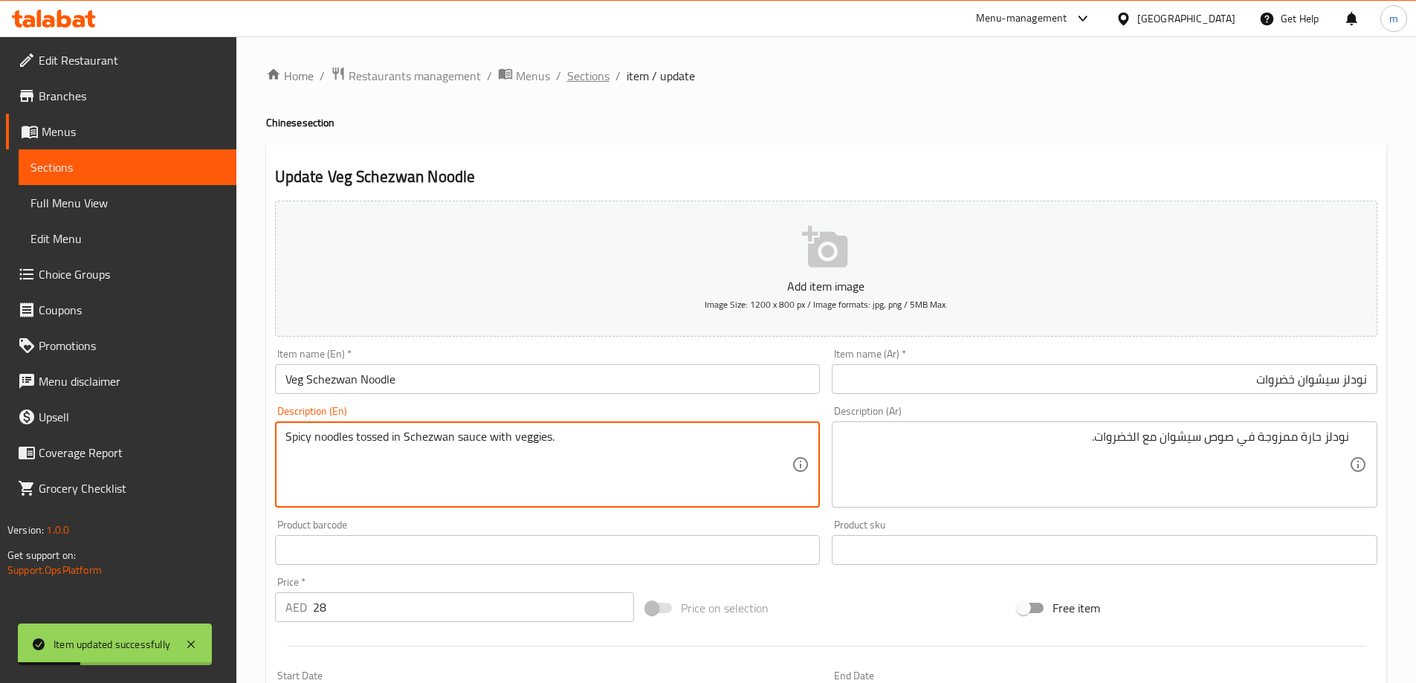
click at [602, 74] on span "Sections" at bounding box center [588, 76] width 42 height 18
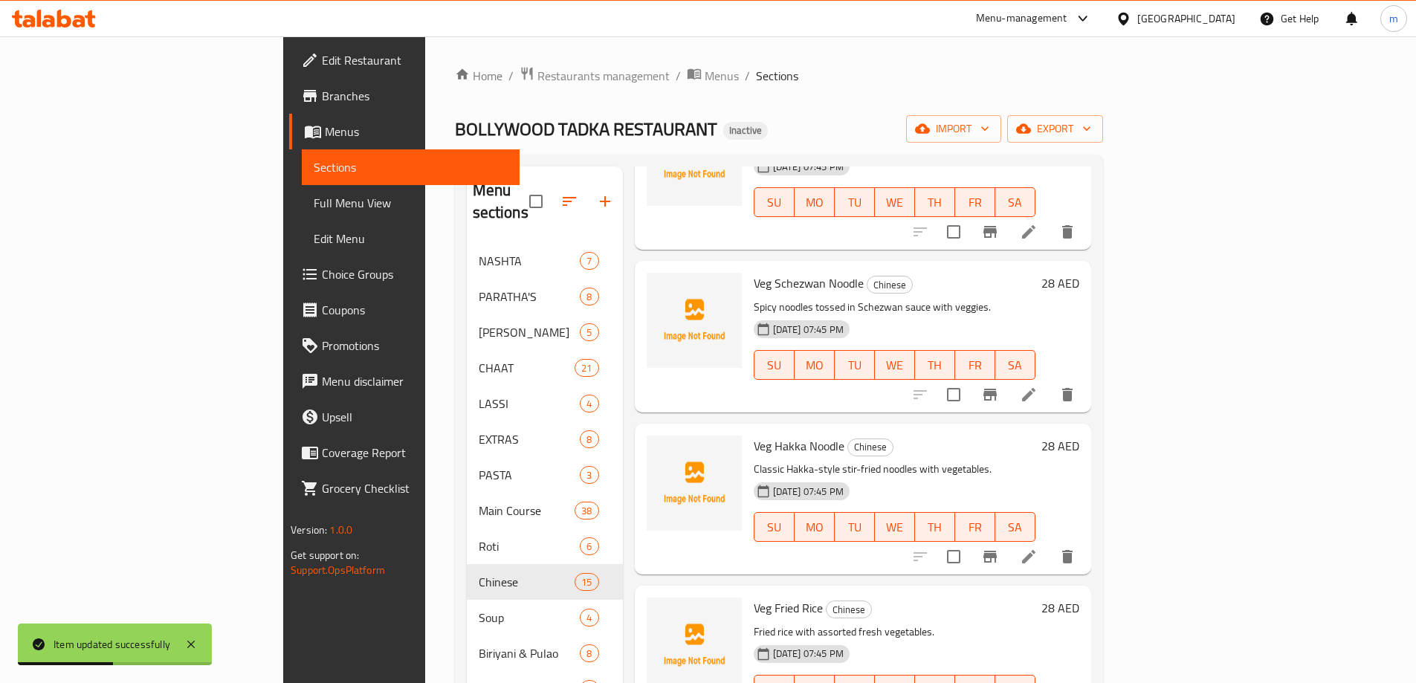
scroll to position [149, 0]
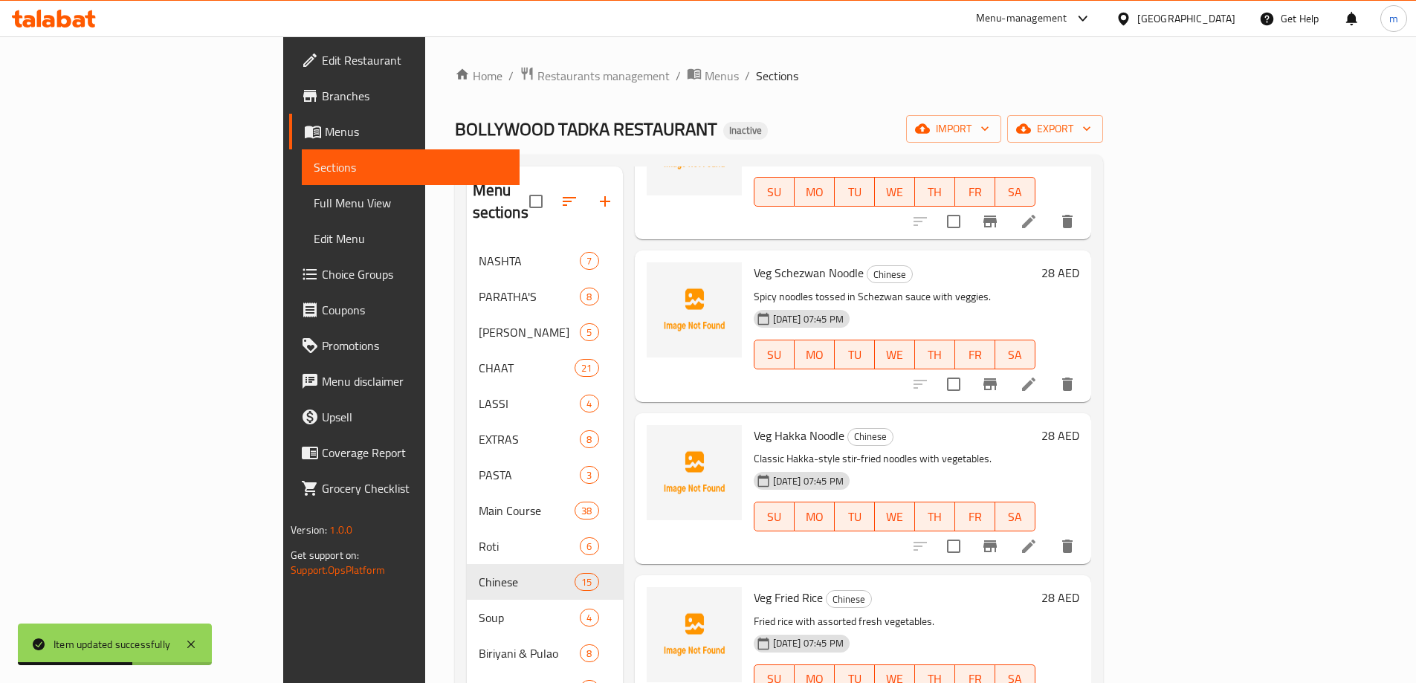
click at [1049, 533] on li at bounding box center [1029, 546] width 42 height 27
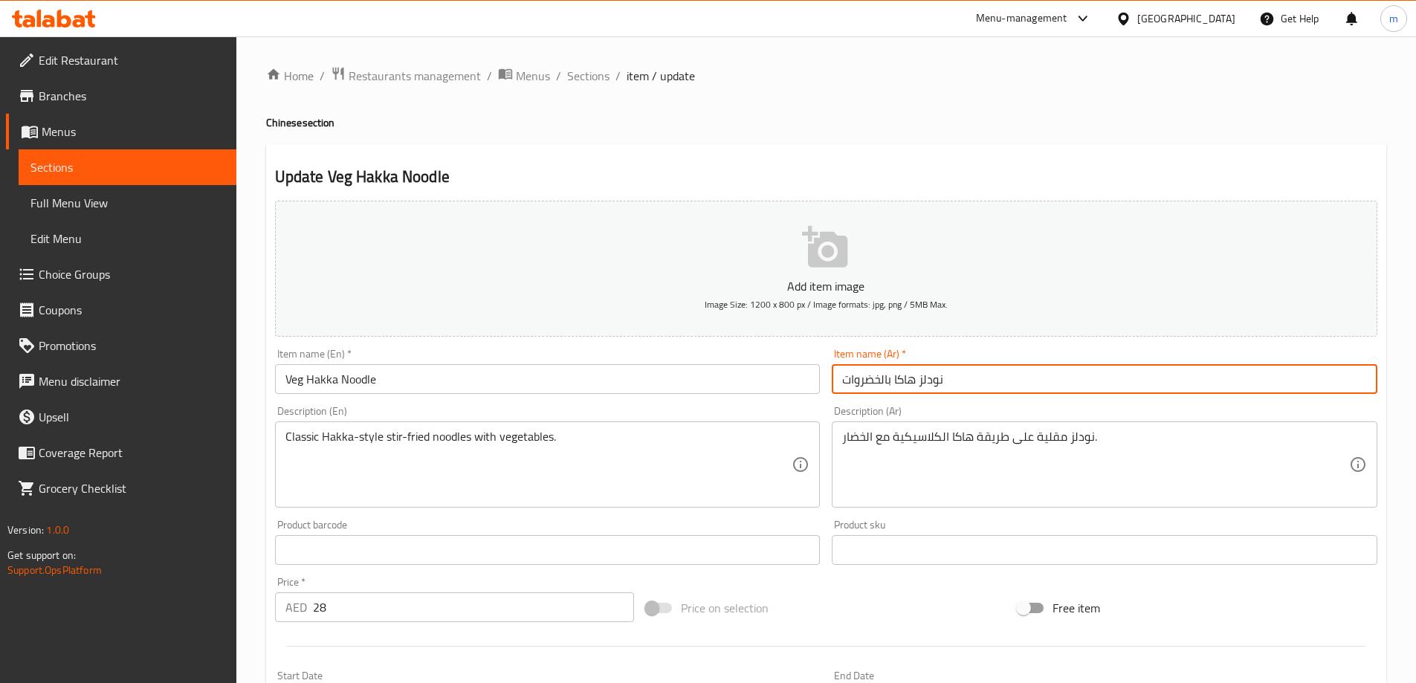
click at [868, 388] on input "نودلز هاكا بالخضروات" at bounding box center [1105, 379] width 546 height 30
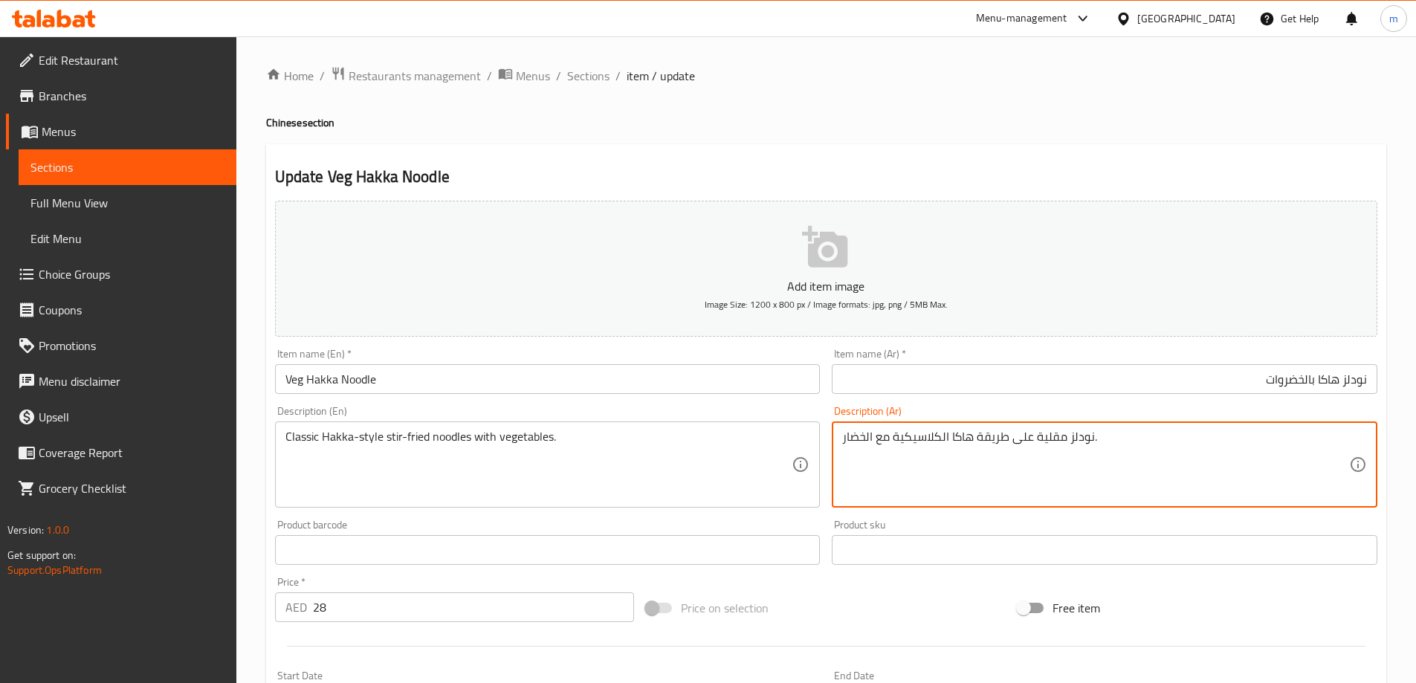
click at [1009, 439] on textarea "نودلز مقلية على طريقة هاكا الكلاسيكية مع الخضار." at bounding box center [1095, 465] width 507 height 71
click at [451, 427] on div "Classic Hakka-style stir-fried noodles with vegetables. Description (En)" at bounding box center [548, 464] width 546 height 86
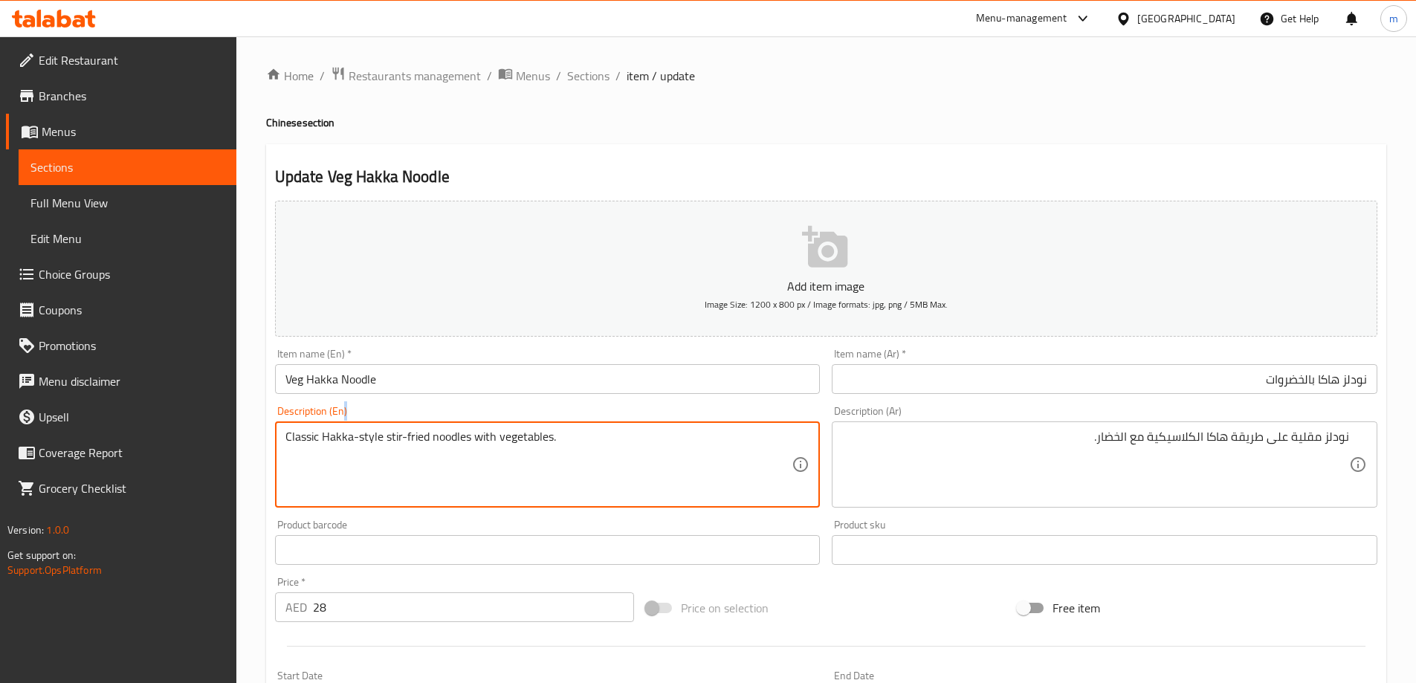
click at [451, 427] on div "Classic Hakka-style stir-fried noodles with vegetables. Description (En)" at bounding box center [548, 464] width 546 height 86
drag, startPoint x: 433, startPoint y: 434, endPoint x: 399, endPoint y: 446, distance: 35.5
click at [399, 446] on textarea "Classic Hakka-style stir-fried noodles with vegetables." at bounding box center [538, 465] width 507 height 71
drag, startPoint x: 474, startPoint y: 436, endPoint x: 591, endPoint y: 433, distance: 116.7
click at [591, 433] on textarea "Classic Hakka-style stir-fried noodles with vegetables." at bounding box center [538, 465] width 507 height 71
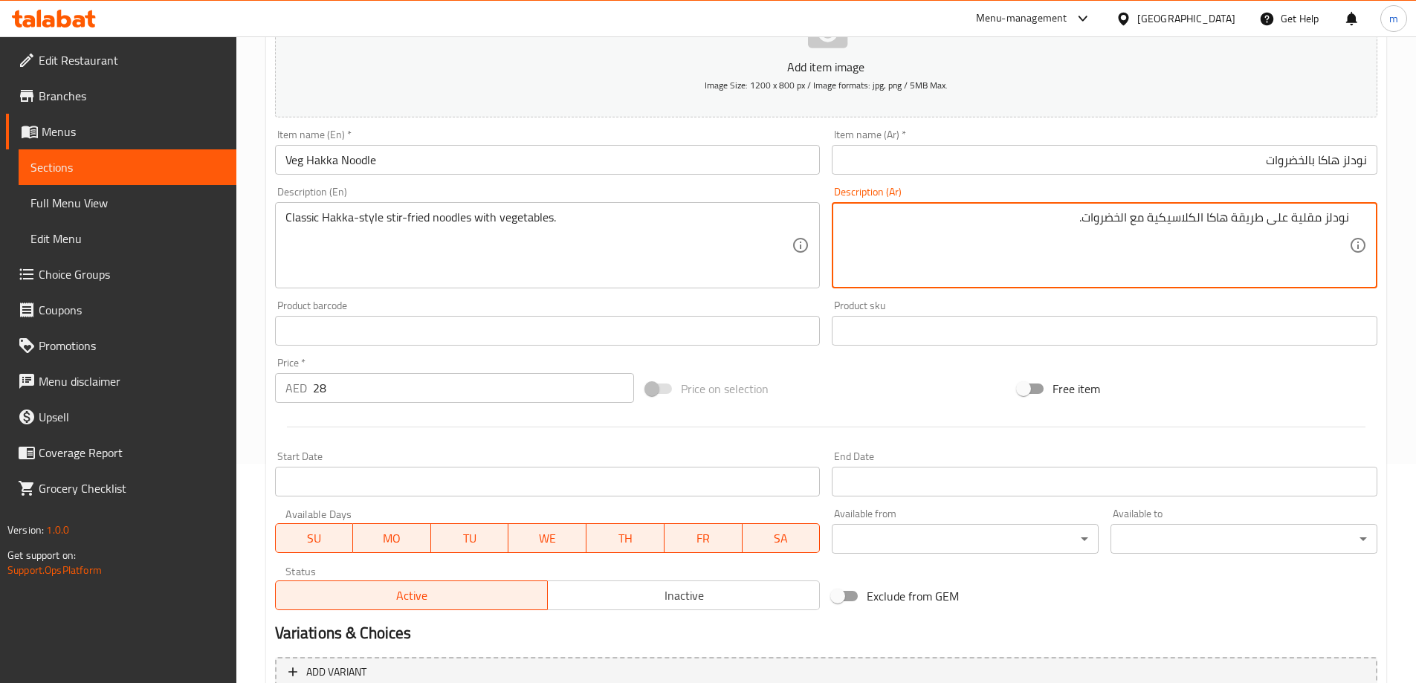
scroll to position [367, 0]
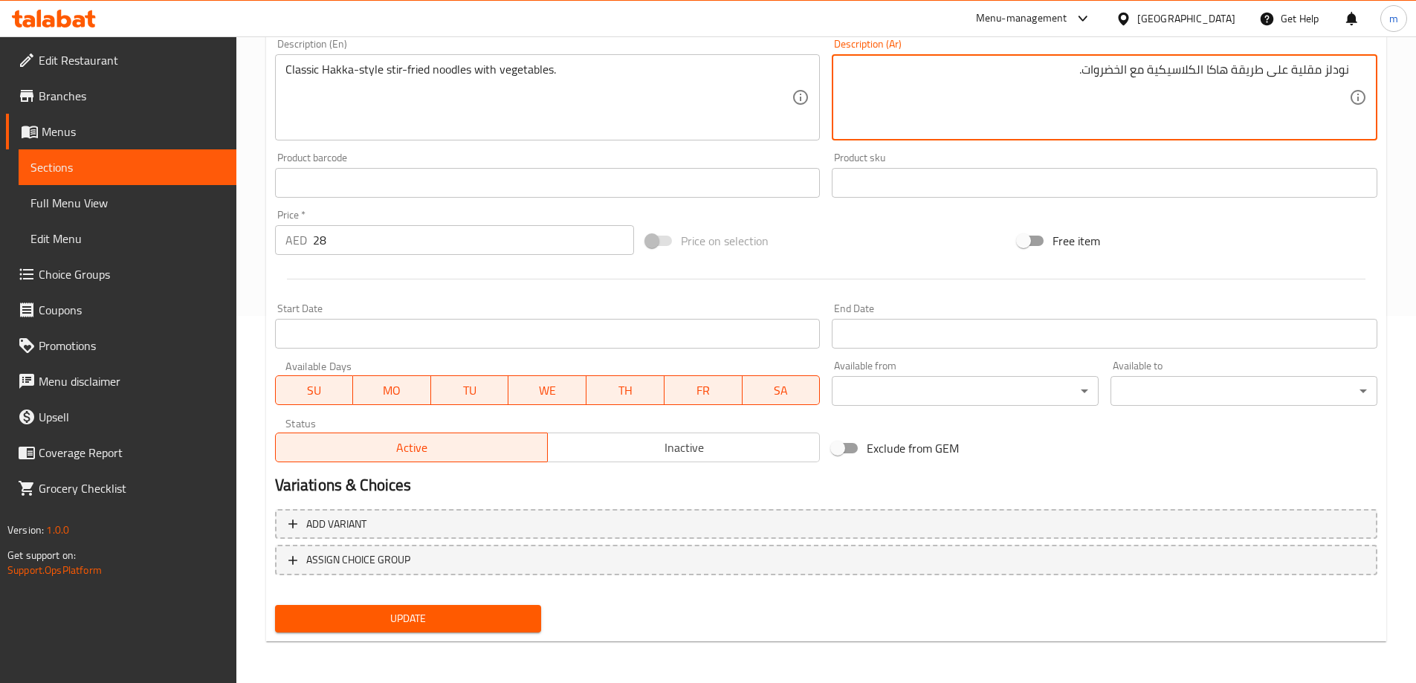
type textarea "نودلز مقلية على طريقة هاكا الكلاسيكية مع الخضروات."
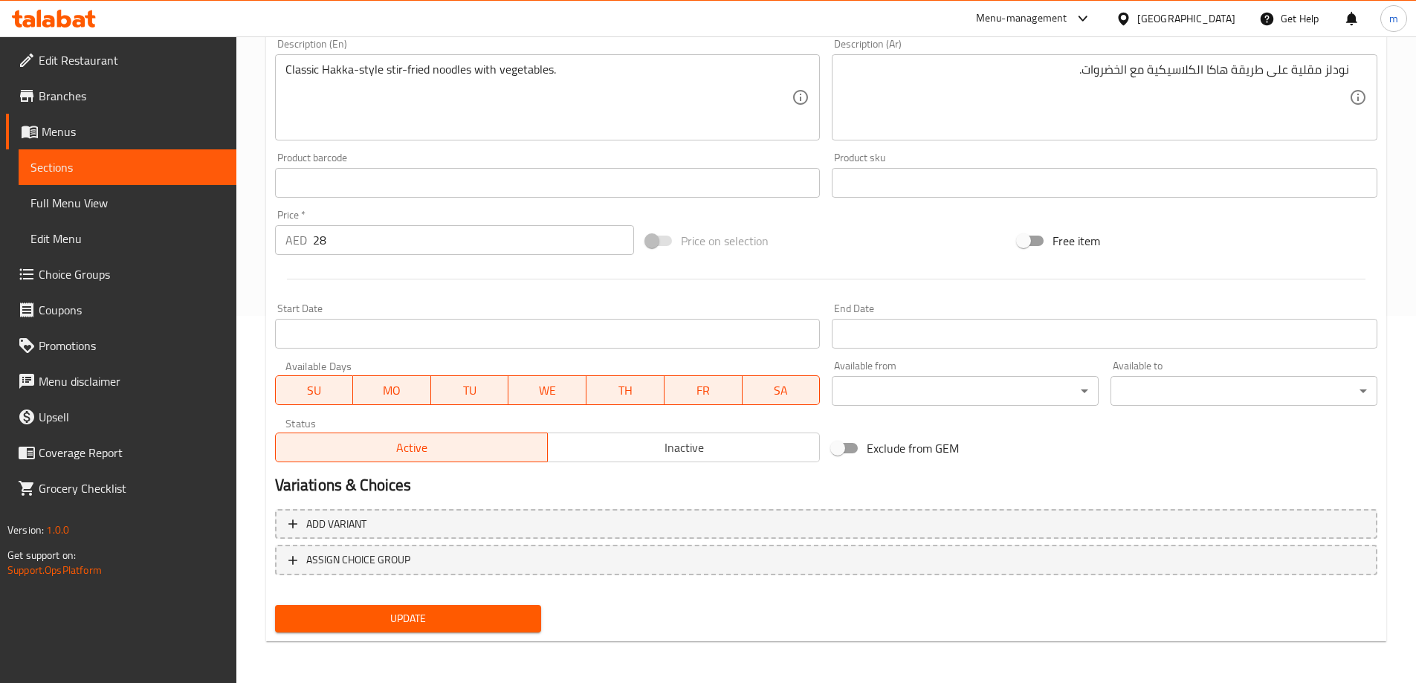
click at [487, 635] on div "Update" at bounding box center [408, 618] width 279 height 39
click at [499, 619] on span "Update" at bounding box center [408, 618] width 243 height 19
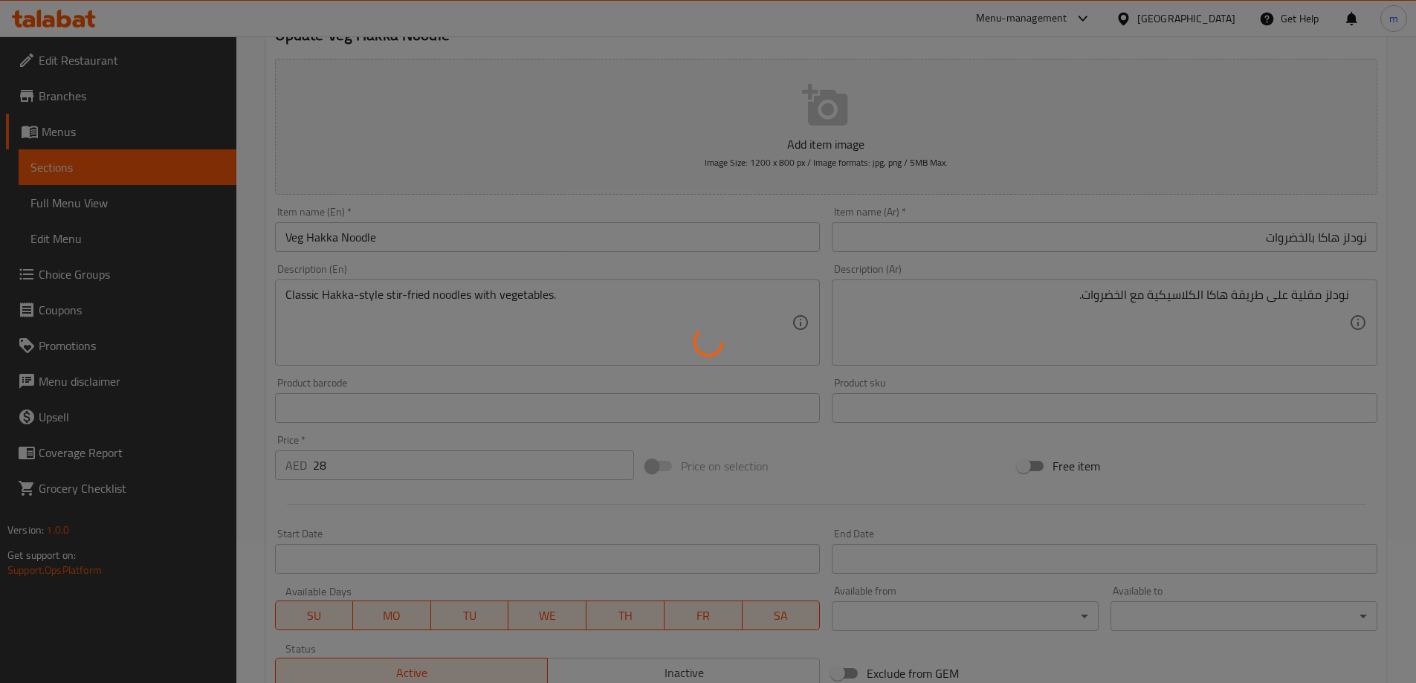
scroll to position [0, 0]
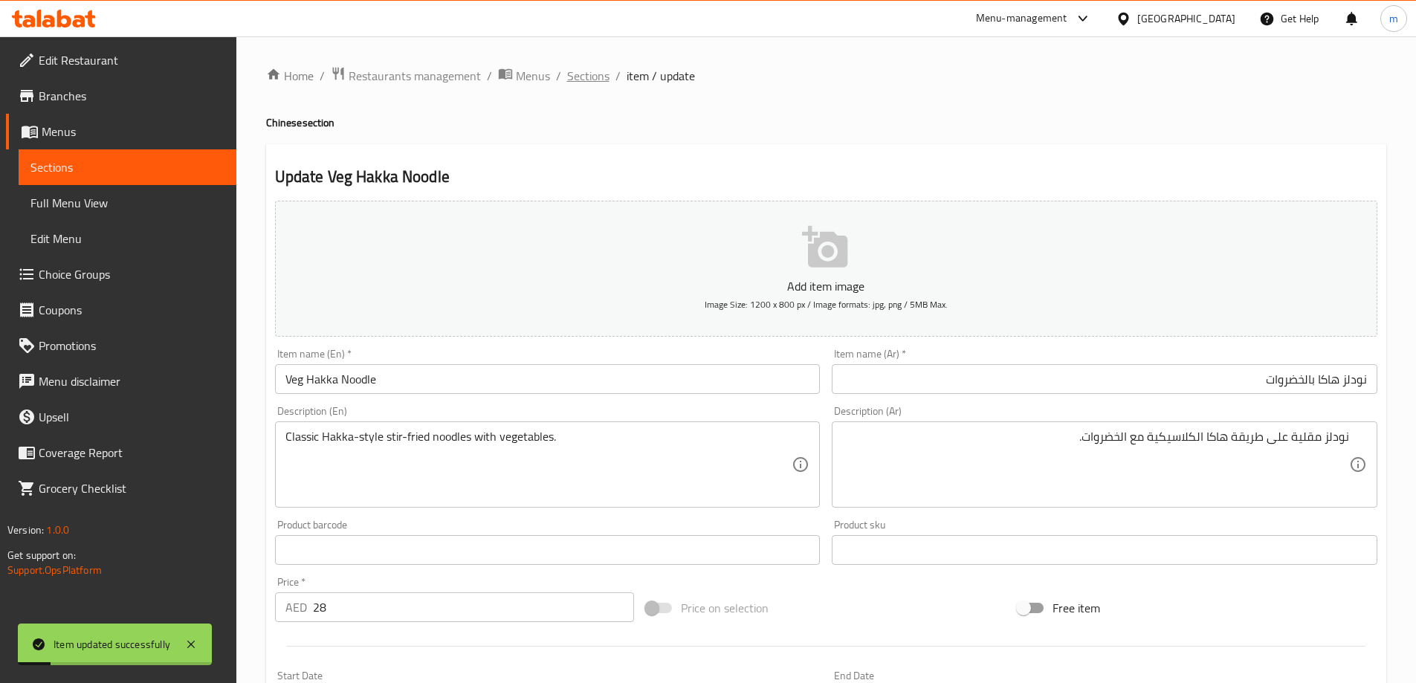
click at [591, 80] on span "Sections" at bounding box center [588, 76] width 42 height 18
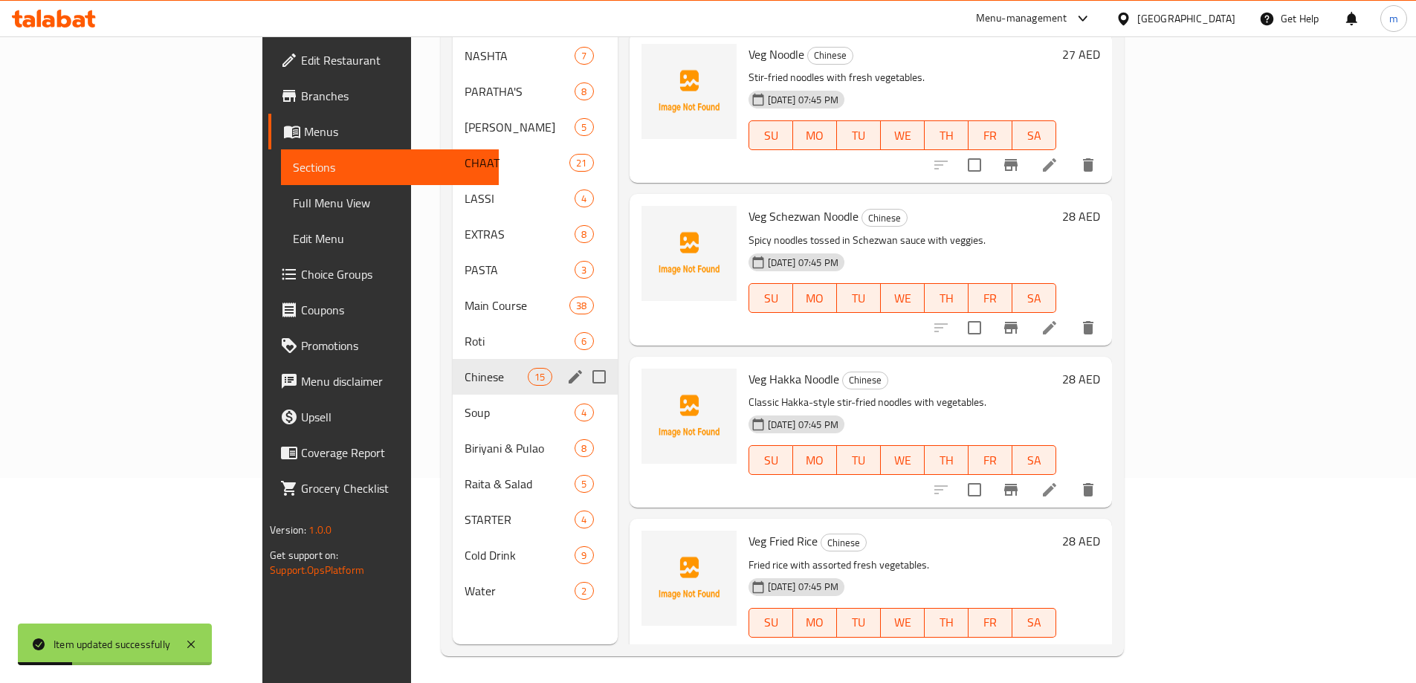
scroll to position [208, 0]
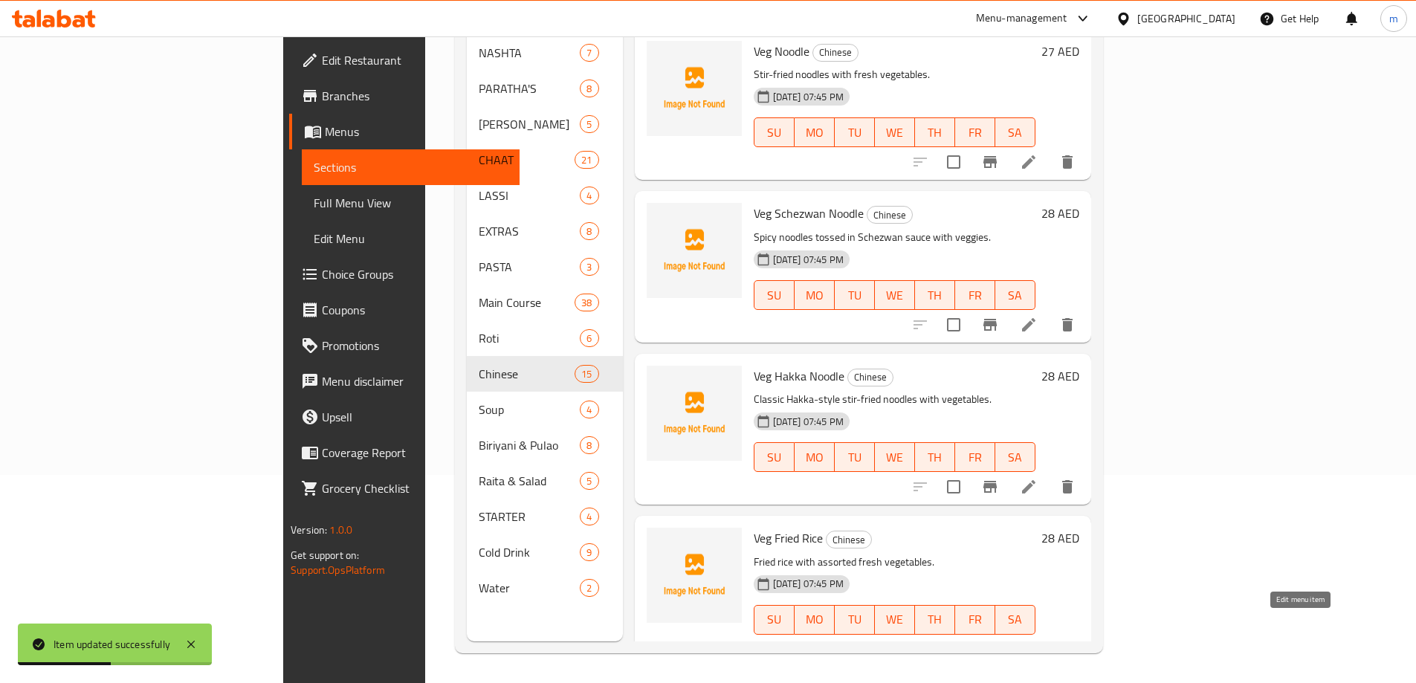
click at [1038, 641] on icon at bounding box center [1029, 650] width 18 height 18
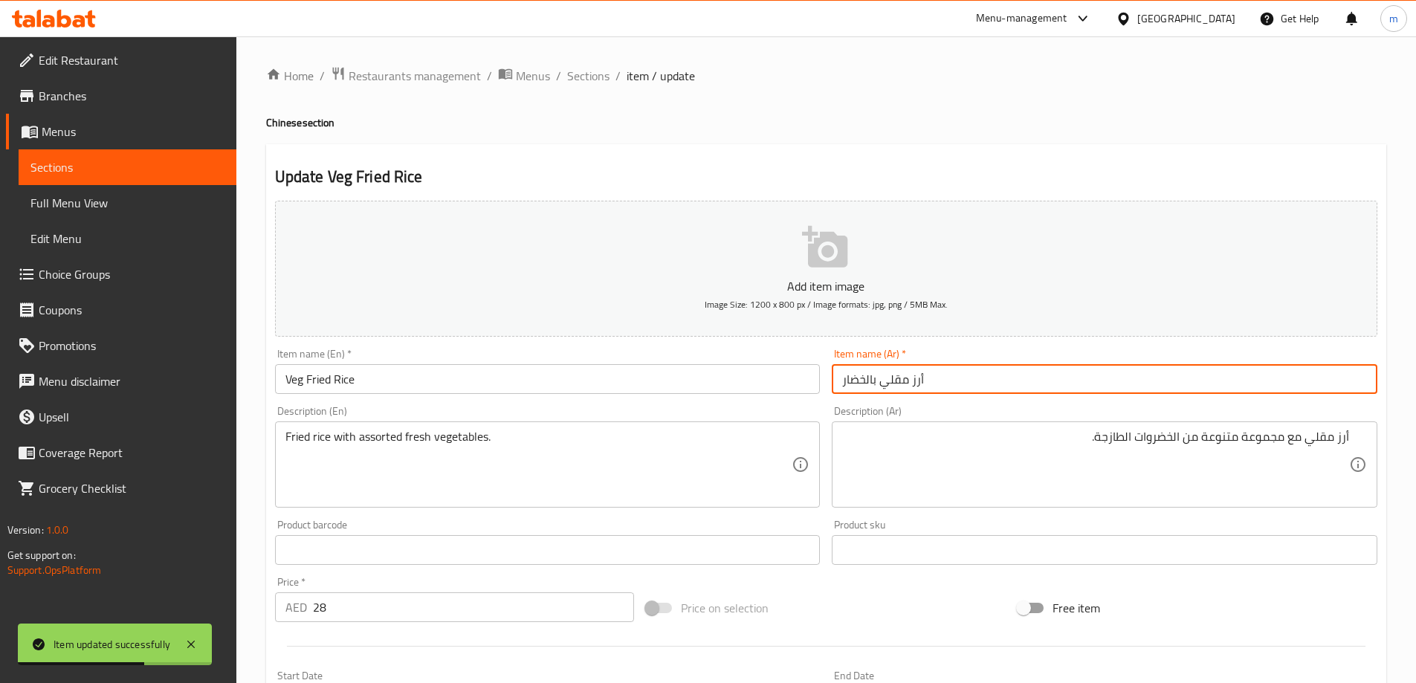
click at [1063, 380] on input "أرز مقلي بالخضار" at bounding box center [1105, 379] width 546 height 30
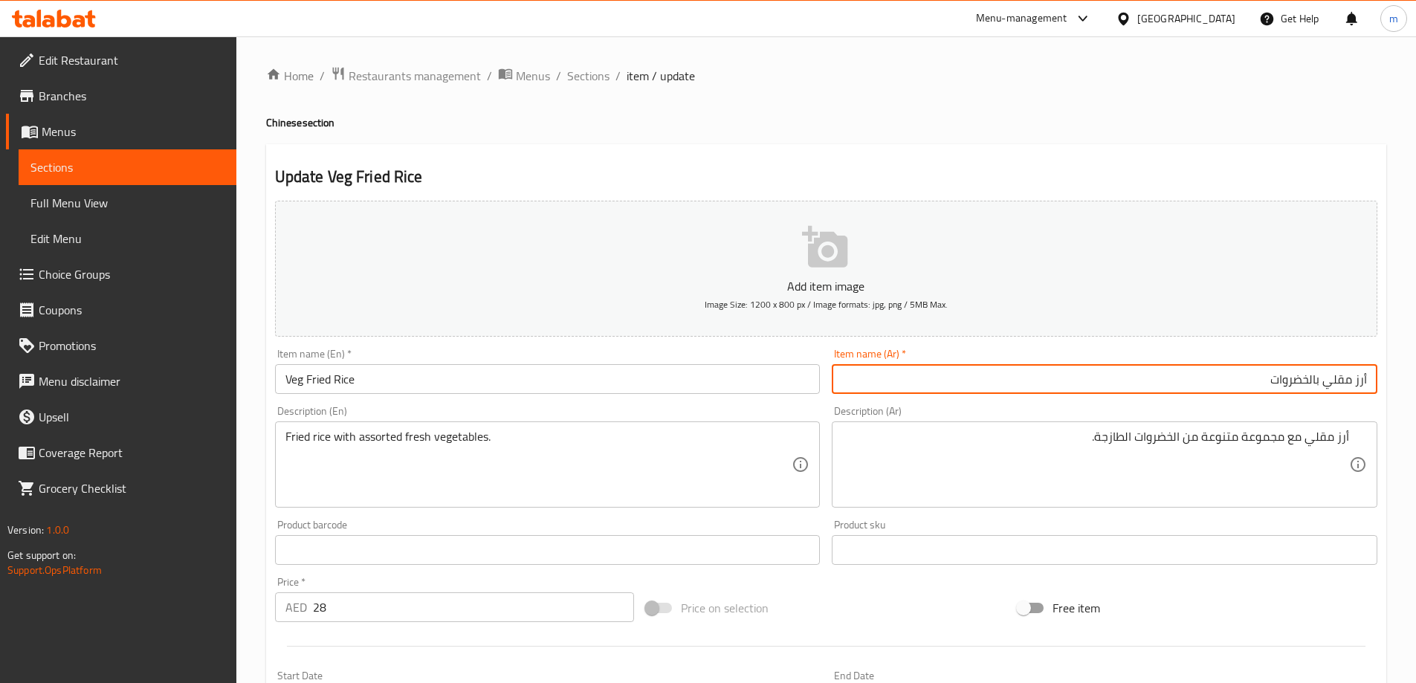
type input "أرز مقلي بالخضروات"
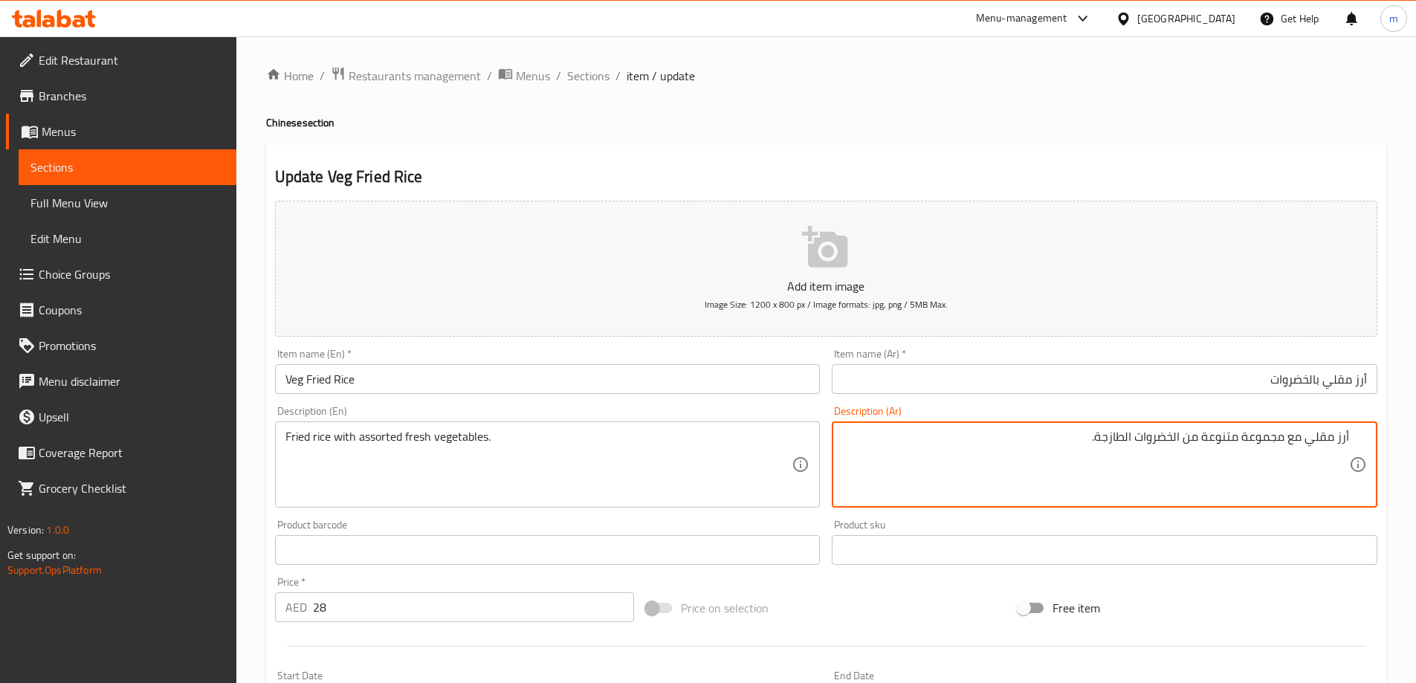
click at [1262, 441] on textarea "أرز مقلي مع مجموعة متنوعة من الخضروات الطازجة." at bounding box center [1095, 465] width 507 height 71
click at [1262, 442] on textarea "أرز مقلي مع مجموعة متنوعة من الخضروات الطازجة." at bounding box center [1095, 465] width 507 height 71
paste textarea "متنوعة"
type textarea "أرز مقلي مع خضروات الطازج متنوعة."
click at [1165, 126] on h4 "Chinese section" at bounding box center [826, 122] width 1120 height 15
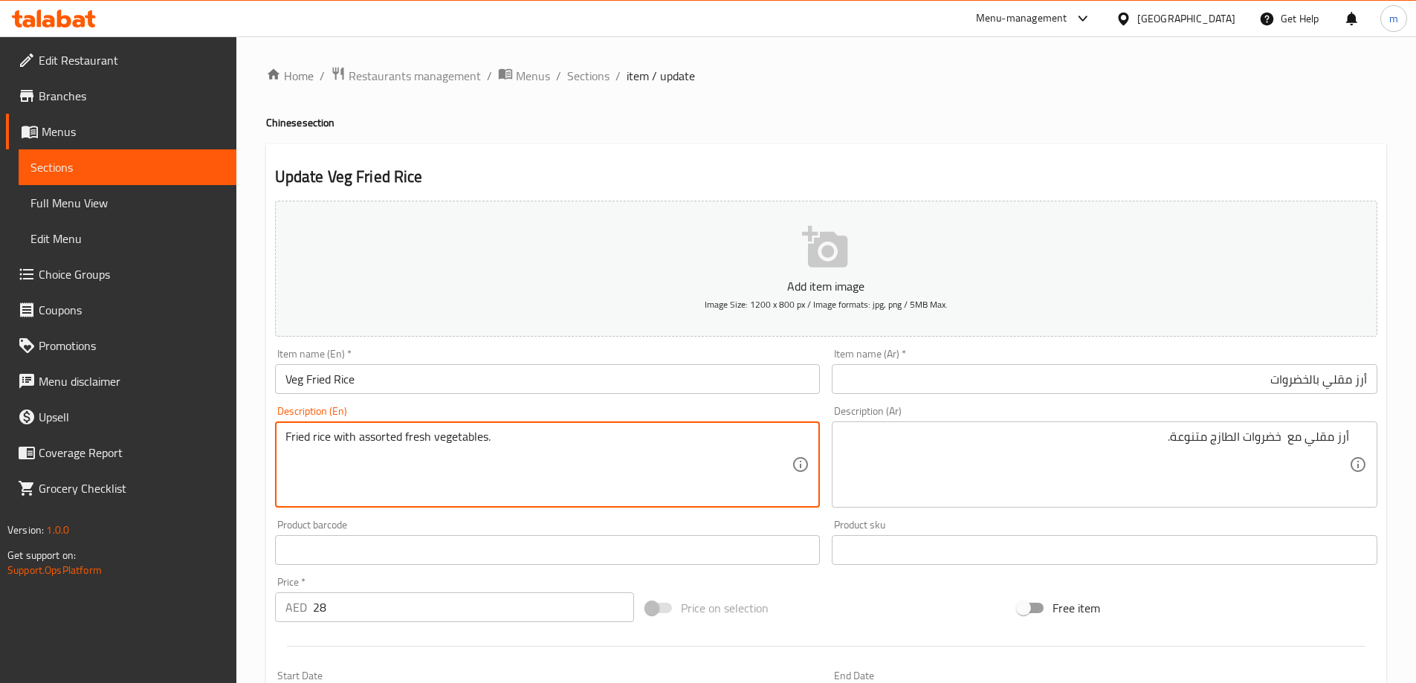
drag, startPoint x: 288, startPoint y: 430, endPoint x: 467, endPoint y: 438, distance: 179.3
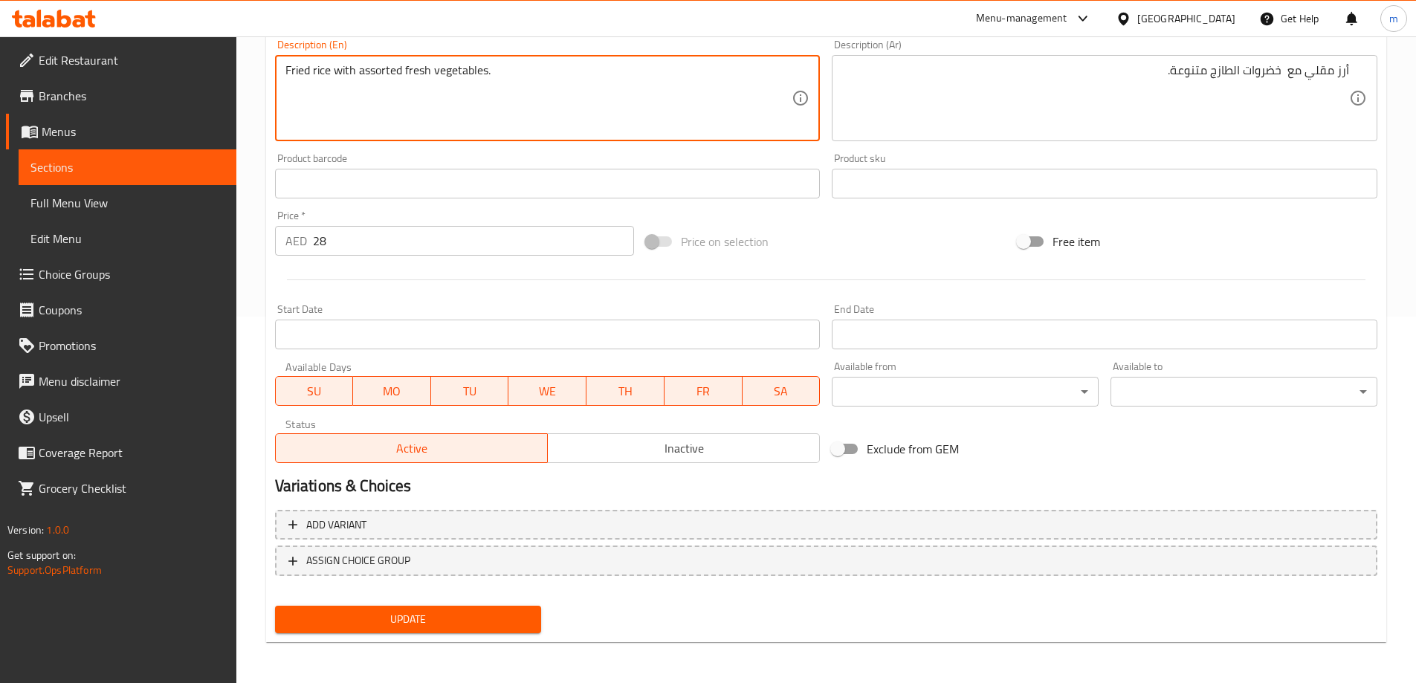
scroll to position [367, 0]
click at [448, 629] on button "Update" at bounding box center [408, 618] width 267 height 27
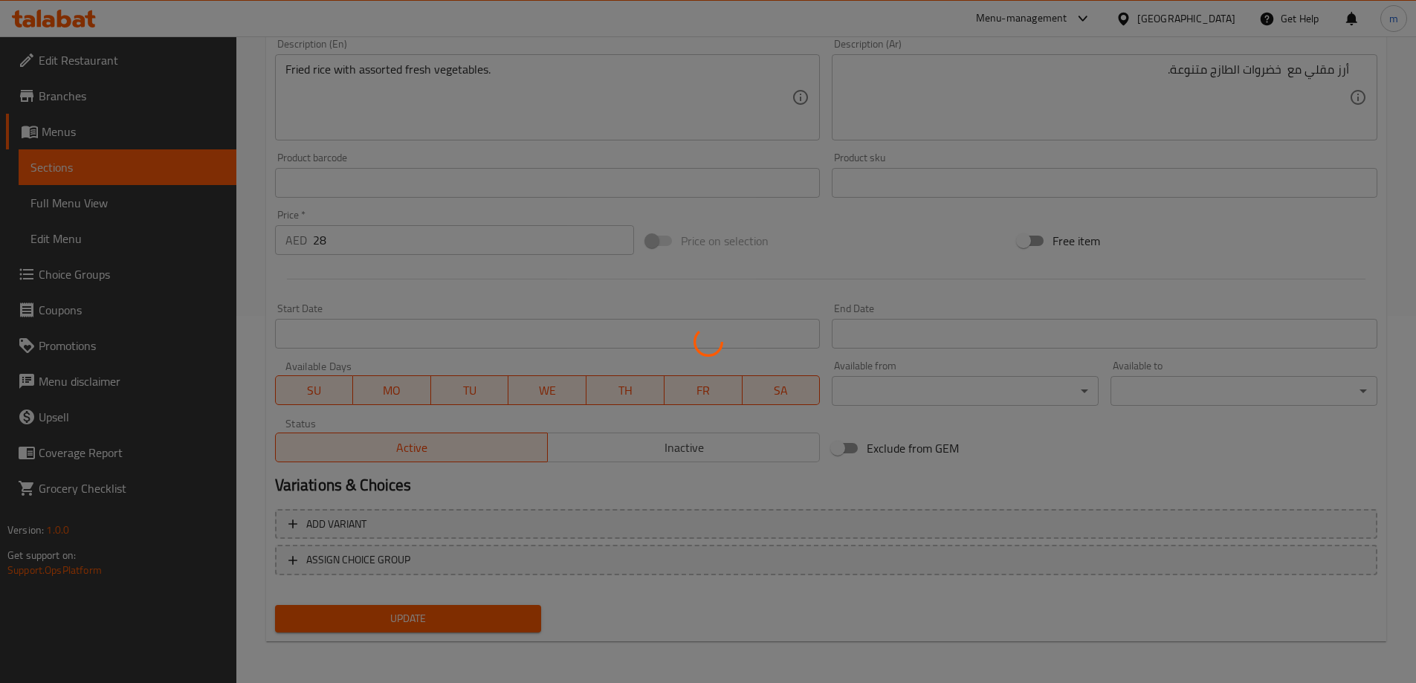
click at [447, 620] on div at bounding box center [708, 341] width 1416 height 683
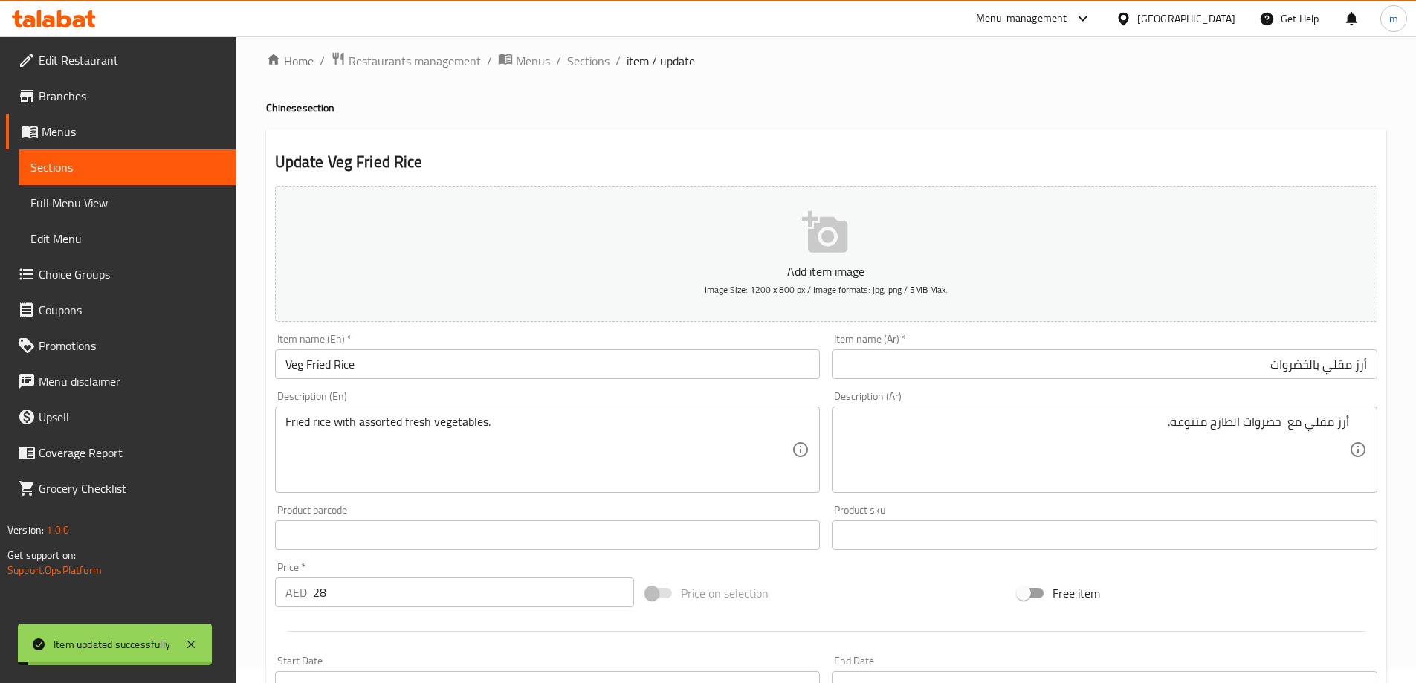
scroll to position [0, 0]
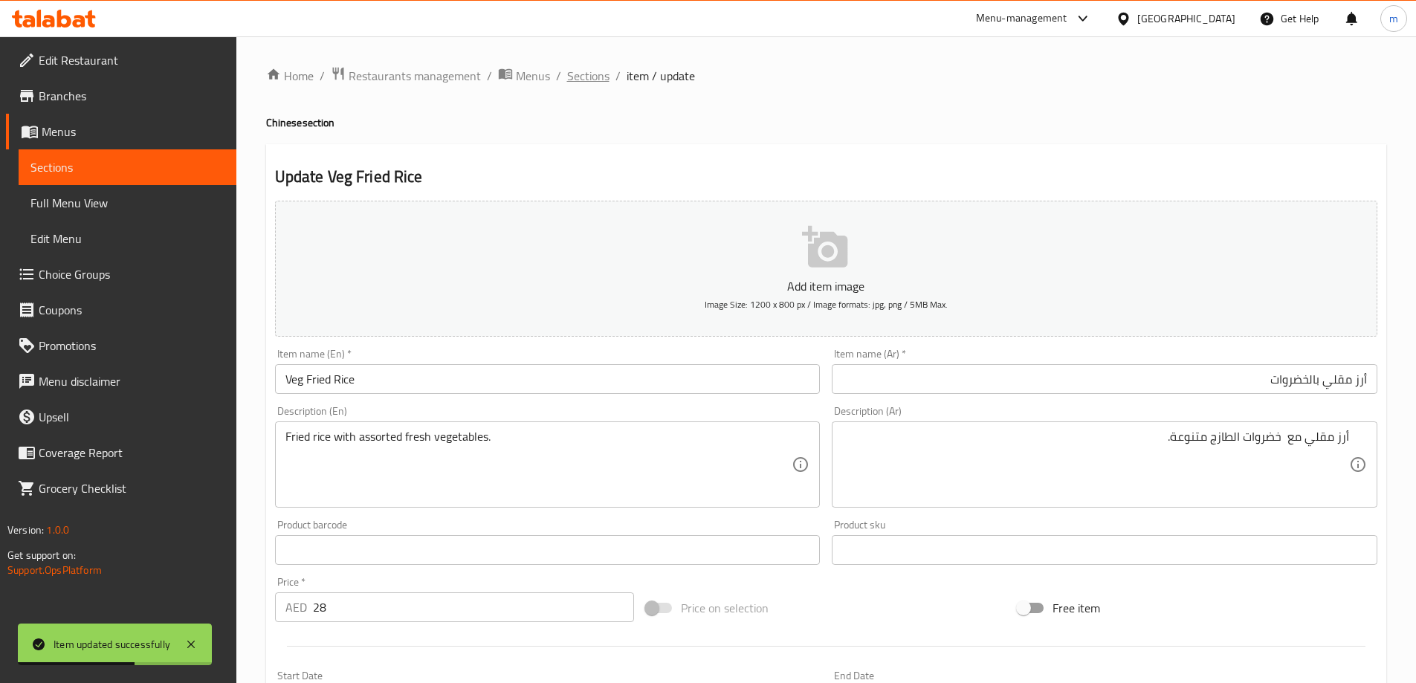
click at [596, 68] on span "Sections" at bounding box center [588, 76] width 42 height 18
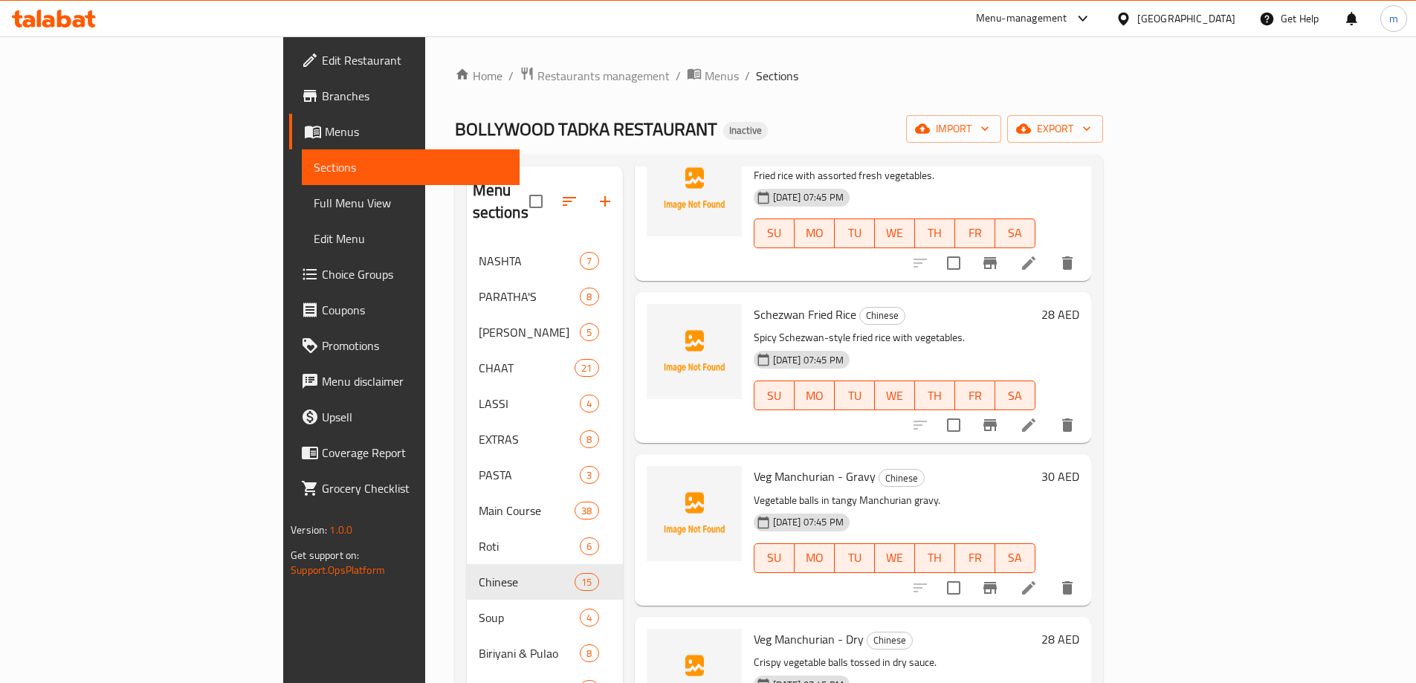
scroll to position [669, 0]
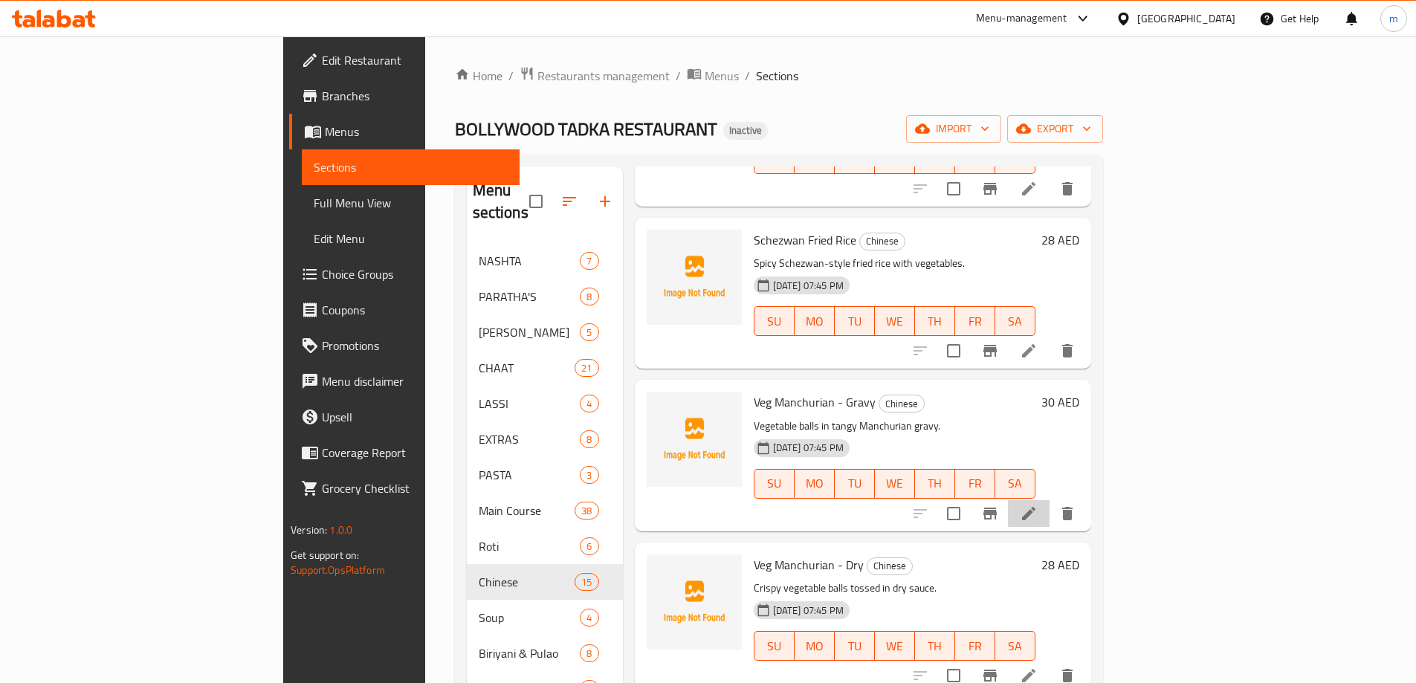
click at [1049, 500] on li at bounding box center [1029, 513] width 42 height 27
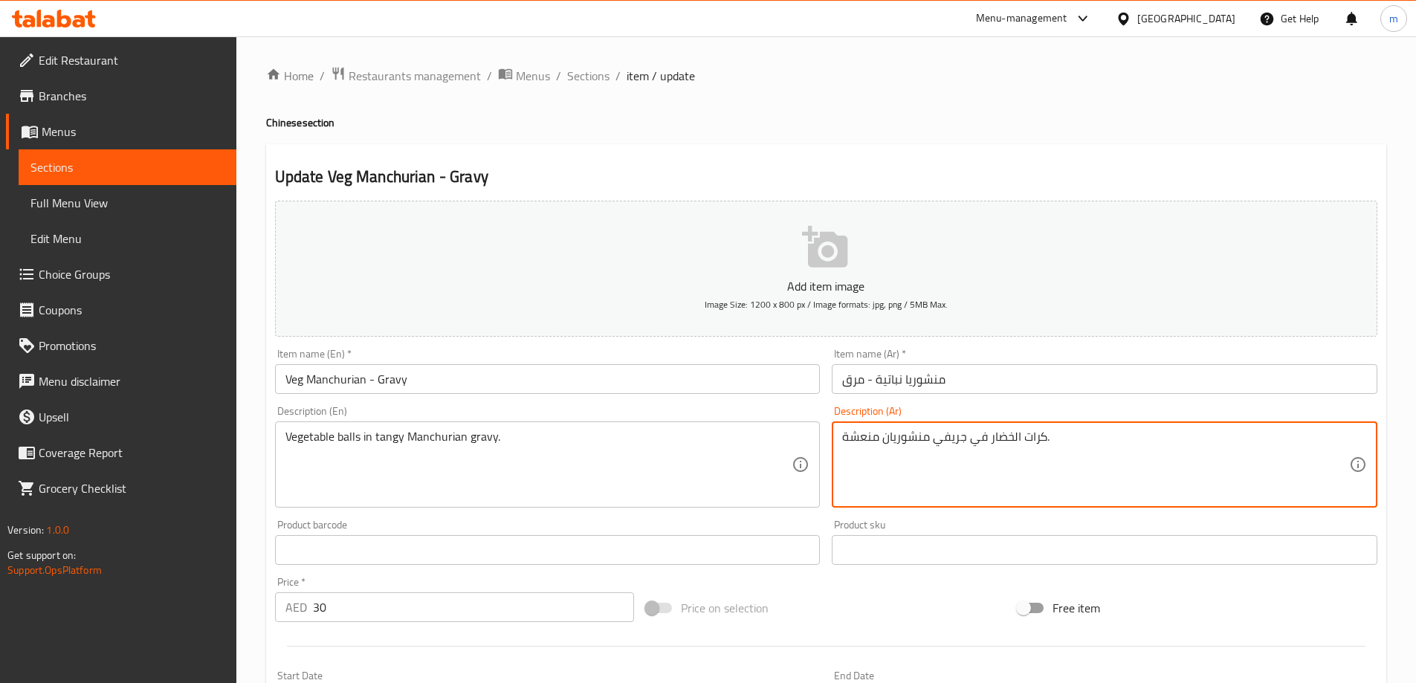
click at [978, 377] on input "منشوريا نباتية - مرق" at bounding box center [1105, 379] width 546 height 30
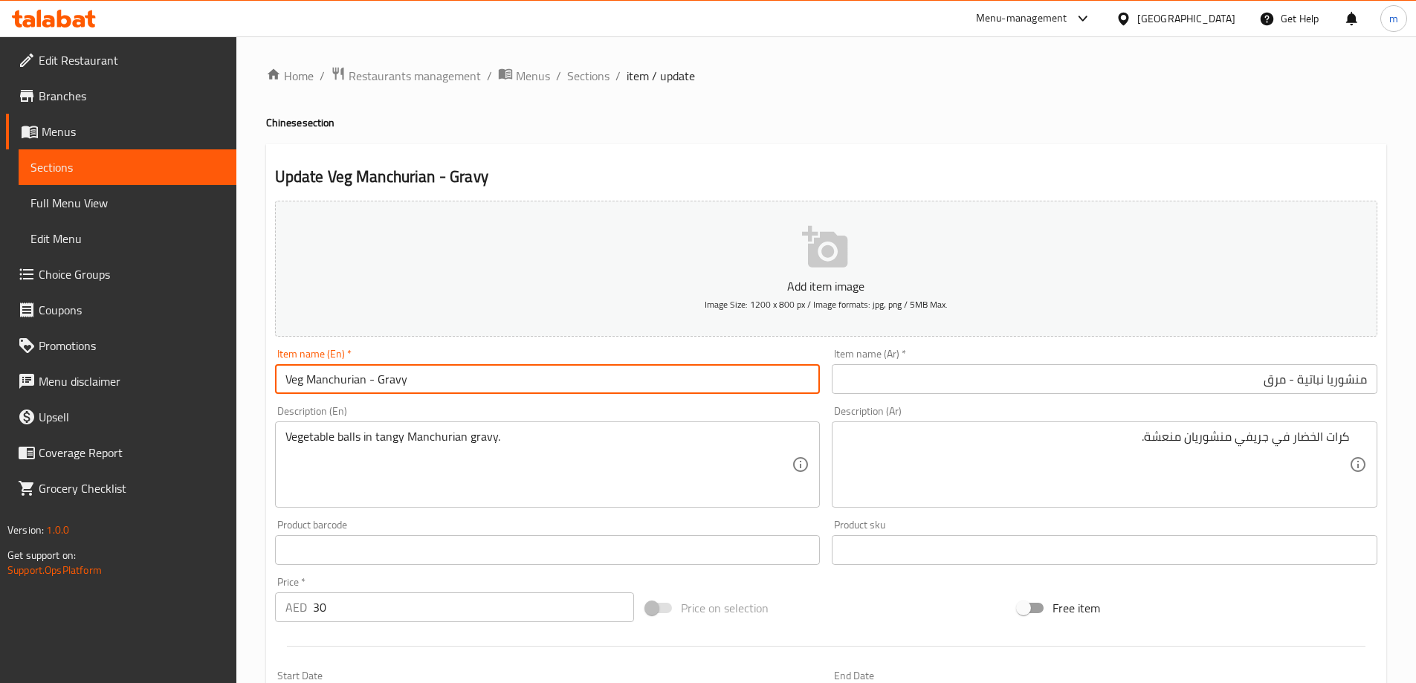
click at [337, 378] on input "Veg Manchurian - Gravy" at bounding box center [548, 379] width 546 height 30
click at [1146, 389] on input "منشوريا نباتية - مرق" at bounding box center [1105, 379] width 546 height 30
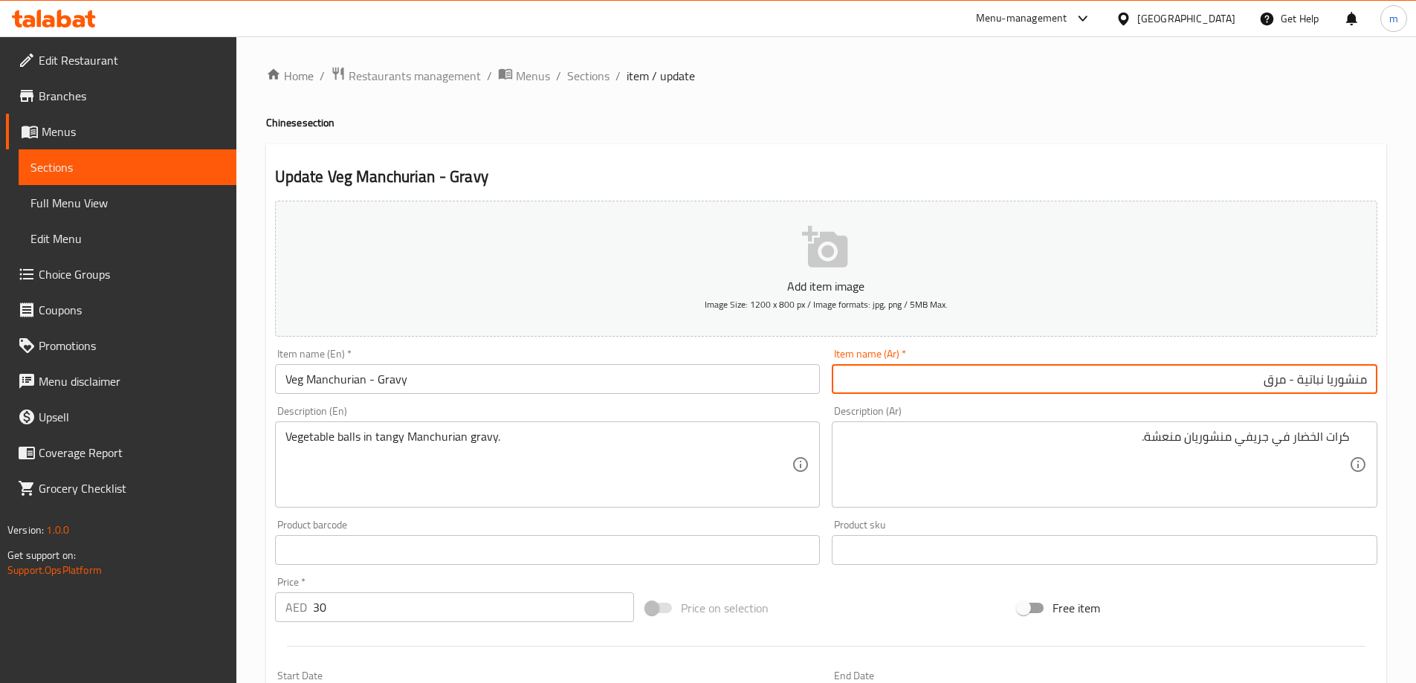
click at [1146, 389] on input "منشوريا نباتية - مرق" at bounding box center [1105, 379] width 546 height 30
paste input "ن جوبي"
click at [1315, 379] on input "منشوريان جوبي" at bounding box center [1105, 379] width 546 height 30
click at [1318, 379] on input "منشوريان جوبي" at bounding box center [1105, 379] width 546 height 30
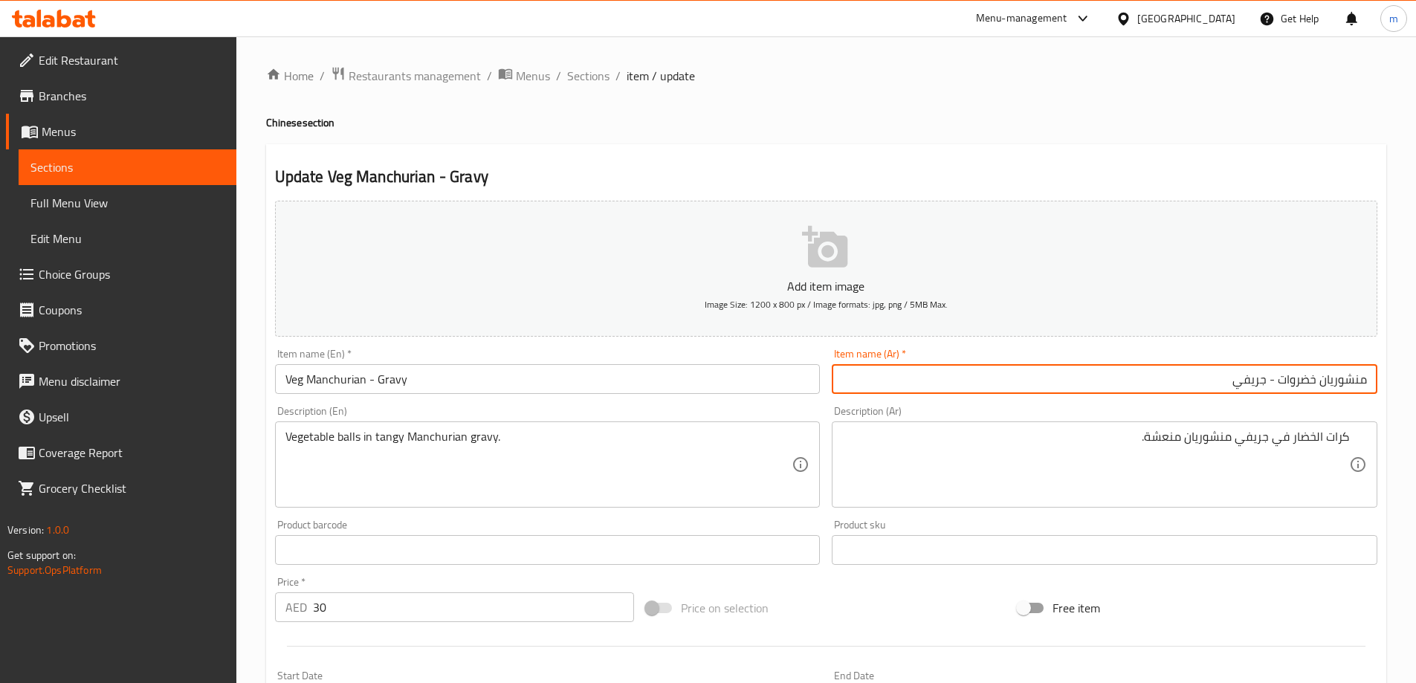
type input "منشوريان خضروات - جريفي"
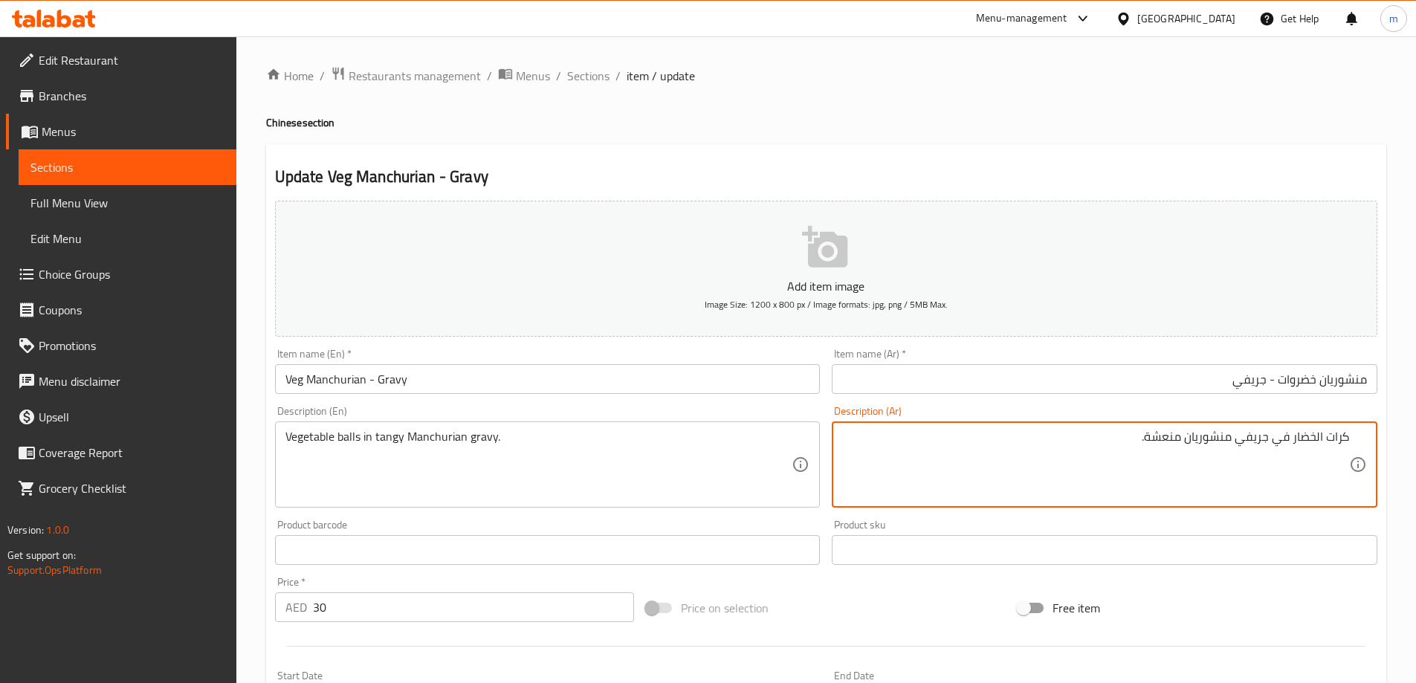
drag, startPoint x: 1292, startPoint y: 439, endPoint x: 1322, endPoint y: 455, distance: 34.2
click at [1150, 436] on textarea "كرات خضروات في جريفي منشوريان منعشة." at bounding box center [1095, 465] width 507 height 71
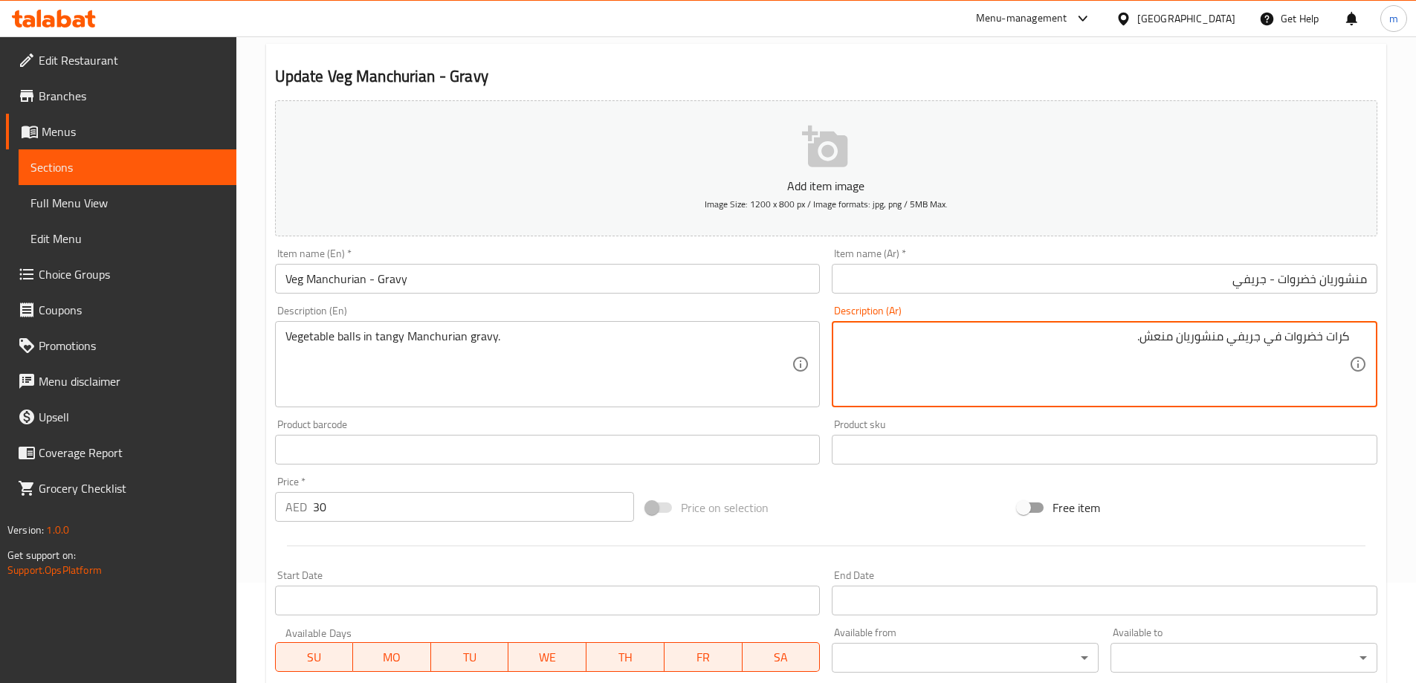
scroll to position [367, 0]
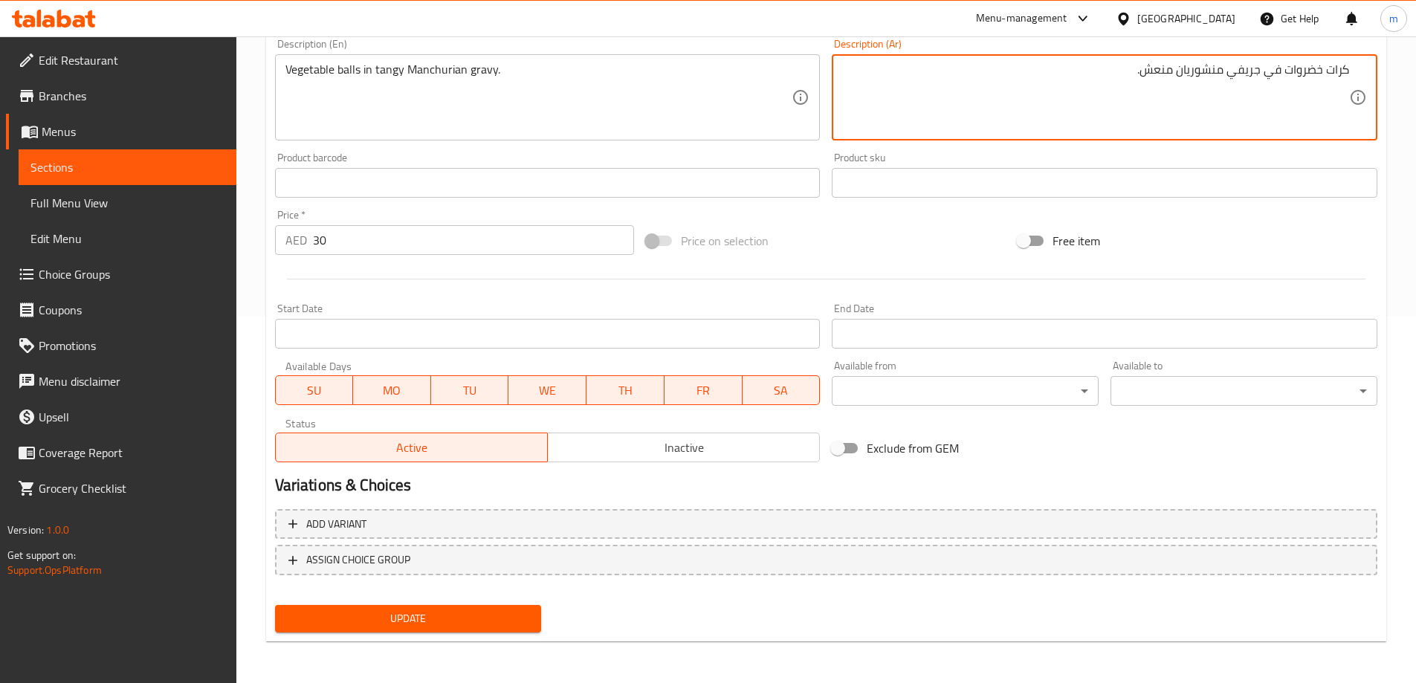
type textarea "كرات خضروات في جريفي منشوريان منعش."
click at [353, 627] on span "Update" at bounding box center [408, 618] width 243 height 19
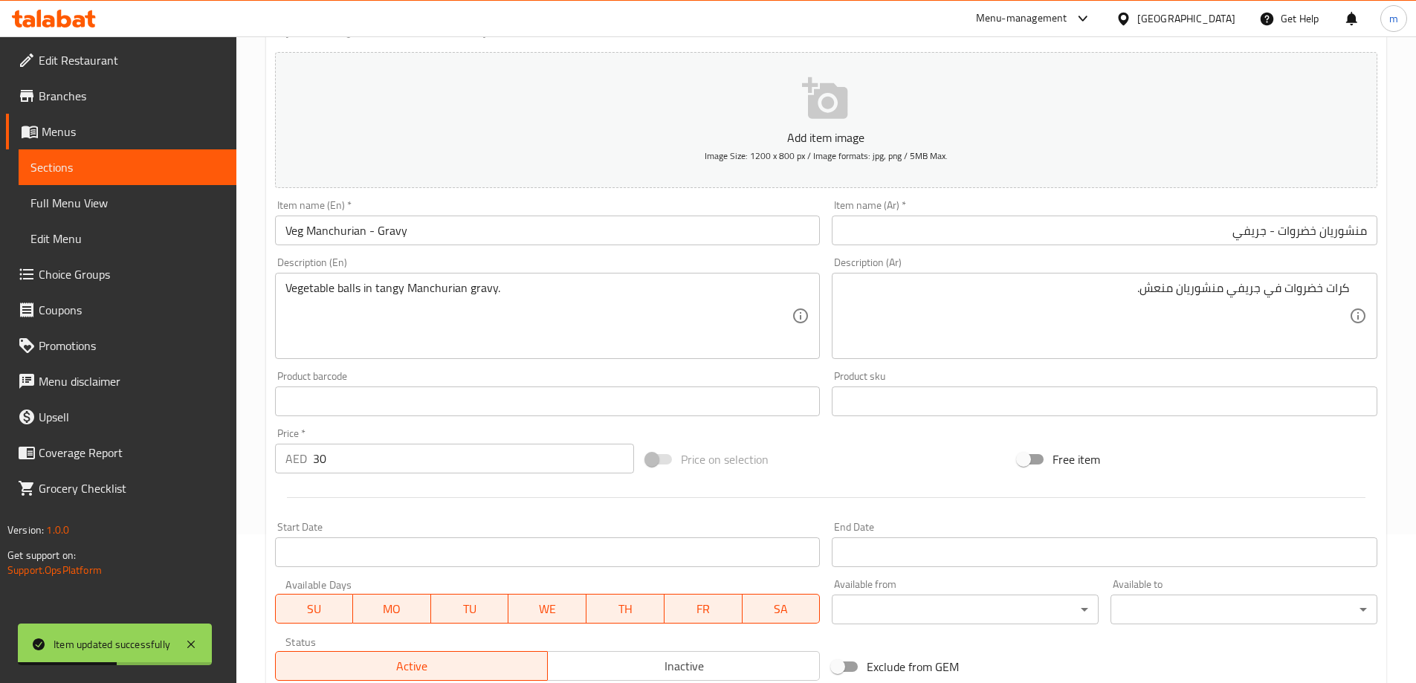
scroll to position [0, 0]
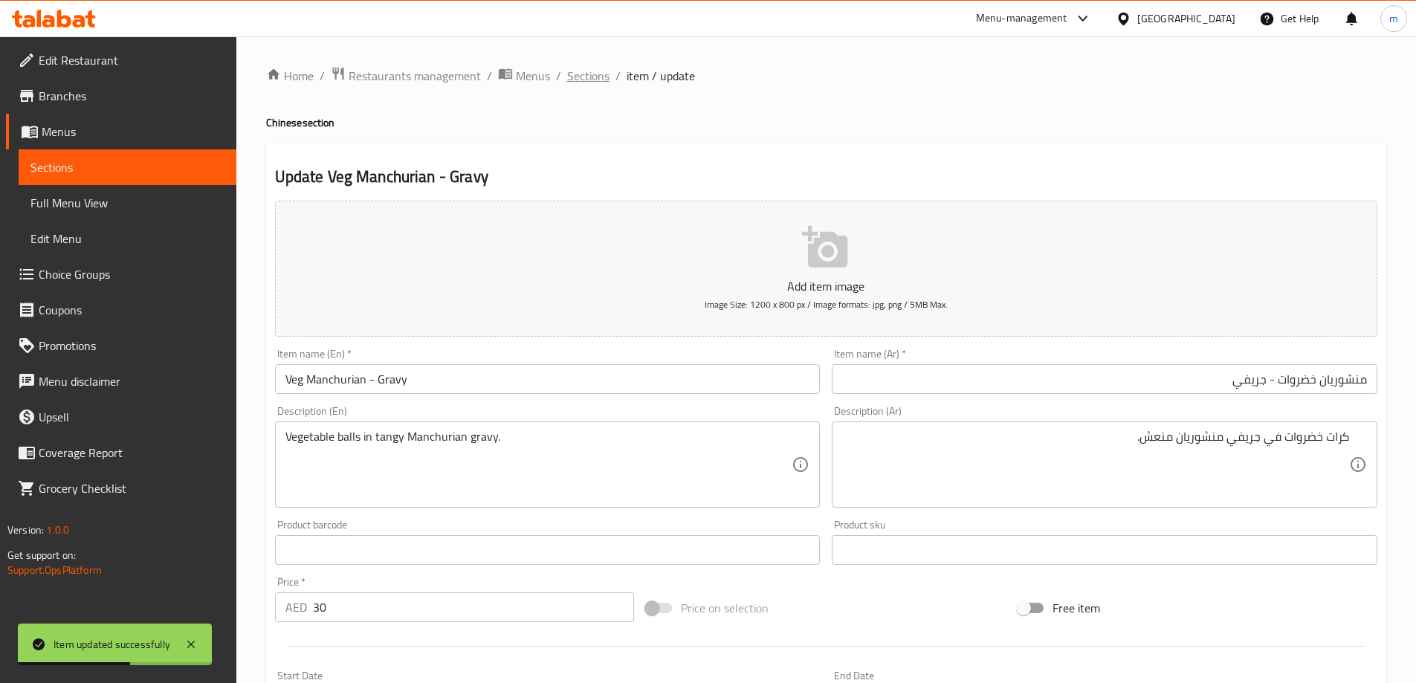
click at [584, 79] on span "Sections" at bounding box center [588, 76] width 42 height 18
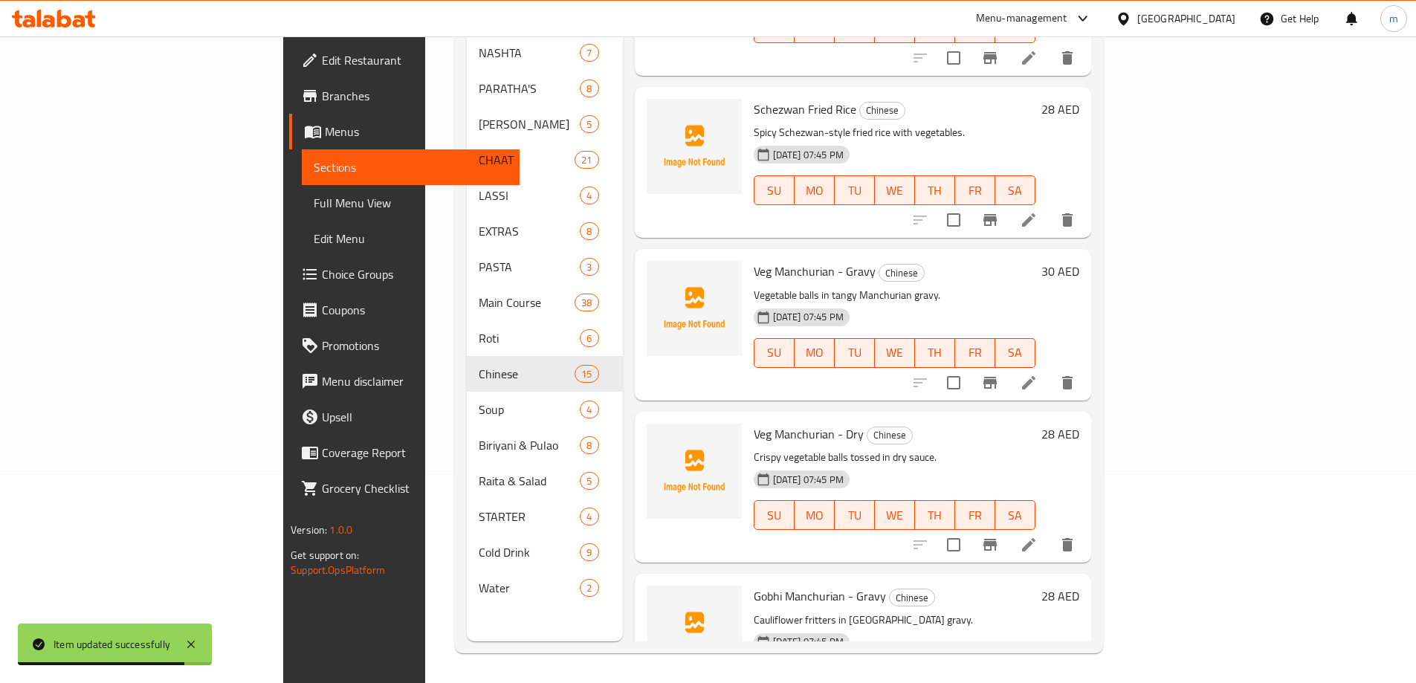
scroll to position [595, 0]
click at [1049, 528] on li at bounding box center [1029, 541] width 42 height 27
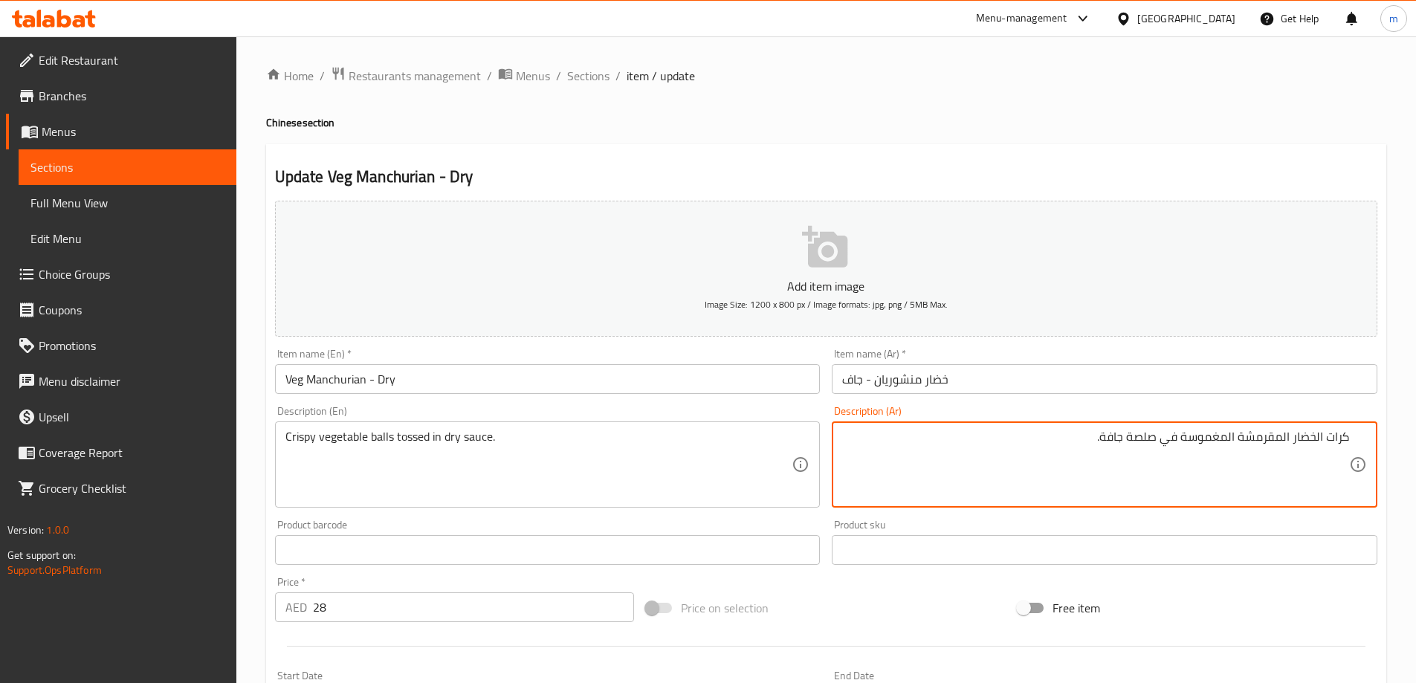
click at [1190, 375] on input "خضار منشوريان - جاف" at bounding box center [1105, 379] width 546 height 30
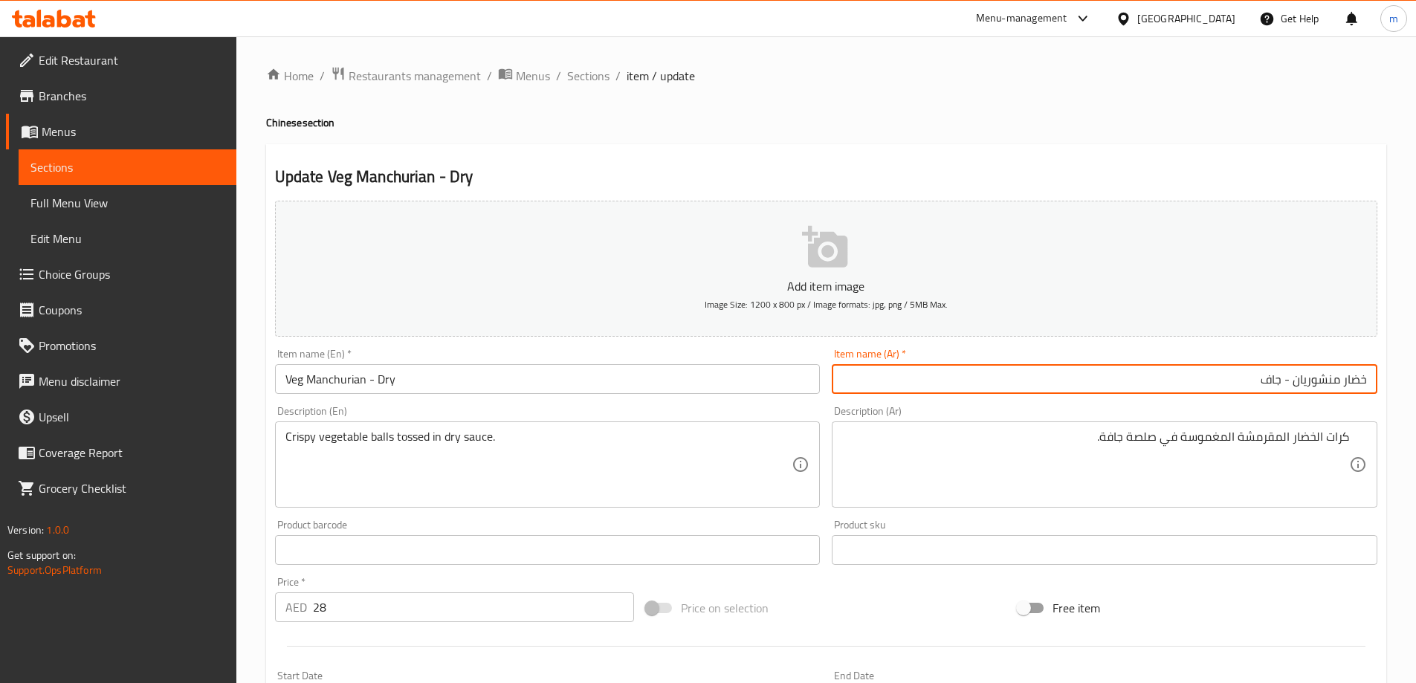
drag, startPoint x: 1344, startPoint y: 381, endPoint x: 1370, endPoint y: 380, distance: 26.0
click at [1370, 380] on input "خضار منشوريان - جاف" at bounding box center [1105, 379] width 546 height 30
type input "خضروات منشوريان - جاف"
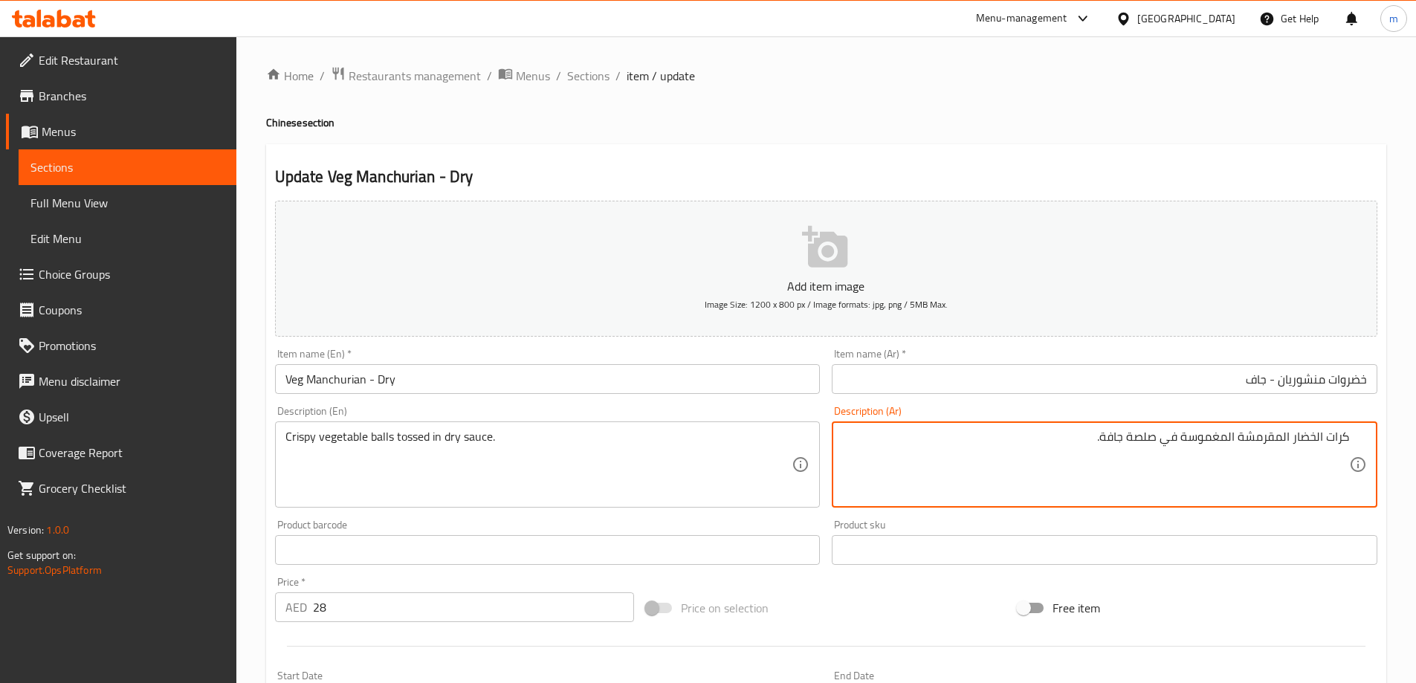
drag, startPoint x: 1291, startPoint y: 438, endPoint x: 1324, endPoint y: 447, distance: 34.1
click at [1160, 440] on textarea "كرات خضروات مقرمشة مغموسة في صلصة جافة." at bounding box center [1095, 465] width 507 height 71
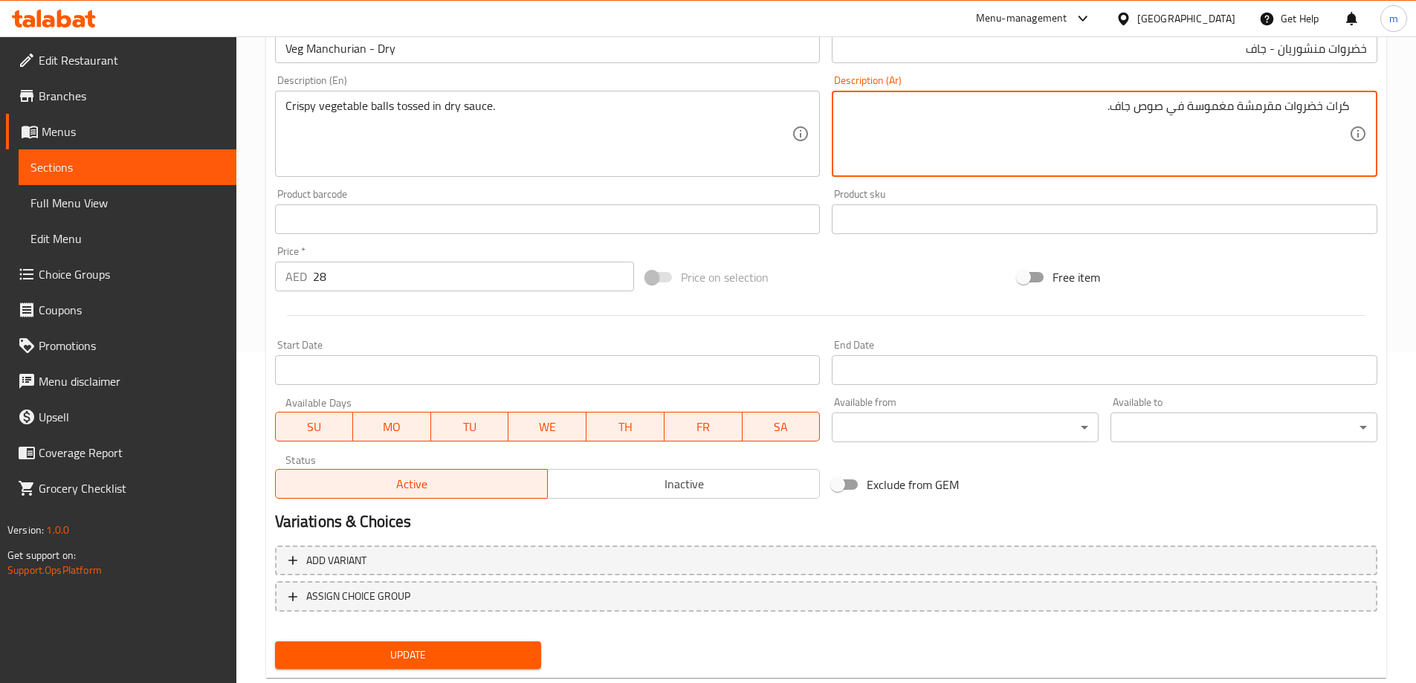
scroll to position [367, 0]
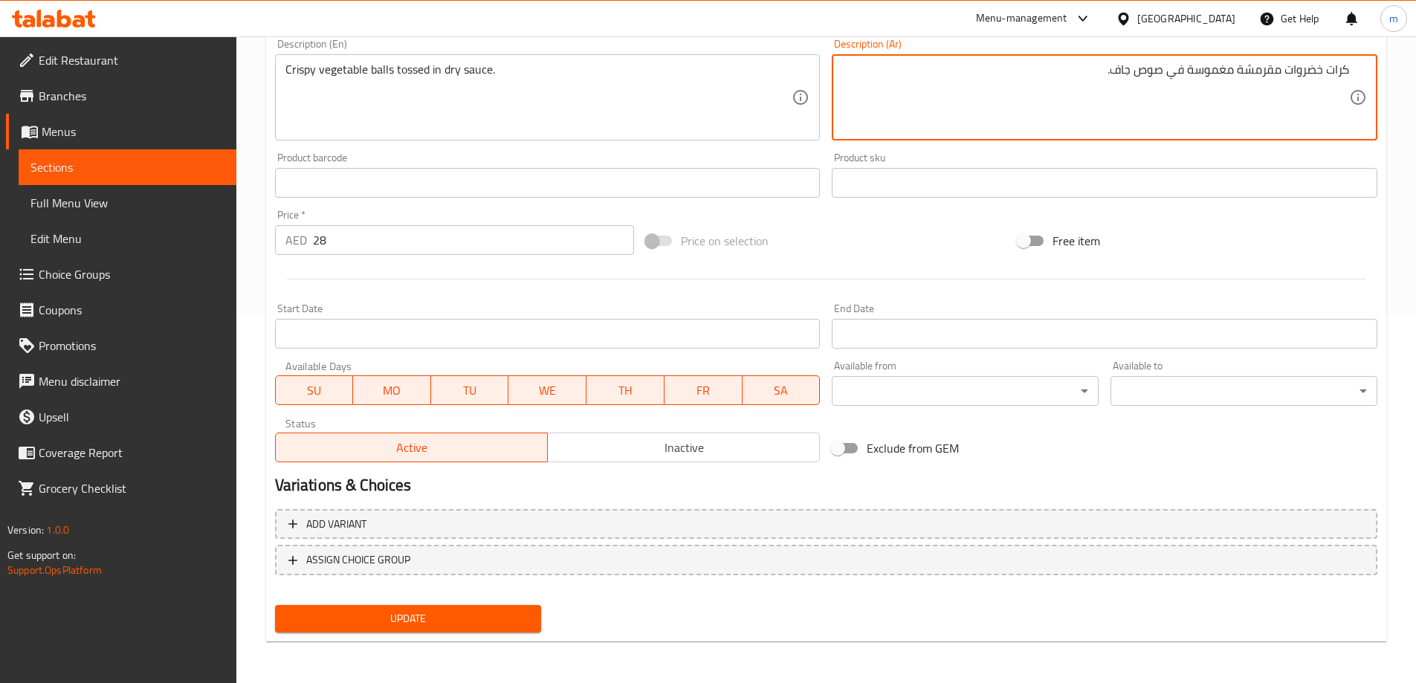
type textarea "كرات خضروات مقرمشة مغموسة في صوص جاف."
click at [407, 620] on span "Update" at bounding box center [408, 618] width 243 height 19
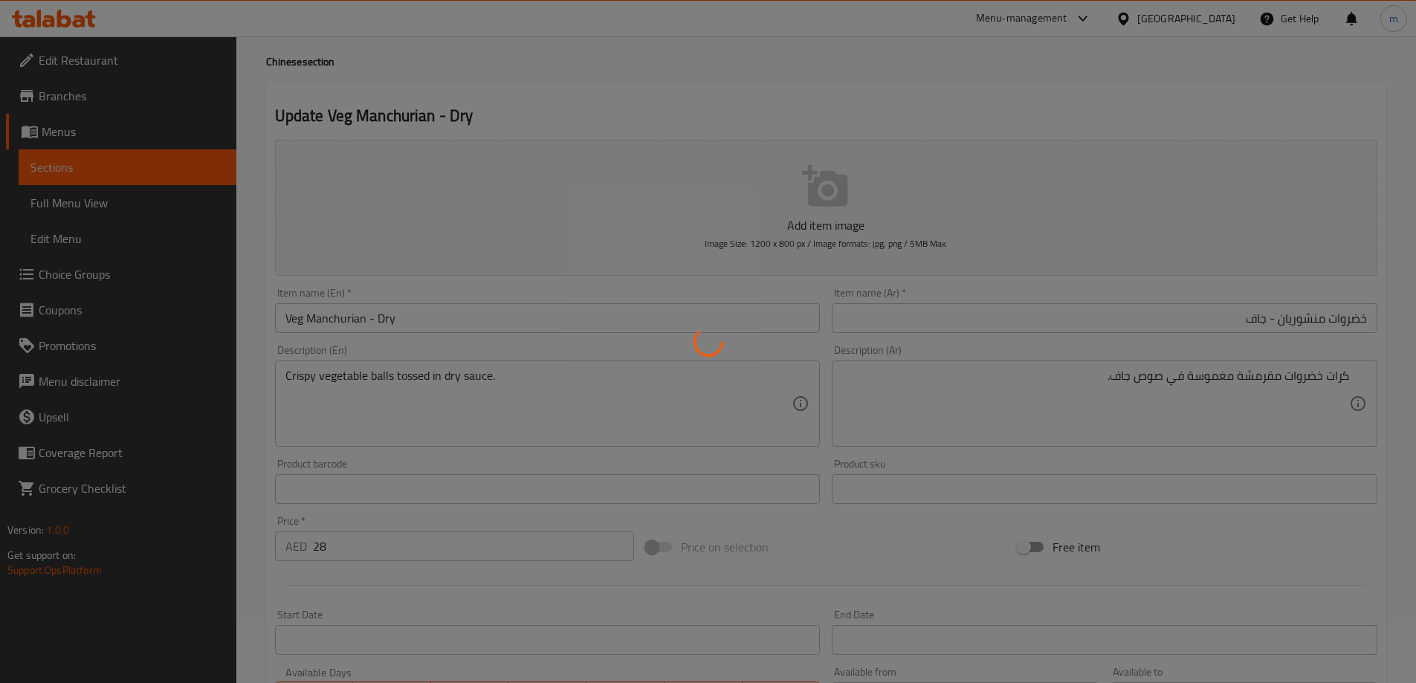
scroll to position [0, 0]
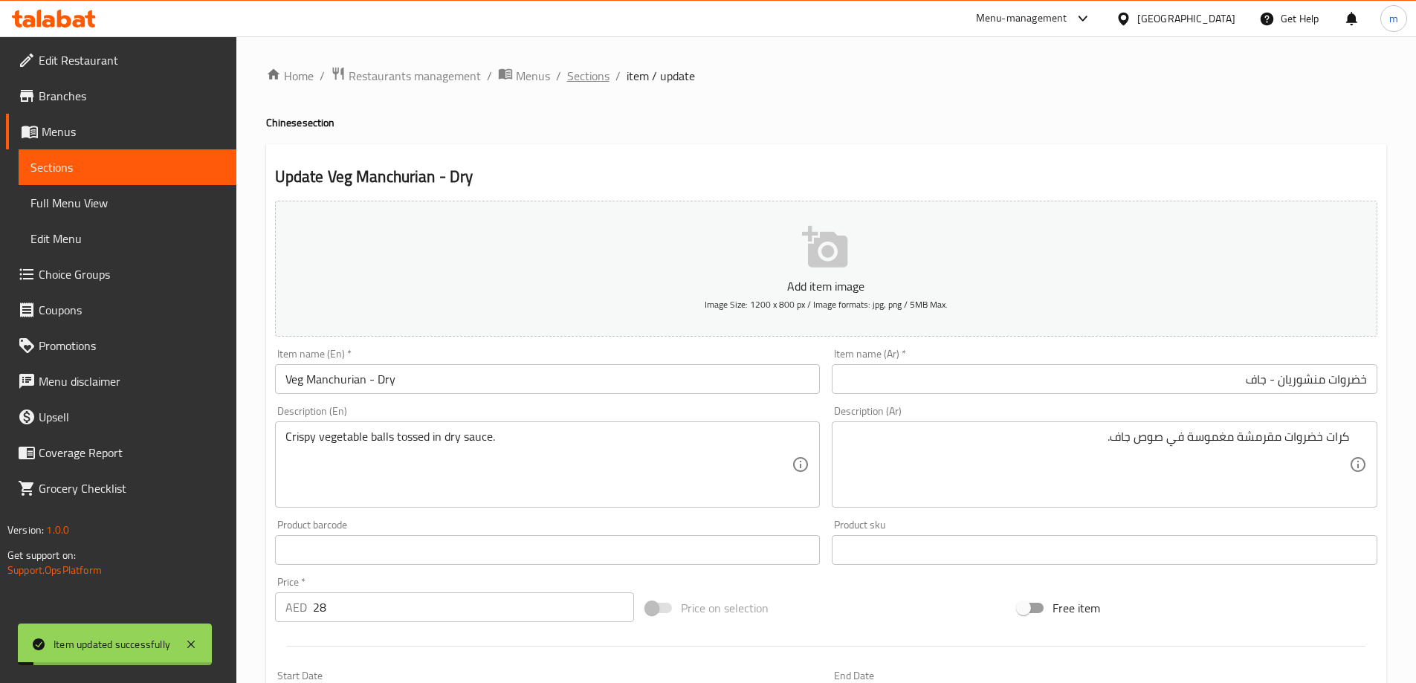
click at [603, 79] on span "Sections" at bounding box center [588, 76] width 42 height 18
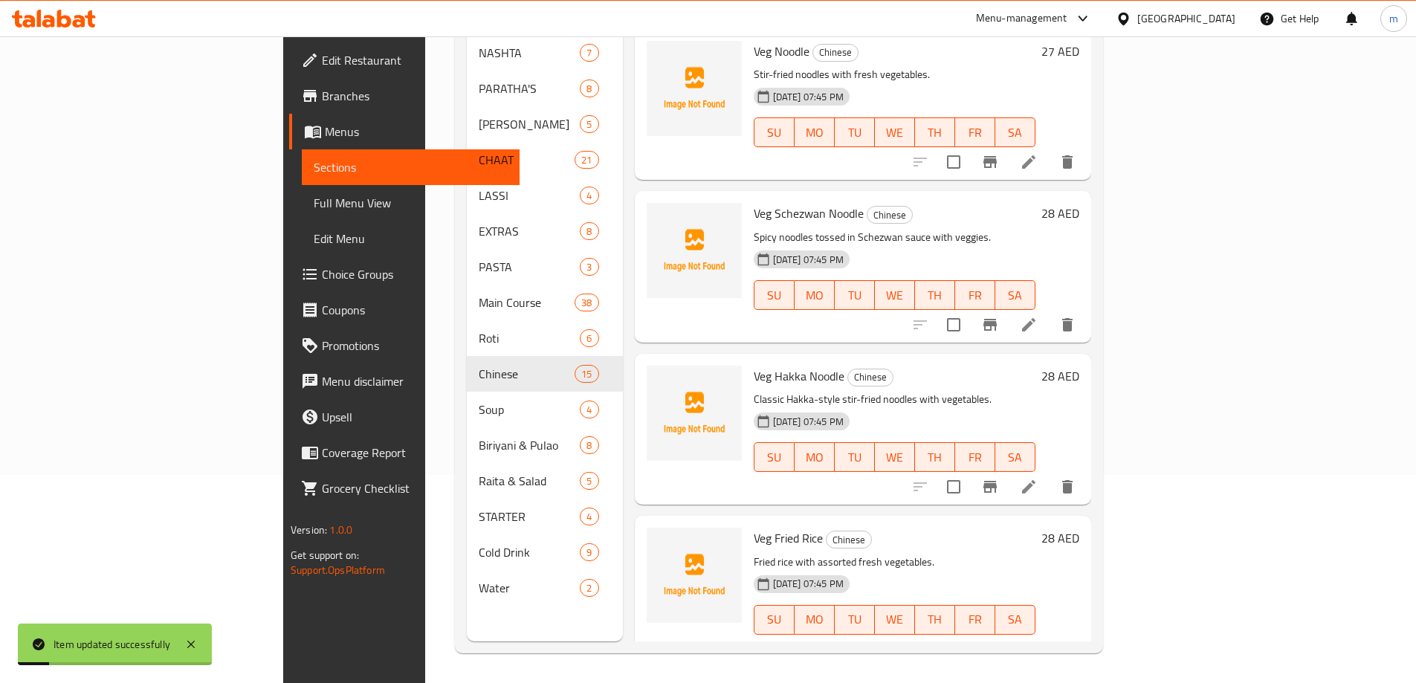
scroll to position [595, 0]
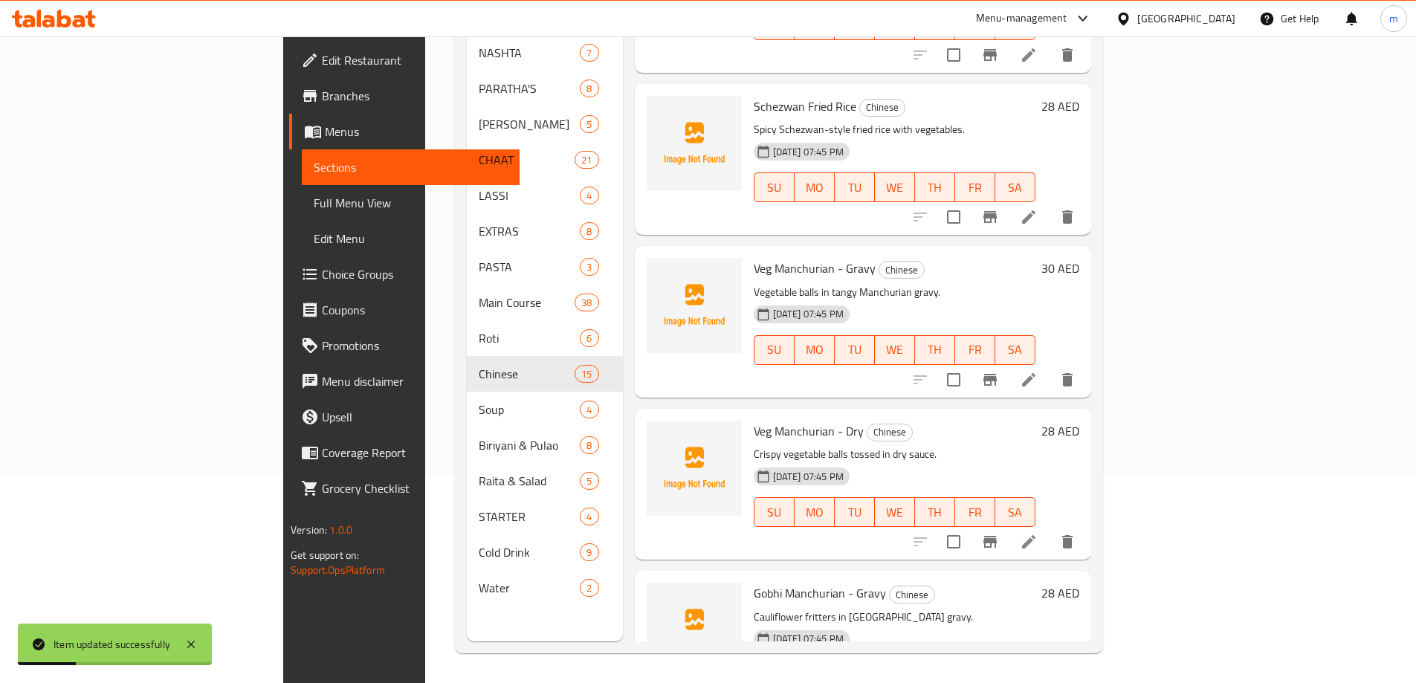
click at [1038, 371] on icon at bounding box center [1029, 380] width 18 height 18
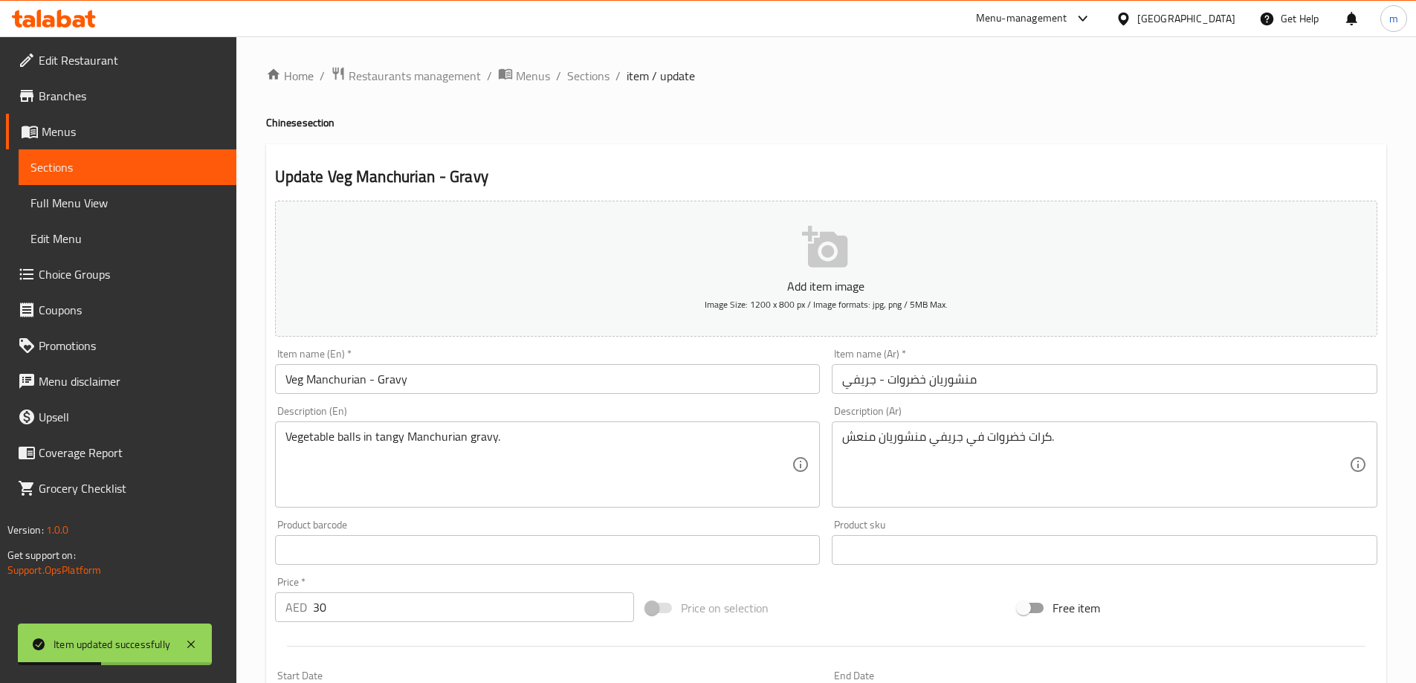
click at [975, 386] on input "منشوريان خضروات - جريفي" at bounding box center [1105, 379] width 546 height 30
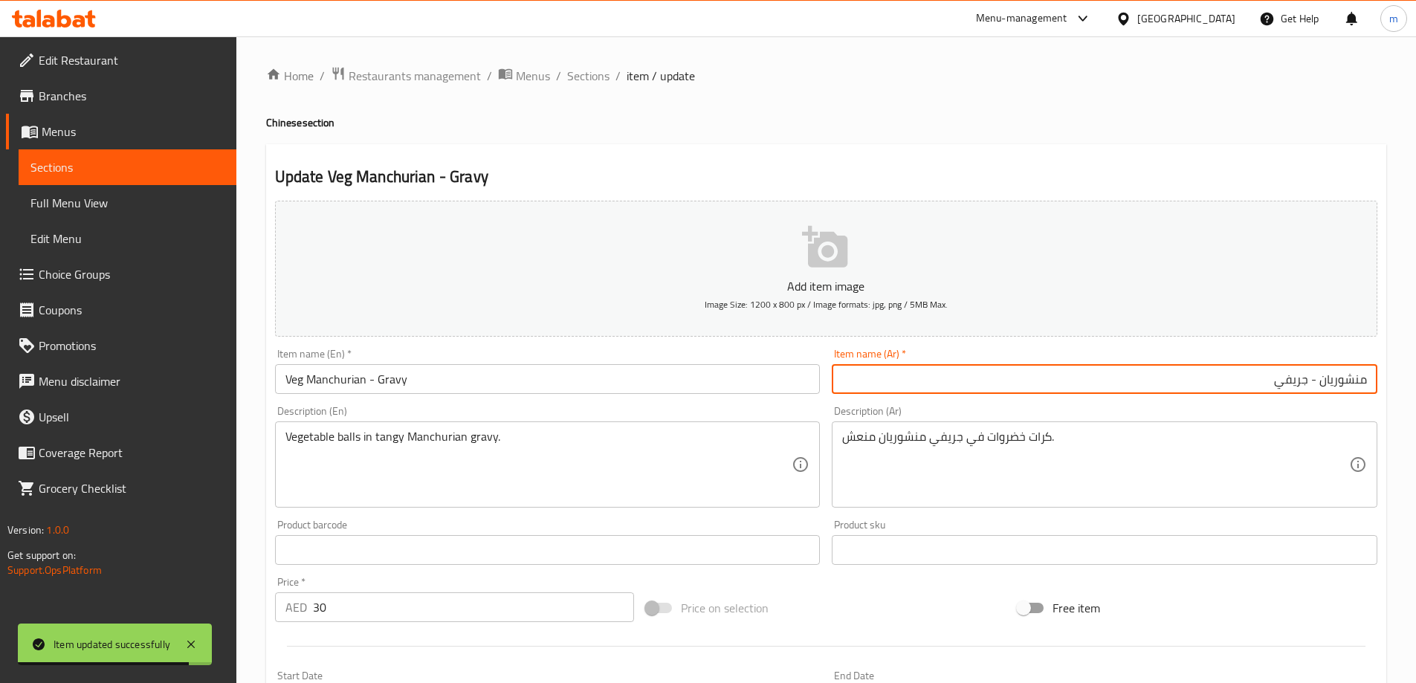
paste input "خضروات"
type input "خضروات منشوريان - جريفي"
click at [584, 82] on span "Sections" at bounding box center [588, 76] width 42 height 18
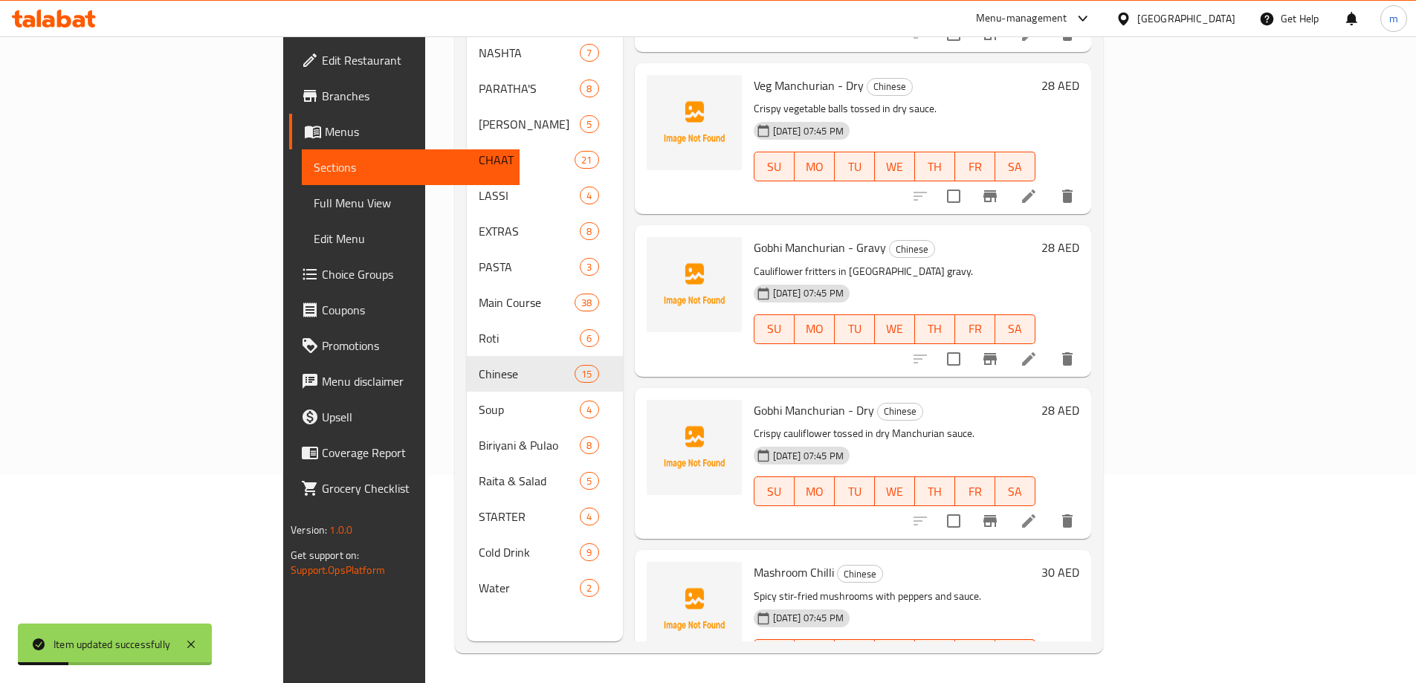
scroll to position [966, 0]
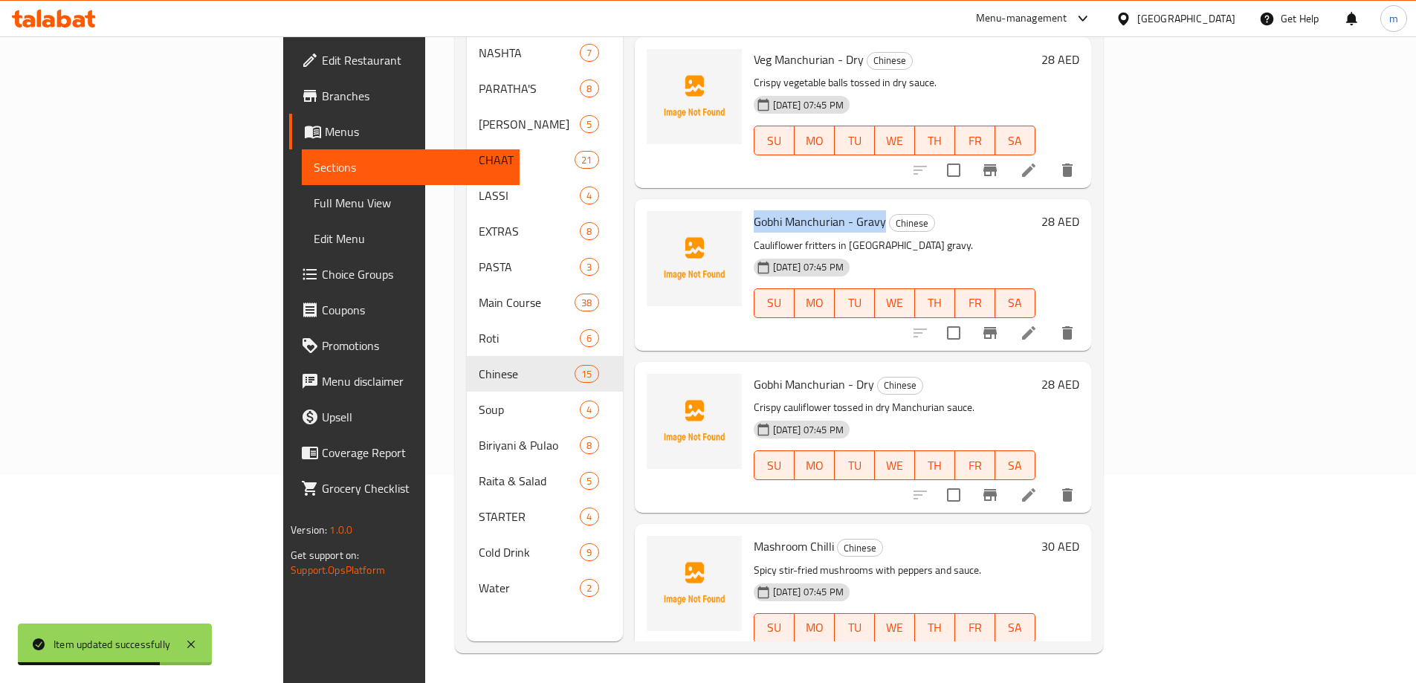
drag, startPoint x: 682, startPoint y: 197, endPoint x: 812, endPoint y: 210, distance: 129.9
click at [812, 210] on span "Gobhi Manchurian - Gravy" at bounding box center [820, 221] width 132 height 22
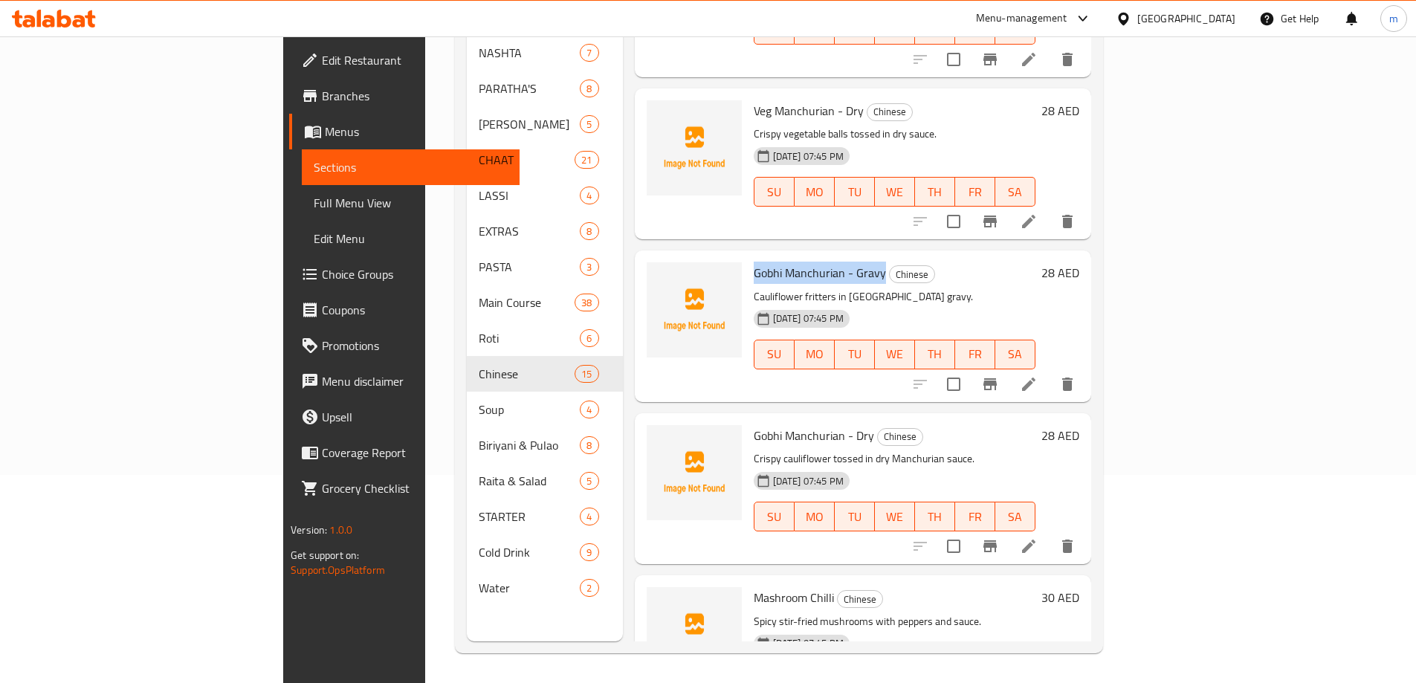
scroll to position [892, 0]
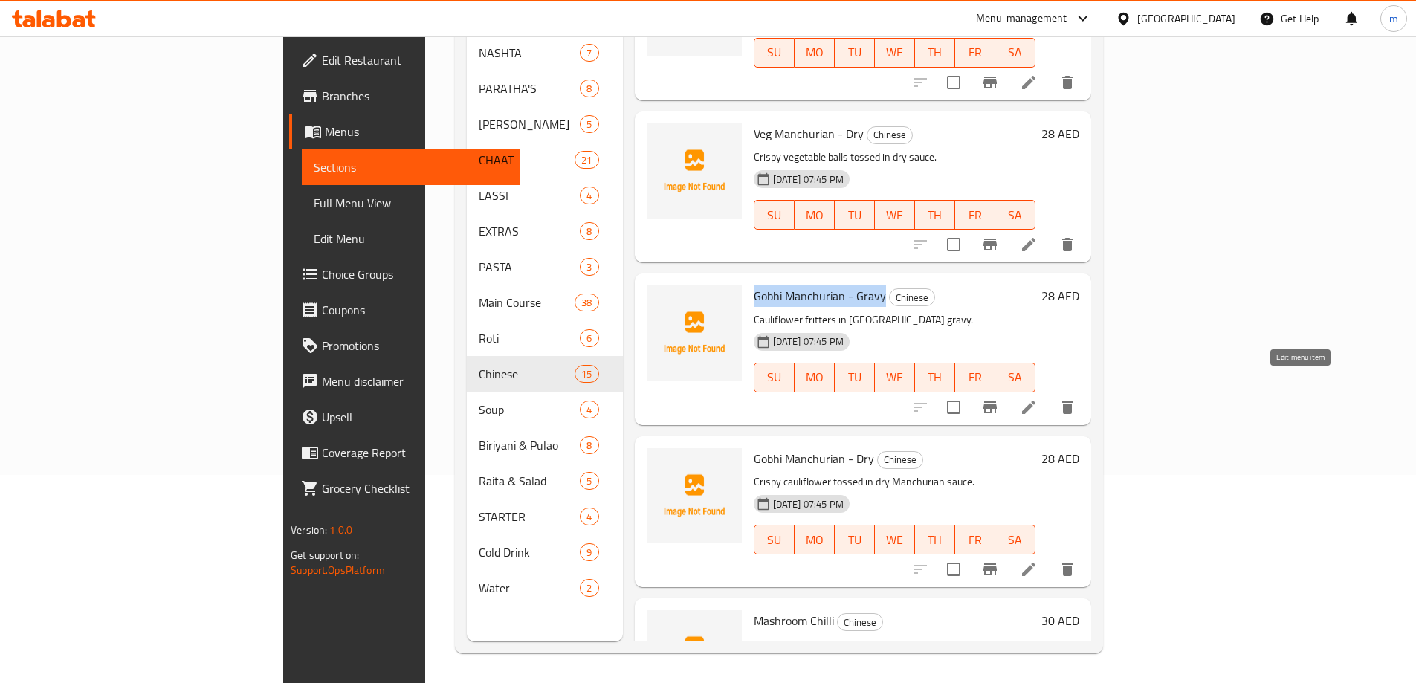
click at [1038, 398] on icon at bounding box center [1029, 407] width 18 height 18
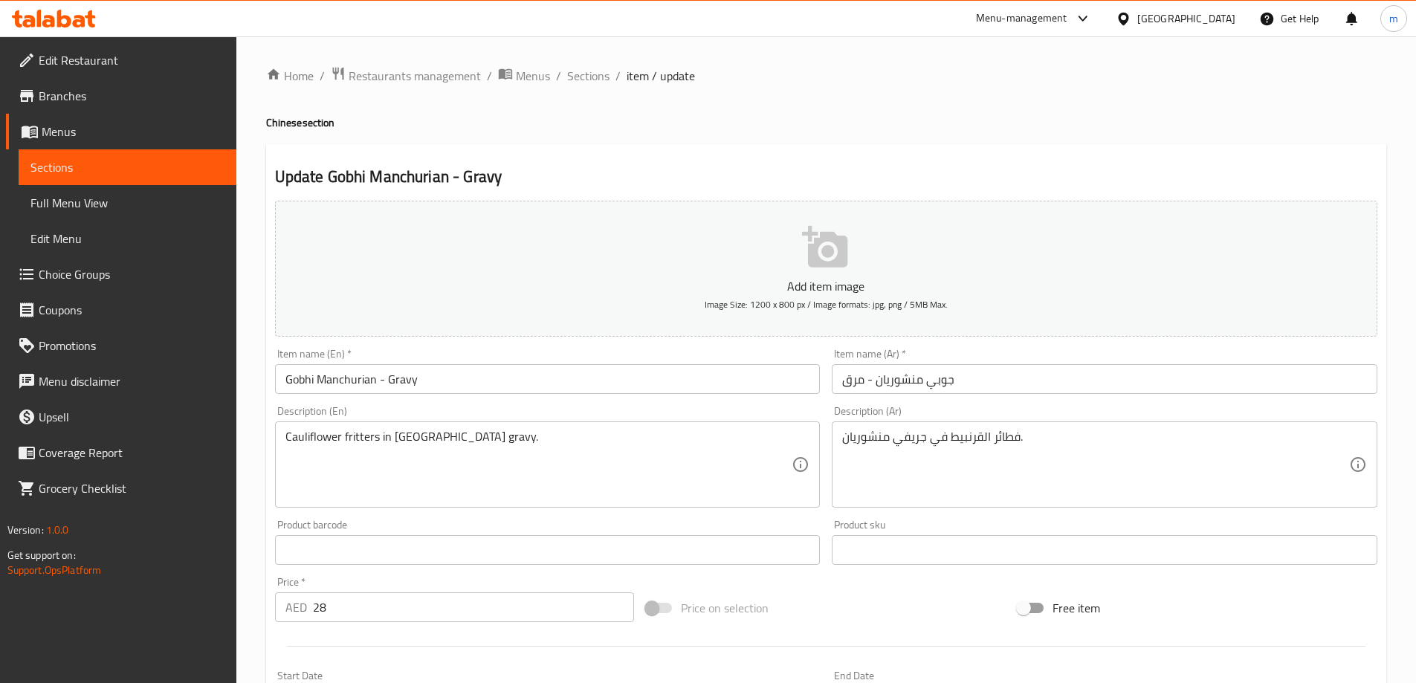
click at [1236, 371] on input "جوبي منشوريان - مرق" at bounding box center [1105, 379] width 546 height 30
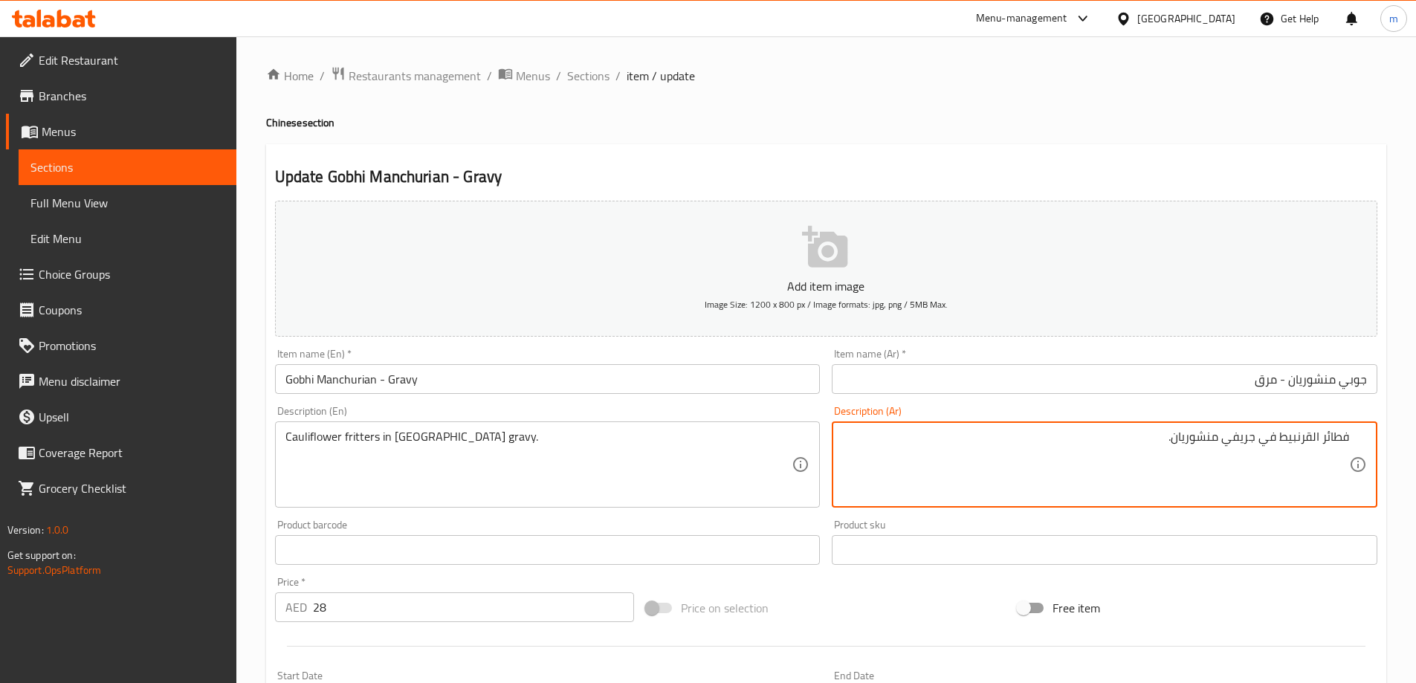
click at [1232, 396] on div "Item name (Ar)   * جوبي منشوريان - مرق Item name (Ar) *" at bounding box center [1104, 371] width 557 height 57
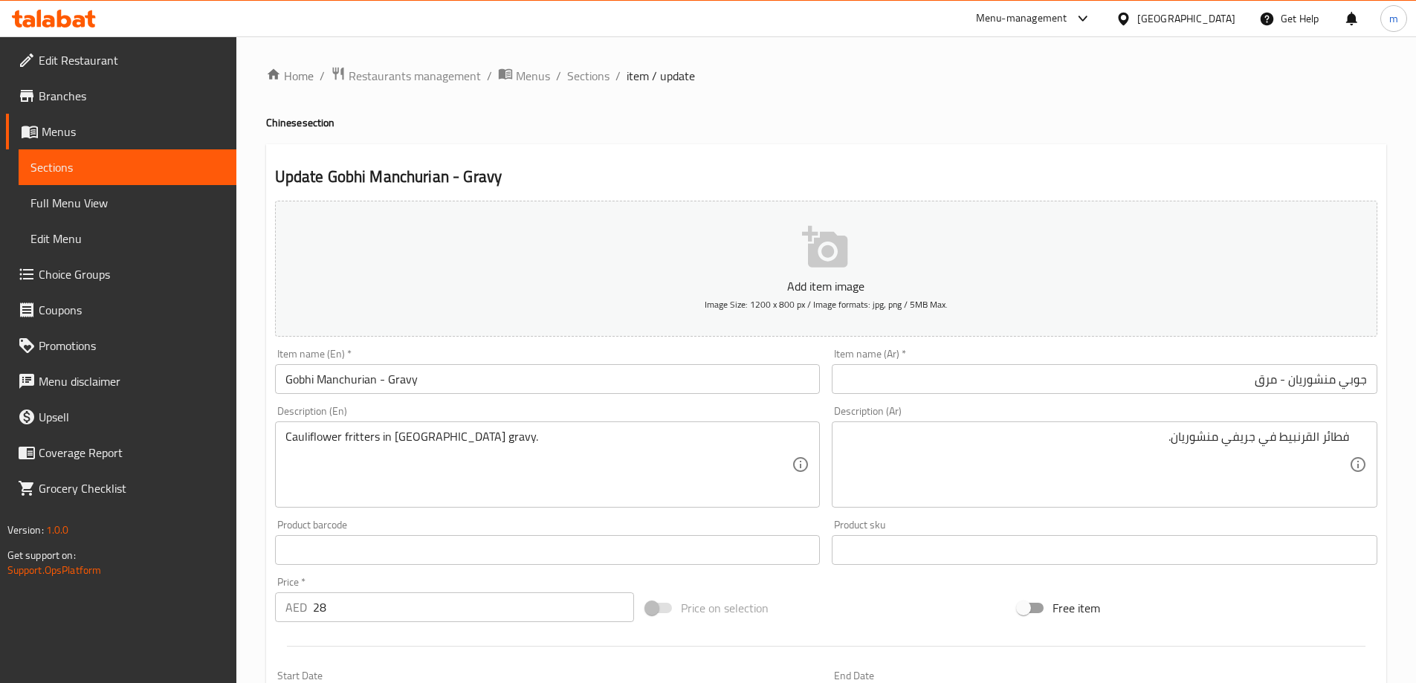
click at [1232, 391] on input "جوبي منشوريان - مرق" at bounding box center [1105, 379] width 546 height 30
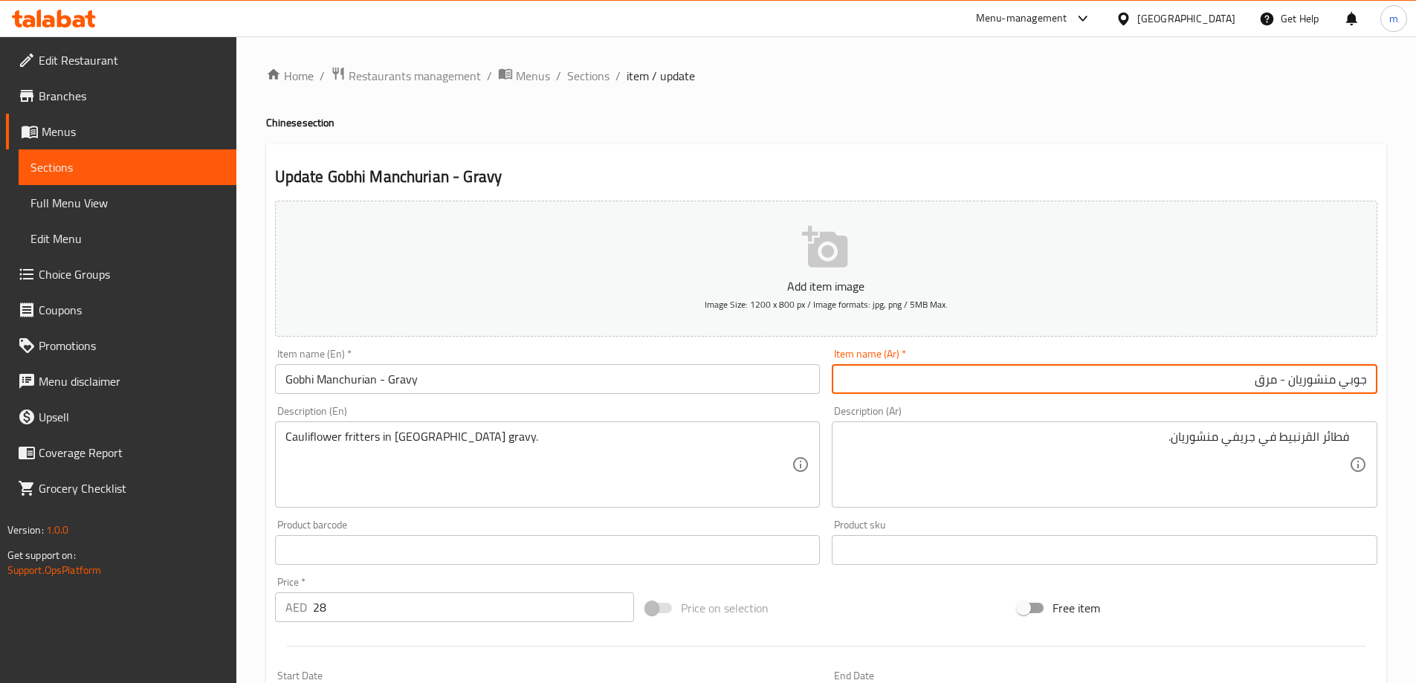
click at [1232, 391] on input "جوبي منشوريان - مرق" at bounding box center [1105, 379] width 546 height 30
type input "جوبي منشوريان - جريفي"
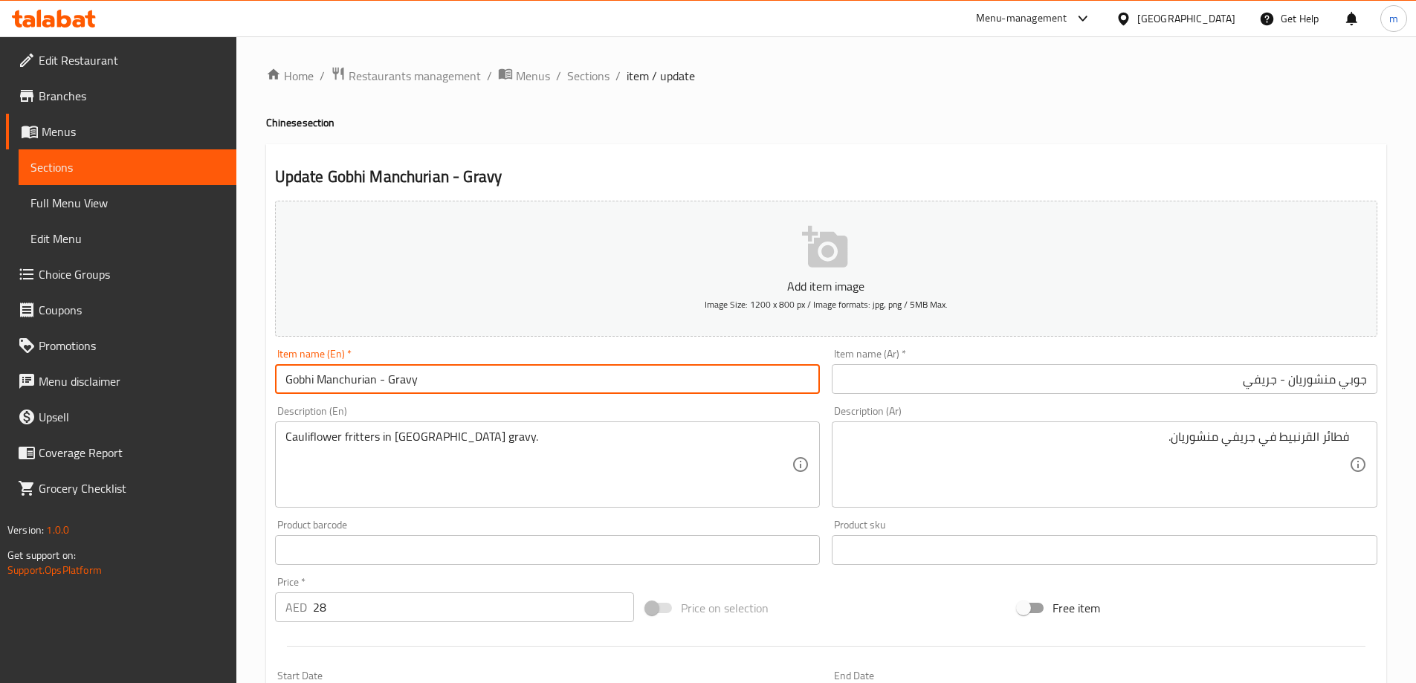
drag, startPoint x: 374, startPoint y: 380, endPoint x: 181, endPoint y: 357, distance: 194.6
click at [181, 357] on div "Edit Restaurant Branches Menus Sections Full Menu View Edit Menu Choice Groups …" at bounding box center [708, 543] width 1416 height 1014
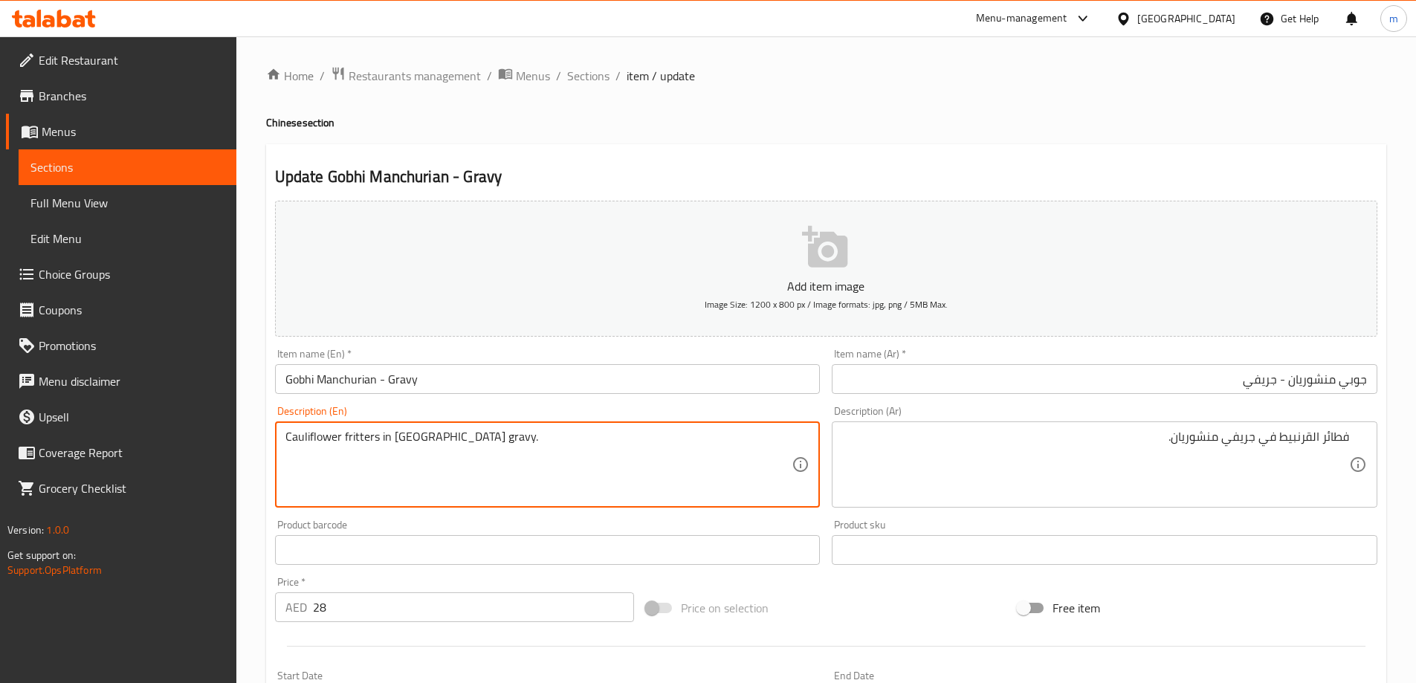
click at [361, 435] on textarea "Cauliflower fritters in [GEOGRAPHIC_DATA] gravy." at bounding box center [538, 465] width 507 height 71
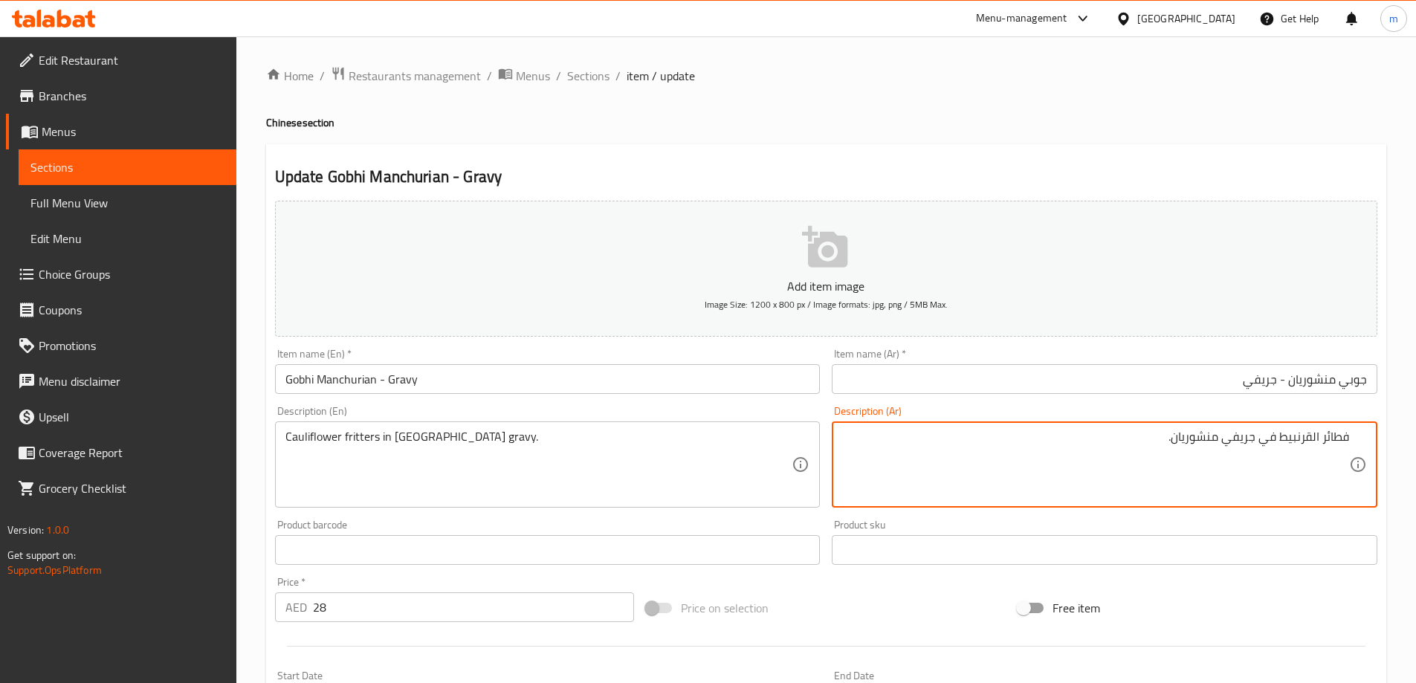
drag, startPoint x: 1322, startPoint y: 438, endPoint x: 1360, endPoint y: 437, distance: 37.9
type textarea "فليترز القرنبيط في جريفي منشوريان."
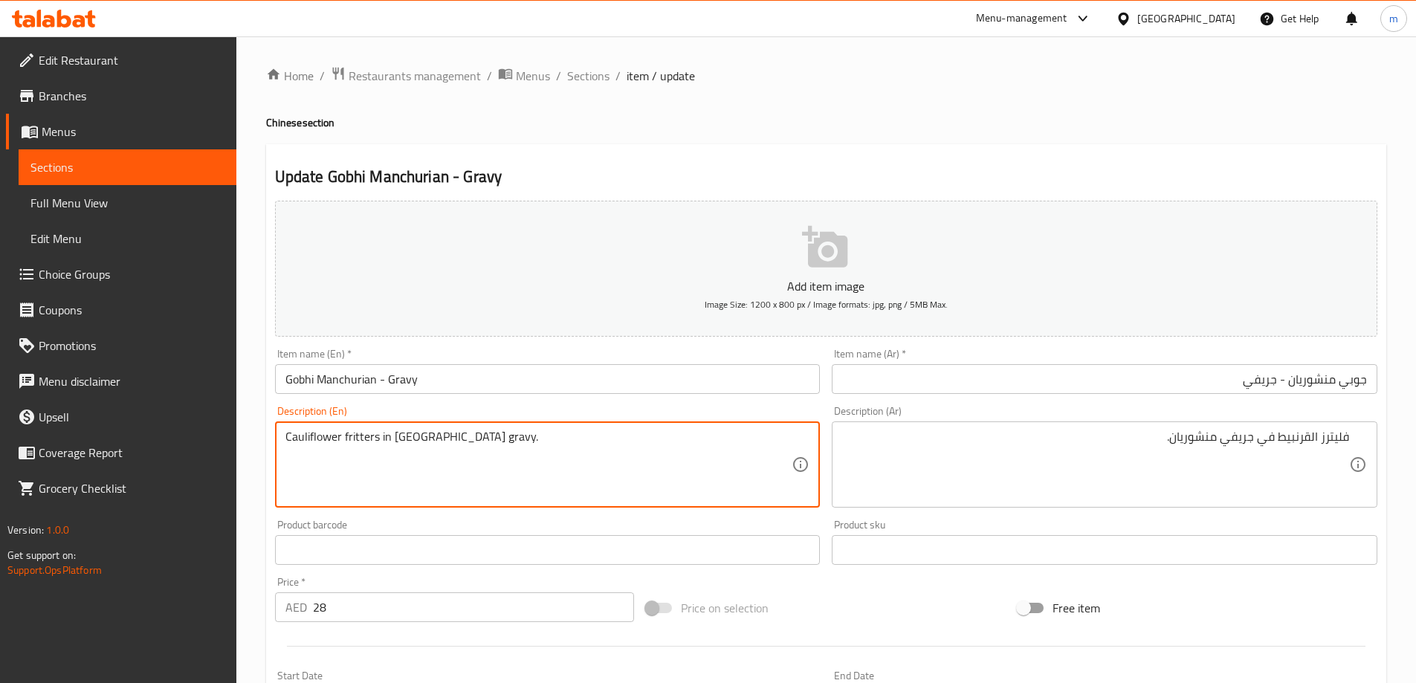
drag, startPoint x: 340, startPoint y: 438, endPoint x: 226, endPoint y: 439, distance: 114.5
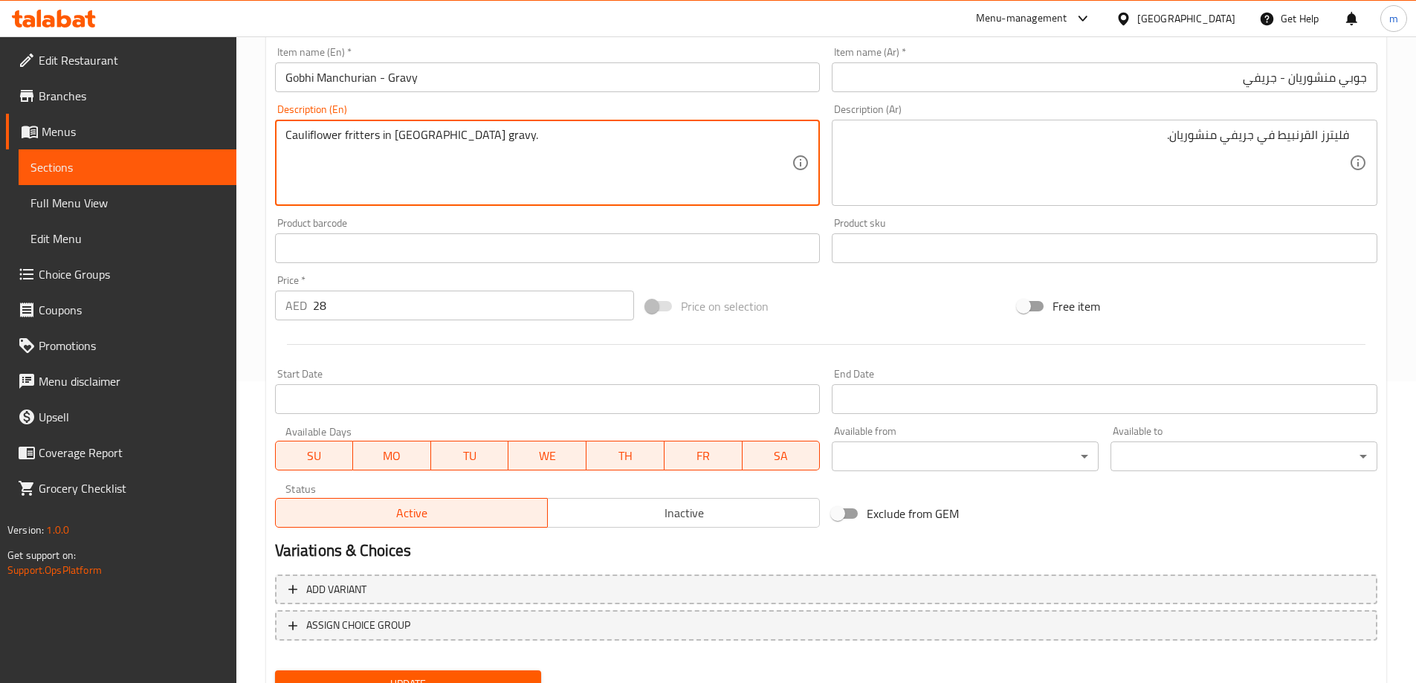
scroll to position [367, 0]
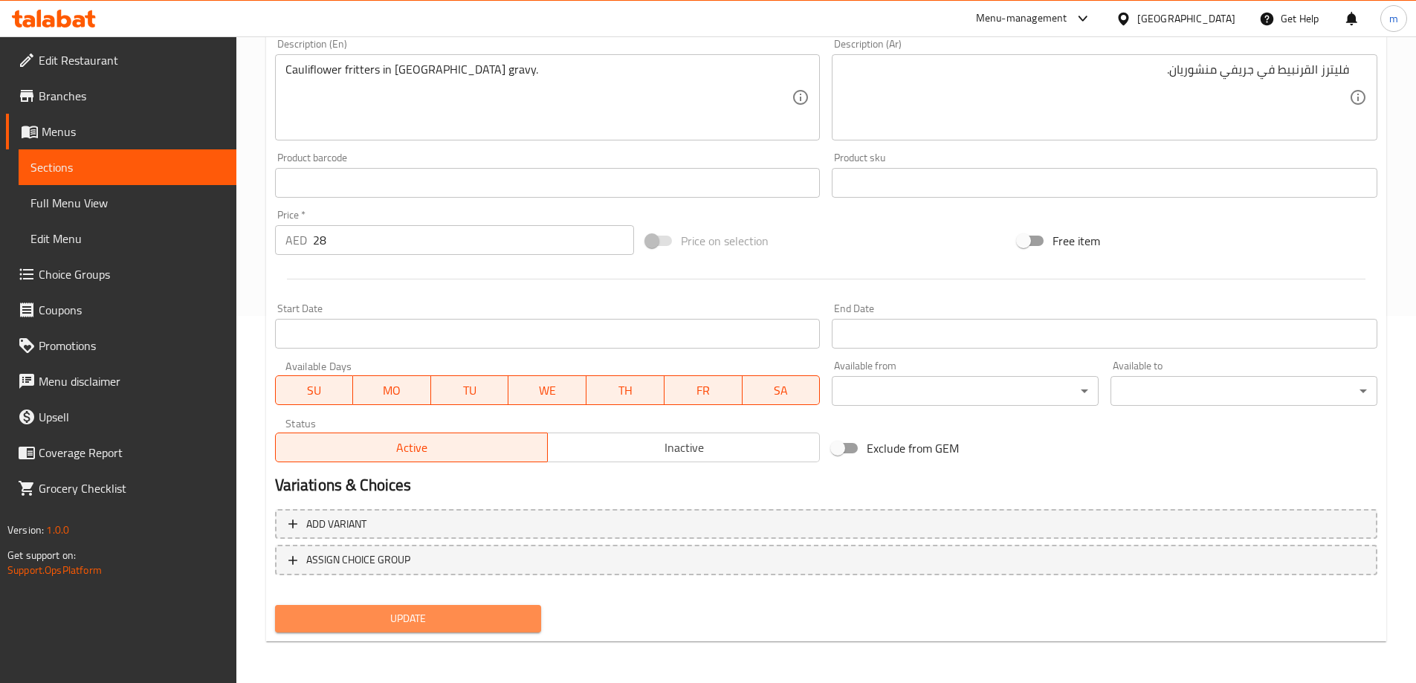
click at [508, 618] on span "Update" at bounding box center [408, 618] width 243 height 19
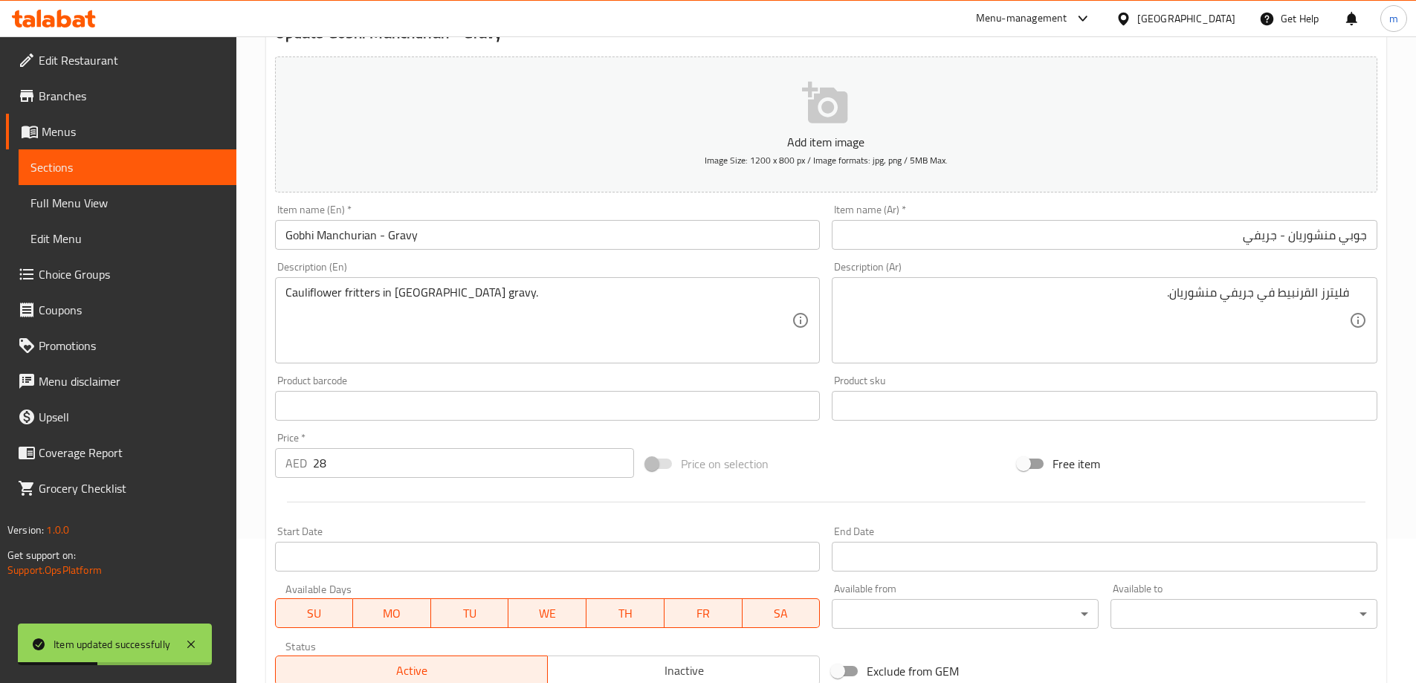
scroll to position [0, 0]
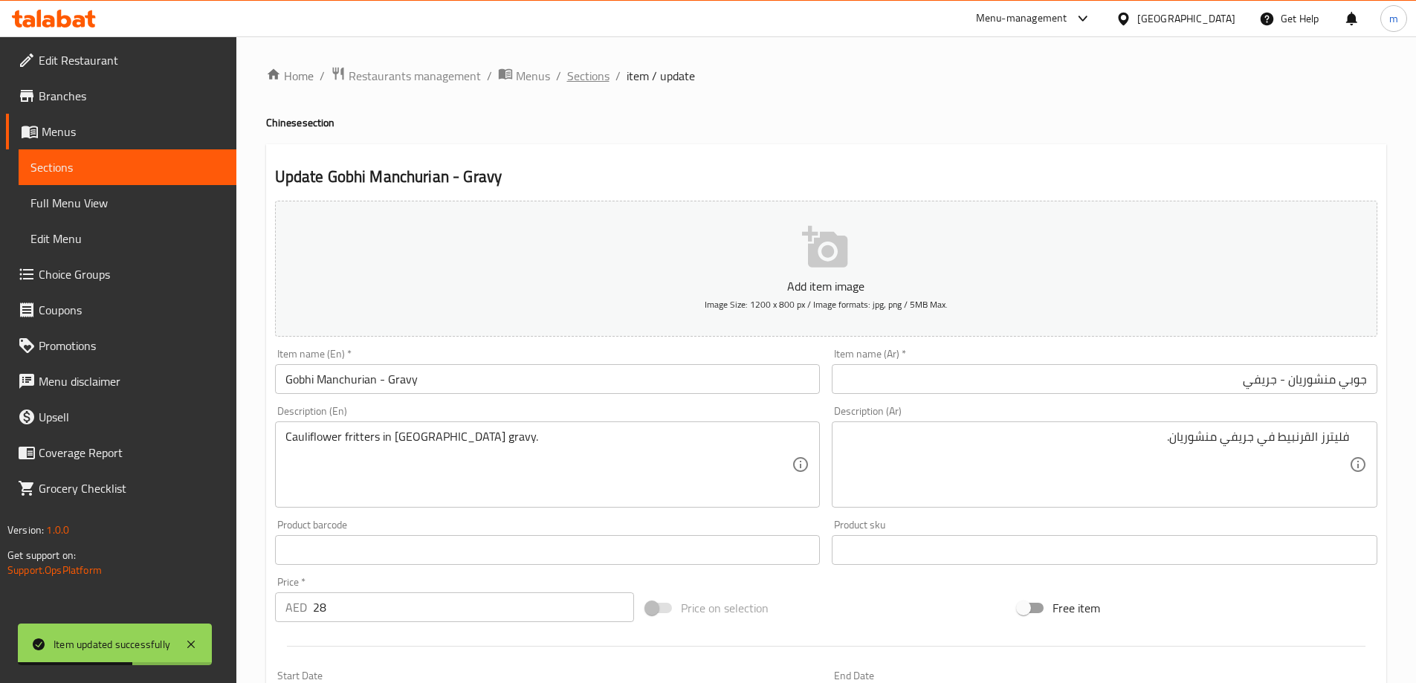
click at [580, 78] on span "Sections" at bounding box center [588, 76] width 42 height 18
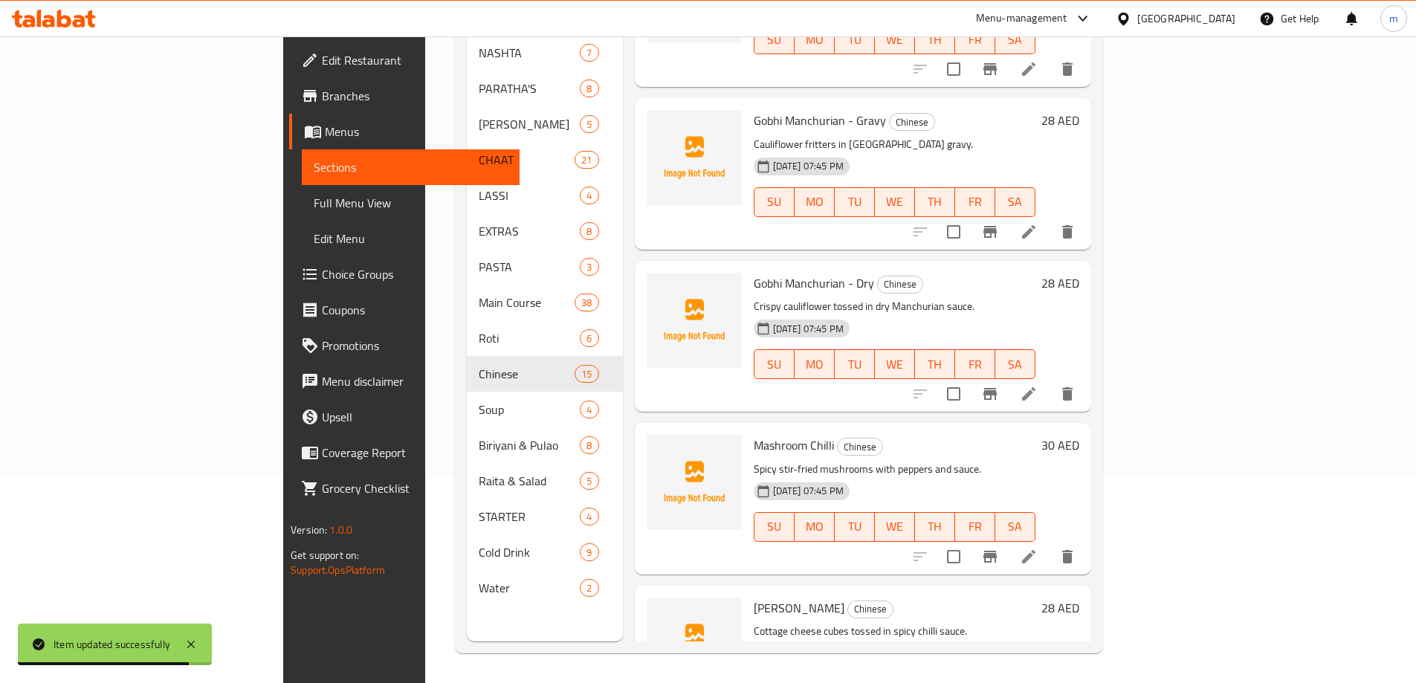
scroll to position [1040, 0]
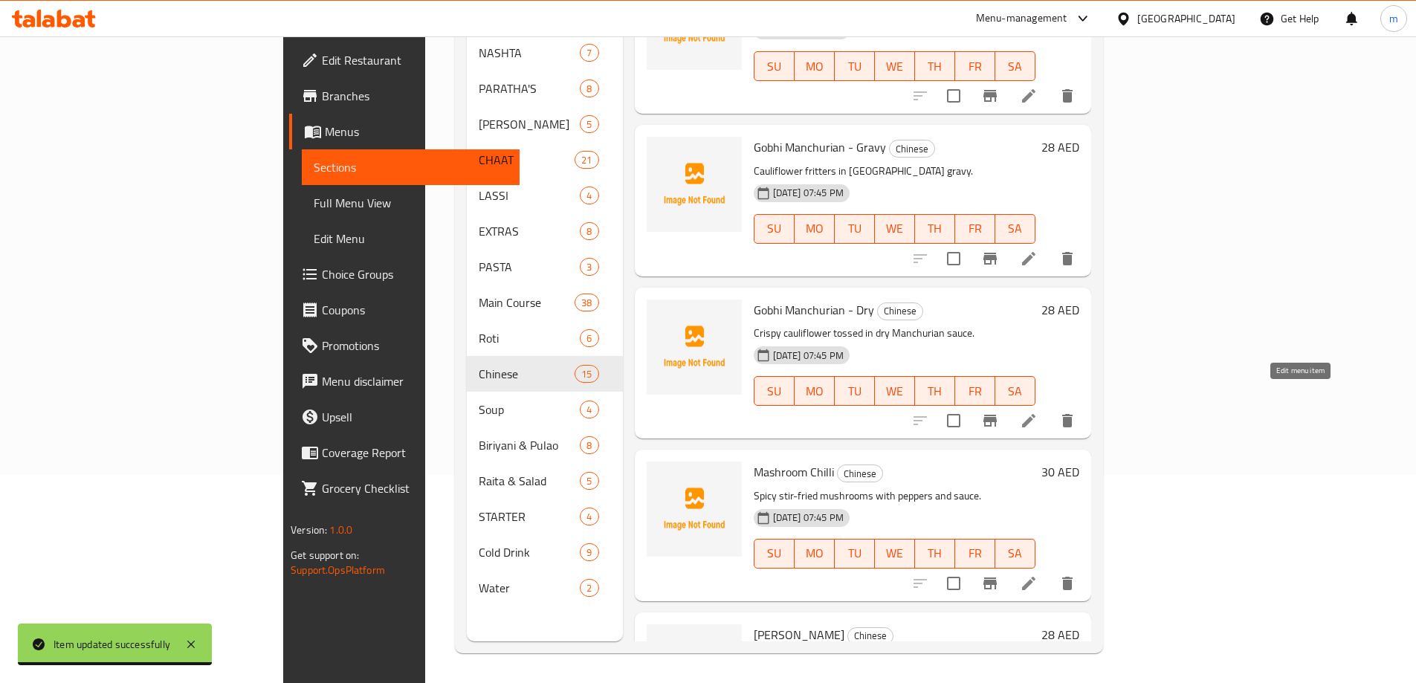
click at [1035, 414] on icon at bounding box center [1028, 420] width 13 height 13
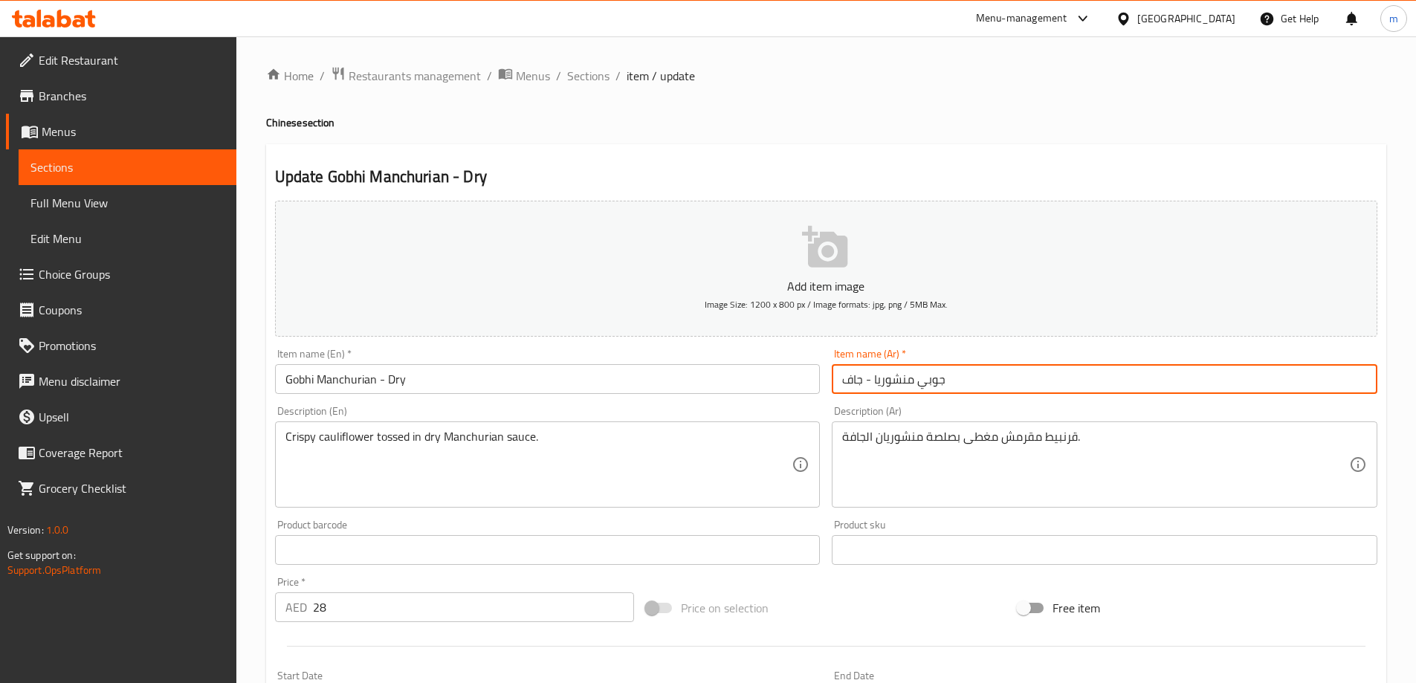
click at [1237, 389] on input "جوبي منشوريا - جاف" at bounding box center [1105, 379] width 546 height 30
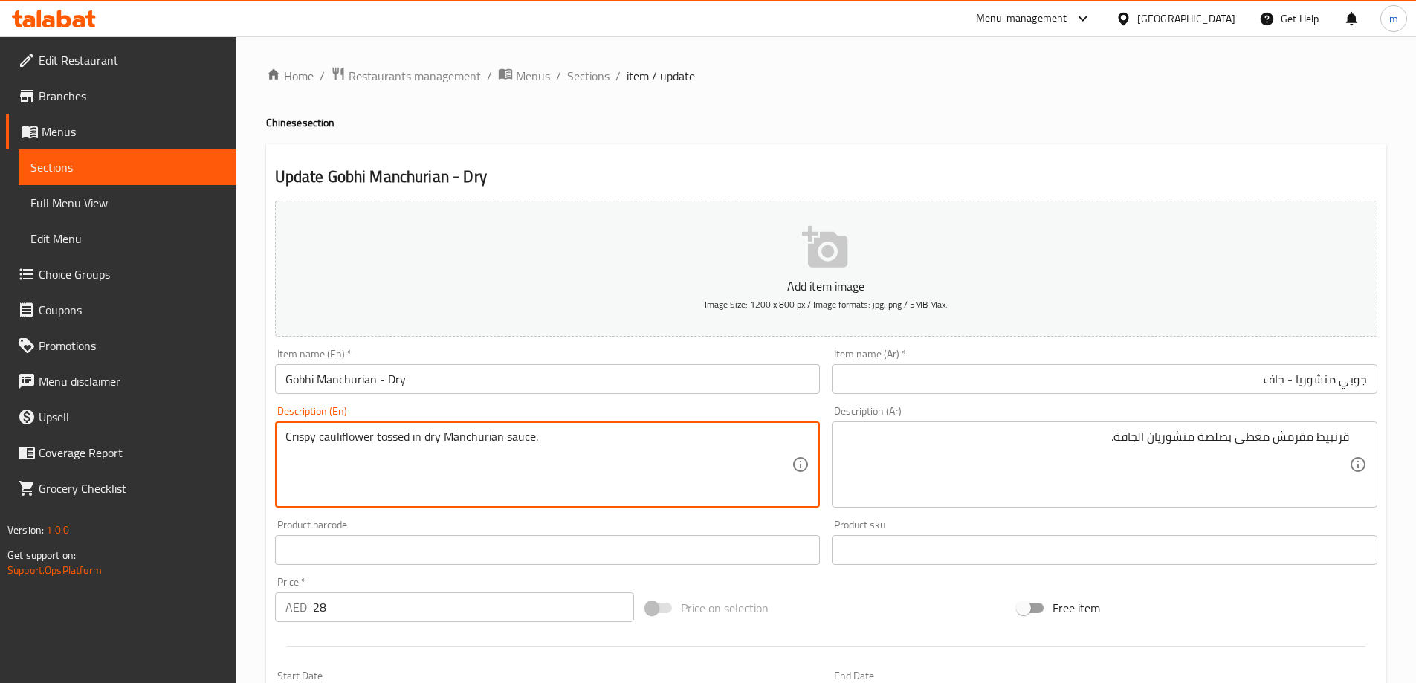
drag, startPoint x: 316, startPoint y: 436, endPoint x: 386, endPoint y: 434, distance: 69.9
click at [413, 449] on textarea "Crispy cauliflower tossed in dry Manchurian sauce." at bounding box center [538, 465] width 507 height 71
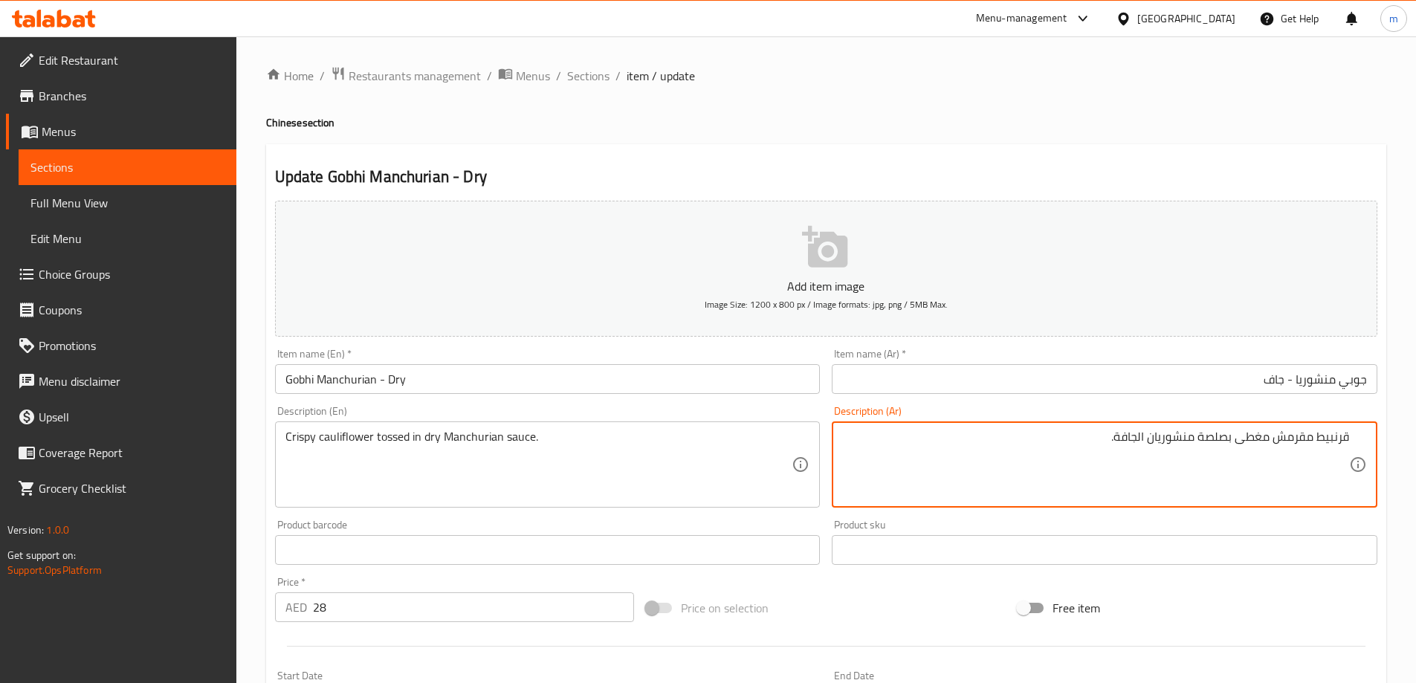
drag, startPoint x: 1237, startPoint y: 441, endPoint x: 1268, endPoint y: 439, distance: 31.3
click at [1107, 438] on textarea "قرنبيط مقرمش منقوع في صوص منشوريان الجافة." at bounding box center [1095, 465] width 507 height 71
type textarea "قرنبيط مقرمش منقوع في صوص منشوريان جاف."
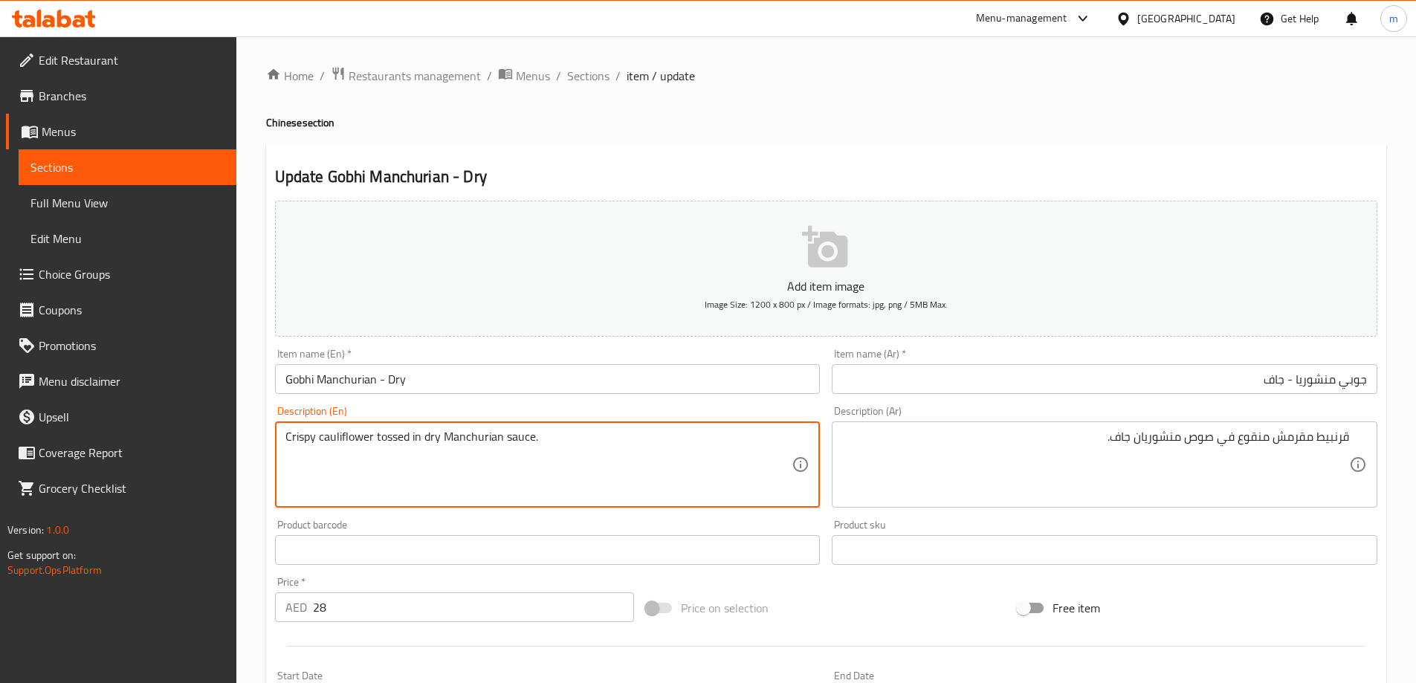
drag, startPoint x: 524, startPoint y: 439, endPoint x: 429, endPoint y: 441, distance: 95.2
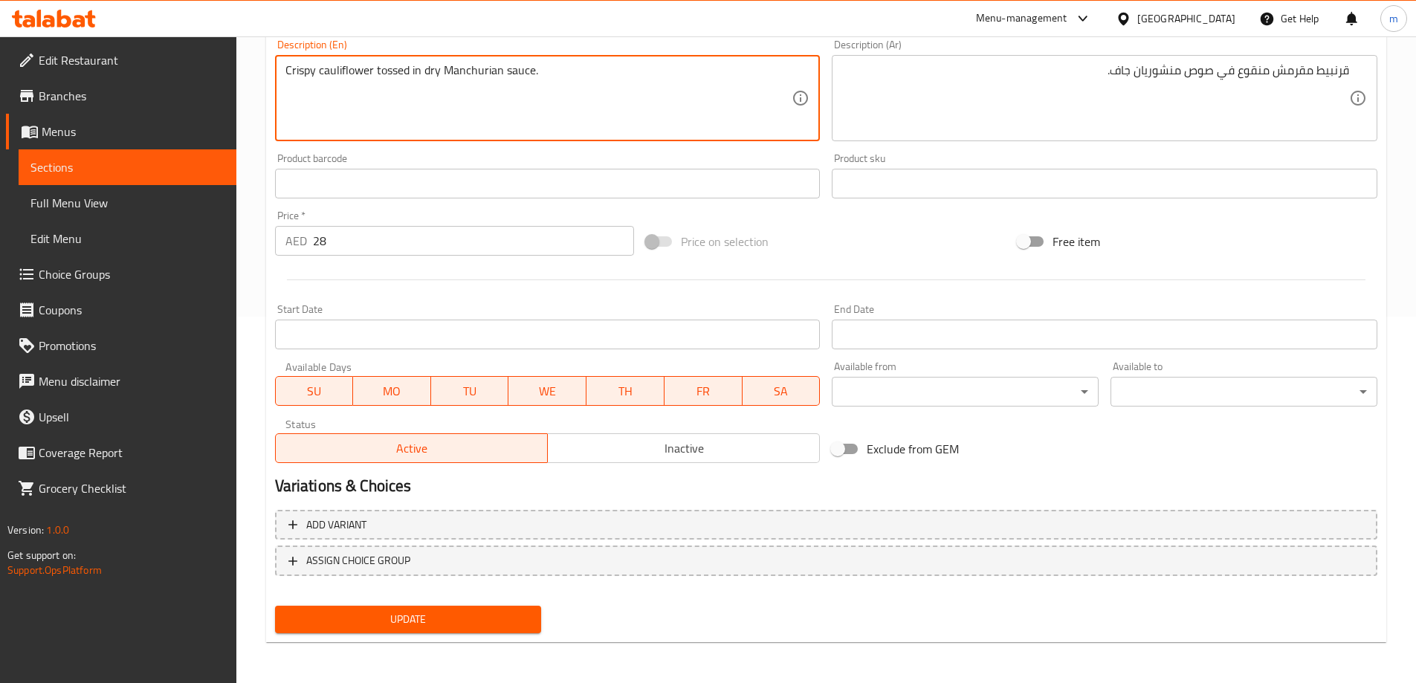
scroll to position [367, 0]
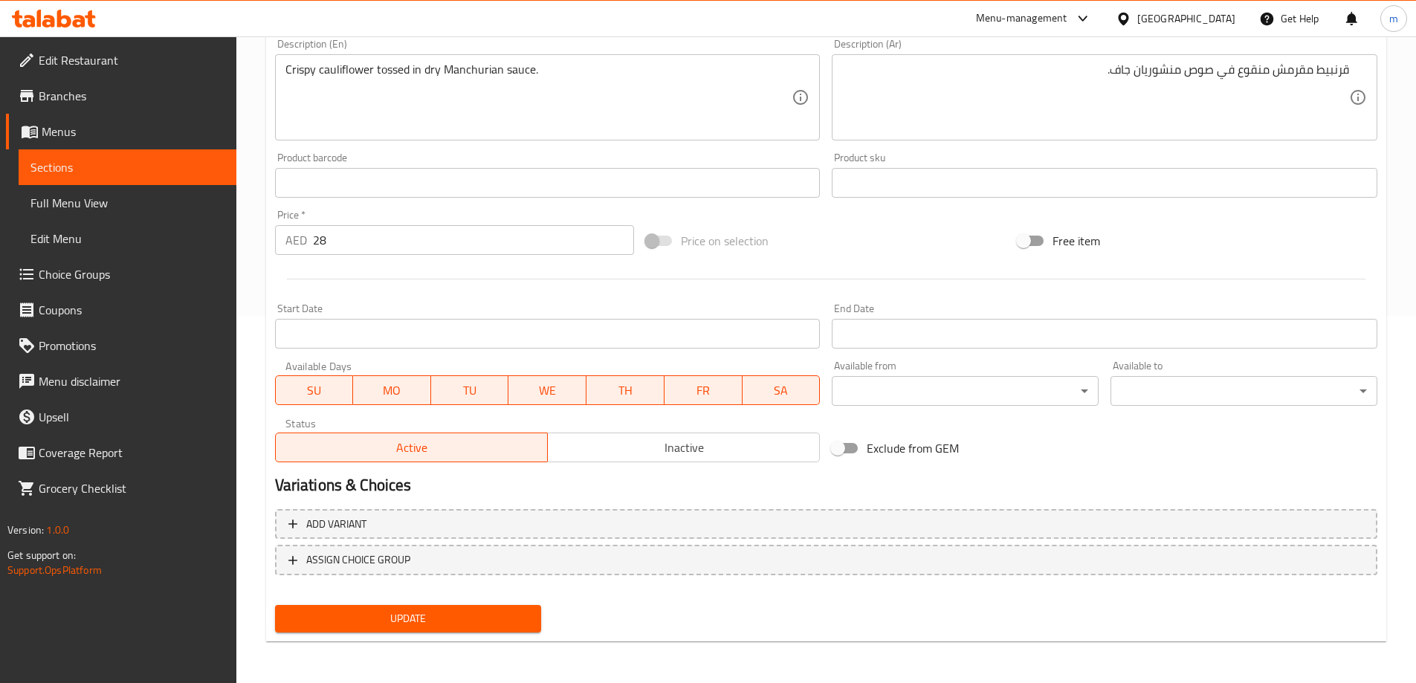
click at [415, 603] on div "Update" at bounding box center [408, 618] width 279 height 39
click at [425, 627] on span "Update" at bounding box center [408, 618] width 243 height 19
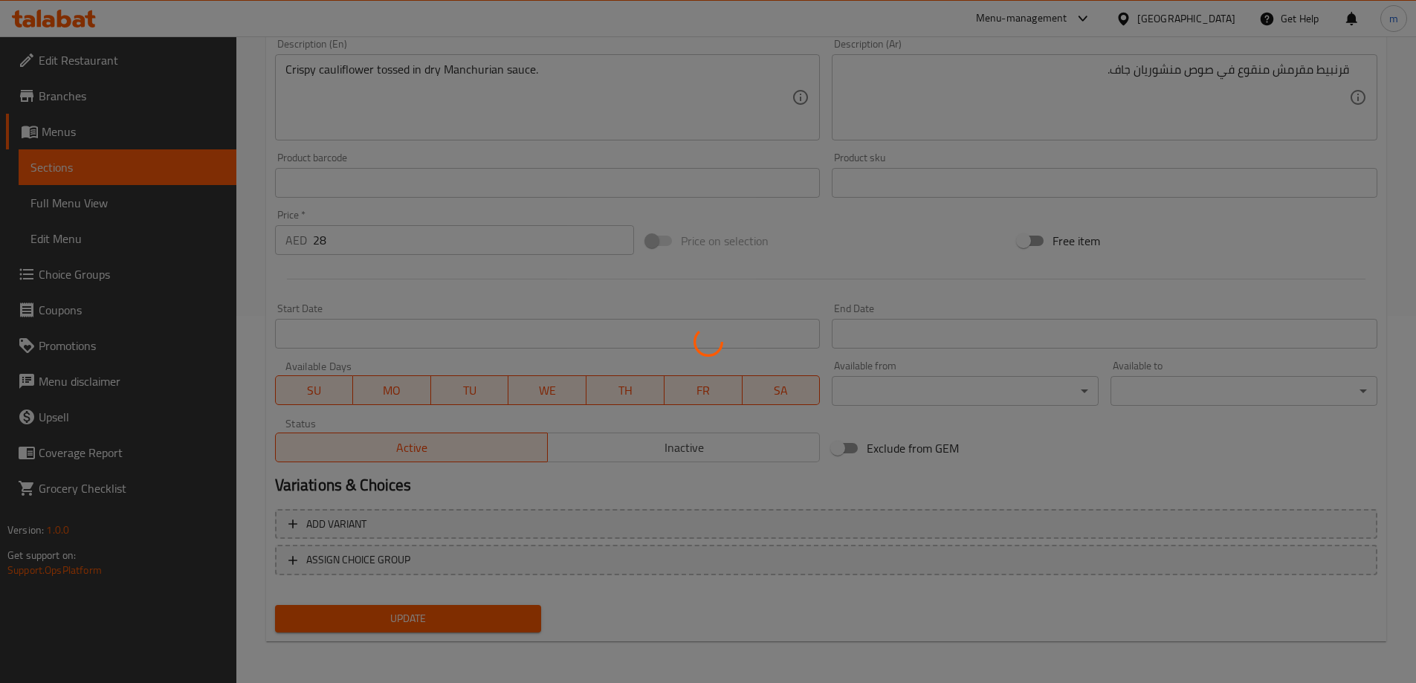
scroll to position [0, 0]
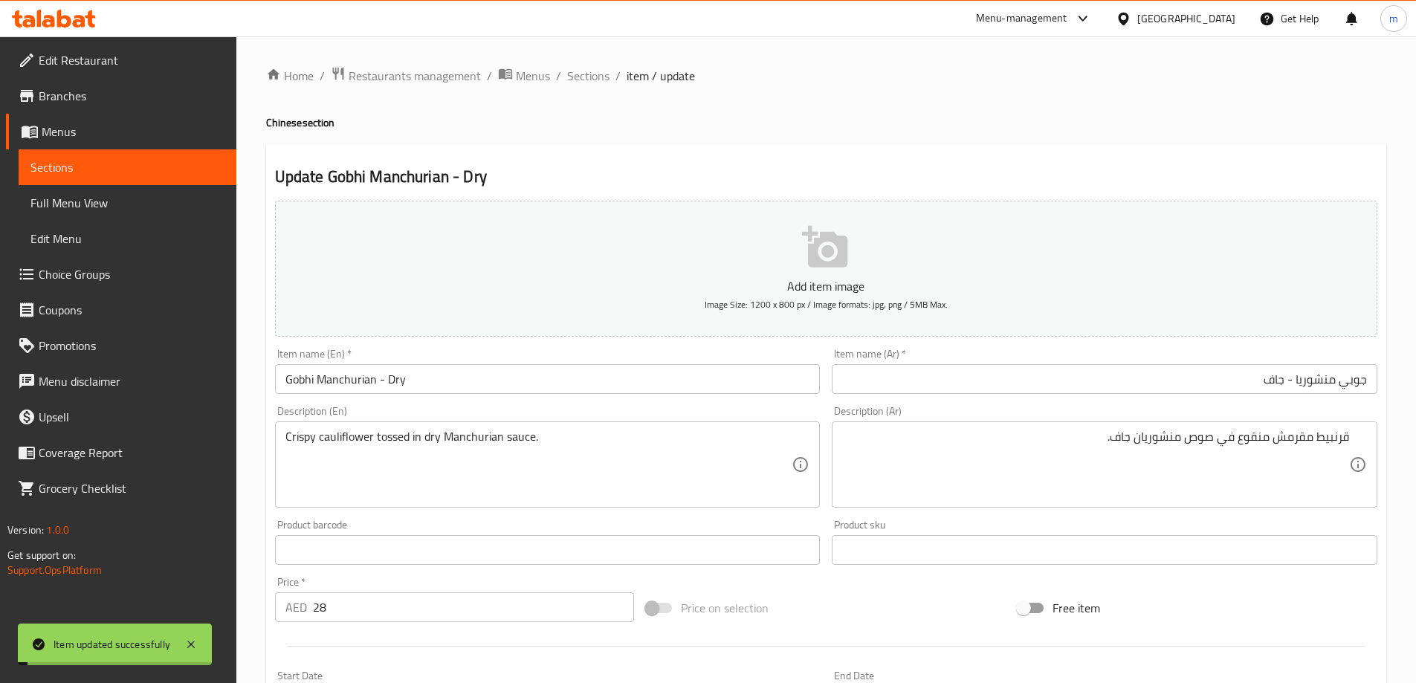
click at [586, 62] on div "Home / Restaurants management / Menus / Sections / item / update Chinese sectio…" at bounding box center [825, 543] width 1179 height 1014
click at [586, 73] on span "Sections" at bounding box center [588, 76] width 42 height 18
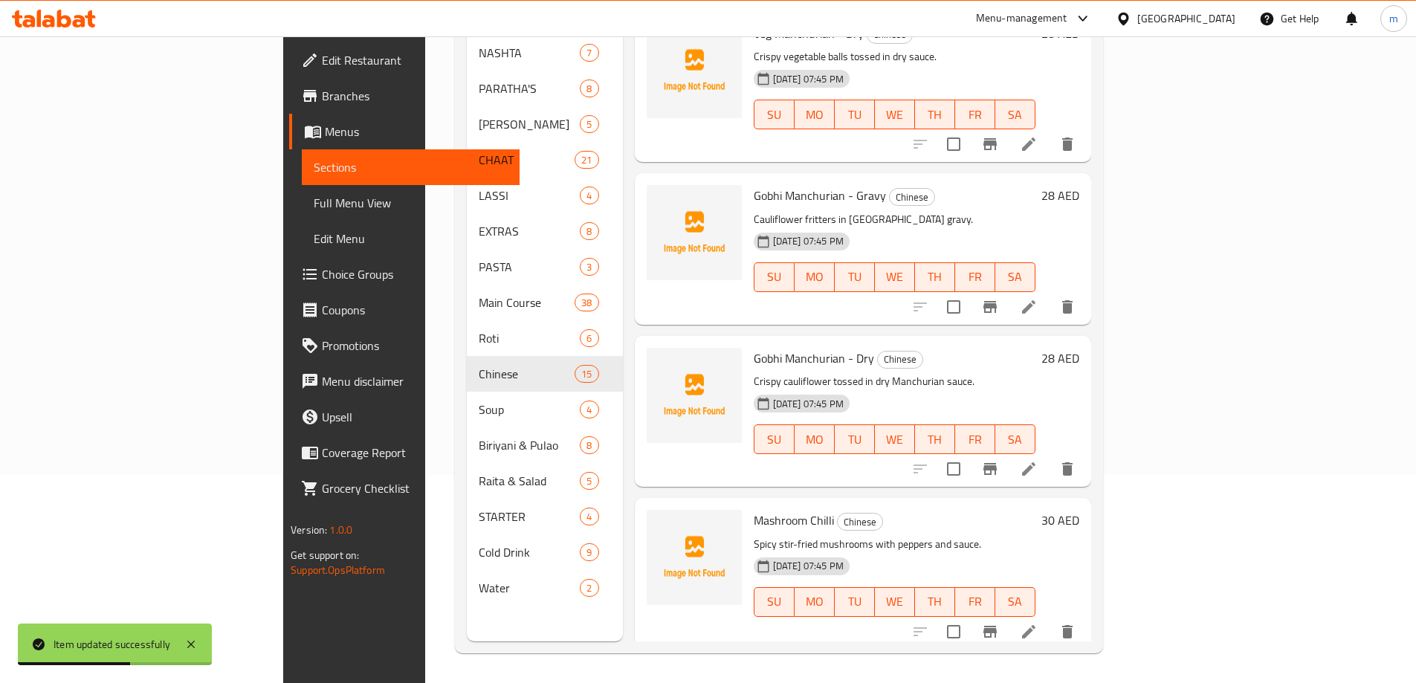
scroll to position [966, 0]
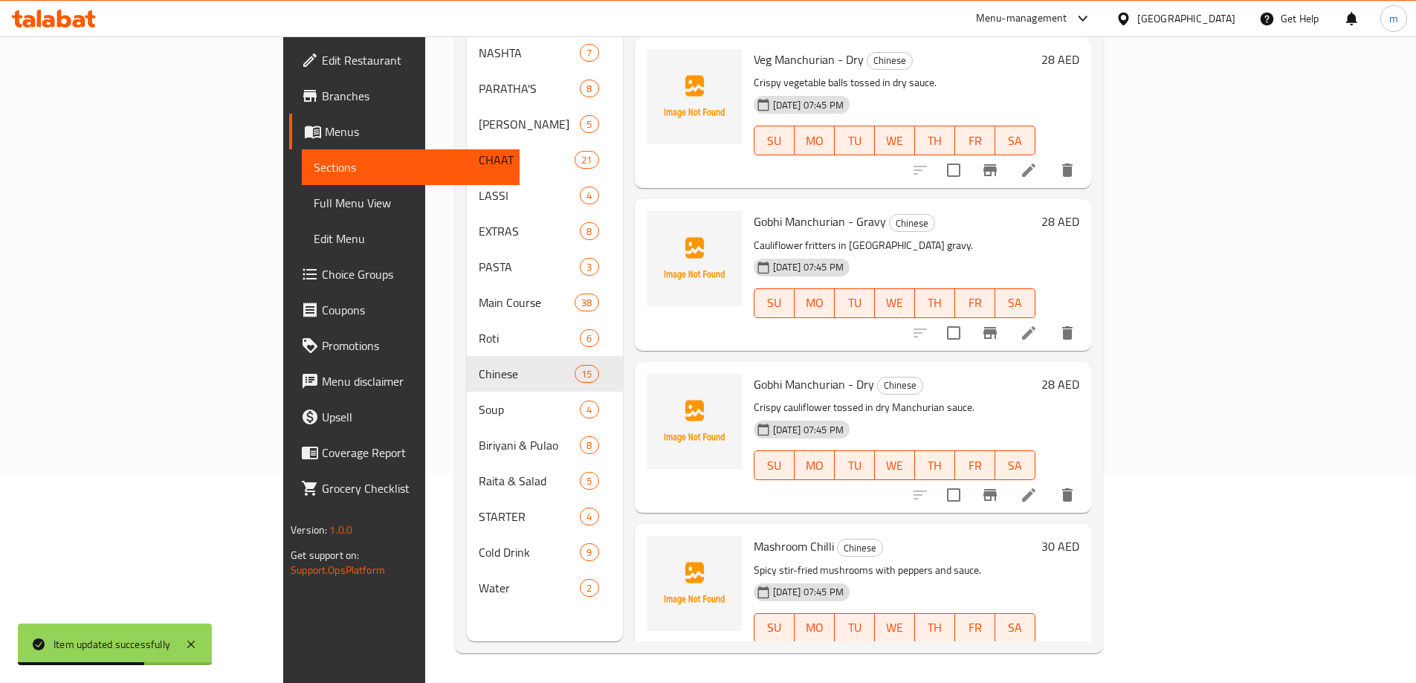
click at [1038, 486] on icon at bounding box center [1029, 495] width 18 height 18
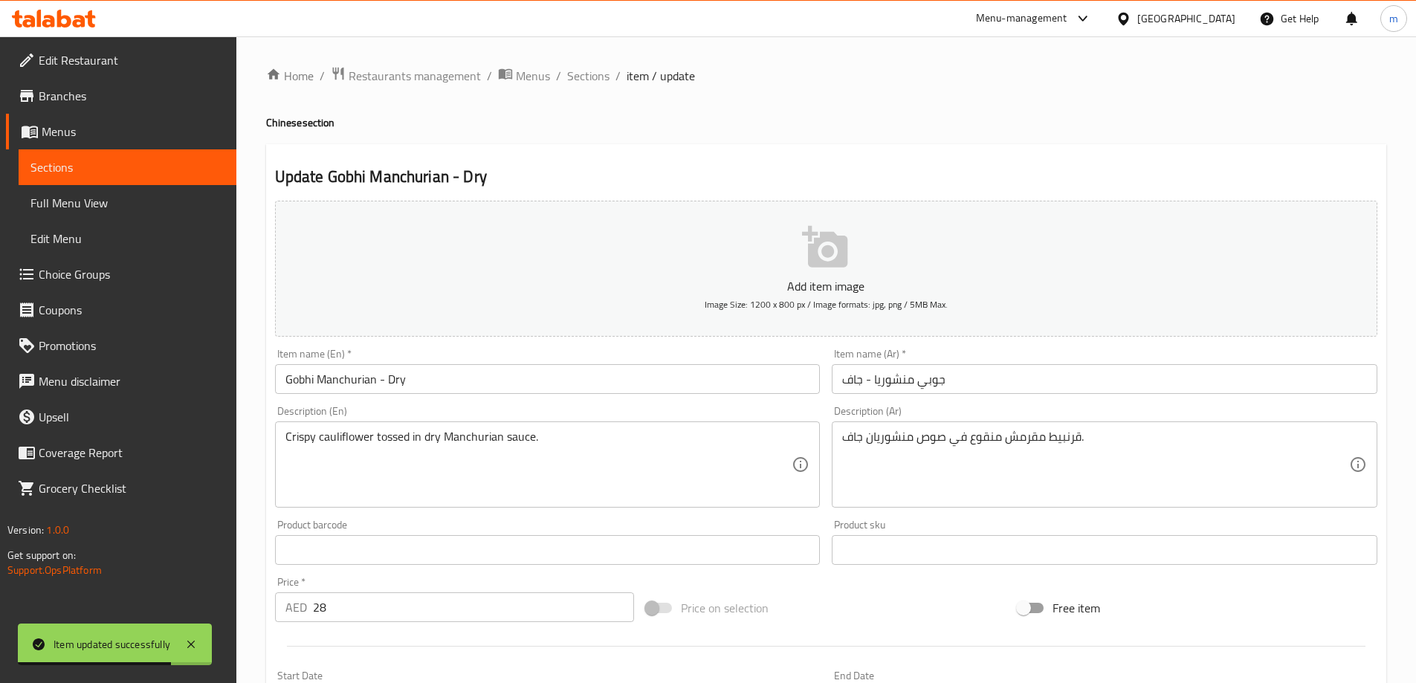
click at [745, 363] on div "Item name (En)   * Gobhi Manchurian - Dry Item name (En) *" at bounding box center [548, 371] width 546 height 45
copy div "Item name (En) *"
click at [614, 369] on input "Gobhi Manchurian - Dry" at bounding box center [548, 379] width 546 height 30
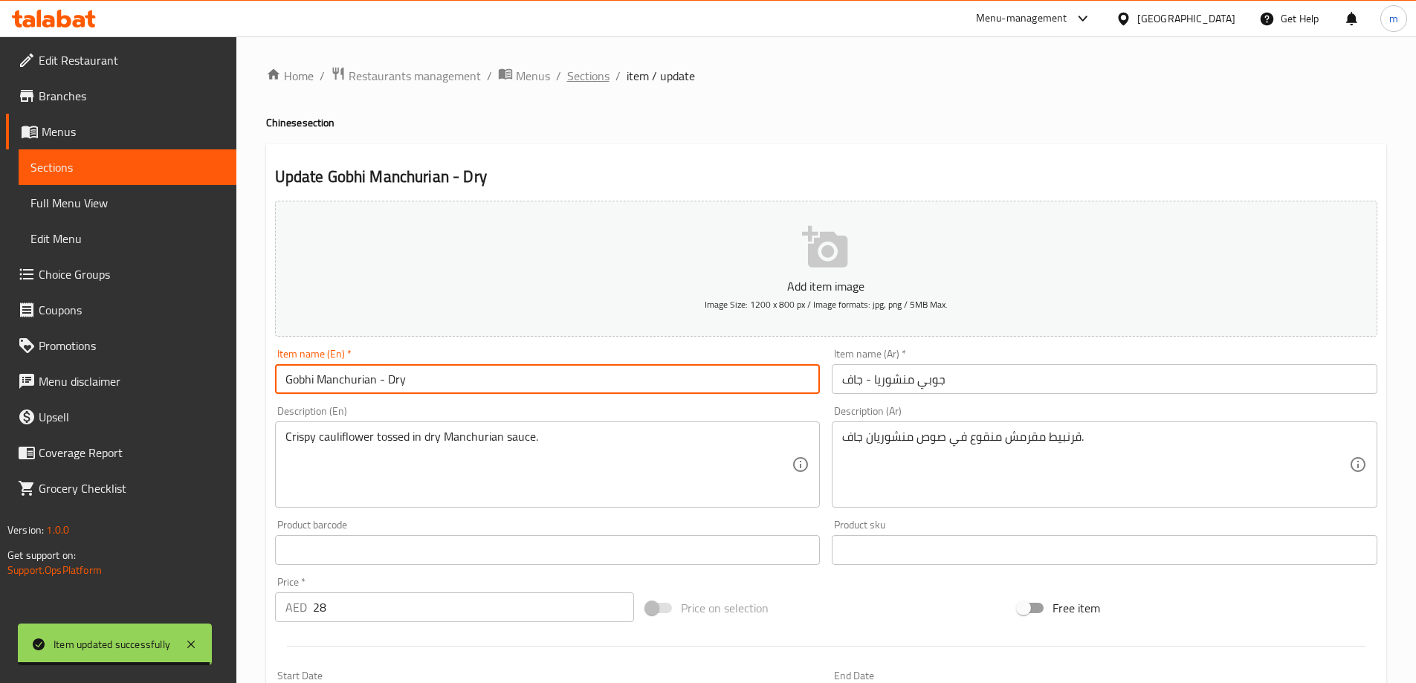
click at [586, 67] on span "Sections" at bounding box center [588, 76] width 42 height 18
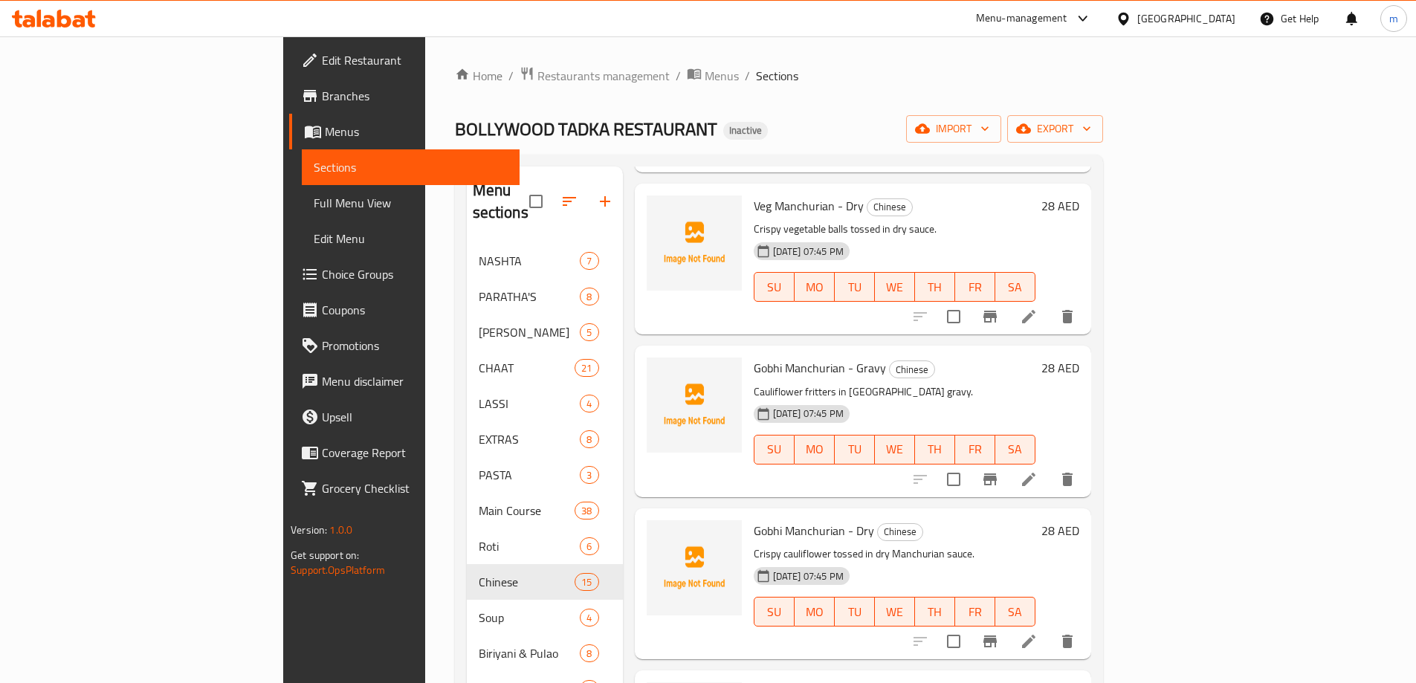
scroll to position [1325, 0]
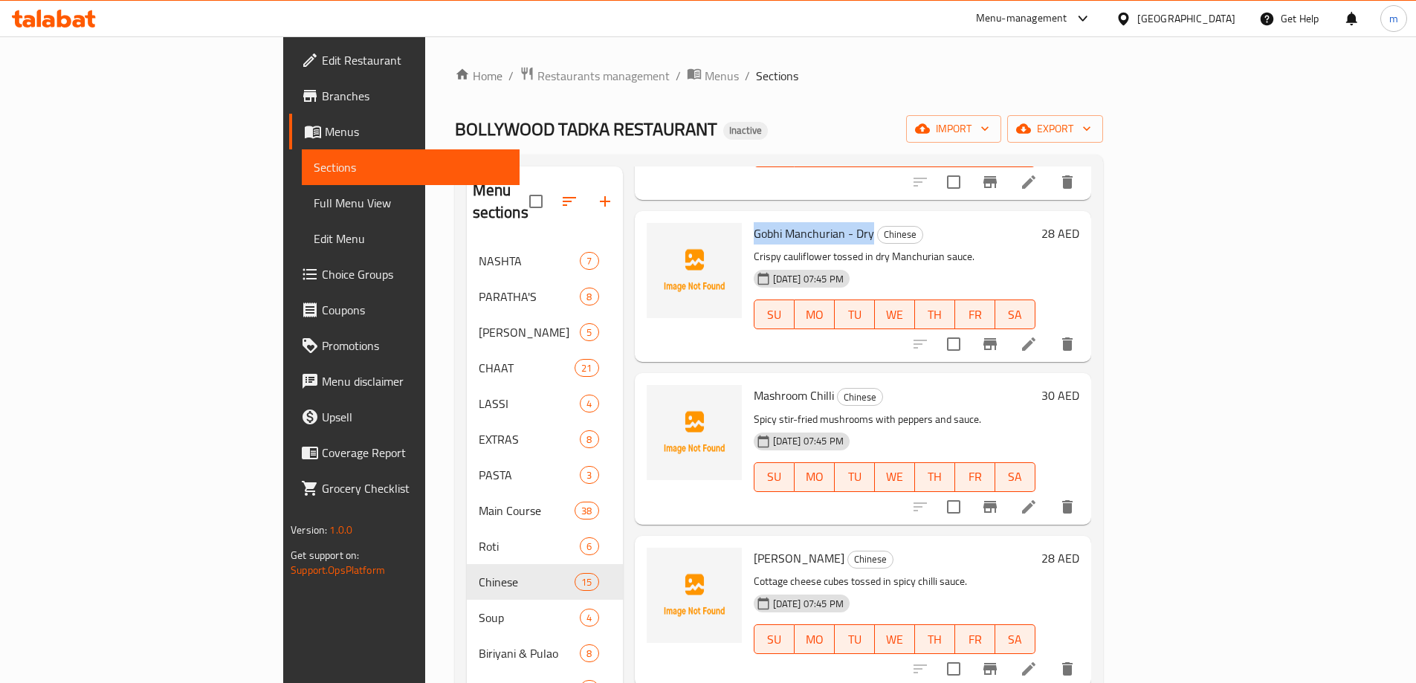
click at [1038, 498] on icon at bounding box center [1029, 507] width 18 height 18
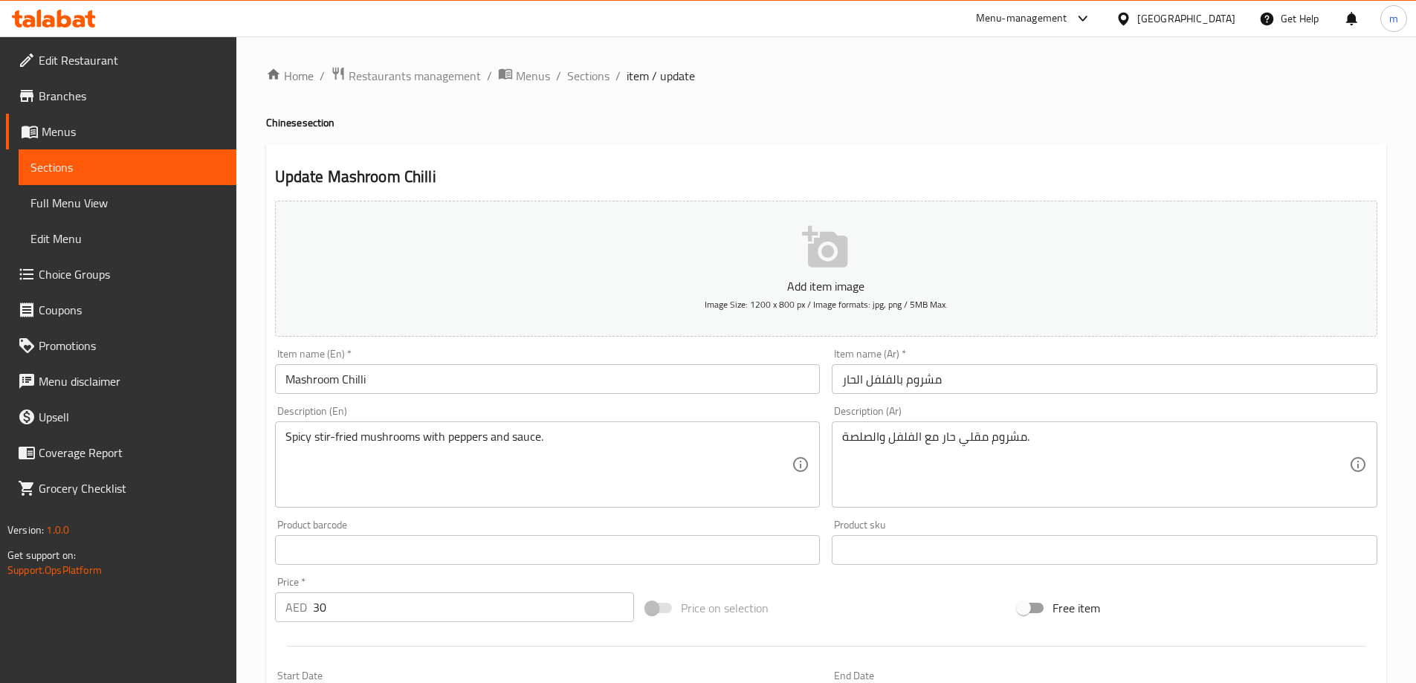
click at [962, 339] on div "Add item image Image Size: 1200 x 800 px / Image formats: jpg, png / 5MB Max." at bounding box center [826, 269] width 1114 height 148
click at [961, 381] on input "مشروم بالفلفل الحار" at bounding box center [1105, 379] width 546 height 30
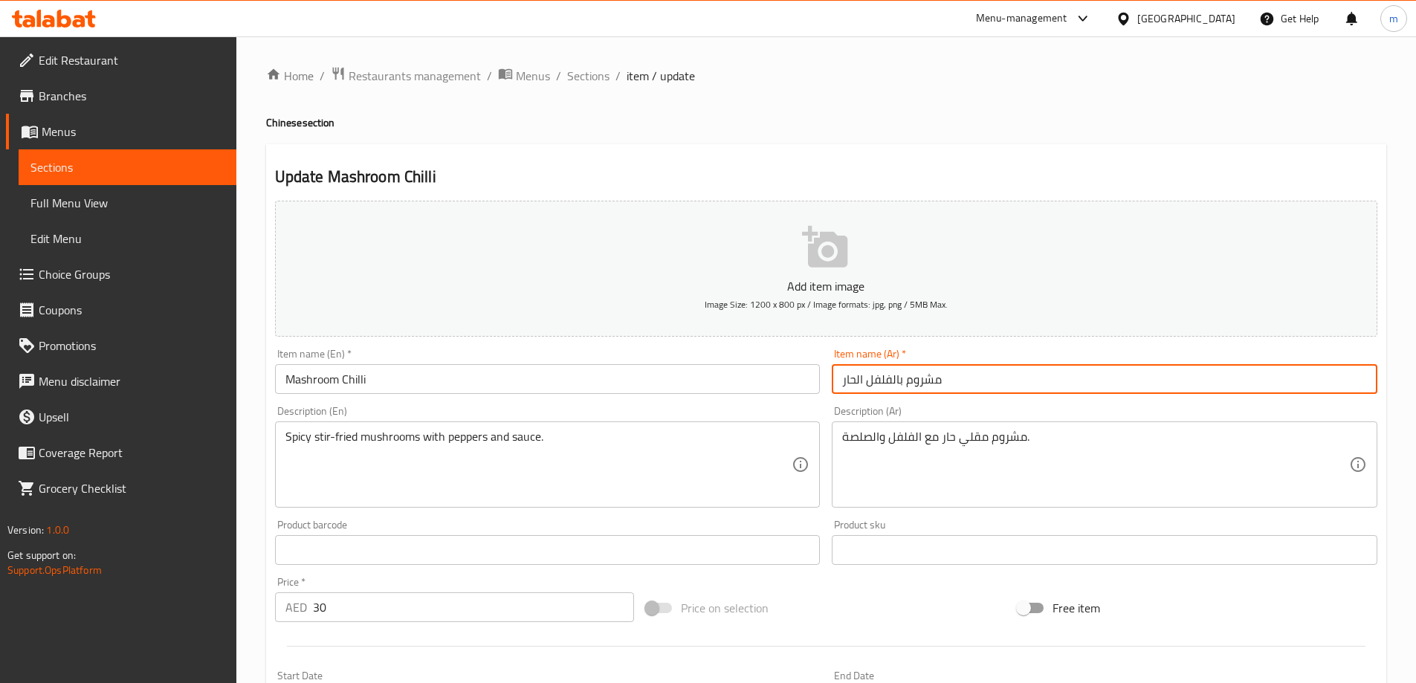
click at [981, 417] on div "Description (Ar) مشروم مقلي حار مع الفلفل والصلصة. Description (Ar)" at bounding box center [1105, 457] width 546 height 102
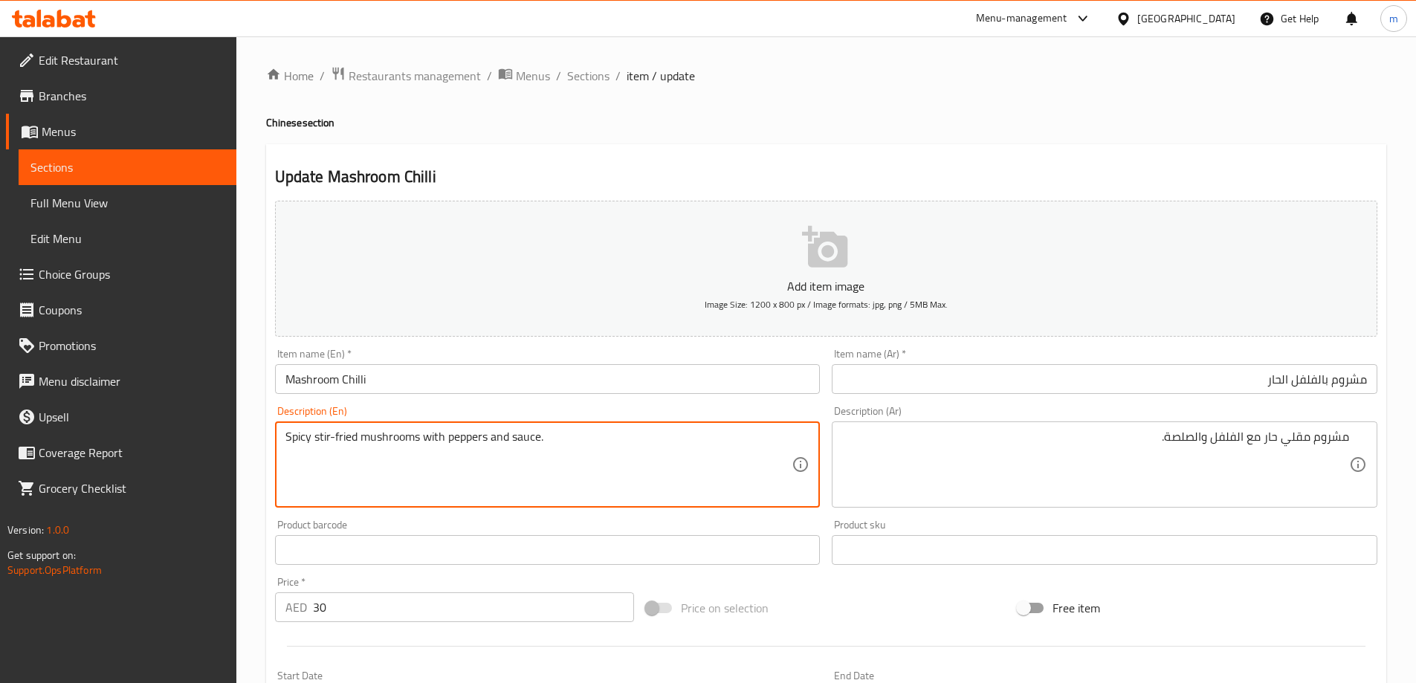
drag, startPoint x: 386, startPoint y: 437, endPoint x: 285, endPoint y: 438, distance: 101.1
drag, startPoint x: 473, startPoint y: 439, endPoint x: 602, endPoint y: 438, distance: 128.6
click at [602, 438] on textarea "Spicy stir-fried mushrooms with peppers and sauce." at bounding box center [538, 465] width 507 height 71
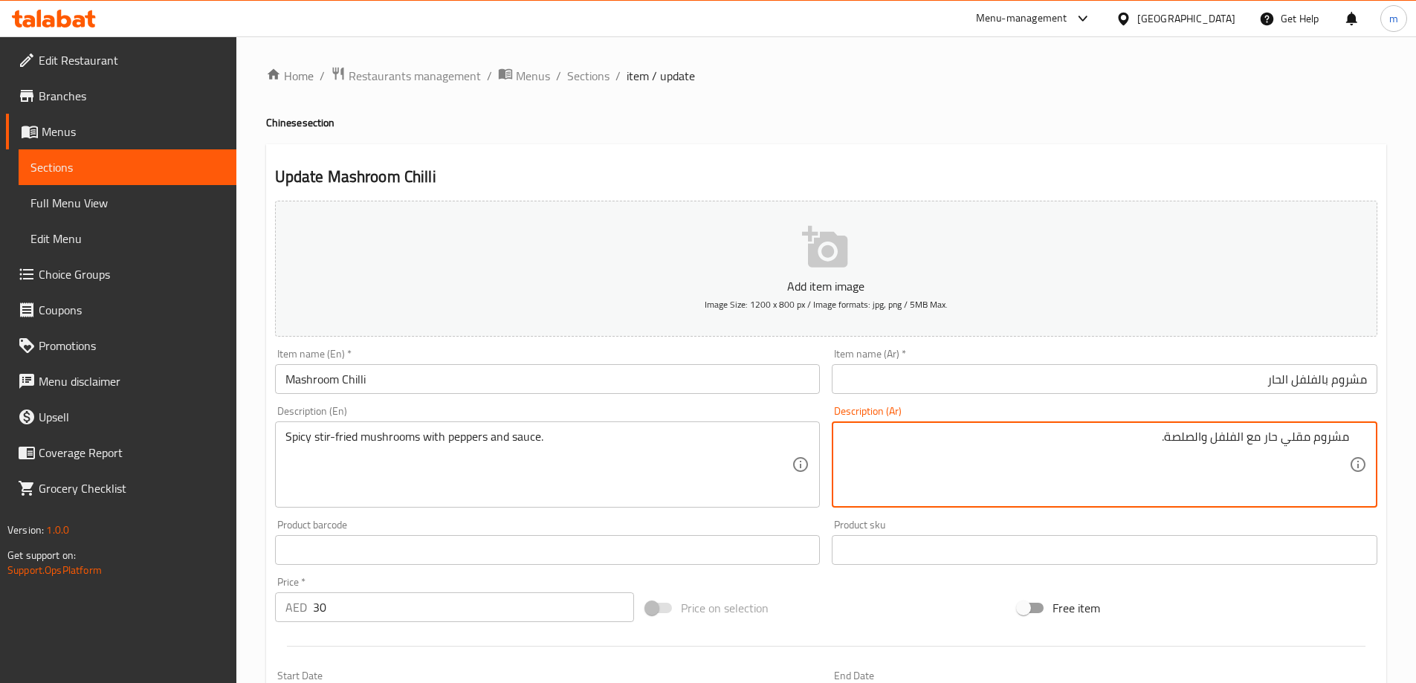
drag, startPoint x: 1168, startPoint y: 439, endPoint x: 1204, endPoint y: 452, distance: 37.8
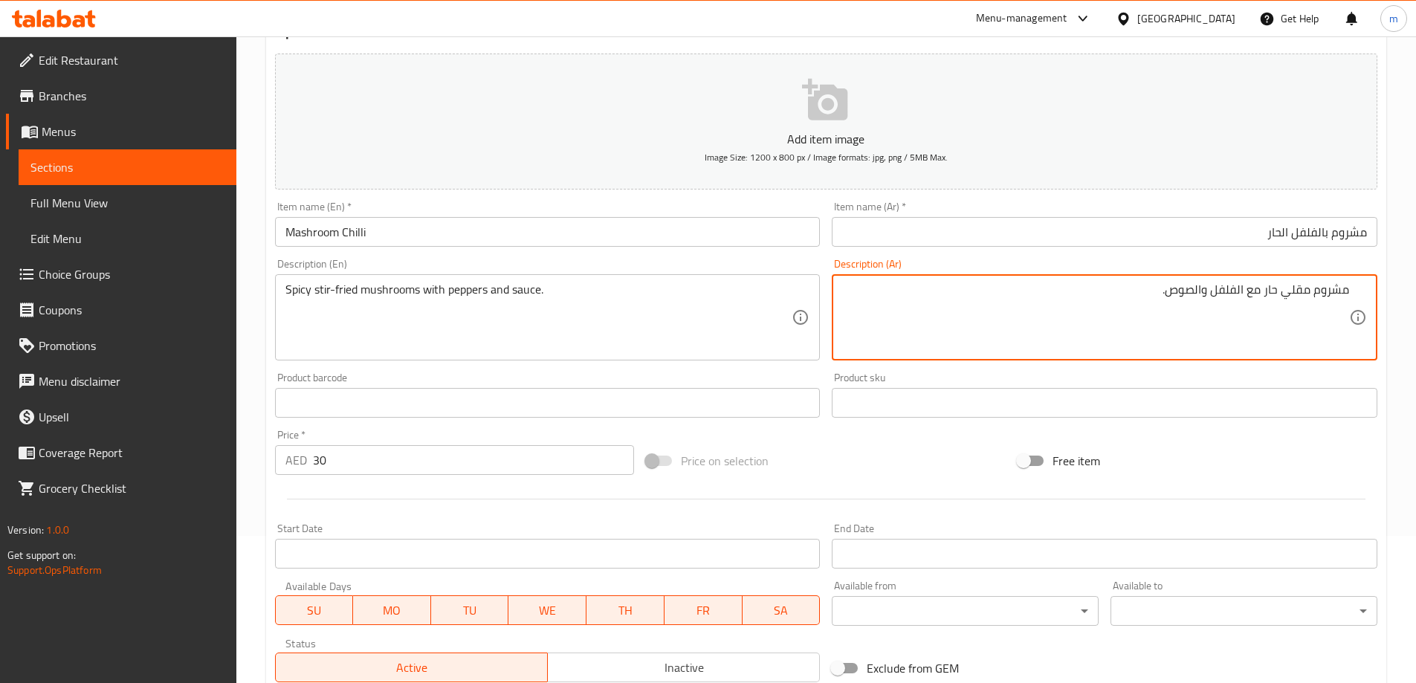
scroll to position [367, 0]
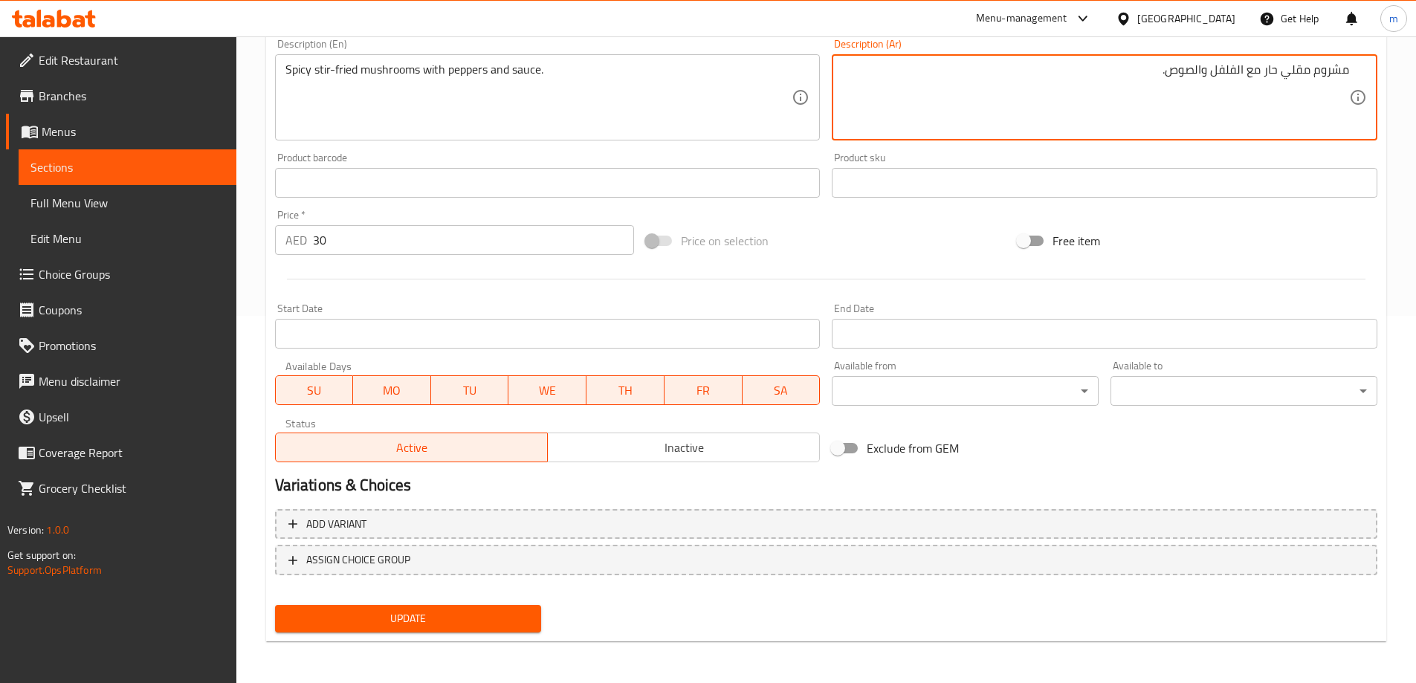
type textarea "مشروم مقلي حار مع الفلفل والصوص."
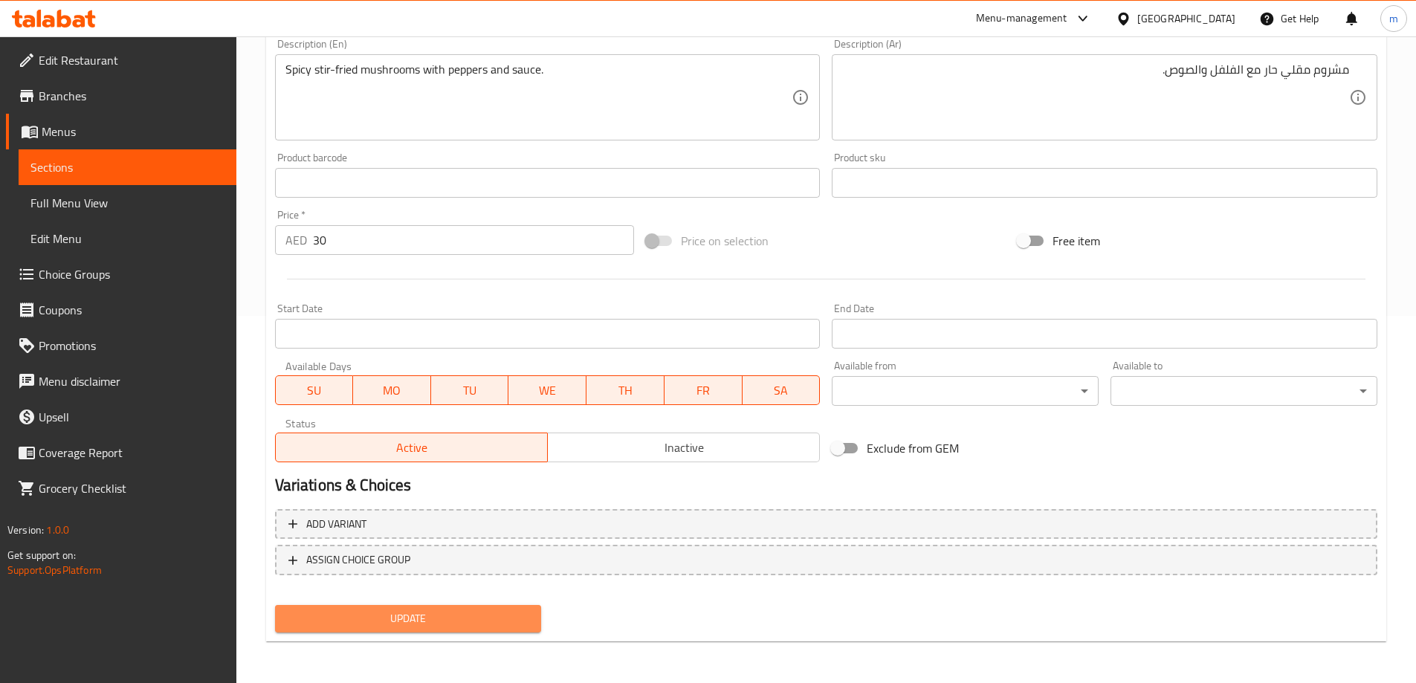
click at [503, 617] on span "Update" at bounding box center [408, 618] width 243 height 19
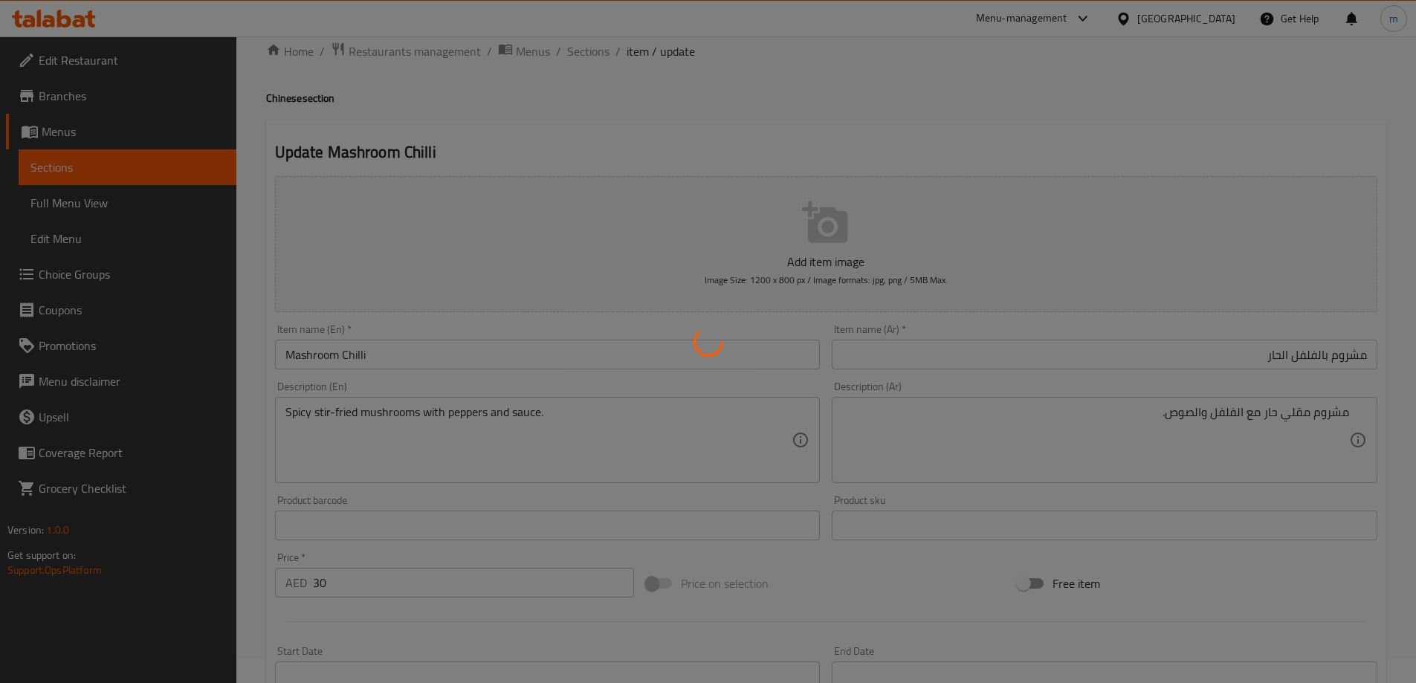
scroll to position [0, 0]
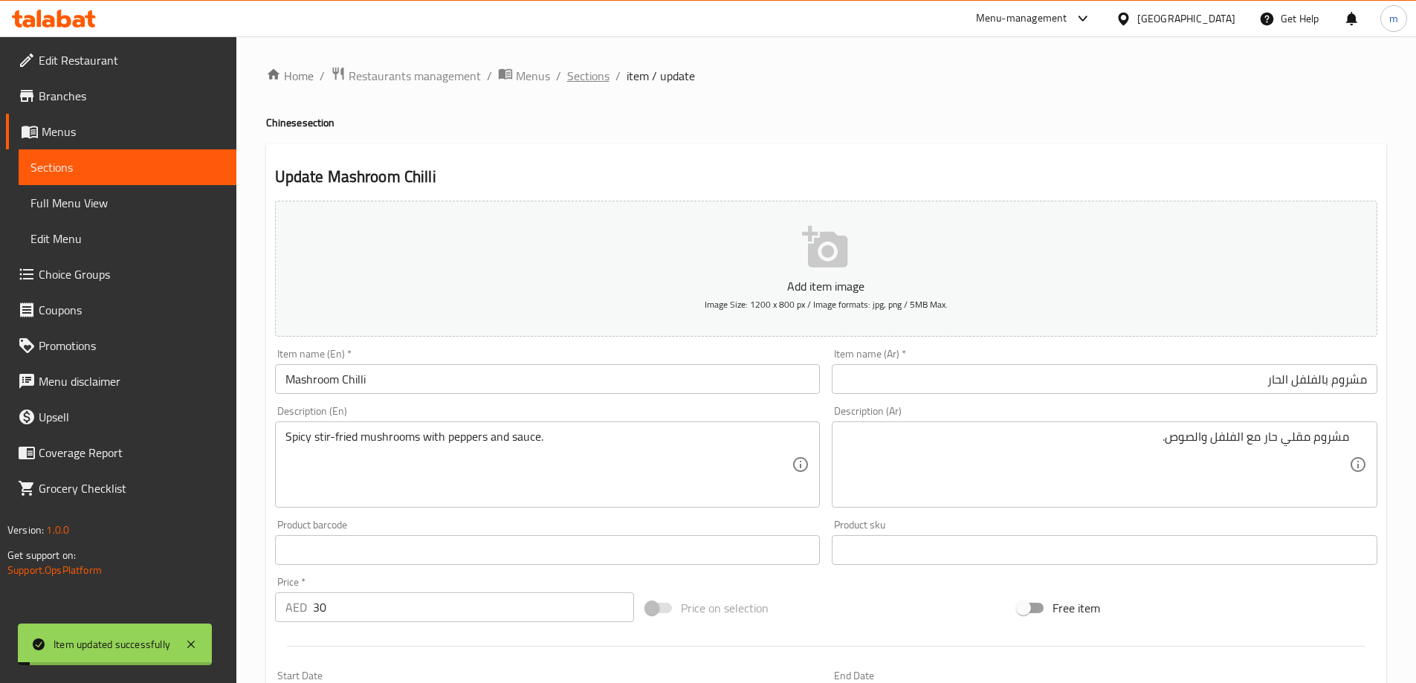
click at [606, 73] on span "Sections" at bounding box center [588, 76] width 42 height 18
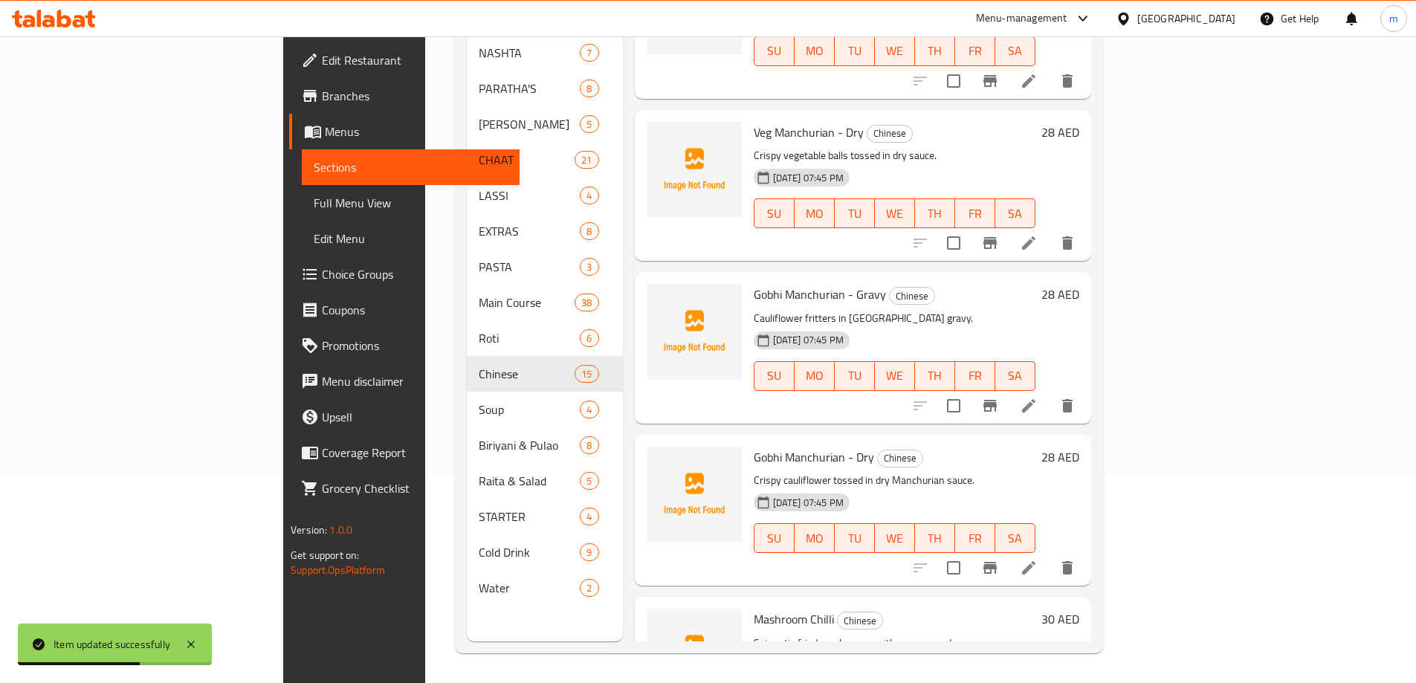
scroll to position [1189, 0]
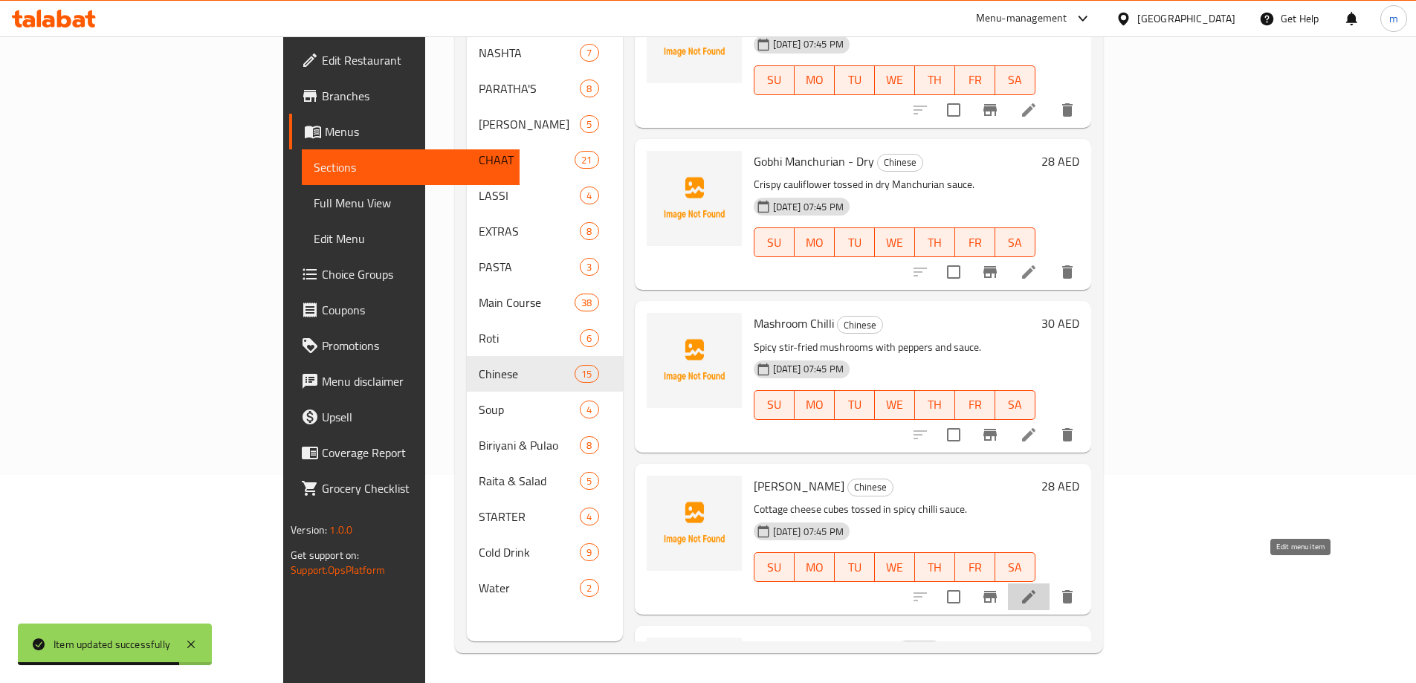
click at [1035, 590] on icon at bounding box center [1028, 596] width 13 height 13
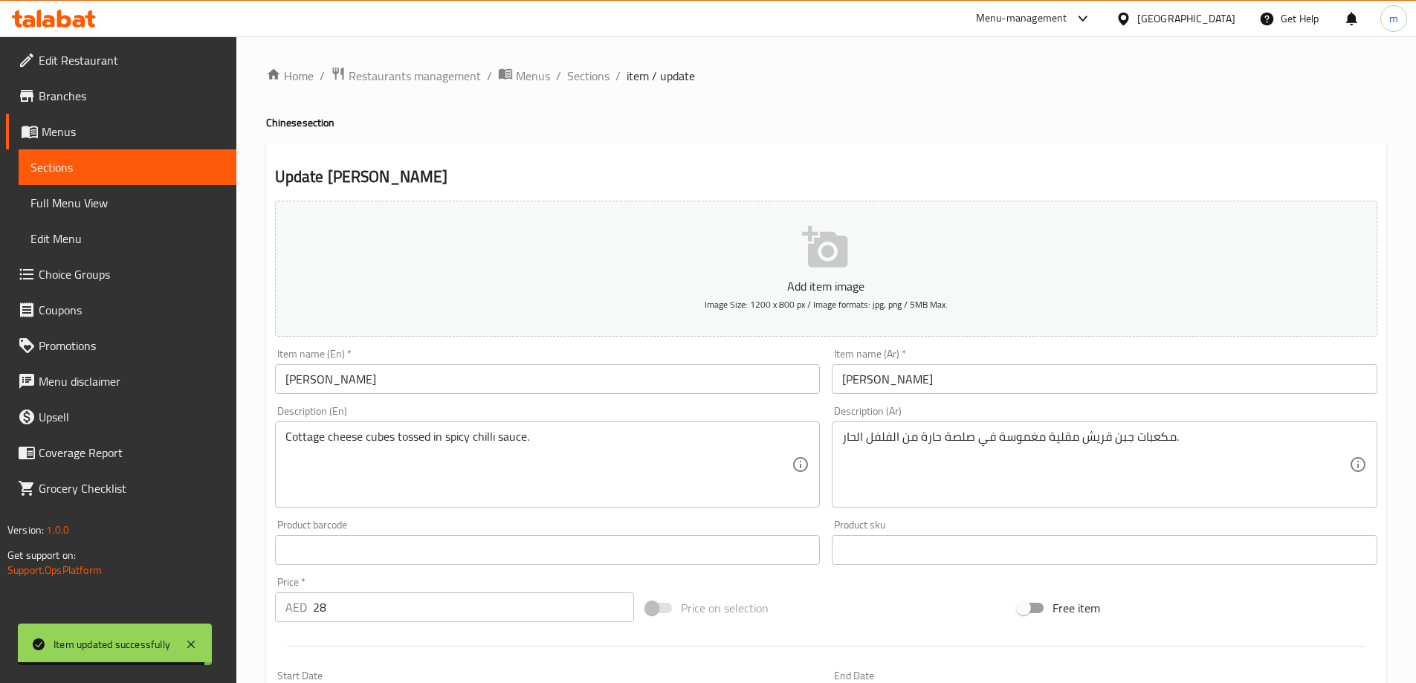
click at [1043, 389] on input "بانير تشيلي" at bounding box center [1105, 379] width 546 height 30
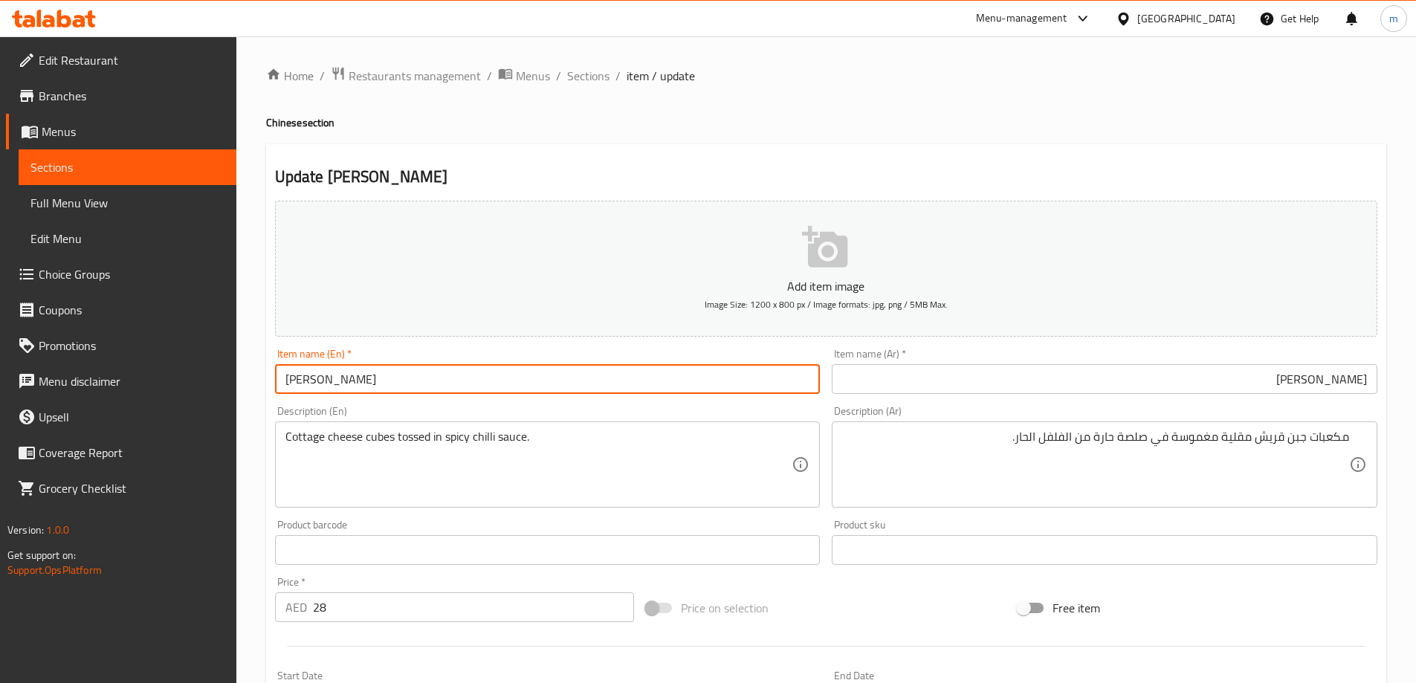
click at [422, 365] on input "[PERSON_NAME]" at bounding box center [548, 379] width 546 height 30
click at [1228, 368] on input "بانير تشيلي" at bounding box center [1105, 379] width 546 height 30
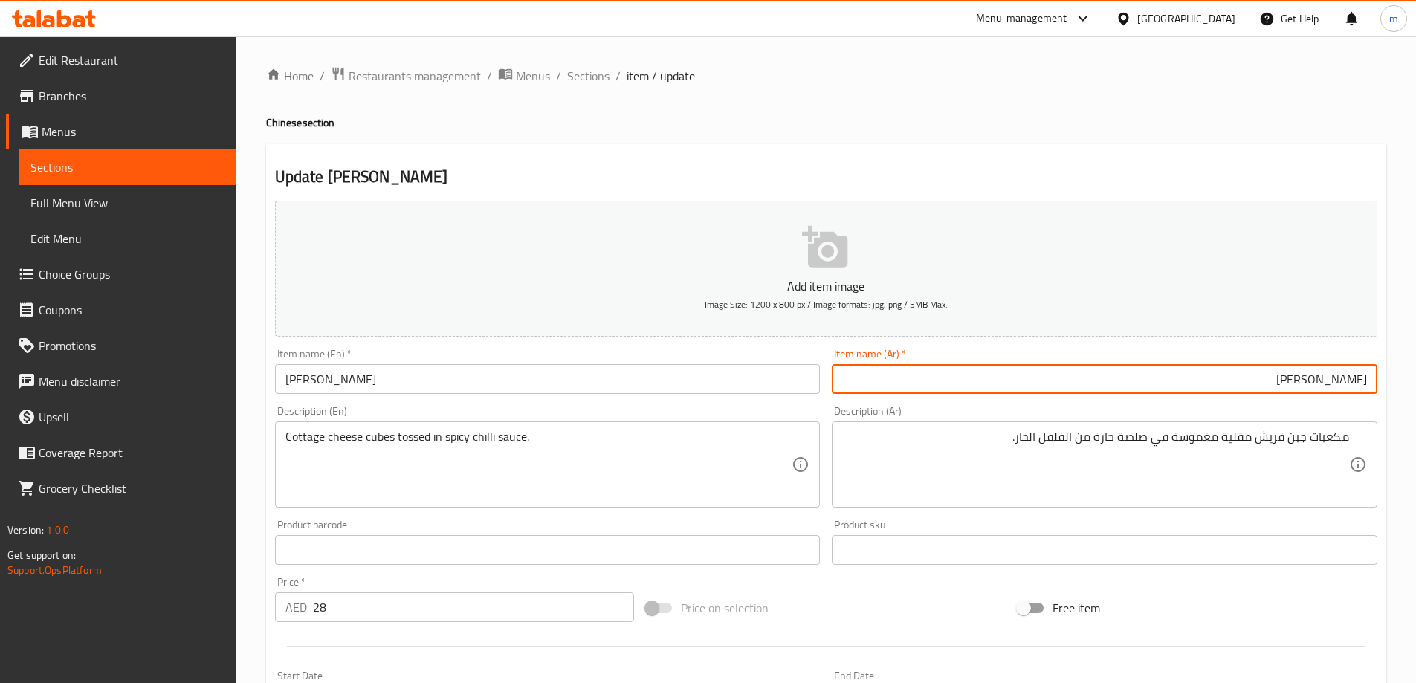
paste input "الفلفل الحار"
type input "بانير بالفلفل الحار"
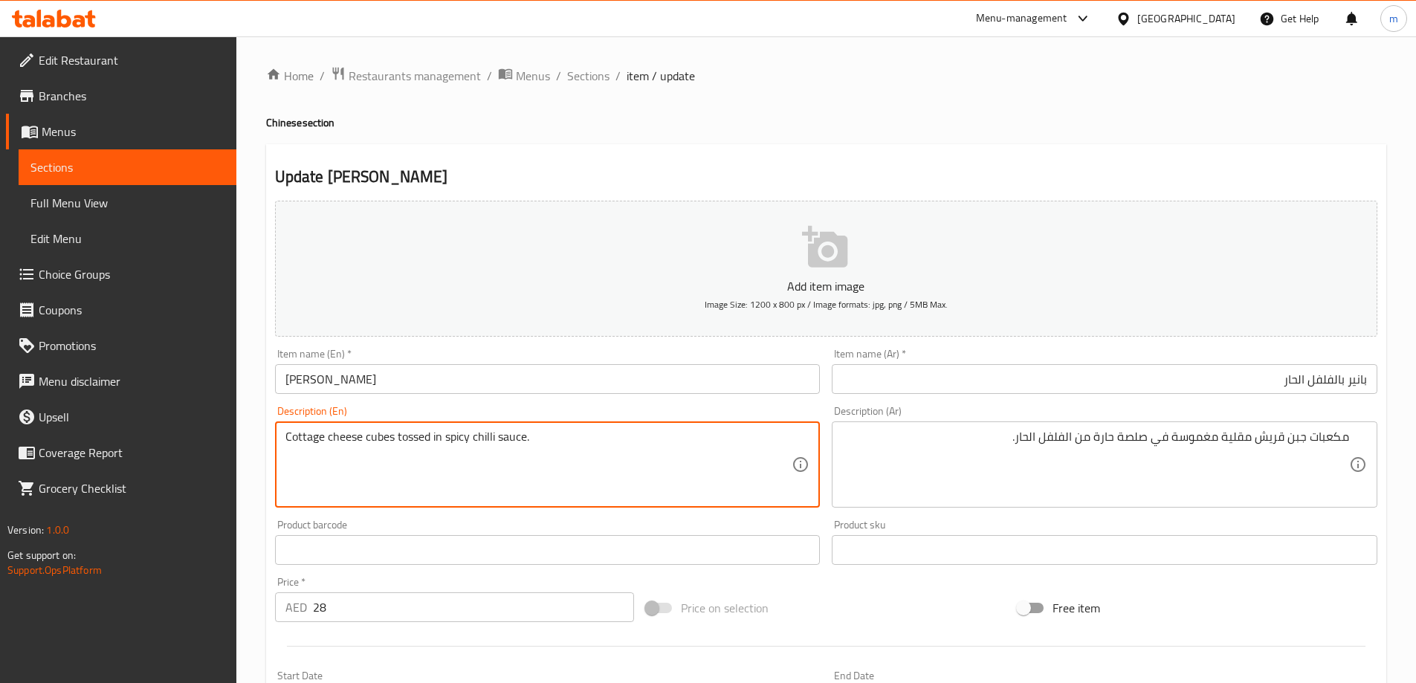
drag, startPoint x: 323, startPoint y: 437, endPoint x: 284, endPoint y: 434, distance: 39.5
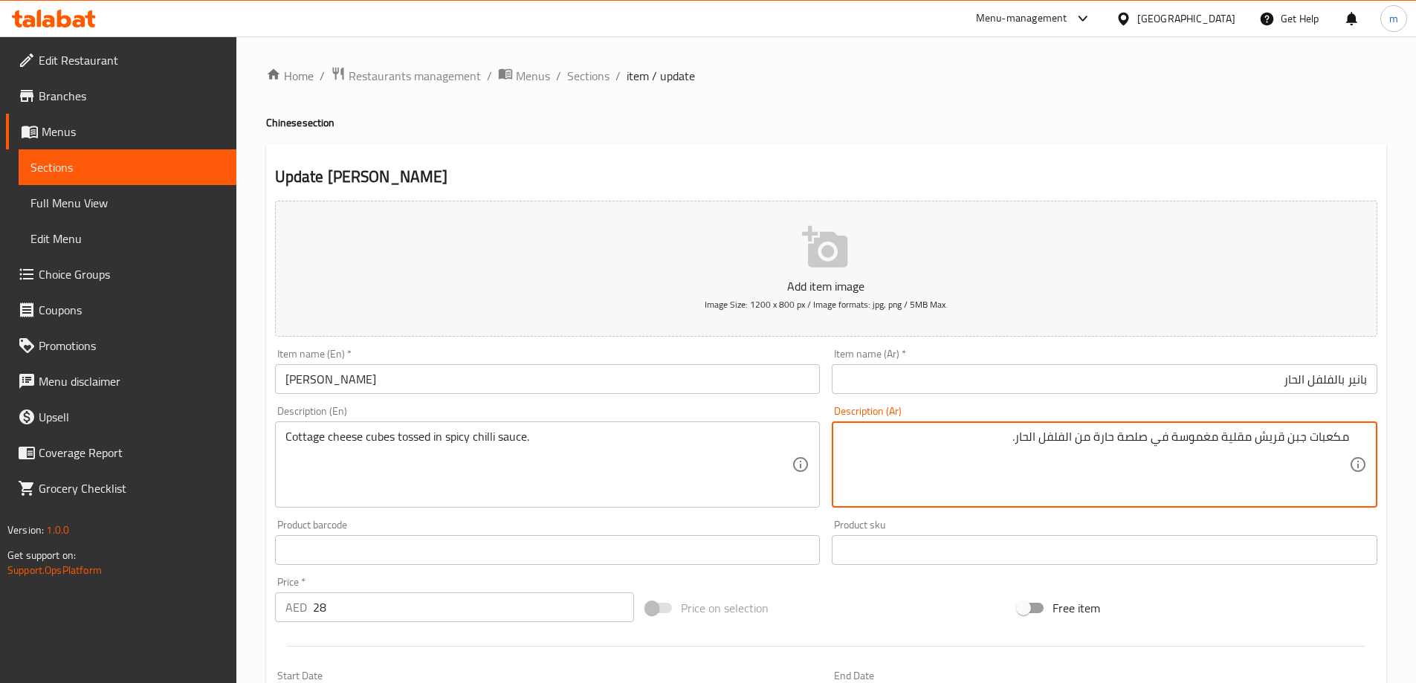
drag, startPoint x: 1250, startPoint y: 439, endPoint x: 1235, endPoint y: 441, distance: 15.0
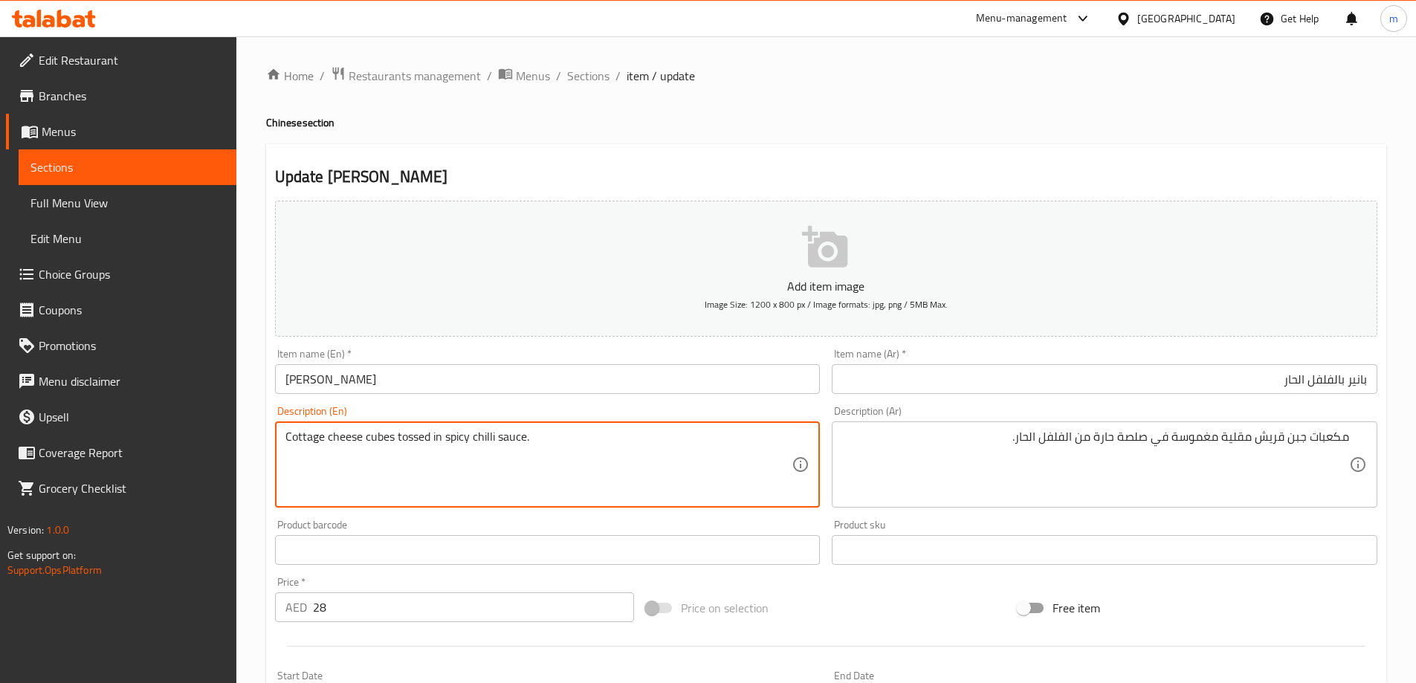
click at [339, 441] on textarea "Cottage cheese cubes tossed in spicy chilli sauce." at bounding box center [538, 465] width 507 height 71
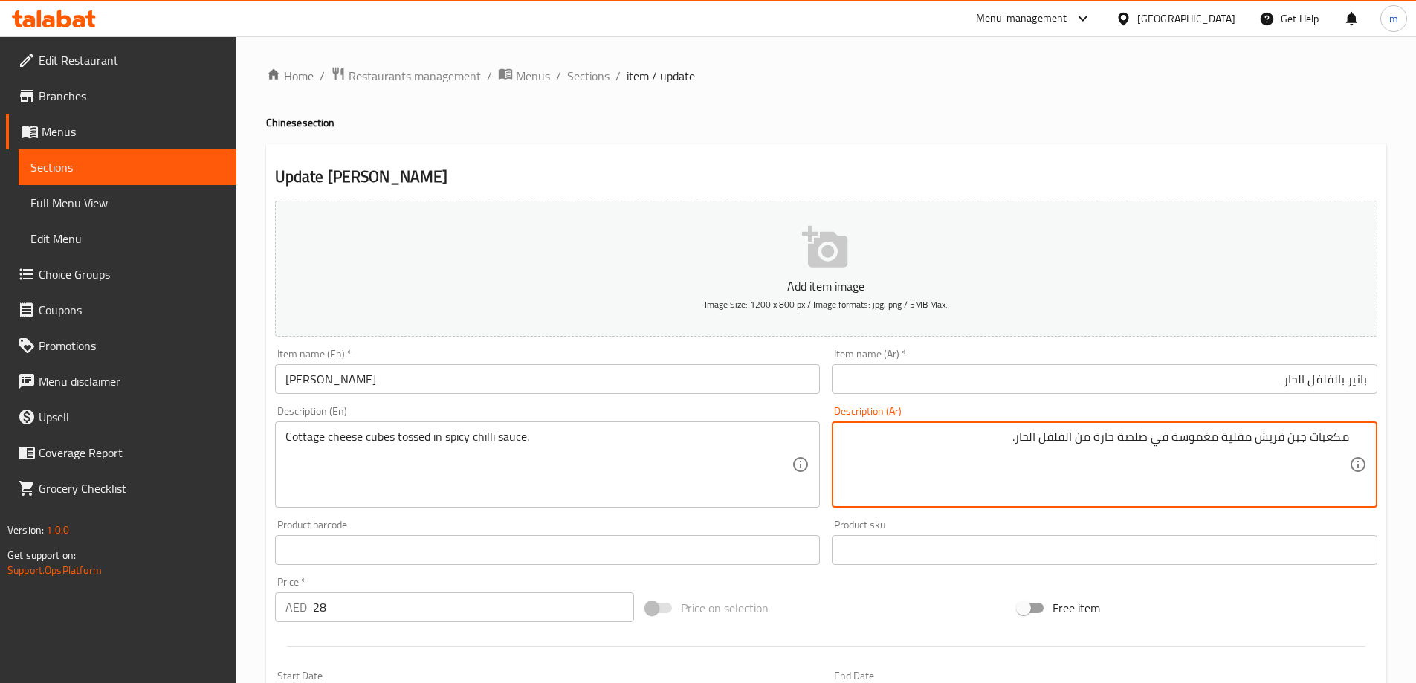
click at [1223, 436] on textarea "مكعبات جبن قريش مقلية مغموسة في صلصة حارة من الفلفل الحار." at bounding box center [1095, 465] width 507 height 71
click at [1229, 438] on textarea "مكعبات جبن قريش مقلية مغموسة في صلصة حارة من الفلفل الحار." at bounding box center [1095, 465] width 507 height 71
click at [1289, 447] on textarea "مكعبات جبن قريش مغموسة في صلصة حارة من الفلفل الحار." at bounding box center [1095, 465] width 507 height 71
drag, startPoint x: 1148, startPoint y: 435, endPoint x: 1182, endPoint y: 448, distance: 36.0
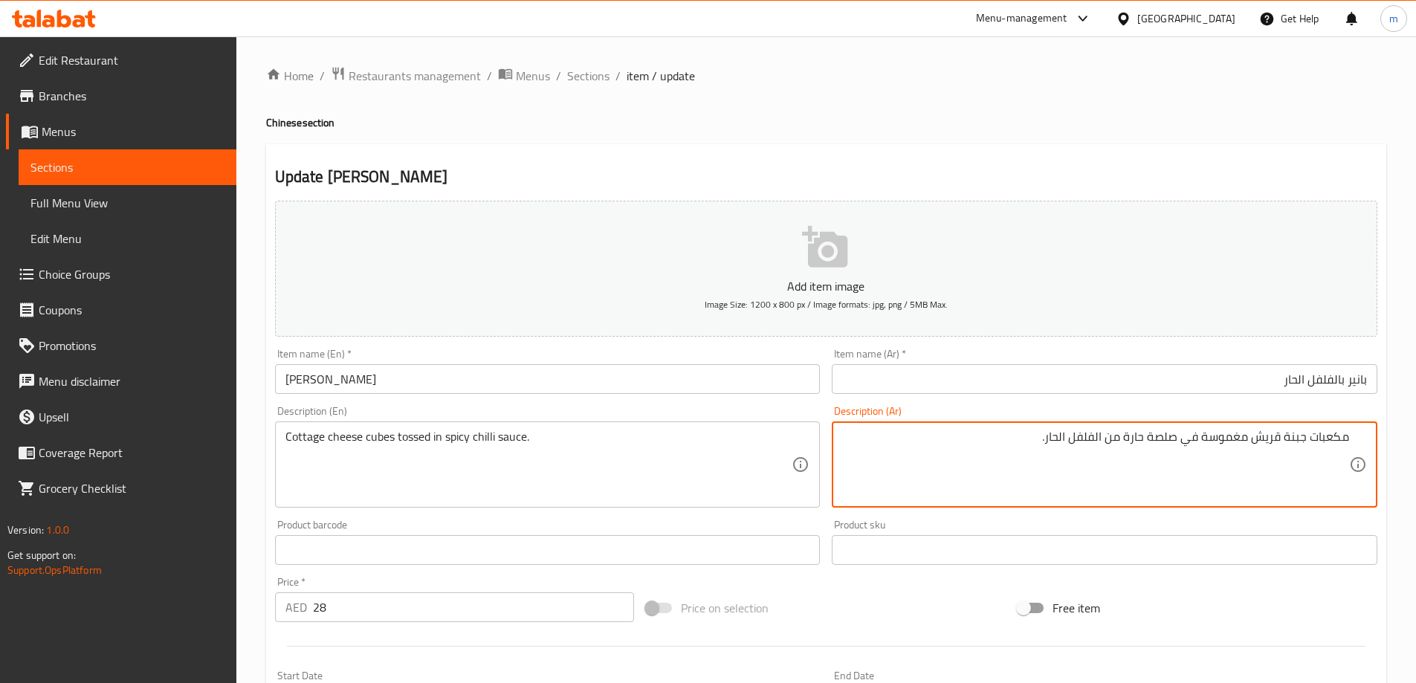
click at [1182, 448] on textarea "مكعبات جبنة قريش مغموسة في صلصة حارة من الفلفل الحار." at bounding box center [1095, 465] width 507 height 71
click at [1106, 432] on textarea "مكعبات جبنة قريش مغموسة في وصوص حار من الفلفل الحار." at bounding box center [1095, 465] width 507 height 71
type textarea "مكعبات جبنة قريش مغموسة في وصوص حار من الفلفل الحار."
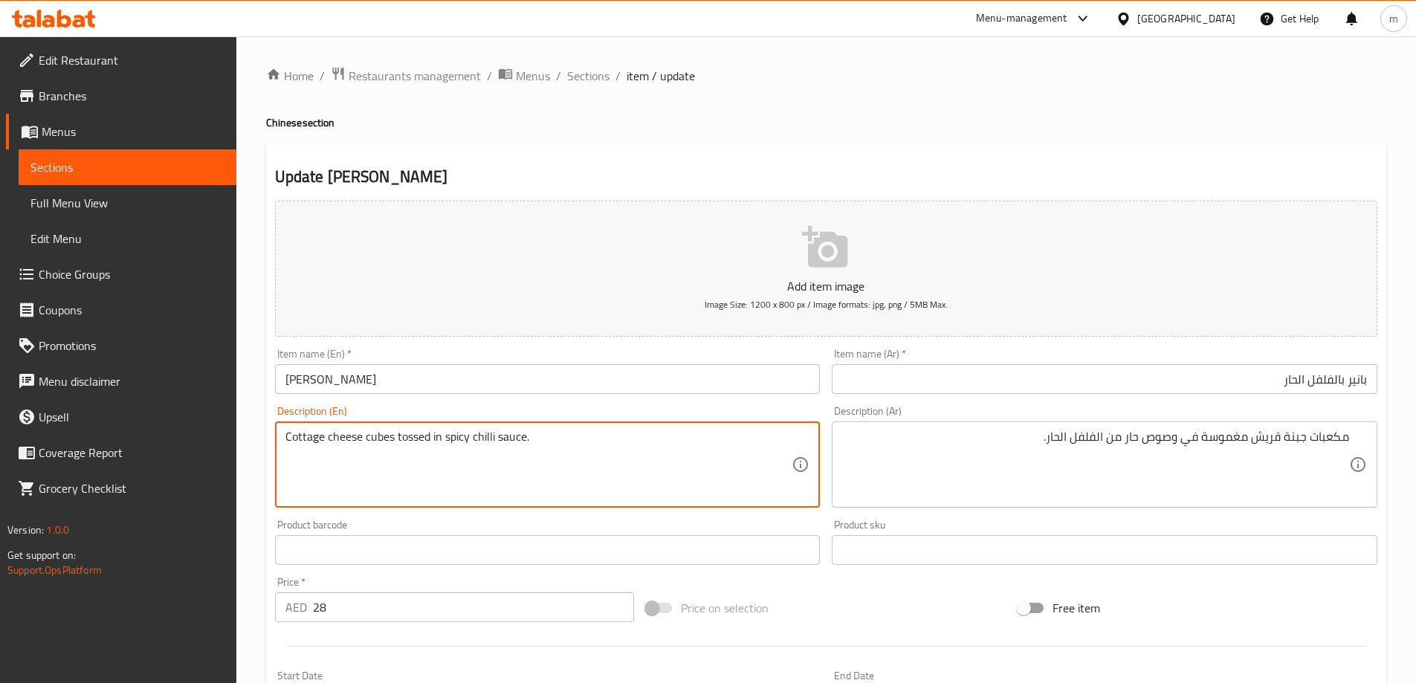
drag, startPoint x: 482, startPoint y: 442, endPoint x: 480, endPoint y: 462, distance: 19.5
click at [480, 462] on textarea "Cottage cheese cubes tossed in spicy chilli sauce." at bounding box center [538, 465] width 507 height 71
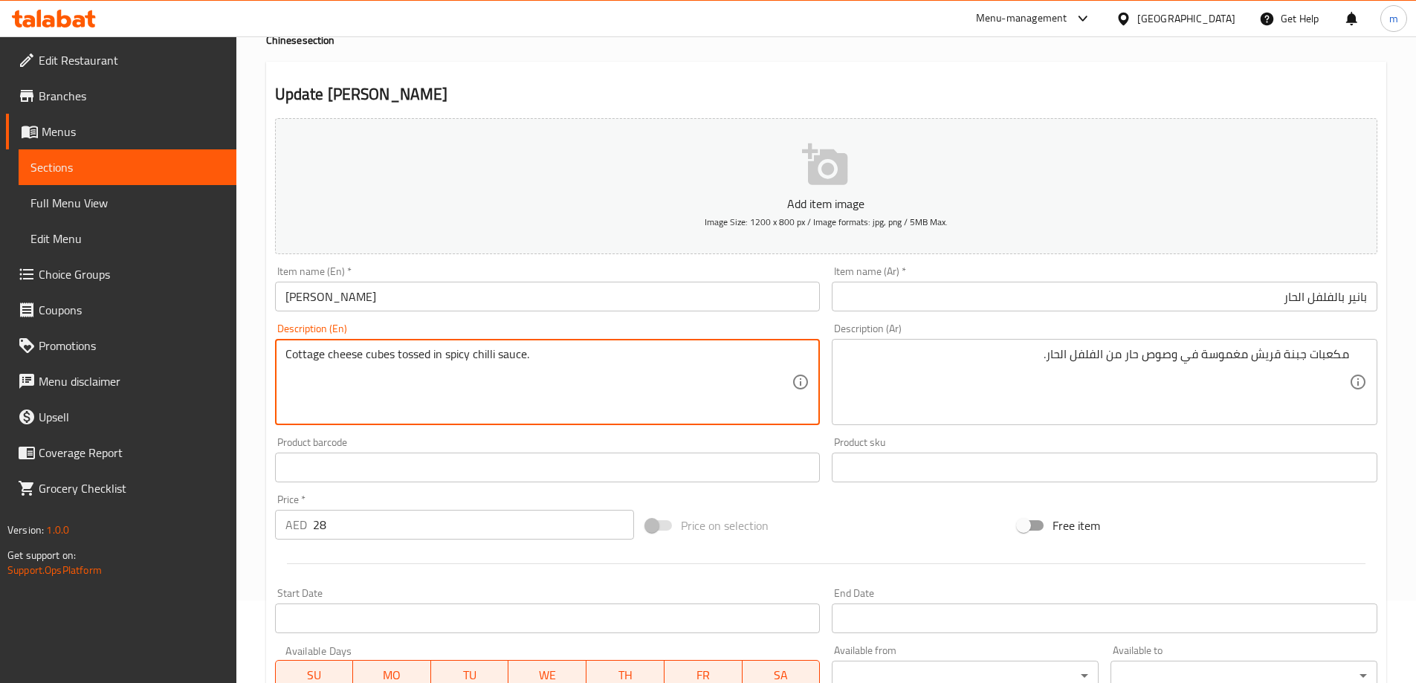
scroll to position [149, 0]
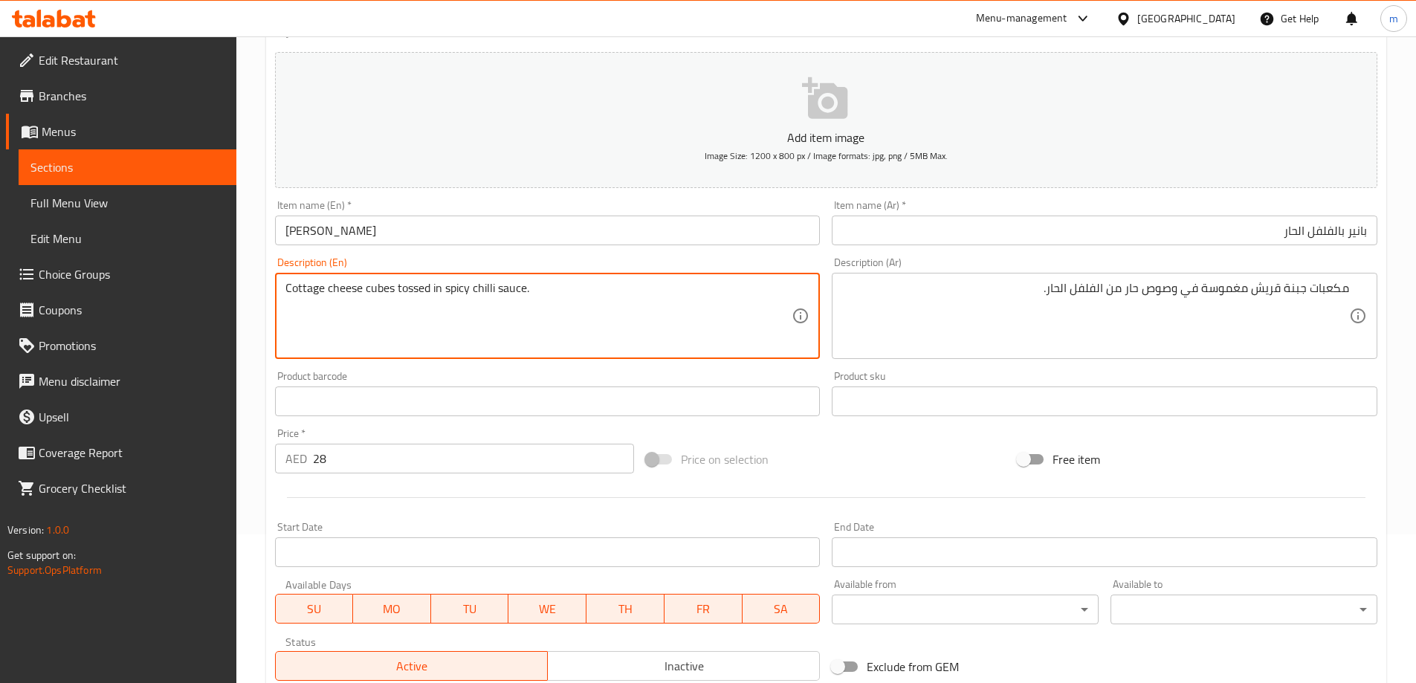
click at [321, 297] on textarea "Cottage cheese cubes tossed in spicy chilli sauce." at bounding box center [538, 316] width 507 height 71
click at [317, 293] on textarea "Cottage cheese cubes tossed in spicy chilli sauce." at bounding box center [538, 316] width 507 height 71
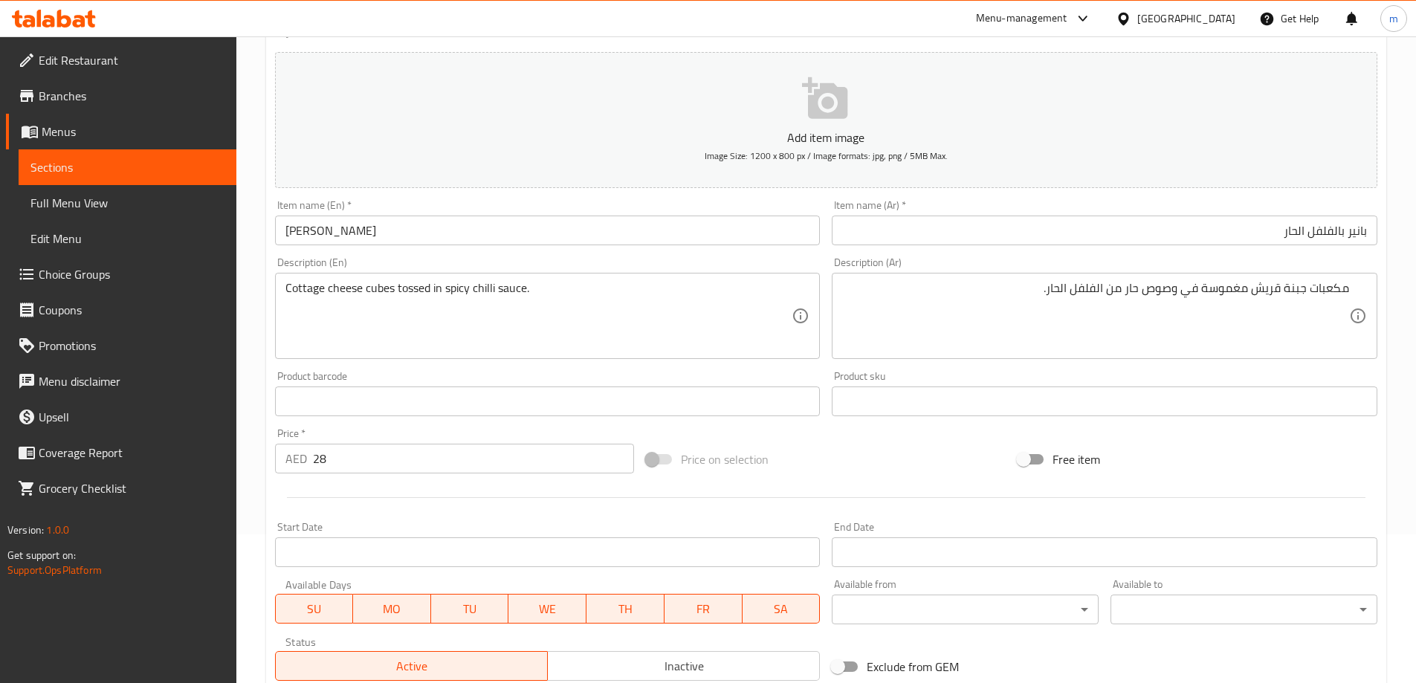
drag, startPoint x: 342, startPoint y: 314, endPoint x: 347, endPoint y: 305, distance: 10.3
click at [345, 312] on textarea "Cottage cheese cubes tossed in spicy chilli sauce." at bounding box center [538, 316] width 507 height 71
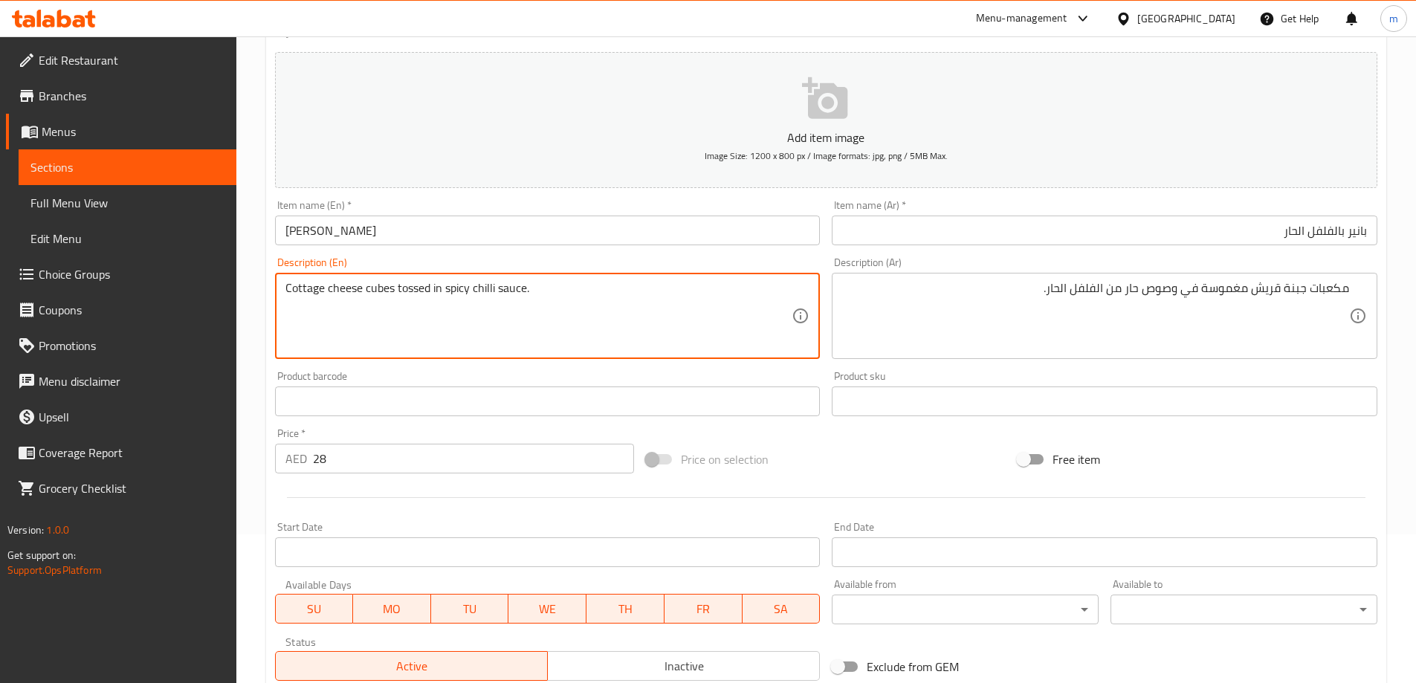
drag, startPoint x: 365, startPoint y: 288, endPoint x: 267, endPoint y: 297, distance: 98.5
click at [267, 297] on div "Update Paneer Chilli Add item image Image Size: 1200 x 800 px / Image formats: …" at bounding box center [826, 428] width 1120 height 865
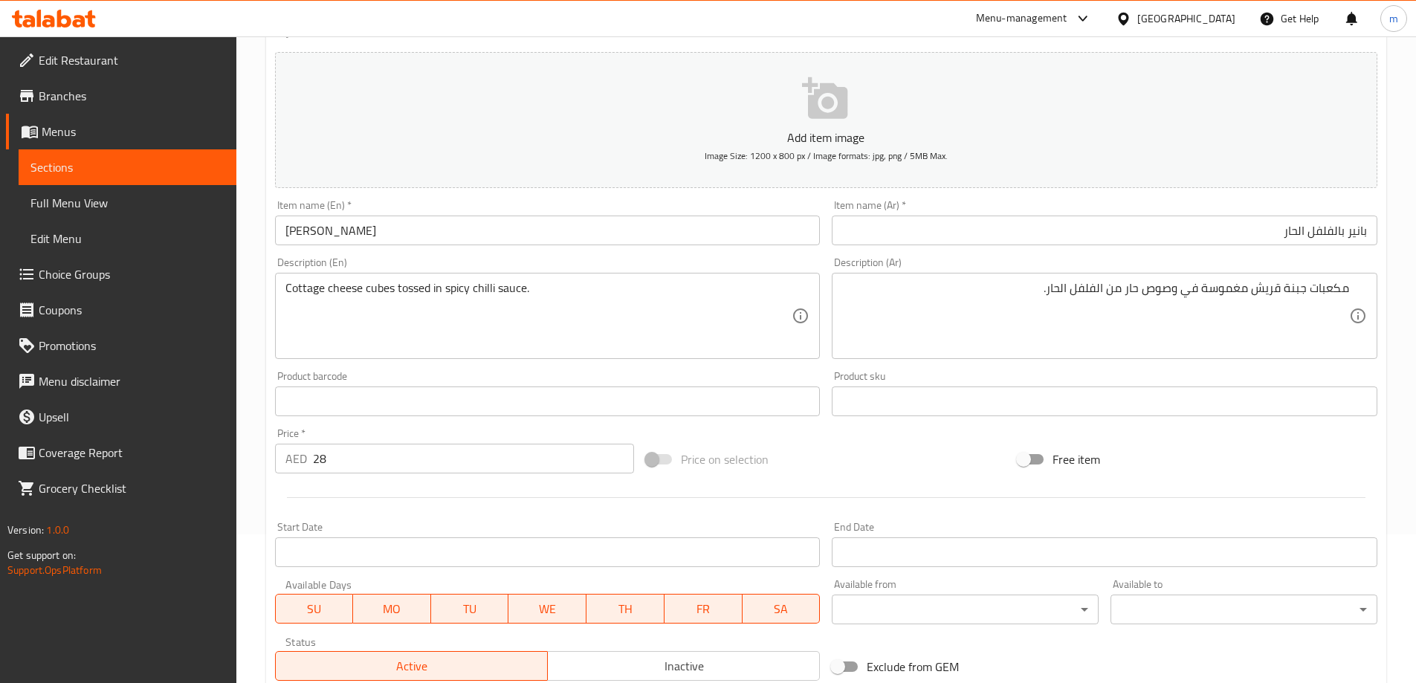
click at [383, 302] on textarea "Cottage cheese cubes tossed in spicy chilli sauce." at bounding box center [538, 316] width 507 height 71
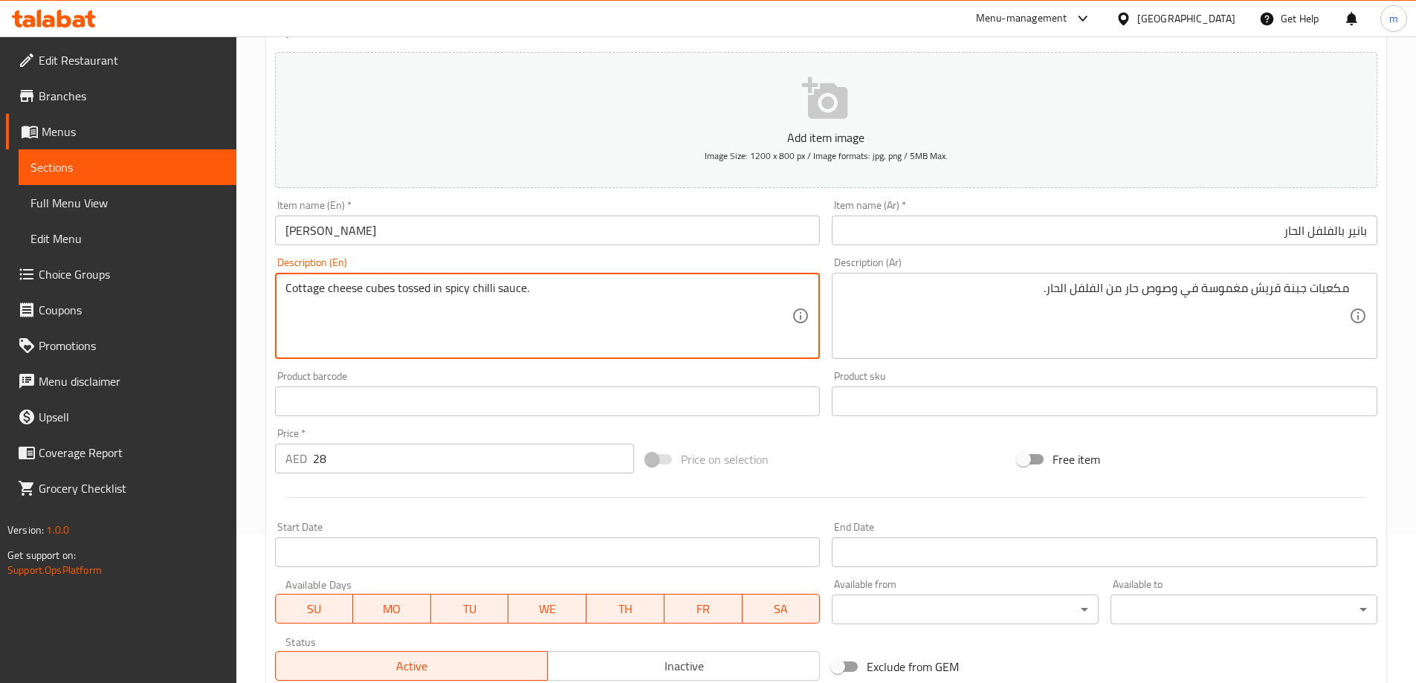
drag, startPoint x: 396, startPoint y: 285, endPoint x: 225, endPoint y: 278, distance: 171.1
click at [225, 278] on div "Edit Restaurant Branches Menus Sections Full Menu View Edit Menu Choice Groups …" at bounding box center [708, 395] width 1416 height 1014
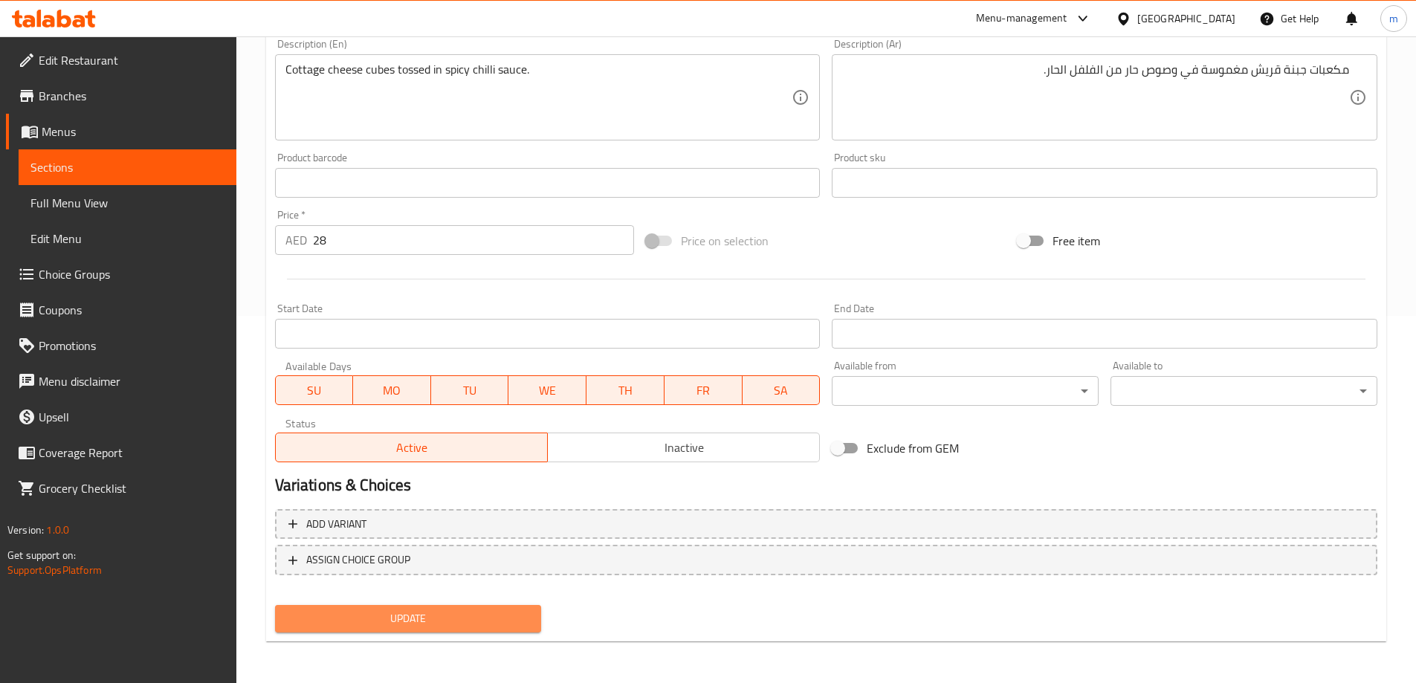
click at [395, 618] on span "Update" at bounding box center [408, 618] width 243 height 19
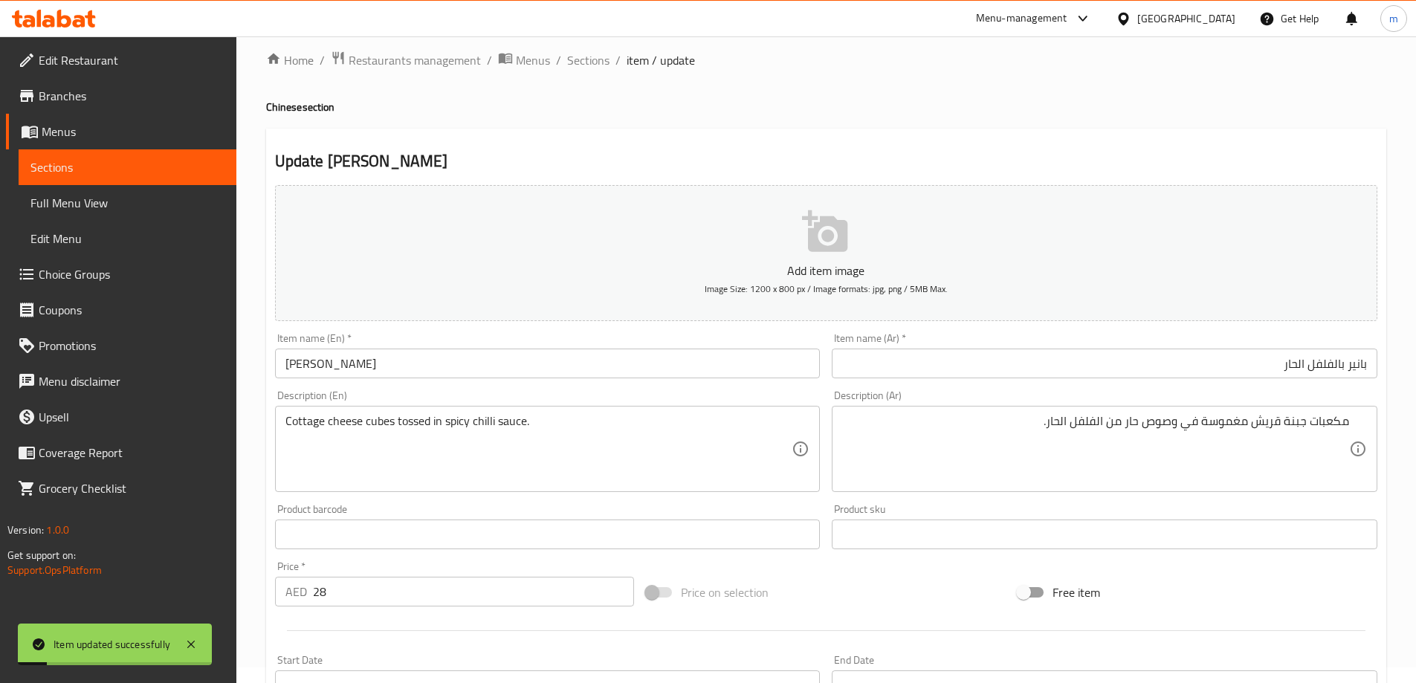
scroll to position [0, 0]
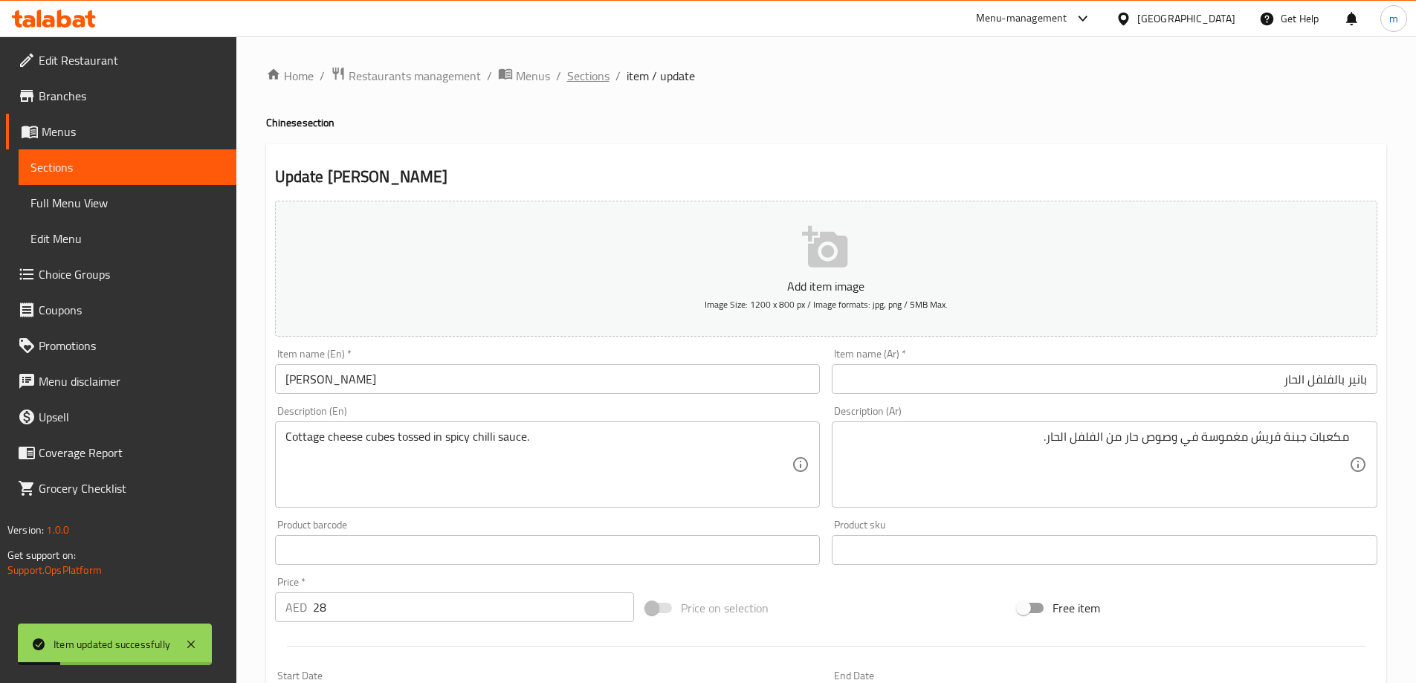
click at [606, 80] on span "Sections" at bounding box center [588, 76] width 42 height 18
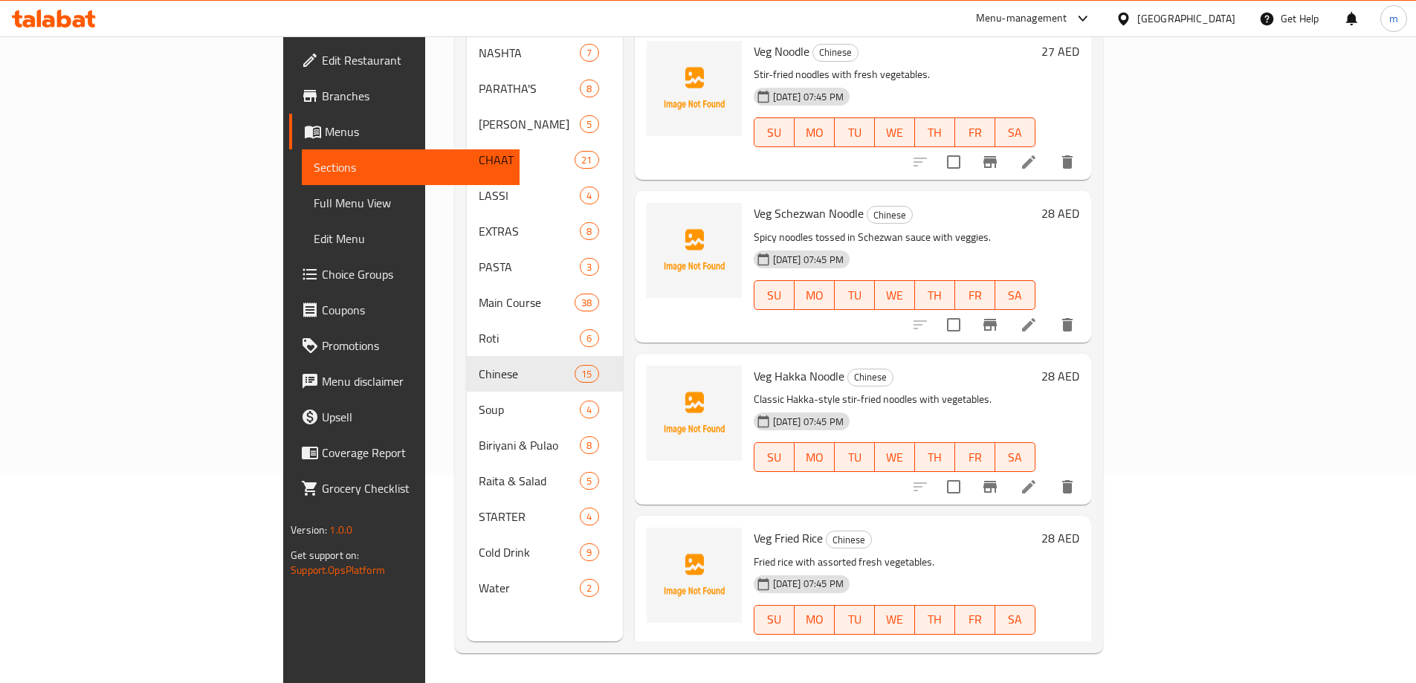
click at [1038, 316] on icon at bounding box center [1029, 325] width 18 height 18
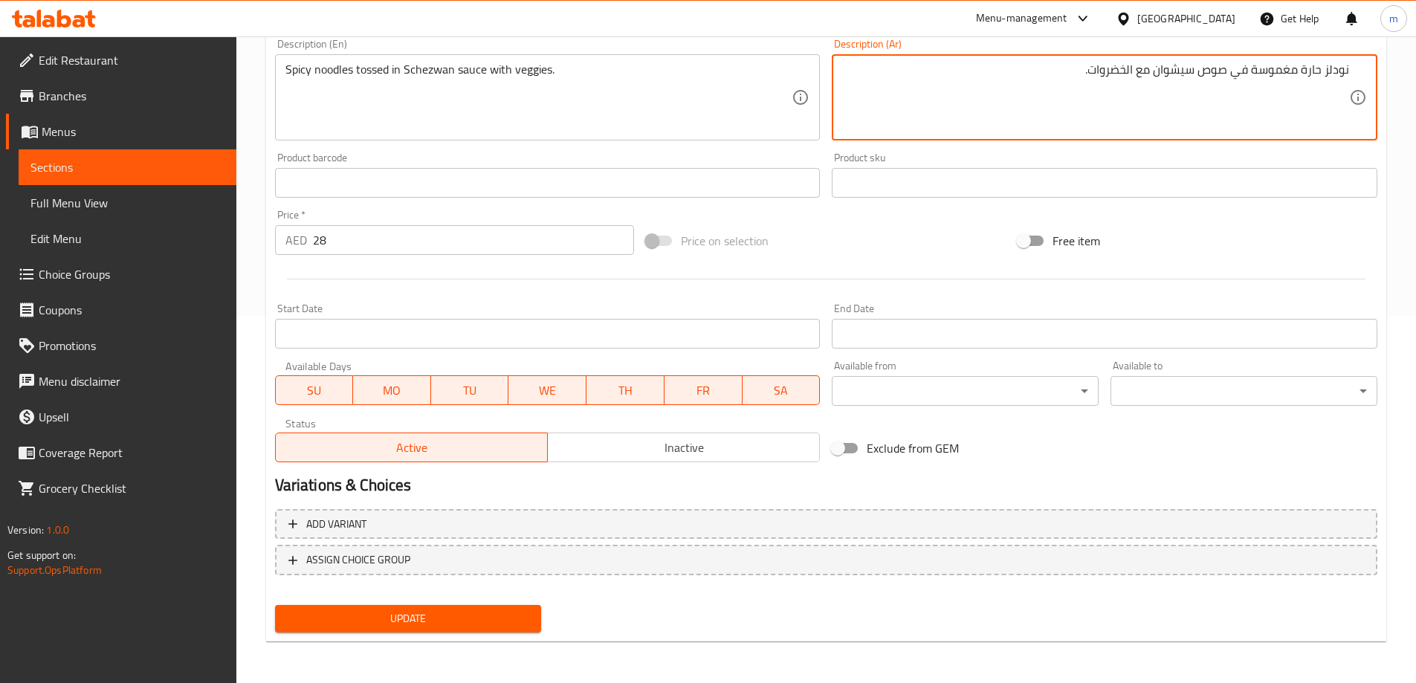
type textarea "نودلز حارة مغموسة في صوص سيشوان مع الخضروات."
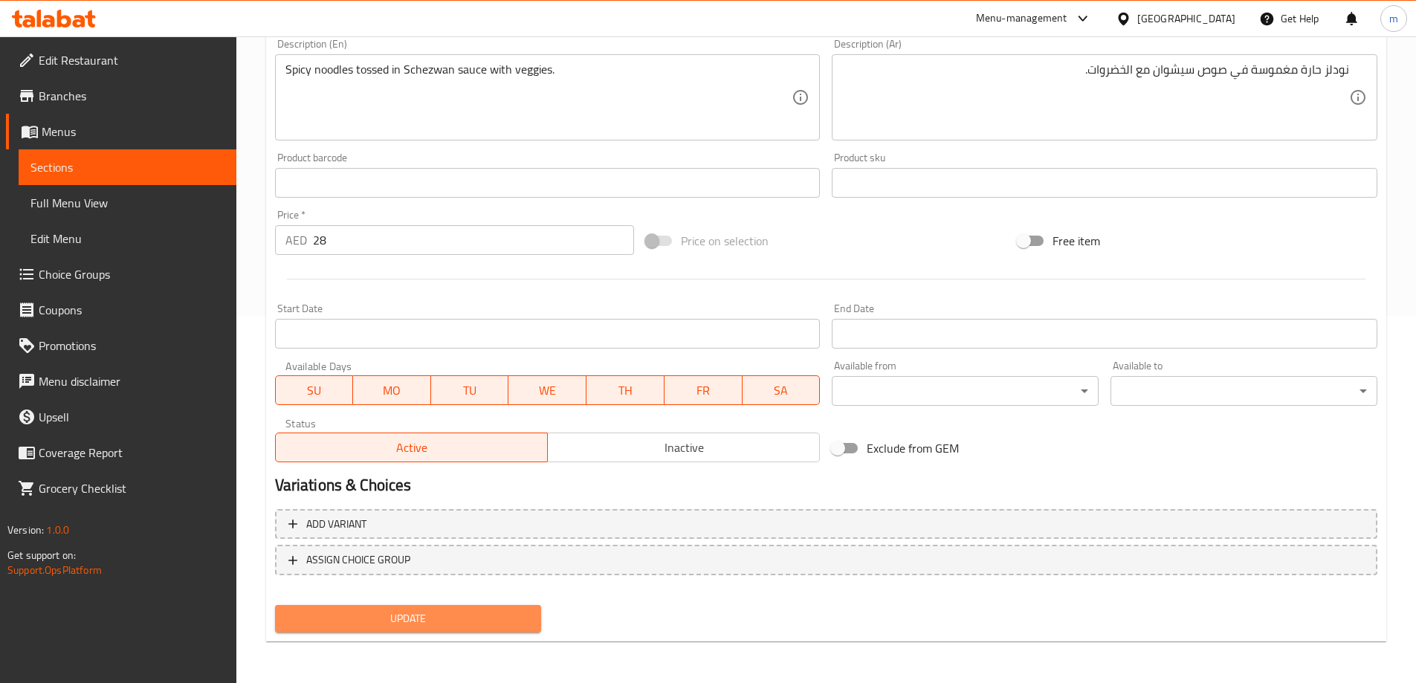
click at [458, 627] on span "Update" at bounding box center [408, 618] width 243 height 19
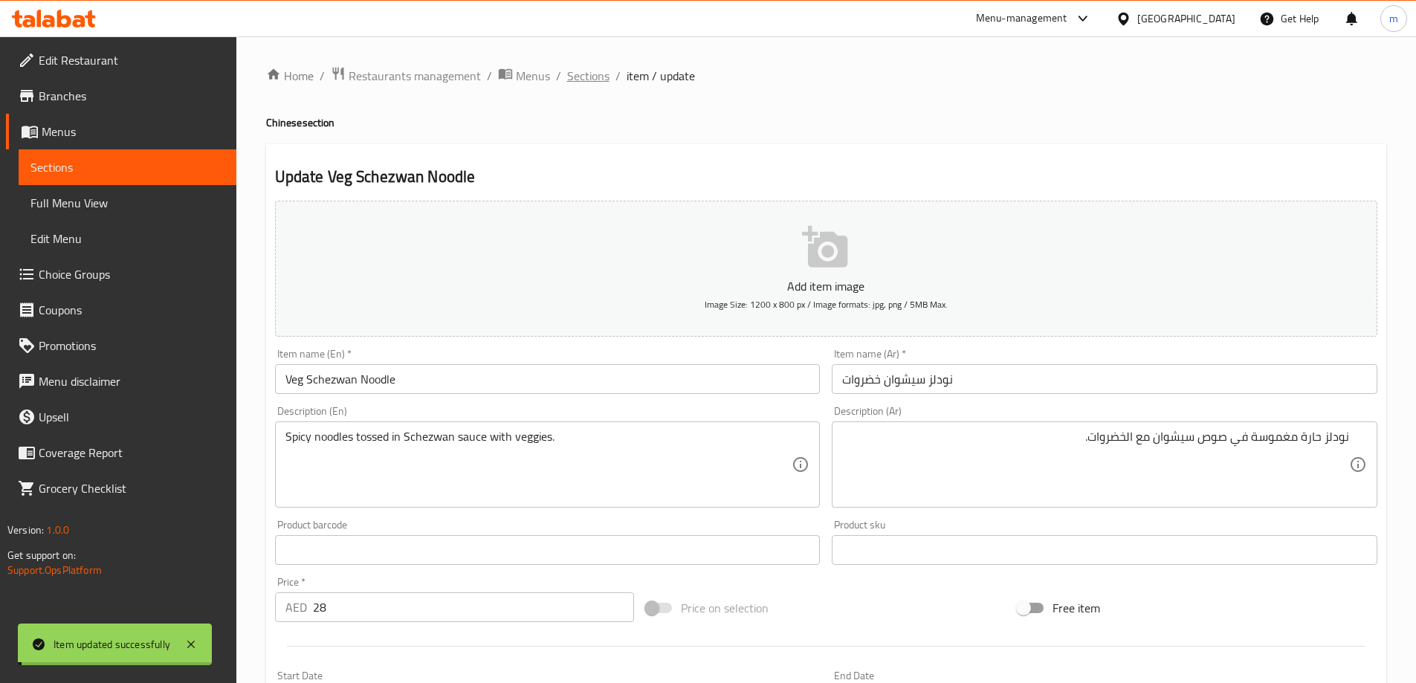
click at [589, 73] on span "Sections" at bounding box center [588, 76] width 42 height 18
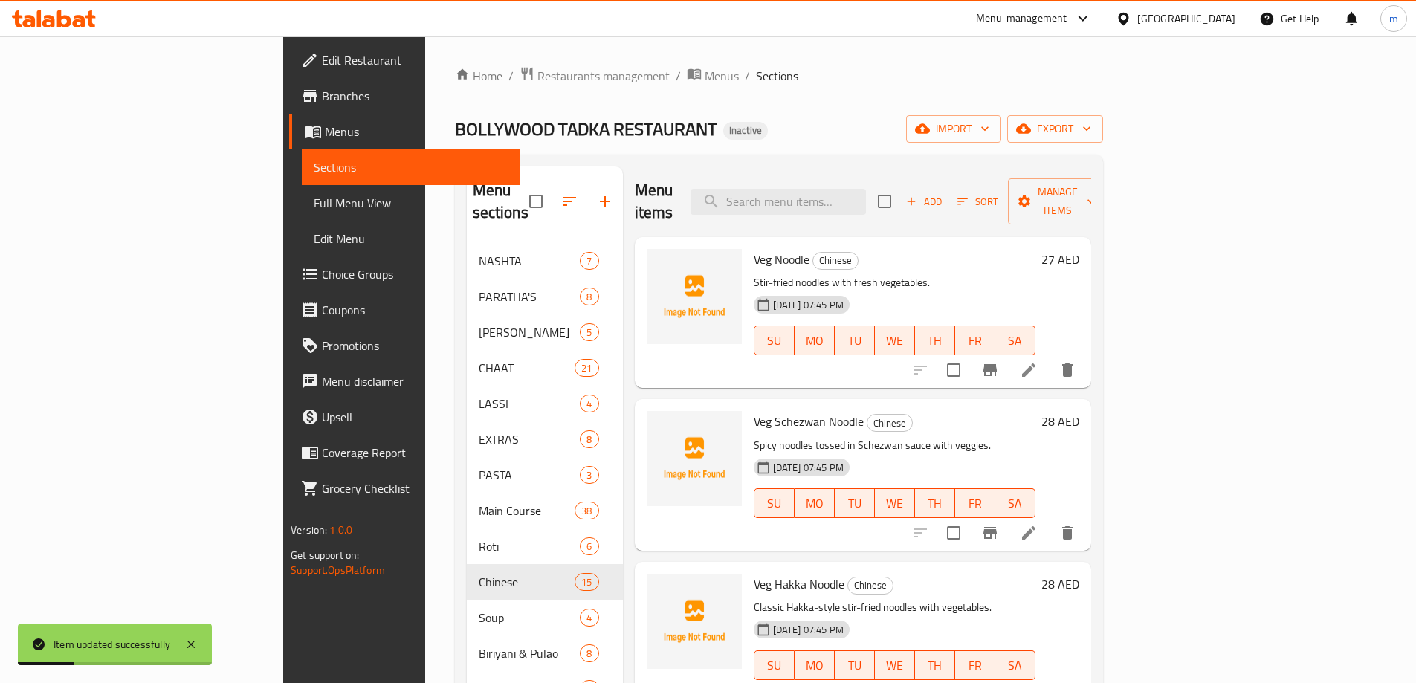
scroll to position [727, 0]
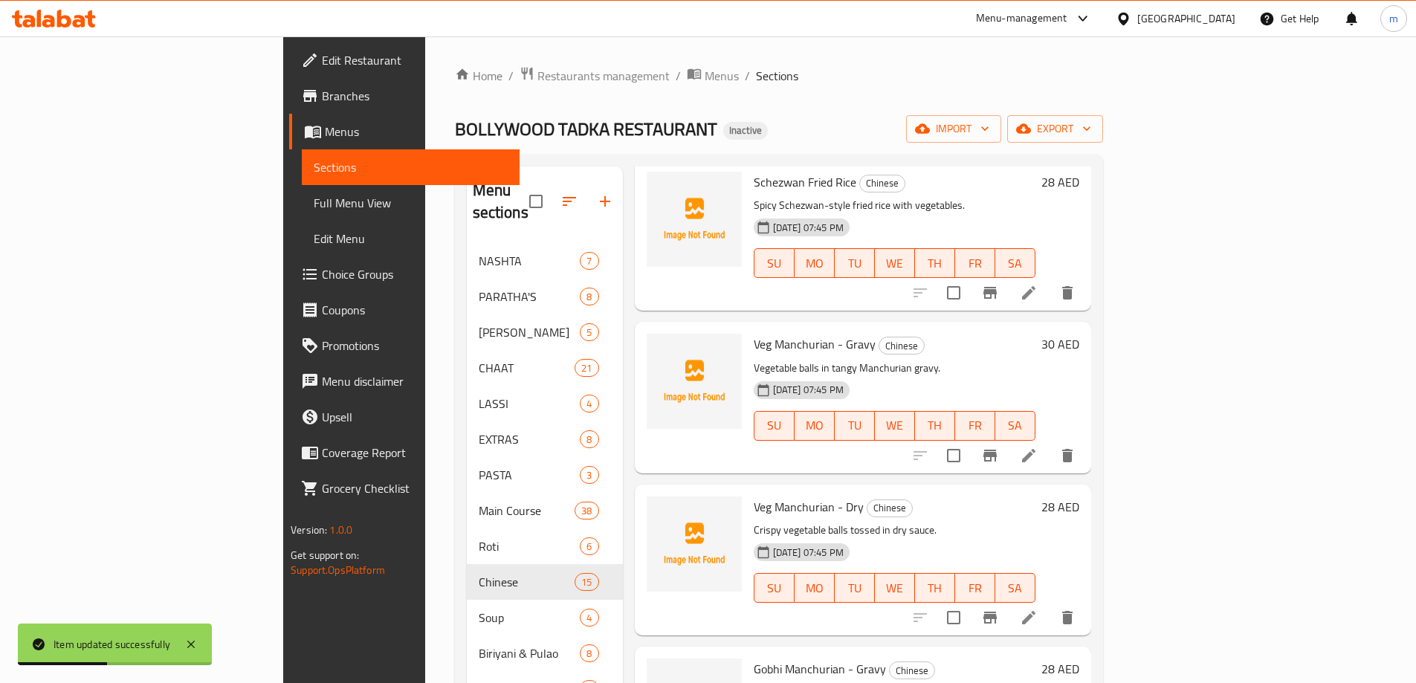
click at [1038, 609] on icon at bounding box center [1029, 618] width 18 height 18
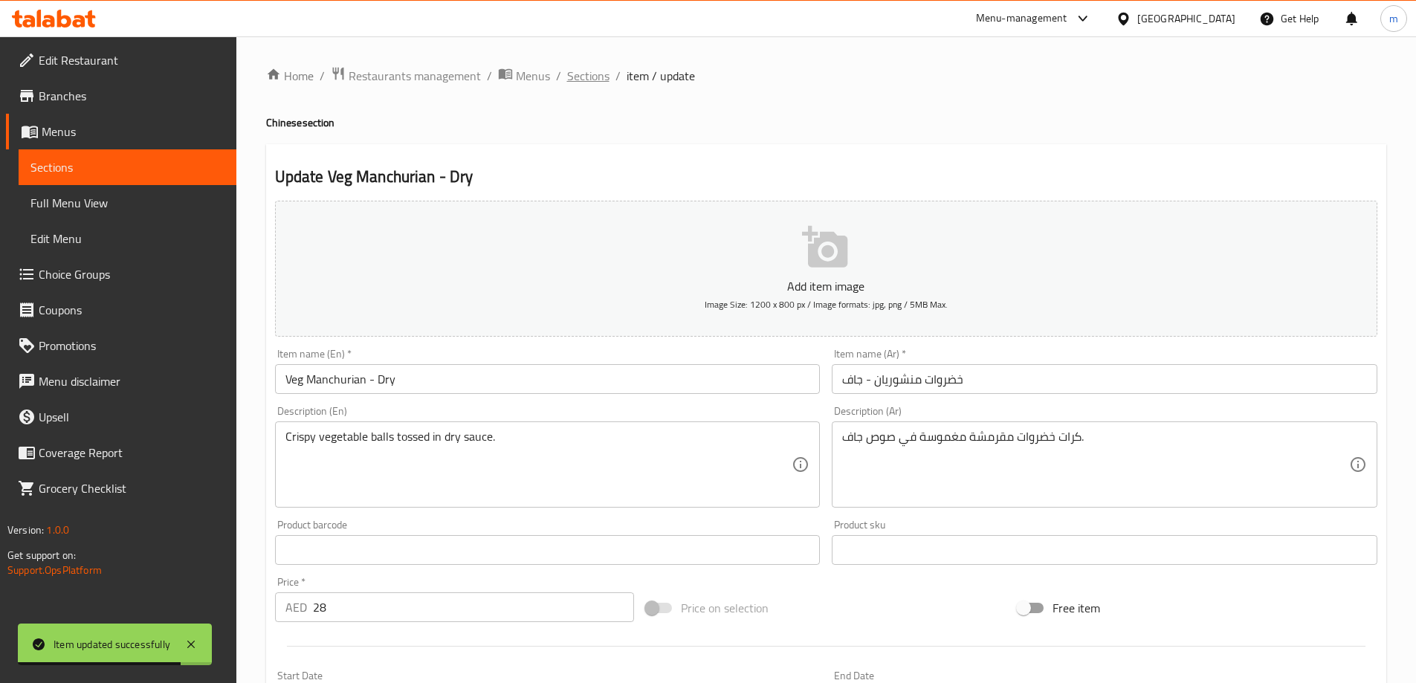
click at [573, 78] on span "Sections" at bounding box center [588, 76] width 42 height 18
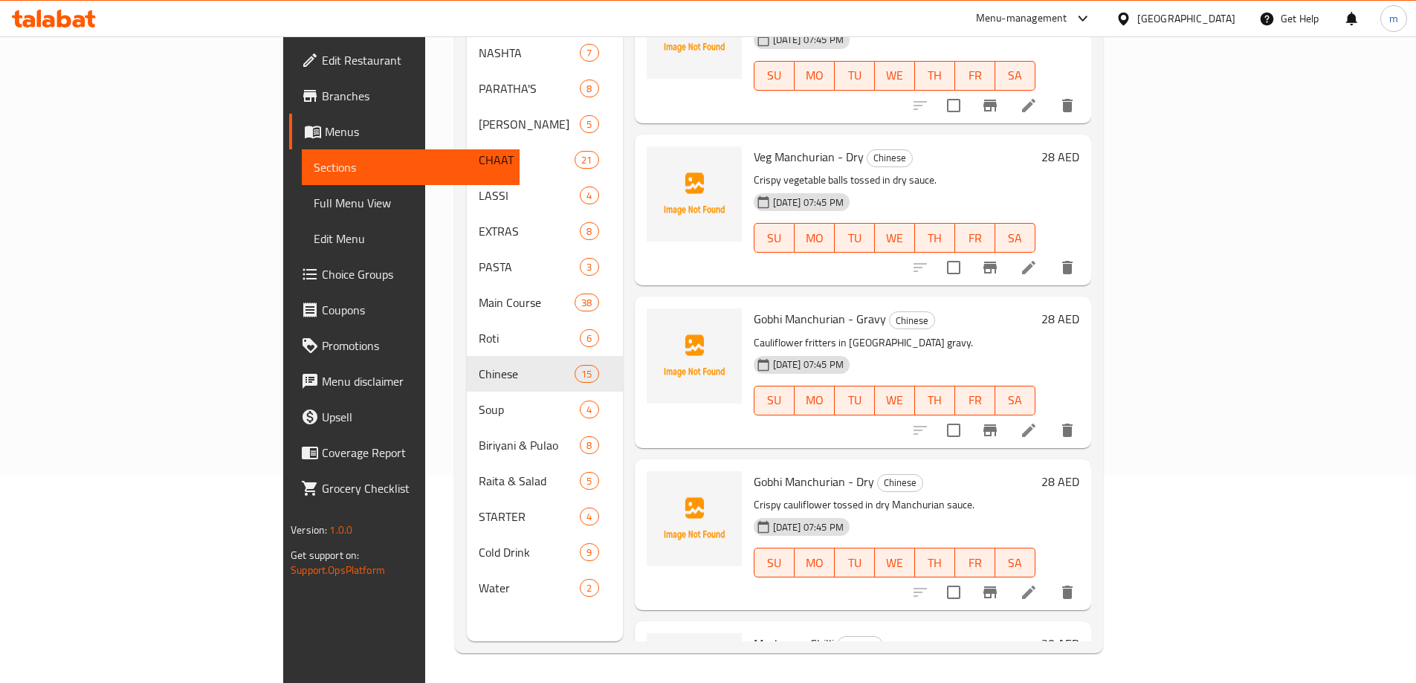
scroll to position [875, 0]
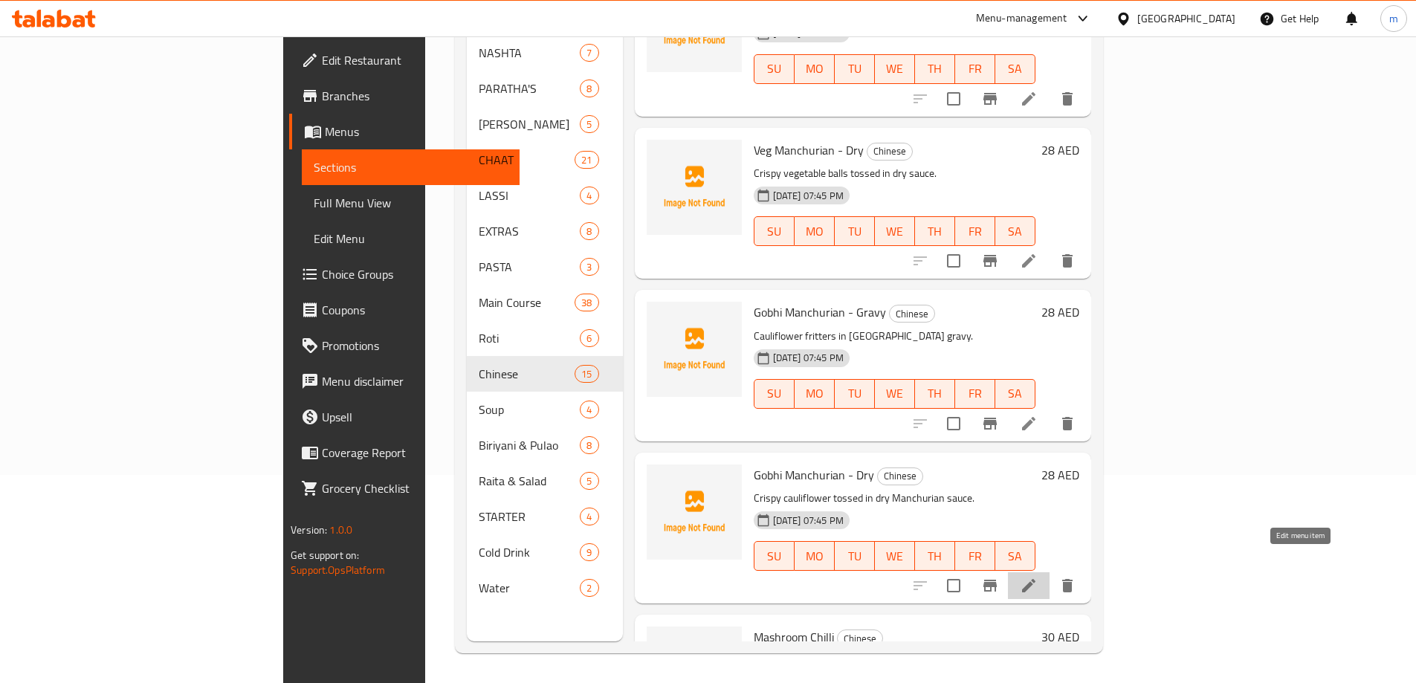
click at [1038, 577] on icon at bounding box center [1029, 586] width 18 height 18
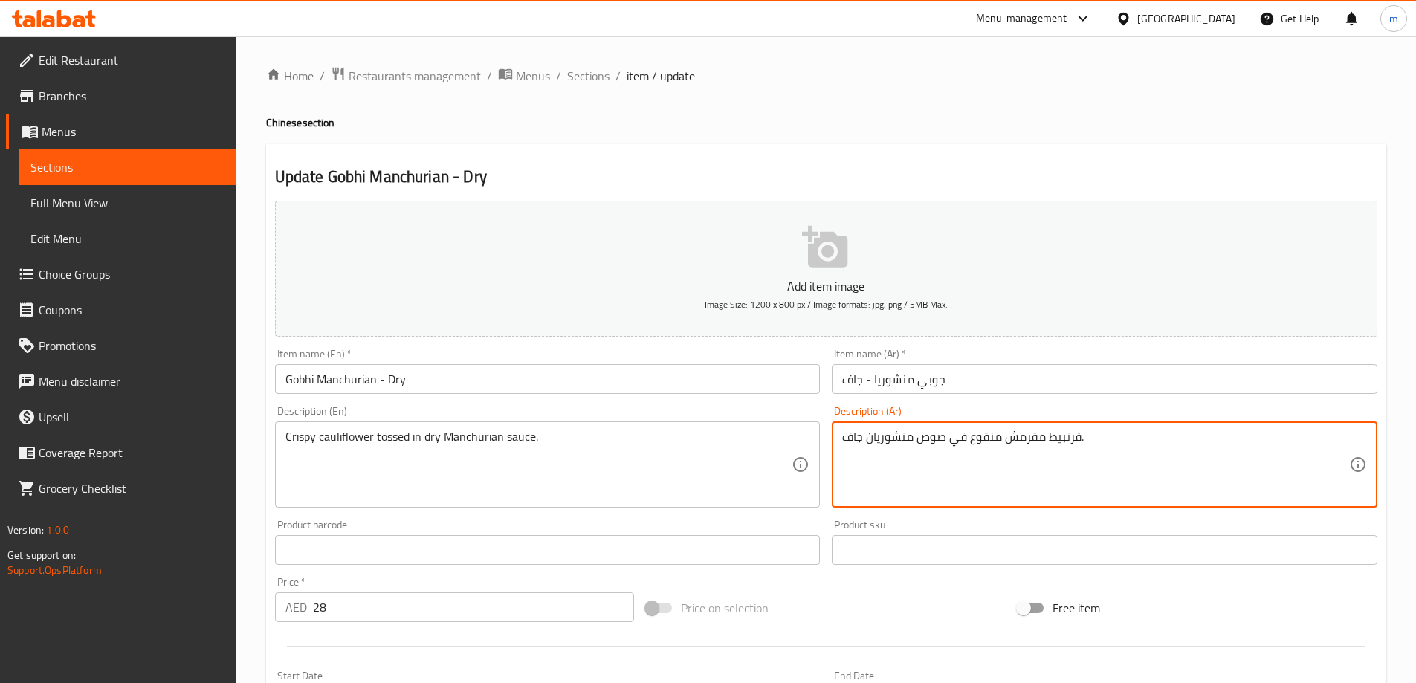
drag, startPoint x: 1000, startPoint y: 435, endPoint x: 967, endPoint y: 441, distance: 34.0
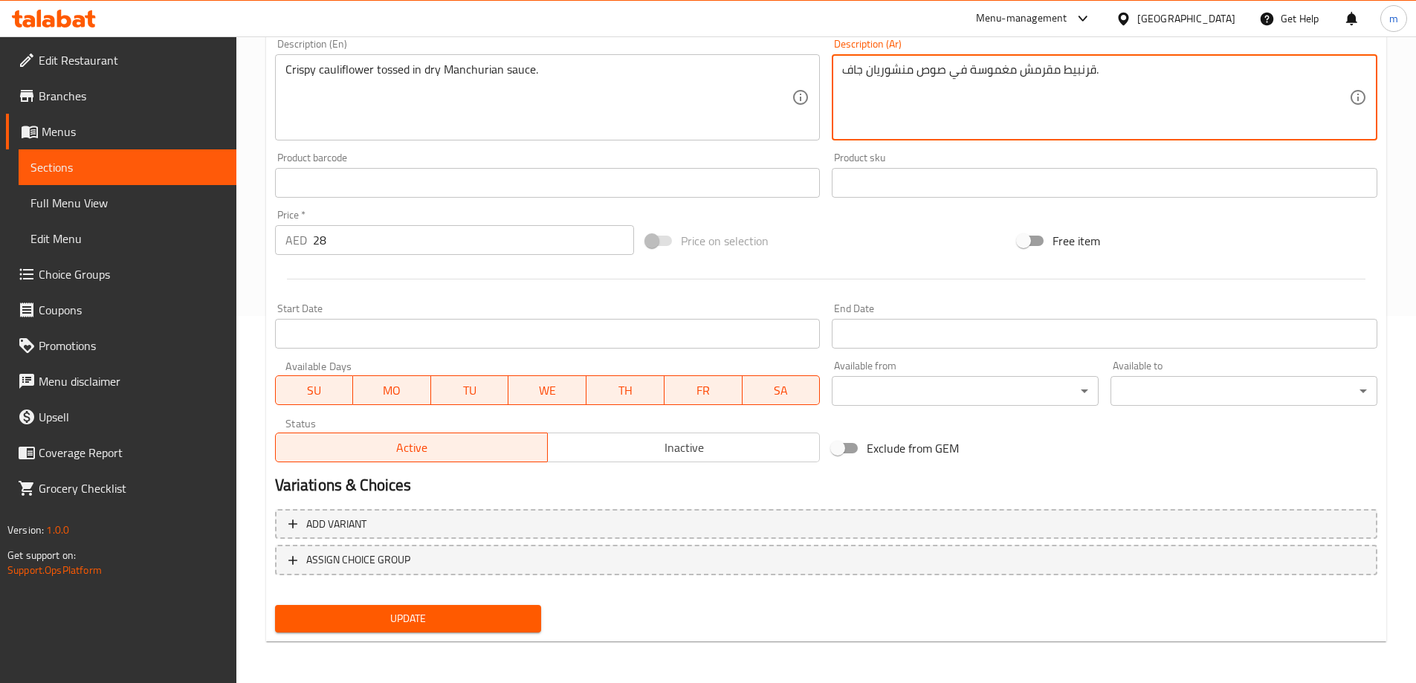
type textarea "قرنبيط مقرمش مغموسة في صوص منشوريان جاف."
click at [488, 621] on span "Update" at bounding box center [408, 618] width 243 height 19
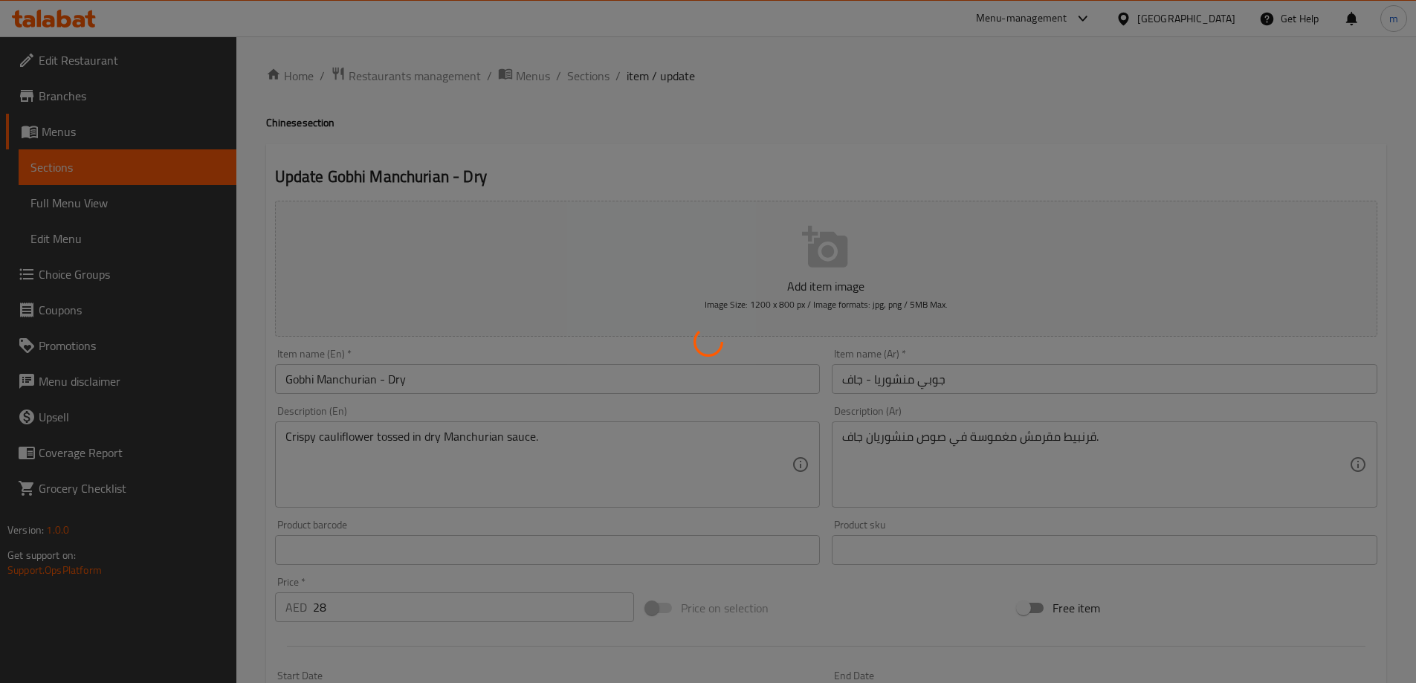
click at [596, 77] on div at bounding box center [708, 341] width 1416 height 683
click at [648, 111] on div at bounding box center [708, 341] width 1416 height 683
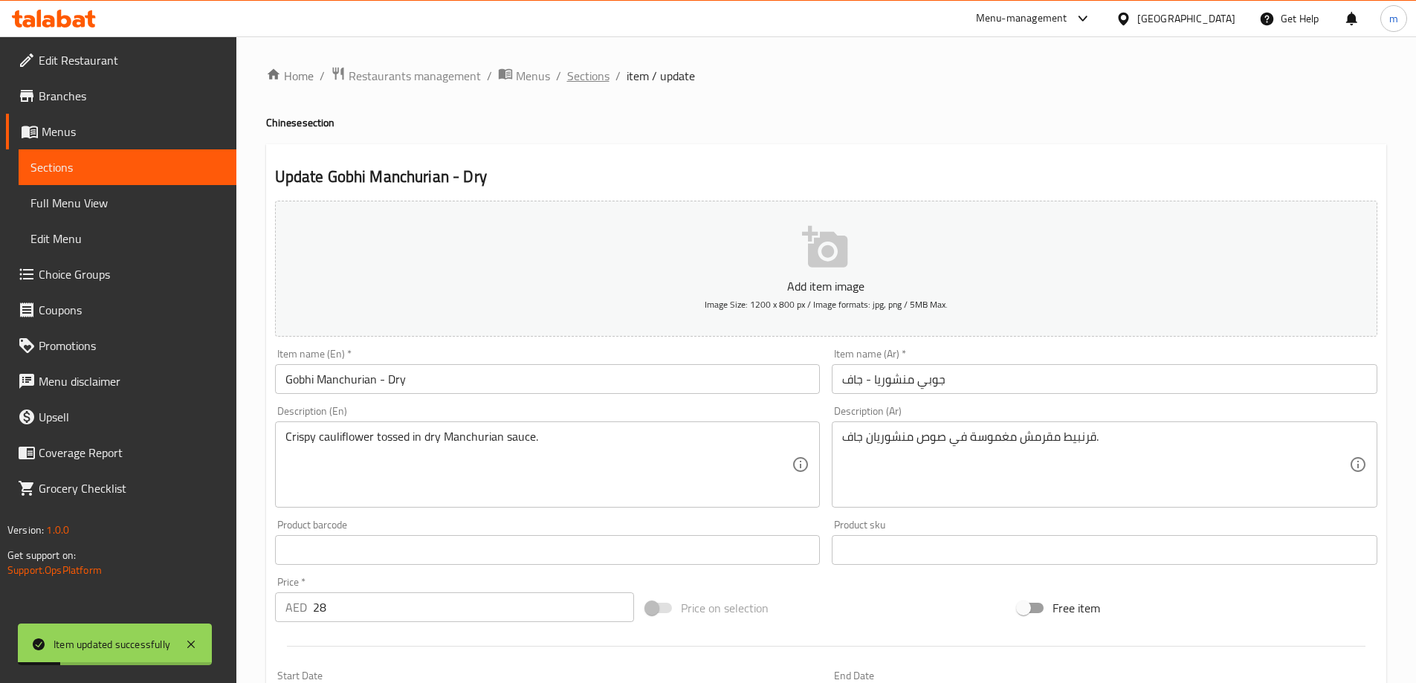
click at [603, 76] on span "Sections" at bounding box center [588, 76] width 42 height 18
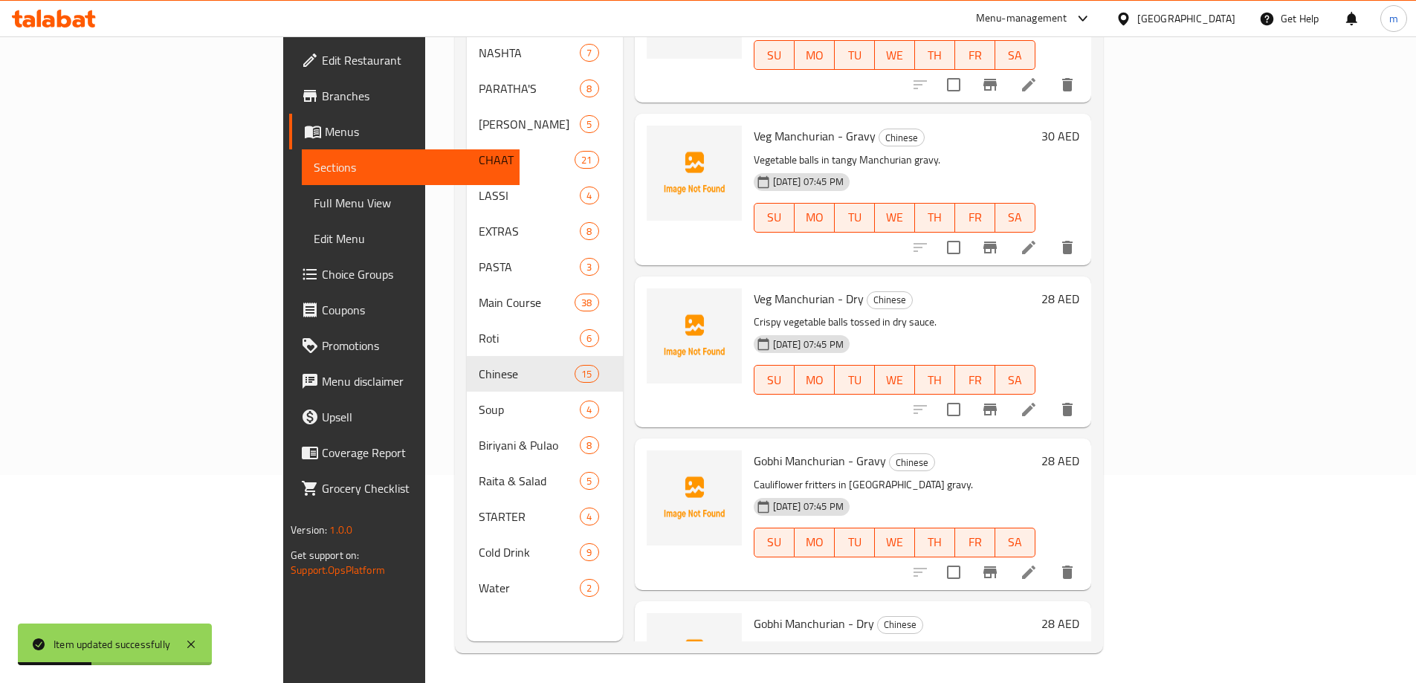
scroll to position [1376, 0]
click at [1049, 396] on li at bounding box center [1029, 409] width 42 height 27
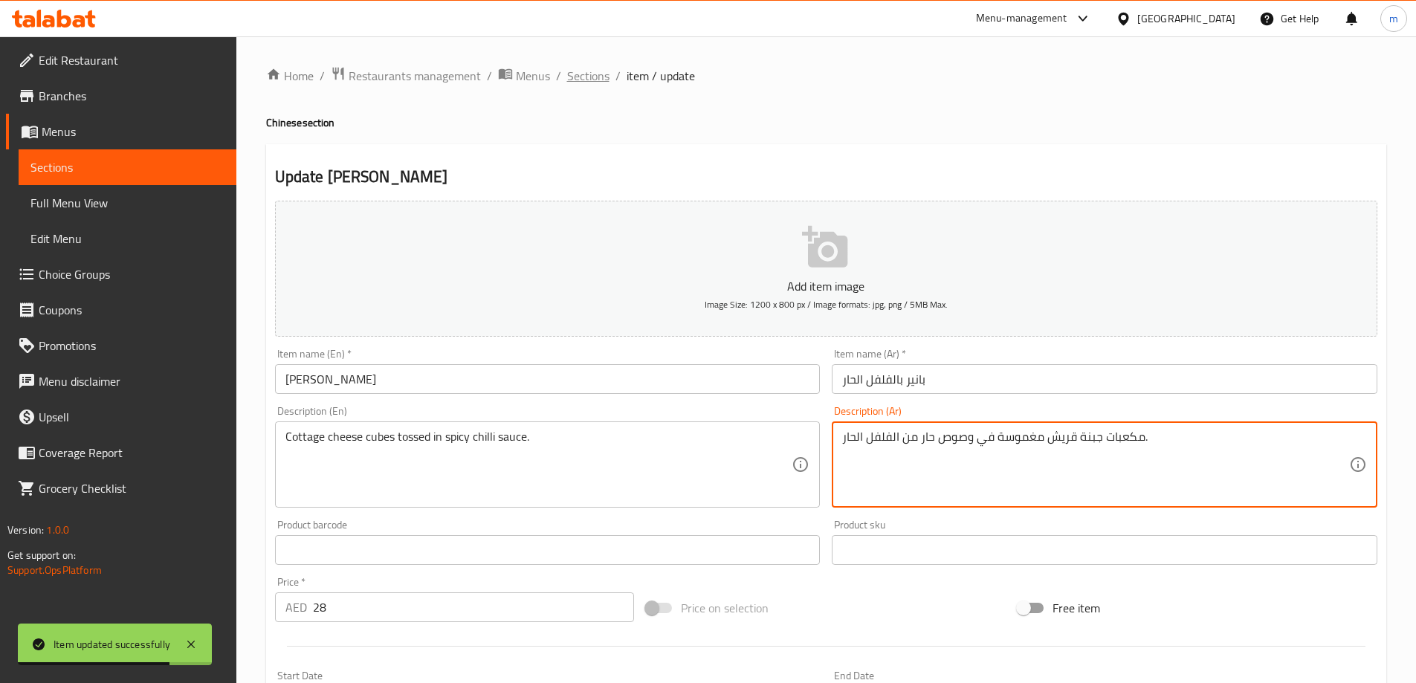
click at [607, 79] on ol "Home / Restaurants management / Menus / Sections / item / update" at bounding box center [826, 75] width 1120 height 19
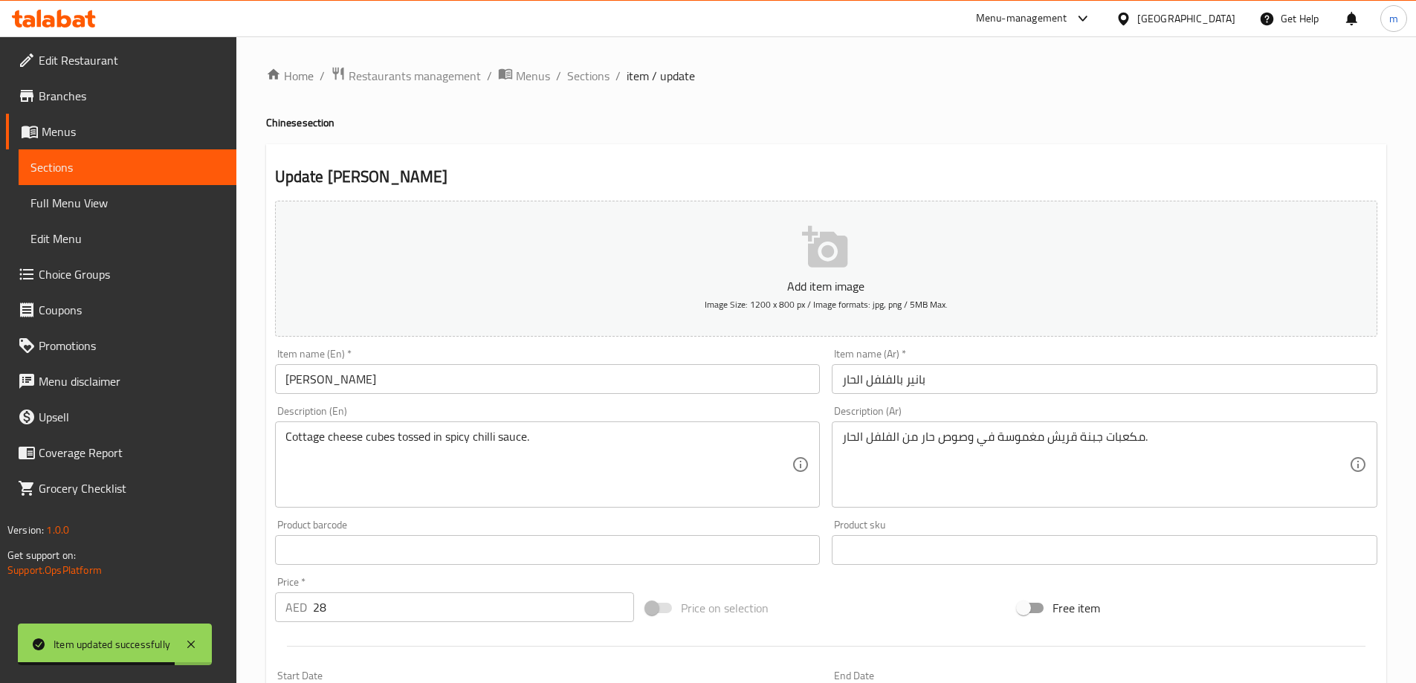
click at [603, 78] on span "Sections" at bounding box center [588, 76] width 42 height 18
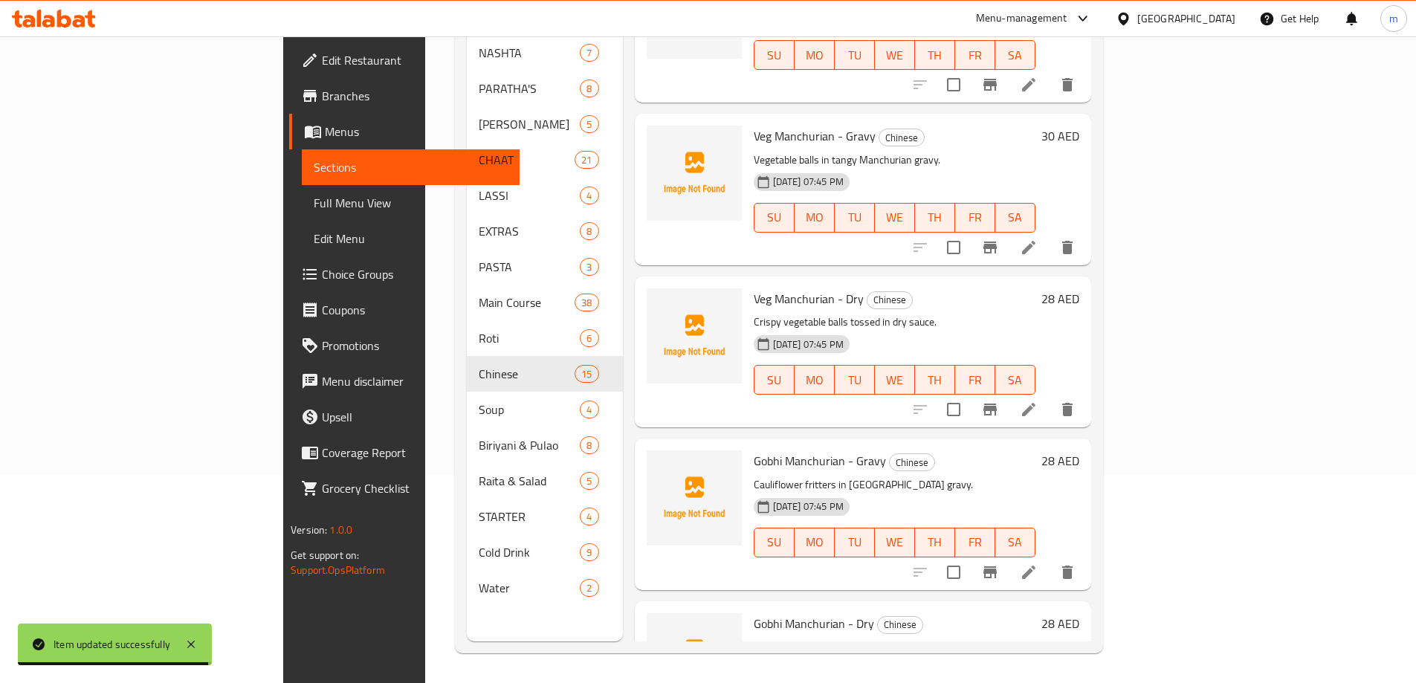
scroll to position [1376, 0]
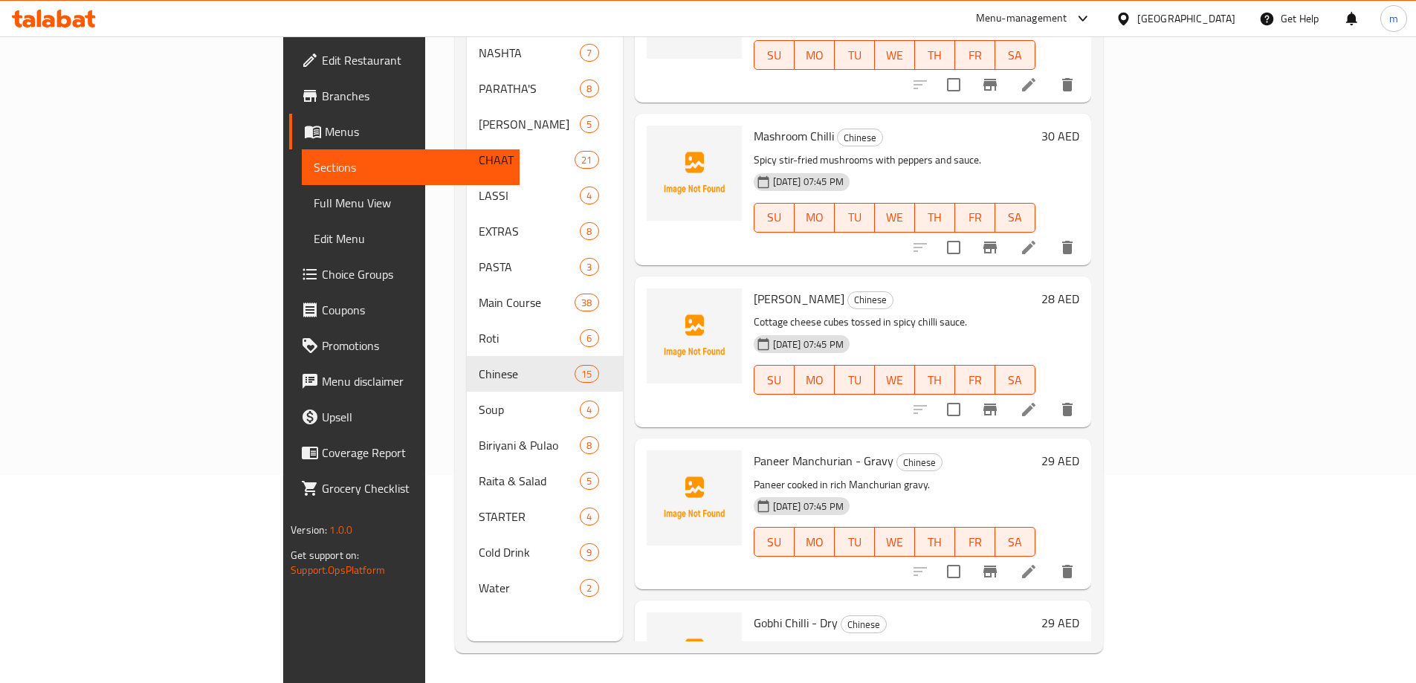
click at [1049, 396] on li at bounding box center [1029, 409] width 42 height 27
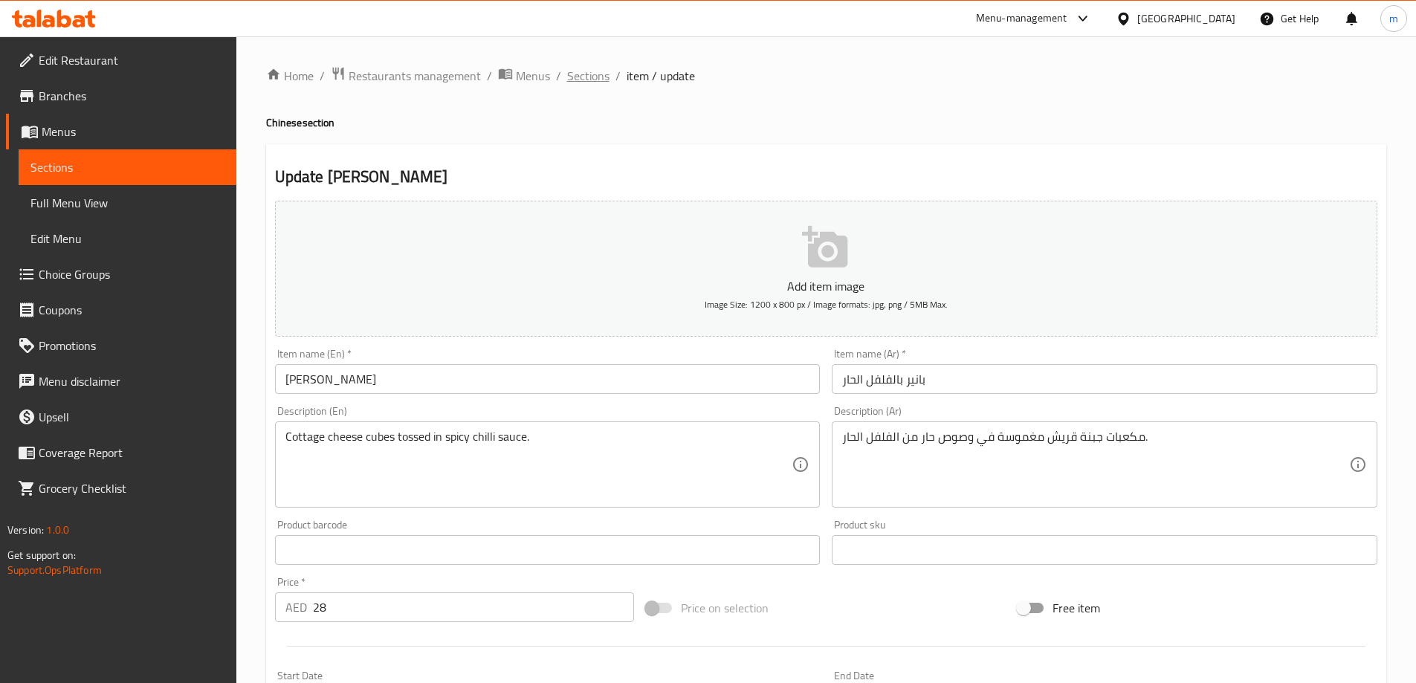
click at [580, 71] on span "Sections" at bounding box center [588, 76] width 42 height 18
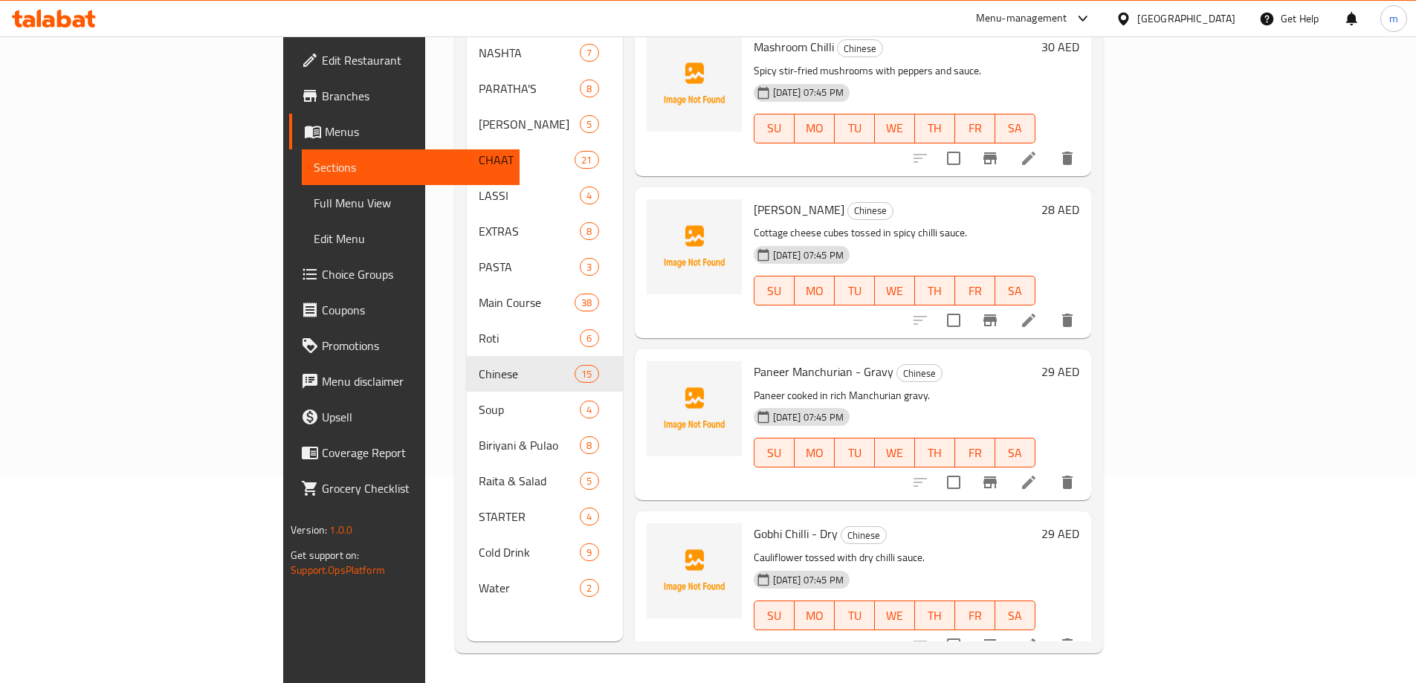
scroll to position [1486, 0]
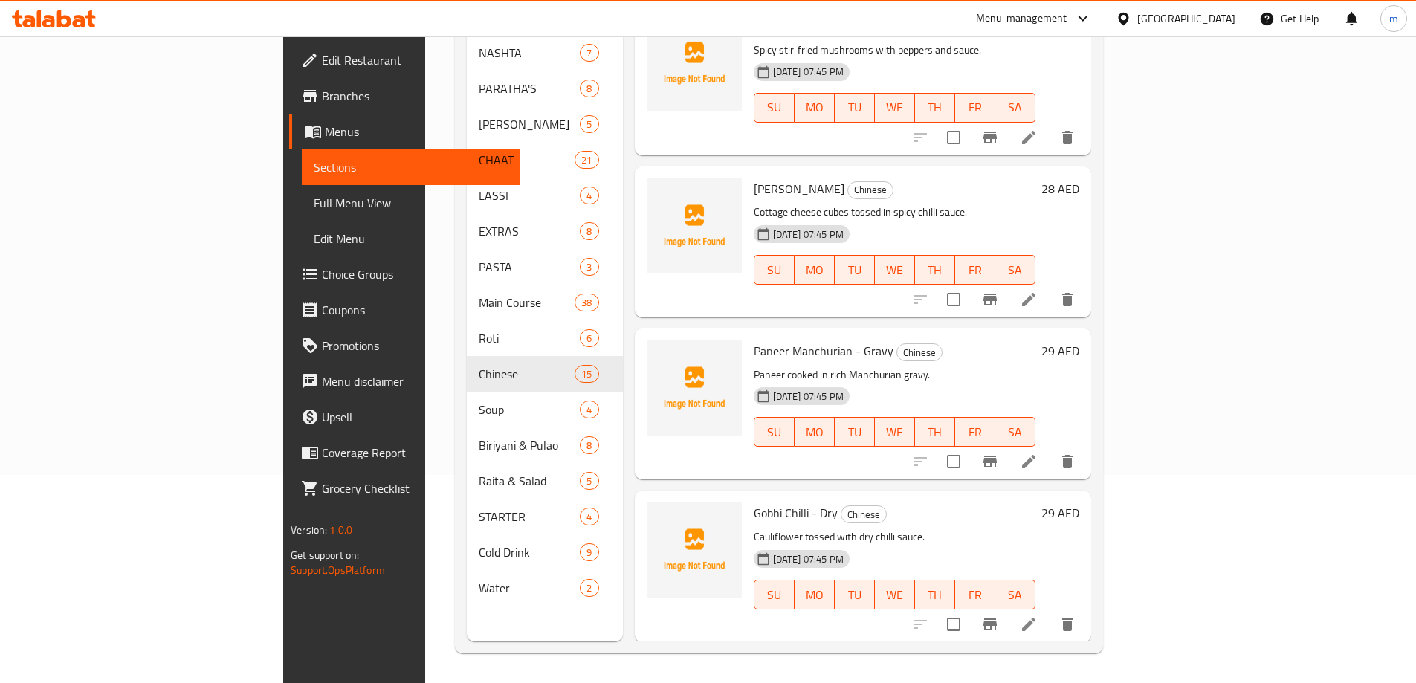
click at [1038, 453] on icon at bounding box center [1029, 462] width 18 height 18
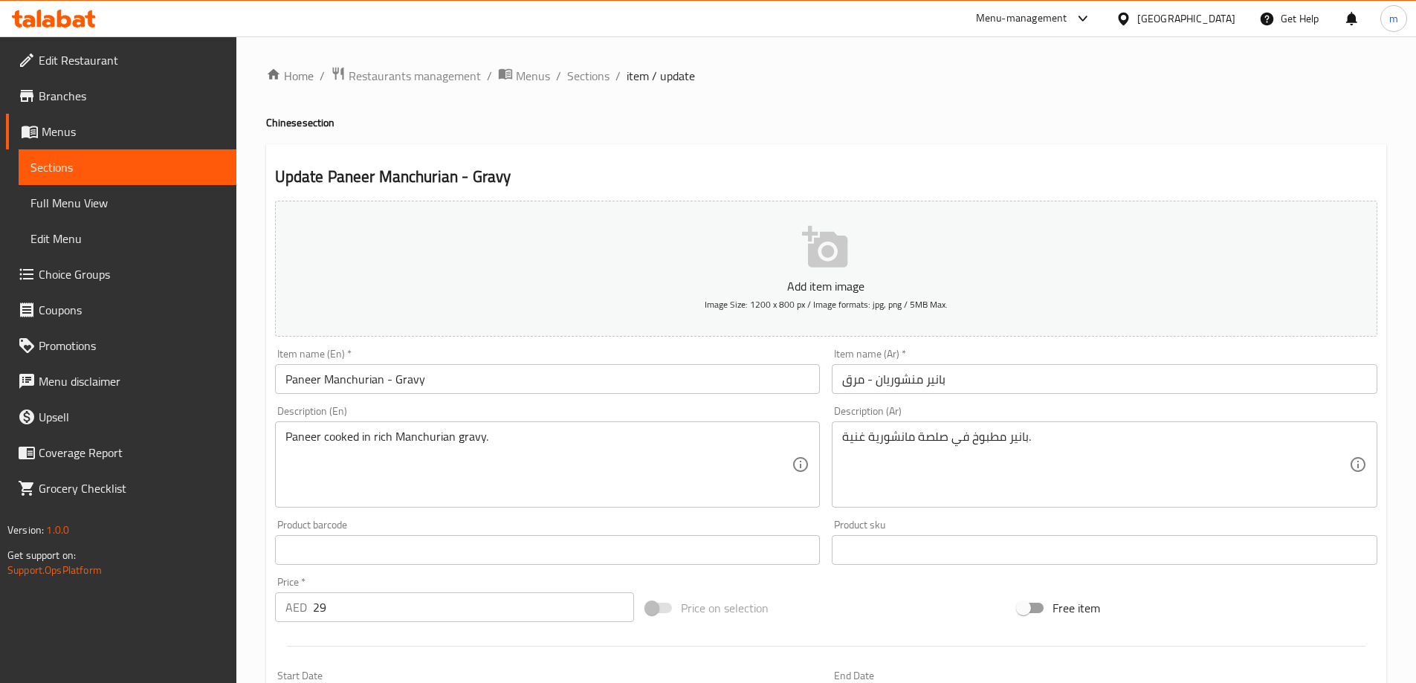
click at [1226, 388] on input "بانير منشوريان - مرق" at bounding box center [1105, 379] width 546 height 30
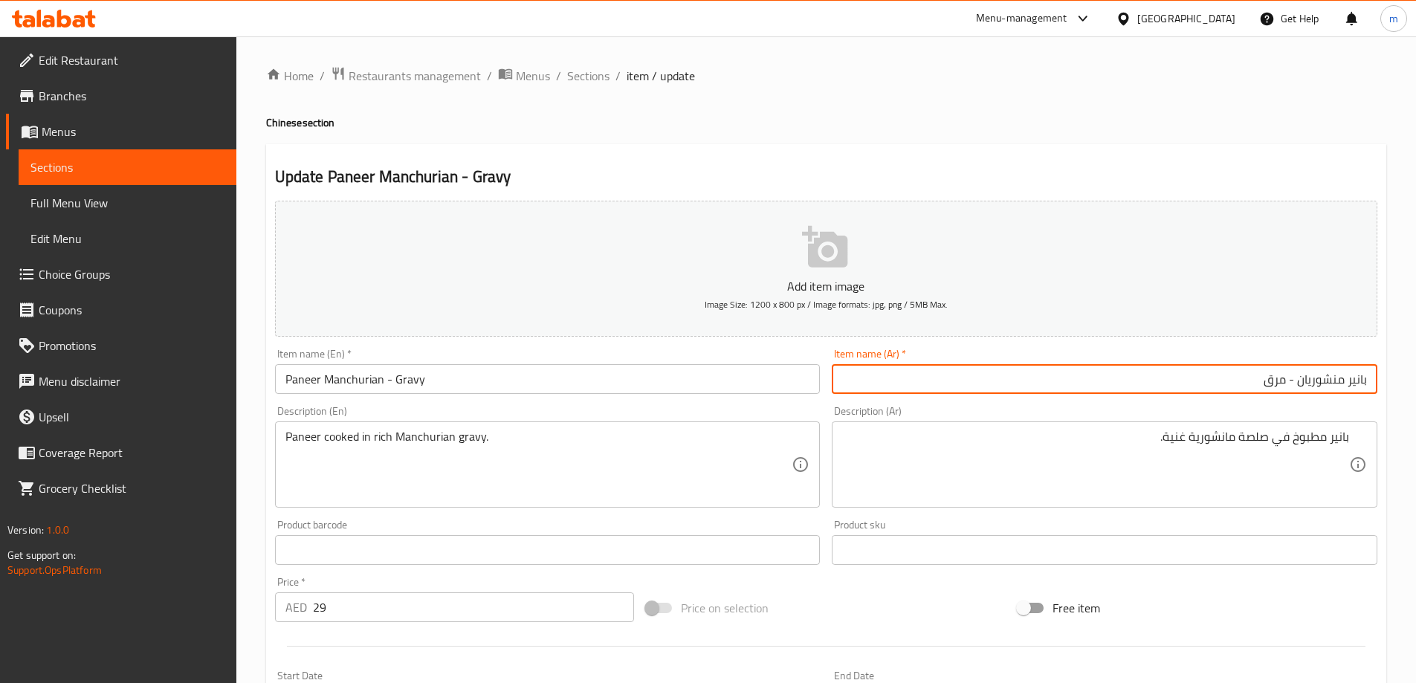
click at [1161, 384] on input "بانير منشوريان - مرق" at bounding box center [1105, 379] width 546 height 30
type input "بانير منشوريان - جريفي"
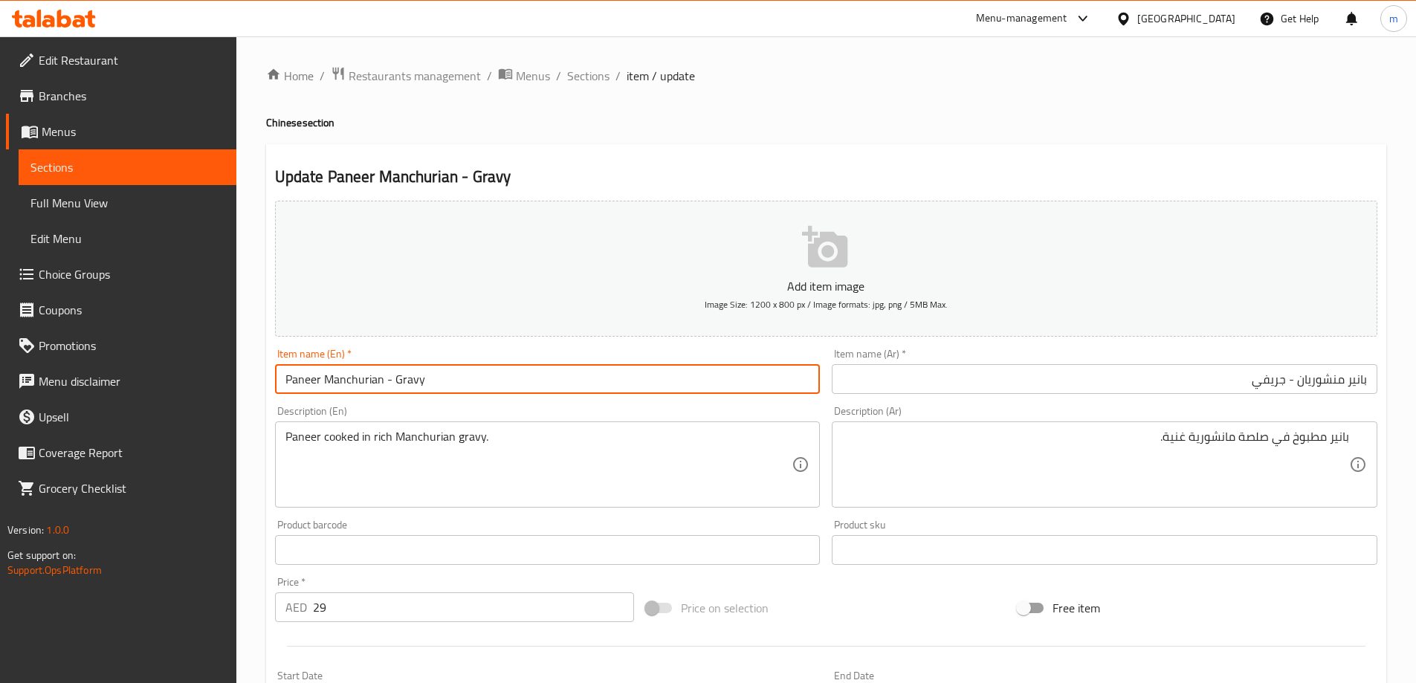
click at [380, 379] on input "Paneer Manchurian - Gravy" at bounding box center [548, 379] width 546 height 30
click at [410, 377] on input "Paneer Manchurian - Gravy" at bounding box center [548, 379] width 546 height 30
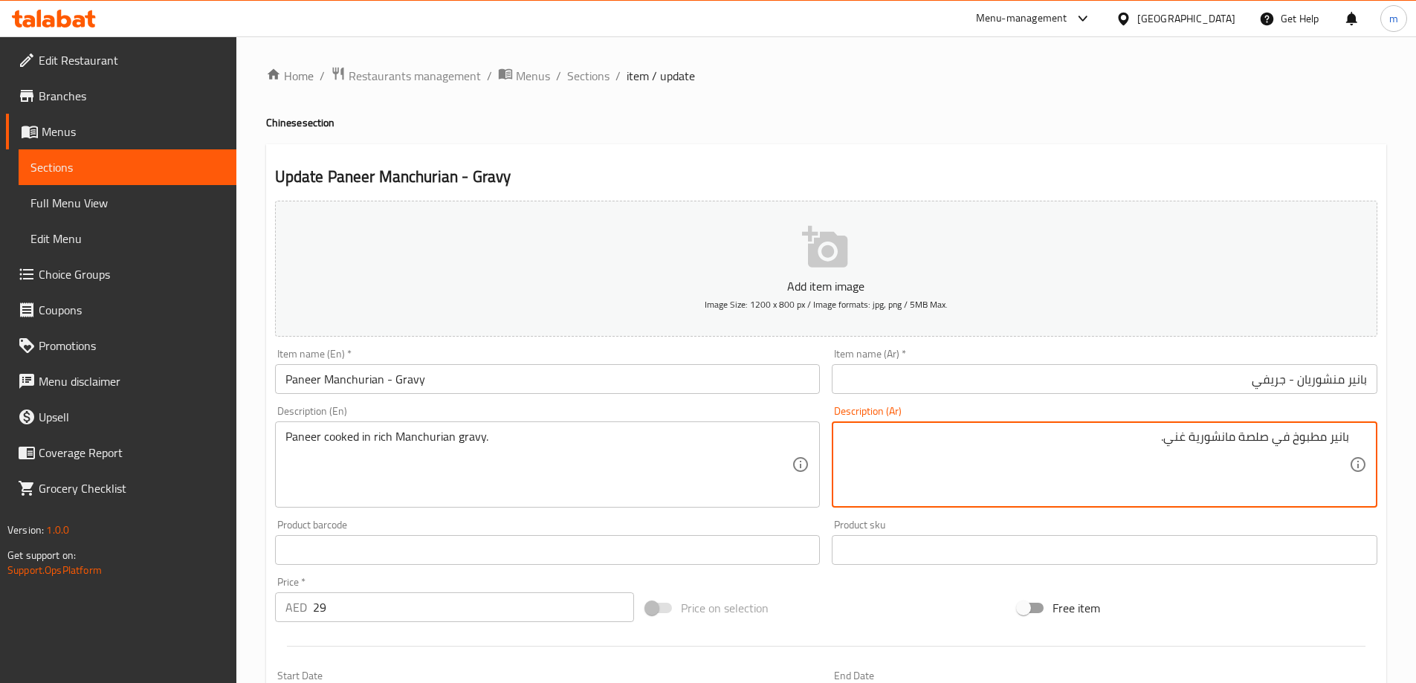
click at [1244, 438] on textarea "بانير مطبوخ في صلصة مانشورية غني." at bounding box center [1095, 465] width 507 height 71
drag, startPoint x: 1241, startPoint y: 436, endPoint x: 1267, endPoint y: 441, distance: 26.5
click at [1267, 441] on textarea "بانير مطبوخ في صلصة مانشورية غني." at bounding box center [1095, 465] width 507 height 71
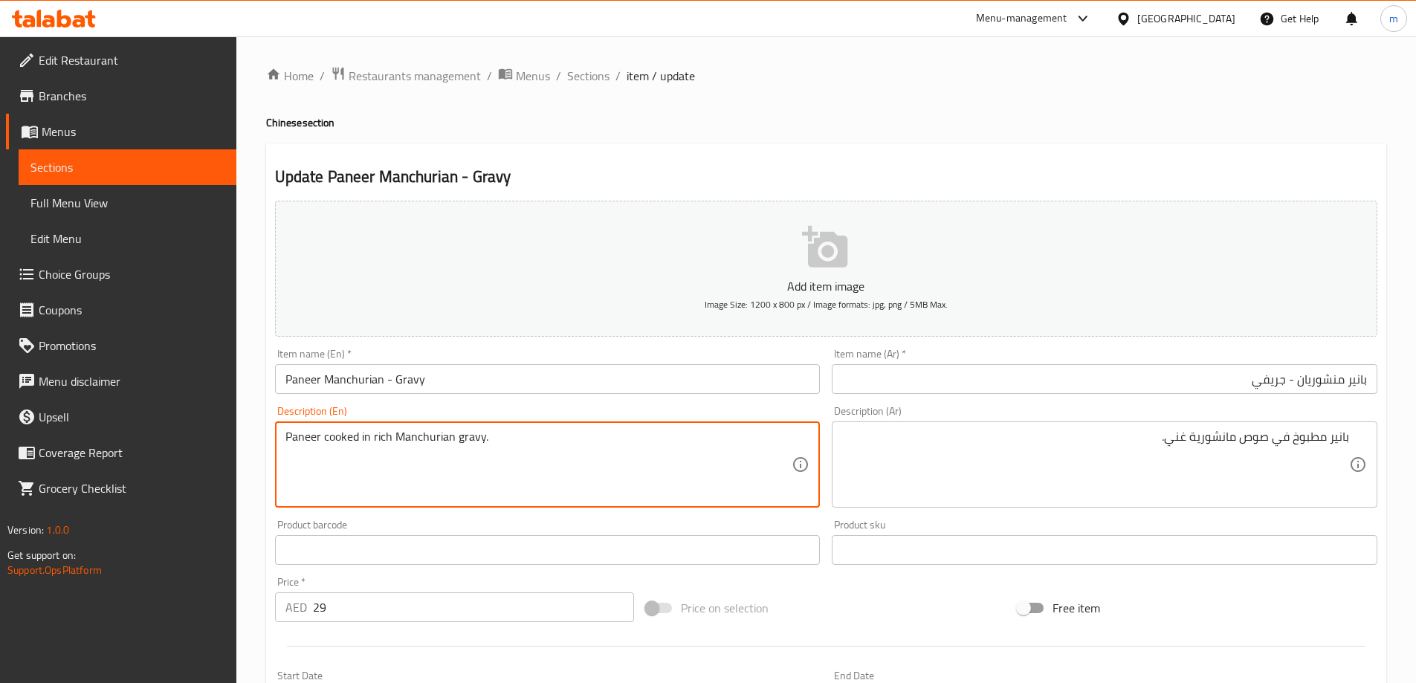
click at [434, 437] on textarea "Paneer cooked in rich Manchurian gravy." at bounding box center [538, 465] width 507 height 71
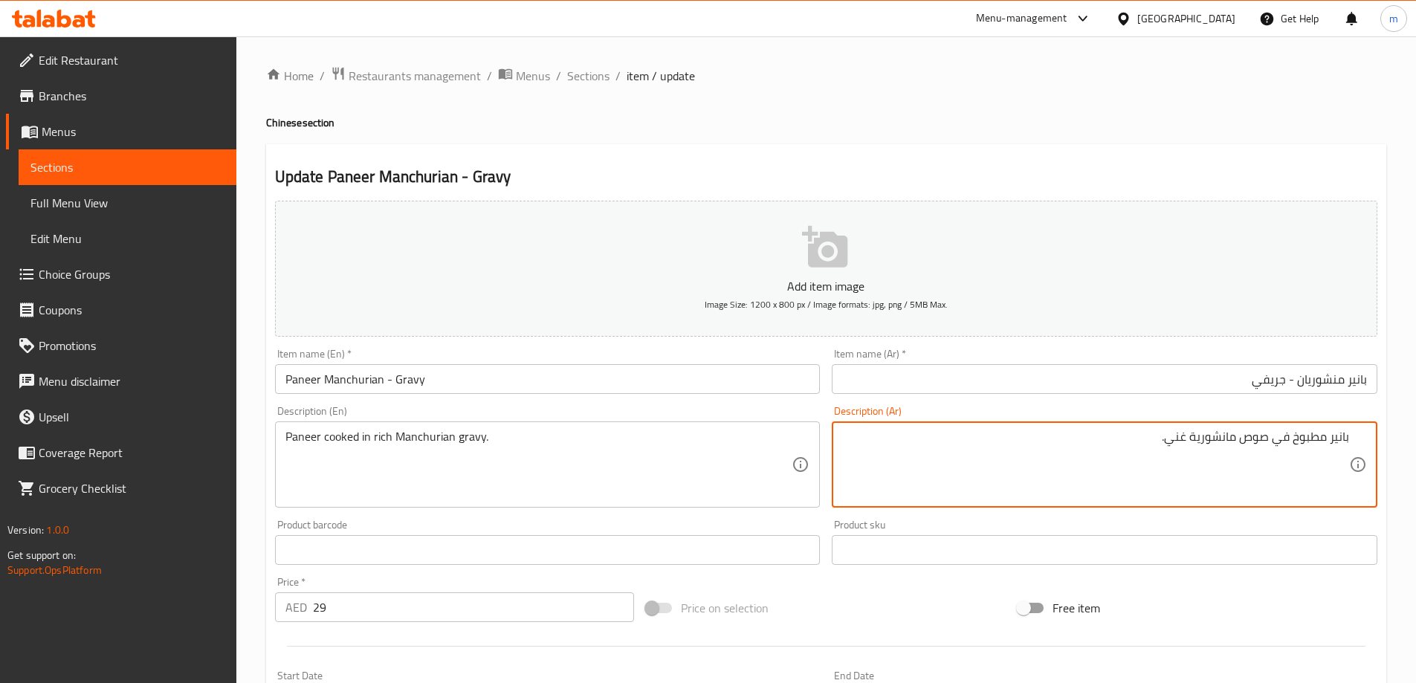
drag, startPoint x: 1191, startPoint y: 432, endPoint x: 1234, endPoint y: 445, distance: 45.1
paste textarea "نشوريان"
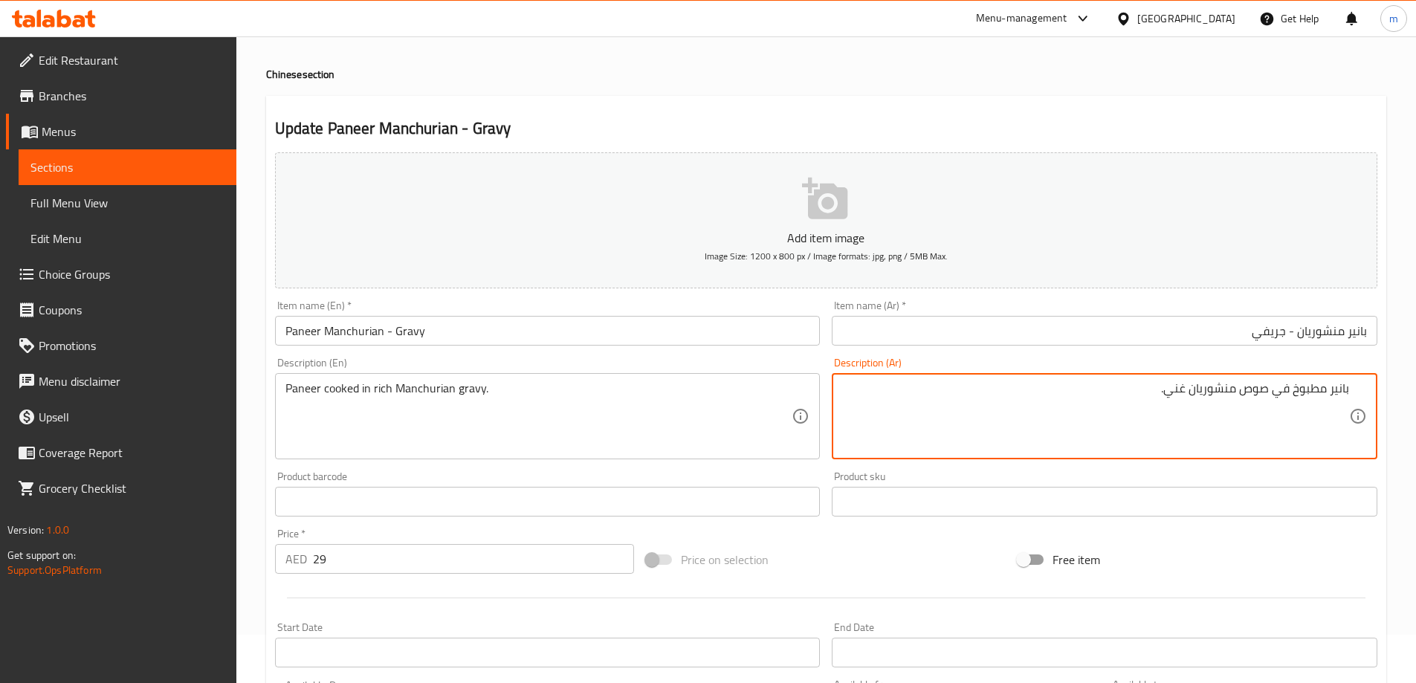
scroll to position [74, 0]
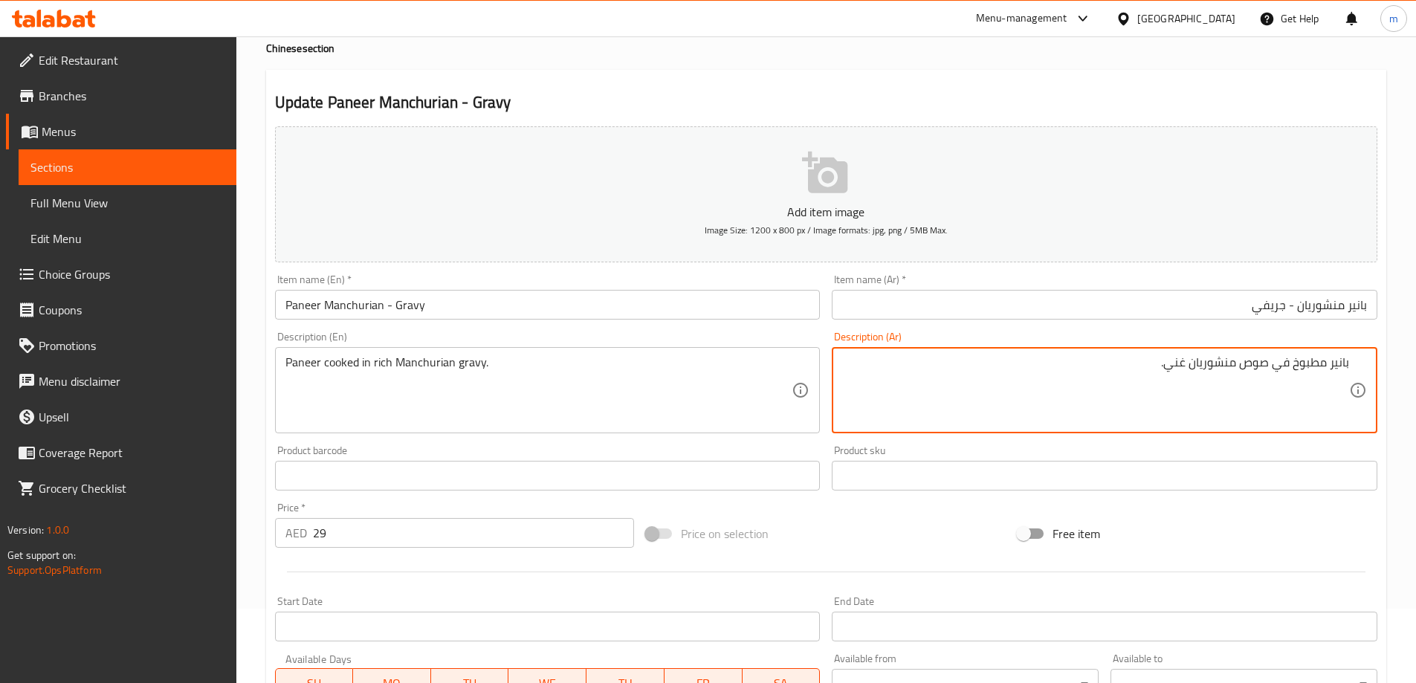
drag, startPoint x: 1243, startPoint y: 363, endPoint x: 1269, endPoint y: 368, distance: 27.1
click at [1269, 368] on textarea "بانير مطبوخ في صوص منشوريان غني." at bounding box center [1095, 390] width 507 height 71
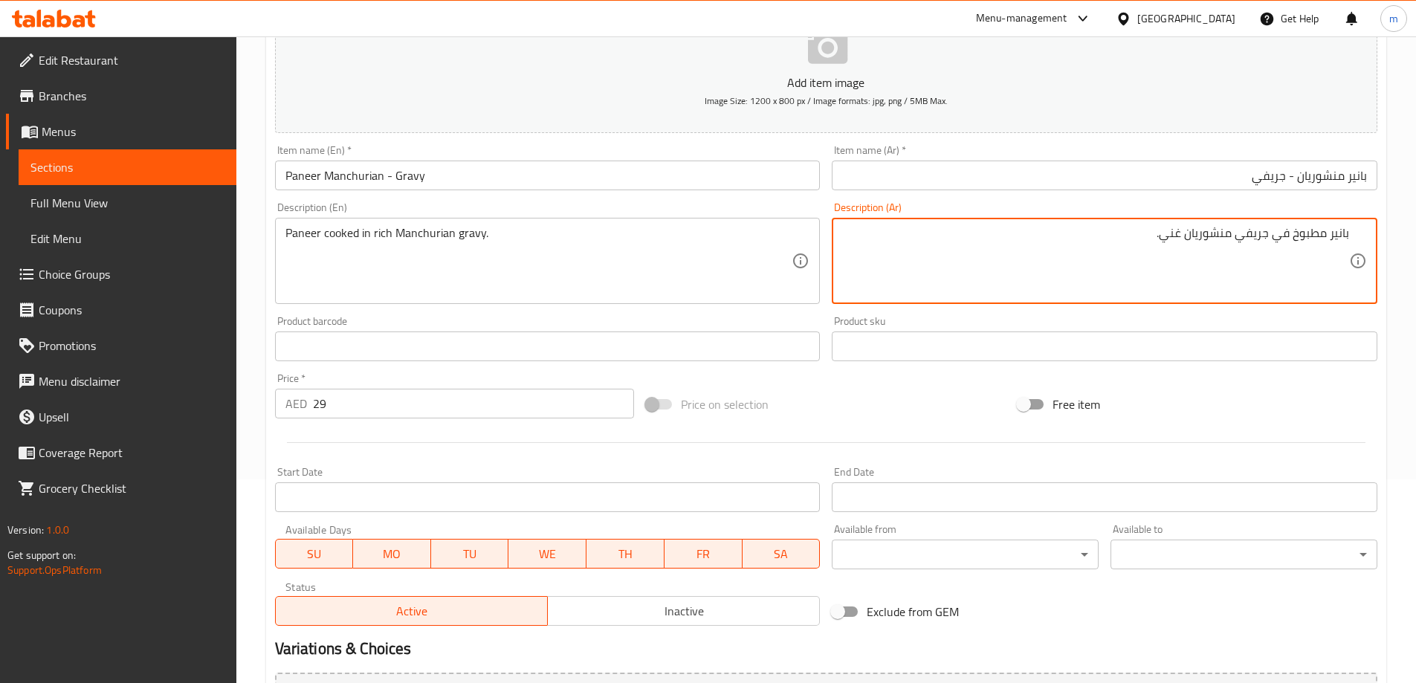
scroll to position [367, 0]
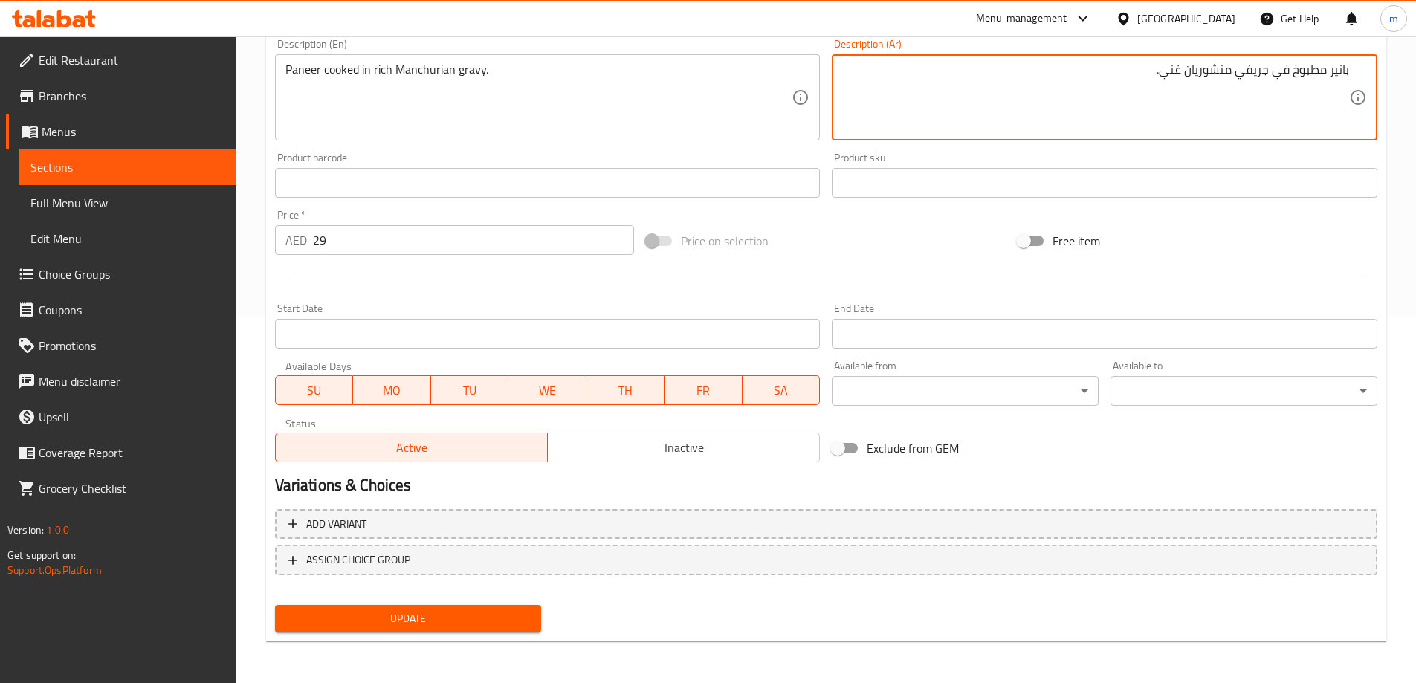
type textarea "بانير مطبوخ في جريفي منشوريان غني."
click at [482, 620] on span "Update" at bounding box center [408, 618] width 243 height 19
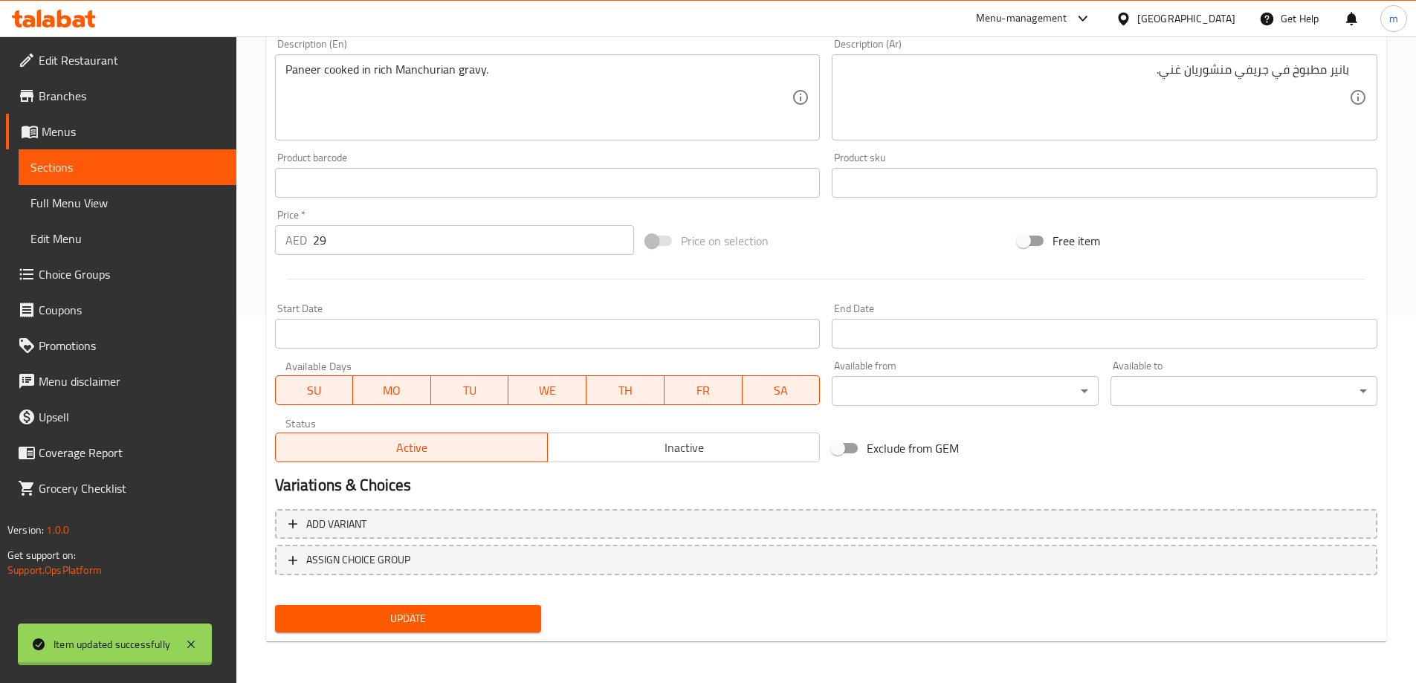
scroll to position [0, 0]
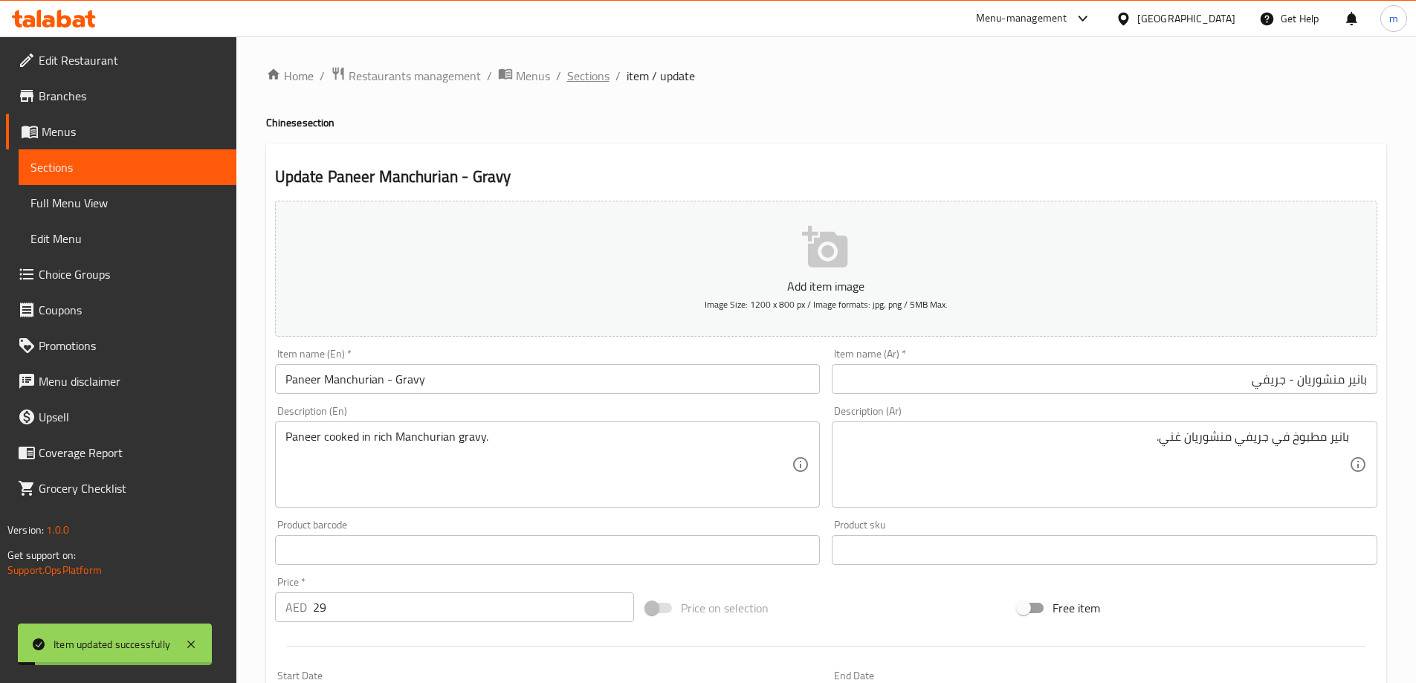
click at [574, 68] on span "Sections" at bounding box center [588, 76] width 42 height 18
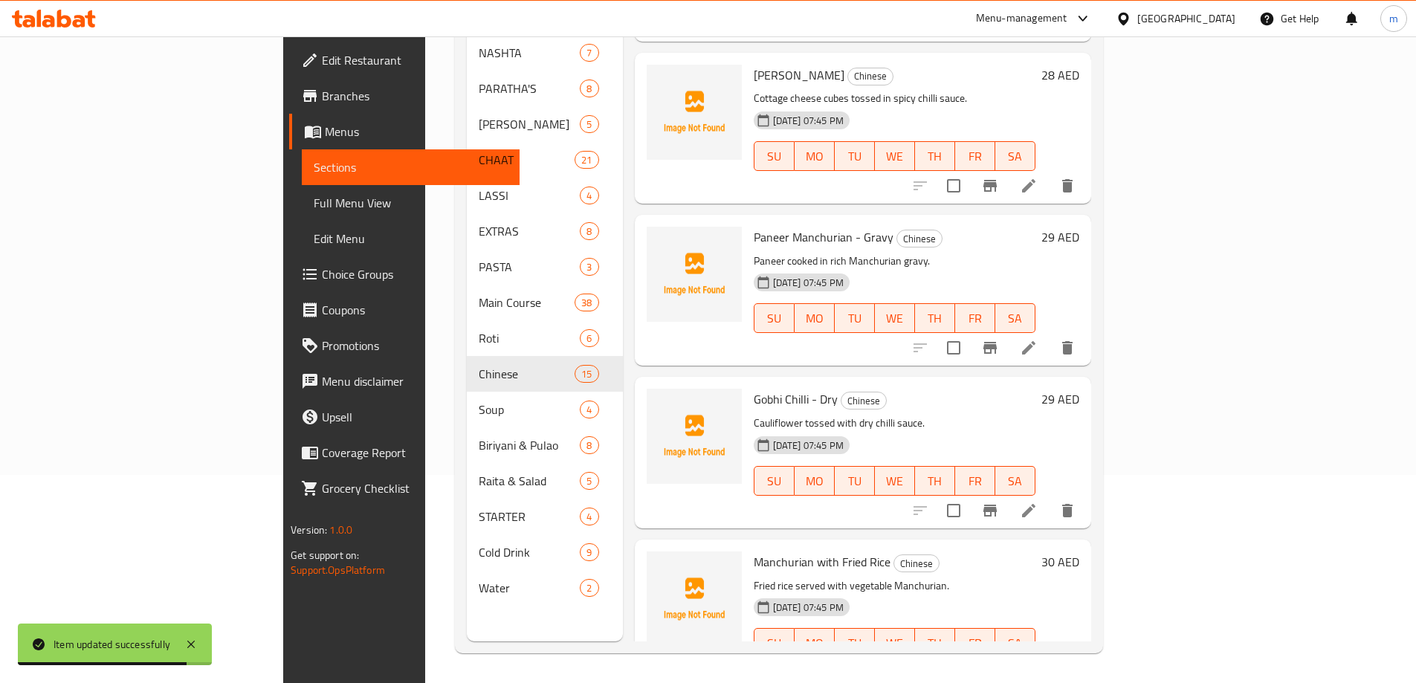
scroll to position [1635, 0]
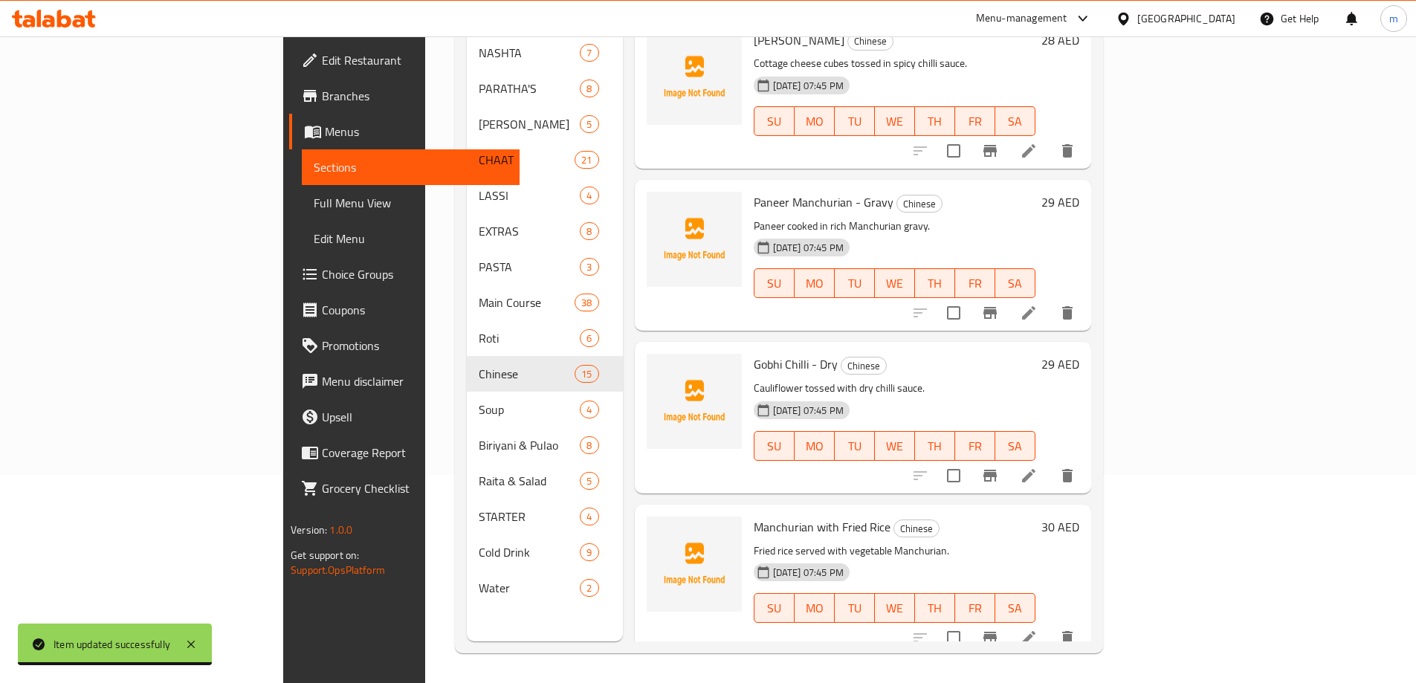
click at [1049, 462] on li at bounding box center [1029, 475] width 42 height 27
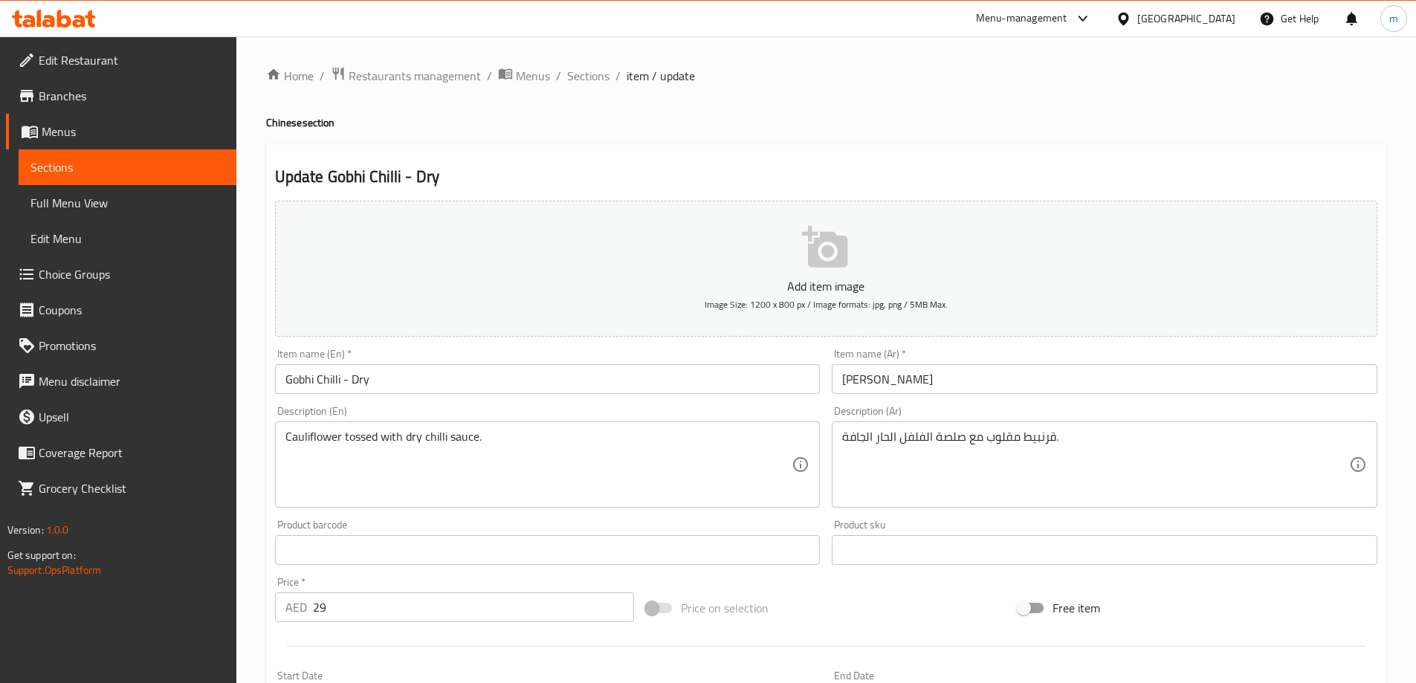
drag, startPoint x: 1217, startPoint y: 477, endPoint x: 1156, endPoint y: 431, distance: 75.8
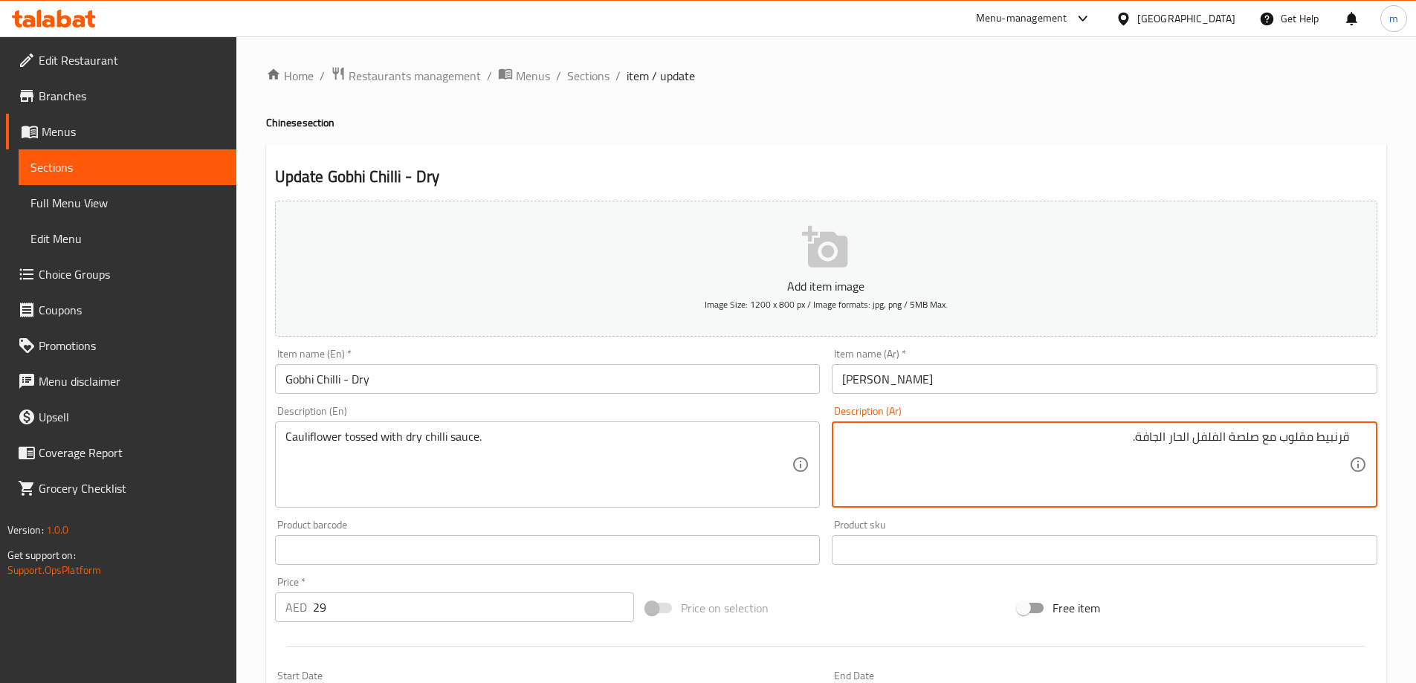
click at [1129, 379] on input "جوبي تشيلي جاف" at bounding box center [1105, 379] width 546 height 30
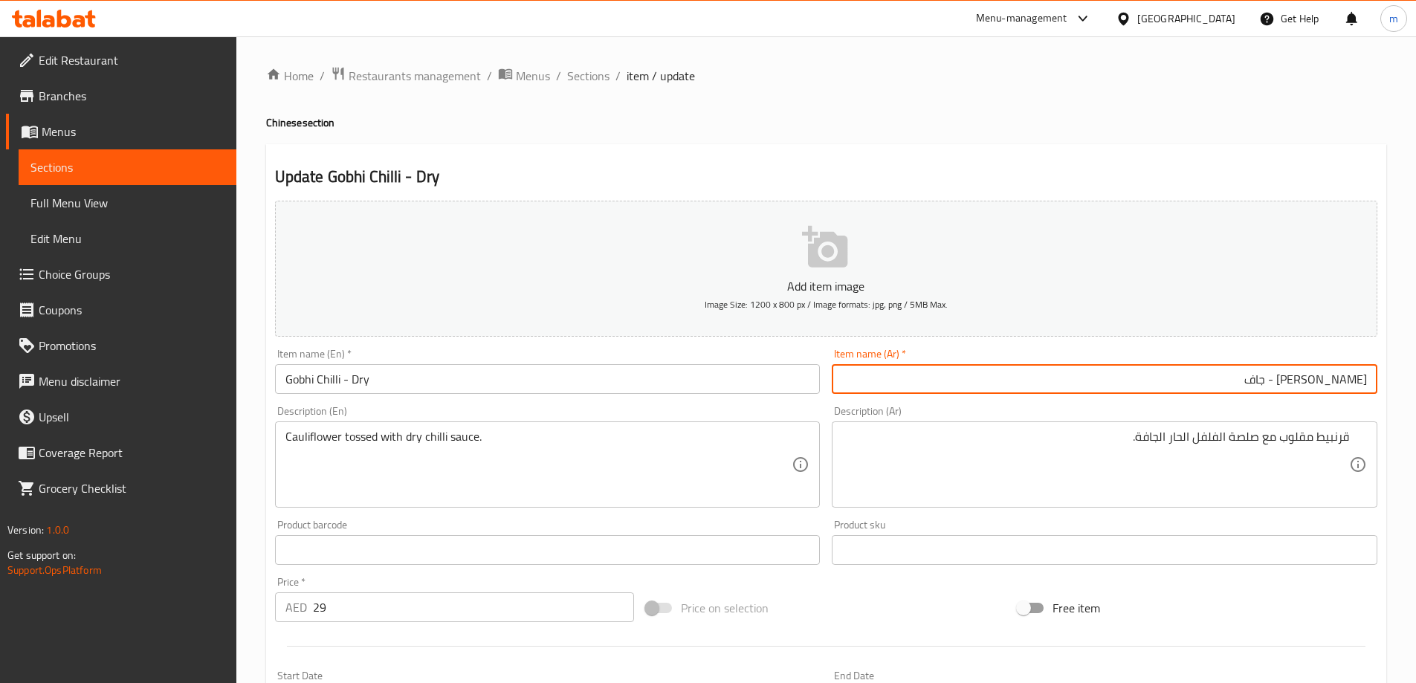
type input "[PERSON_NAME] - جاف"
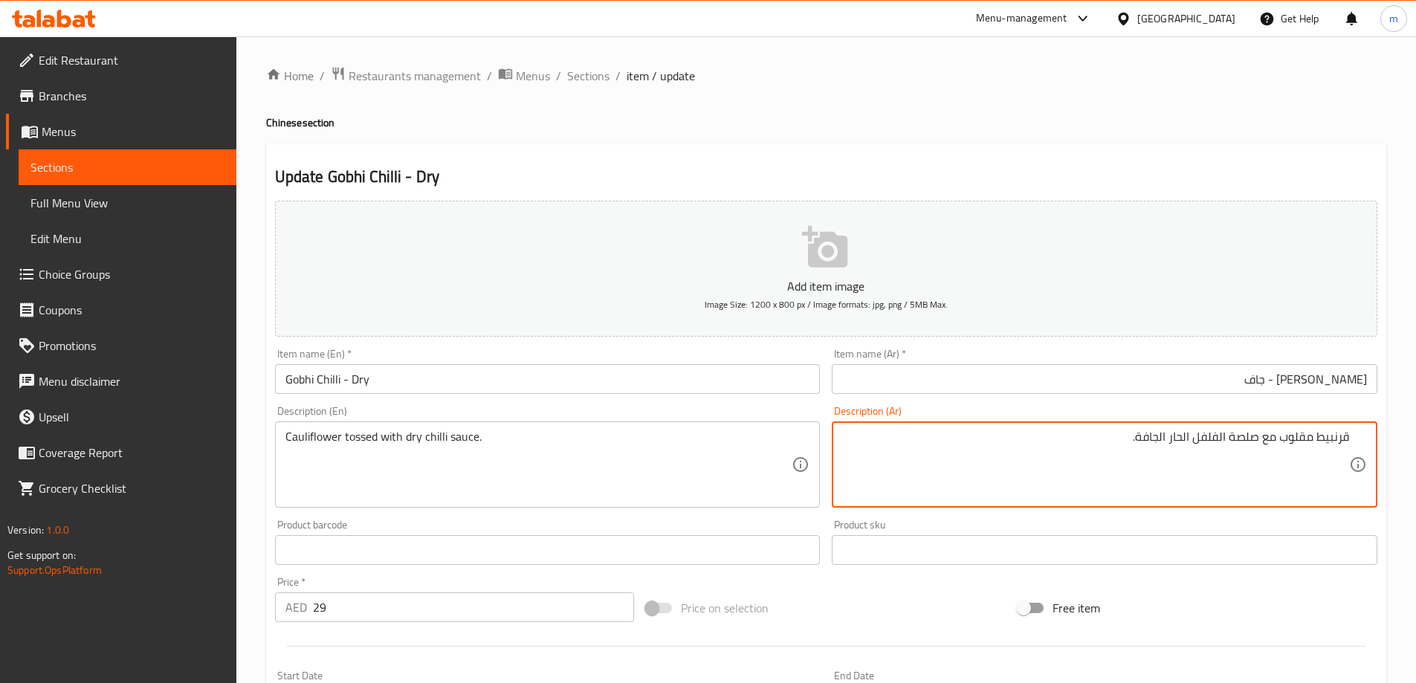
drag, startPoint x: 1281, startPoint y: 437, endPoint x: 1307, endPoint y: 448, distance: 28.3
click at [1307, 438] on textarea "قرنبيط مقلوب مع صلصة الفلفل الحار الجافة." at bounding box center [1095, 465] width 507 height 71
click at [1311, 437] on textarea "قرنبيط مقلوب مع صلصة الفلفل الحار الجافة." at bounding box center [1095, 465] width 507 height 71
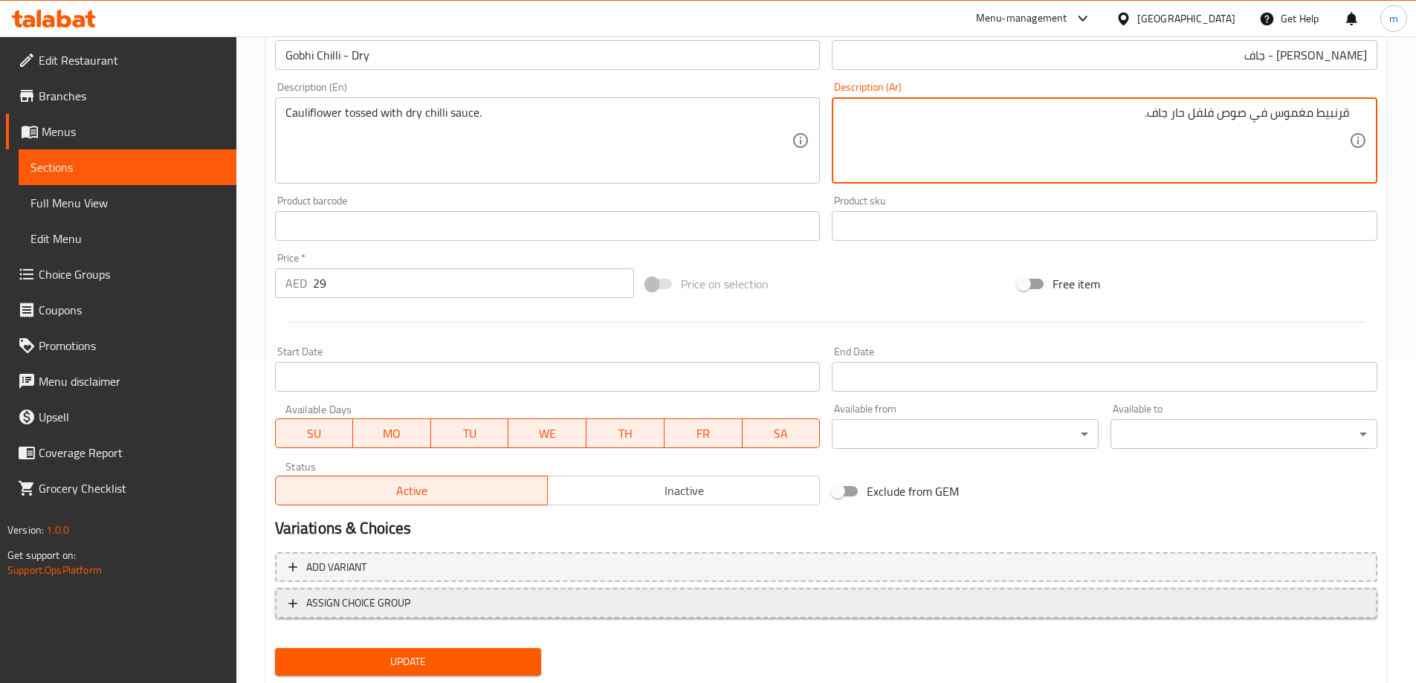
scroll to position [367, 0]
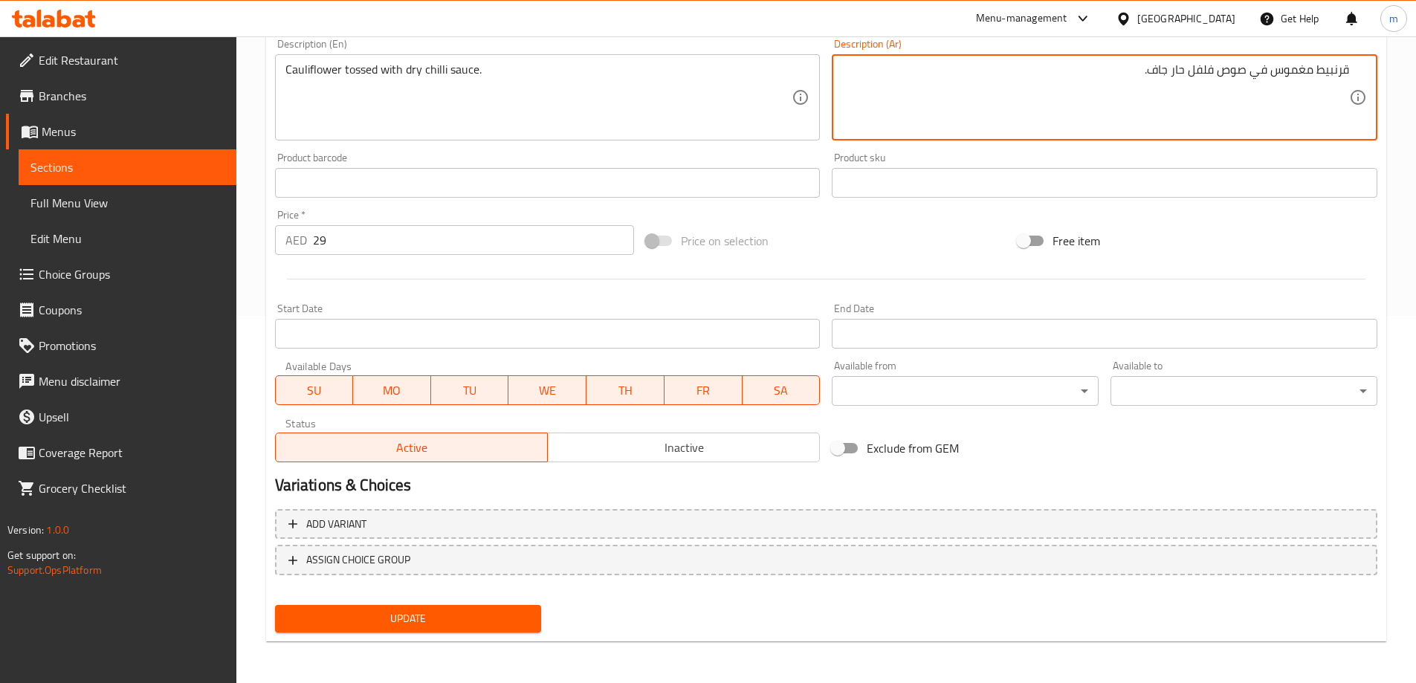
type textarea "قرنبيط مغموس في صوص فلفل حار جاف."
click at [421, 621] on span "Update" at bounding box center [408, 618] width 243 height 19
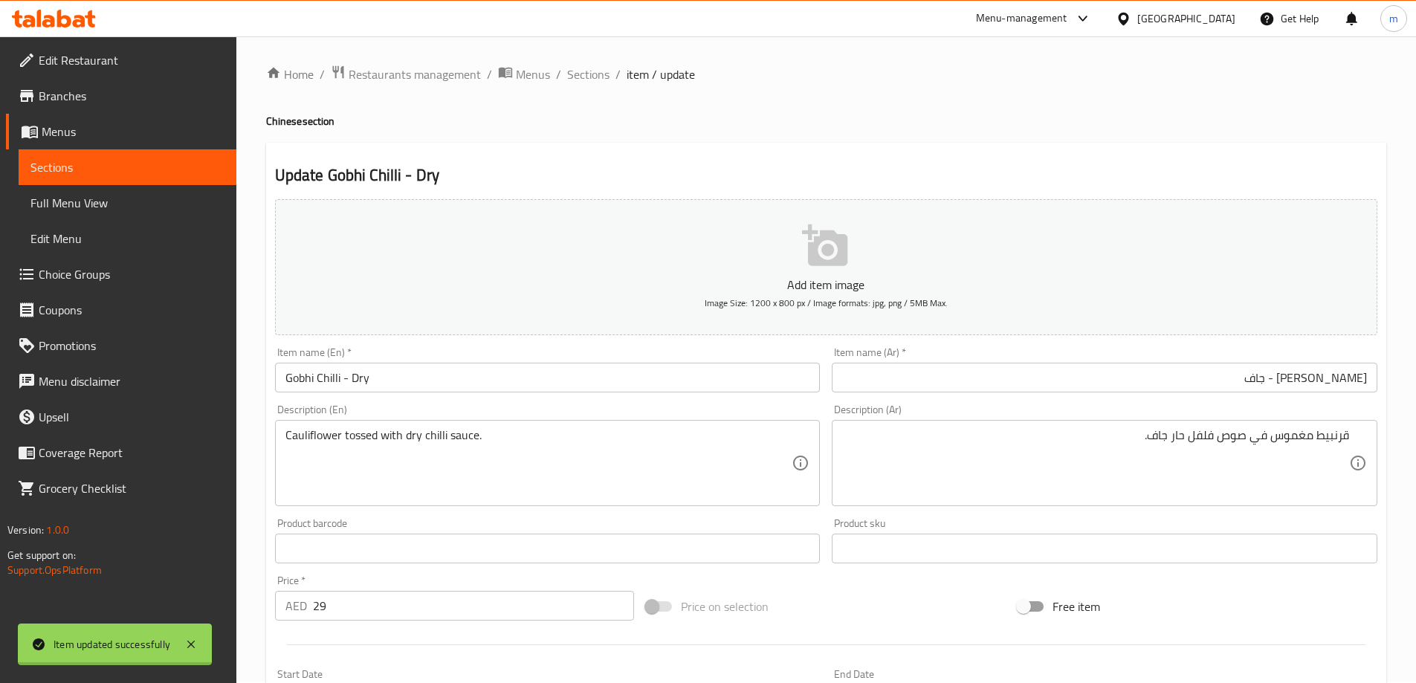
scroll to position [0, 0]
click at [696, 150] on div "Update Gobhi Chilli - Dry Add item image Image Size: 1200 x 800 px / Image form…" at bounding box center [826, 576] width 1120 height 865
click at [588, 76] on span "Sections" at bounding box center [588, 76] width 42 height 18
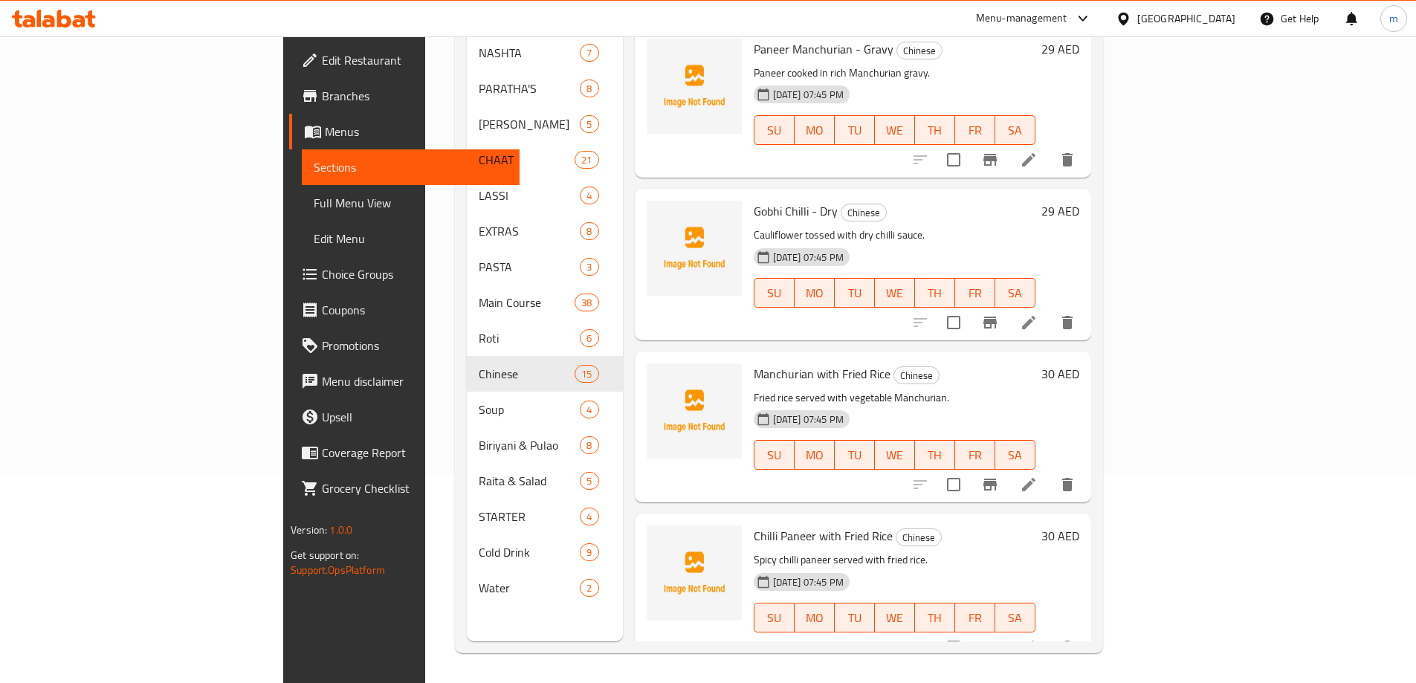
scroll to position [1790, 0]
click at [1038, 474] on icon at bounding box center [1029, 483] width 18 height 18
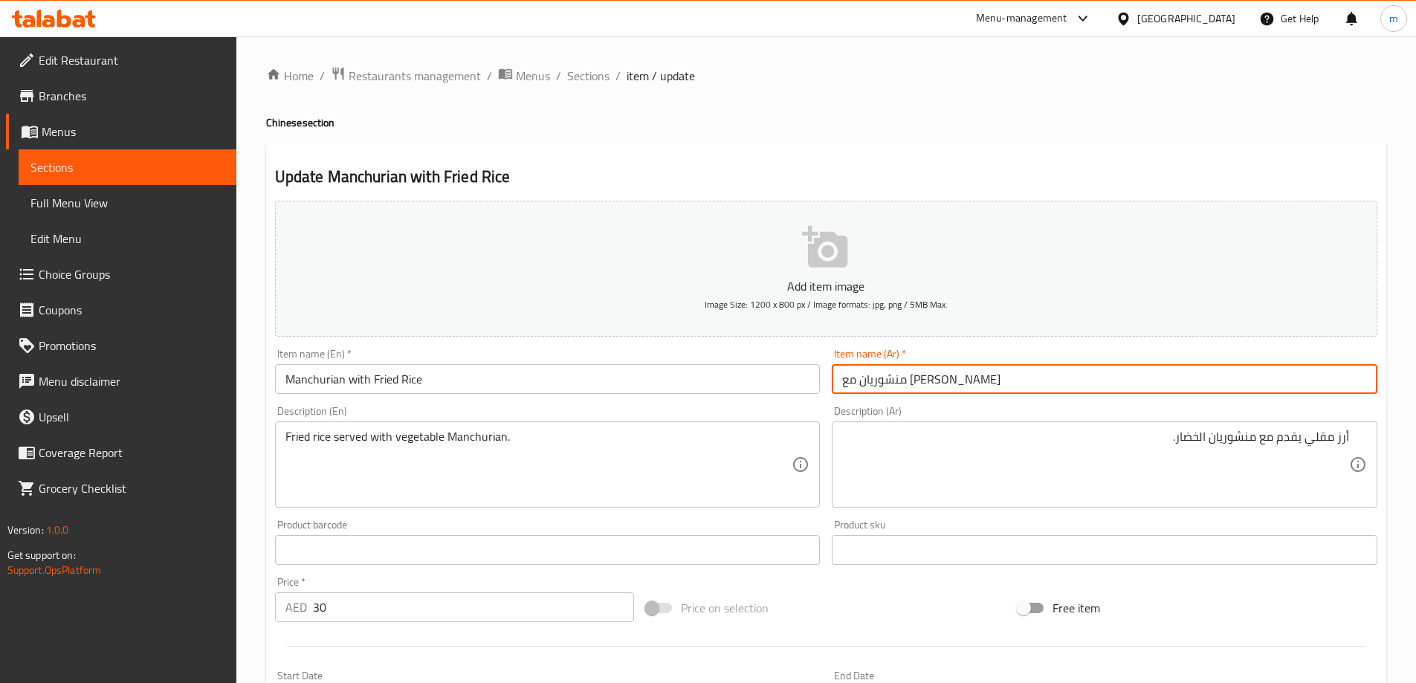
click at [1081, 372] on input "منشوريان مع [PERSON_NAME]" at bounding box center [1105, 379] width 546 height 30
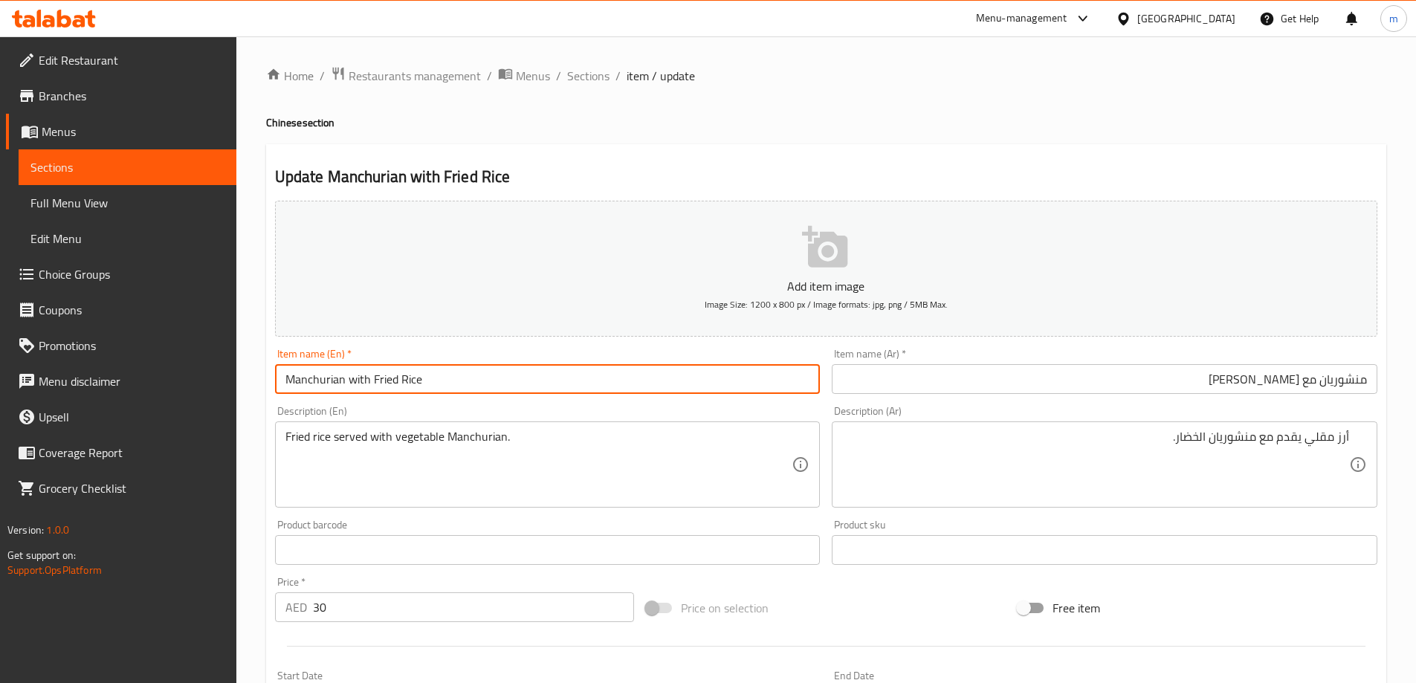
drag, startPoint x: 391, startPoint y: 381, endPoint x: 511, endPoint y: 382, distance: 119.7
click at [511, 382] on input "Manchurian with Fried Rice" at bounding box center [548, 379] width 546 height 30
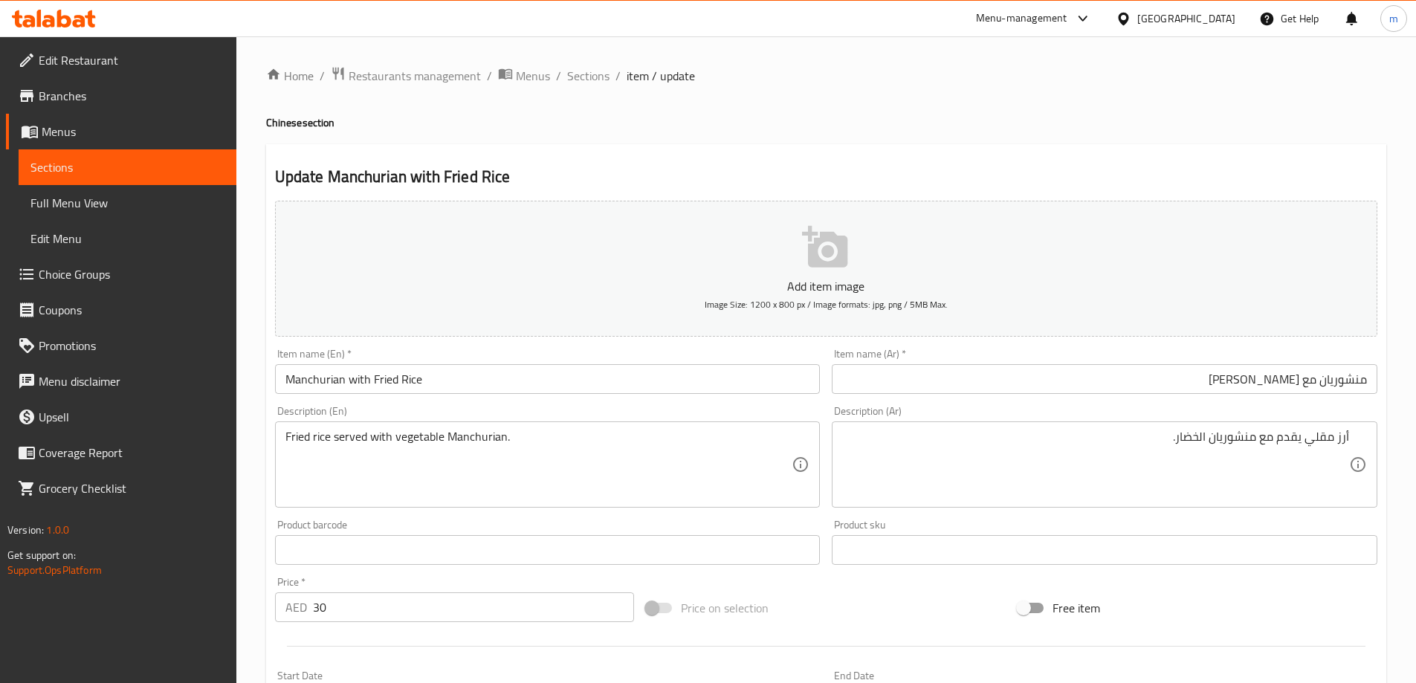
drag, startPoint x: 1350, startPoint y: 437, endPoint x: 1289, endPoint y: 434, distance: 60.3
click at [1289, 434] on div "أرز مقلي يقدم مع منشوريان الخضار. Description (Ar)" at bounding box center [1105, 464] width 546 height 86
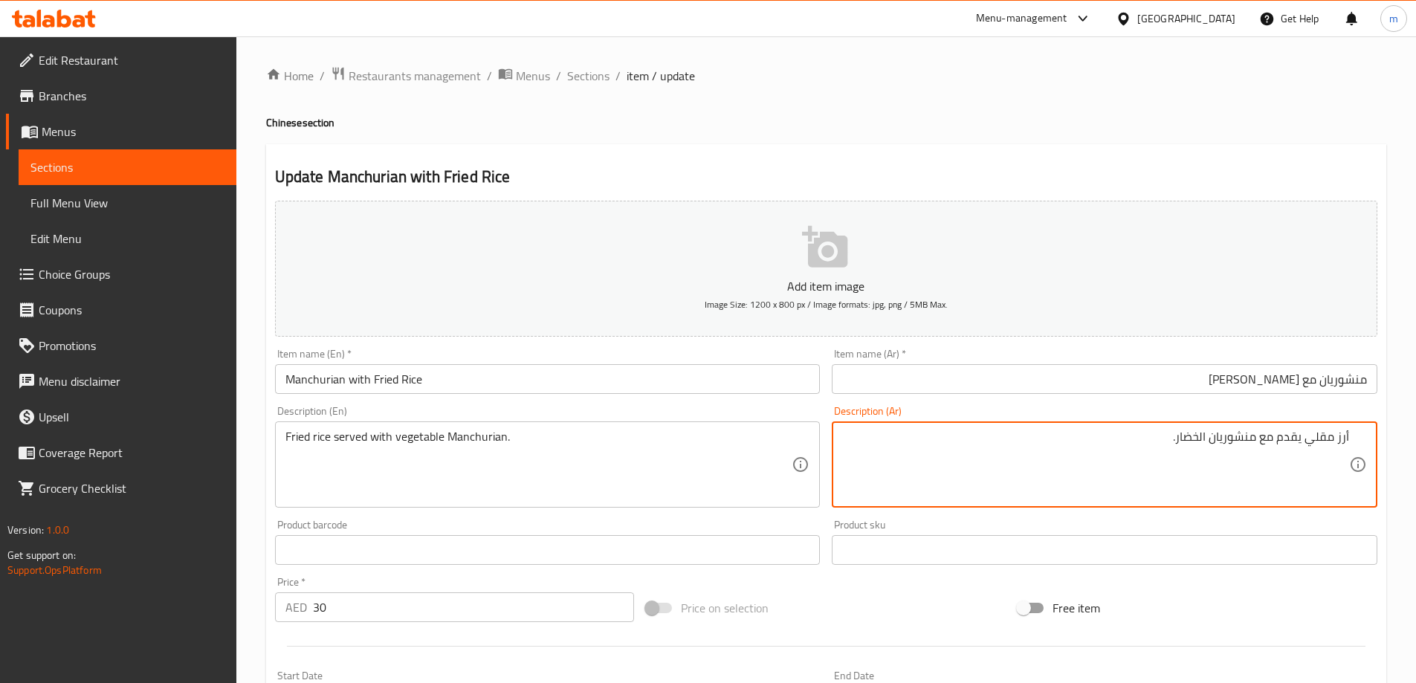
drag, startPoint x: 1277, startPoint y: 436, endPoint x: 1353, endPoint y: 437, distance: 76.6
click at [1353, 437] on div "أرز مقلي يقدم مع منشوريان الخضار. Description (Ar)" at bounding box center [1105, 464] width 546 height 86
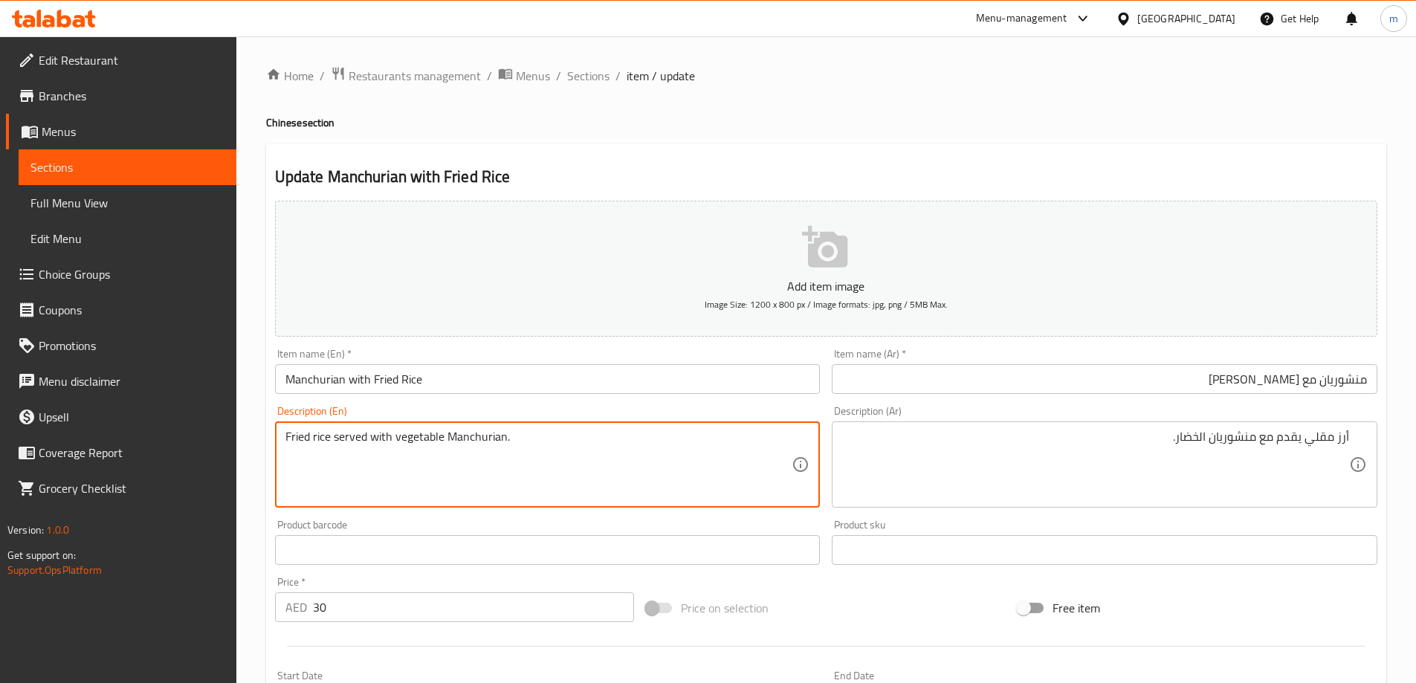
drag, startPoint x: 334, startPoint y: 437, endPoint x: 572, endPoint y: 438, distance: 238.6
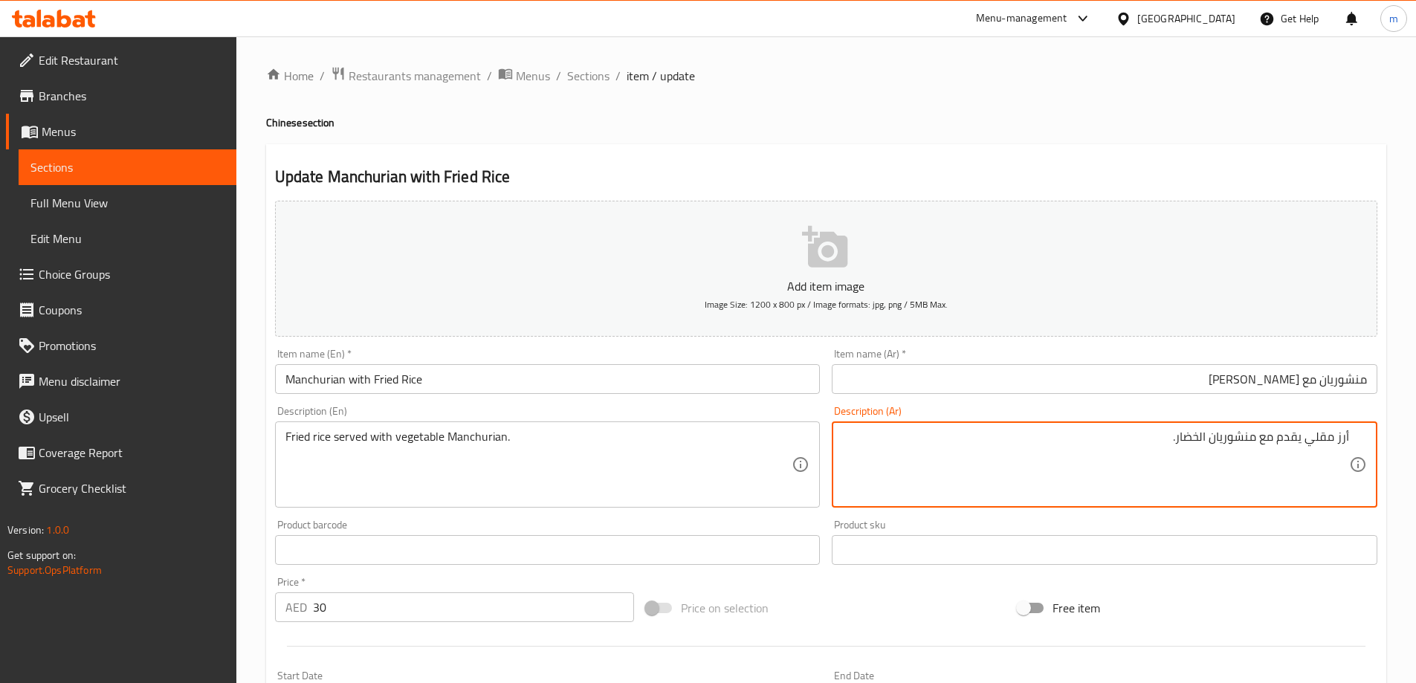
click at [1189, 436] on textarea "أرز مقلي يقدم مع منشوريان الخضار." at bounding box center [1095, 465] width 507 height 71
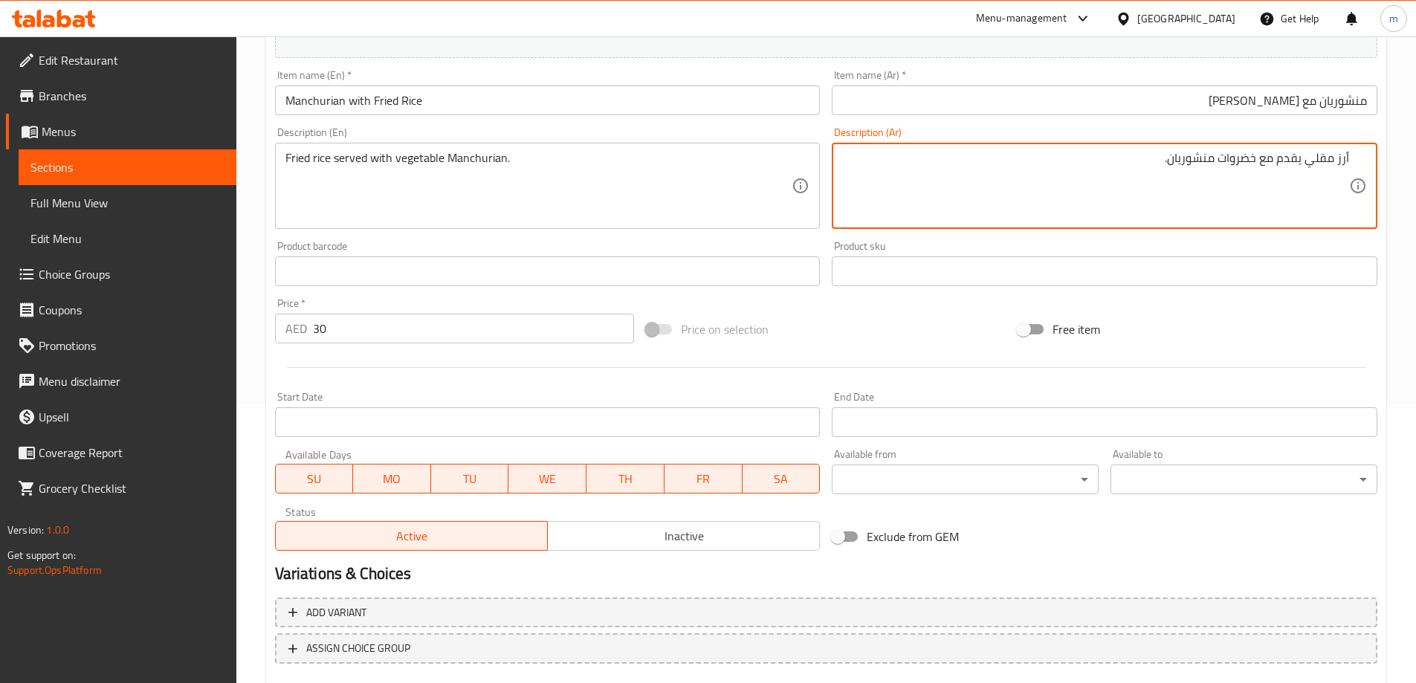
scroll to position [367, 0]
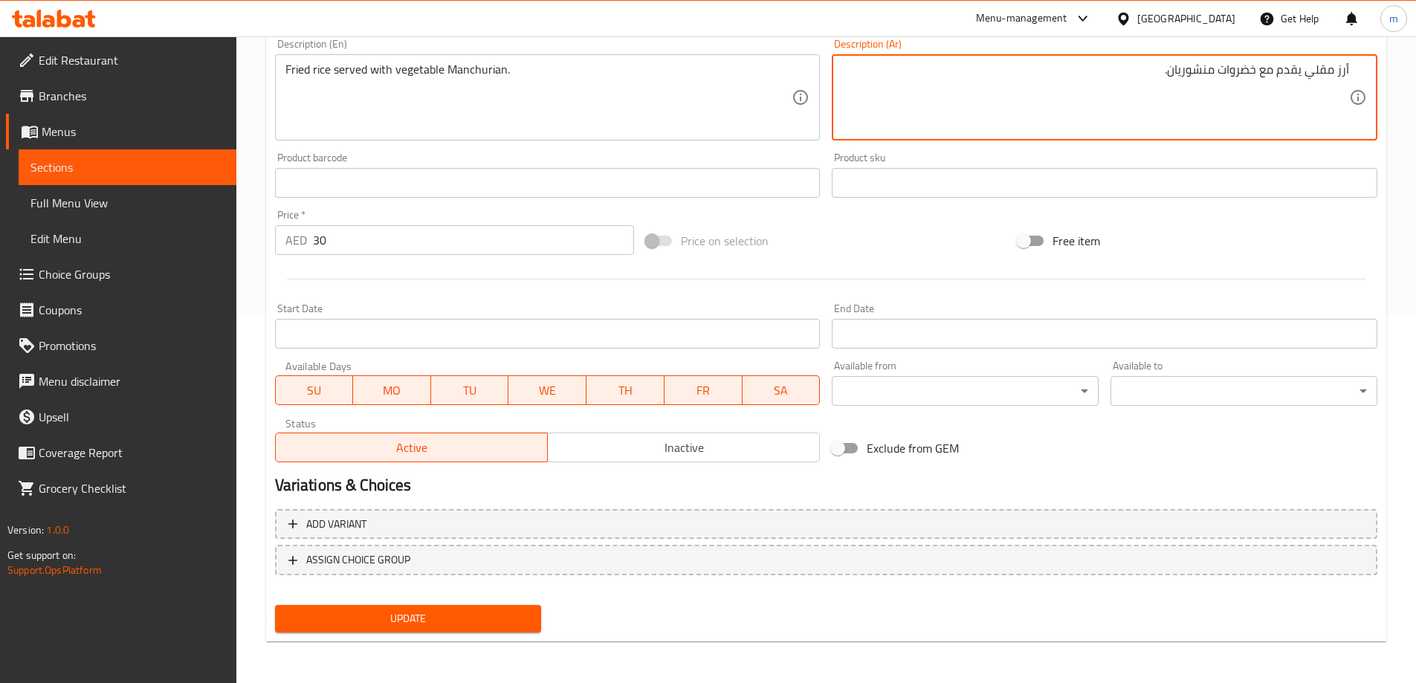
type textarea "أرز مقلي يقدم مع خضروات منشوريان."
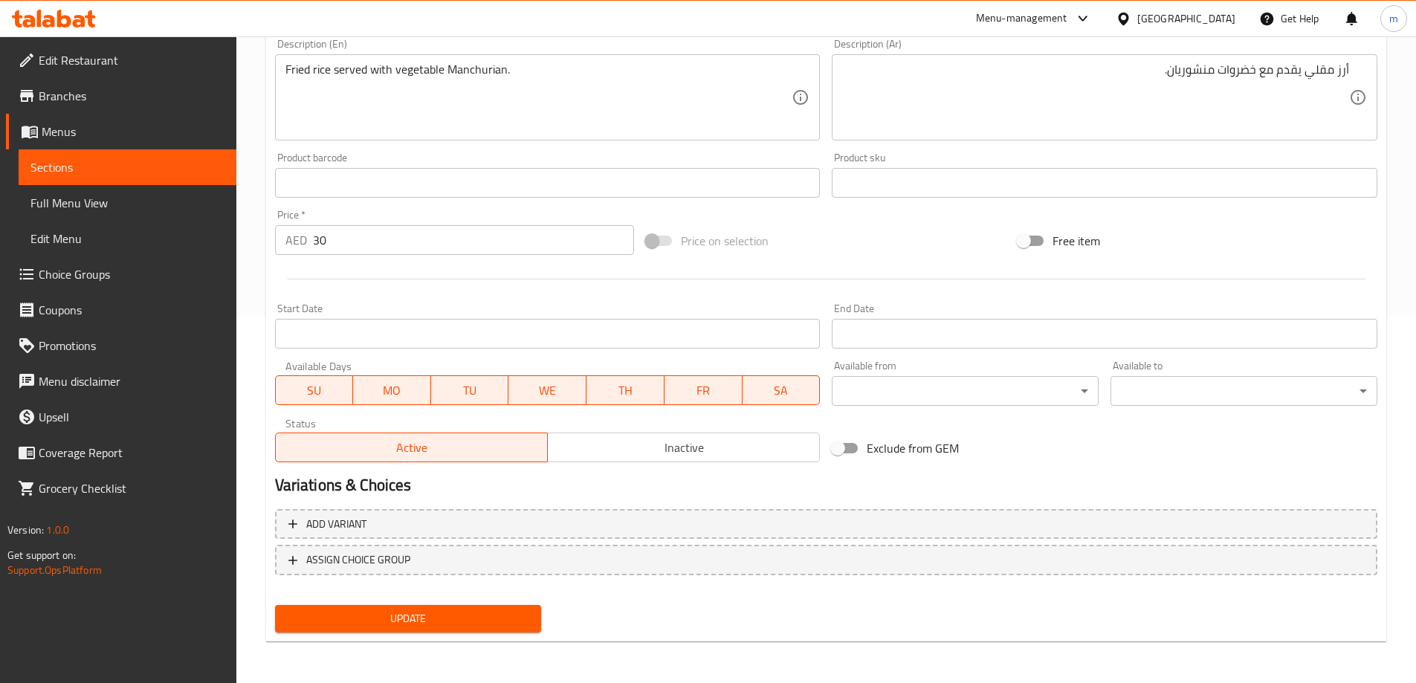
click at [487, 598] on div "Add variant ASSIGN CHOICE GROUP" at bounding box center [826, 551] width 1114 height 97
click at [480, 621] on span "Update" at bounding box center [408, 618] width 243 height 19
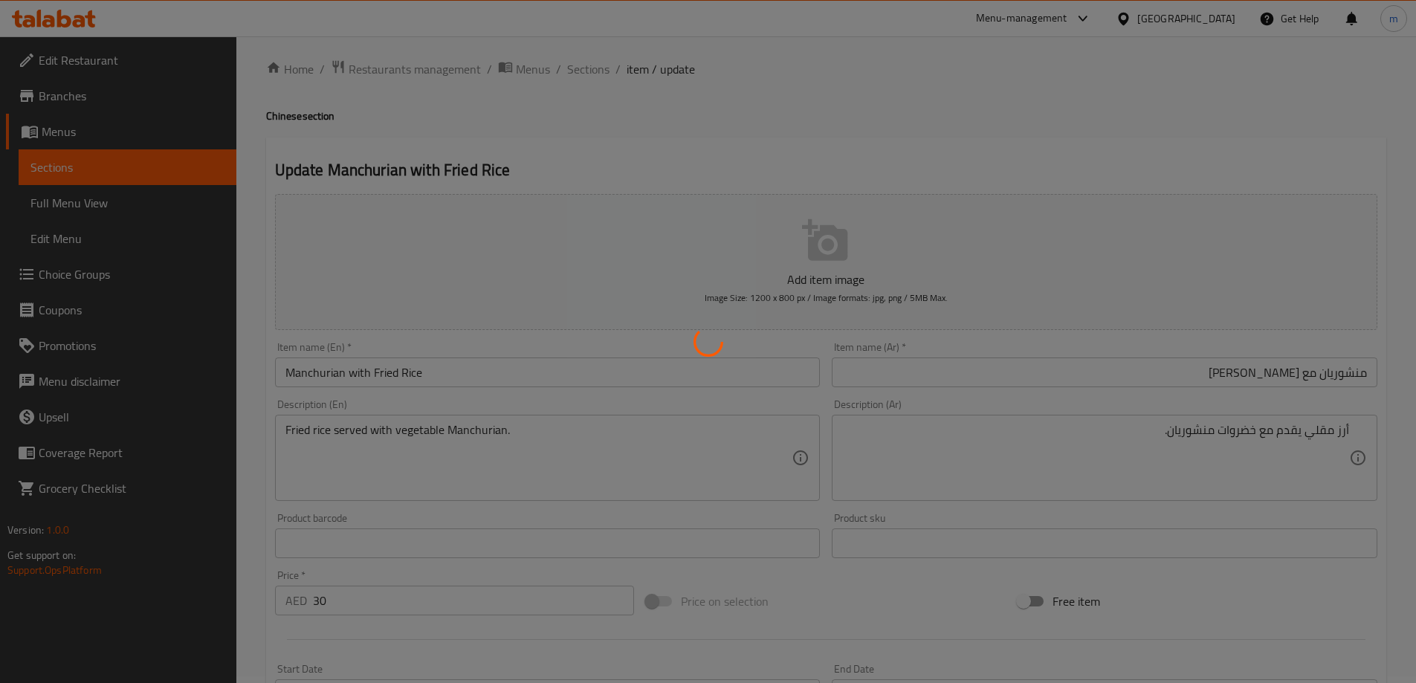
scroll to position [0, 0]
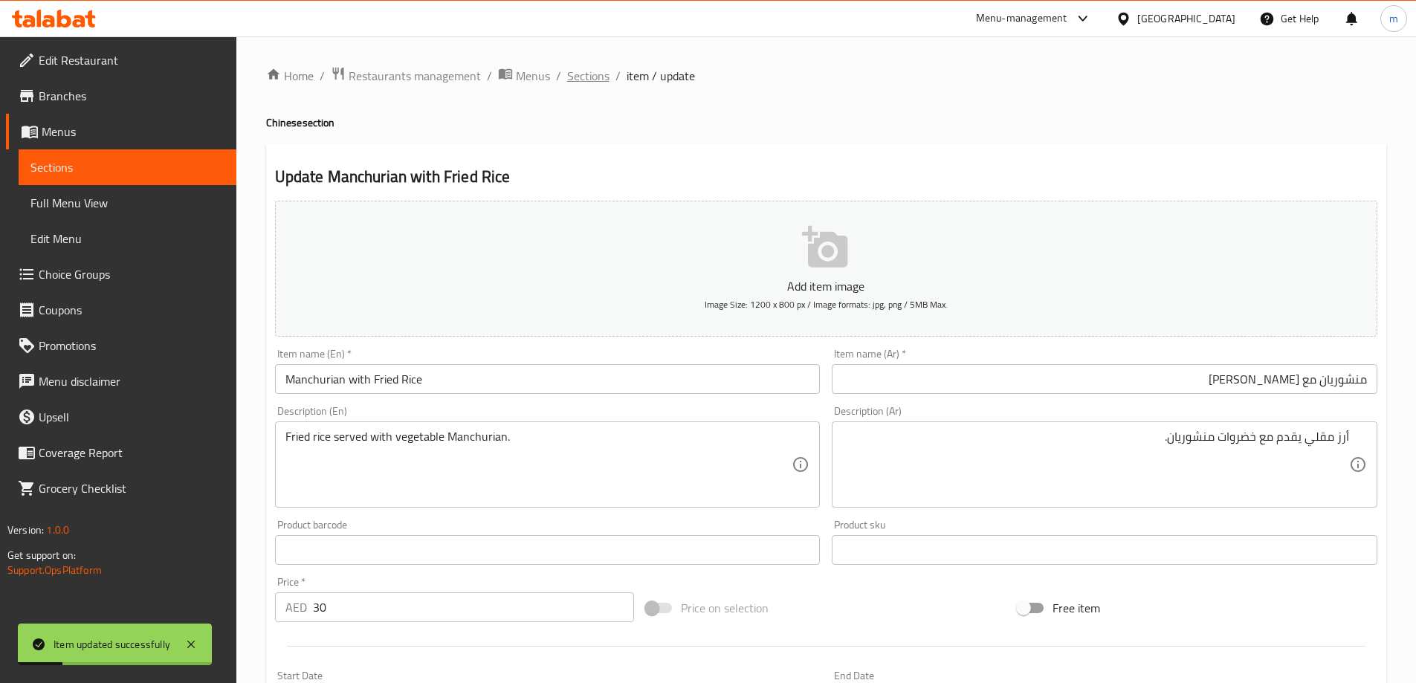
click at [595, 82] on span "Sections" at bounding box center [588, 76] width 42 height 18
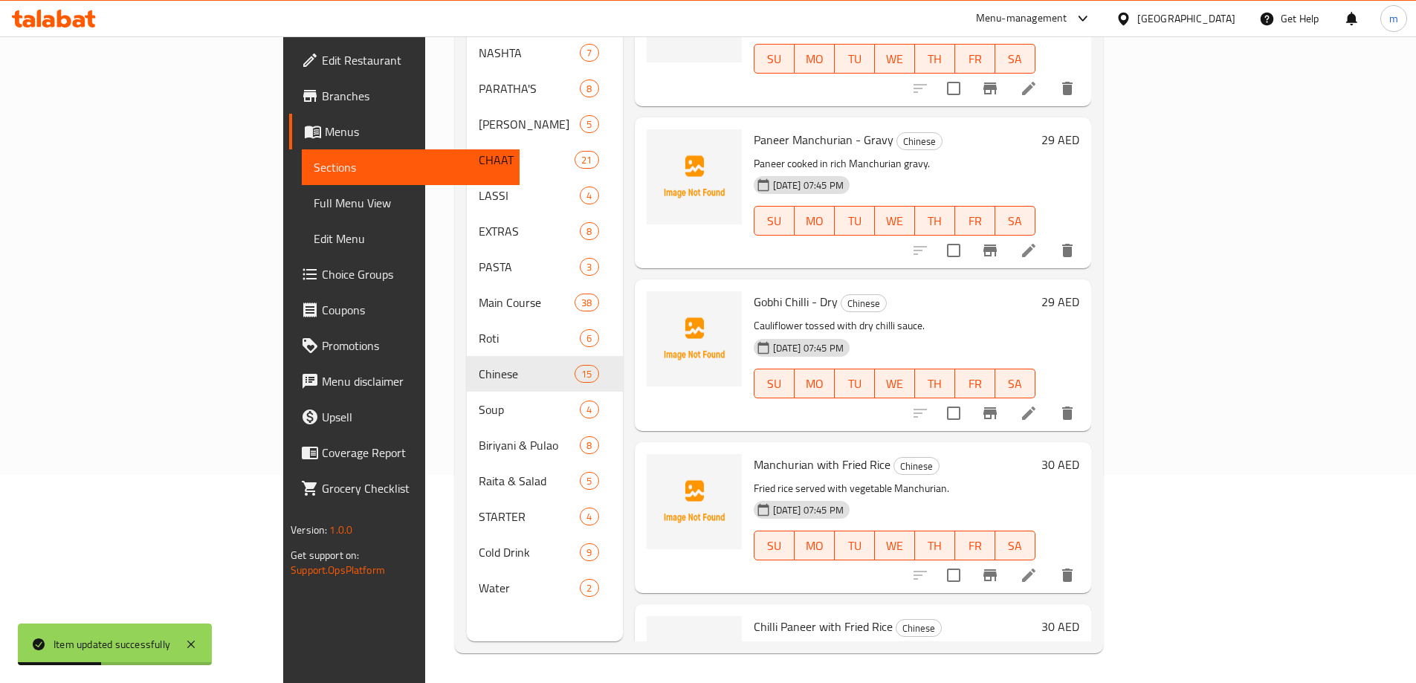
scroll to position [1790, 0]
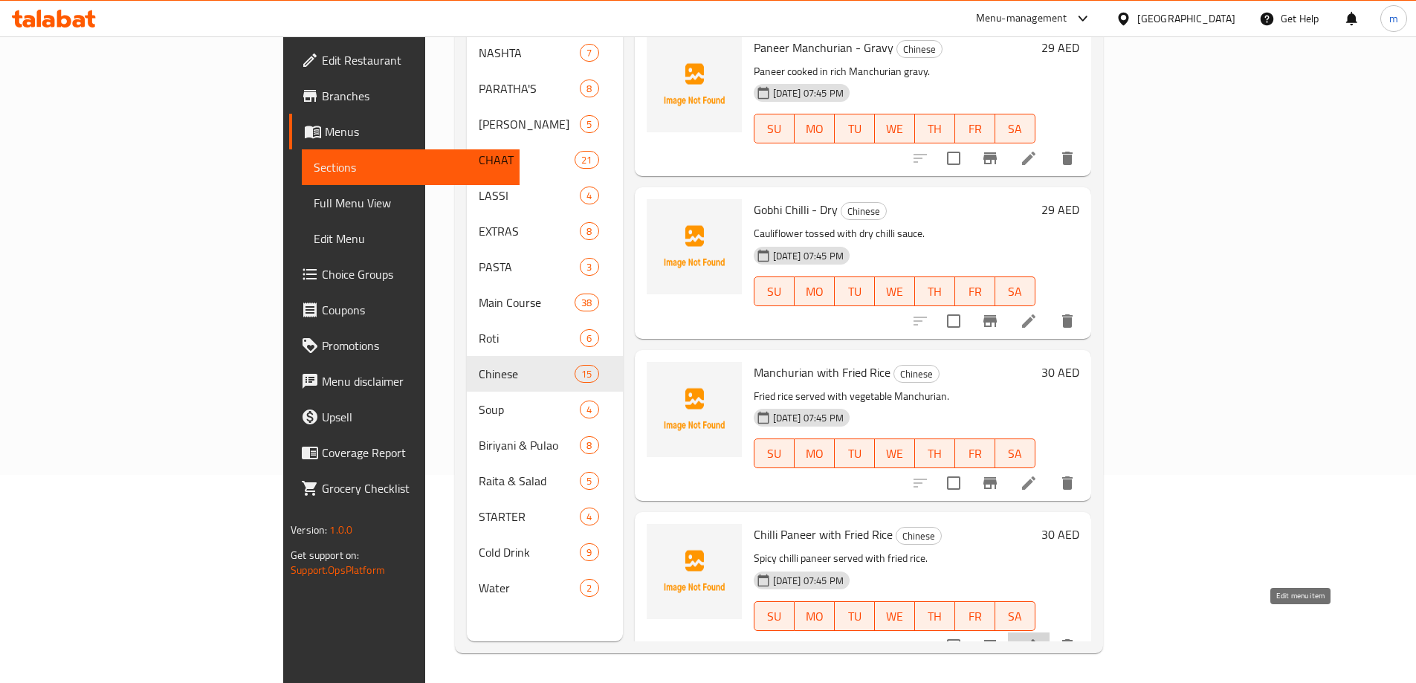
click at [1038, 637] on icon at bounding box center [1029, 646] width 18 height 18
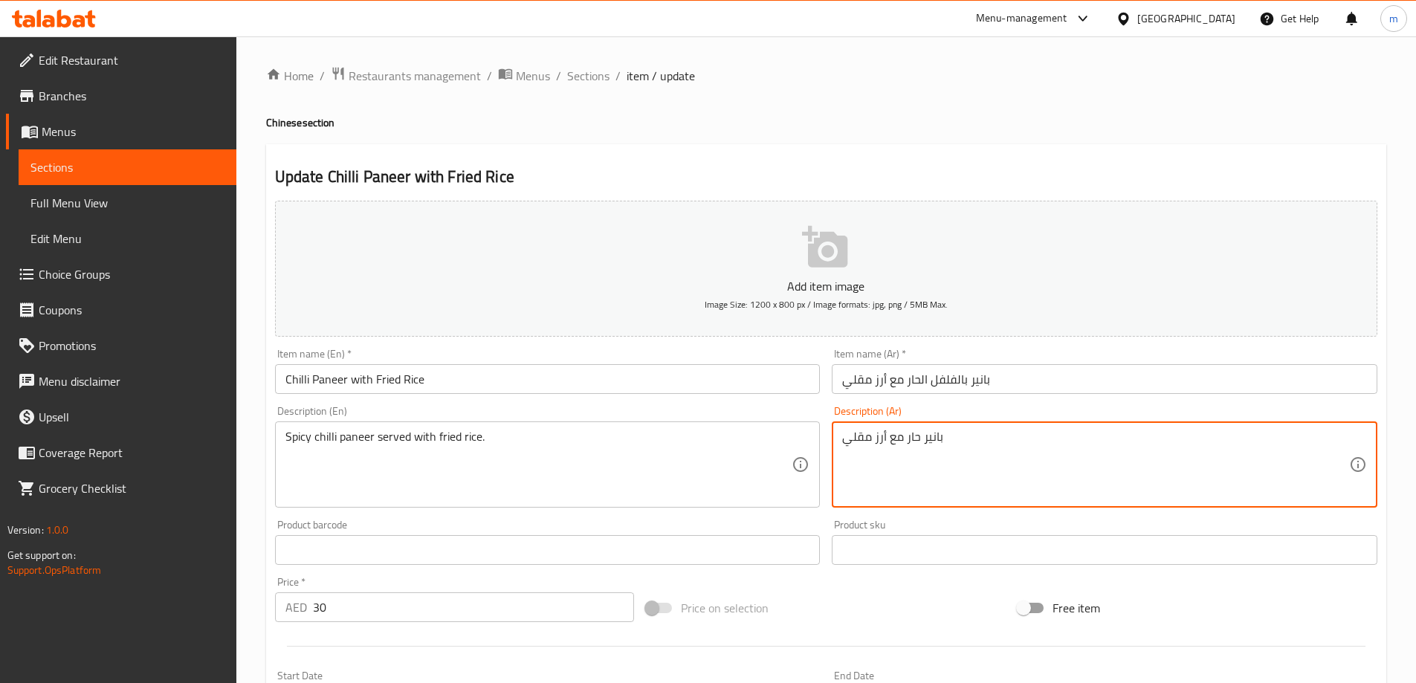
click at [981, 386] on input "بانير بالفلفل الحار مع أرز مقلي" at bounding box center [1105, 379] width 546 height 30
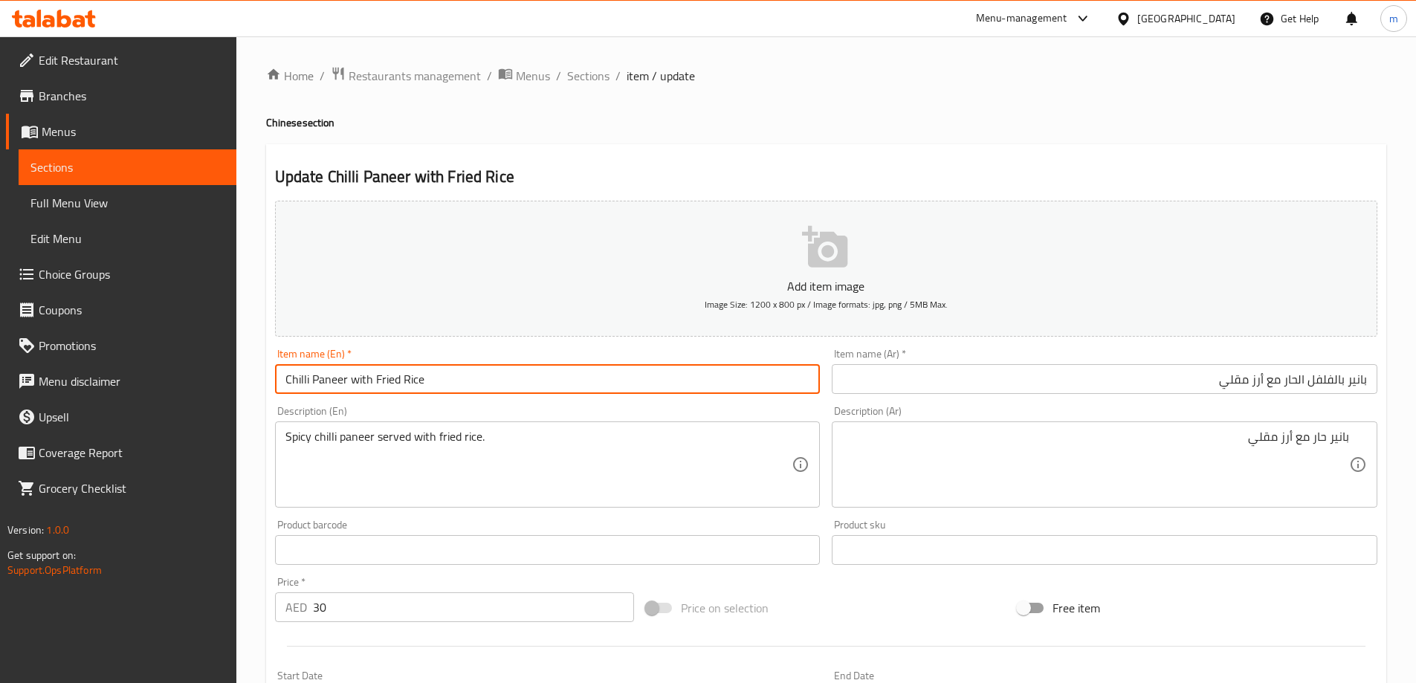
drag, startPoint x: 344, startPoint y: 383, endPoint x: 287, endPoint y: 386, distance: 57.3
click at [287, 386] on input "Chilli Paneer with Fried Rice" at bounding box center [548, 379] width 546 height 30
drag, startPoint x: 355, startPoint y: 378, endPoint x: 511, endPoint y: 377, distance: 156.1
click at [511, 377] on input "Chilli Paneer with Fried Rice" at bounding box center [548, 379] width 546 height 30
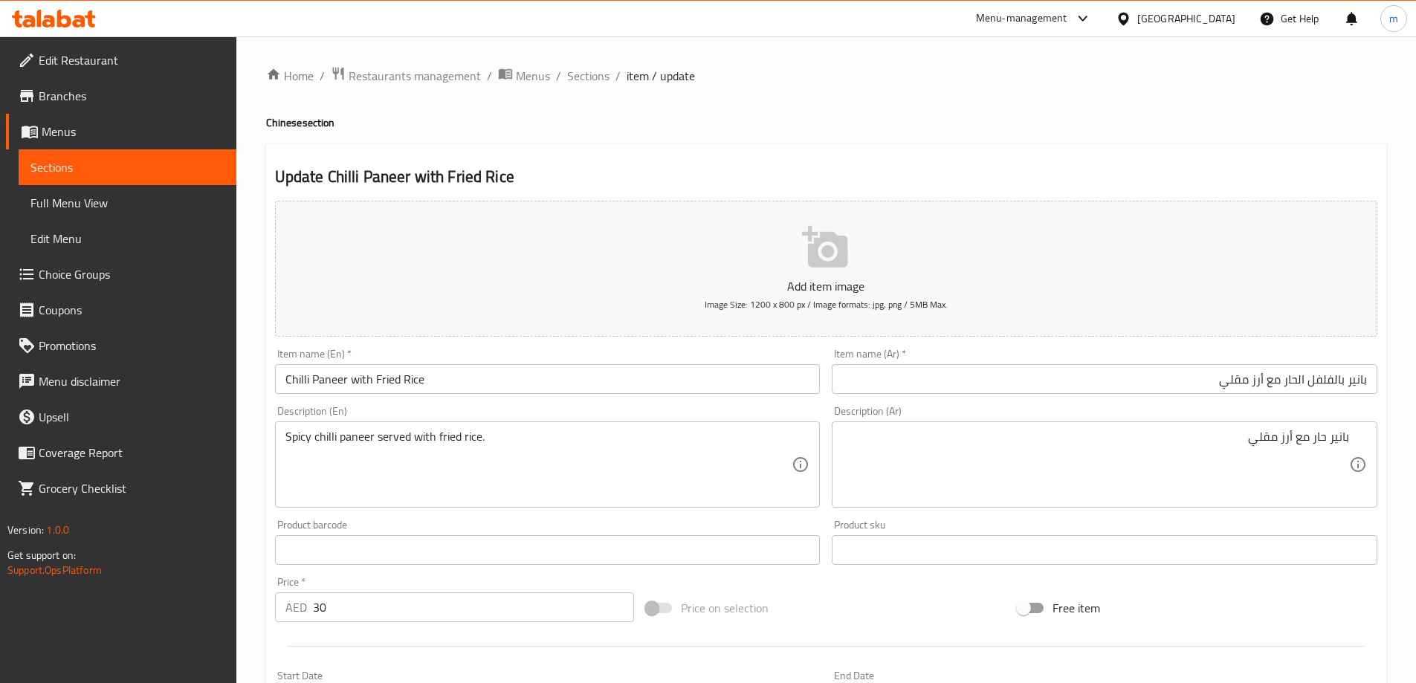
click at [372, 400] on div "Description (En) Spicy chilli paneer served with fried rice. Description (En)" at bounding box center [547, 457] width 557 height 114
click at [395, 383] on input "Chilli Paneer with Fried Rice" at bounding box center [548, 379] width 546 height 30
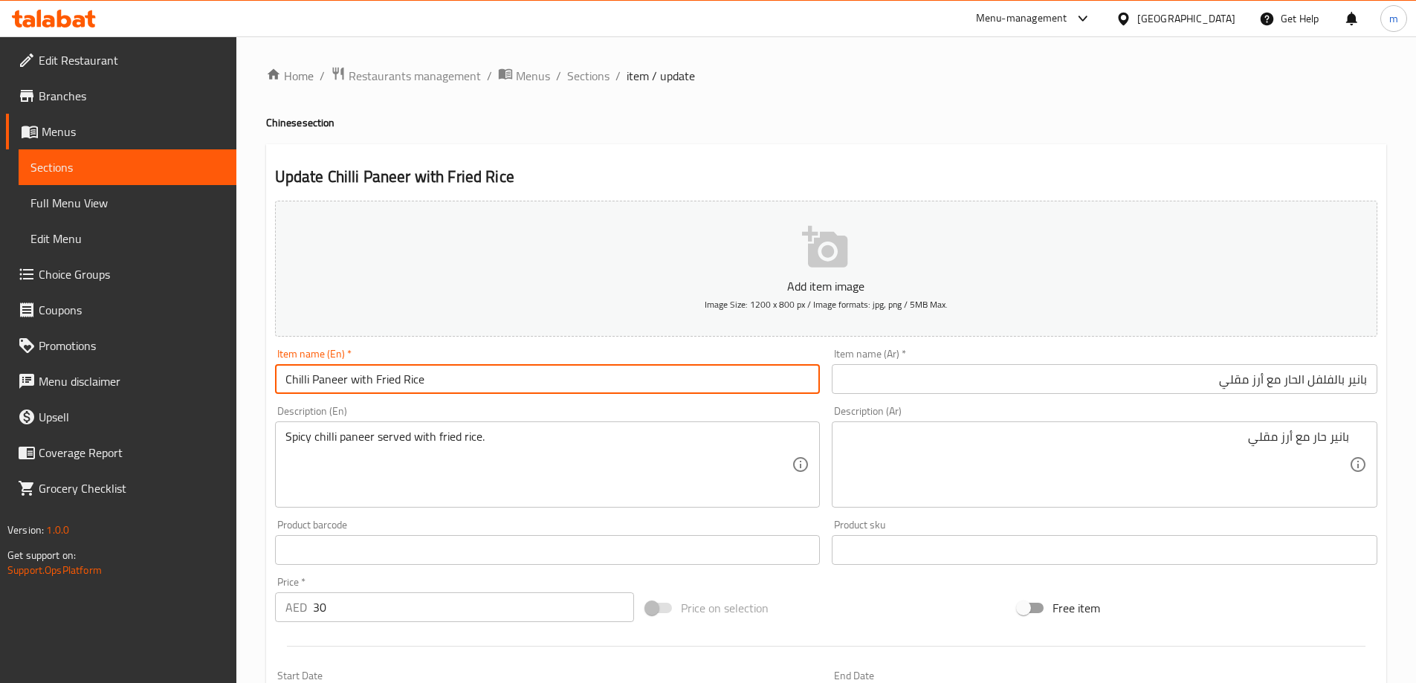
click at [395, 383] on input "Chilli Paneer with Fried Rice" at bounding box center [548, 379] width 546 height 30
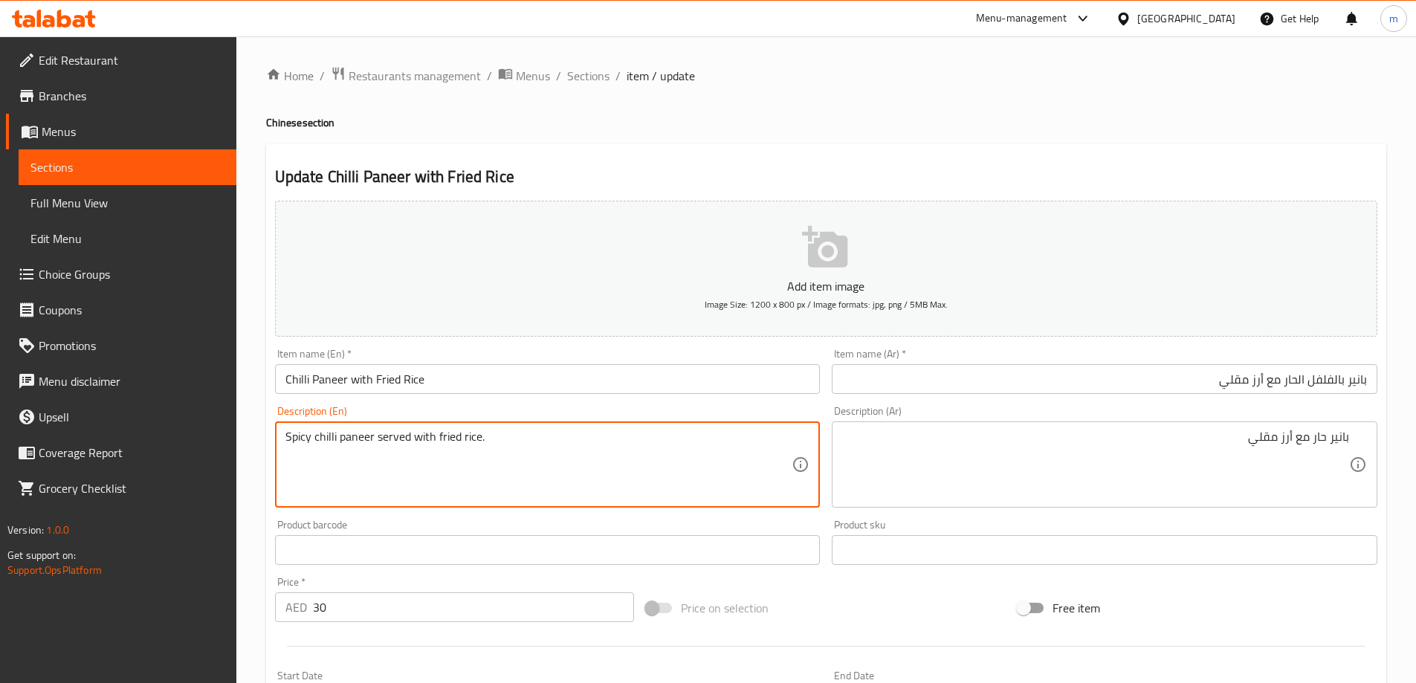
drag, startPoint x: 373, startPoint y: 441, endPoint x: 315, endPoint y: 437, distance: 58.1
click at [315, 437] on textarea "Spicy chilli paneer served with fried rice." at bounding box center [538, 465] width 507 height 71
click at [334, 524] on div "Product barcode Product barcode" at bounding box center [548, 541] width 546 height 45
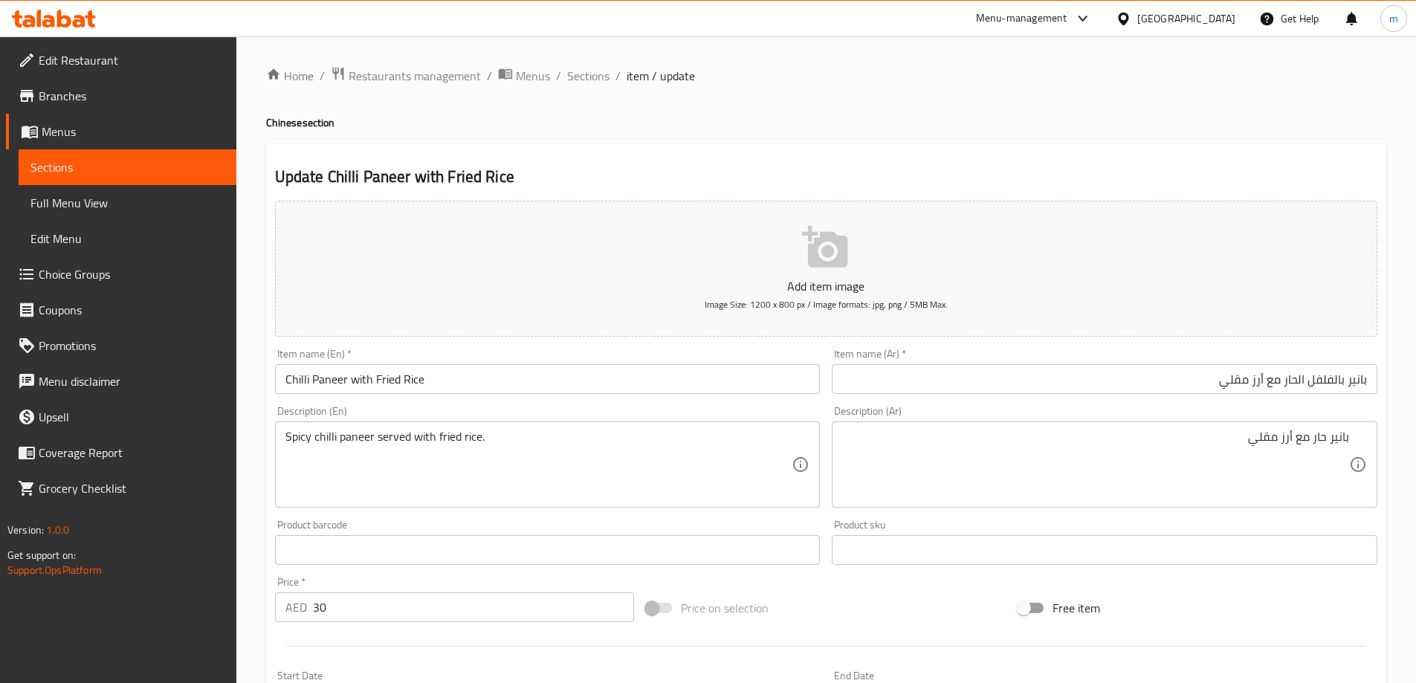
click at [720, 416] on div "Description (En) Spicy chilli paneer served with fried rice. Description (En)" at bounding box center [548, 457] width 546 height 102
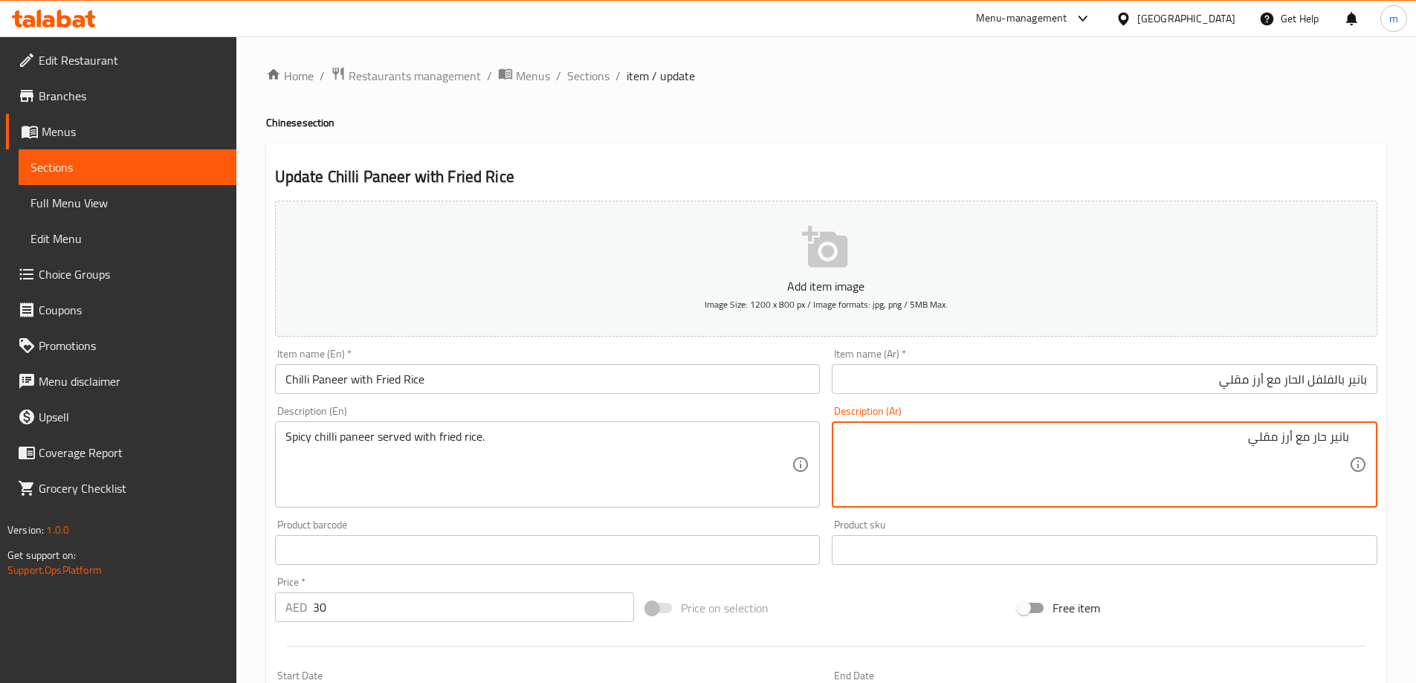
paste textarea "لفلفل الحار يقدم مع الأرز المقلي."
type textarea "بانير فلفل حار سبايسي يقدم مع أرز مقلي."
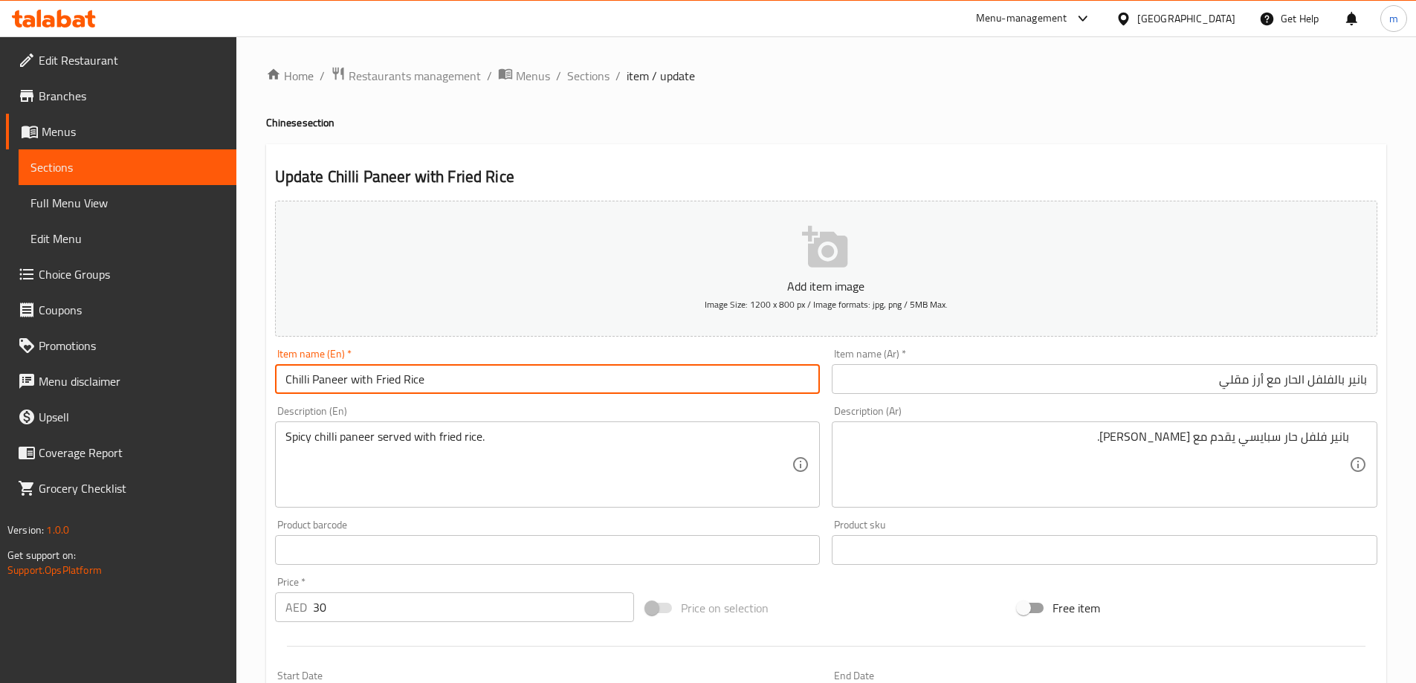
click at [649, 390] on input "Chilli Paneer with Fried Rice" at bounding box center [548, 379] width 546 height 30
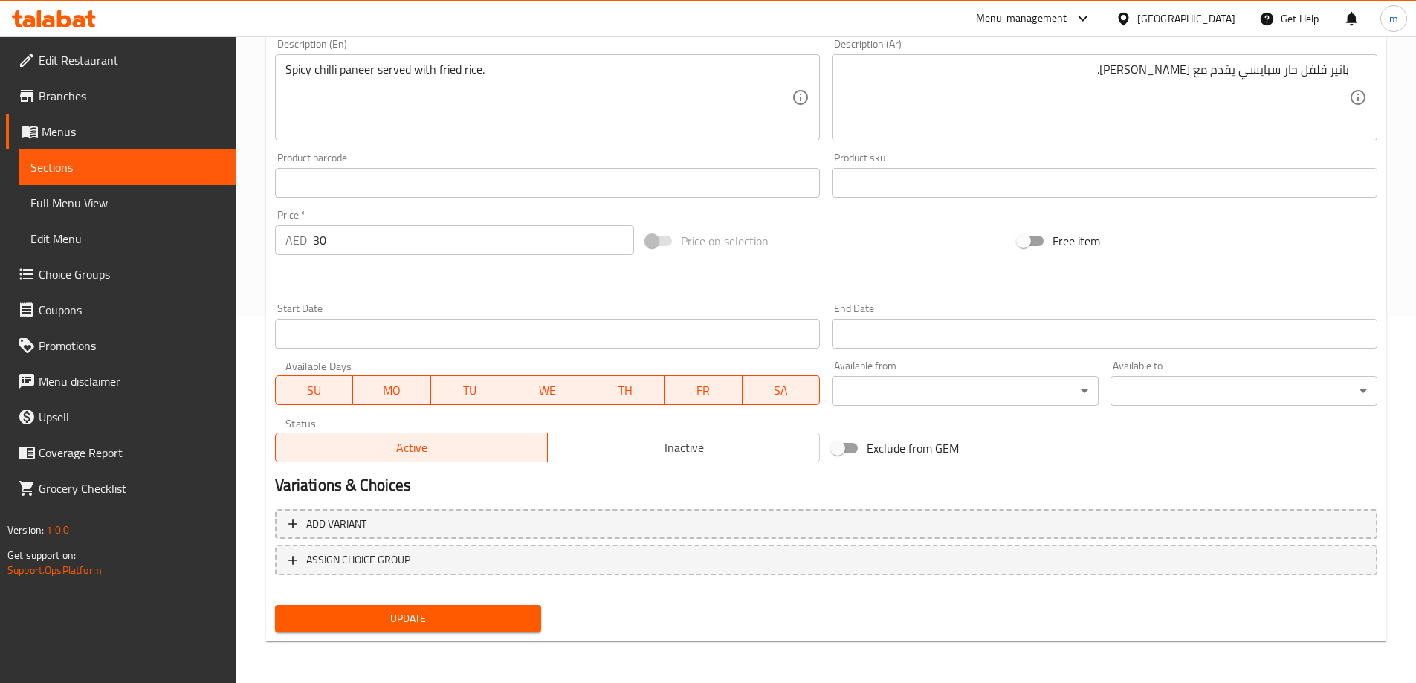
click at [472, 607] on button "Update" at bounding box center [408, 618] width 267 height 27
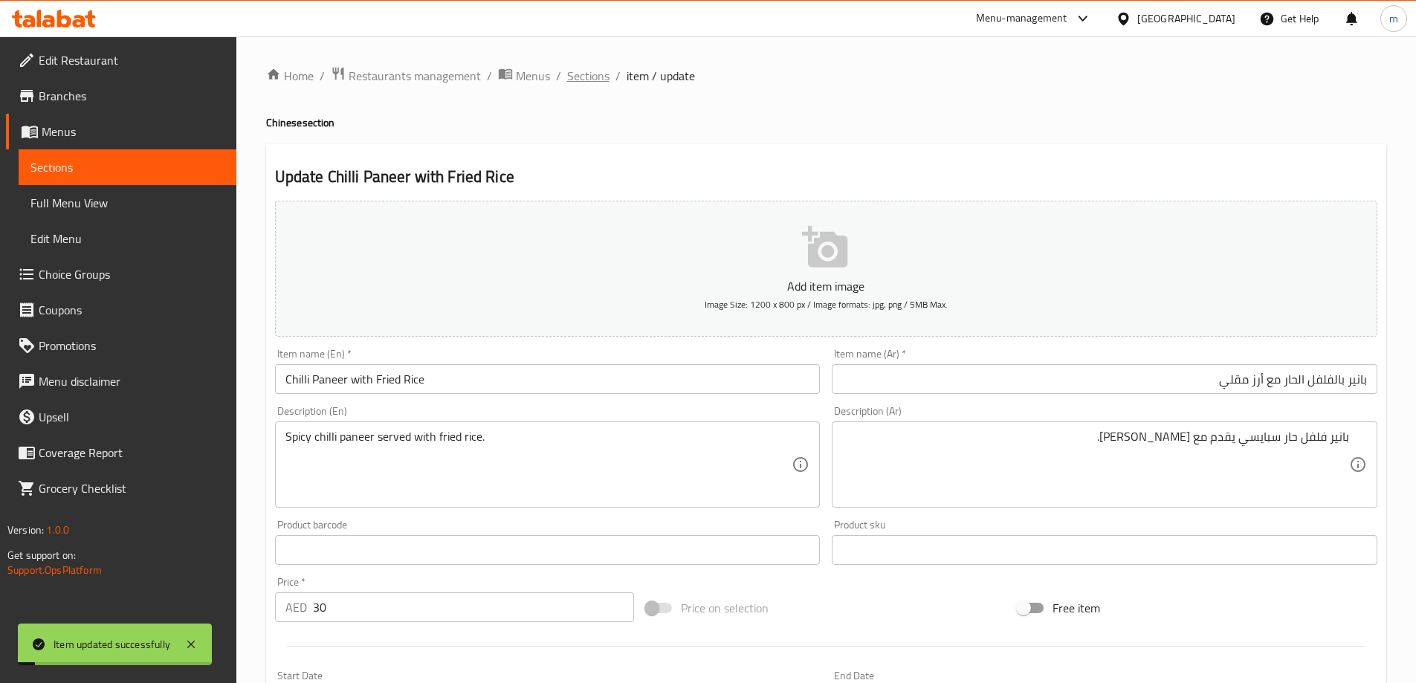
click at [593, 70] on span "Sections" at bounding box center [588, 76] width 42 height 18
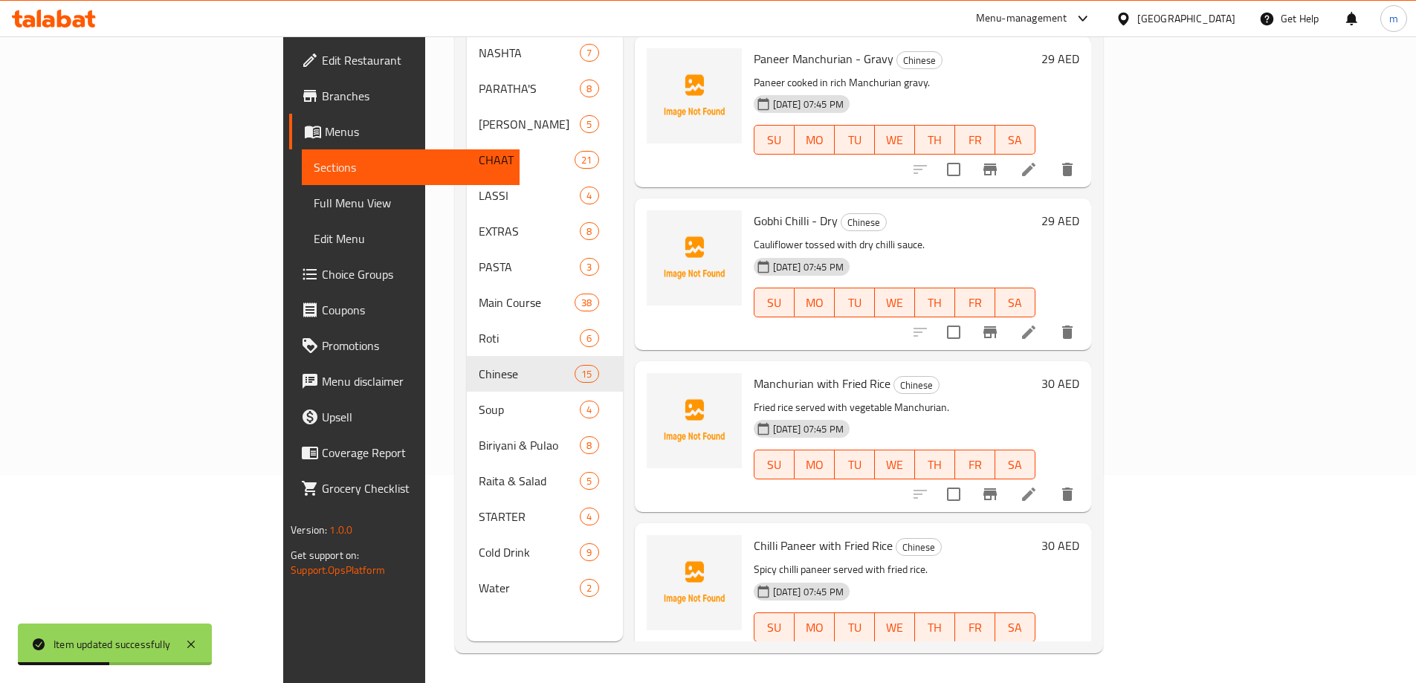
scroll to position [1790, 0]
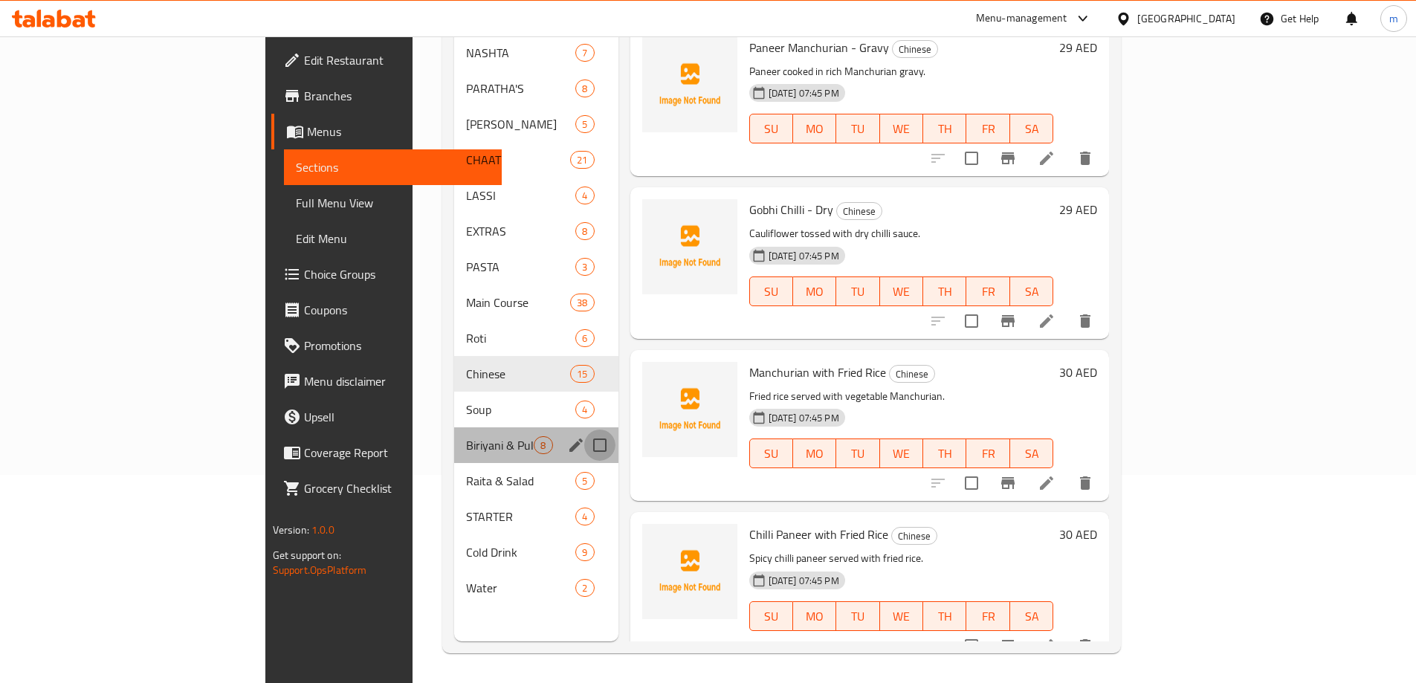
click at [584, 430] on input "Menu sections" at bounding box center [599, 445] width 31 height 31
checkbox input "true"
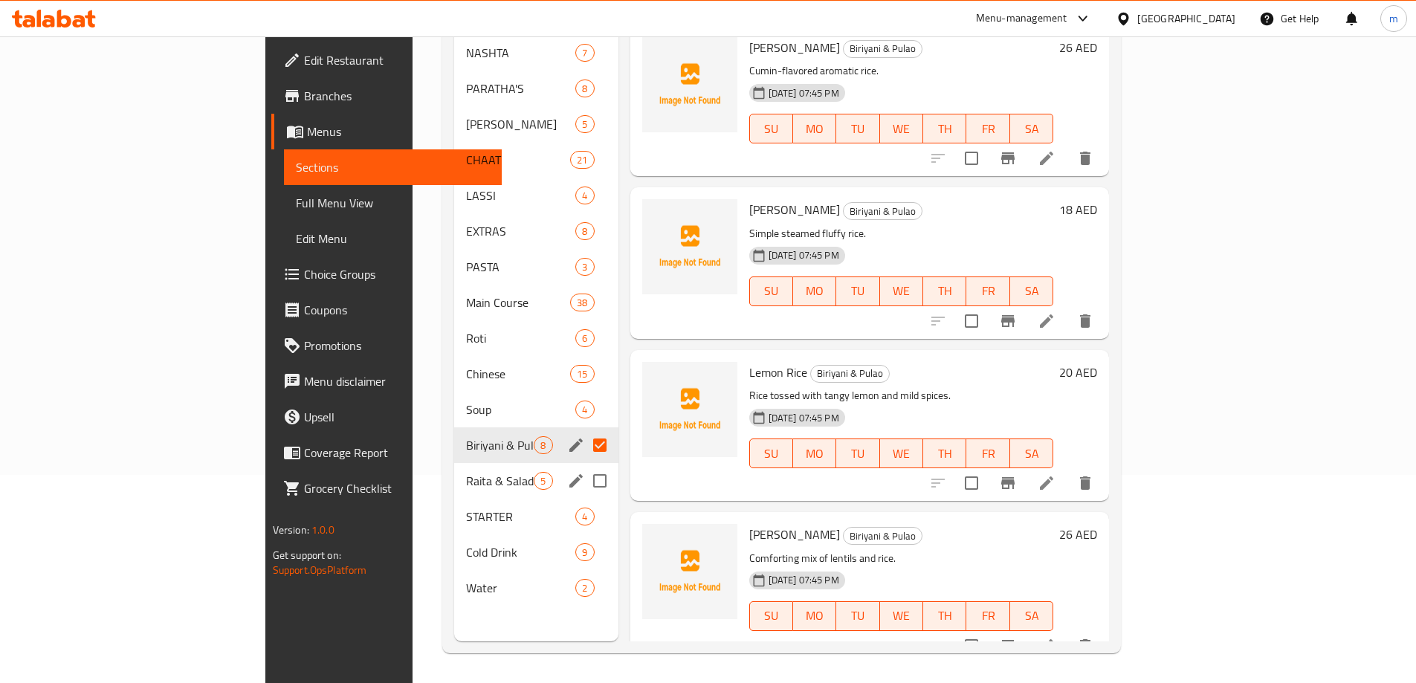
click at [584, 465] on input "Menu sections" at bounding box center [599, 480] width 31 height 31
checkbox input "true"
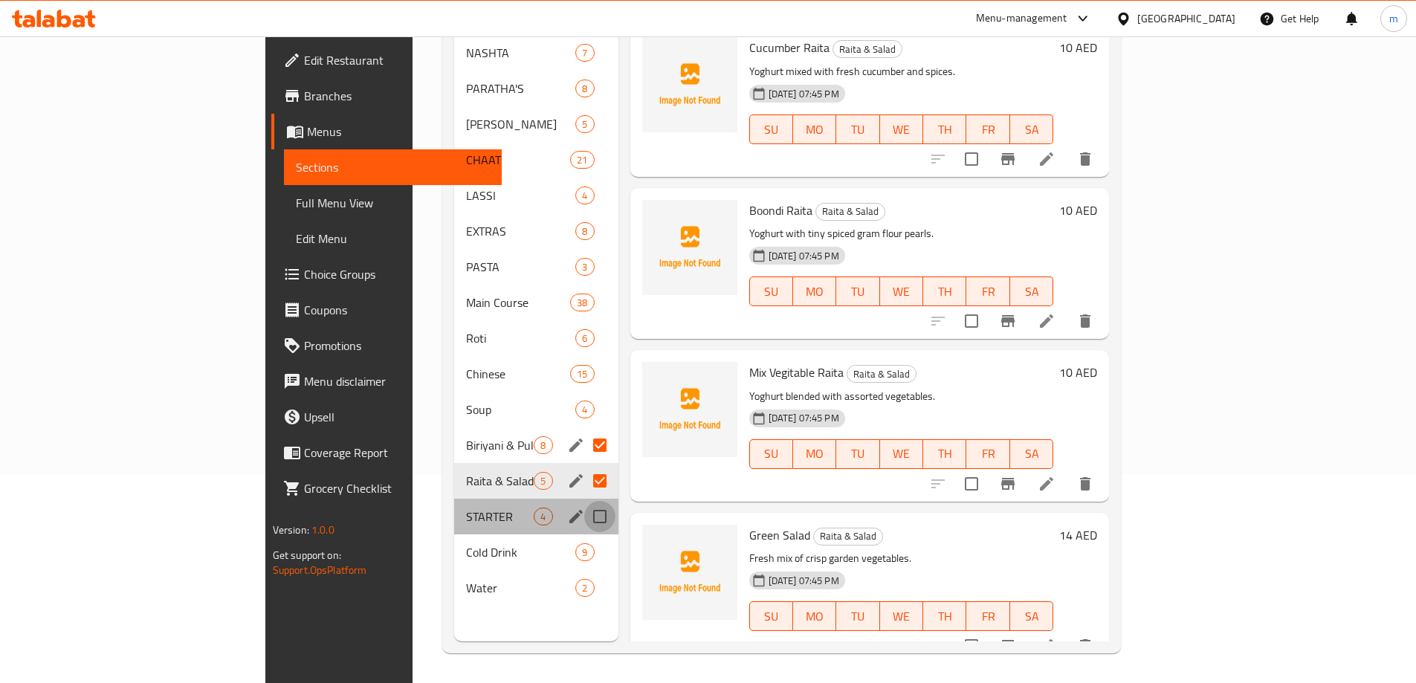
click at [584, 501] on input "Menu sections" at bounding box center [599, 516] width 31 height 31
checkbox input "true"
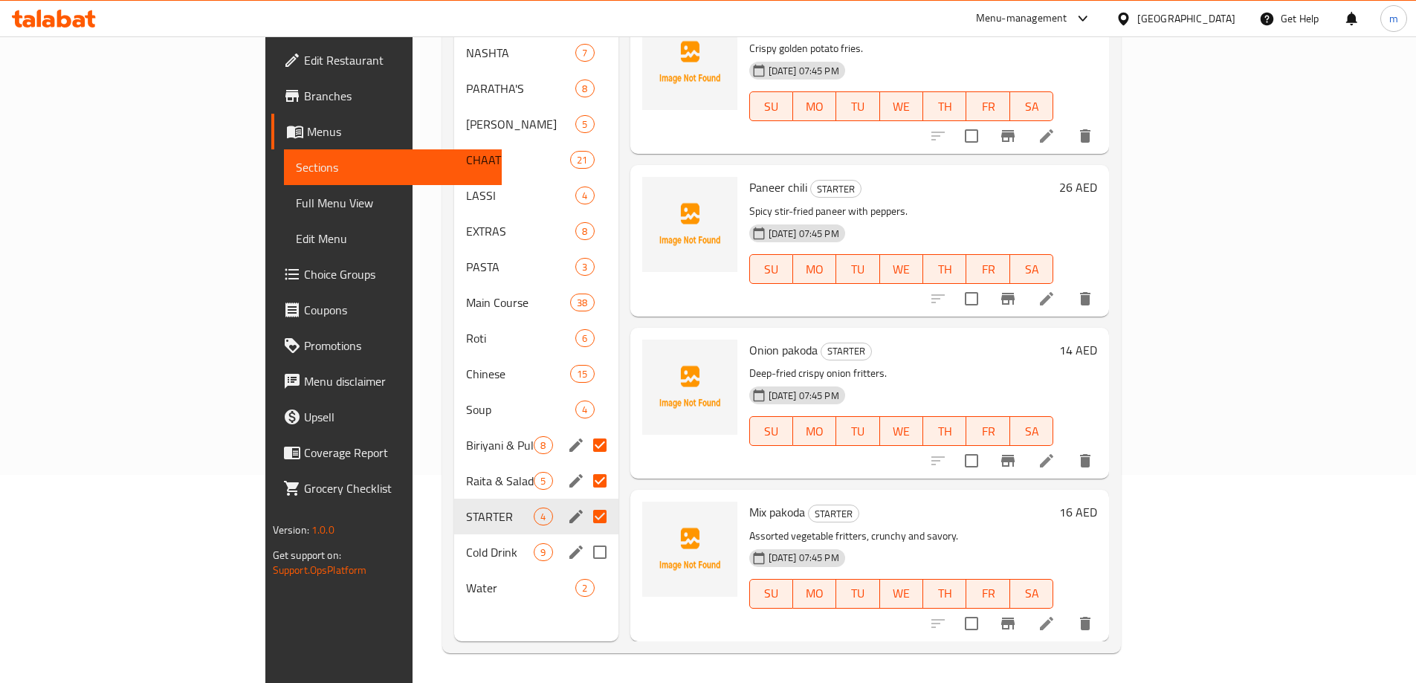
scroll to position [4, 0]
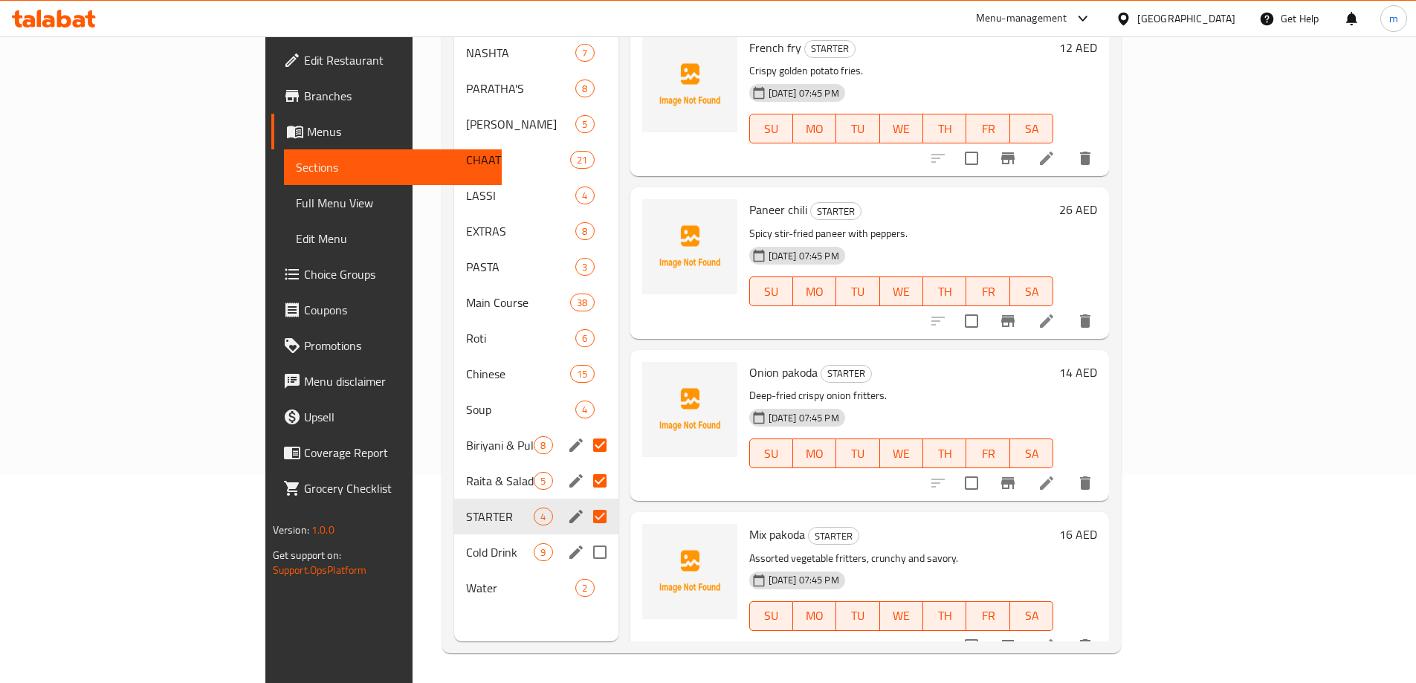
click at [584, 537] on input "Menu sections" at bounding box center [599, 552] width 31 height 31
checkbox input "true"
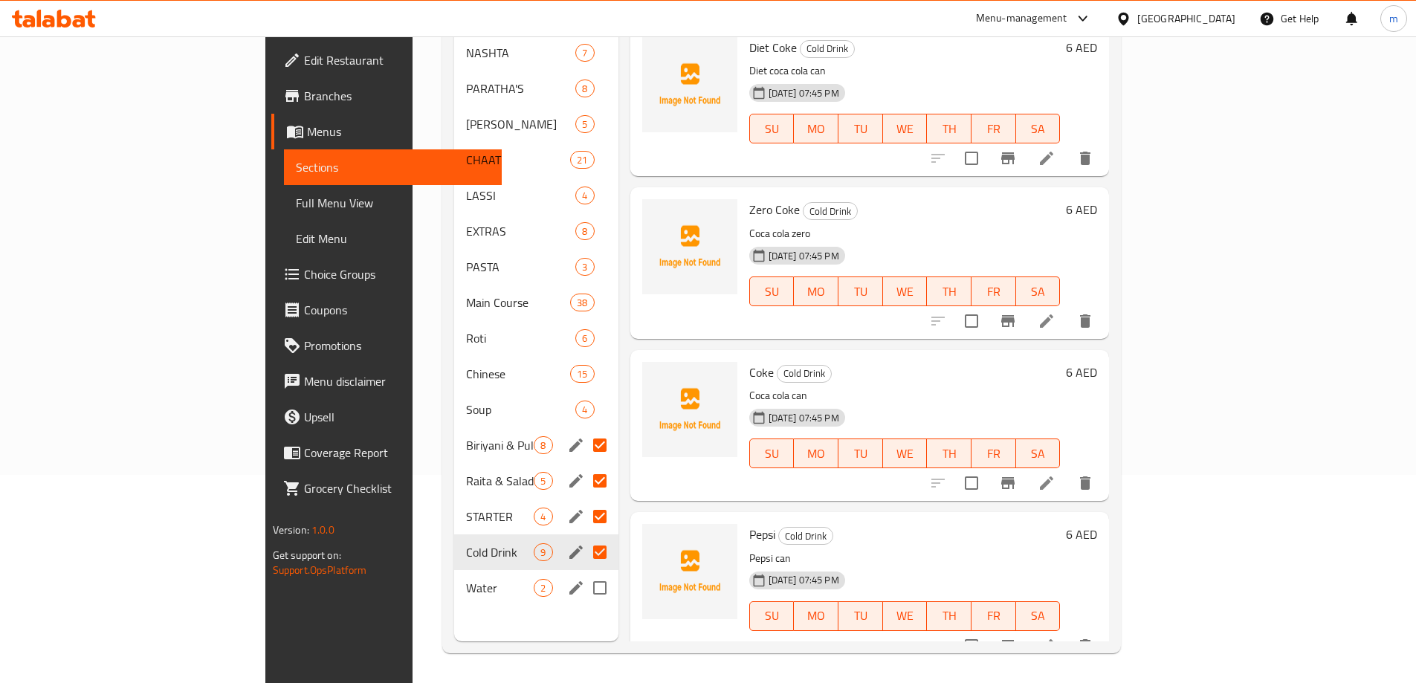
click at [584, 572] on input "Menu sections" at bounding box center [599, 587] width 31 height 31
checkbox input "true"
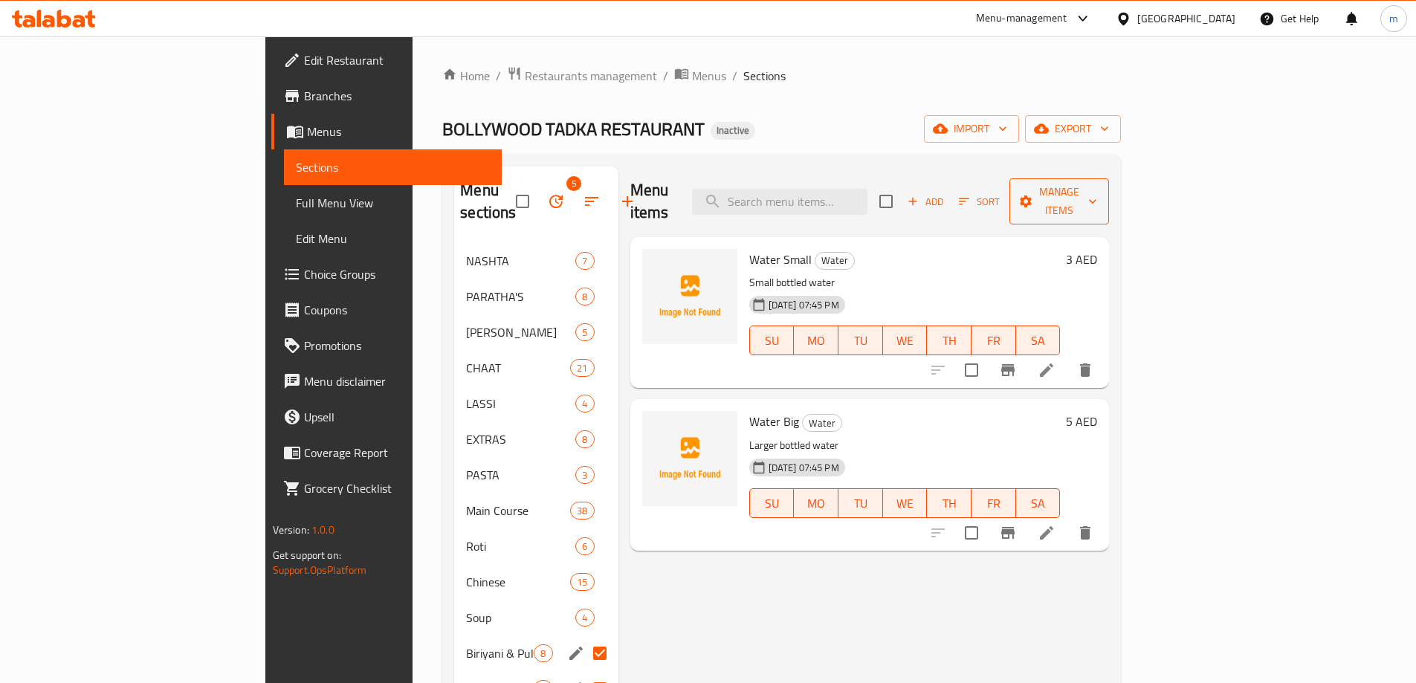
click at [1097, 195] on span "Manage items" at bounding box center [1059, 201] width 76 height 37
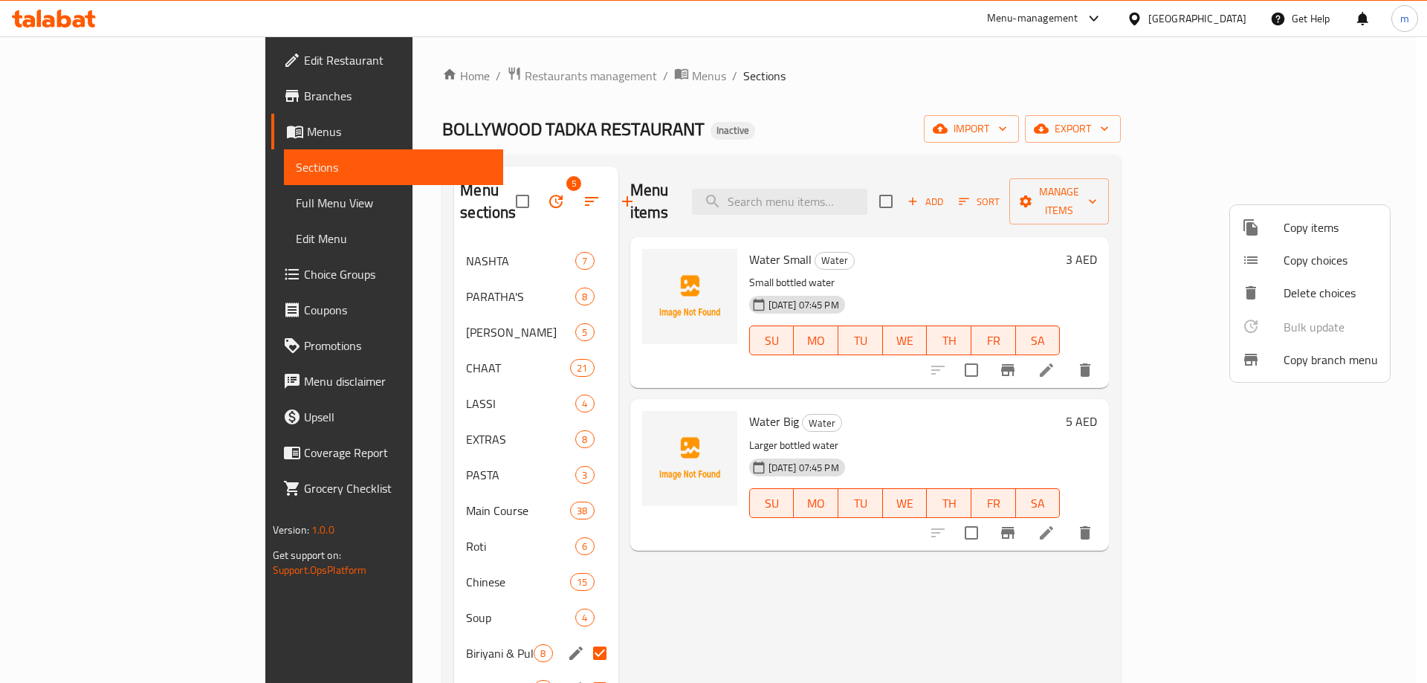
click at [920, 110] on div at bounding box center [713, 341] width 1427 height 683
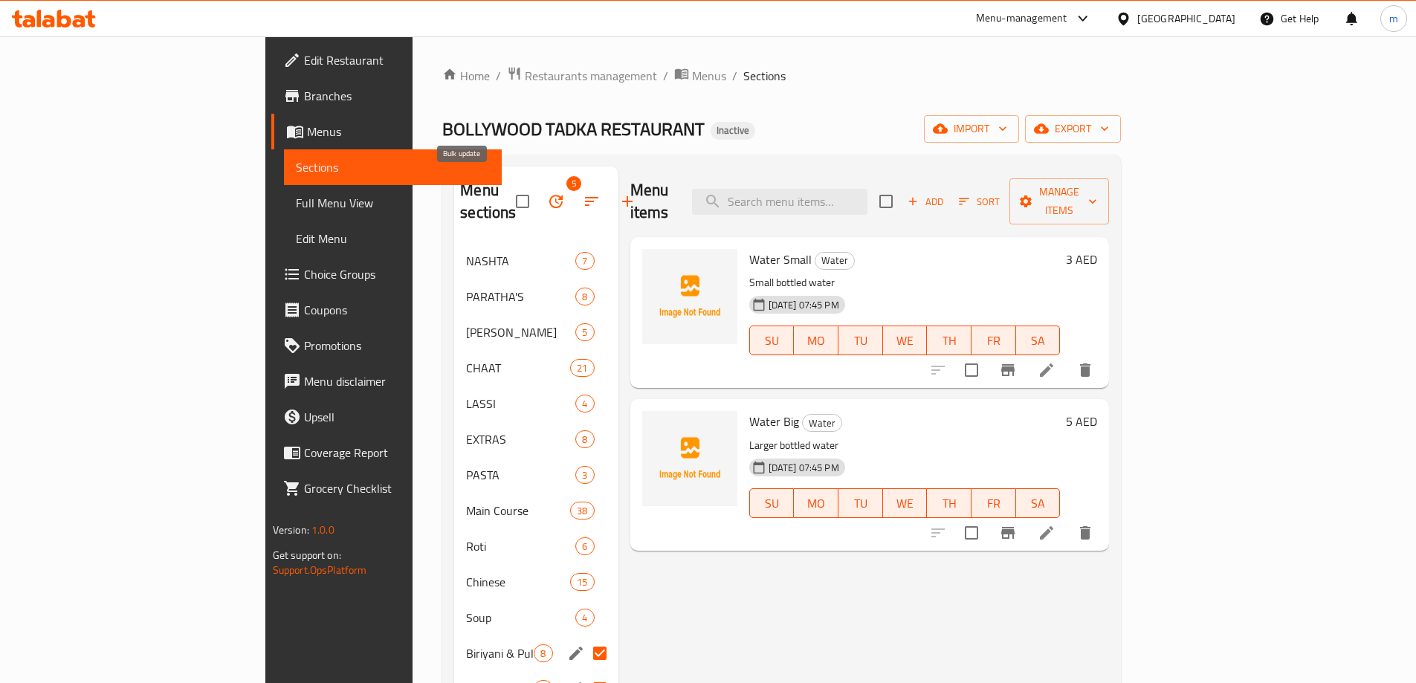
click at [549, 195] on icon "button" at bounding box center [555, 201] width 13 height 13
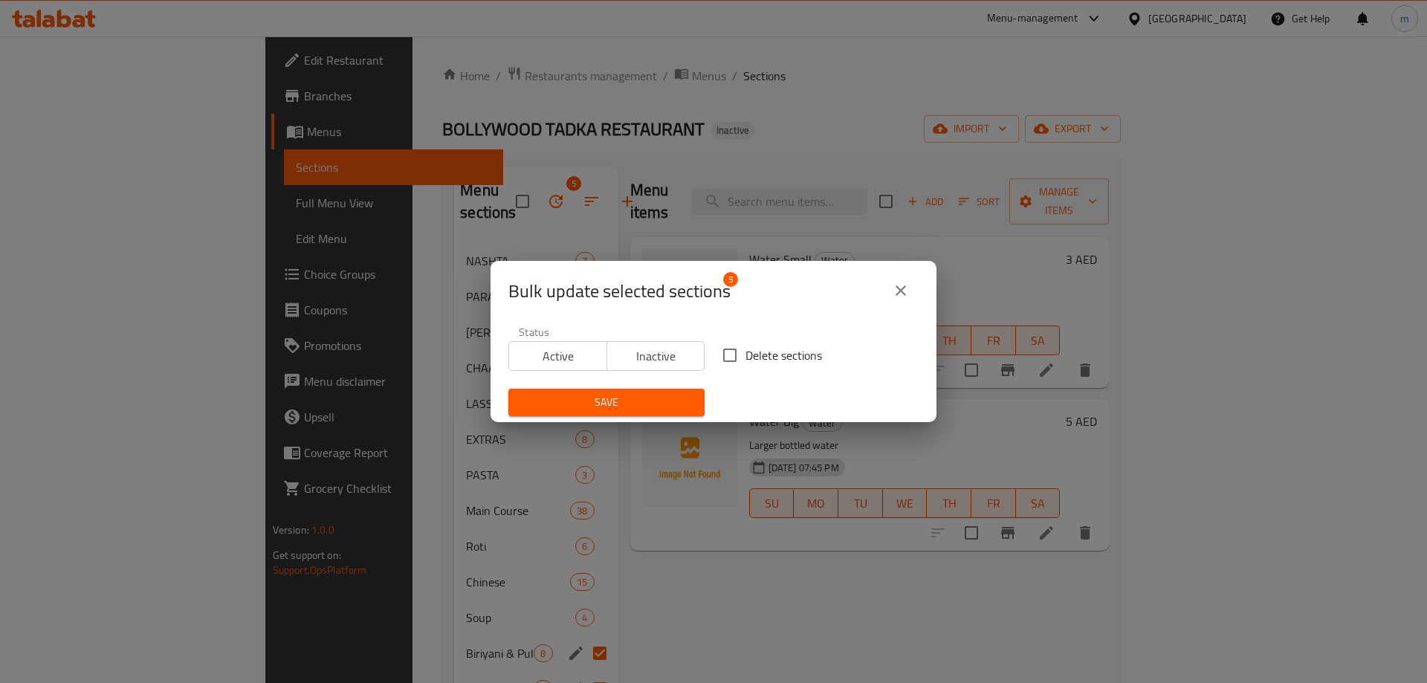
click at [725, 357] on input "Delete sections" at bounding box center [729, 355] width 31 height 31
checkbox input "true"
click at [664, 397] on span "Save" at bounding box center [606, 402] width 172 height 19
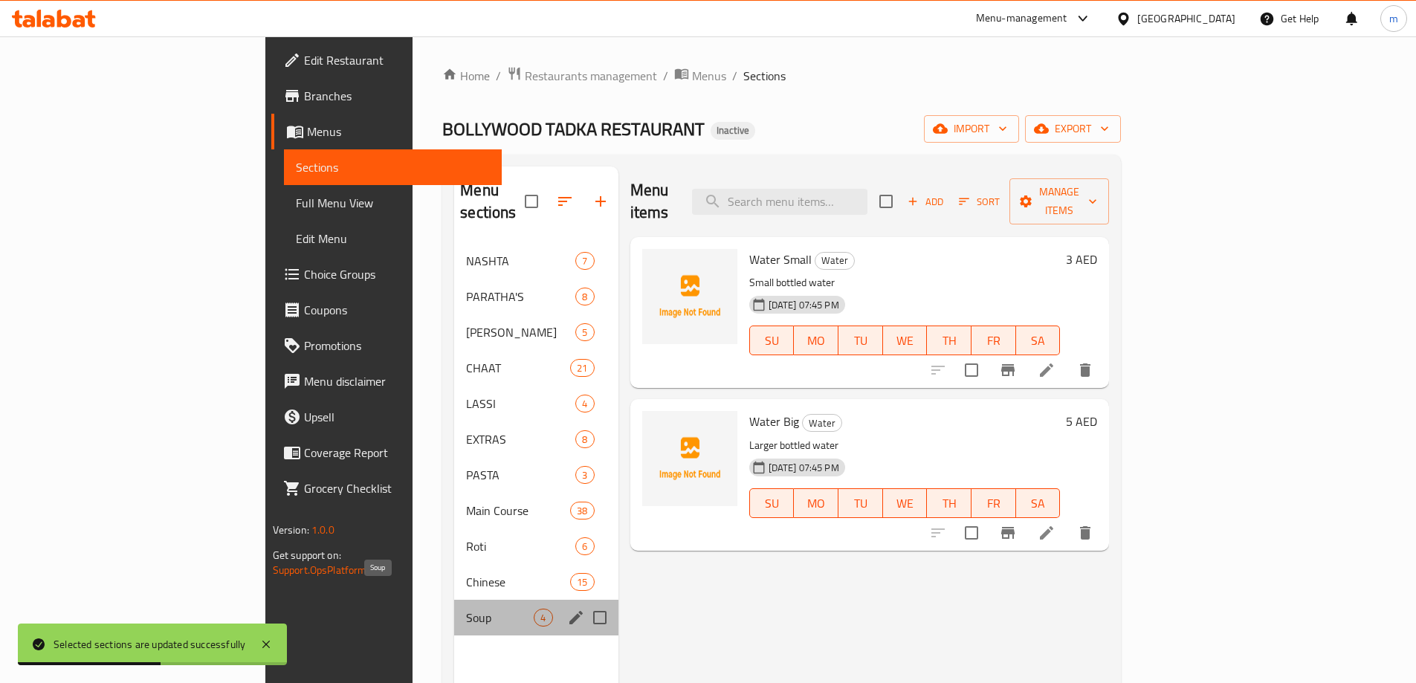
click at [466, 609] on span "Soup" at bounding box center [500, 618] width 68 height 18
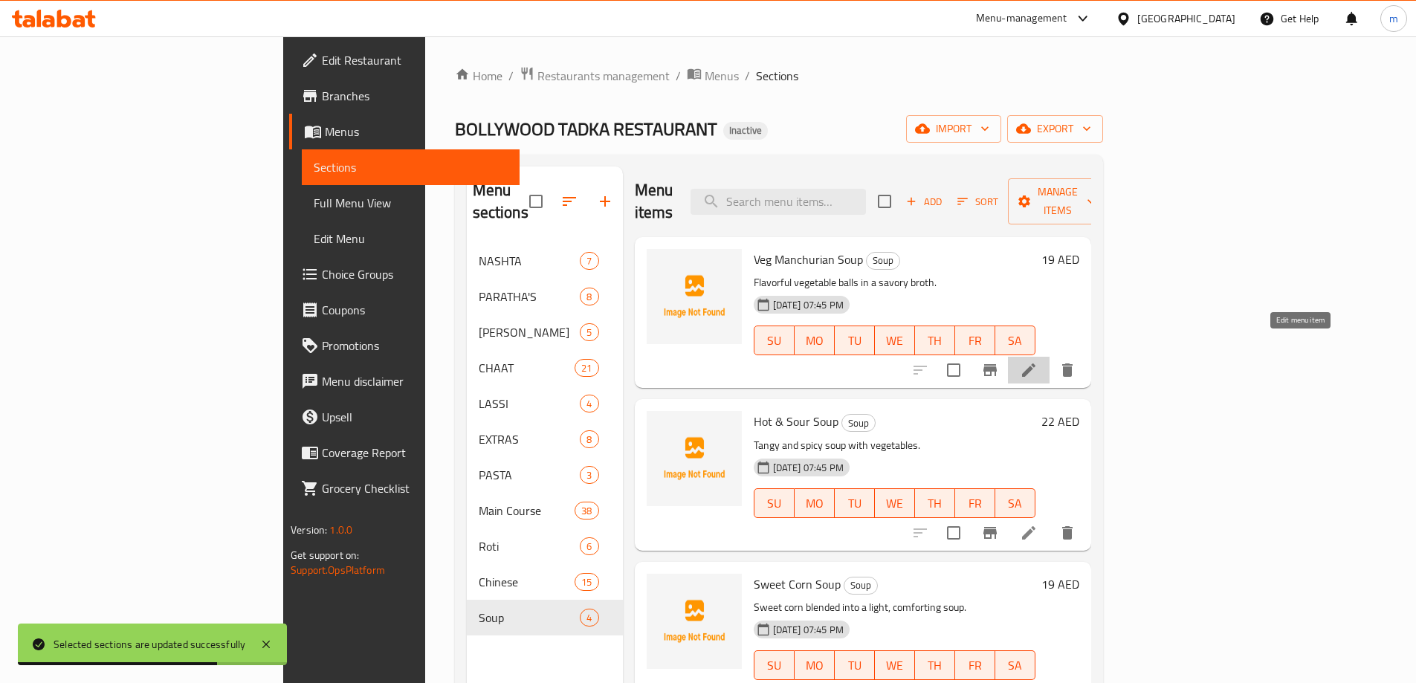
click at [1035, 363] on icon at bounding box center [1028, 369] width 13 height 13
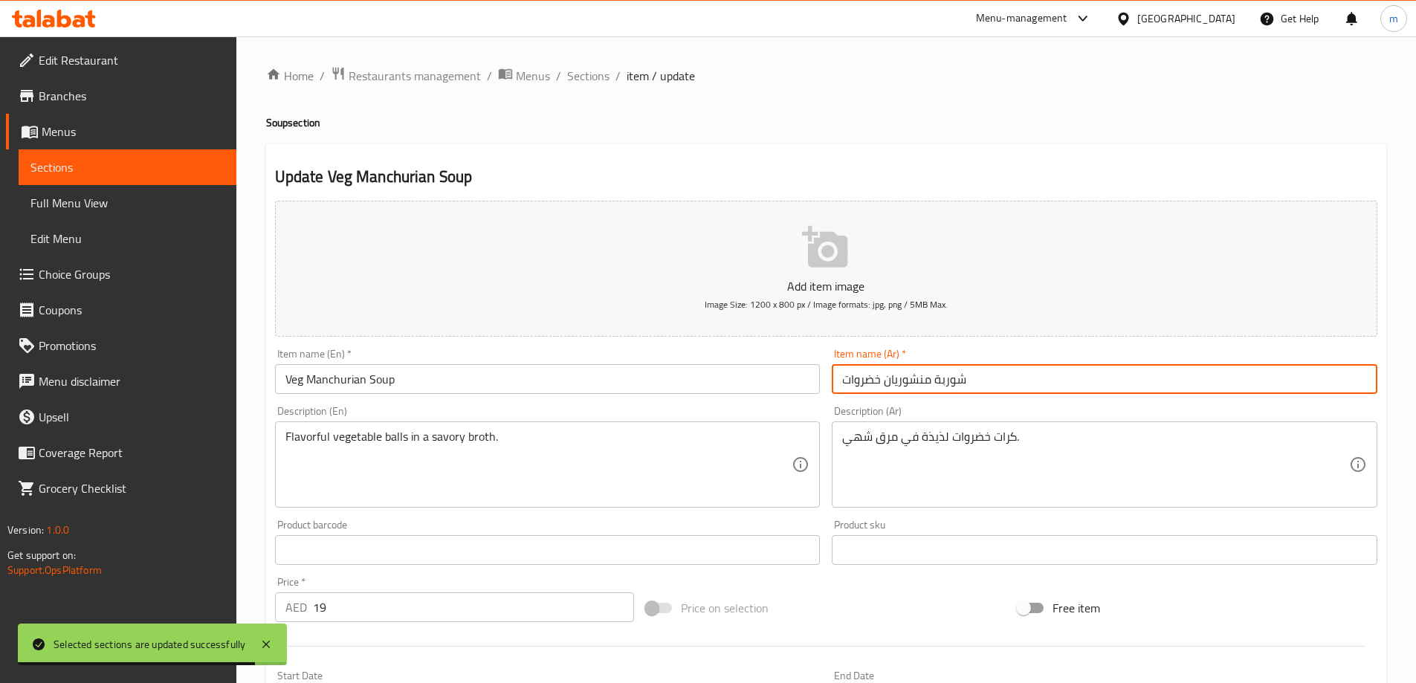
click at [902, 383] on input "شوربة منشوريان خضروات" at bounding box center [1105, 379] width 546 height 30
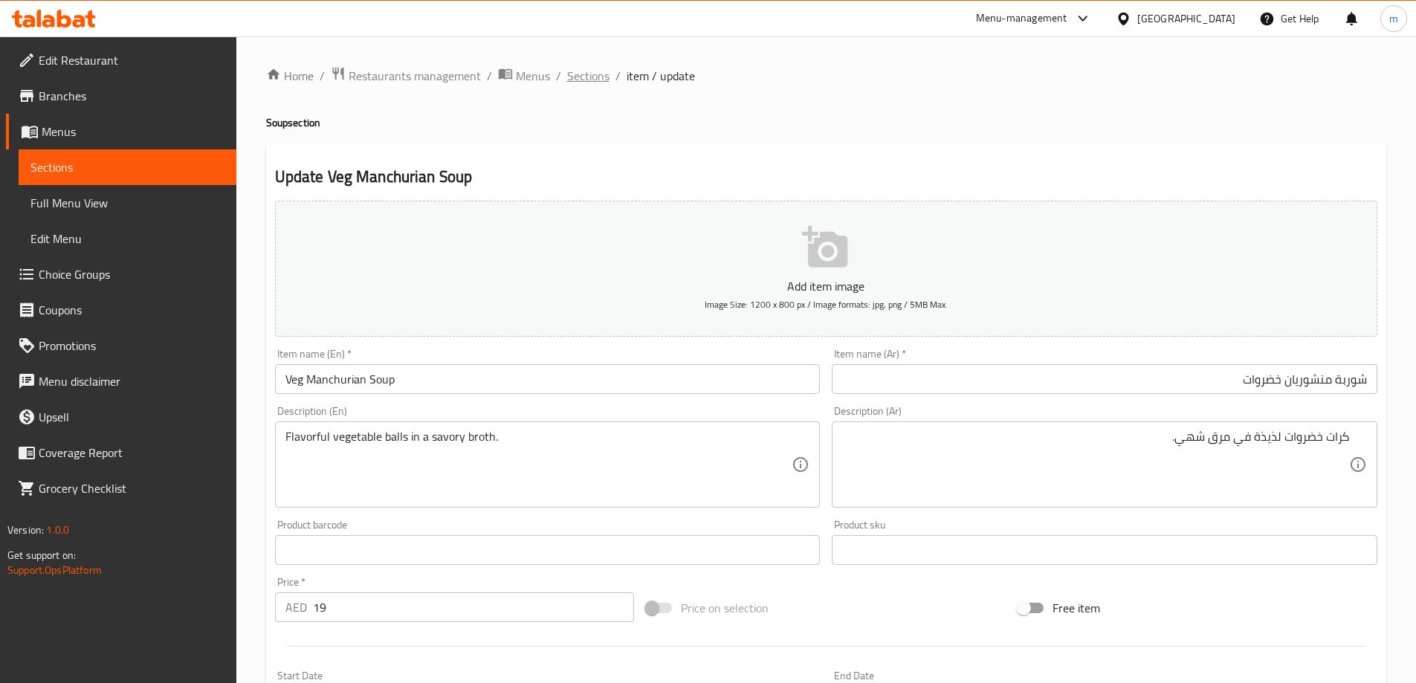
click at [604, 85] on span "Sections" at bounding box center [588, 76] width 42 height 18
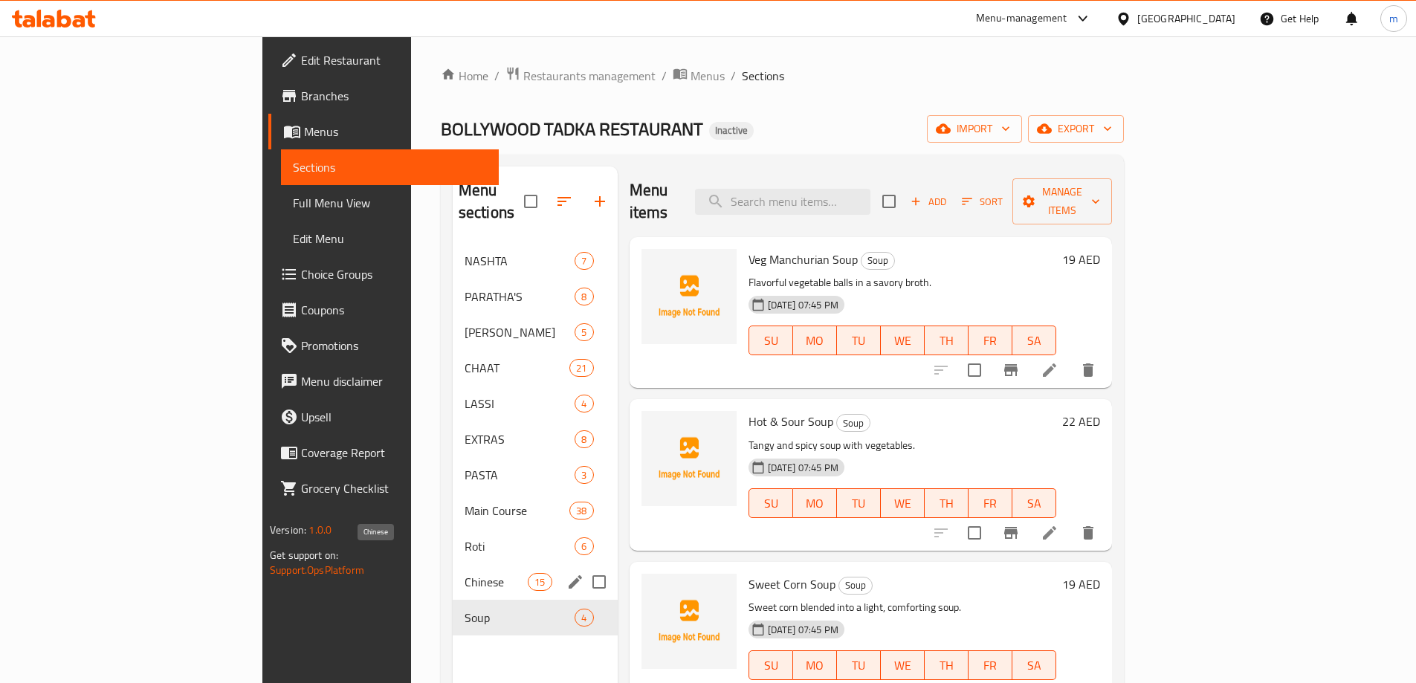
click at [464, 573] on span "Chinese" at bounding box center [495, 582] width 63 height 18
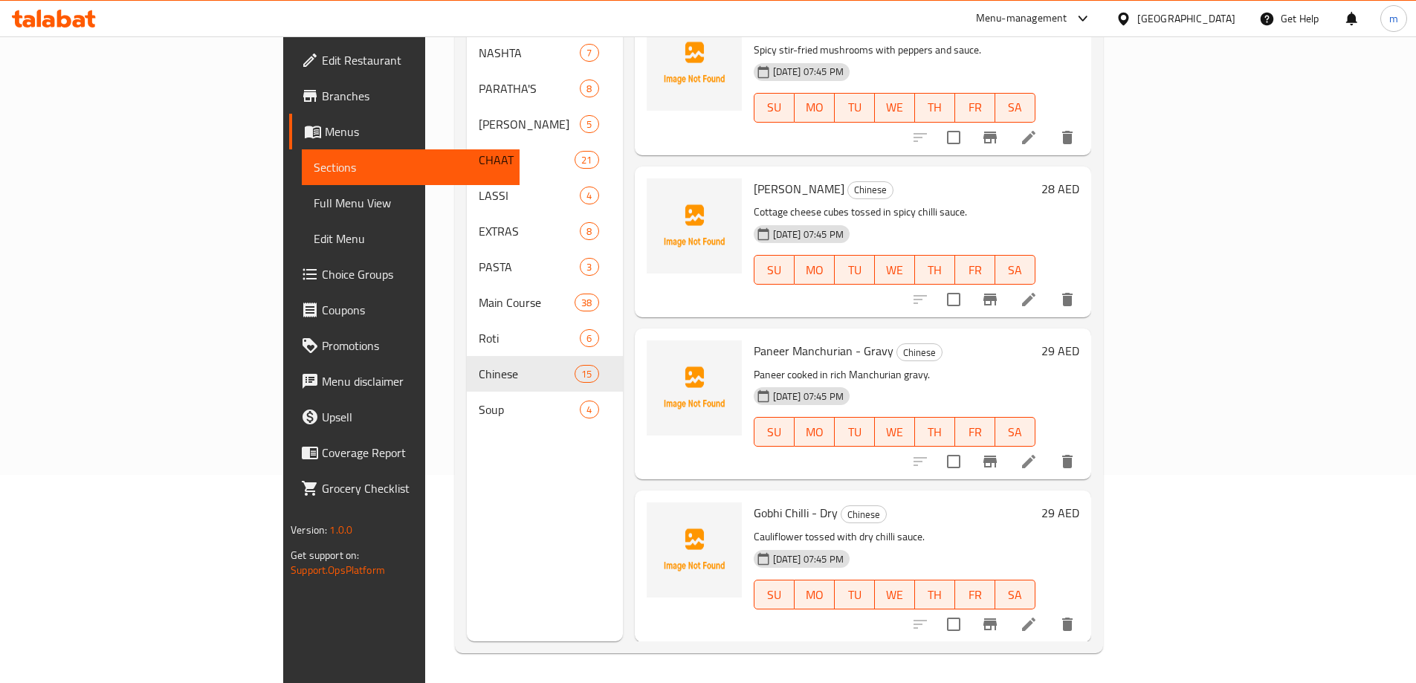
scroll to position [1790, 0]
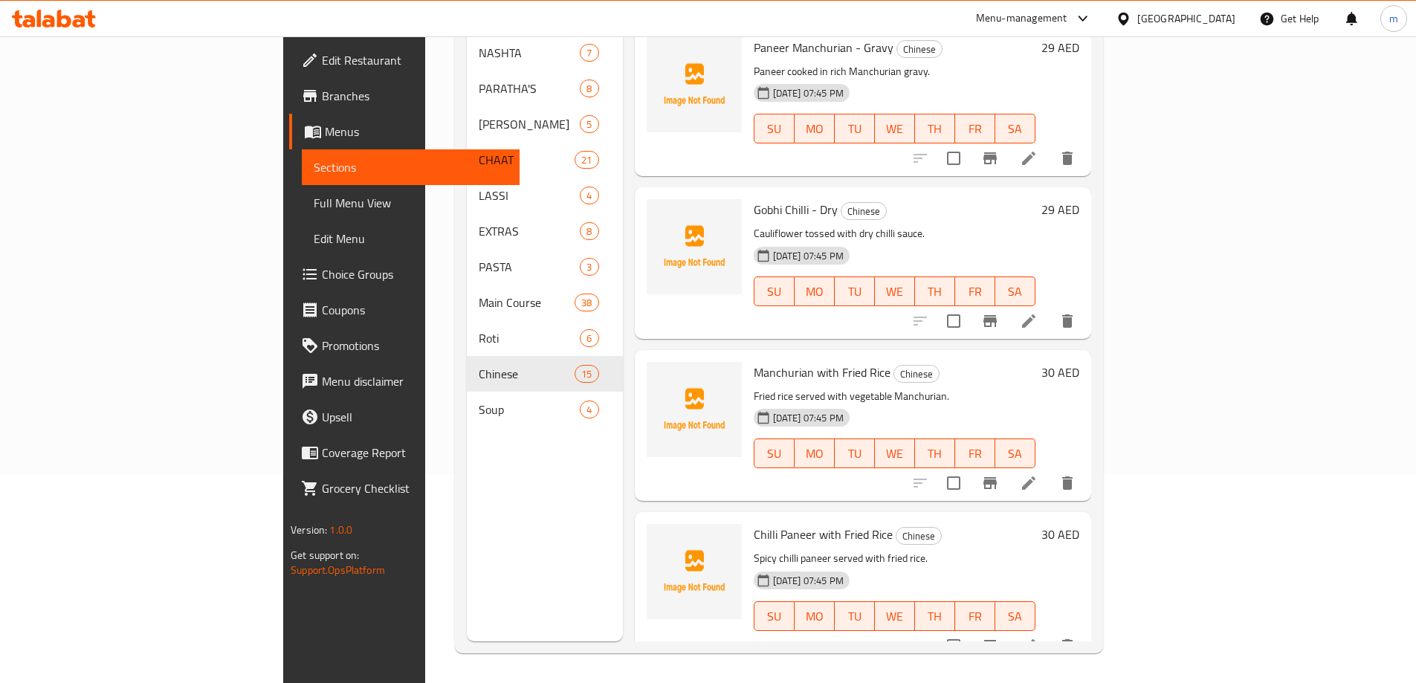
click at [1049, 632] on li at bounding box center [1029, 645] width 42 height 27
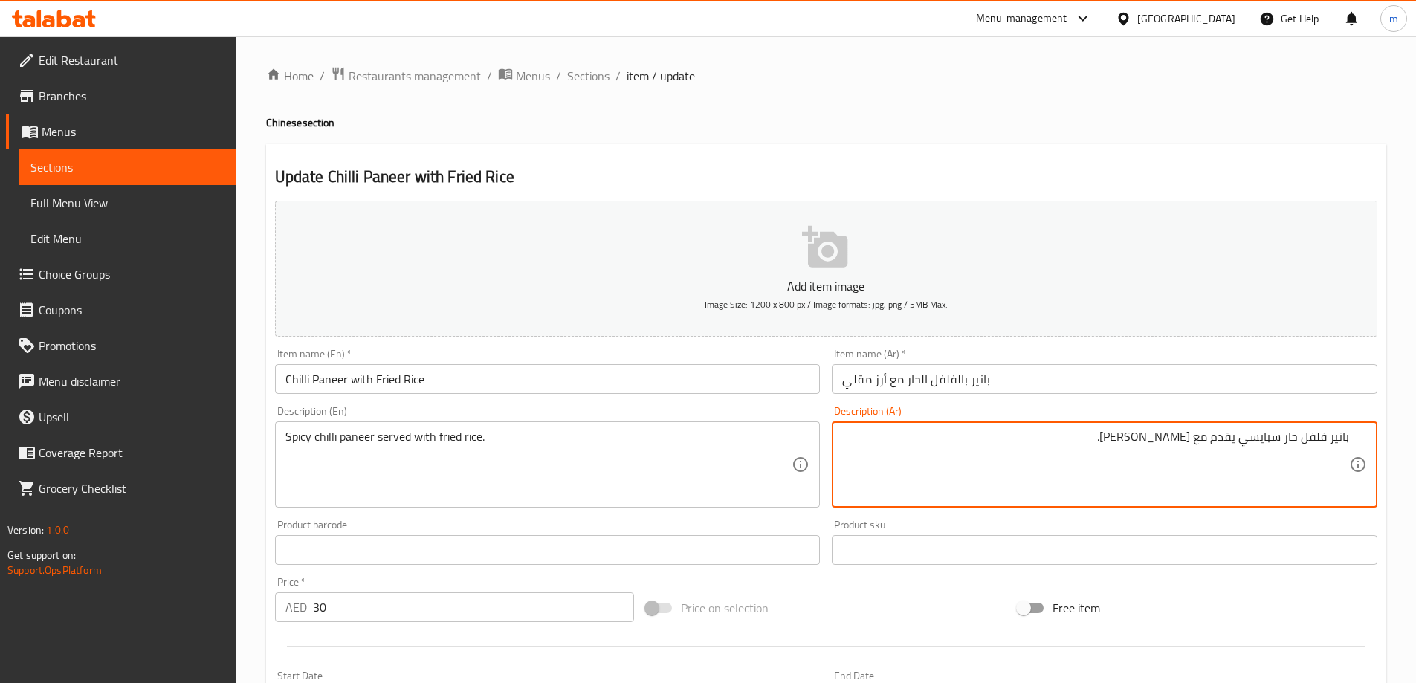
click at [971, 404] on div "Description (Ar) بانير فلفل حار سبايسي يقدم مع أرز مقلي. Description (Ar)" at bounding box center [1104, 457] width 557 height 114
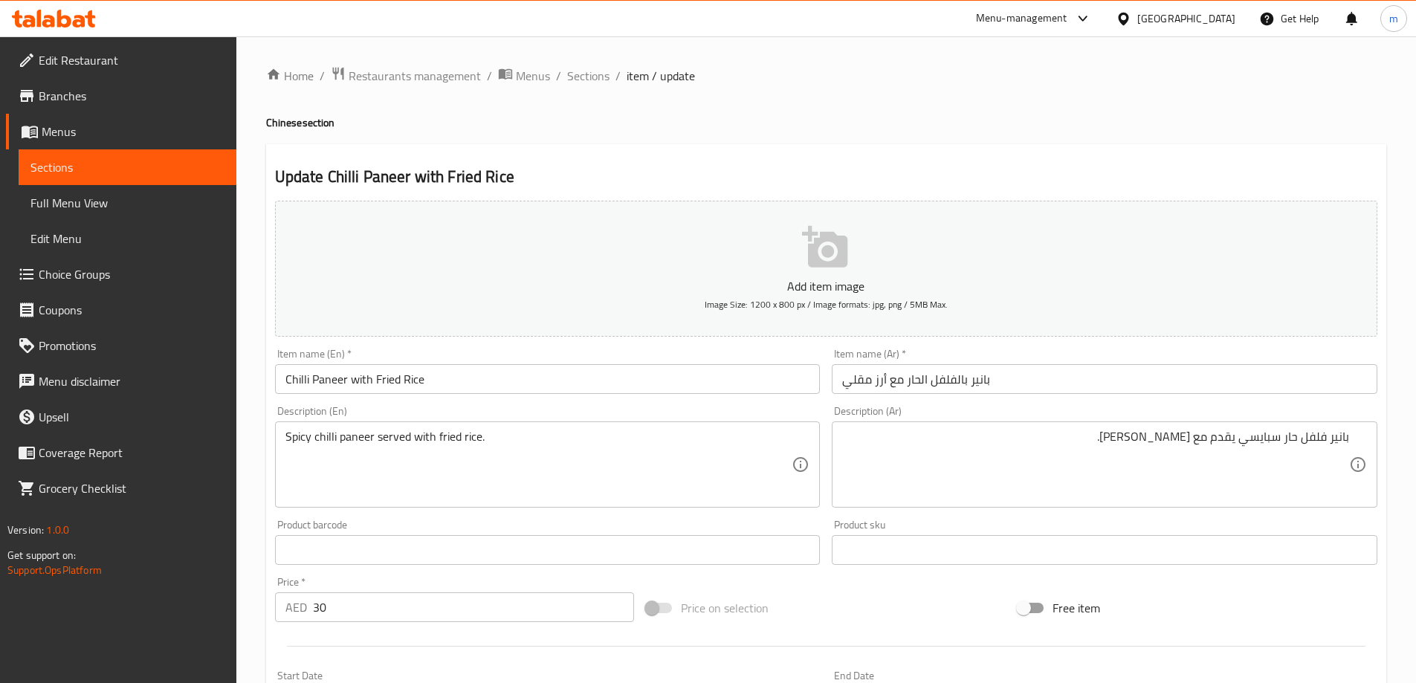
click at [976, 387] on input "بانير بالفلفل الحار مع أرز مقلي" at bounding box center [1105, 379] width 546 height 30
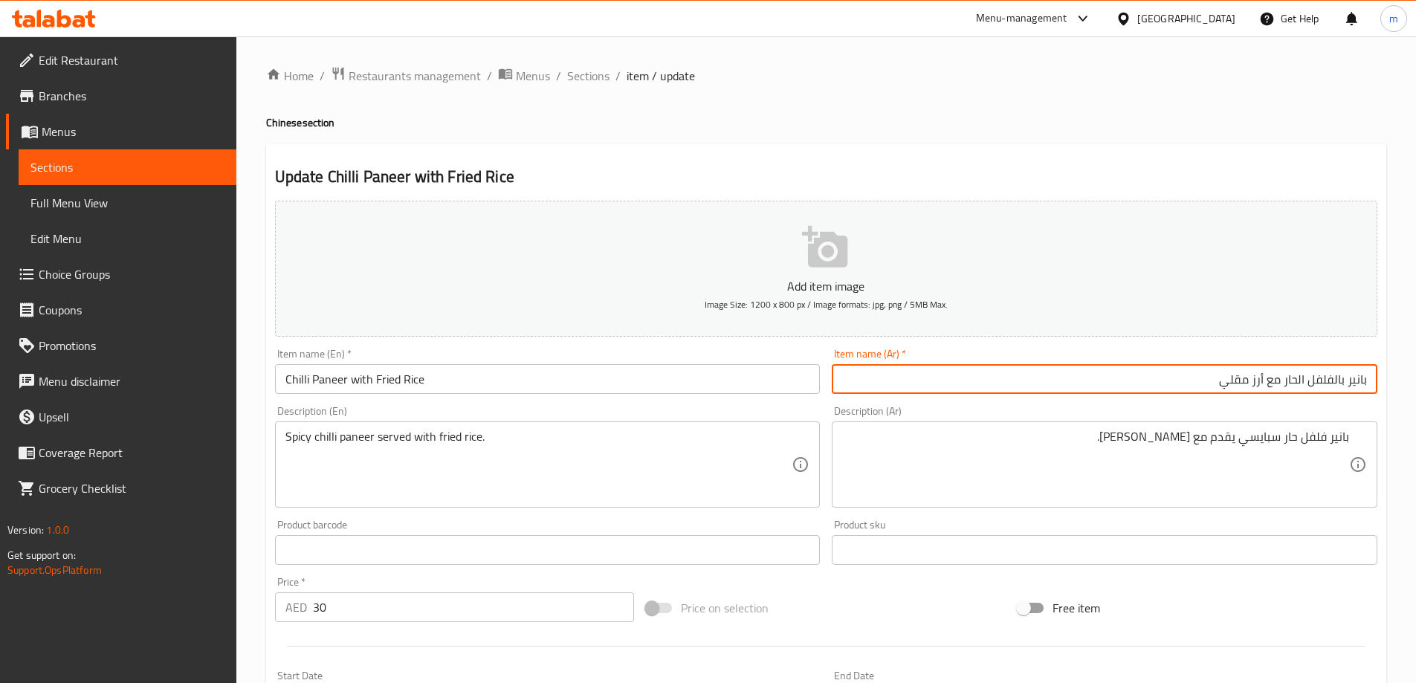
click at [983, 365] on input "بانير بالفلفل الحار مع أرز مقلي" at bounding box center [1105, 379] width 546 height 30
click at [468, 378] on input "Chilli Paneer with Fried Rice" at bounding box center [548, 379] width 546 height 30
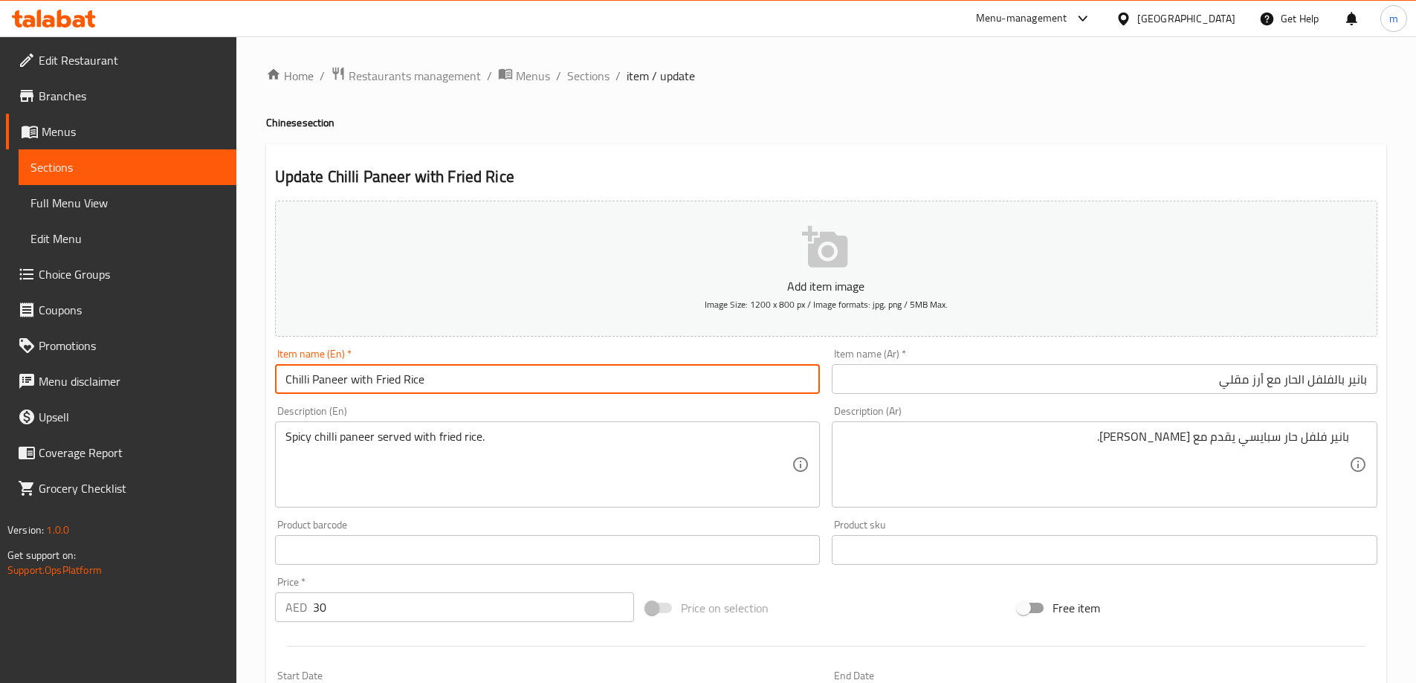
click at [468, 378] on input "Chilli Paneer with Fried Rice" at bounding box center [548, 379] width 546 height 30
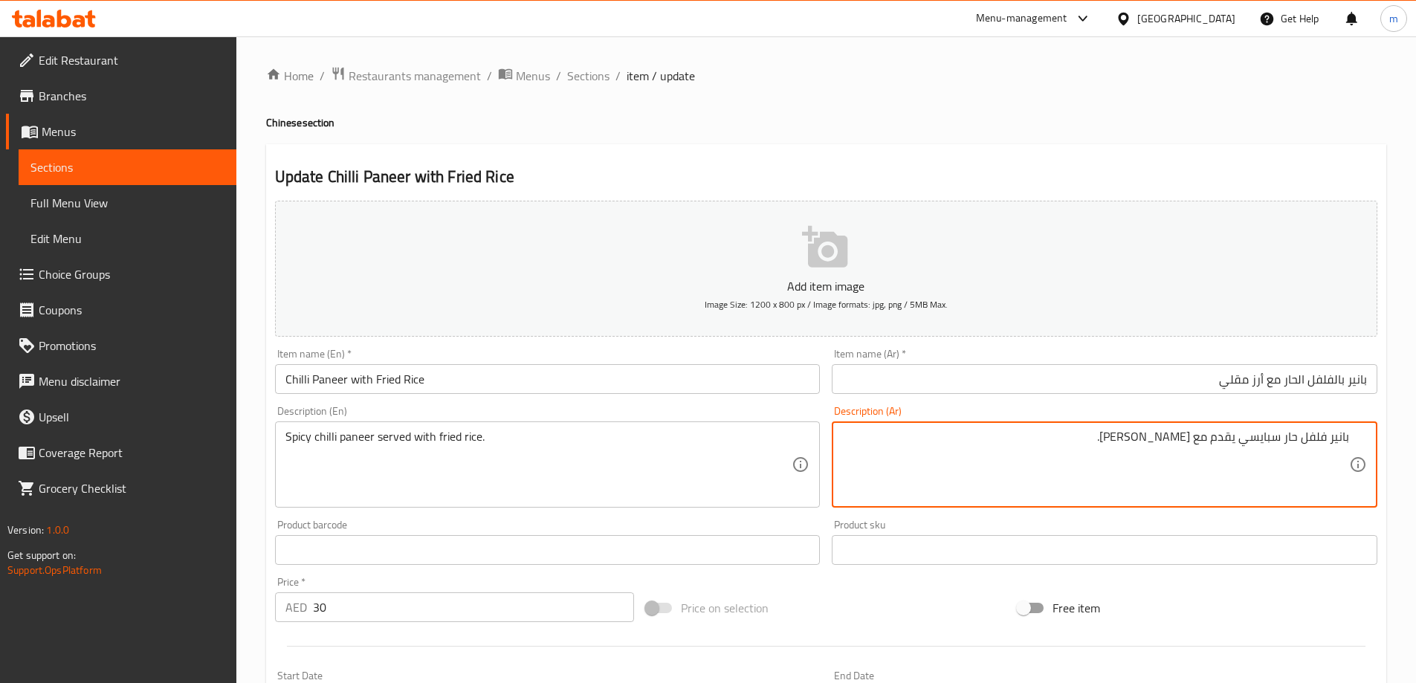
click at [1012, 445] on textarea "بانير فلفل حار سبايسي يقدم مع أرز مقلي." at bounding box center [1095, 465] width 507 height 71
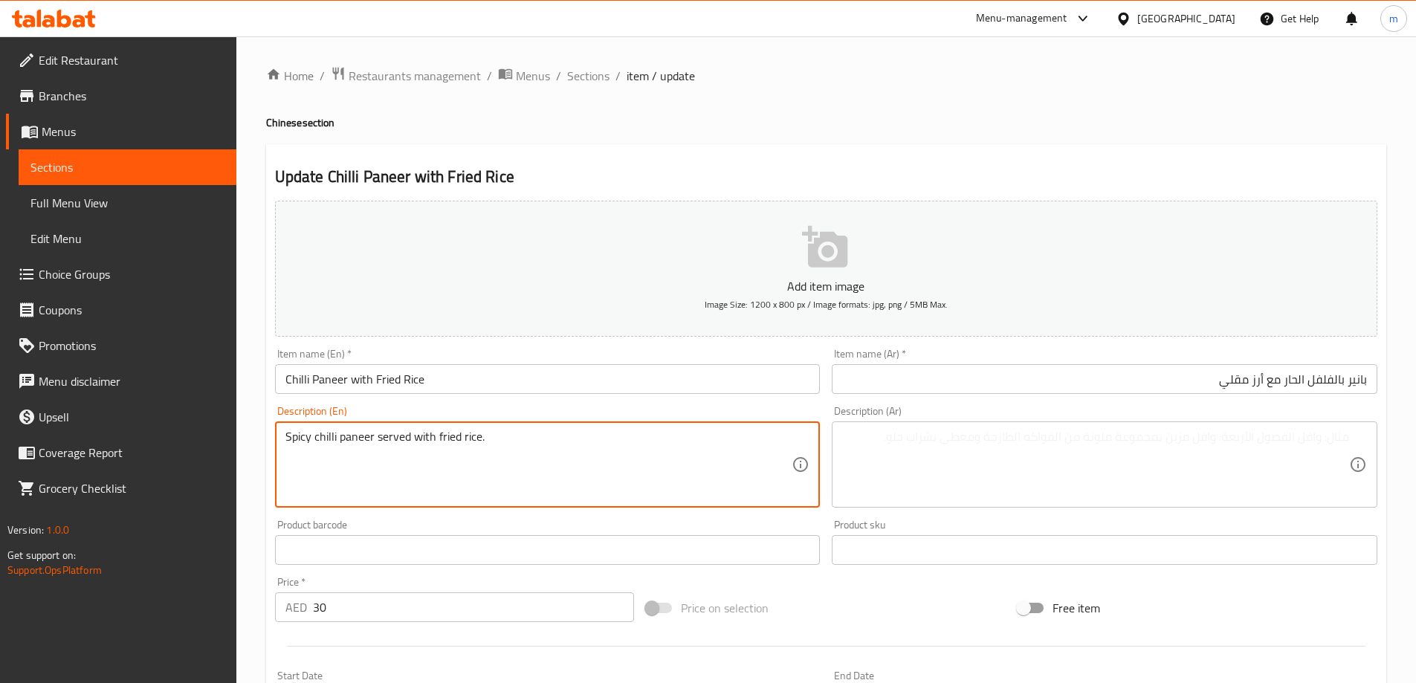
click at [710, 486] on textarea "Spicy chilli paneer served with fried rice." at bounding box center [538, 465] width 507 height 71
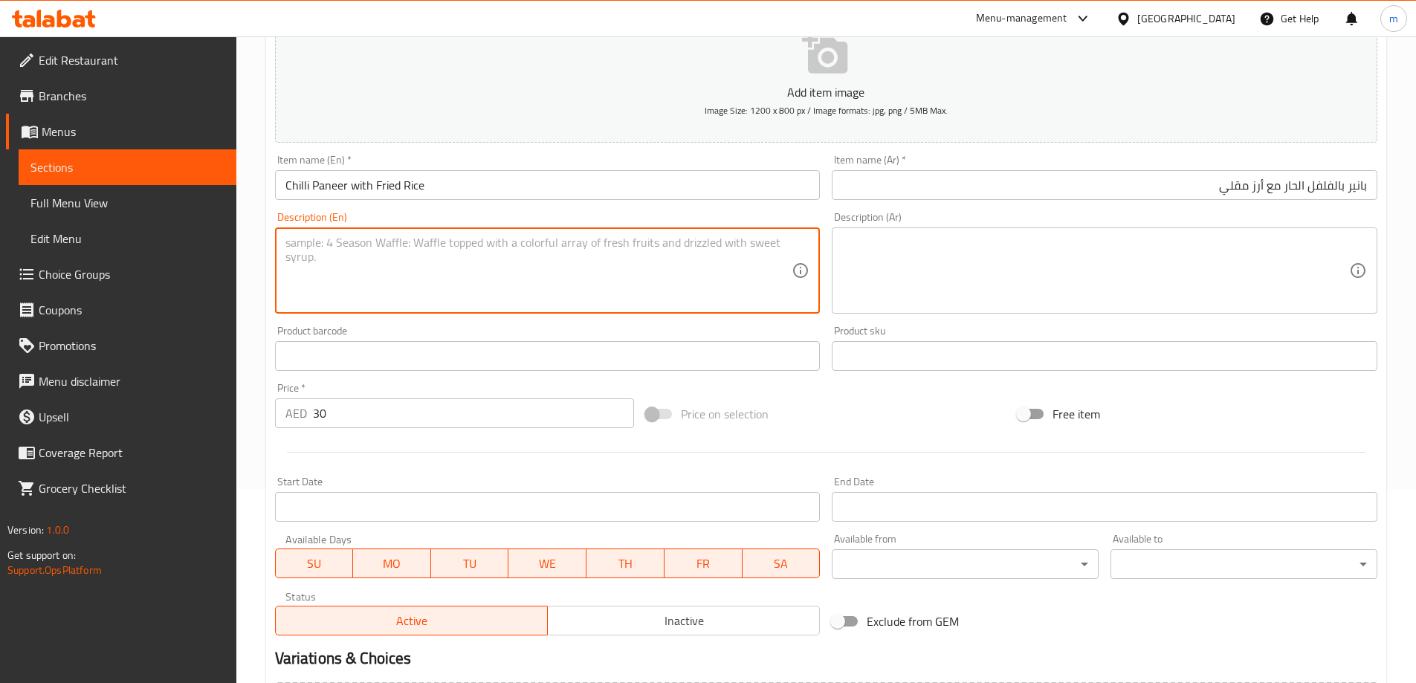
scroll to position [367, 0]
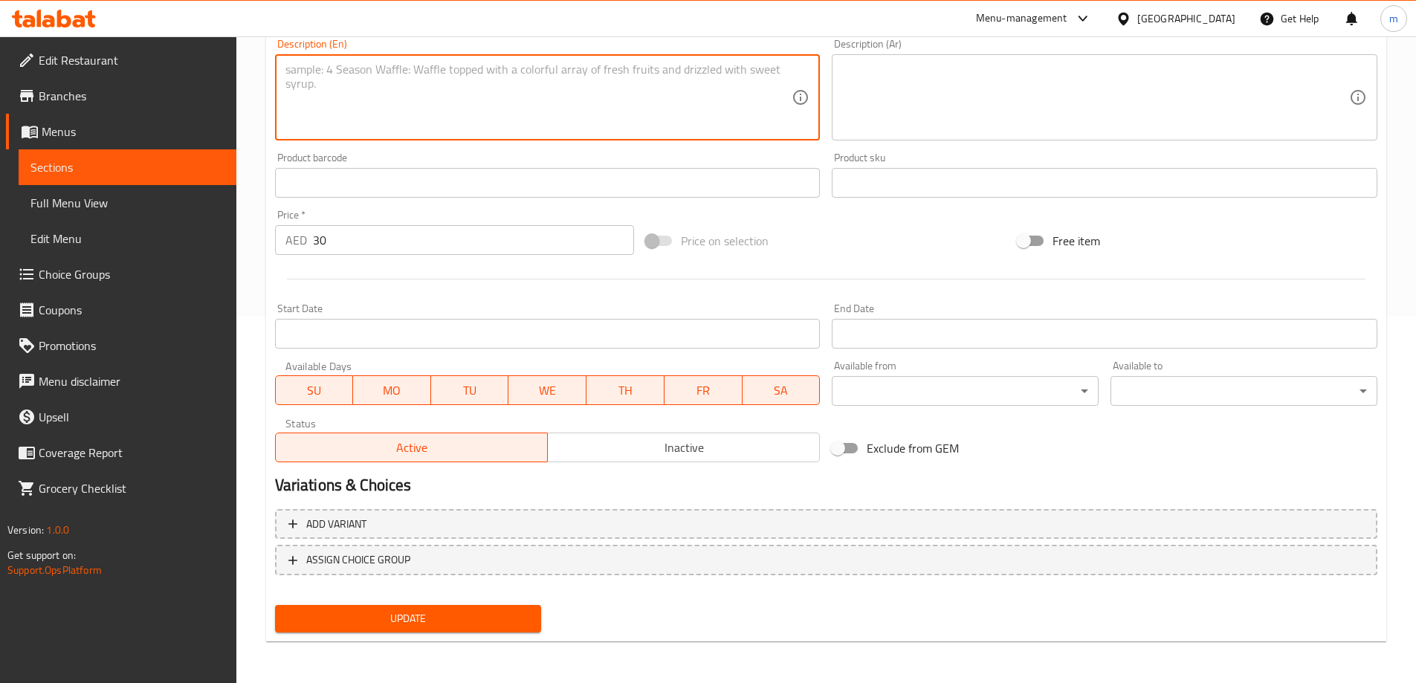
click at [335, 603] on div "Update" at bounding box center [408, 618] width 279 height 39
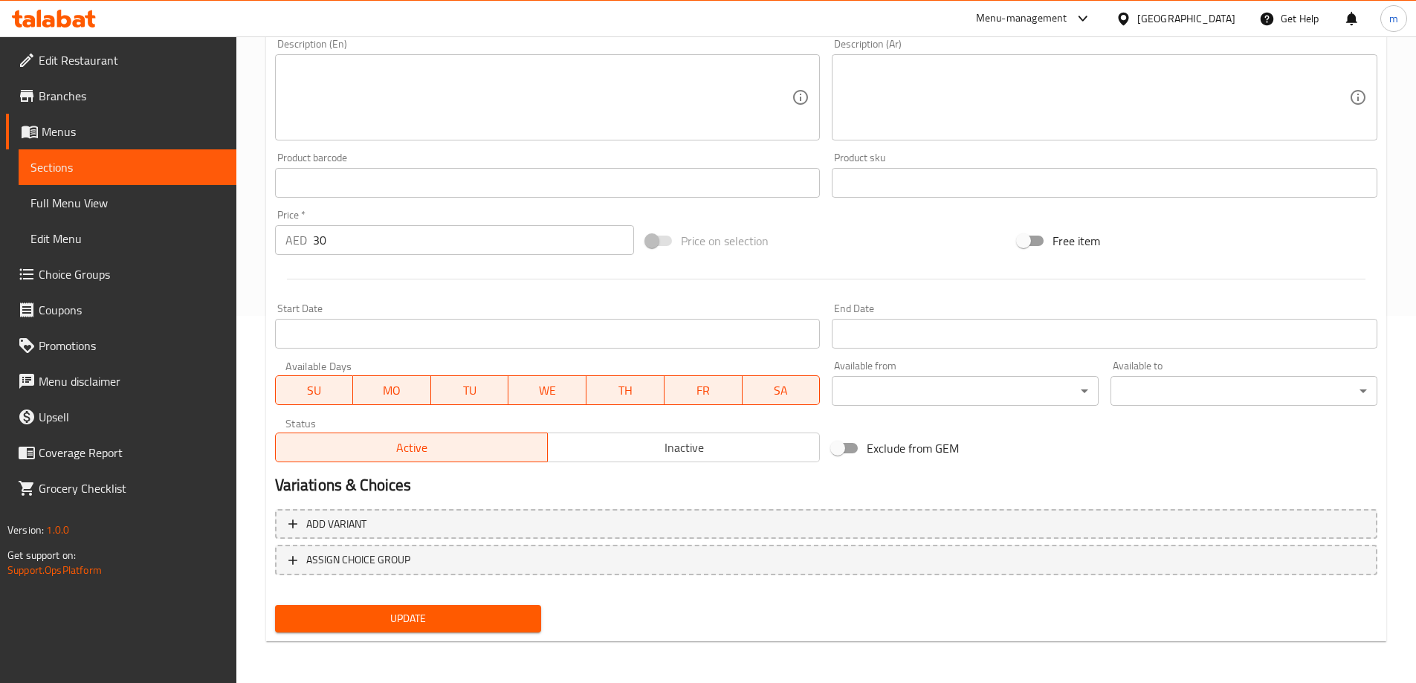
click at [340, 621] on span "Update" at bounding box center [408, 618] width 243 height 19
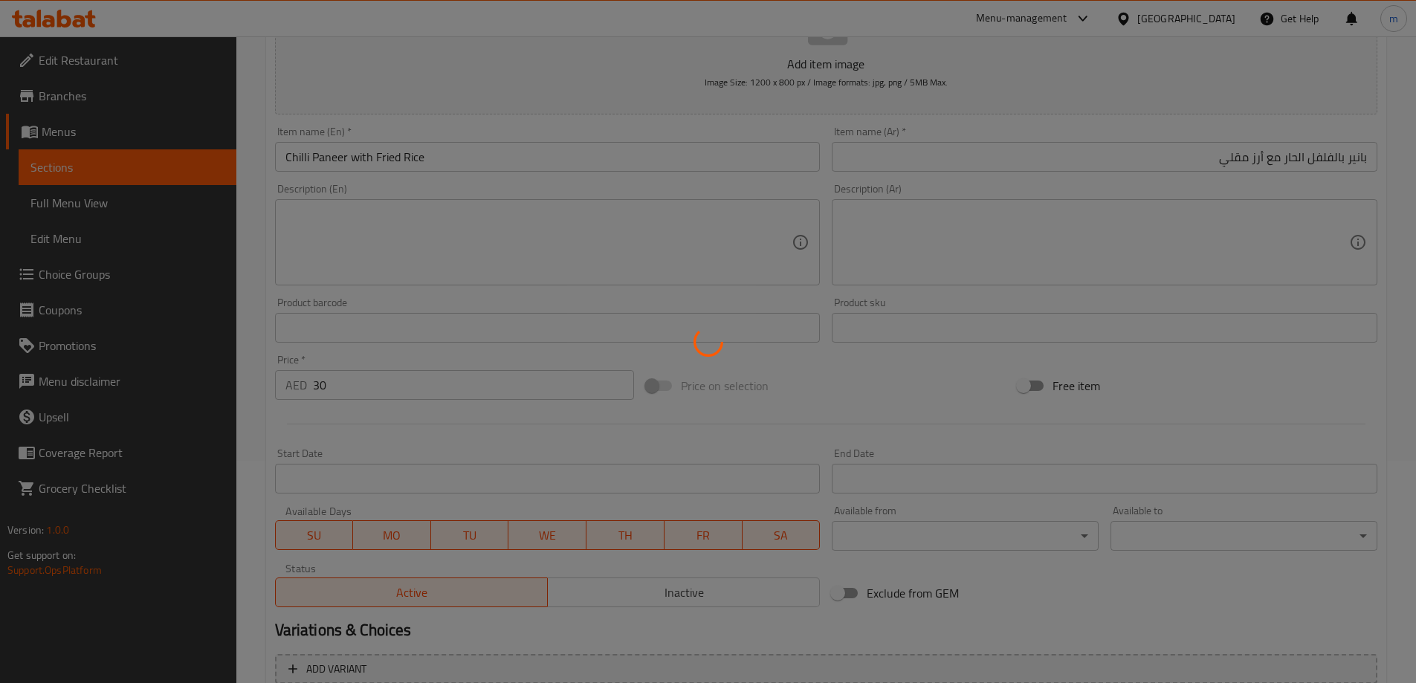
scroll to position [0, 0]
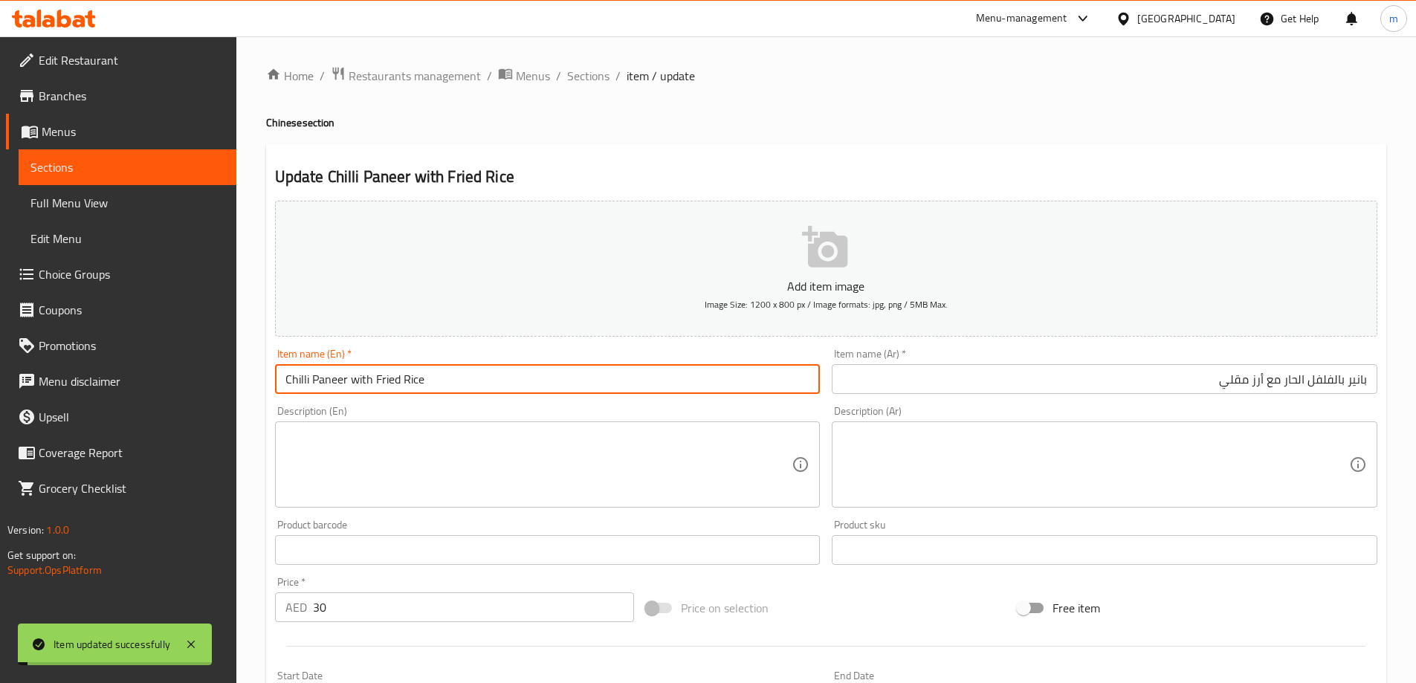
click at [401, 379] on input "Chilli Paneer with Fried Rice" at bounding box center [548, 379] width 546 height 30
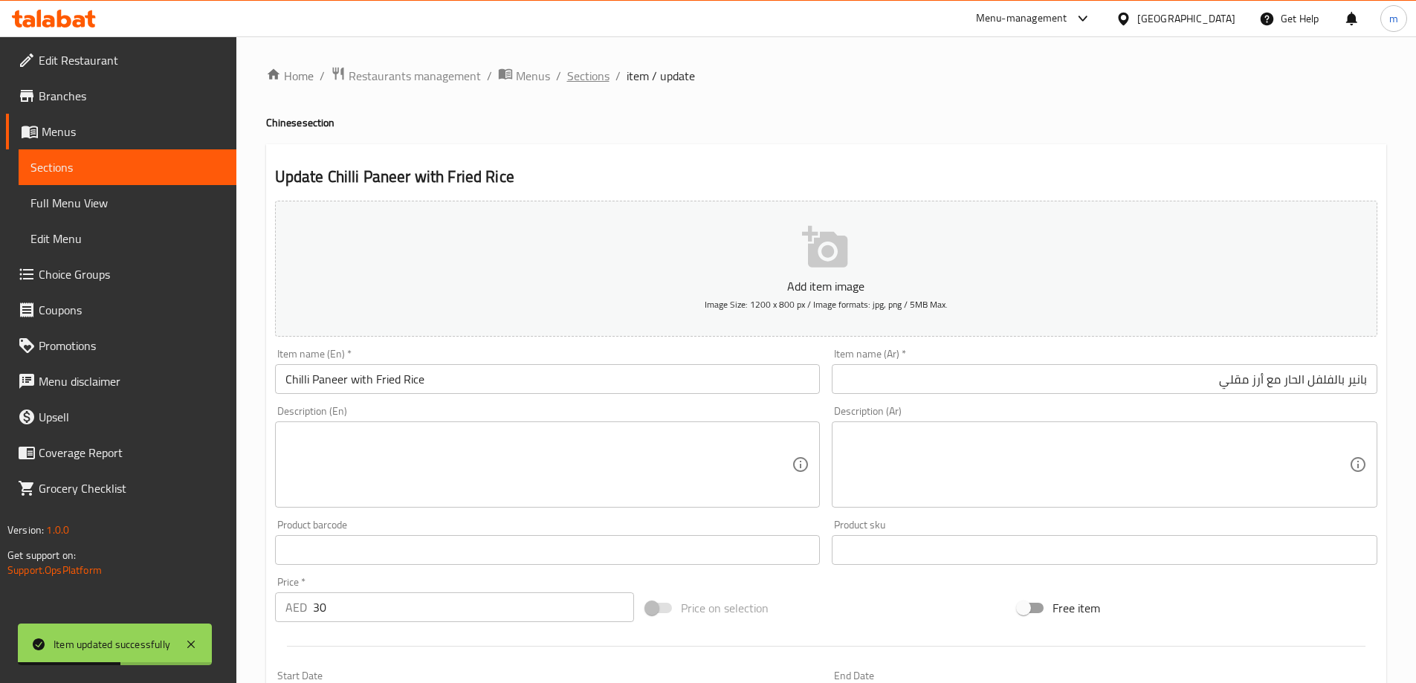
click at [594, 82] on span "Sections" at bounding box center [588, 76] width 42 height 18
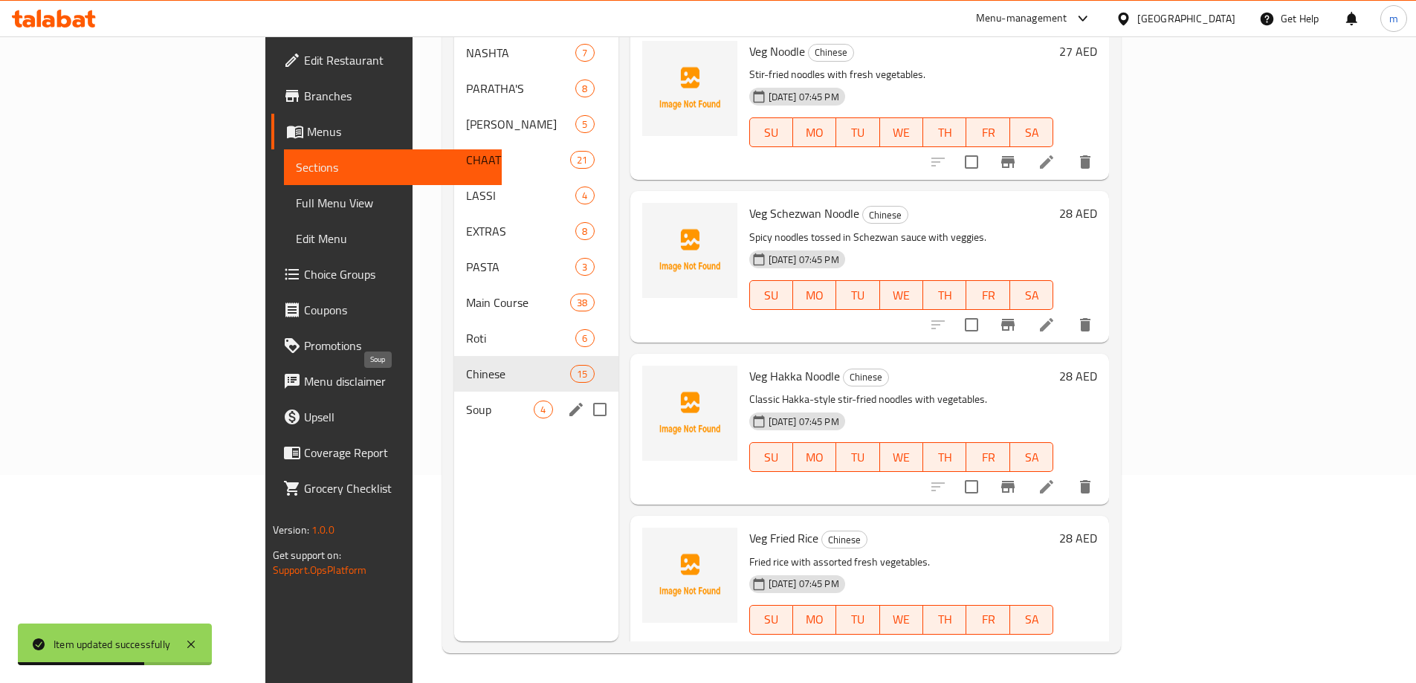
click at [466, 401] on span "Soup" at bounding box center [500, 410] width 68 height 18
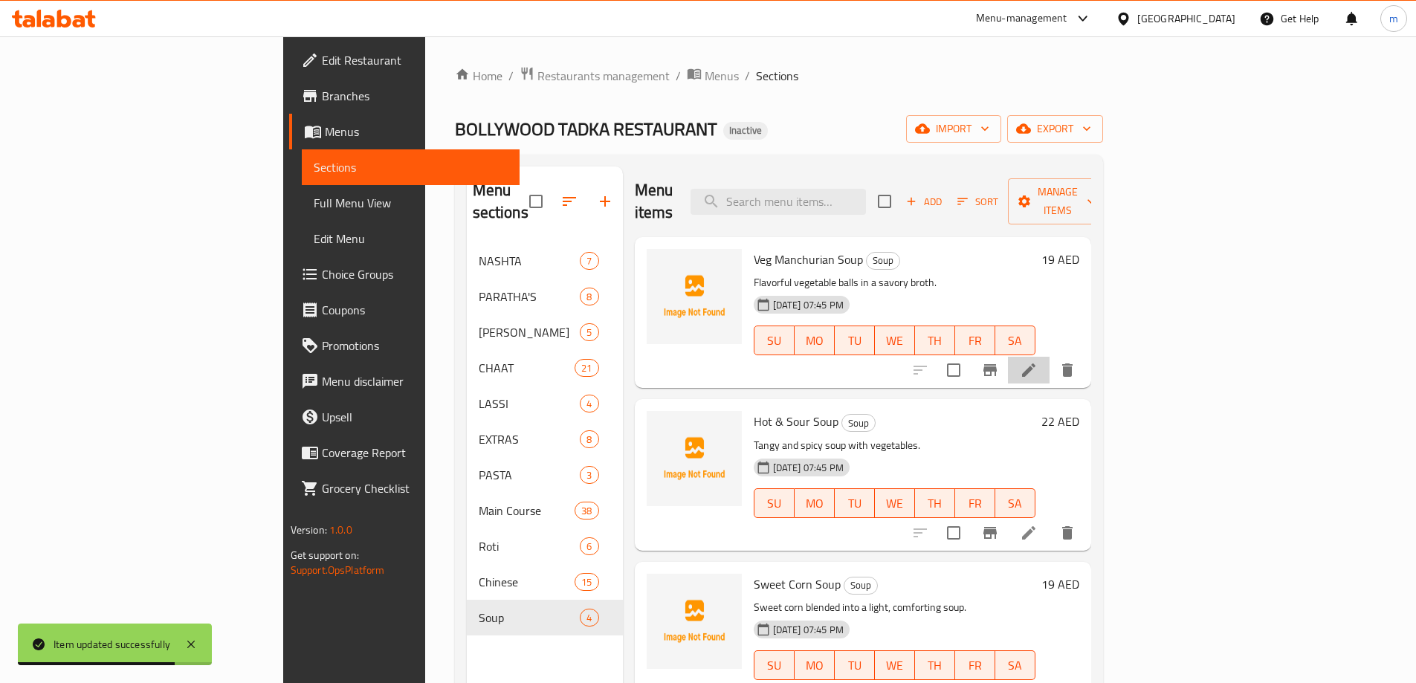
click at [1049, 357] on li at bounding box center [1029, 370] width 42 height 27
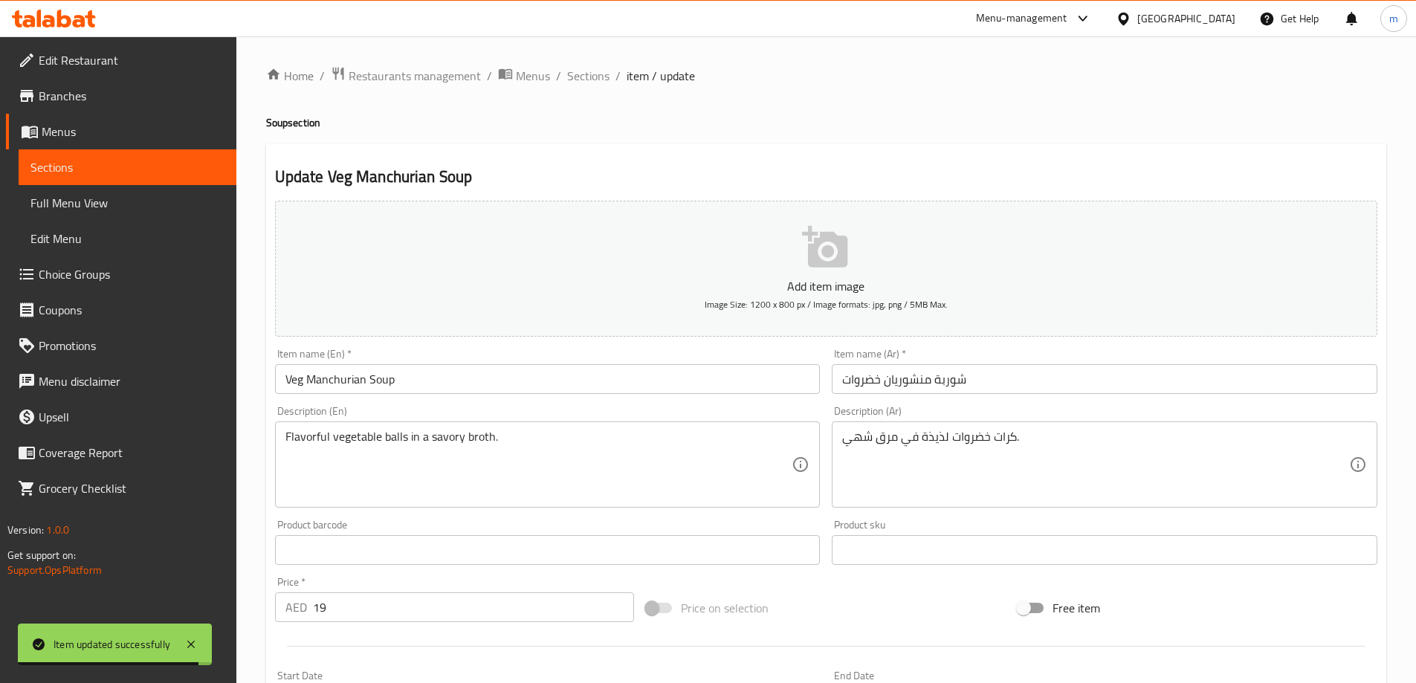
click at [1010, 392] on input "شوربة منشوريان خضروات" at bounding box center [1105, 379] width 546 height 30
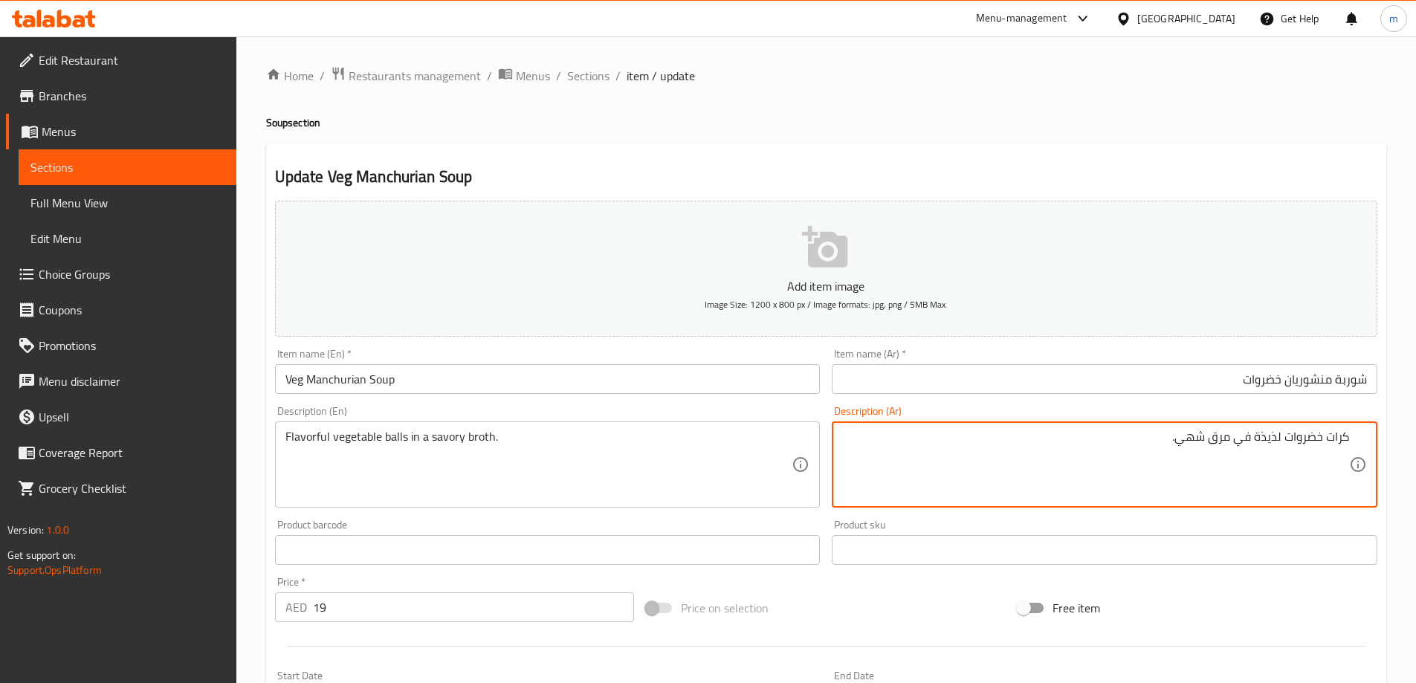
click at [1012, 436] on textarea "كرات خضروات لذيذة في مرق شهي." at bounding box center [1095, 465] width 507 height 71
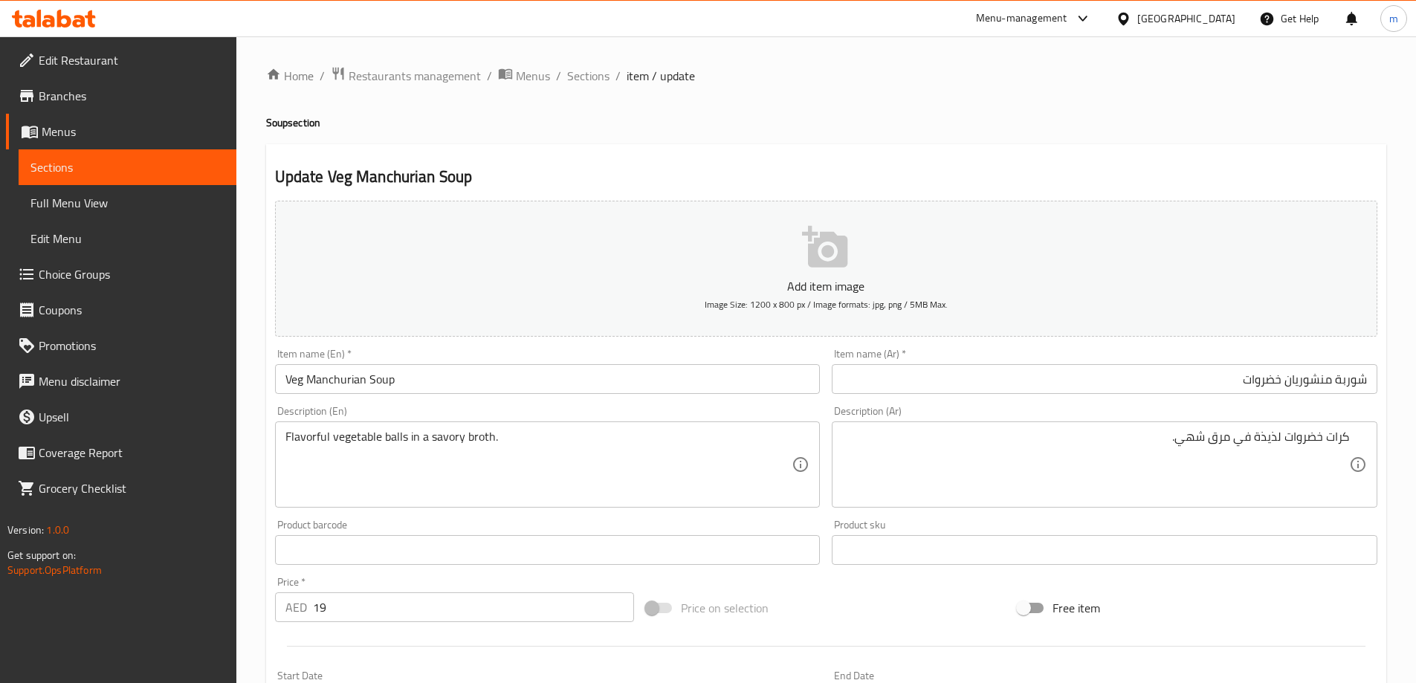
click at [1147, 437] on textarea "كرات خضروات لذيذة في مرق شهي." at bounding box center [1095, 465] width 507 height 71
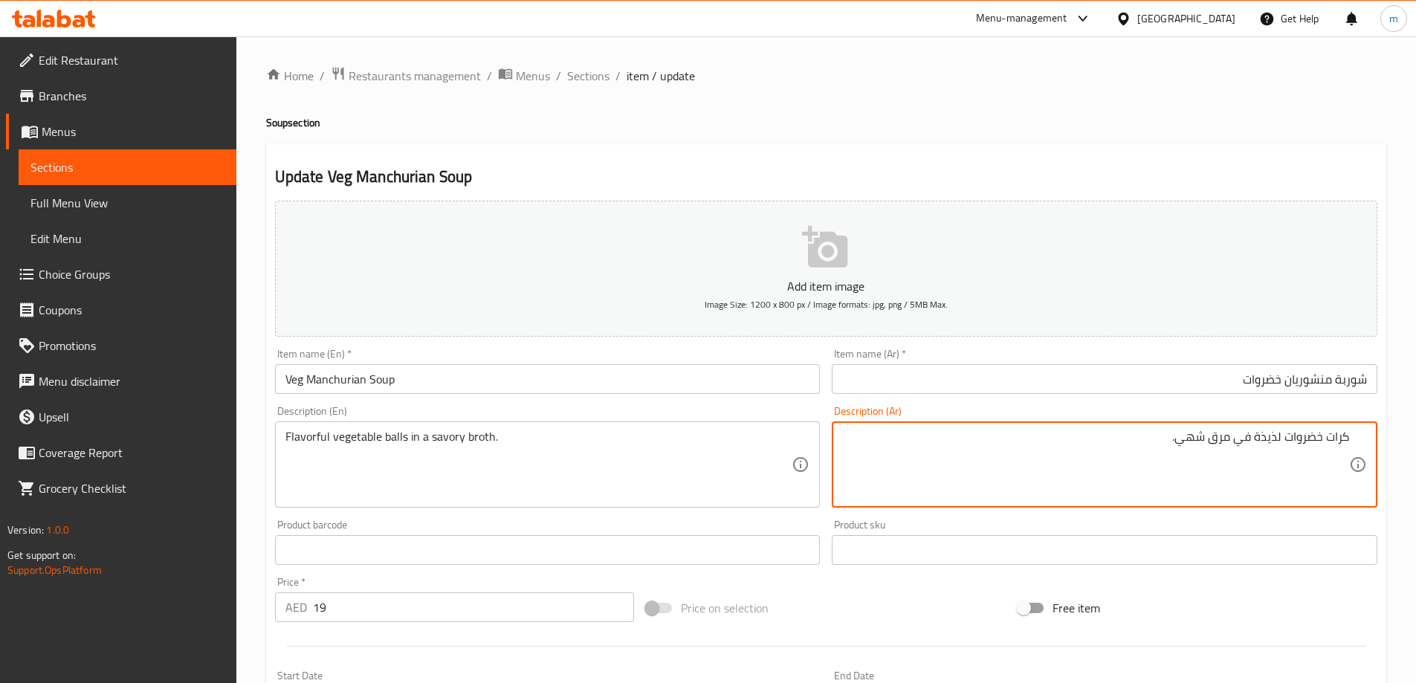
click at [1231, 379] on input "شوربة منشوريان خضروات" at bounding box center [1105, 379] width 546 height 30
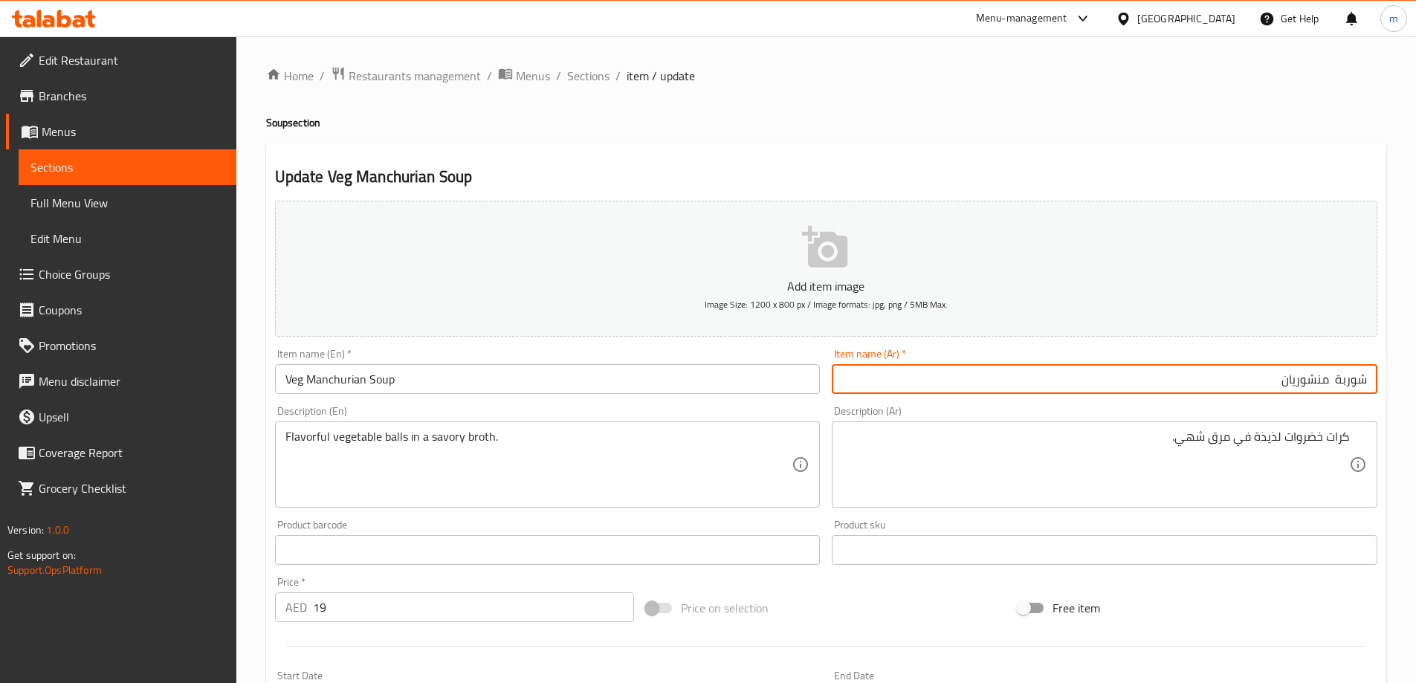
paste input "خضروات"
type input "شوربة خضروات منشوريان"
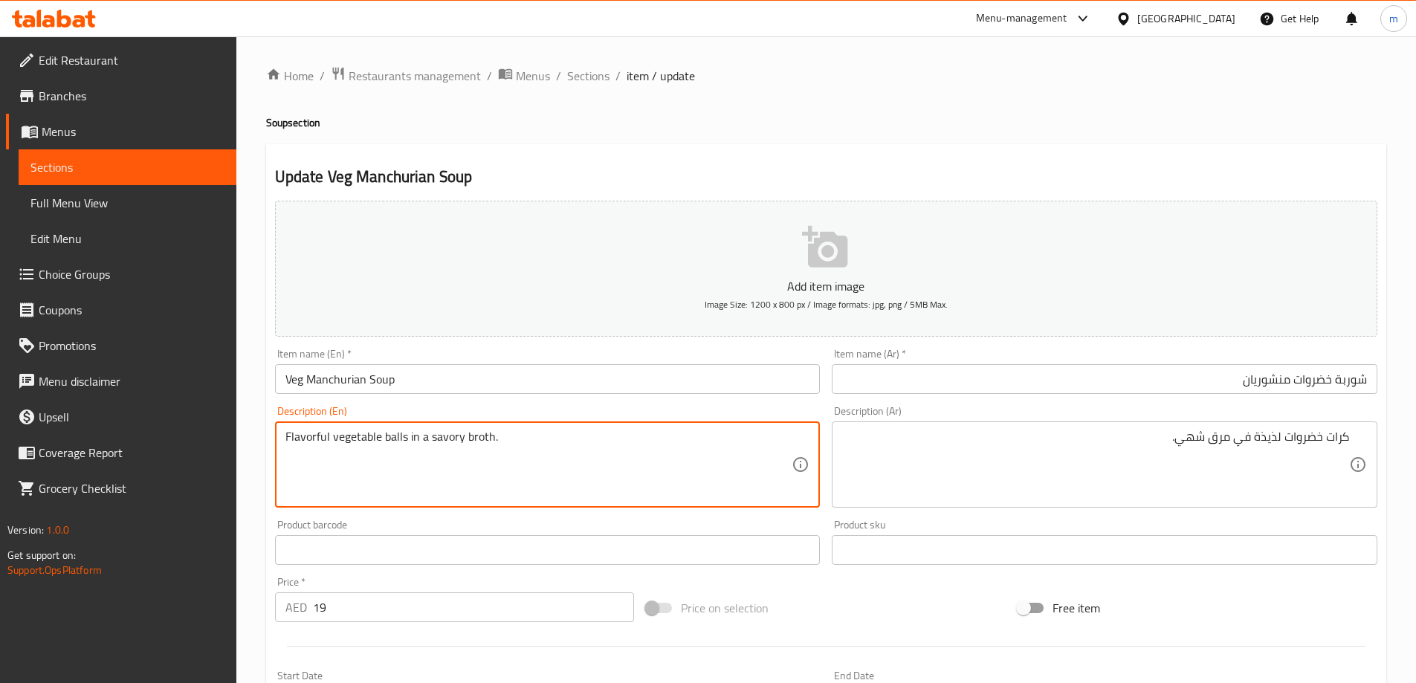
drag, startPoint x: 349, startPoint y: 438, endPoint x: 408, endPoint y: 442, distance: 59.6
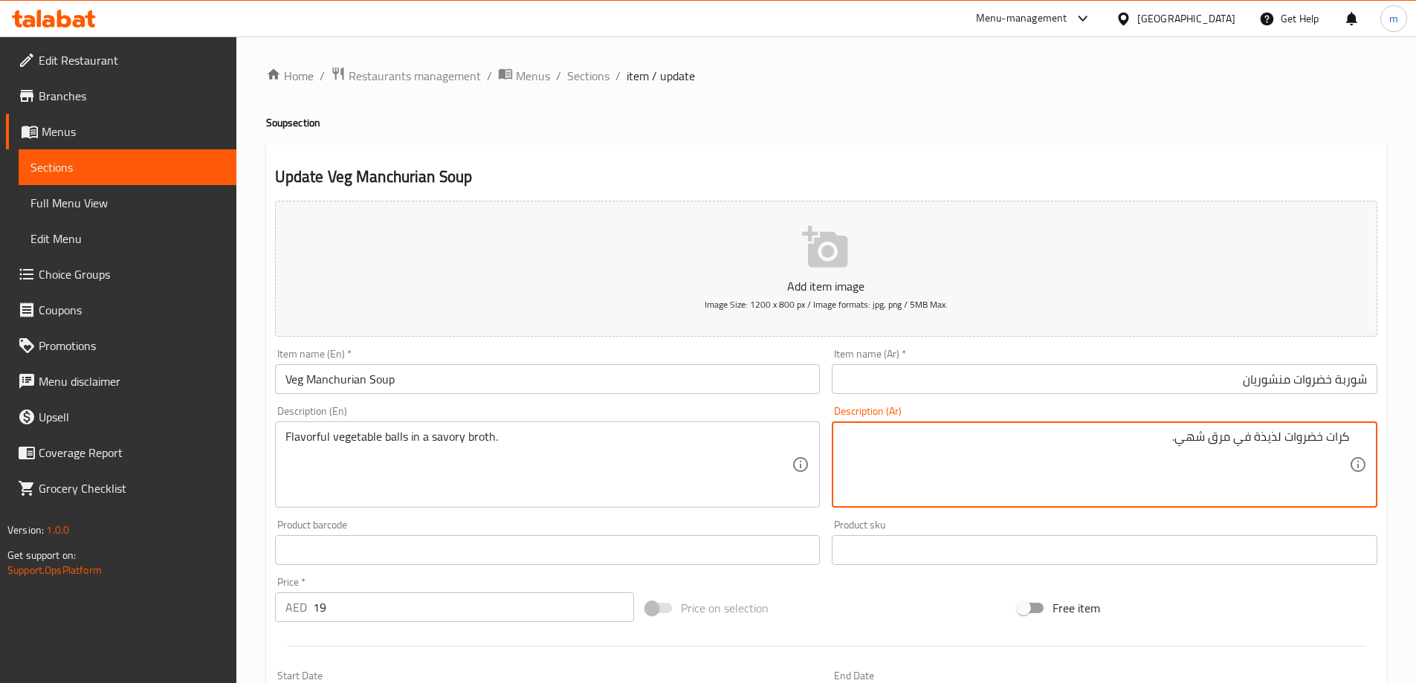
click at [1264, 433] on textarea "كرات خضروات لذيذة في مرق شهي." at bounding box center [1095, 465] width 507 height 71
click at [1187, 440] on textarea "كرات خضروات لذيذة في مرق شهي." at bounding box center [1095, 465] width 507 height 71
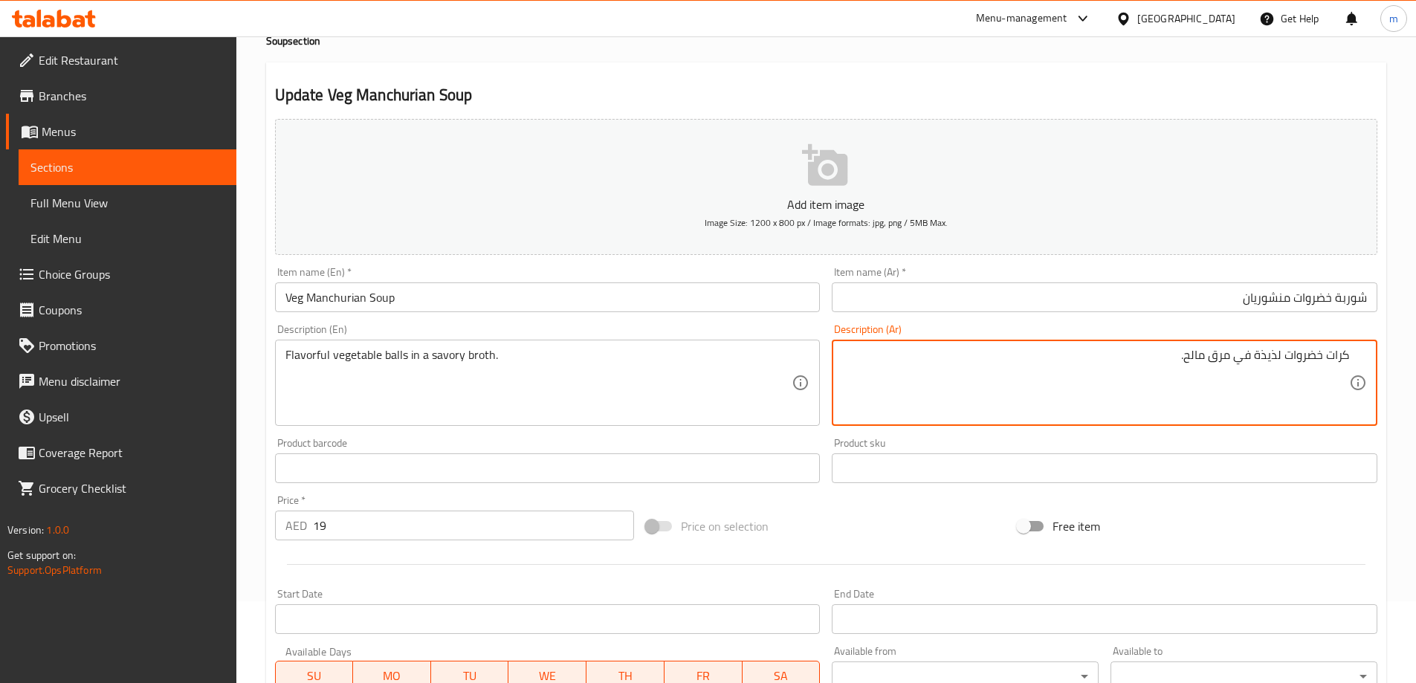
scroll to position [367, 0]
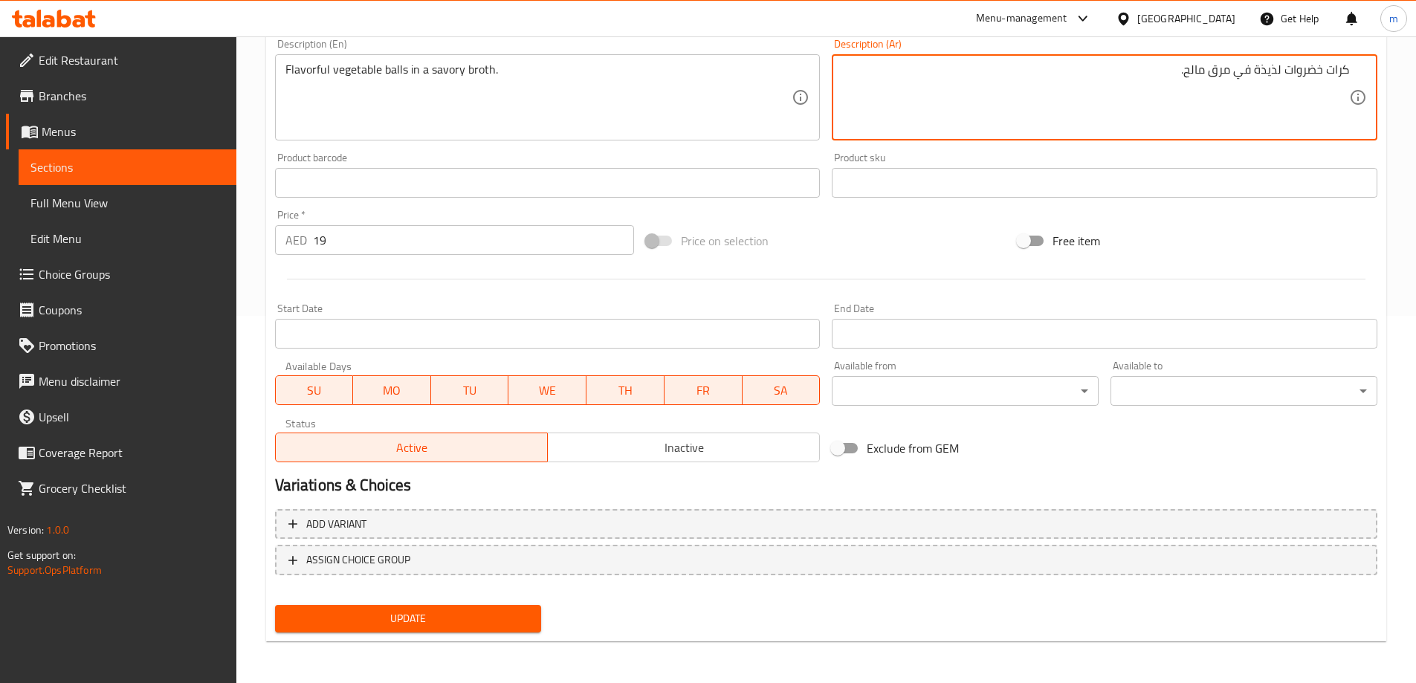
type textarea "كرات خضروات لذيذة في مرق مالح."
click at [356, 641] on div "Update Veg Manchurian Soup Add item image Image Size: 1200 x 800 px / Image for…" at bounding box center [826, 209] width 1120 height 865
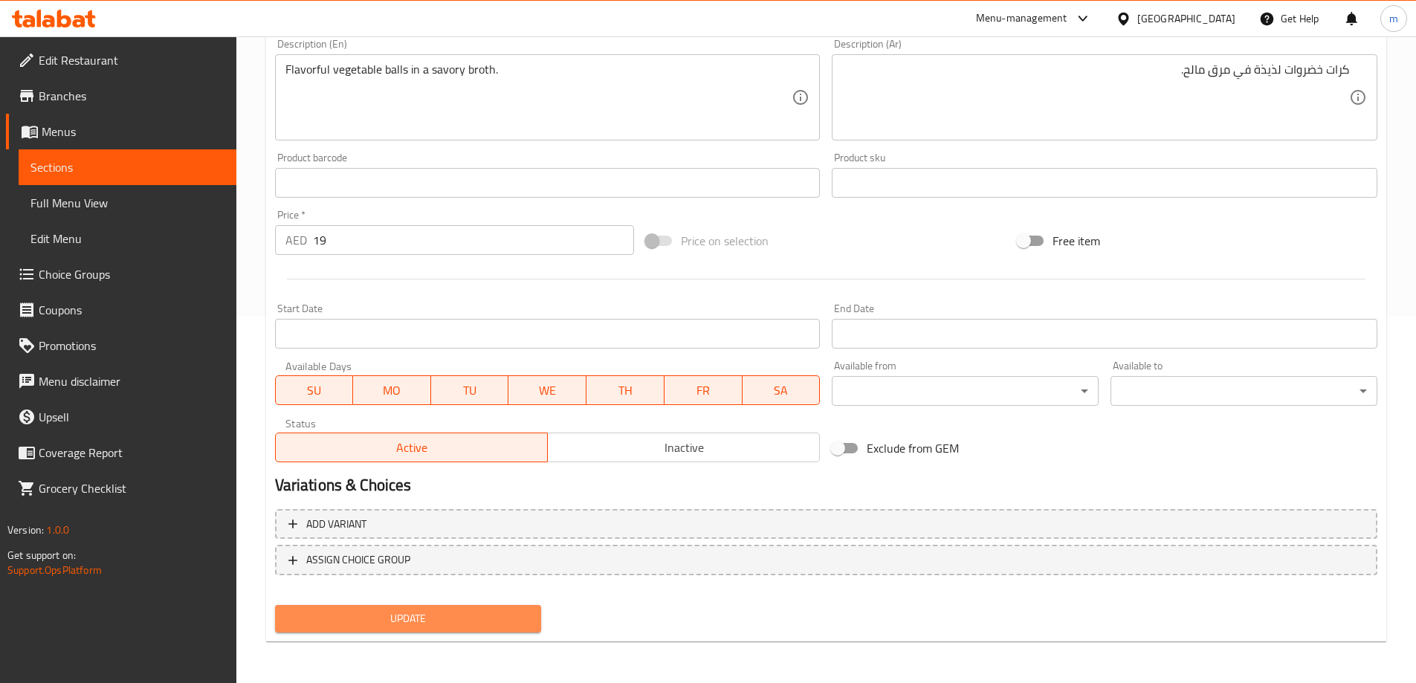
click at [365, 627] on span "Update" at bounding box center [408, 618] width 243 height 19
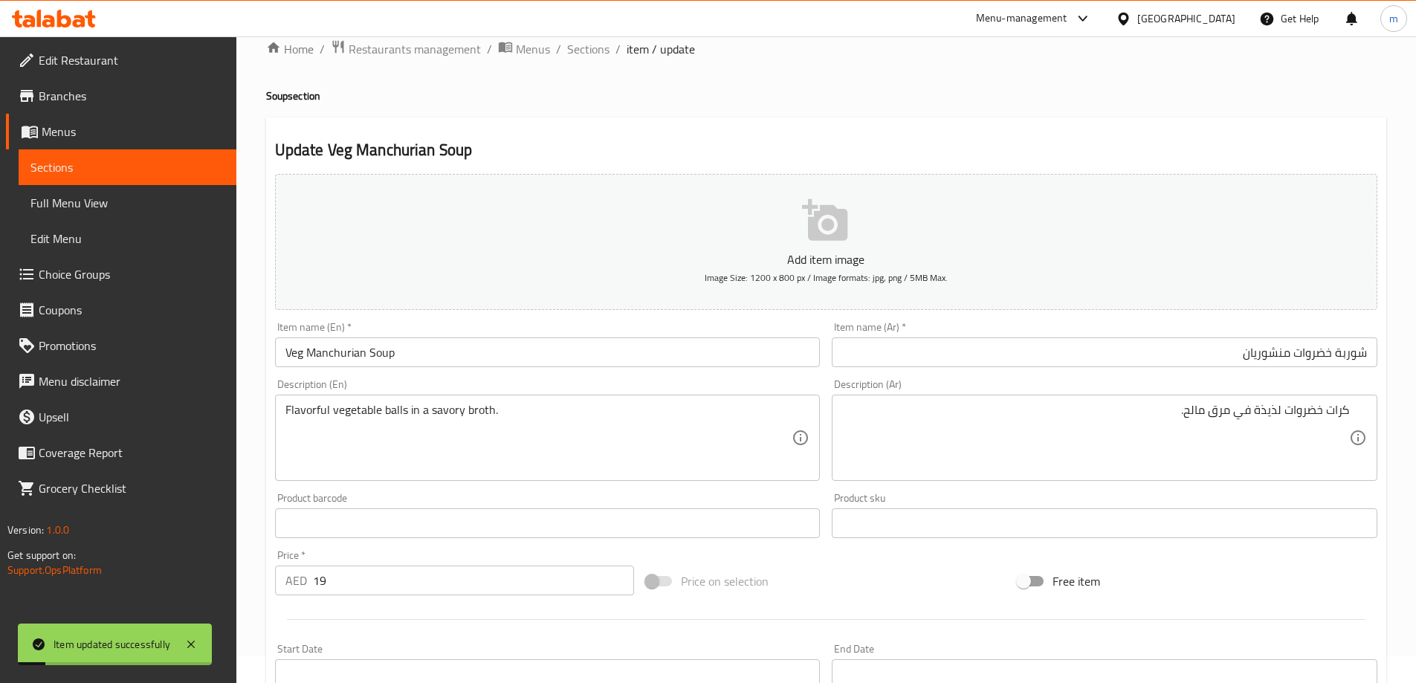
scroll to position [0, 0]
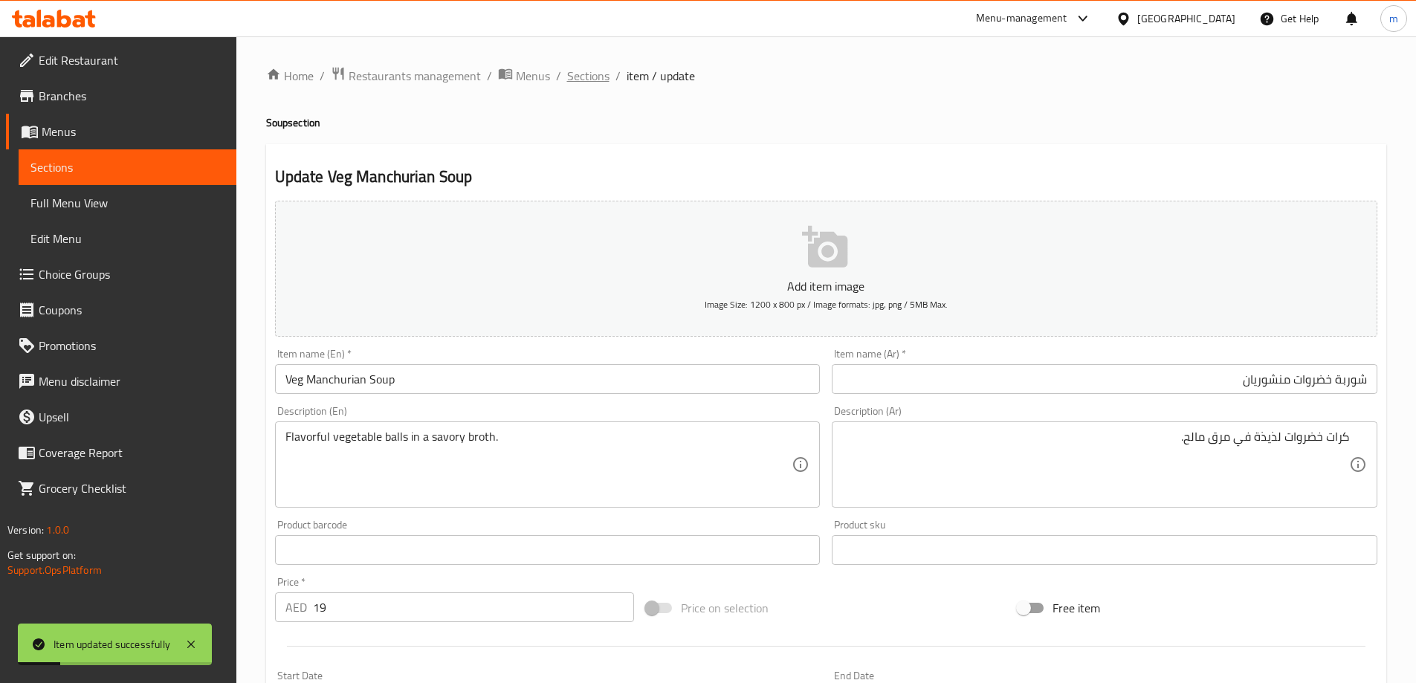
click at [592, 80] on span "Sections" at bounding box center [588, 76] width 42 height 18
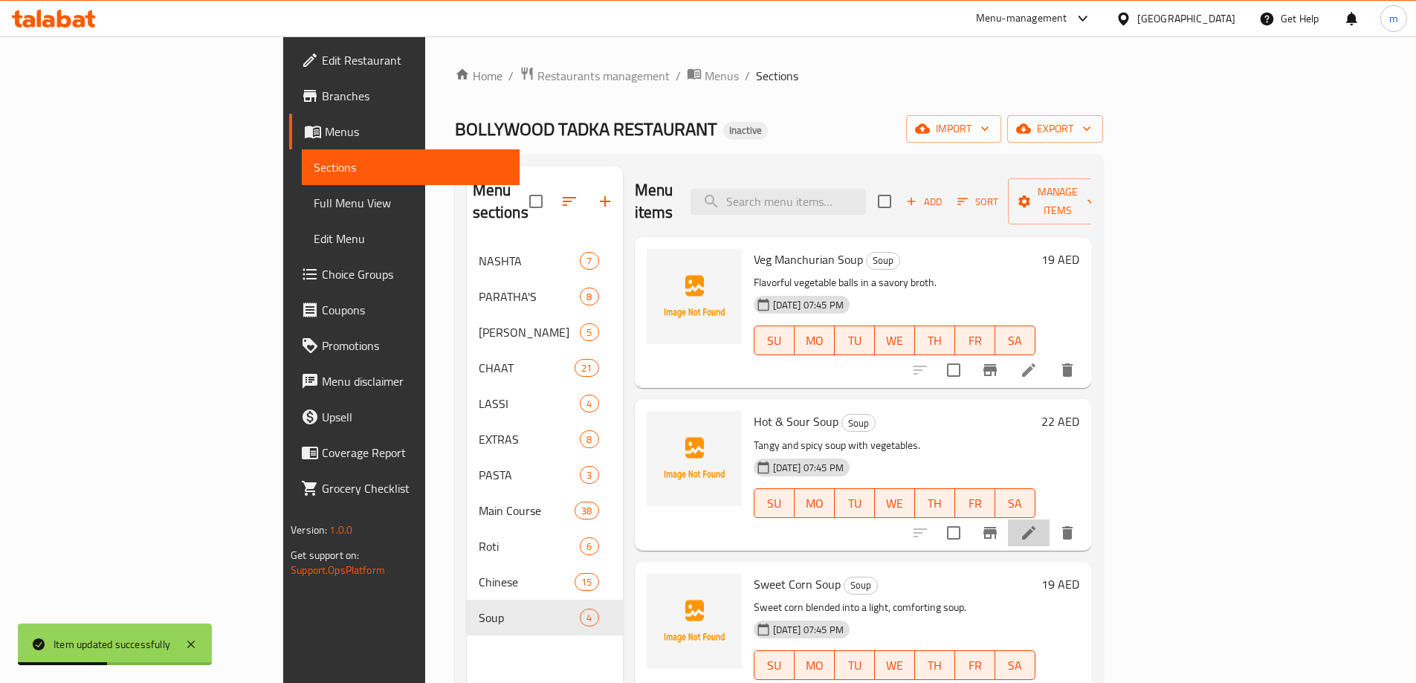
click at [1049, 519] on li at bounding box center [1029, 532] width 42 height 27
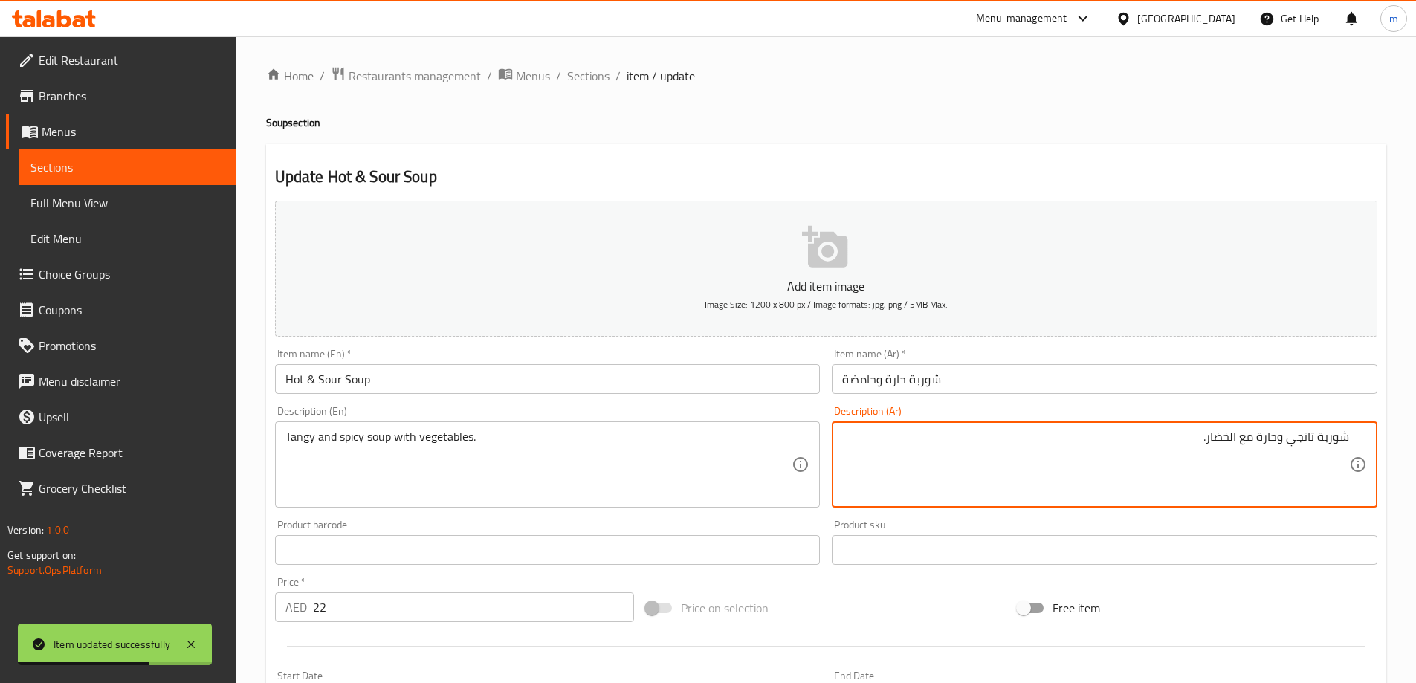
click at [969, 372] on input "شوربة حارة وحامضة" at bounding box center [1105, 379] width 546 height 30
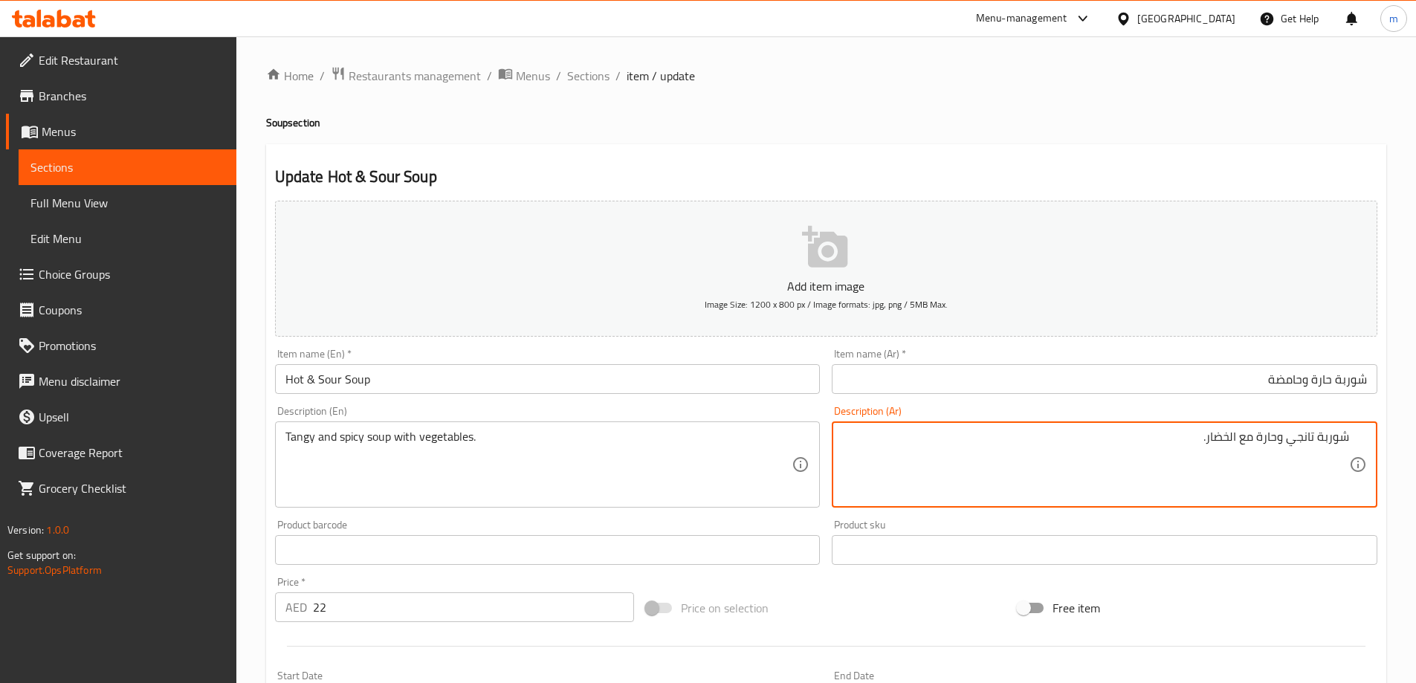
click at [1292, 443] on textarea "شوربة تانجي وحارة مع الخضار." at bounding box center [1095, 465] width 507 height 71
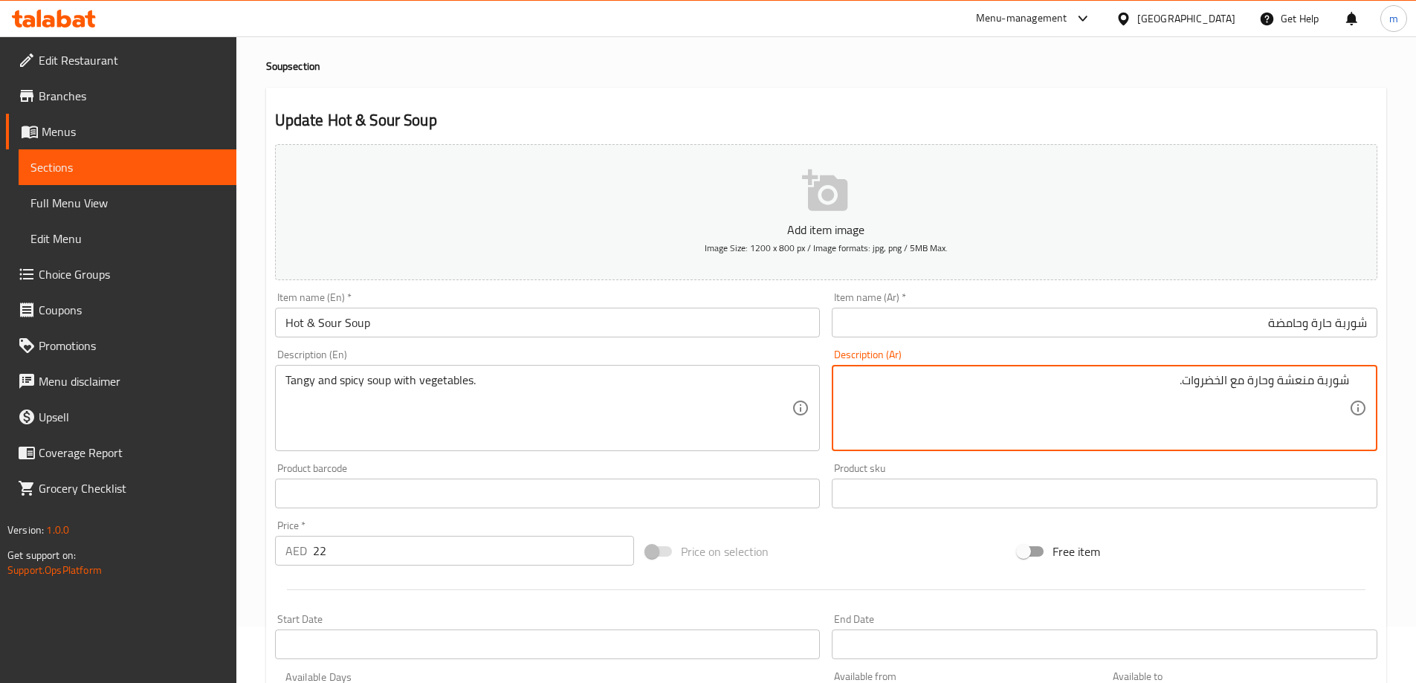
scroll to position [367, 0]
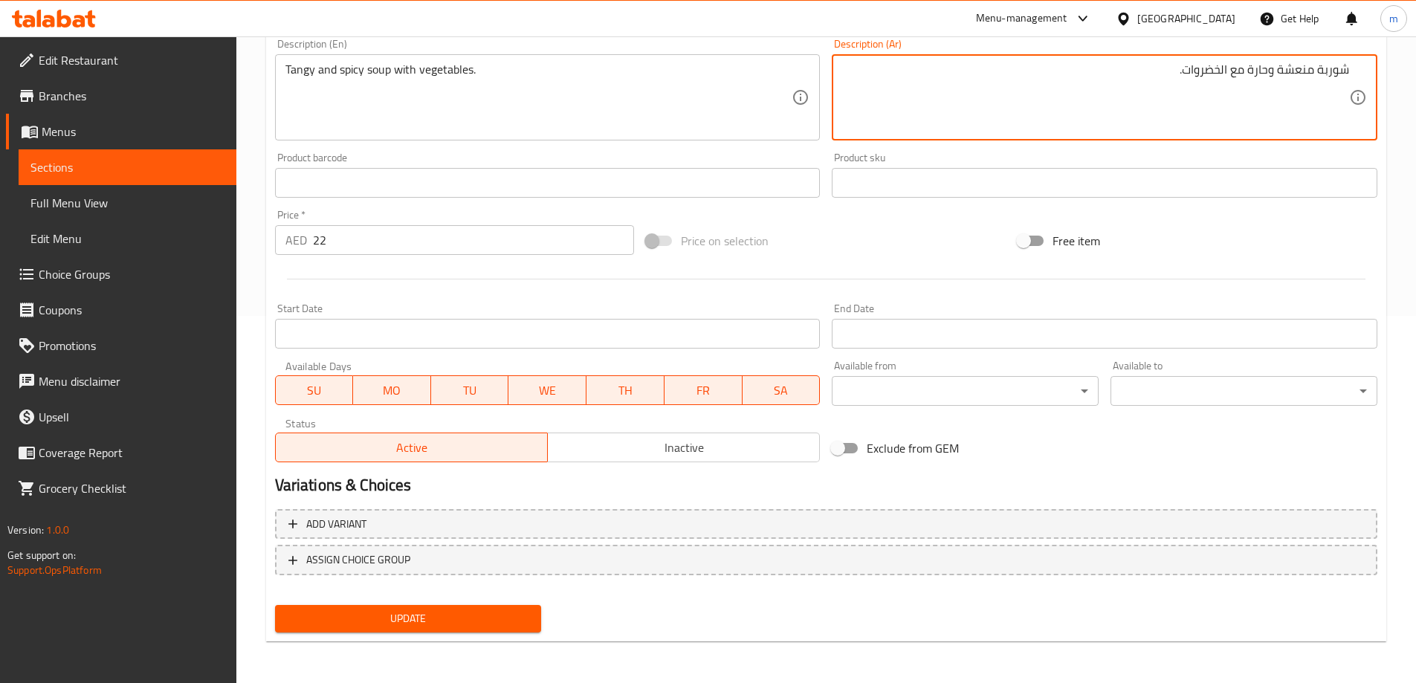
type textarea "شوربة منعشة وحارة مع الخضروات."
click at [433, 622] on span "Update" at bounding box center [408, 618] width 243 height 19
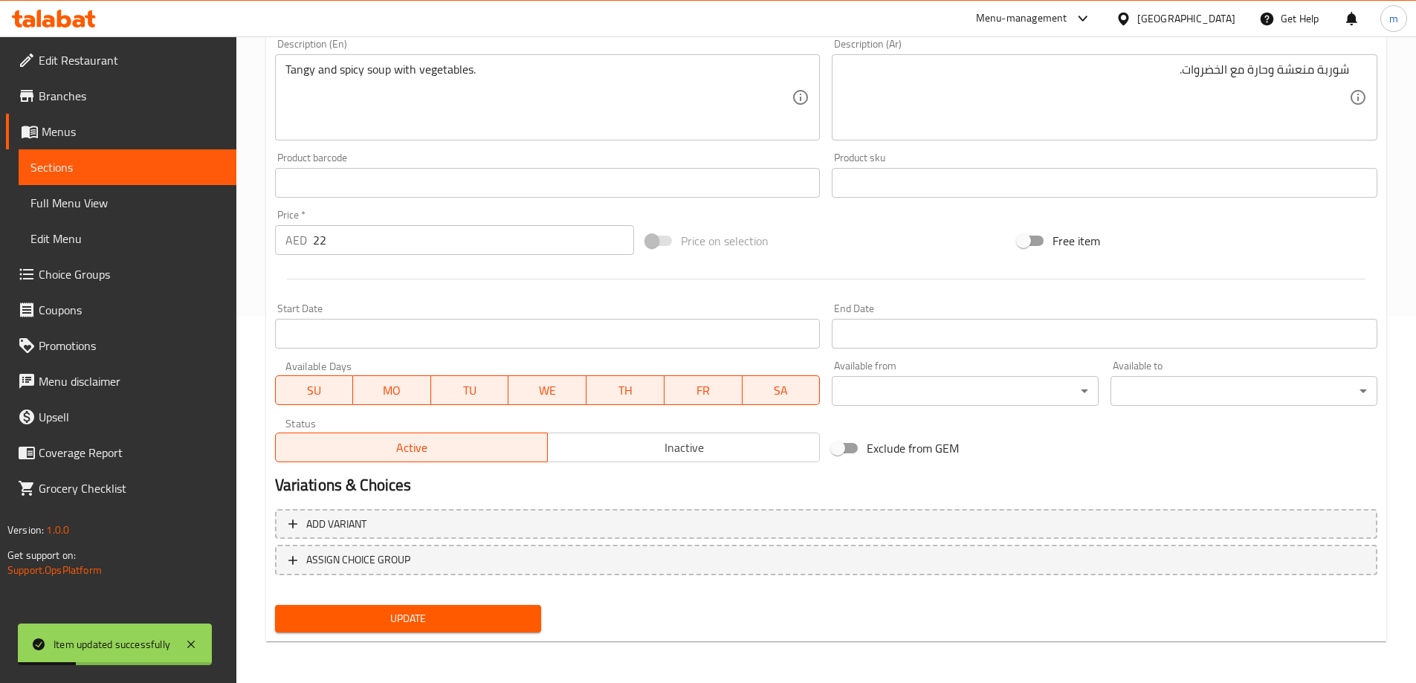
scroll to position [0, 0]
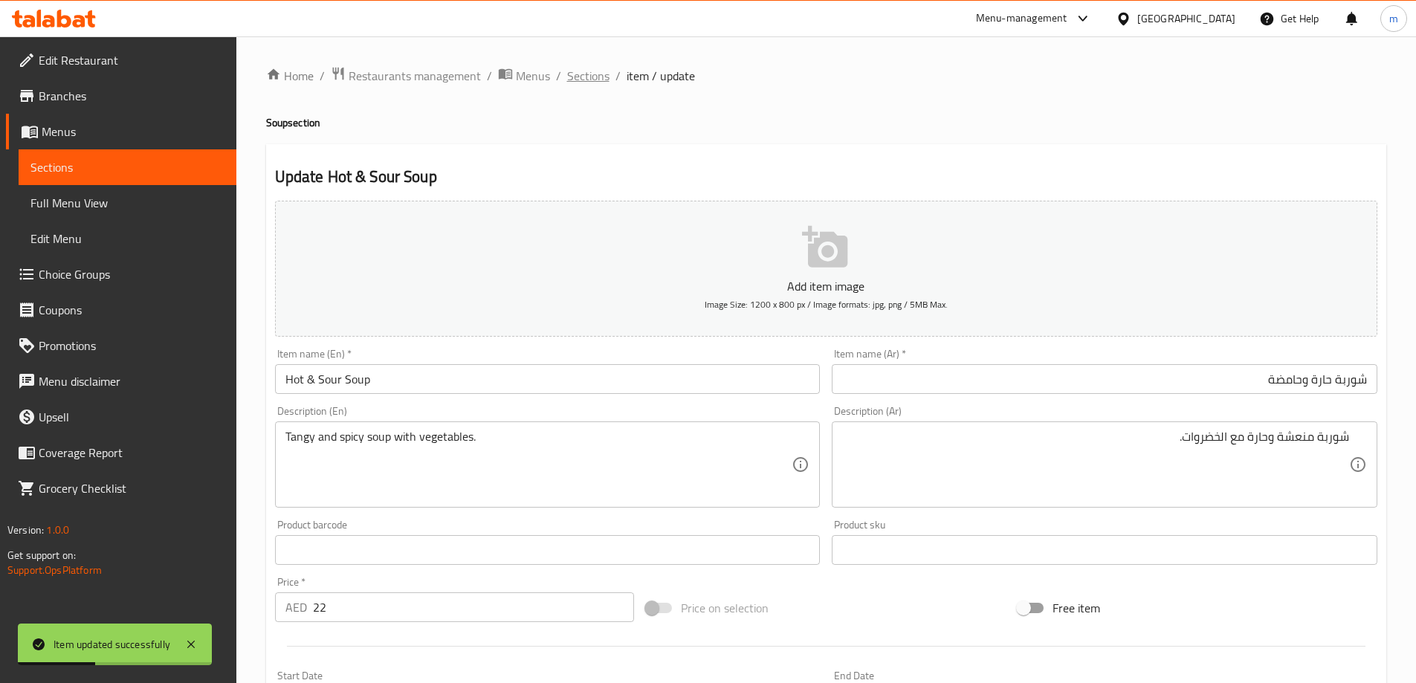
click at [586, 78] on span "Sections" at bounding box center [588, 76] width 42 height 18
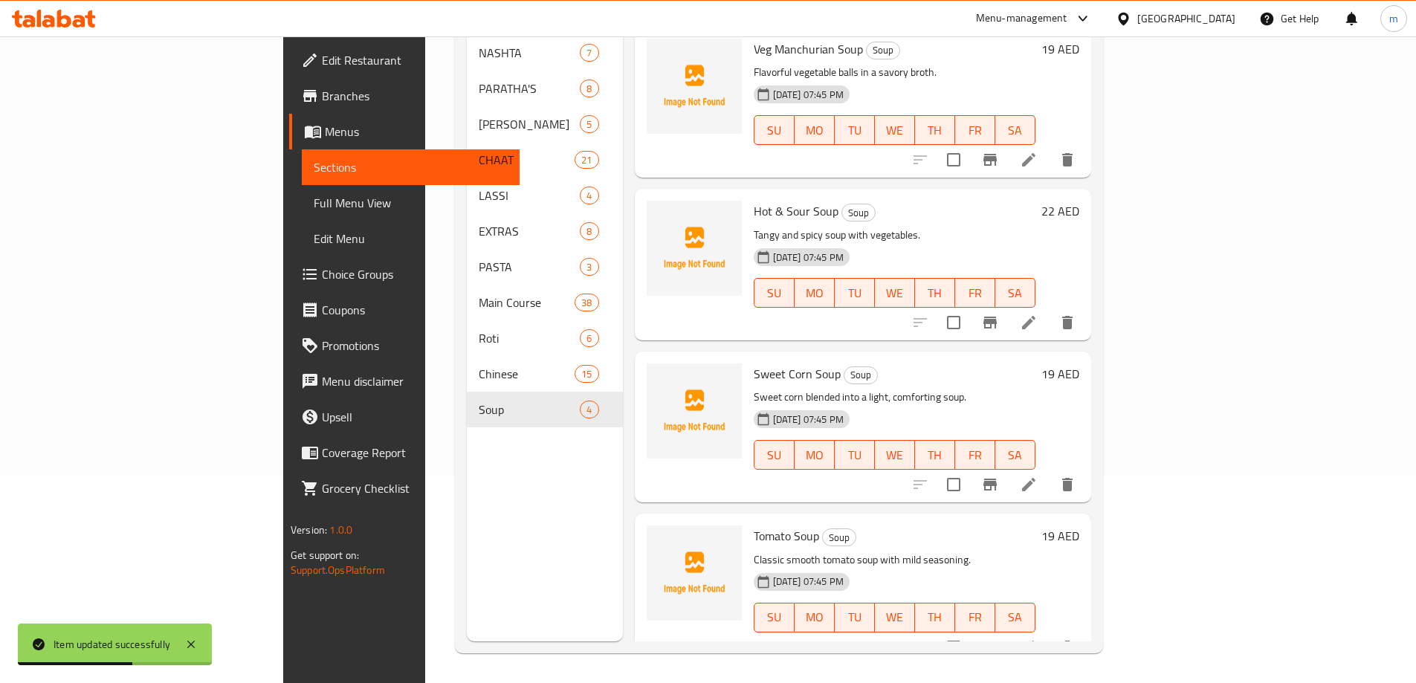
scroll to position [4, 0]
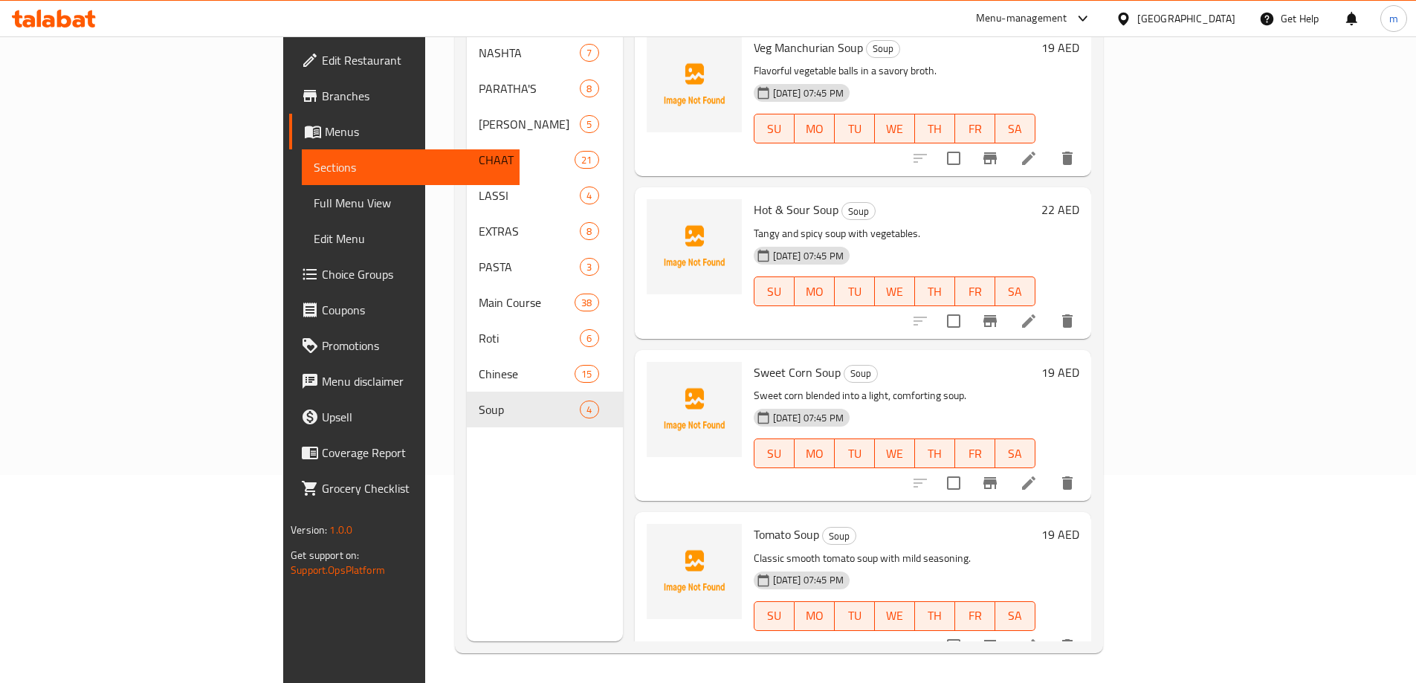
click at [1038, 474] on icon at bounding box center [1029, 483] width 18 height 18
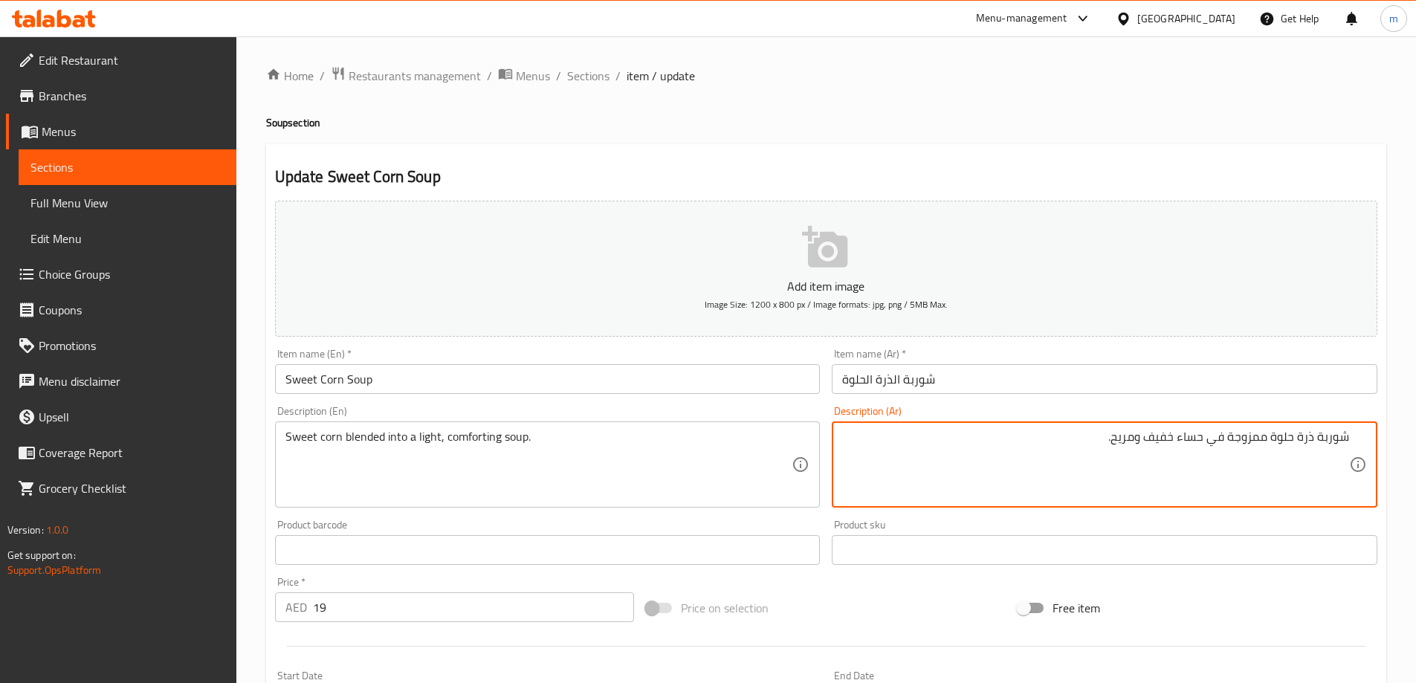
click at [1174, 384] on input "شوربة الذرة الحلوة" at bounding box center [1105, 379] width 546 height 30
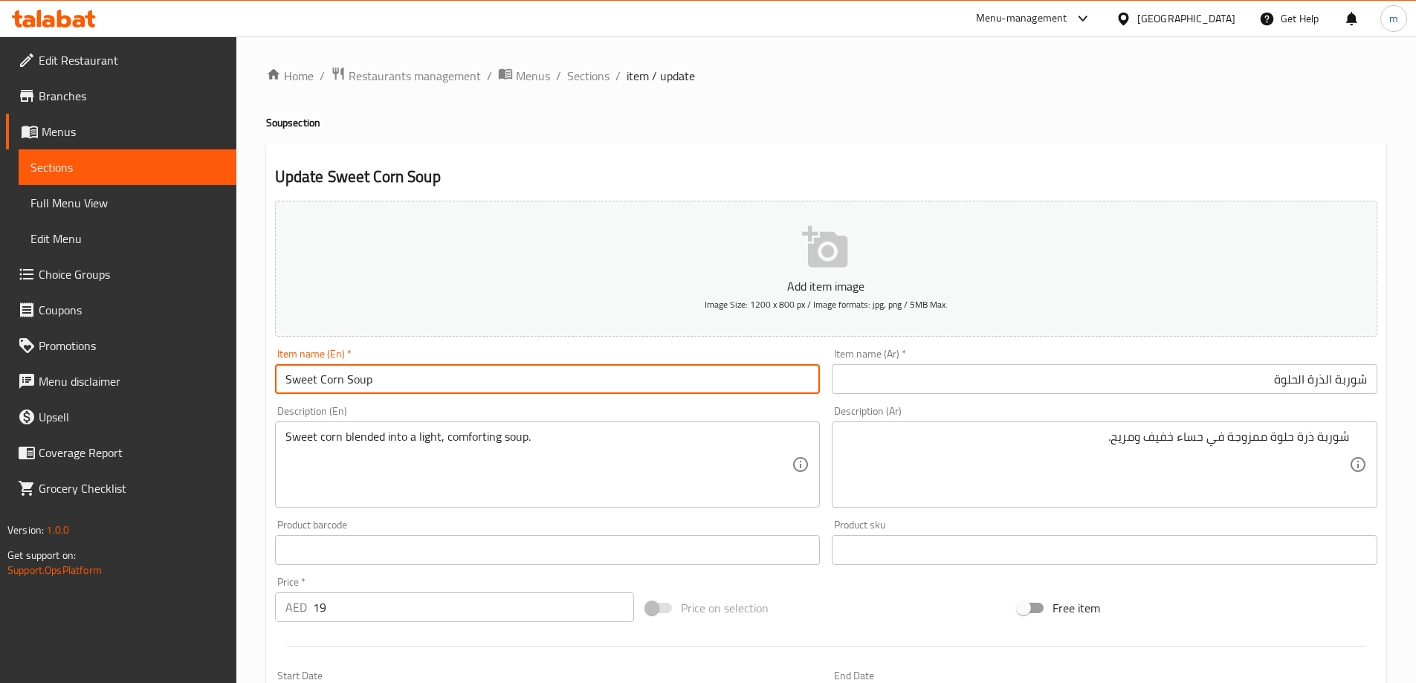
click at [367, 383] on input "Sweet Corn Soup" at bounding box center [548, 379] width 546 height 30
click at [337, 378] on input "Sweet Corn Soup" at bounding box center [548, 379] width 546 height 30
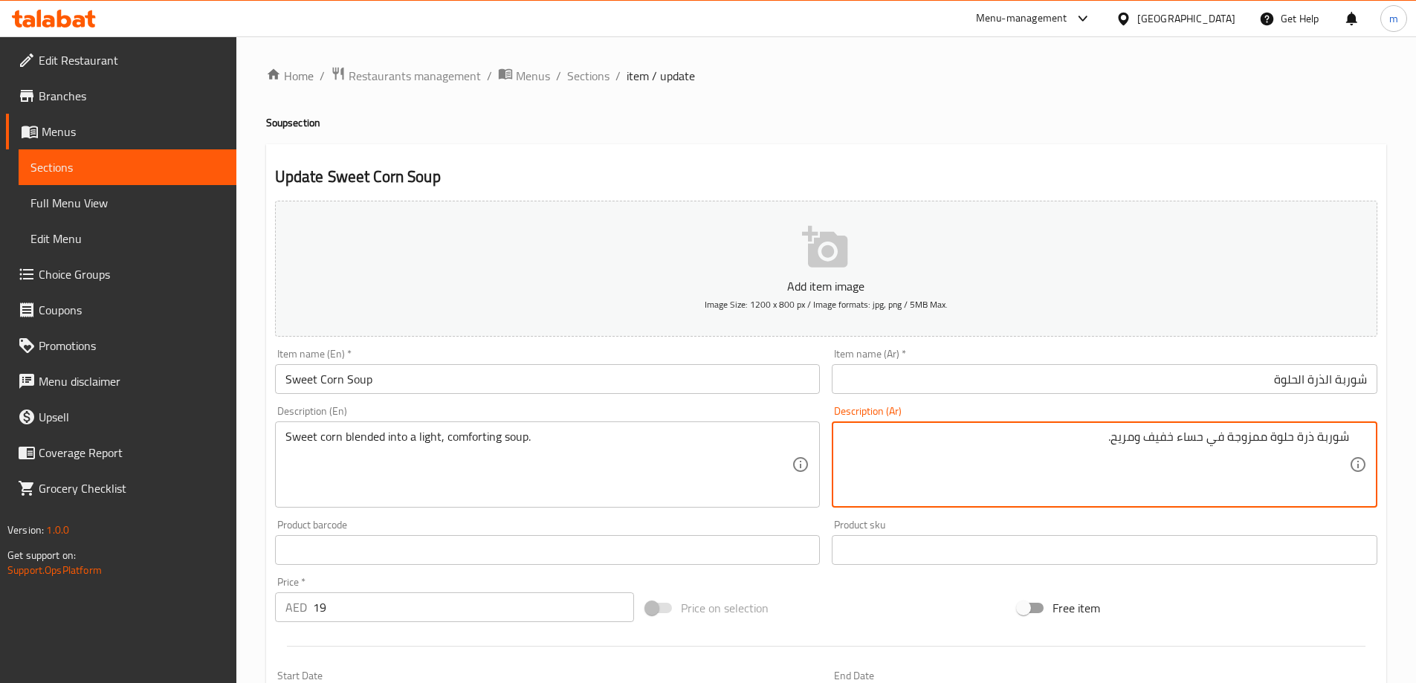
click at [1342, 435] on textarea "شوربة ذرة حلوة ممزوجة في حساء خفيف ومريح." at bounding box center [1095, 465] width 507 height 71
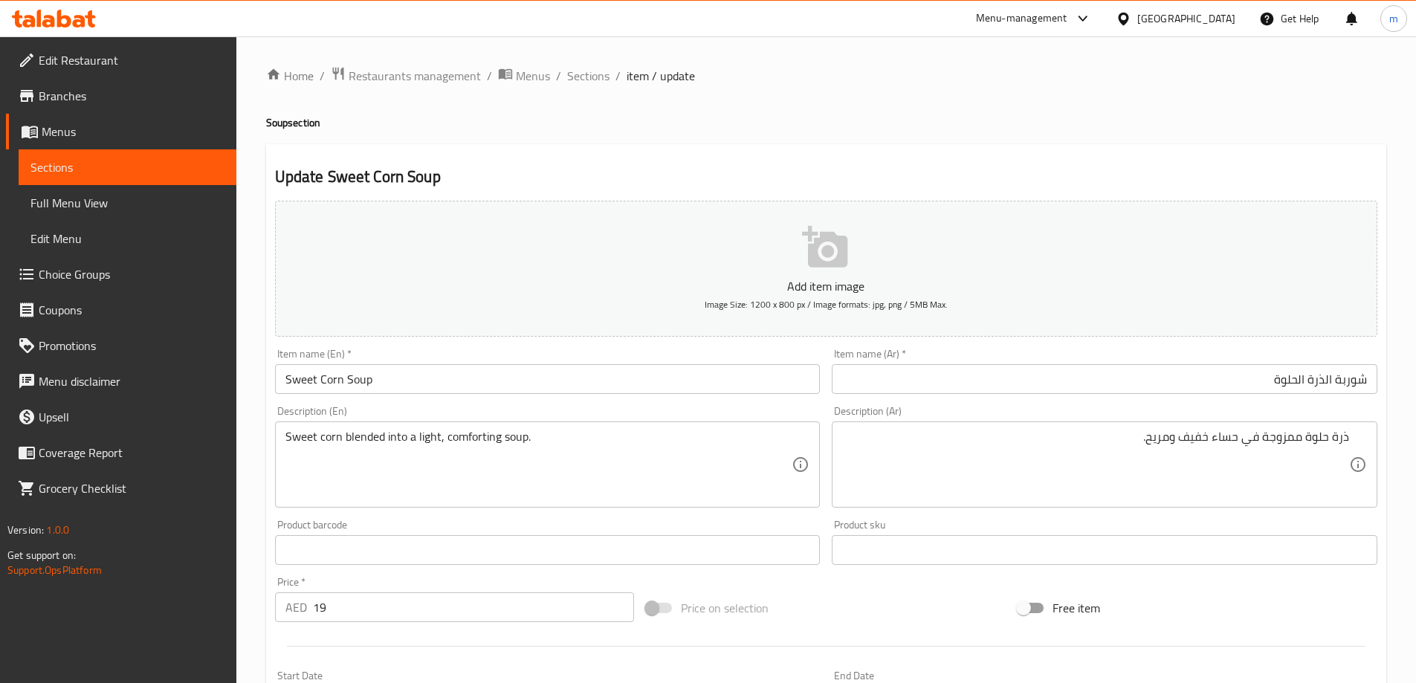
click at [1223, 160] on div "Update Sweet Corn Soup Add item image Image Size: 1200 x 800 px / Image formats…" at bounding box center [826, 576] width 1120 height 865
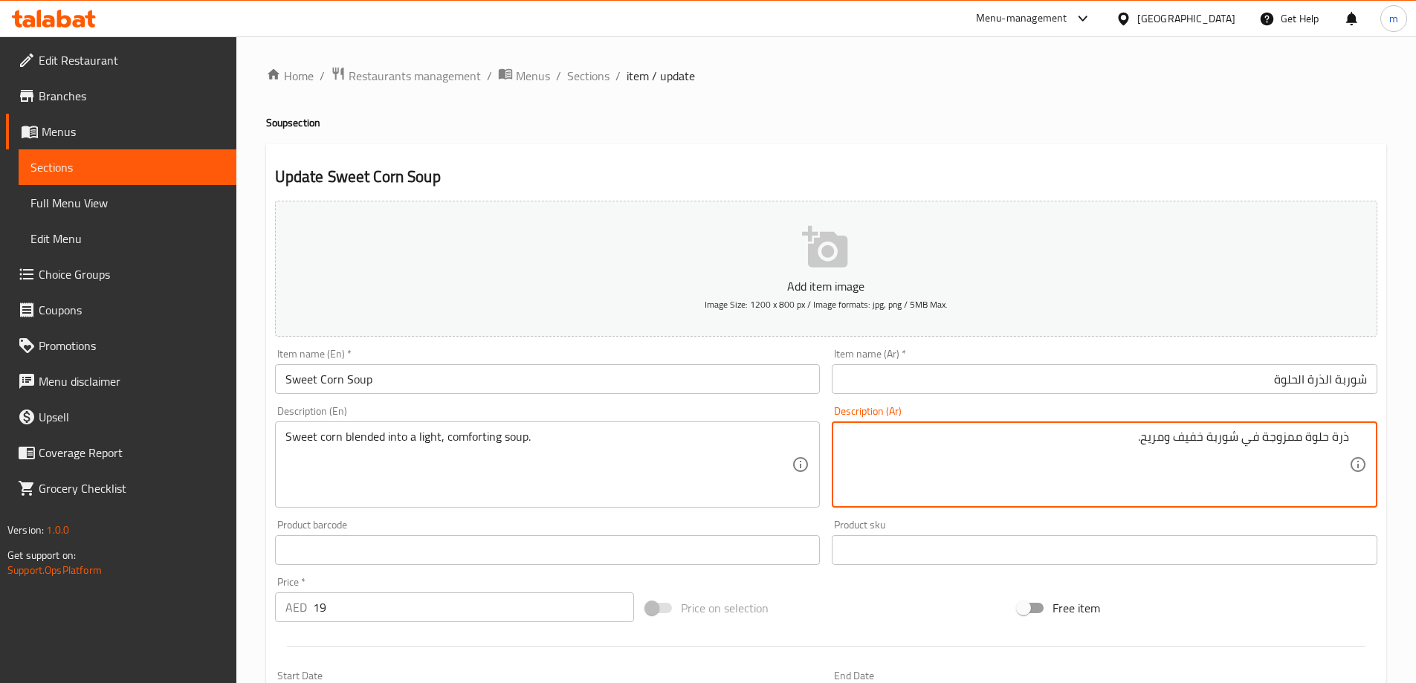
click at [1146, 436] on textarea "ذرة حلوة ممزوجة في شوربة خفيف ومريح." at bounding box center [1095, 465] width 507 height 71
click at [1179, 437] on textarea "ذرة حلوة ممزوجة في شوربة خفيف ومريح." at bounding box center [1095, 465] width 507 height 71
click at [1142, 436] on textarea "ذرة حلوة ممزوجة في شوربة خفيفة ومريح." at bounding box center [1095, 465] width 507 height 71
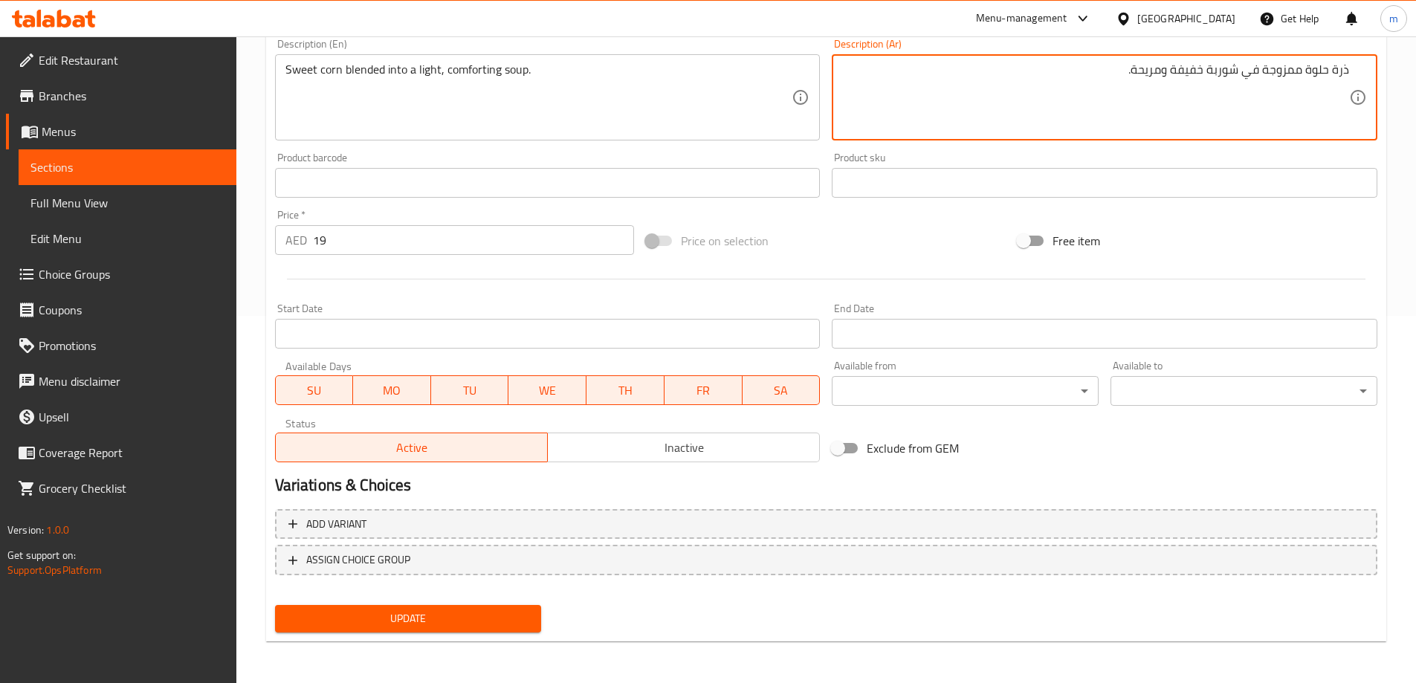
type textarea "ذرة حلوة ممزوجة في شوربة خفيفة ومريحة."
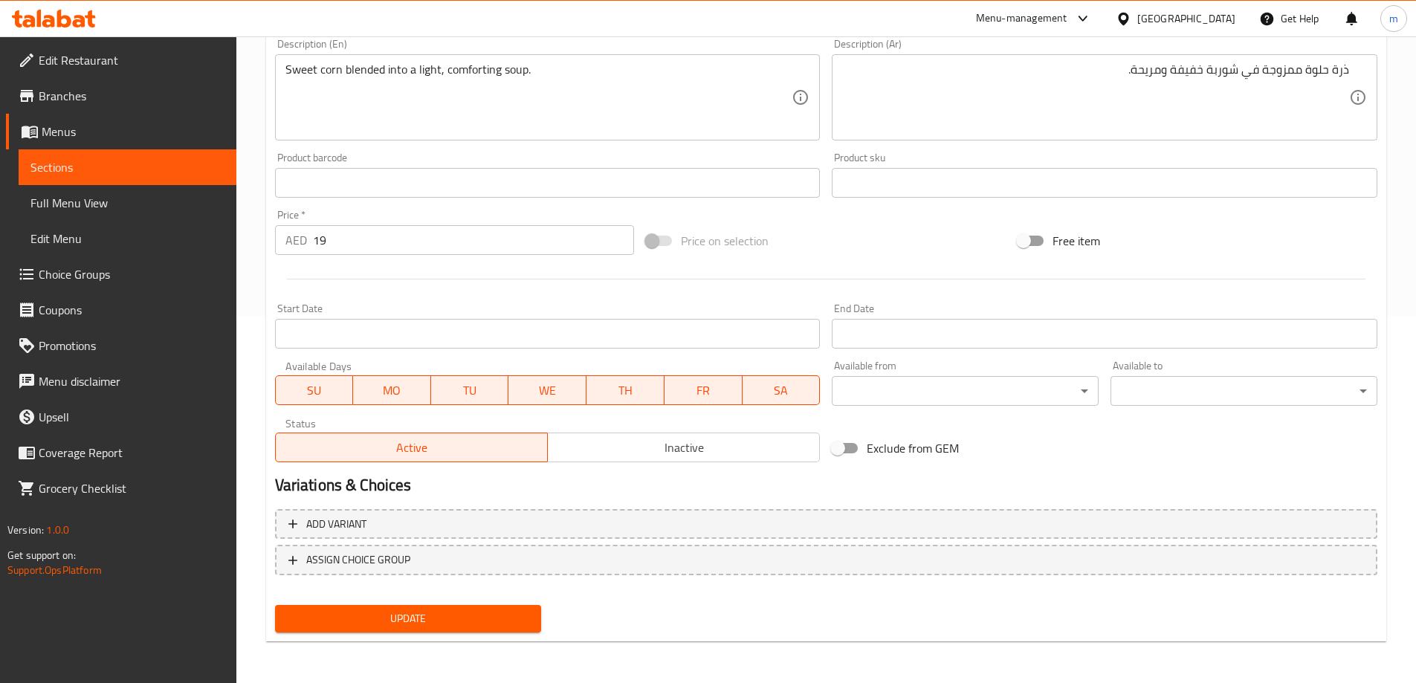
drag, startPoint x: 423, startPoint y: 603, endPoint x: 432, endPoint y: 615, distance: 14.3
click at [430, 606] on div "Update" at bounding box center [408, 618] width 279 height 39
click at [432, 615] on span "Update" at bounding box center [408, 618] width 243 height 19
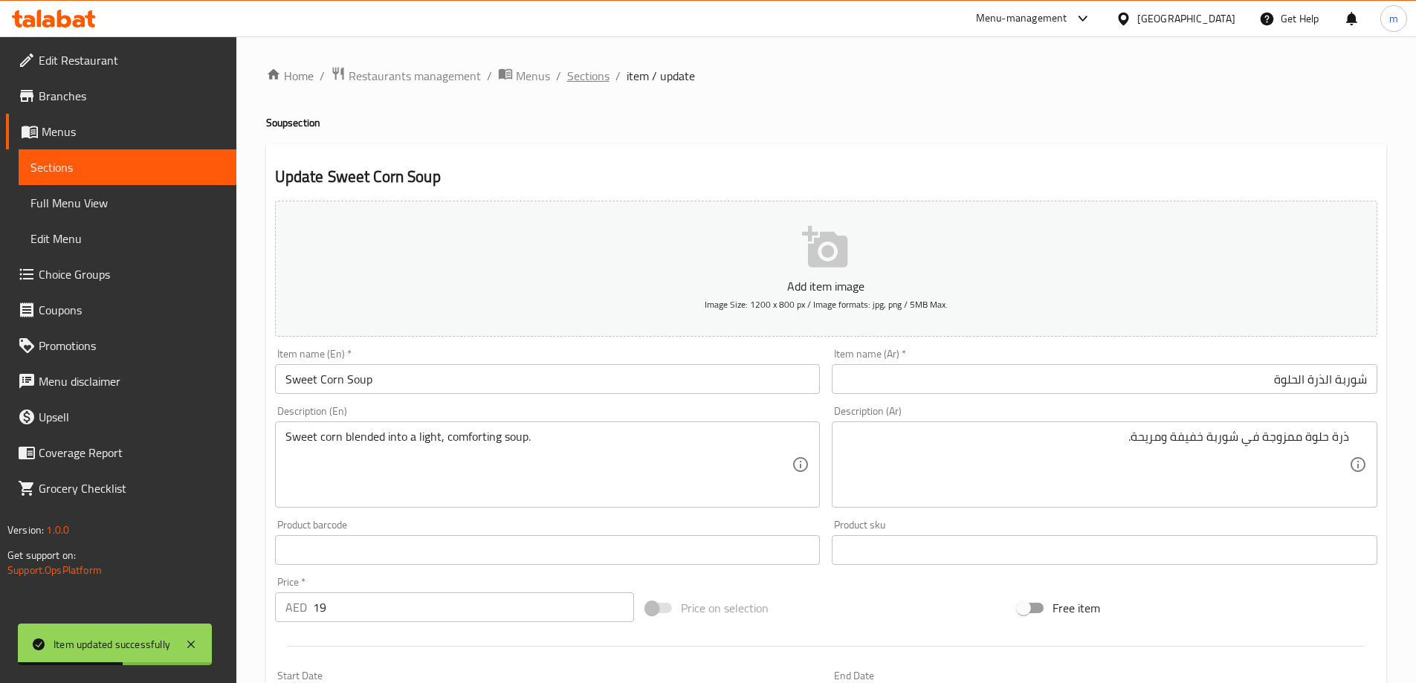
click at [582, 73] on span "Sections" at bounding box center [588, 76] width 42 height 18
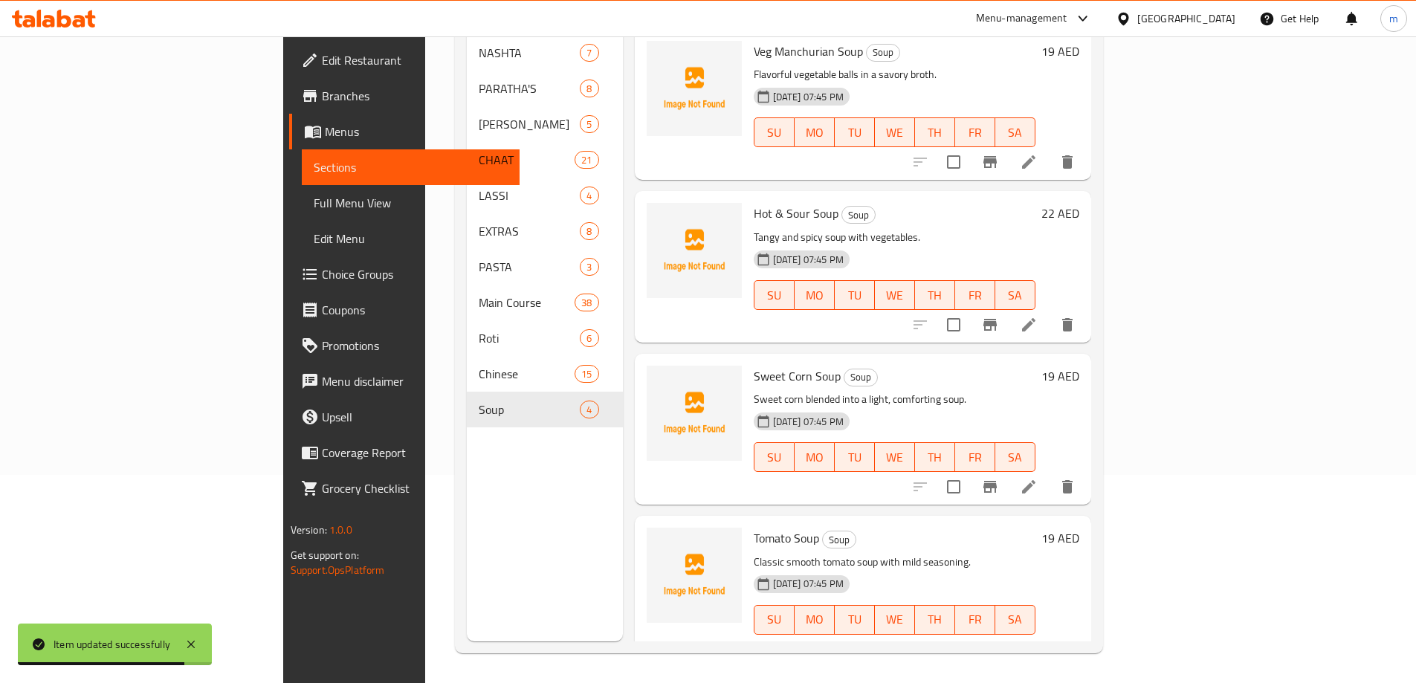
scroll to position [4, 0]
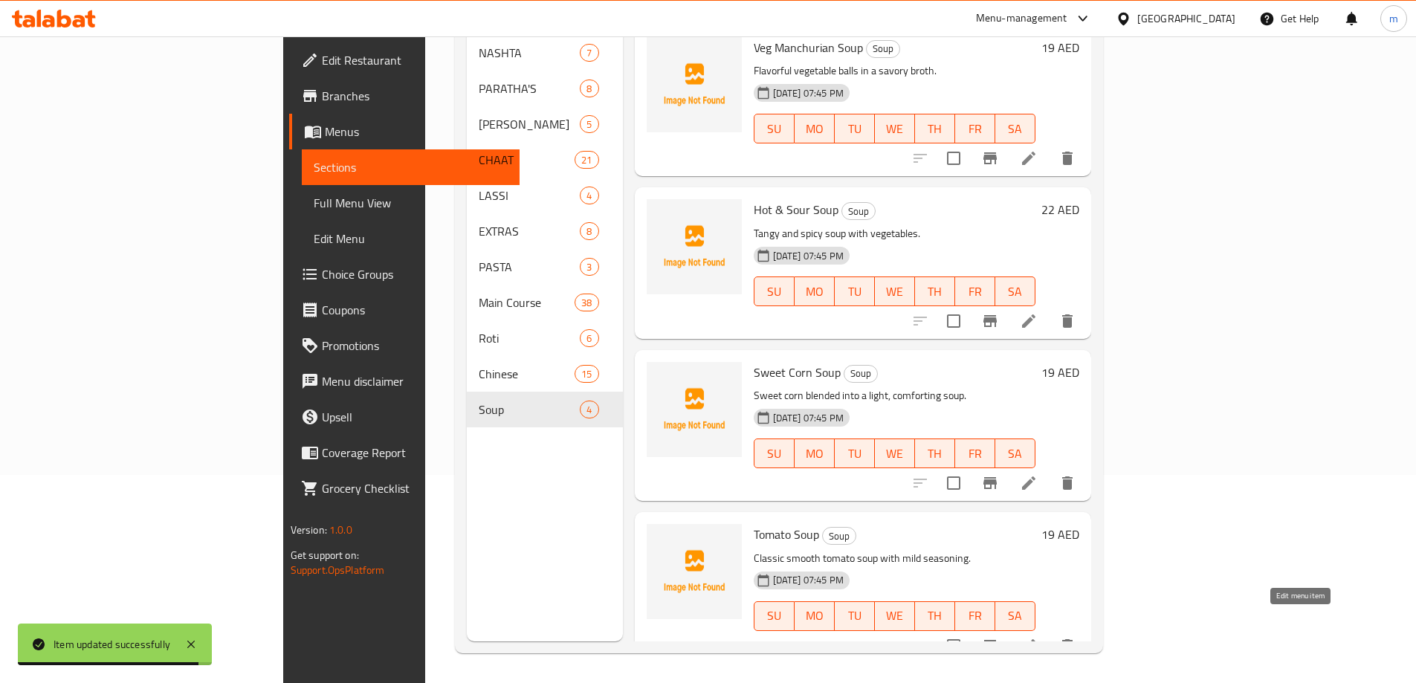
click at [1035, 639] on icon at bounding box center [1028, 645] width 13 height 13
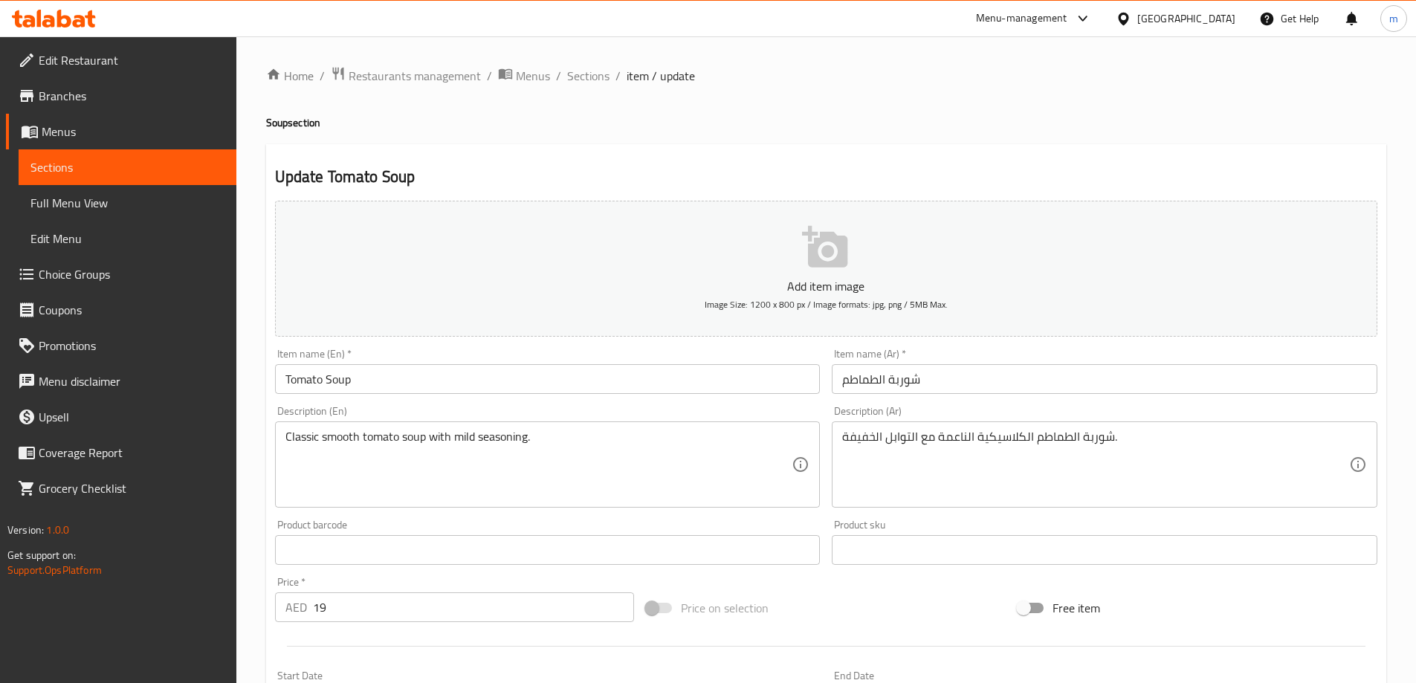
click at [988, 392] on input "شوربة الطماطم" at bounding box center [1105, 379] width 546 height 30
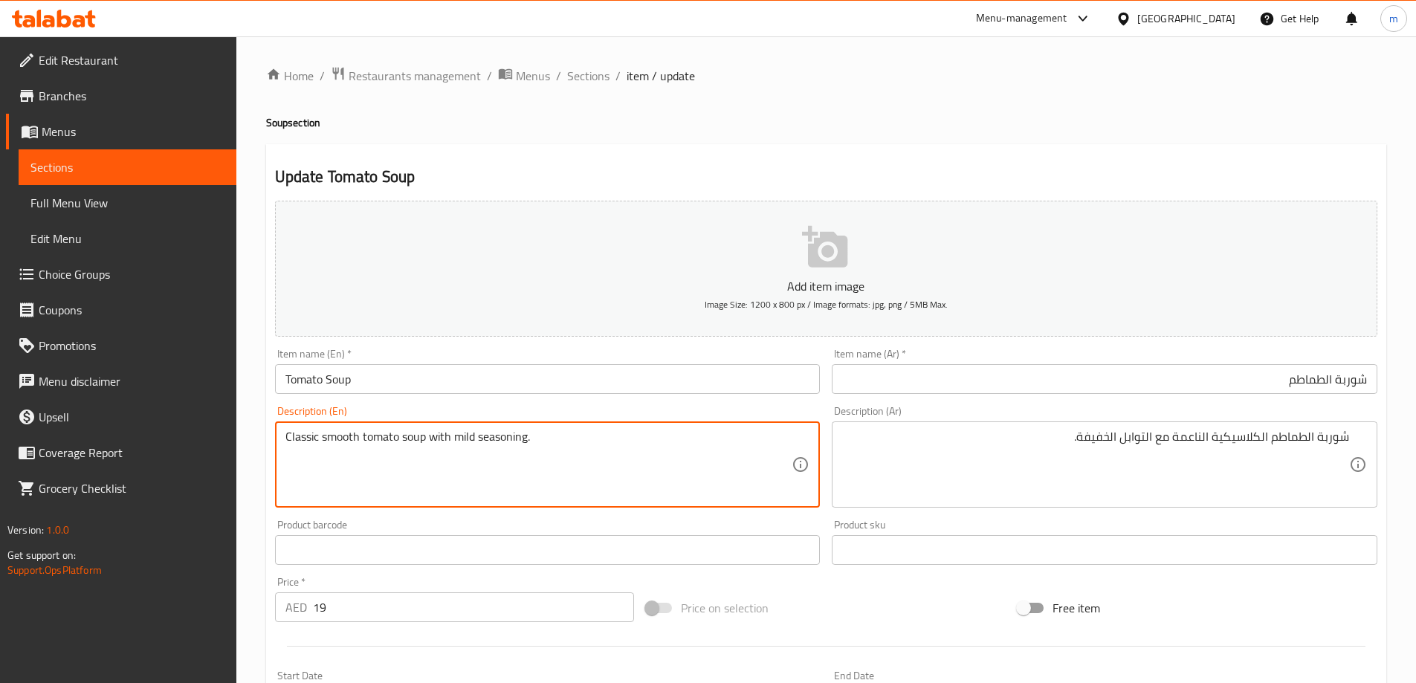
drag, startPoint x: 429, startPoint y: 438, endPoint x: 284, endPoint y: 449, distance: 145.3
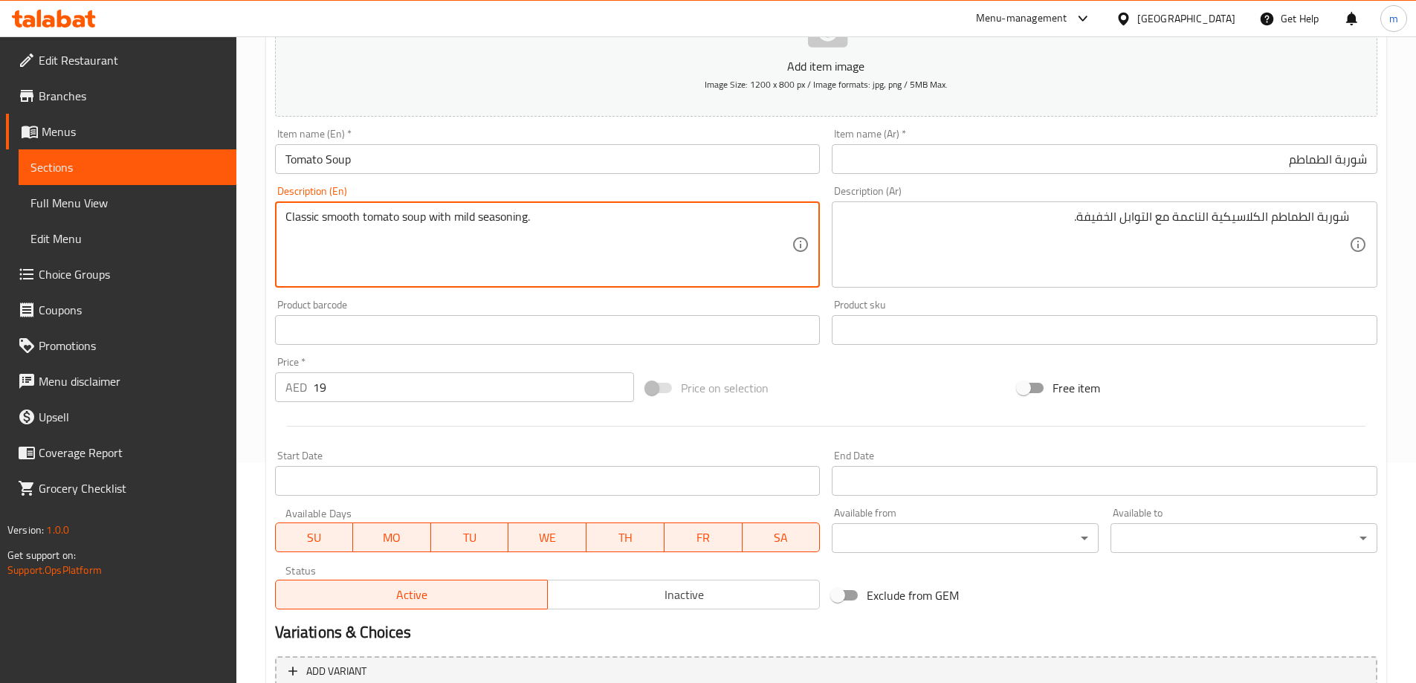
scroll to position [367, 0]
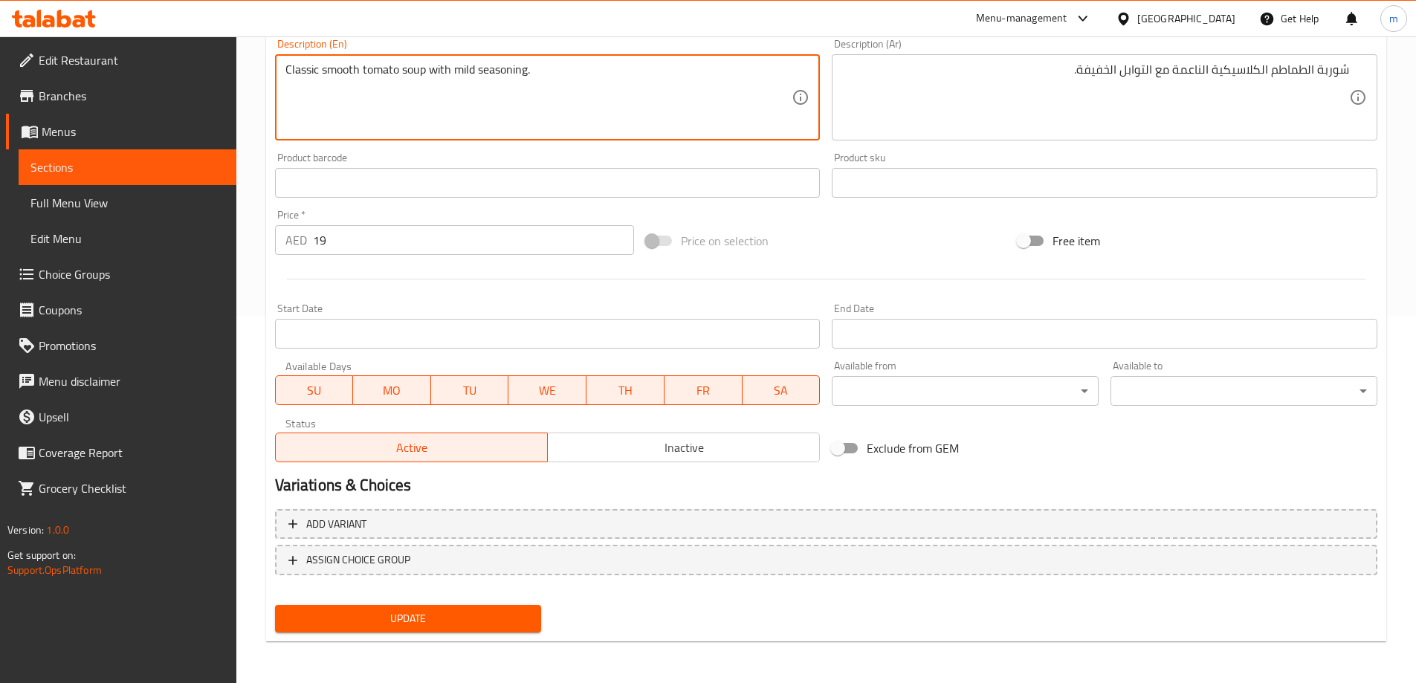
click at [500, 617] on span "Update" at bounding box center [408, 618] width 243 height 19
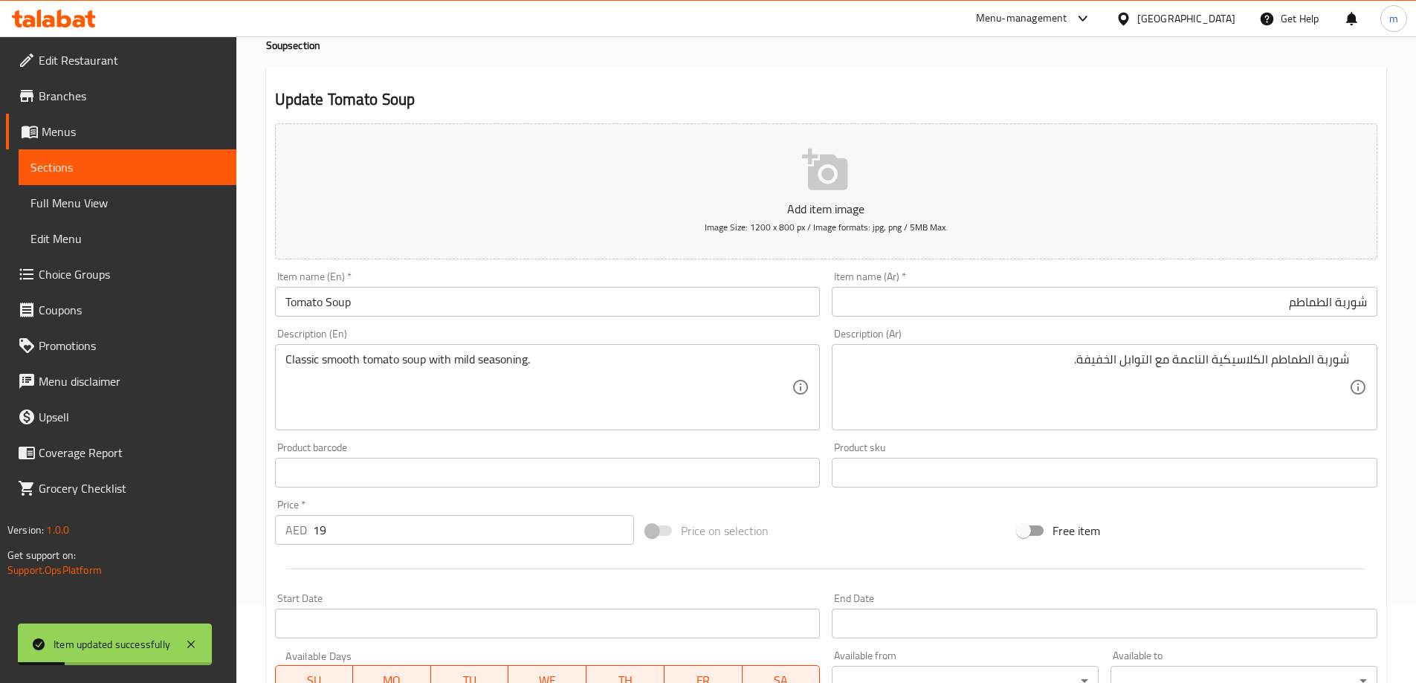
scroll to position [0, 0]
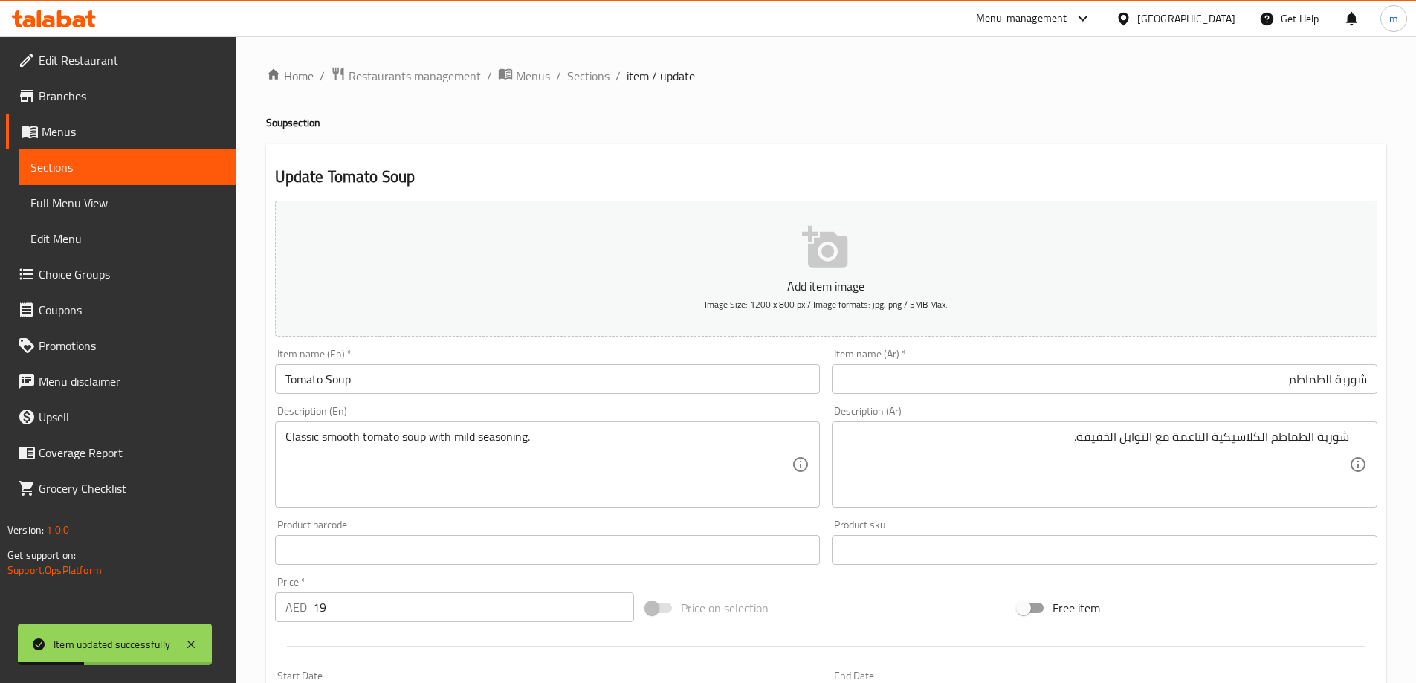
click at [119, 196] on span "Full Menu View" at bounding box center [127, 203] width 194 height 18
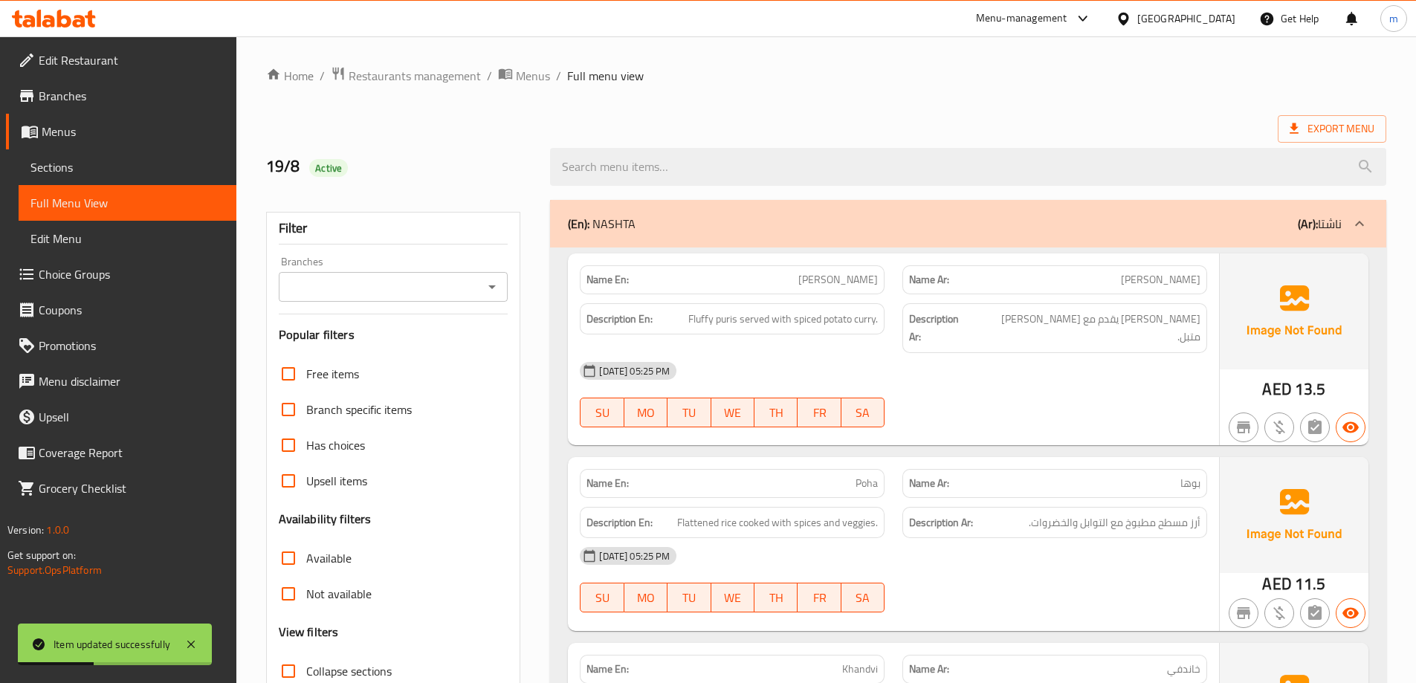
scroll to position [223, 0]
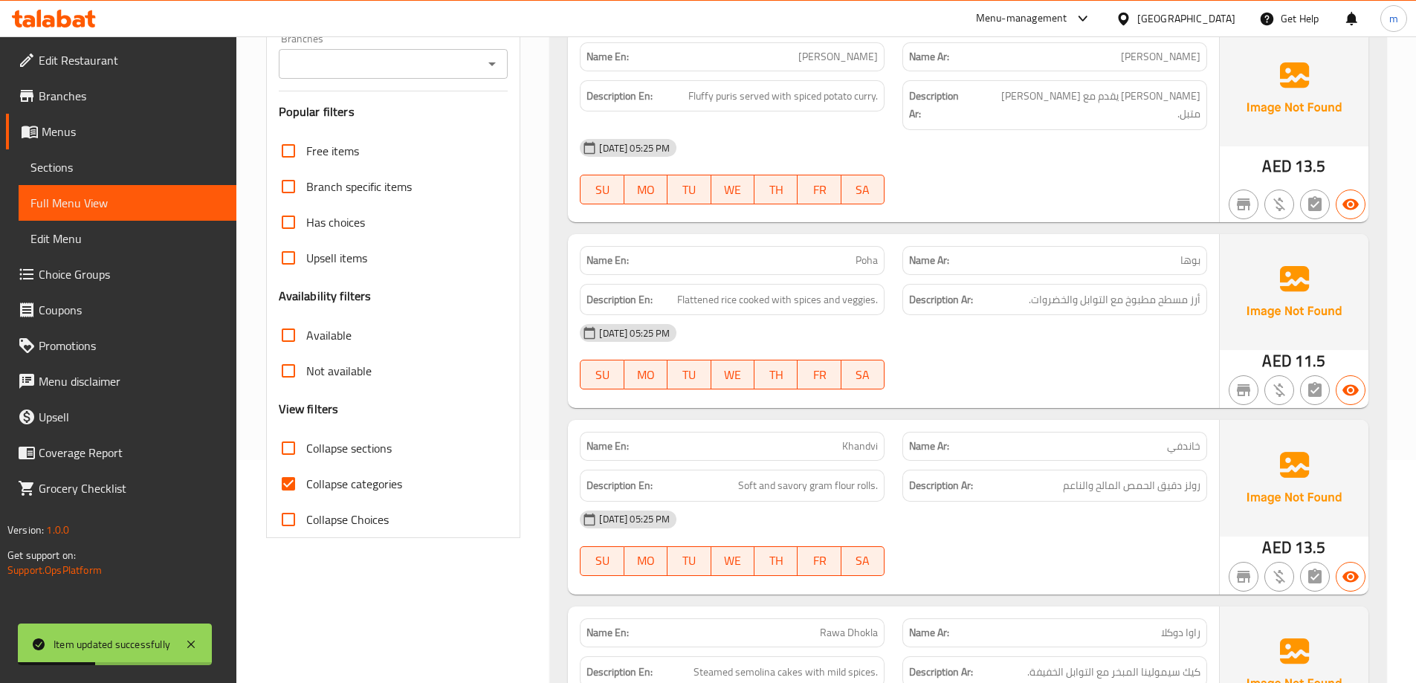
click at [384, 450] on span "Collapse sections" at bounding box center [348, 448] width 85 height 18
click at [306, 450] on input "Collapse sections" at bounding box center [289, 448] width 36 height 36
checkbox input "true"
click at [375, 486] on span "Collapse categories" at bounding box center [354, 484] width 96 height 18
click at [306, 486] on input "Collapse categories" at bounding box center [289, 484] width 36 height 36
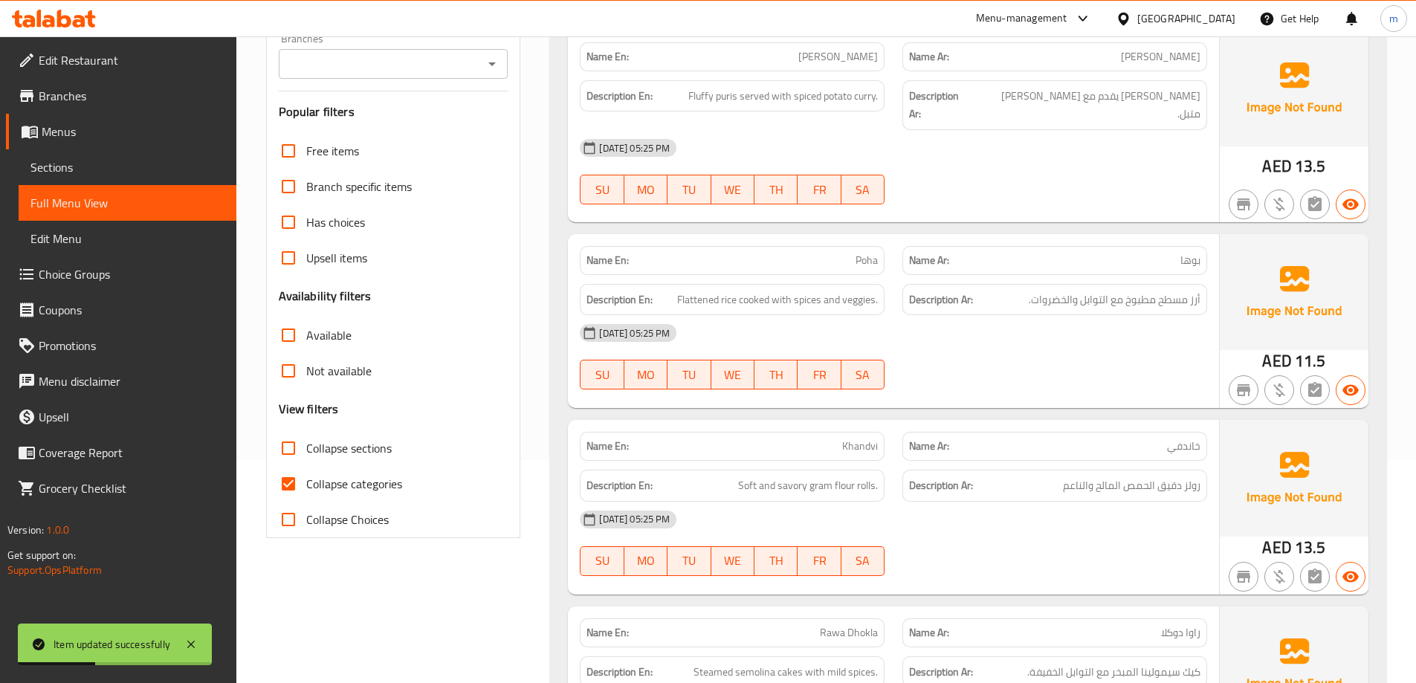
checkbox input "false"
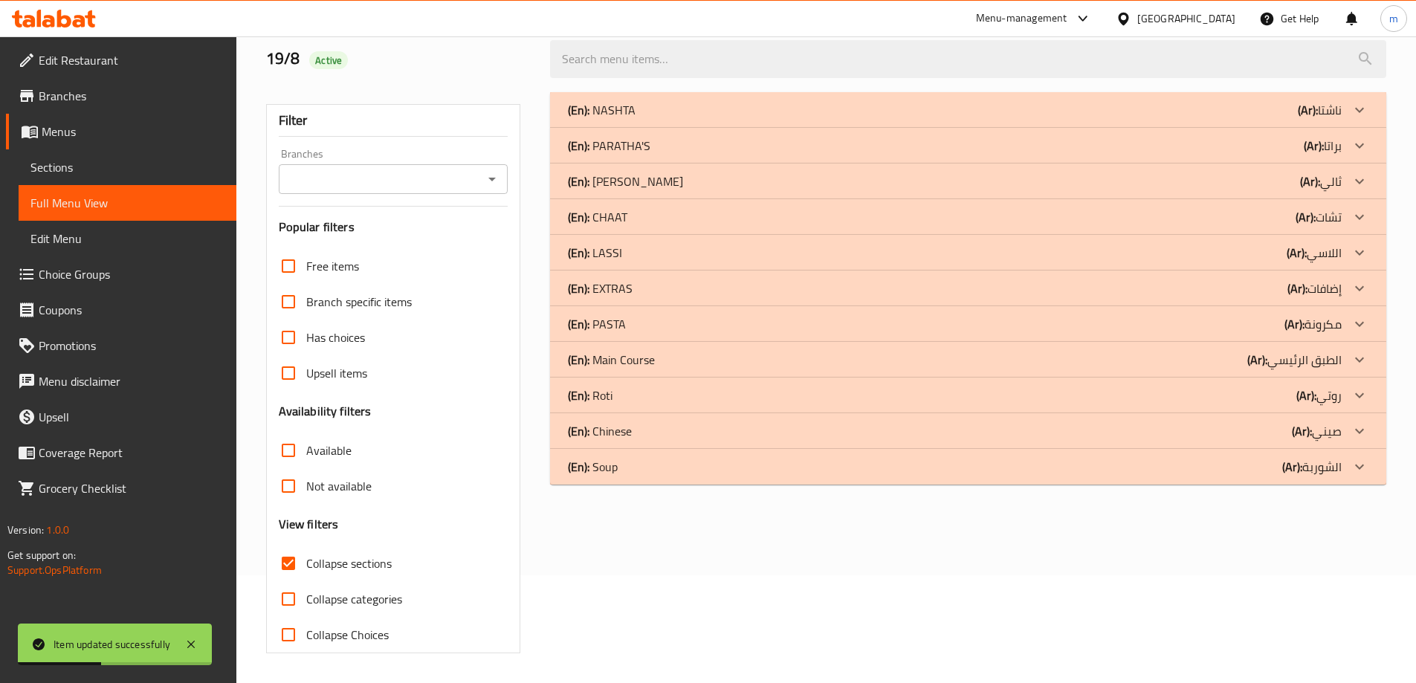
scroll to position [108, 0]
click at [660, 119] on div "(En): Soup (Ar): الشوربة" at bounding box center [955, 110] width 774 height 18
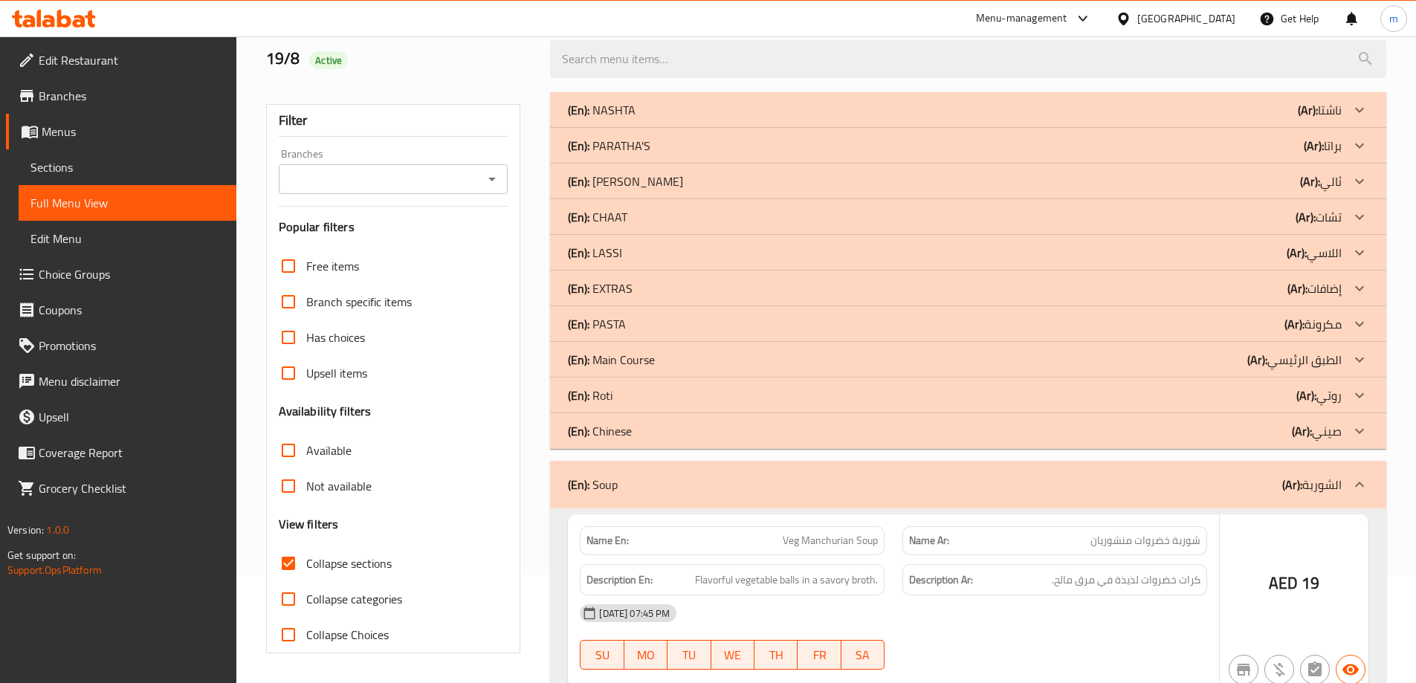
click at [1114, 119] on div "(En): Chinese (Ar): صيني" at bounding box center [955, 110] width 774 height 18
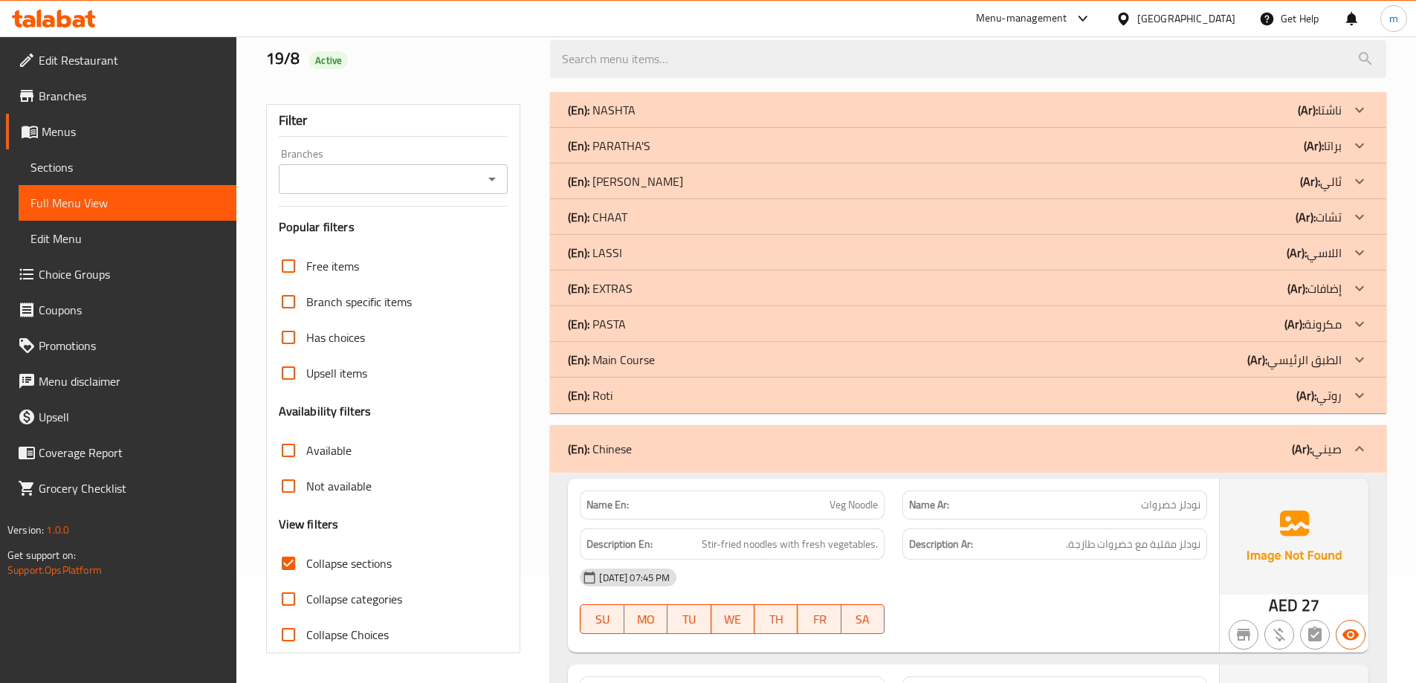
click at [983, 444] on div "(En): Chinese (Ar): صيني" at bounding box center [955, 449] width 774 height 18
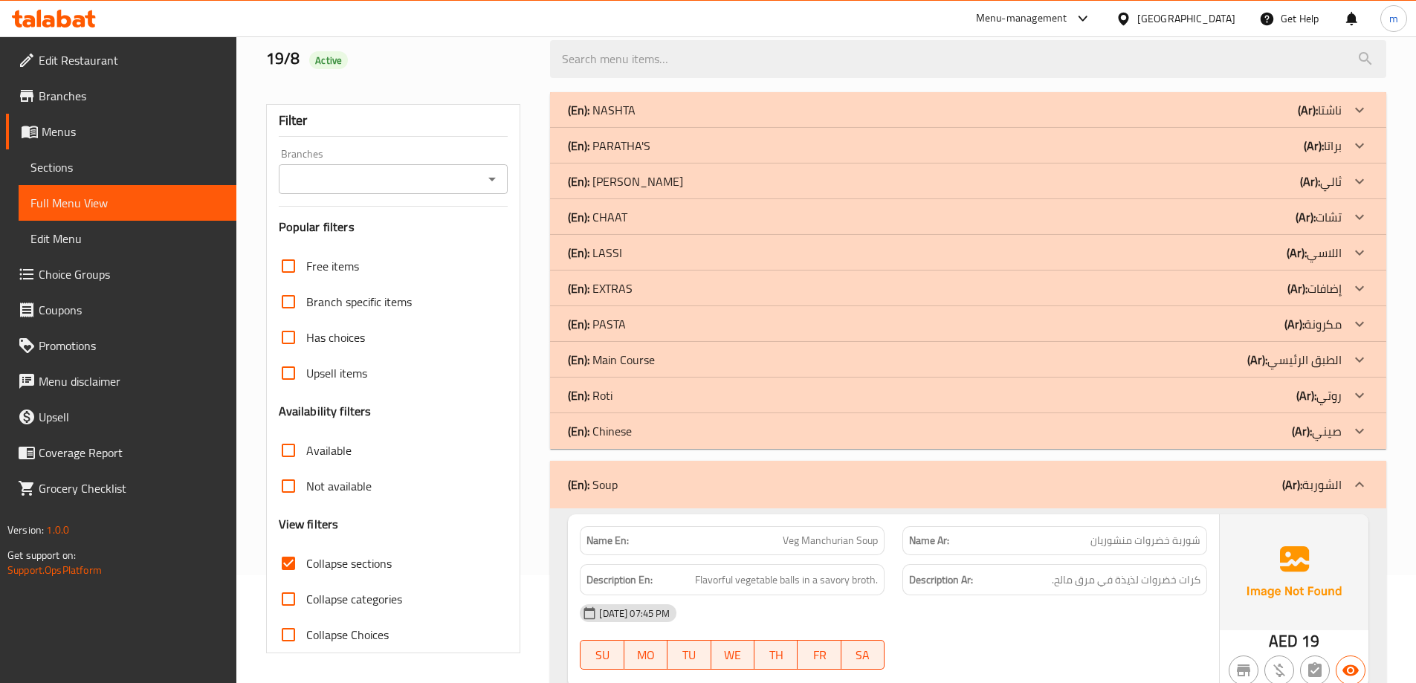
click at [983, 128] on div "(En): Chinese (Ar): صيني" at bounding box center [968, 110] width 836 height 36
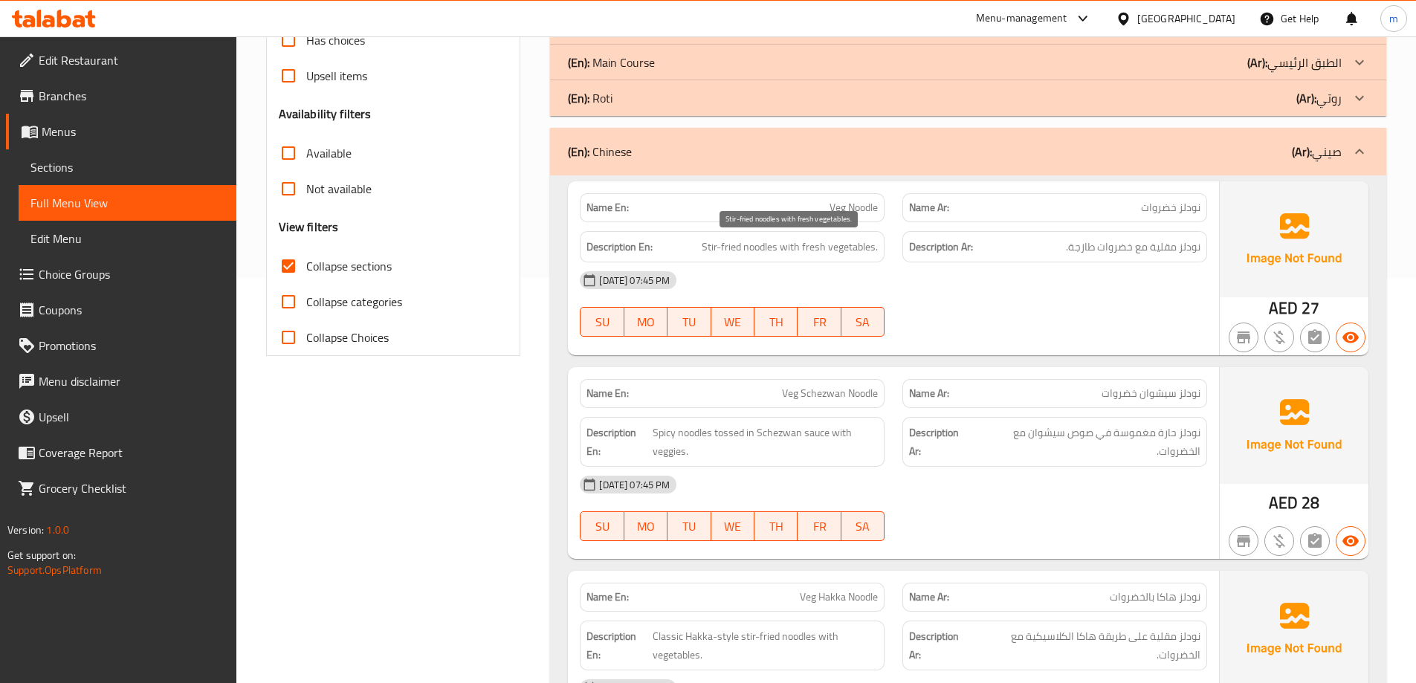
scroll to position [479, 0]
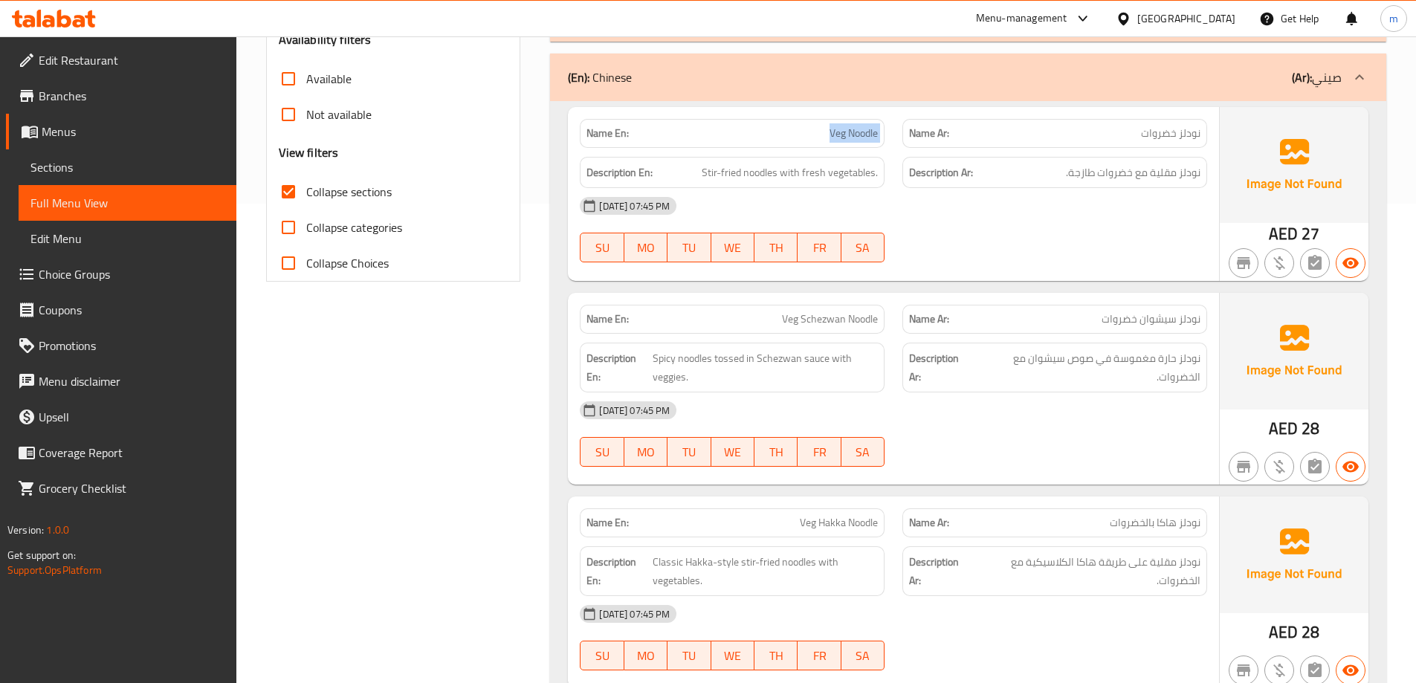
drag, startPoint x: 829, startPoint y: 133, endPoint x: 894, endPoint y: 130, distance: 65.5
click at [894, 130] on div "Name En: Veg Noodle Name Ar: نودلز خضروات" at bounding box center [893, 133] width 645 height 47
drag, startPoint x: 1203, startPoint y: 180, endPoint x: 1055, endPoint y: 172, distance: 148.1
click at [1055, 172] on div "Description Ar: نودلز مقلية مع خضروات طازجة." at bounding box center [1054, 173] width 305 height 32
drag, startPoint x: 782, startPoint y: 173, endPoint x: 898, endPoint y: 166, distance: 116.2
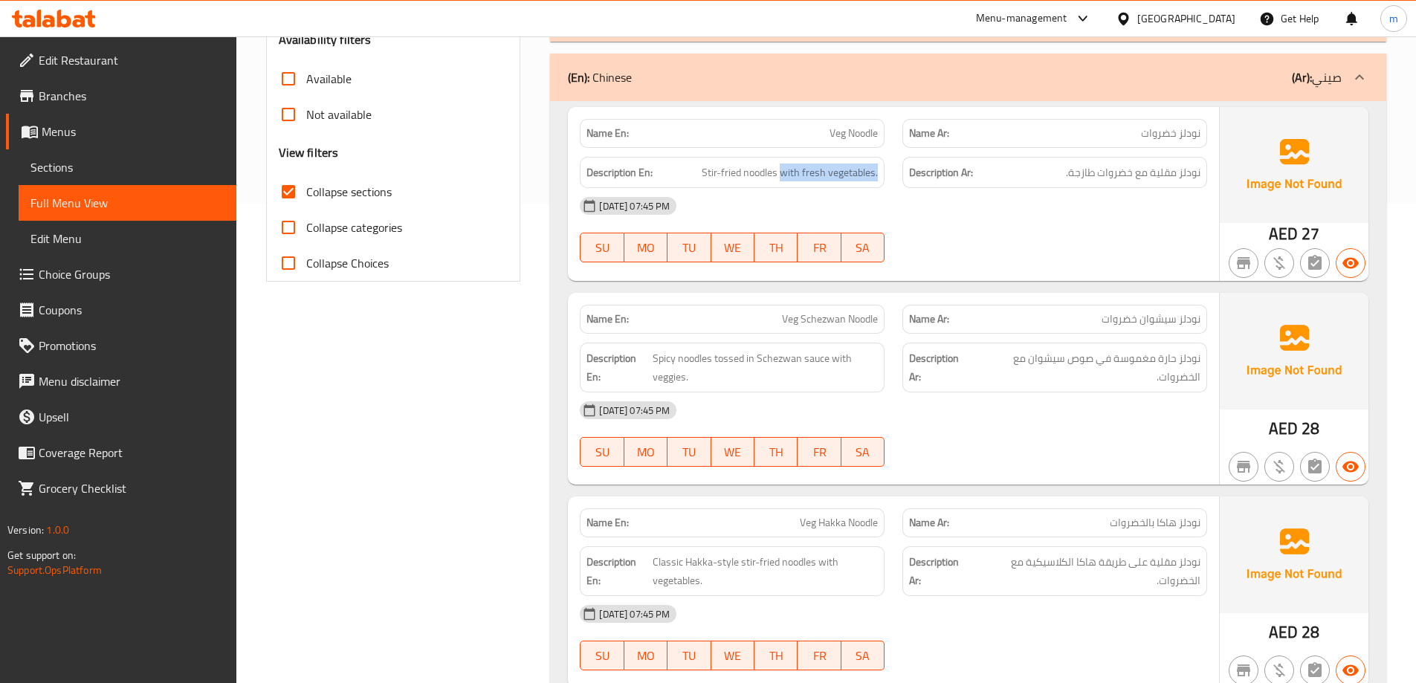
click at [898, 166] on div "Description En: Stir-fried noodles with fresh vegetables. Description Ar: نودلز…" at bounding box center [893, 173] width 645 height 50
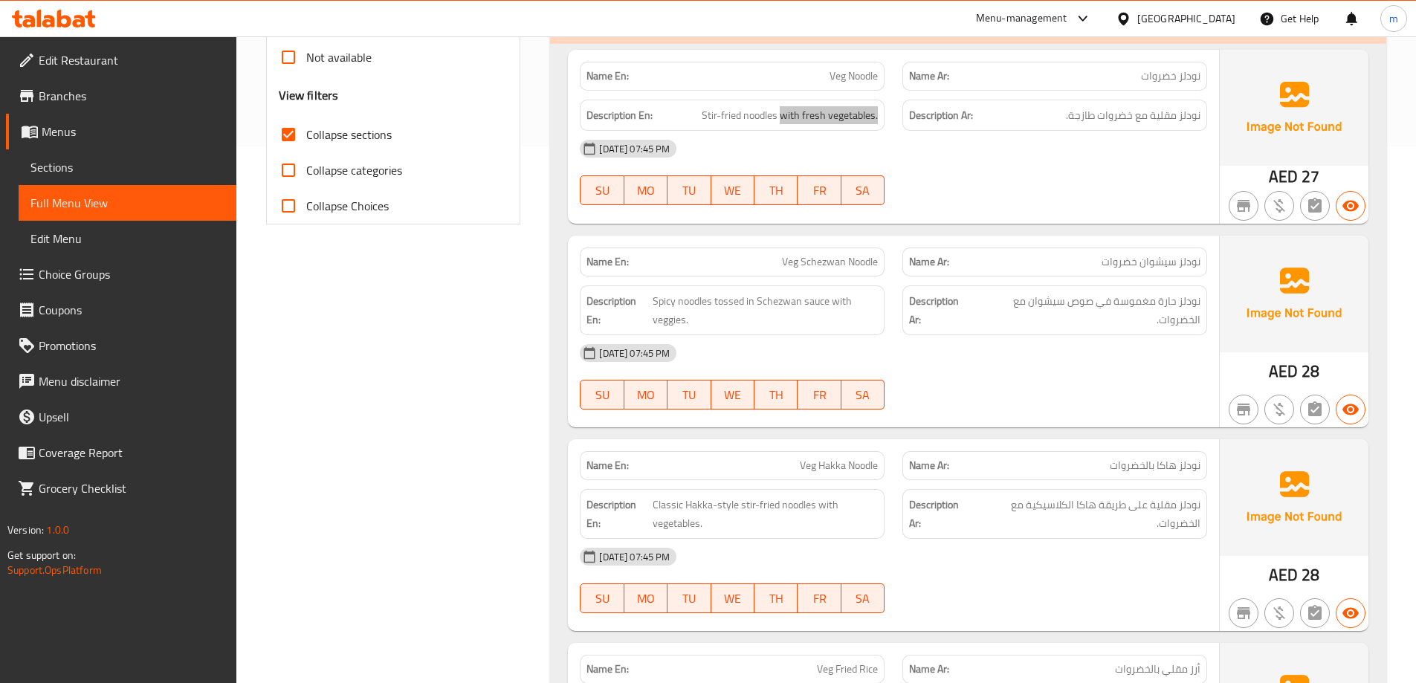
scroll to position [628, 0]
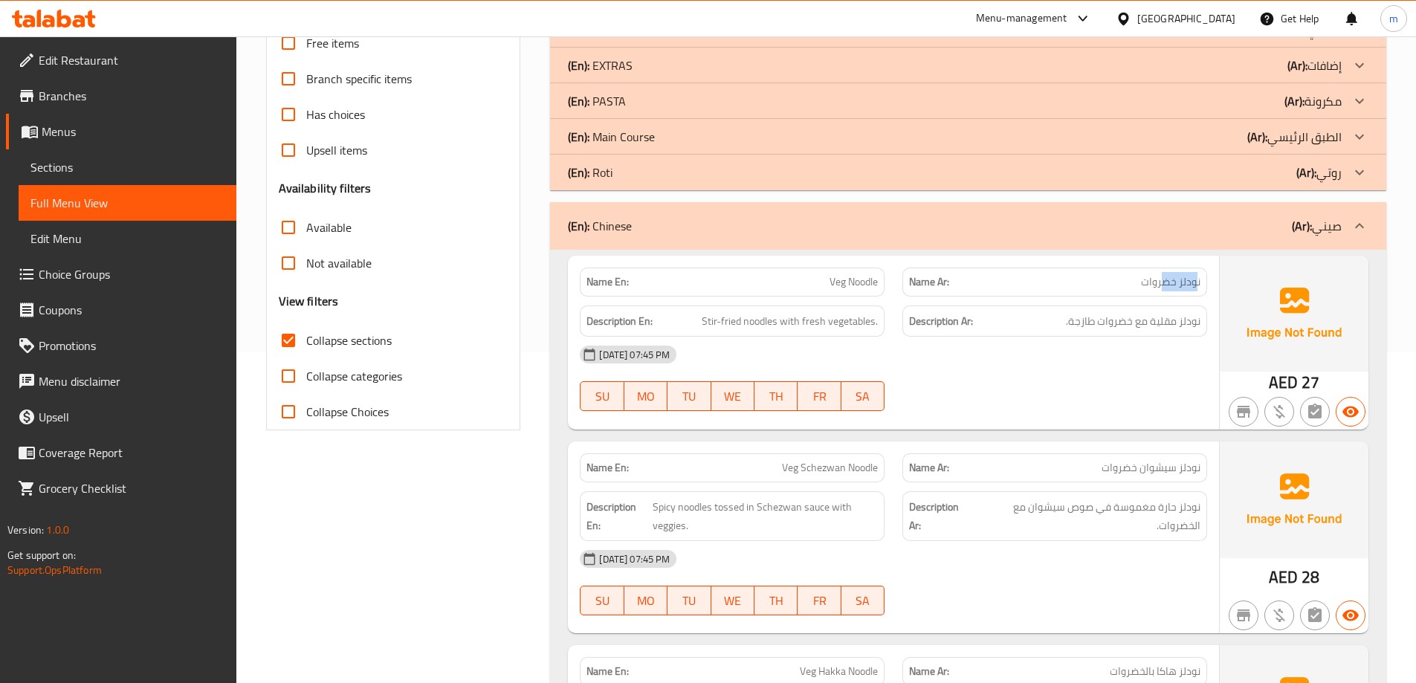
drag, startPoint x: 1197, startPoint y: 285, endPoint x: 1166, endPoint y: 286, distance: 31.2
click at [1166, 286] on span "نودلز خضروات" at bounding box center [1170, 282] width 59 height 16
drag, startPoint x: 1197, startPoint y: 314, endPoint x: 1156, endPoint y: 313, distance: 40.2
click at [1156, 313] on span "نودلز مقلية مع خضروات طازجة." at bounding box center [1133, 321] width 135 height 19
drag, startPoint x: 780, startPoint y: 324, endPoint x: 684, endPoint y: 318, distance: 96.1
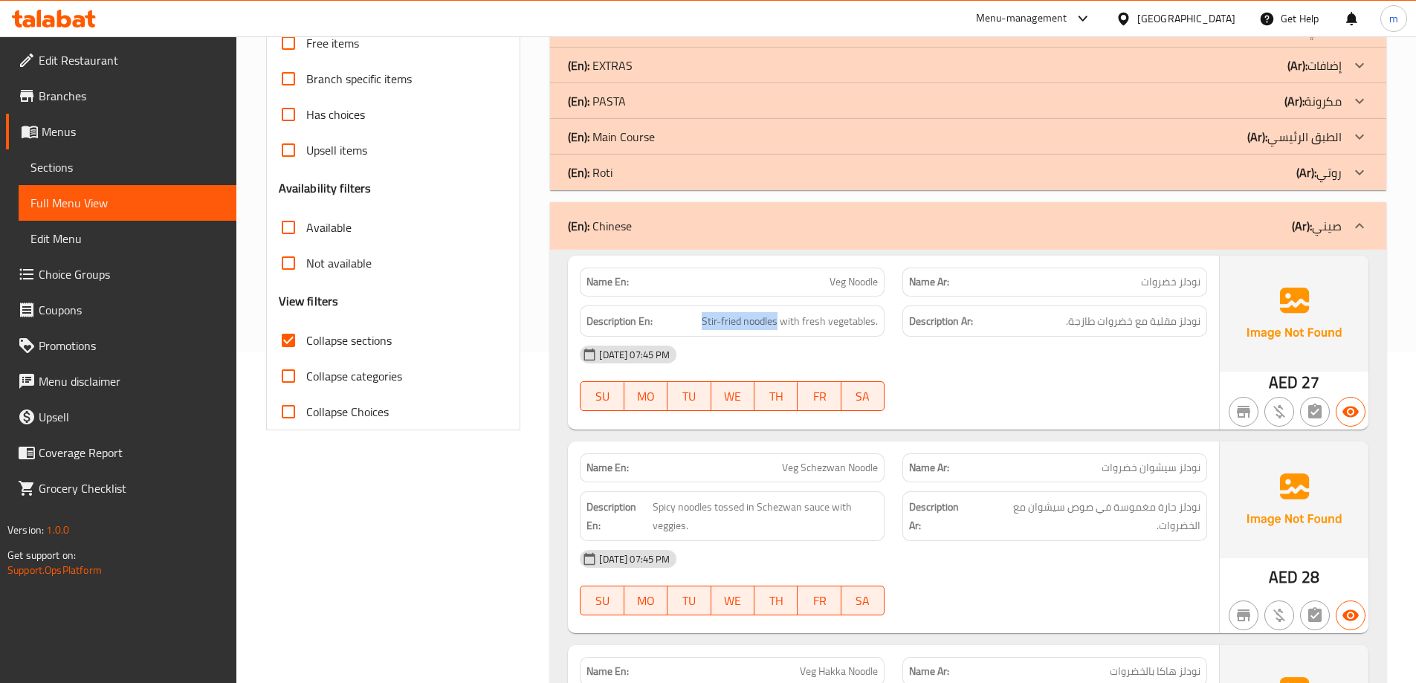
click at [684, 318] on h6 "Description En: Stir-fried noodles with fresh vegetables." at bounding box center [731, 321] width 291 height 19
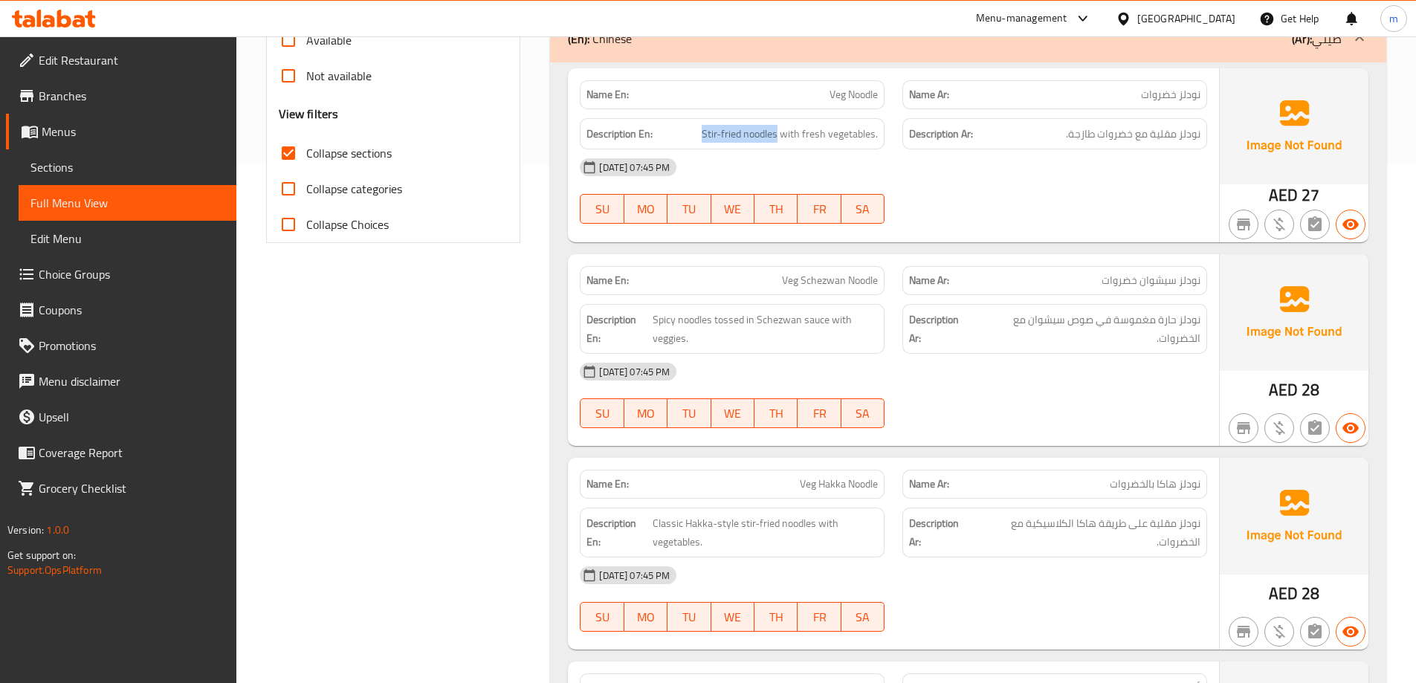
scroll to position [554, 0]
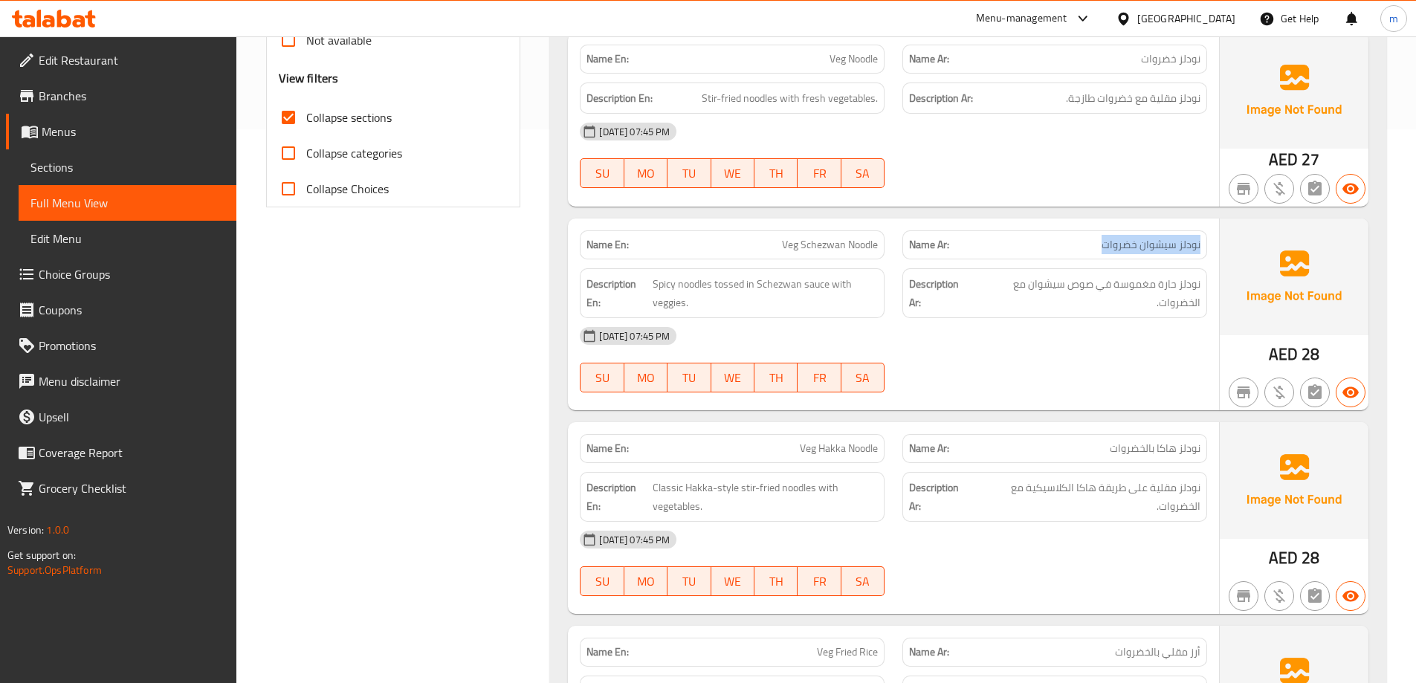
drag, startPoint x: 1200, startPoint y: 245, endPoint x: 1095, endPoint y: 236, distance: 105.2
click at [1095, 236] on div "Name Ar: نودلز سيشوان خضروات" at bounding box center [1054, 244] width 305 height 29
drag, startPoint x: 878, startPoint y: 247, endPoint x: 782, endPoint y: 241, distance: 96.1
click at [782, 241] on div "Name En: Veg Schezwan Noodle" at bounding box center [732, 244] width 305 height 29
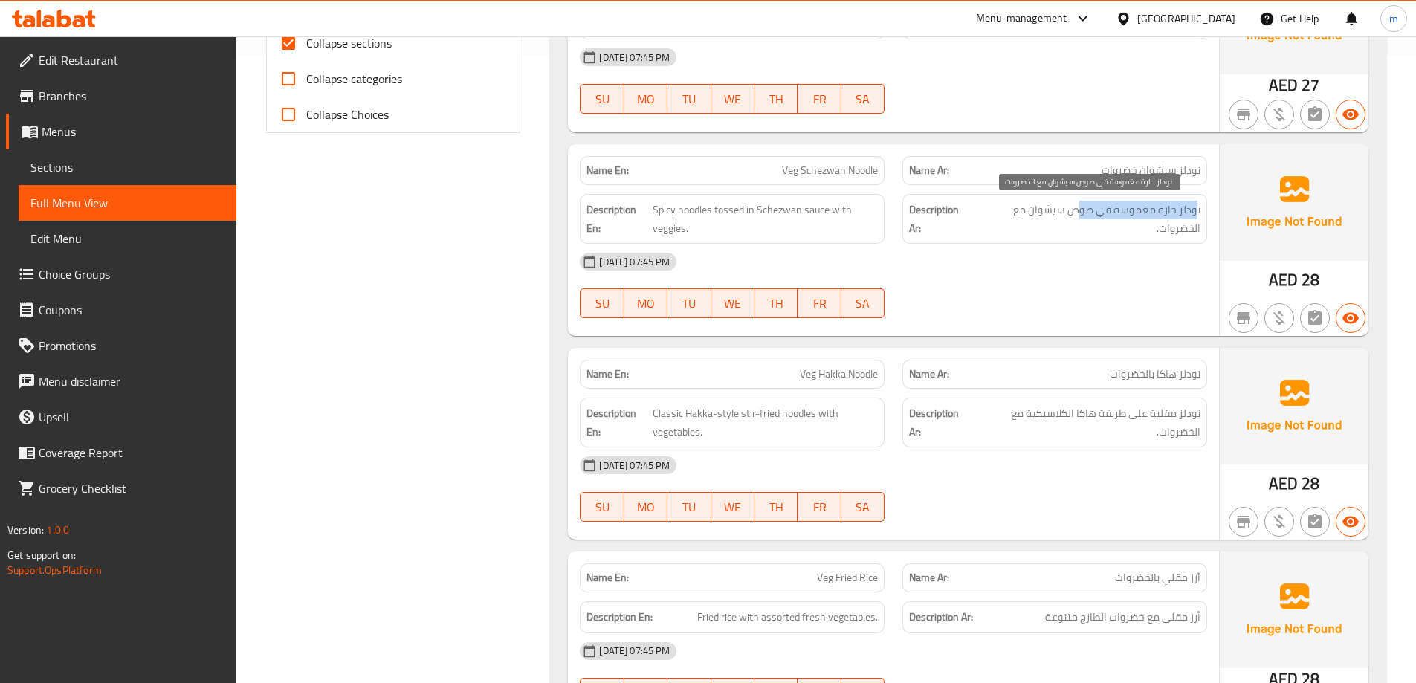
drag, startPoint x: 1197, startPoint y: 214, endPoint x: 1077, endPoint y: 216, distance: 119.7
click at [1077, 216] on span "نودلز حارة مغموسة في صوص سيشوان مع الخضروات." at bounding box center [1087, 219] width 226 height 36
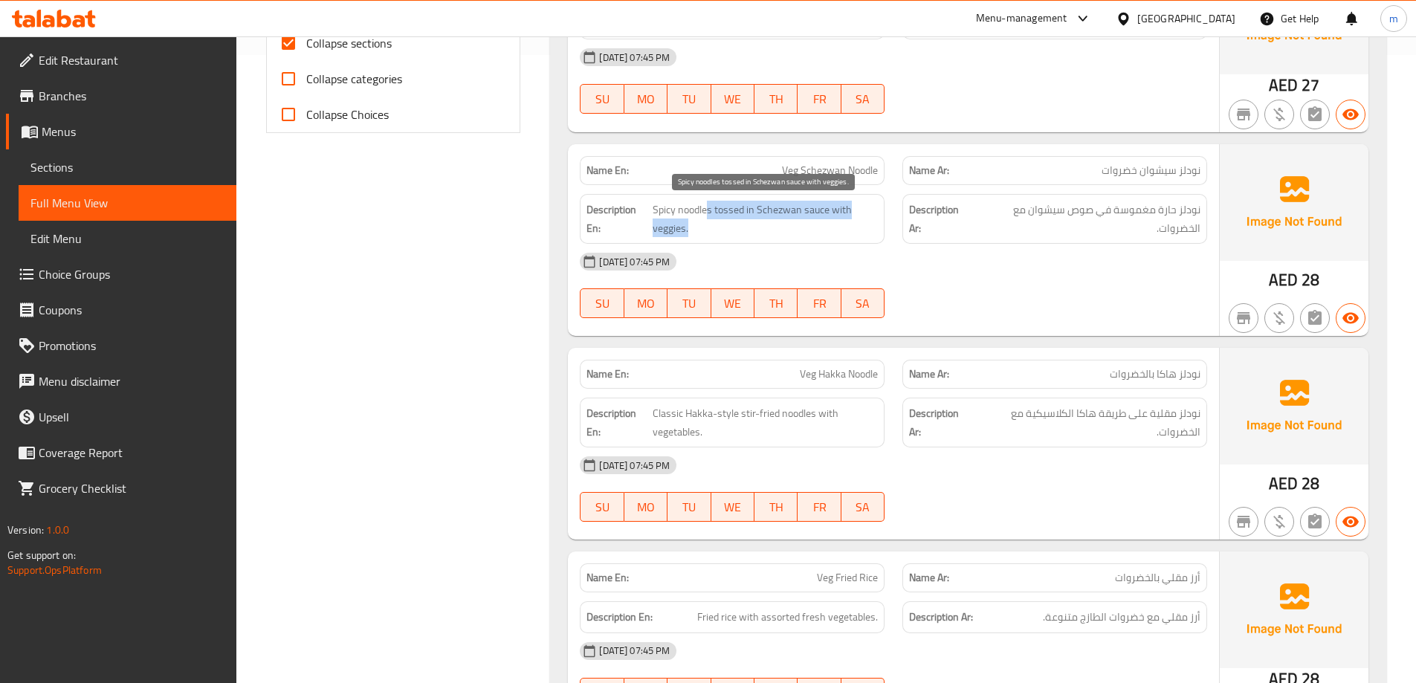
drag, startPoint x: 709, startPoint y: 201, endPoint x: 859, endPoint y: 234, distance: 153.8
click at [859, 234] on span "Spicy noodles tossed in Schezwan sauce with veggies." at bounding box center [765, 219] width 225 height 36
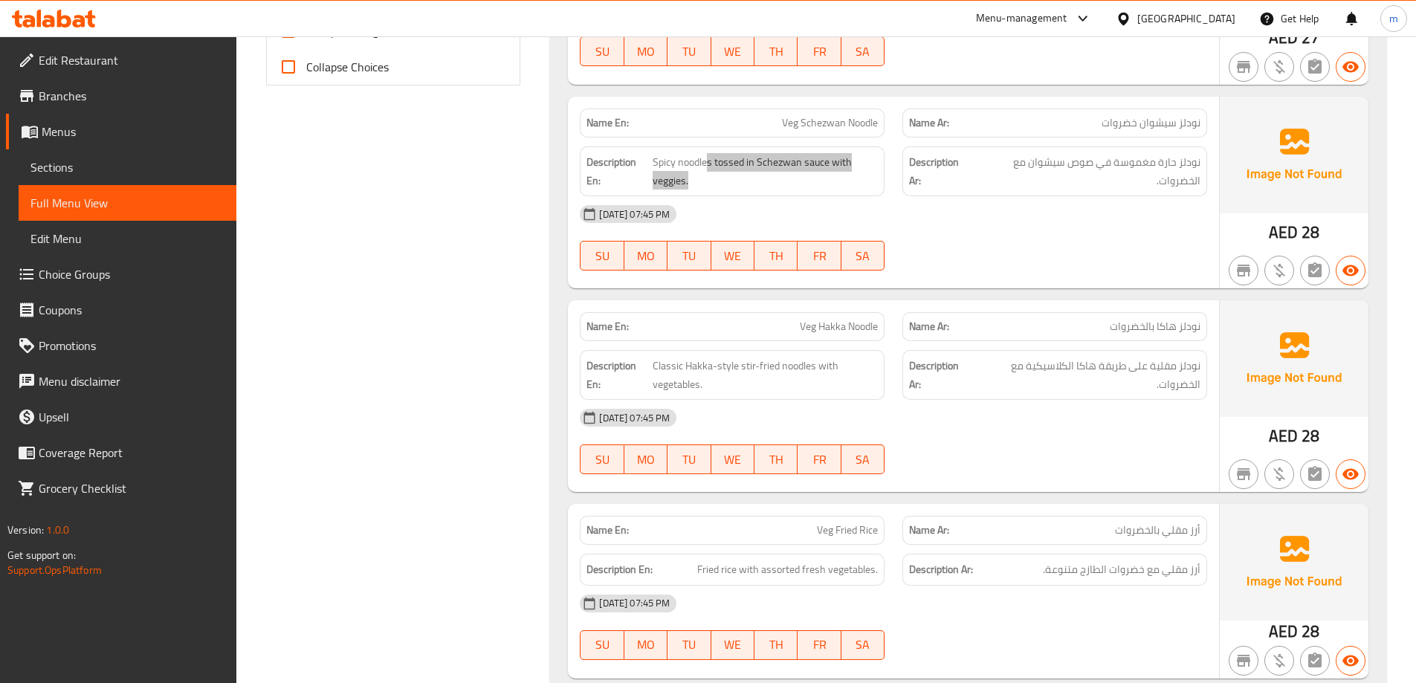
scroll to position [702, 0]
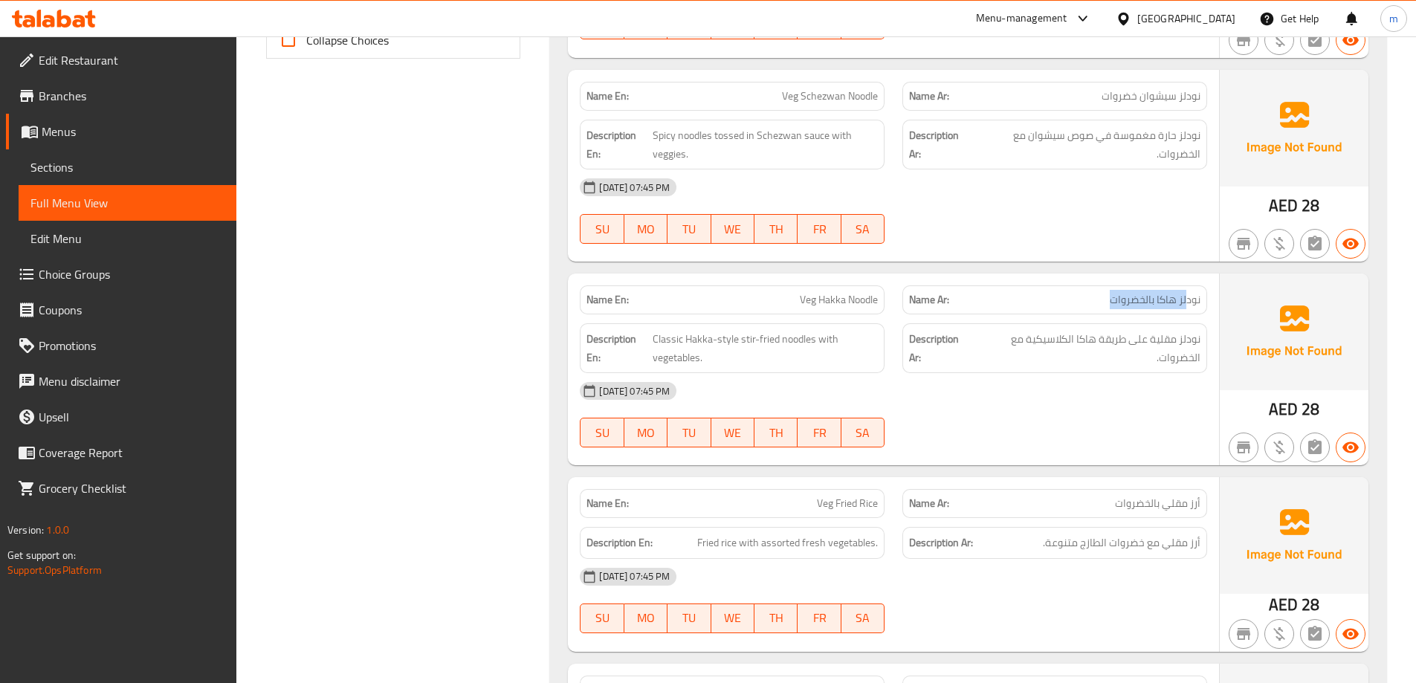
drag, startPoint x: 1187, startPoint y: 300, endPoint x: 1098, endPoint y: 301, distance: 88.4
click at [1106, 301] on p "Name Ar: نودلز هاكا بالخضروات" at bounding box center [1054, 300] width 291 height 16
drag, startPoint x: 843, startPoint y: 297, endPoint x: 820, endPoint y: 295, distance: 22.4
click at [820, 295] on span "Veg Hakka Noodle" at bounding box center [839, 300] width 78 height 16
copy span "Hakka"
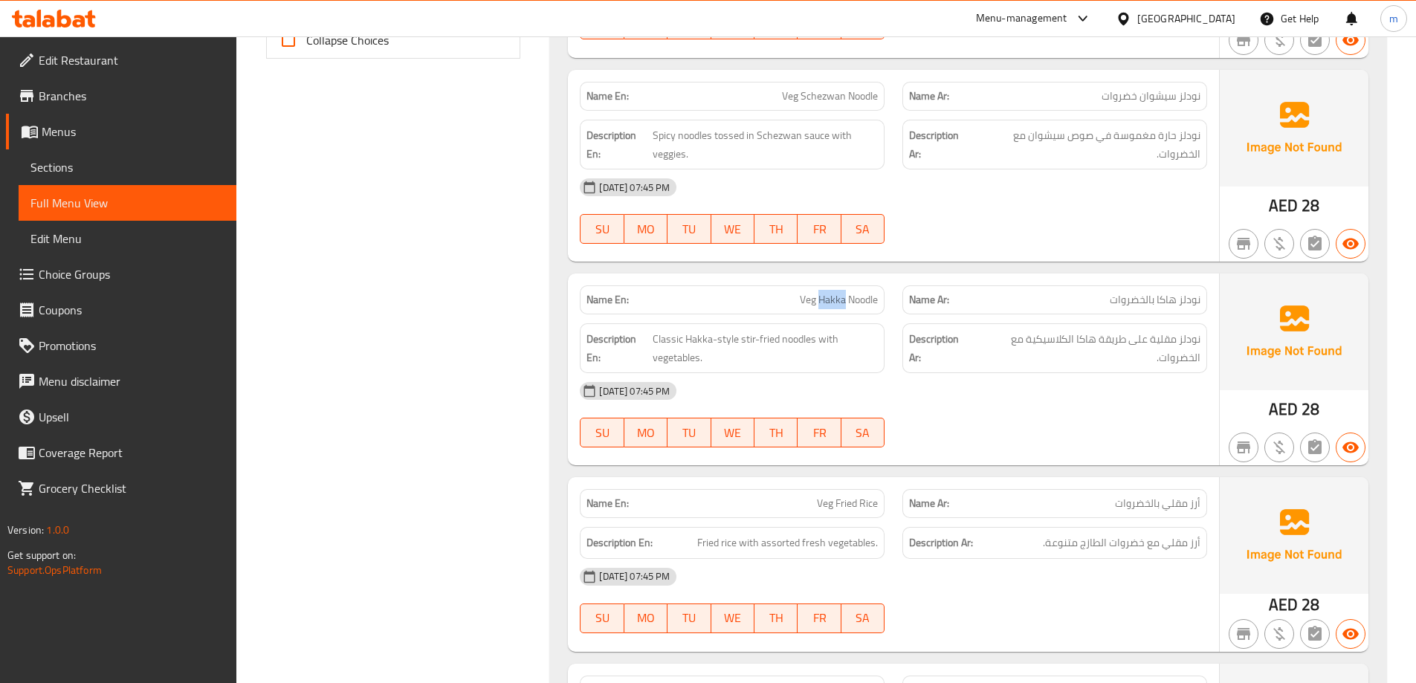
click at [842, 305] on span "Veg Hakka Noodle" at bounding box center [839, 300] width 78 height 16
drag, startPoint x: 818, startPoint y: 295, endPoint x: 878, endPoint y: 298, distance: 59.5
click at [878, 298] on span "Veg Hakka Noodle" at bounding box center [839, 300] width 78 height 16
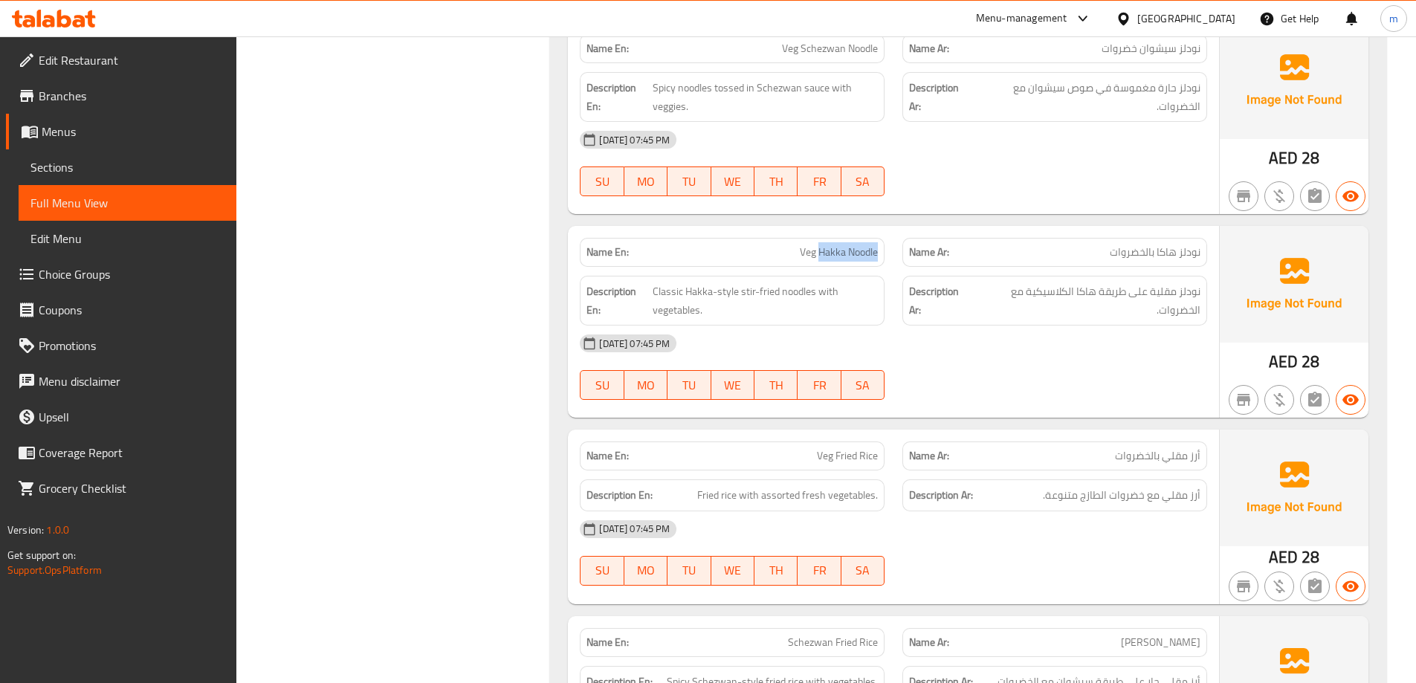
scroll to position [777, 0]
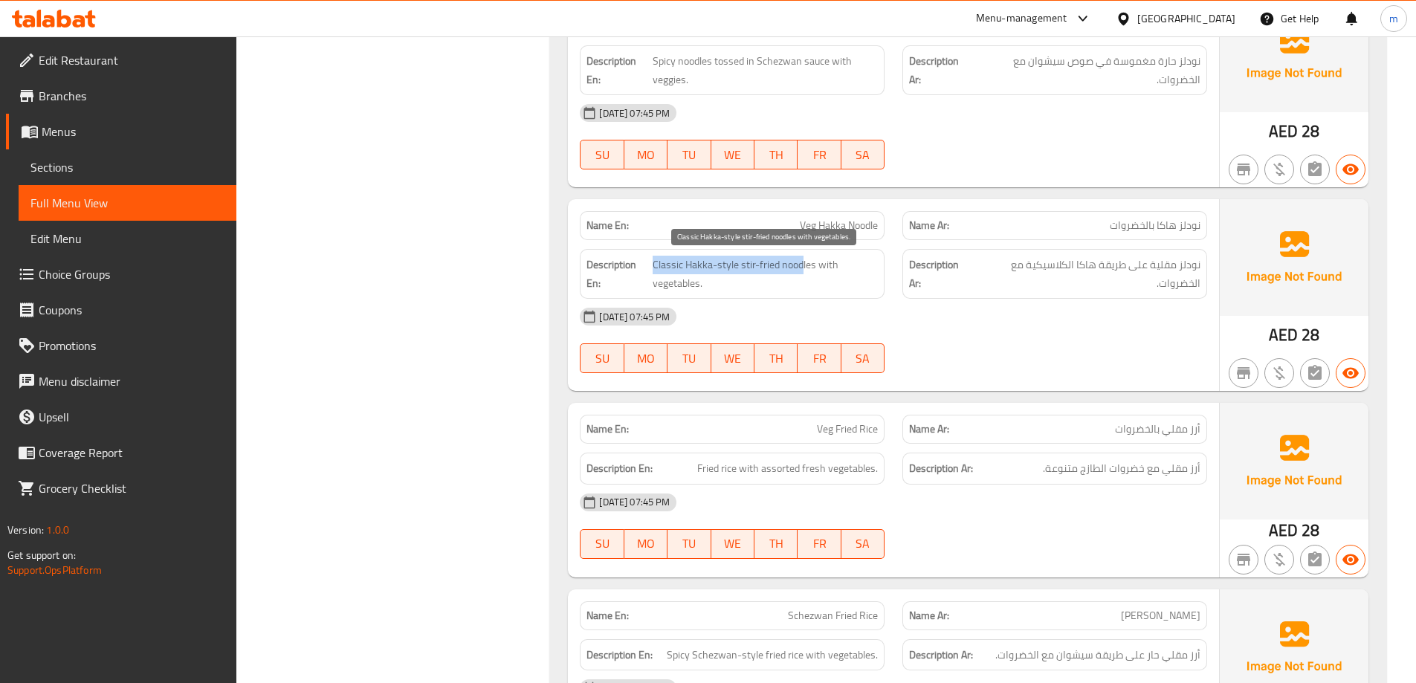
drag, startPoint x: 803, startPoint y: 263, endPoint x: 655, endPoint y: 264, distance: 148.6
click at [655, 264] on span "Classic Hakka-style stir-fried noodles with vegetables." at bounding box center [765, 274] width 225 height 36
drag, startPoint x: 822, startPoint y: 259, endPoint x: 832, endPoint y: 294, distance: 36.4
click at [832, 294] on div "Description En: Classic Hakka-style stir-fried noodles with vegetables." at bounding box center [732, 274] width 305 height 50
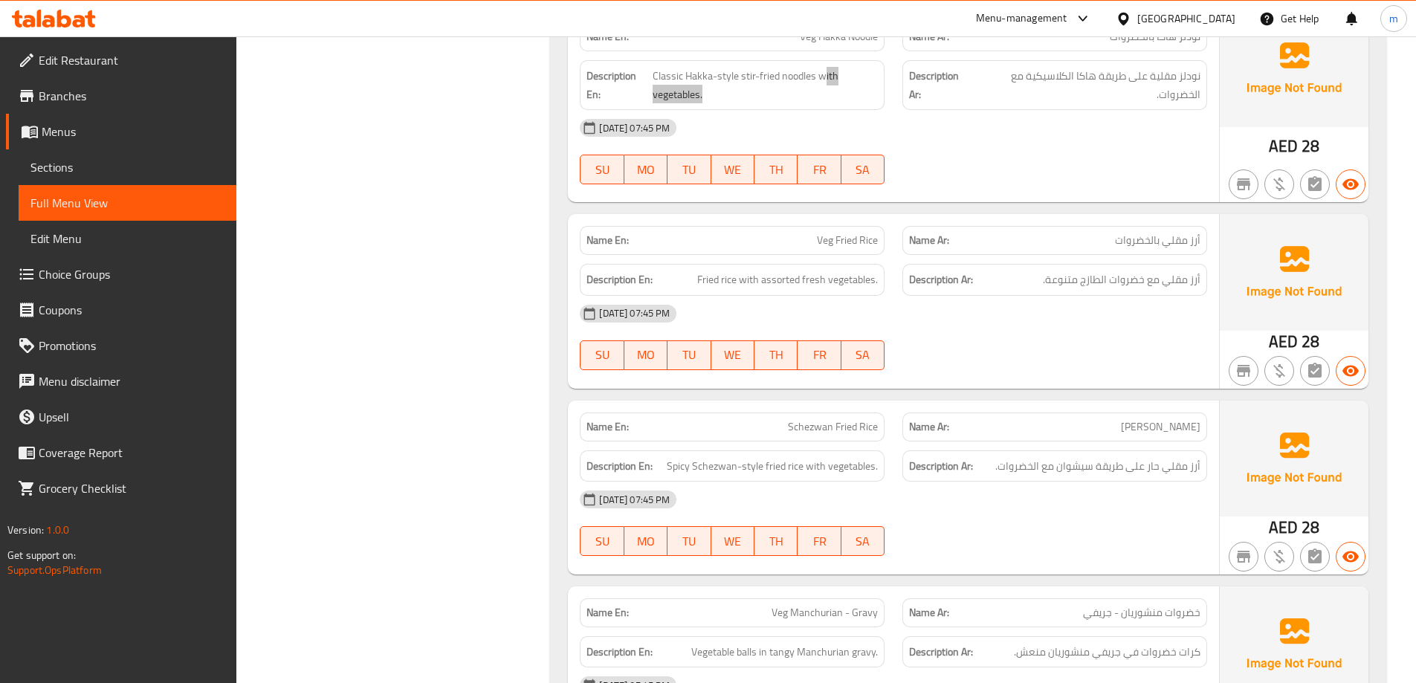
scroll to position [1000, 0]
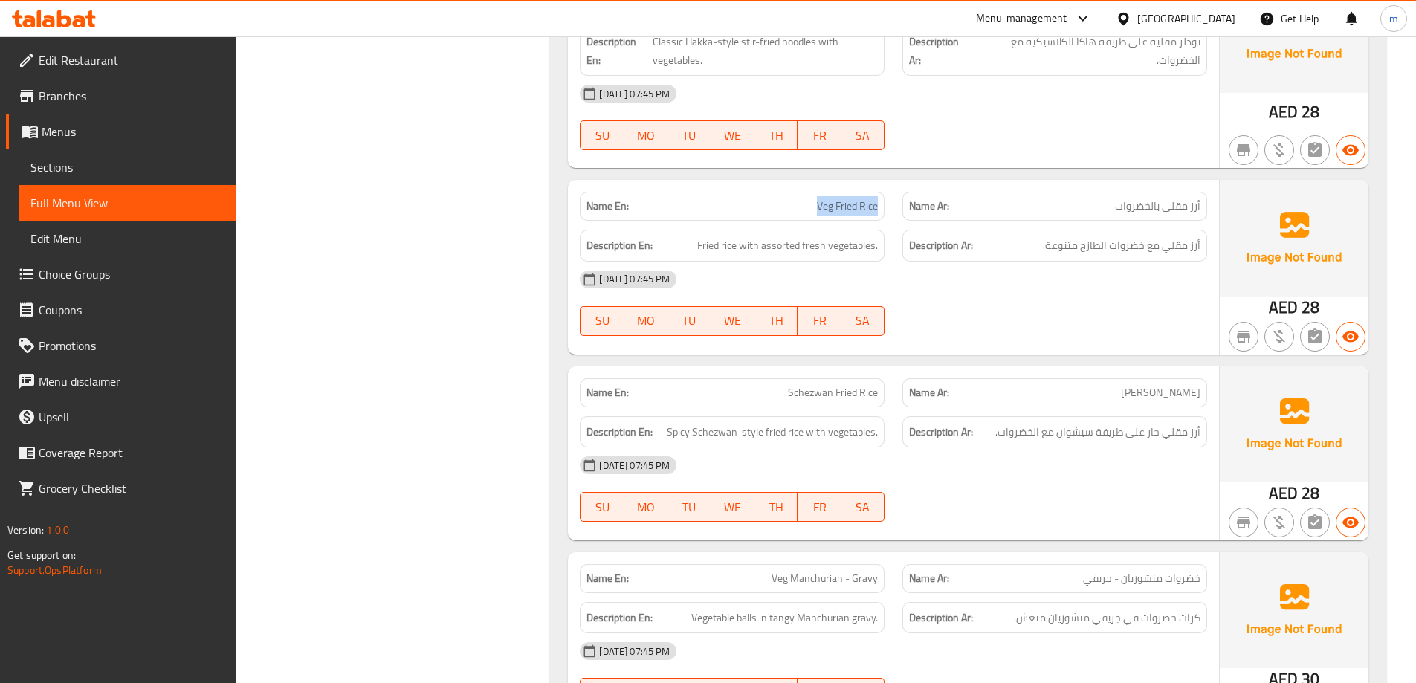
drag, startPoint x: 882, startPoint y: 203, endPoint x: 815, endPoint y: 205, distance: 67.7
click at [815, 205] on div "Name En: Veg Fried Rice" at bounding box center [732, 206] width 305 height 29
drag, startPoint x: 708, startPoint y: 244, endPoint x: 725, endPoint y: 250, distance: 18.8
click at [725, 250] on span "Fried rice with assorted fresh vegetables." at bounding box center [787, 245] width 181 height 19
drag, startPoint x: 664, startPoint y: 241, endPoint x: 739, endPoint y: 258, distance: 77.0
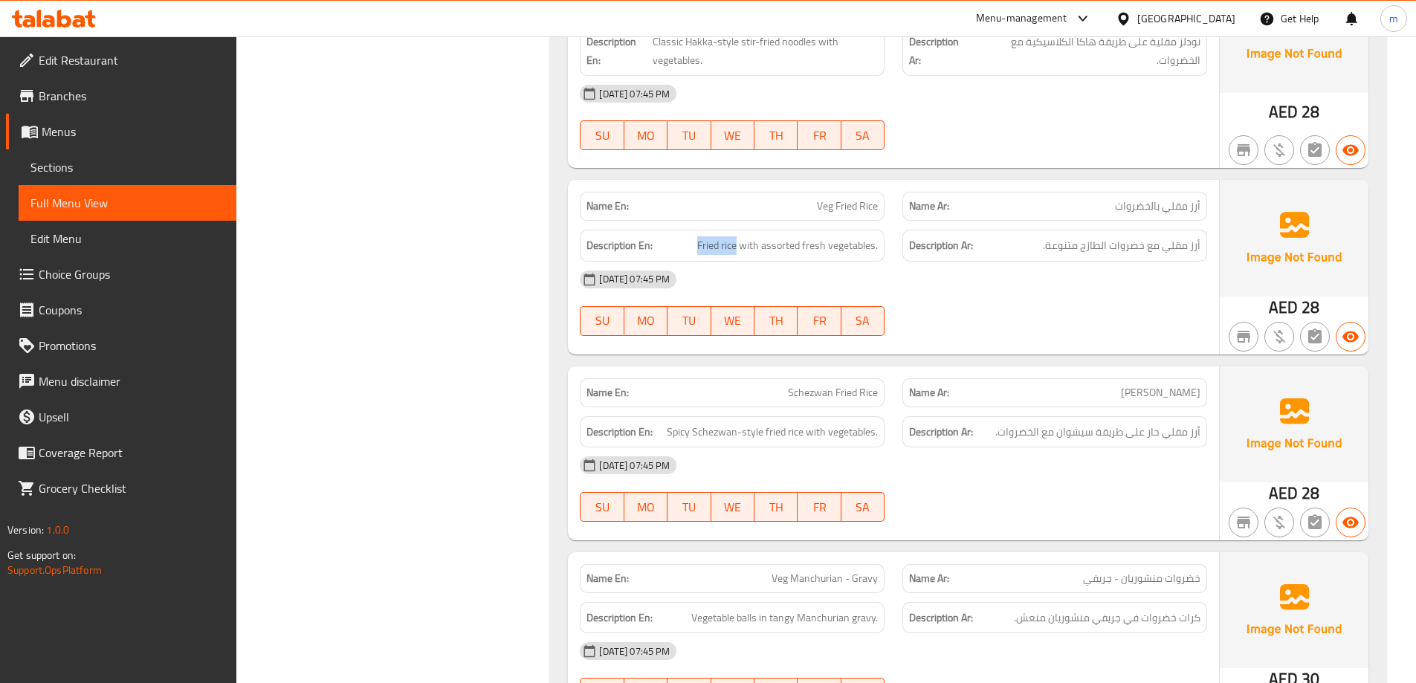
click at [739, 258] on div "Description En: Fried rice with assorted fresh vegetables." at bounding box center [732, 246] width 305 height 32
drag, startPoint x: 742, startPoint y: 245, endPoint x: 800, endPoint y: 250, distance: 57.5
click at [800, 250] on span "Fried rice with assorted fresh vegetables." at bounding box center [787, 245] width 181 height 19
drag, startPoint x: 1157, startPoint y: 245, endPoint x: 1045, endPoint y: 244, distance: 112.2
click at [1045, 244] on span "أرز مقلي مع خضروات الطازج متنوعة." at bounding box center [1122, 245] width 158 height 19
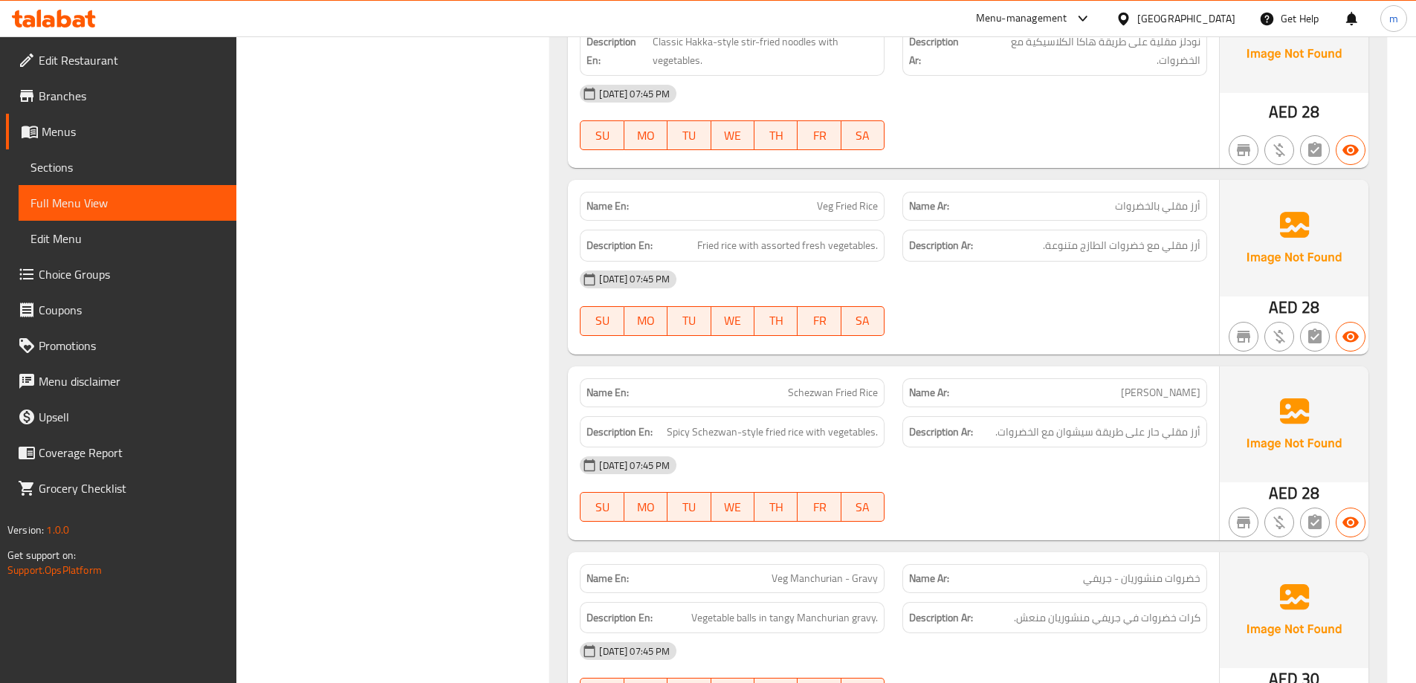
click at [831, 193] on div "Name En: Veg Fried Rice" at bounding box center [732, 206] width 305 height 29
copy span "Veg Fried Rice"
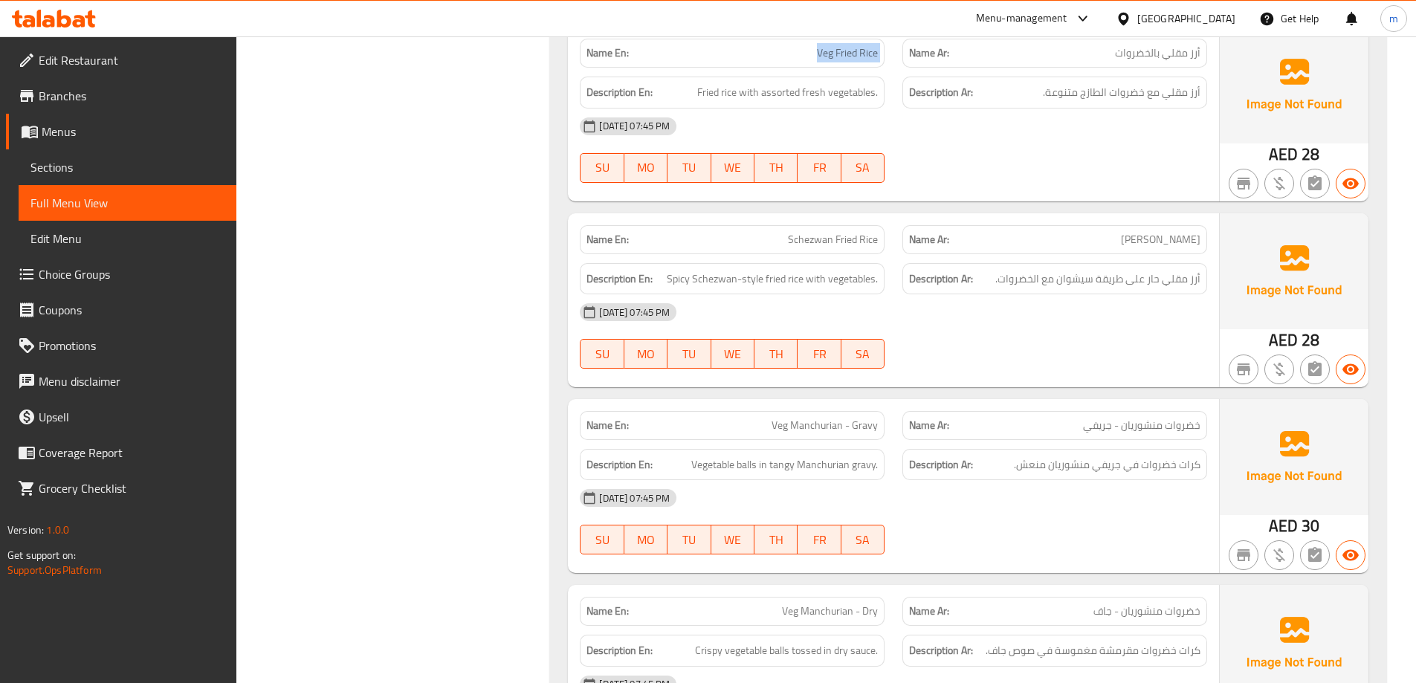
scroll to position [1223, 0]
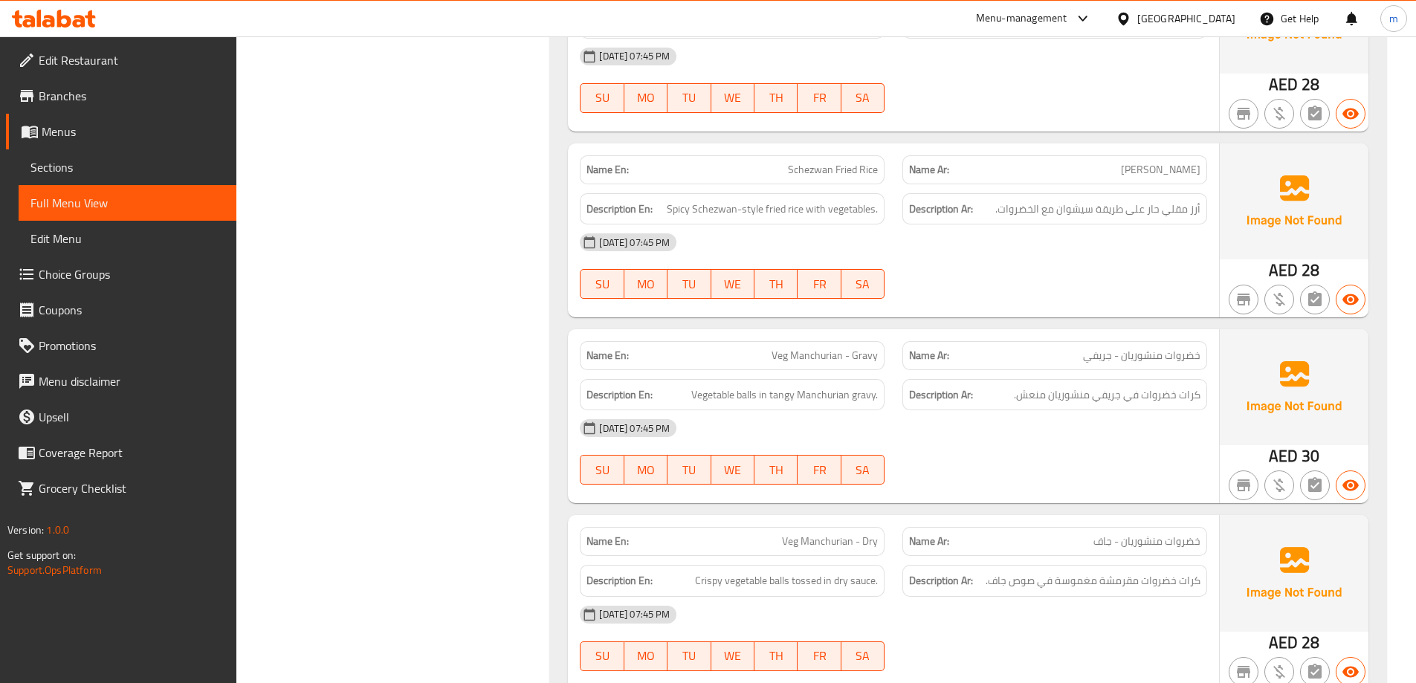
click at [843, 172] on span "Schezwan Fried Rice" at bounding box center [833, 170] width 90 height 16
copy span "Schezwan Fried Rice"
drag, startPoint x: 1191, startPoint y: 181, endPoint x: 1133, endPoint y: 181, distance: 57.2
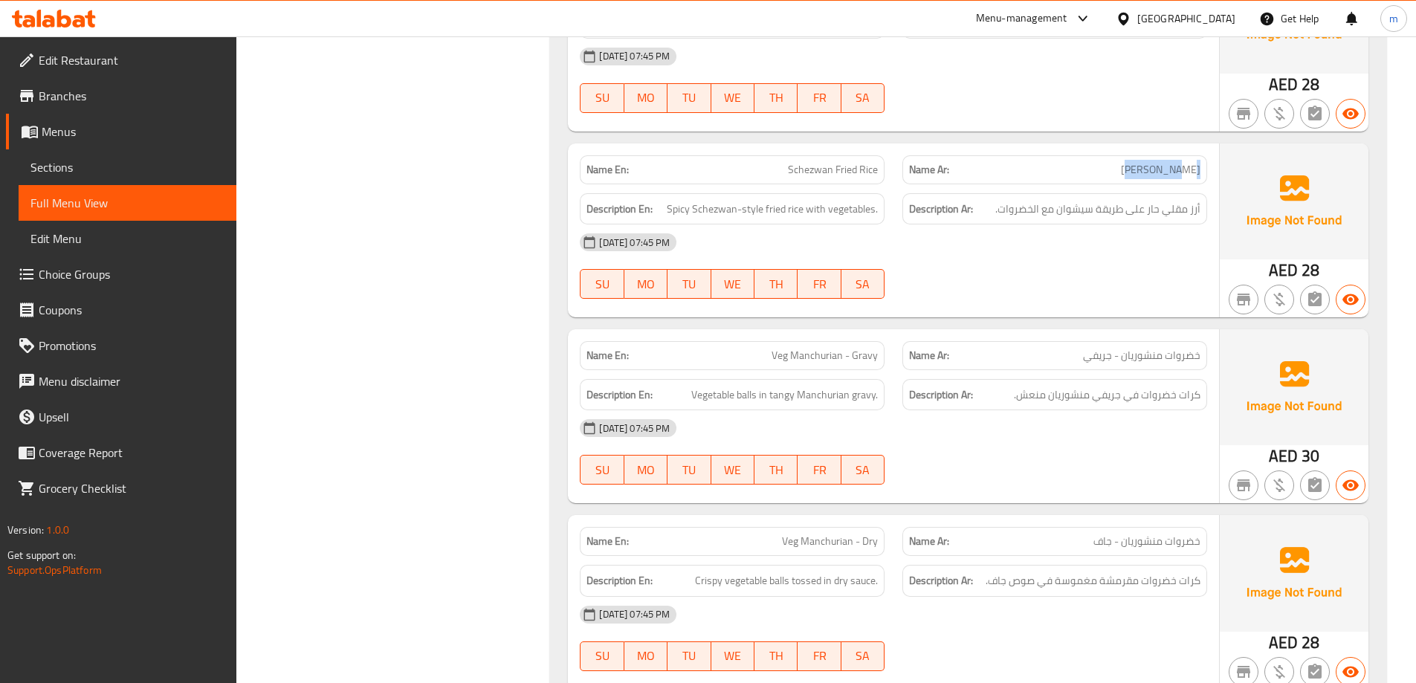
click at [1133, 181] on div "Name Ar: أرز شيزوان" at bounding box center [1054, 169] width 305 height 29
drag, startPoint x: 844, startPoint y: 172, endPoint x: 811, endPoint y: 172, distance: 32.7
click at [811, 172] on span "Schezwan Fried Rice" at bounding box center [833, 170] width 90 height 16
drag, startPoint x: 805, startPoint y: 207, endPoint x: 919, endPoint y: 225, distance: 115.8
click at [919, 225] on div "Name En: Schezwan Fried Rice Name Ar: أرز شيزوان Description En: Spicy Schezwan…" at bounding box center [893, 230] width 651 height 174
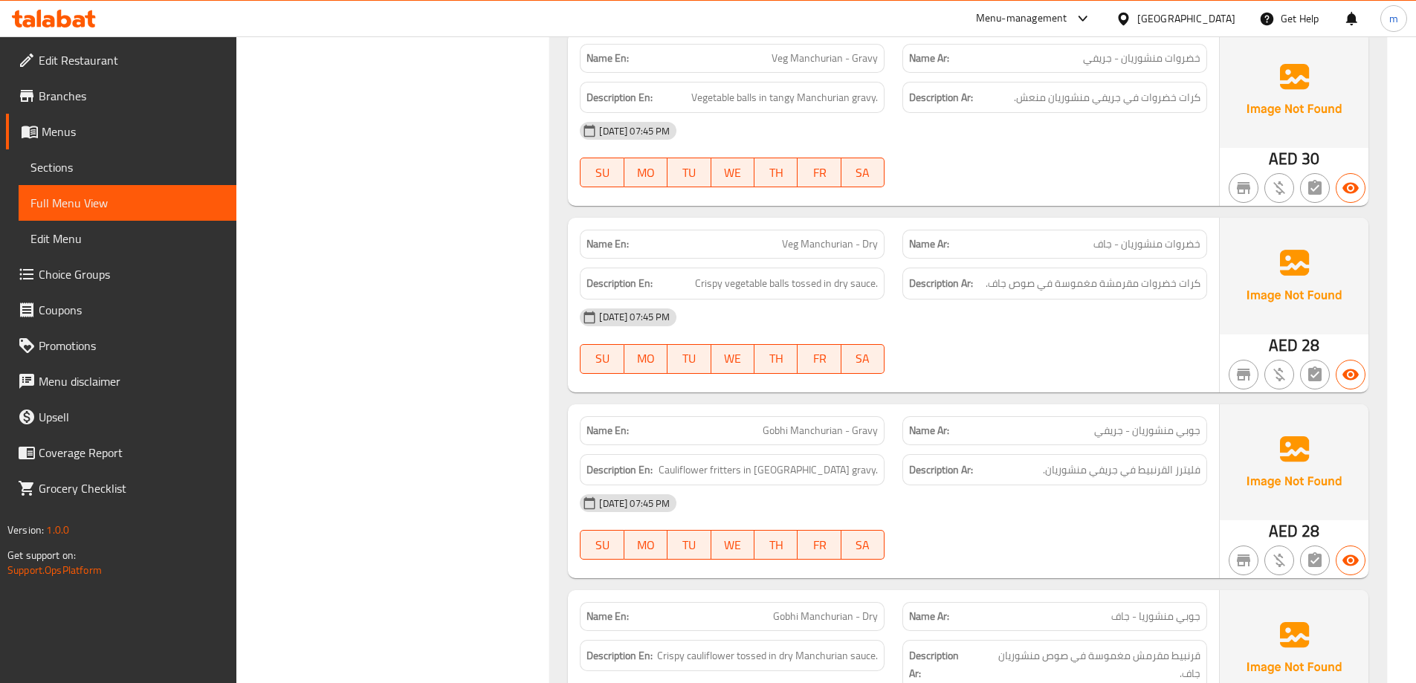
scroll to position [1446, 0]
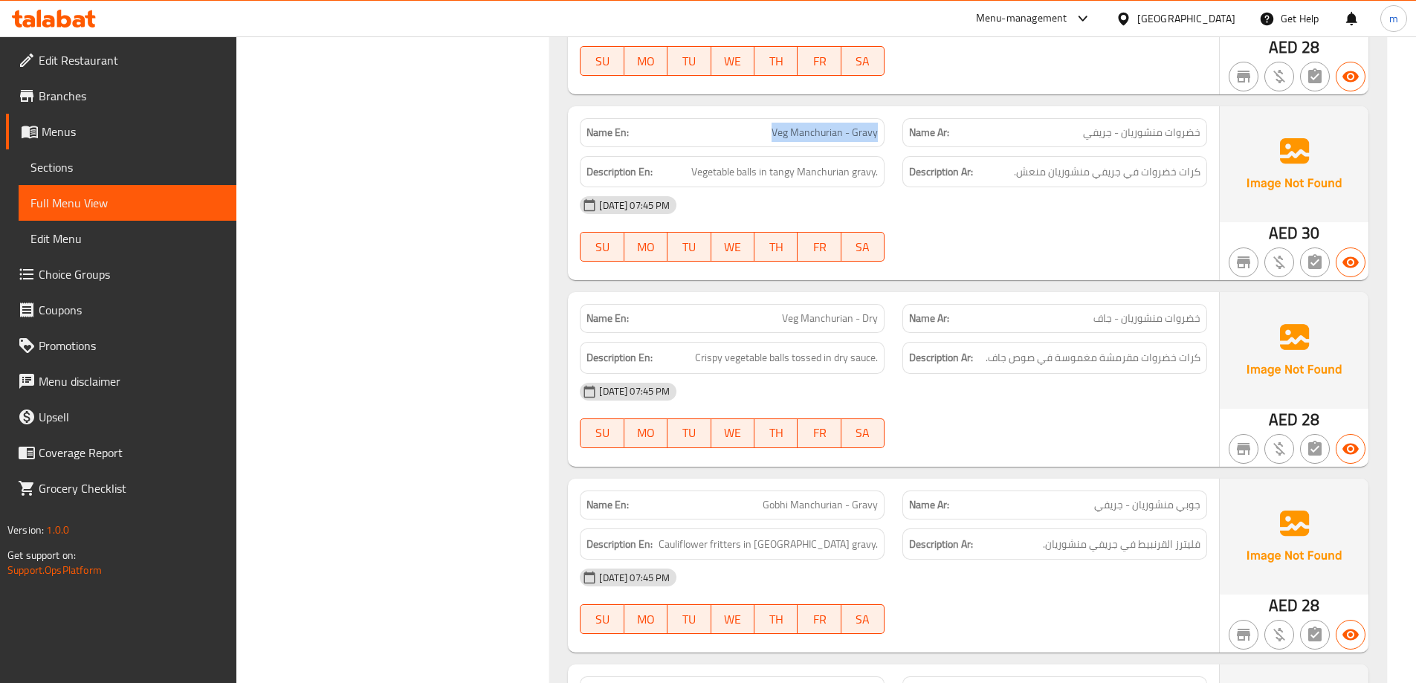
drag, startPoint x: 876, startPoint y: 127, endPoint x: 741, endPoint y: 130, distance: 135.3
click at [741, 130] on p "Name En: Veg Manchurian - Gravy" at bounding box center [731, 133] width 291 height 16
drag, startPoint x: 759, startPoint y: 169, endPoint x: 678, endPoint y: 172, distance: 81.1
click at [678, 172] on h6 "Description En: Vegetable balls in tangy Manchurian gravy." at bounding box center [731, 172] width 291 height 19
click at [798, 130] on span "Veg Manchurian - Gravy" at bounding box center [824, 133] width 106 height 16
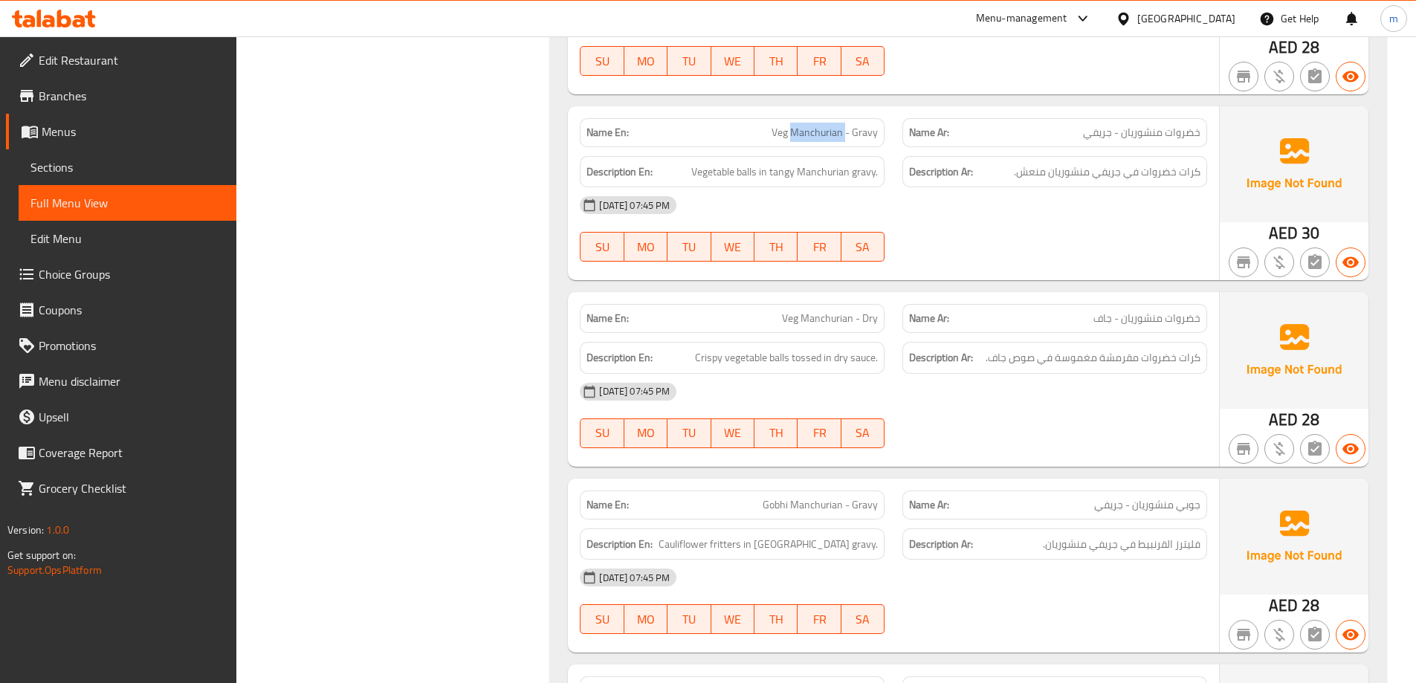
click at [798, 130] on span "Veg Manchurian - Gravy" at bounding box center [824, 133] width 106 height 16
click at [780, 127] on span "Veg Manchurian - Gravy" at bounding box center [824, 133] width 106 height 16
drag, startPoint x: 765, startPoint y: 135, endPoint x: 844, endPoint y: 132, distance: 78.1
click at [844, 132] on p "Name En: Veg Manchurian - Gravy" at bounding box center [731, 133] width 291 height 16
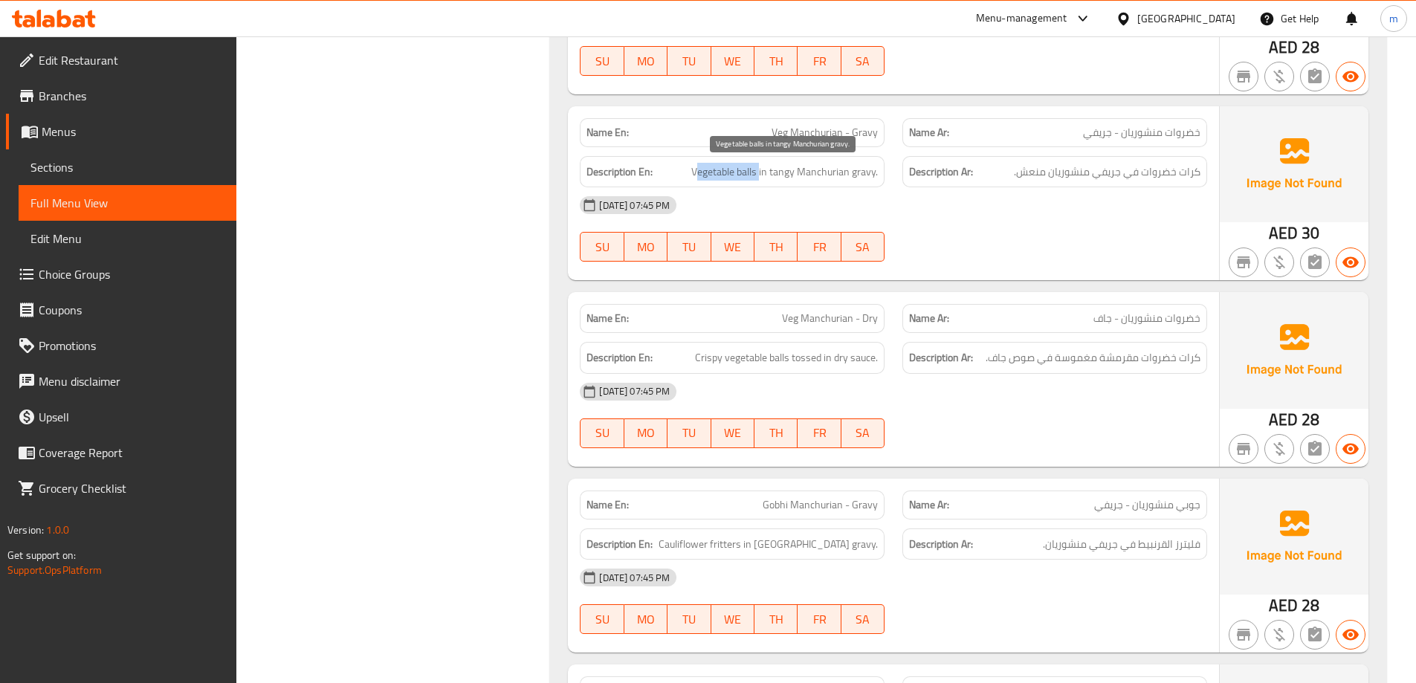
drag, startPoint x: 760, startPoint y: 177, endPoint x: 699, endPoint y: 176, distance: 60.9
click at [699, 176] on span "Vegetable balls in tangy Manchurian gravy." at bounding box center [784, 172] width 187 height 19
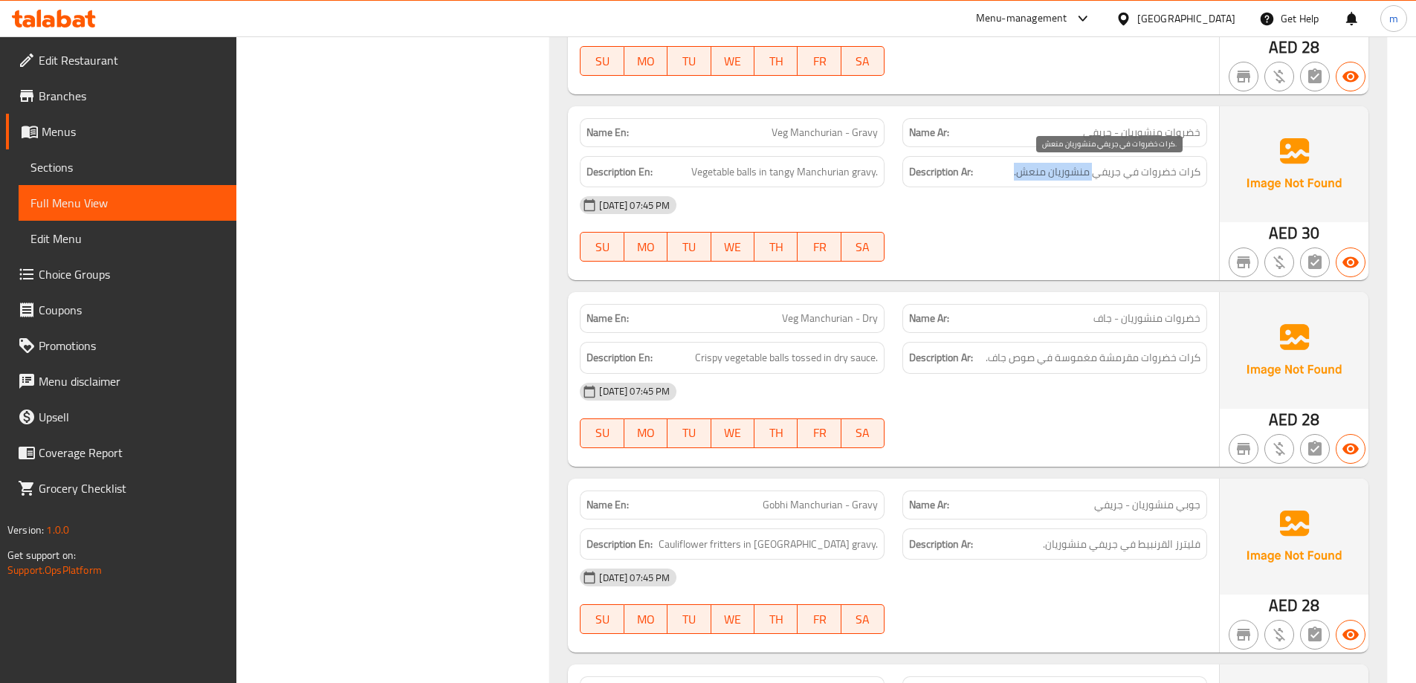
drag, startPoint x: 1096, startPoint y: 172, endPoint x: 1005, endPoint y: 170, distance: 91.4
click at [1005, 170] on h6 "Description Ar: كرات خضروات في جريفي منشوريان منعش." at bounding box center [1054, 172] width 291 height 19
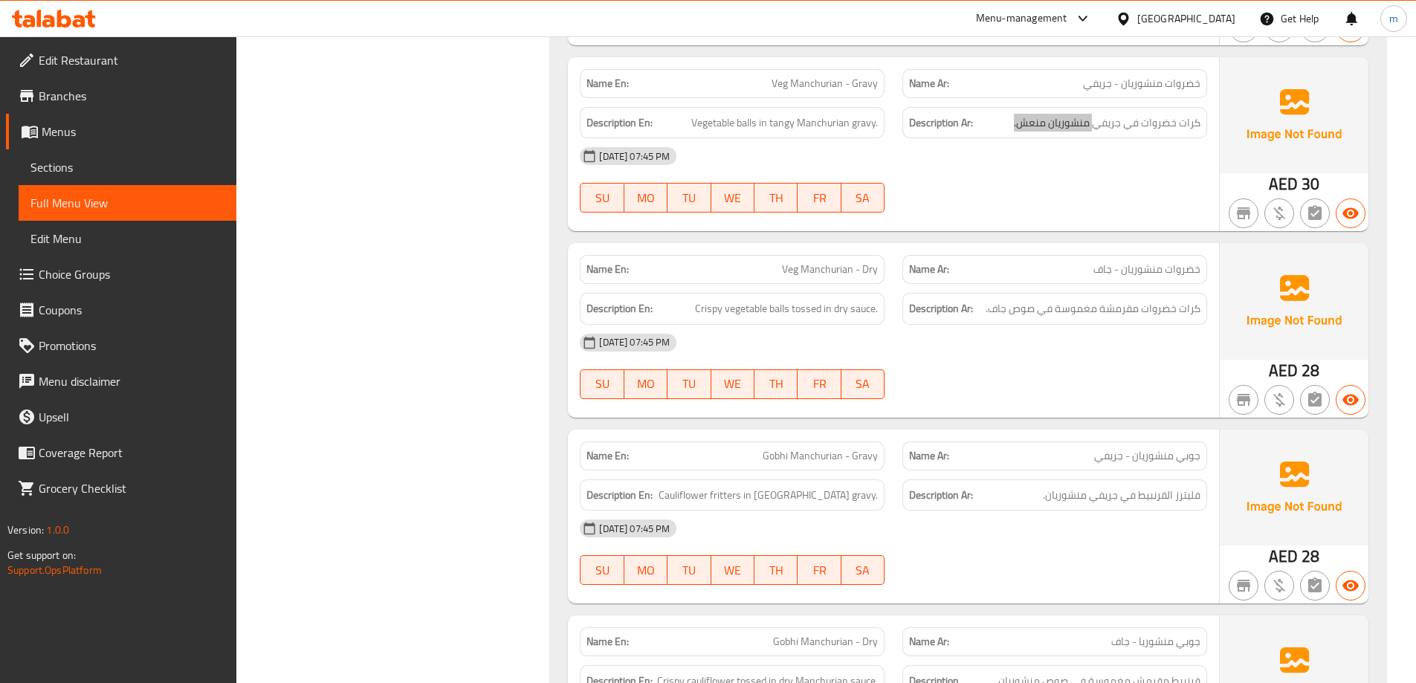
scroll to position [1520, 0]
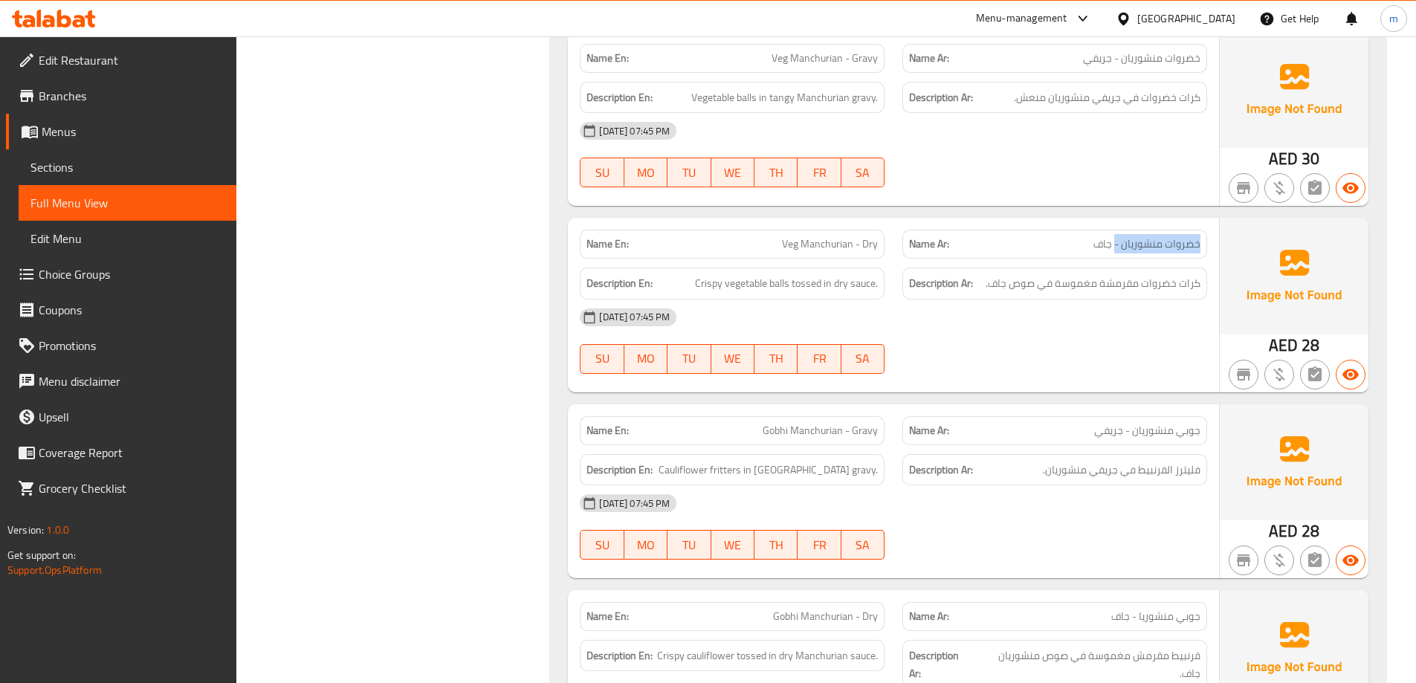
drag, startPoint x: 1196, startPoint y: 244, endPoint x: 1116, endPoint y: 253, distance: 80.8
click at [1116, 252] on span "خضروات منشوريان - جاف" at bounding box center [1146, 244] width 107 height 16
drag, startPoint x: 774, startPoint y: 249, endPoint x: 874, endPoint y: 257, distance: 99.9
click at [874, 257] on div "Name En: Veg Manchurian - Dry" at bounding box center [732, 244] width 305 height 29
drag, startPoint x: 793, startPoint y: 286, endPoint x: 873, endPoint y: 282, distance: 80.4
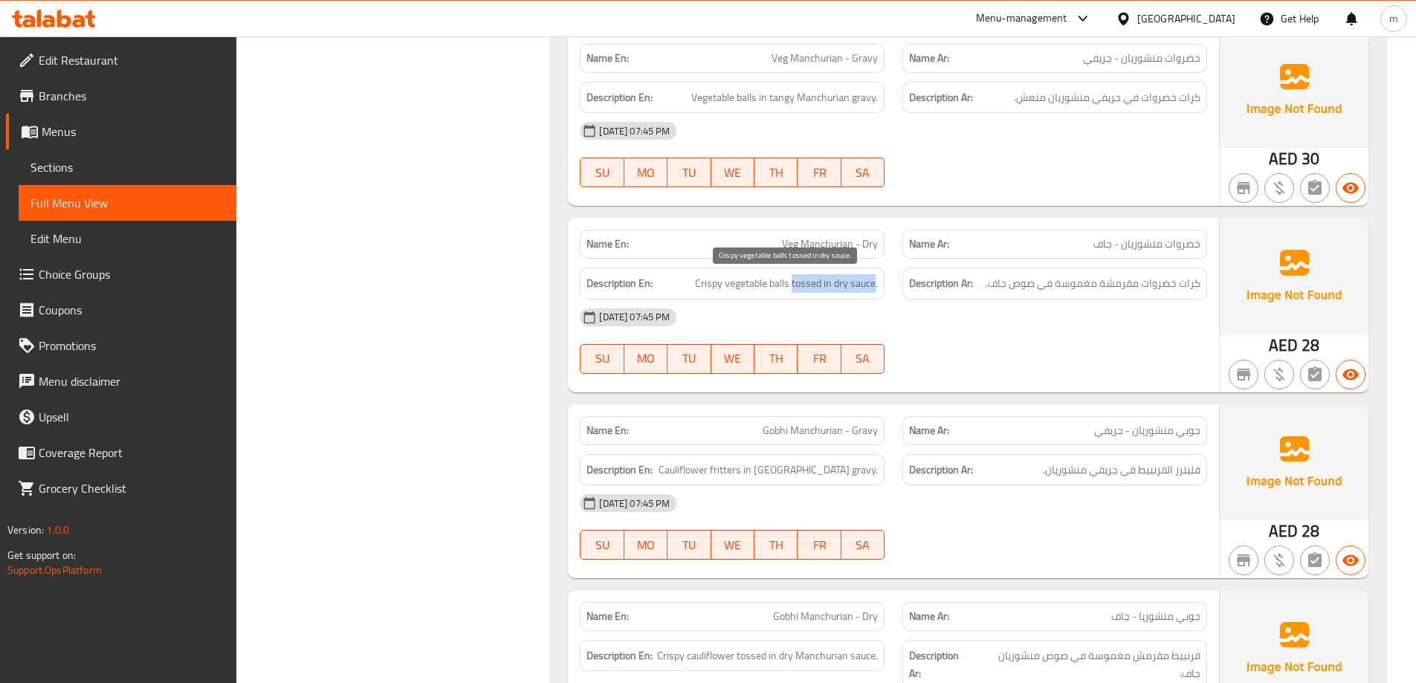
click at [873, 282] on span "Crispy vegetable balls tossed in dry sauce." at bounding box center [786, 283] width 183 height 19
click at [840, 290] on span "Crispy vegetable balls tossed in dry sauce." at bounding box center [786, 283] width 183 height 19
click at [830, 281] on span "Crispy vegetable balls tossed in dry sauce." at bounding box center [786, 283] width 183 height 19
drag, startPoint x: 834, startPoint y: 283, endPoint x: 881, endPoint y: 296, distance: 48.5
click at [881, 296] on div "Description En: Crispy vegetable balls tossed in dry sauce." at bounding box center [732, 284] width 305 height 32
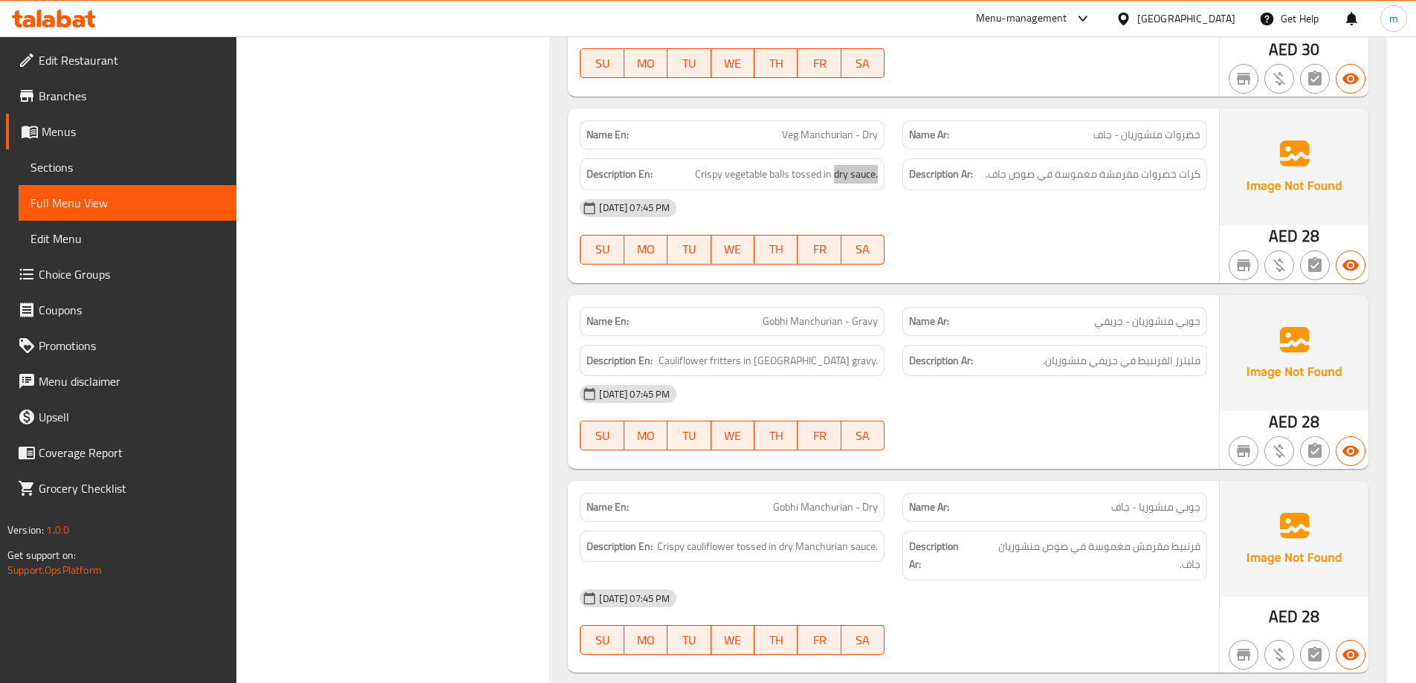
scroll to position [1743, 0]
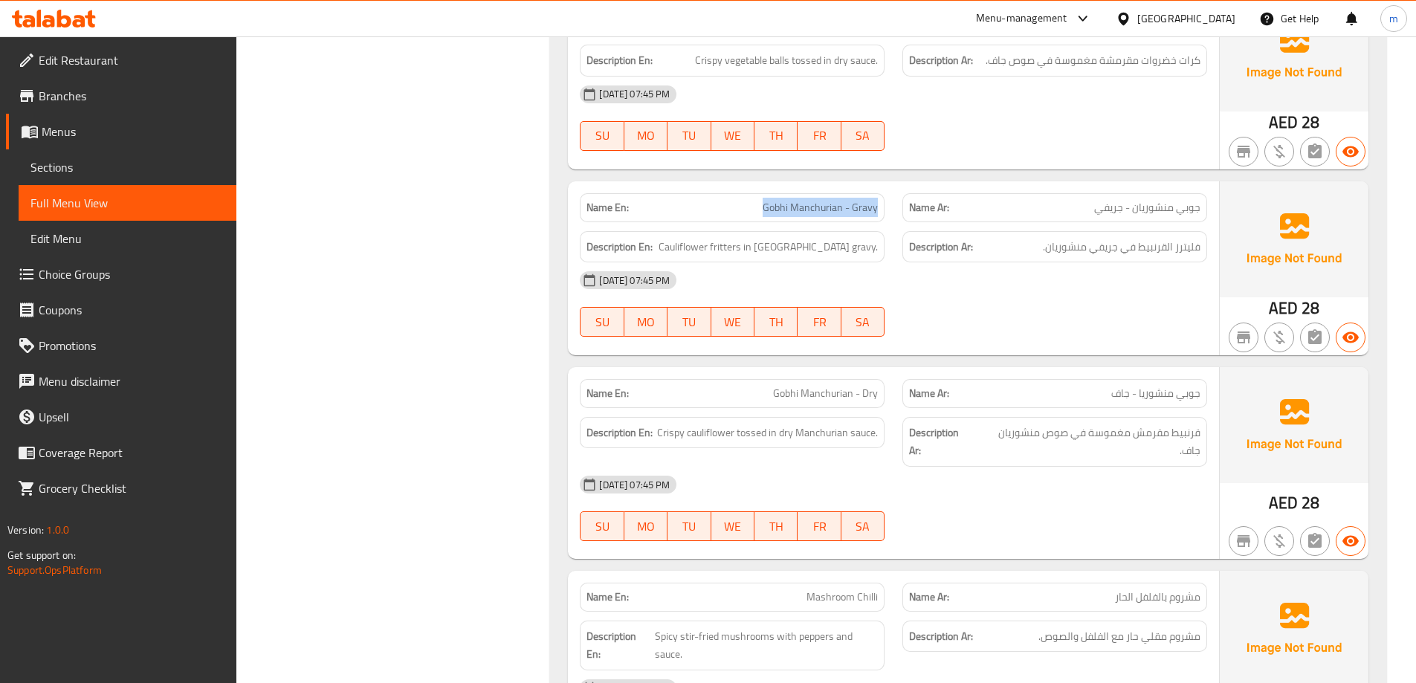
drag, startPoint x: 751, startPoint y: 213, endPoint x: 881, endPoint y: 217, distance: 130.9
click at [881, 217] on div "Name En: Gobhi Manchurian - Gravy" at bounding box center [732, 207] width 305 height 29
drag, startPoint x: 782, startPoint y: 245, endPoint x: 702, endPoint y: 245, distance: 80.3
click at [702, 245] on h6 "Description En: Cauliflower fritters in Manchurian gravy." at bounding box center [731, 247] width 291 height 19
click at [784, 253] on span "Cauliflower fritters in [GEOGRAPHIC_DATA] gravy." at bounding box center [767, 247] width 219 height 19
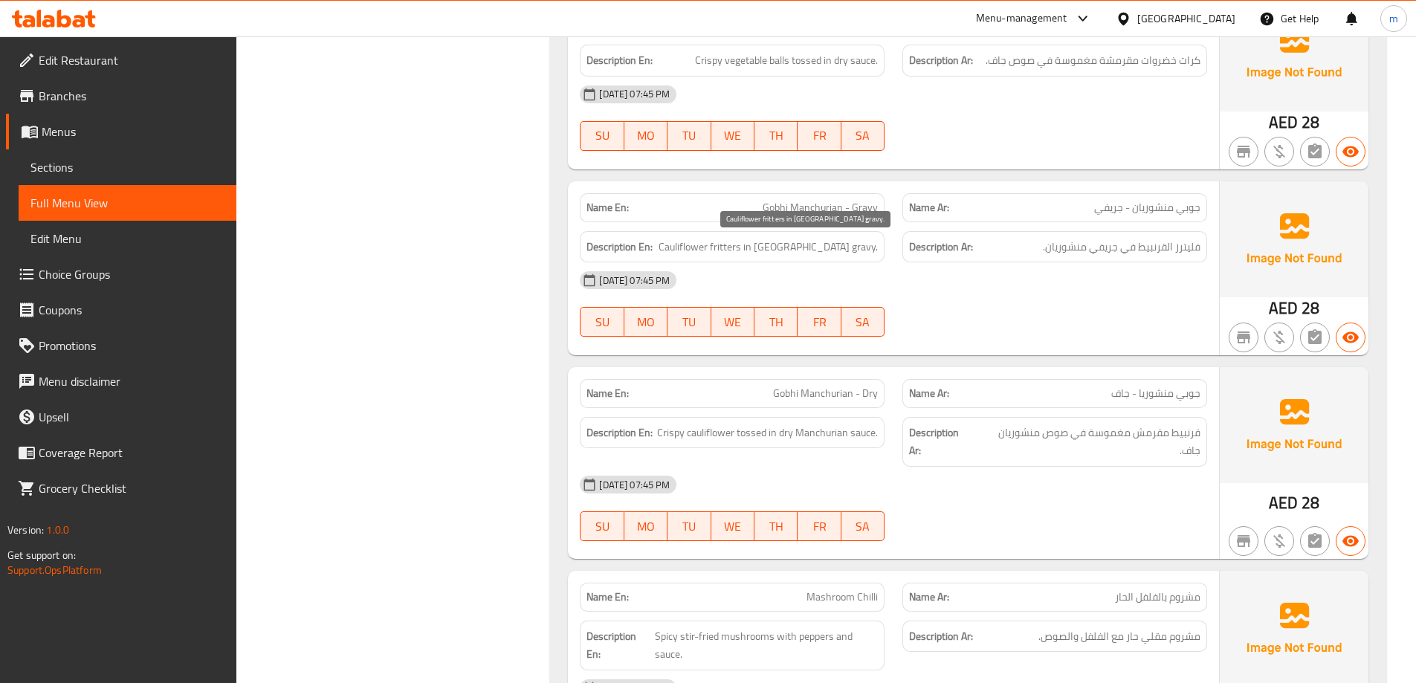
click at [777, 248] on span "Cauliflower fritters in [GEOGRAPHIC_DATA] gravy." at bounding box center [767, 247] width 219 height 19
copy span "fritters"
click at [748, 262] on div "[DATE] 07:45 PM" at bounding box center [893, 280] width 645 height 36
drag, startPoint x: 785, startPoint y: 247, endPoint x: 988, endPoint y: 283, distance: 206.9
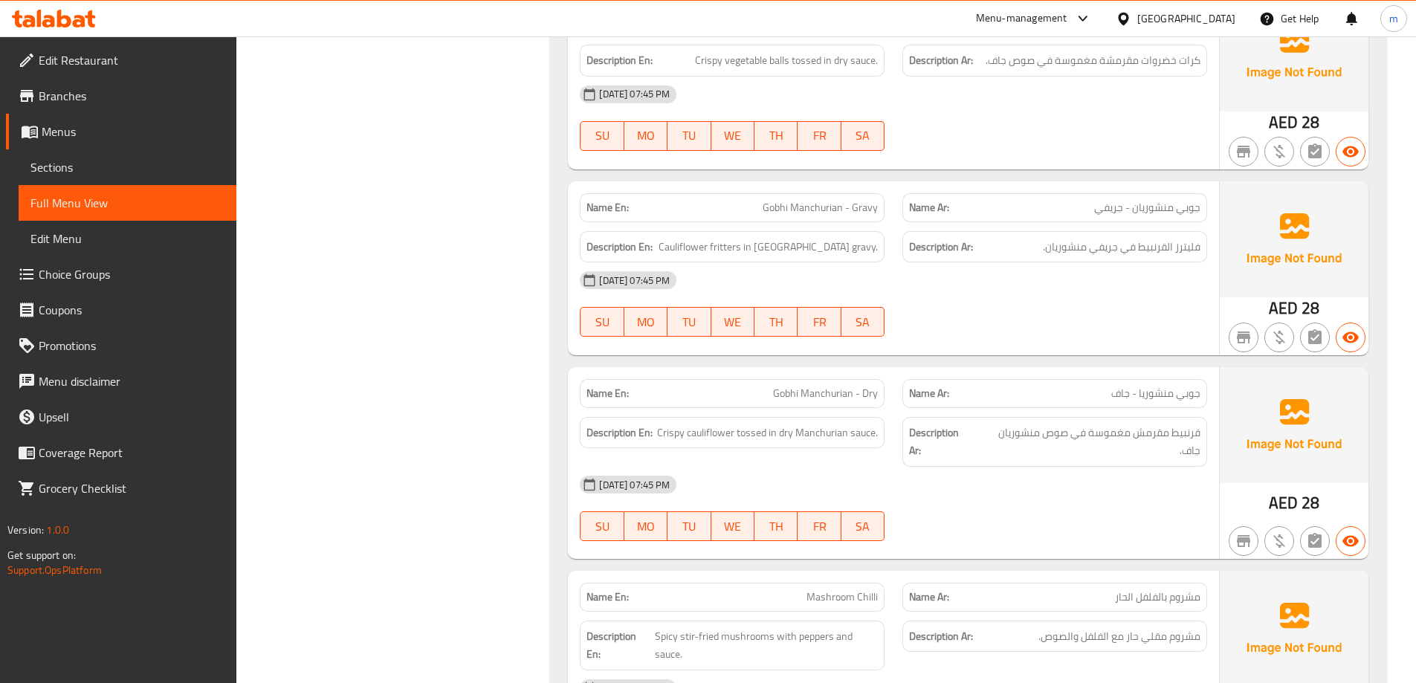
click at [988, 283] on div "Name En: Gobhi Manchurian - Gravy Name Ar: جوبي منشوريان - جريفي Description En…" at bounding box center [893, 268] width 651 height 174
click at [921, 301] on div "19-08-2025 07:45 PM SU MO TU WE TH FR SA" at bounding box center [893, 303] width 645 height 83
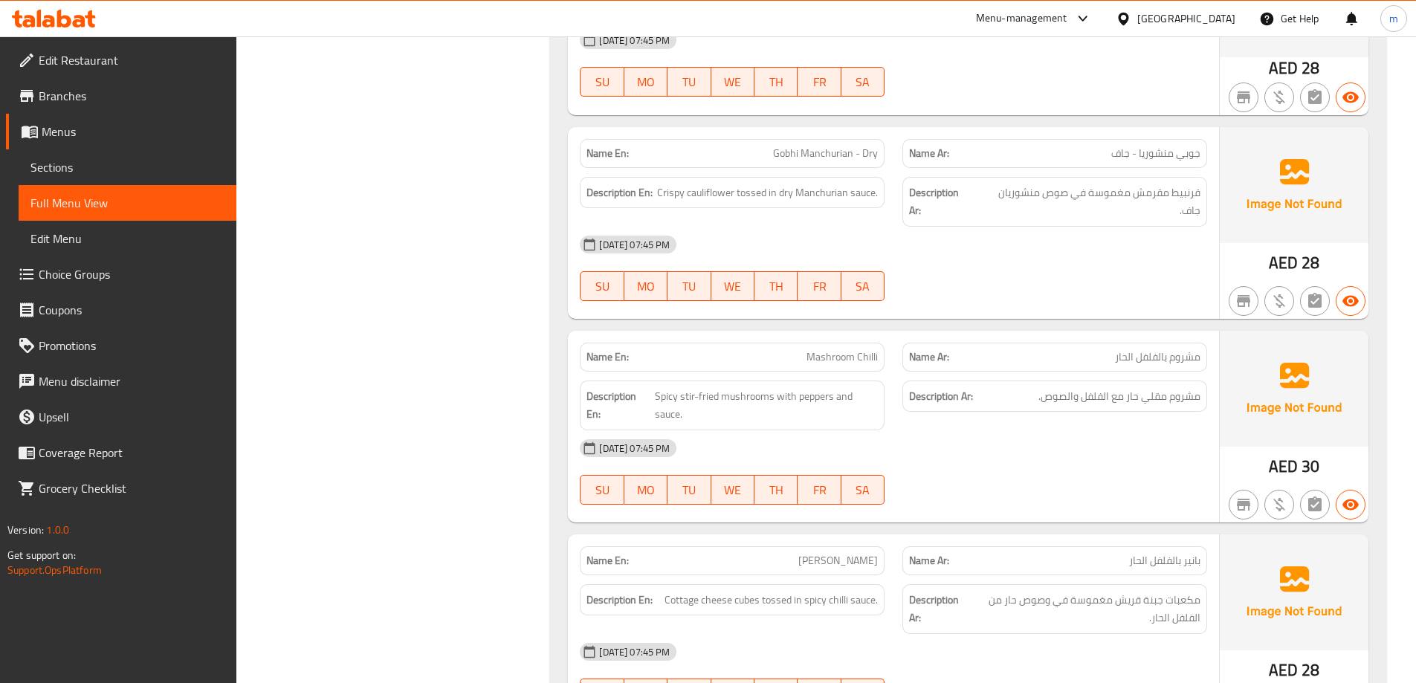
scroll to position [1966, 0]
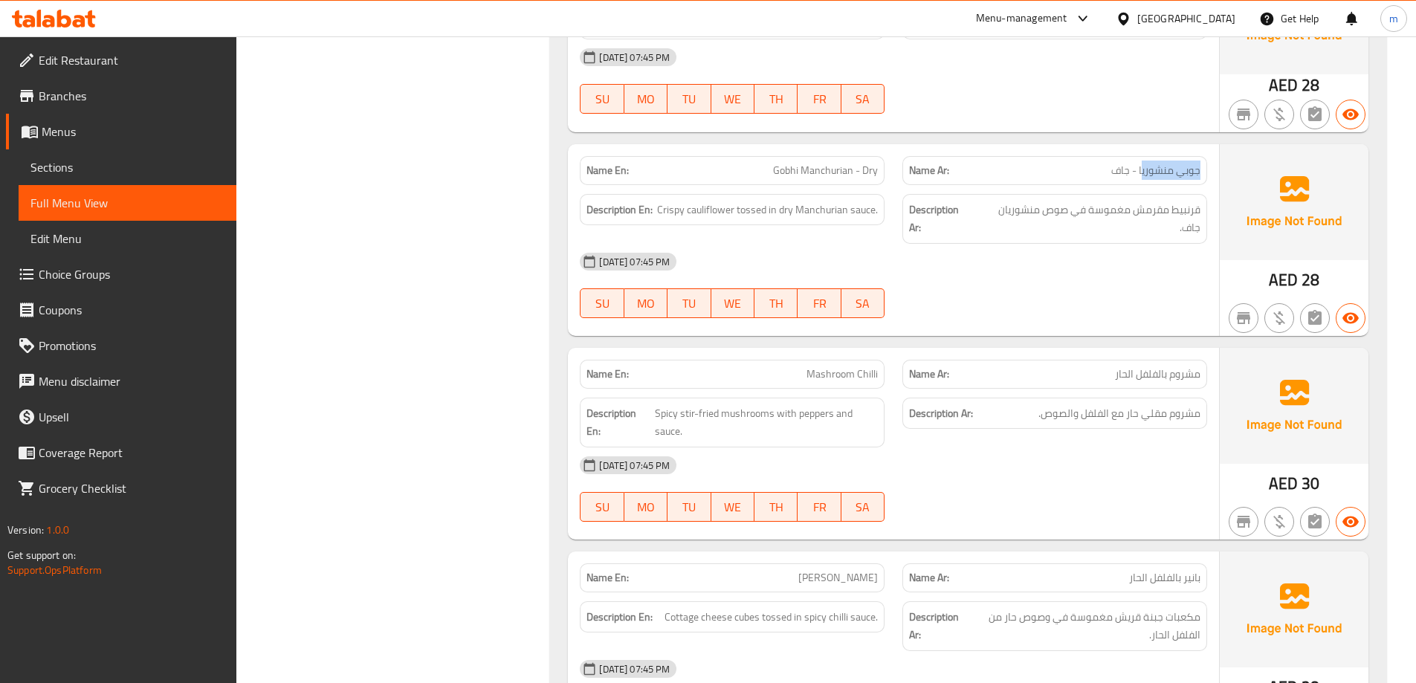
drag, startPoint x: 1202, startPoint y: 164, endPoint x: 1143, endPoint y: 171, distance: 59.1
click at [1143, 171] on div "Name Ar: جوبي منشوريا - جاف" at bounding box center [1054, 170] width 305 height 29
drag, startPoint x: 823, startPoint y: 177, endPoint x: 889, endPoint y: 177, distance: 66.1
click at [889, 177] on div "Name En: Gobhi Manchurian - Dry" at bounding box center [732, 170] width 323 height 47
drag, startPoint x: 728, startPoint y: 210, endPoint x: 875, endPoint y: 211, distance: 147.9
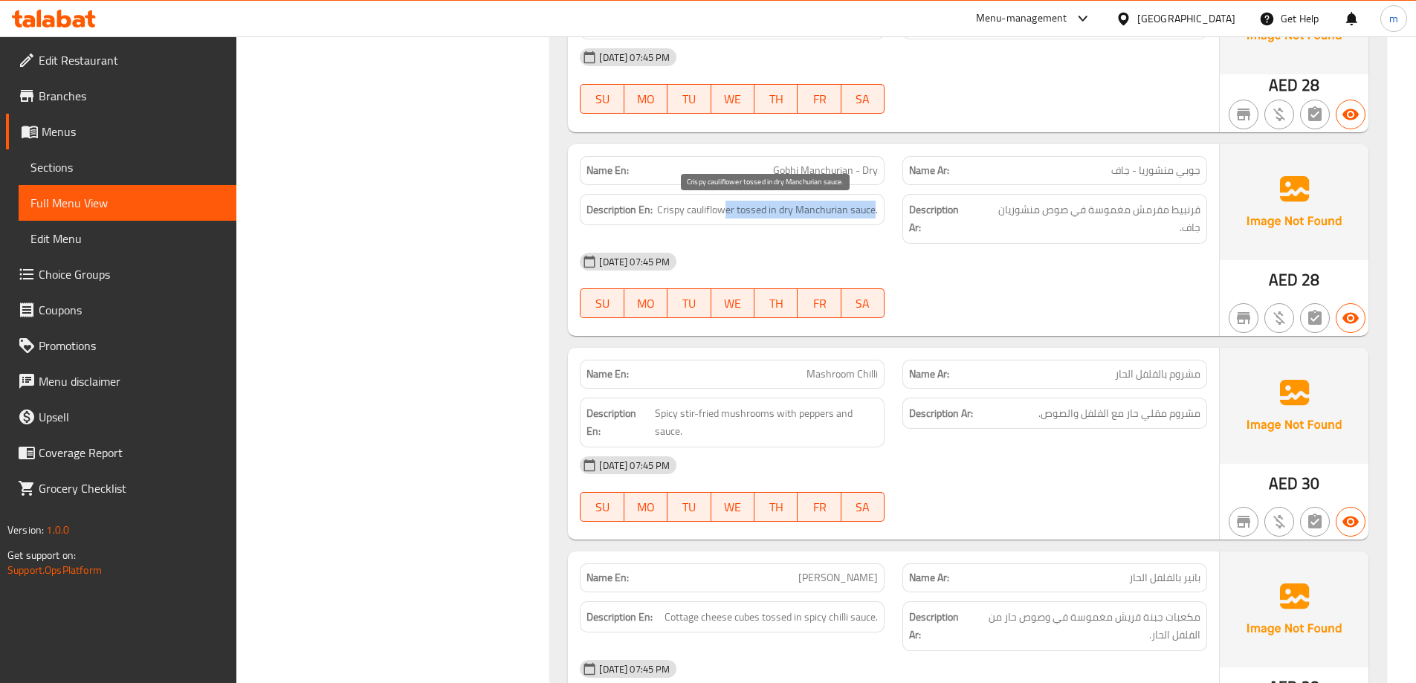
click at [875, 211] on span "Crispy cauliflower tossed in dry Manchurian sauce." at bounding box center [767, 210] width 221 height 19
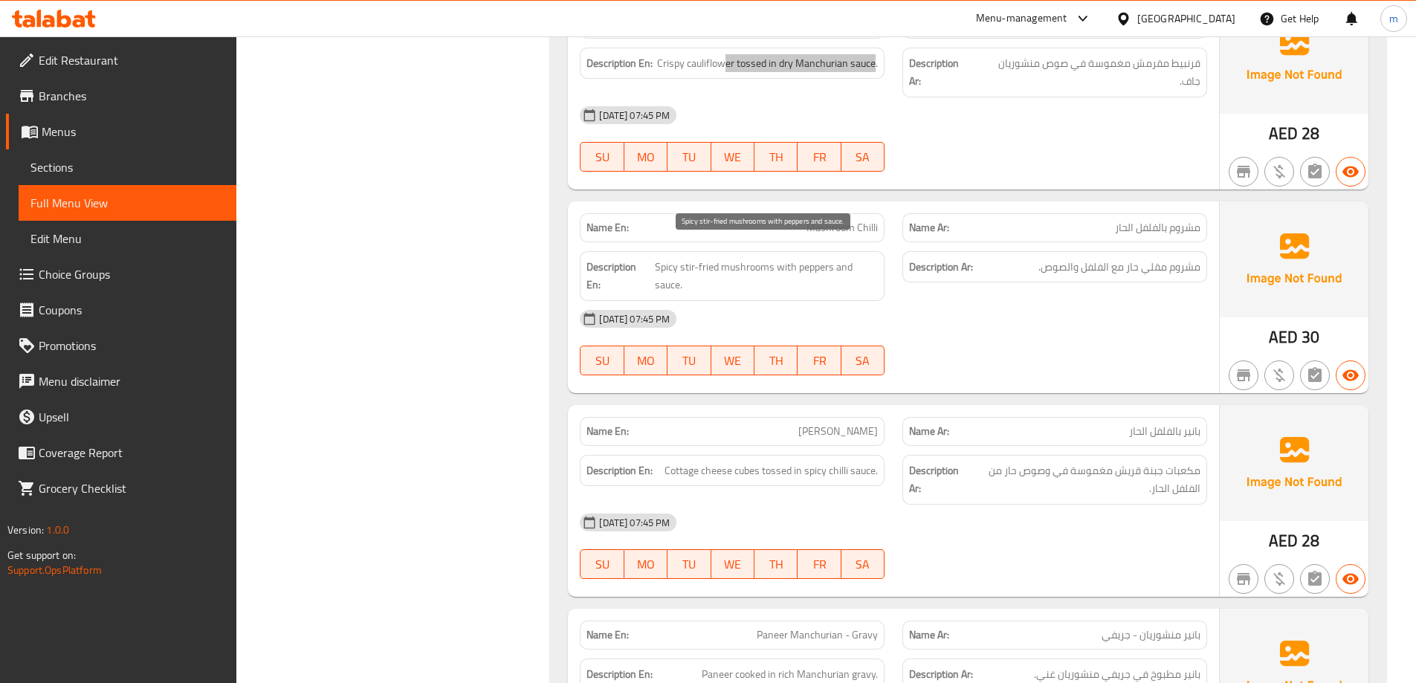
scroll to position [2114, 0]
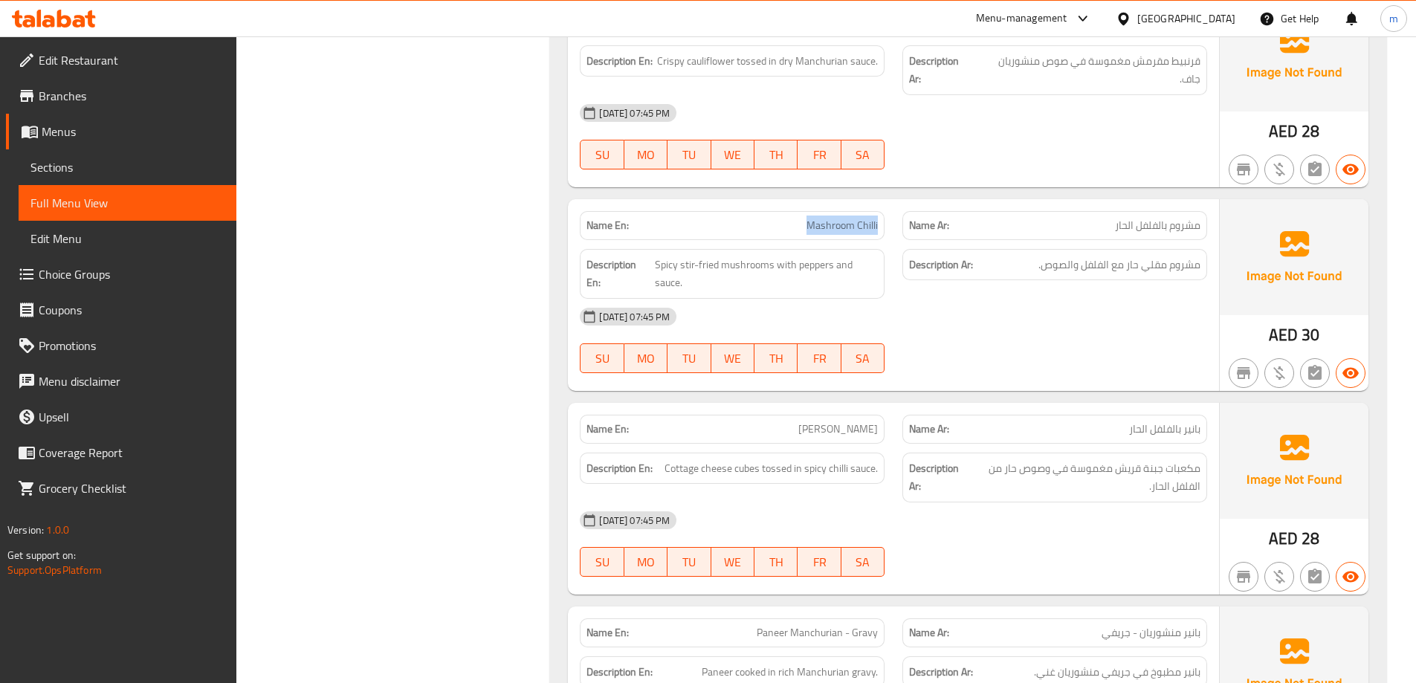
drag, startPoint x: 803, startPoint y: 214, endPoint x: 881, endPoint y: 216, distance: 78.8
click at [881, 216] on div "Name En: Mashroom Chilli" at bounding box center [732, 225] width 305 height 29
drag, startPoint x: 1191, startPoint y: 247, endPoint x: 1117, endPoint y: 248, distance: 74.3
click at [1117, 256] on span "مشروم مقلي حار مع الفلفل والصوص." at bounding box center [1119, 265] width 162 height 19
click at [1122, 256] on span "مشروم مقلي حار مع الفلفل والصوص." at bounding box center [1119, 265] width 162 height 19
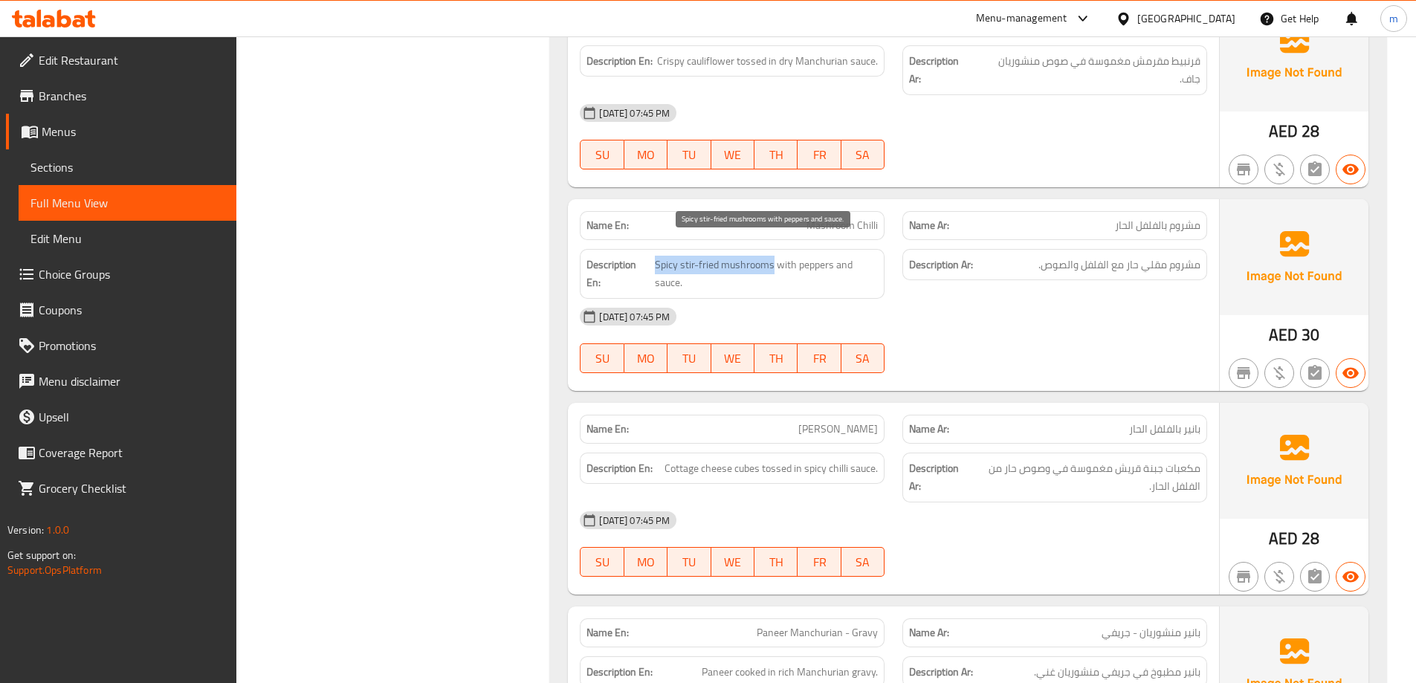
drag, startPoint x: 771, startPoint y: 239, endPoint x: 657, endPoint y: 249, distance: 114.9
click at [657, 256] on span "Spicy stir-fried mushrooms with peppers and sauce." at bounding box center [766, 274] width 223 height 36
click at [669, 299] on div "[DATE] 07:45 PM" at bounding box center [893, 317] width 645 height 36
drag, startPoint x: 771, startPoint y: 251, endPoint x: 657, endPoint y: 247, distance: 114.5
click at [657, 256] on span "Spicy stir-fried mushrooms with peppers and sauce." at bounding box center [766, 274] width 223 height 36
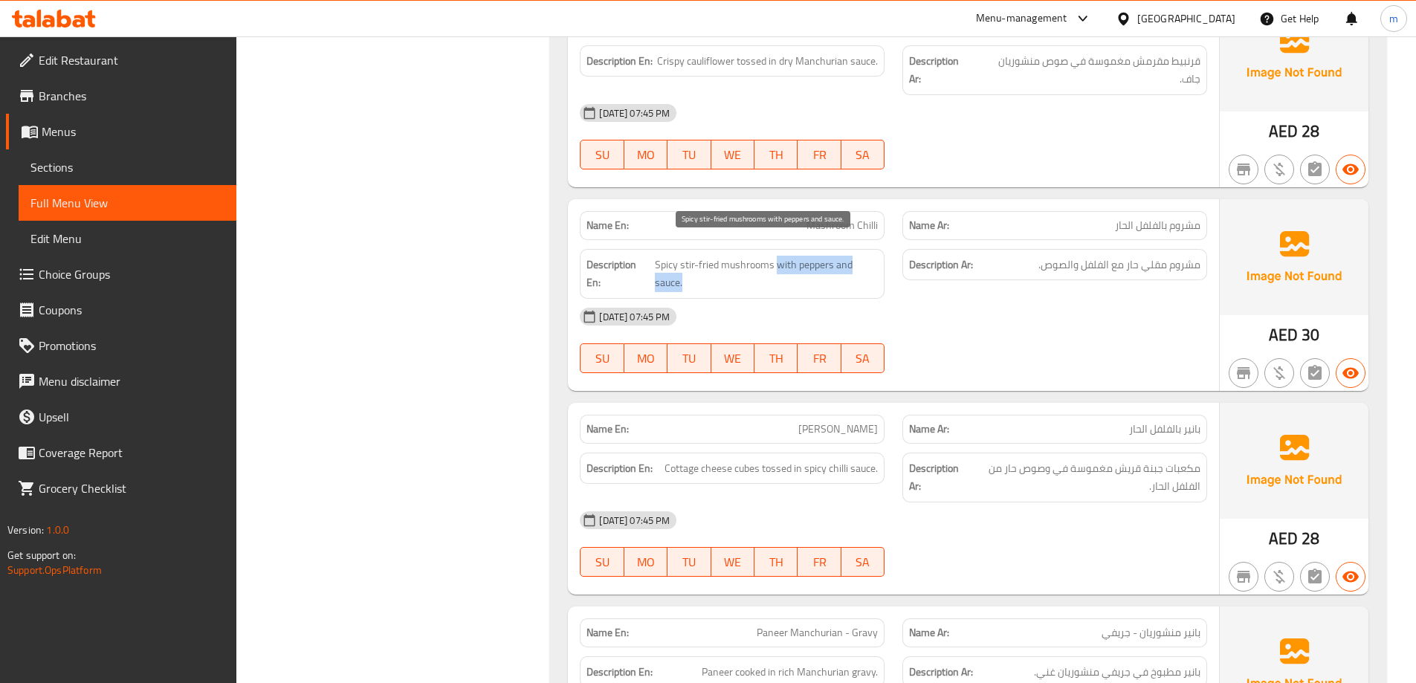
drag, startPoint x: 777, startPoint y: 242, endPoint x: 782, endPoint y: 273, distance: 32.4
click at [782, 273] on span "Spicy stir-fried mushrooms with peppers and sauce." at bounding box center [766, 274] width 223 height 36
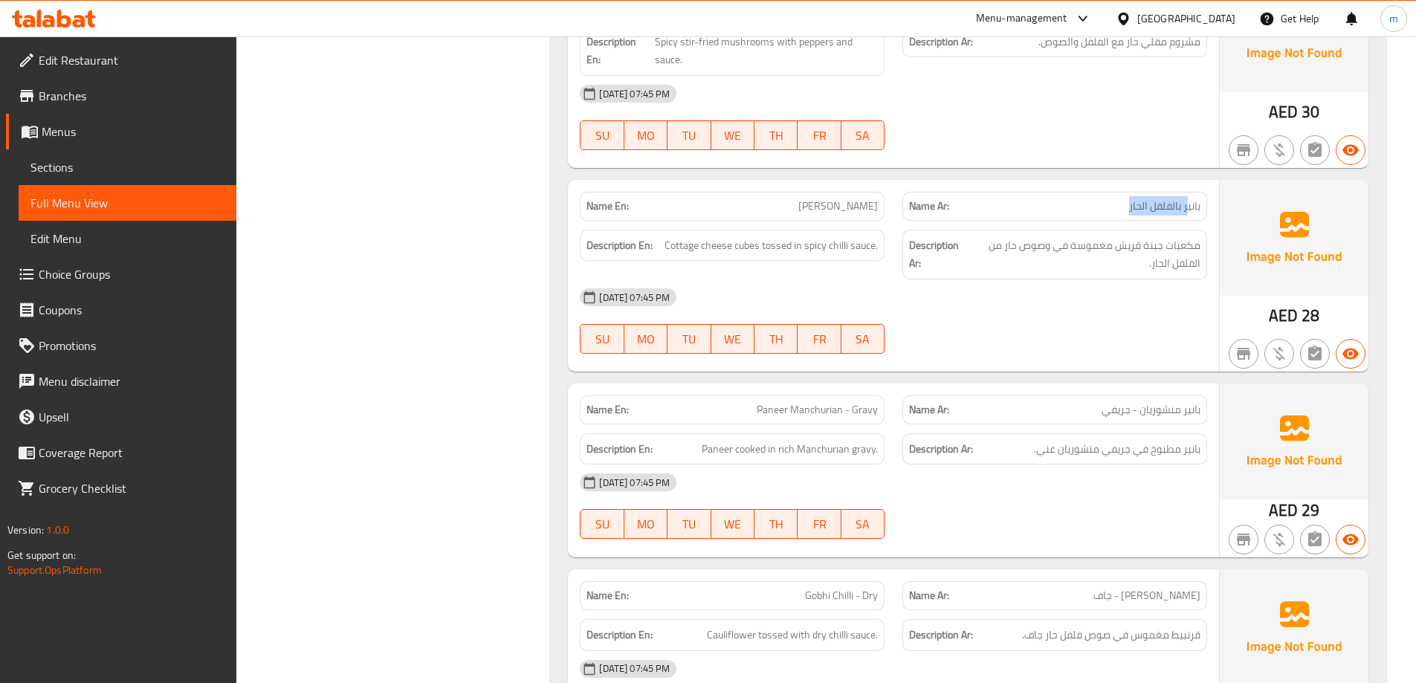
drag, startPoint x: 1187, startPoint y: 184, endPoint x: 1076, endPoint y: 184, distance: 110.7
click at [1076, 198] on p "Name Ar: بانير بالفلفل الحار" at bounding box center [1054, 206] width 291 height 16
drag, startPoint x: 861, startPoint y: 184, endPoint x: 713, endPoint y: 166, distance: 149.0
click at [713, 183] on div "Name En: Paneer Chilli" at bounding box center [732, 206] width 323 height 47
drag, startPoint x: 757, startPoint y: 223, endPoint x: 663, endPoint y: 221, distance: 93.7
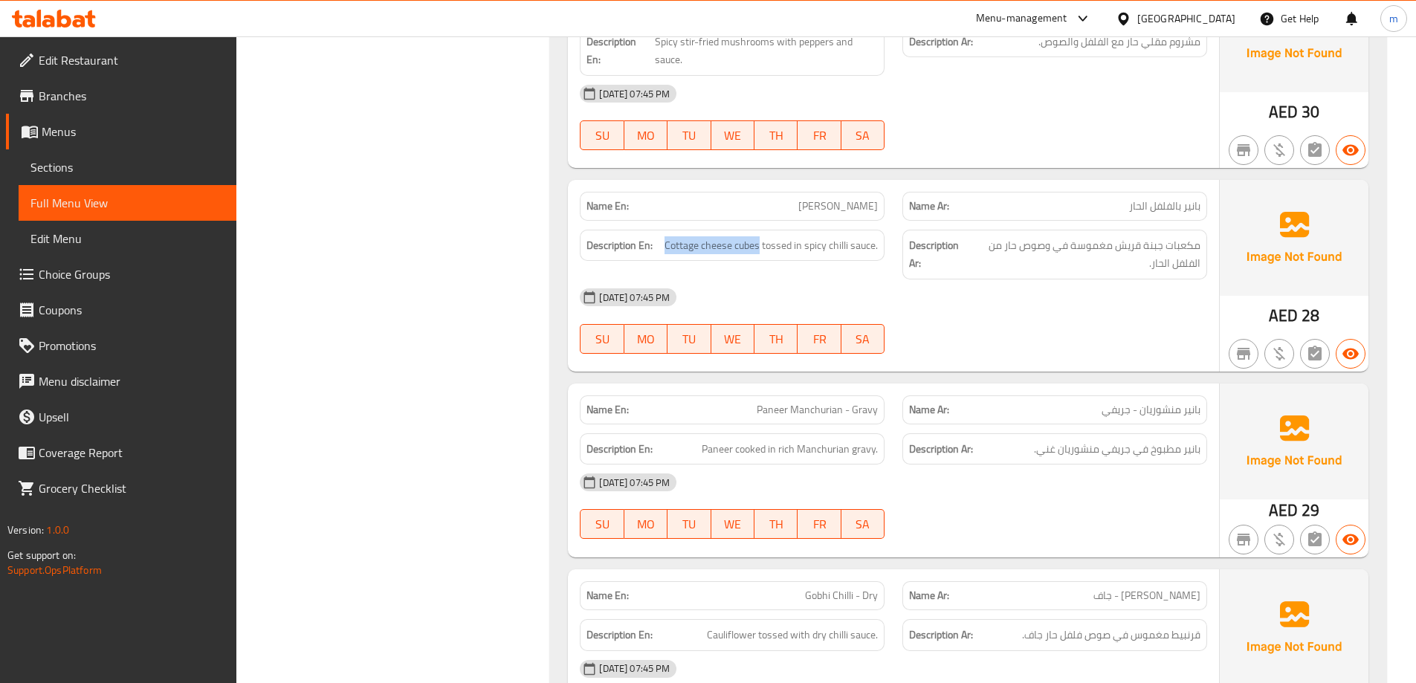
click at [663, 236] on h6 "Description En: Cottage cheese cubes tossed in spicy chilli sauce." at bounding box center [731, 245] width 291 height 19
drag, startPoint x: 763, startPoint y: 231, endPoint x: 844, endPoint y: 239, distance: 81.4
click at [844, 239] on div "Description En: Cottage cheese cubes tossed in spicy chilli sauce." at bounding box center [732, 246] width 305 height 32
click at [862, 198] on div "Name En: Paneer Chilli" at bounding box center [732, 206] width 305 height 29
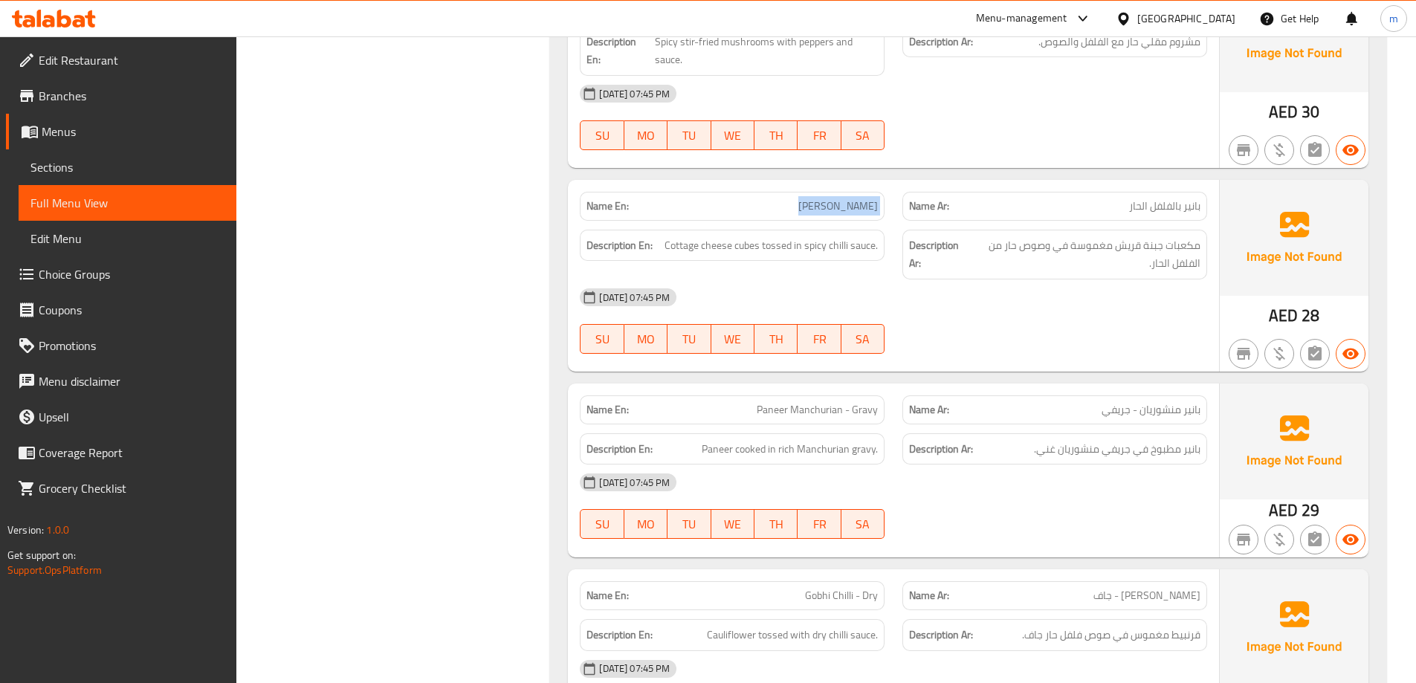
click at [862, 198] on div "Name En: Paneer Chilli" at bounding box center [732, 206] width 305 height 29
copy span "[PERSON_NAME]"
click at [876, 395] on div "Name En: Paneer Manchurian - Gravy" at bounding box center [732, 409] width 305 height 29
click at [857, 402] on span "Paneer Manchurian - Gravy" at bounding box center [817, 410] width 121 height 16
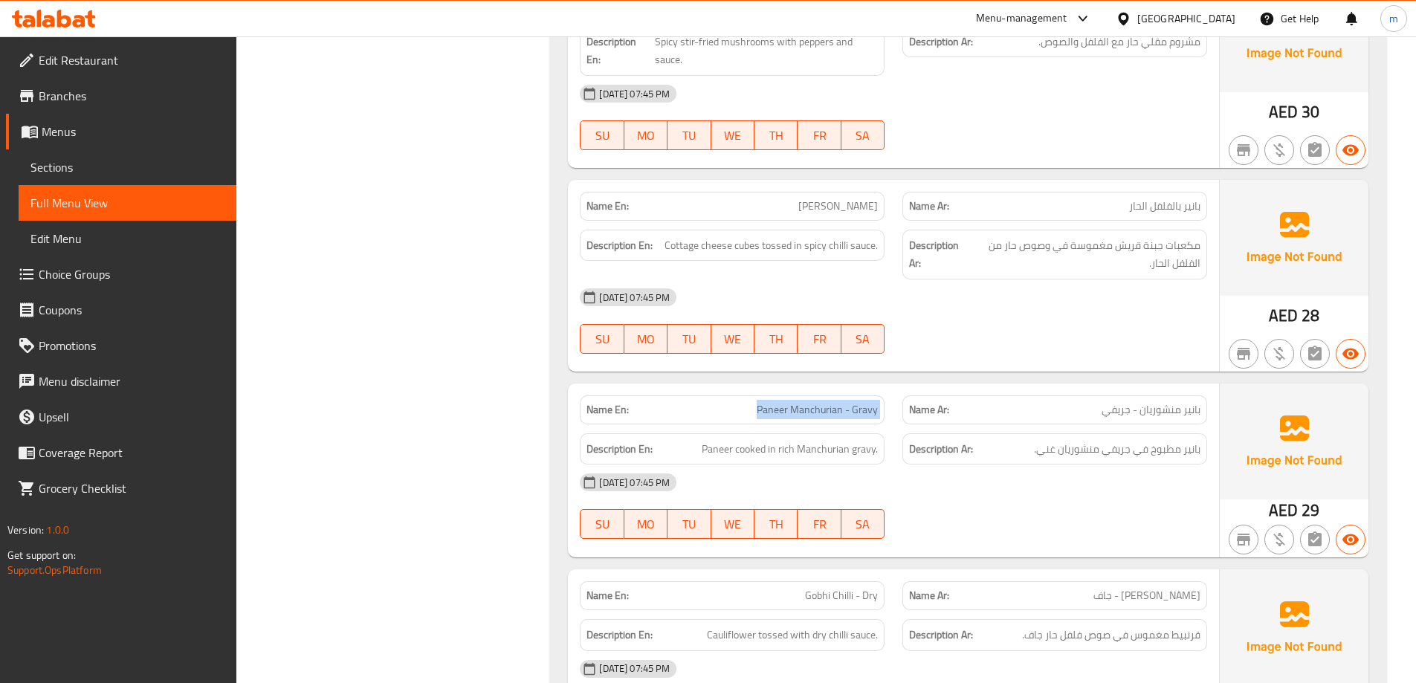
click at [857, 402] on span "Paneer Manchurian - Gravy" at bounding box center [817, 410] width 121 height 16
copy span "Paneer Manchurian - Gravy"
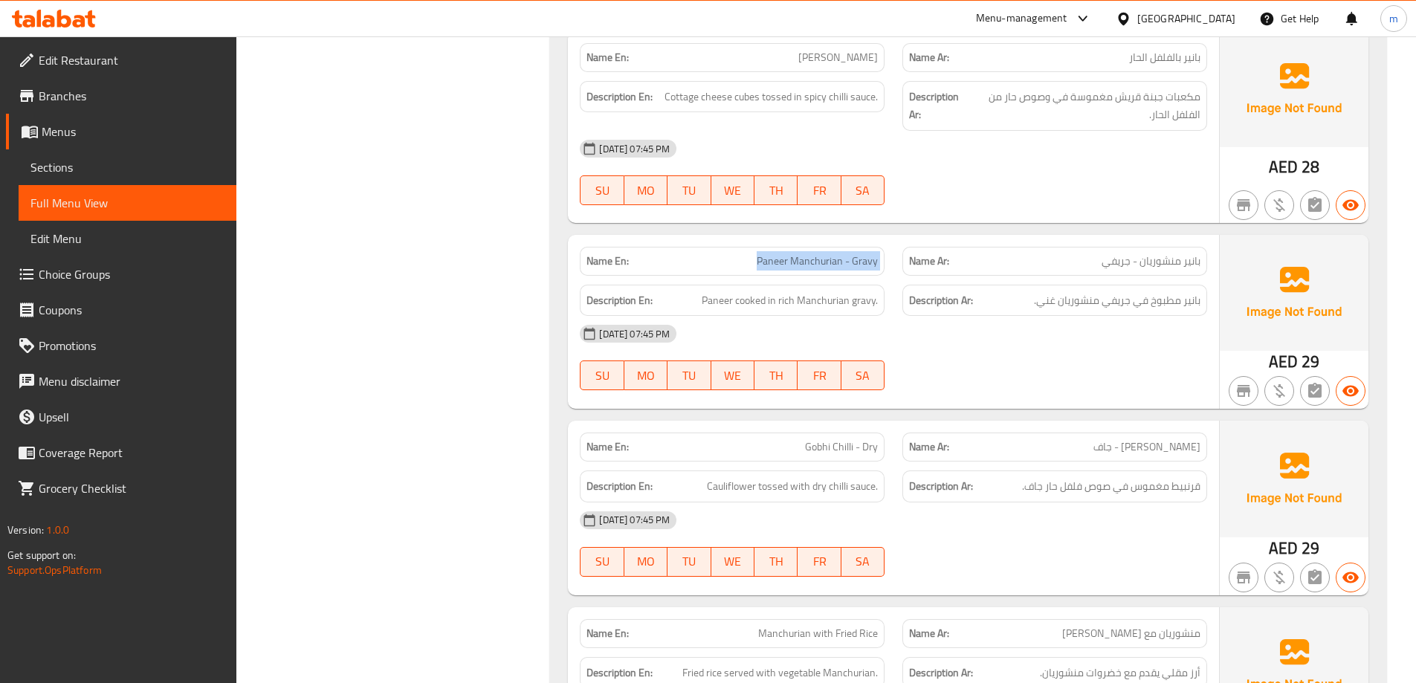
scroll to position [2560, 0]
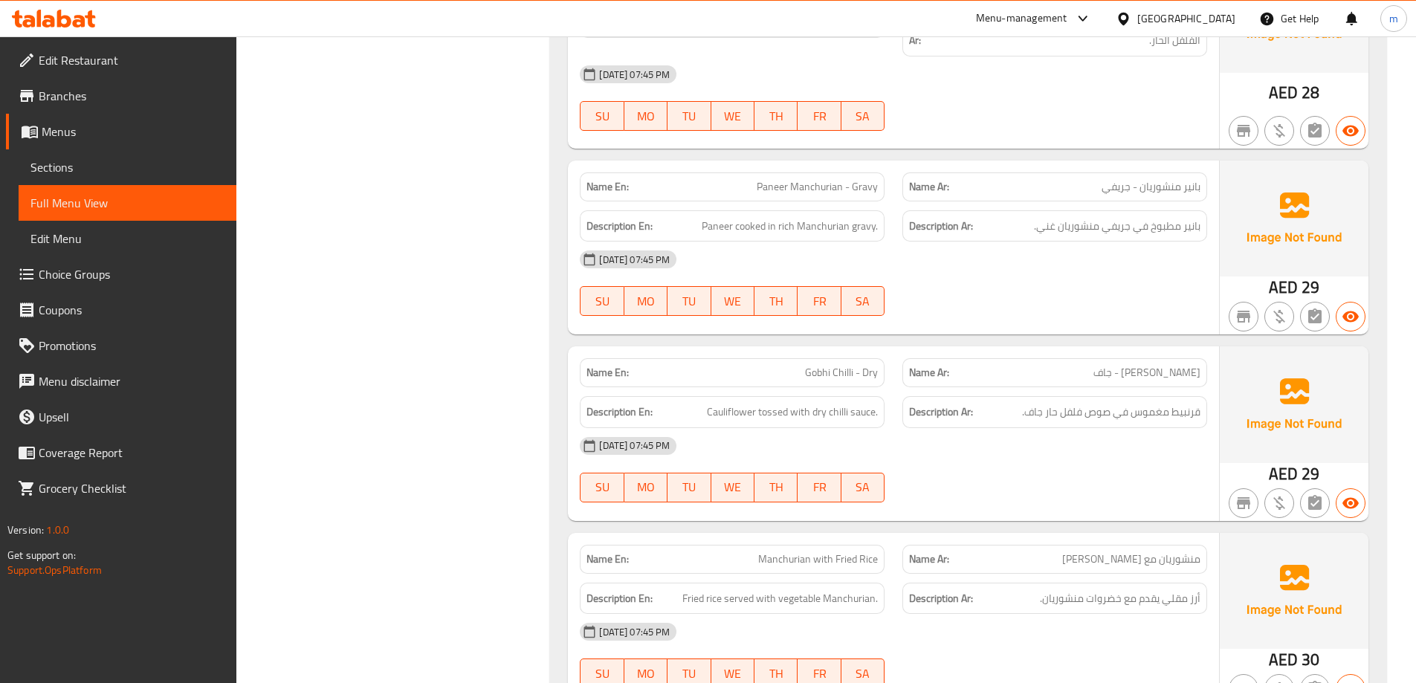
drag, startPoint x: 855, startPoint y: 169, endPoint x: 874, endPoint y: 172, distance: 18.8
click at [874, 179] on span "Paneer Manchurian - Gravy" at bounding box center [817, 187] width 121 height 16
drag, startPoint x: 757, startPoint y: 166, endPoint x: 844, endPoint y: 181, distance: 88.3
click at [844, 181] on div "Name En: Paneer Manchurian - Gravy" at bounding box center [732, 186] width 305 height 29
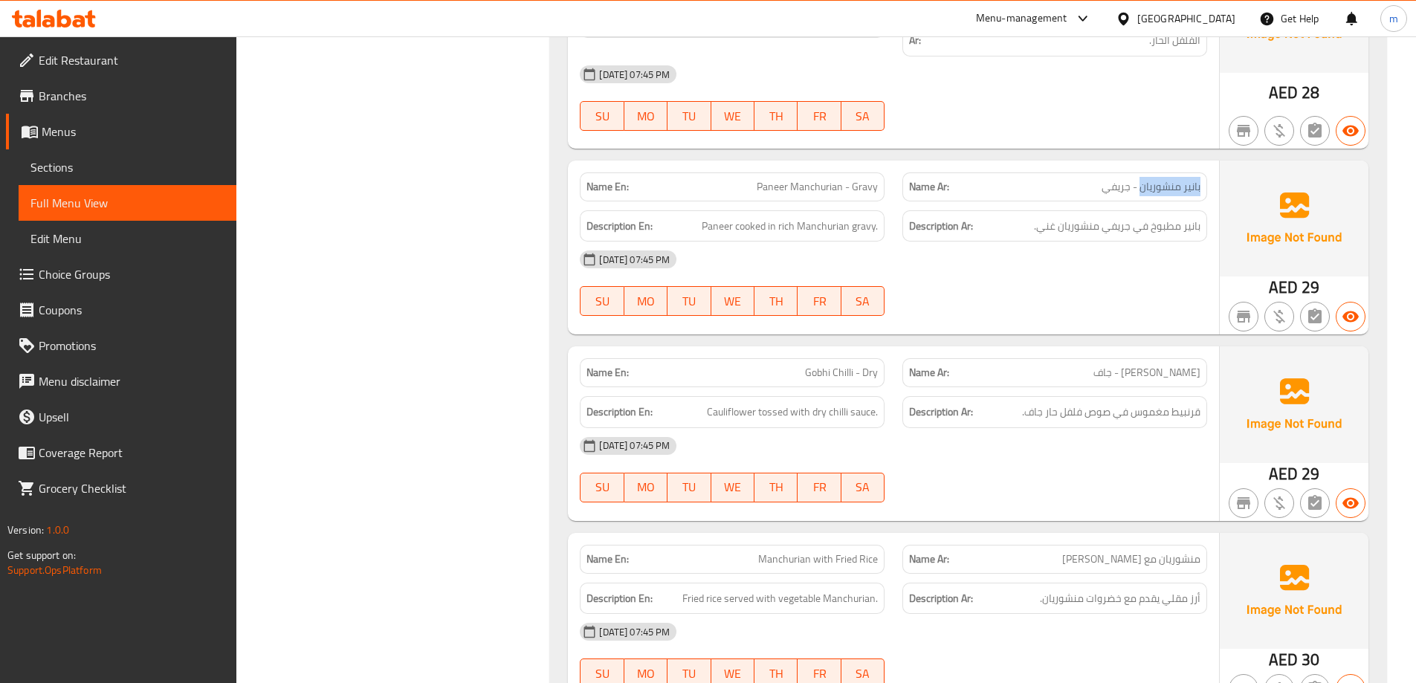
drag, startPoint x: 1206, startPoint y: 168, endPoint x: 1141, endPoint y: 176, distance: 65.9
click at [1141, 176] on div "Name Ar: بانير منشوريان - جريفي" at bounding box center [1054, 186] width 305 height 29
drag, startPoint x: 1129, startPoint y: 175, endPoint x: 1101, endPoint y: 169, distance: 28.1
click at [1101, 179] on span "بانير منشوريان - جريفي" at bounding box center [1150, 187] width 99 height 16
drag, startPoint x: 852, startPoint y: 170, endPoint x: 881, endPoint y: 171, distance: 28.3
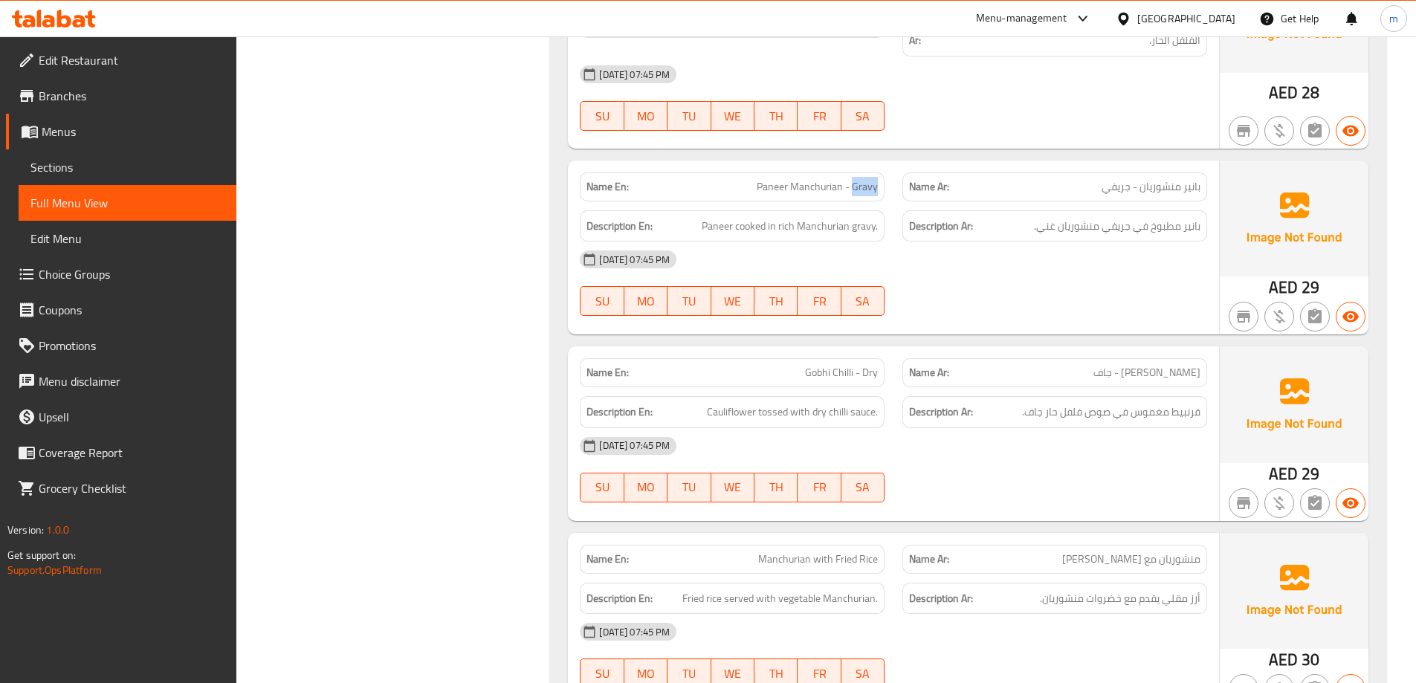
click at [881, 172] on div "Name En: Paneer Manchurian - Gravy" at bounding box center [732, 186] width 305 height 29
drag, startPoint x: 1196, startPoint y: 213, endPoint x: 1142, endPoint y: 216, distance: 54.3
click at [1142, 217] on span "بانير مطبوخ في جريفي منشوريان غني." at bounding box center [1117, 226] width 166 height 19
drag, startPoint x: 702, startPoint y: 210, endPoint x: 786, endPoint y: 219, distance: 84.5
click at [786, 219] on div "Description En: Paneer cooked in rich Manchurian gravy." at bounding box center [732, 226] width 305 height 32
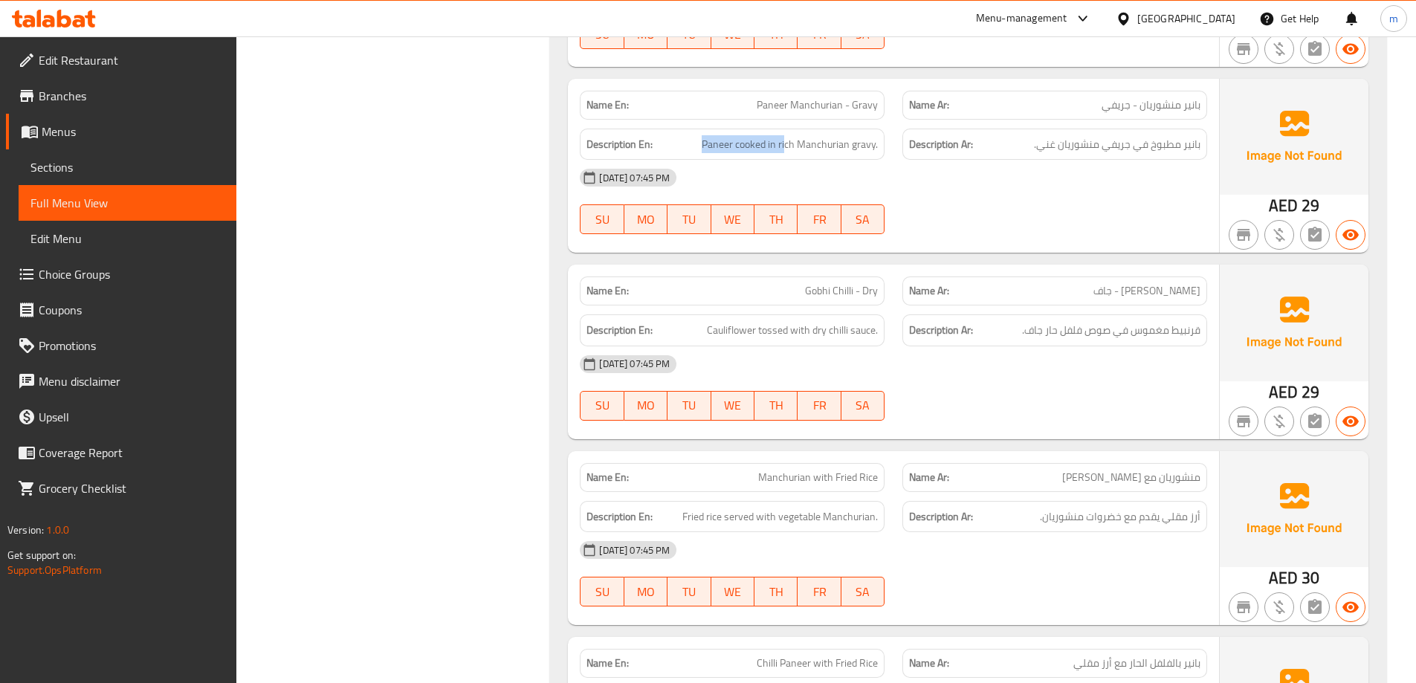
scroll to position [2709, 0]
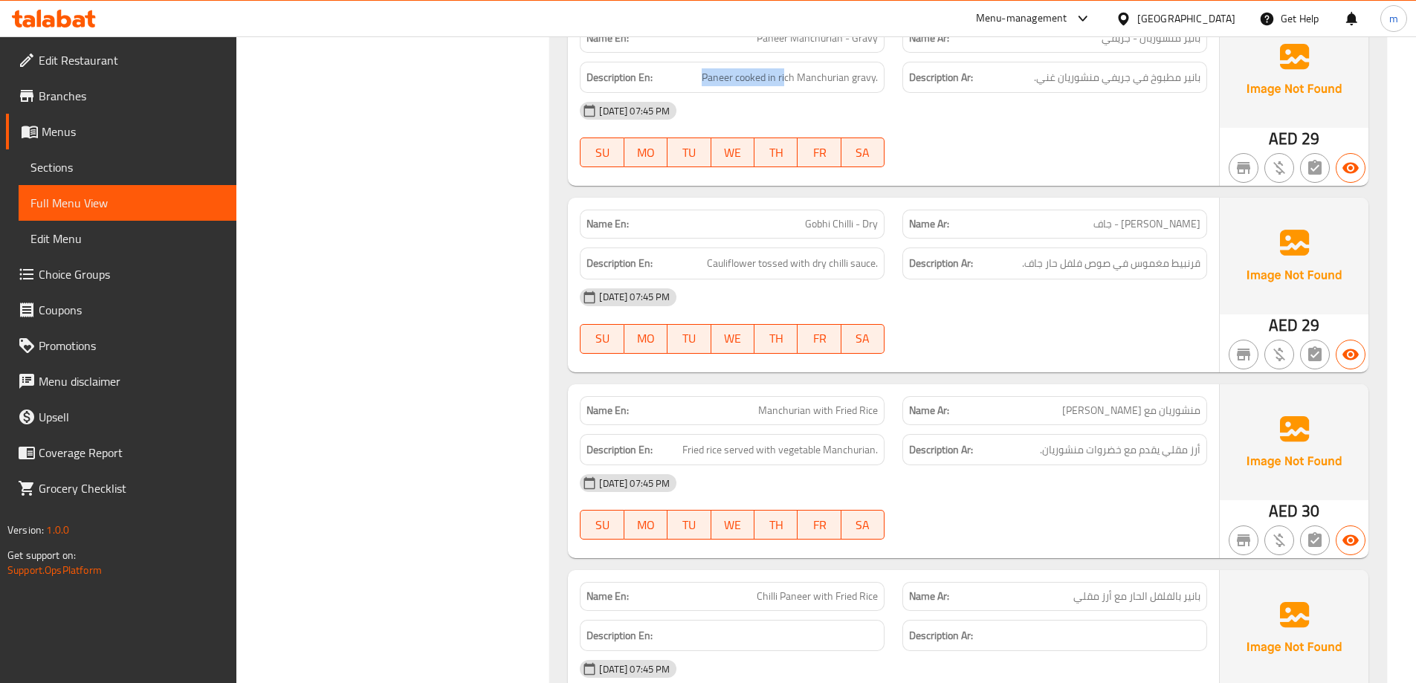
drag, startPoint x: 1199, startPoint y: 247, endPoint x: 1006, endPoint y: 262, distance: 193.1
click at [1006, 262] on div "Name En: Gobhi Chilli - Dry Name Ar: جوبي فلفل حار - جاف Description En: Caulif…" at bounding box center [893, 285] width 651 height 174
drag, startPoint x: 762, startPoint y: 246, endPoint x: 711, endPoint y: 255, distance: 51.3
click at [711, 255] on span "Cauliflower tossed with dry chilli sauce." at bounding box center [792, 263] width 171 height 19
click at [745, 254] on span "Cauliflower tossed with dry chilli sauce." at bounding box center [792, 263] width 171 height 19
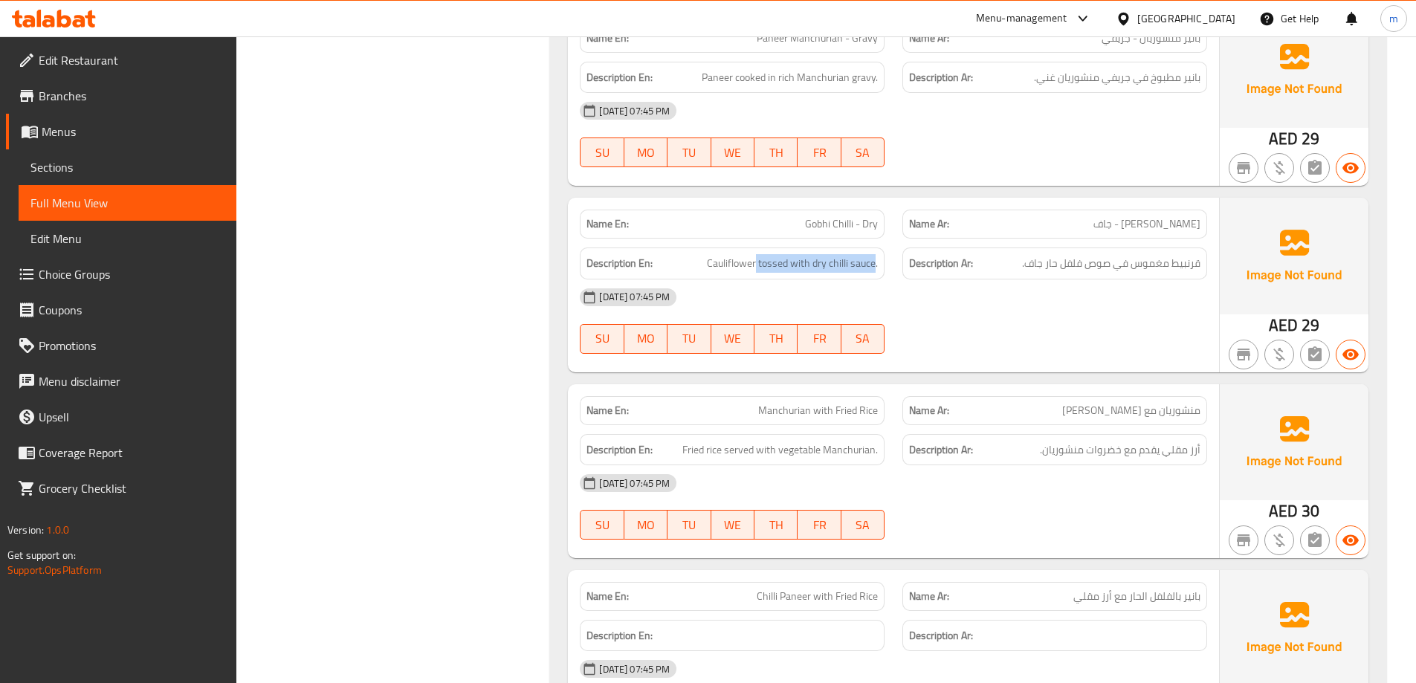
drag, startPoint x: 750, startPoint y: 246, endPoint x: 873, endPoint y: 258, distance: 123.9
click at [873, 258] on div "Description En: Cauliflower tossed with dry chilli sauce." at bounding box center [732, 263] width 305 height 32
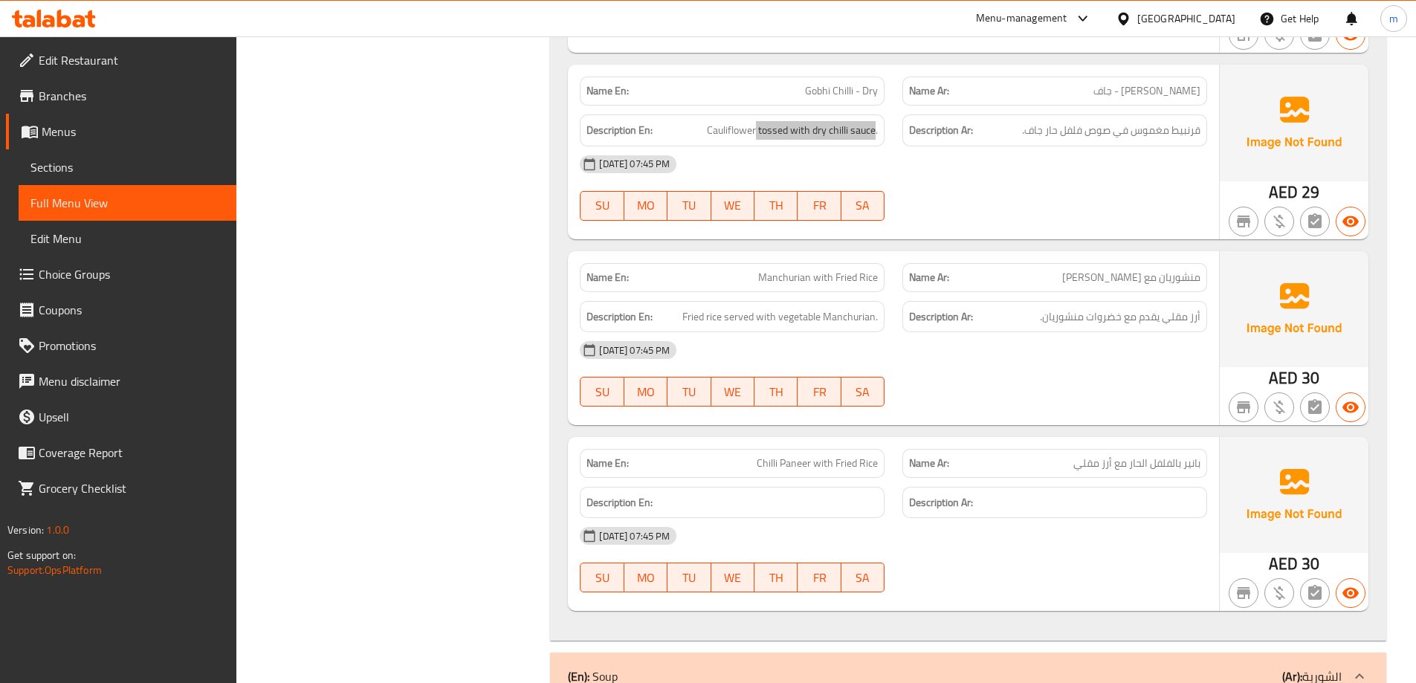
scroll to position [2858, 0]
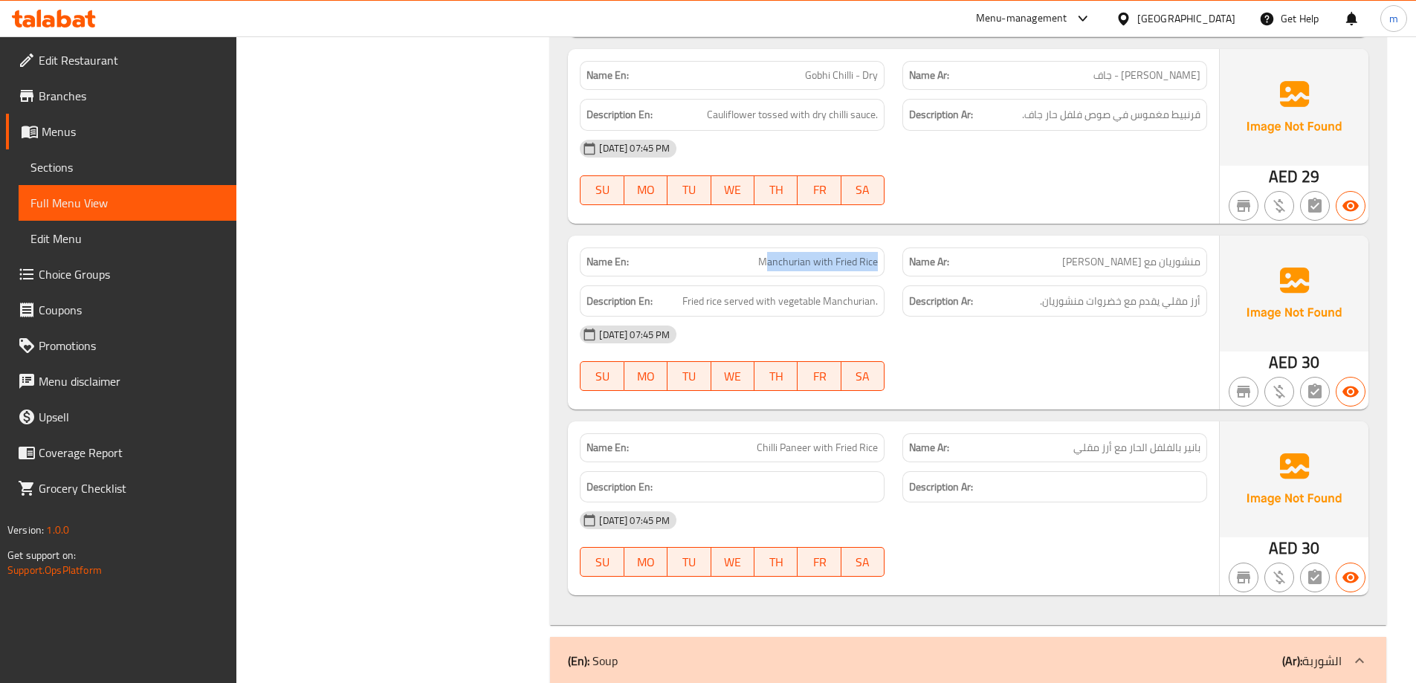
drag, startPoint x: 795, startPoint y: 246, endPoint x: 881, endPoint y: 254, distance: 86.6
click at [881, 254] on div "Name En: Manchurian with Fried Rice" at bounding box center [732, 261] width 305 height 29
drag, startPoint x: 1195, startPoint y: 246, endPoint x: 1102, endPoint y: 253, distance: 93.2
click at [1102, 253] on div "Name Ar: منشوريان مع أرز مقلي" at bounding box center [1054, 261] width 305 height 29
drag, startPoint x: 724, startPoint y: 283, endPoint x: 875, endPoint y: 286, distance: 150.9
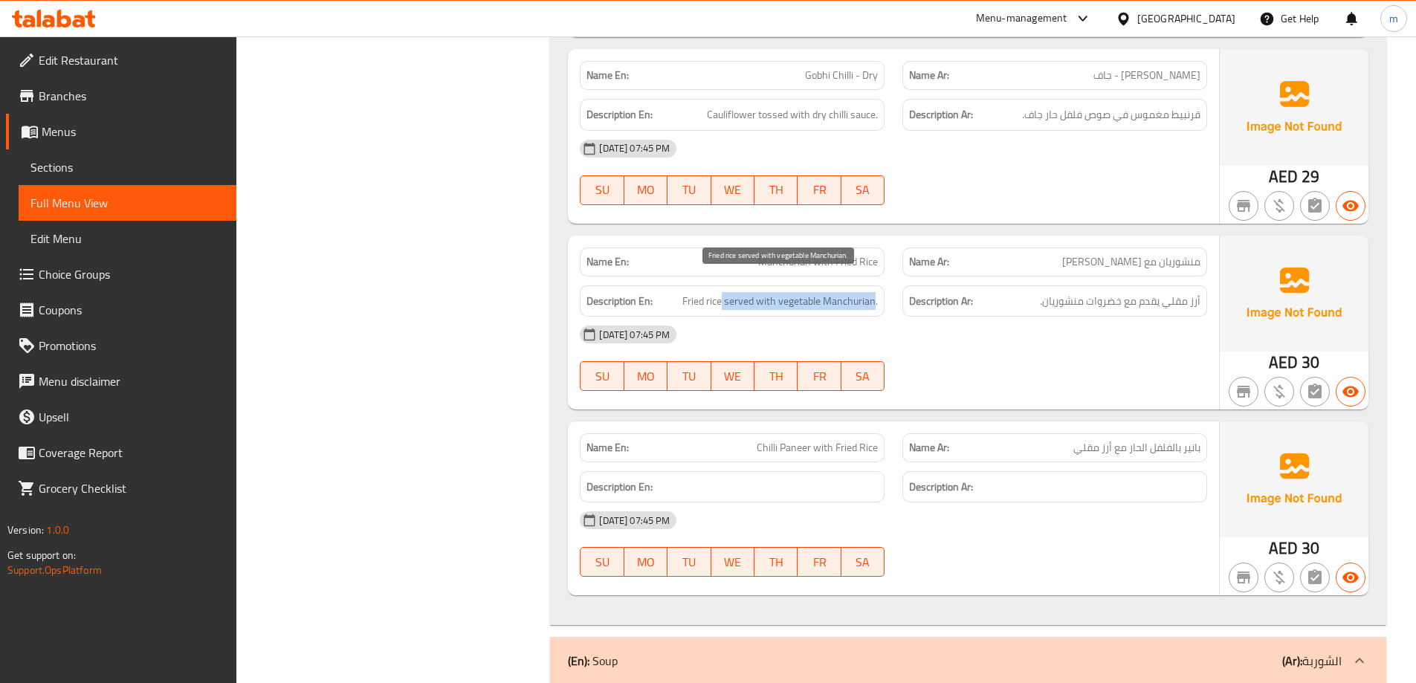
click at [875, 292] on span "Fried rice served with vegetable Manchurian." at bounding box center [779, 301] width 195 height 19
drag, startPoint x: 1199, startPoint y: 421, endPoint x: 1038, endPoint y: 433, distance: 161.7
click at [1048, 440] on p "Name Ar: بانير بالفلفل الحار مع أرز مقلي" at bounding box center [1054, 448] width 291 height 16
drag, startPoint x: 812, startPoint y: 427, endPoint x: 886, endPoint y: 433, distance: 74.6
click at [886, 433] on div "Name En: Chilli Paneer with Fried Rice" at bounding box center [732, 447] width 323 height 47
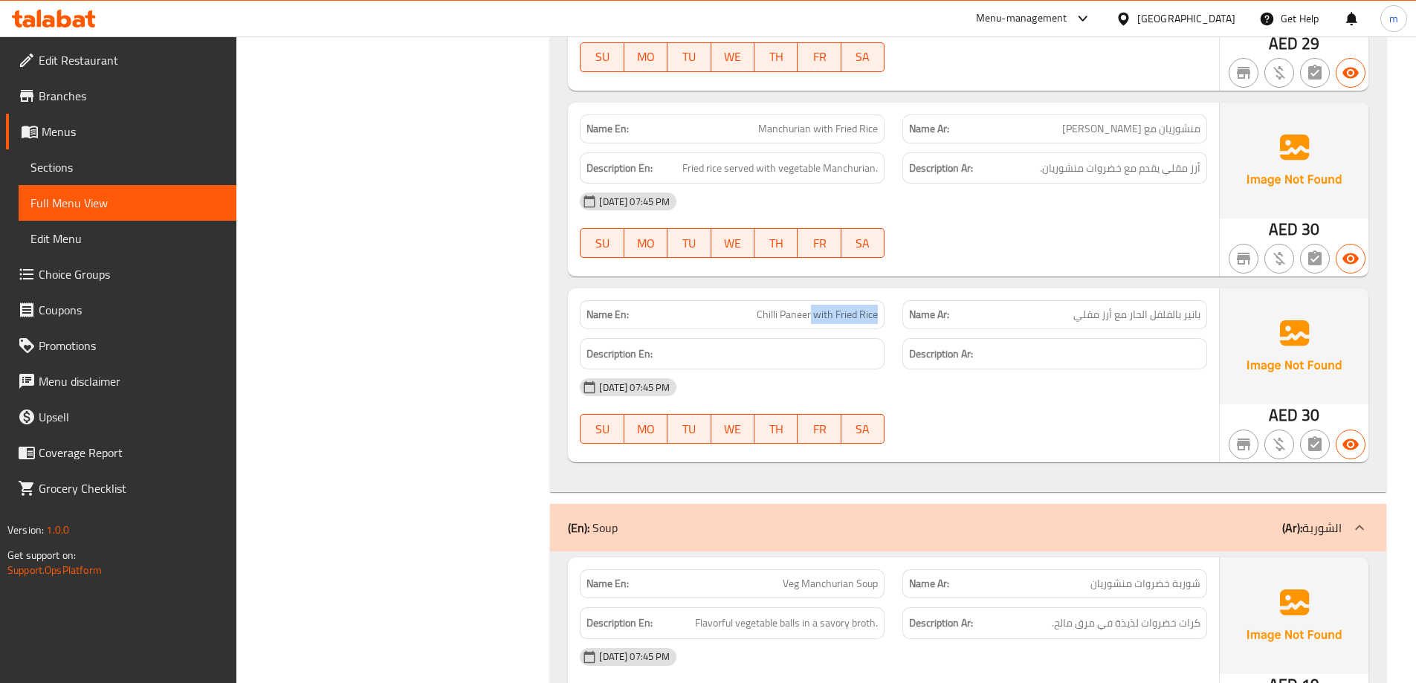
scroll to position [3006, 0]
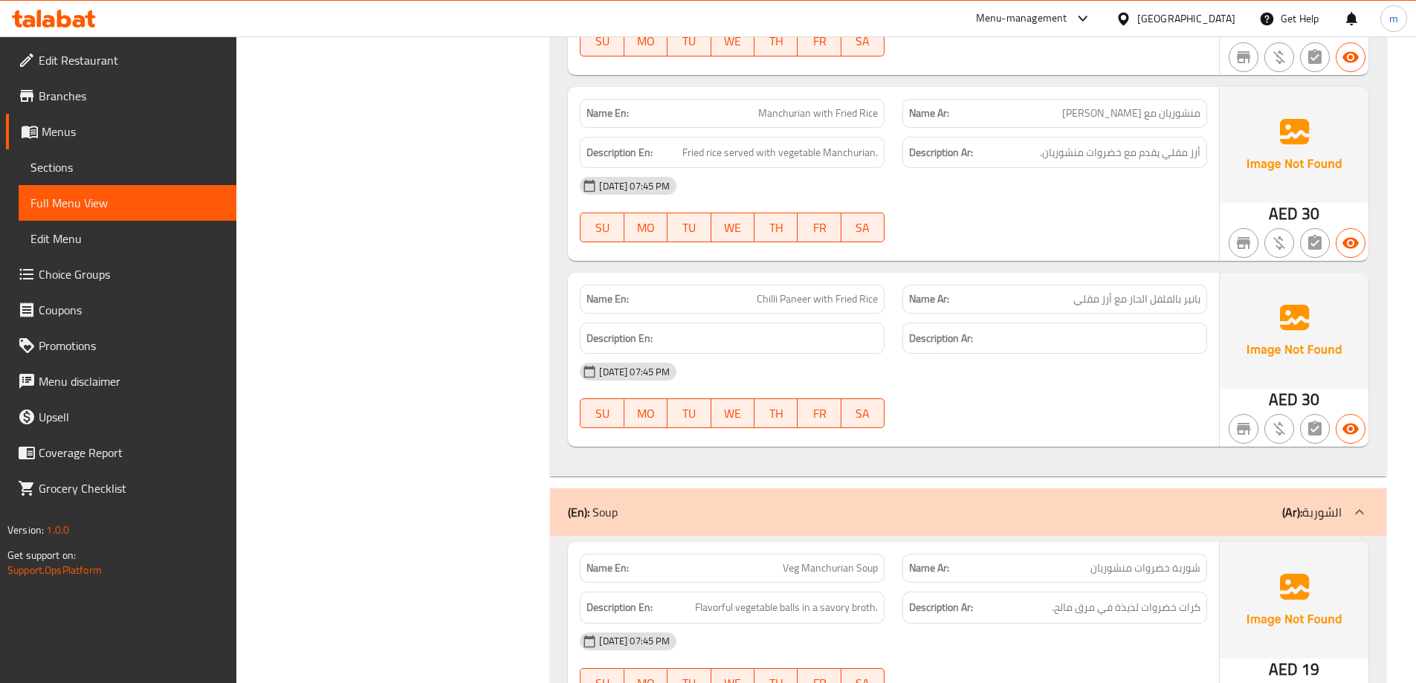
click at [1038, 392] on div "19-08-2025 07:45 PM SU MO TU WE TH FR SA" at bounding box center [893, 395] width 645 height 83
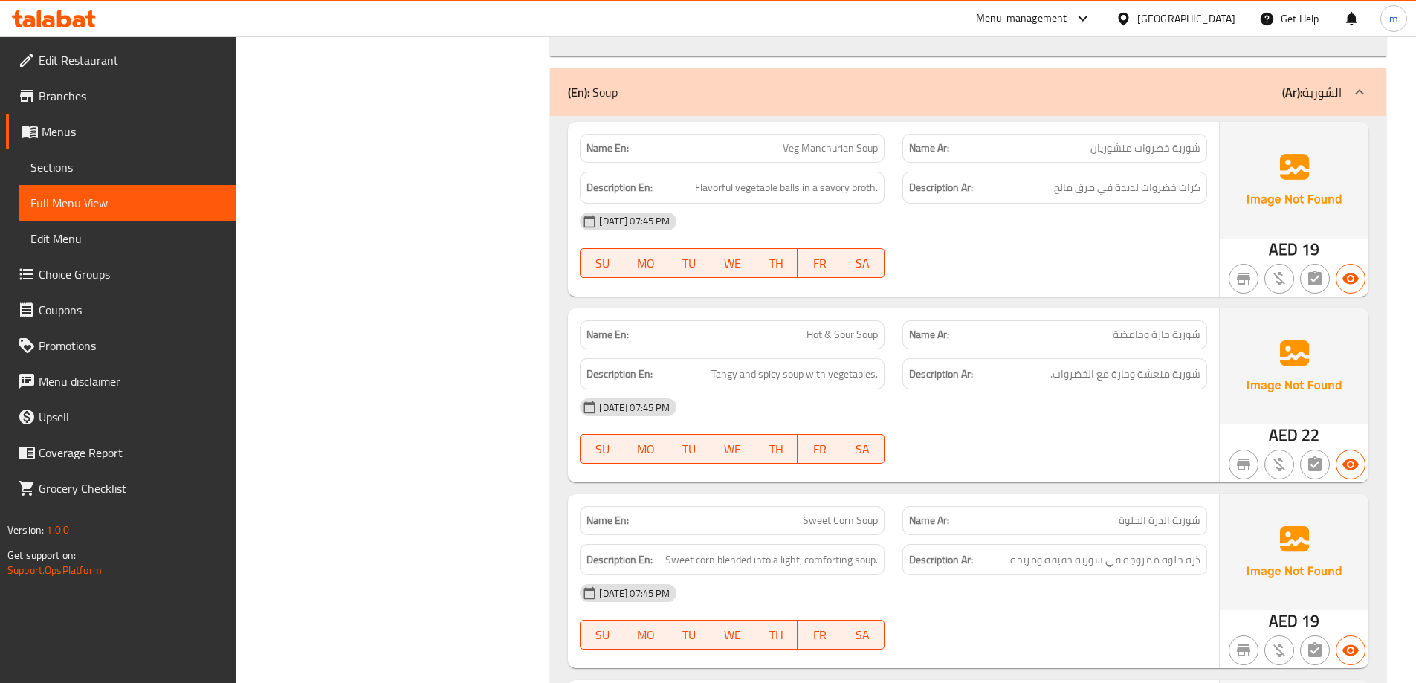
scroll to position [3452, 0]
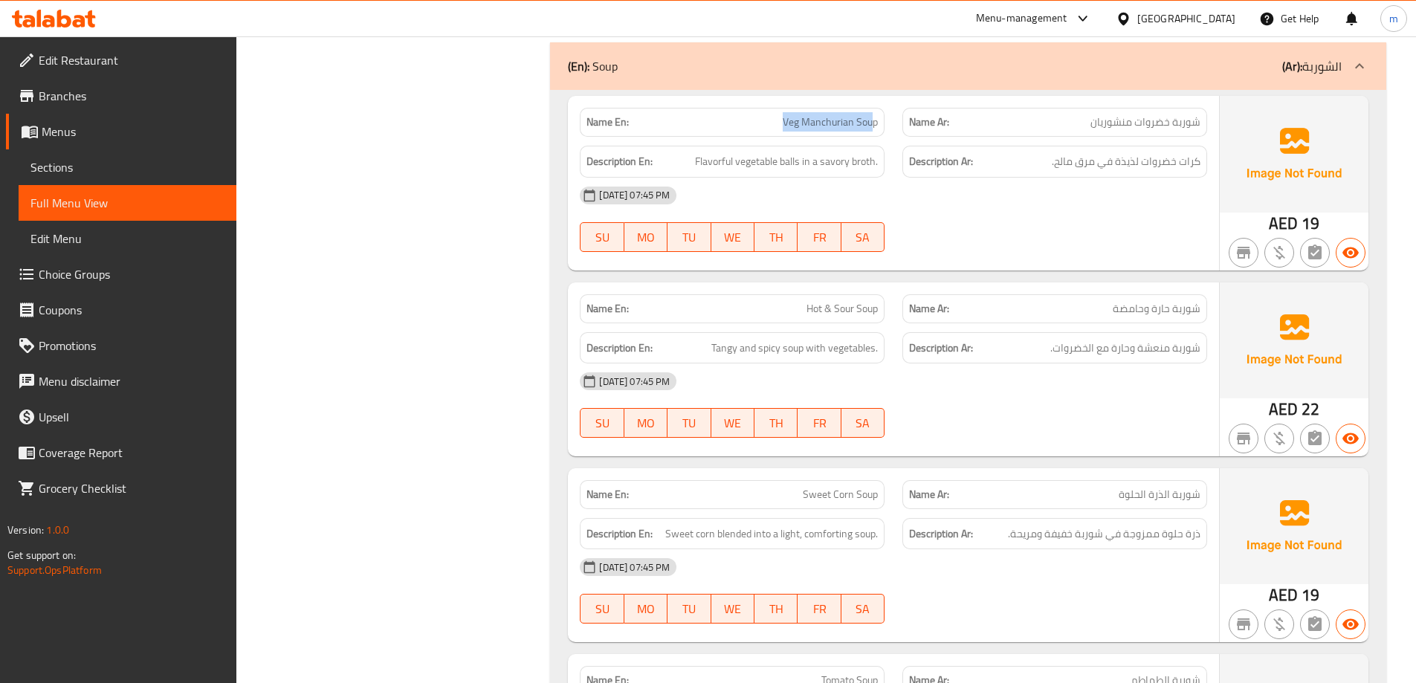
drag, startPoint x: 873, startPoint y: 106, endPoint x: 777, endPoint y: 104, distance: 96.6
drag, startPoint x: 803, startPoint y: 145, endPoint x: 687, endPoint y: 143, distance: 115.9
drag, startPoint x: 825, startPoint y: 147, endPoint x: 878, endPoint y: 144, distance: 53.6
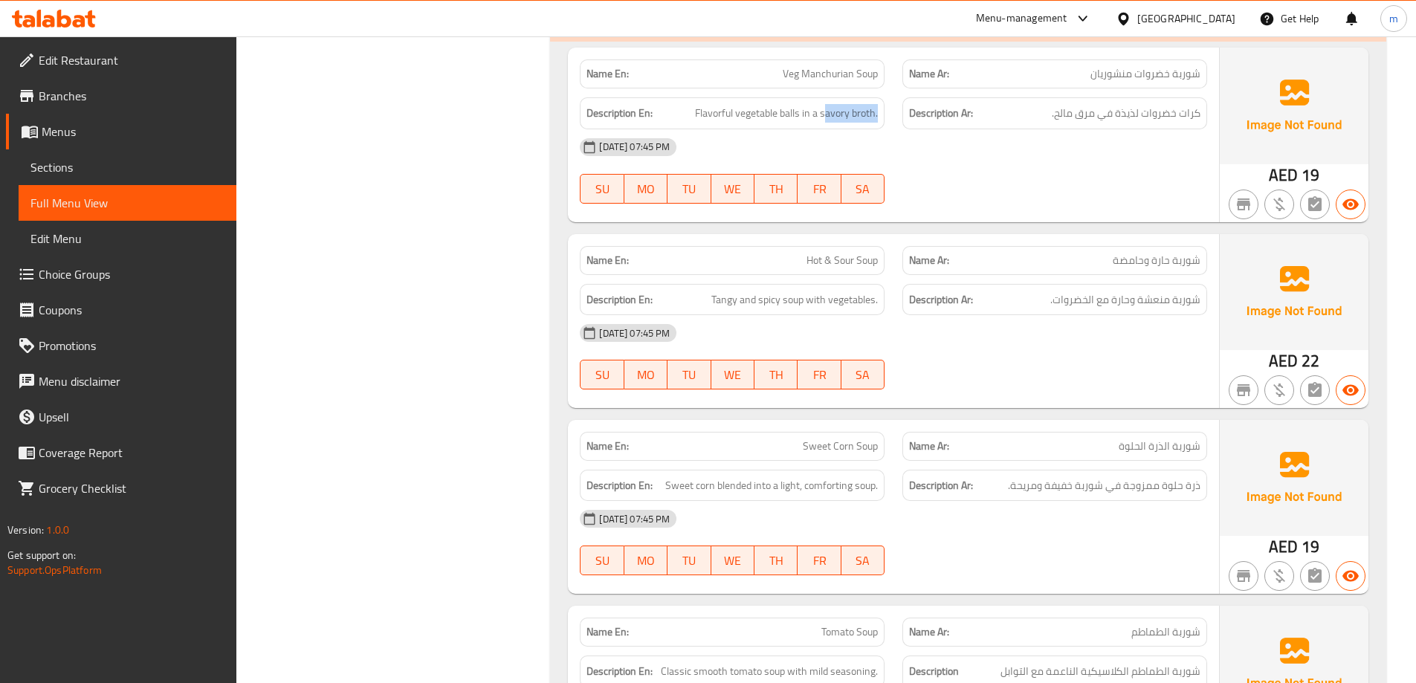
scroll to position [3526, 0]
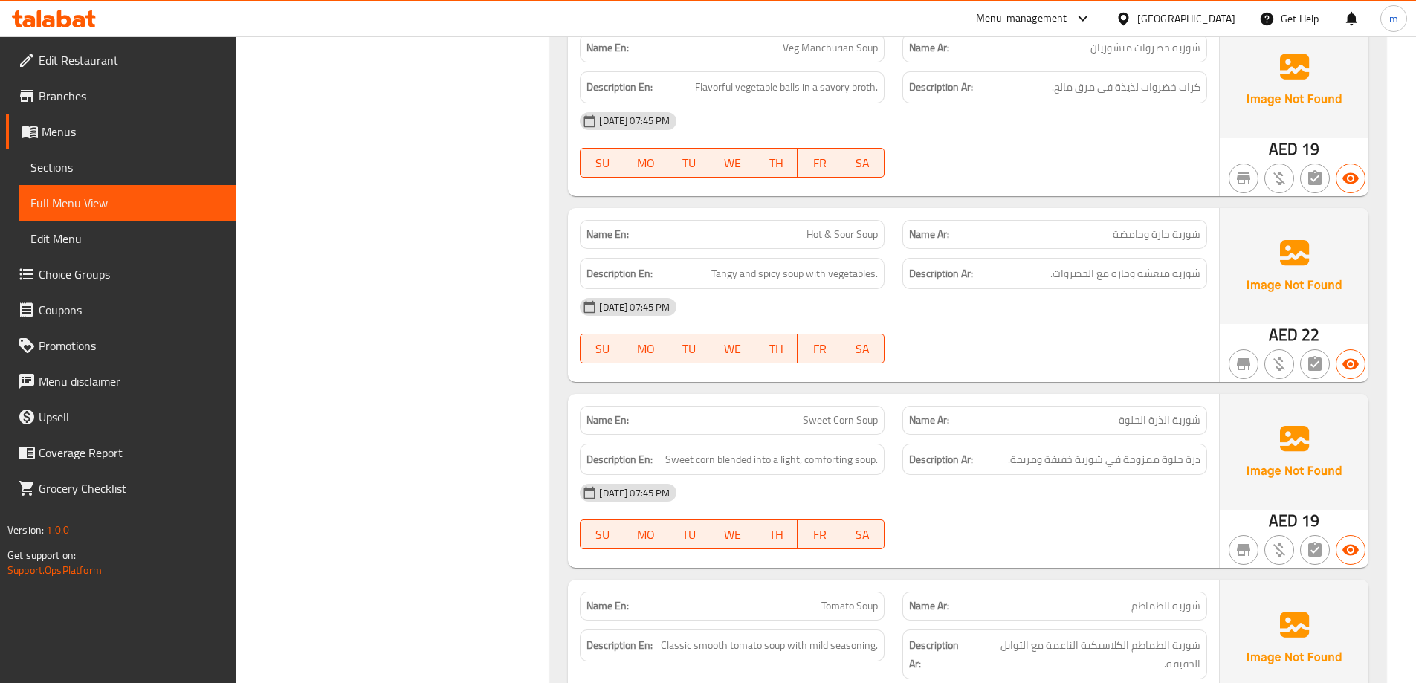
click at [722, 265] on span "Tangy and spicy soup with vegetables." at bounding box center [794, 274] width 166 height 19
drag, startPoint x: 786, startPoint y: 206, endPoint x: 885, endPoint y: 220, distance: 100.6
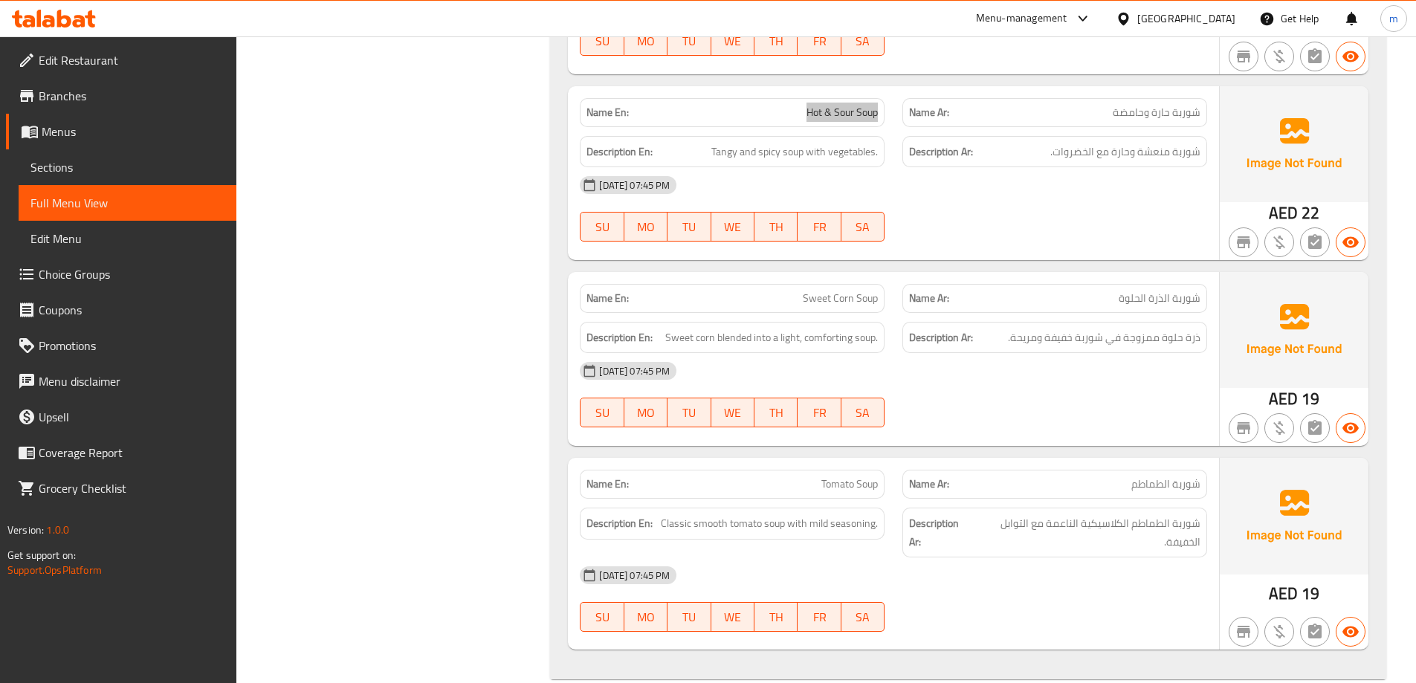
scroll to position [3657, 0]
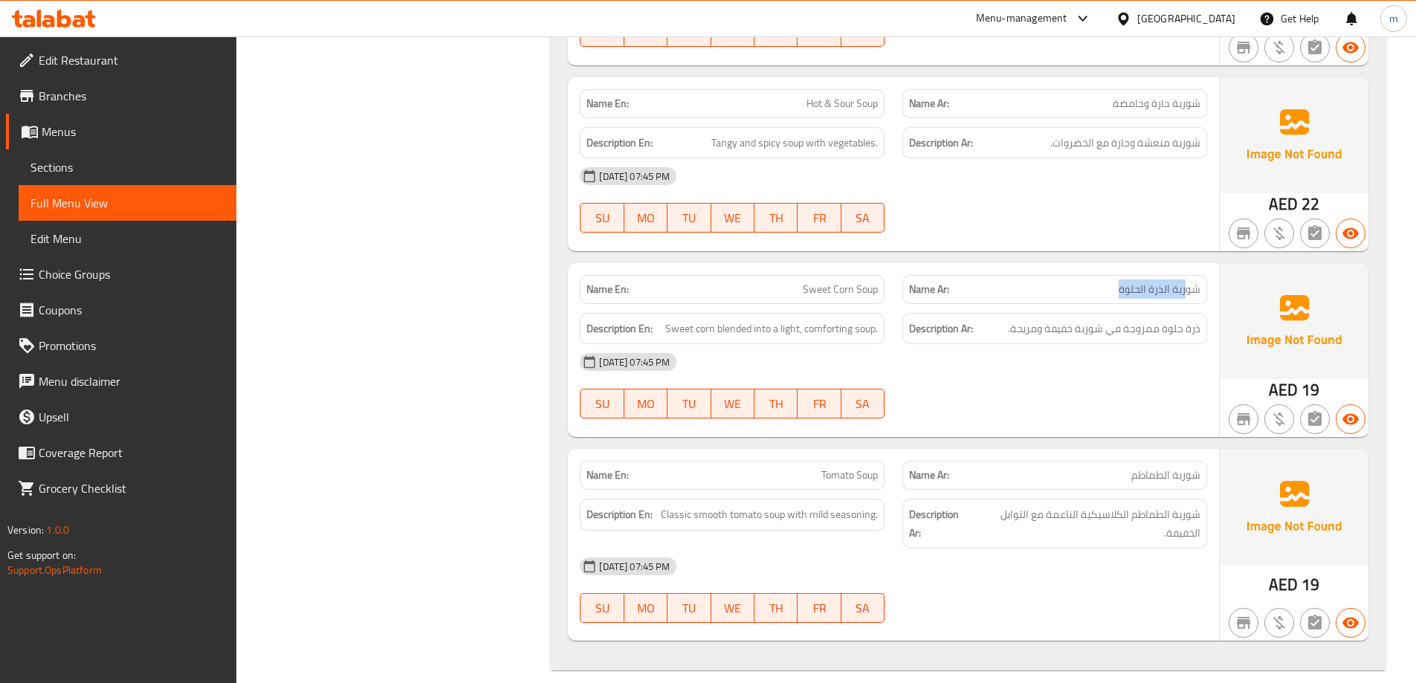
drag, startPoint x: 1151, startPoint y: 273, endPoint x: 963, endPoint y: 282, distance: 188.2
drag, startPoint x: 801, startPoint y: 269, endPoint x: 875, endPoint y: 270, distance: 74.3
drag, startPoint x: 715, startPoint y: 311, endPoint x: 847, endPoint y: 322, distance: 132.7
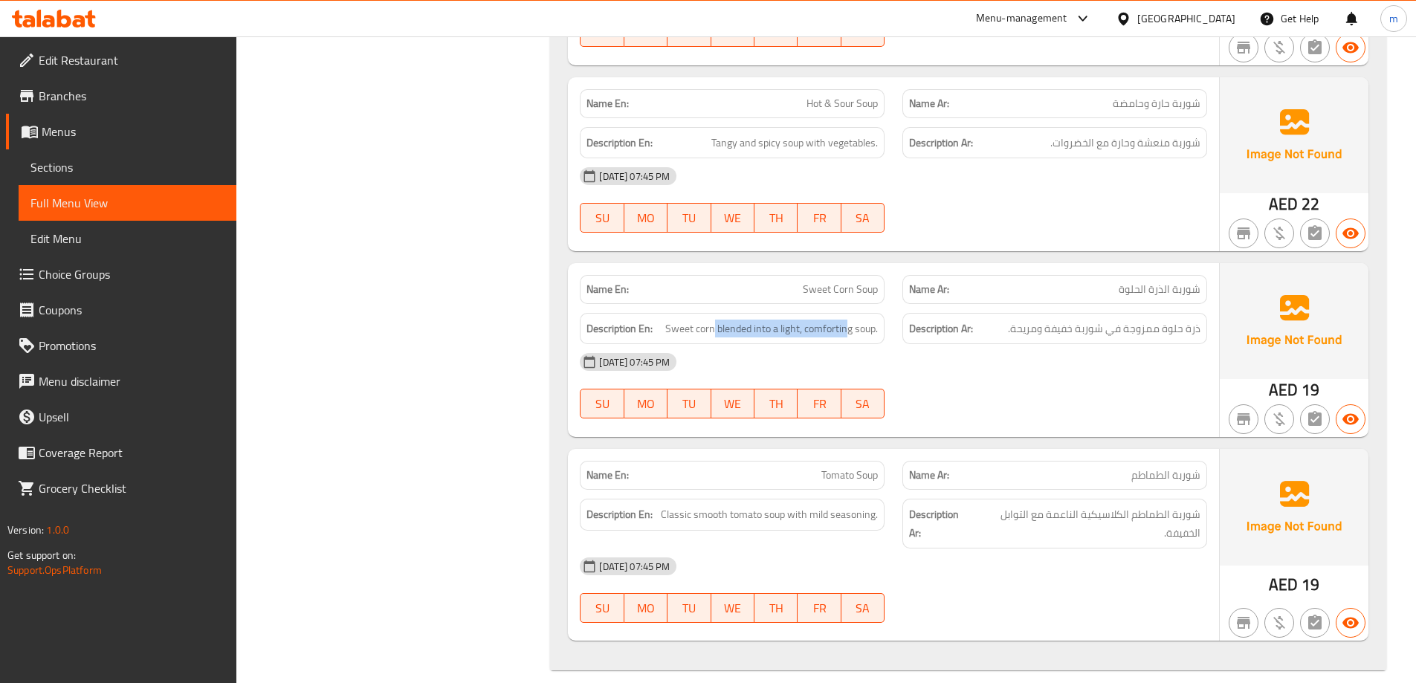
click at [795, 320] on span "Sweet corn blended into a light, comforting soup." at bounding box center [771, 329] width 213 height 19
copy span "light"
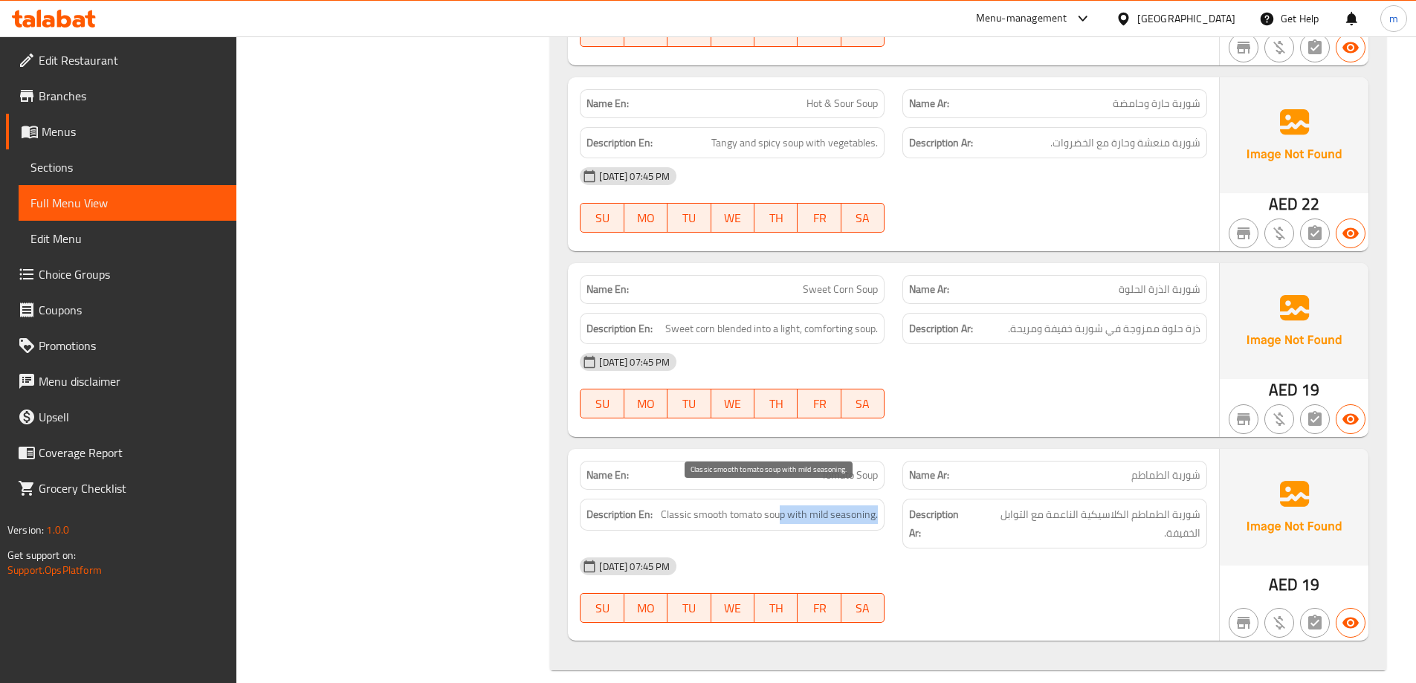
drag, startPoint x: 783, startPoint y: 500, endPoint x: 878, endPoint y: 505, distance: 94.5
click at [878, 505] on span "Classic smooth tomato soup with mild seasoning." at bounding box center [769, 514] width 217 height 19
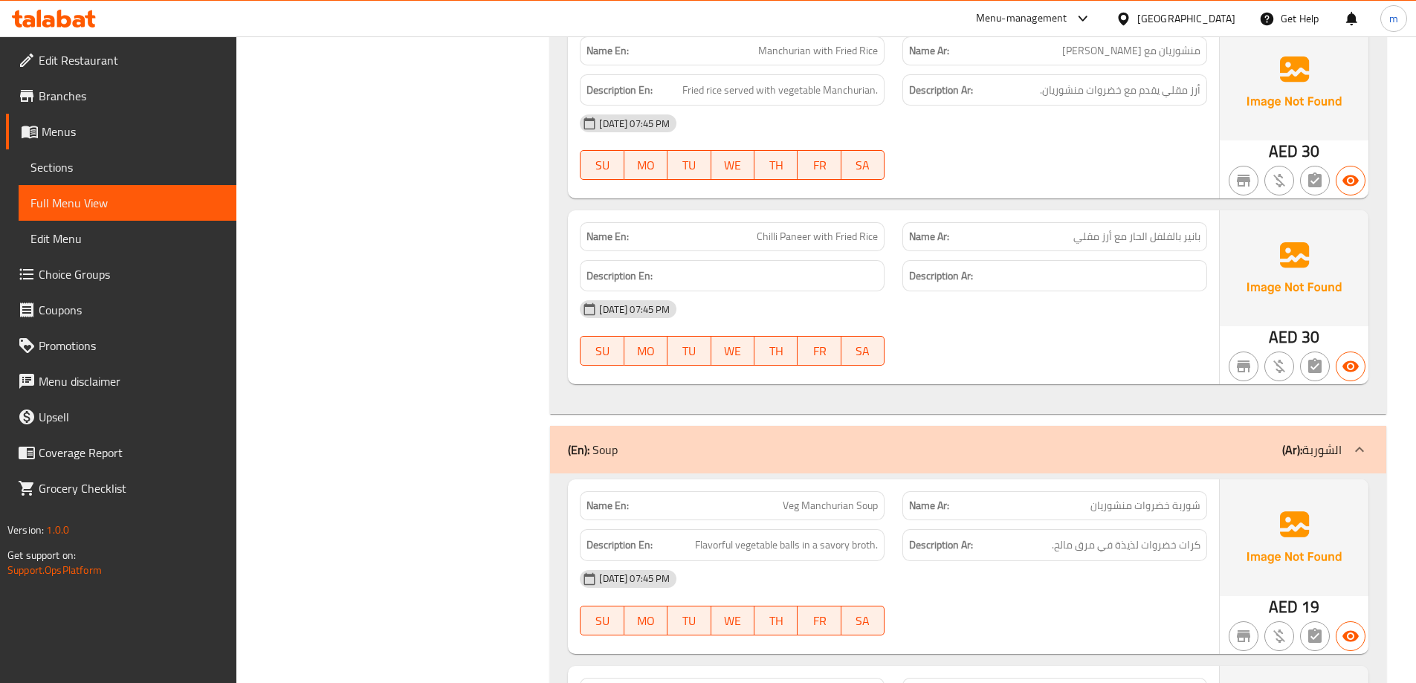
scroll to position [3063, 0]
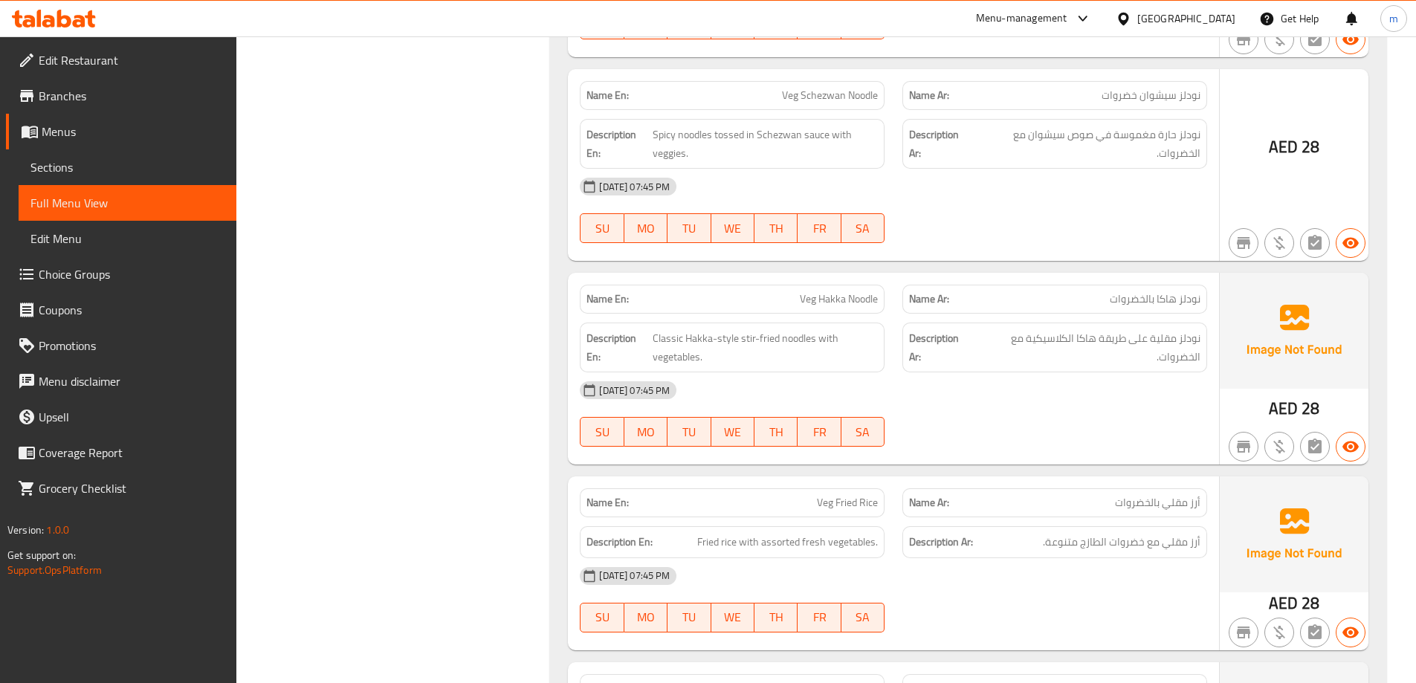
scroll to position [19970, 0]
click at [127, 156] on link "Sections" at bounding box center [128, 167] width 218 height 36
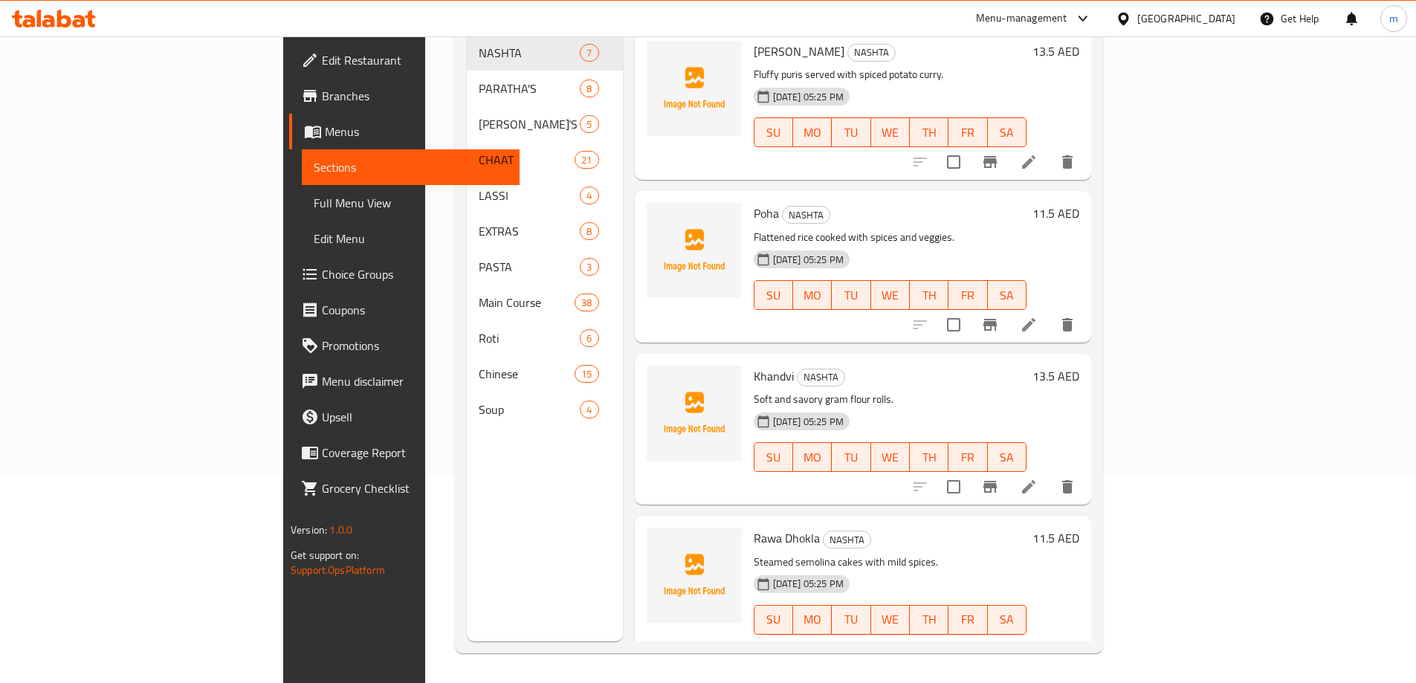
scroll to position [208, 0]
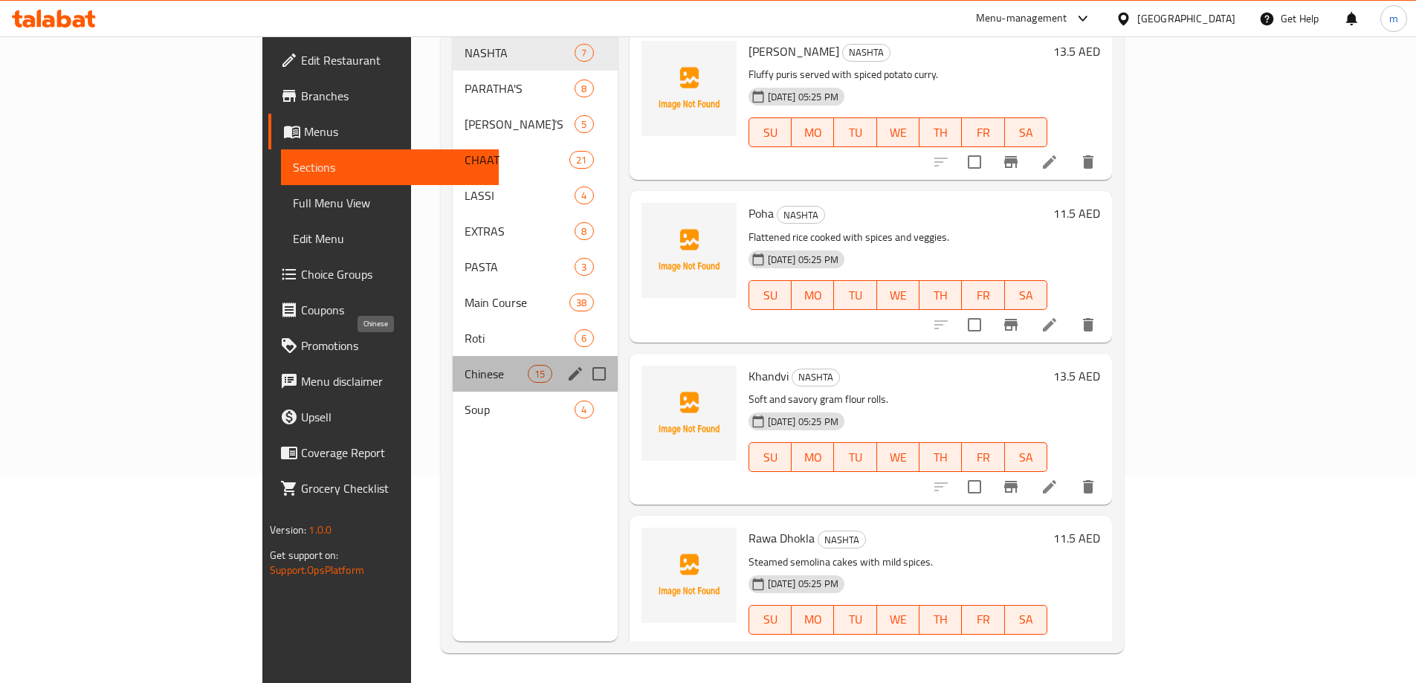
click at [464, 365] on span "Chinese" at bounding box center [495, 374] width 63 height 18
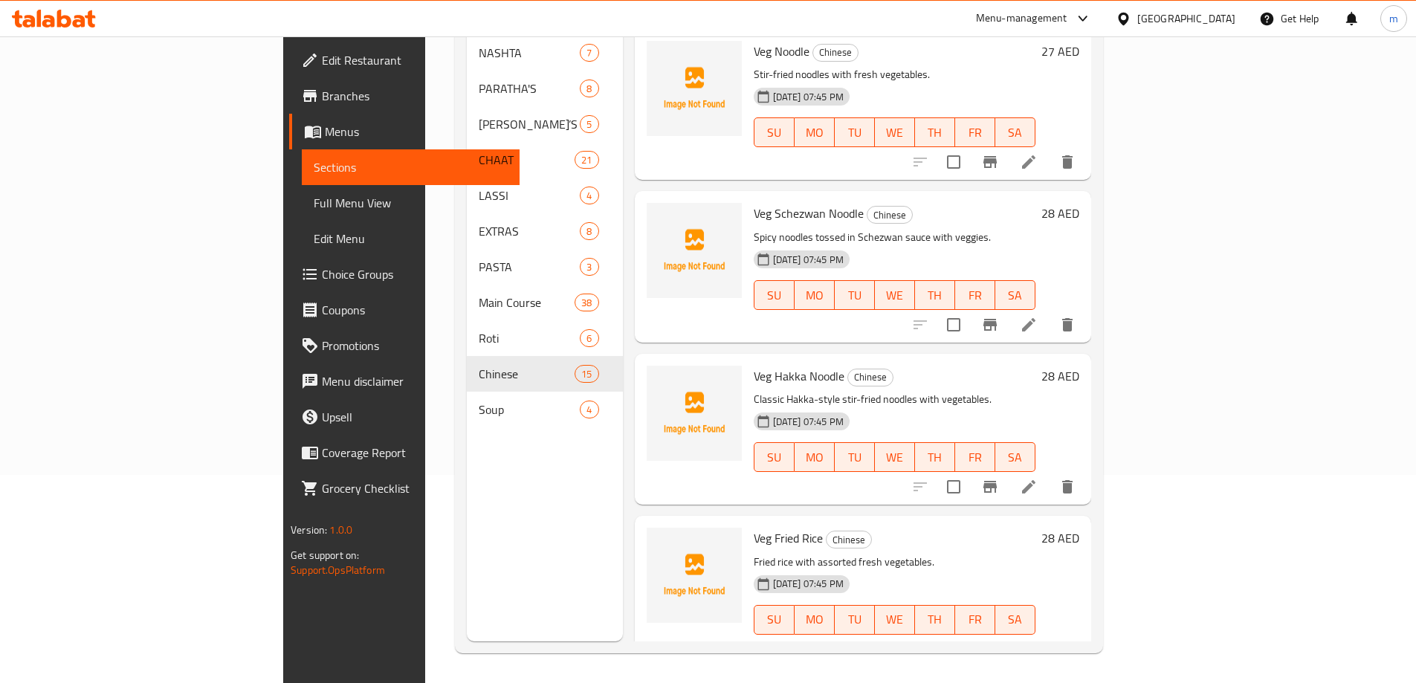
click at [641, 294] on div at bounding box center [694, 266] width 107 height 139
click at [1049, 636] on li at bounding box center [1029, 649] width 42 height 27
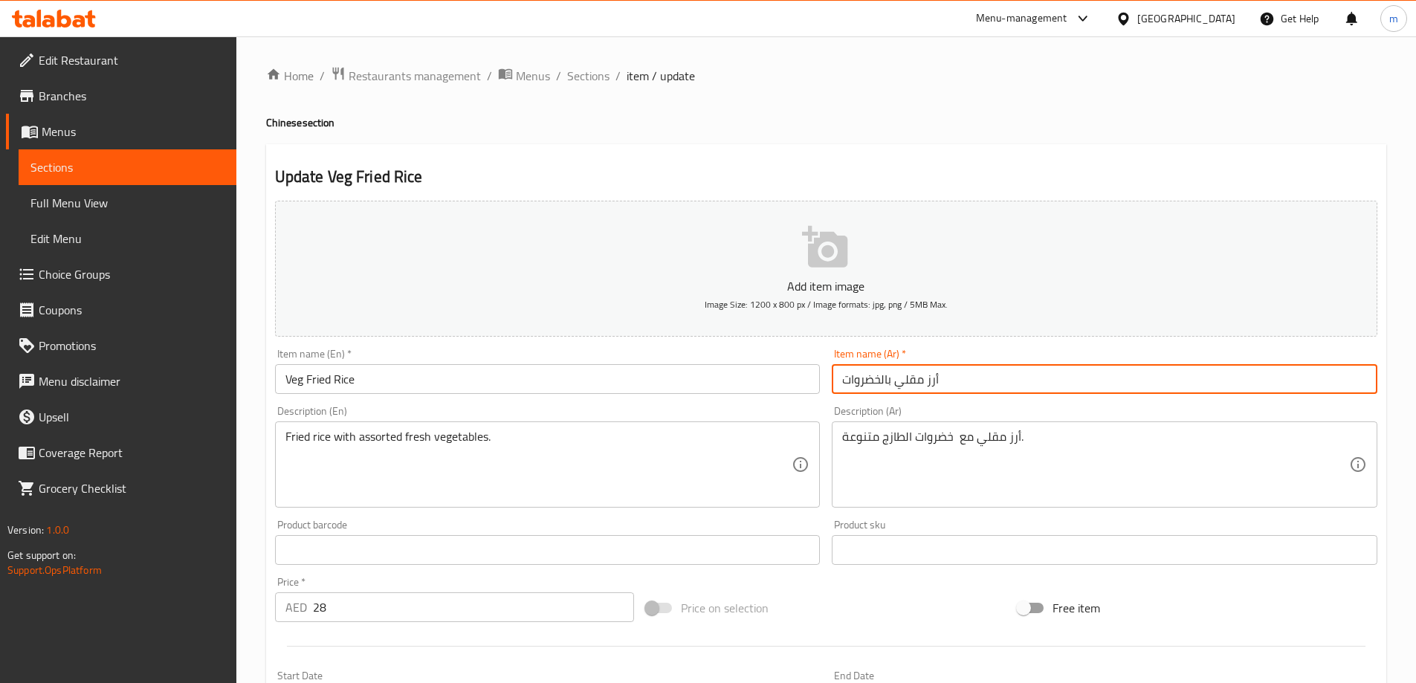
click at [926, 364] on input "أرز مقلي بالخضروات" at bounding box center [1105, 379] width 546 height 30
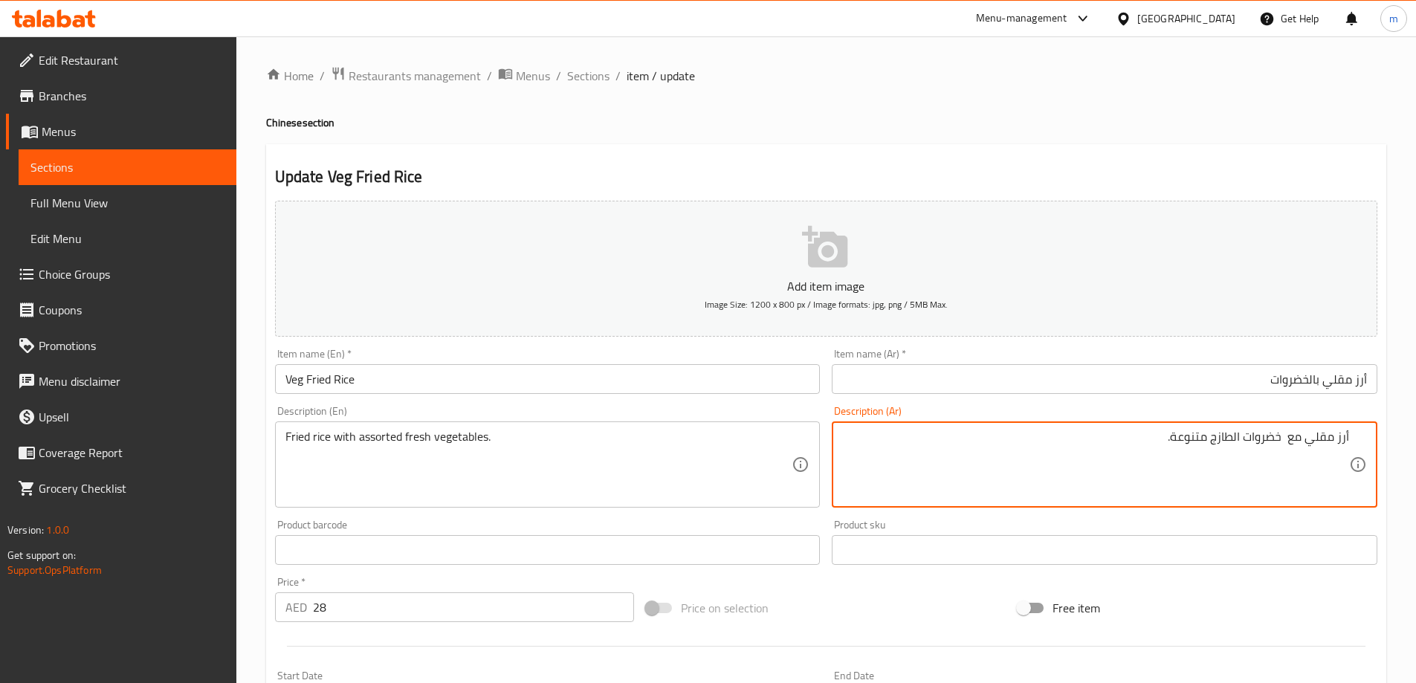
click at [1242, 440] on textarea "أرز مقلي مع خضروات الطازج متنوعة." at bounding box center [1095, 465] width 507 height 71
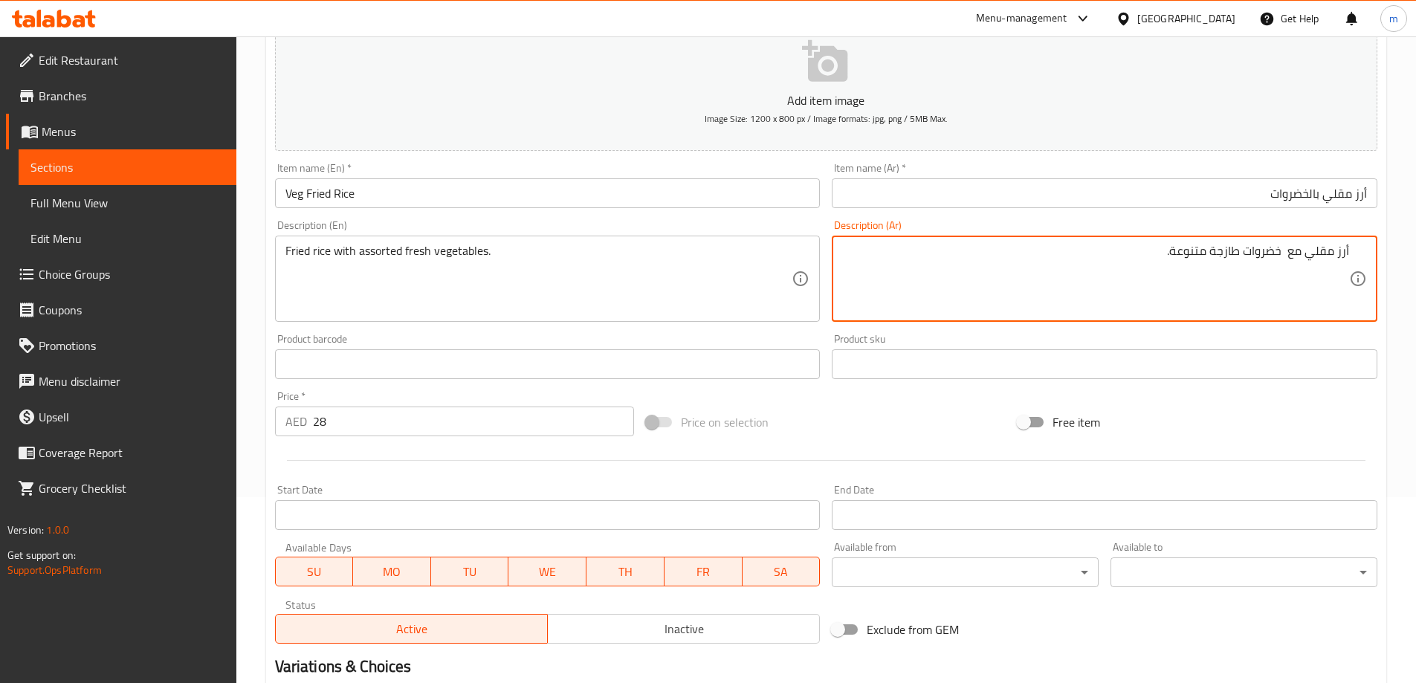
scroll to position [367, 0]
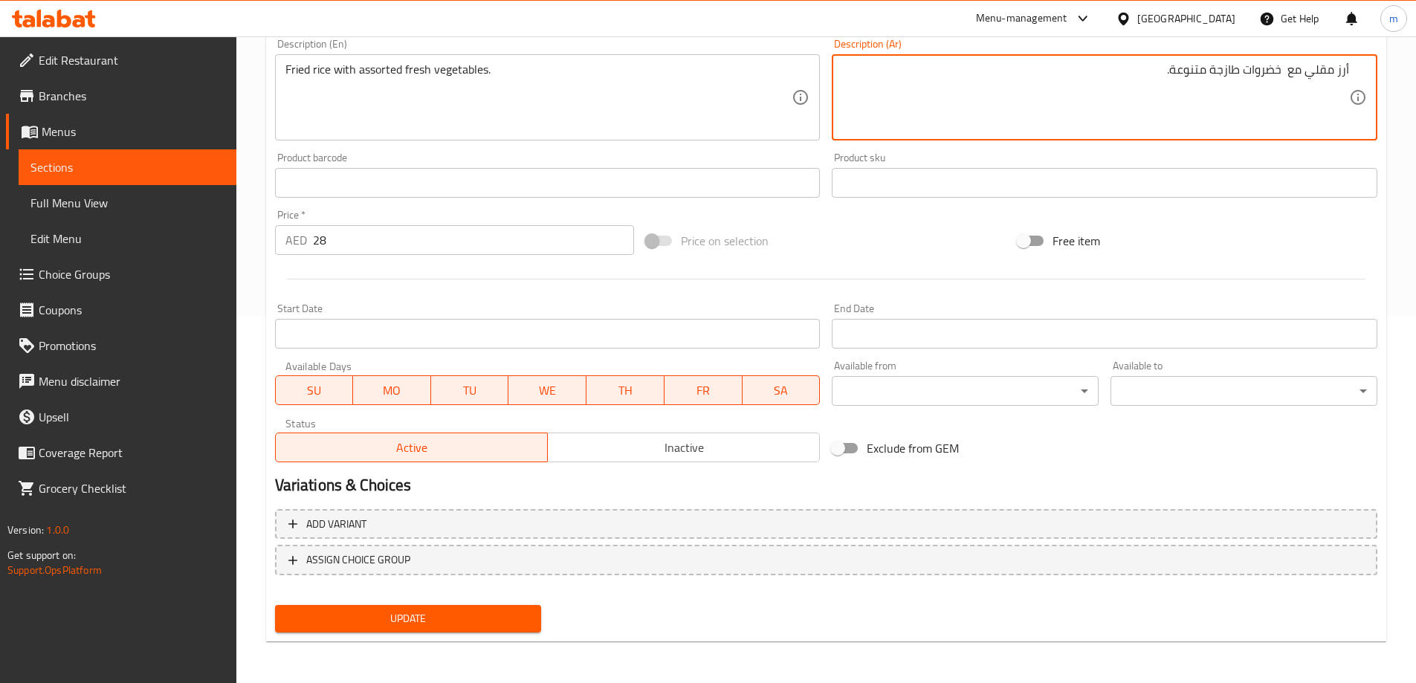
type textarea "أرز مقلي مع خضروات طازجة متنوعة."
click at [517, 614] on span "Update" at bounding box center [408, 618] width 243 height 19
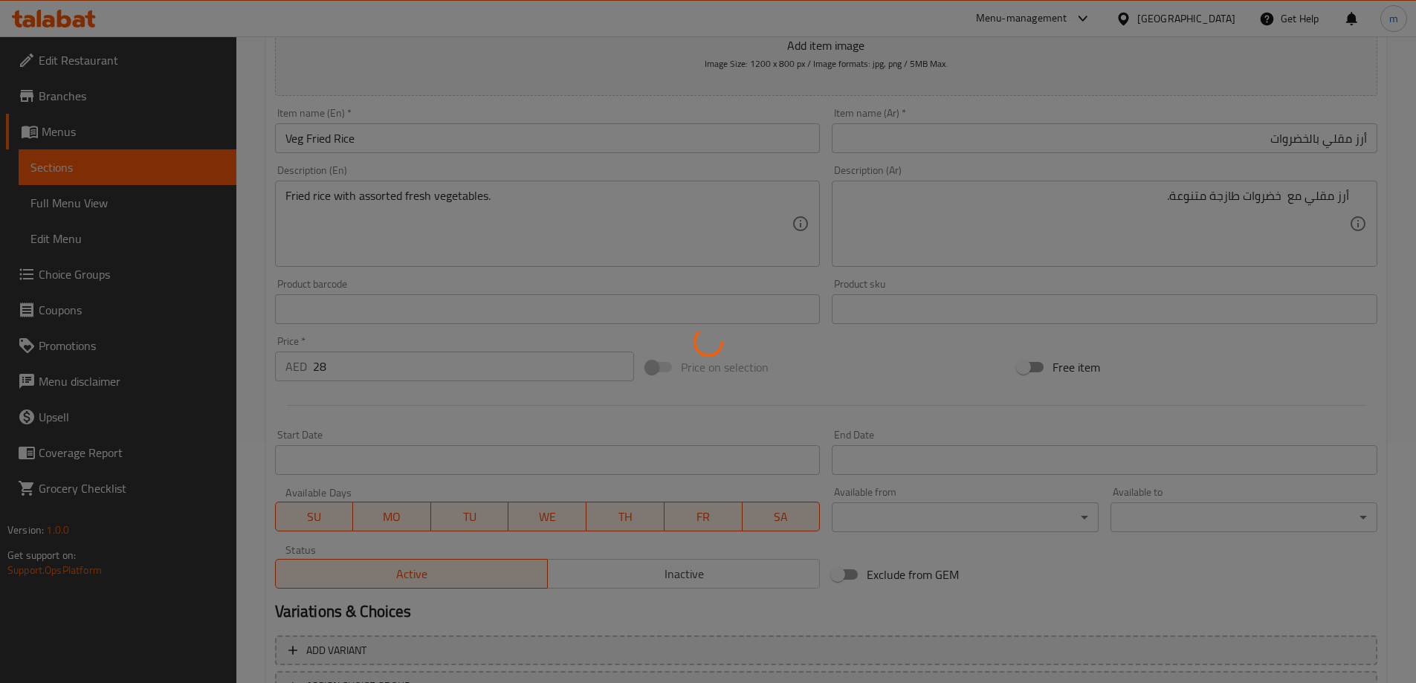
scroll to position [0, 0]
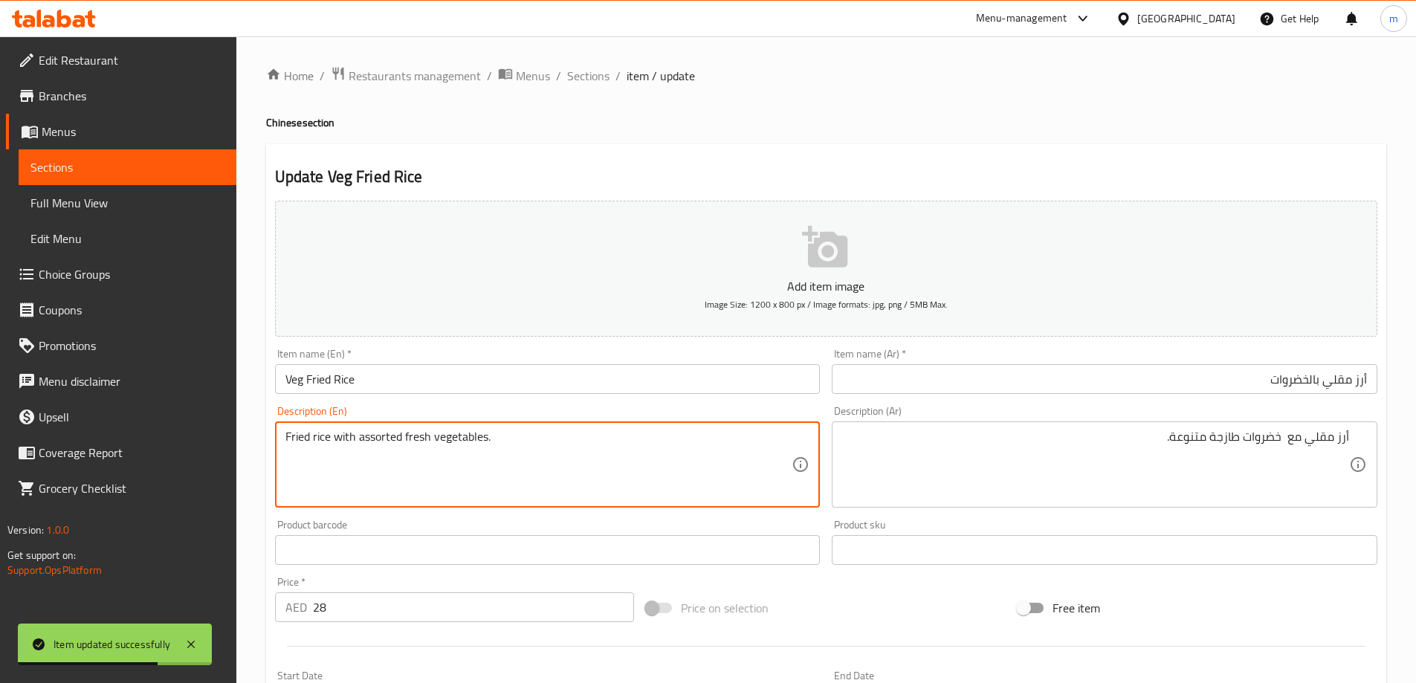
drag, startPoint x: 332, startPoint y: 436, endPoint x: 526, endPoint y: 426, distance: 194.3
click at [602, 68] on span "Sections" at bounding box center [588, 76] width 42 height 18
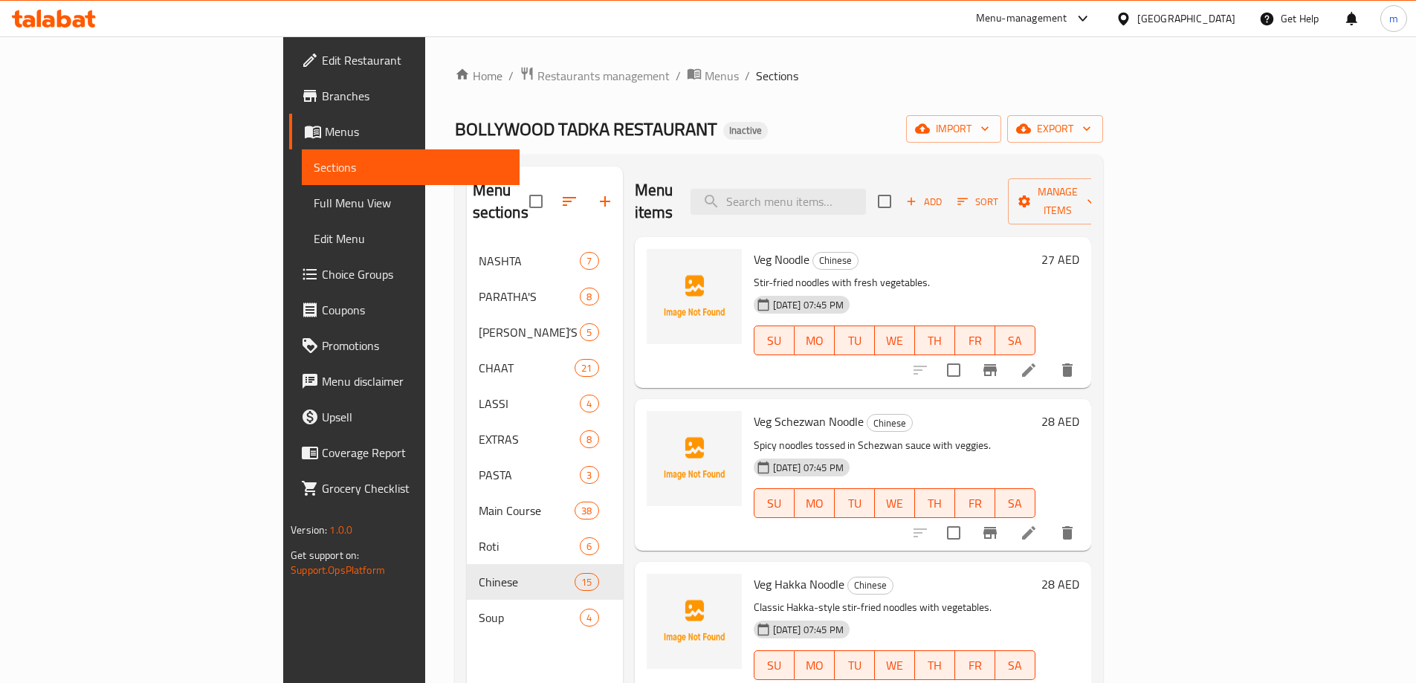
scroll to position [378, 0]
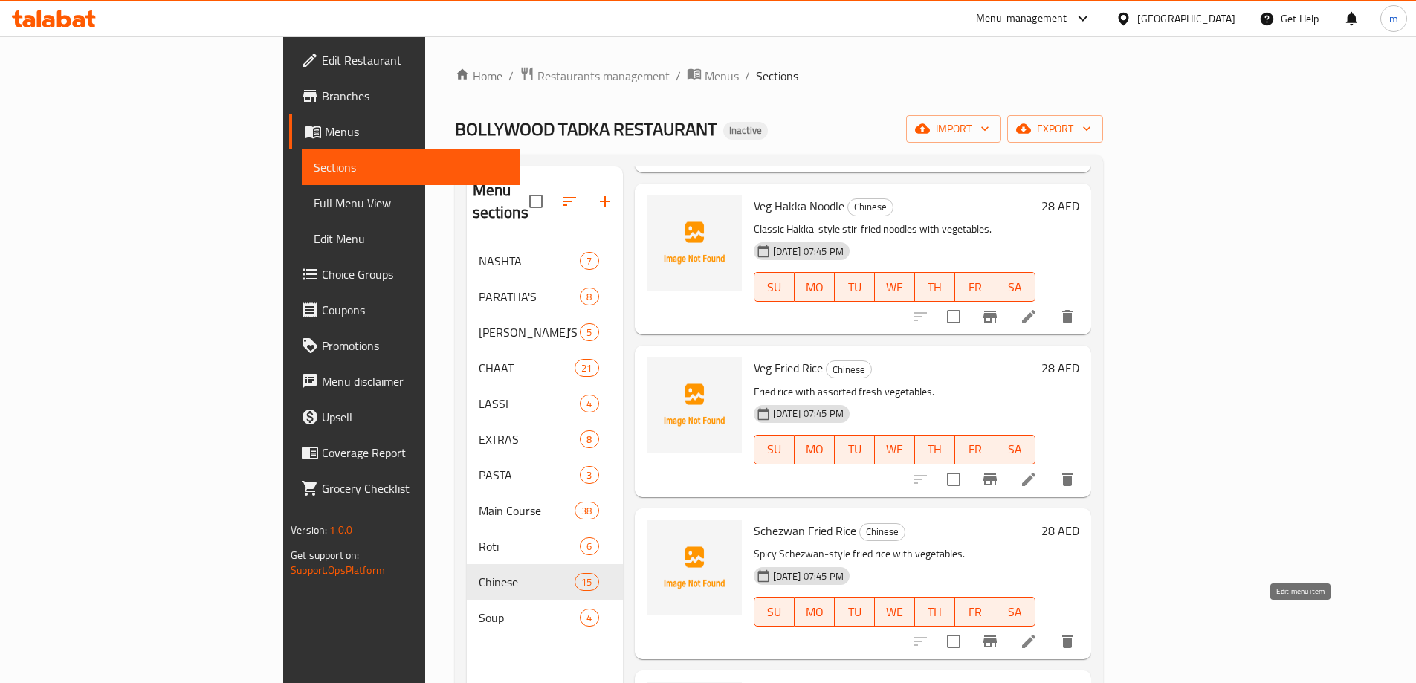
click at [1035, 635] on icon at bounding box center [1028, 641] width 13 height 13
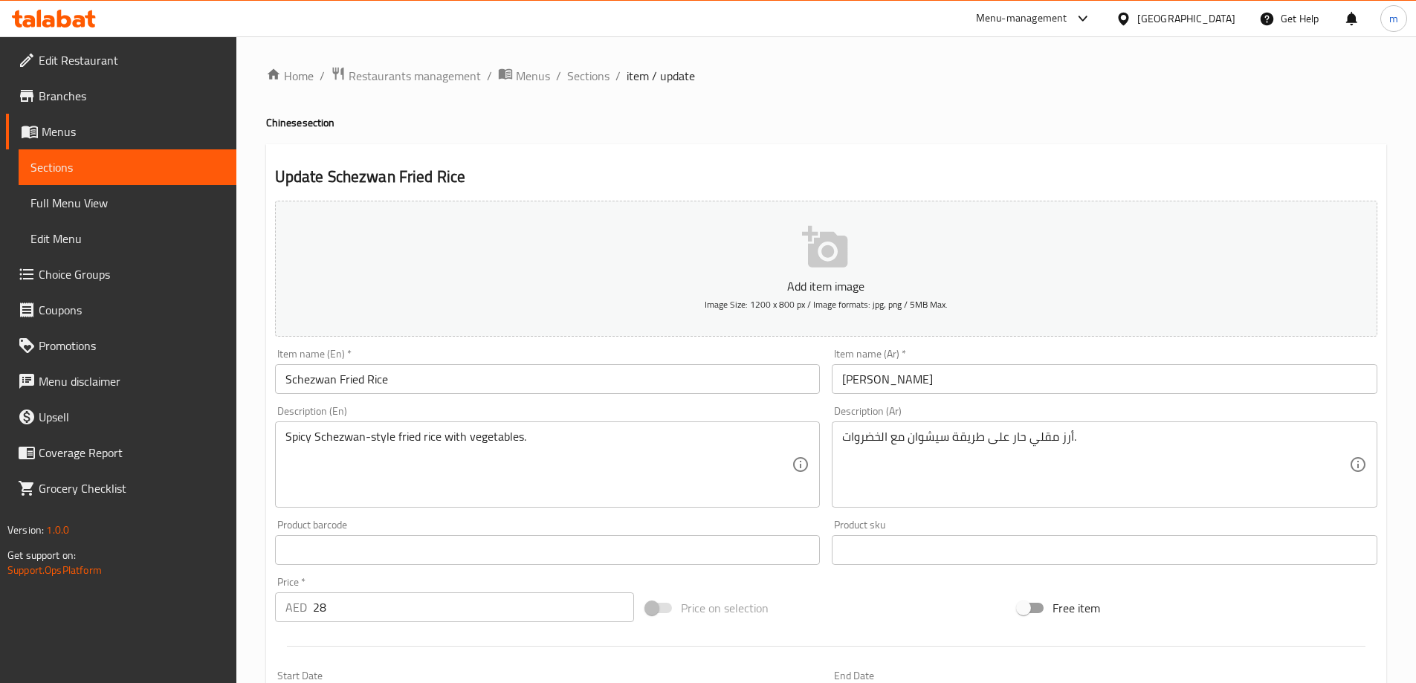
click at [1087, 383] on input "[PERSON_NAME]" at bounding box center [1105, 379] width 546 height 30
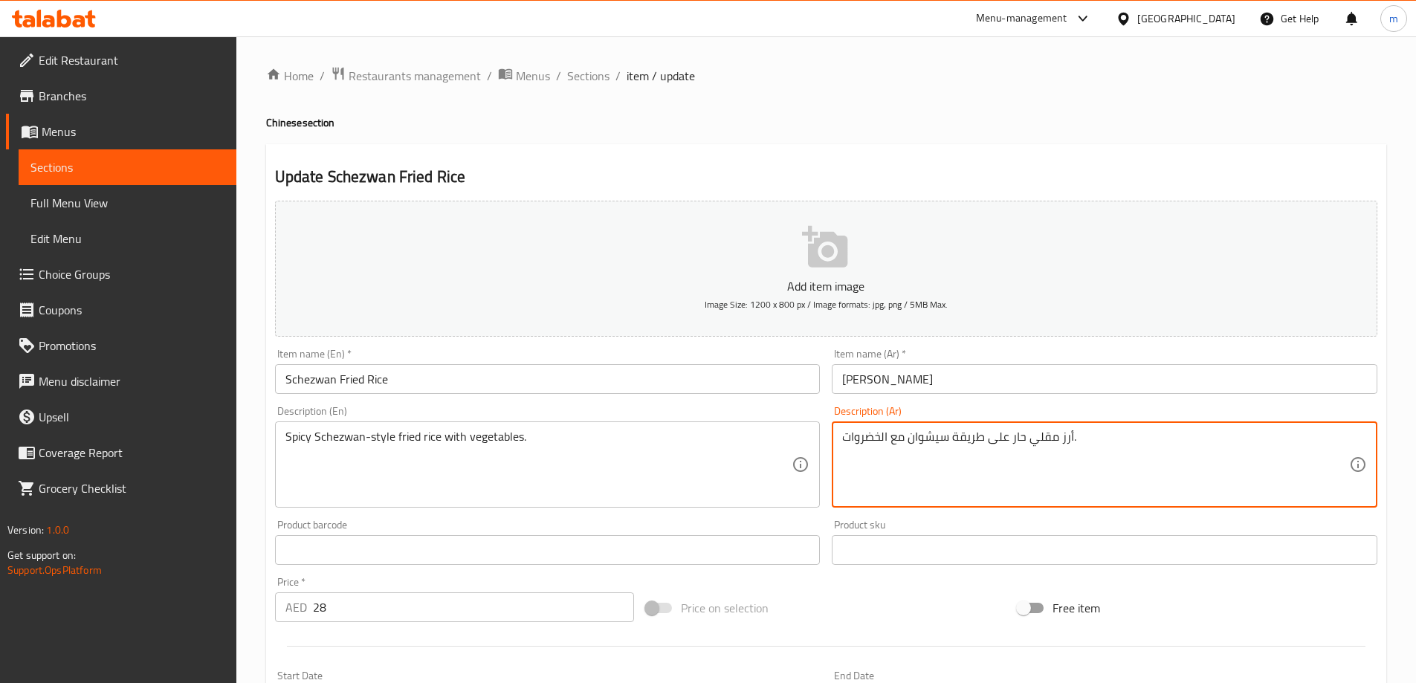
click at [1153, 450] on textarea "أرز مقلي حار على طريقة سيشوان مع الخضروات." at bounding box center [1095, 465] width 507 height 71
drag, startPoint x: 1125, startPoint y: 392, endPoint x: 1011, endPoint y: 420, distance: 117.0
click at [1011, 417] on div "Description (Ar) أرز مقلي حار على طريقة سيشوان مع الخضروات. Description (Ar)" at bounding box center [1105, 457] width 546 height 102
click at [1022, 385] on input "[PERSON_NAME]" at bounding box center [1105, 379] width 546 height 30
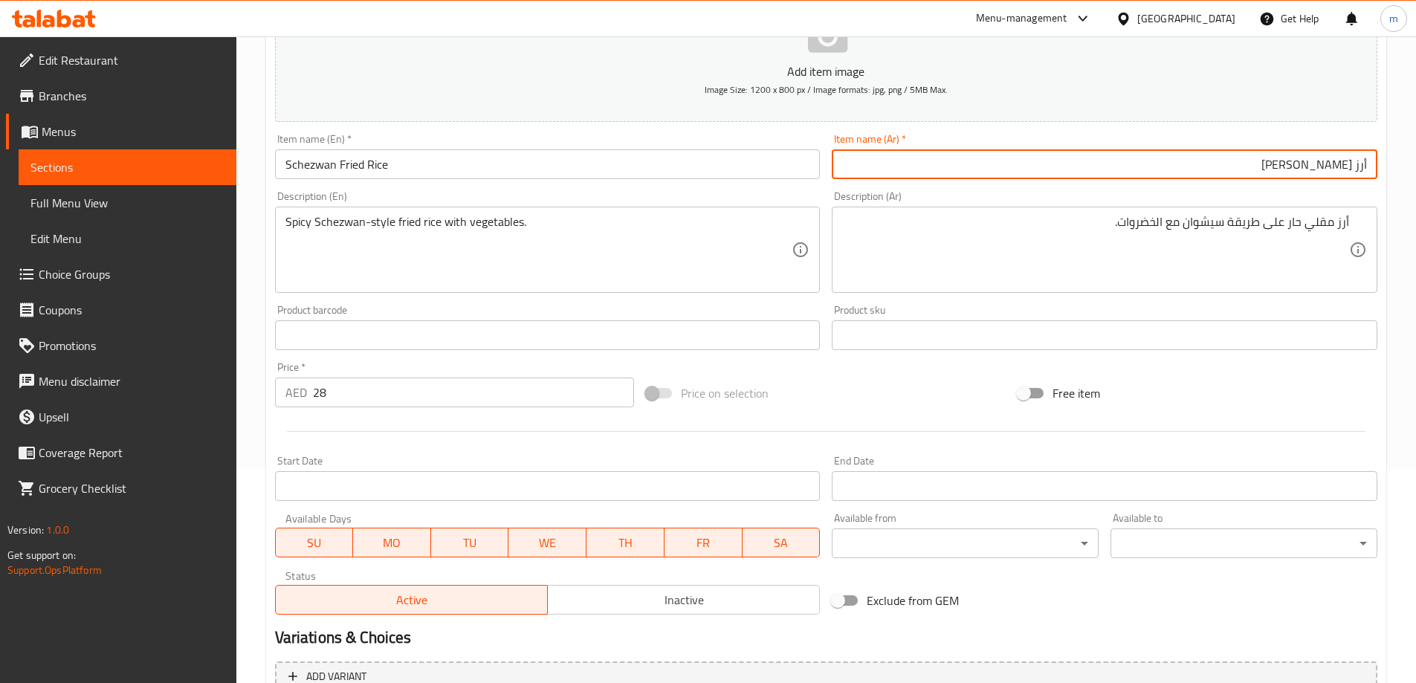
scroll to position [367, 0]
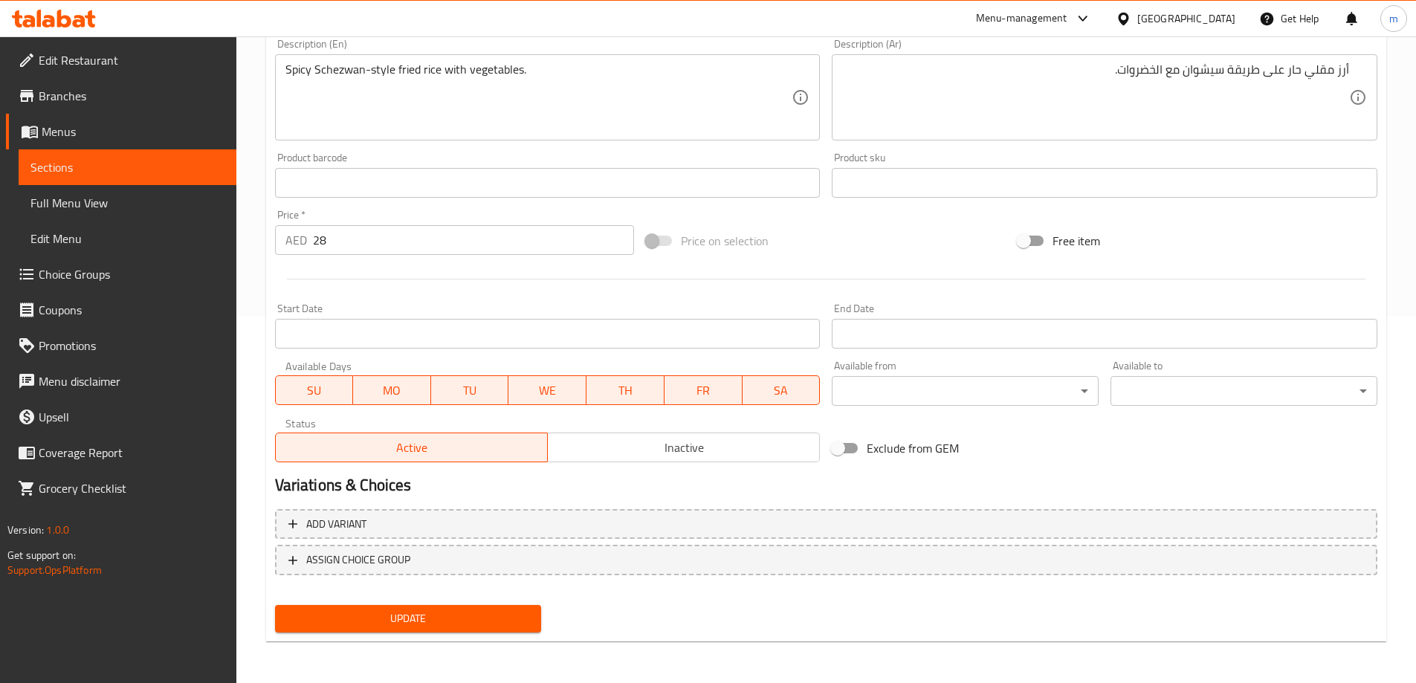
type input "أرز [PERSON_NAME]"
click at [479, 628] on span "Update" at bounding box center [408, 618] width 243 height 19
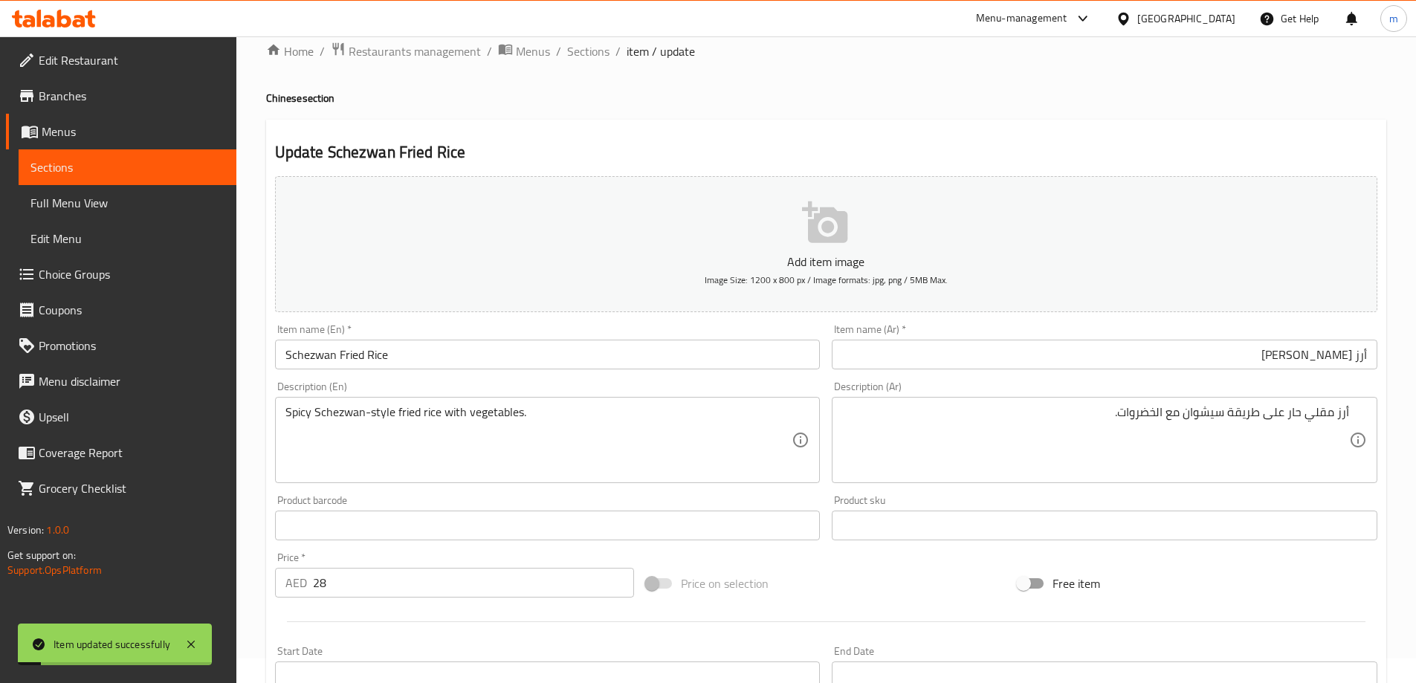
scroll to position [0, 0]
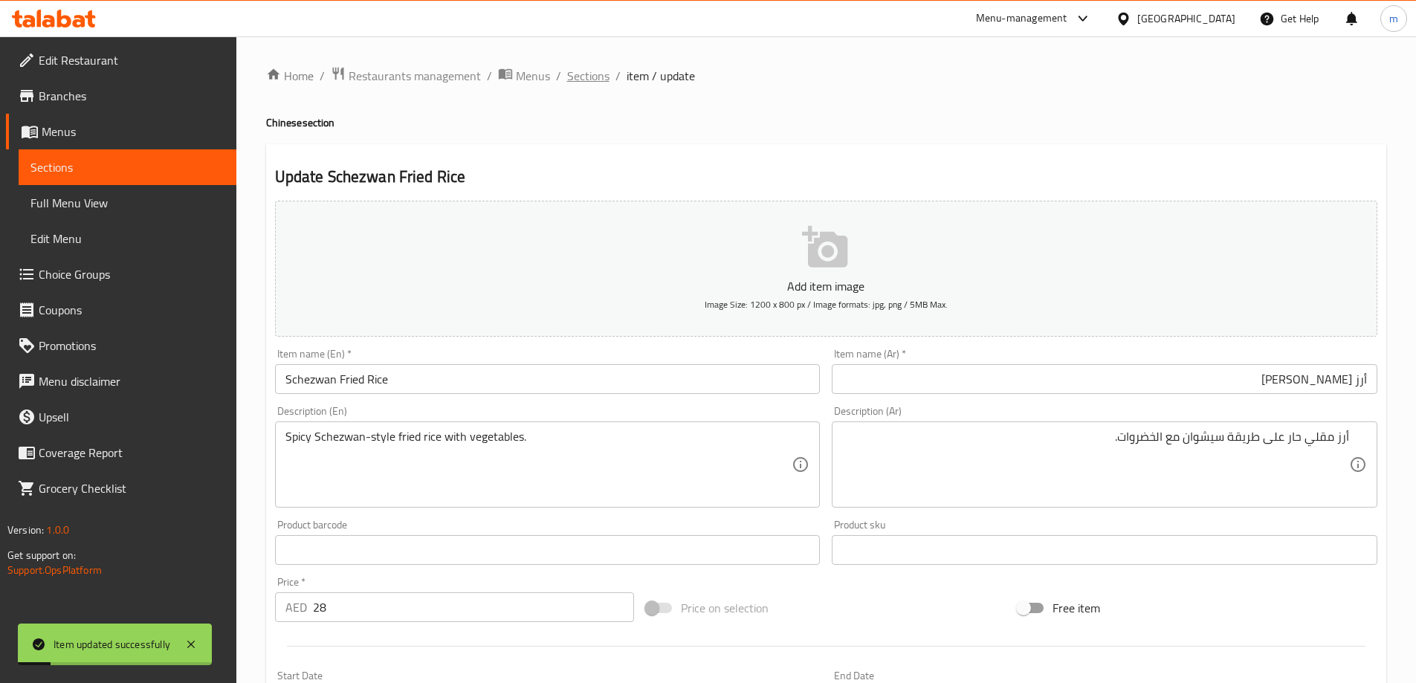
click at [575, 77] on span "Sections" at bounding box center [588, 76] width 42 height 18
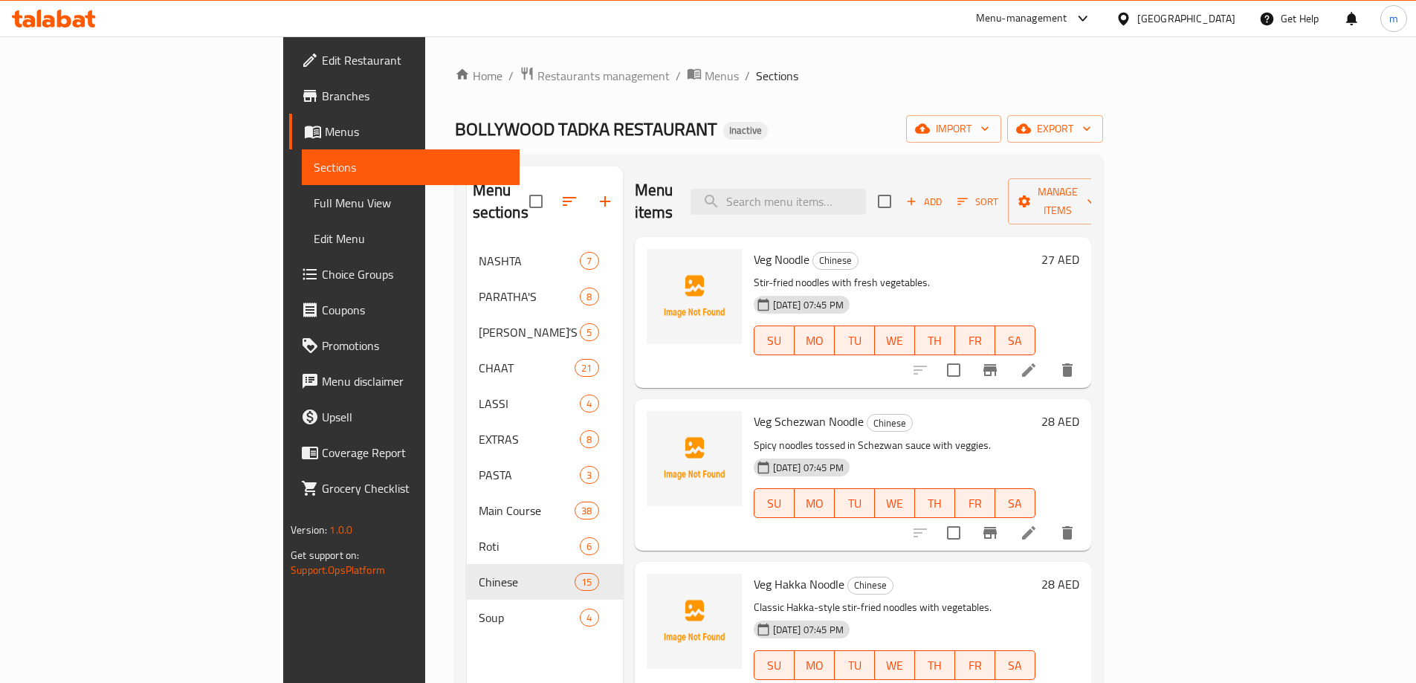
scroll to position [1353, 0]
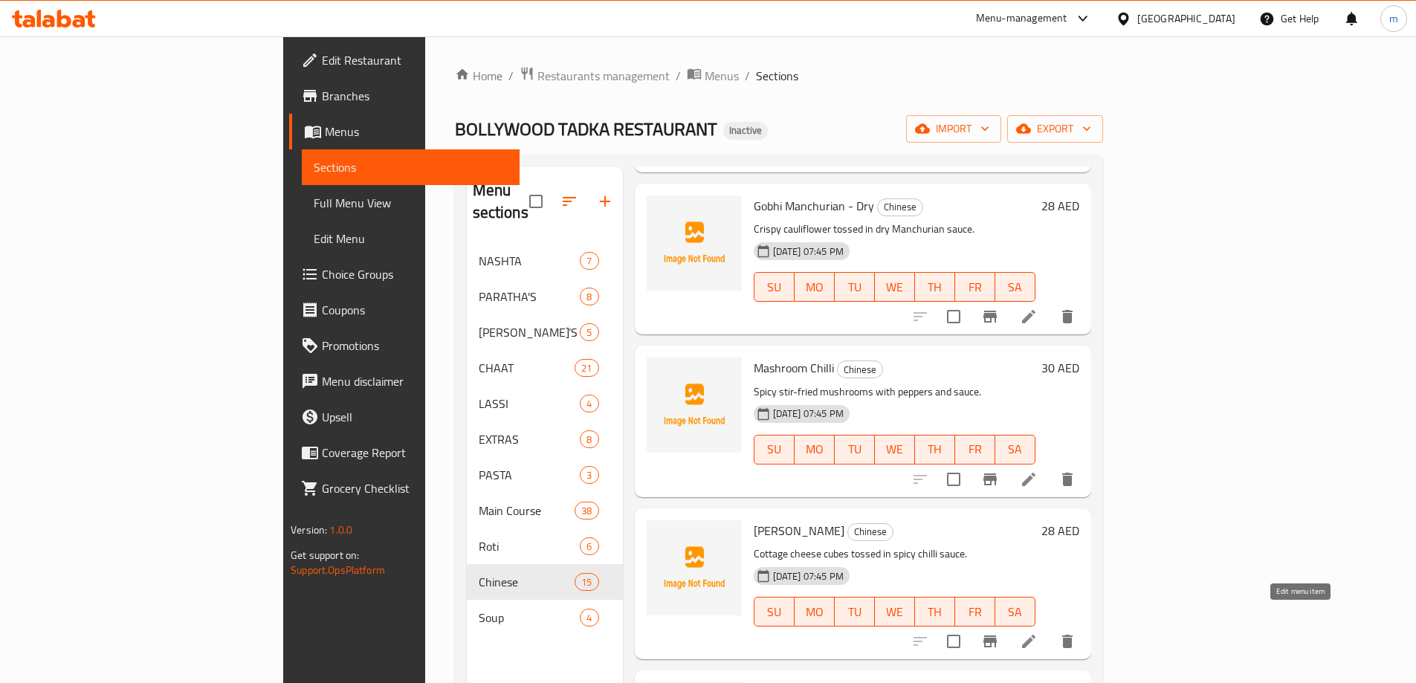
click at [1038, 632] on icon at bounding box center [1029, 641] width 18 height 18
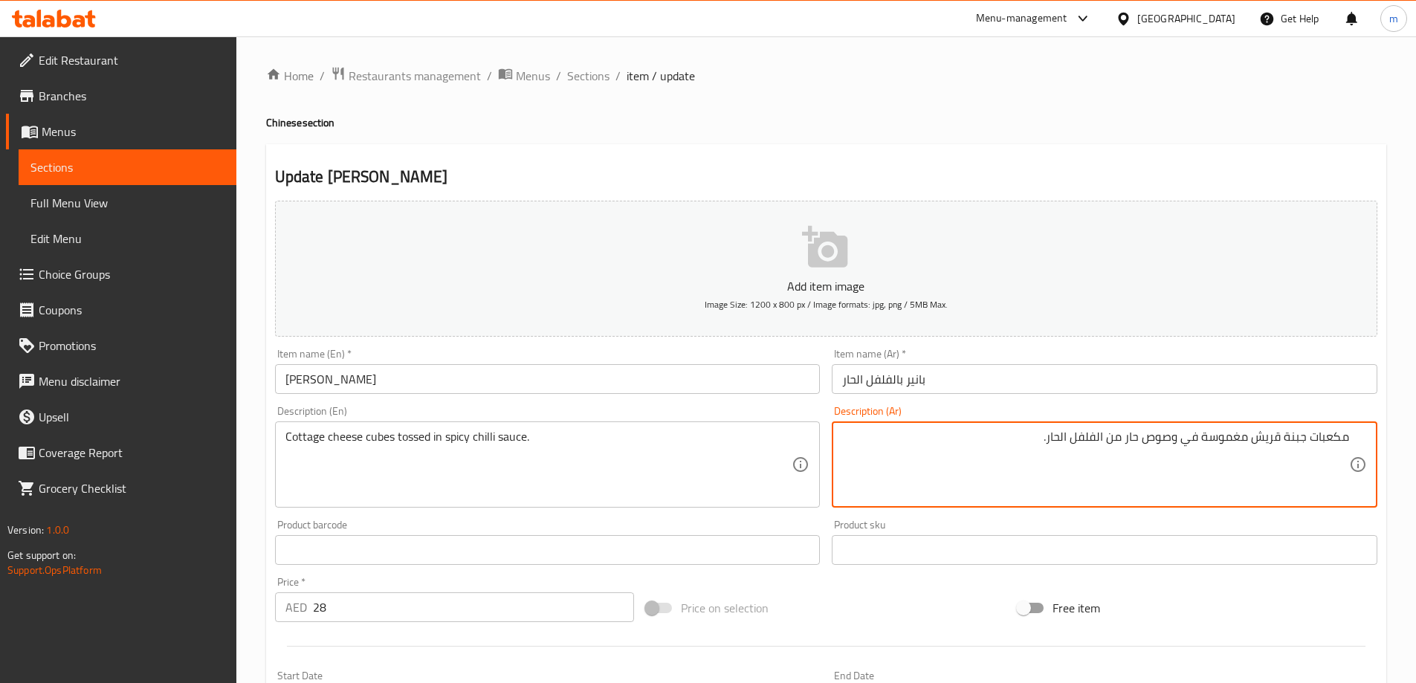
click at [1005, 378] on input "بانير بالفلفل الحار" at bounding box center [1105, 379] width 546 height 30
click at [1180, 432] on textarea "مكعبات جبنة قريش مغموسة في وصوص حار من الفلفل الحار." at bounding box center [1095, 465] width 507 height 71
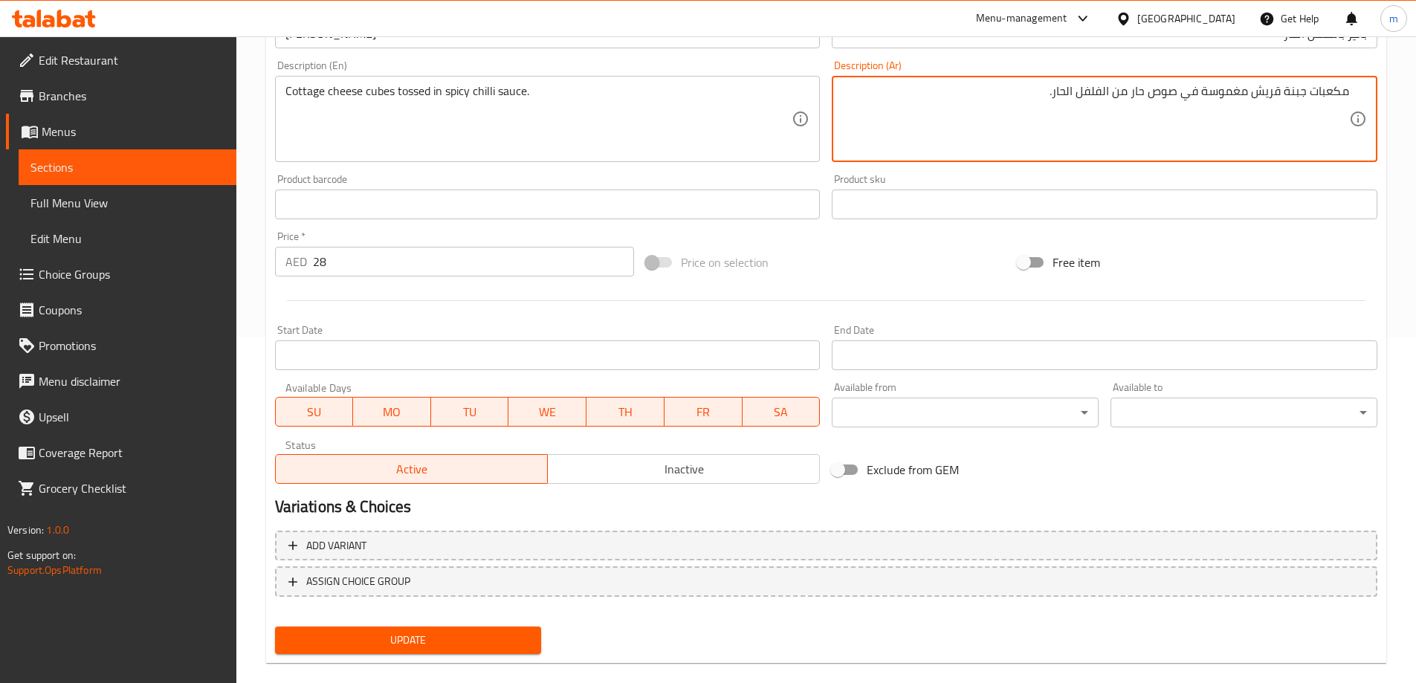
scroll to position [367, 0]
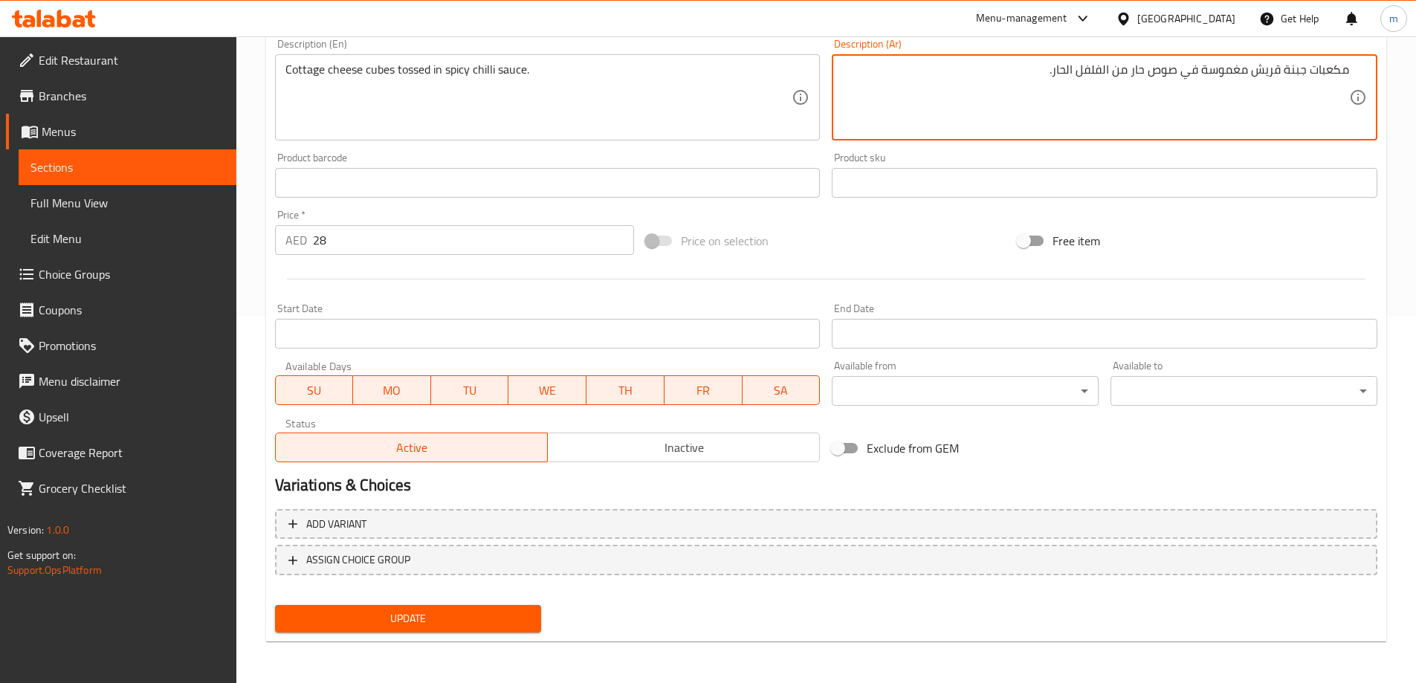
type textarea "مكعبات جبنة قريش مغموسة في صوص حار من الفلفل الحار."
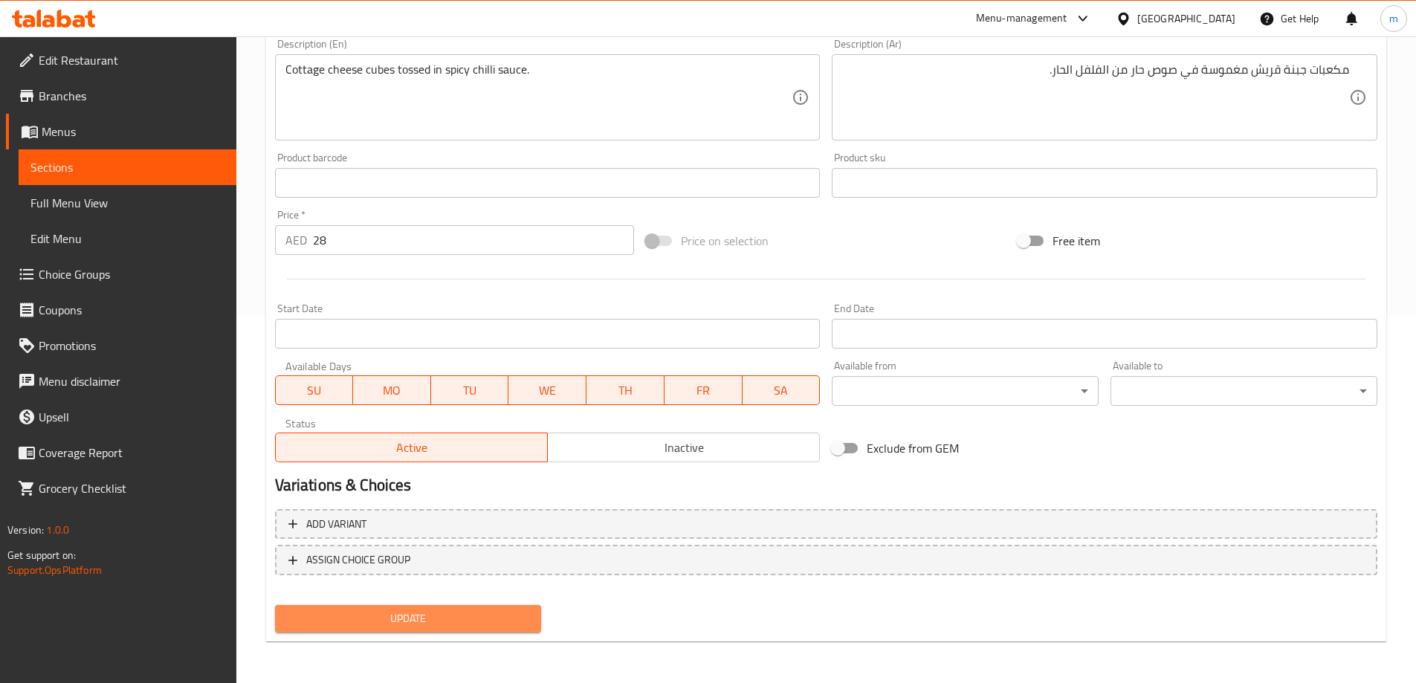
click at [486, 612] on span "Update" at bounding box center [408, 618] width 243 height 19
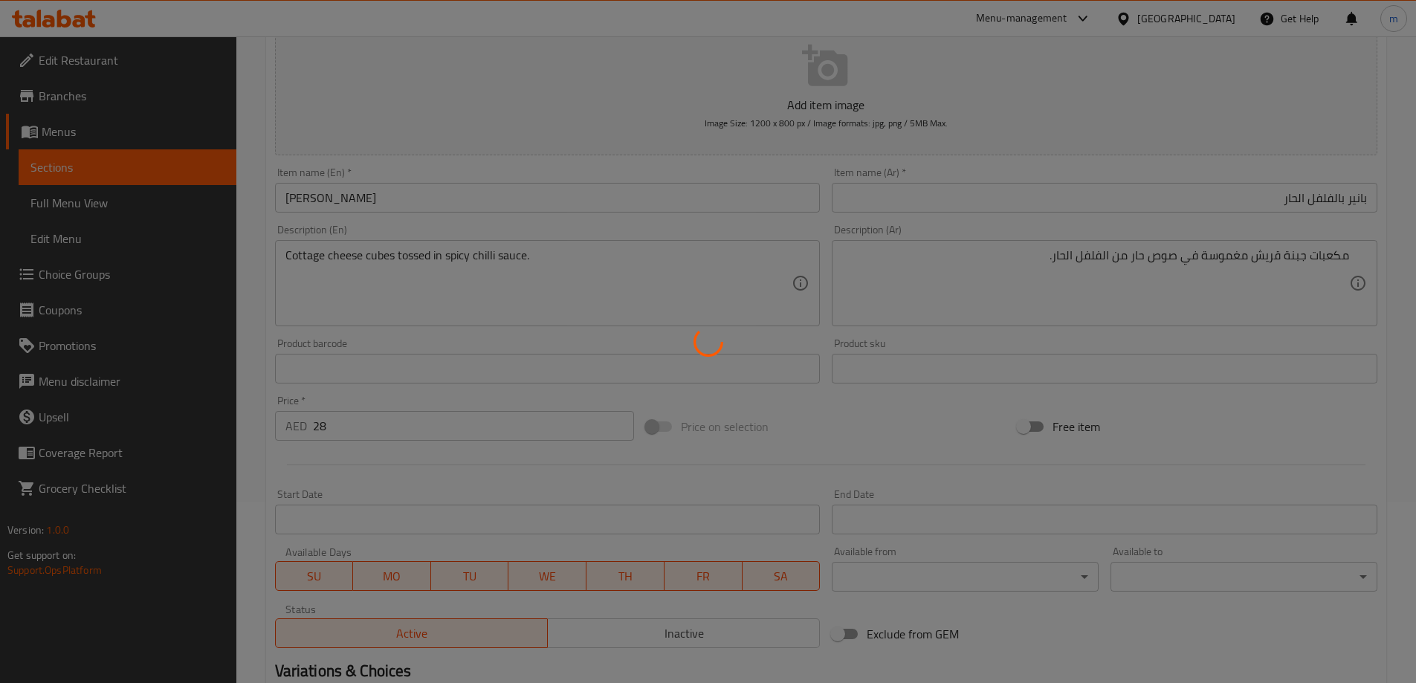
scroll to position [0, 0]
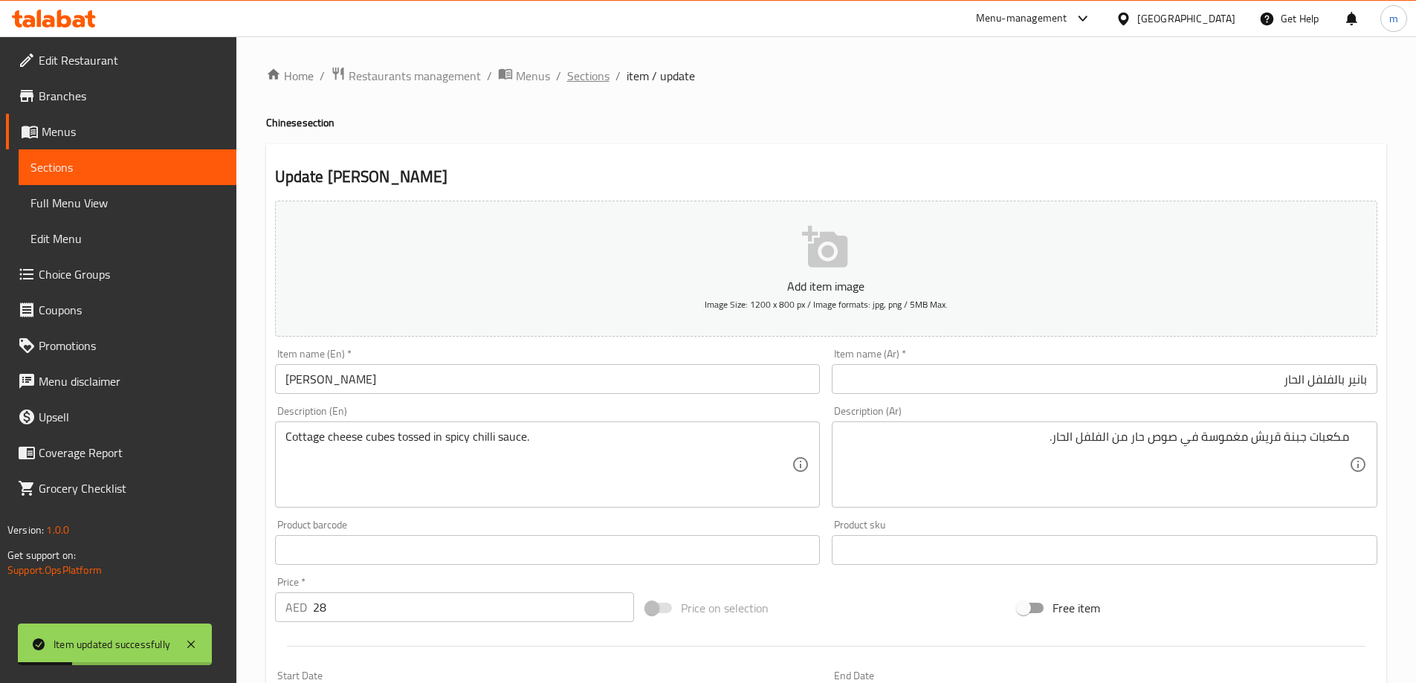
click at [584, 68] on span "Sections" at bounding box center [588, 76] width 42 height 18
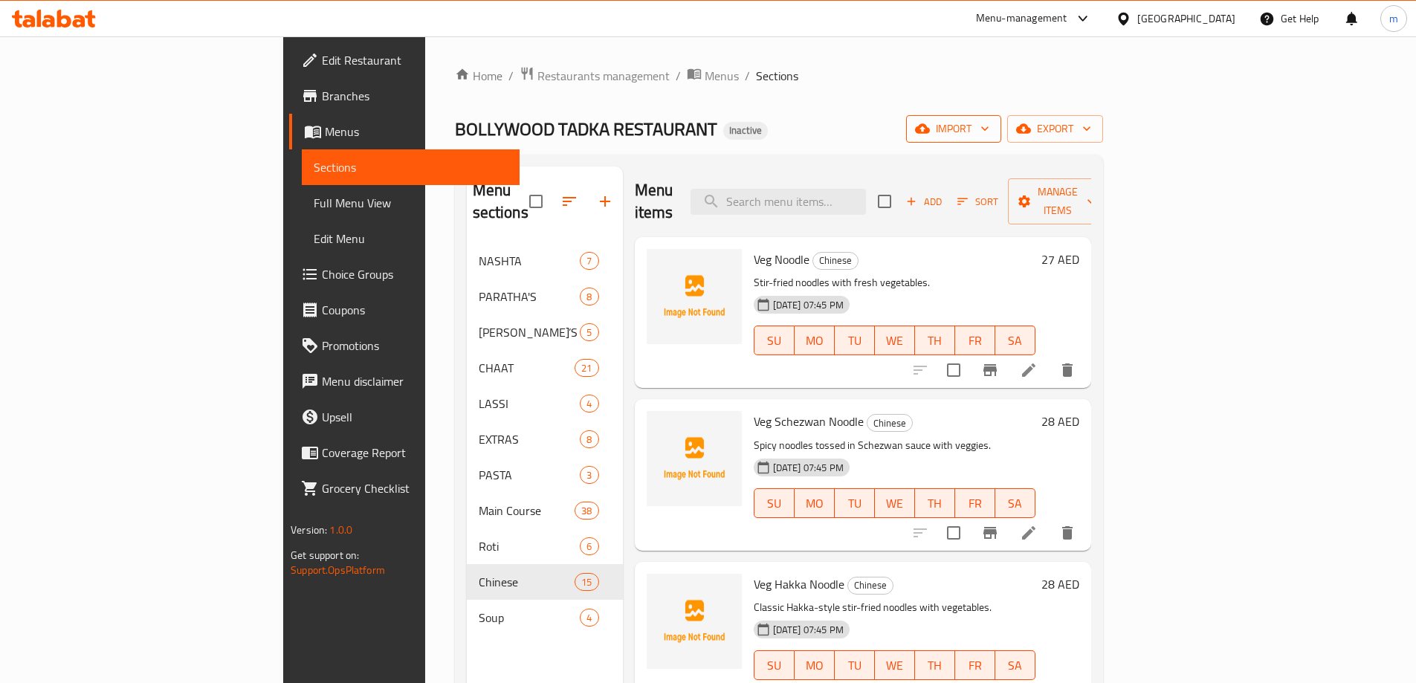
click at [989, 132] on span "import" at bounding box center [953, 129] width 71 height 19
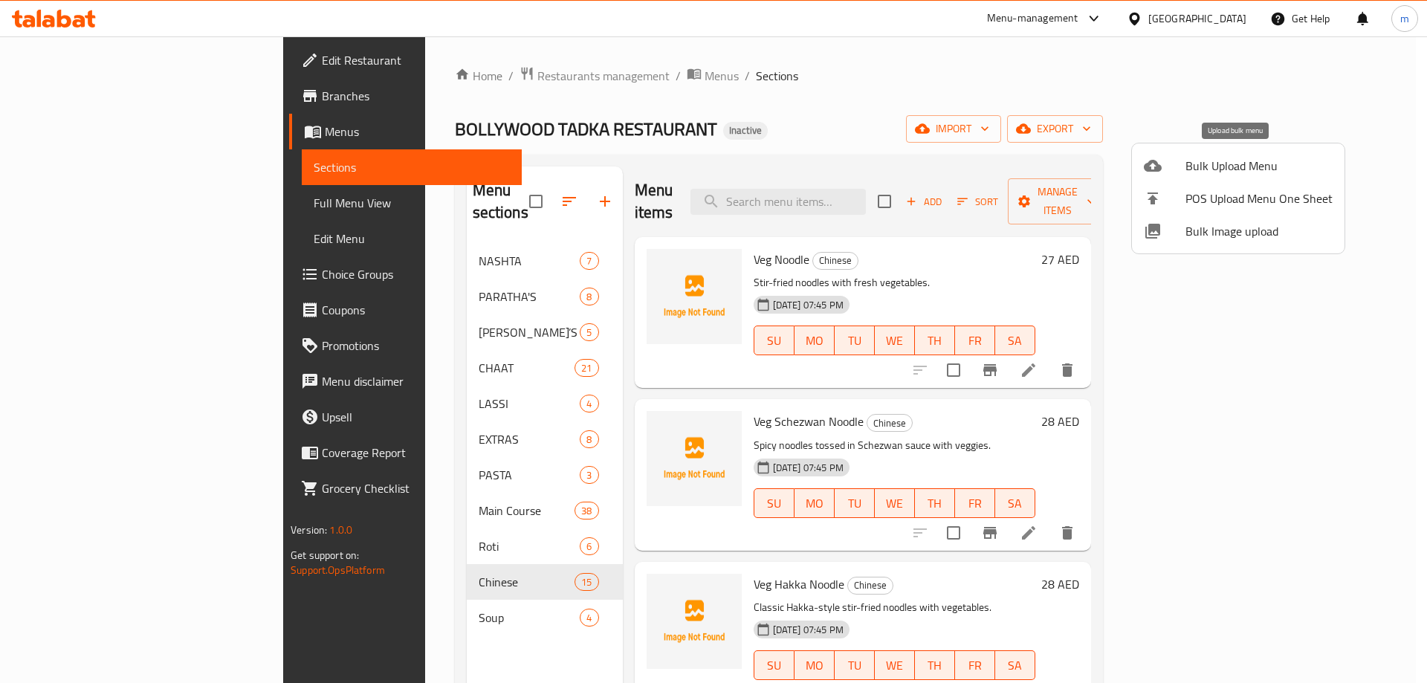
click at [1240, 170] on span "Bulk Upload Menu" at bounding box center [1258, 166] width 147 height 18
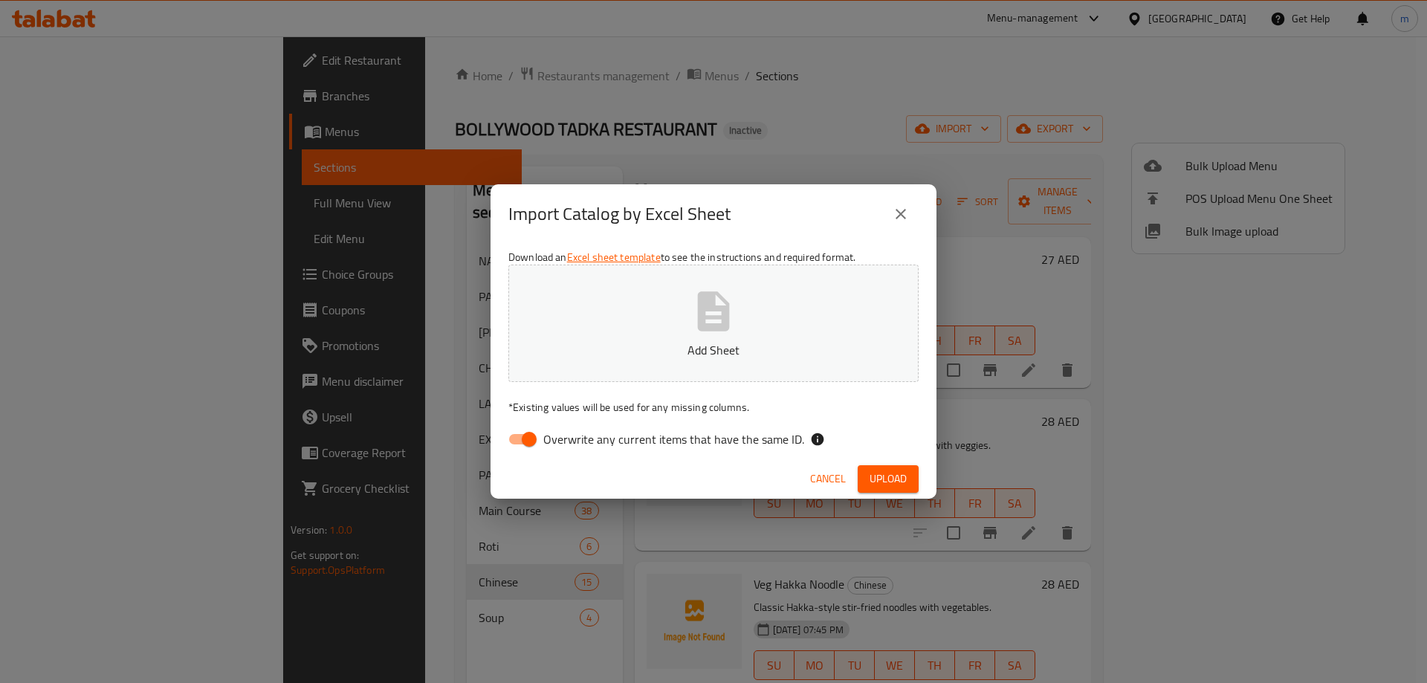
click at [728, 436] on span "Overwrite any current items that have the same ID." at bounding box center [673, 439] width 261 height 18
click at [572, 436] on input "Overwrite any current items that have the same ID." at bounding box center [529, 439] width 85 height 28
checkbox input "false"
click at [916, 473] on button "Upload" at bounding box center [888, 478] width 61 height 27
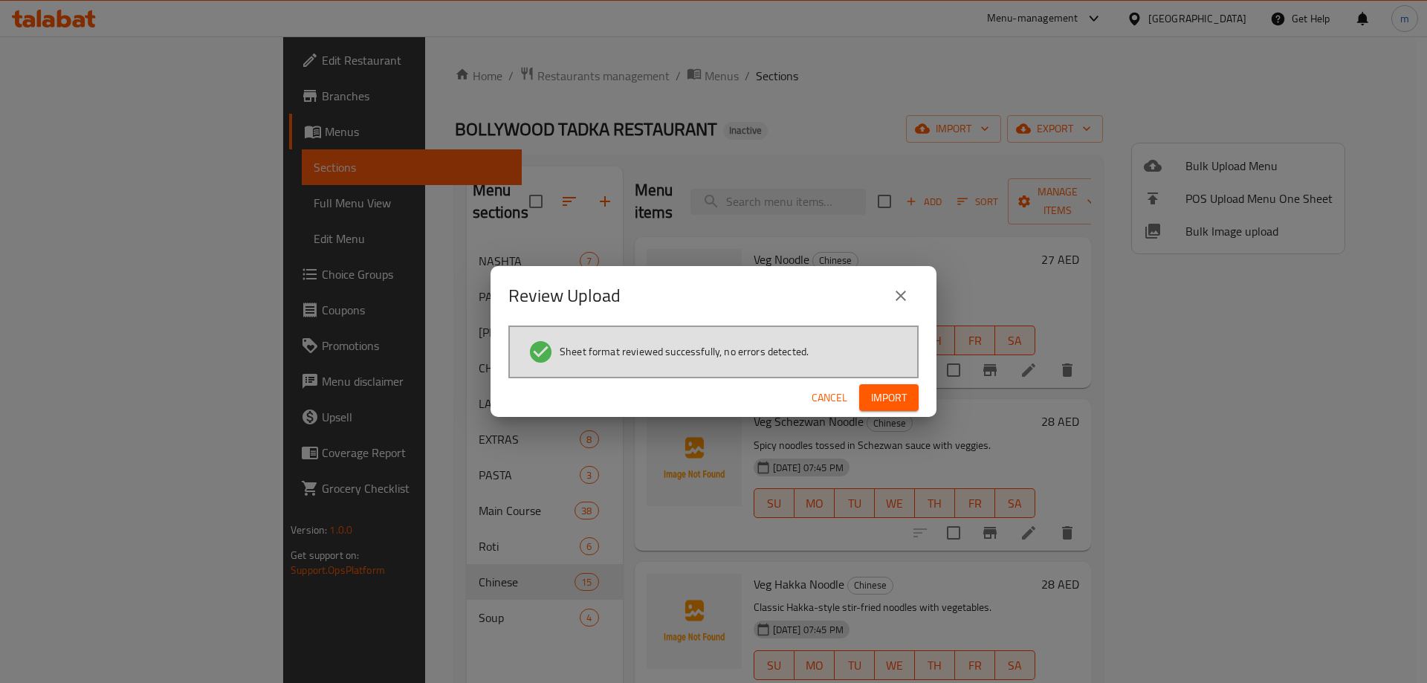
click at [894, 401] on span "Import" at bounding box center [889, 398] width 36 height 19
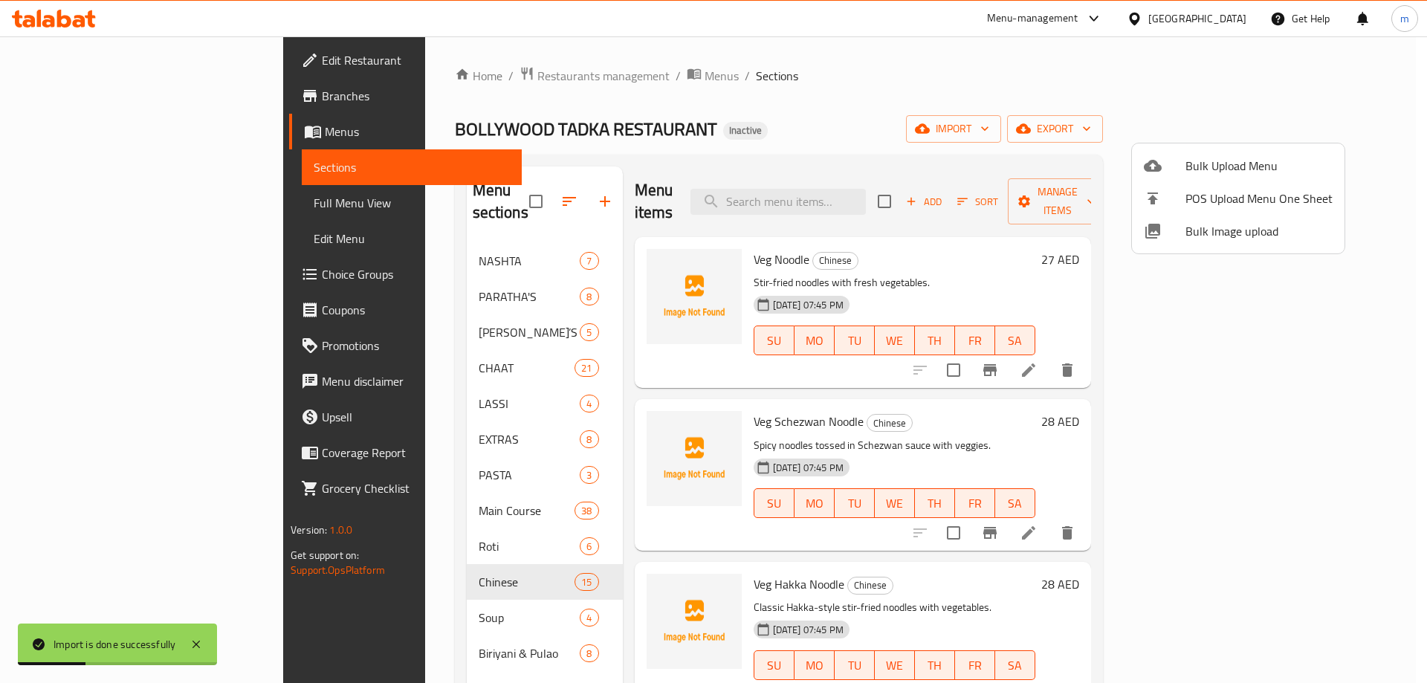
click at [338, 623] on div at bounding box center [713, 341] width 1427 height 683
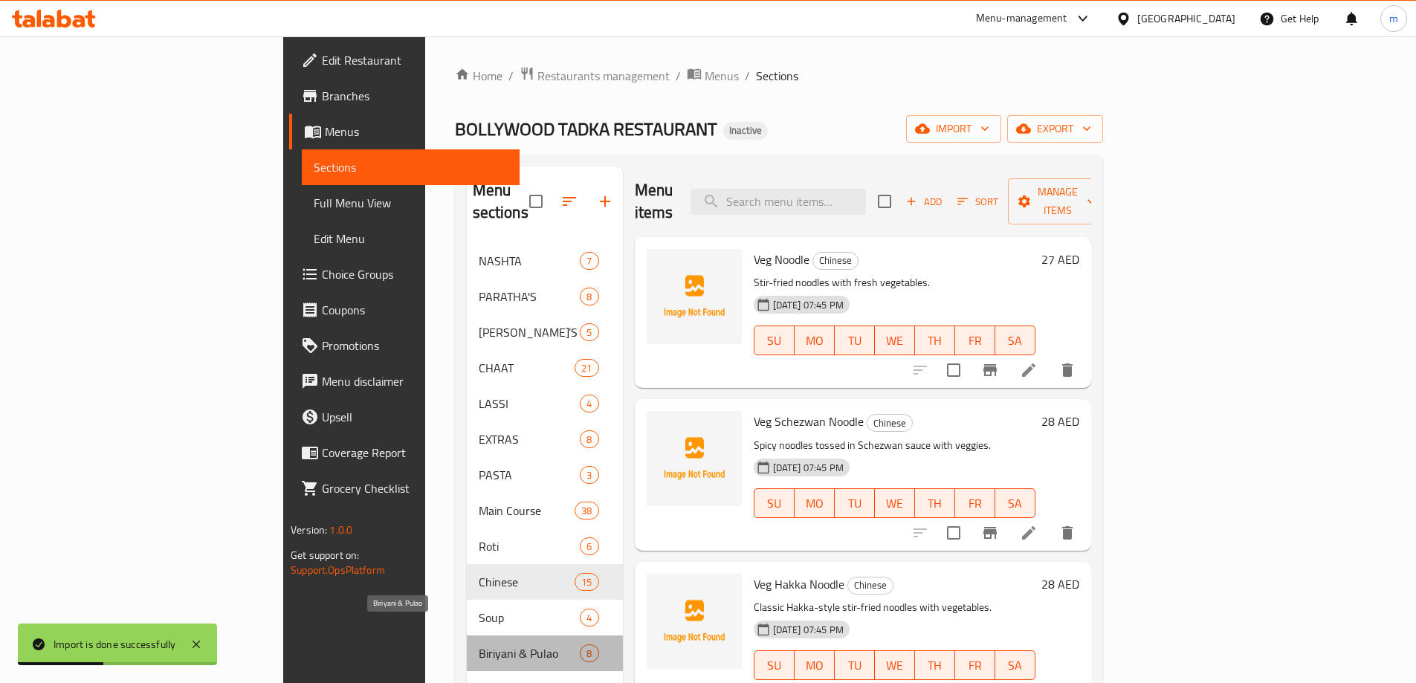
click at [479, 644] on span "Biriyani & Pulao" at bounding box center [530, 653] width 102 height 18
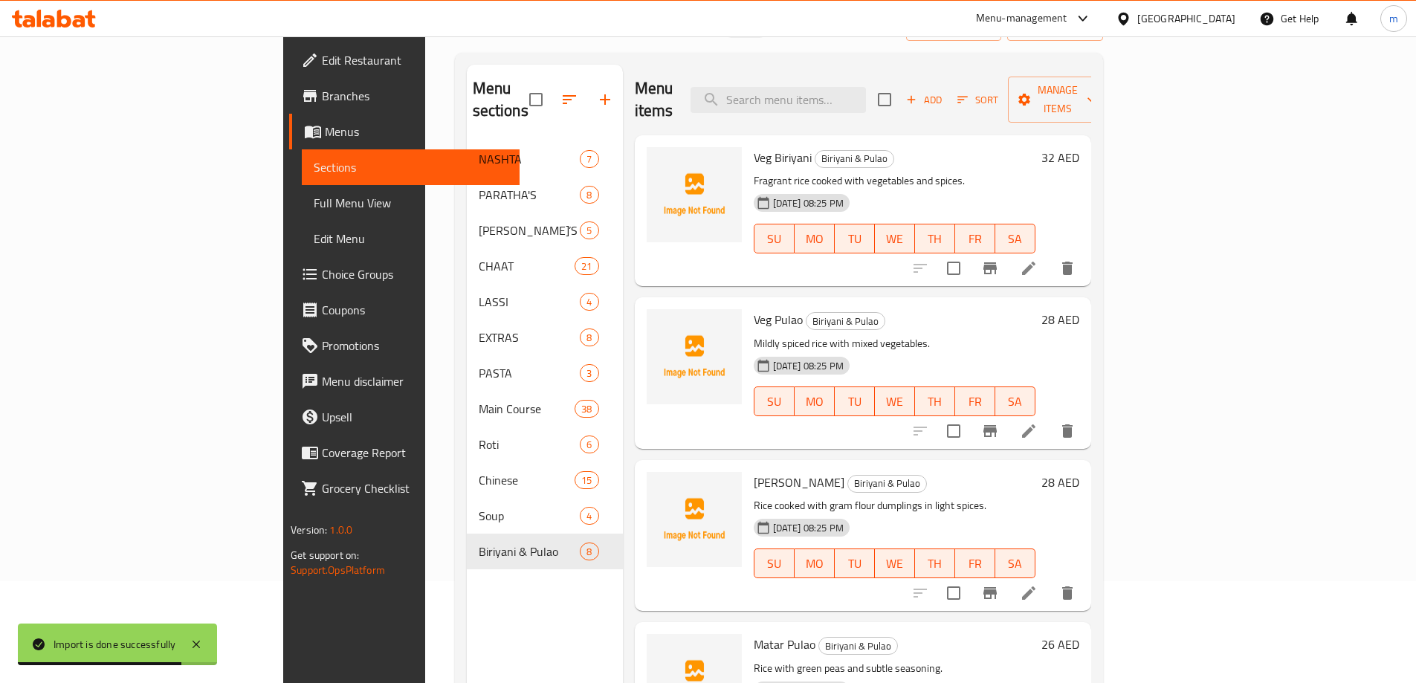
scroll to position [149, 0]
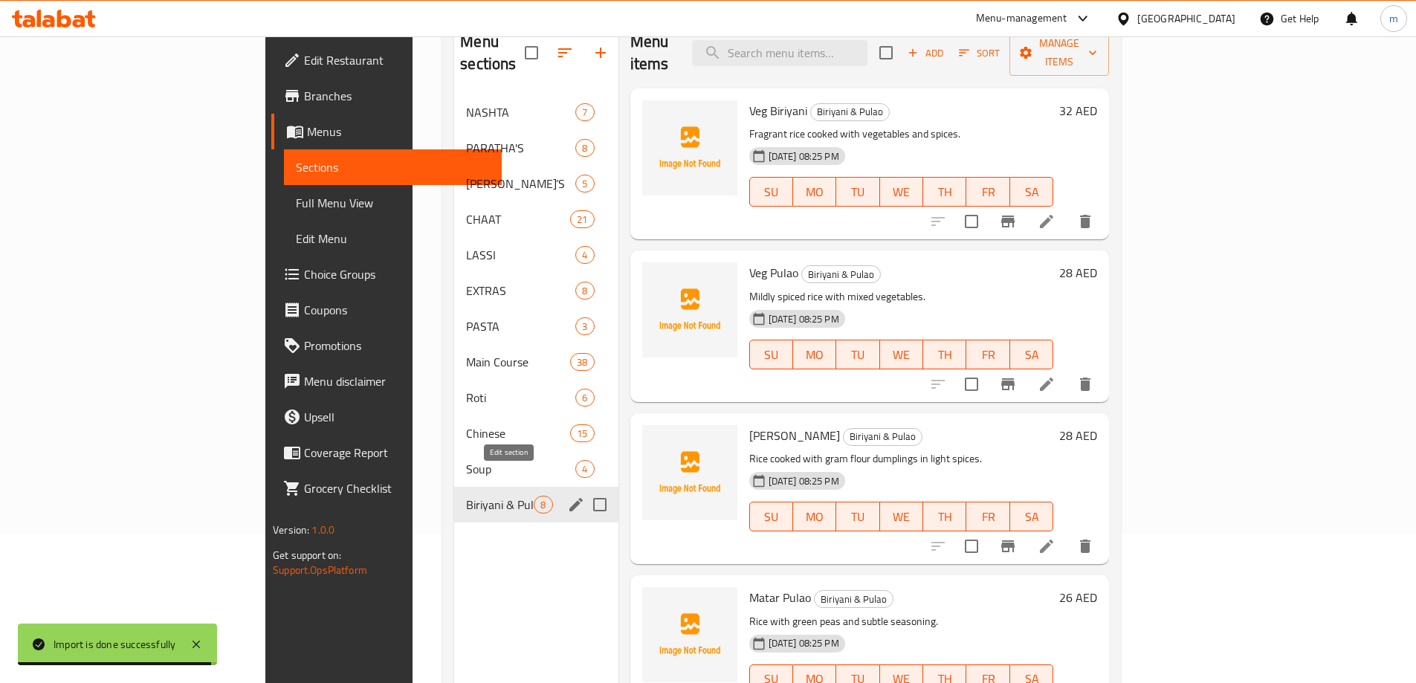
click at [567, 496] on icon "edit" at bounding box center [576, 505] width 18 height 18
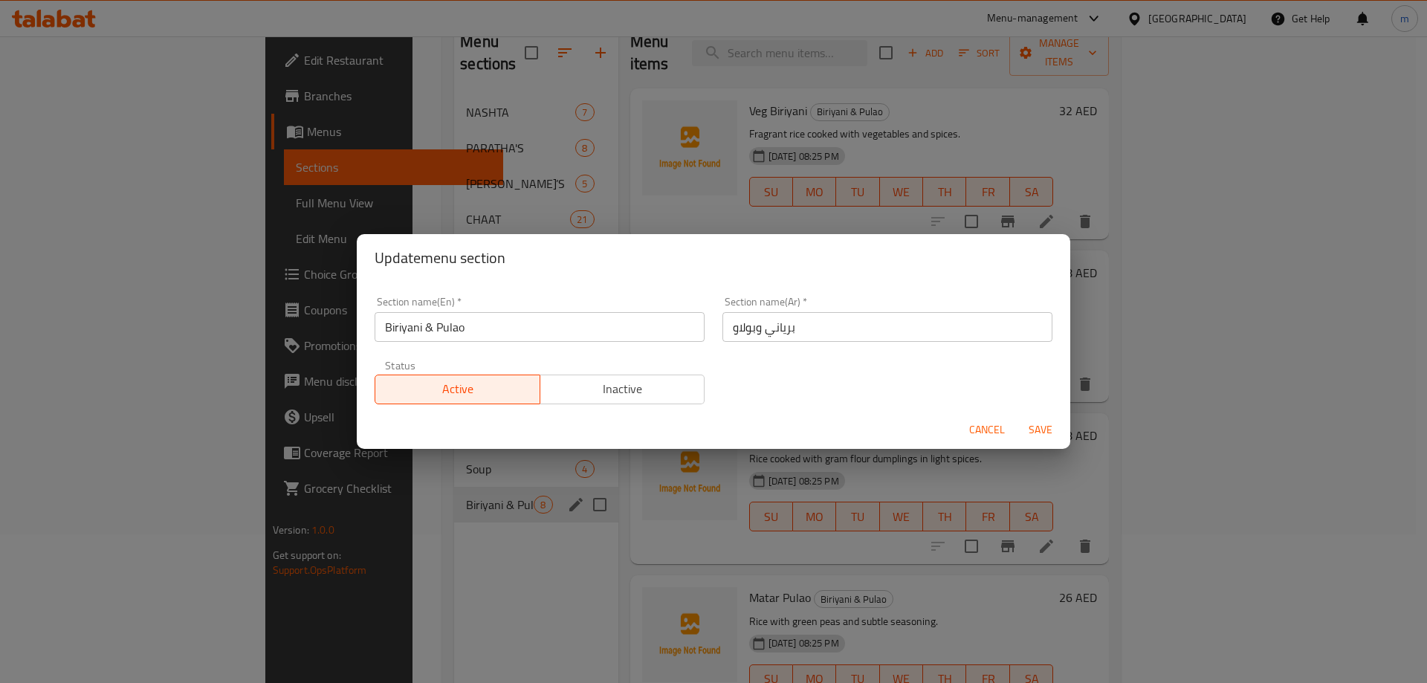
click at [974, 424] on span "Cancel" at bounding box center [987, 430] width 36 height 19
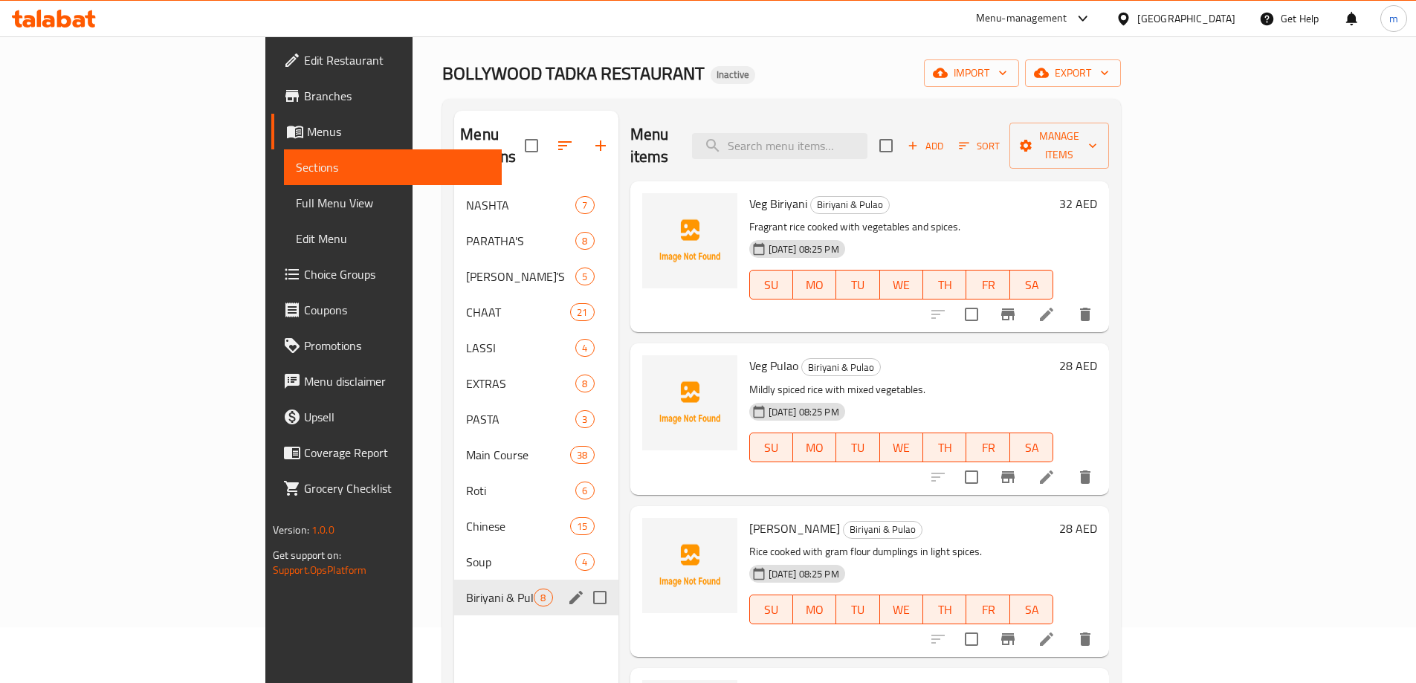
scroll to position [0, 0]
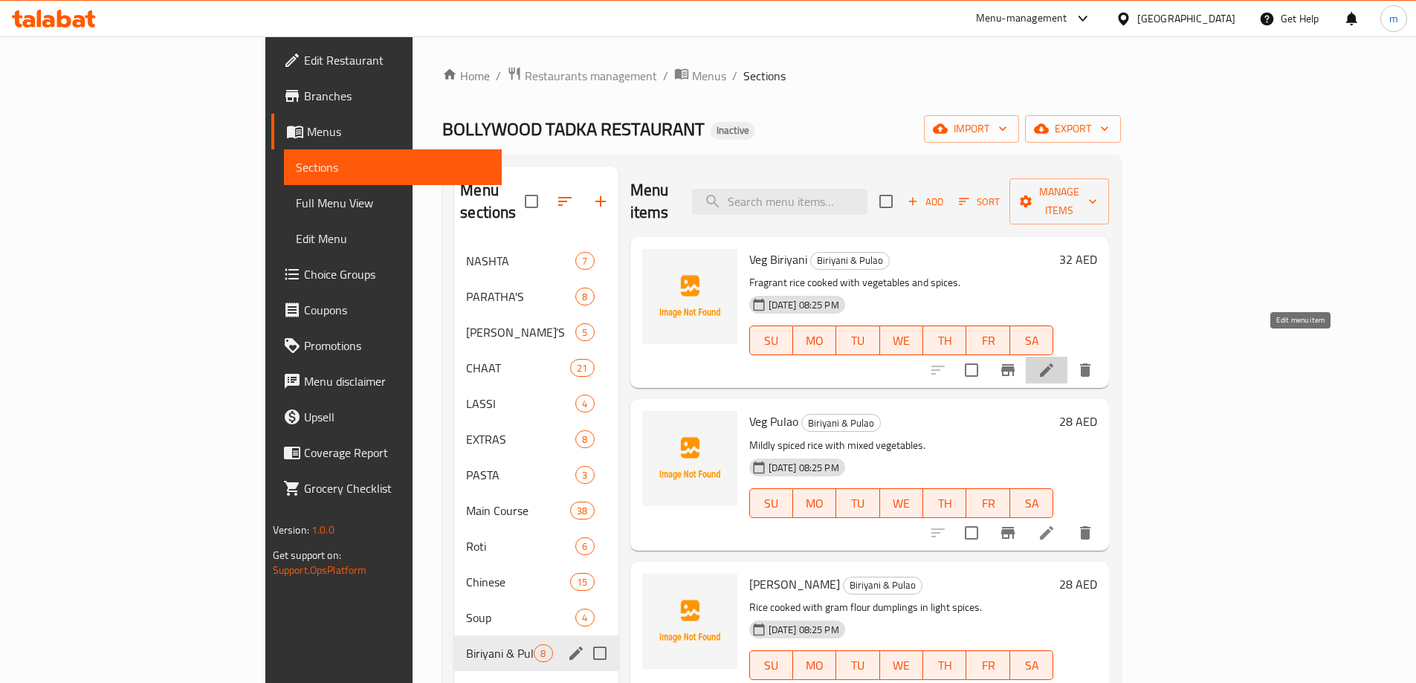
click at [1055, 361] on icon at bounding box center [1047, 370] width 18 height 18
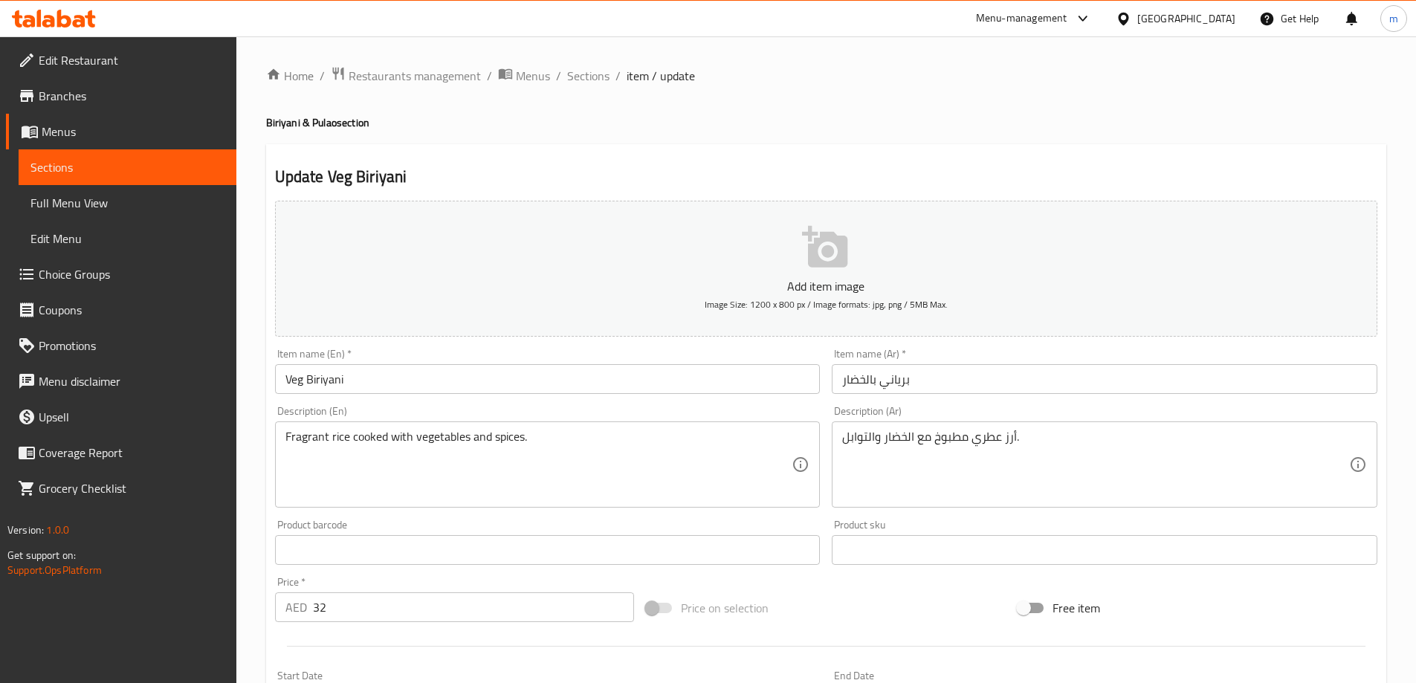
click at [1174, 392] on input "برياني بالخضار" at bounding box center [1105, 379] width 546 height 30
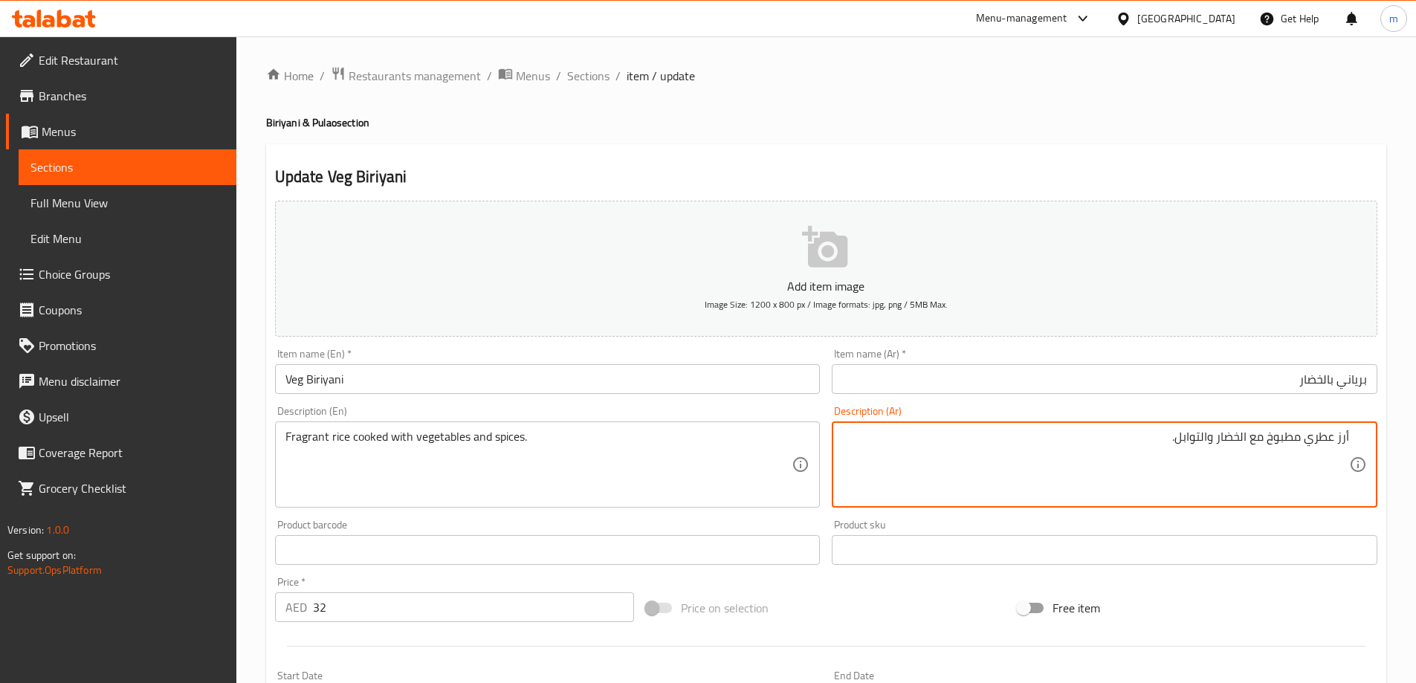
click at [1188, 356] on div "Item name (Ar)   * برياني بالخضار Item name (Ar) *" at bounding box center [1105, 371] width 546 height 45
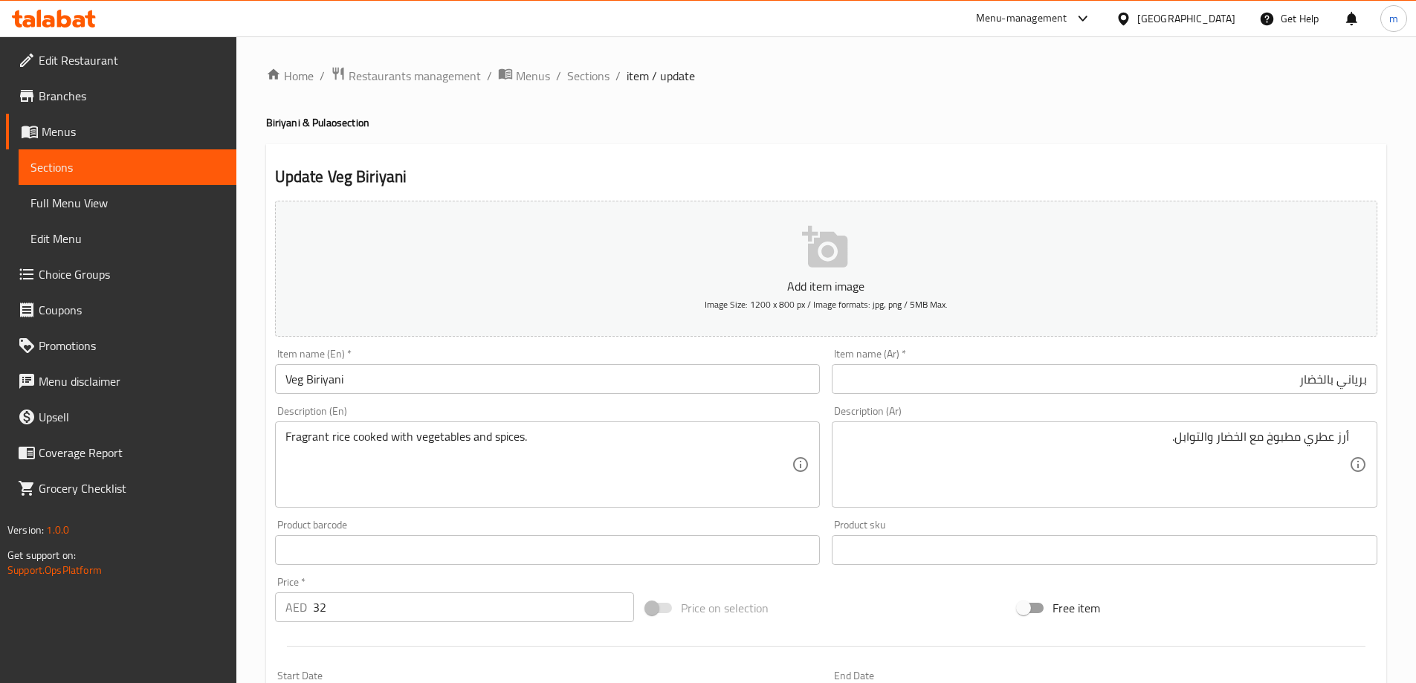
click at [1191, 376] on input "برياني بالخضار" at bounding box center [1105, 379] width 546 height 30
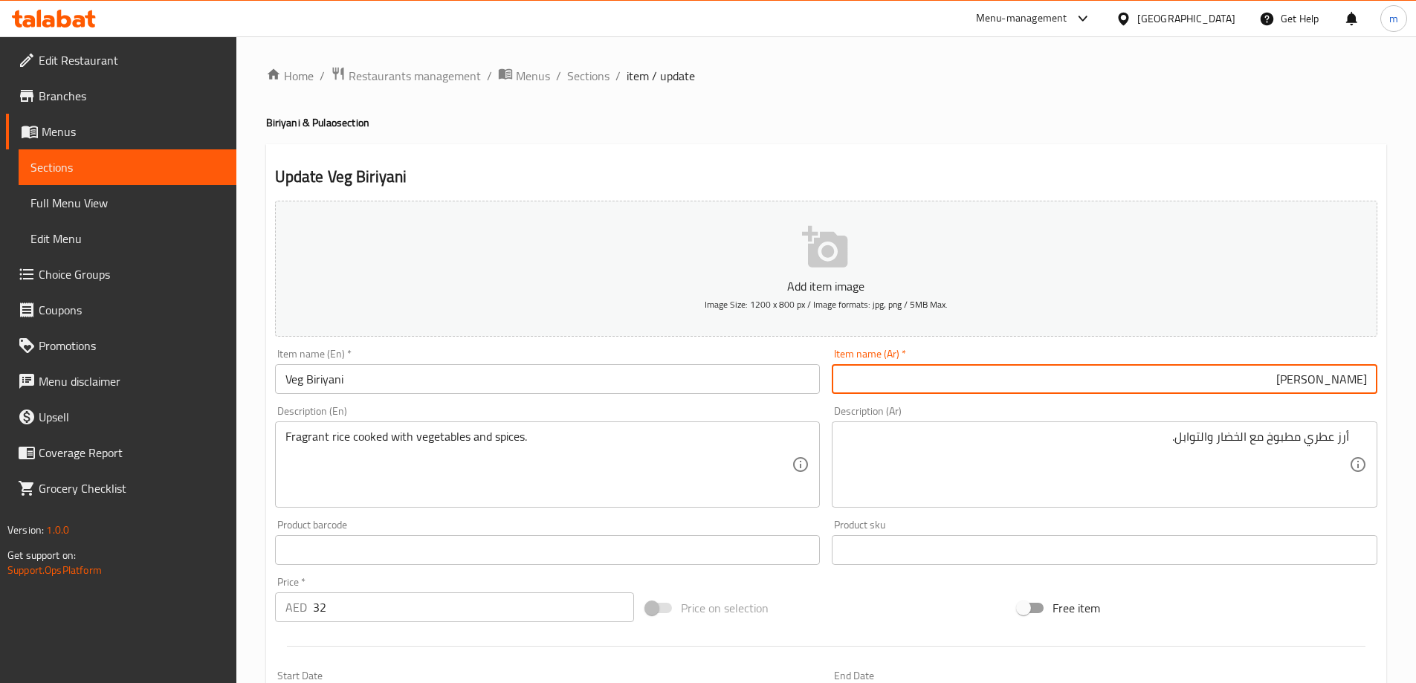
type input "[PERSON_NAME]"
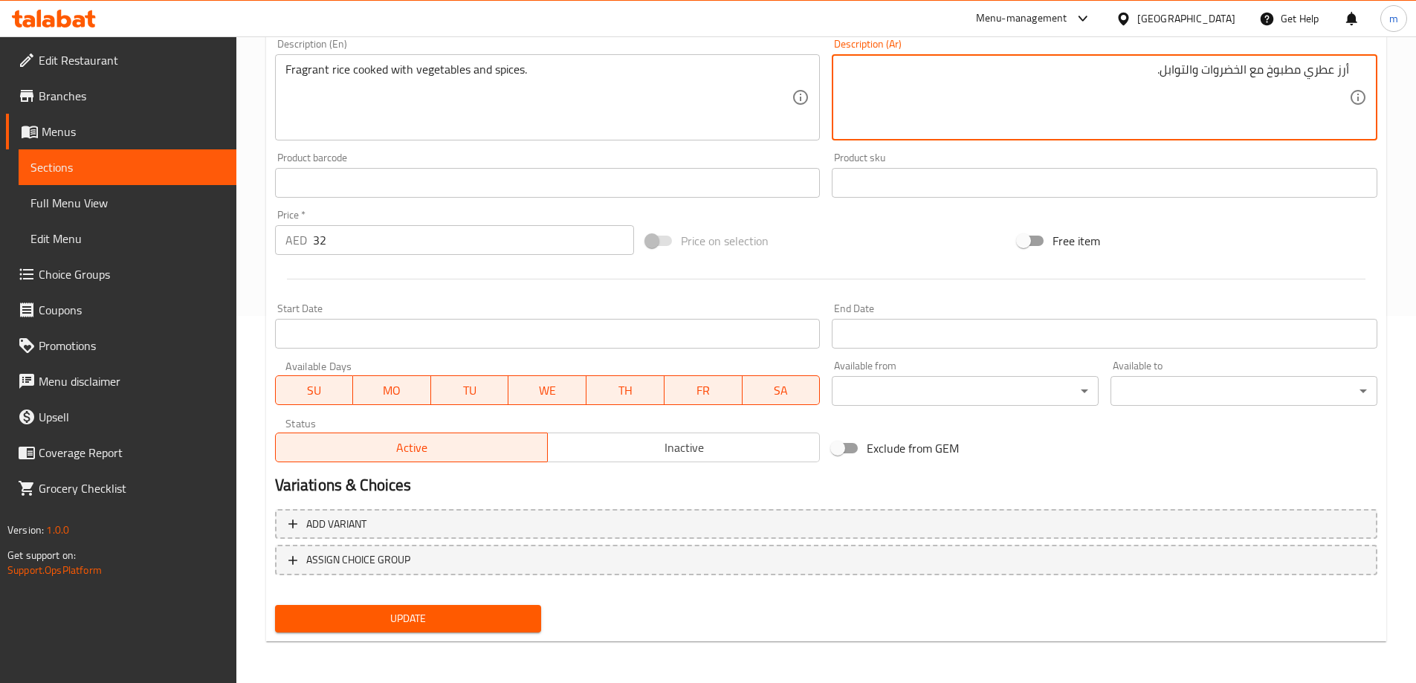
type textarea "أرز عطري مطبوخ مع الخضروات والتوابل."
click at [464, 614] on span "Update" at bounding box center [408, 618] width 243 height 19
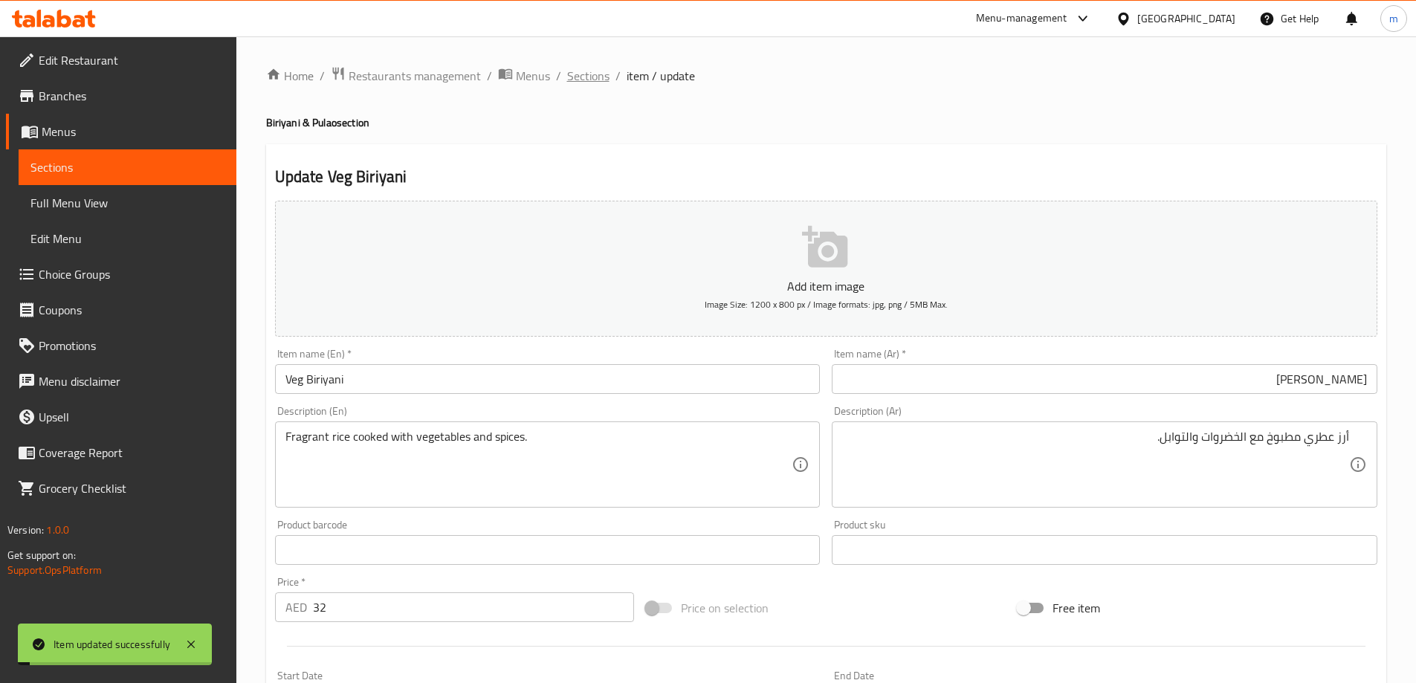
click at [571, 80] on span "Sections" at bounding box center [588, 76] width 42 height 18
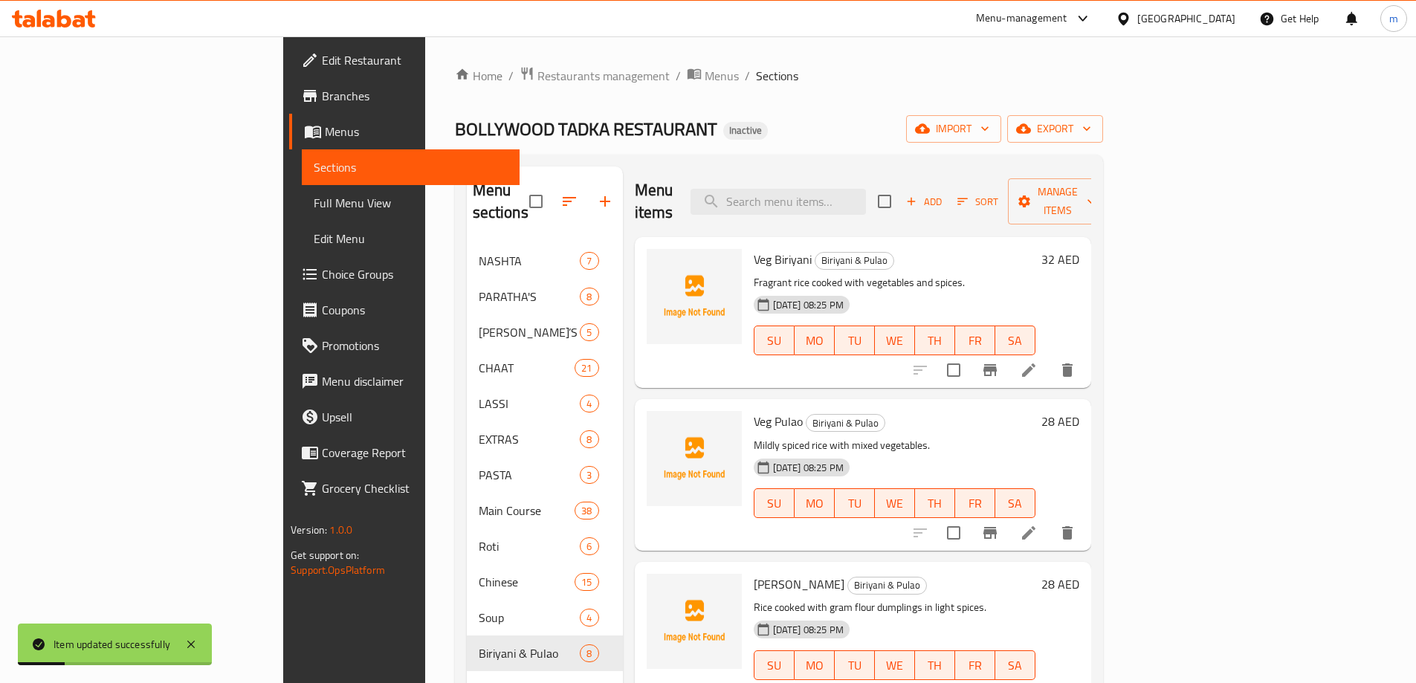
click at [1038, 524] on icon at bounding box center [1029, 533] width 18 height 18
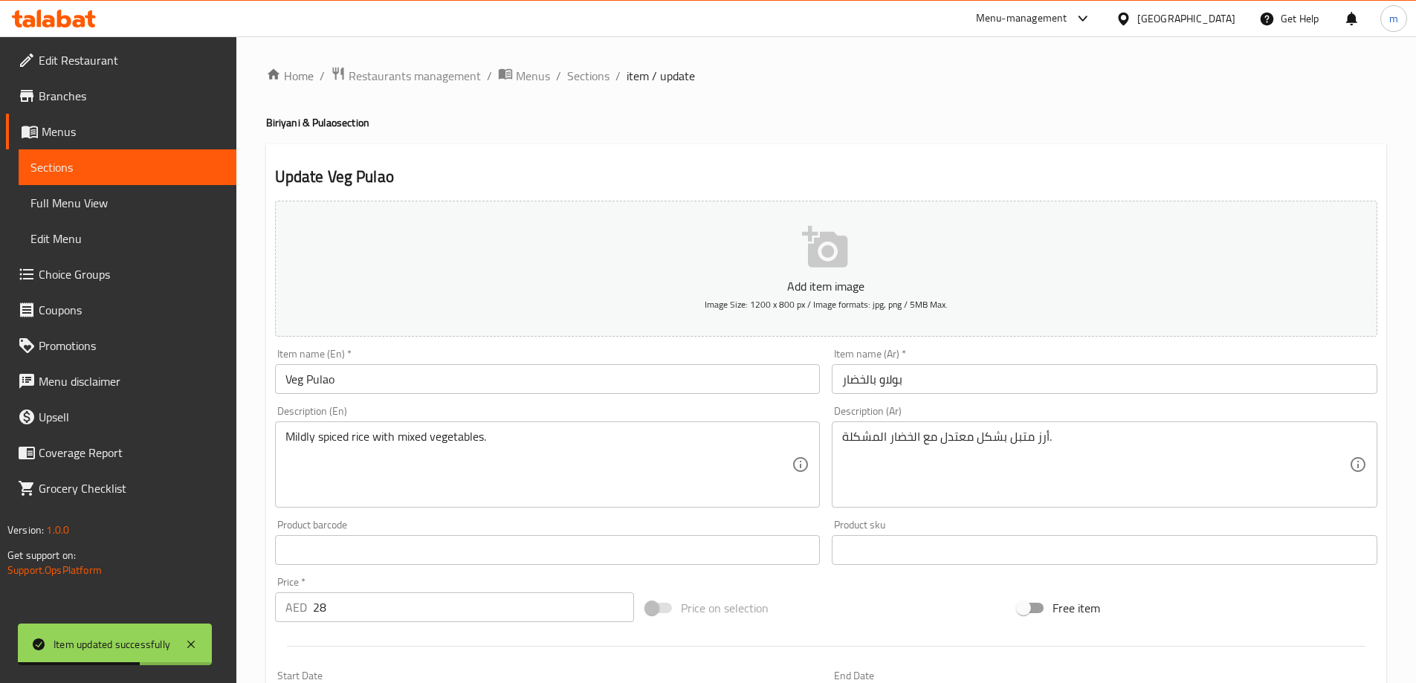
click at [1039, 376] on input "بولاو بالخضار" at bounding box center [1105, 379] width 546 height 30
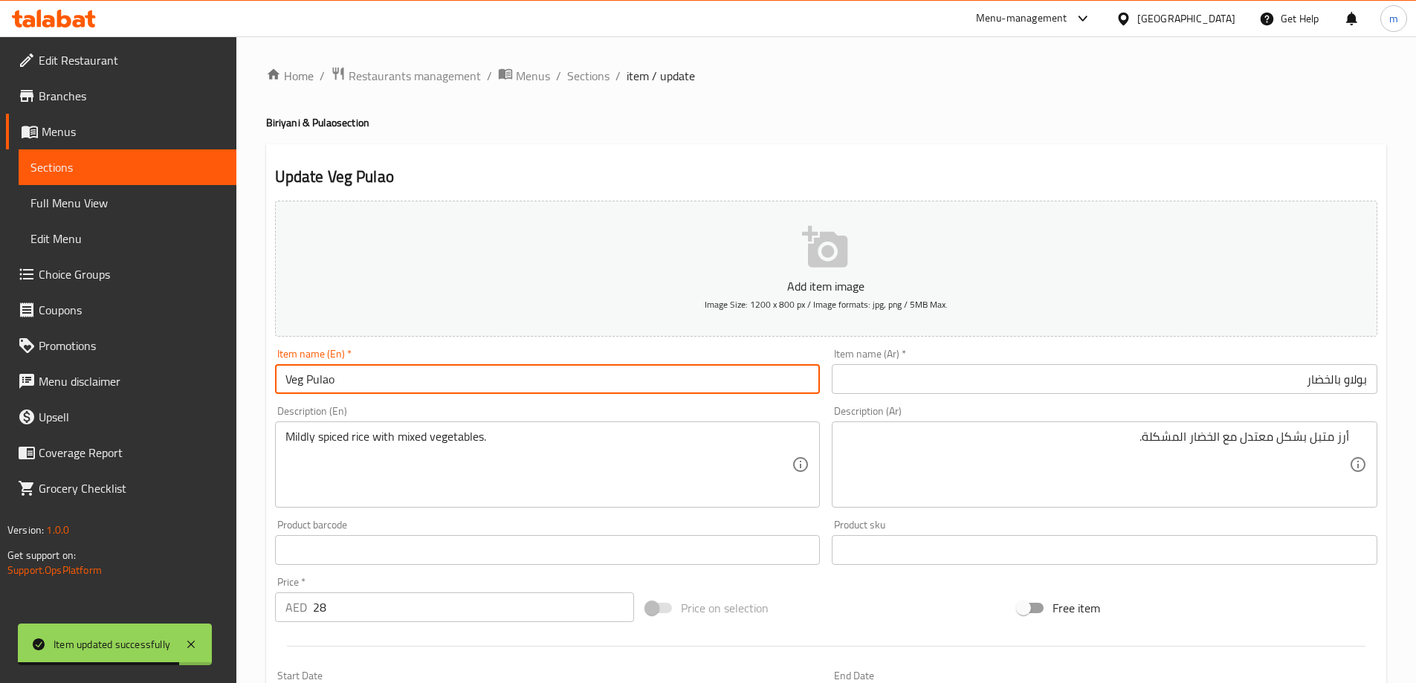
click at [364, 385] on input "Veg Pulao" at bounding box center [548, 379] width 546 height 30
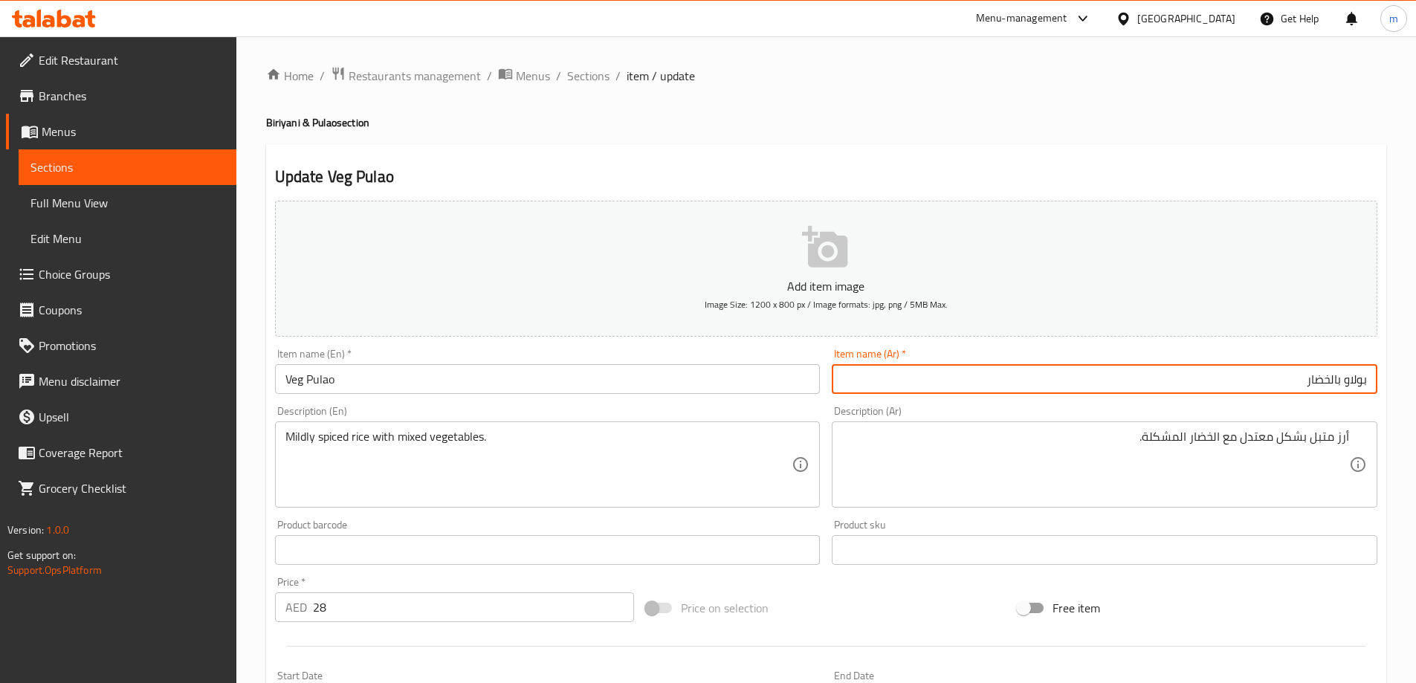
drag, startPoint x: 1347, startPoint y: 380, endPoint x: 1367, endPoint y: 381, distance: 20.1
click at [1367, 381] on input "بولاو بالخضار" at bounding box center [1105, 379] width 546 height 30
paste input "text"
type input "[PERSON_NAME]"
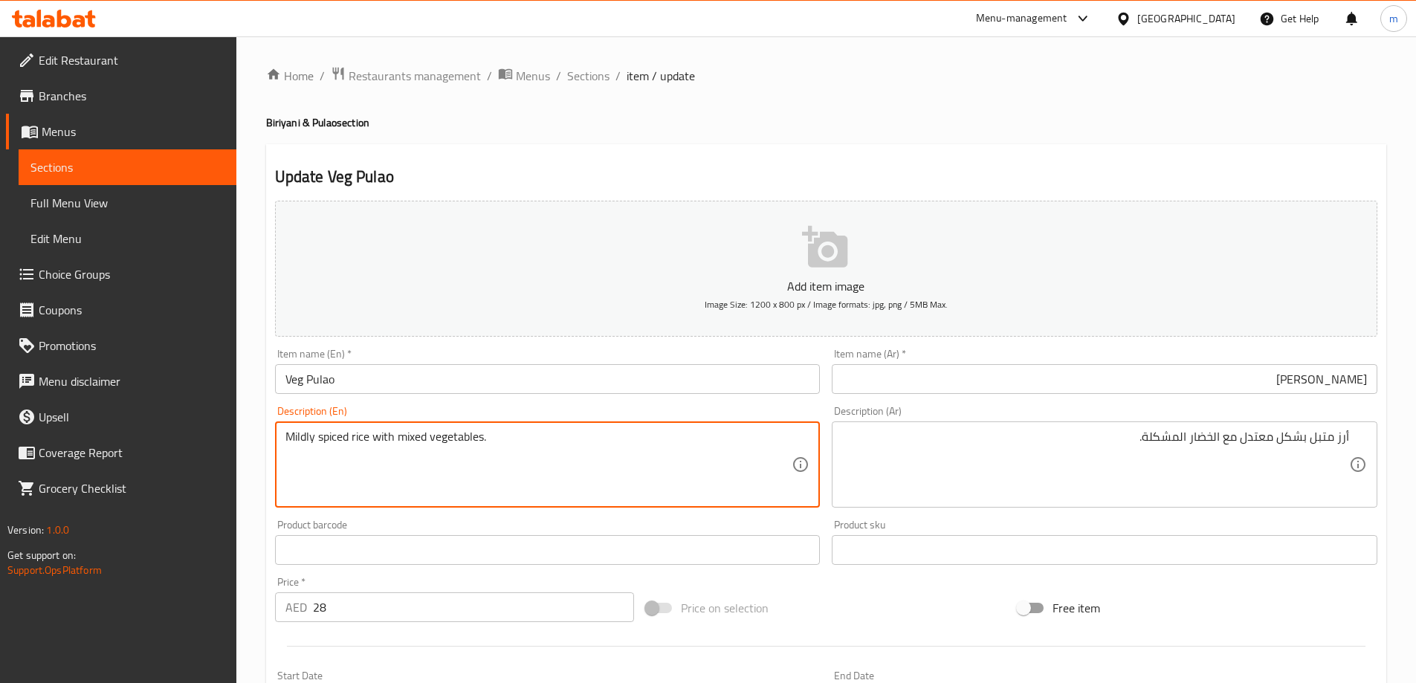
drag, startPoint x: 369, startPoint y: 442, endPoint x: 280, endPoint y: 443, distance: 88.4
drag, startPoint x: 409, startPoint y: 440, endPoint x: 569, endPoint y: 424, distance: 161.3
click at [528, 435] on textarea "Mildly spiced rice with mixed vegetables." at bounding box center [538, 465] width 507 height 71
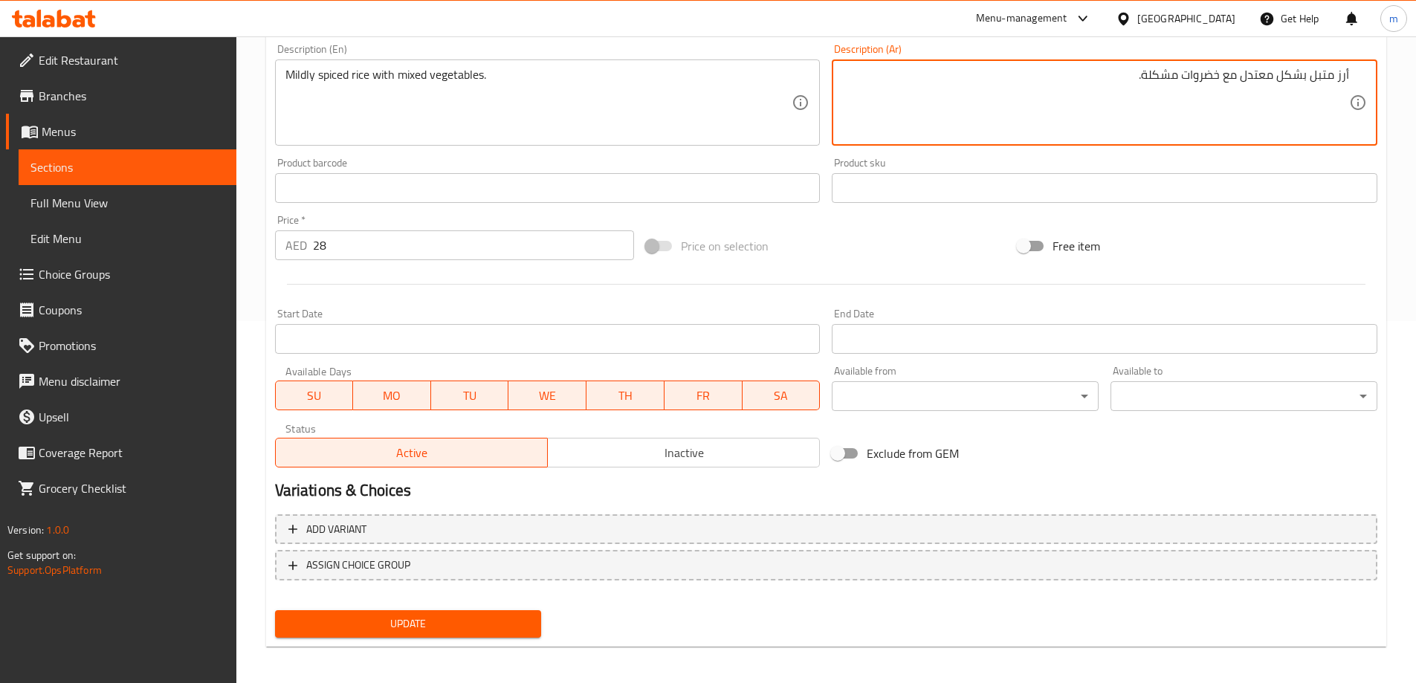
scroll to position [367, 0]
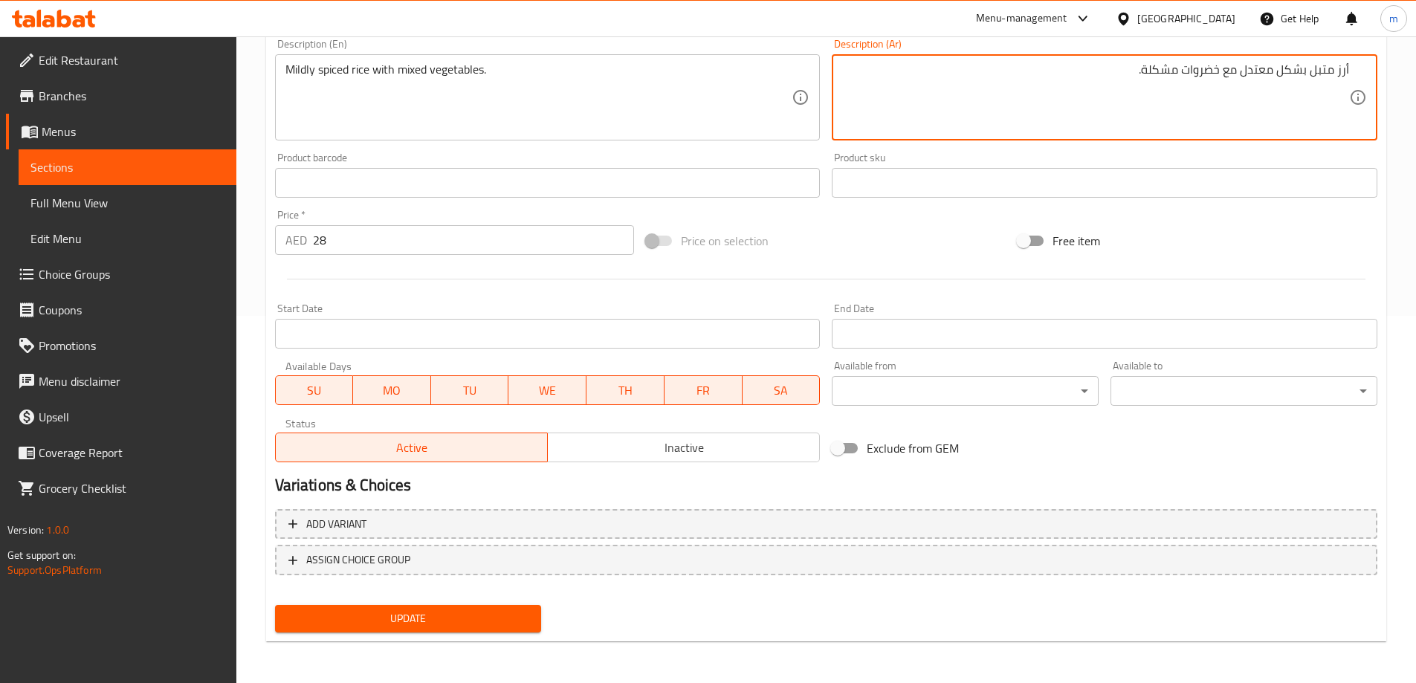
type textarea "أرز متبل بشكل معتدل مع خضروات مشكلة."
click at [357, 603] on div "Update" at bounding box center [408, 618] width 279 height 39
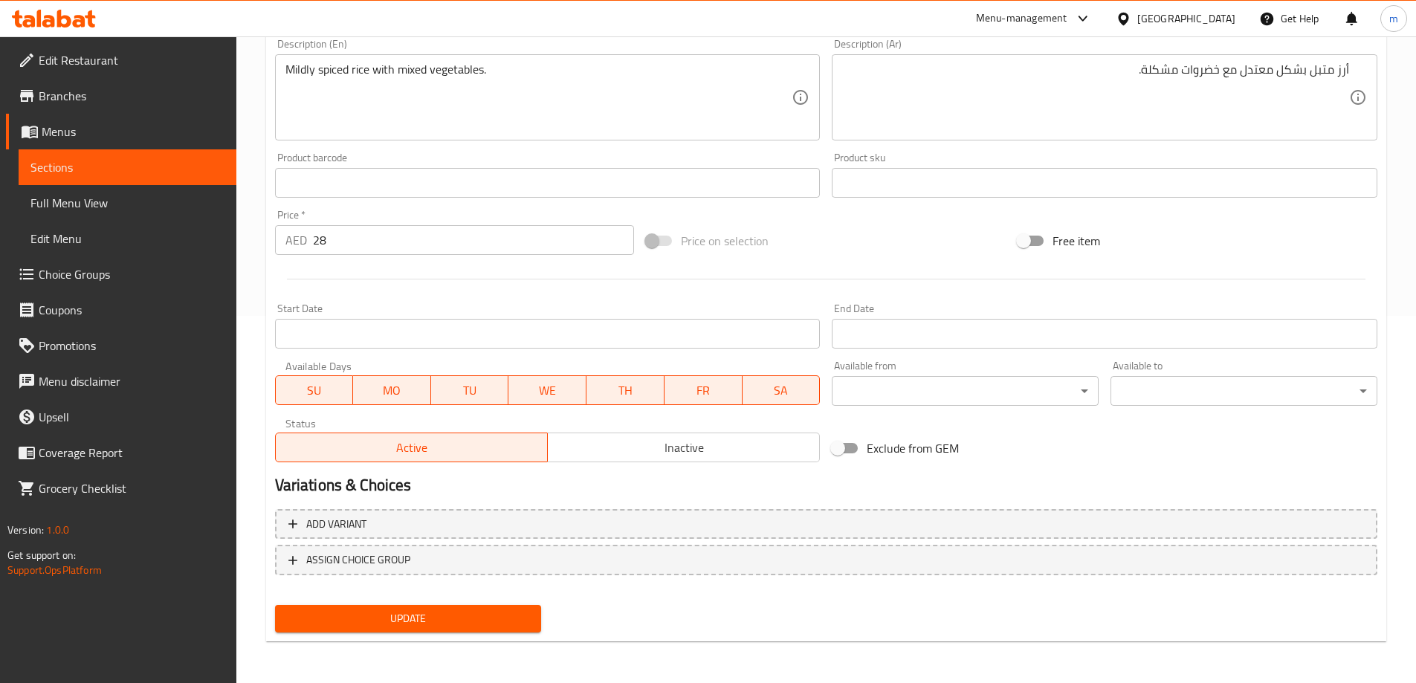
drag, startPoint x: 361, startPoint y: 609, endPoint x: 366, endPoint y: 577, distance: 33.1
click at [362, 610] on span "Update" at bounding box center [408, 618] width 243 height 19
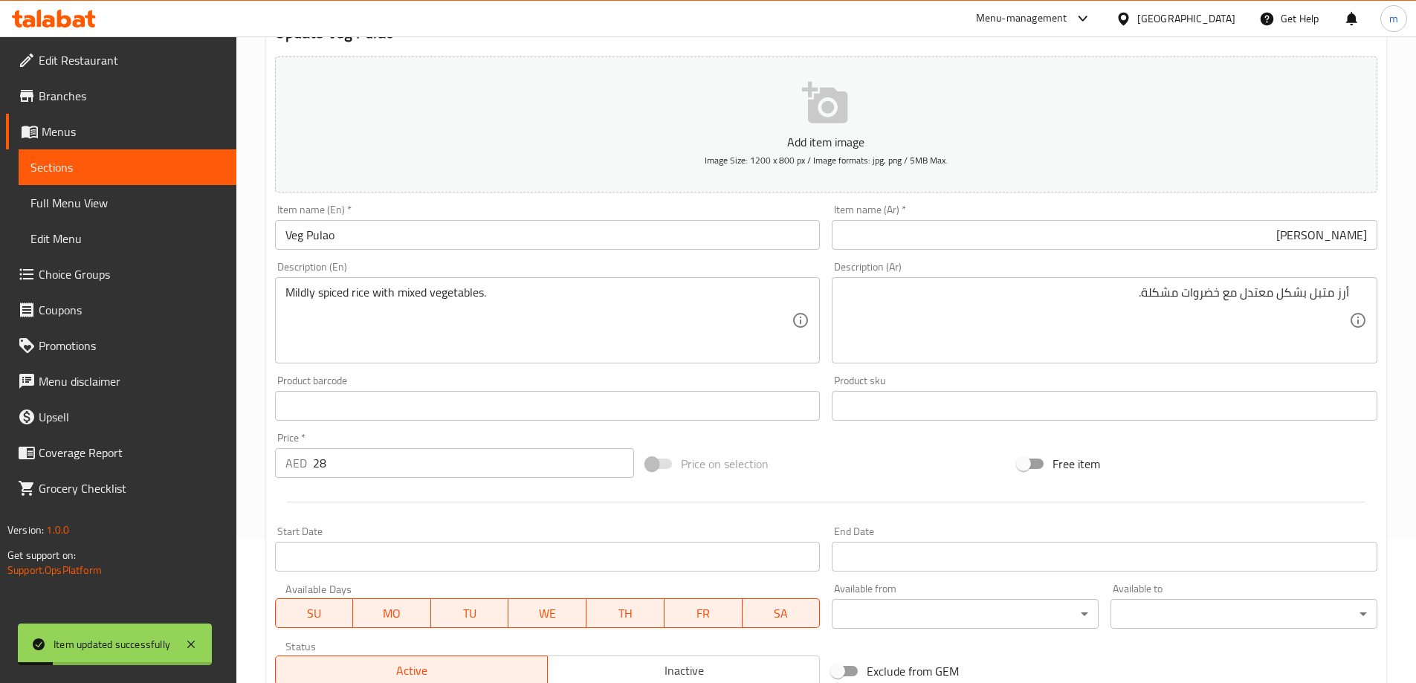
scroll to position [0, 0]
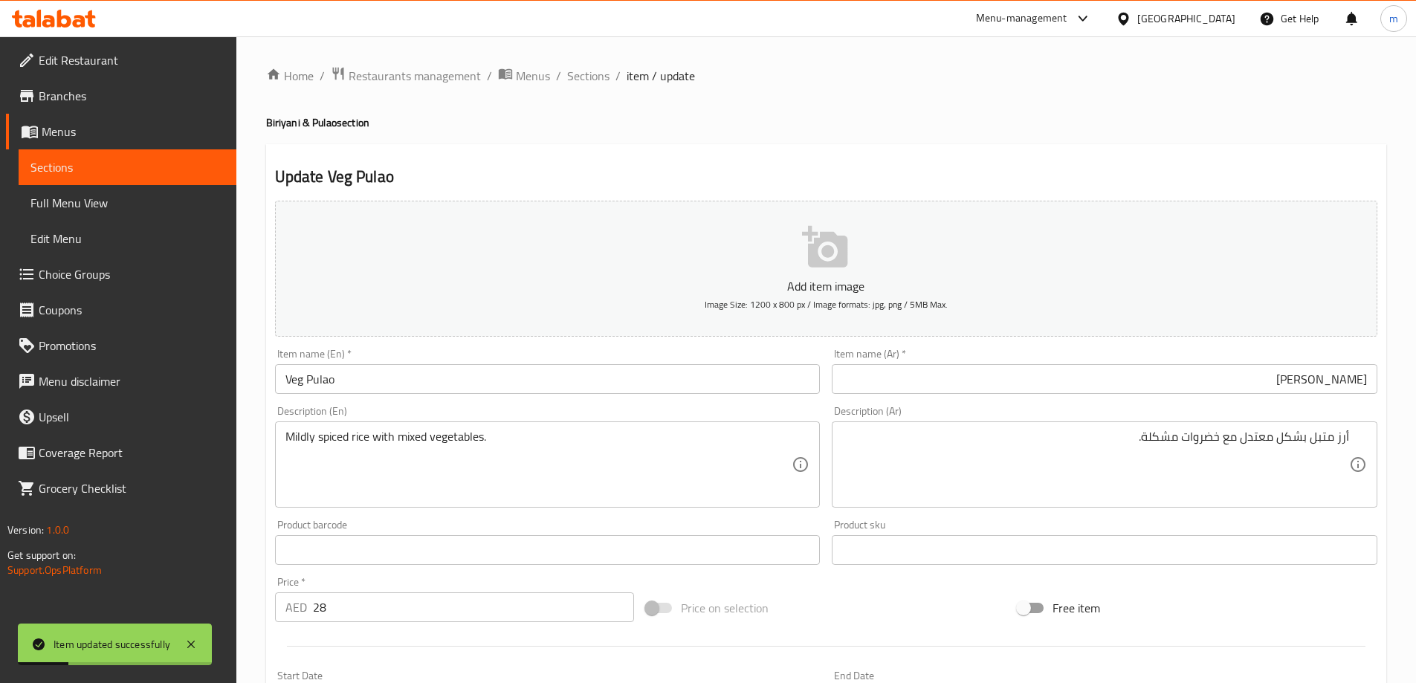
click at [864, 130] on h4 "Biriyani & Pulao section" at bounding box center [826, 122] width 1120 height 15
click at [597, 71] on span "Sections" at bounding box center [588, 76] width 42 height 18
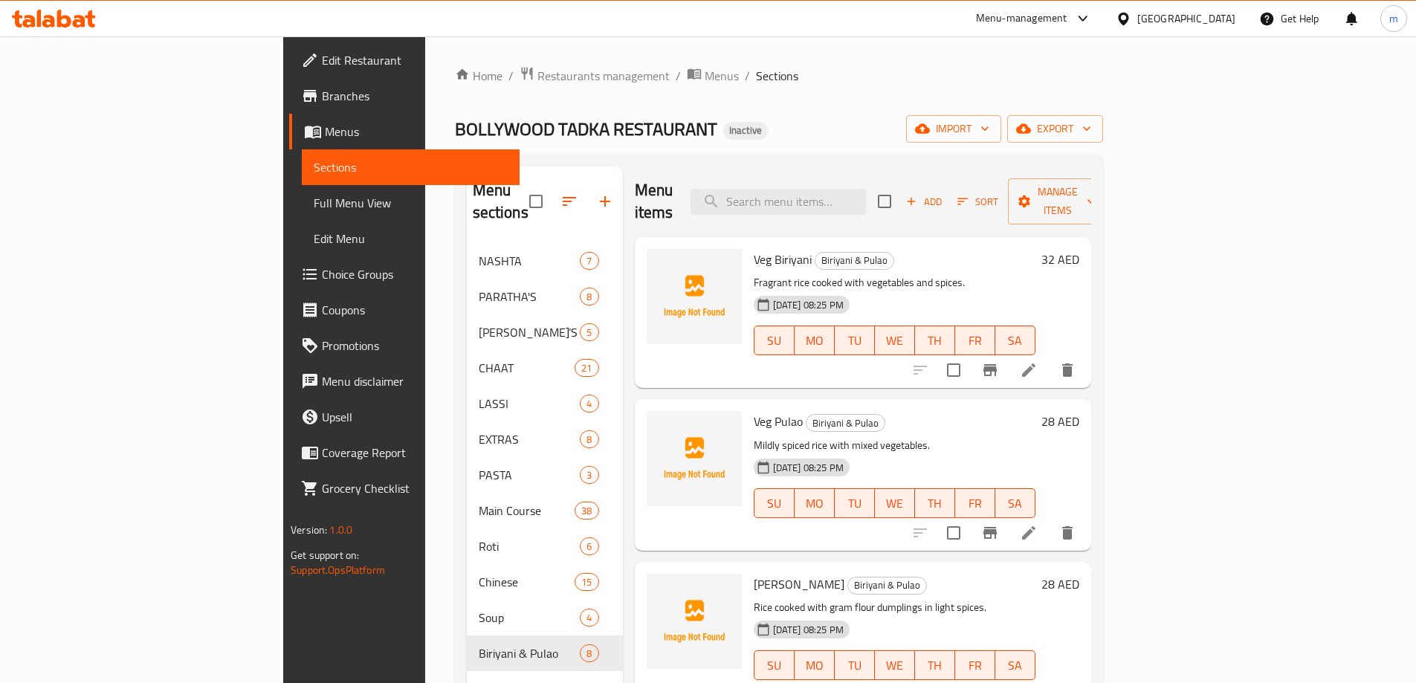
click at [1049, 682] on li at bounding box center [1029, 695] width 42 height 27
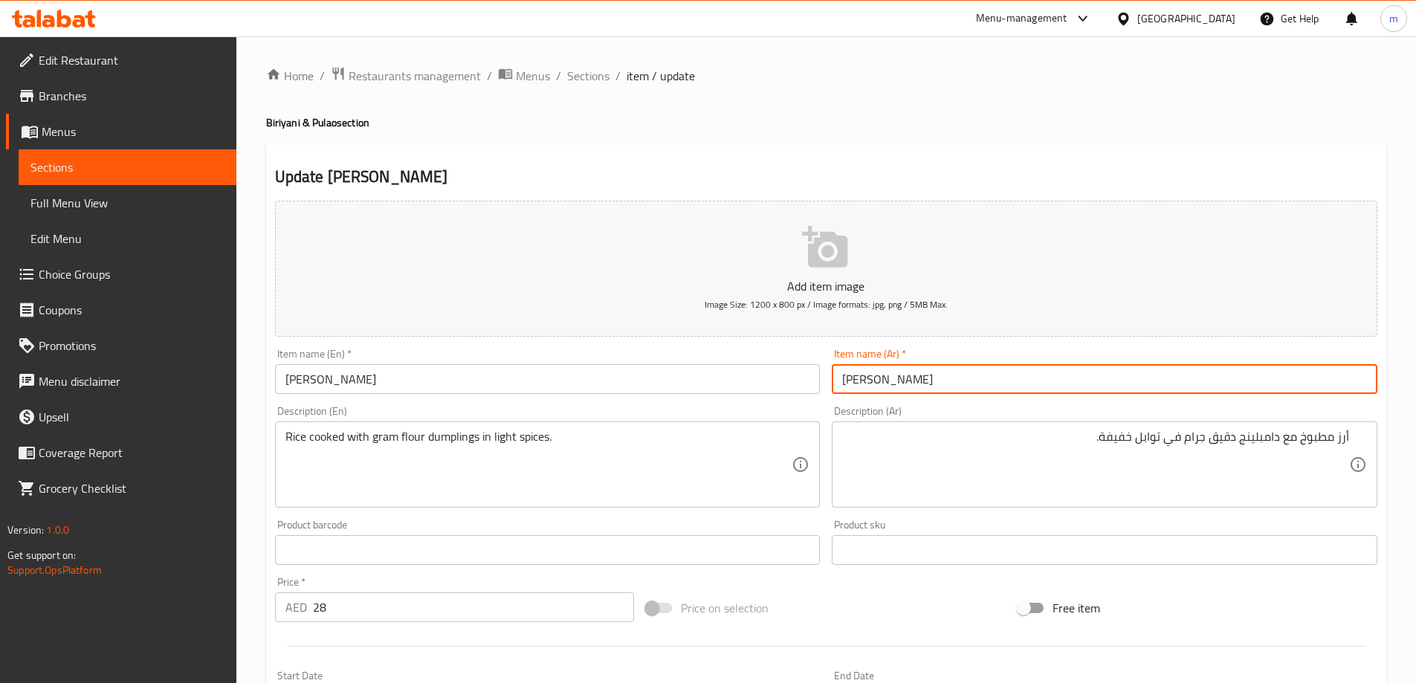
click at [1086, 372] on input "[PERSON_NAME]" at bounding box center [1105, 379] width 546 height 30
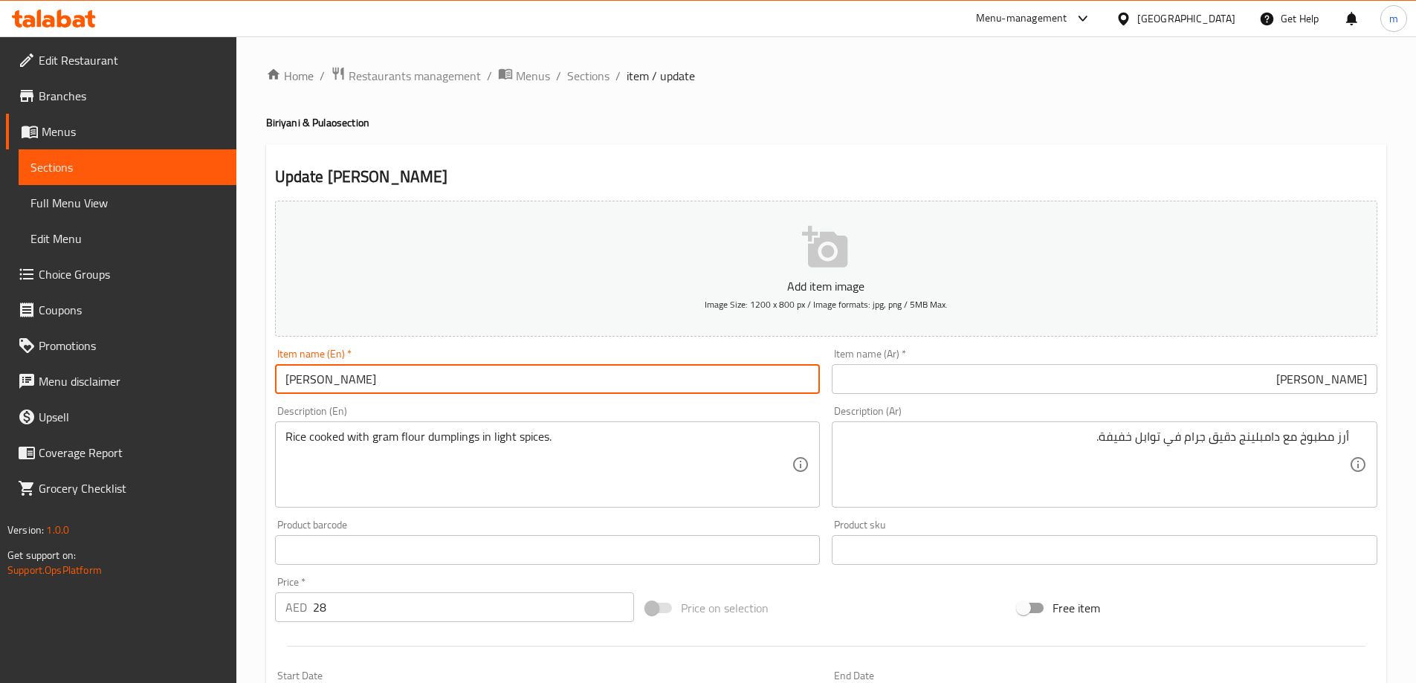
click at [630, 390] on input "[PERSON_NAME]" at bounding box center [548, 379] width 546 height 30
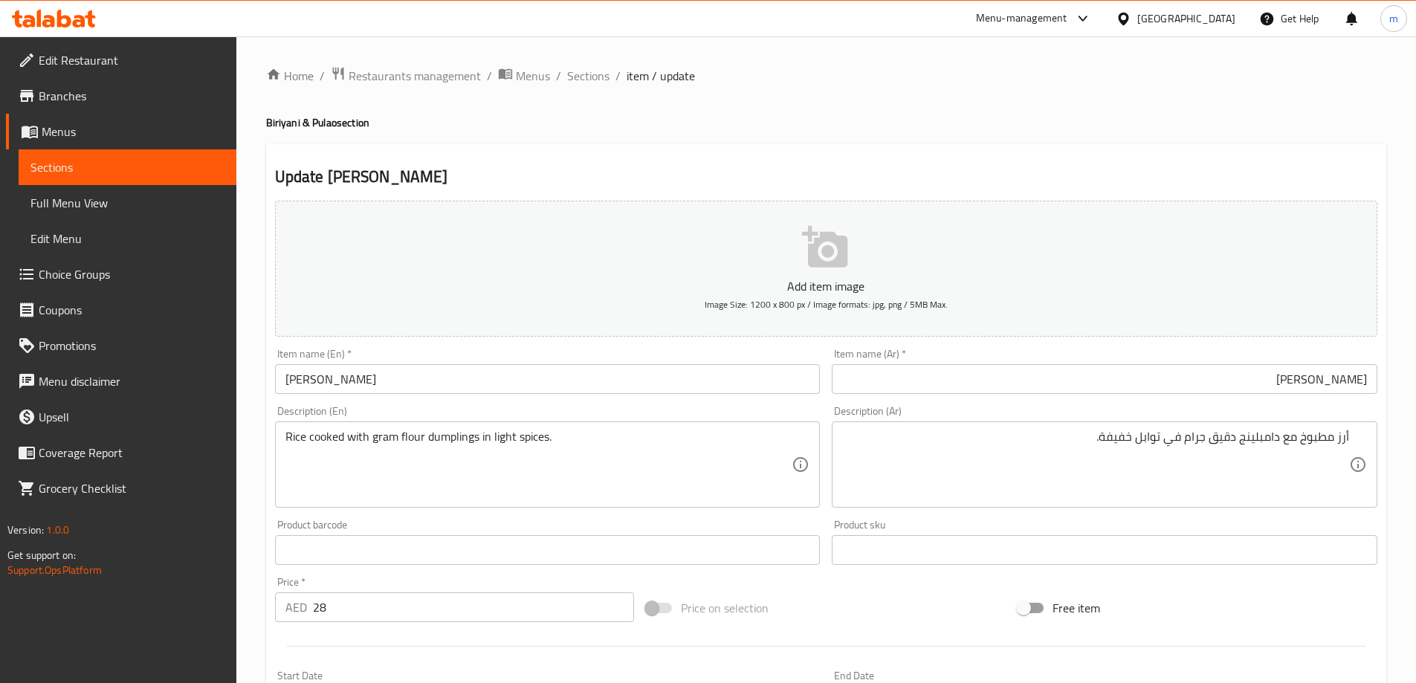
click at [1207, 385] on input "[PERSON_NAME]" at bounding box center [1105, 379] width 546 height 30
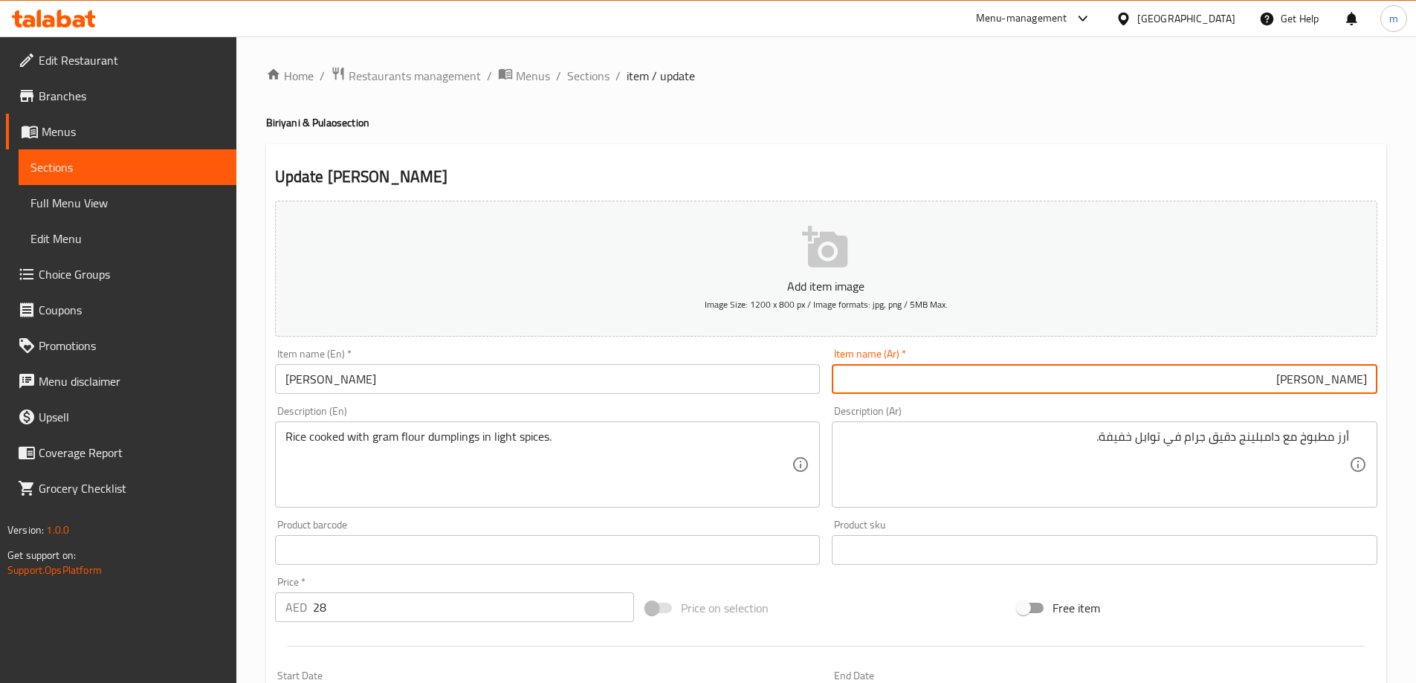
paste input "[PERSON_NAME]"
type input "جاتا بولاو"
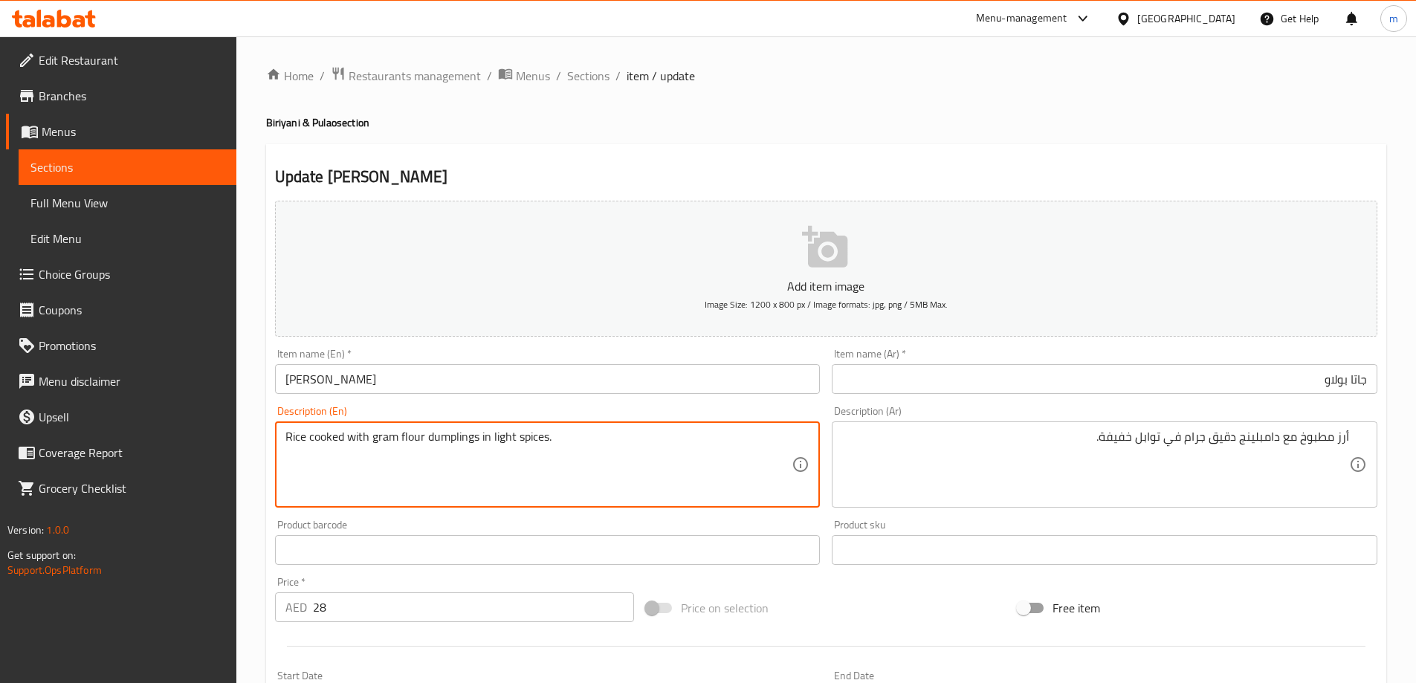
click at [435, 436] on textarea "Rice cooked with gram flour dumplings in light spices." at bounding box center [538, 465] width 507 height 71
click at [391, 451] on textarea "Rice cooked with gram flour dumplings in light spices." at bounding box center [538, 465] width 507 height 71
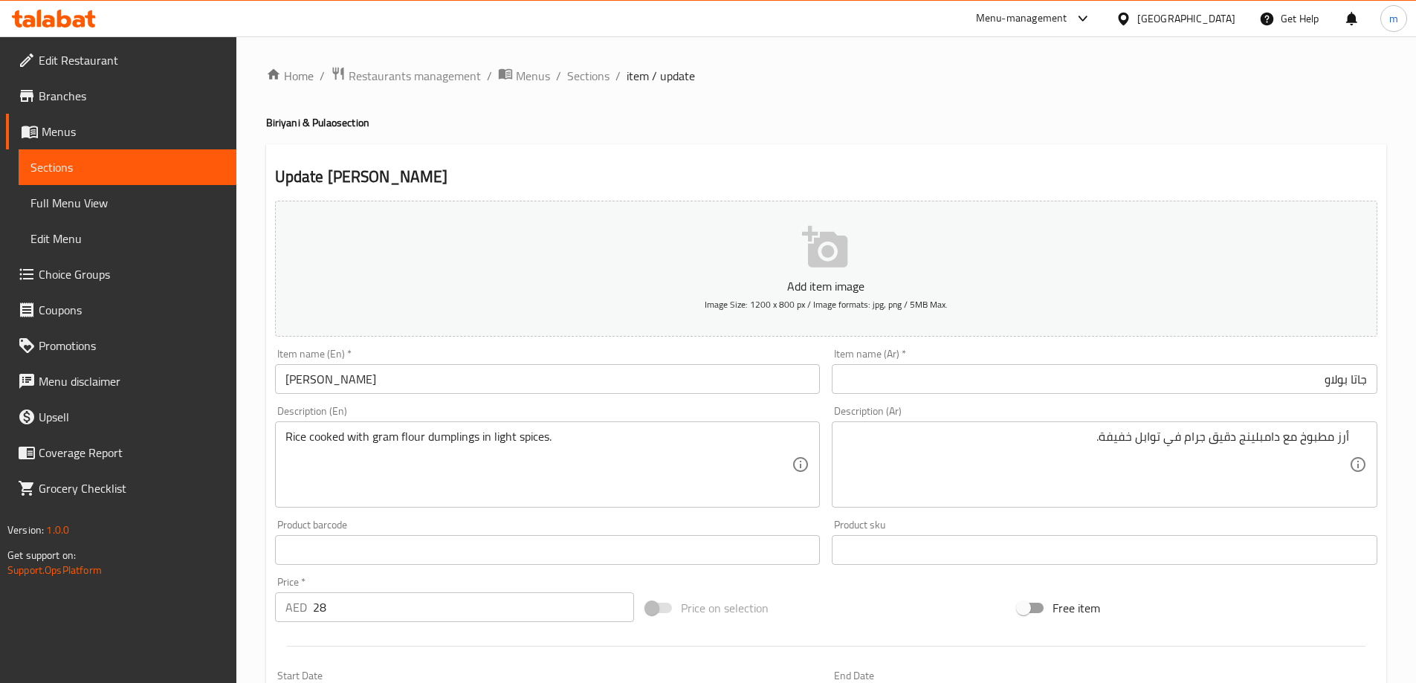
click at [442, 453] on textarea "Rice cooked with gram flour dumplings in light spices." at bounding box center [538, 465] width 507 height 71
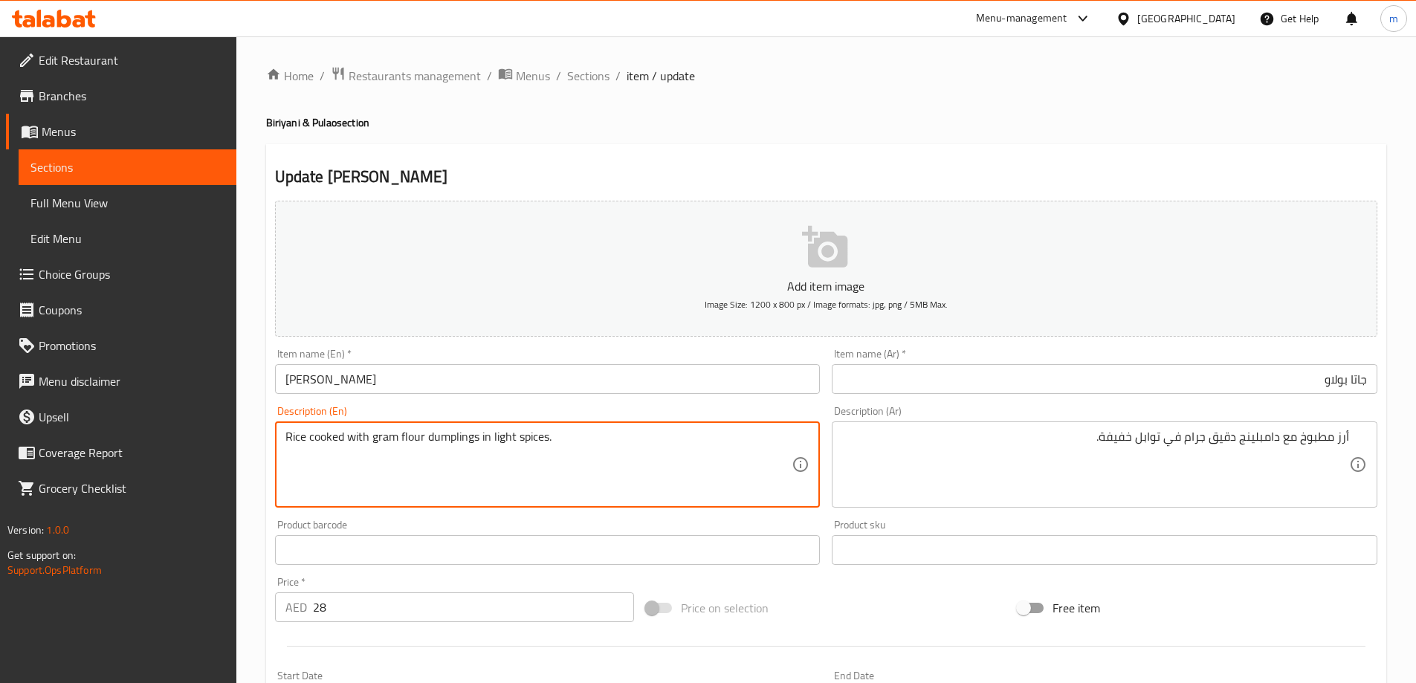
click at [381, 436] on textarea "Rice cooked with gram flour dumplings in light spices." at bounding box center [538, 465] width 507 height 71
drag, startPoint x: 381, startPoint y: 436, endPoint x: 363, endPoint y: 453, distance: 25.2
click at [363, 453] on textarea "Rice cooked with gram flour dumplings in light spices." at bounding box center [538, 465] width 507 height 71
click at [382, 438] on textarea "Rice cooked with gram flour dumplings in light spices." at bounding box center [538, 465] width 507 height 71
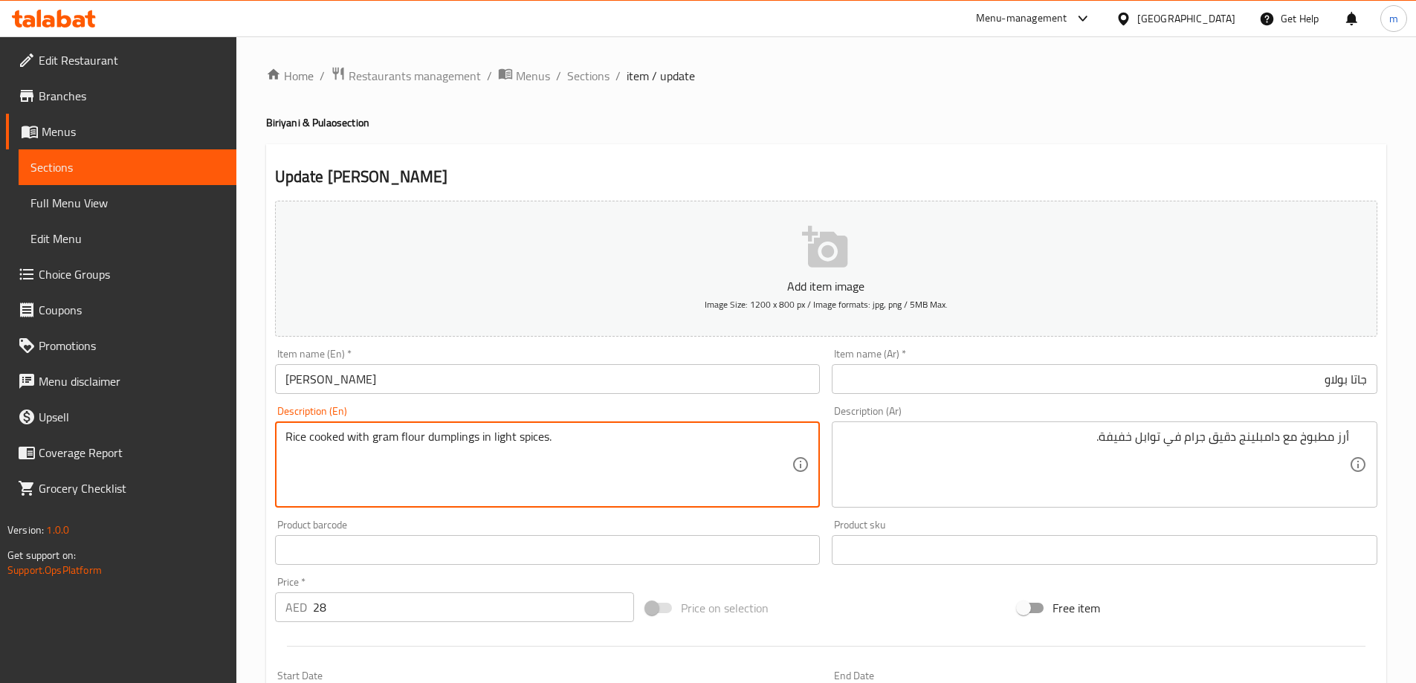
click at [382, 438] on textarea "Rice cooked with gram flour dumplings in light spices." at bounding box center [538, 465] width 507 height 71
click at [399, 430] on textarea "Rice cooked with gram flour dumplings in light spices." at bounding box center [538, 465] width 507 height 71
click at [369, 447] on textarea "Rice cooked with gram flour dumplings in light spices." at bounding box center [538, 465] width 507 height 71
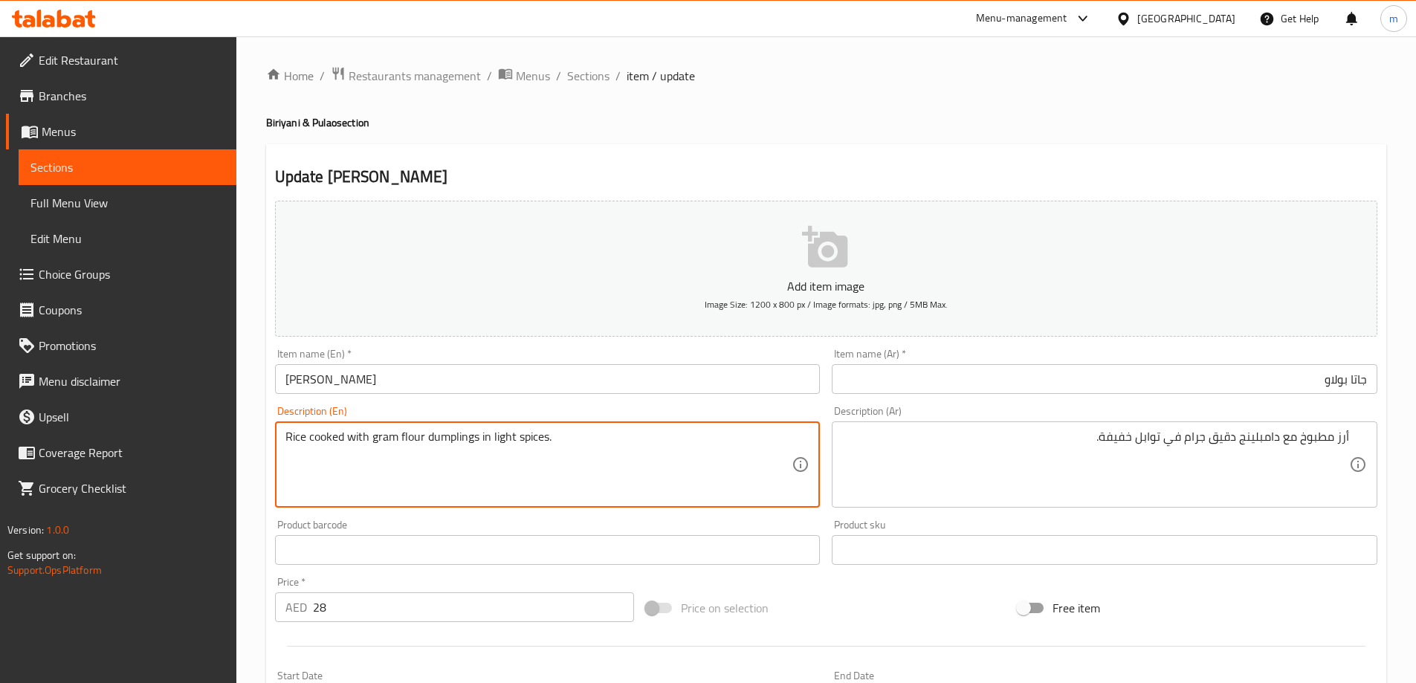
drag, startPoint x: 372, startPoint y: 441, endPoint x: 422, endPoint y: 447, distance: 50.8
click at [422, 447] on textarea "Rice cooked with gram flour dumplings in light spices." at bounding box center [538, 465] width 507 height 71
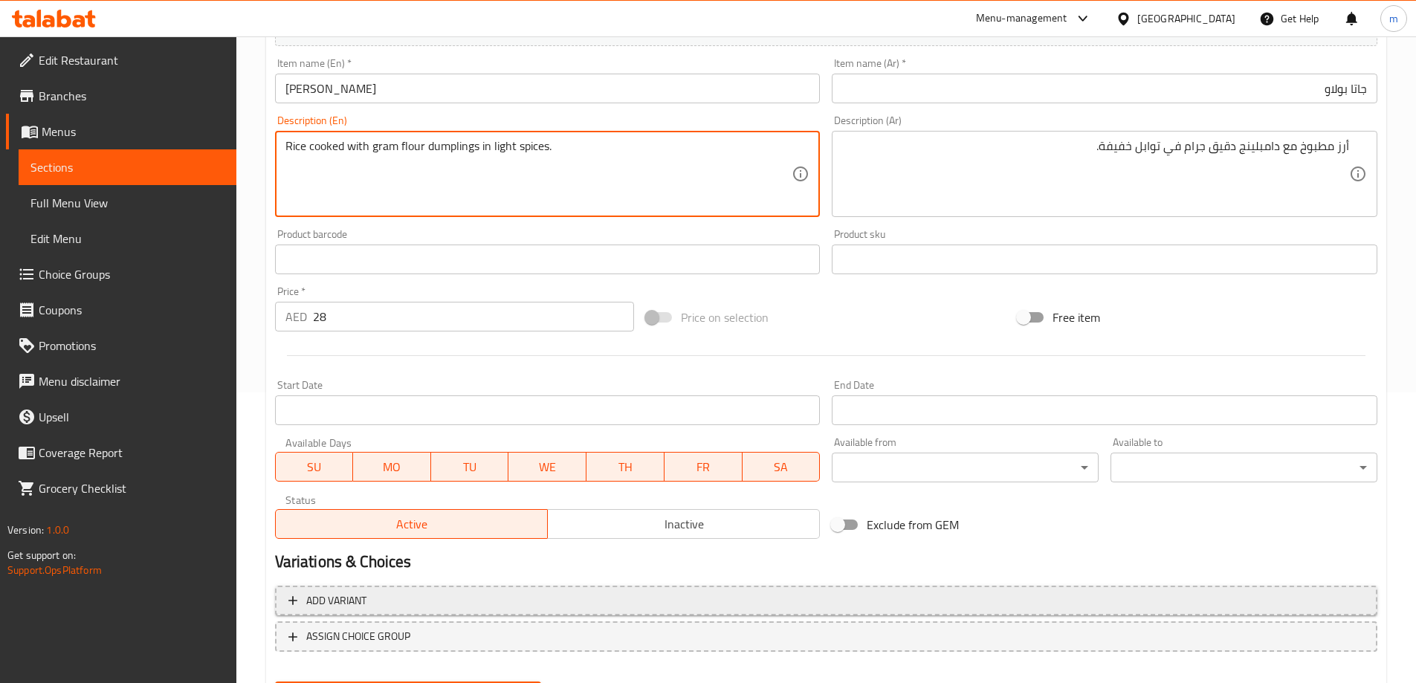
scroll to position [367, 0]
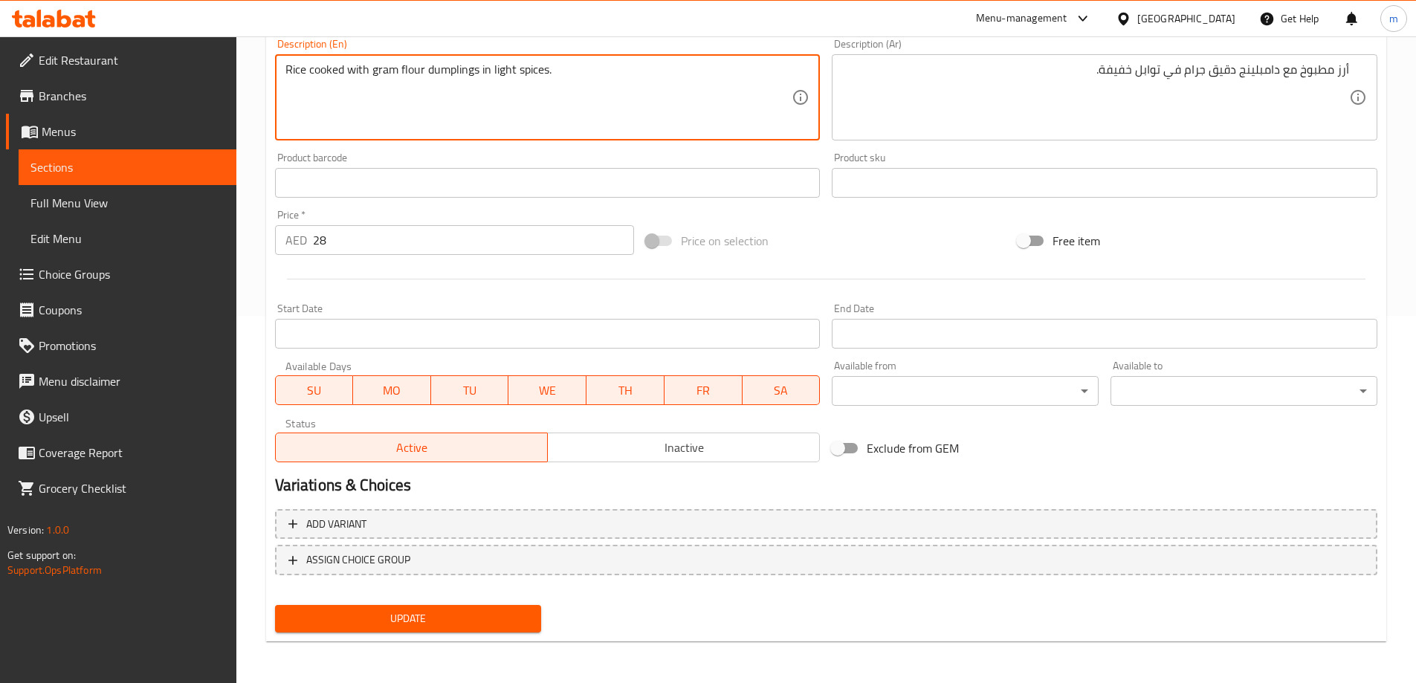
click at [406, 617] on span "Update" at bounding box center [408, 618] width 243 height 19
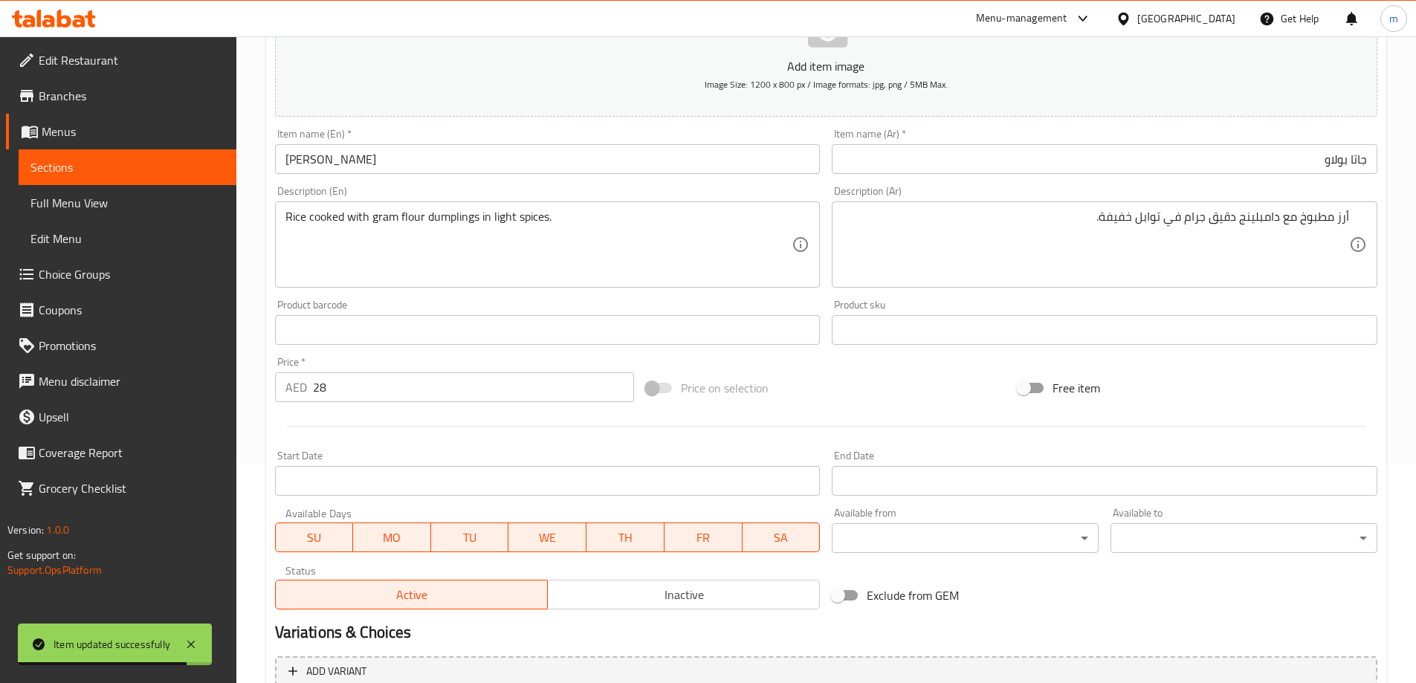
scroll to position [219, 0]
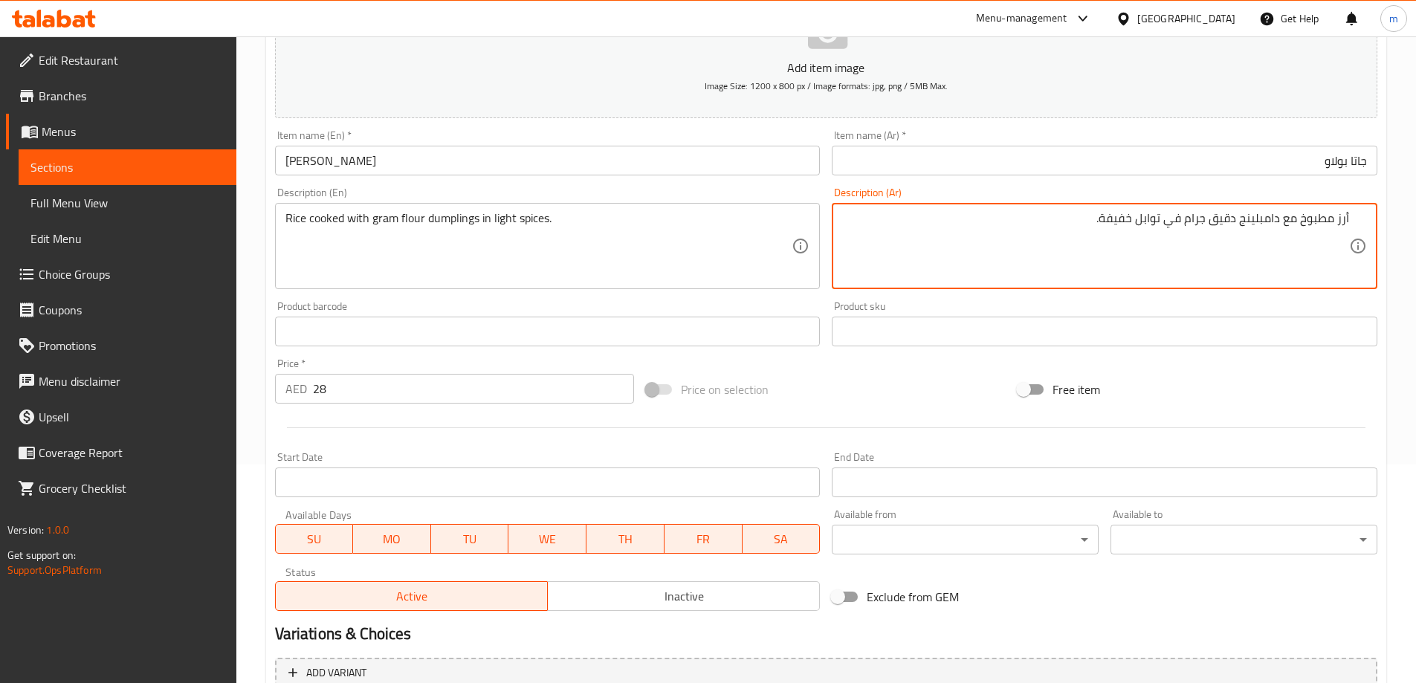
drag, startPoint x: 1187, startPoint y: 221, endPoint x: 1236, endPoint y: 226, distance: 49.3
paste textarea "ل[GEOGRAPHIC_DATA]"
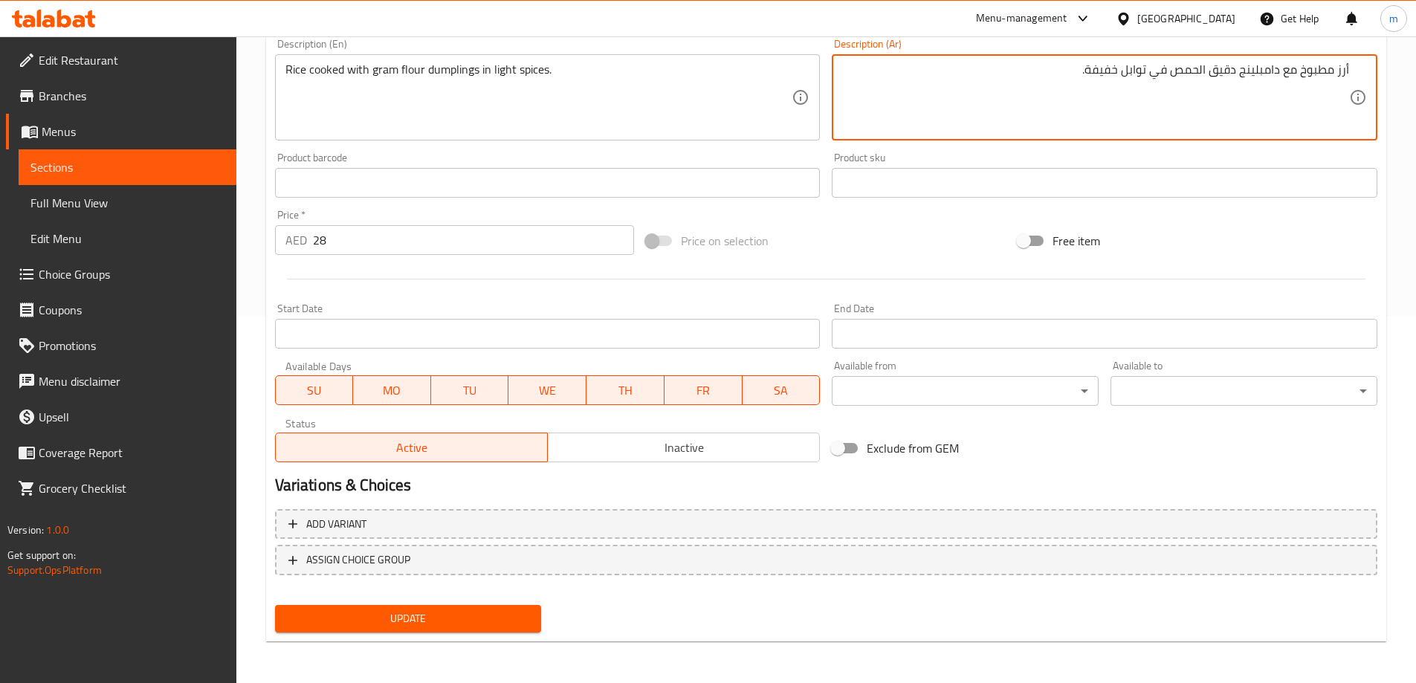
type textarea "أرز مطبوخ مع دامبلينج دقيق الحمص في توابل خفيفة."
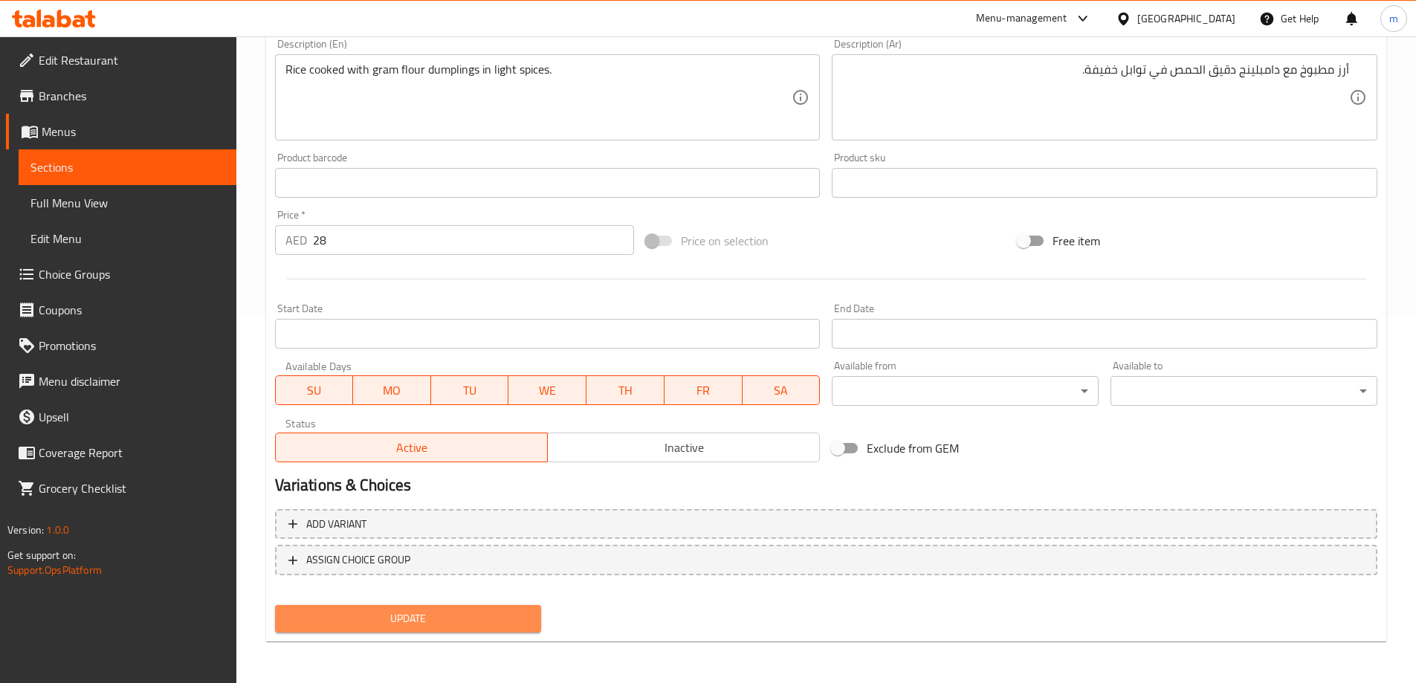
click at [370, 624] on span "Update" at bounding box center [408, 618] width 243 height 19
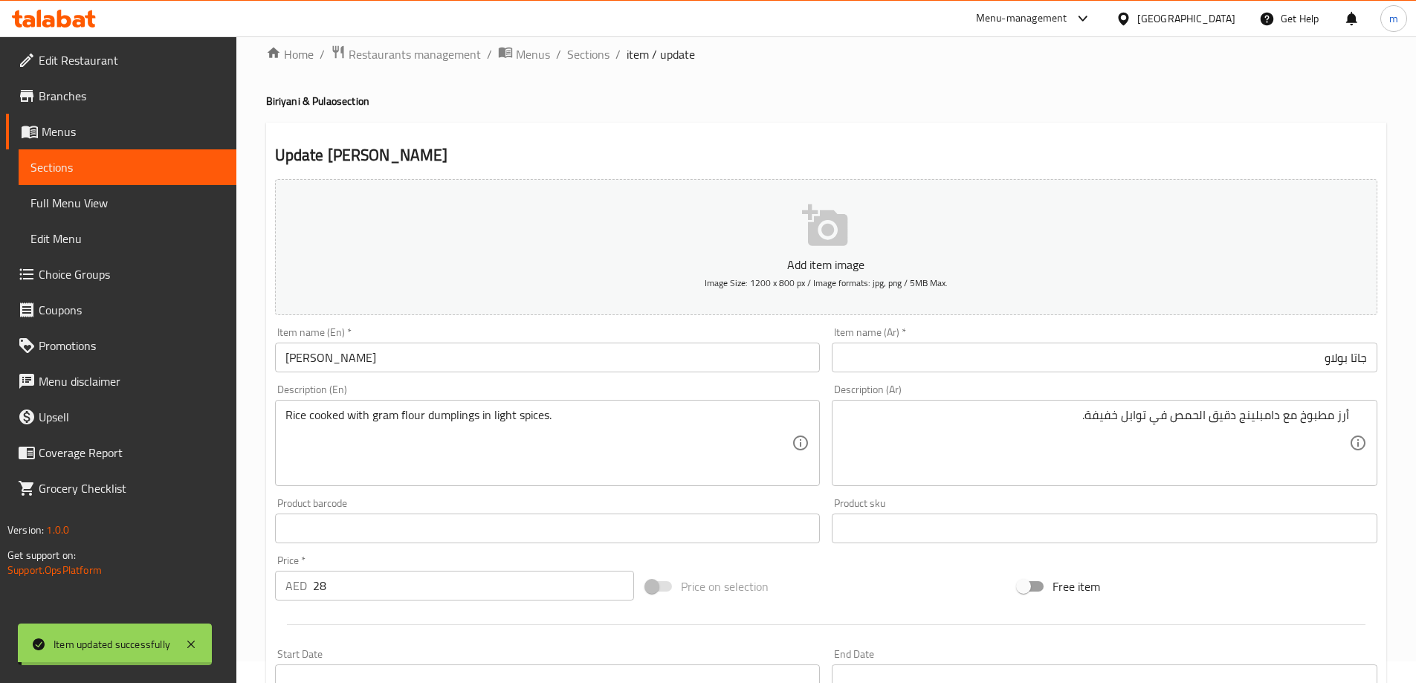
scroll to position [0, 0]
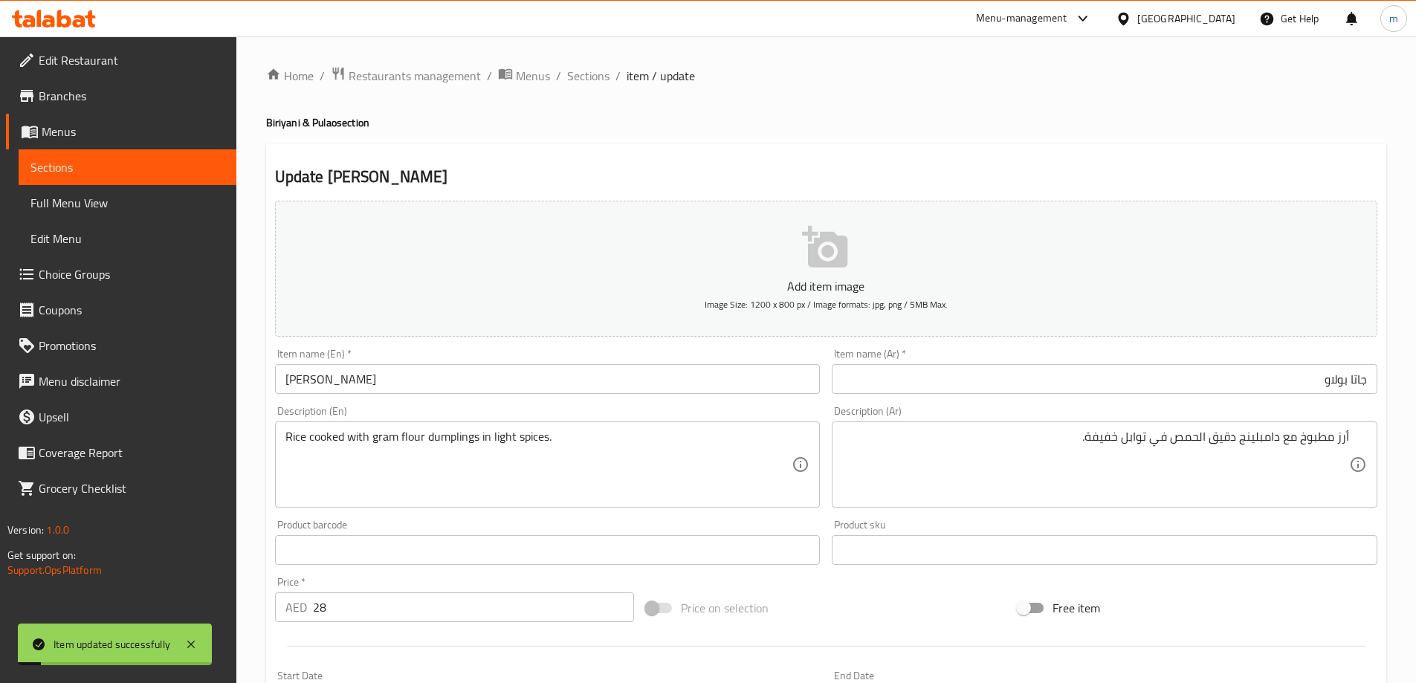
click at [459, 373] on input "[PERSON_NAME]" at bounding box center [548, 379] width 546 height 30
click at [605, 76] on span "Sections" at bounding box center [588, 76] width 42 height 18
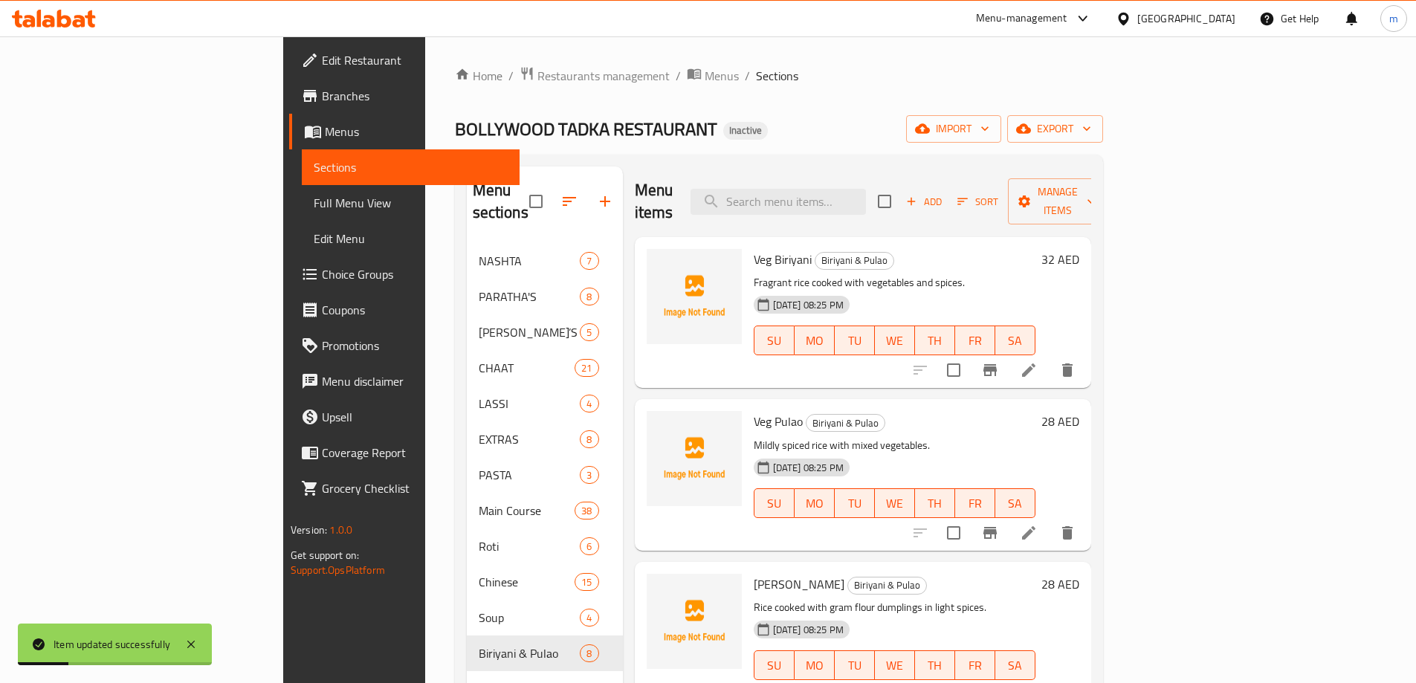
click at [751, 103] on div "Home / Restaurants management / Menus / Sections BOLLYWOOD TADKA RESTAURANT Ina…" at bounding box center [779, 463] width 648 height 795
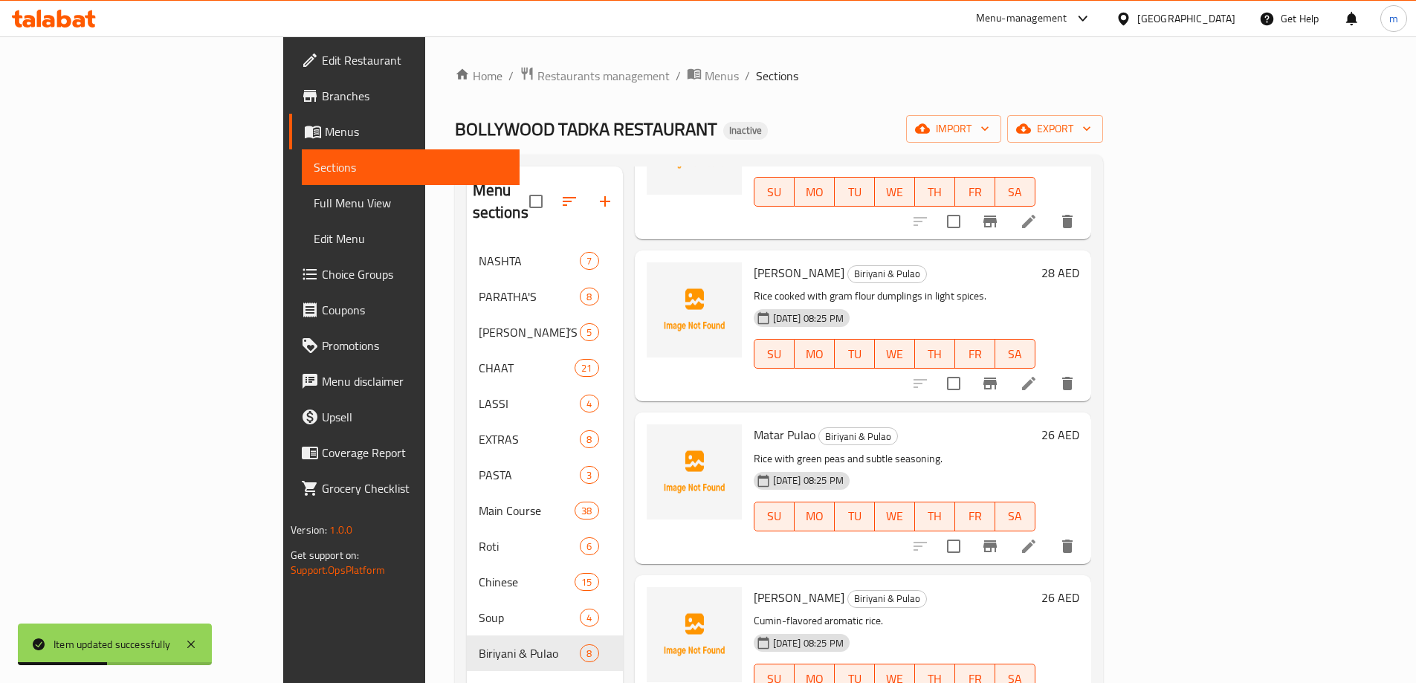
scroll to position [372, 0]
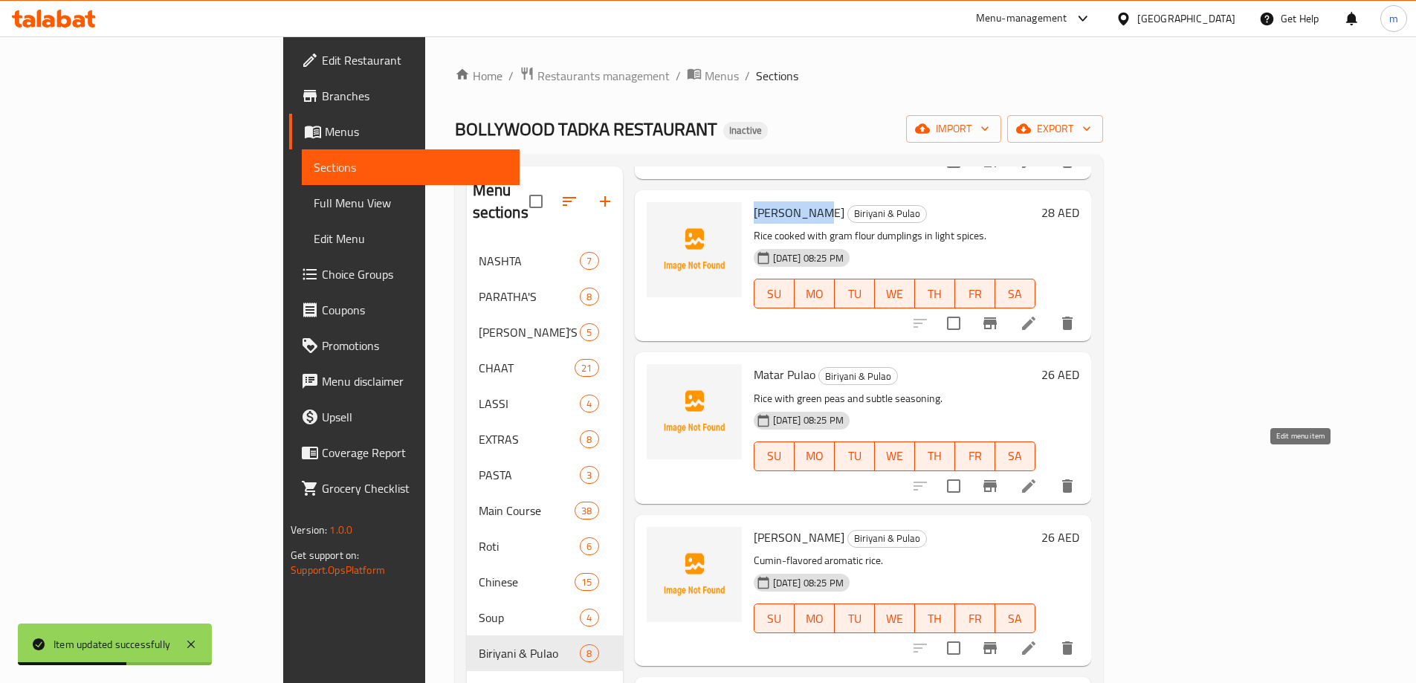
click at [1038, 477] on icon at bounding box center [1029, 486] width 18 height 18
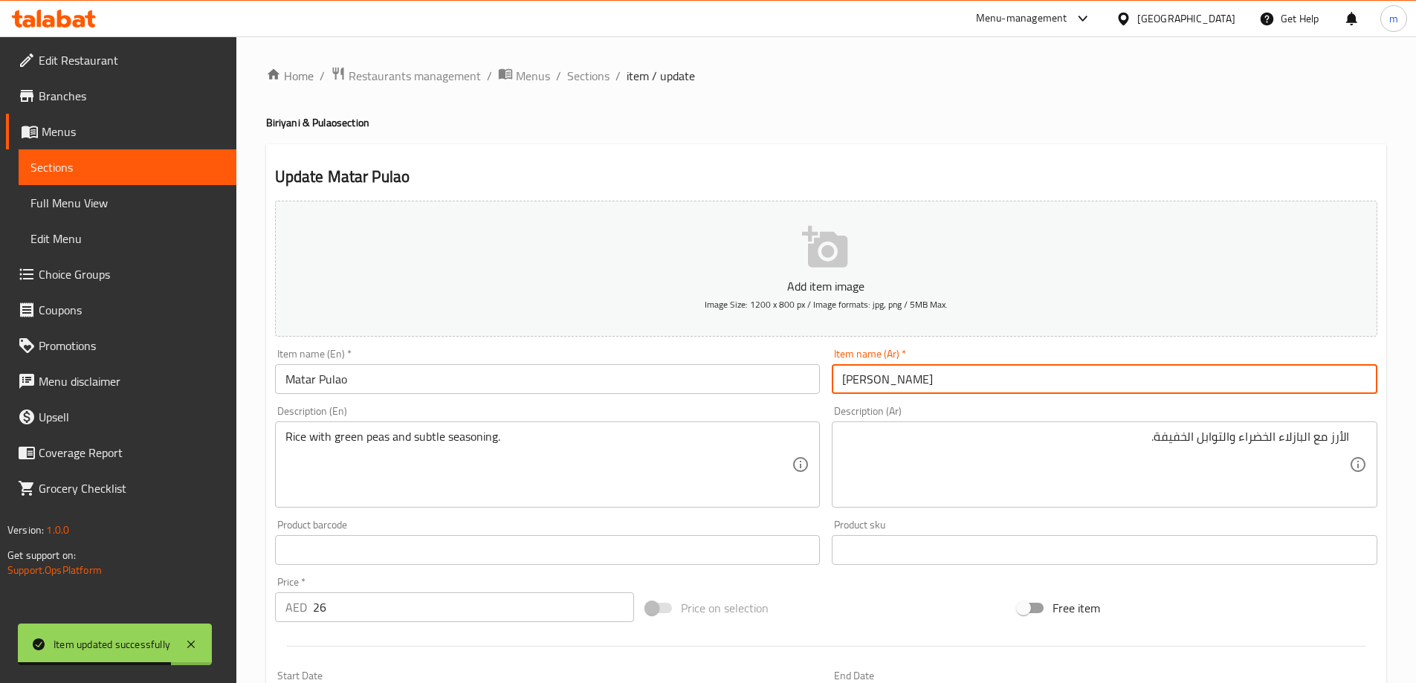
click at [933, 379] on input "[PERSON_NAME]" at bounding box center [1105, 379] width 546 height 30
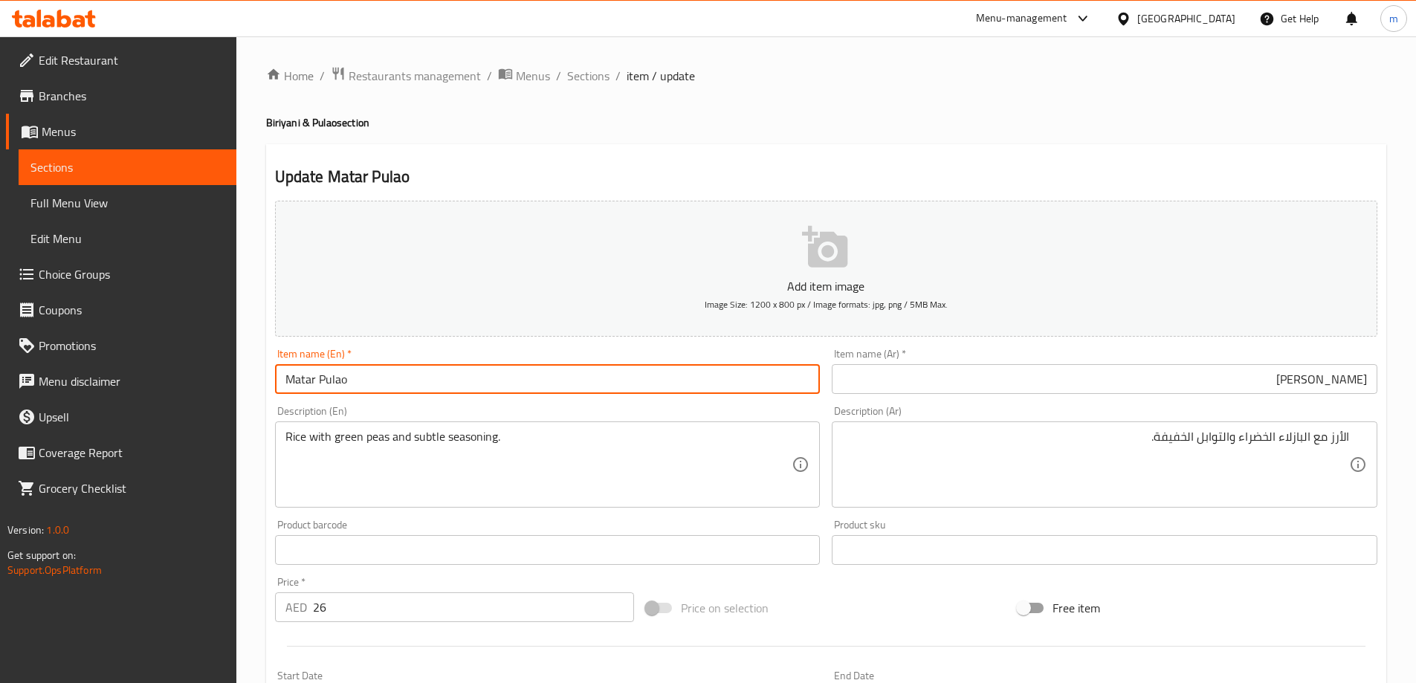
drag, startPoint x: 312, startPoint y: 381, endPoint x: 286, endPoint y: 383, distance: 26.2
click at [286, 383] on input "Matar Pulao" at bounding box center [548, 379] width 546 height 30
click at [296, 385] on input "Matar Pulao" at bounding box center [548, 379] width 546 height 30
drag, startPoint x: 316, startPoint y: 381, endPoint x: 267, endPoint y: 386, distance: 49.3
click at [267, 386] on div "Update Matar Pulao Add item image Image Size: 1200 x 800 px / Image formats: jp…" at bounding box center [826, 576] width 1120 height 865
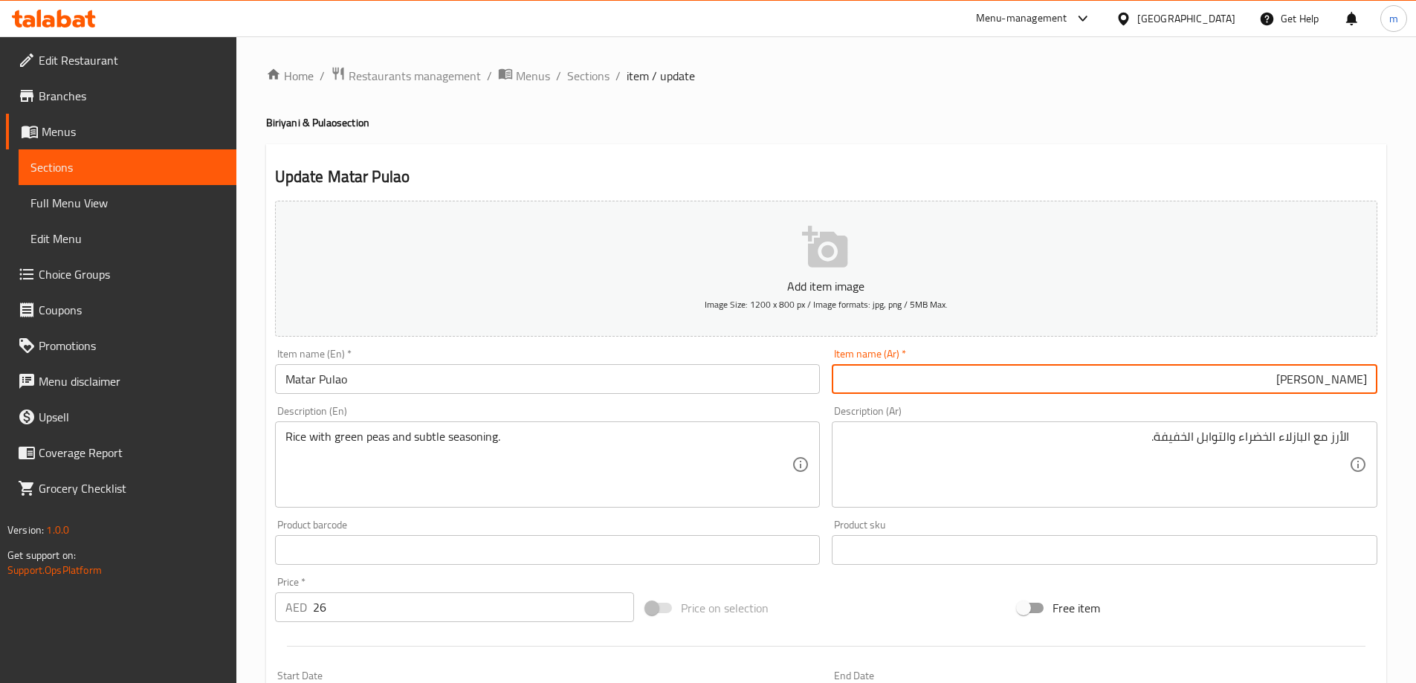
drag, startPoint x: 1348, startPoint y: 381, endPoint x: 1420, endPoint y: 381, distance: 72.1
click at [1414, 381] on div "Home / Restaurants management / Menus / Sections / item / update Biriyani & Pul…" at bounding box center [825, 543] width 1179 height 1014
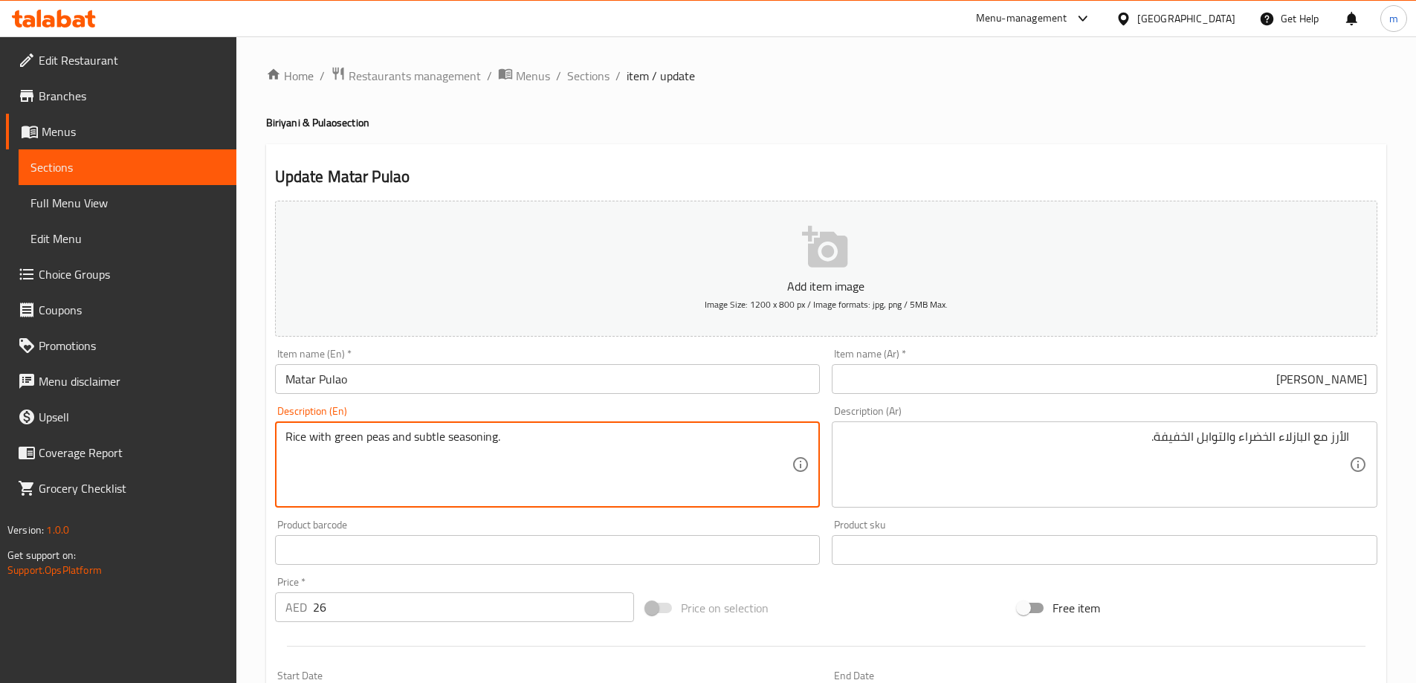
click at [419, 438] on textarea "Rice with green peas and subtle seasoning." at bounding box center [538, 465] width 507 height 71
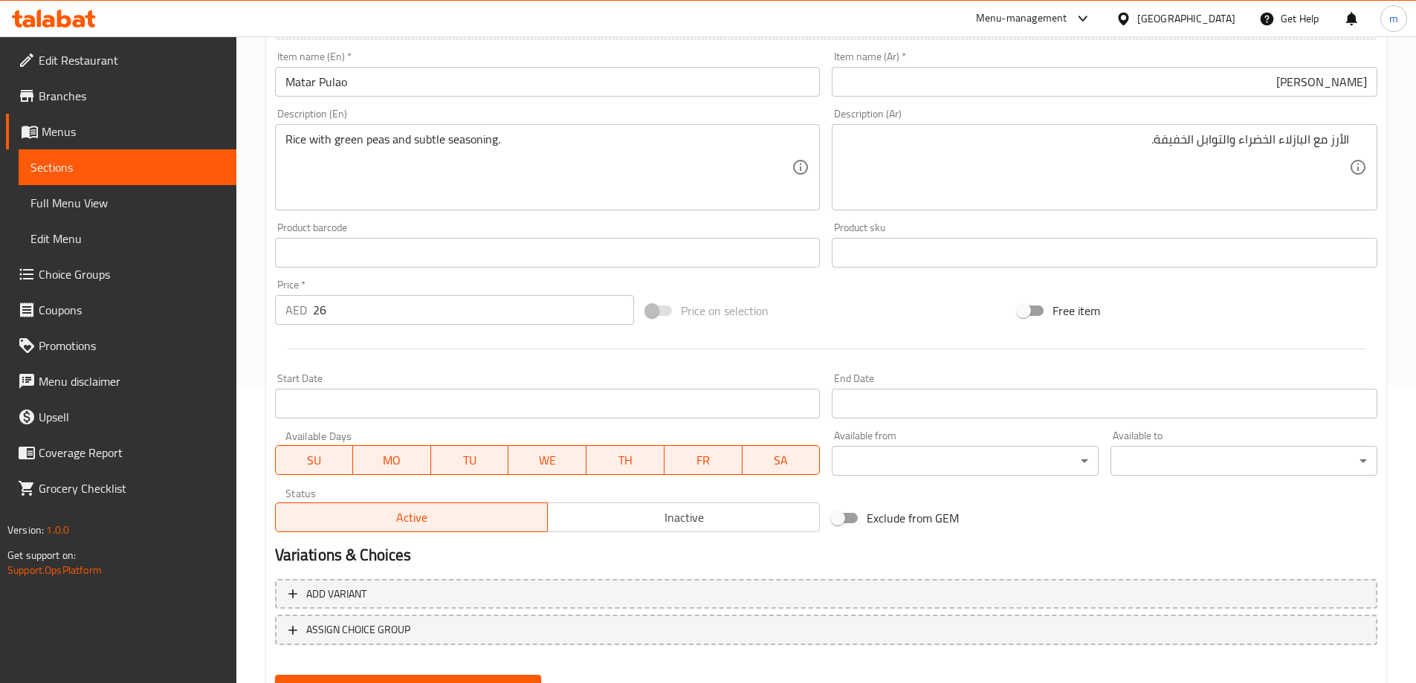
scroll to position [149, 0]
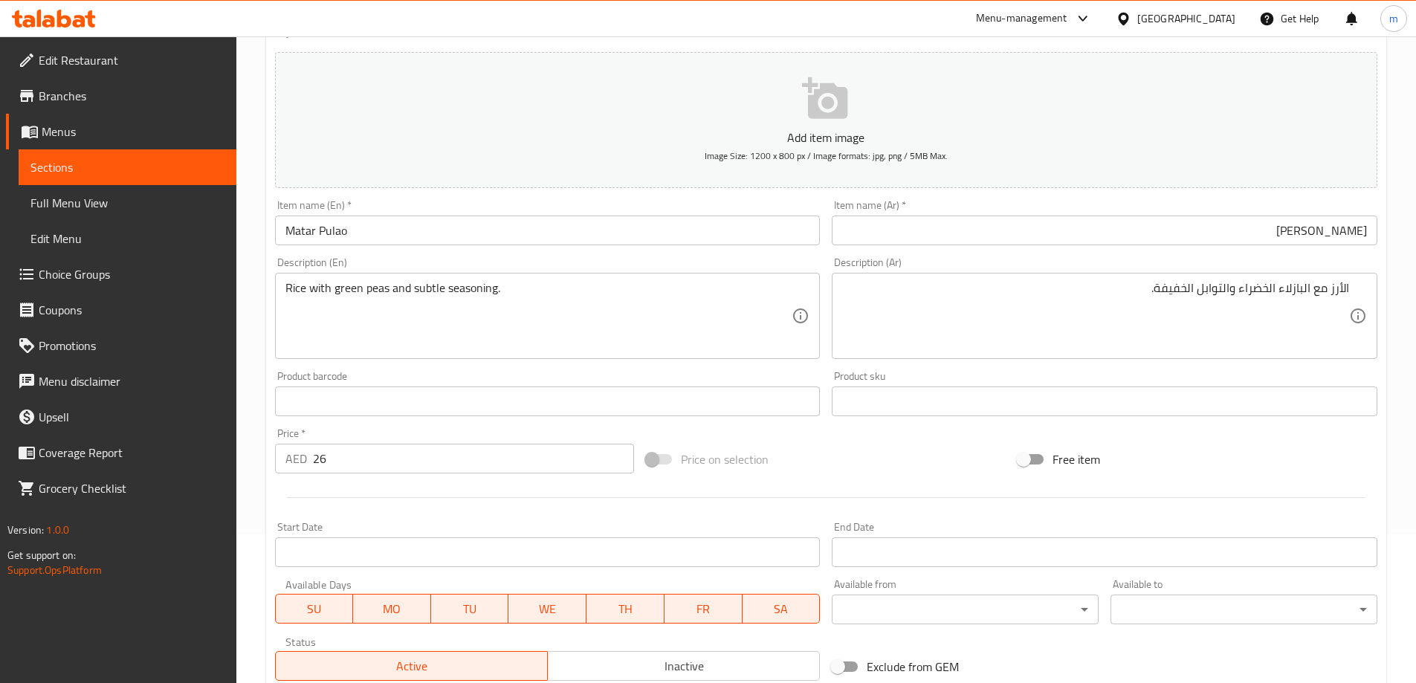
click at [461, 300] on textarea "Rice with green peas and subtle seasoning." at bounding box center [538, 316] width 507 height 71
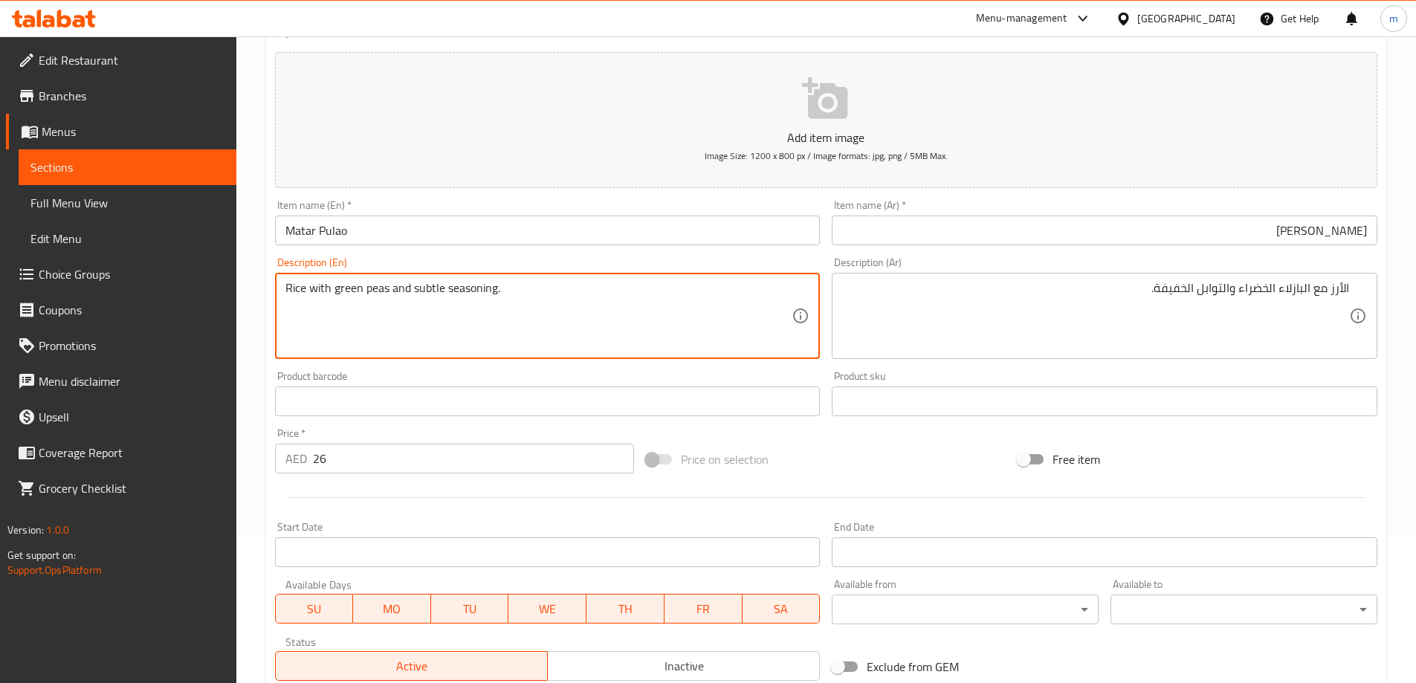
click at [461, 299] on textarea "Rice with green peas and subtle seasoning." at bounding box center [538, 316] width 507 height 71
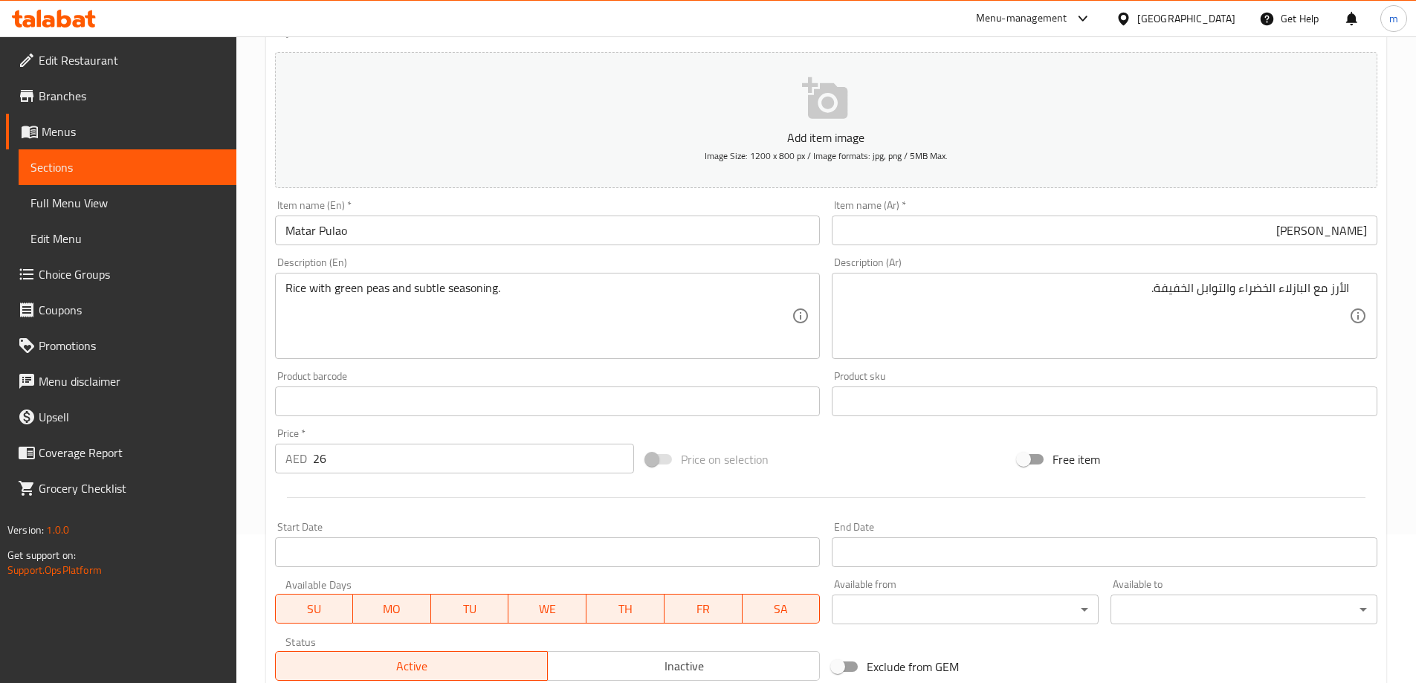
click at [564, 324] on textarea "Rice with green peas and subtle seasoning." at bounding box center [538, 316] width 507 height 71
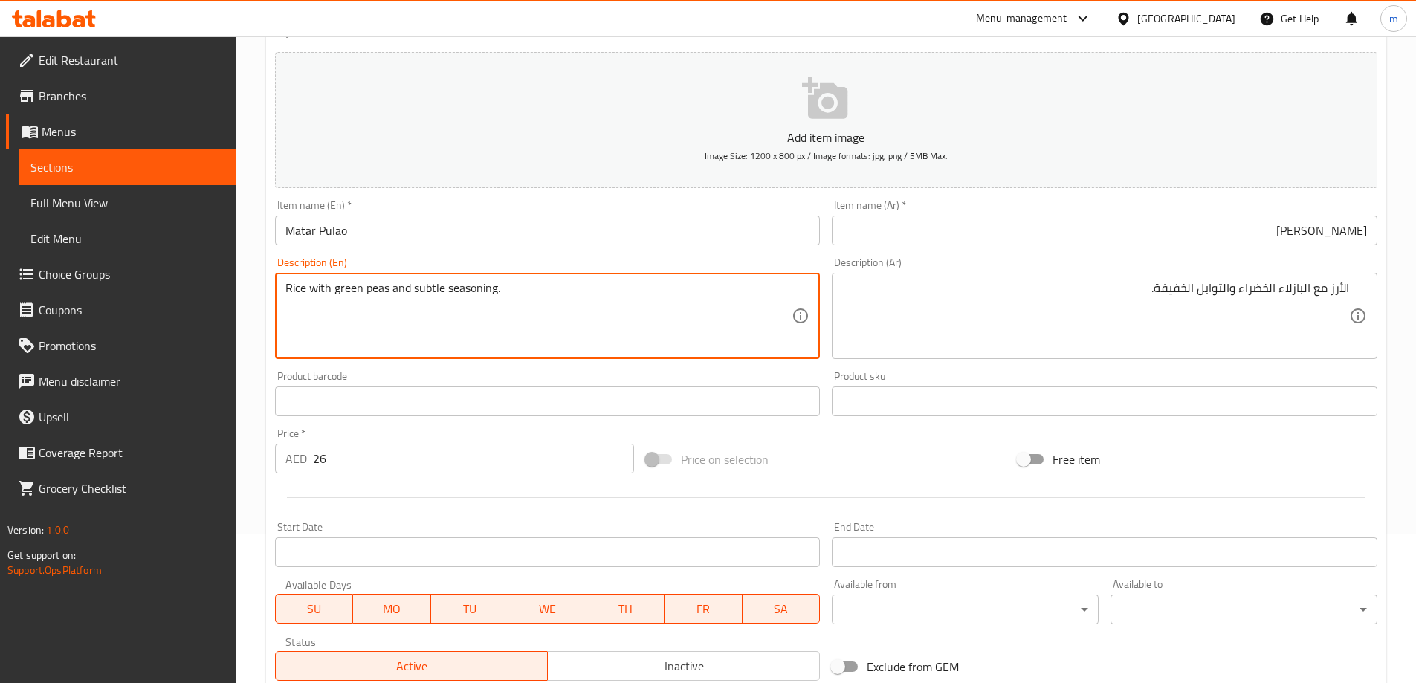
click at [564, 324] on textarea "Rice with green peas and subtle seasoning." at bounding box center [538, 316] width 507 height 71
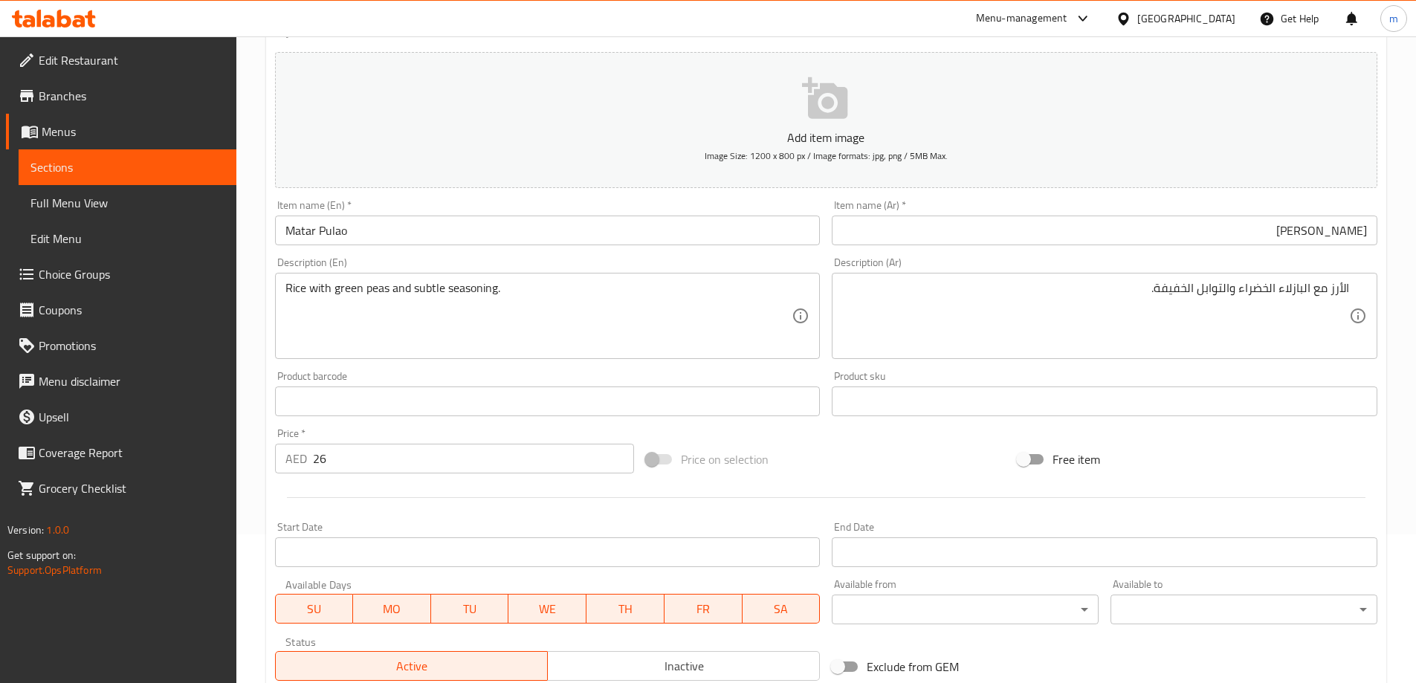
scroll to position [367, 0]
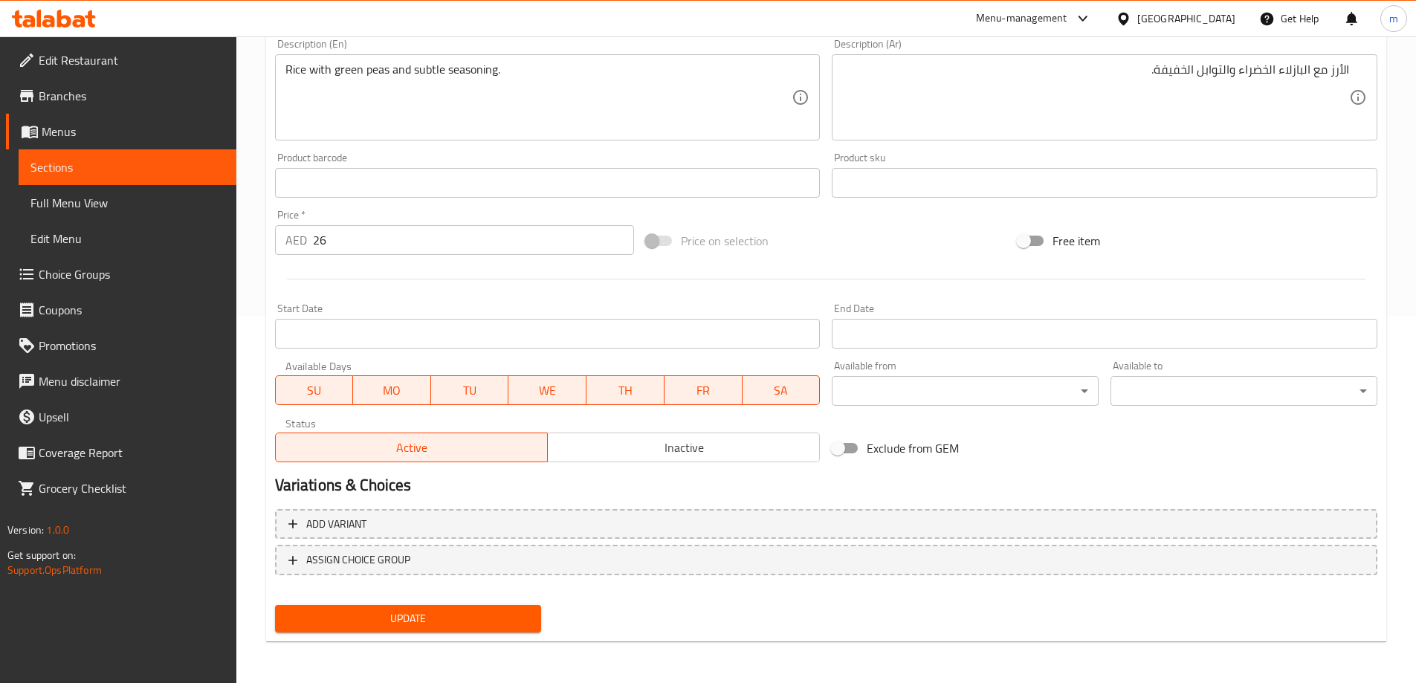
click at [541, 627] on button "Update" at bounding box center [408, 618] width 267 height 27
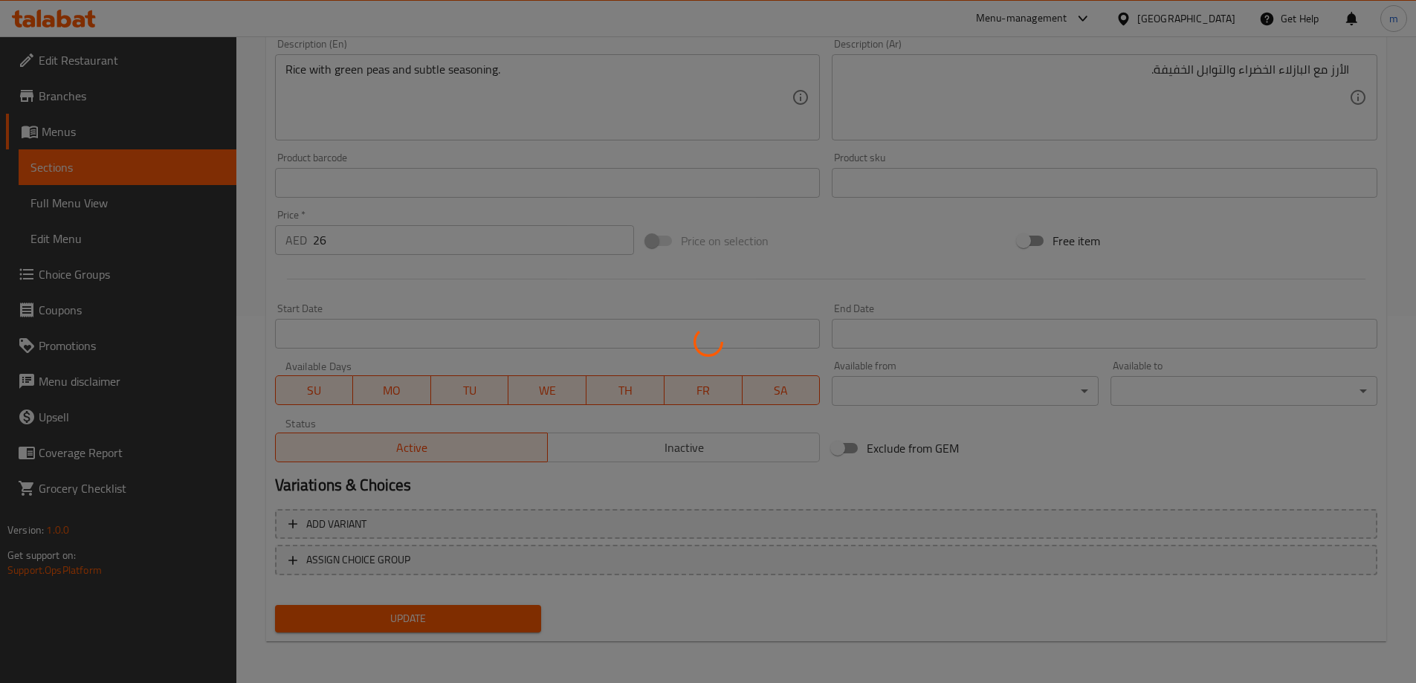
click at [530, 624] on div at bounding box center [708, 341] width 1416 height 683
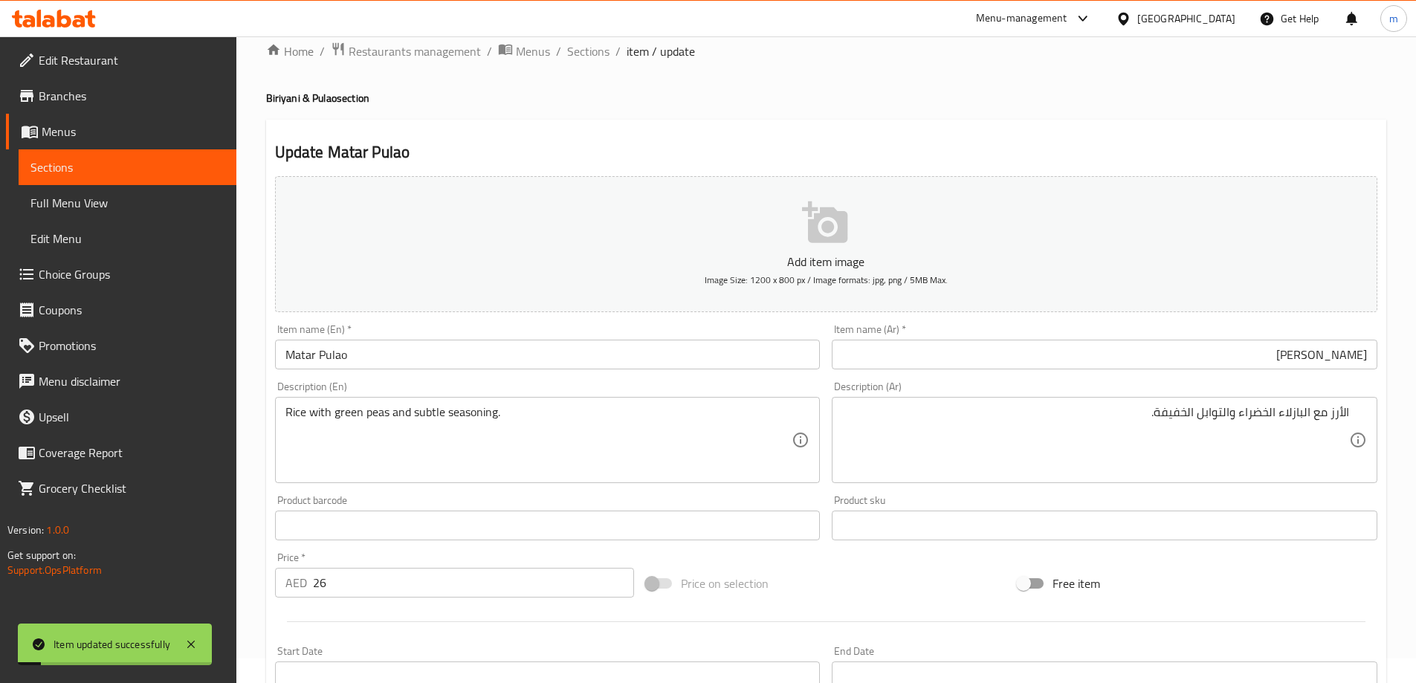
scroll to position [0, 0]
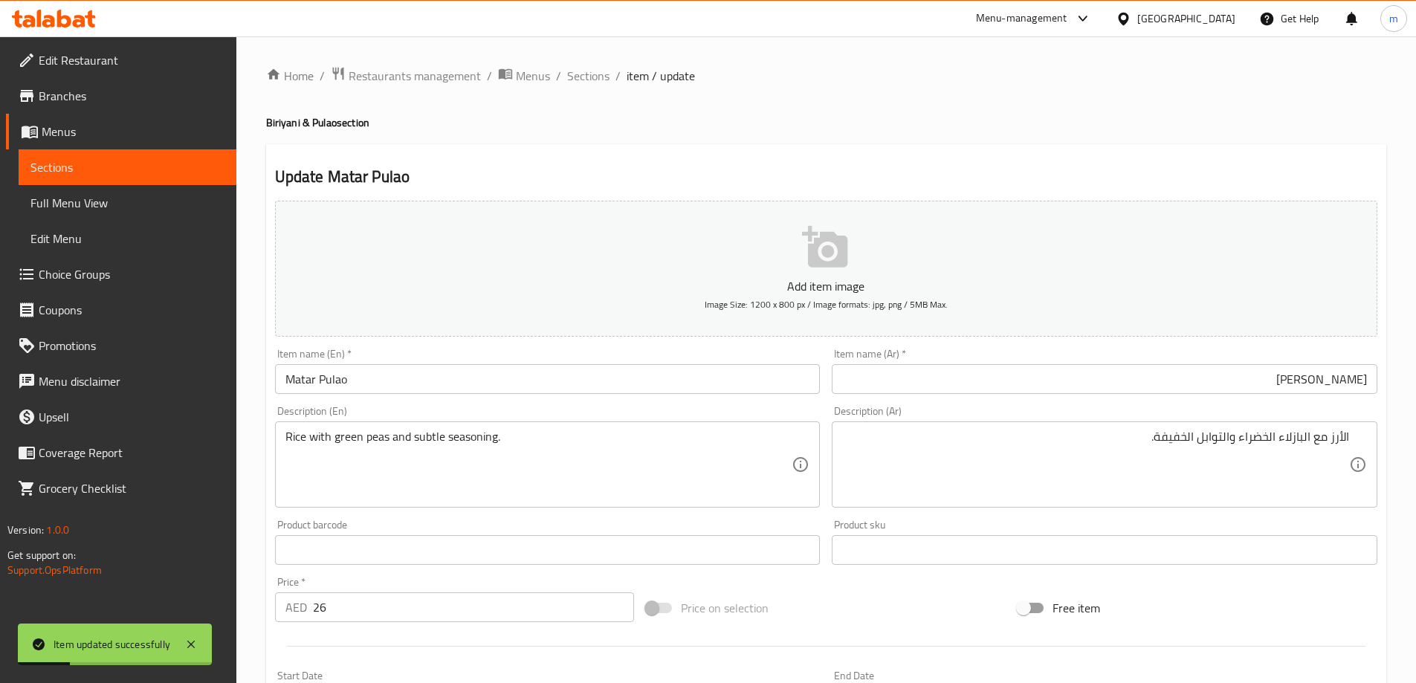
click at [482, 390] on input "Matar Pulao" at bounding box center [548, 379] width 546 height 30
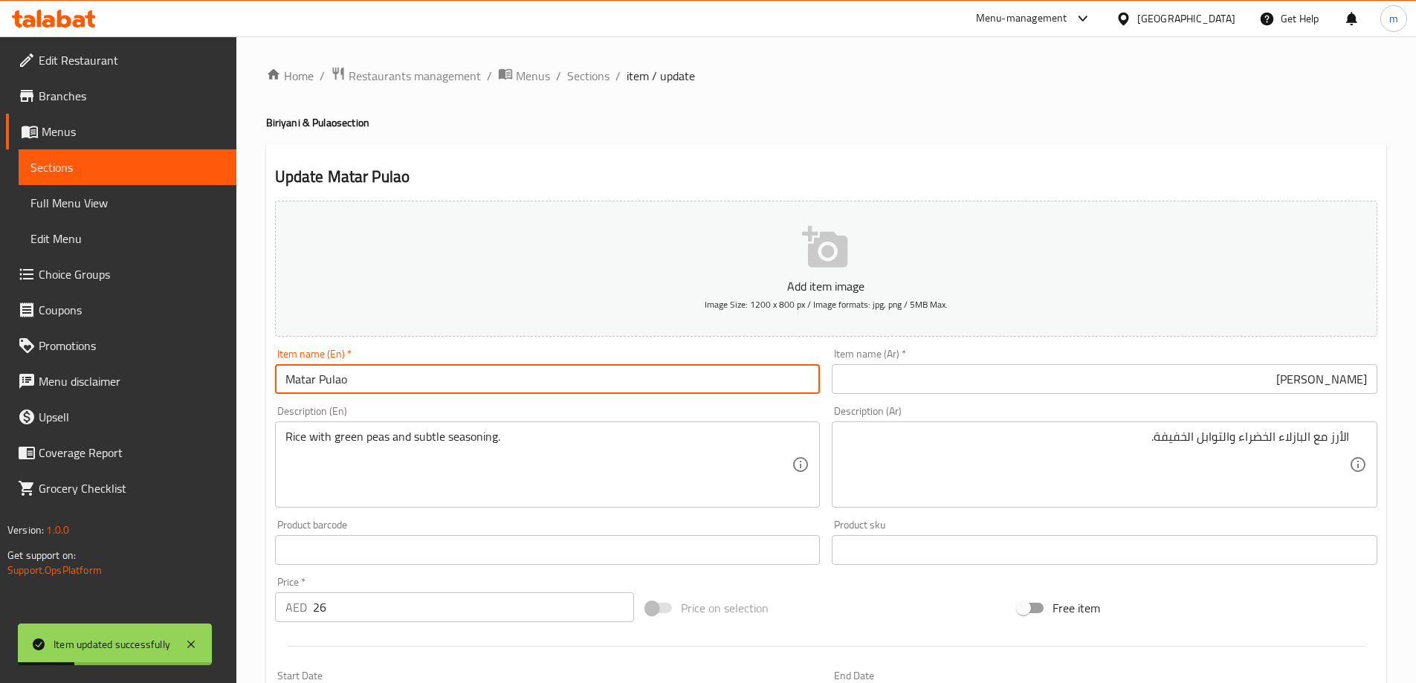
click at [482, 390] on input "Matar Pulao" at bounding box center [548, 379] width 546 height 30
click at [609, 64] on div "Home / Restaurants management / Menus / Sections / item / update Biriyani & Pul…" at bounding box center [825, 543] width 1179 height 1014
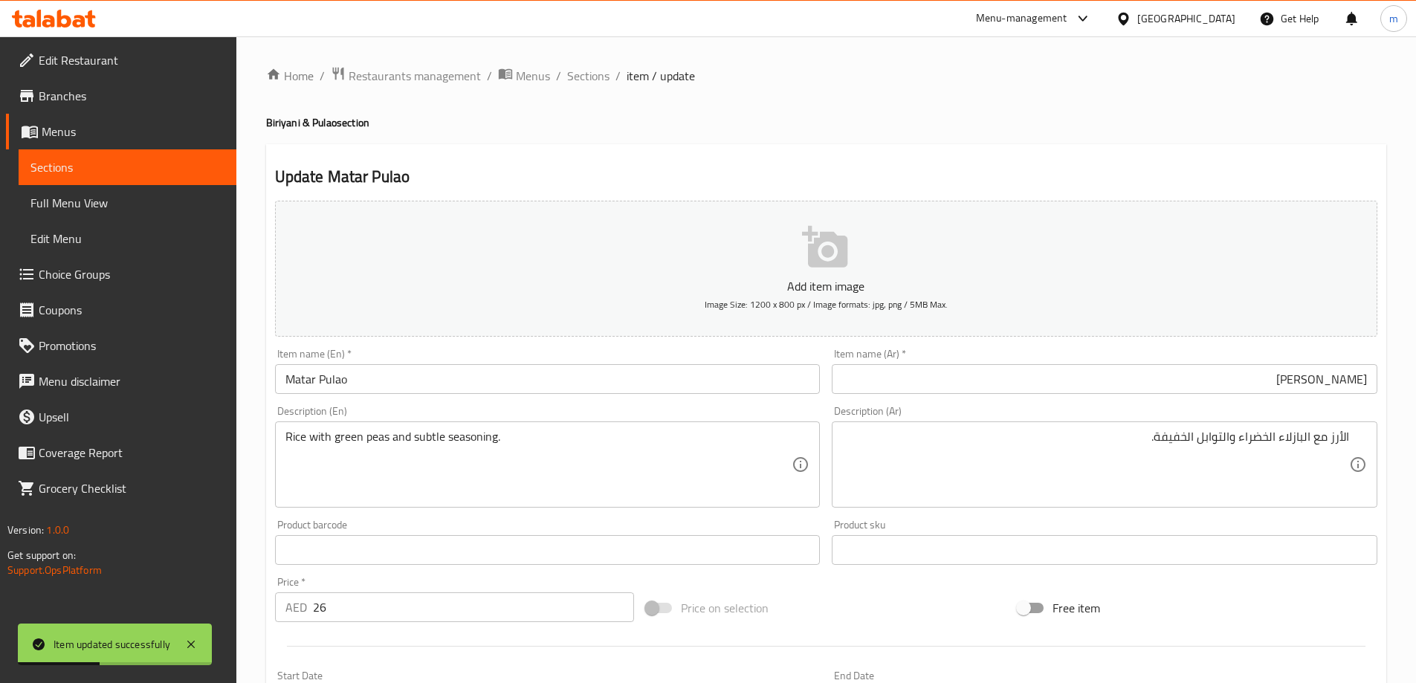
click at [609, 64] on div "Home / Restaurants management / Menus / Sections / item / update Biriyani & Pul…" at bounding box center [825, 543] width 1179 height 1014
click at [592, 74] on span "Sections" at bounding box center [588, 76] width 42 height 18
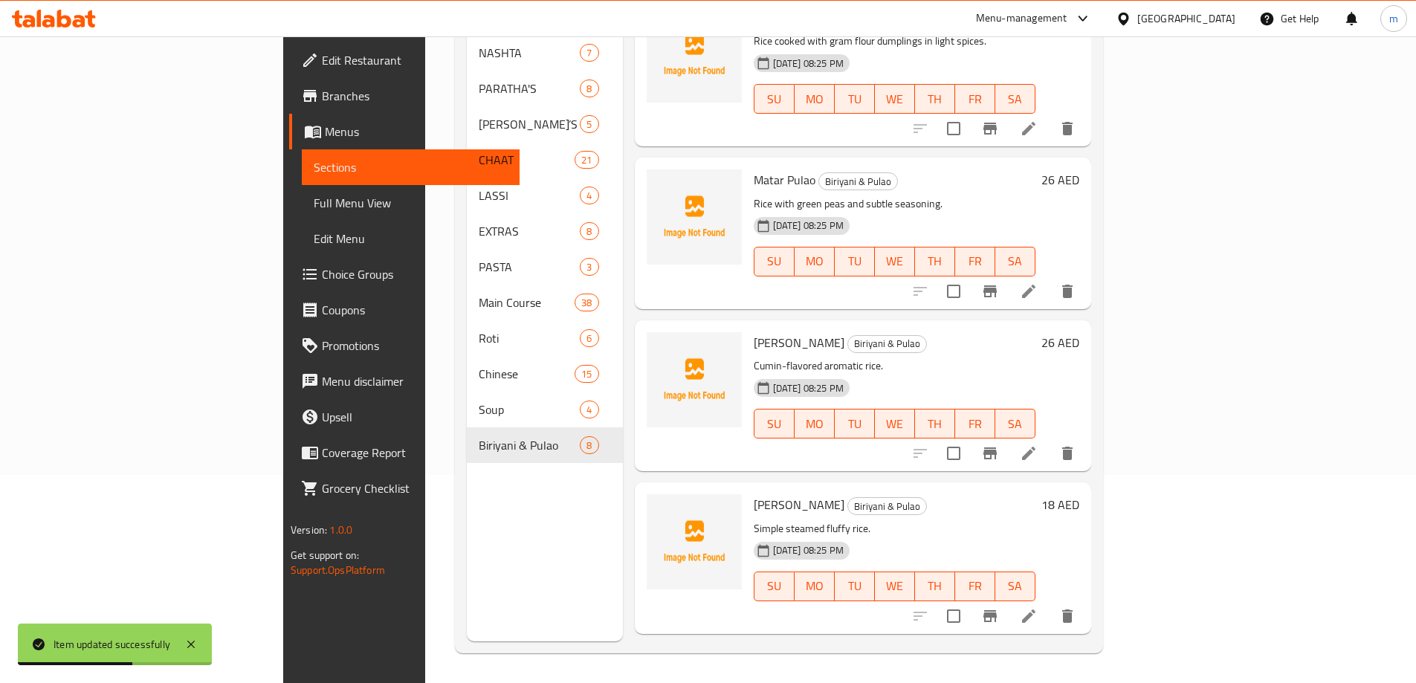
scroll to position [372, 0]
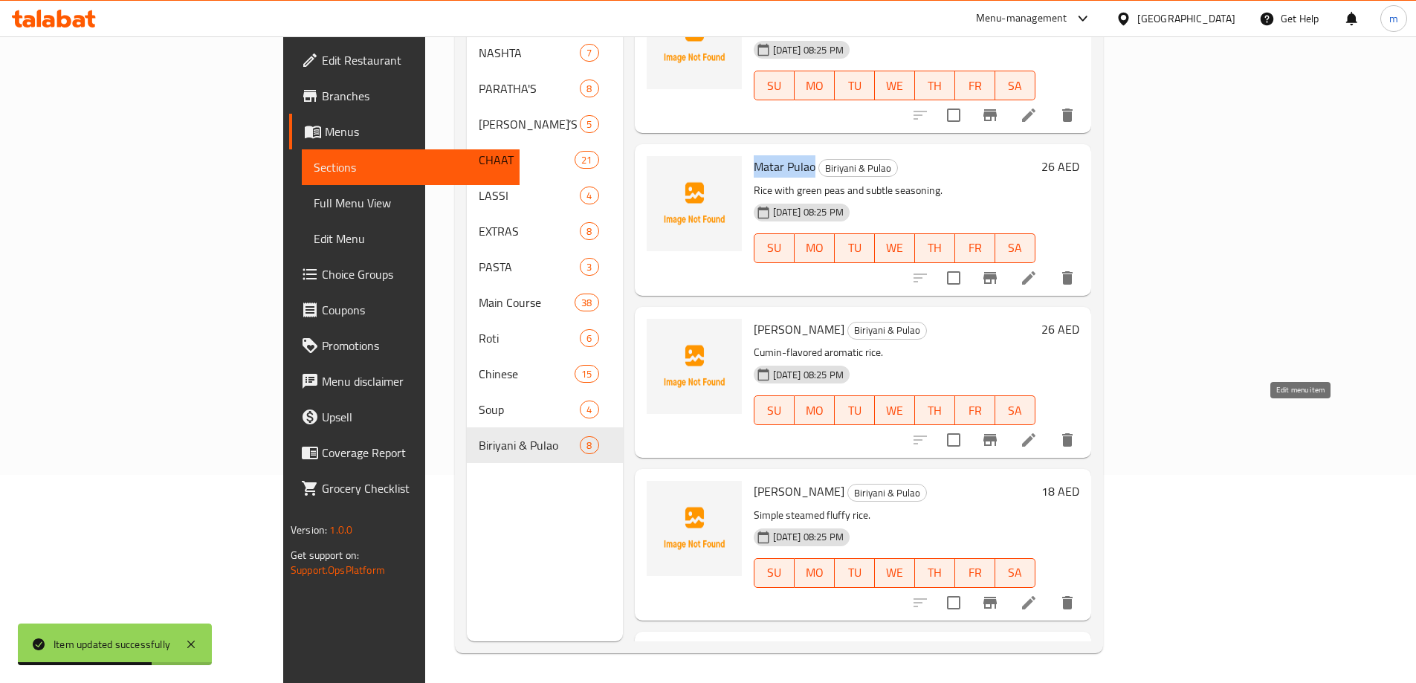
click at [1038, 431] on icon at bounding box center [1029, 440] width 18 height 18
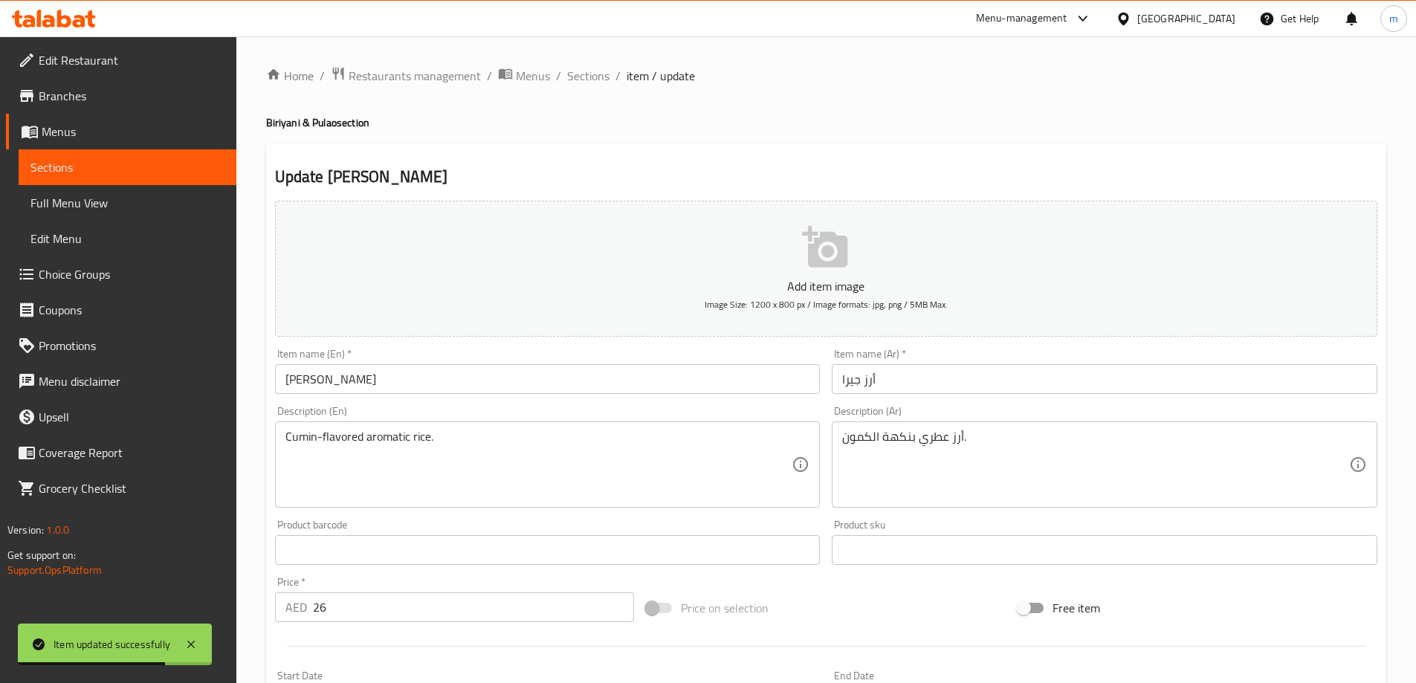
click at [1109, 446] on div "Home / Restaurants management / Menus / Sections / item / update Biriyani & Pul…" at bounding box center [826, 543] width 1120 height 954
click at [1028, 426] on div "أرز عطري بنكهة الكمون. Description (Ar)" at bounding box center [1105, 464] width 546 height 86
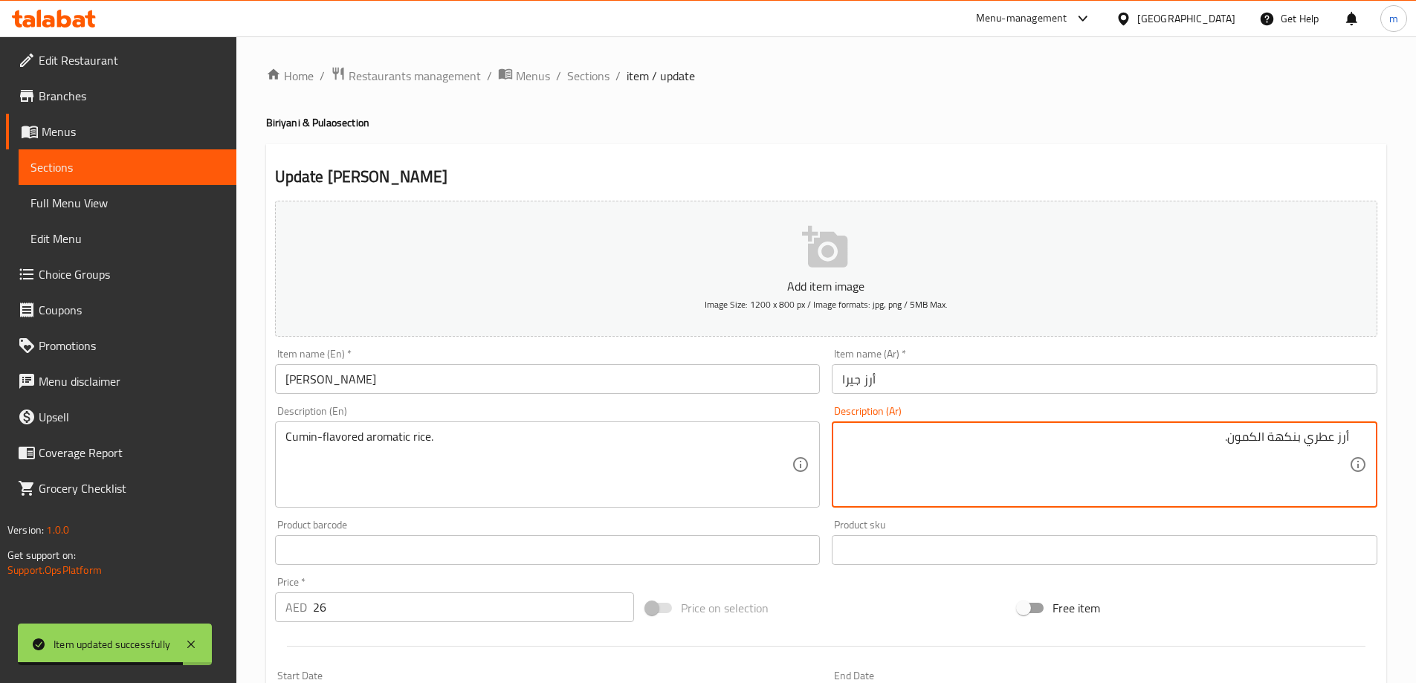
click at [982, 380] on input "أرز جيرا" at bounding box center [1105, 379] width 546 height 30
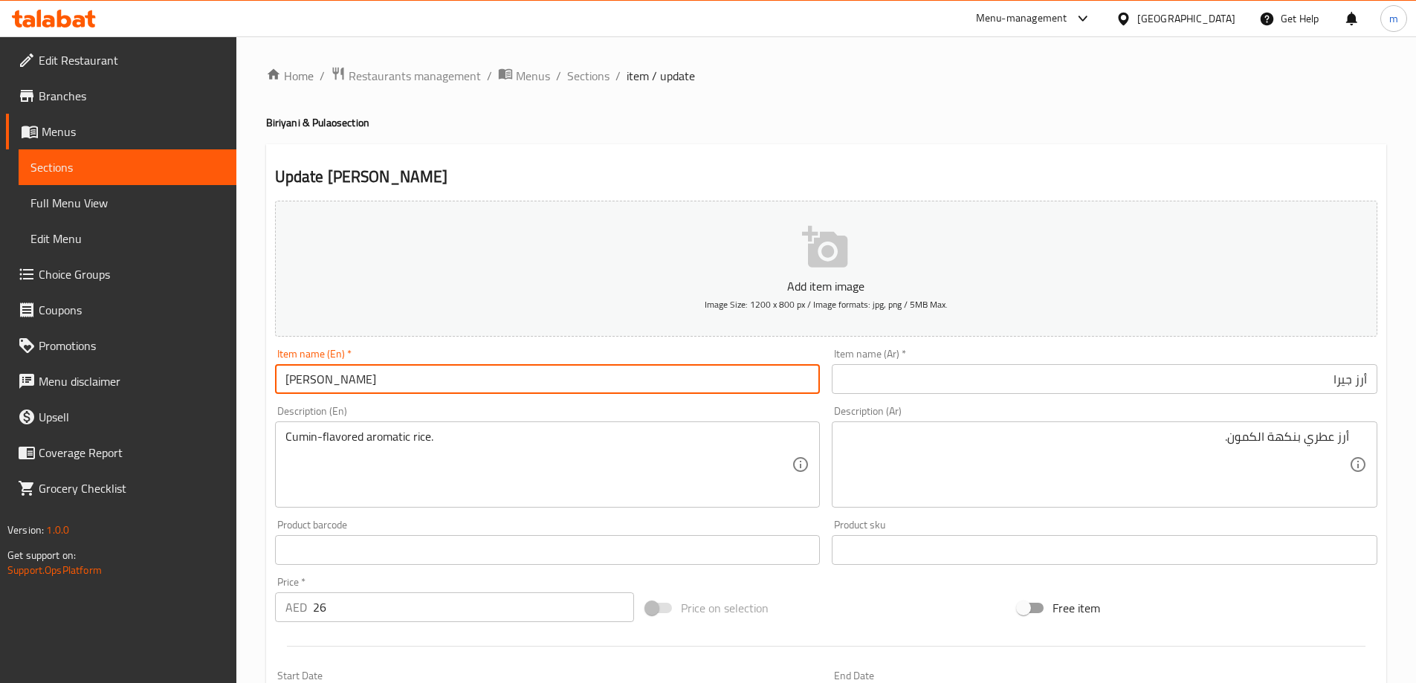
drag, startPoint x: 309, startPoint y: 381, endPoint x: 276, endPoint y: 386, distance: 33.8
click at [276, 386] on input "[PERSON_NAME]" at bounding box center [548, 379] width 546 height 30
click at [984, 365] on input "أرز جيرا" at bounding box center [1105, 379] width 546 height 30
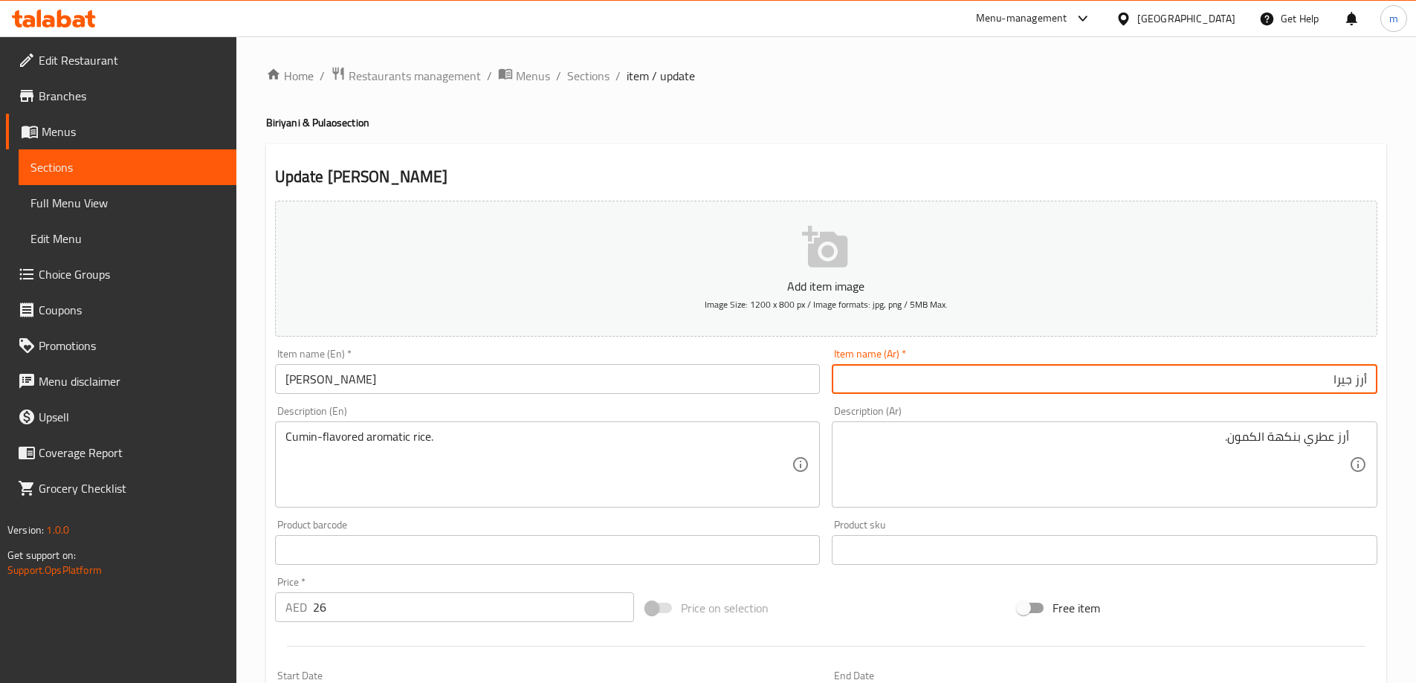
click at [984, 365] on input "أرز جيرا" at bounding box center [1105, 379] width 546 height 30
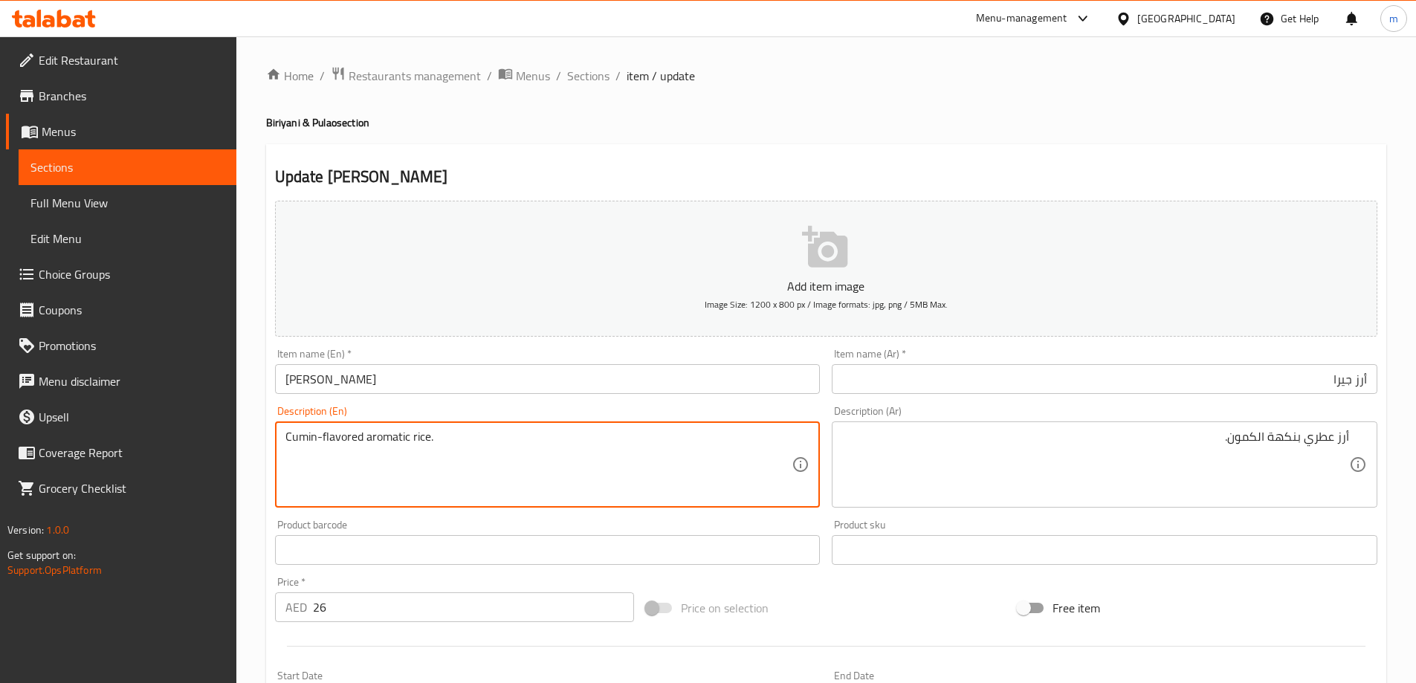
drag, startPoint x: 364, startPoint y: 438, endPoint x: 297, endPoint y: 441, distance: 67.0
click at [296, 441] on textarea "Cumin-flavored aromatic rice." at bounding box center [538, 465] width 507 height 71
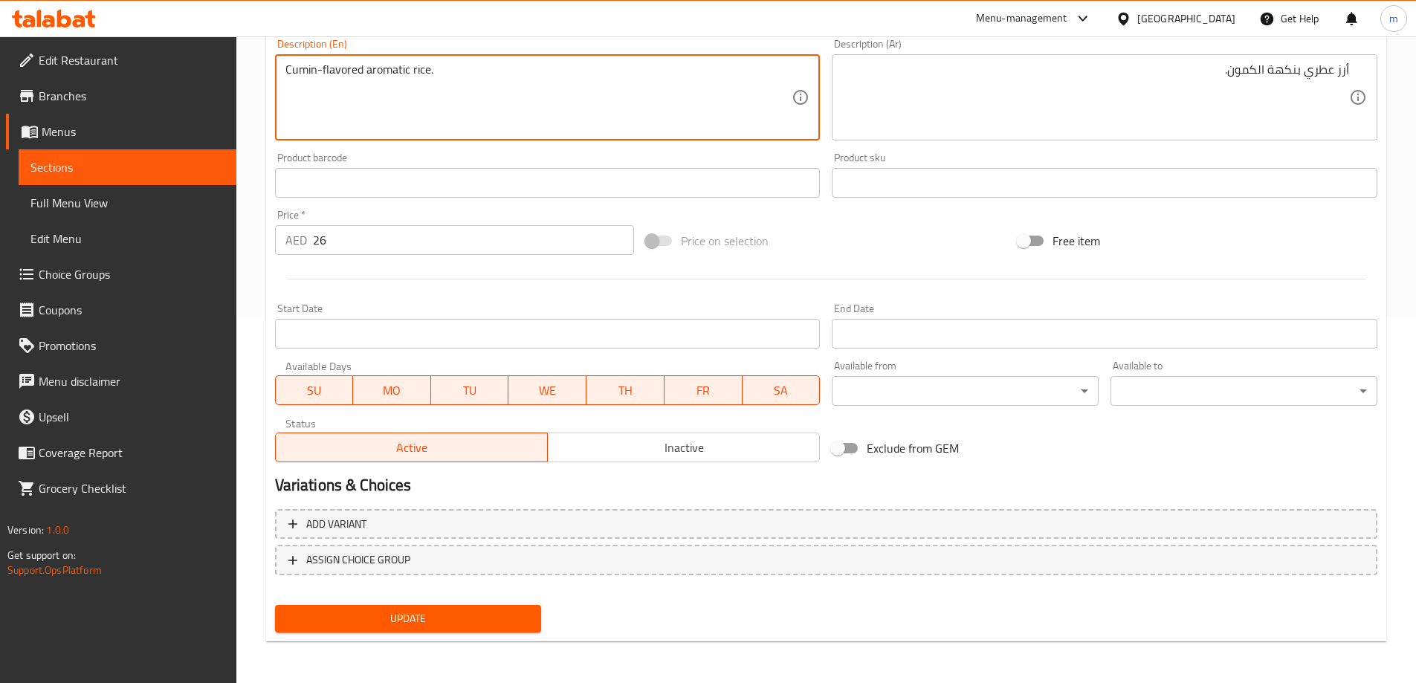
click at [440, 618] on span "Update" at bounding box center [408, 618] width 243 height 19
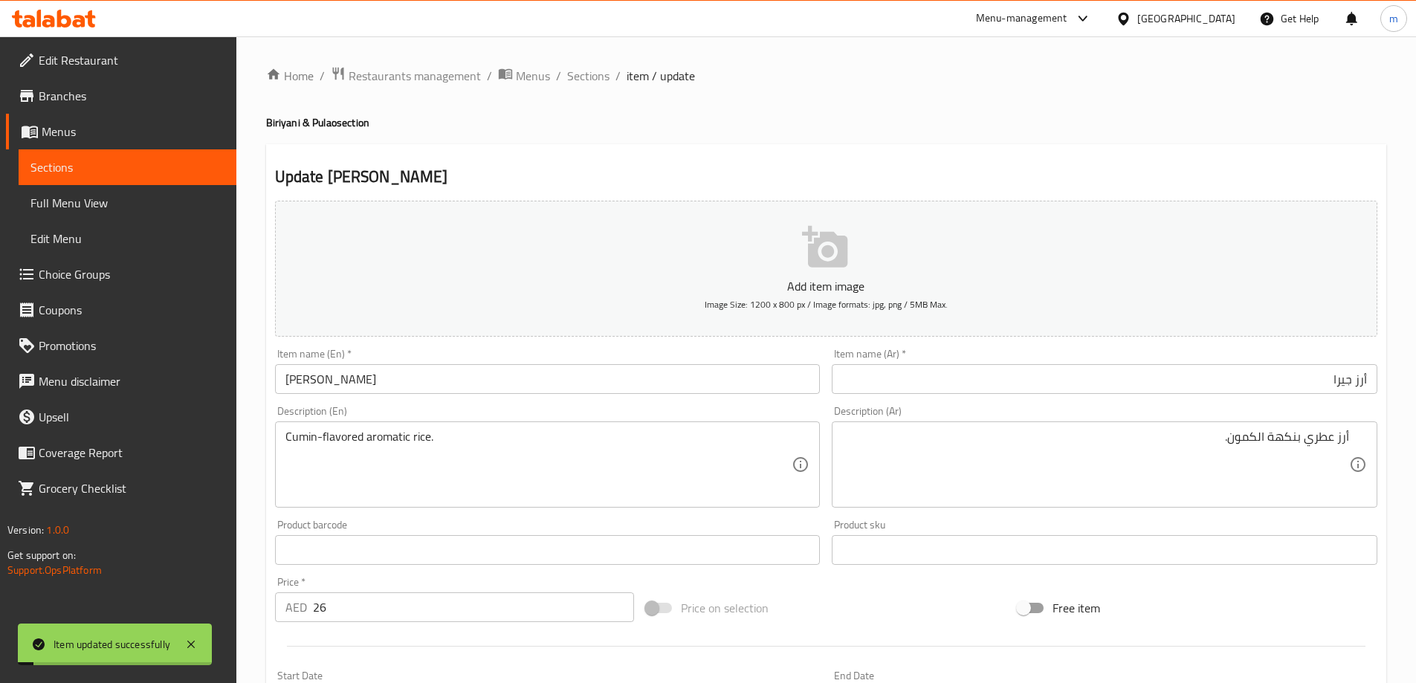
click at [377, 390] on input "[PERSON_NAME]" at bounding box center [548, 379] width 546 height 30
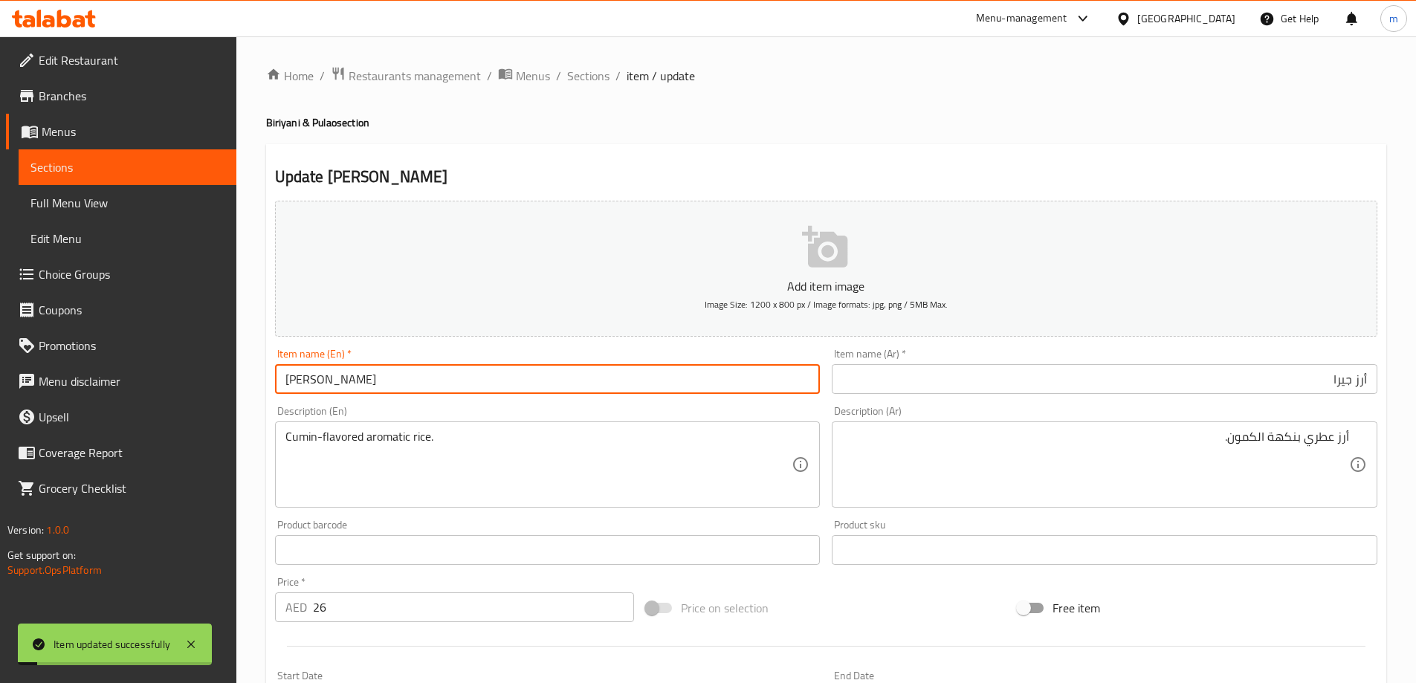
click at [377, 390] on input "[PERSON_NAME]" at bounding box center [548, 379] width 546 height 30
click at [595, 67] on span "Sections" at bounding box center [588, 76] width 42 height 18
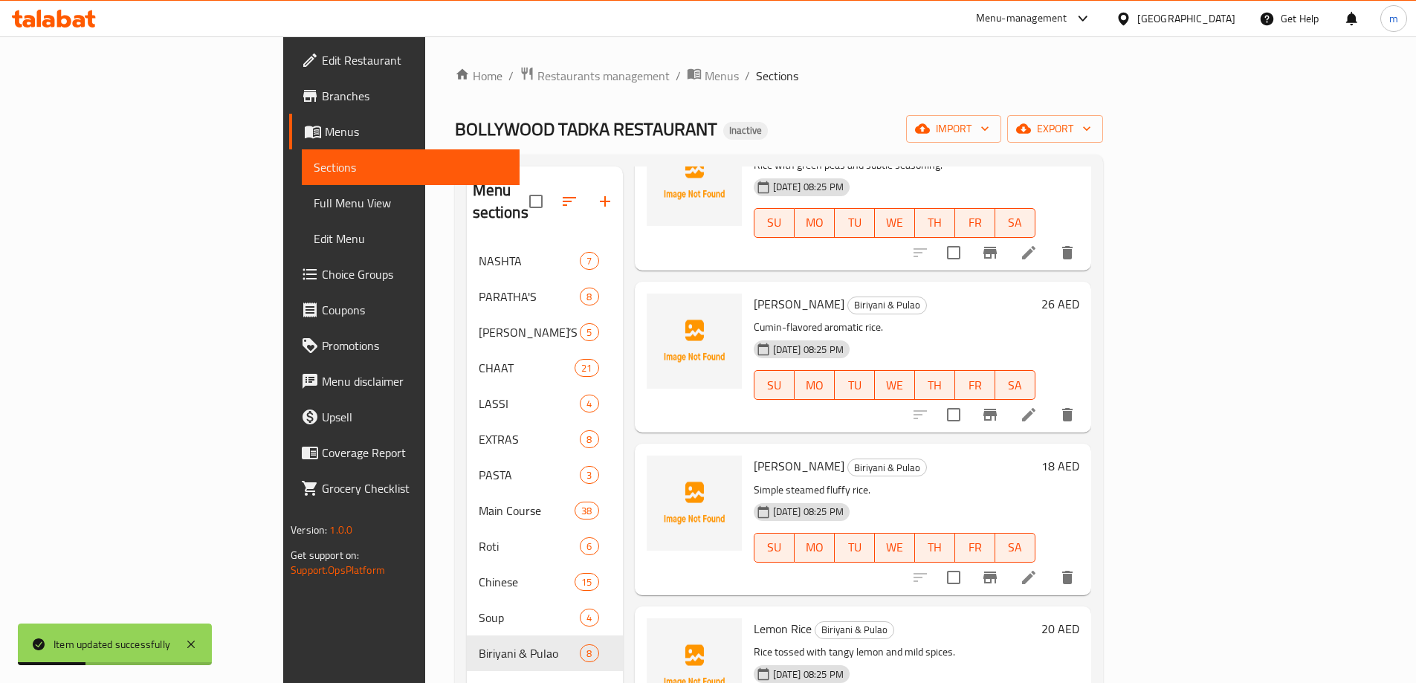
scroll to position [653, 0]
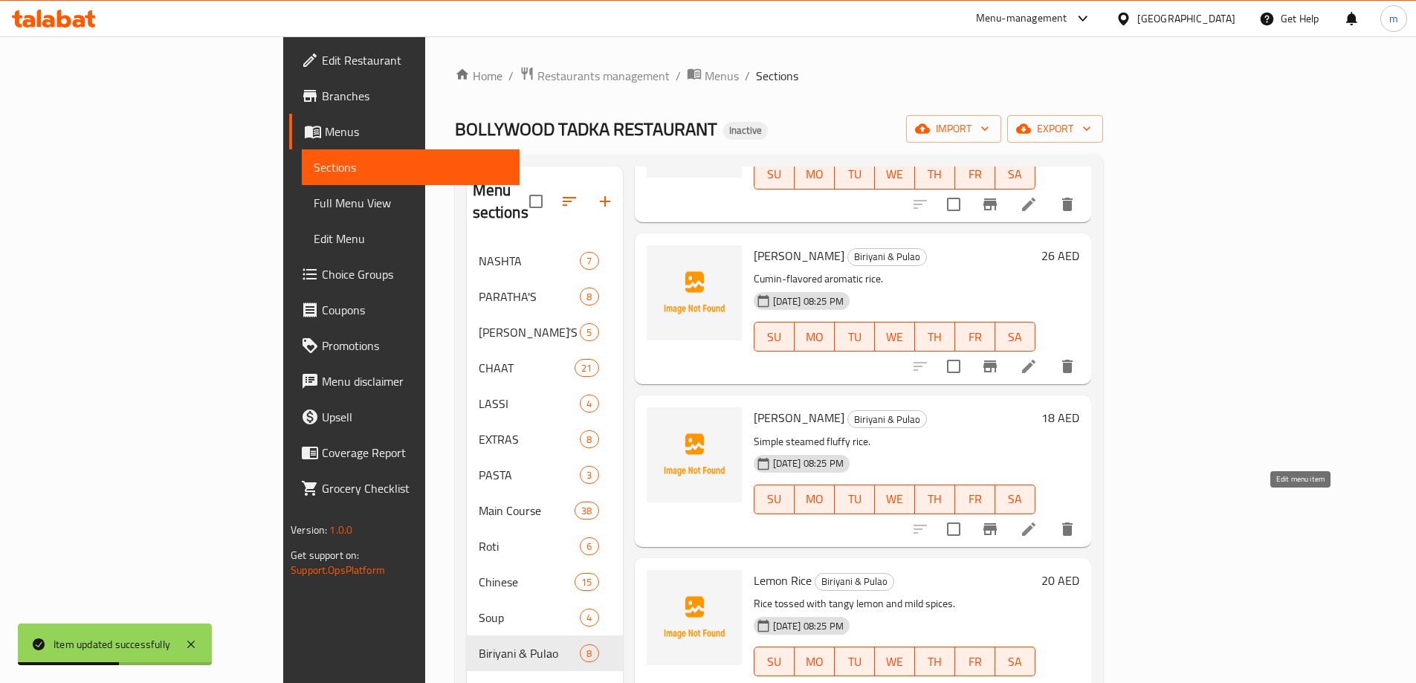
click at [1038, 520] on icon at bounding box center [1029, 529] width 18 height 18
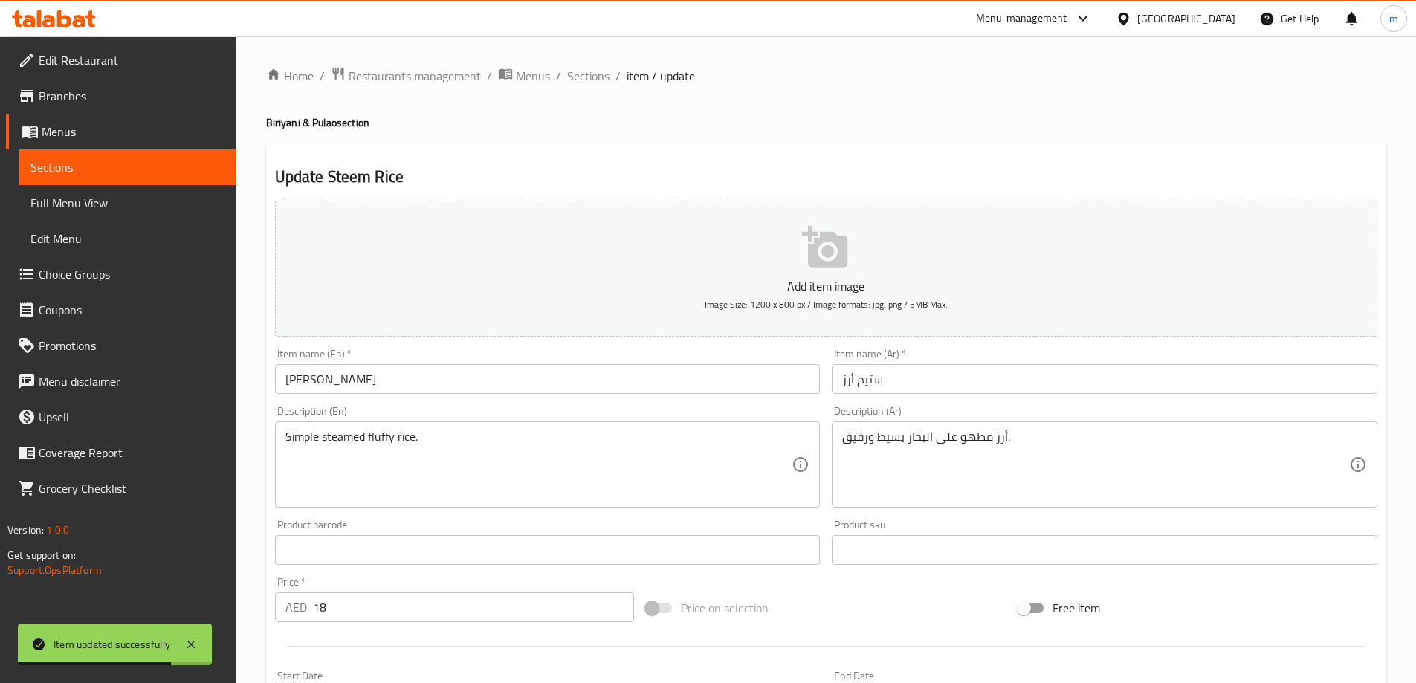
click at [1021, 367] on input "ستيم أرز" at bounding box center [1105, 379] width 546 height 30
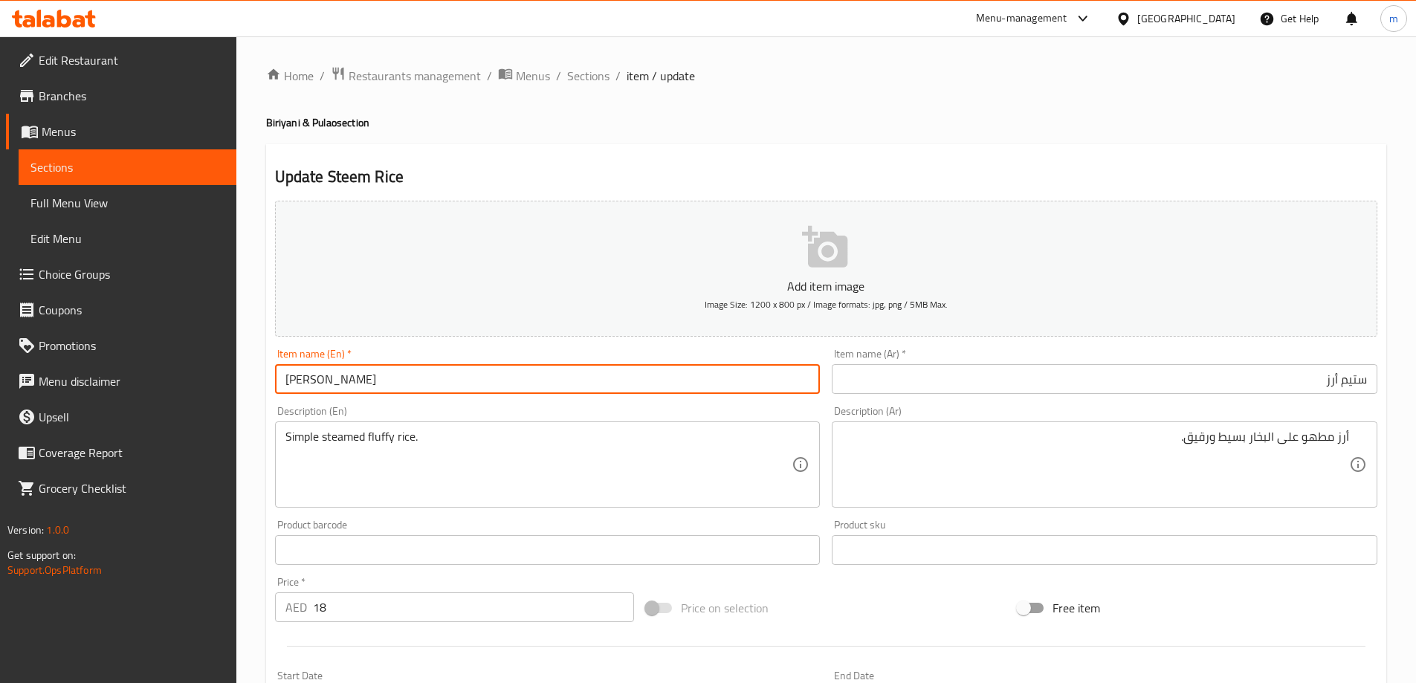
click at [313, 372] on input "[PERSON_NAME]" at bounding box center [548, 379] width 546 height 30
click at [301, 377] on input "[PERSON_NAME]" at bounding box center [548, 379] width 546 height 30
click at [300, 378] on input "[PERSON_NAME]" at bounding box center [548, 379] width 546 height 30
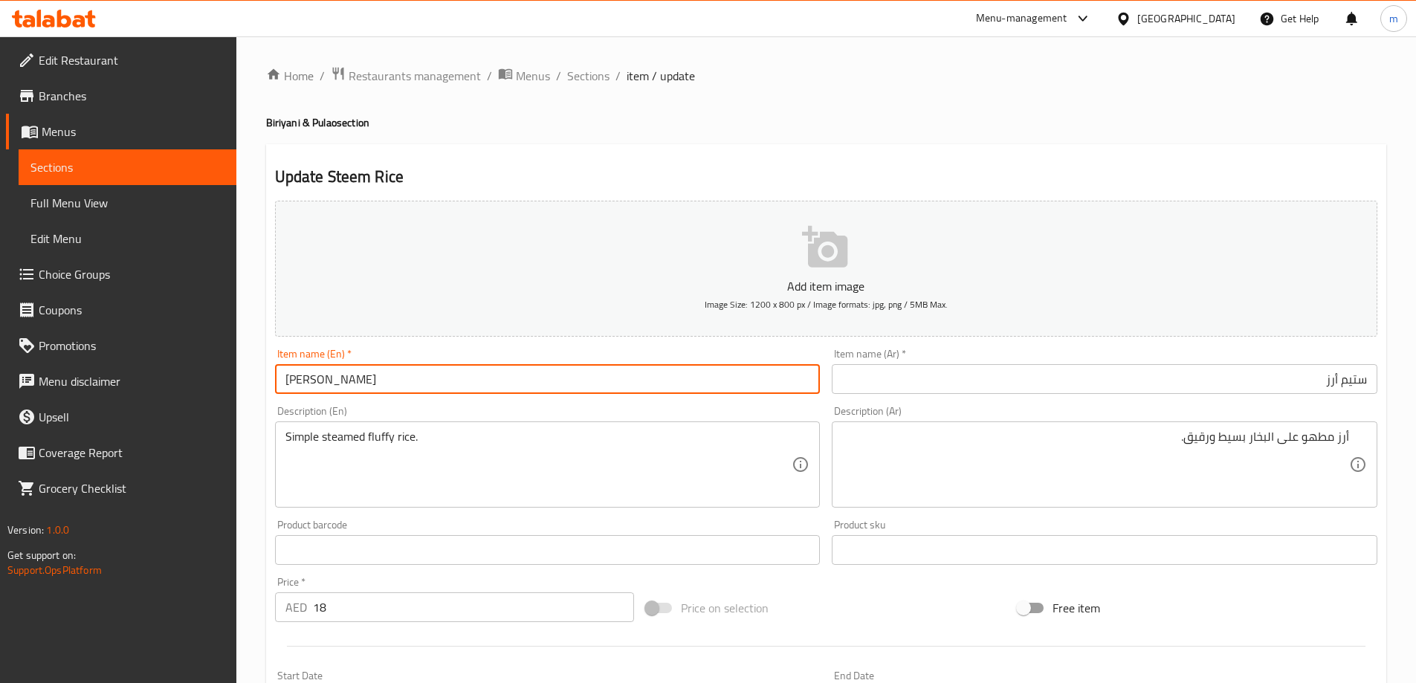
click at [300, 378] on input "[PERSON_NAME]" at bounding box center [548, 379] width 546 height 30
paste input "a"
type input "Steam Rice"
click at [658, 158] on div "Update Steam Rice Add item image Image Size: 1200 x 800 px / Image formats: jpg…" at bounding box center [826, 576] width 1120 height 865
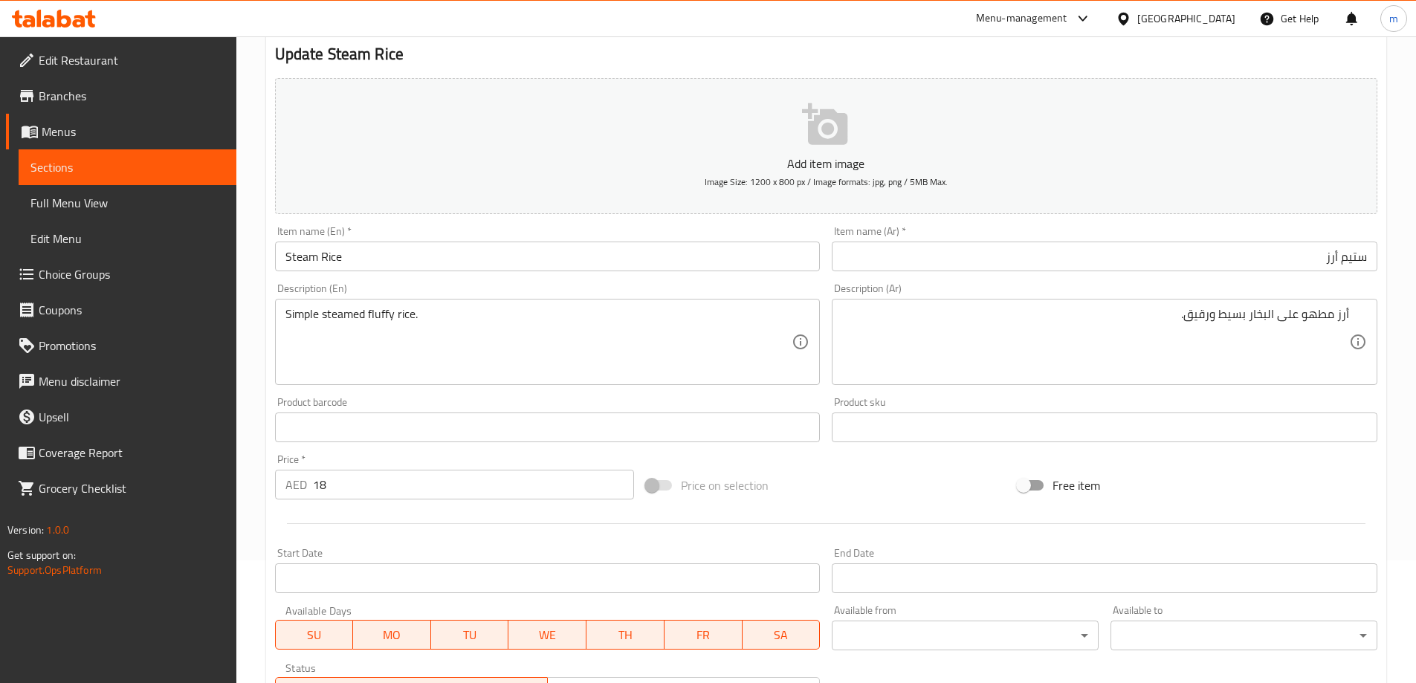
scroll to position [149, 0]
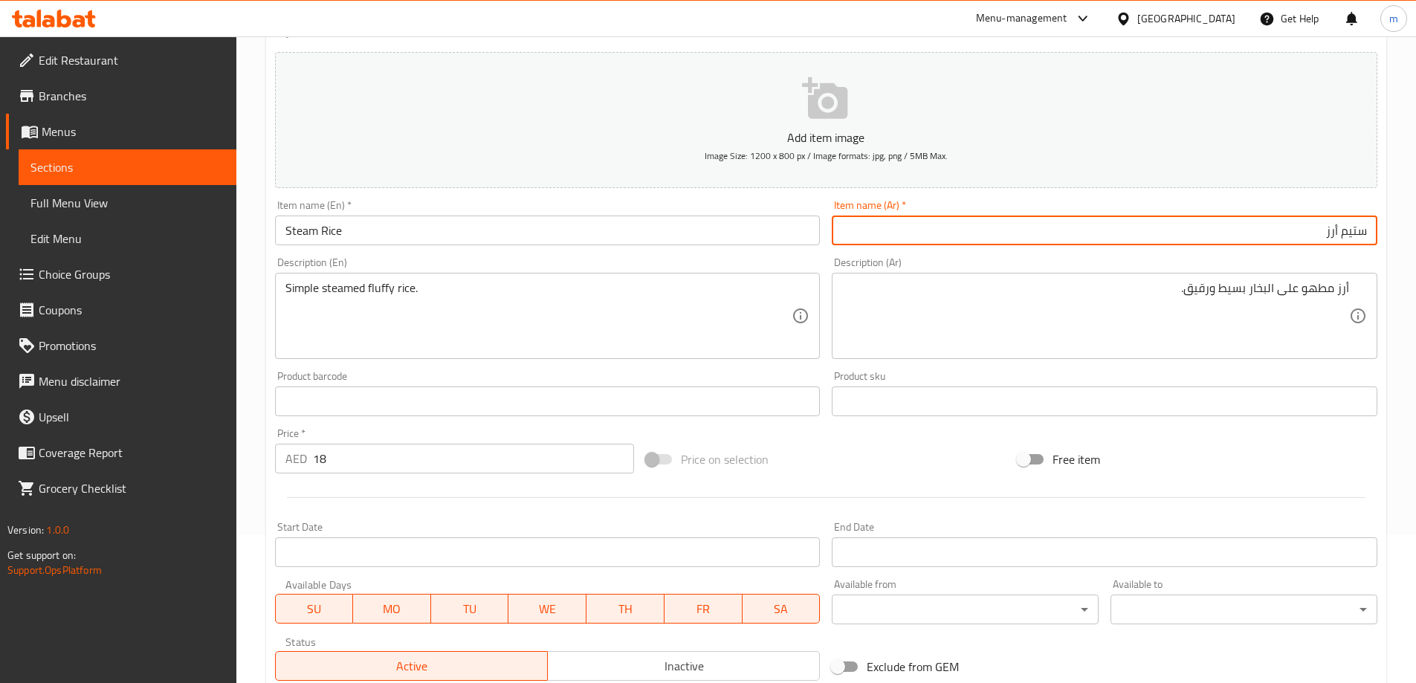
click at [1260, 230] on input "ستيم أرز" at bounding box center [1105, 231] width 546 height 30
click at [1309, 233] on input "ستيم أرز" at bounding box center [1105, 231] width 546 height 30
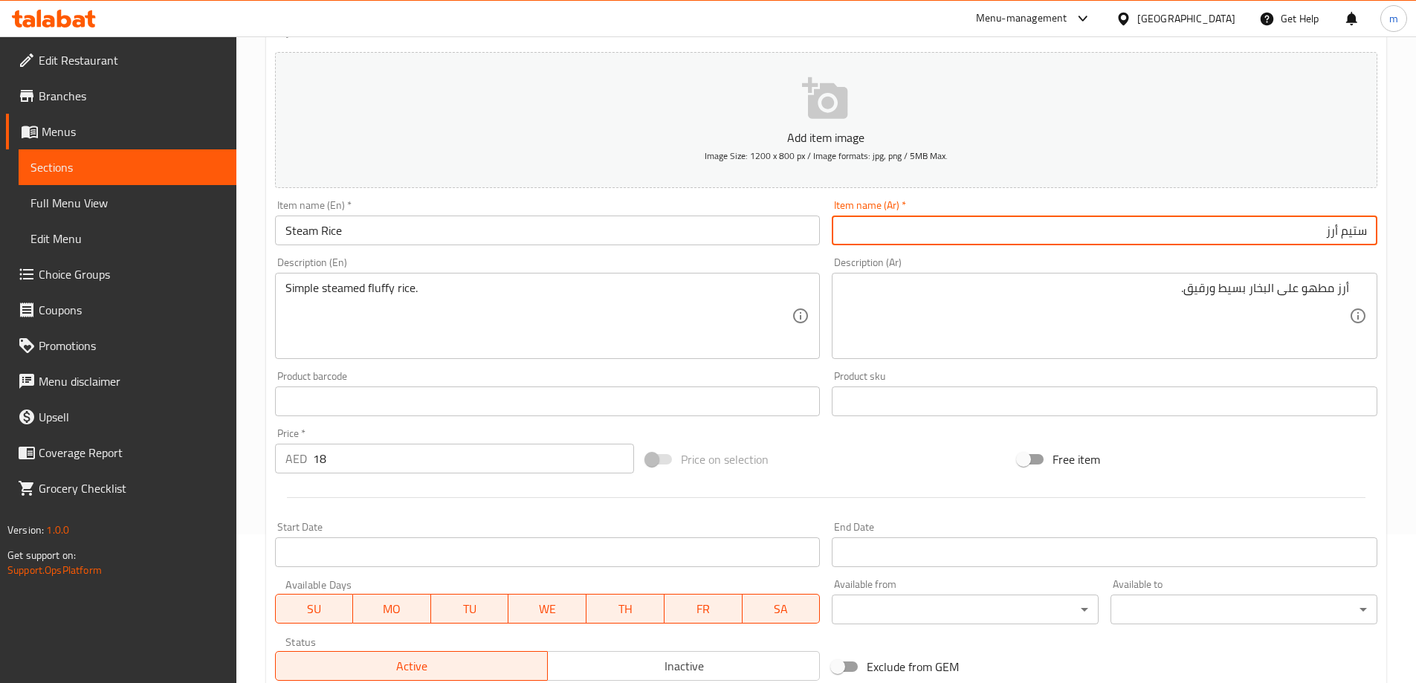
click at [1309, 233] on input "ستيم أرز" at bounding box center [1105, 231] width 546 height 30
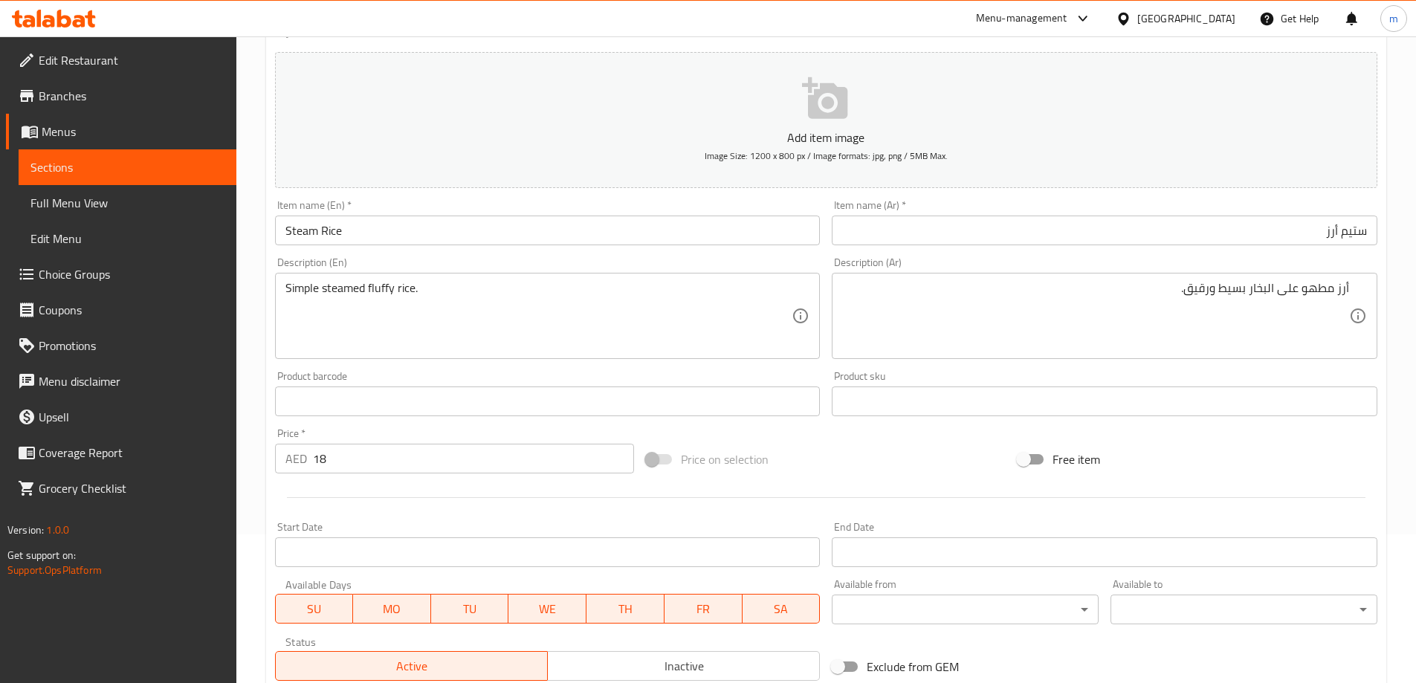
click at [1303, 233] on input "ستيم أرز" at bounding box center [1105, 231] width 546 height 30
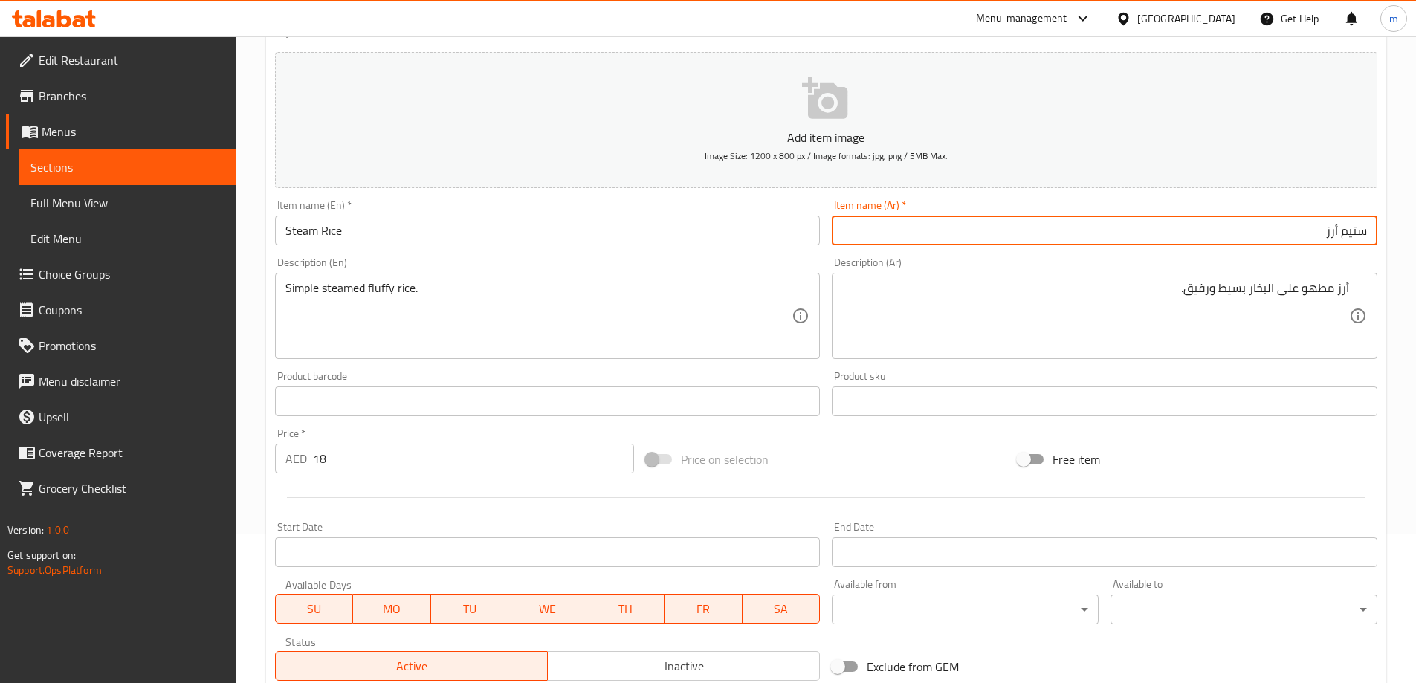
click at [1303, 233] on input "ستيم أرز" at bounding box center [1105, 231] width 546 height 30
paste input "رز بالبخار"
type input "أرز بالبخار"
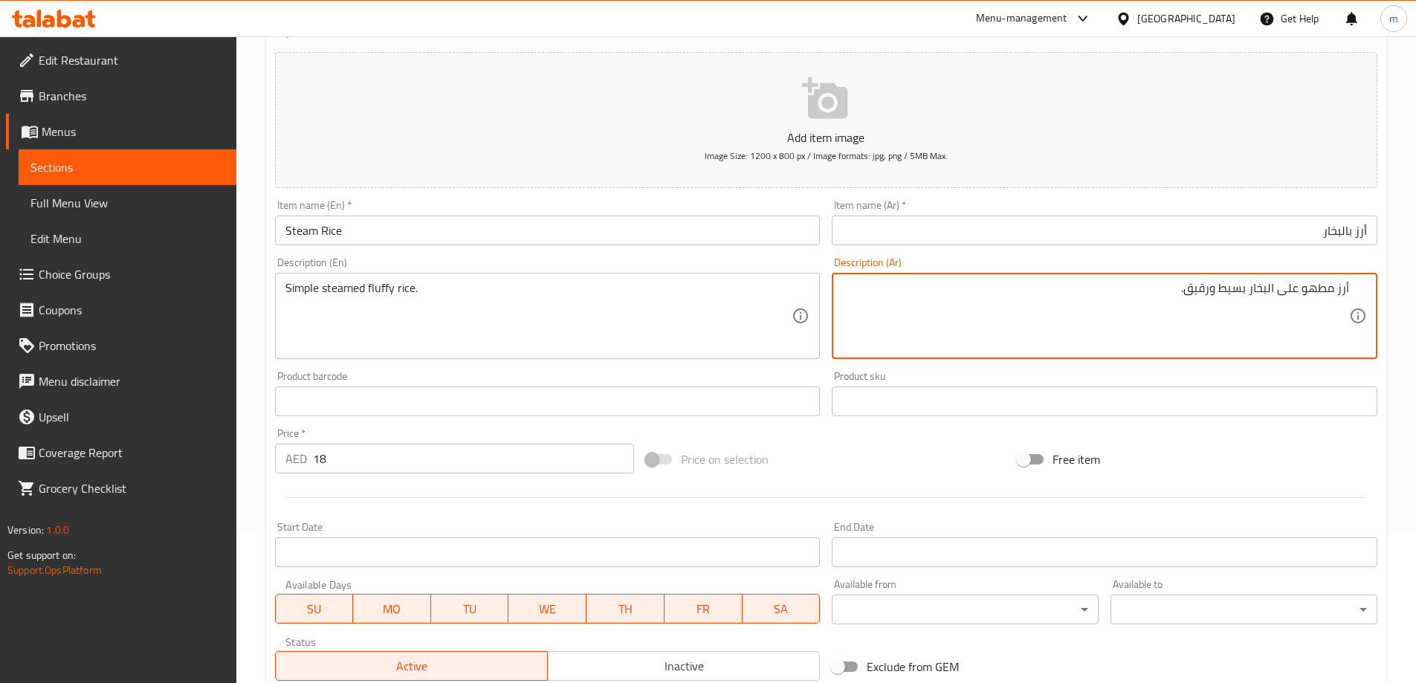
drag, startPoint x: 1298, startPoint y: 294, endPoint x: 1188, endPoint y: 297, distance: 110.1
click at [1188, 297] on textarea "أرز مطهو على البخار بسيط ورقيق." at bounding box center [1095, 316] width 507 height 71
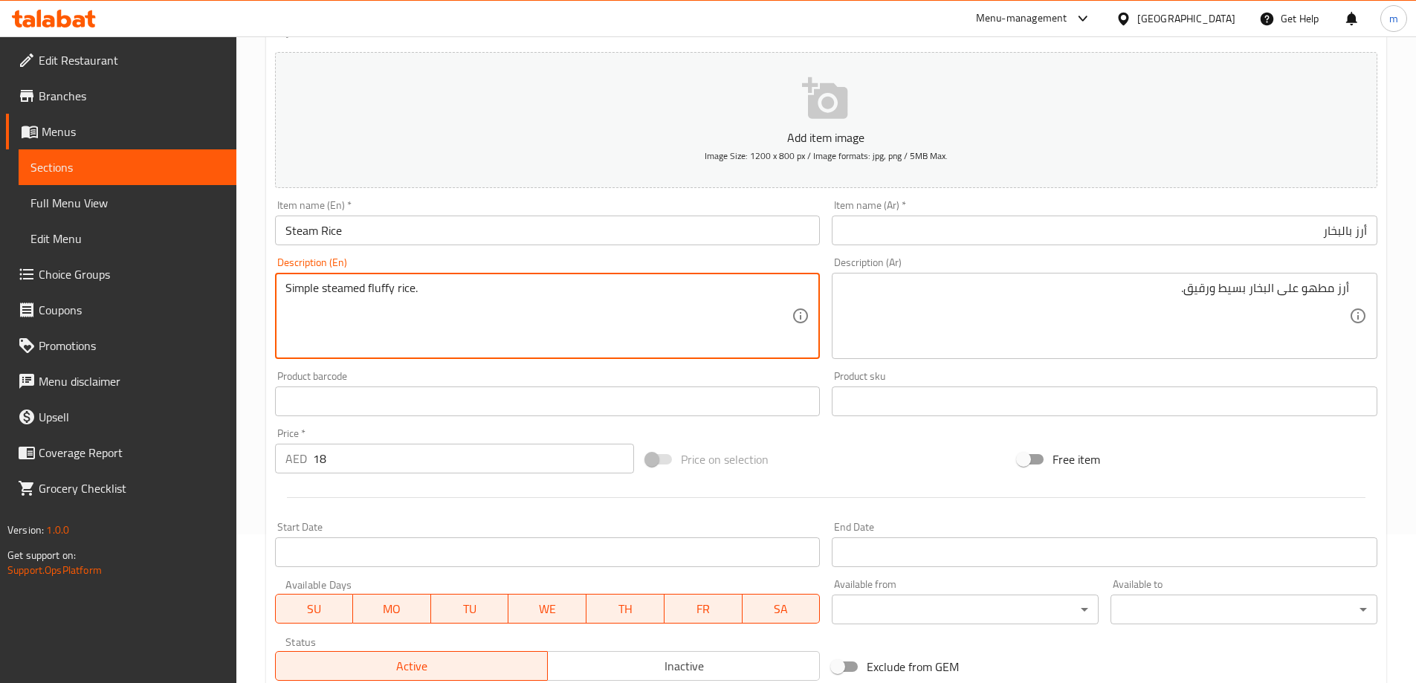
click at [381, 286] on textarea "Simple steamed fluffy rice." at bounding box center [538, 316] width 507 height 71
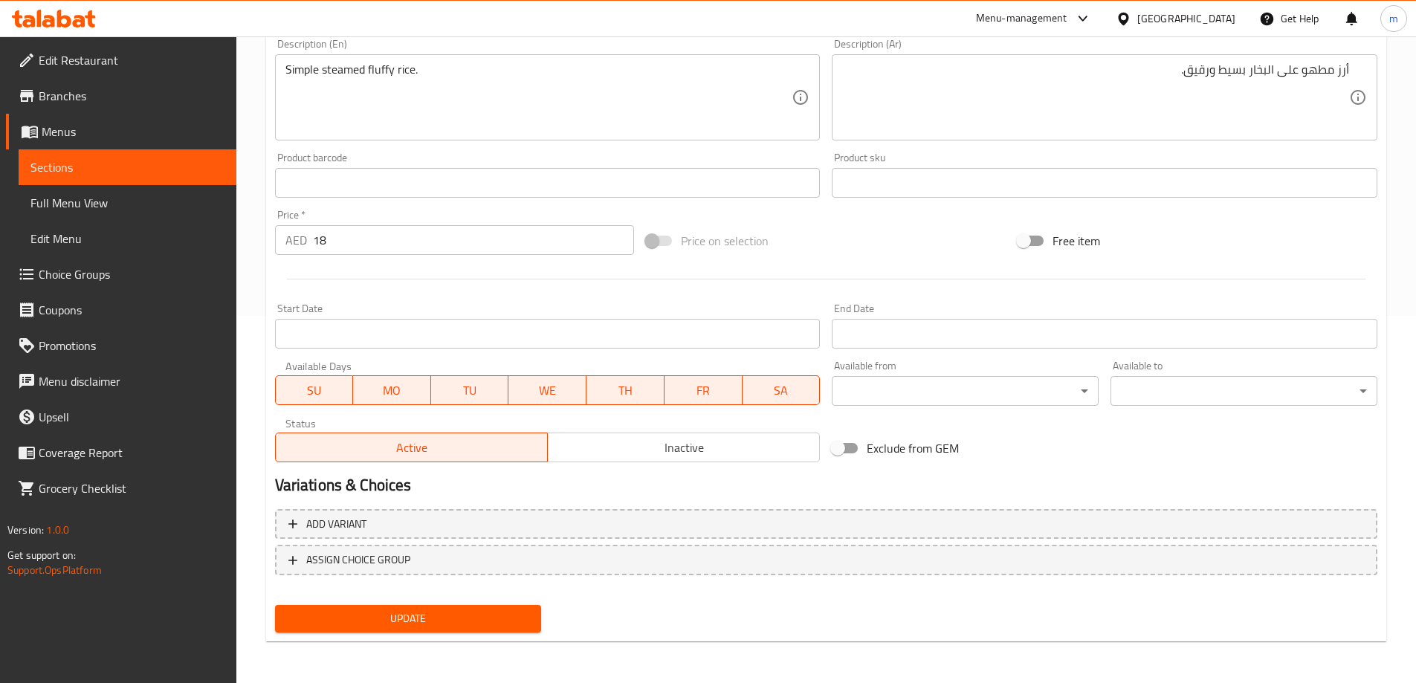
click at [471, 608] on button "Update" at bounding box center [408, 618] width 267 height 27
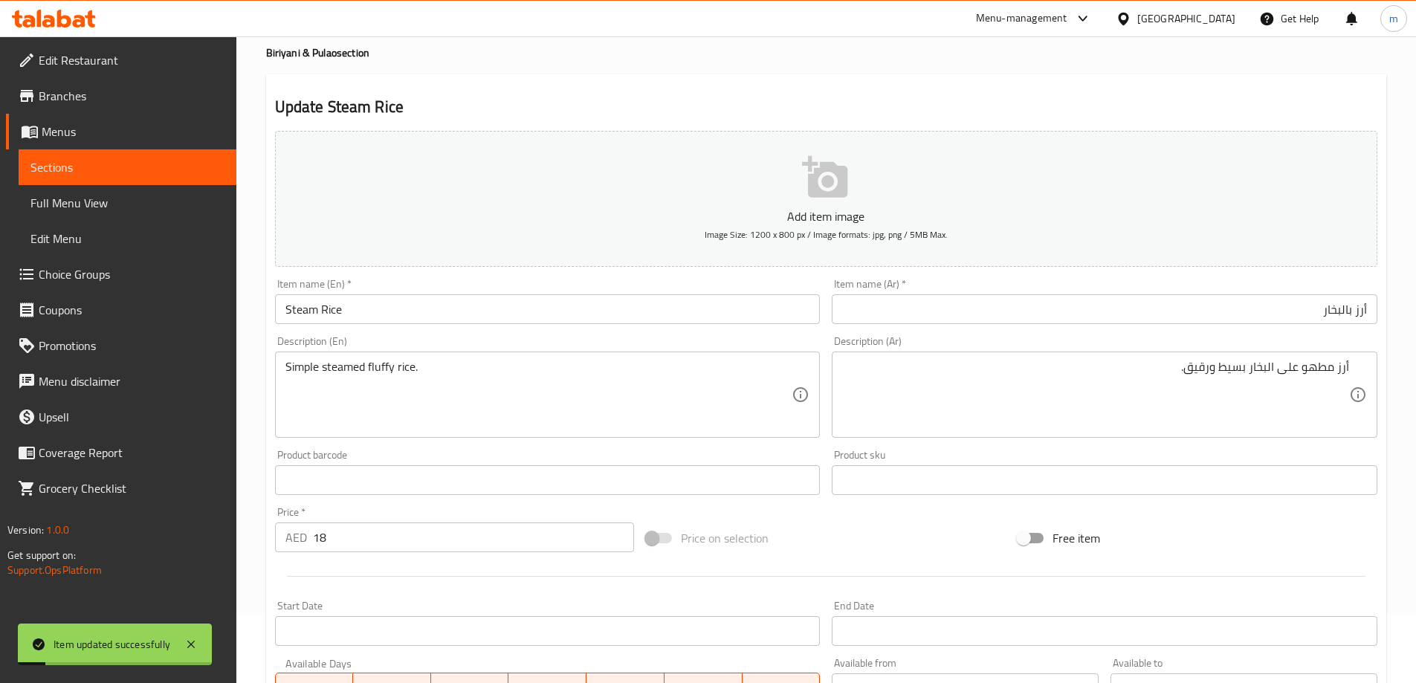
scroll to position [0, 0]
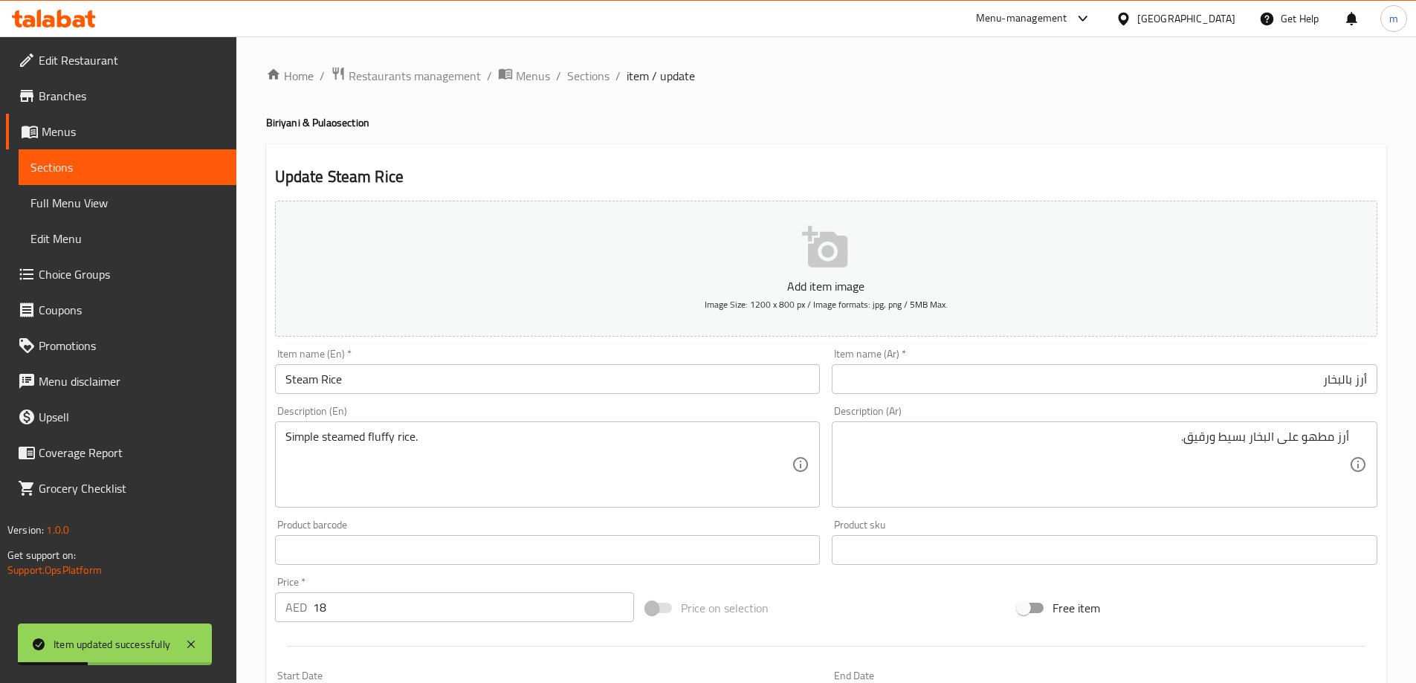
click at [335, 401] on div "Description (En) Simple steamed fluffy rice. Description (En)" at bounding box center [547, 457] width 557 height 114
click at [349, 380] on input "Steam Rice" at bounding box center [548, 379] width 546 height 30
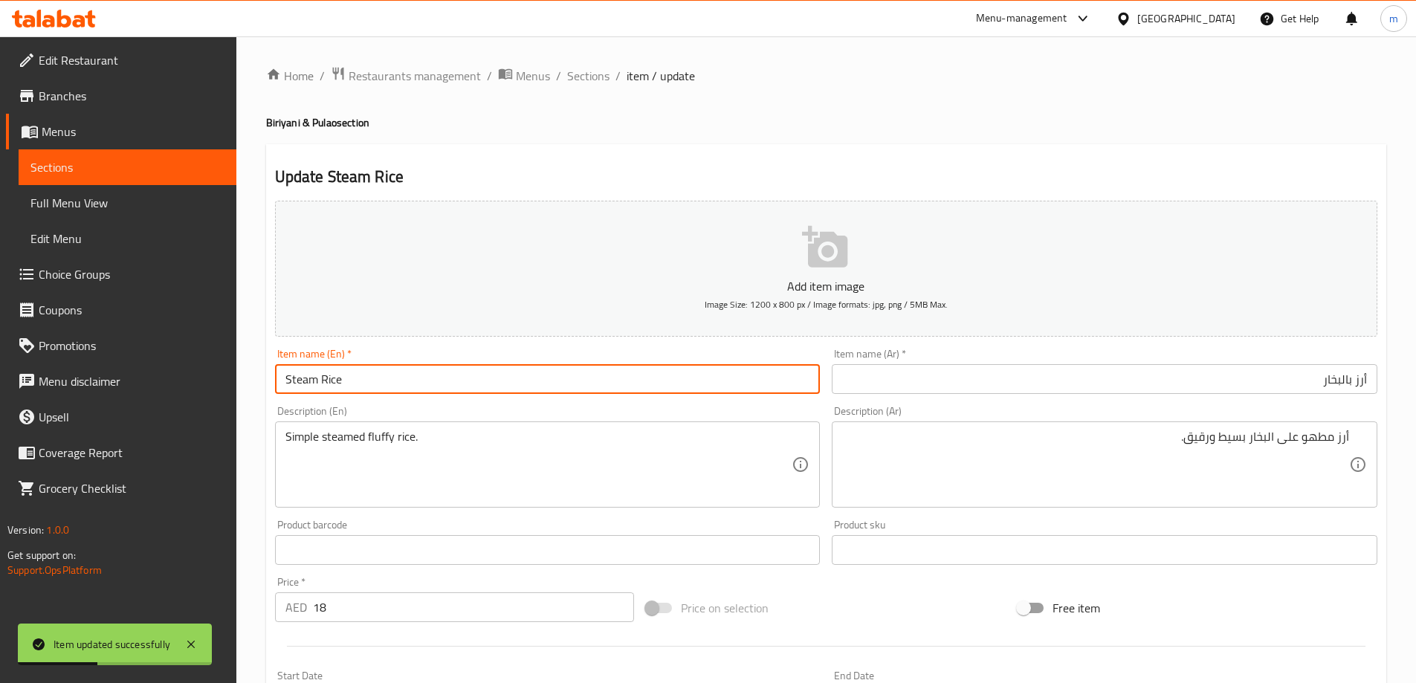
click at [349, 380] on input "Steam Rice" at bounding box center [548, 379] width 546 height 30
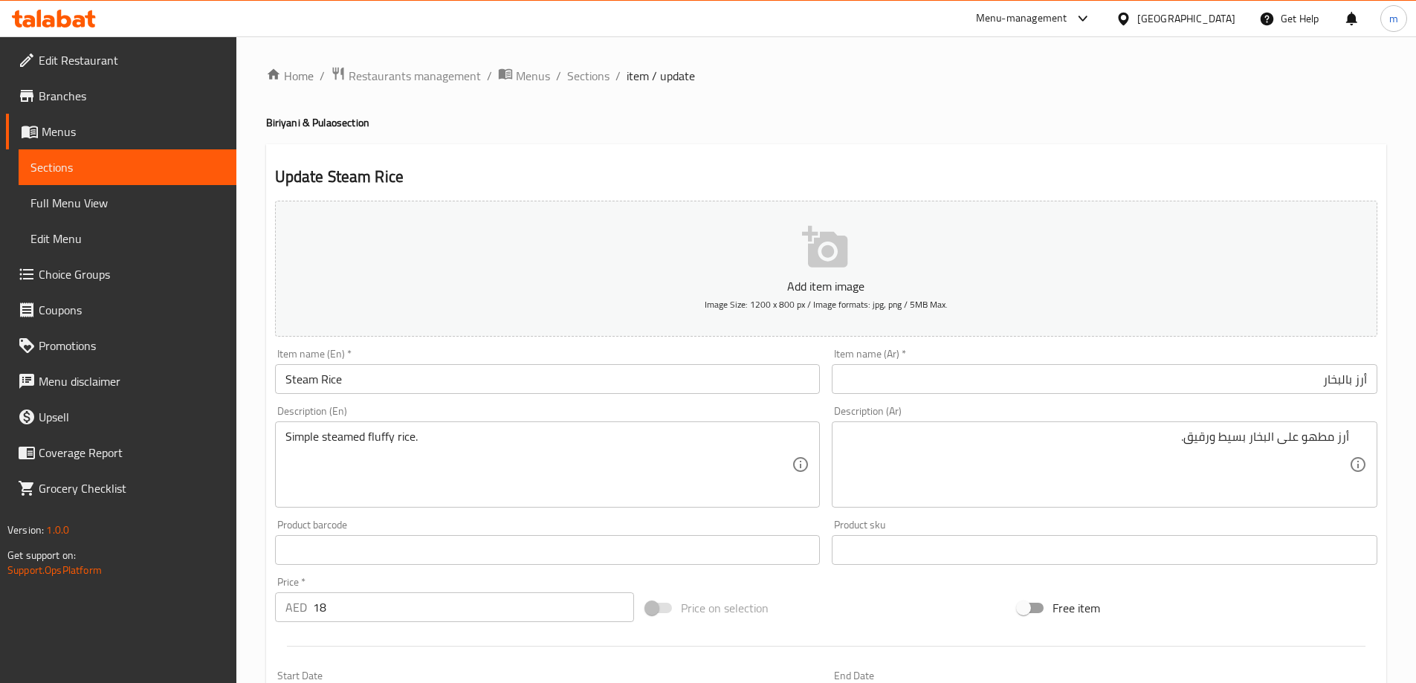
click at [748, 96] on div "Home / Restaurants management / Menus / Sections / item / update Biriyani & Pul…" at bounding box center [826, 543] width 1120 height 954
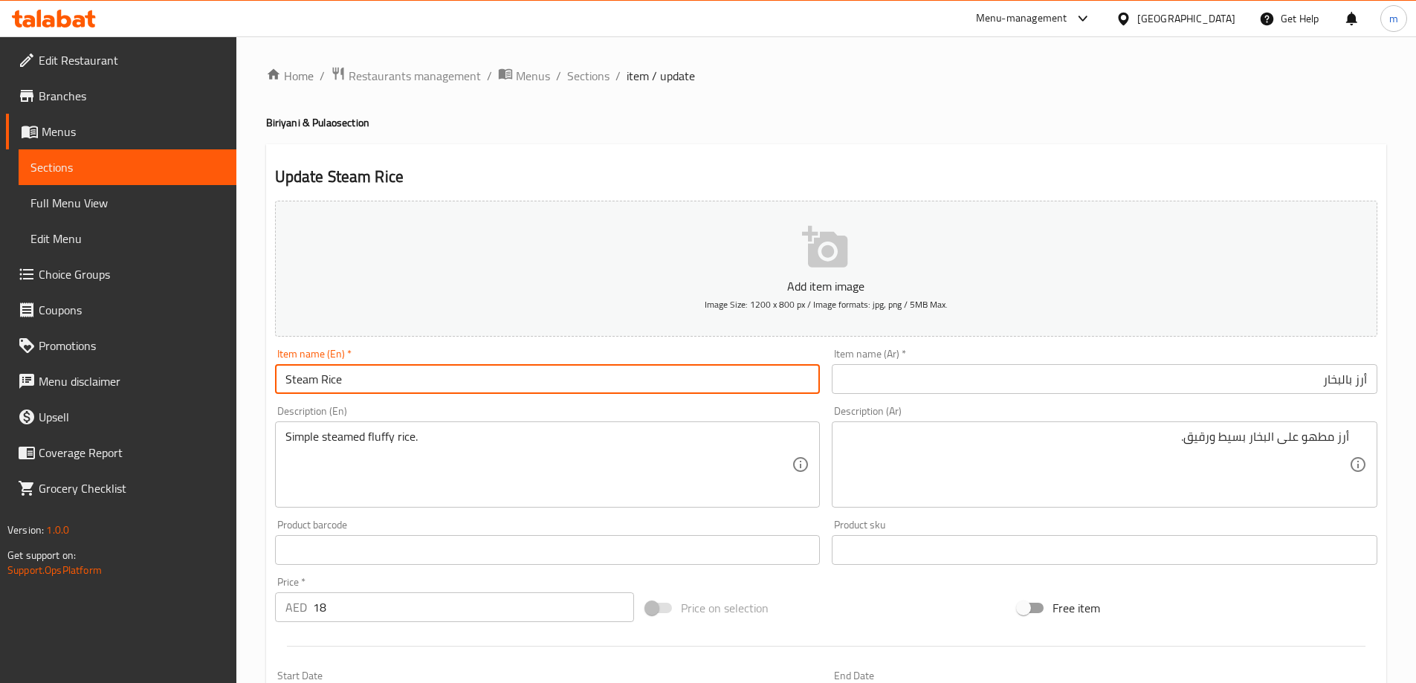
click at [485, 372] on input "Steam Rice" at bounding box center [548, 379] width 546 height 30
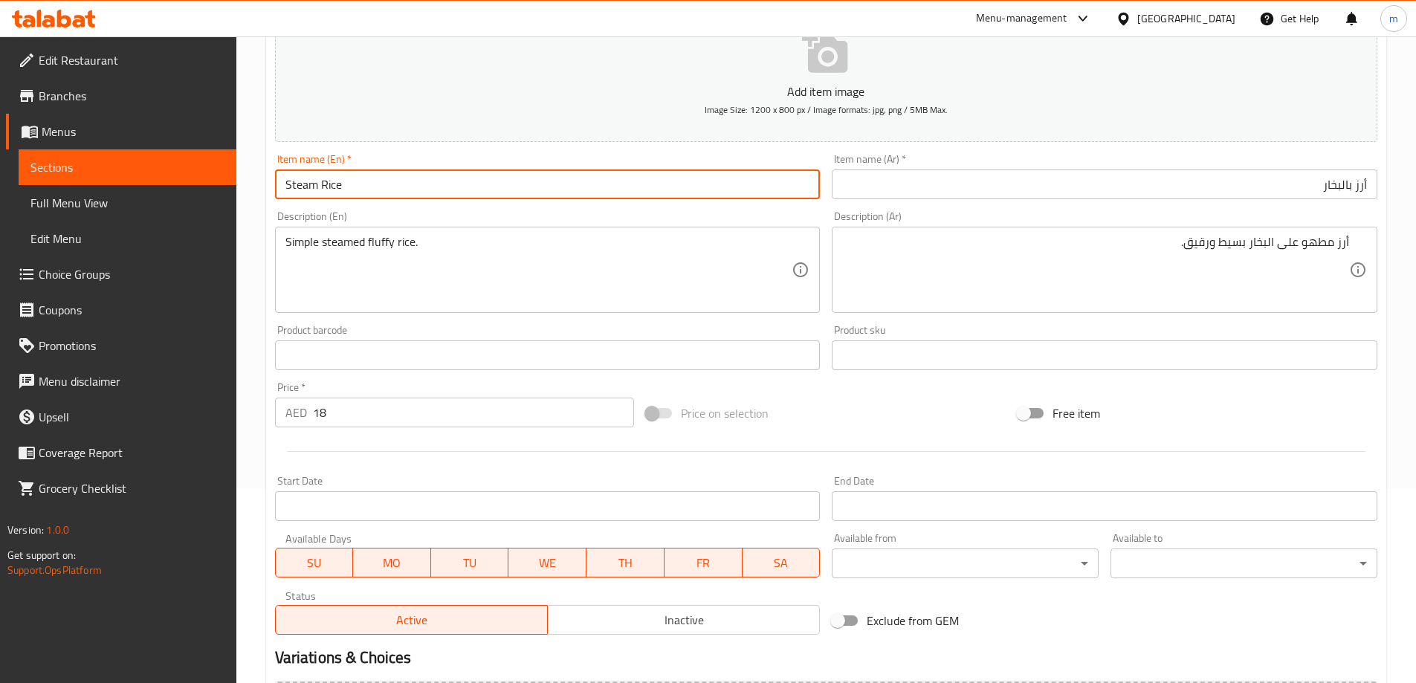
scroll to position [367, 0]
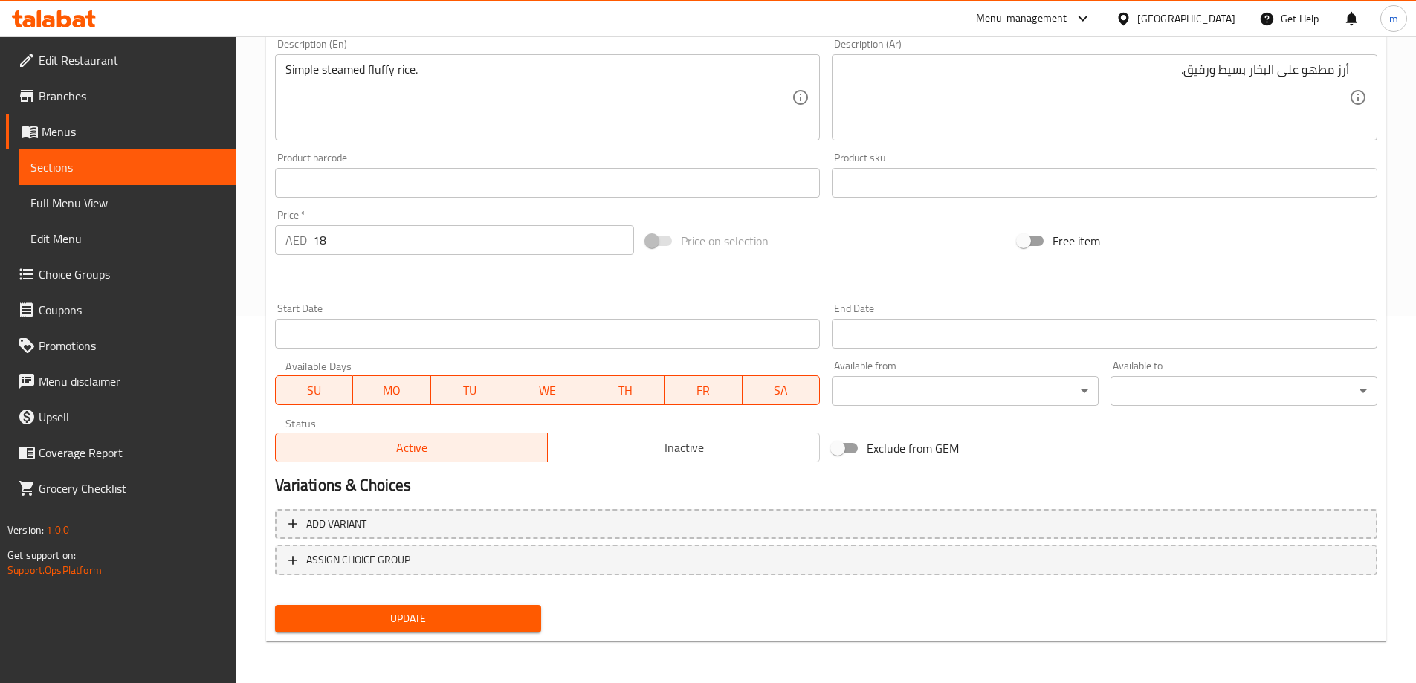
drag, startPoint x: 471, startPoint y: 612, endPoint x: 499, endPoint y: 416, distance: 197.4
click at [471, 611] on span "Update" at bounding box center [408, 618] width 243 height 19
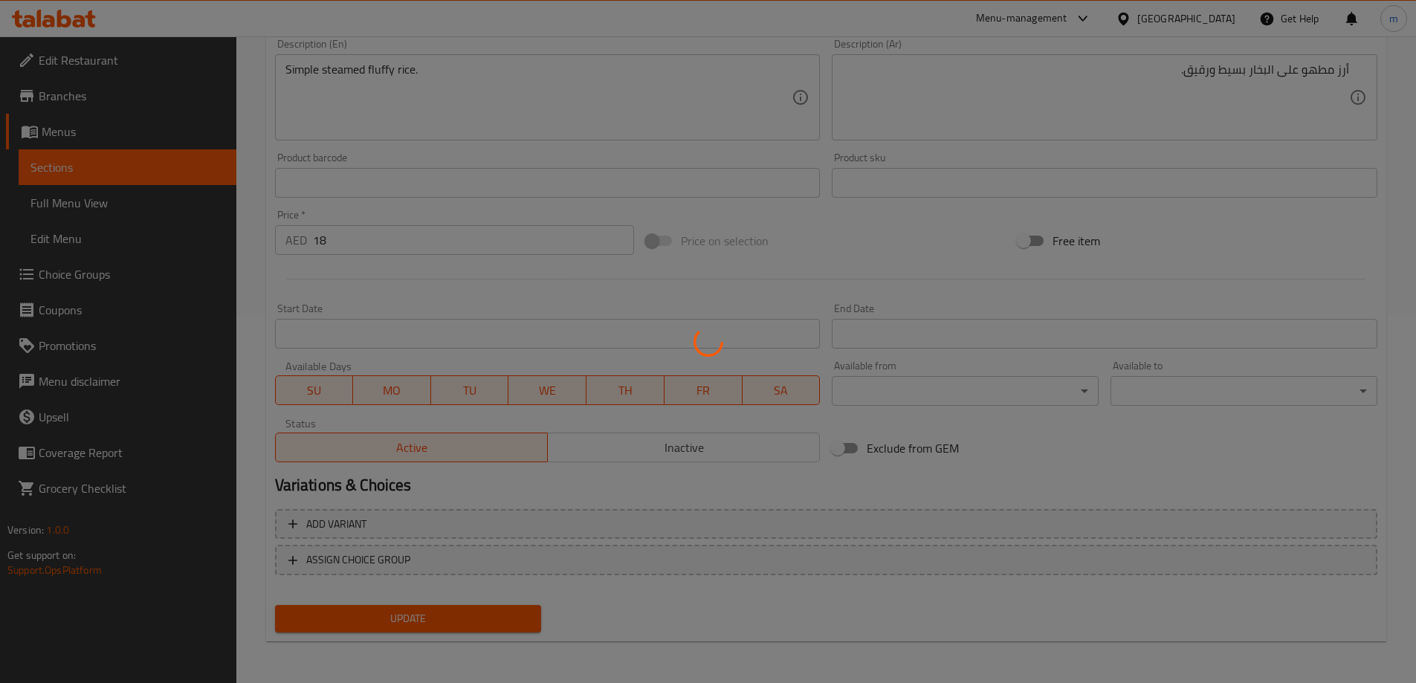
scroll to position [0, 0]
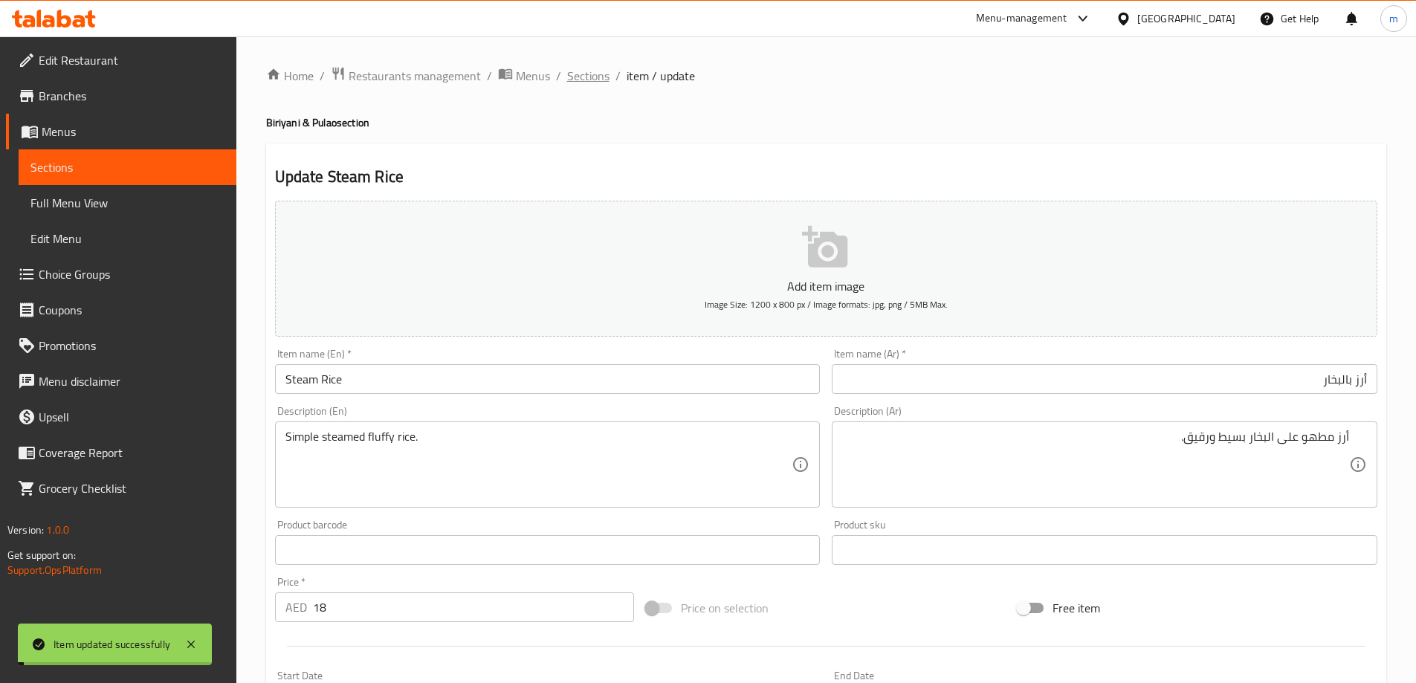
click at [601, 67] on span "Sections" at bounding box center [588, 76] width 42 height 18
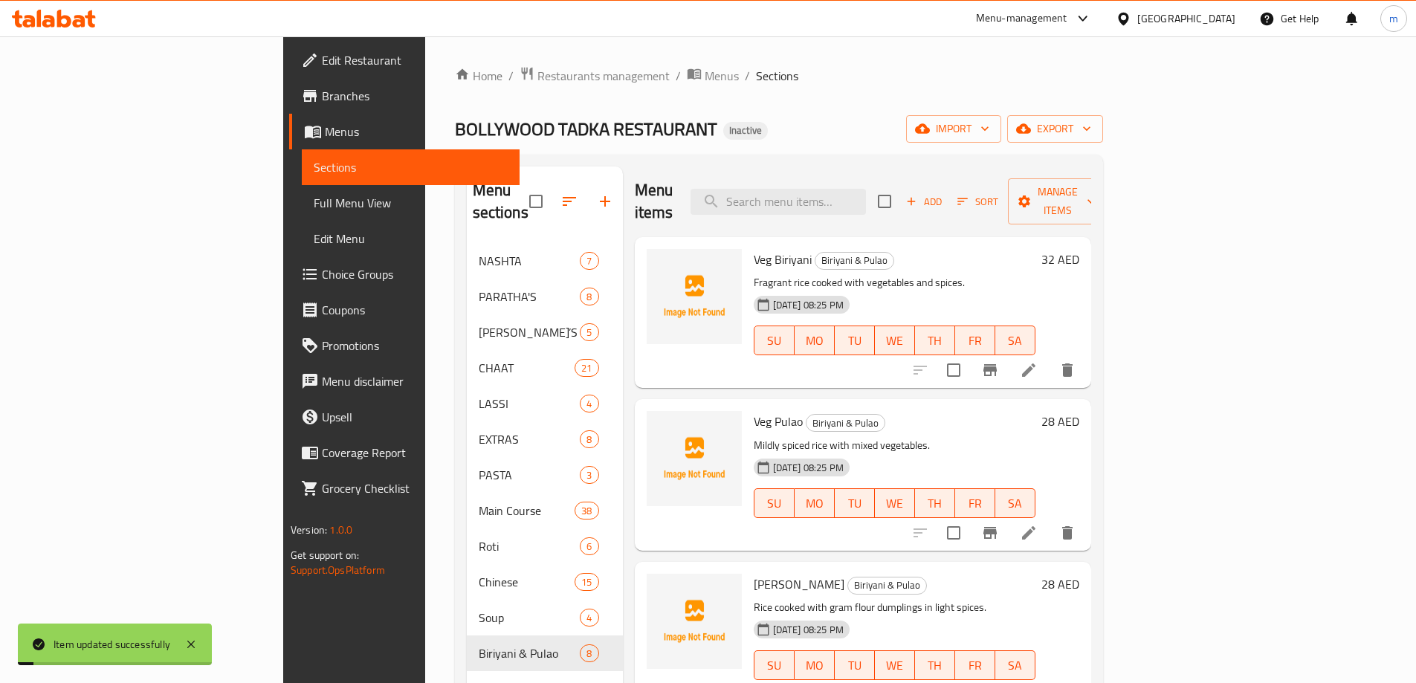
click at [793, 96] on div "Home / Restaurants management / Menus / Sections BOLLYWOOD TADKA RESTAURANT Ina…" at bounding box center [779, 463] width 648 height 795
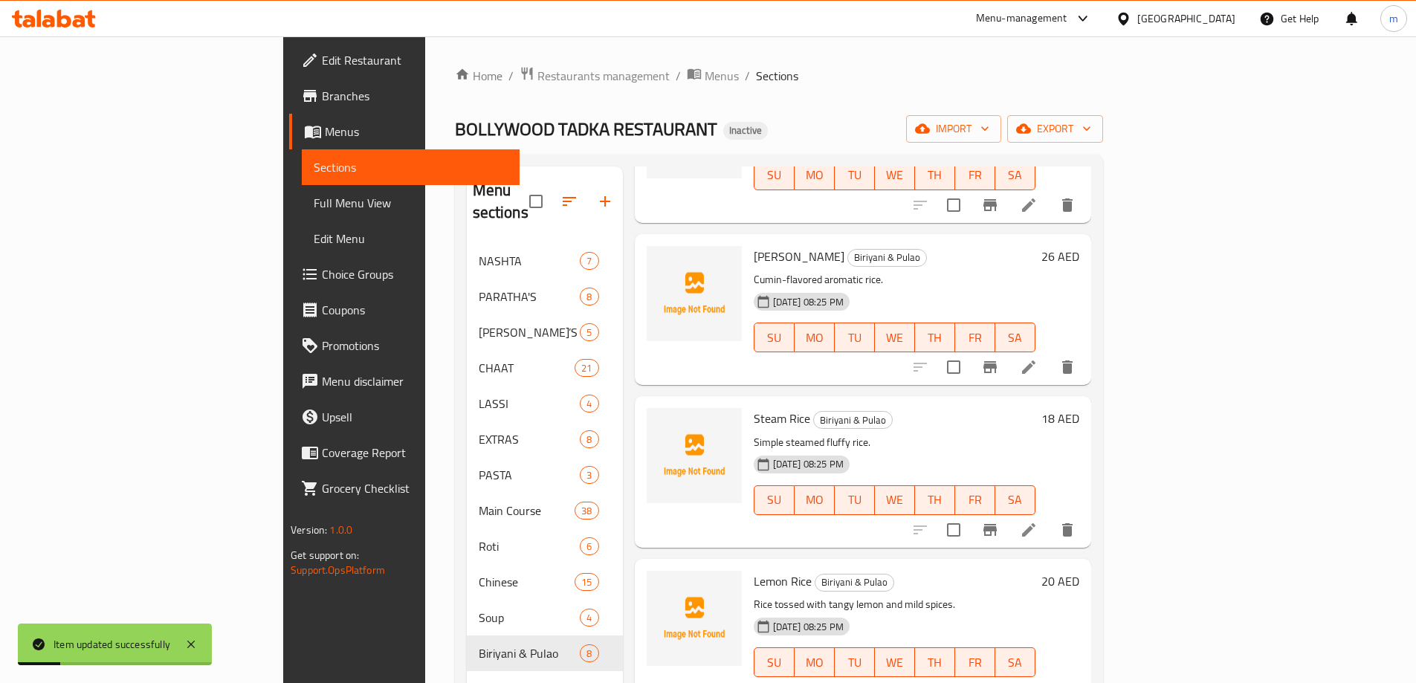
scroll to position [653, 0]
click at [1035, 682] on icon at bounding box center [1028, 690] width 13 height 13
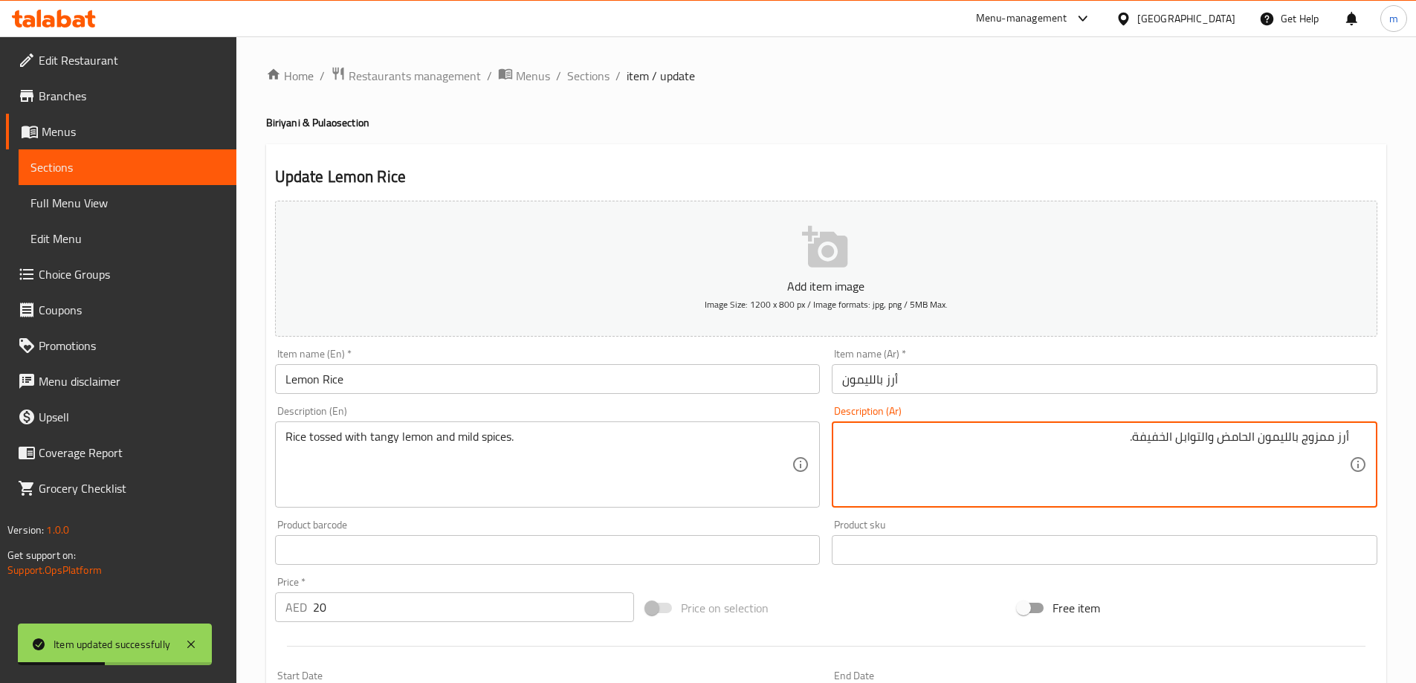
click at [940, 382] on input "أرز بالليمون" at bounding box center [1105, 379] width 546 height 30
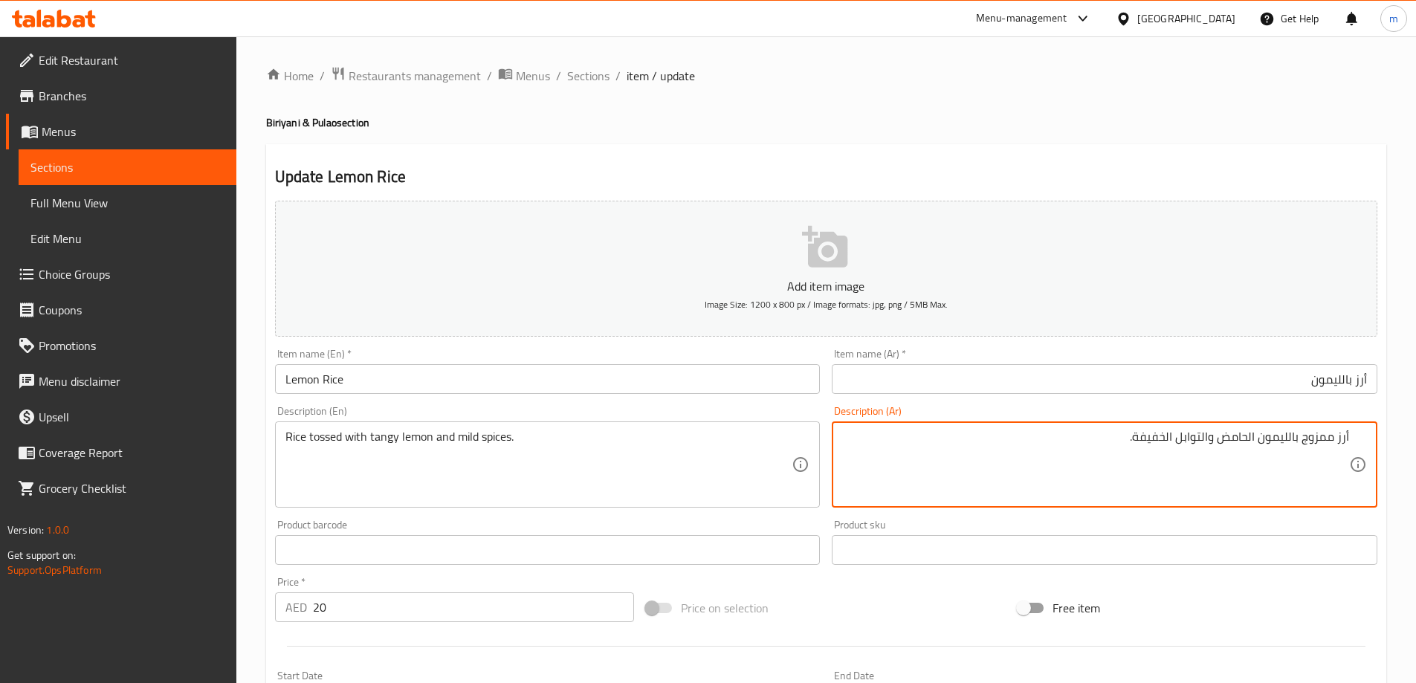
click at [1312, 447] on textarea "أرز ممزوج بالليمون الحامض والتوابل الخفيفة." at bounding box center [1095, 465] width 507 height 71
click at [1231, 437] on textarea "أرز ممزوج بالليمون الحامض والتوابل الخفيفة." at bounding box center [1095, 465] width 507 height 71
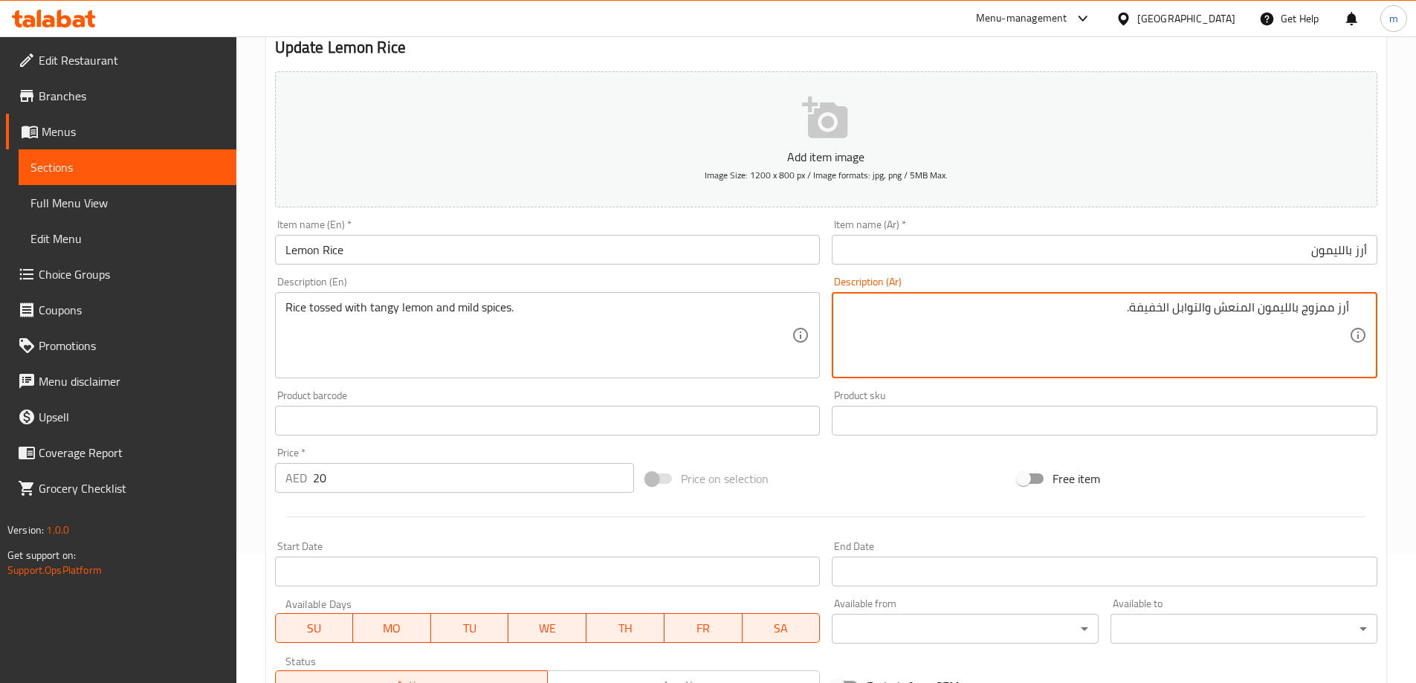
scroll to position [367, 0]
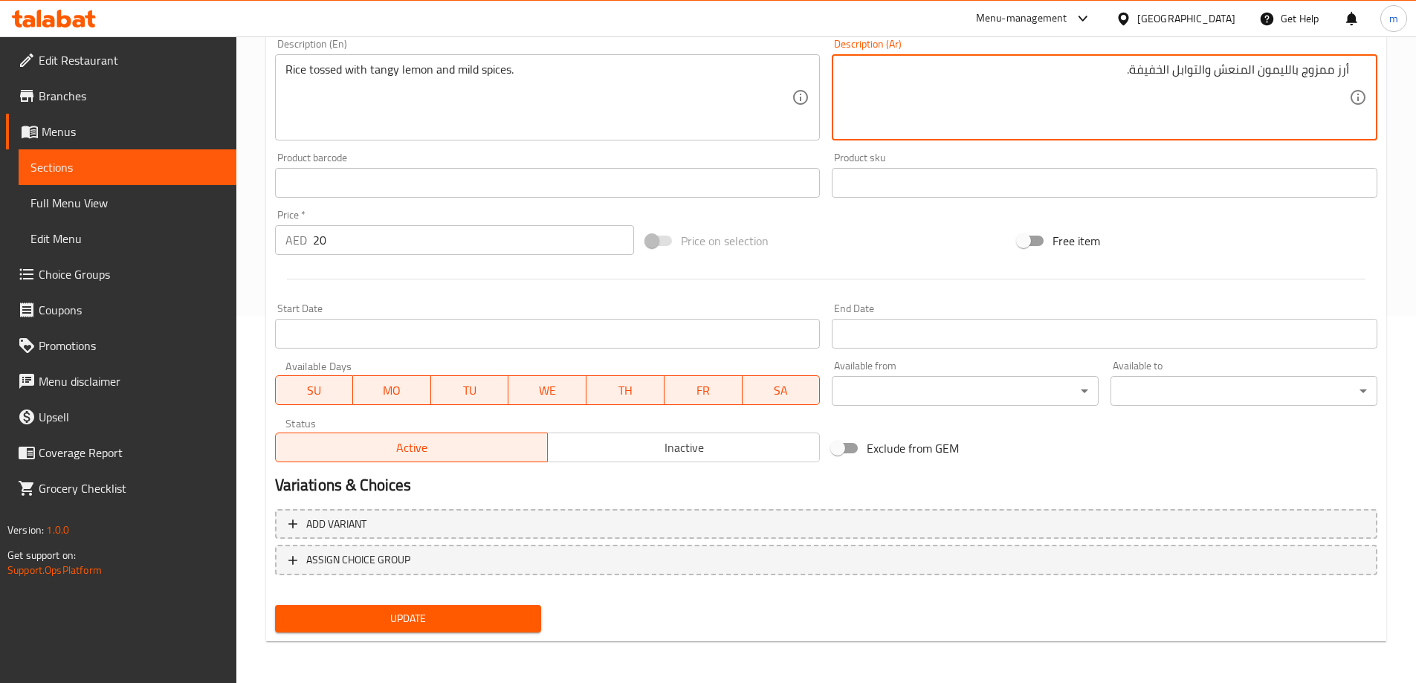
type textarea "أرز ممزوج بالليمون المنعش والتوابل الخفيفة."
click at [392, 597] on div "Add variant ASSIGN CHOICE GROUP" at bounding box center [826, 551] width 1114 height 97
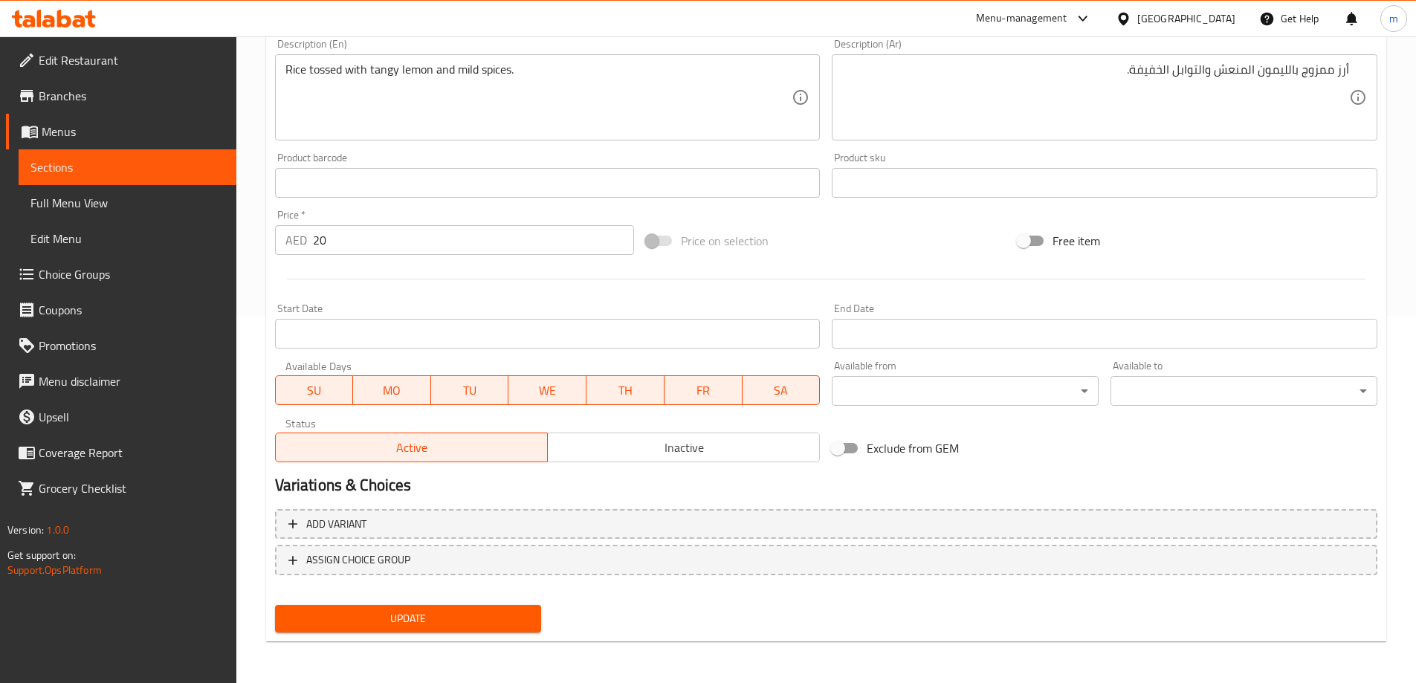
click at [423, 632] on button "Update" at bounding box center [408, 618] width 267 height 27
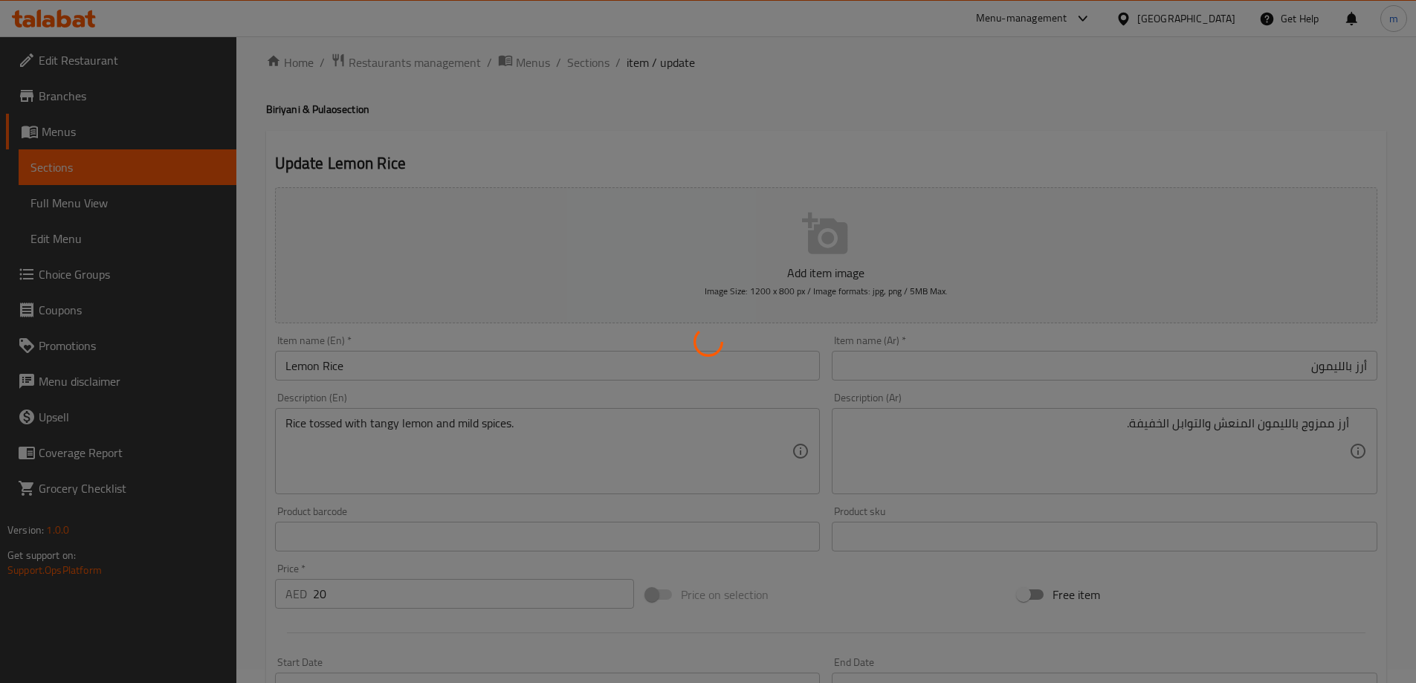
scroll to position [0, 0]
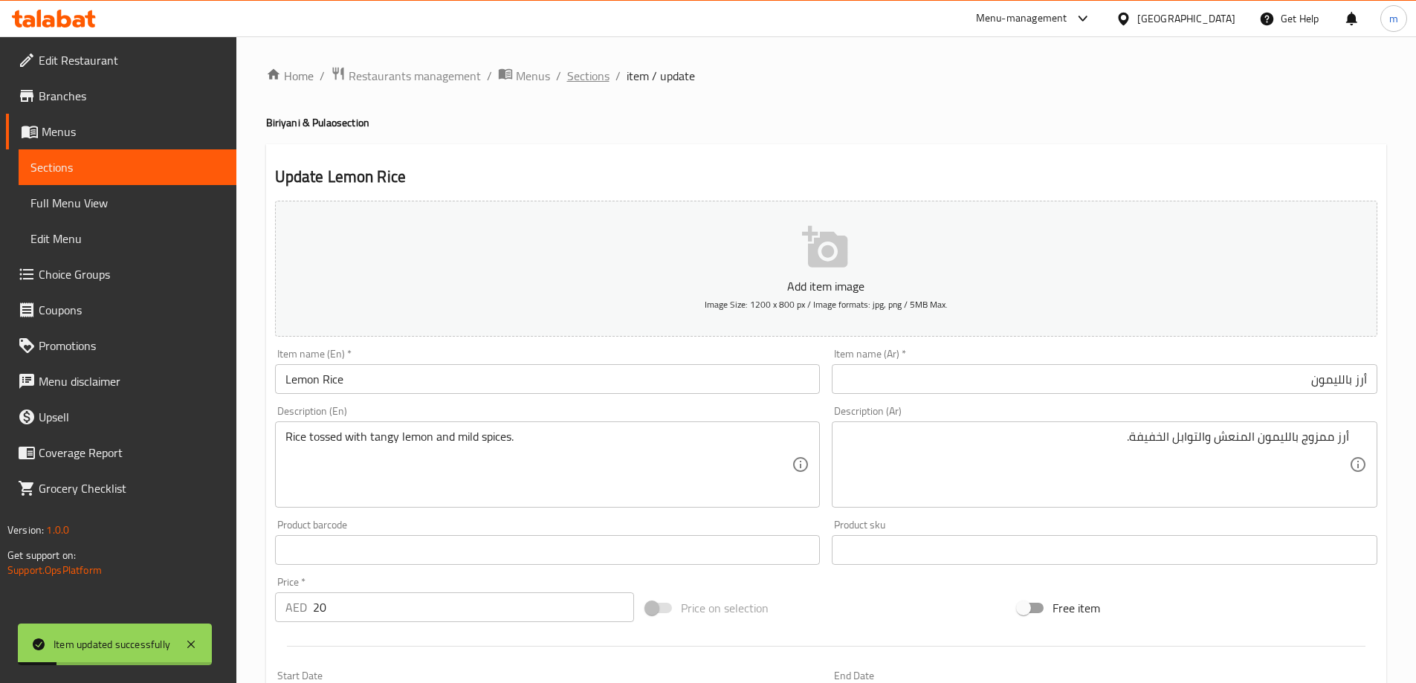
click at [587, 81] on span "Sections" at bounding box center [588, 76] width 42 height 18
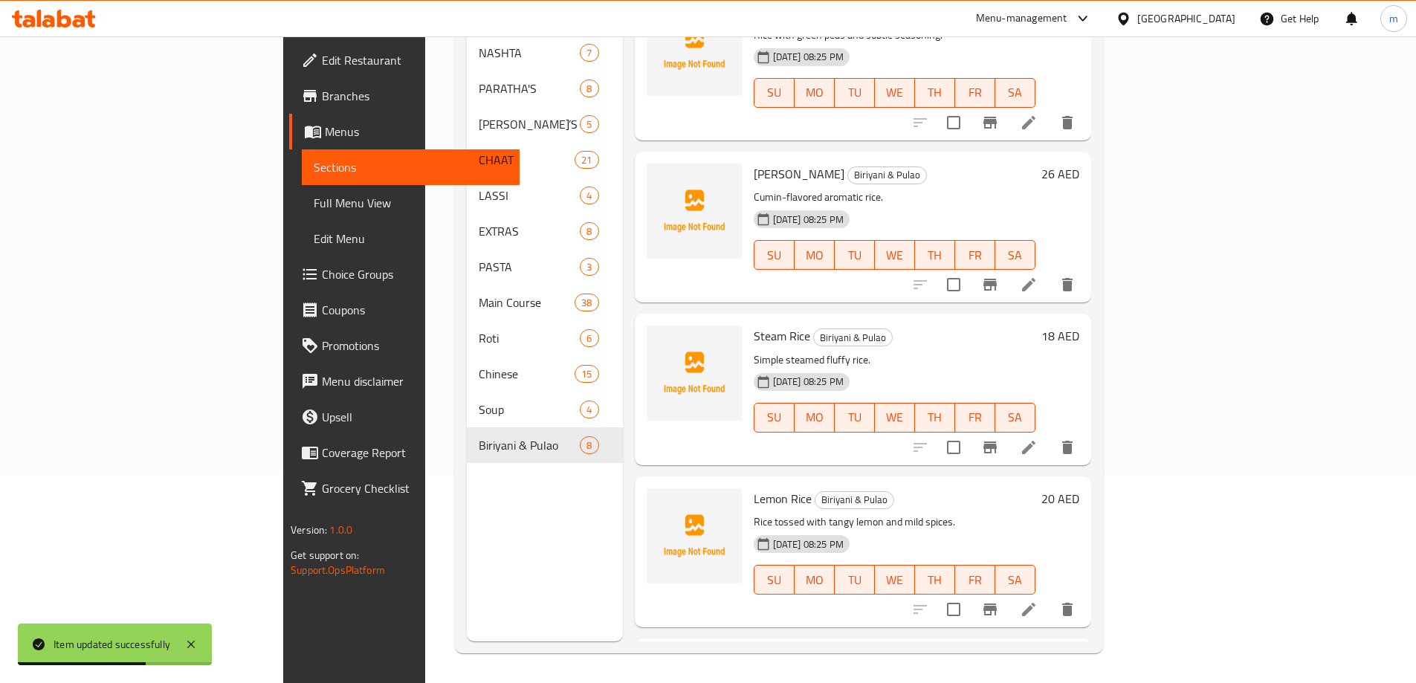
scroll to position [653, 0]
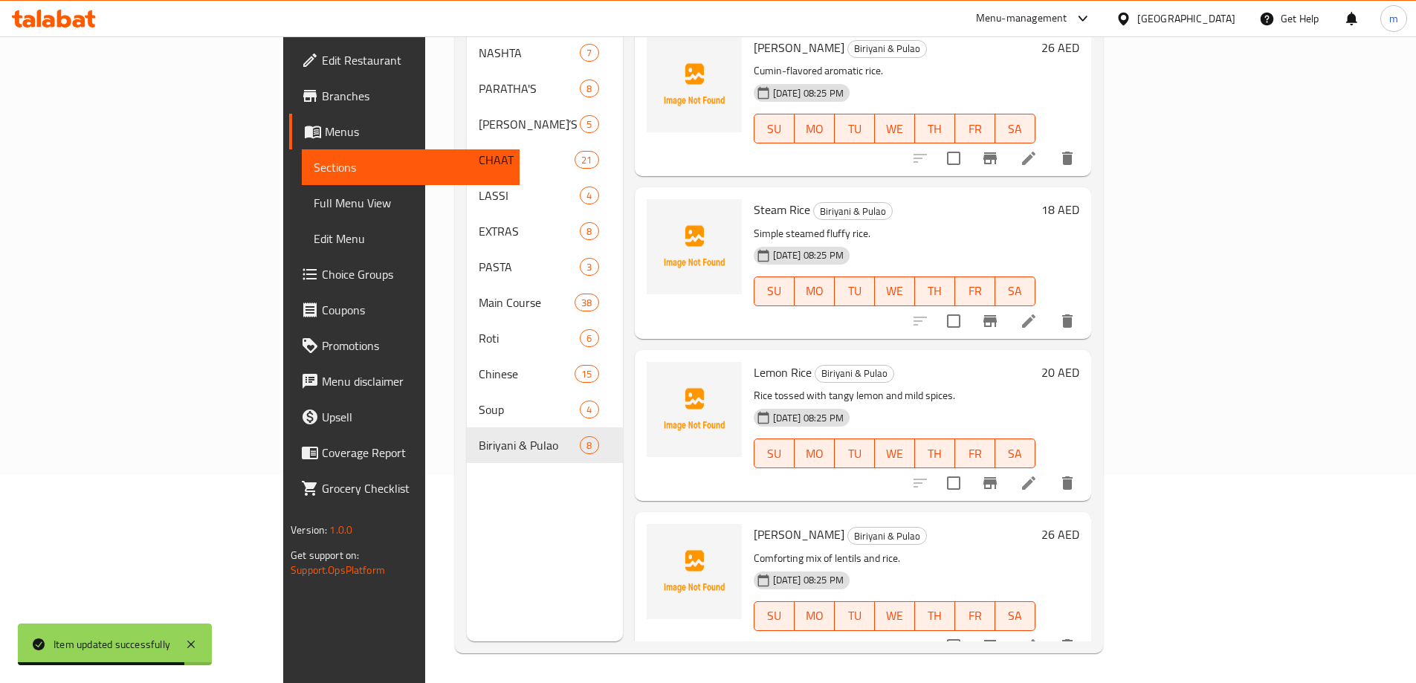
click at [1038, 637] on icon at bounding box center [1029, 646] width 18 height 18
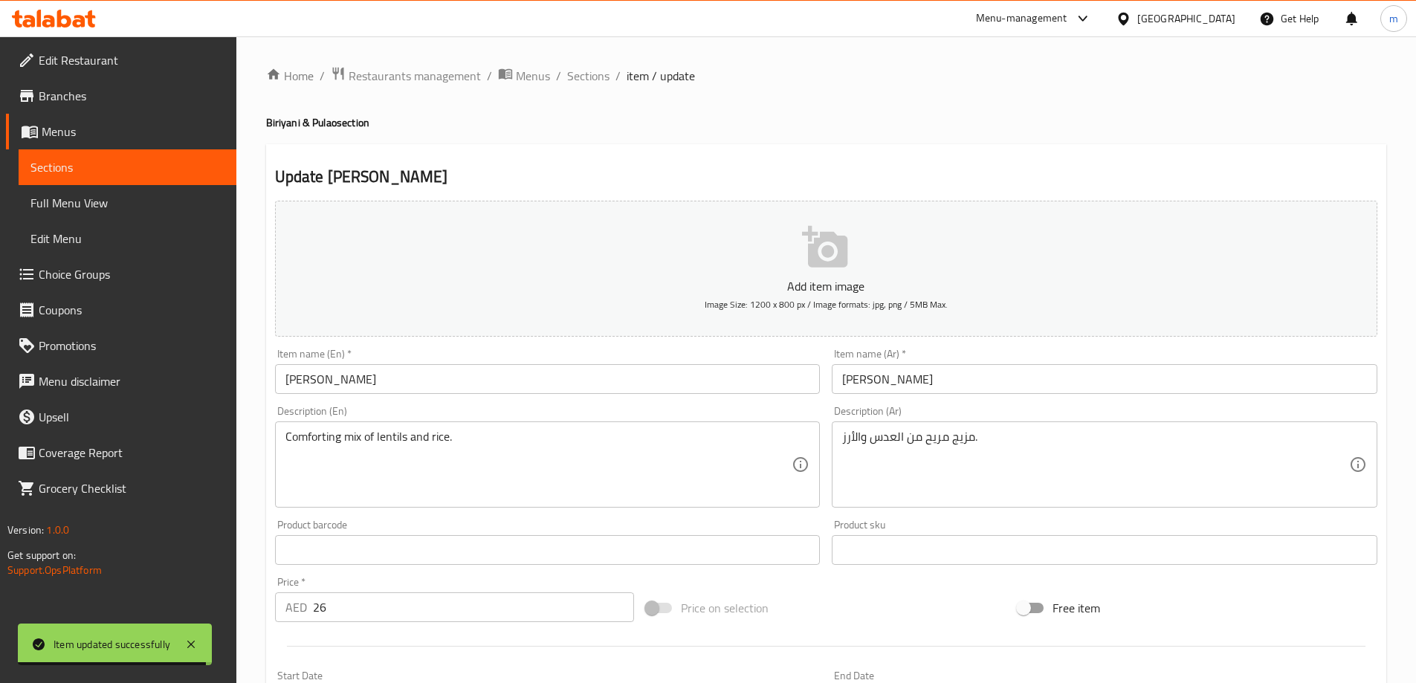
click at [951, 372] on input "[PERSON_NAME]" at bounding box center [1105, 379] width 546 height 30
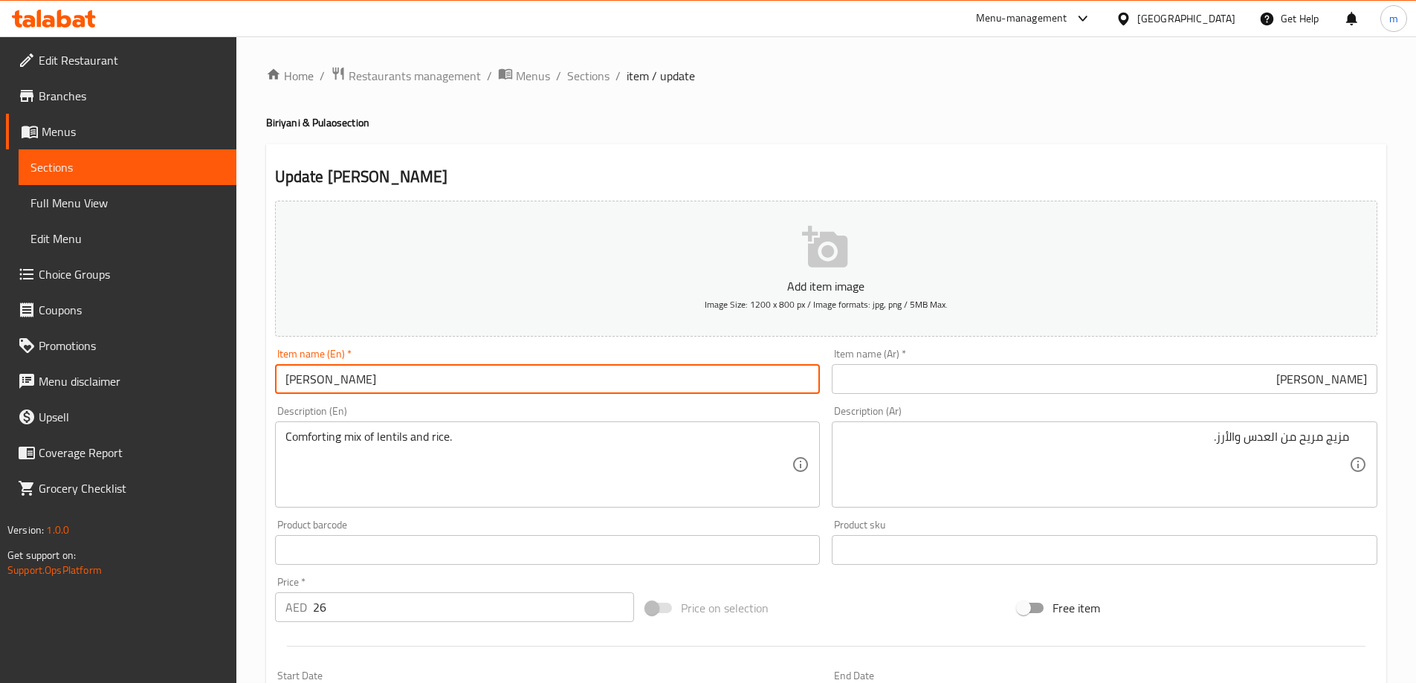
click at [320, 372] on input "[PERSON_NAME]" at bounding box center [548, 379] width 546 height 30
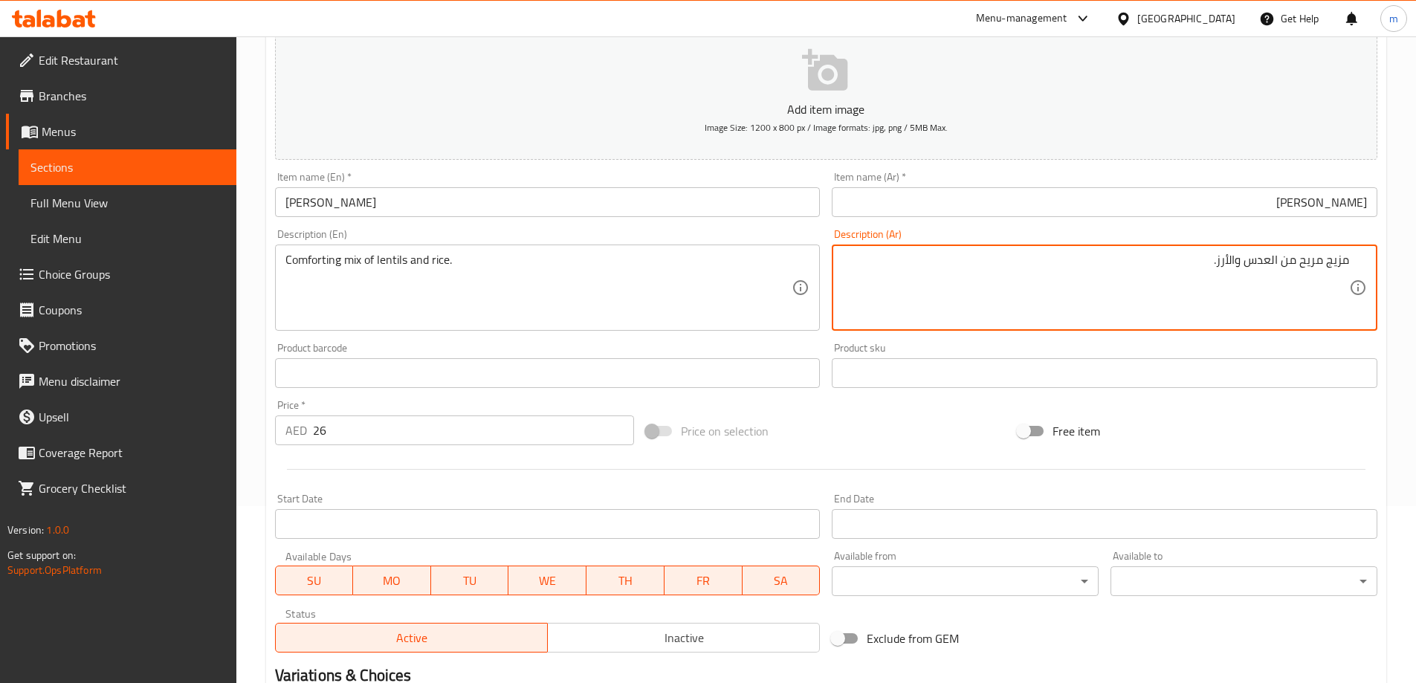
scroll to position [367, 0]
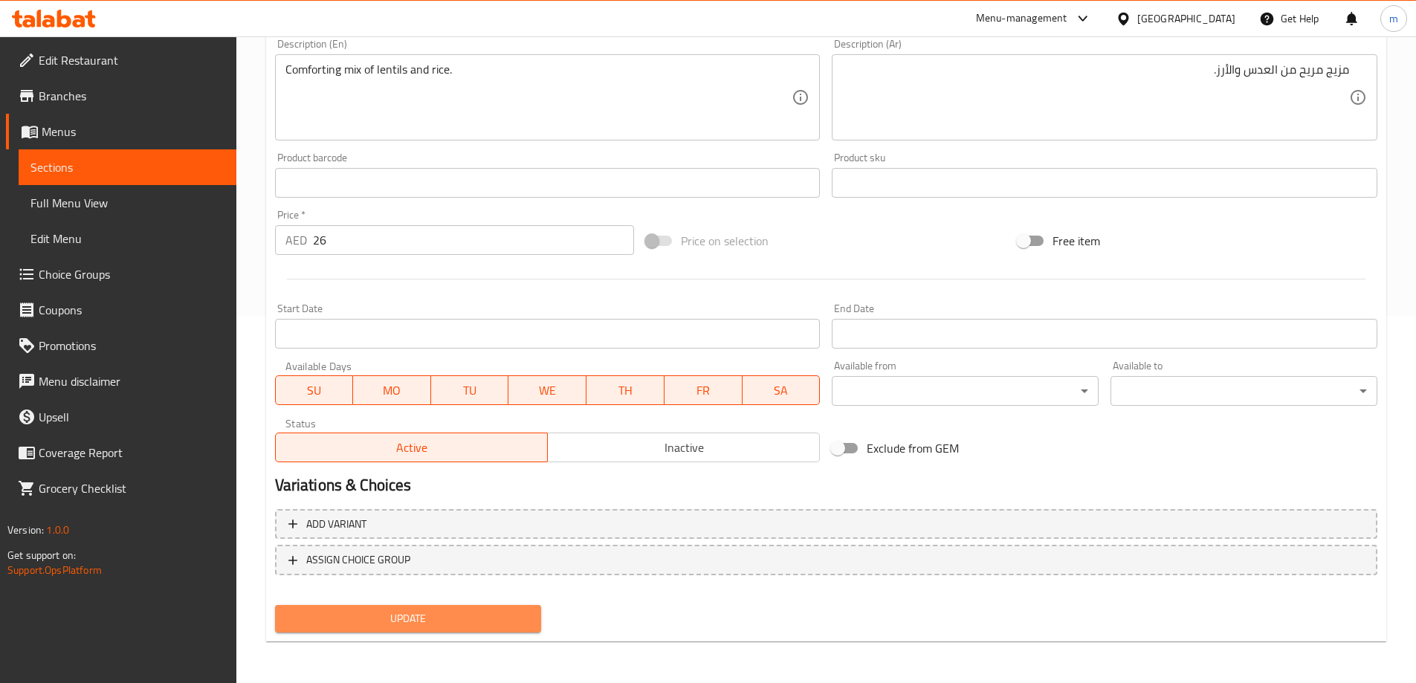
click at [482, 618] on span "Update" at bounding box center [408, 618] width 243 height 19
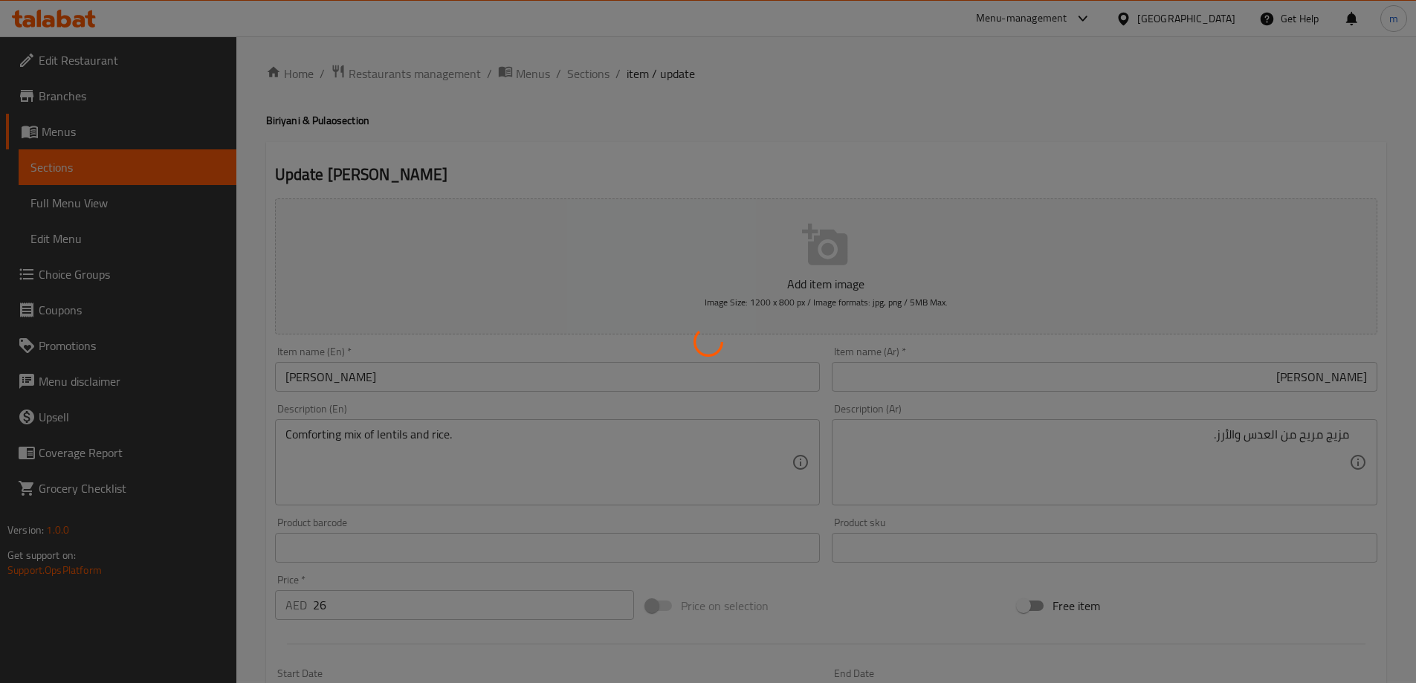
scroll to position [0, 0]
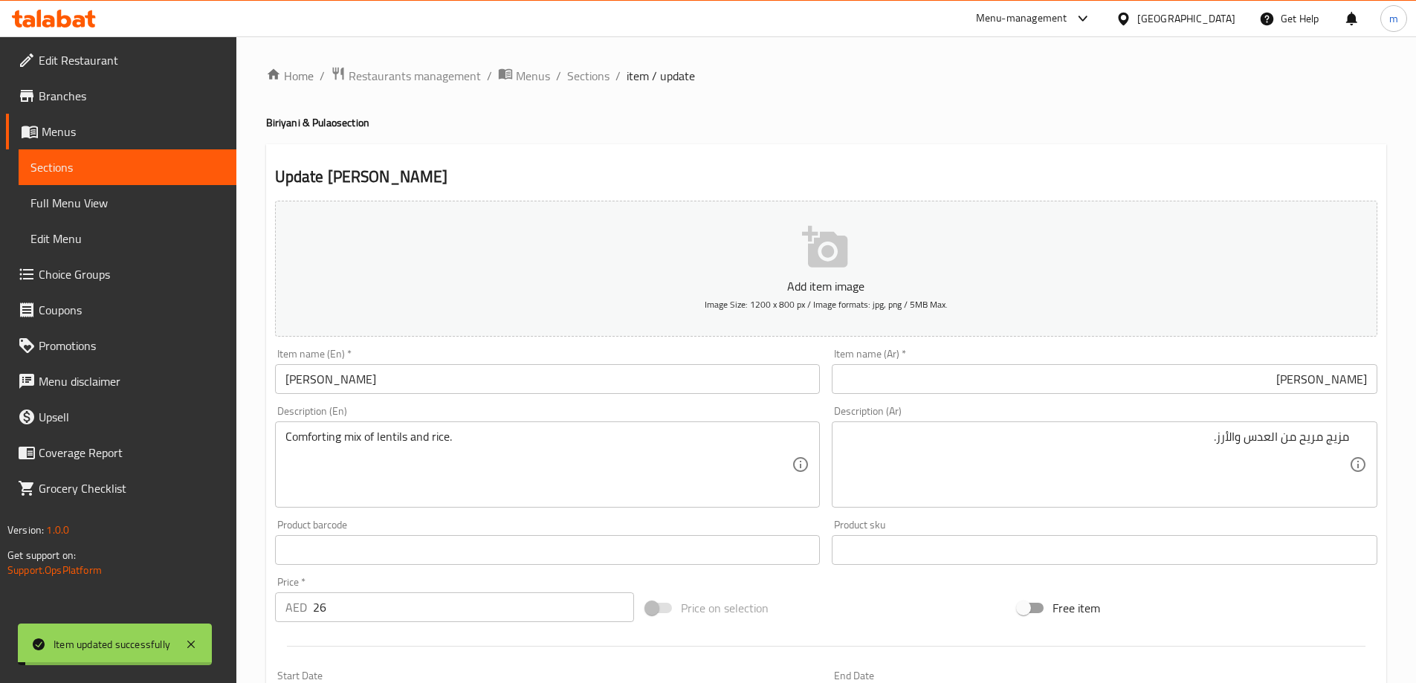
click at [588, 79] on span "Sections" at bounding box center [588, 76] width 42 height 18
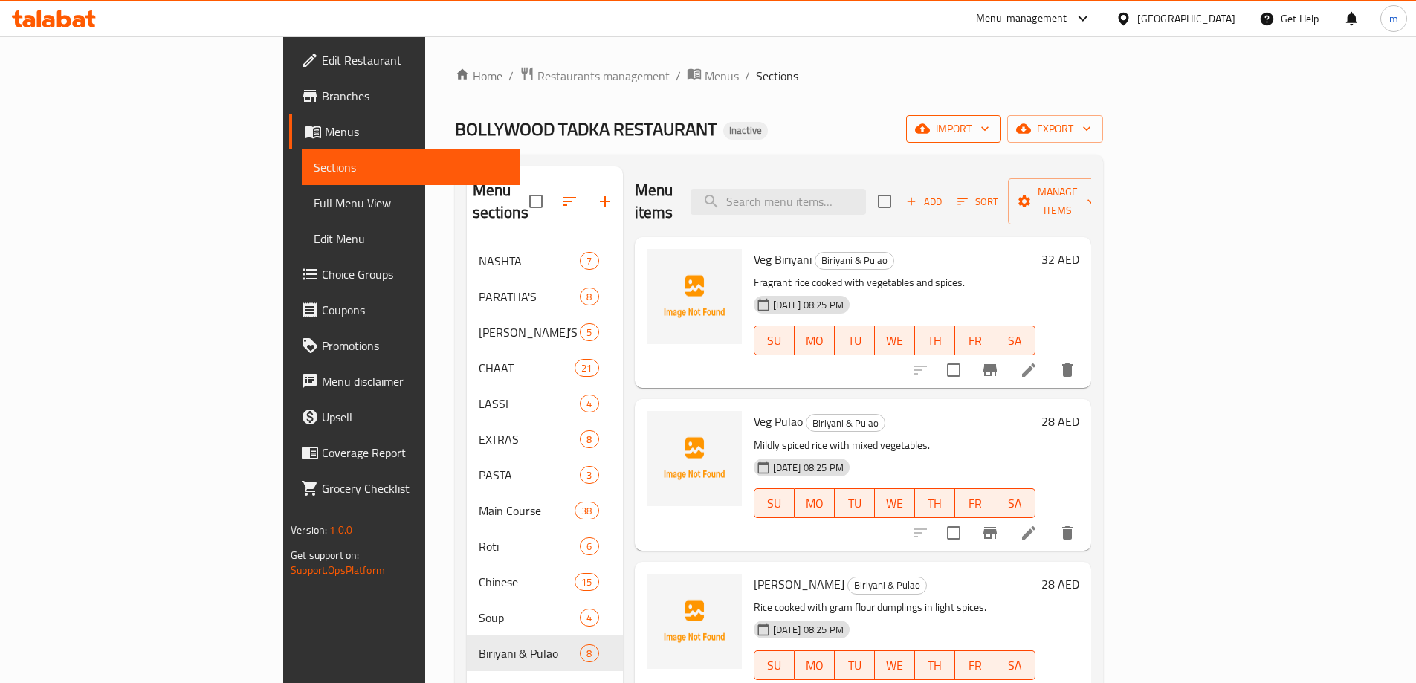
click at [1001, 142] on button "import" at bounding box center [953, 128] width 95 height 27
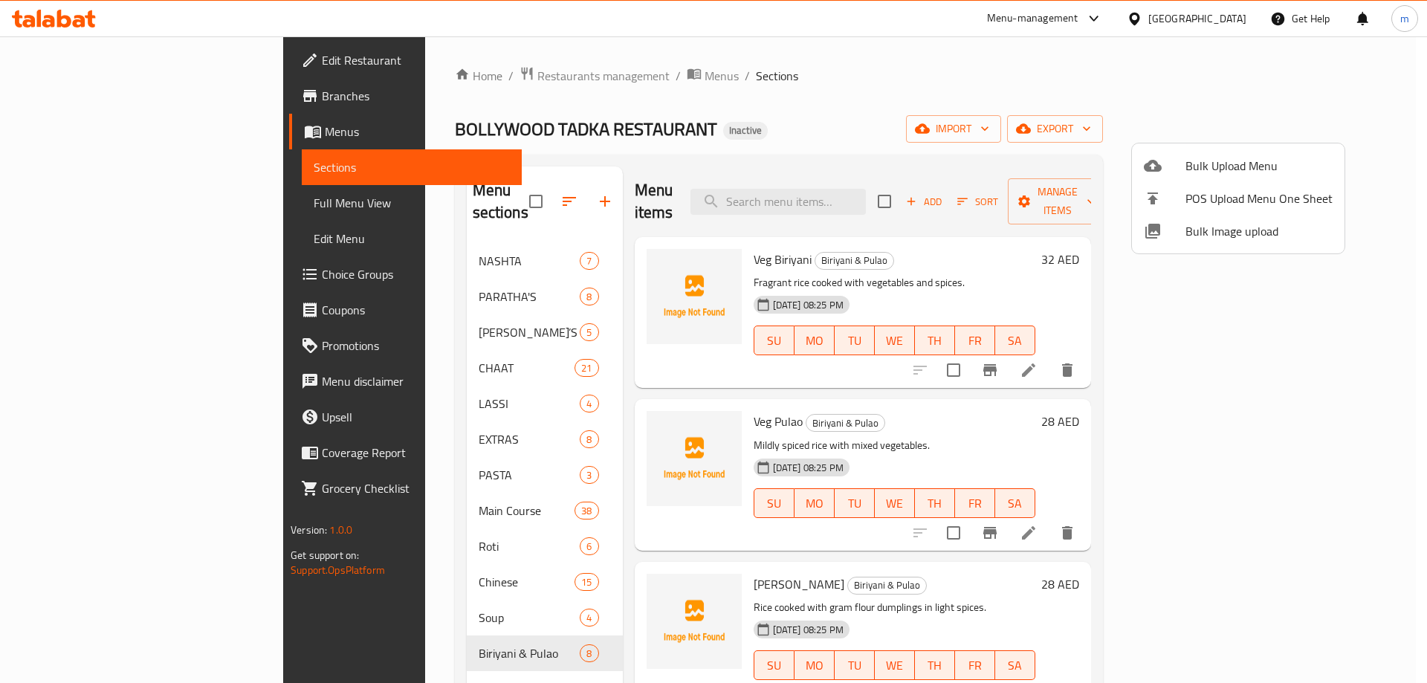
click at [697, 135] on div at bounding box center [713, 341] width 1427 height 683
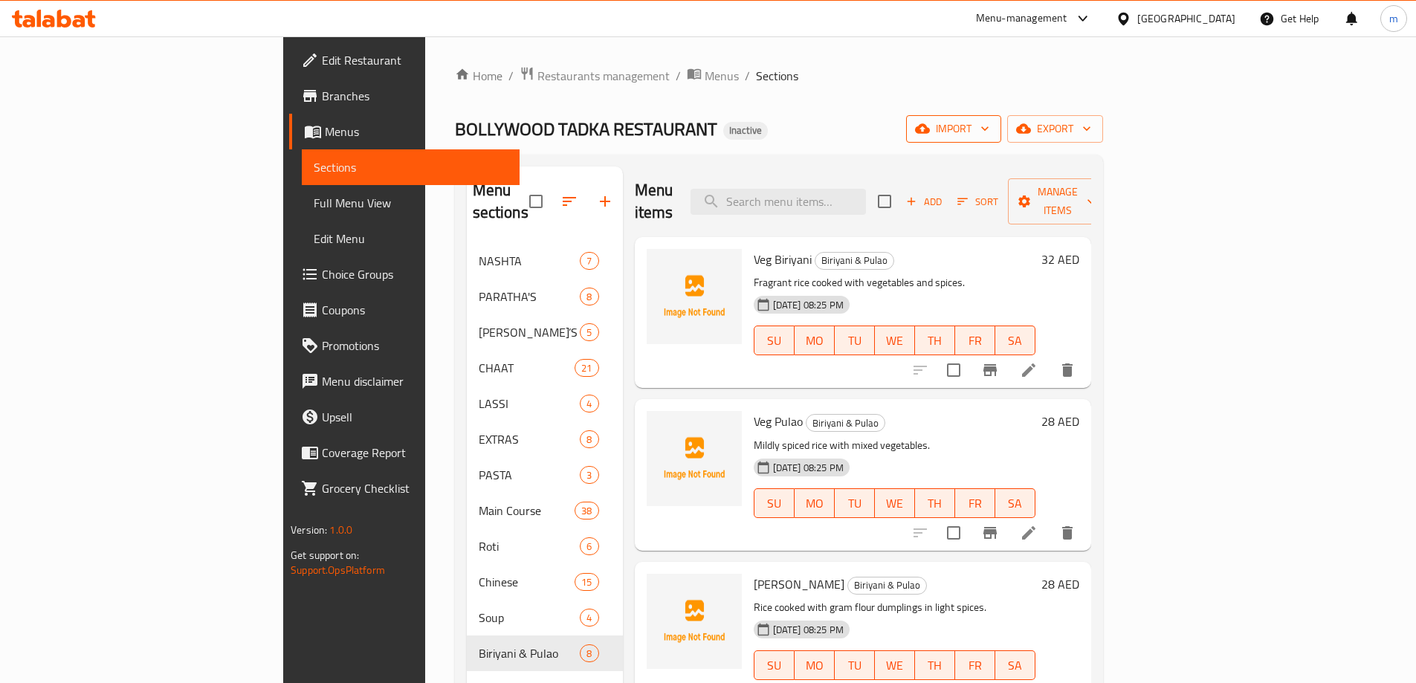
click at [989, 129] on span "import" at bounding box center [953, 129] width 71 height 19
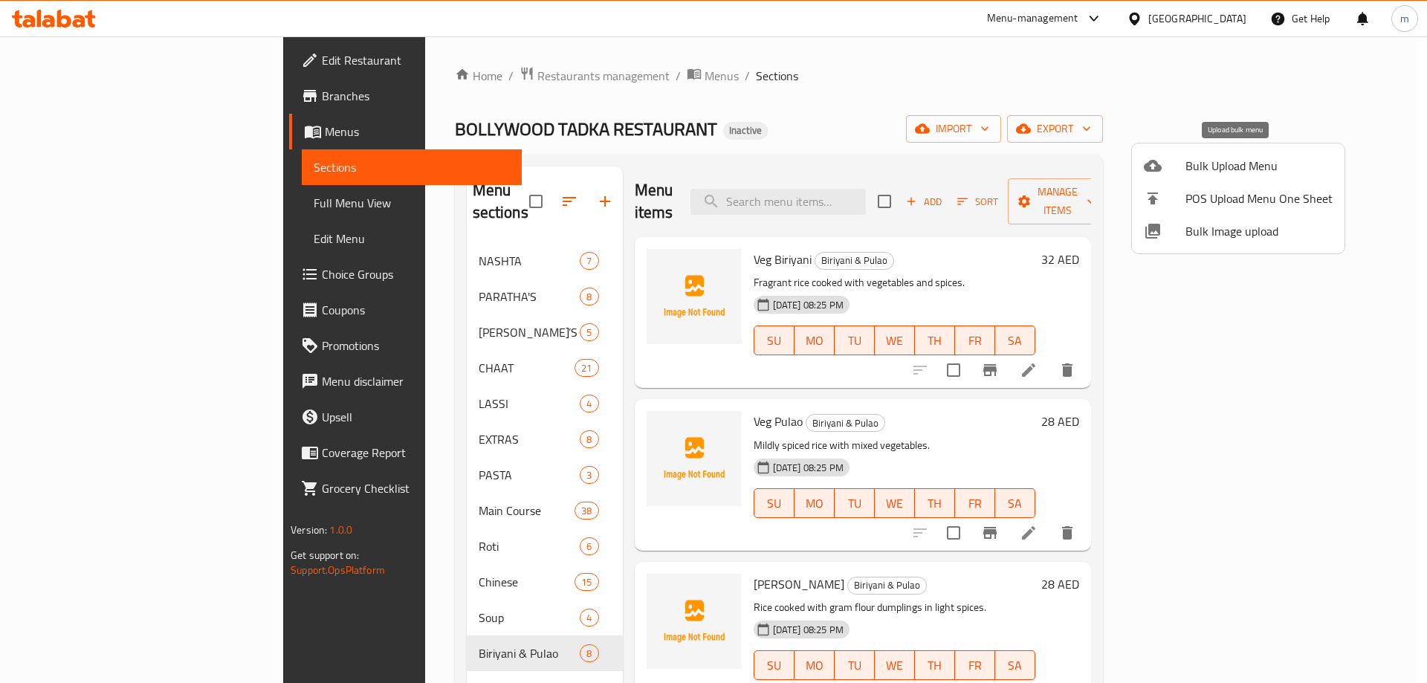
click at [1226, 157] on span "Bulk Upload Menu" at bounding box center [1258, 166] width 147 height 18
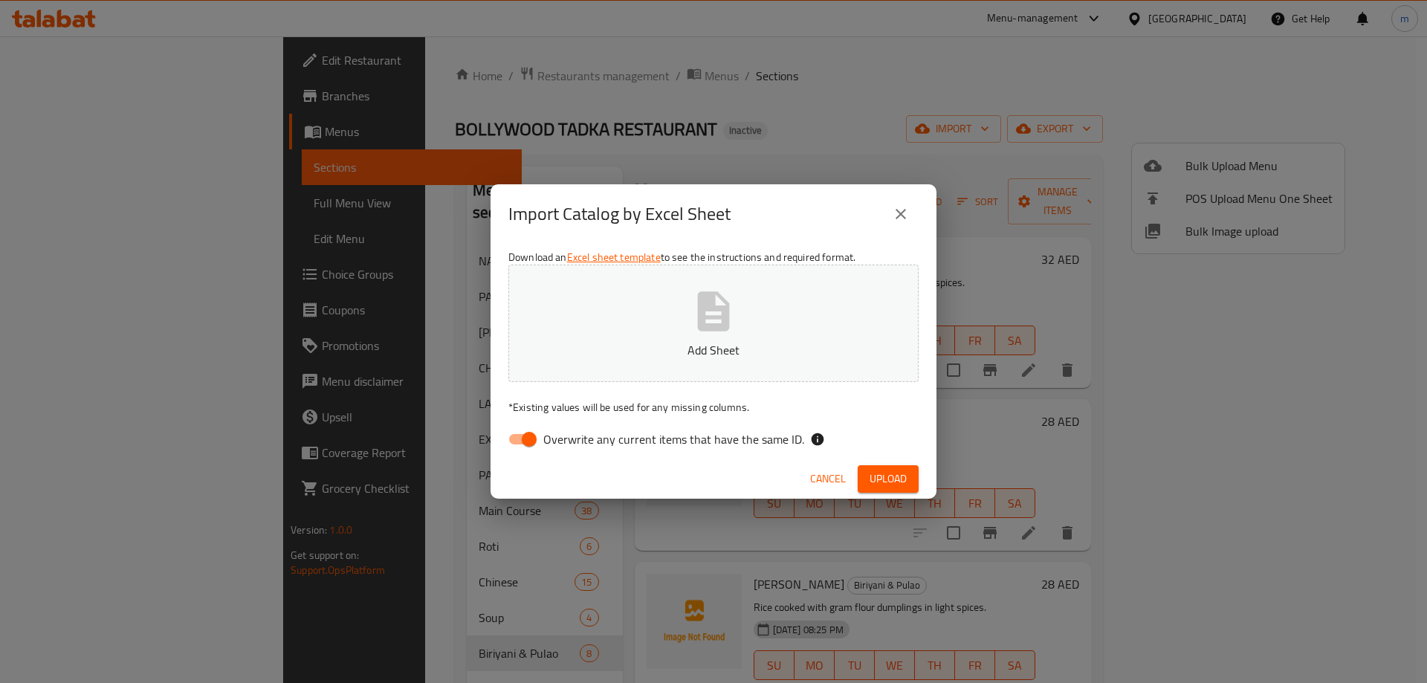
click at [769, 444] on span "Overwrite any current items that have the same ID." at bounding box center [673, 439] width 261 height 18
click at [572, 444] on input "Overwrite any current items that have the same ID." at bounding box center [529, 439] width 85 height 28
checkbox input "false"
click at [888, 464] on div "Cancel Upload" at bounding box center [714, 478] width 446 height 39
click at [890, 467] on button "Upload" at bounding box center [888, 478] width 61 height 27
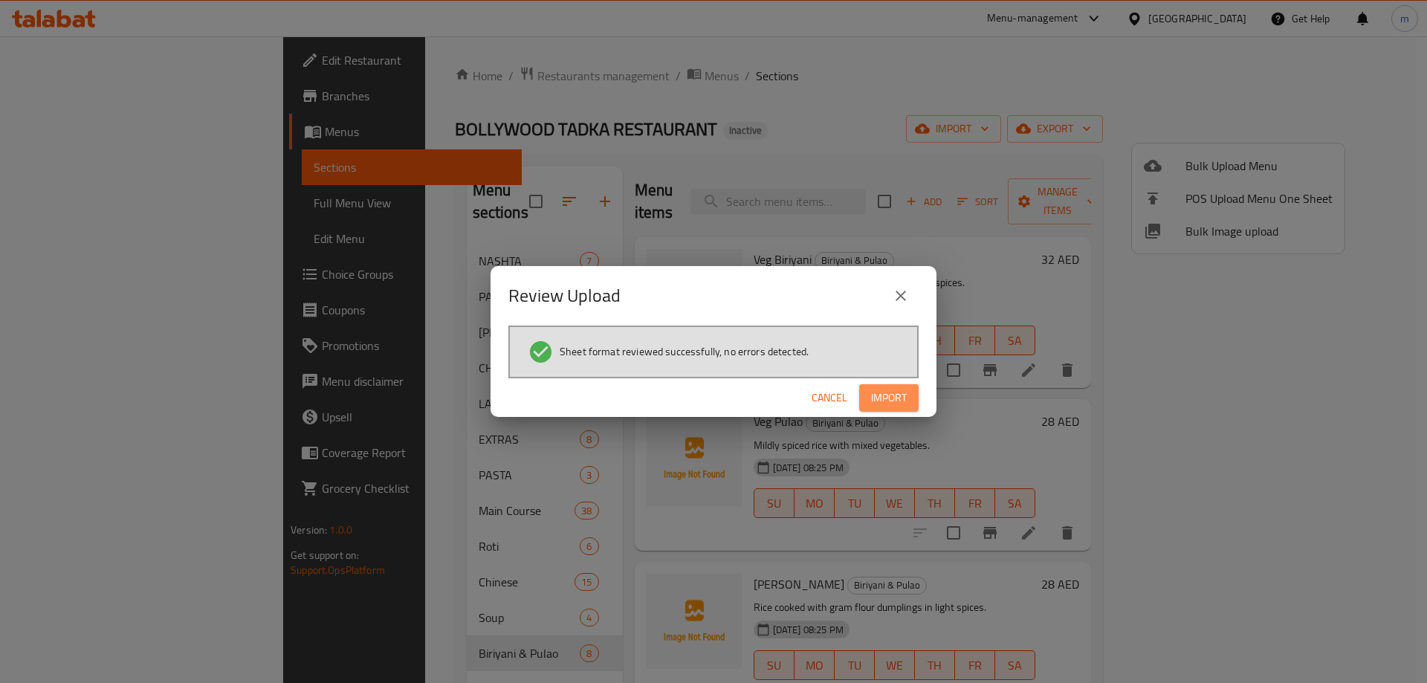
click at [902, 393] on span "Import" at bounding box center [889, 398] width 36 height 19
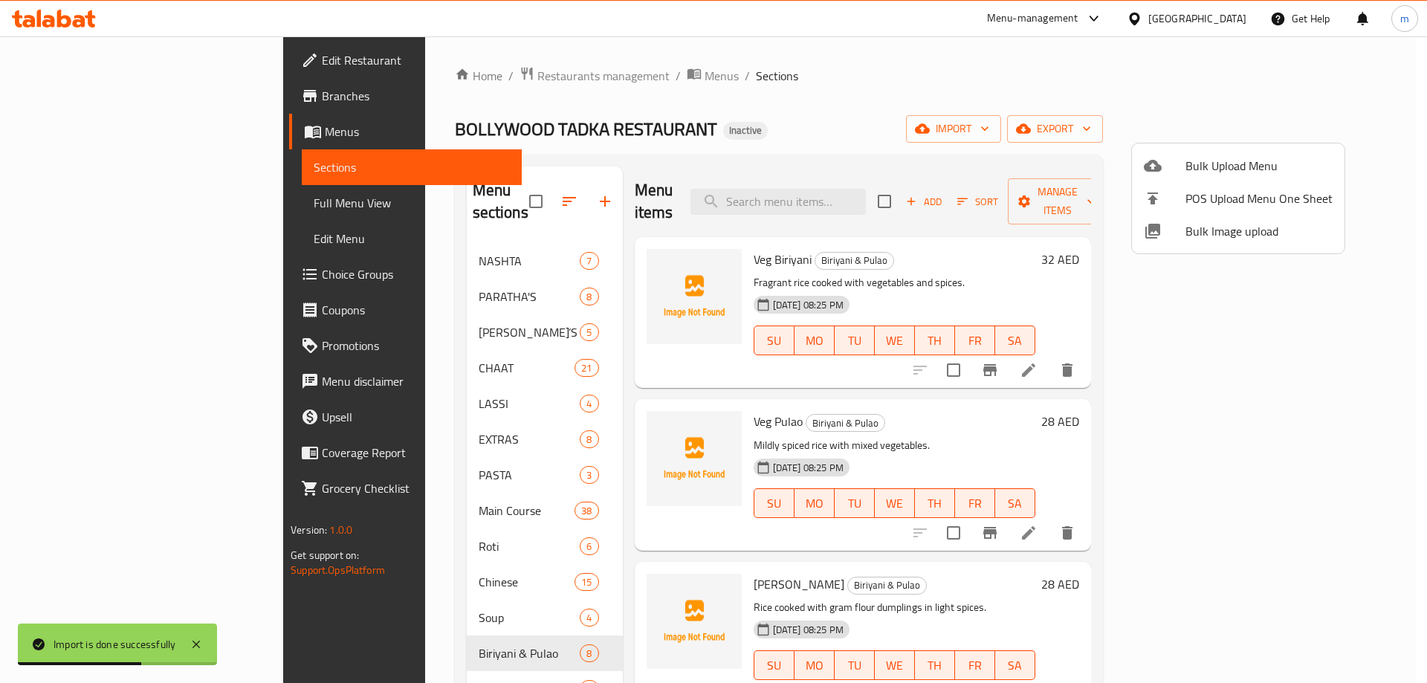
click at [364, 673] on div at bounding box center [713, 341] width 1427 height 683
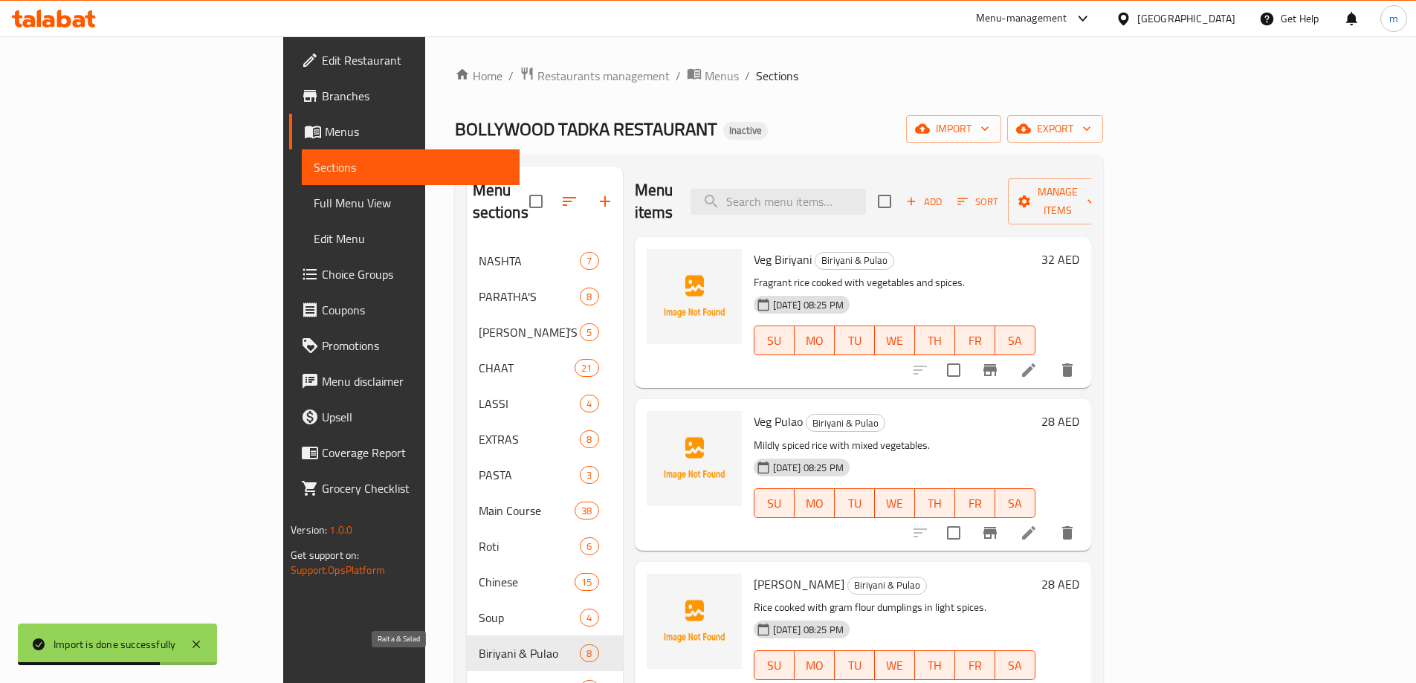
click at [479, 680] on span "Raita & Salad" at bounding box center [530, 689] width 102 height 18
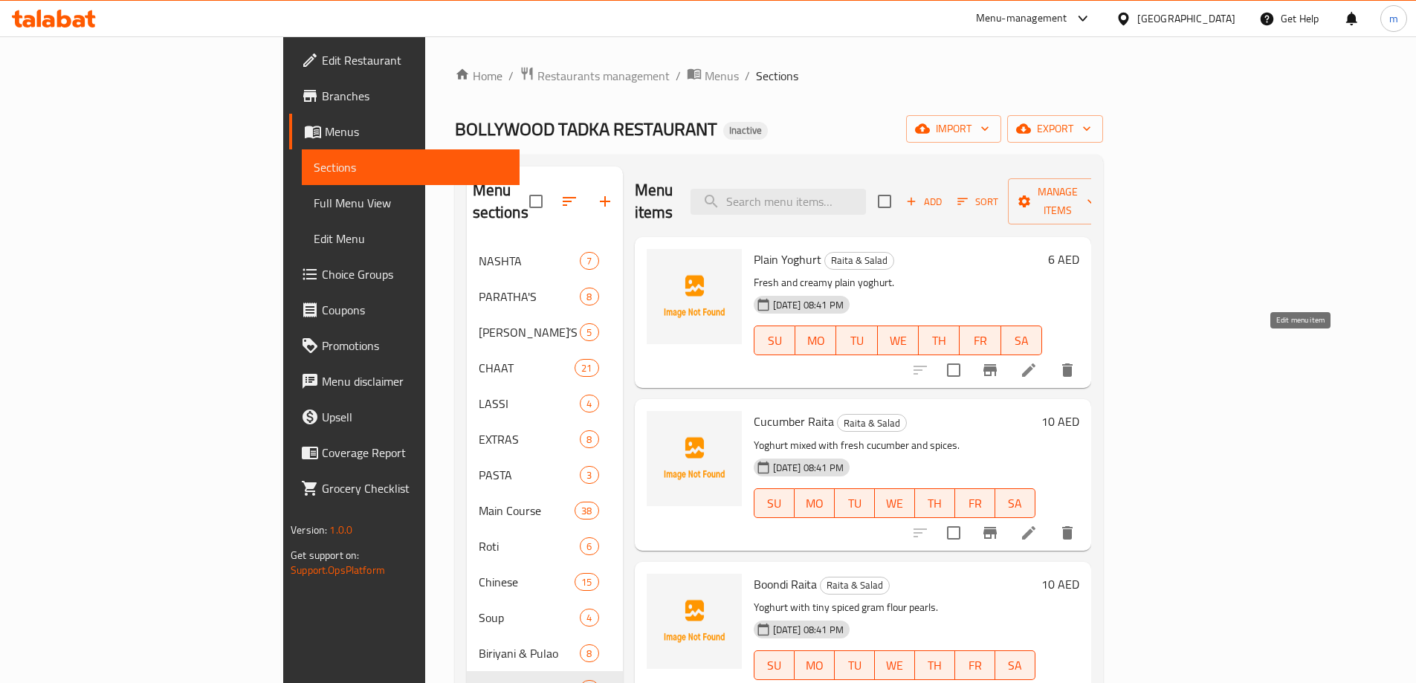
click at [1035, 363] on icon at bounding box center [1028, 369] width 13 height 13
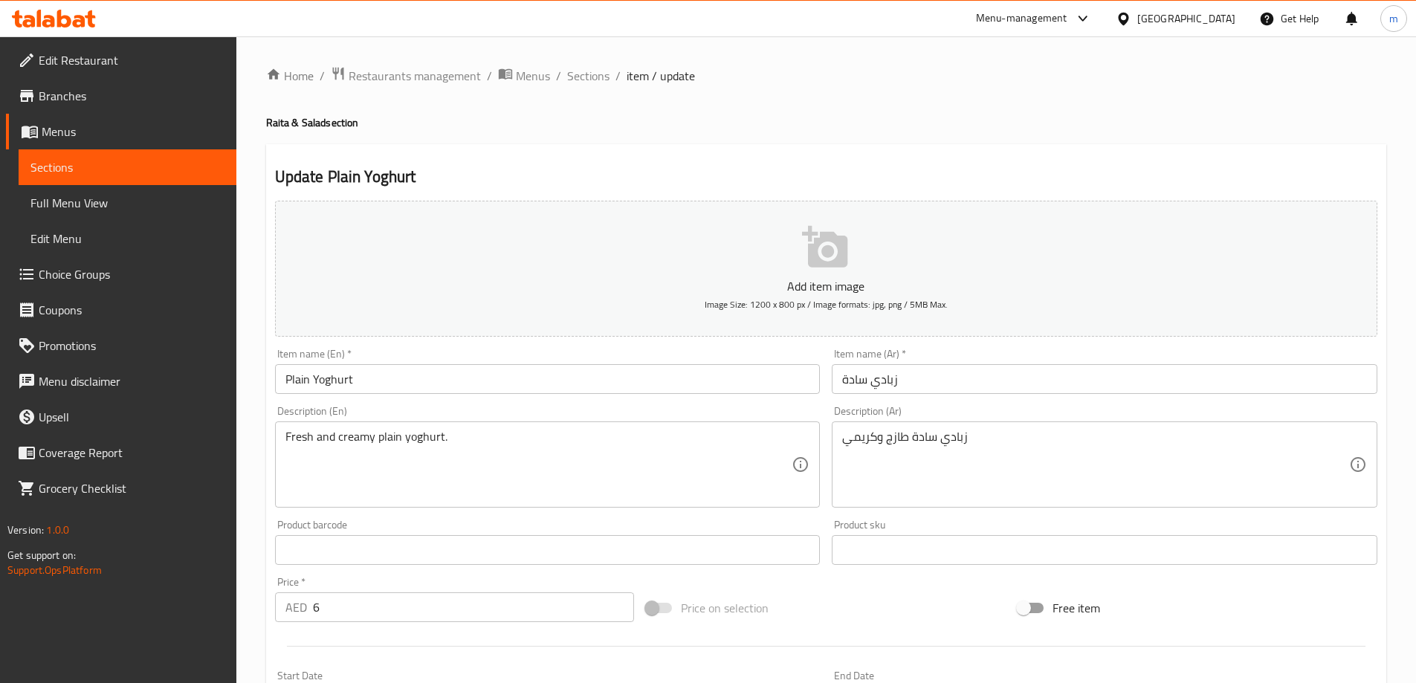
click at [1039, 370] on input "زبادي سادة" at bounding box center [1105, 379] width 546 height 30
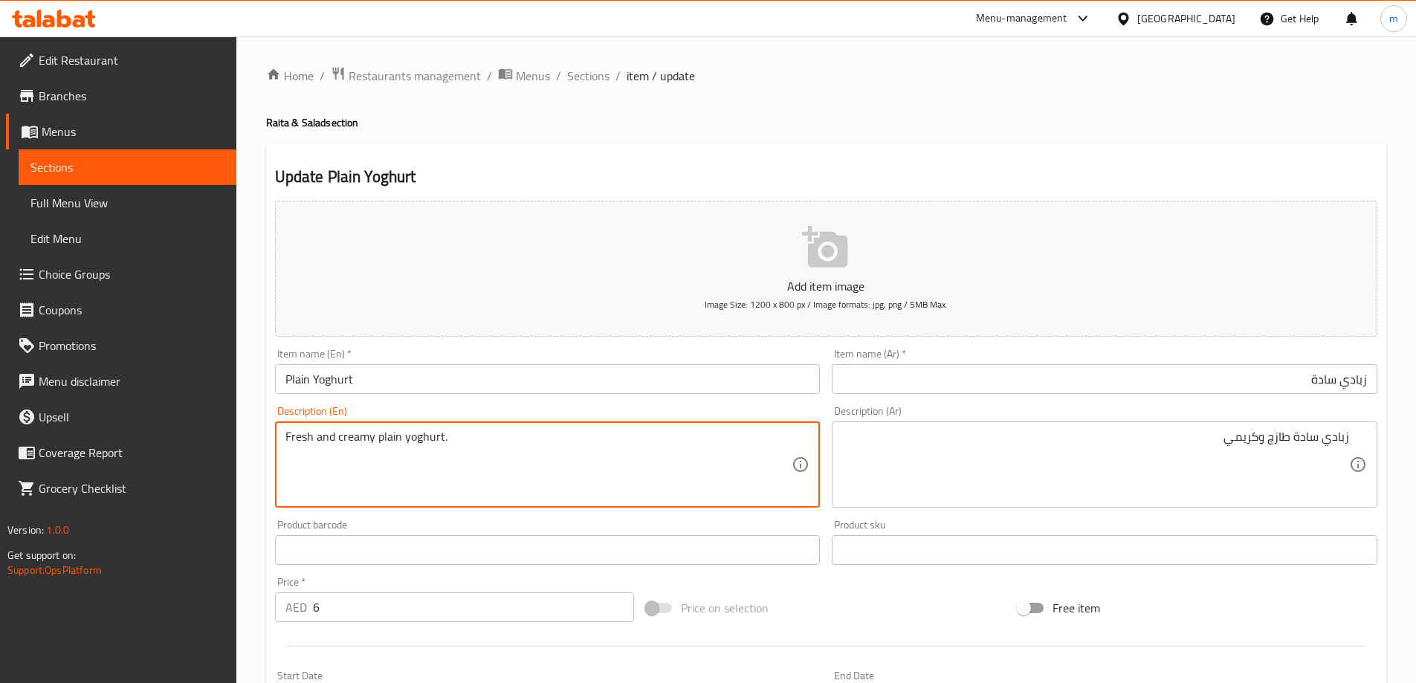
drag, startPoint x: 364, startPoint y: 438, endPoint x: 253, endPoint y: 439, distance: 111.5
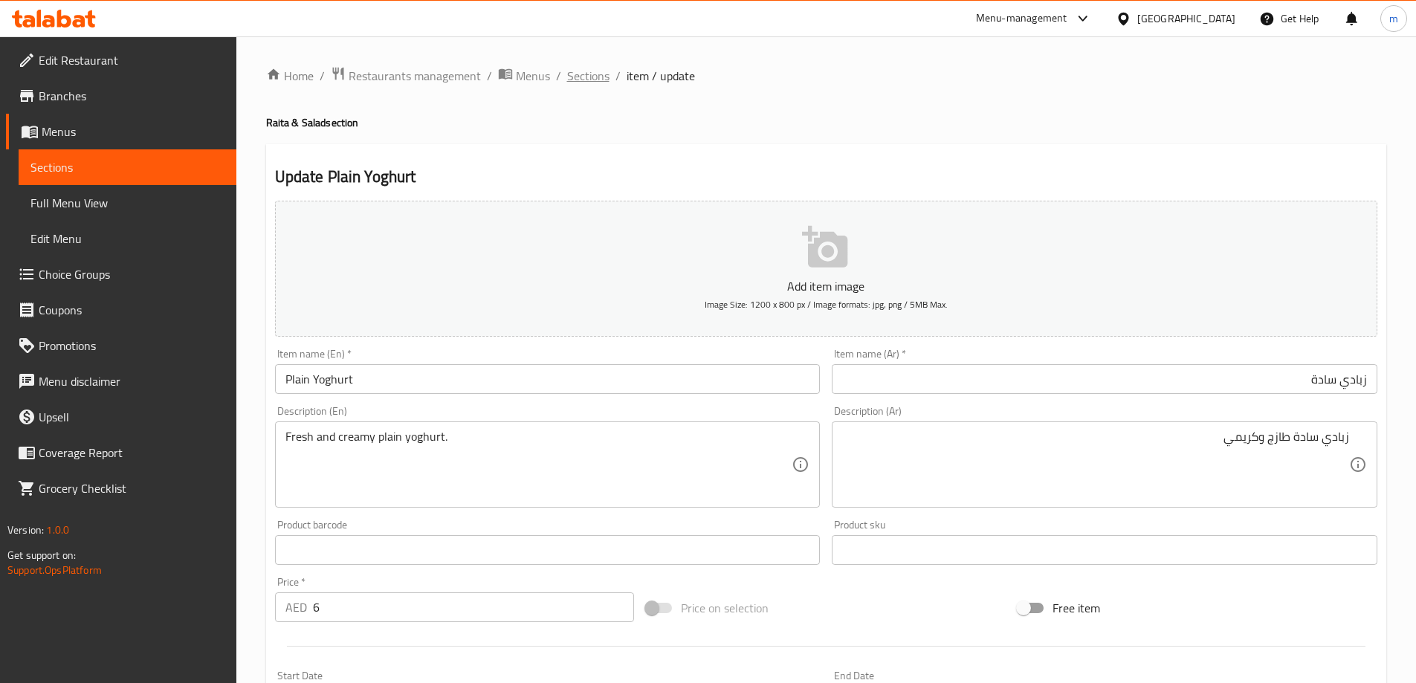
click at [589, 83] on span "Sections" at bounding box center [588, 76] width 42 height 18
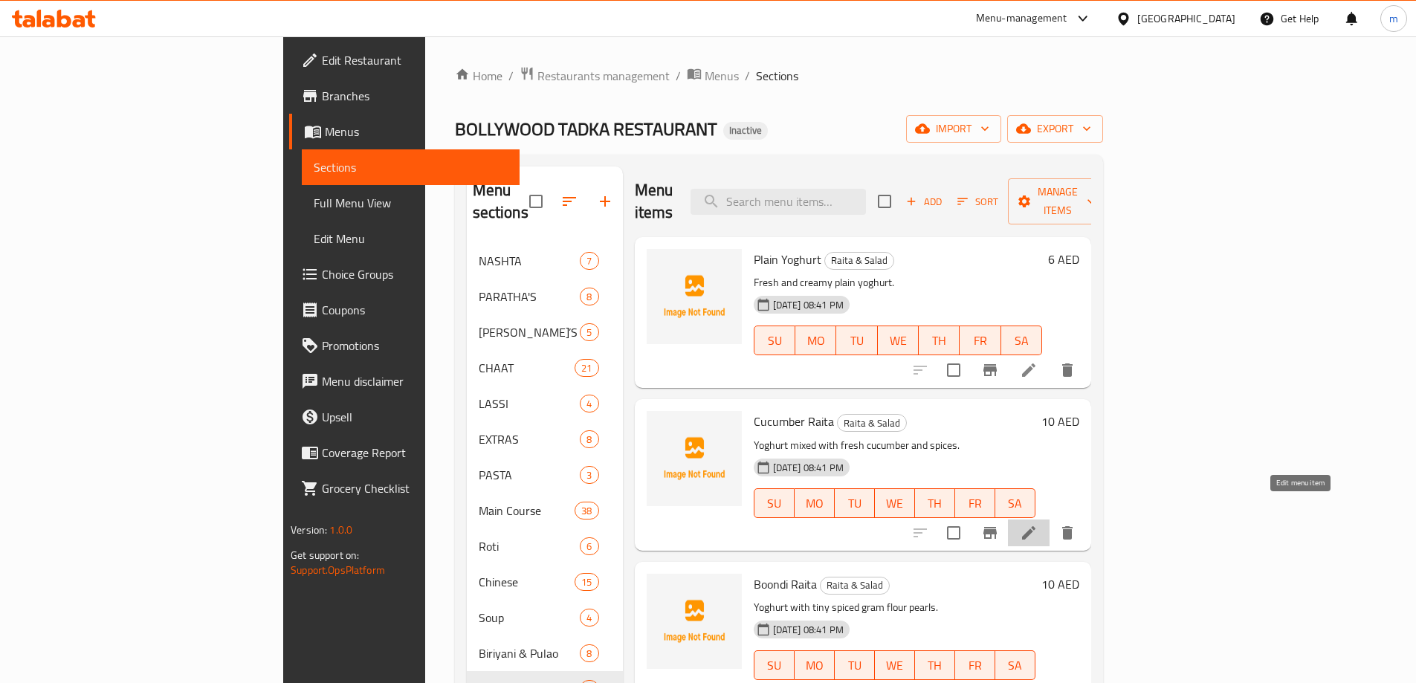
click at [1038, 524] on icon at bounding box center [1029, 533] width 18 height 18
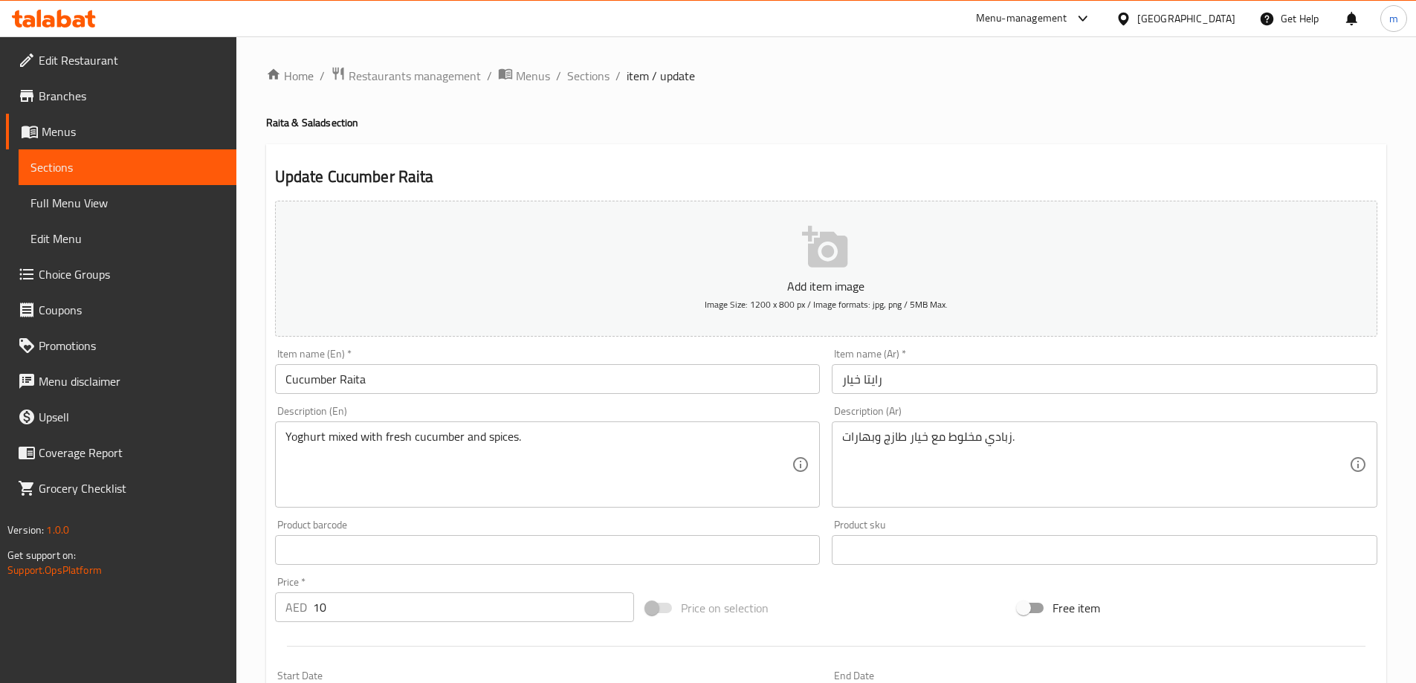
click at [975, 387] on input "رايتا خيار" at bounding box center [1105, 379] width 546 height 30
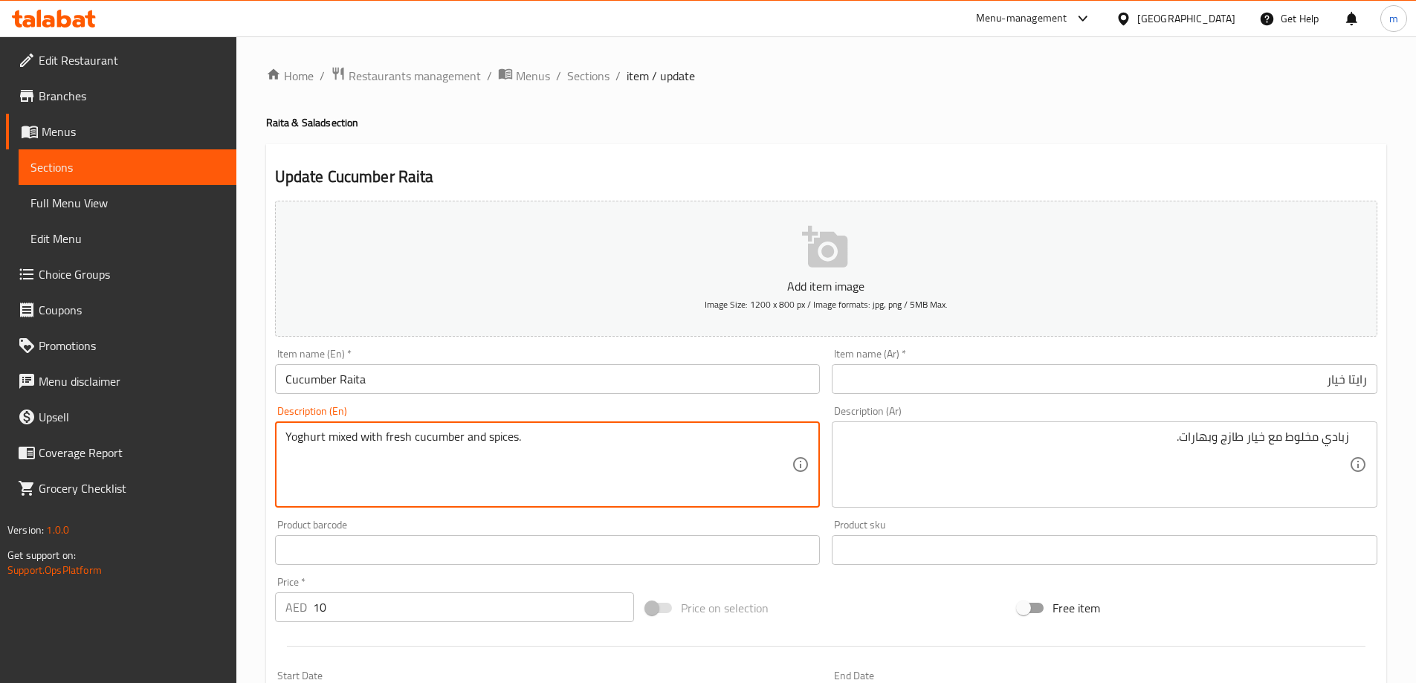
drag, startPoint x: 290, startPoint y: 436, endPoint x: 496, endPoint y: 444, distance: 206.8
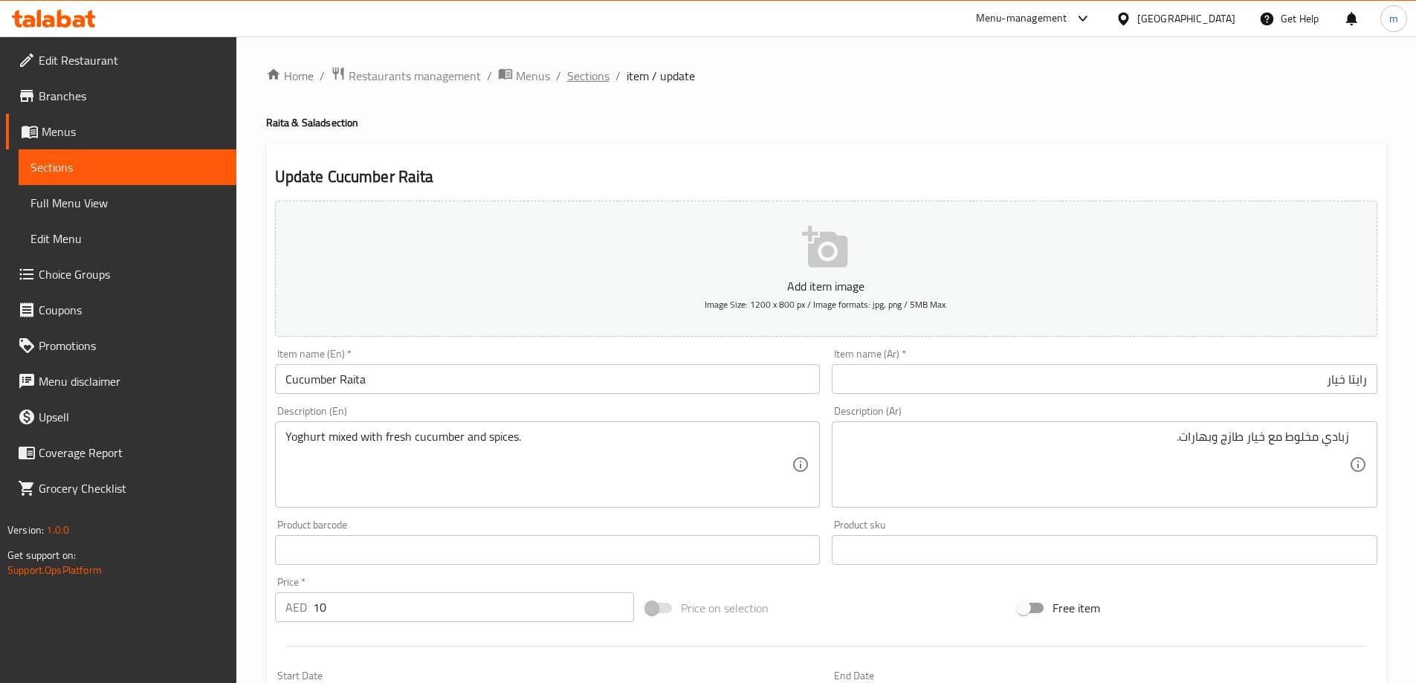
click at [601, 82] on span "Sections" at bounding box center [588, 76] width 42 height 18
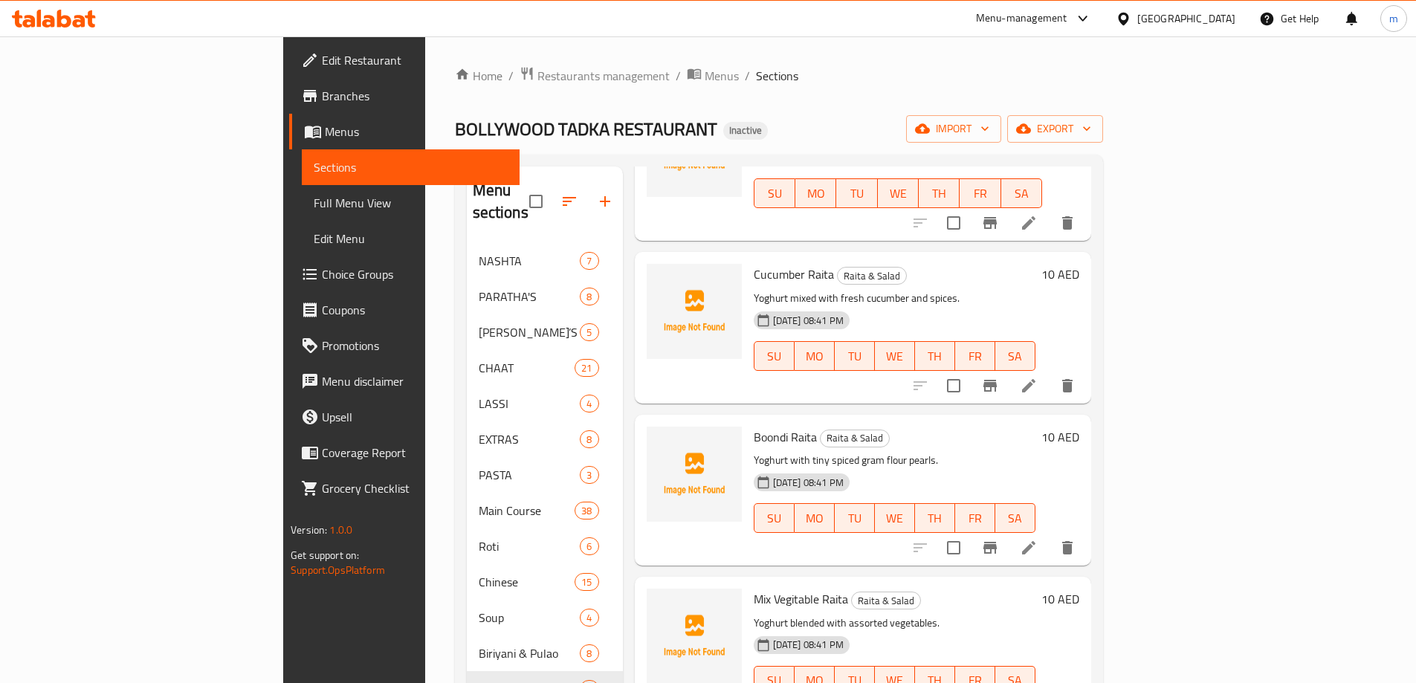
scroll to position [149, 0]
click at [1038, 537] on icon at bounding box center [1029, 546] width 18 height 18
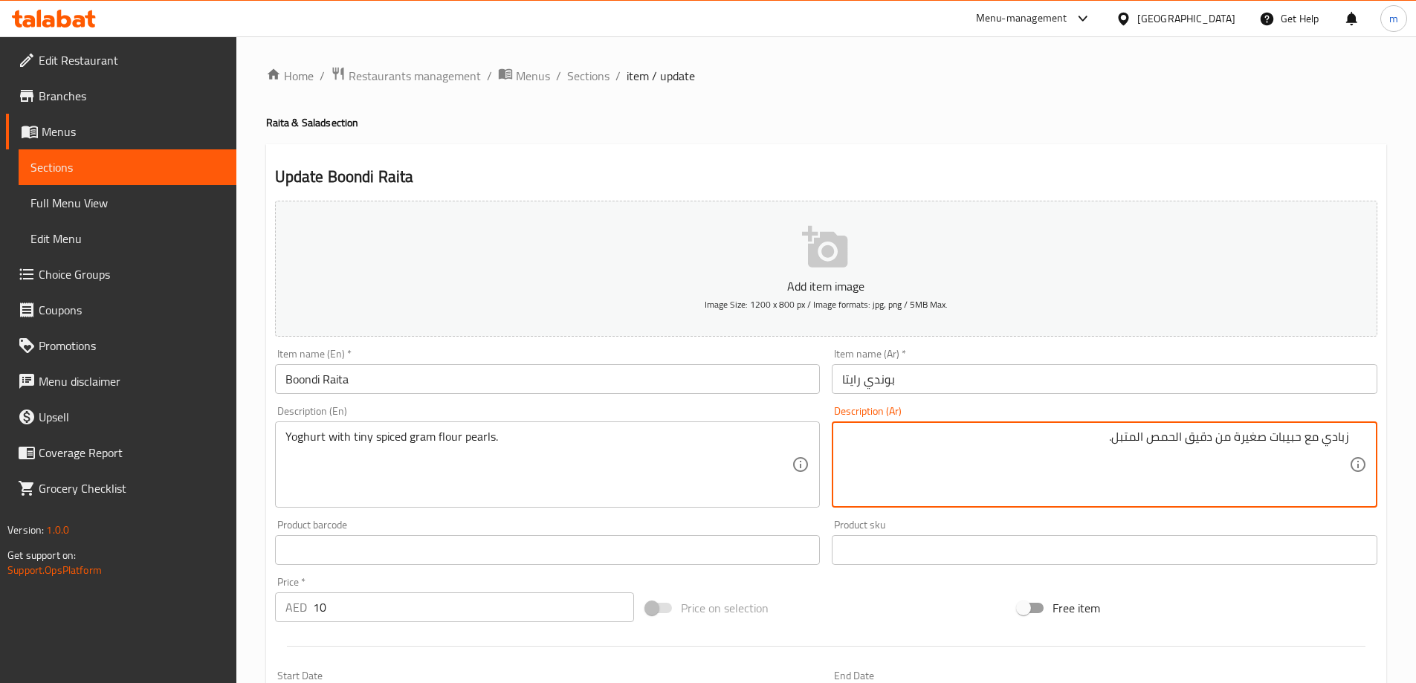
click at [936, 386] on input "بوندي رايتا" at bounding box center [1105, 379] width 546 height 30
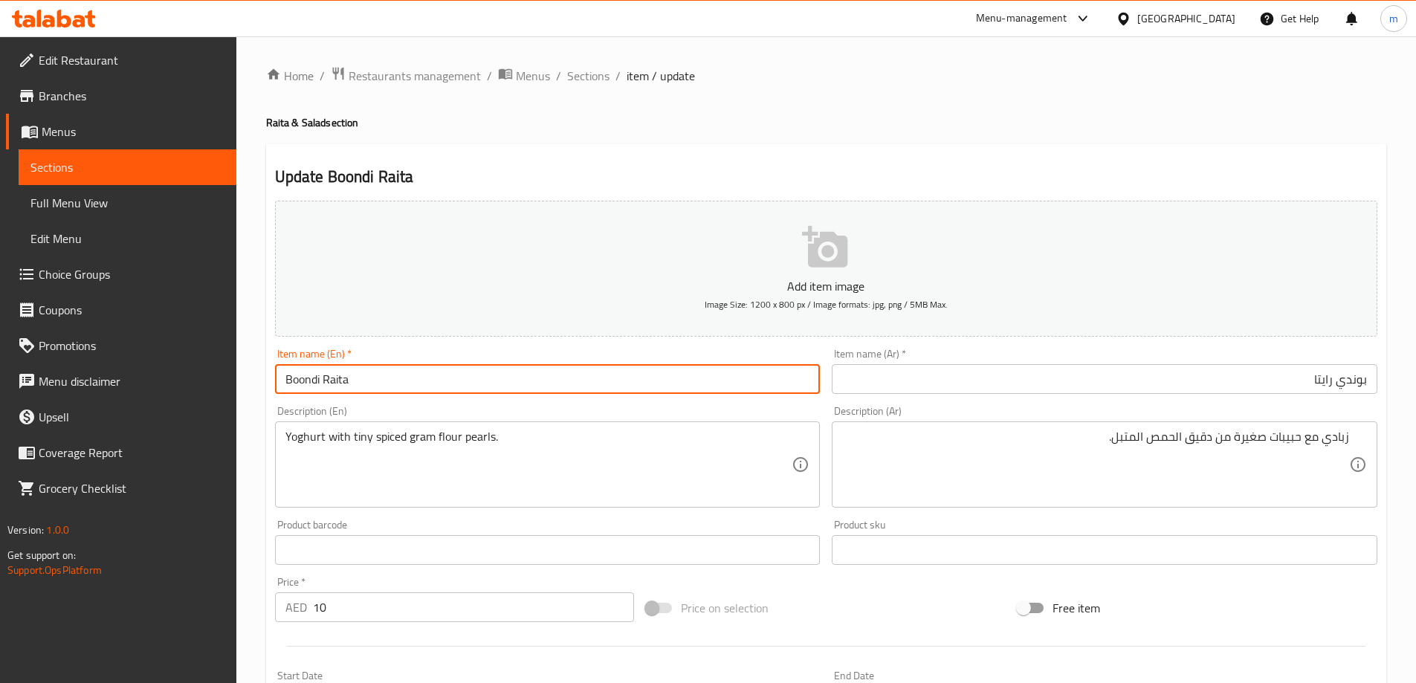
click at [320, 376] on input "Boondi Raita" at bounding box center [548, 379] width 546 height 30
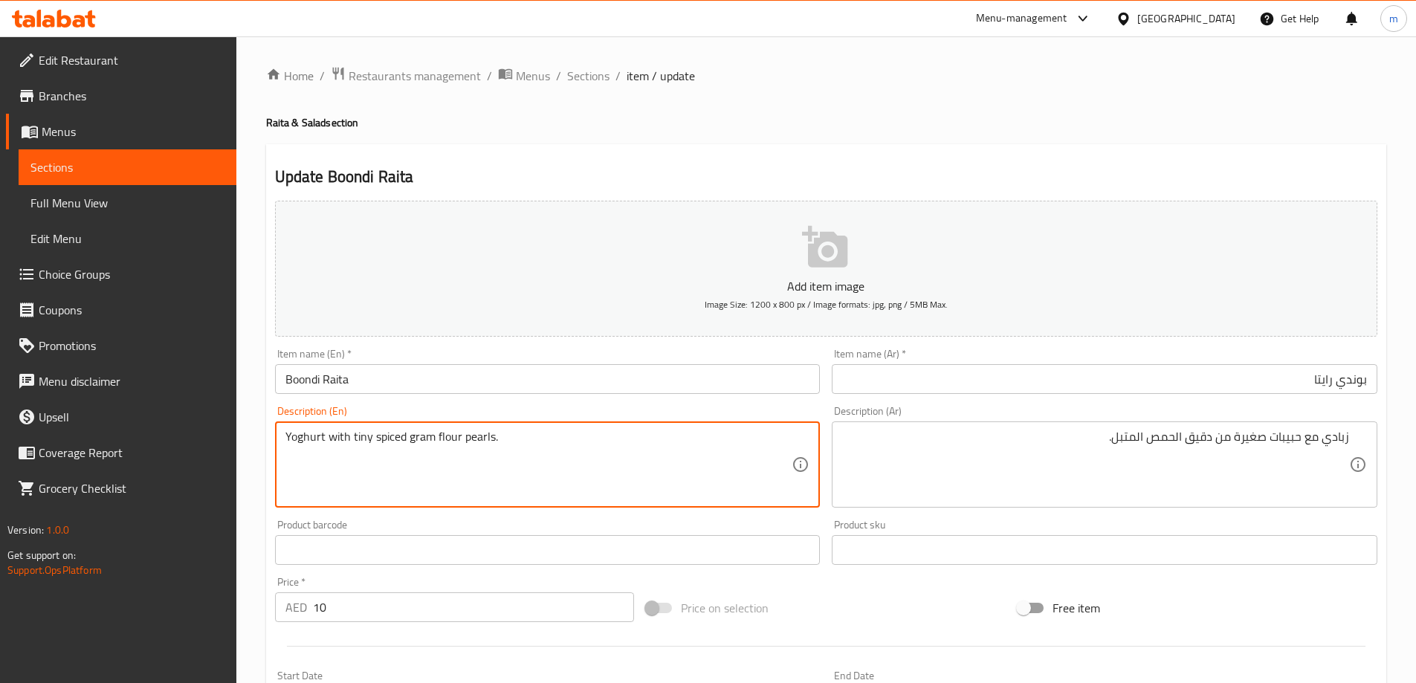
drag, startPoint x: 321, startPoint y: 439, endPoint x: 381, endPoint y: 451, distance: 61.4
click at [386, 442] on textarea "Yoghurt with tiny spiced gram flour pearls." at bounding box center [538, 465] width 507 height 71
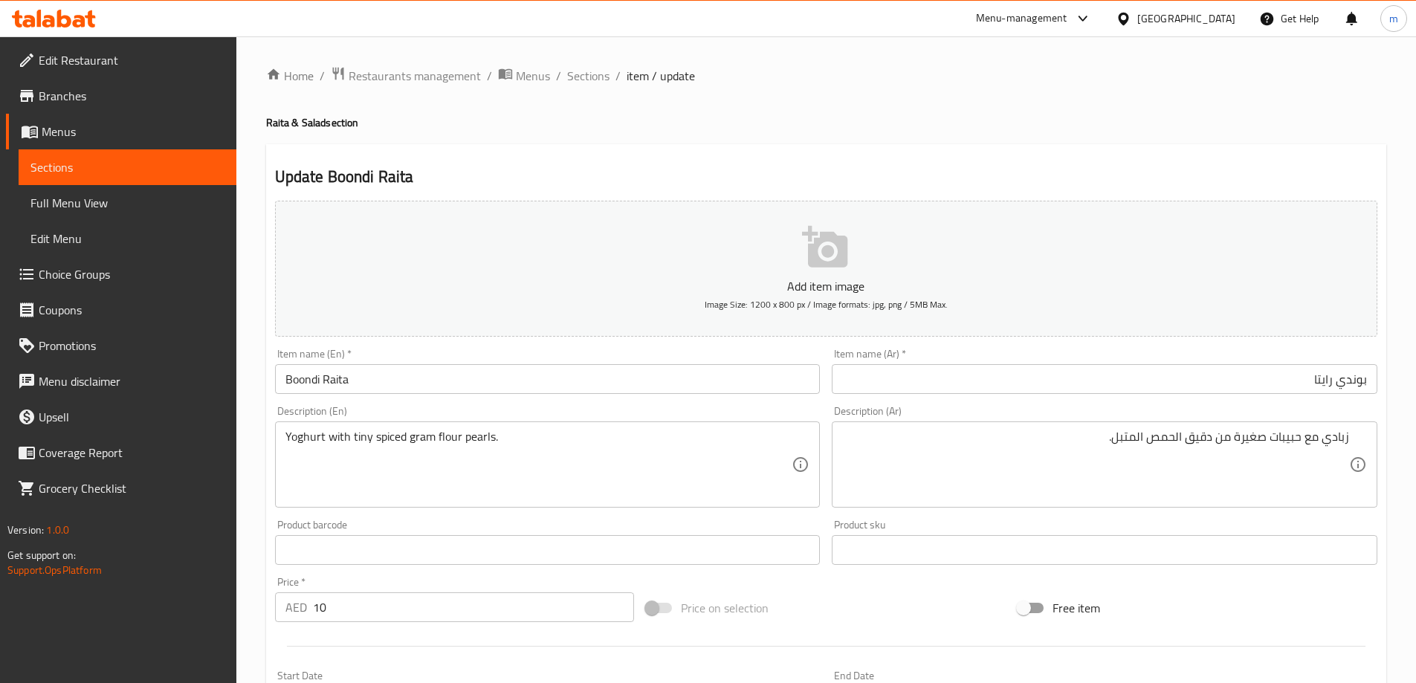
click at [359, 444] on textarea "Yoghurt with tiny spiced gram flour pearls." at bounding box center [538, 465] width 507 height 71
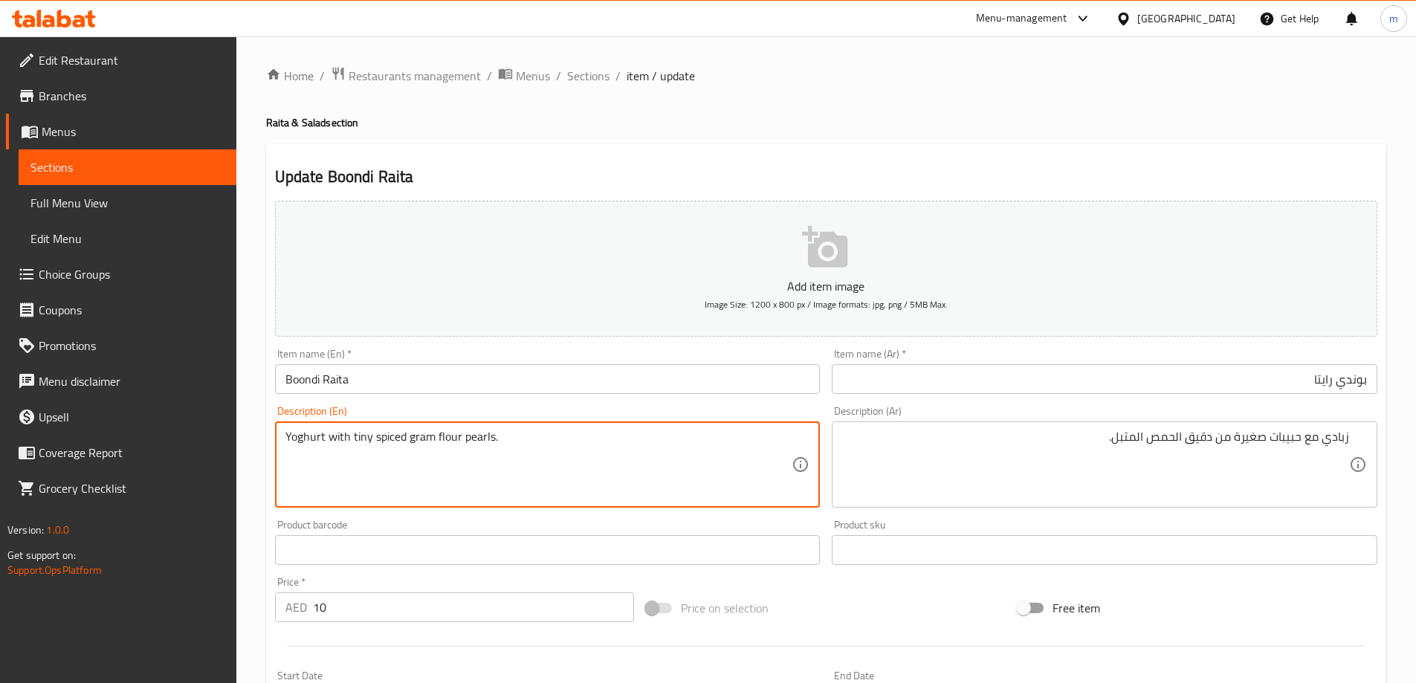
drag, startPoint x: 351, startPoint y: 433, endPoint x: 369, endPoint y: 444, distance: 21.7
click at [369, 444] on textarea "Yoghurt with tiny spiced gram flour pearls." at bounding box center [538, 465] width 507 height 71
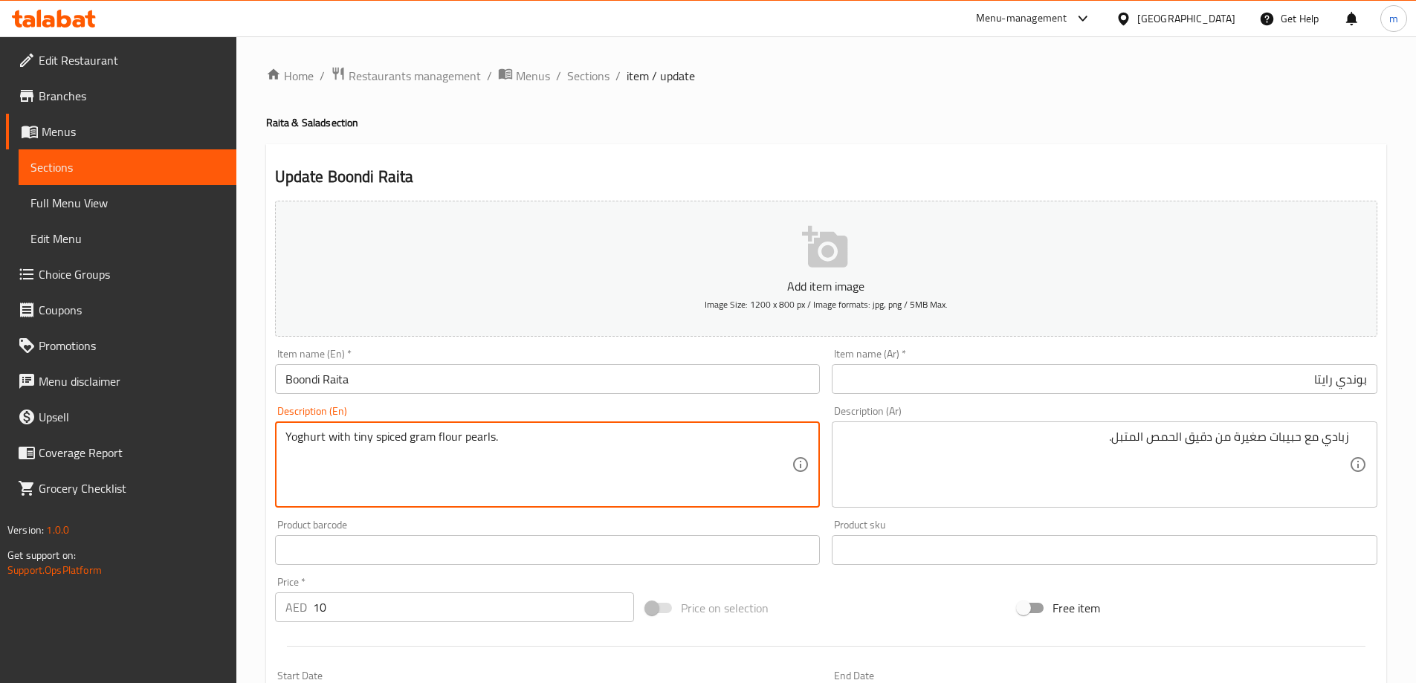
drag, startPoint x: 351, startPoint y: 439, endPoint x: 479, endPoint y: 444, distance: 128.7
click at [487, 441] on textarea "Yoghurt with tiny spiced gram flour pearls." at bounding box center [538, 465] width 507 height 71
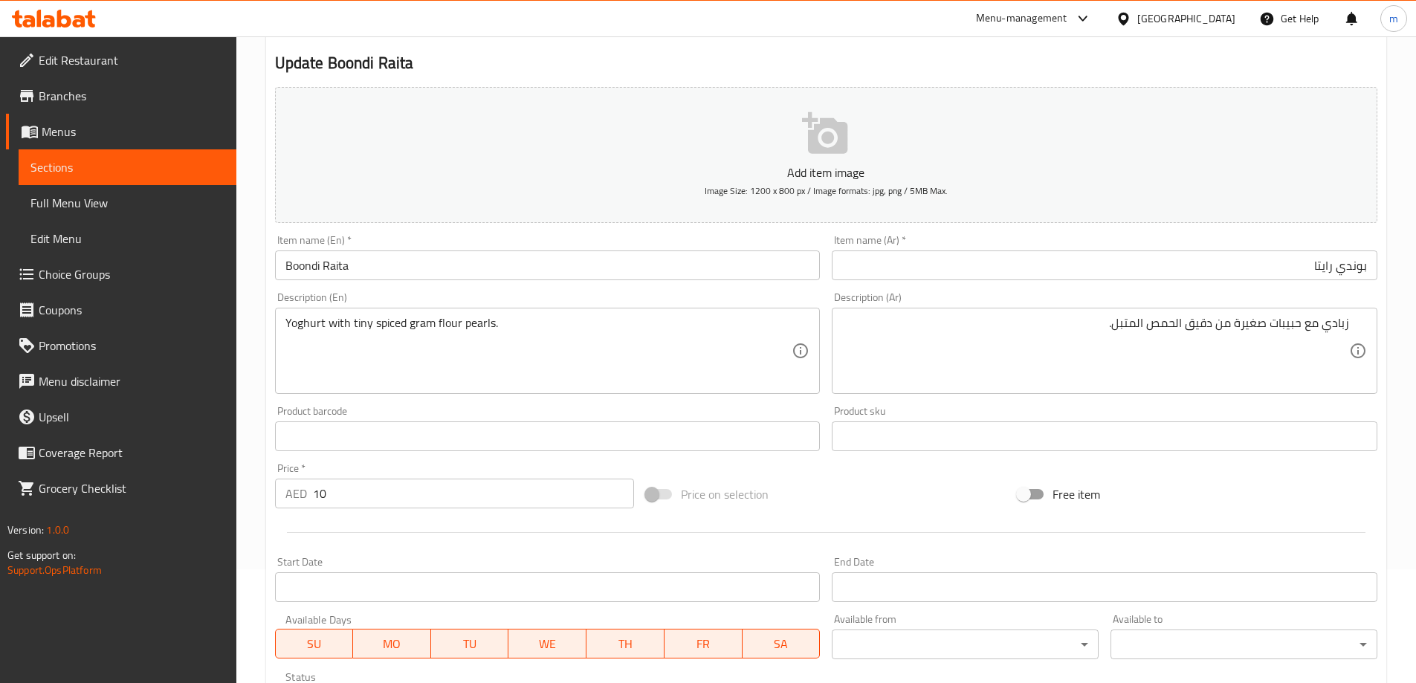
scroll to position [367, 0]
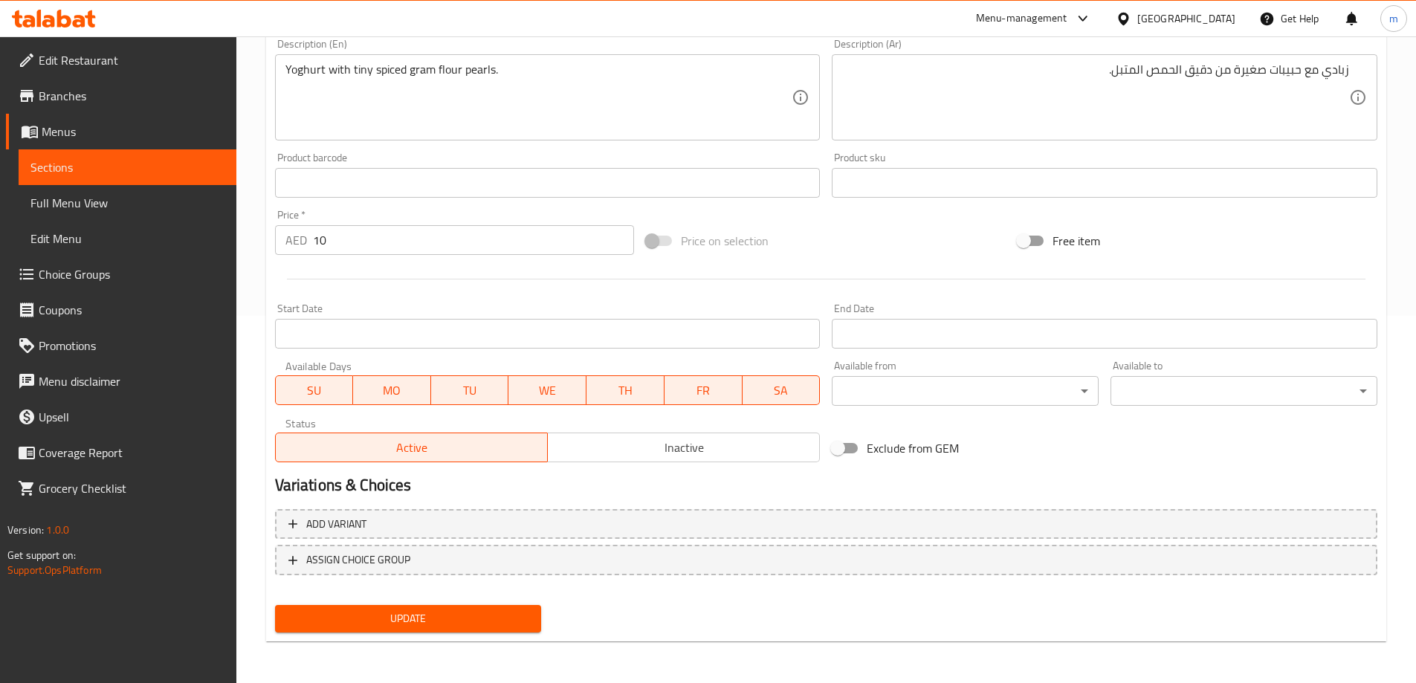
drag, startPoint x: 464, startPoint y: 623, endPoint x: 469, endPoint y: 609, distance: 15.0
click at [463, 623] on span "Update" at bounding box center [408, 618] width 243 height 19
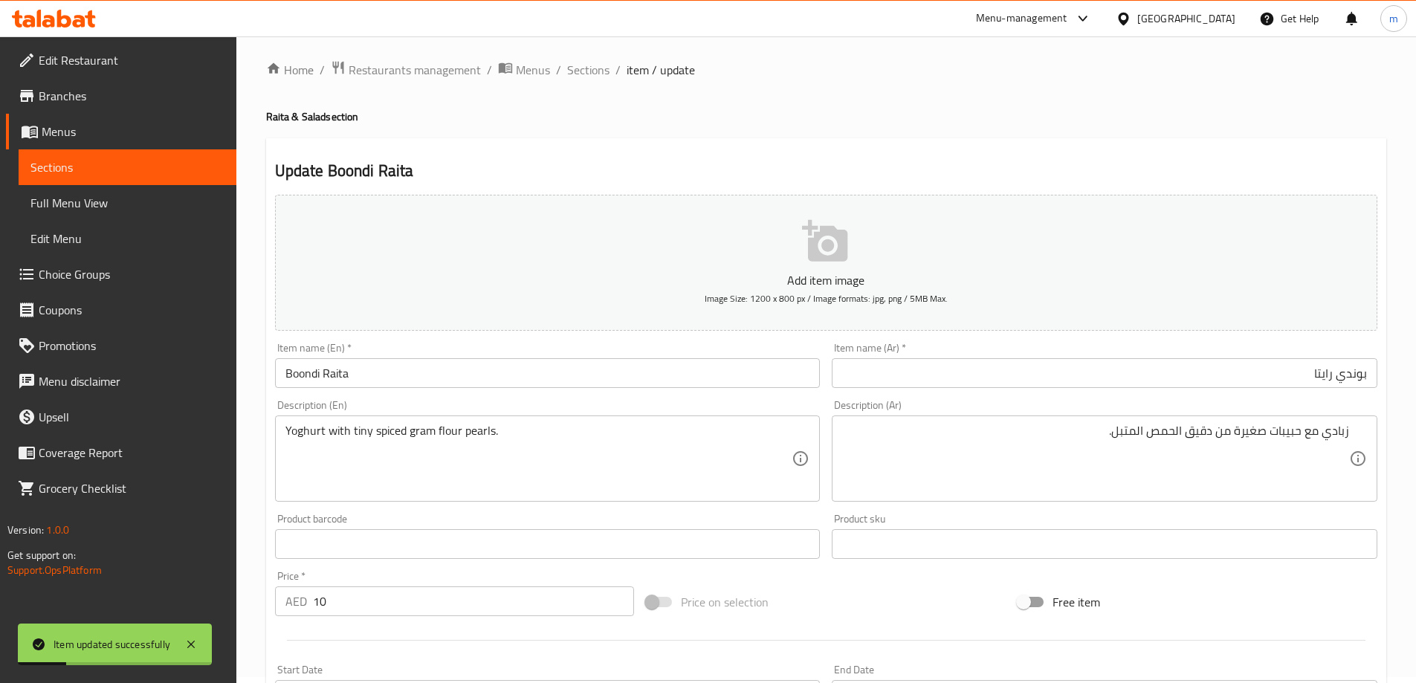
scroll to position [0, 0]
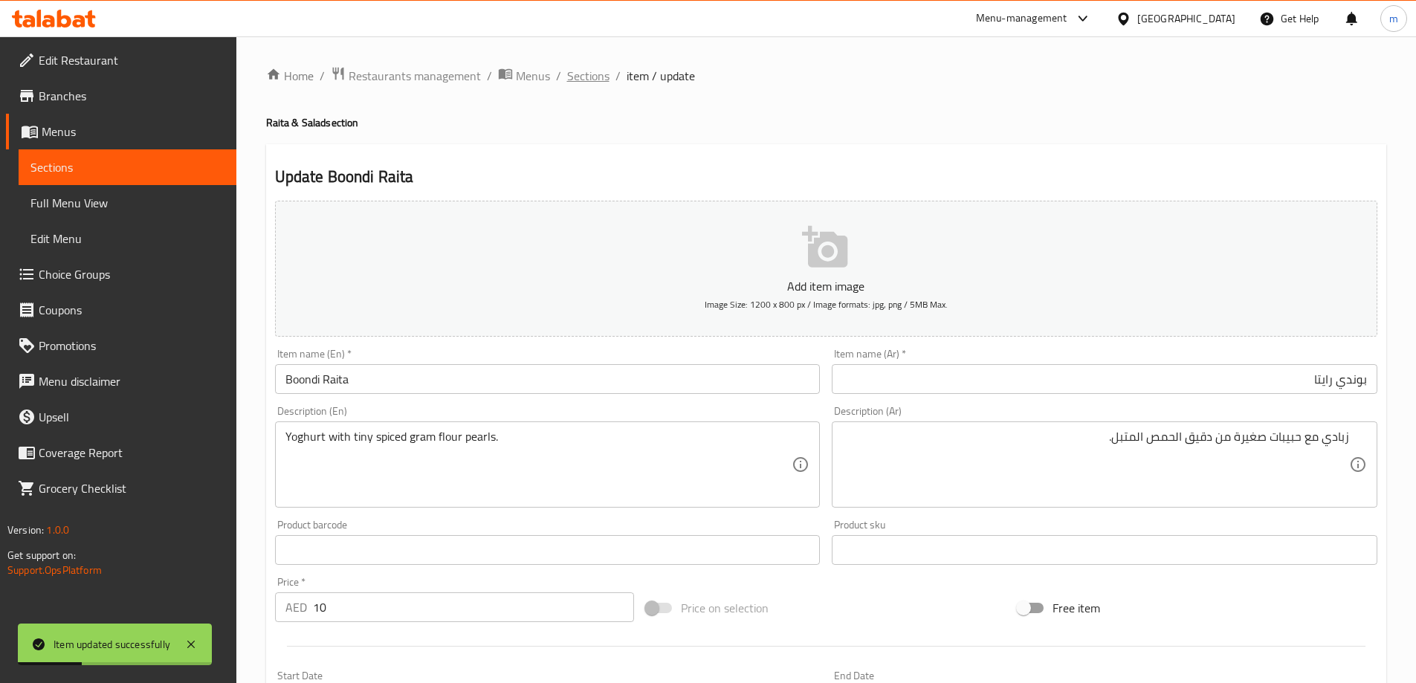
click at [567, 77] on span "Sections" at bounding box center [588, 76] width 42 height 18
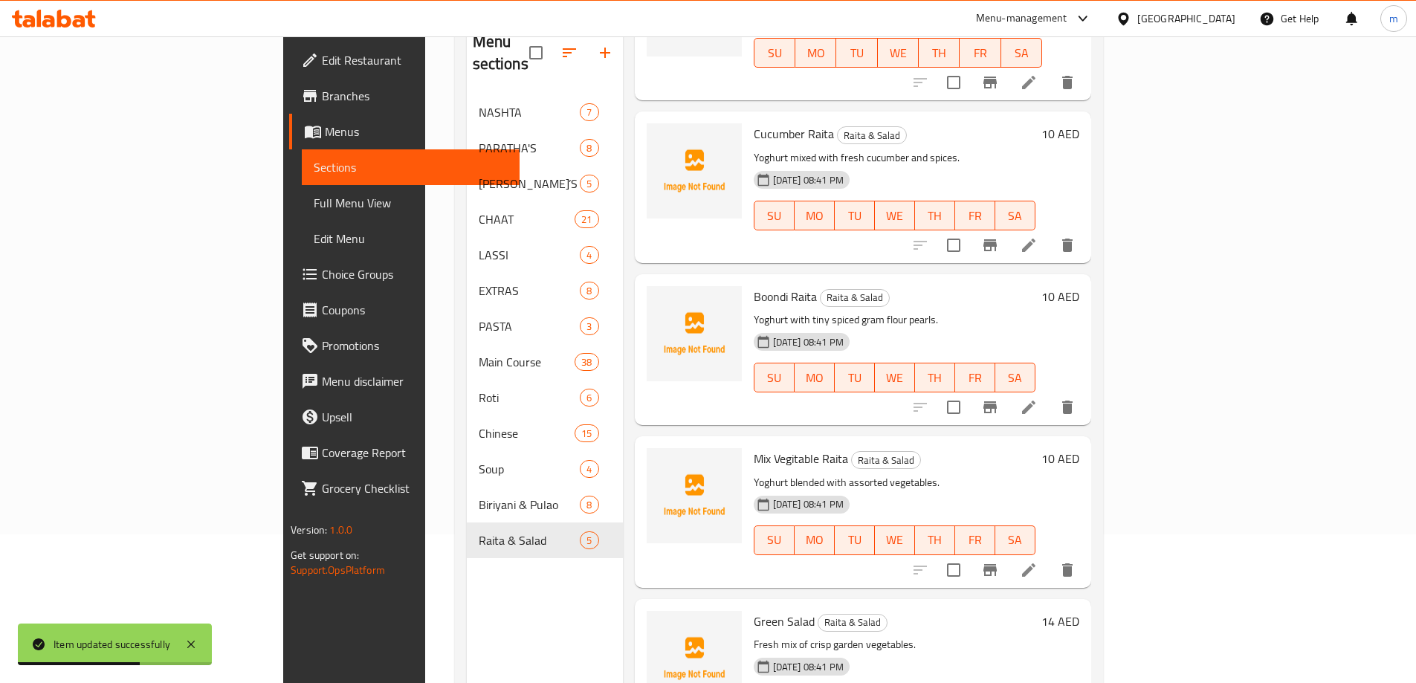
scroll to position [166, 0]
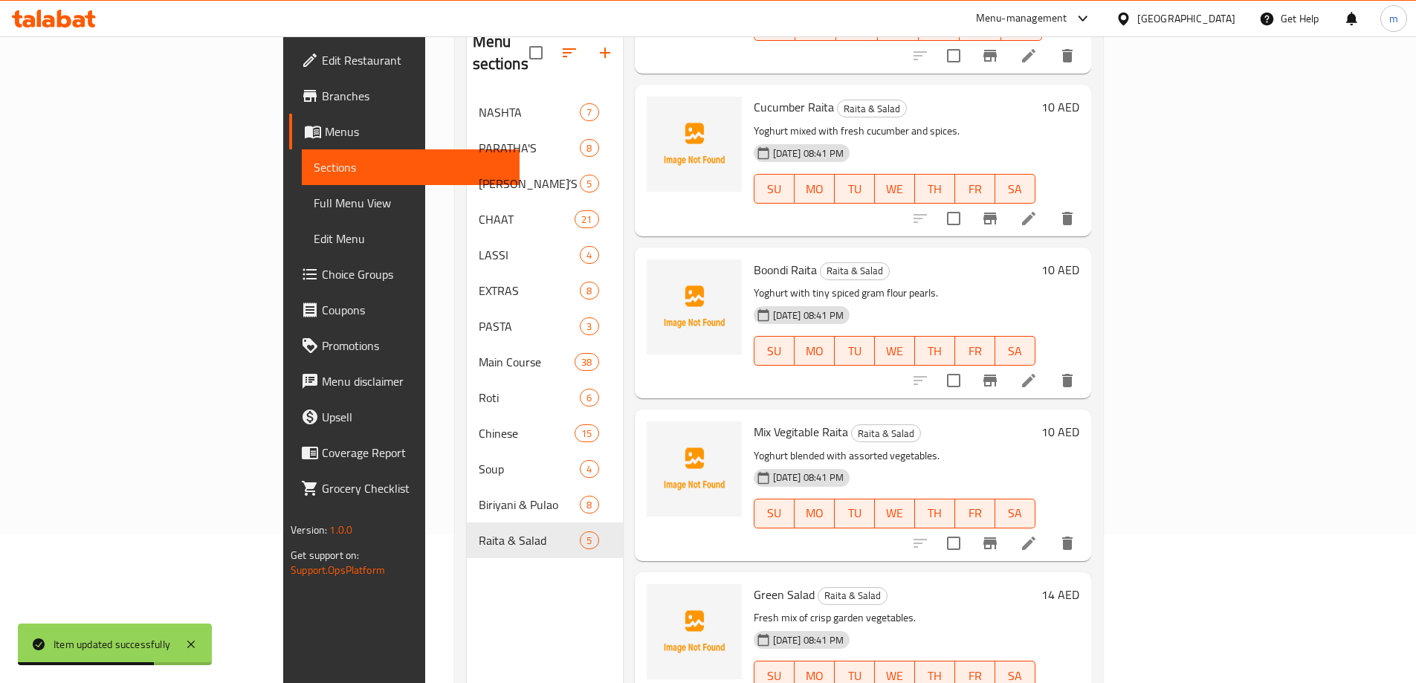
click at [1038, 534] on icon at bounding box center [1029, 543] width 18 height 18
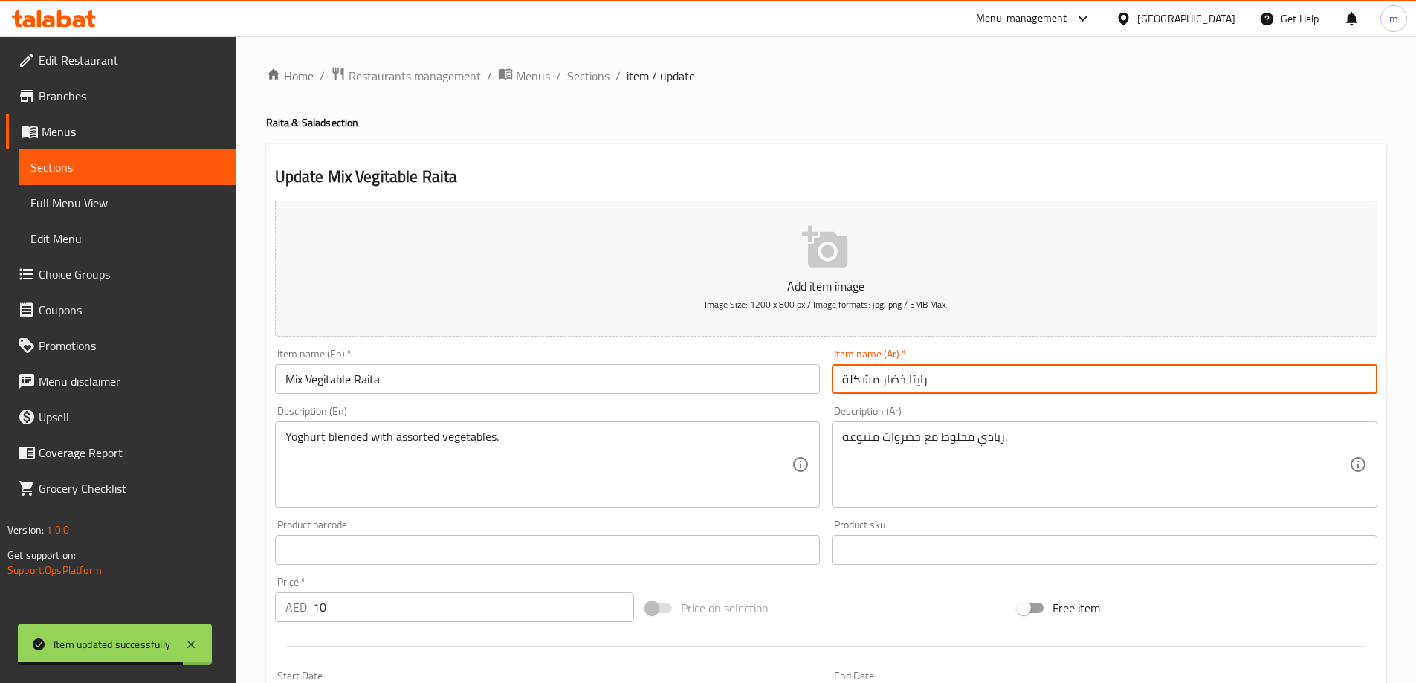
click at [926, 388] on input "رايتا خضار مشكلة" at bounding box center [1105, 379] width 546 height 30
click at [969, 378] on input "رايتا خضار مشكلة" at bounding box center [1105, 379] width 546 height 30
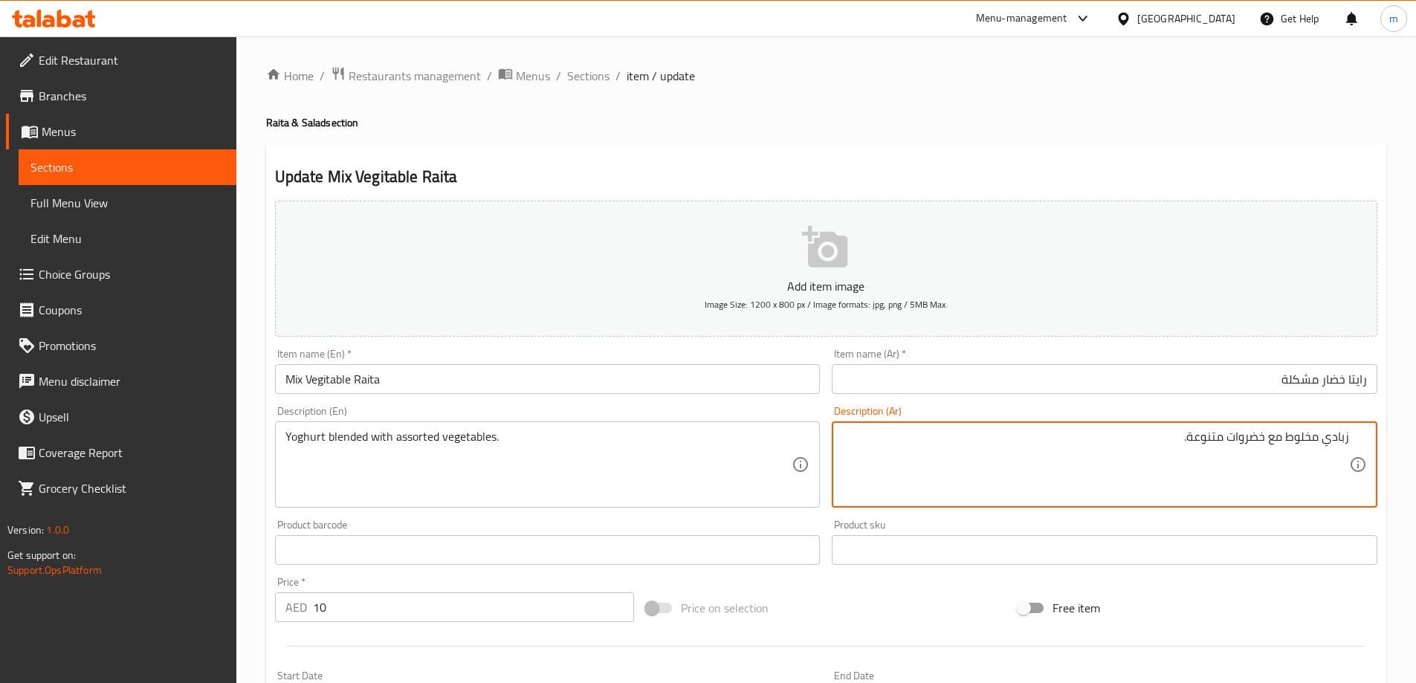
click at [1219, 386] on input "رايتا خضار مشكلة" at bounding box center [1105, 379] width 546 height 30
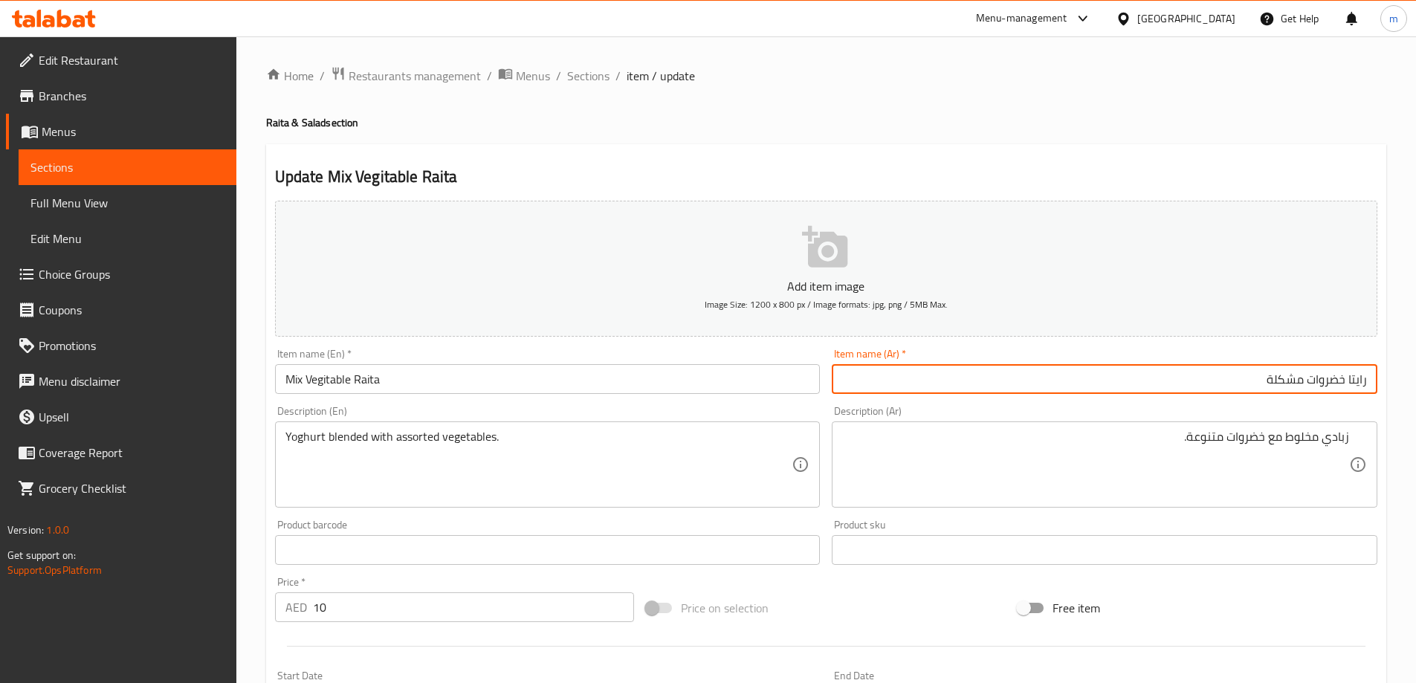
type input "رايتا خضروات مشكلة"
click at [386, 379] on input "Mix Vegitable Raita" at bounding box center [548, 379] width 546 height 30
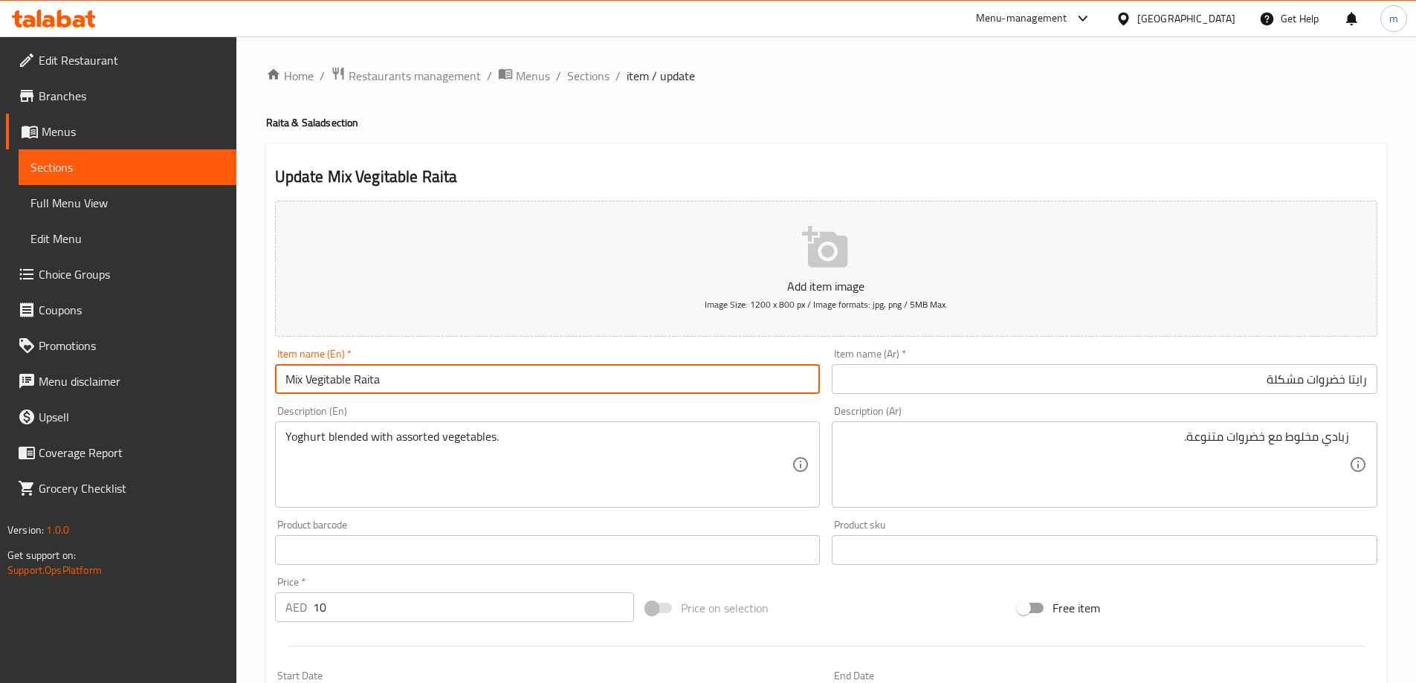
click at [386, 379] on input "Mix Vegitable Raita" at bounding box center [548, 379] width 546 height 30
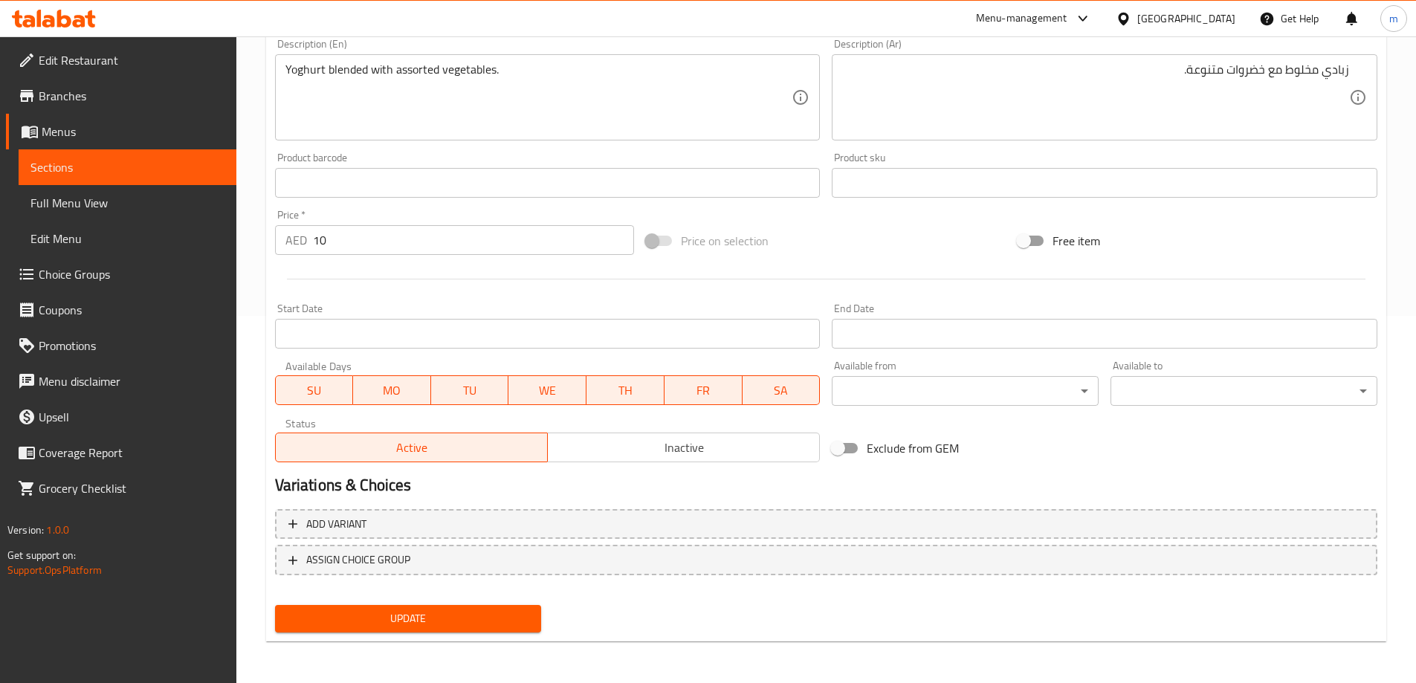
scroll to position [293, 0]
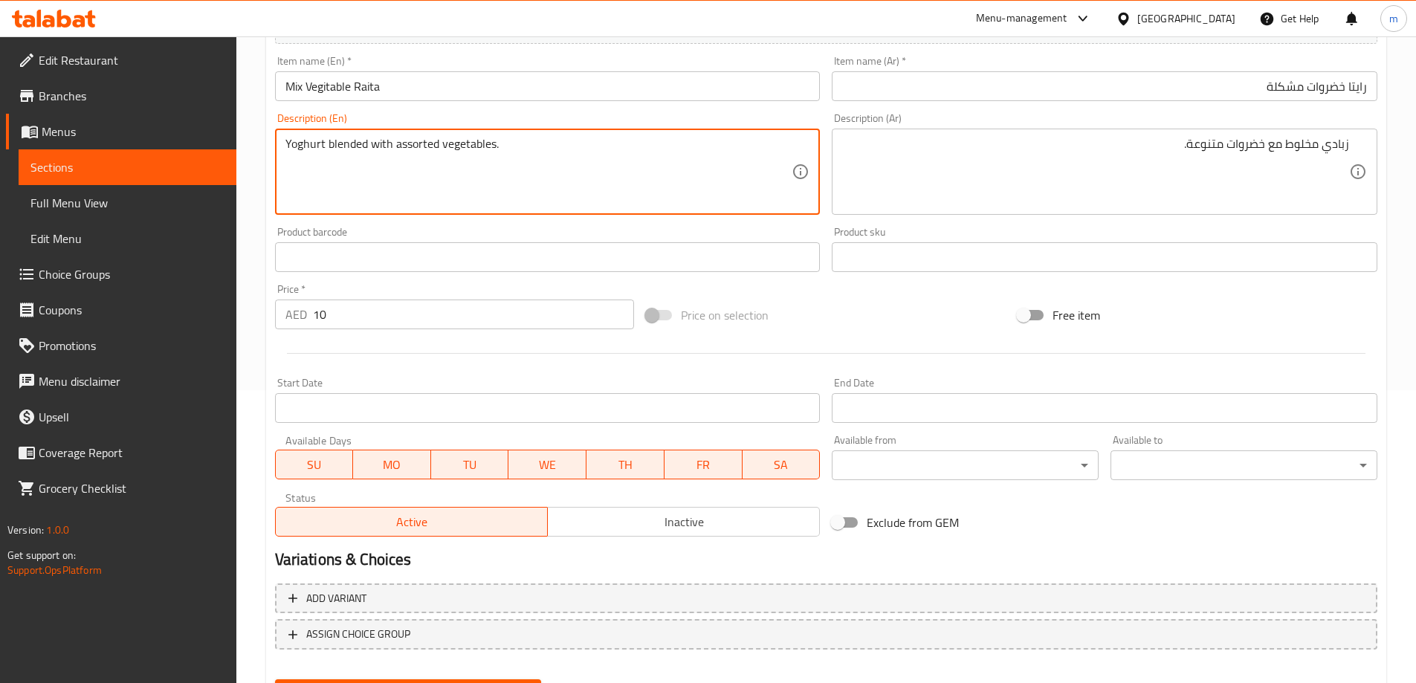
drag, startPoint x: 367, startPoint y: 140, endPoint x: 760, endPoint y: 124, distance: 392.7
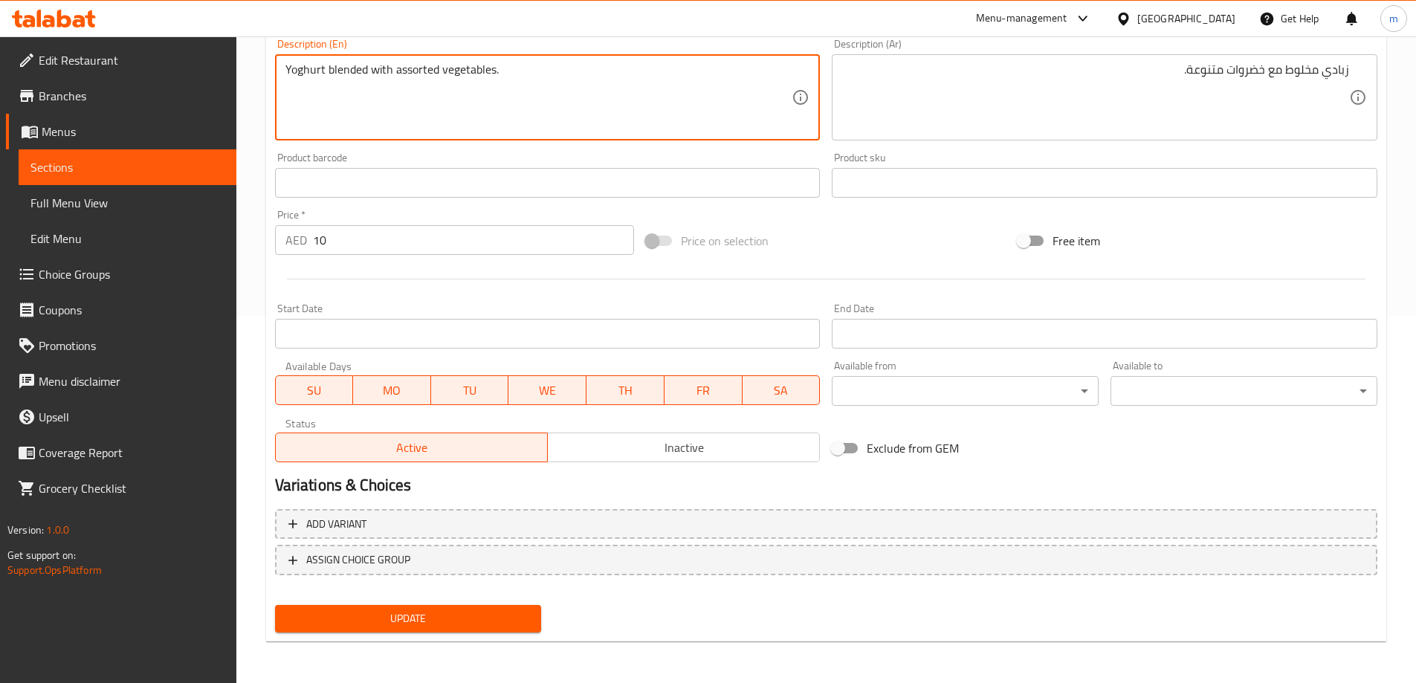
click at [449, 629] on button "Update" at bounding box center [408, 618] width 267 height 27
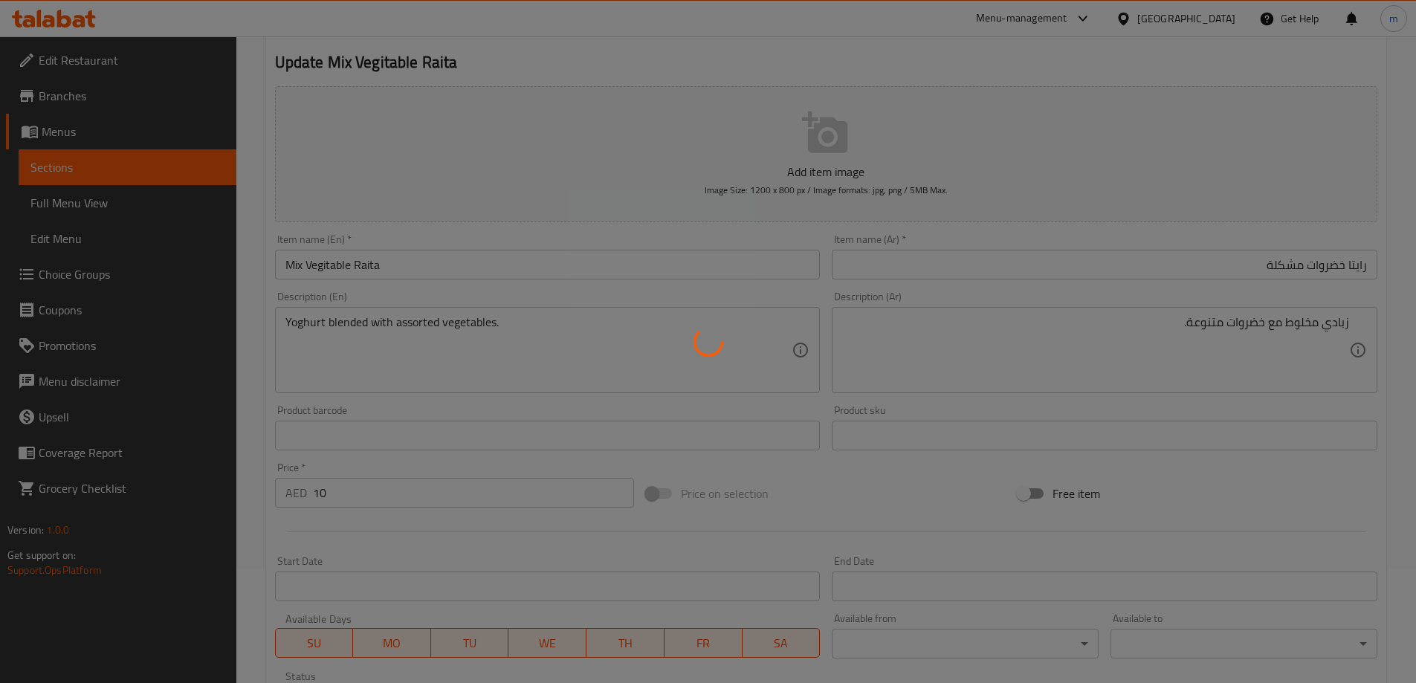
scroll to position [0, 0]
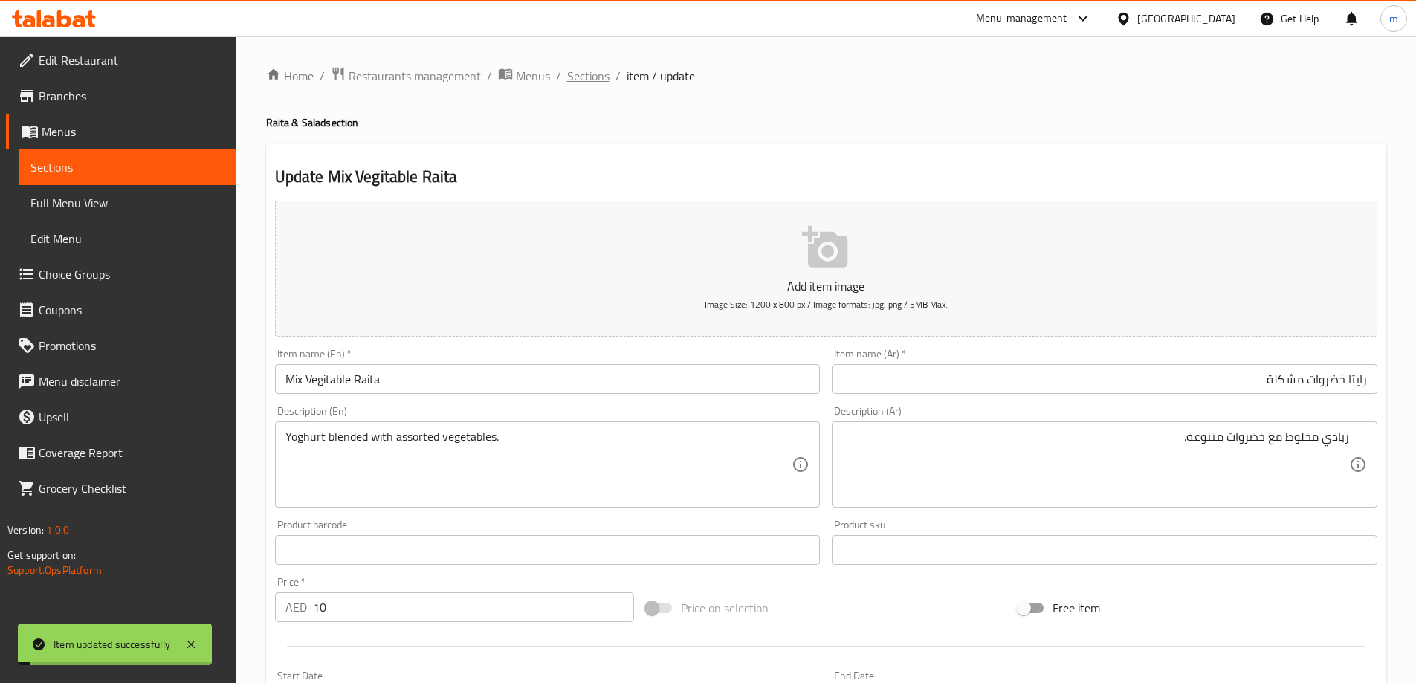
click at [598, 80] on span "Sections" at bounding box center [588, 76] width 42 height 18
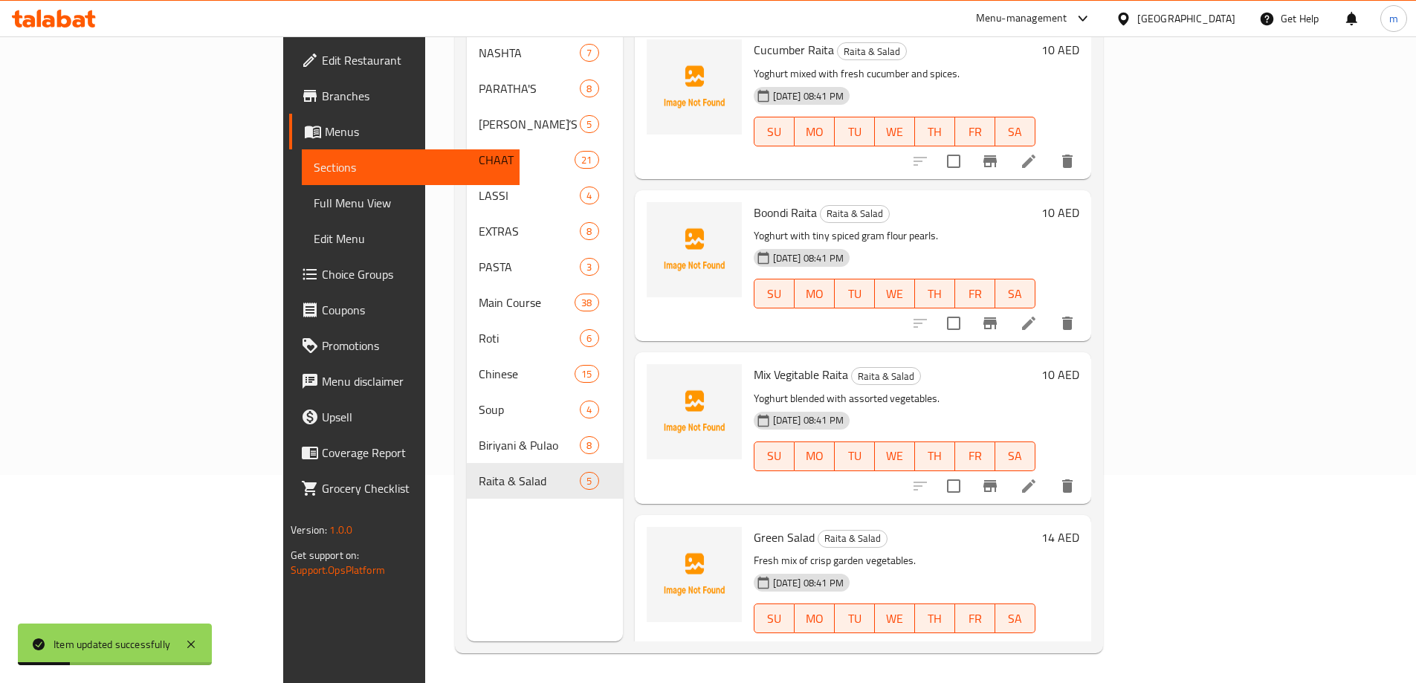
scroll to position [166, 0]
click at [1038, 637] on icon at bounding box center [1029, 646] width 18 height 18
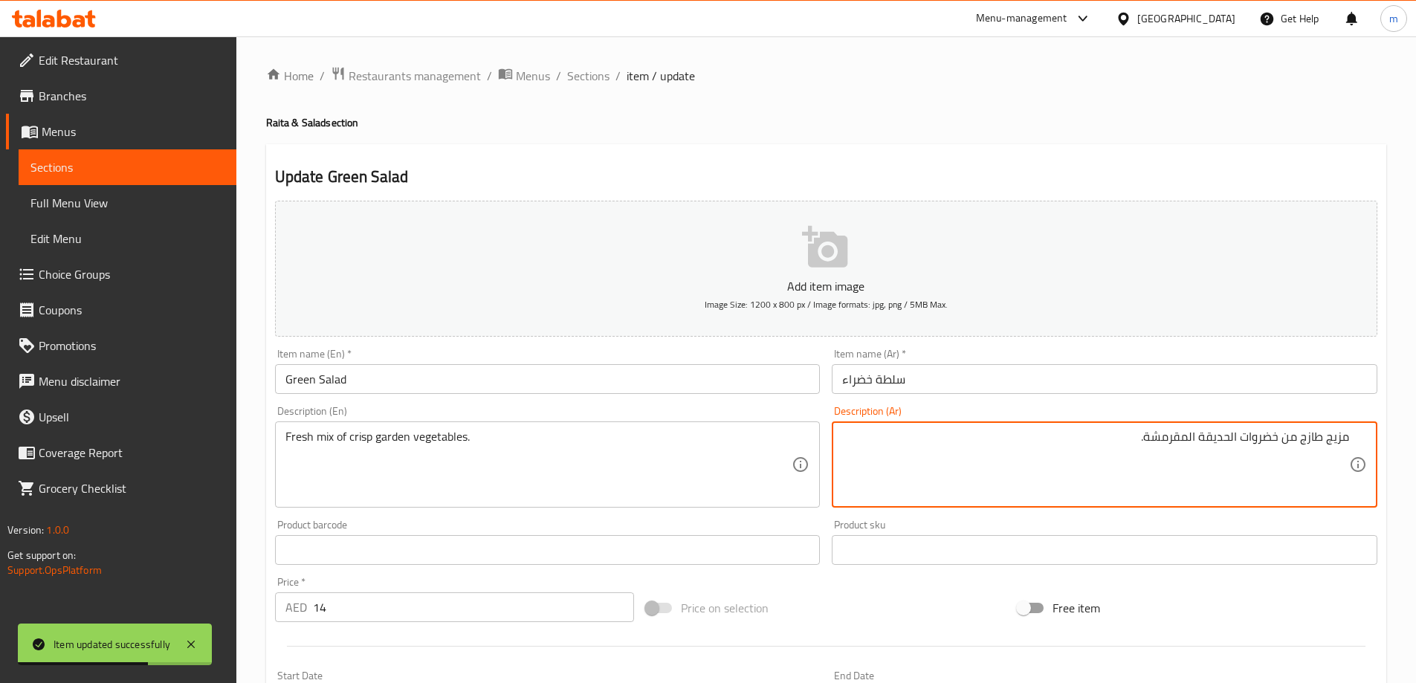
click at [1111, 385] on input "سلطة خضراء" at bounding box center [1105, 379] width 546 height 30
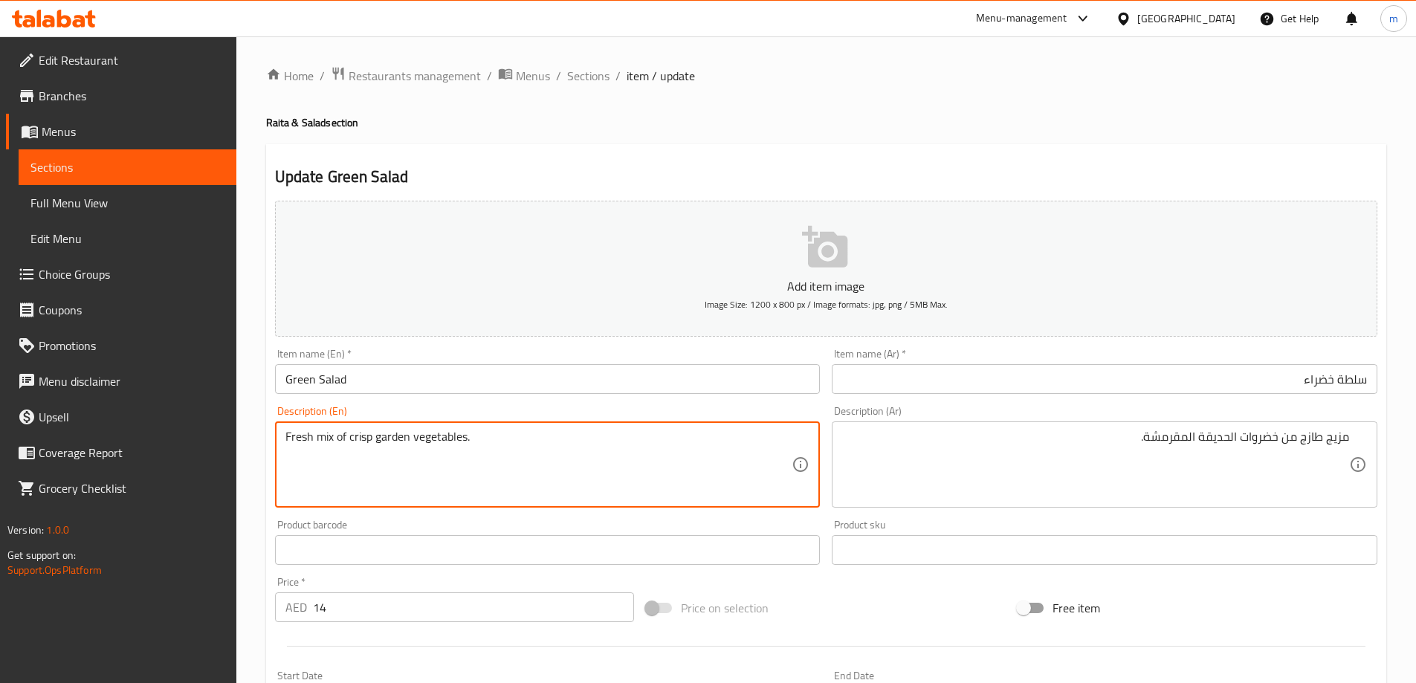
drag, startPoint x: 333, startPoint y: 438, endPoint x: 253, endPoint y: 436, distance: 80.3
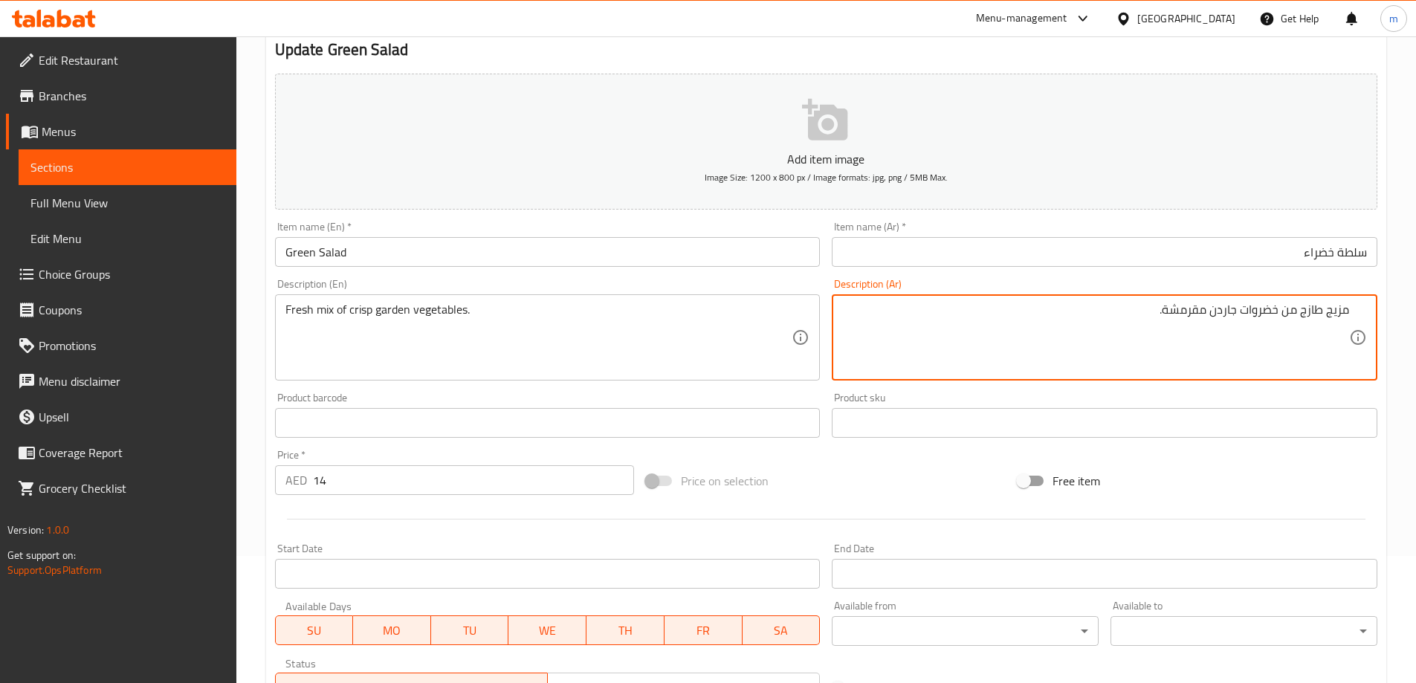
scroll to position [367, 0]
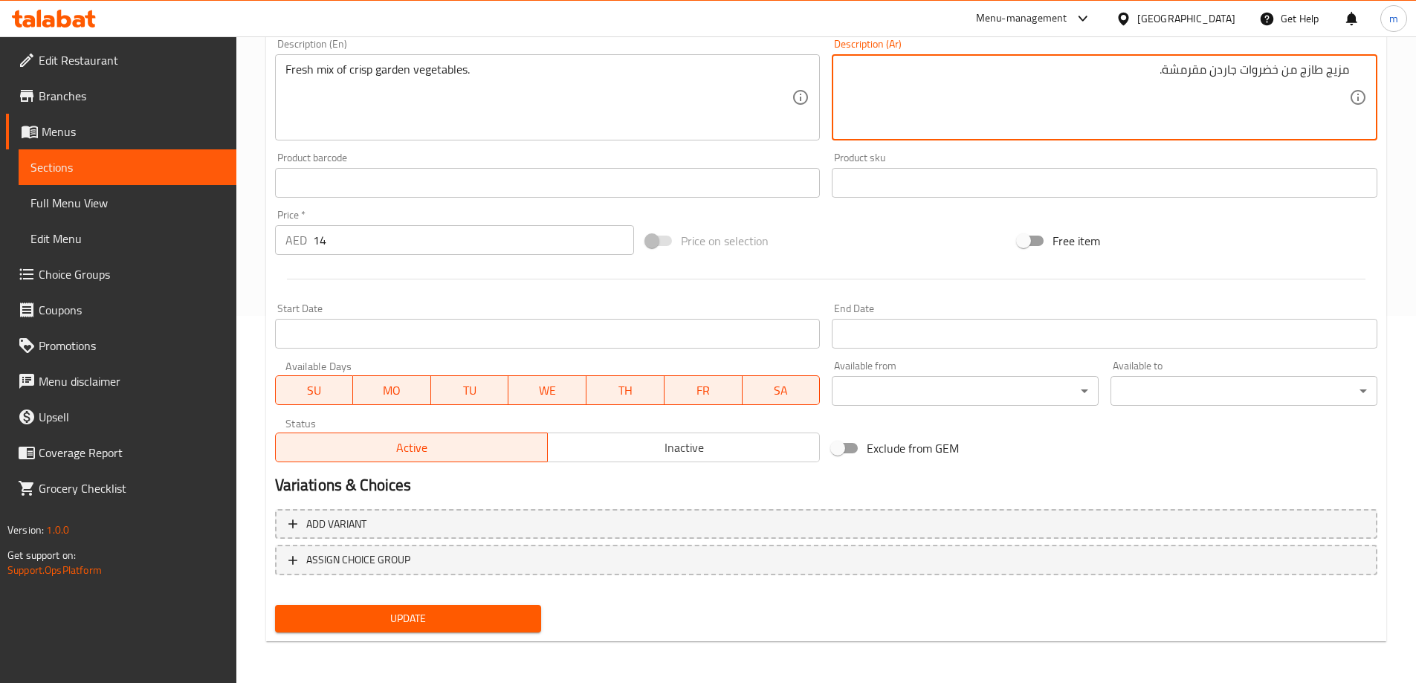
type textarea "مزيج طازج من خضروات جاردن مقرمشة."
click at [378, 622] on span "Update" at bounding box center [408, 618] width 243 height 19
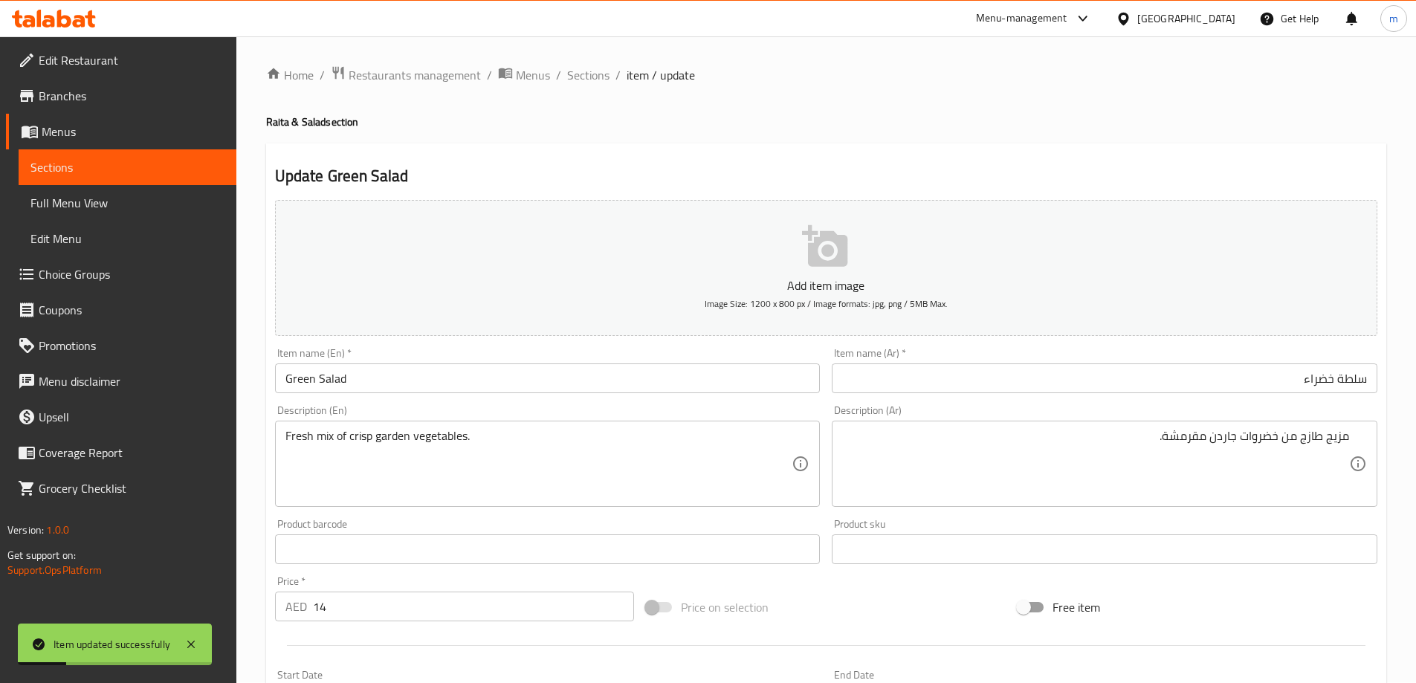
scroll to position [0, 0]
click at [577, 77] on span "Sections" at bounding box center [588, 76] width 42 height 18
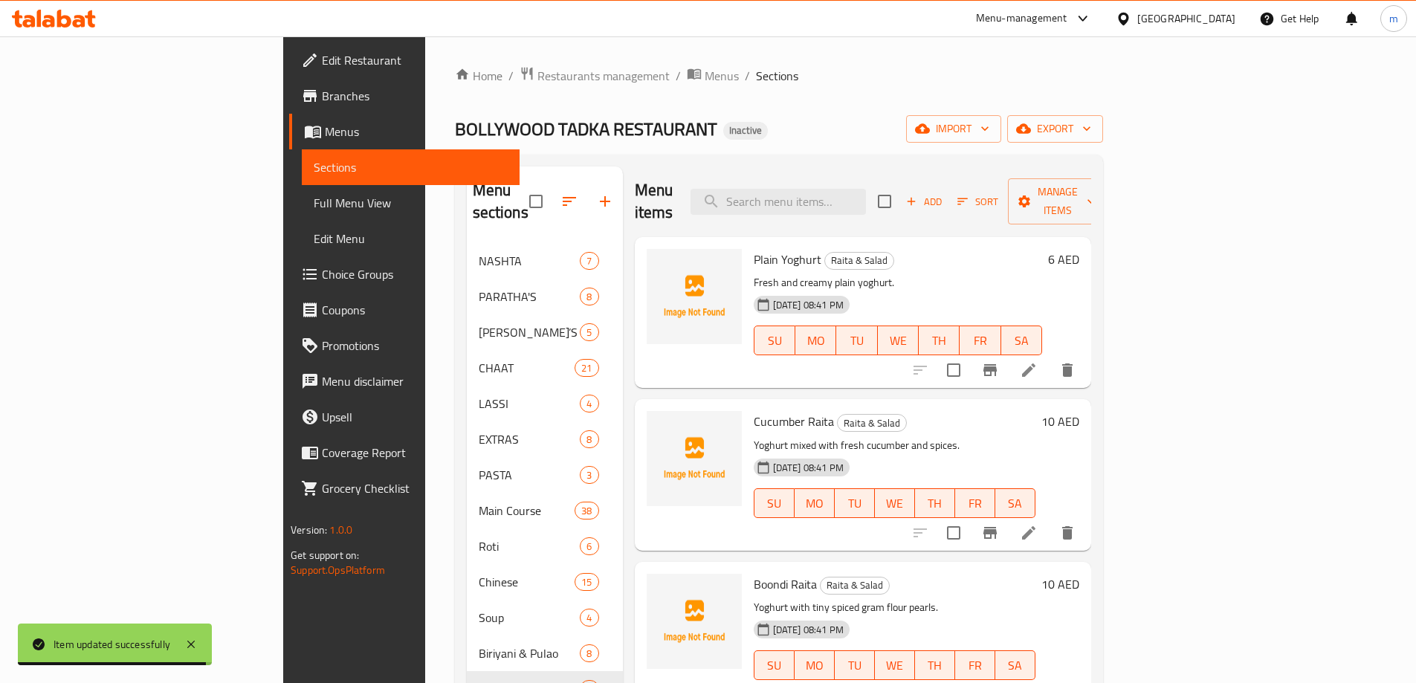
scroll to position [208, 0]
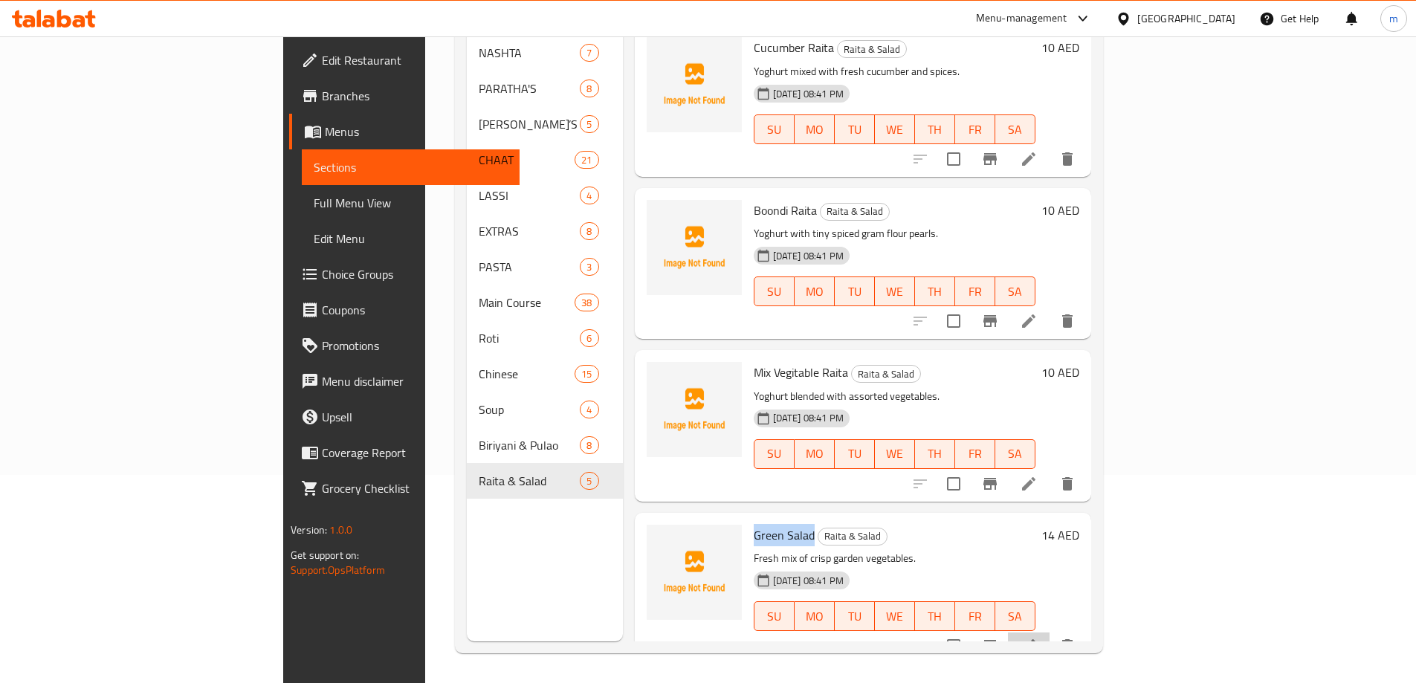
click at [1049, 632] on li at bounding box center [1029, 645] width 42 height 27
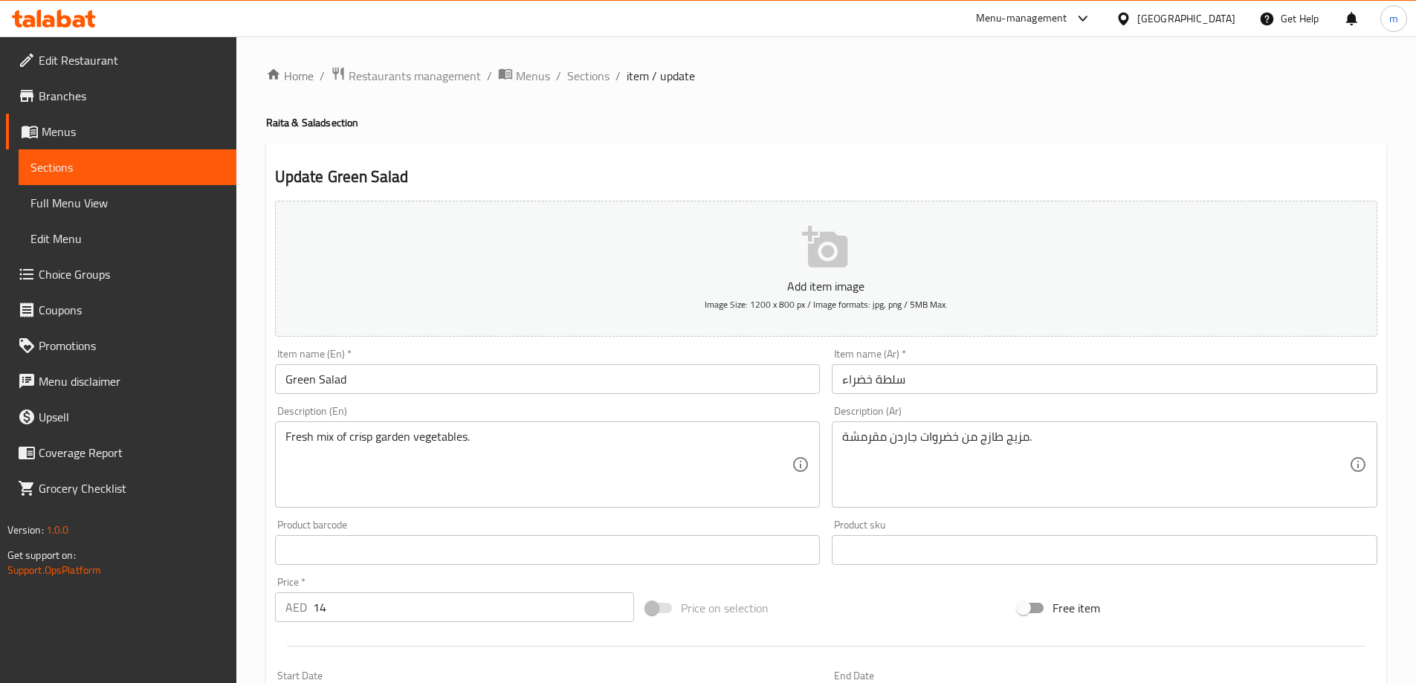
click at [1101, 406] on div "Description (Ar) مزيج طازج من خضروات جاردن مقرمشة. Description (Ar)" at bounding box center [1105, 457] width 546 height 102
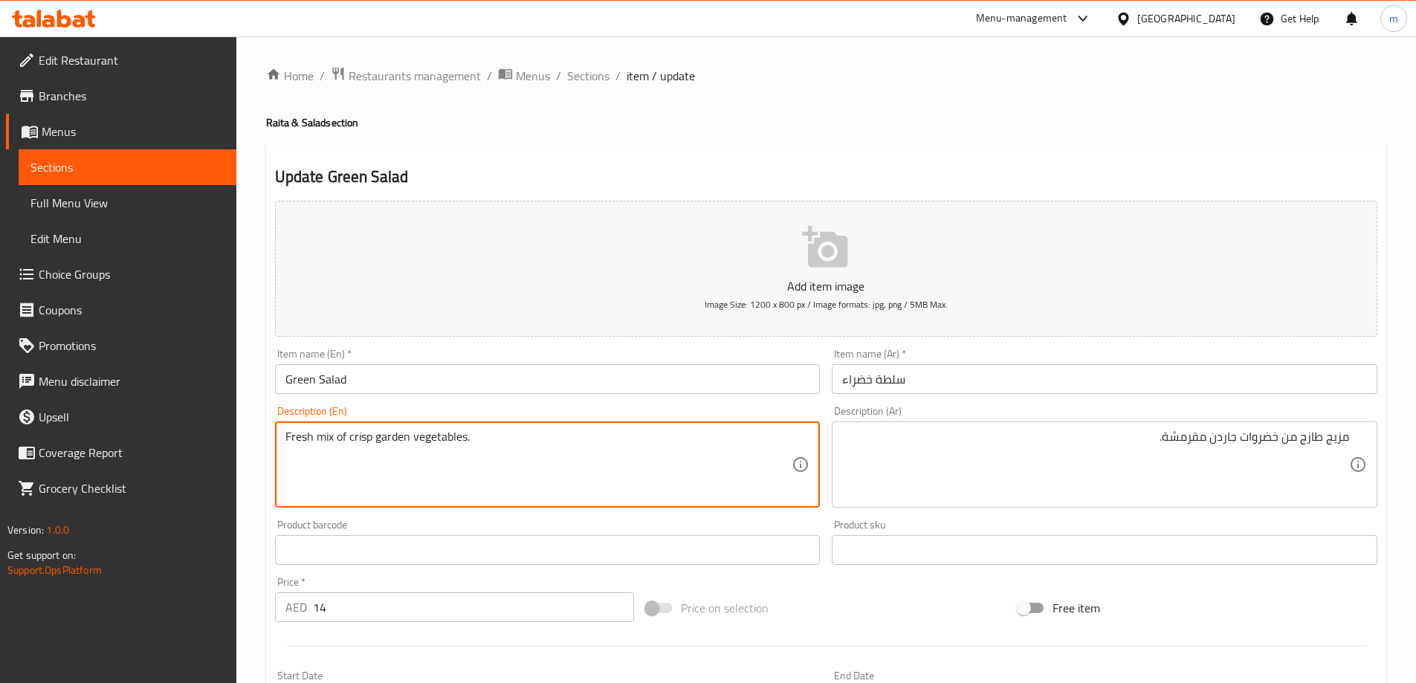
click at [584, 466] on textarea "Fresh mix of crisp garden vegetables." at bounding box center [538, 465] width 507 height 71
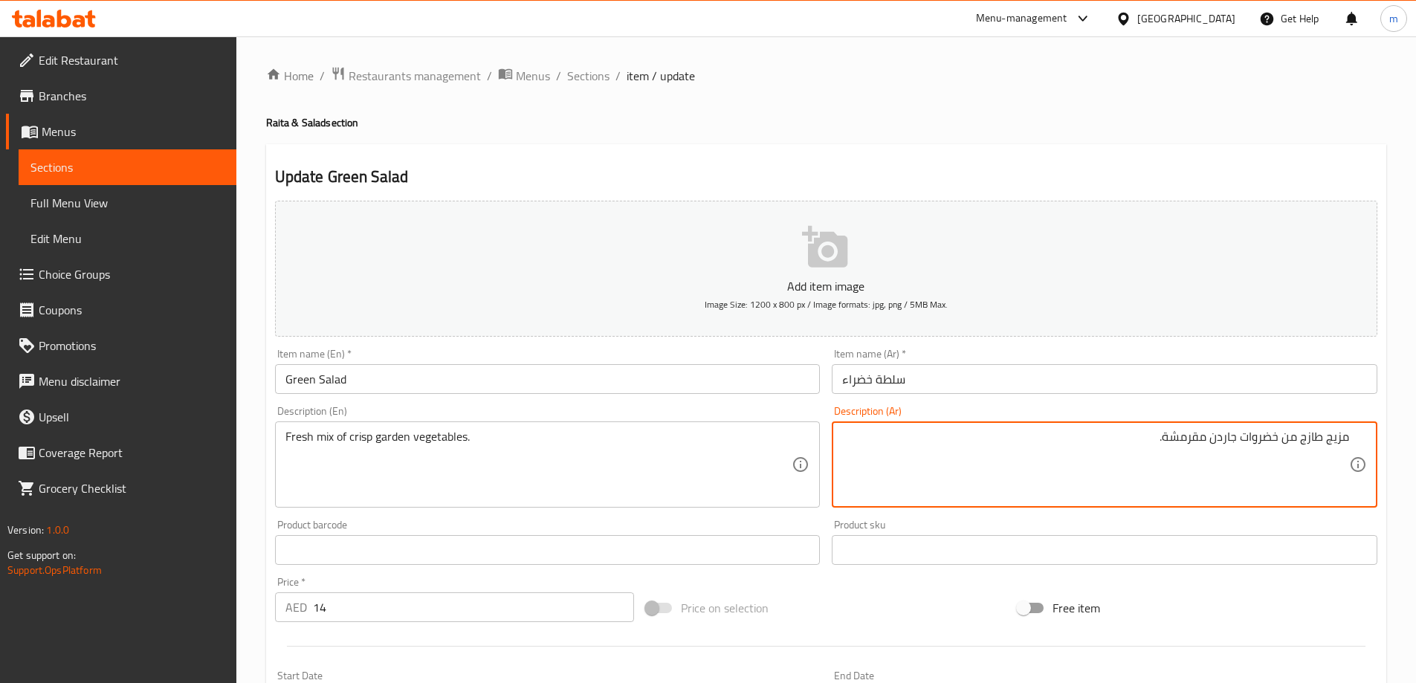
click at [1165, 433] on textarea "مزيج طازج من خضروات جاردن مقرمشة." at bounding box center [1095, 465] width 507 height 71
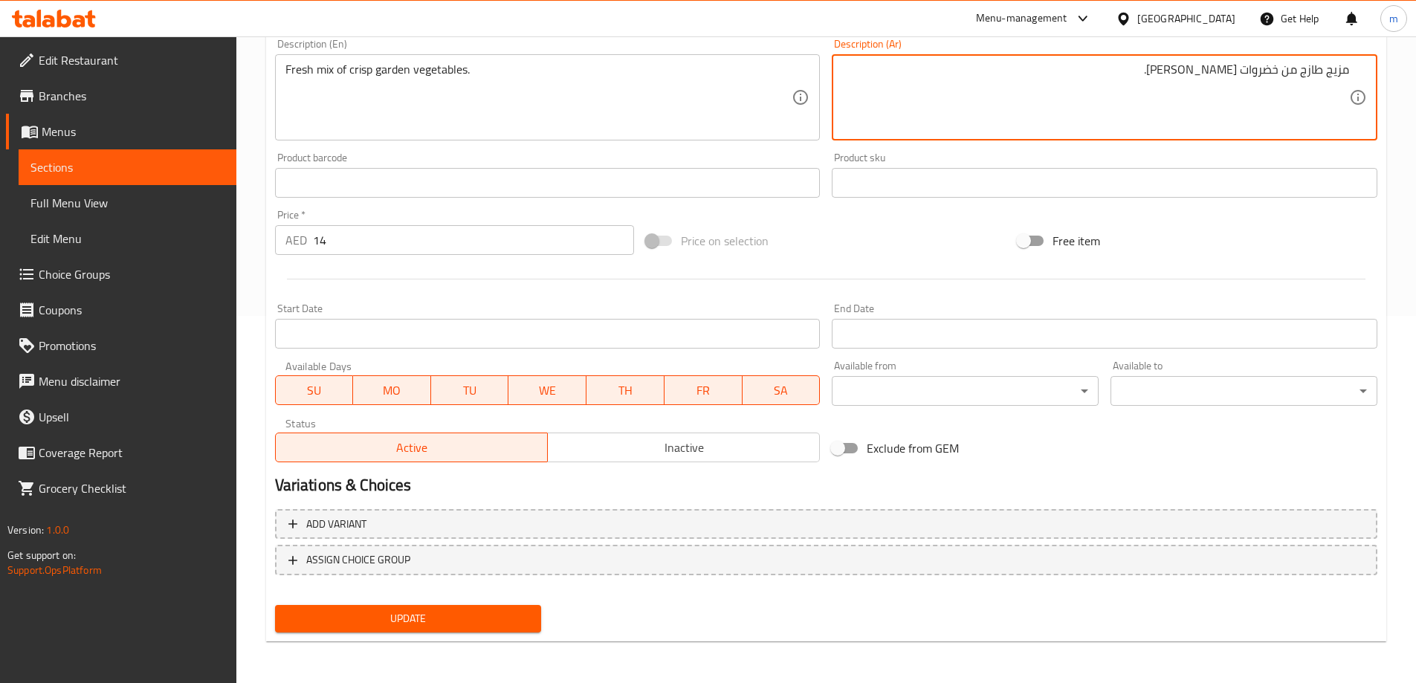
type textarea "مزيج طازج من خضروات جاردن كريسب."
click at [464, 620] on span "Update" at bounding box center [408, 618] width 243 height 19
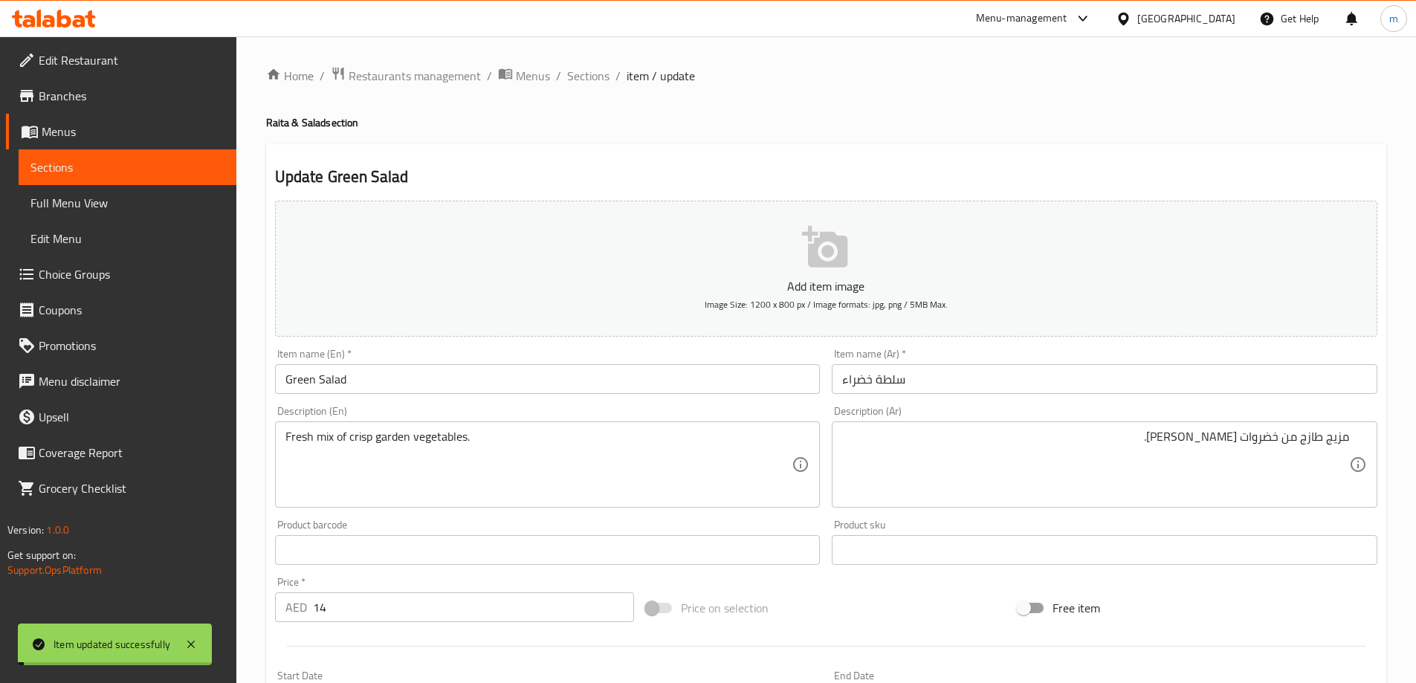
click at [569, 77] on span "Sections" at bounding box center [588, 76] width 42 height 18
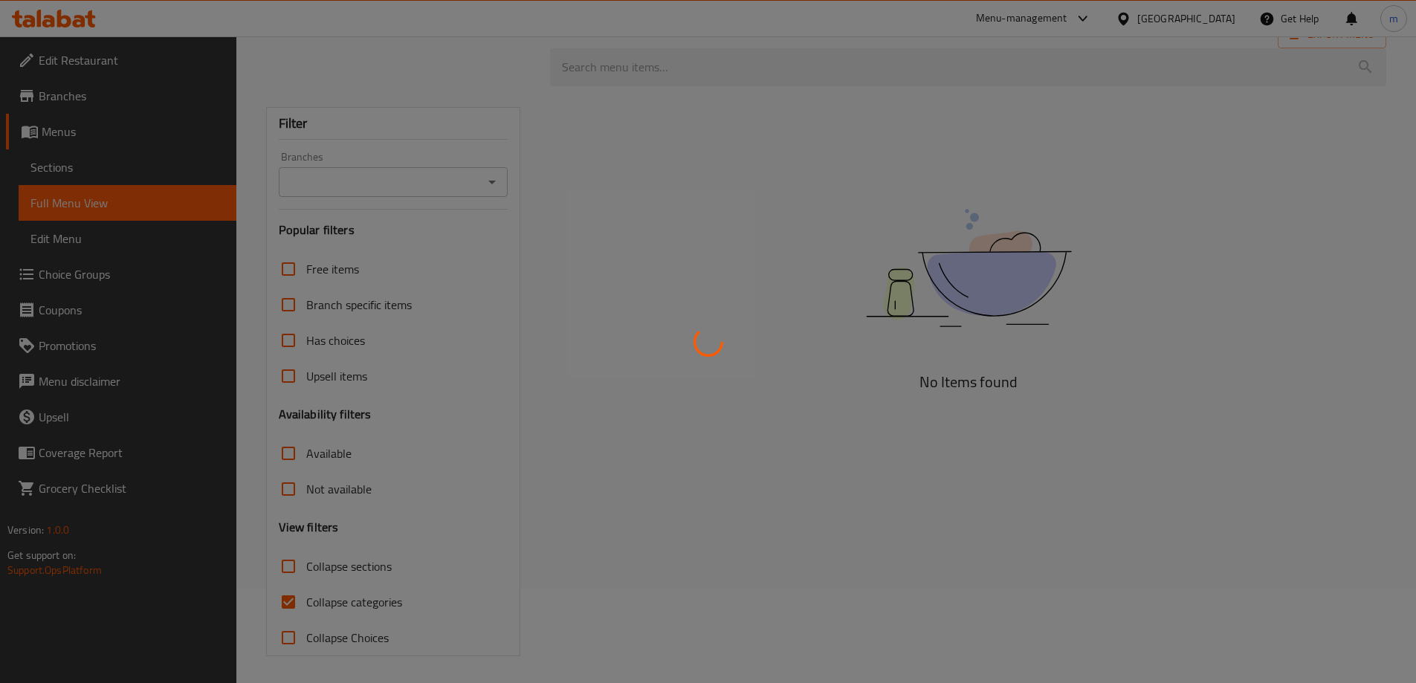
scroll to position [97, 0]
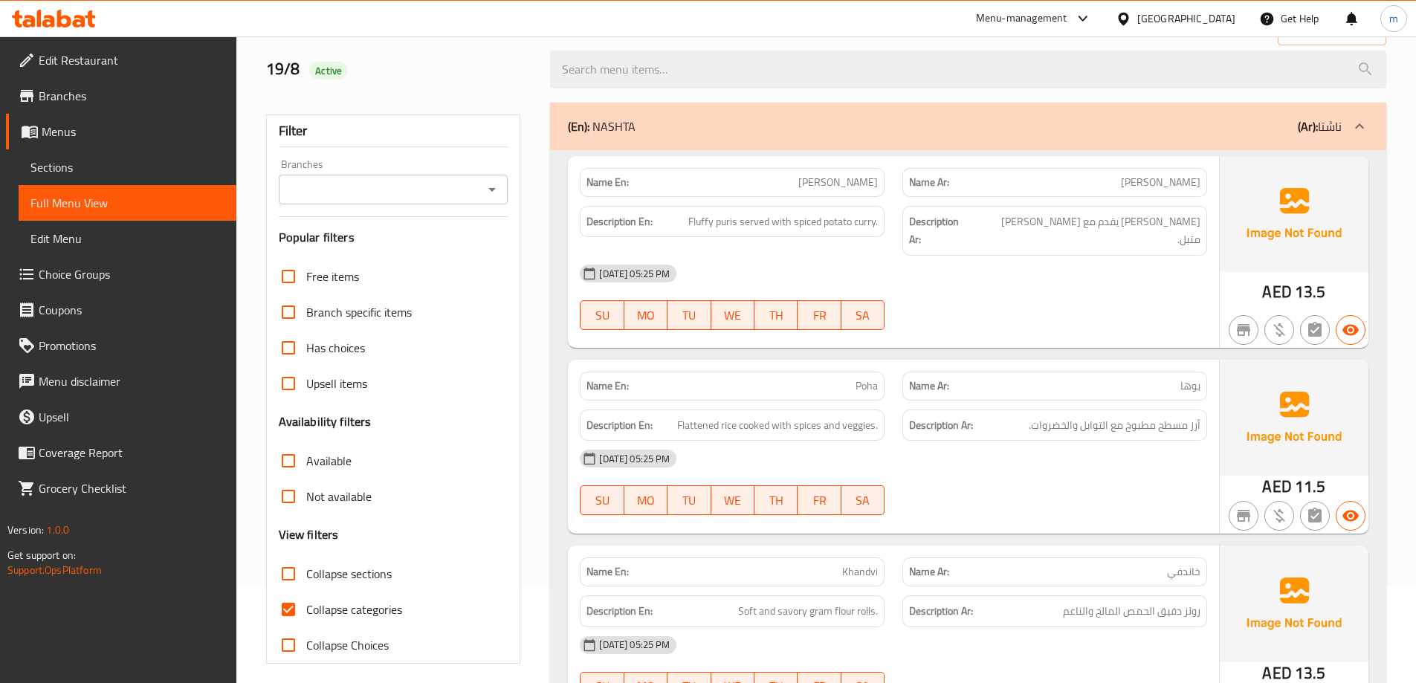
click at [335, 576] on span "Collapse sections" at bounding box center [348, 574] width 85 height 18
click at [306, 576] on input "Collapse sections" at bounding box center [289, 574] width 36 height 36
checkbox input "true"
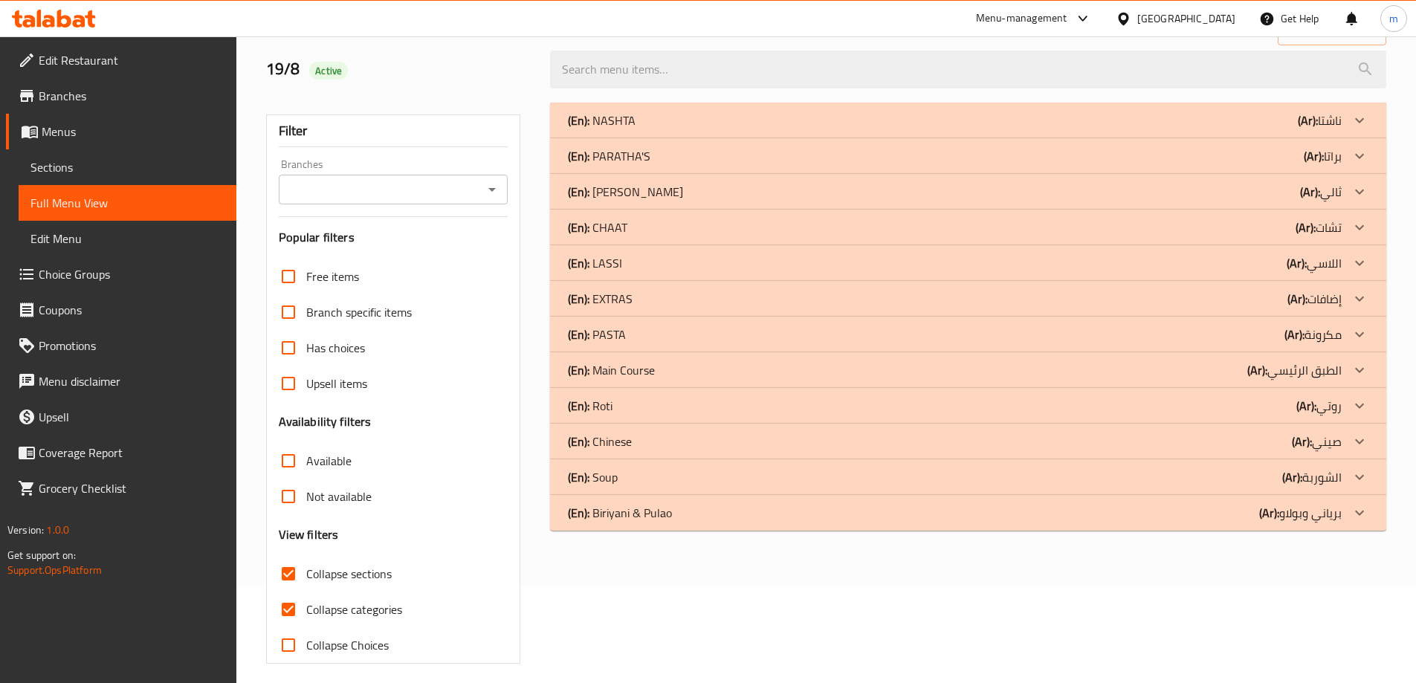
click at [334, 605] on span "Collapse categories" at bounding box center [354, 610] width 96 height 18
click at [306, 605] on input "Collapse categories" at bounding box center [289, 610] width 36 height 36
checkbox input "false"
click at [676, 138] on div "(En): [PERSON_NAME] & [PERSON_NAME] (Ar): برياني و[PERSON_NAME]" at bounding box center [968, 121] width 836 height 36
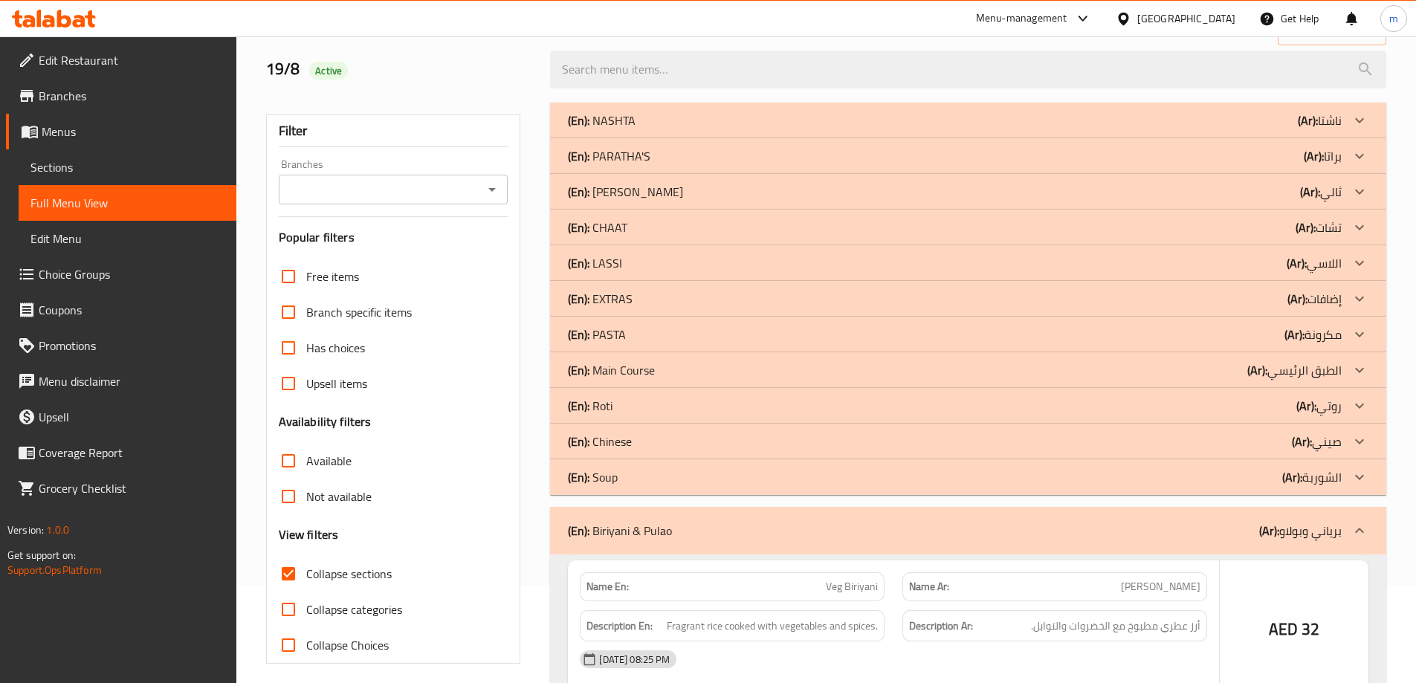
click at [667, 129] on div "(En): Soup (Ar): الشوربة" at bounding box center [955, 120] width 774 height 18
click at [679, 129] on div "(En): Chinese (Ar): صيني" at bounding box center [955, 120] width 774 height 18
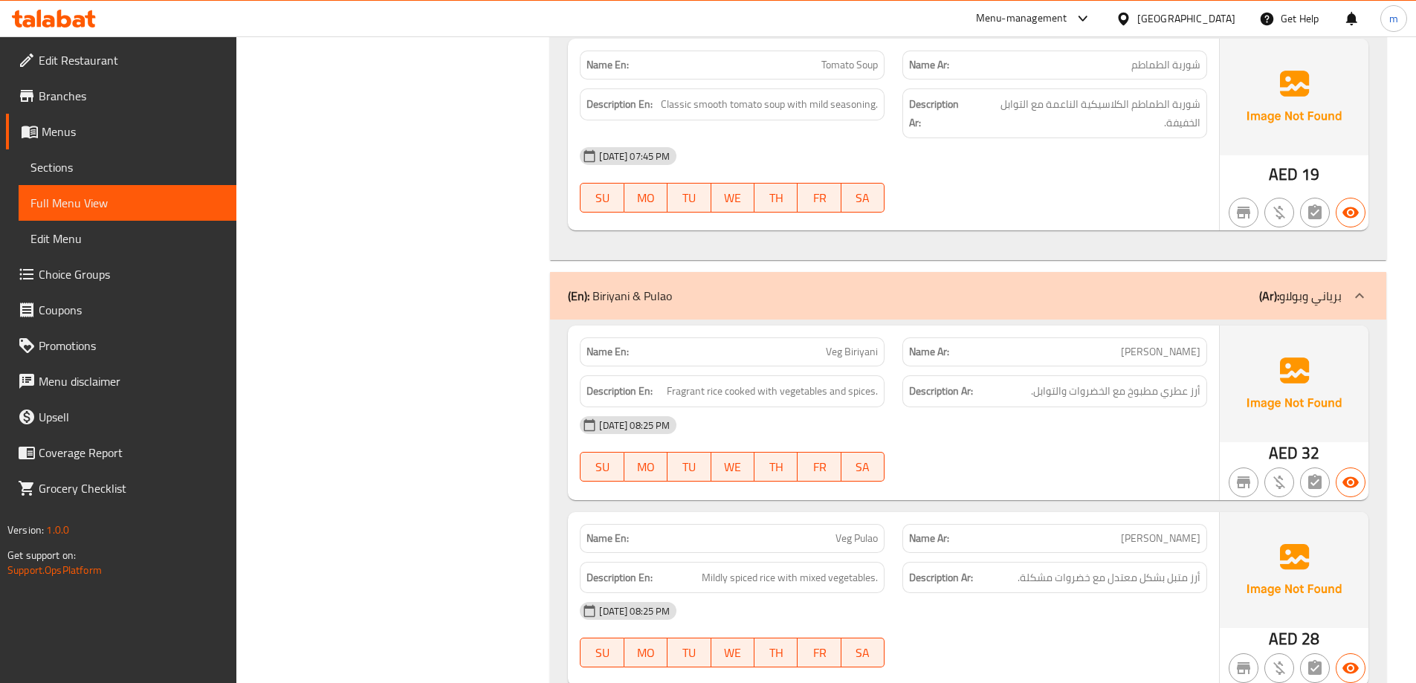
scroll to position [4204, 0]
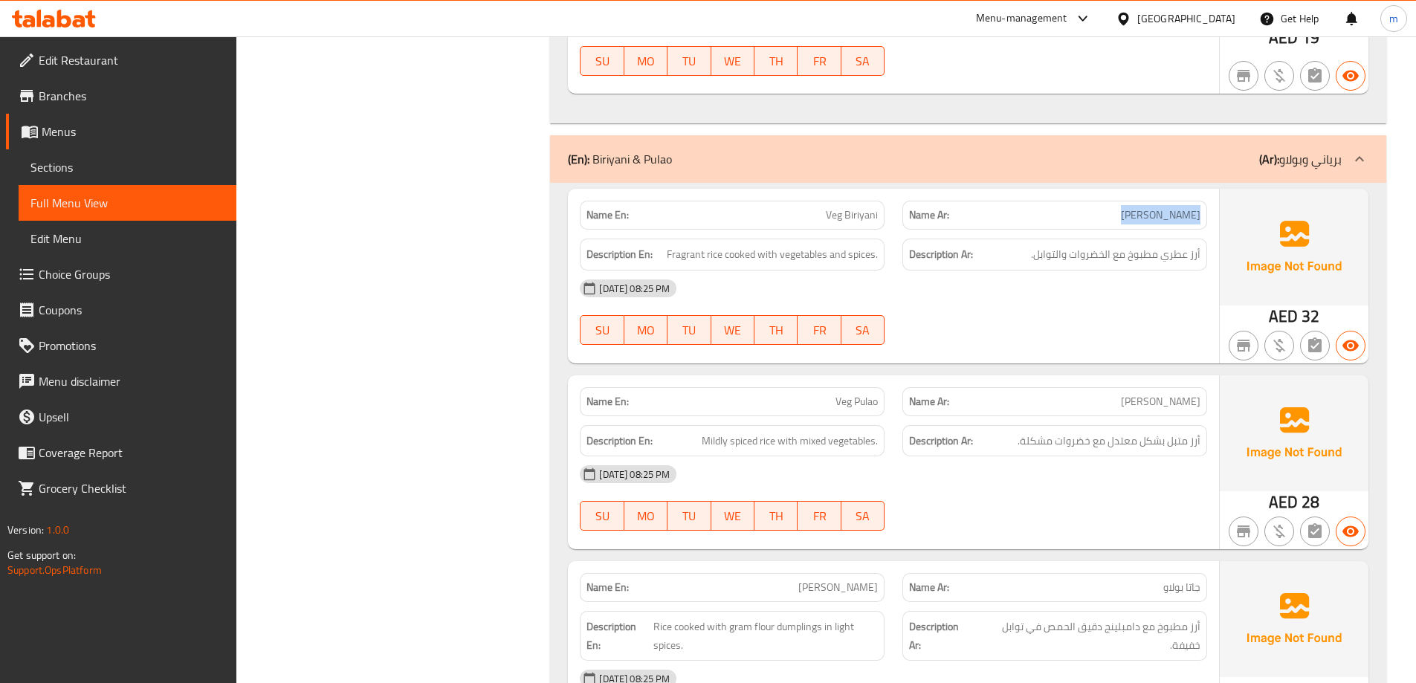
drag, startPoint x: 1201, startPoint y: 200, endPoint x: 1137, endPoint y: 206, distance: 64.2
drag, startPoint x: 1197, startPoint y: 242, endPoint x: 1127, endPoint y: 246, distance: 70.0
click at [1127, 246] on span "أرز عطري مطبوخ مع الخضروات والتوابل." at bounding box center [1115, 254] width 169 height 19
drag, startPoint x: 711, startPoint y: 234, endPoint x: 882, endPoint y: 240, distance: 171.0
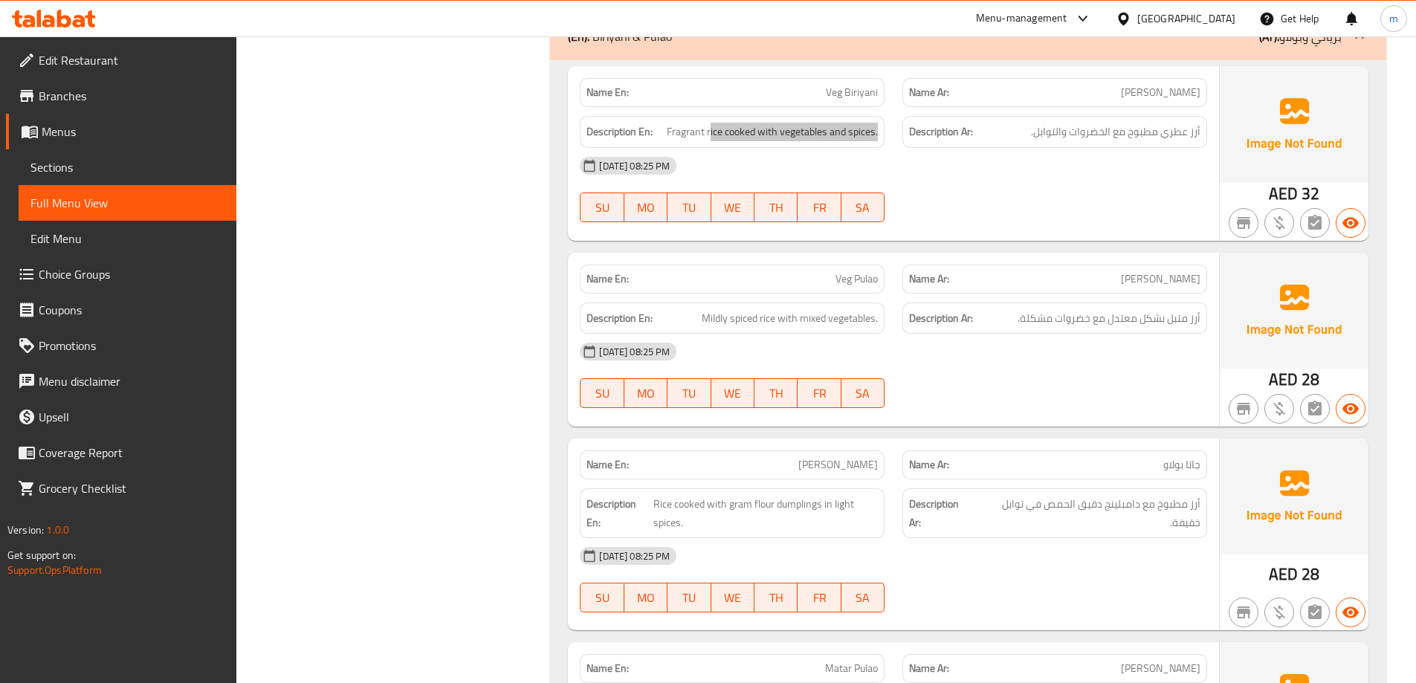
scroll to position [4353, 0]
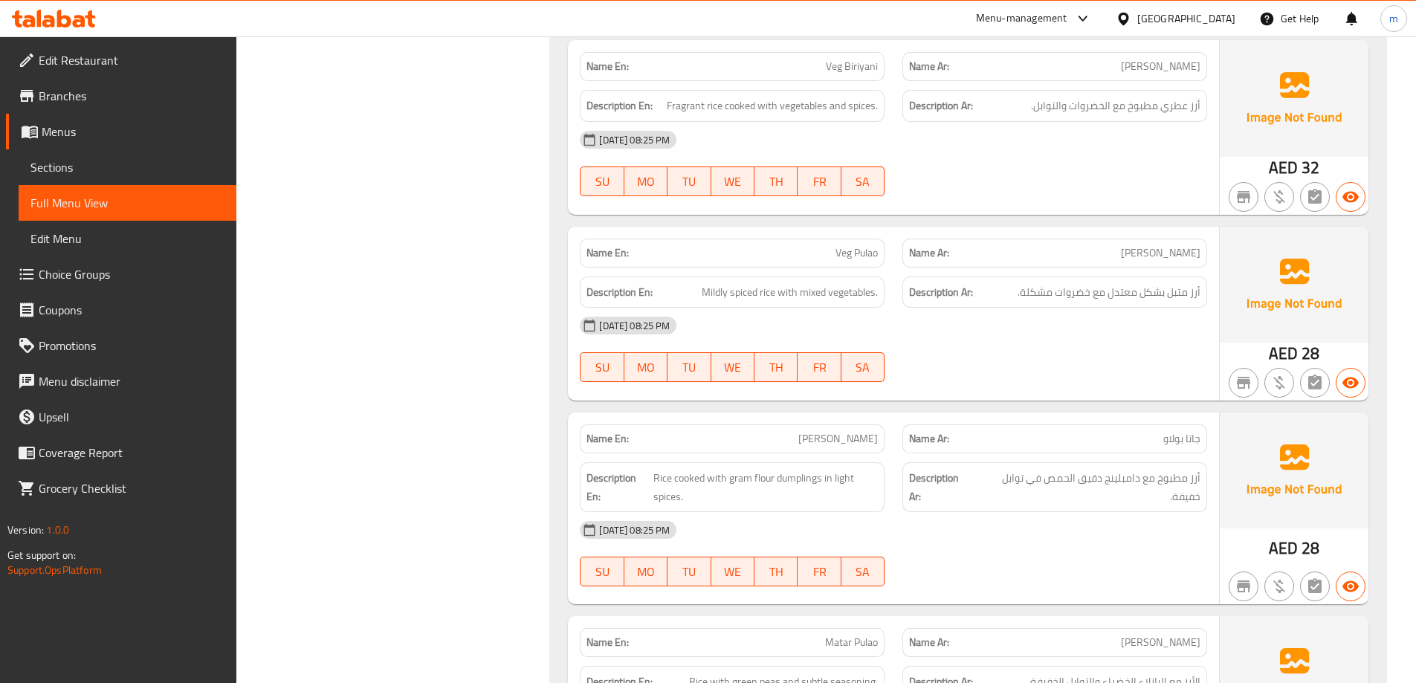
drag, startPoint x: 1194, startPoint y: 280, endPoint x: 1114, endPoint y: 289, distance: 80.0
drag, startPoint x: 708, startPoint y: 273, endPoint x: 873, endPoint y: 282, distance: 165.3
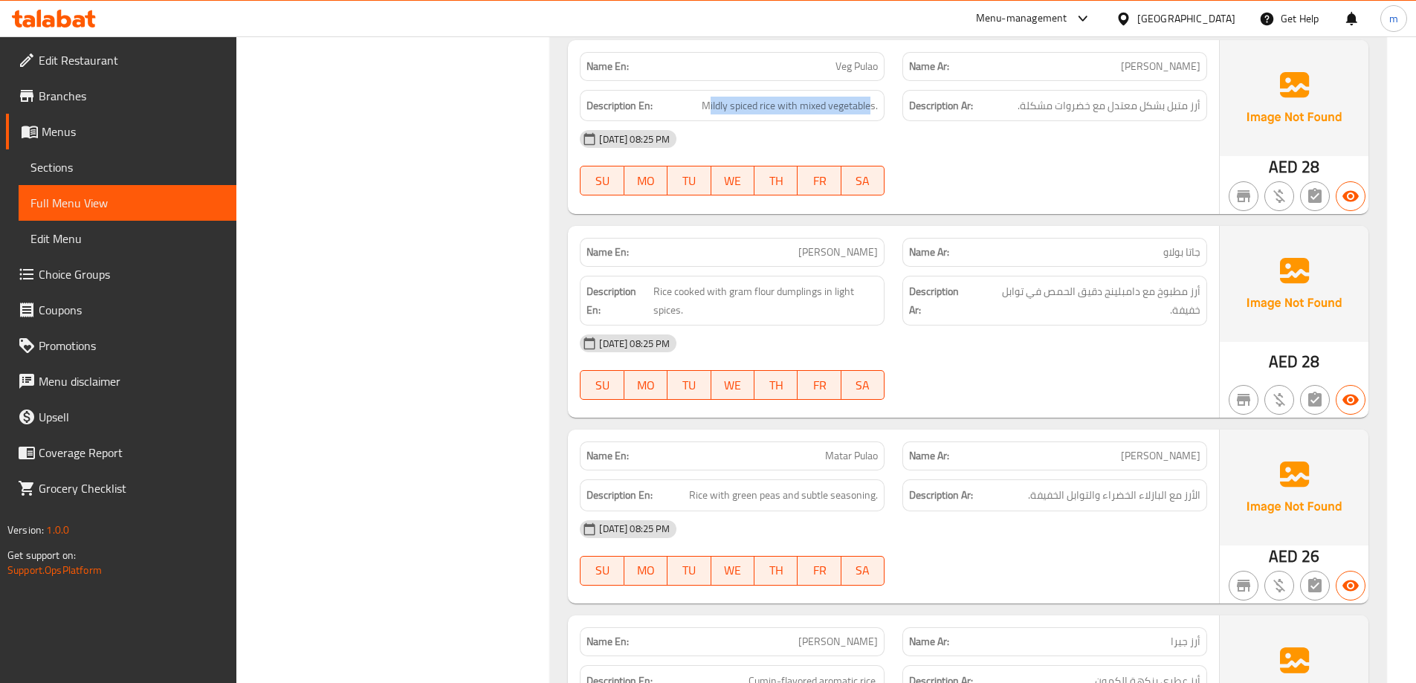
scroll to position [4576, 0]
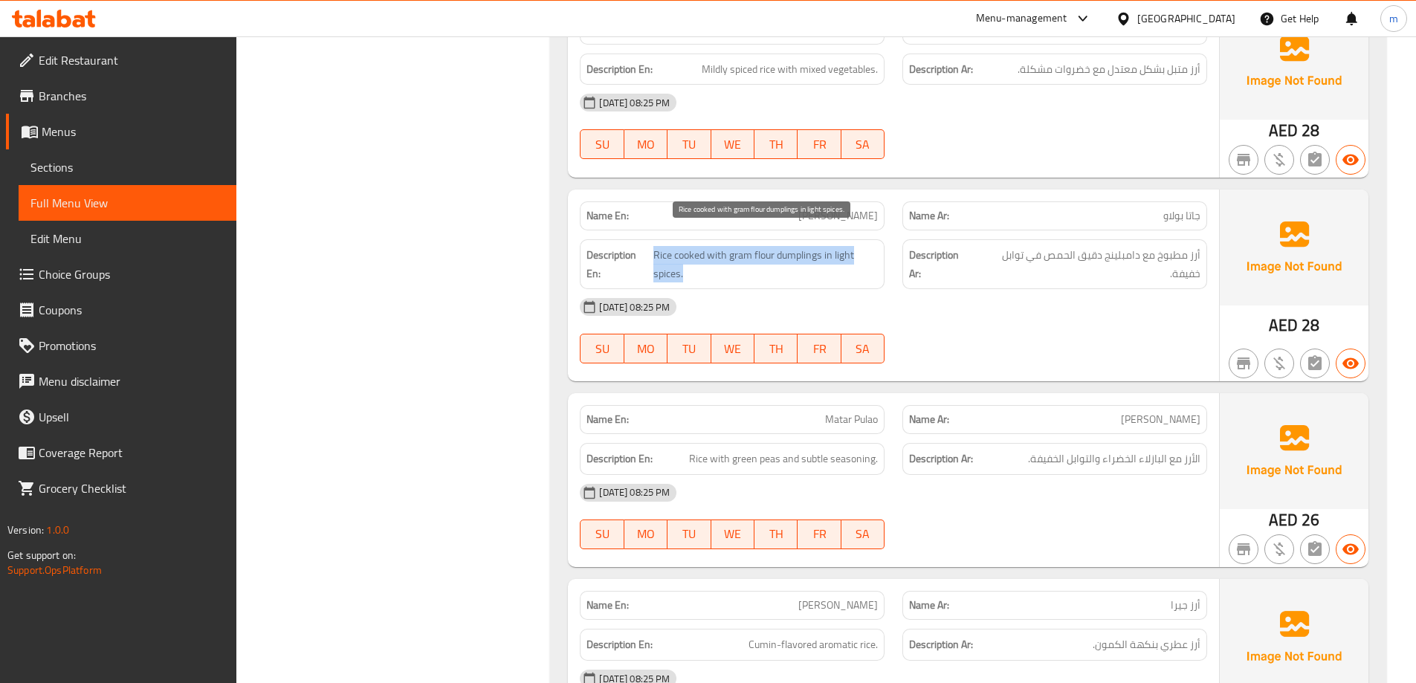
drag, startPoint x: 654, startPoint y: 237, endPoint x: 849, endPoint y: 255, distance: 196.3
click at [849, 255] on span "Rice cooked with gram flour dumplings in light spices." at bounding box center [765, 264] width 224 height 36
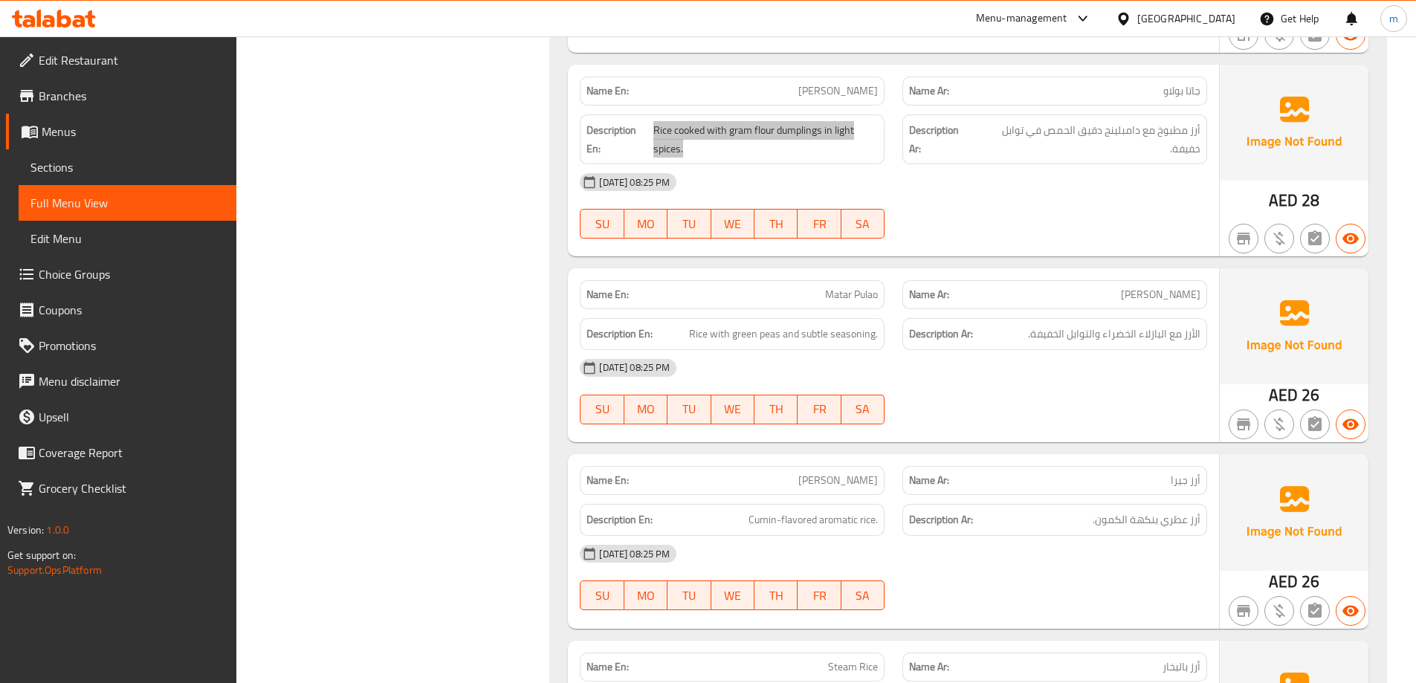
scroll to position [4725, 0]
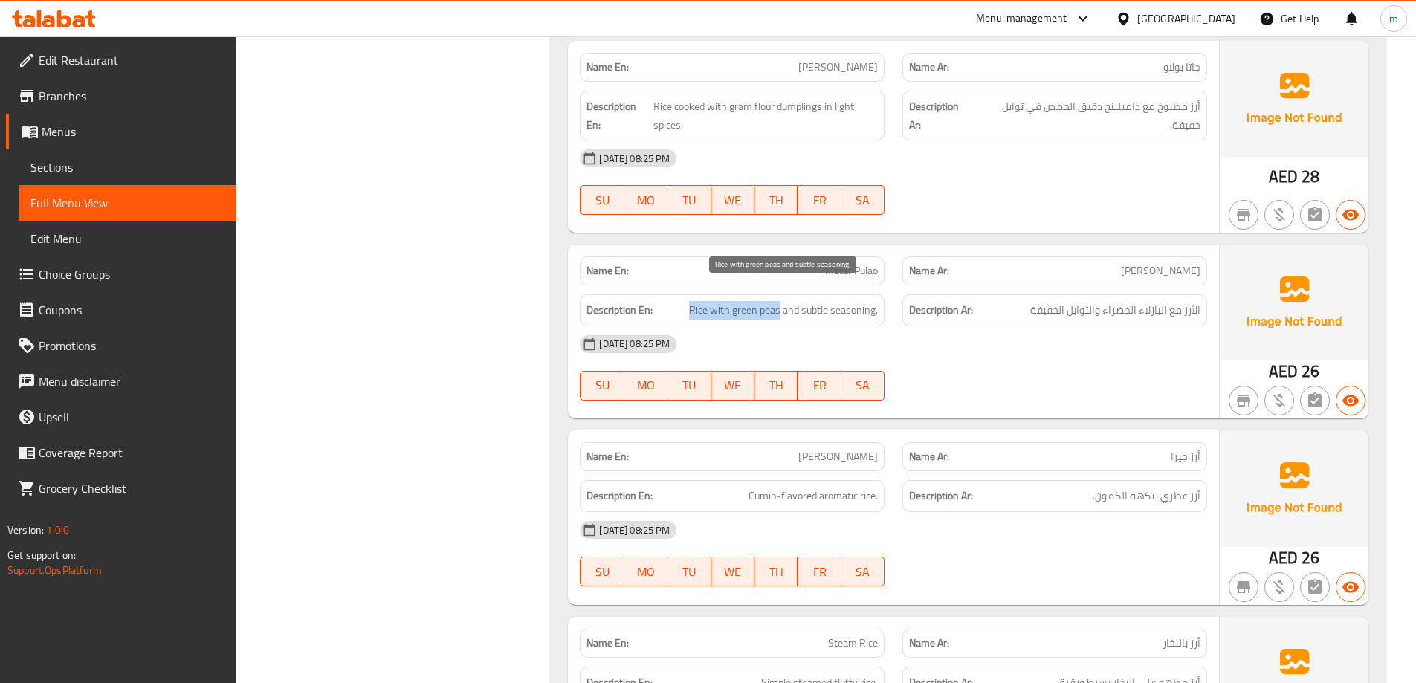
drag, startPoint x: 690, startPoint y: 293, endPoint x: 781, endPoint y: 297, distance: 90.8
click at [781, 301] on span "Rice with green peas and subtle seasoning." at bounding box center [783, 310] width 189 height 19
click at [764, 301] on span "Rice with green peas and subtle seasoning." at bounding box center [783, 310] width 189 height 19
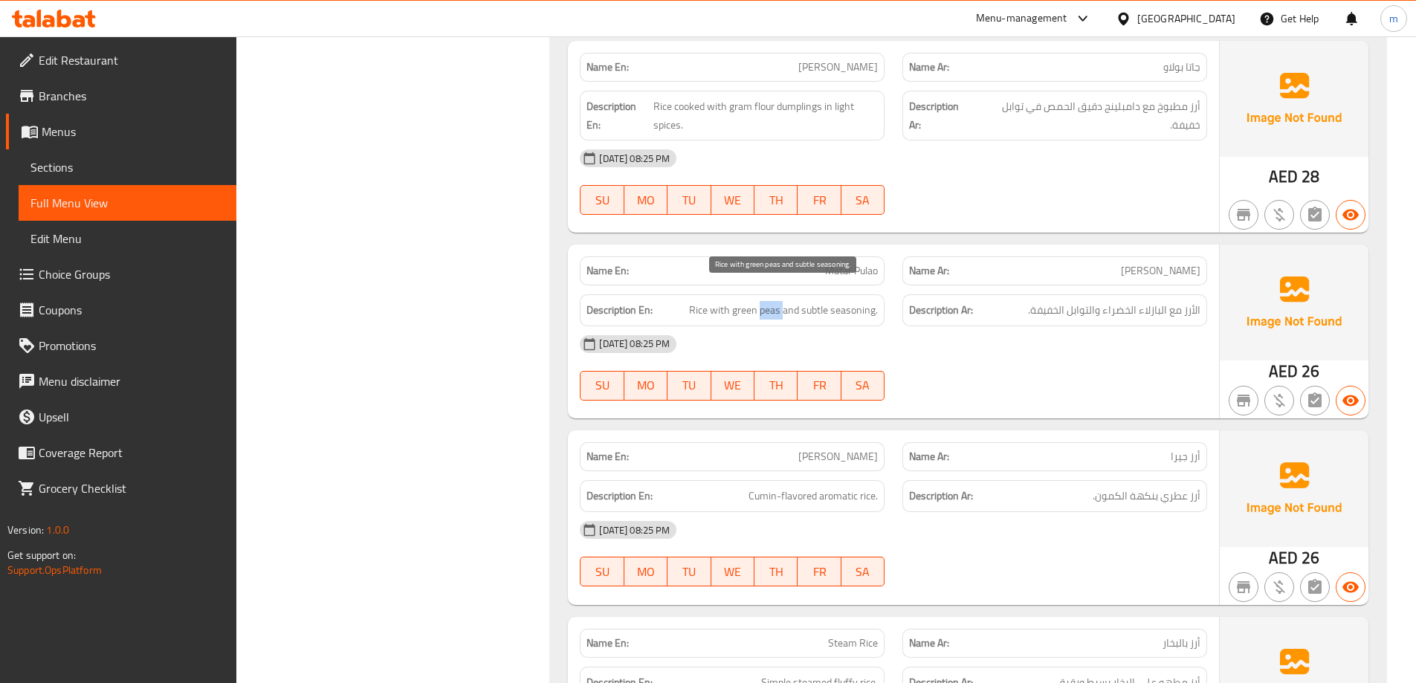
click at [764, 301] on span "Rice with green peas and subtle seasoning." at bounding box center [783, 310] width 189 height 19
copy span "peas"
drag, startPoint x: 1102, startPoint y: 298, endPoint x: 997, endPoint y: 291, distance: 105.8
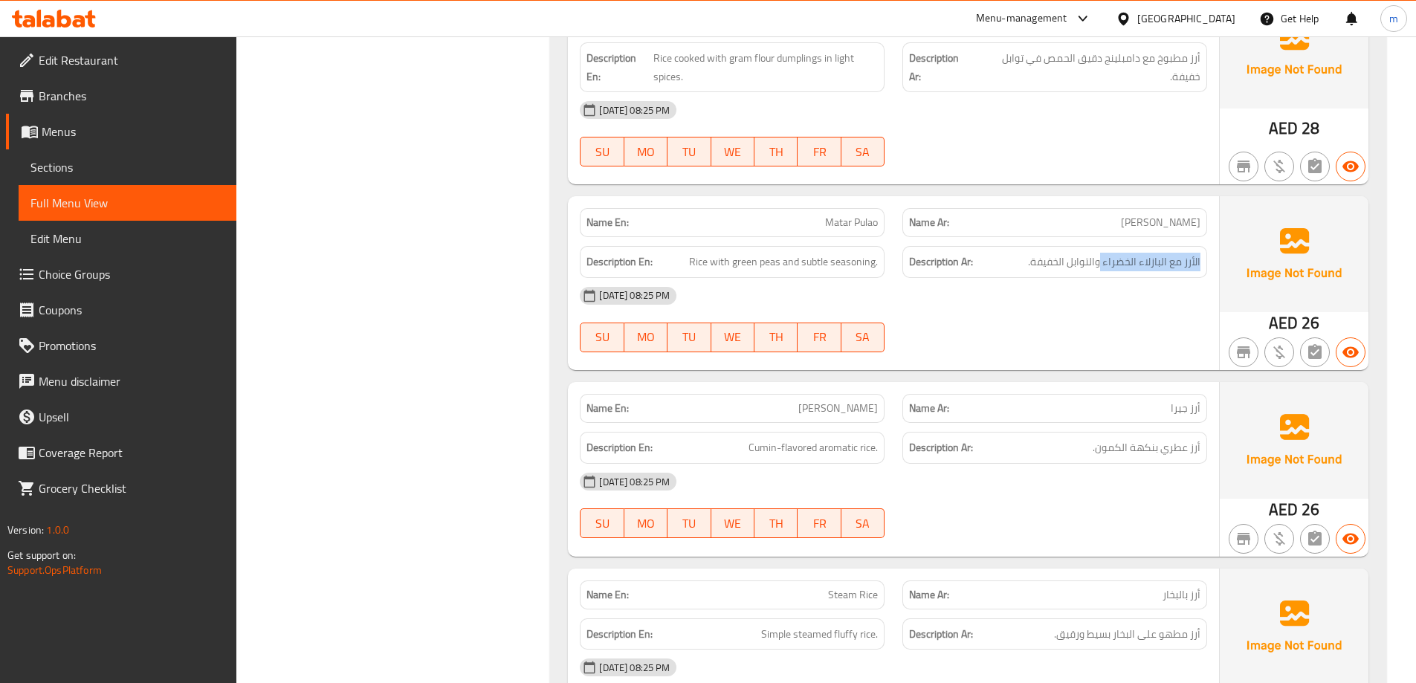
scroll to position [4873, 0]
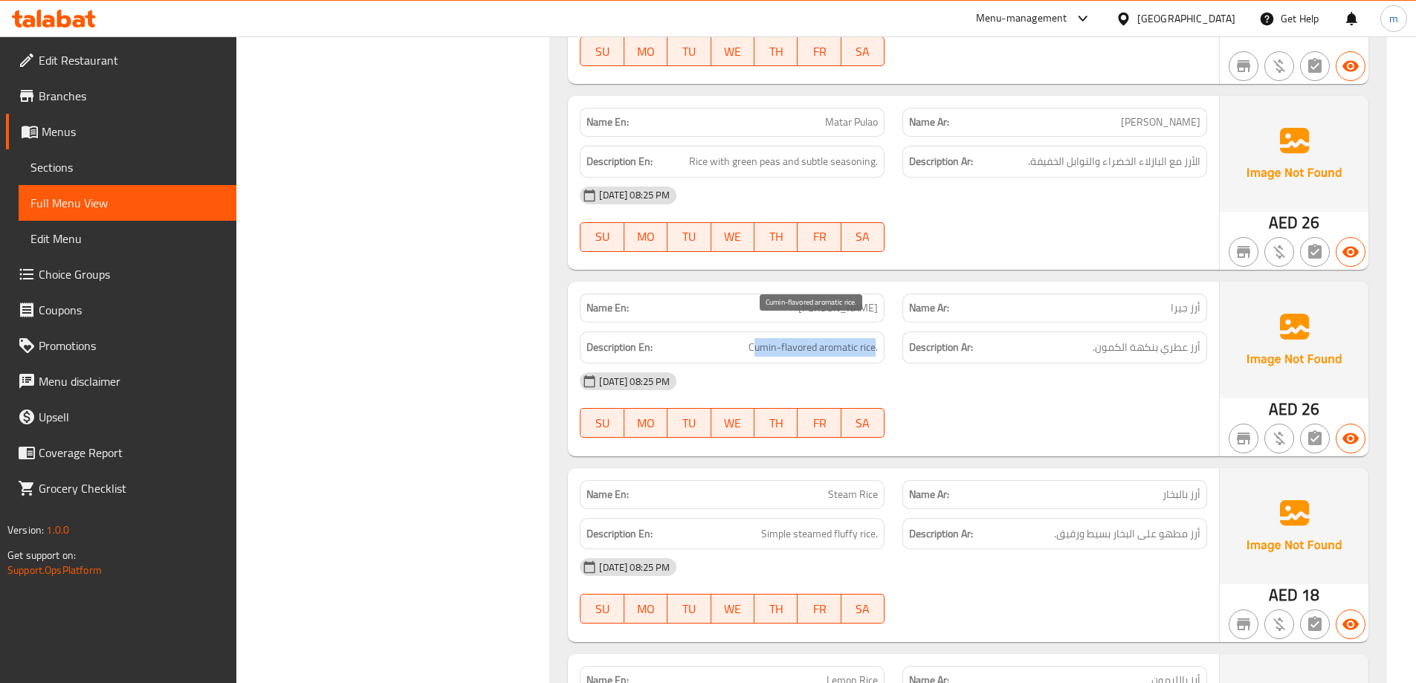
drag, startPoint x: 857, startPoint y: 332, endPoint x: 751, endPoint y: 336, distance: 105.6
click at [756, 338] on span "Cumin-flavored aromatic rice." at bounding box center [812, 347] width 129 height 19
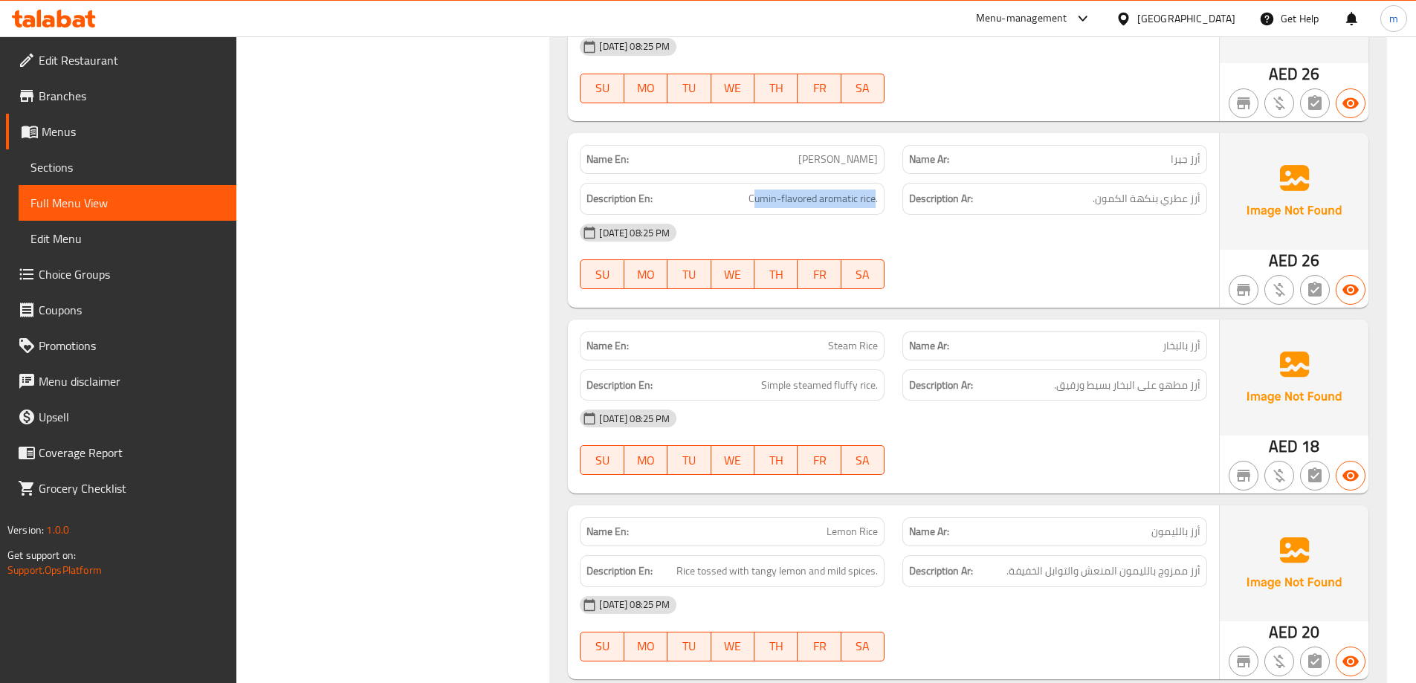
scroll to position [5096, 0]
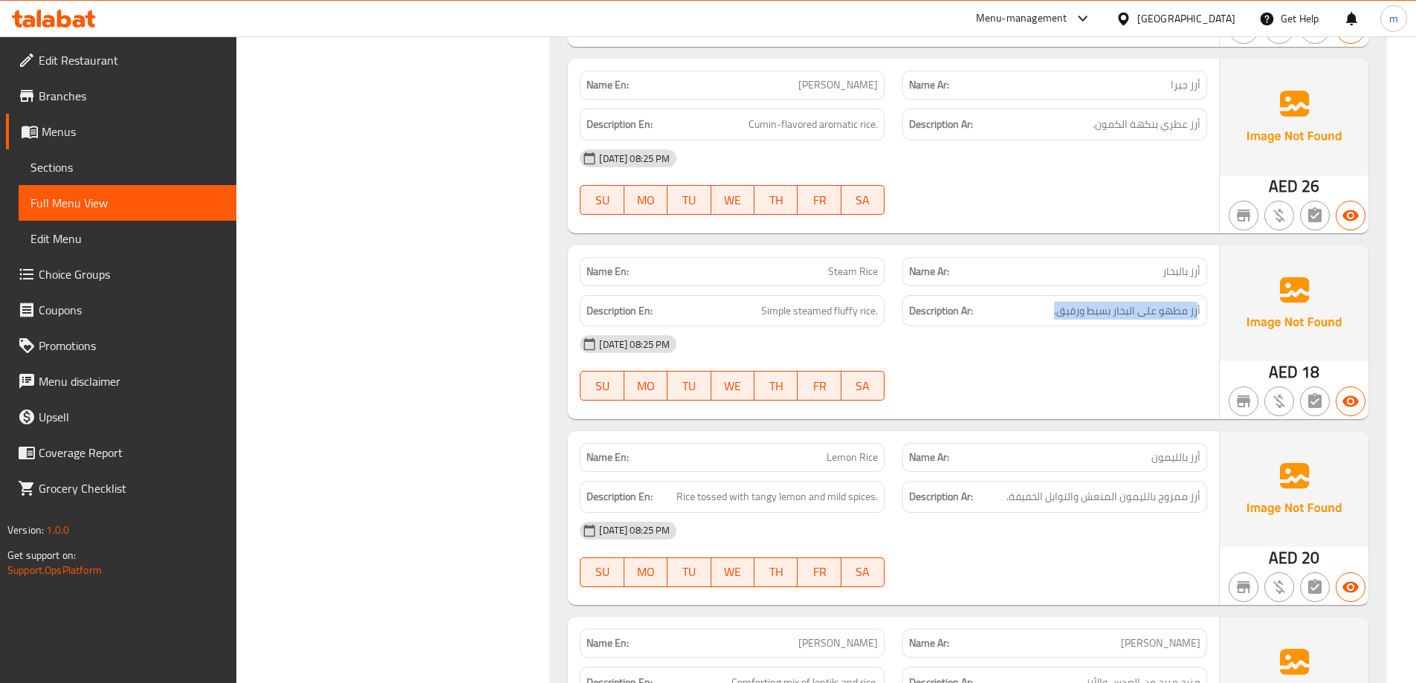
drag, startPoint x: 1199, startPoint y: 288, endPoint x: 1054, endPoint y: 300, distance: 145.4
drag, startPoint x: 867, startPoint y: 295, endPoint x: 855, endPoint y: 297, distance: 12.8
click at [855, 302] on span "Simple steamed fluffy rice." at bounding box center [819, 311] width 117 height 19
drag, startPoint x: 815, startPoint y: 300, endPoint x: 835, endPoint y: 300, distance: 19.3
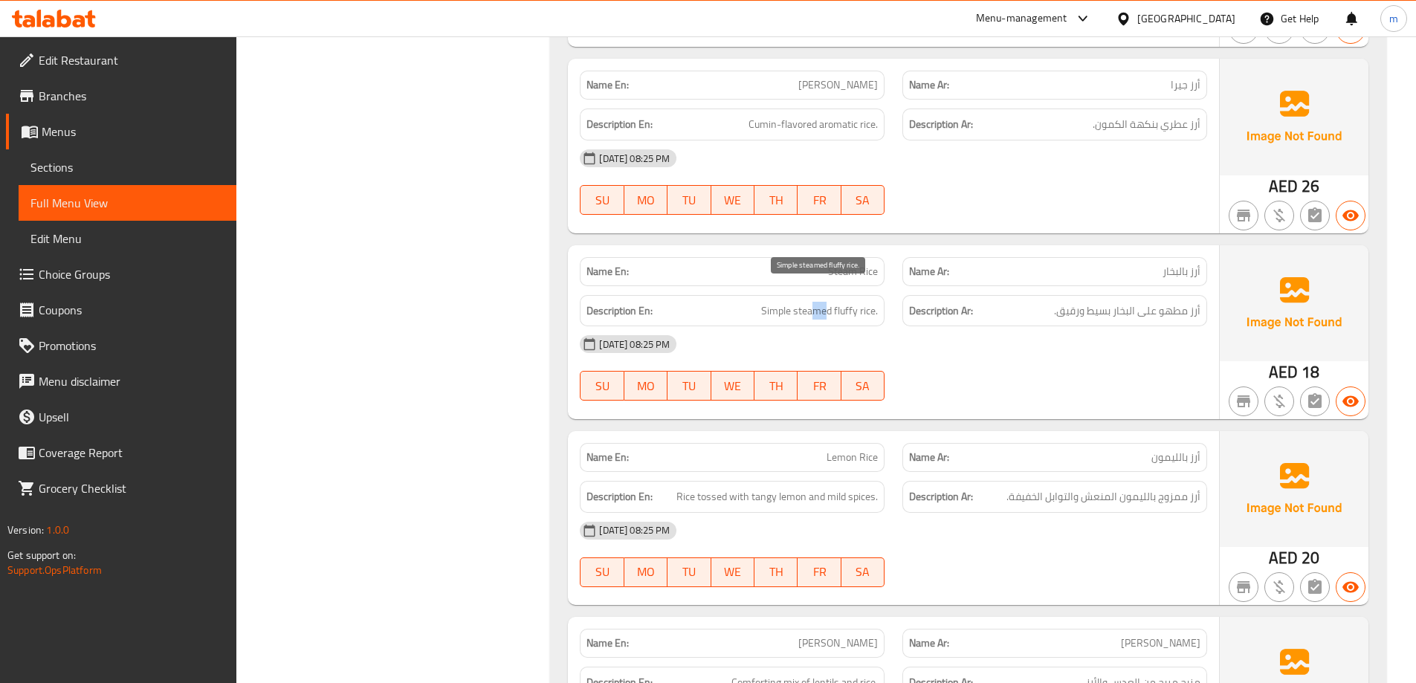
click at [835, 302] on span "Simple steamed fluffy rice." at bounding box center [819, 311] width 117 height 19
drag, startPoint x: 846, startPoint y: 293, endPoint x: 755, endPoint y: 301, distance: 91.0
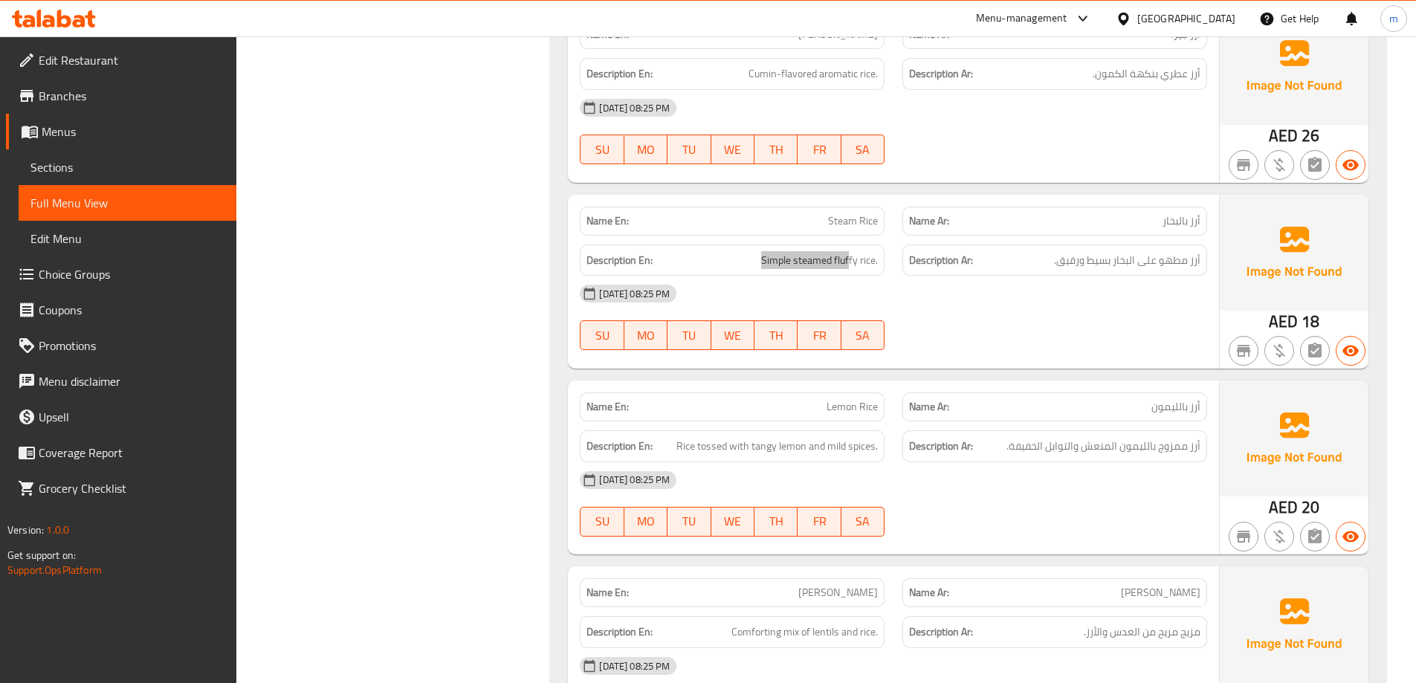
scroll to position [5245, 0]
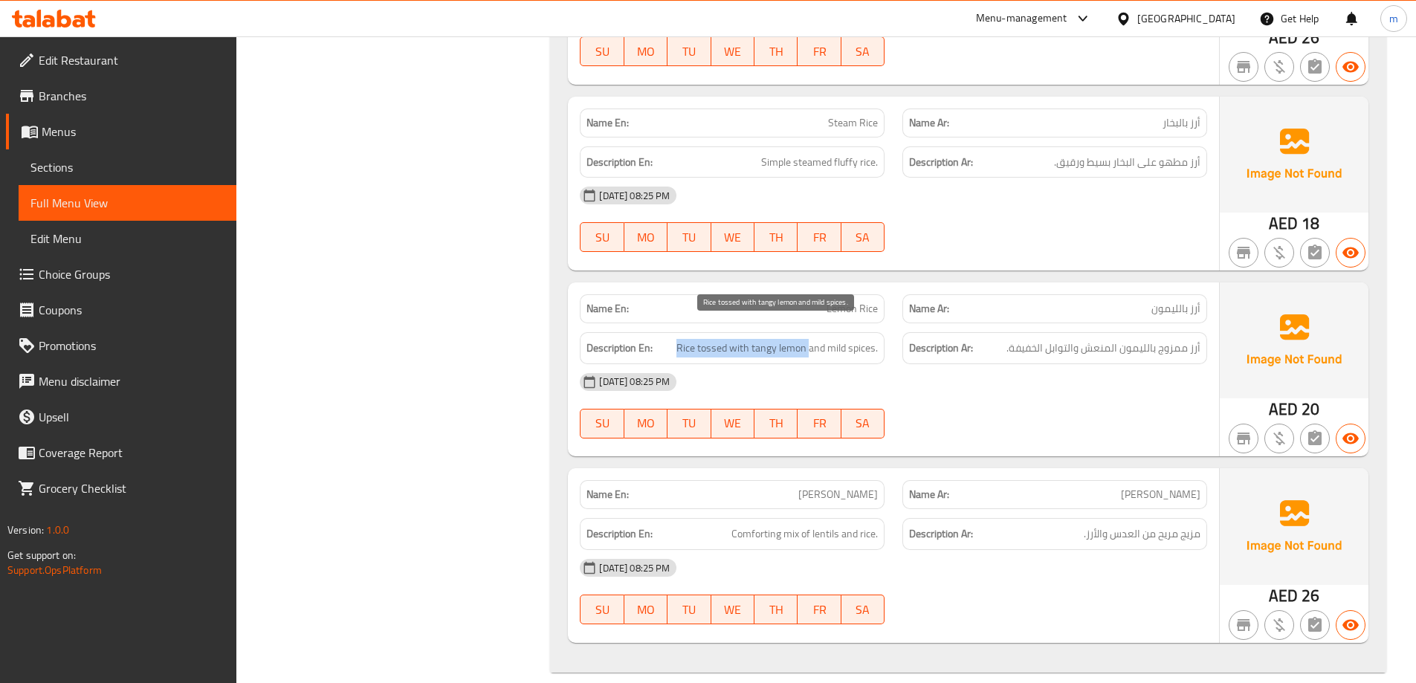
drag, startPoint x: 673, startPoint y: 328, endPoint x: 809, endPoint y: 336, distance: 137.0
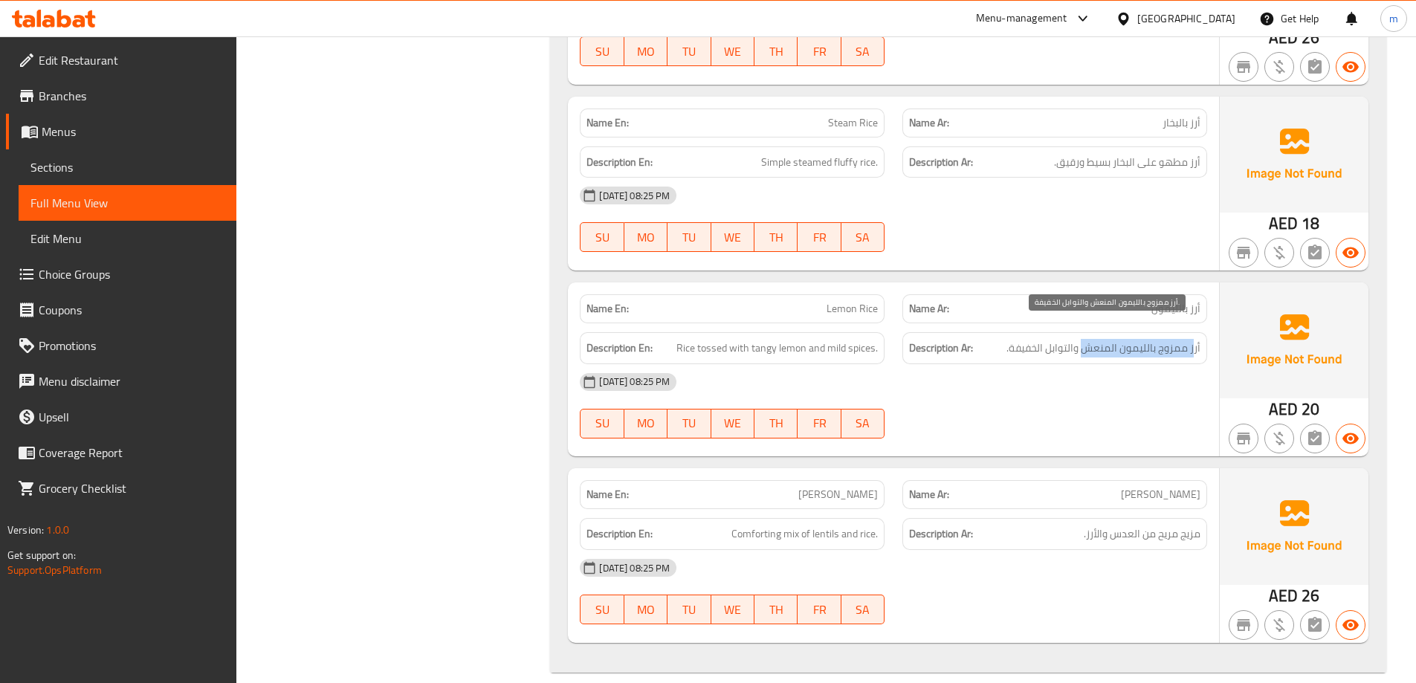
drag, startPoint x: 1195, startPoint y: 334, endPoint x: 1087, endPoint y: 332, distance: 107.8
click at [1087, 339] on span "أرز ممزوج بالليمون المنعش والتوابل الخفيفة." at bounding box center [1103, 348] width 194 height 19
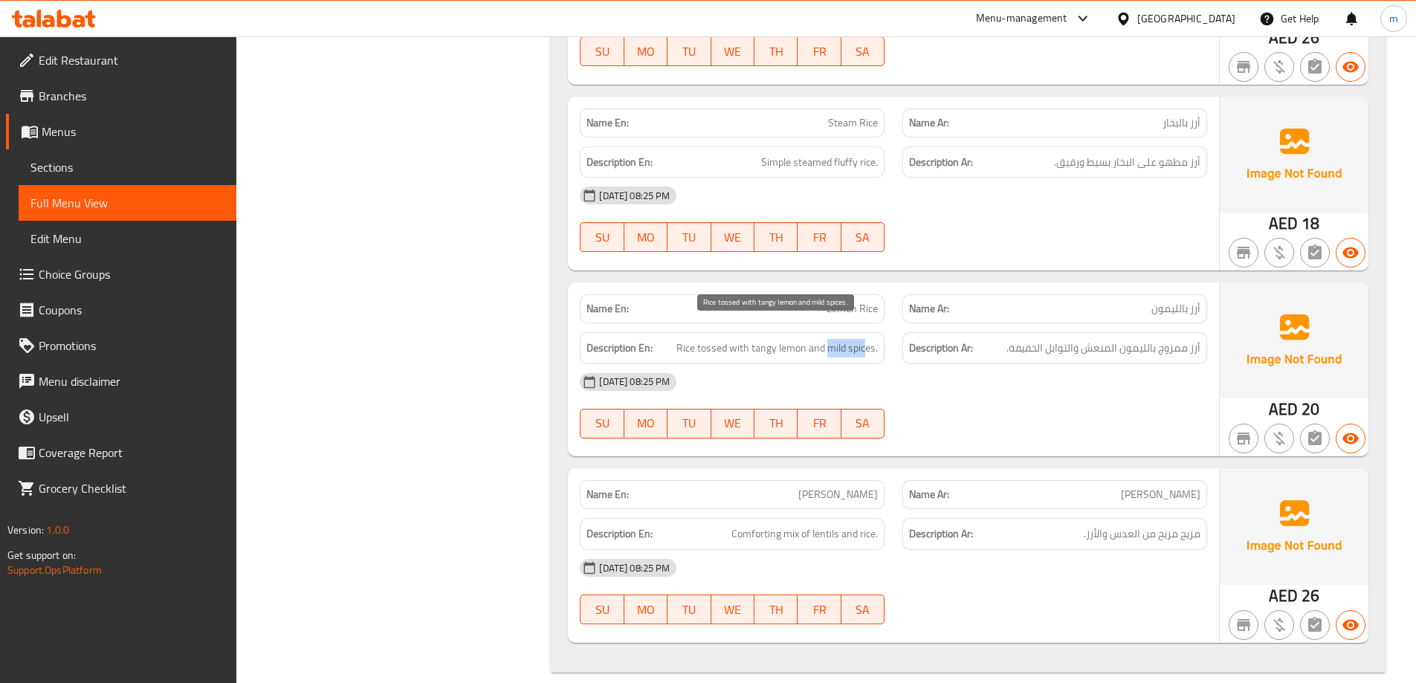
drag, startPoint x: 829, startPoint y: 328, endPoint x: 868, endPoint y: 325, distance: 38.8
click at [868, 339] on span "Rice tossed with tangy lemon and mild spices." at bounding box center [776, 348] width 201 height 19
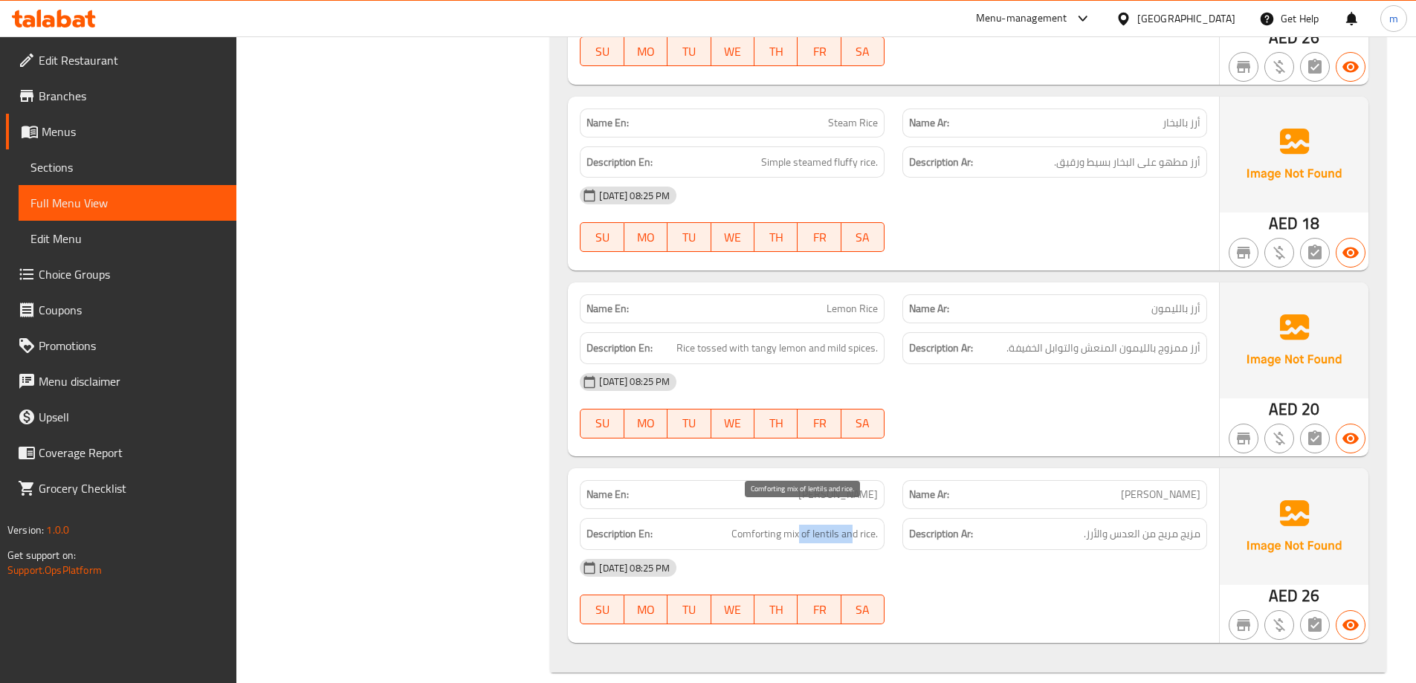
drag, startPoint x: 799, startPoint y: 519, endPoint x: 852, endPoint y: 516, distance: 53.6
click at [852, 525] on span "Comforting mix of lentils and rice." at bounding box center [804, 534] width 146 height 19
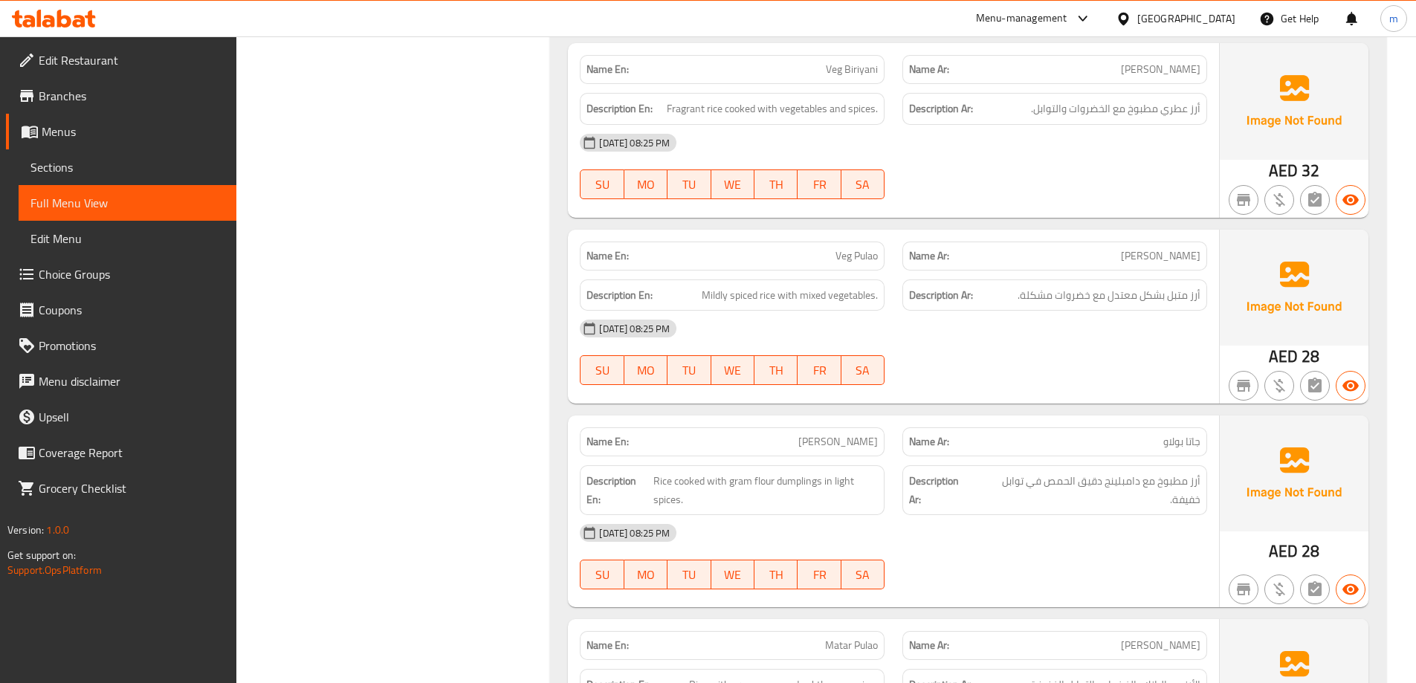
scroll to position [4206, 0]
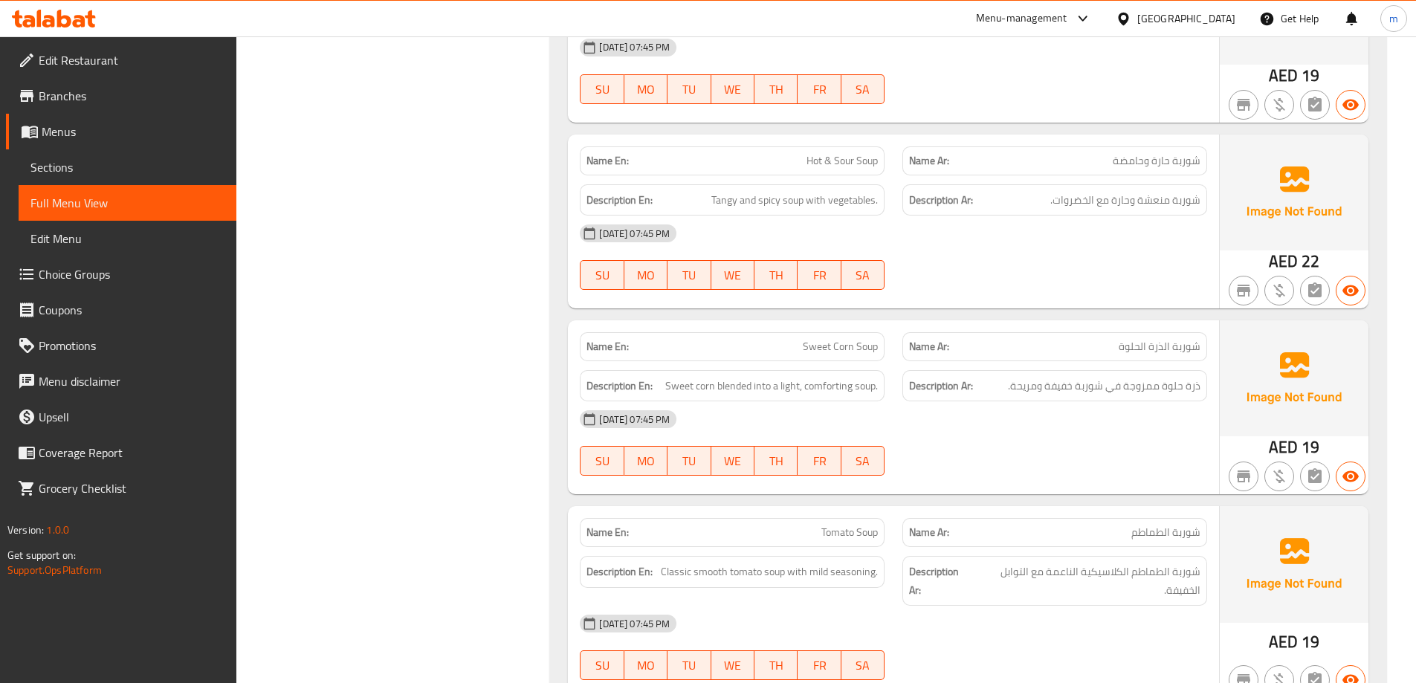
drag, startPoint x: 601, startPoint y: 253, endPoint x: 591, endPoint y: 88, distance: 166.0
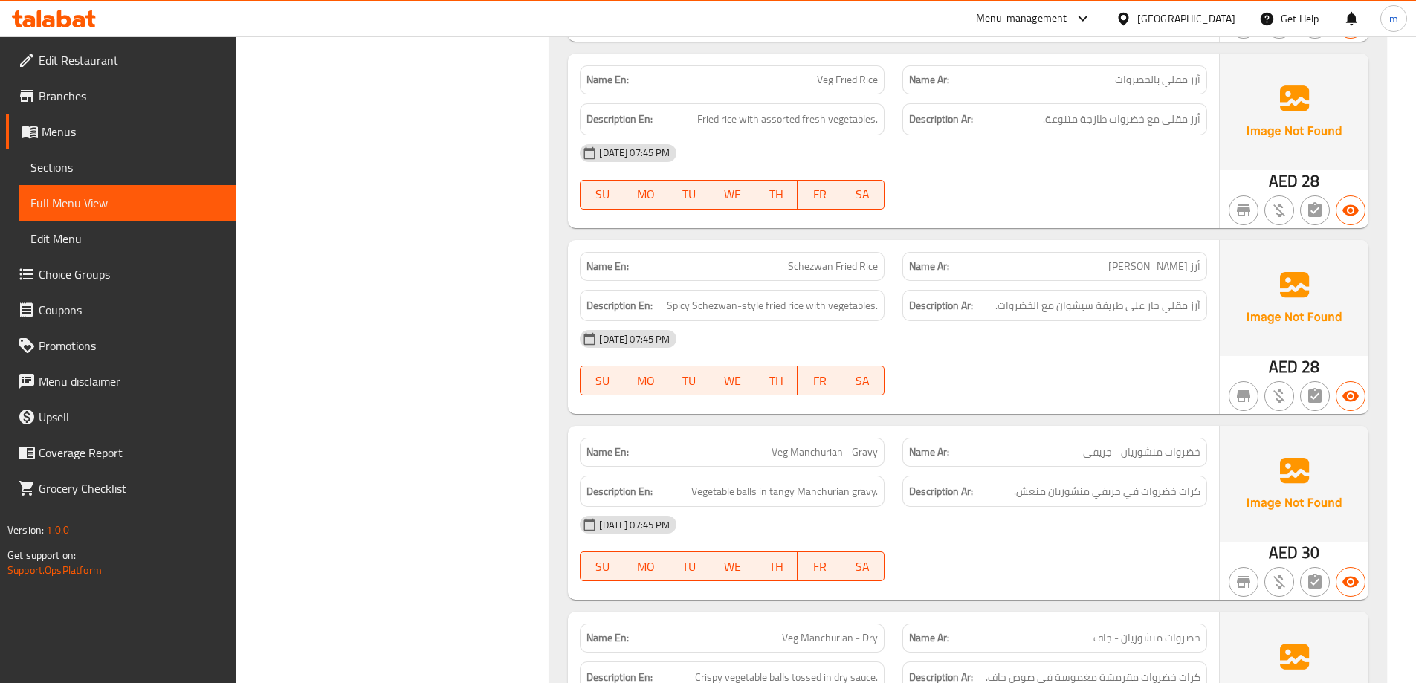
scroll to position [496, 0]
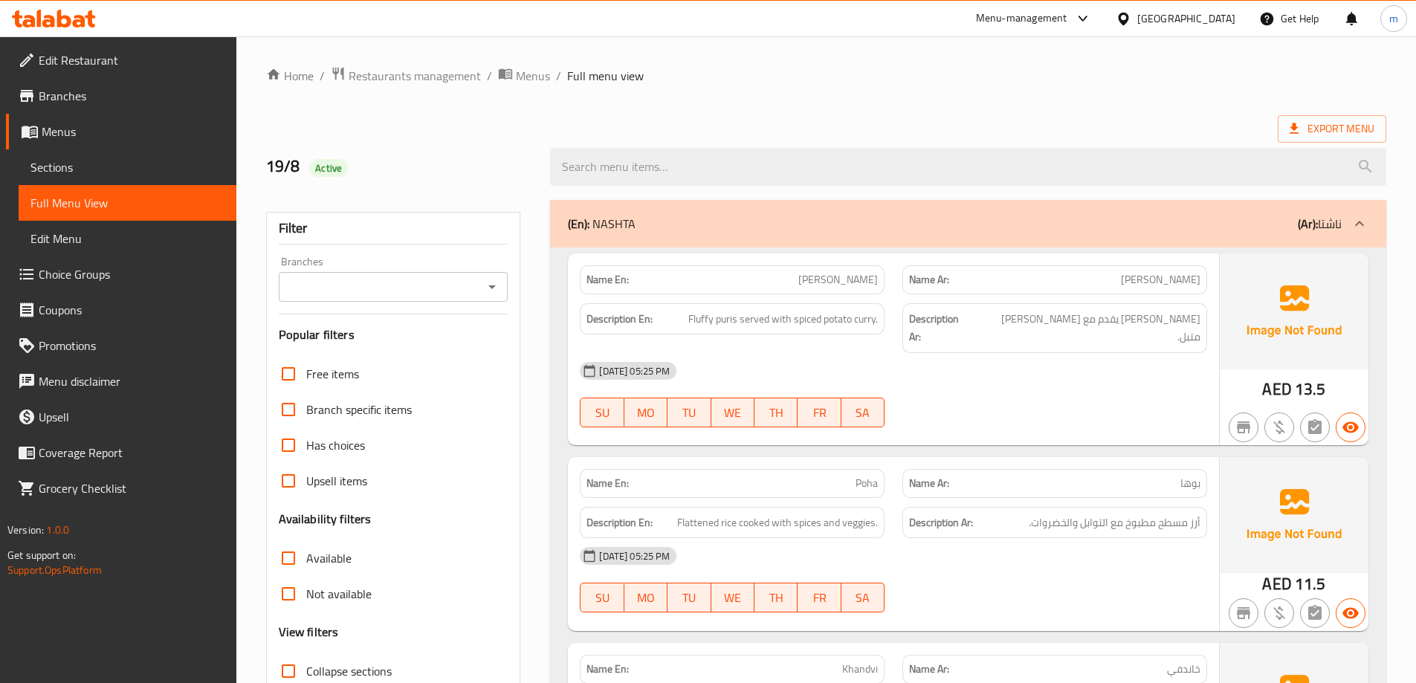
scroll to position [223, 0]
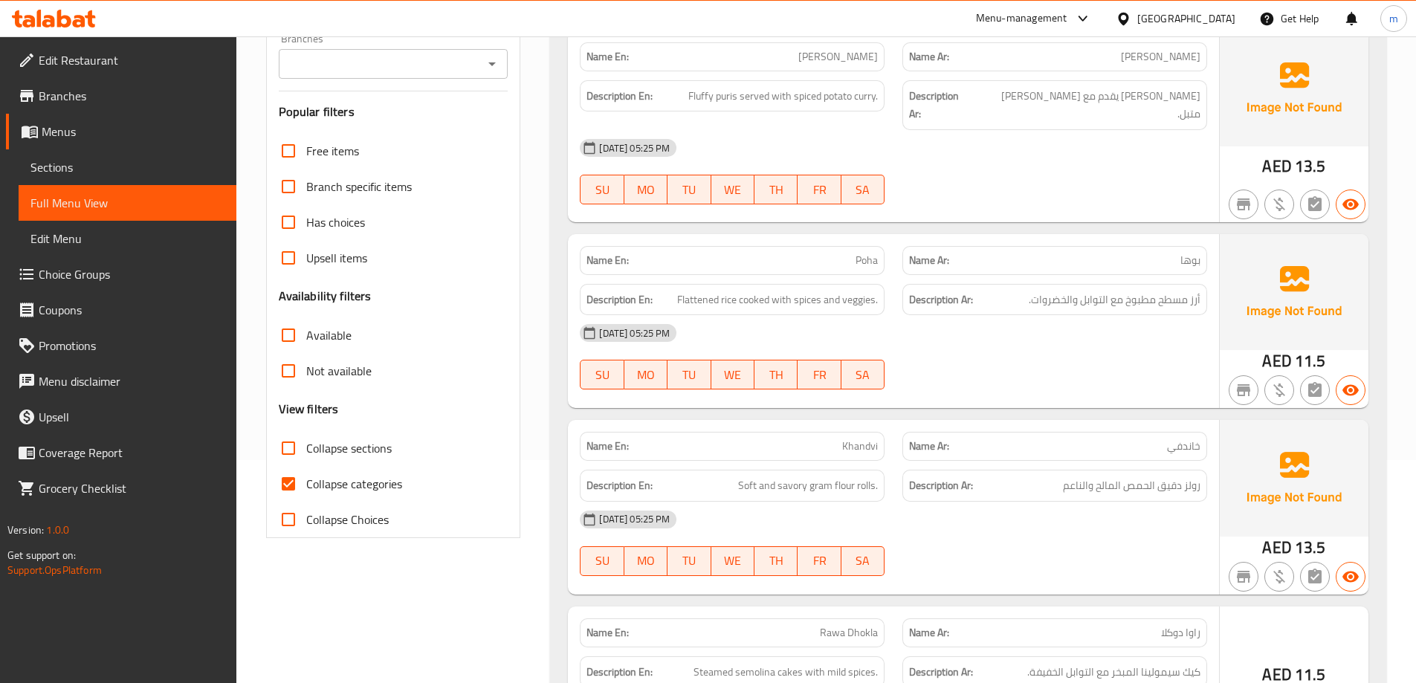
click at [352, 454] on span "Collapse sections" at bounding box center [348, 448] width 85 height 18
click at [306, 454] on input "Collapse sections" at bounding box center [289, 448] width 36 height 36
checkbox input "true"
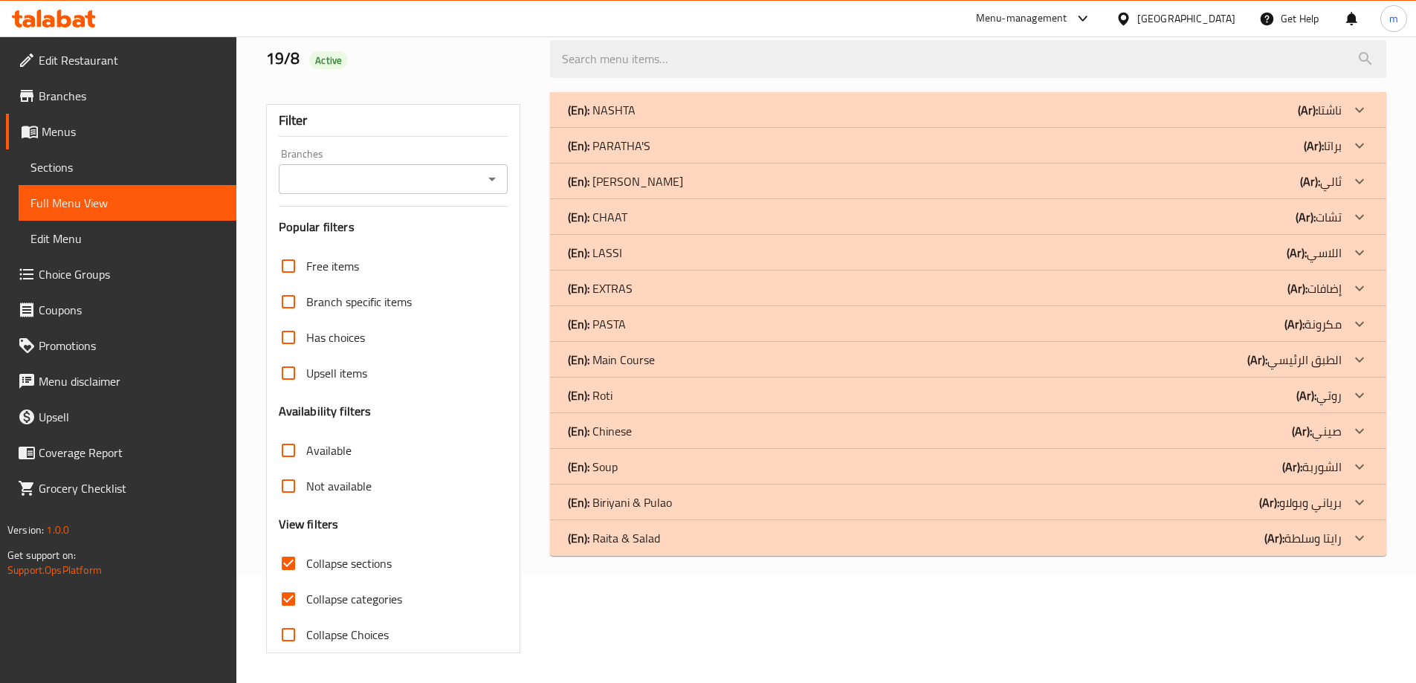
click at [356, 590] on span "Collapse categories" at bounding box center [354, 599] width 96 height 18
click at [306, 581] on input "Collapse categories" at bounding box center [289, 599] width 36 height 36
checkbox input "false"
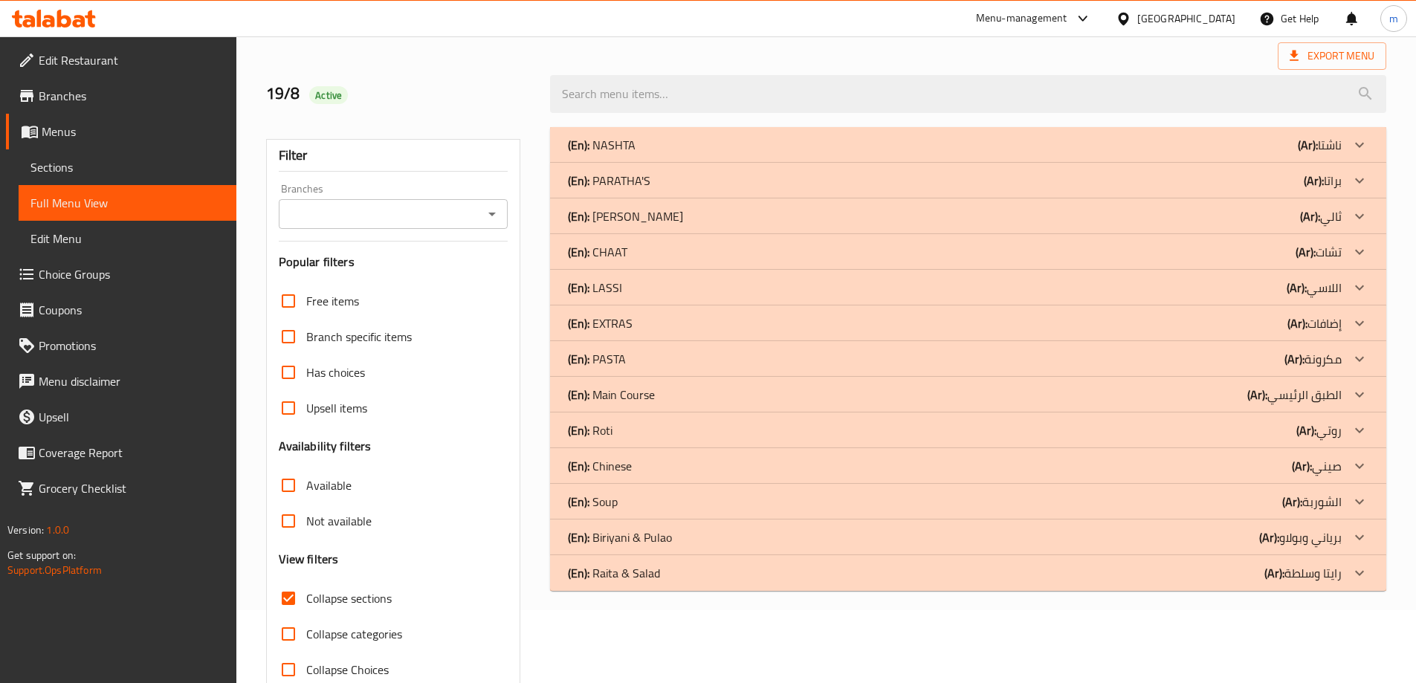
scroll to position [108, 0]
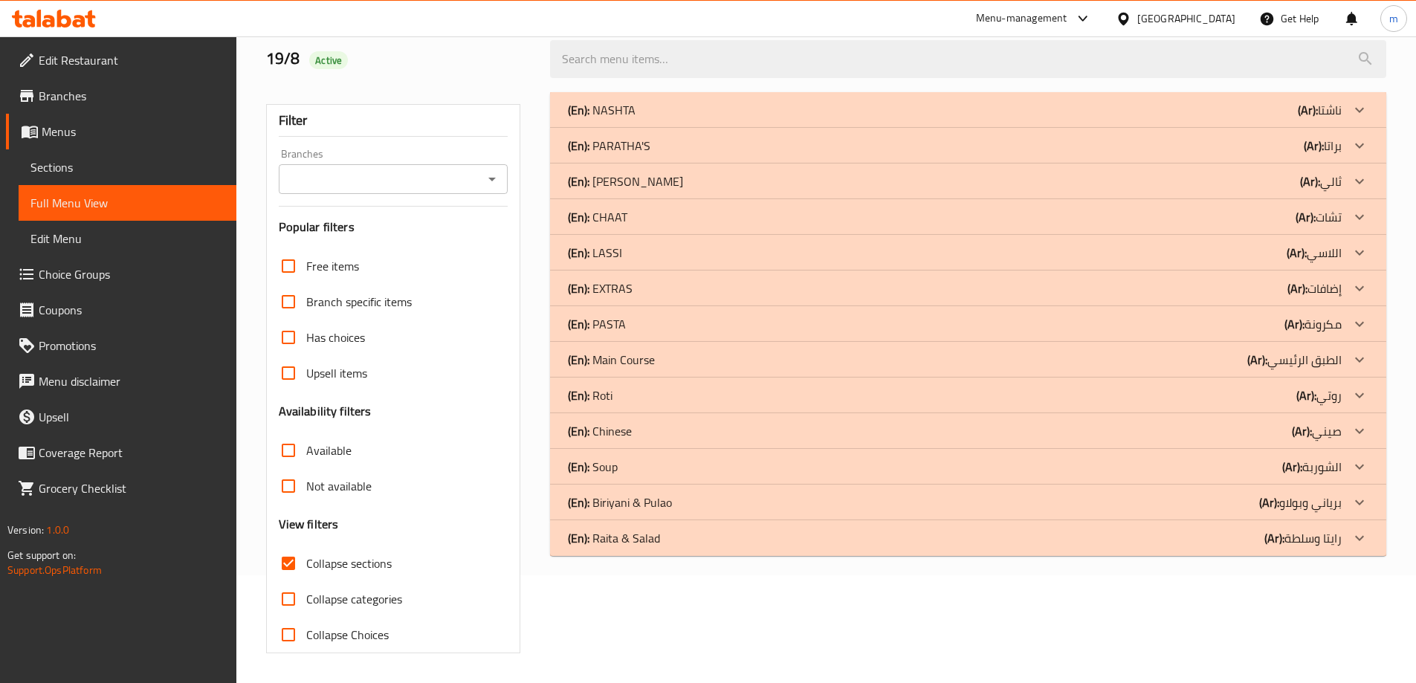
click at [709, 128] on div "(En): Raita & [PERSON_NAME] (Ar): رايتا وسلطة" at bounding box center [968, 110] width 836 height 36
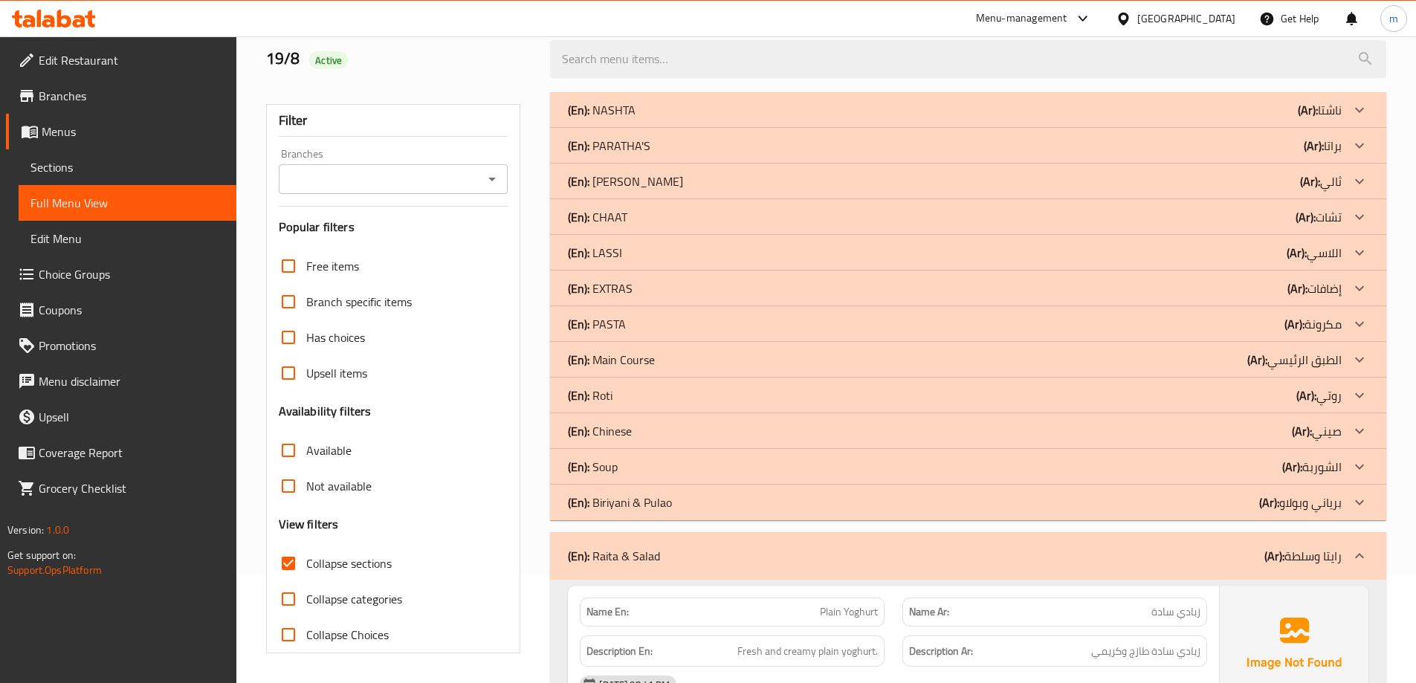
click at [702, 119] on div "(En): [PERSON_NAME] & [PERSON_NAME] (Ar): برياني و[PERSON_NAME]" at bounding box center [955, 110] width 774 height 18
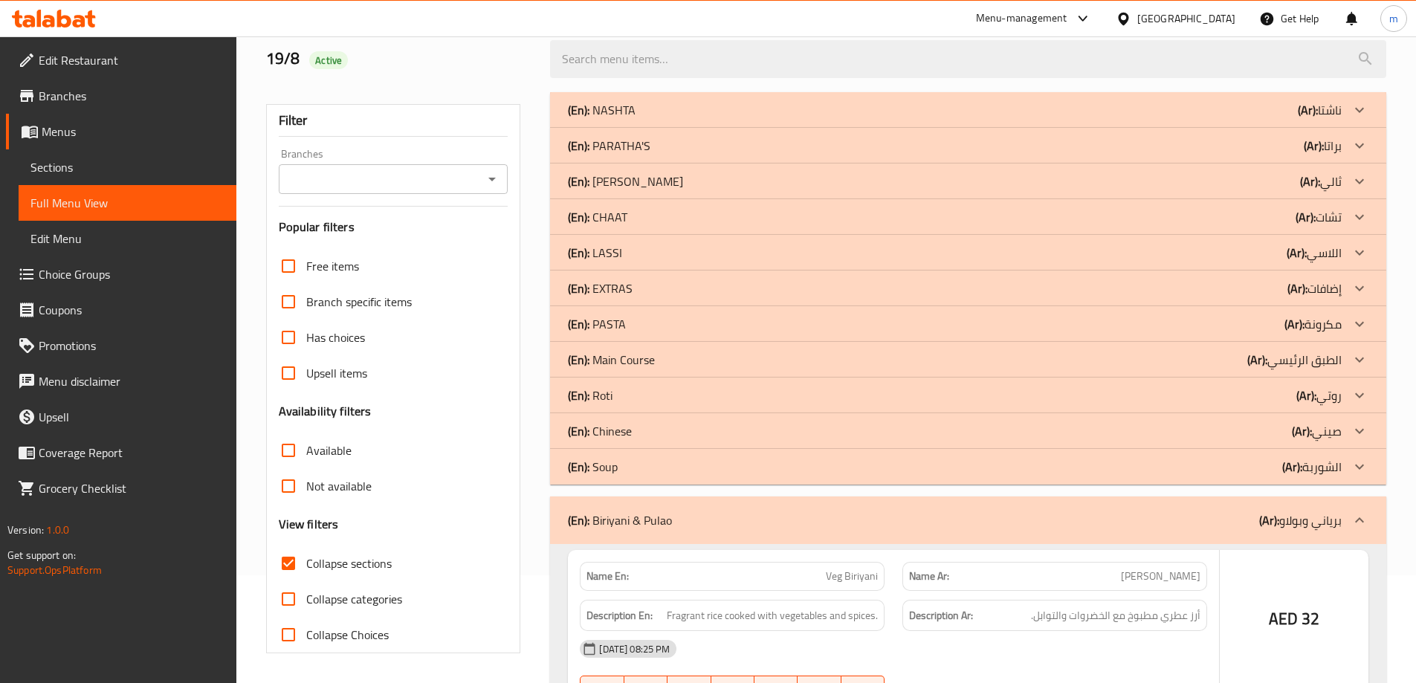
click at [654, 119] on div "(En): Soup (Ar): الشوربة" at bounding box center [955, 110] width 774 height 18
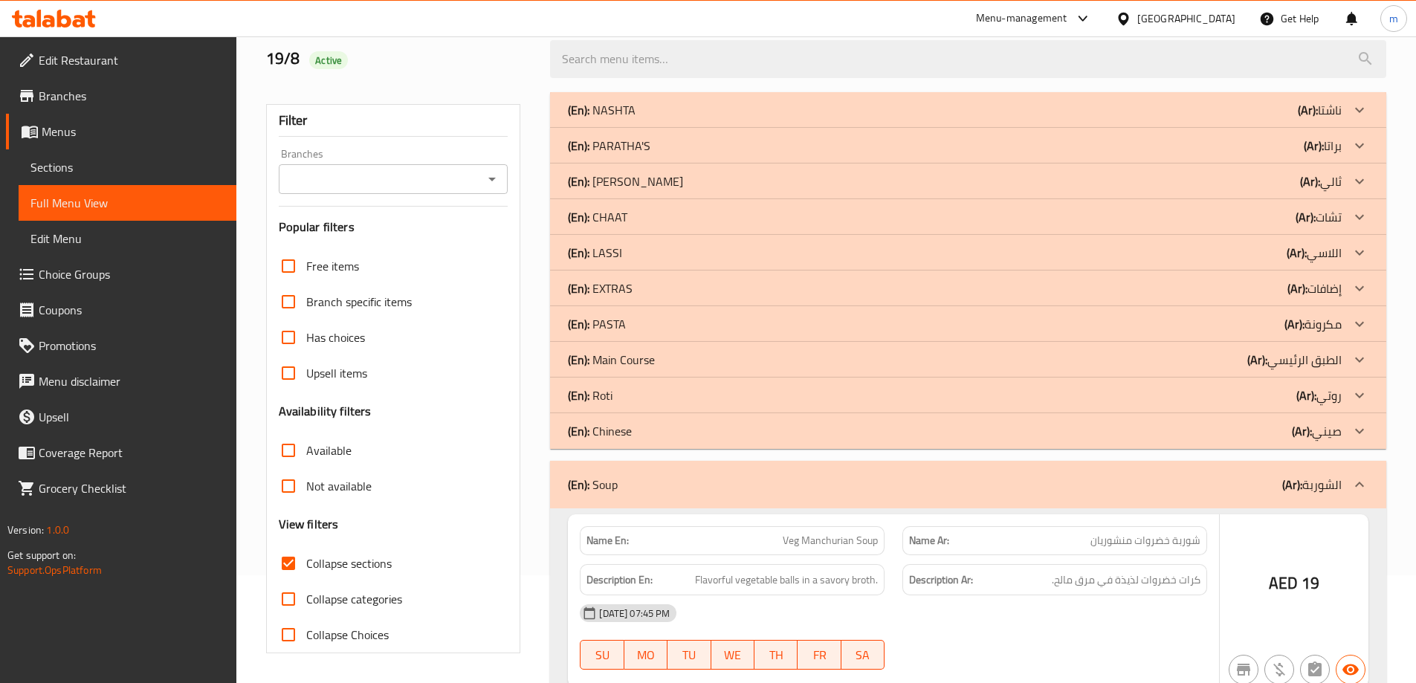
click at [659, 119] on div "(En): Chinese (Ar): صيني" at bounding box center [955, 110] width 774 height 18
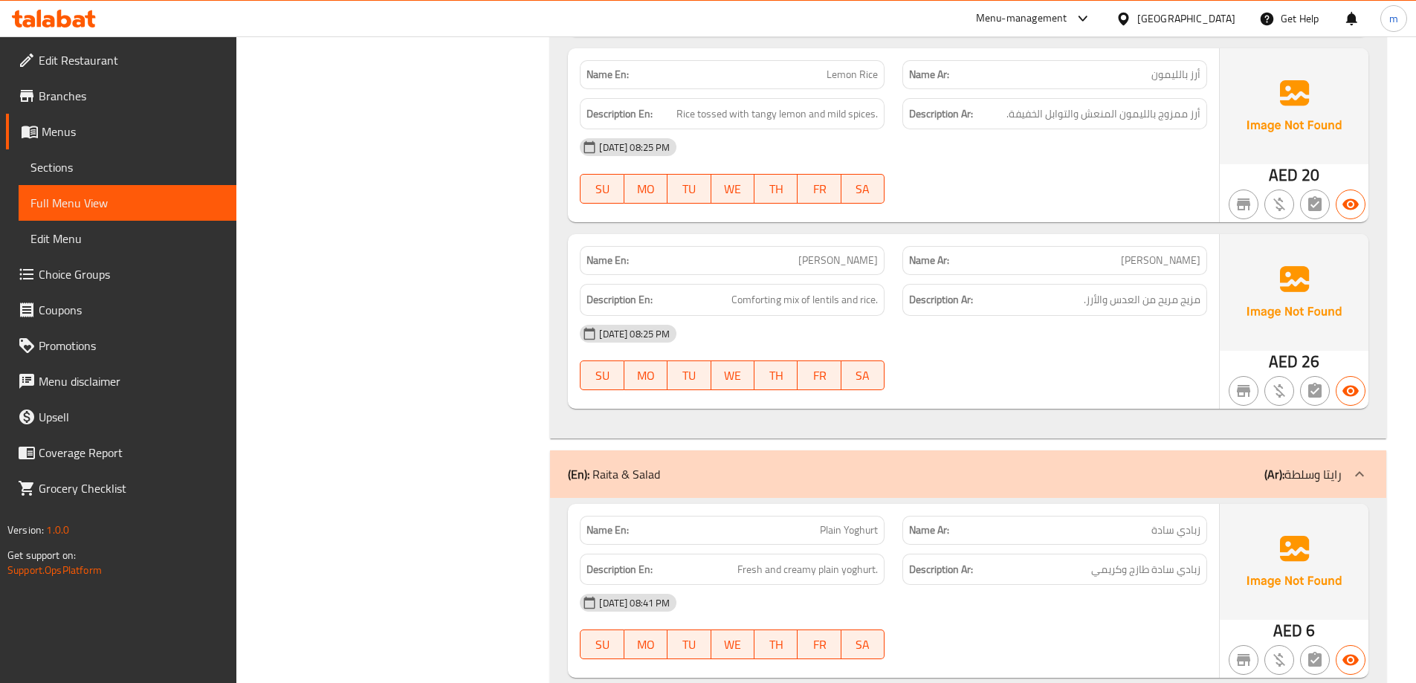
scroll to position [5821, 0]
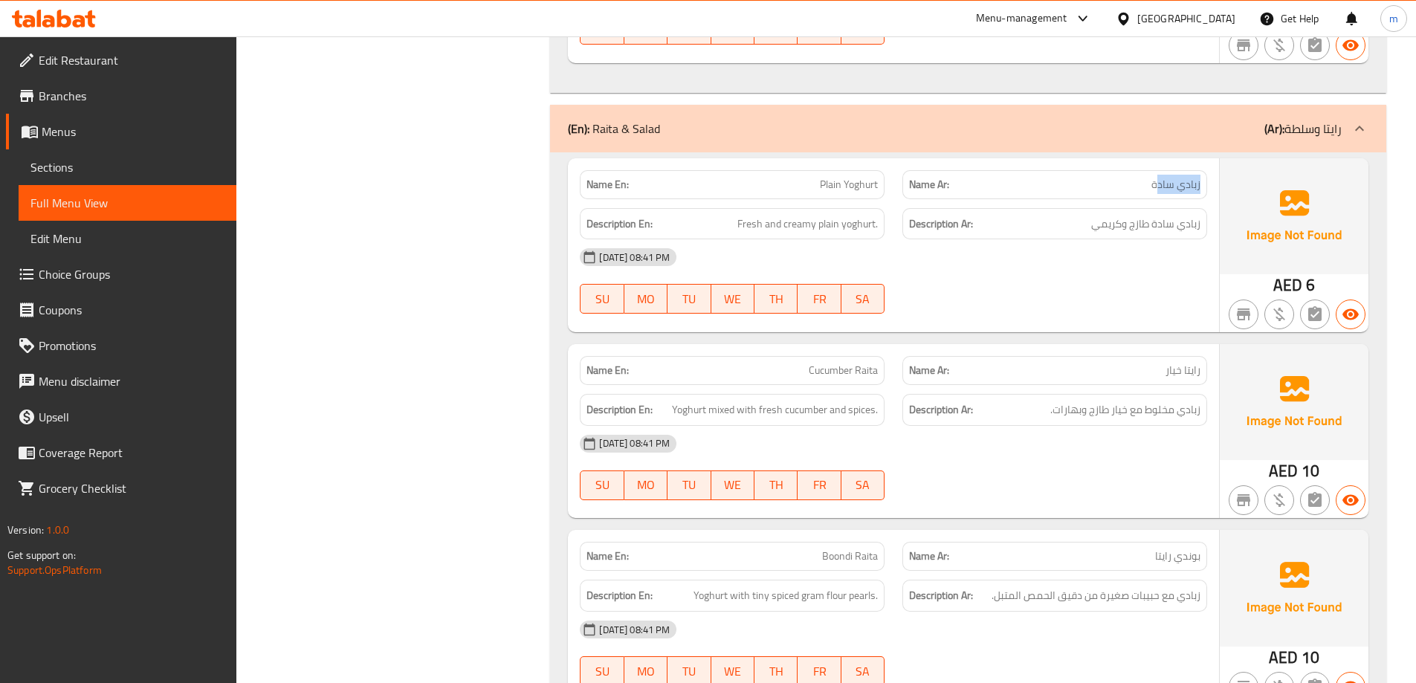
drag, startPoint x: 1202, startPoint y: 168, endPoint x: 1155, endPoint y: 161, distance: 48.1
drag, startPoint x: 1193, startPoint y: 209, endPoint x: 1139, endPoint y: 198, distance: 55.2
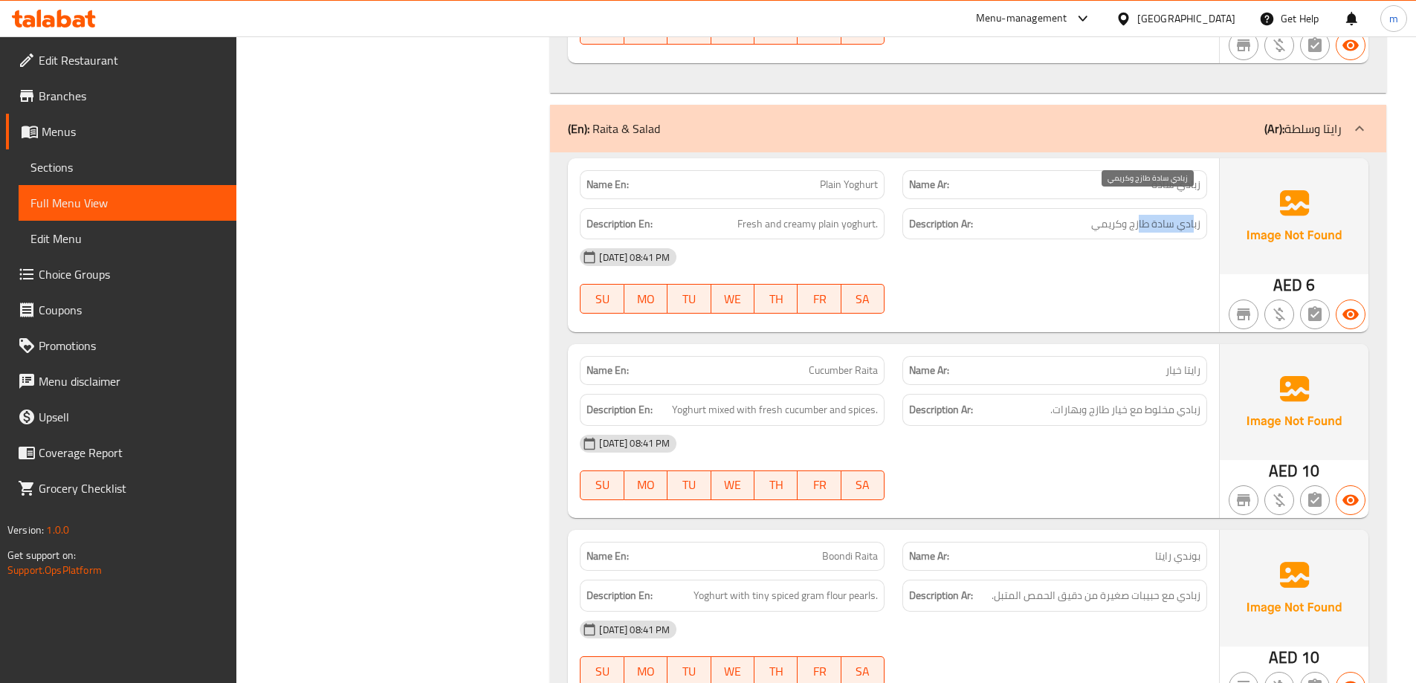
click at [1139, 215] on span "زبادي سادة طازج وكريمي" at bounding box center [1145, 224] width 109 height 19
drag, startPoint x: 842, startPoint y: 207, endPoint x: 780, endPoint y: 210, distance: 62.5
click at [780, 215] on span "Fresh and creamy plain yoghurt." at bounding box center [807, 224] width 140 height 19
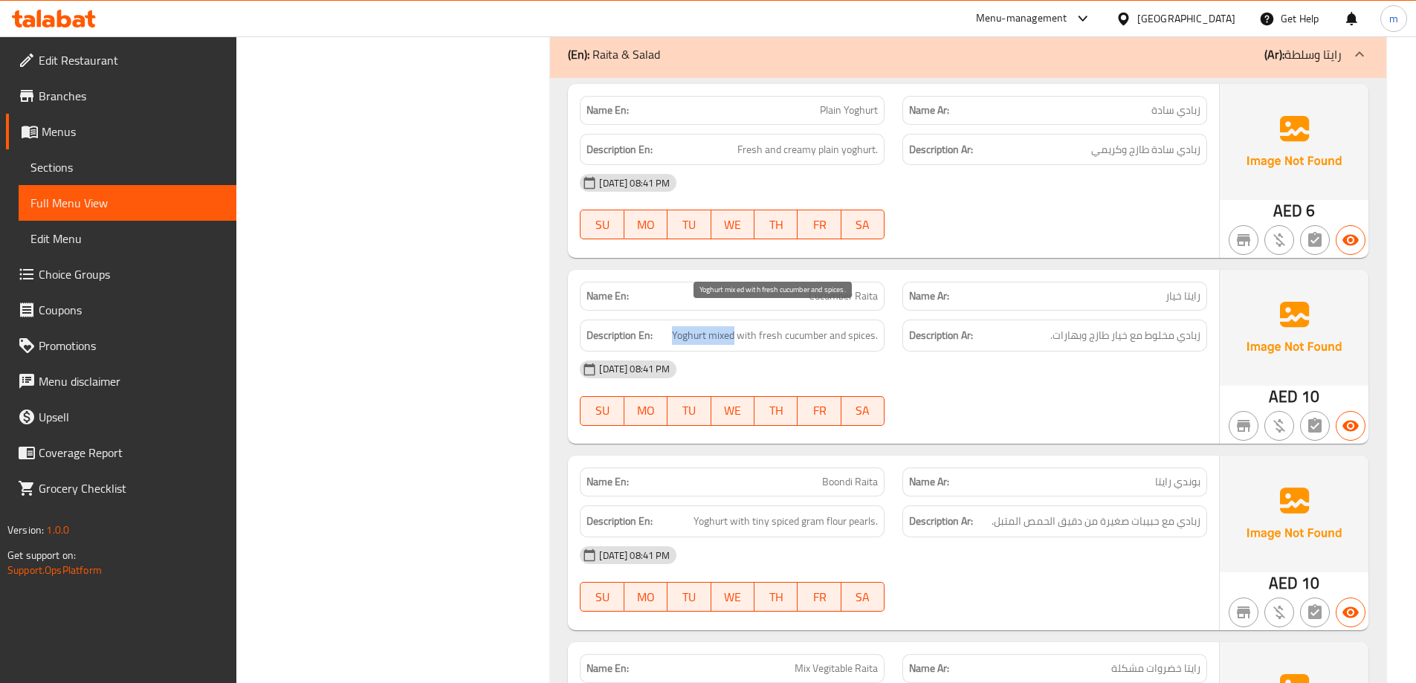
drag, startPoint x: 673, startPoint y: 317, endPoint x: 734, endPoint y: 317, distance: 60.9
click at [734, 326] on span "Yoghurt mixed with fresh cucumber and spices." at bounding box center [775, 335] width 206 height 19
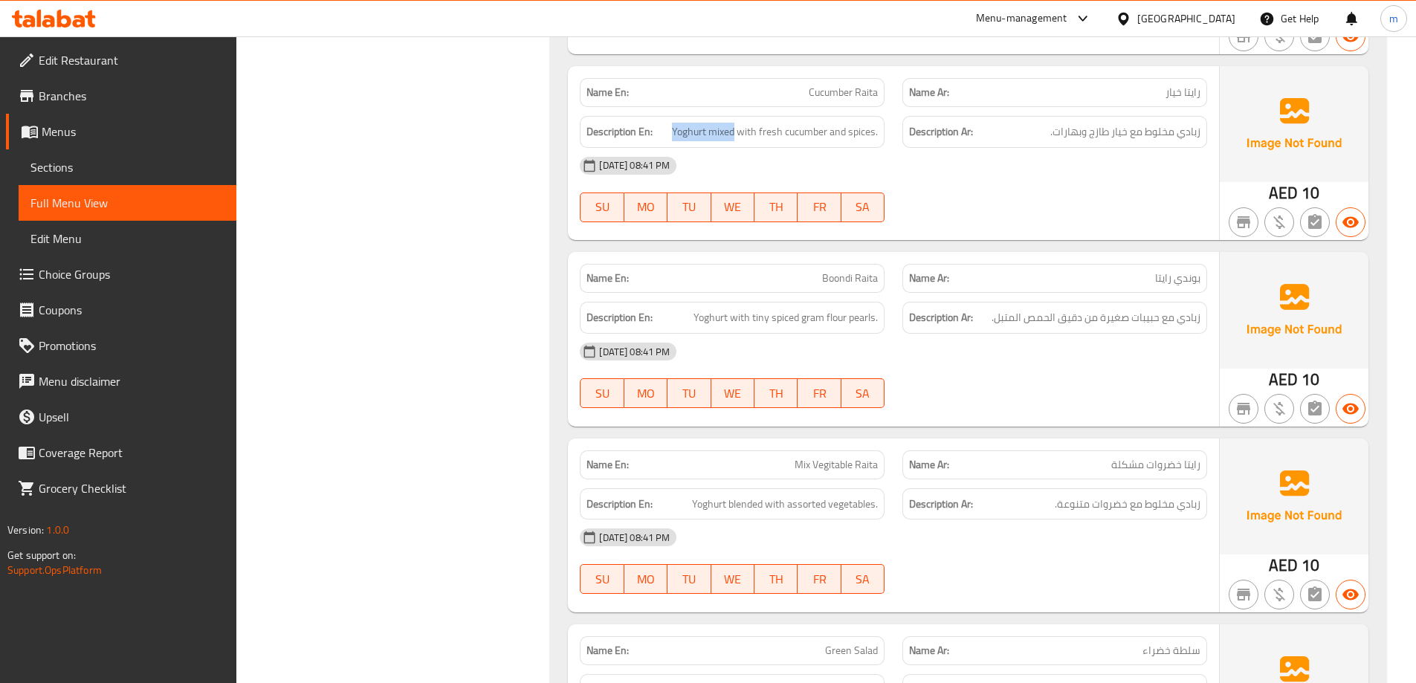
scroll to position [6118, 0]
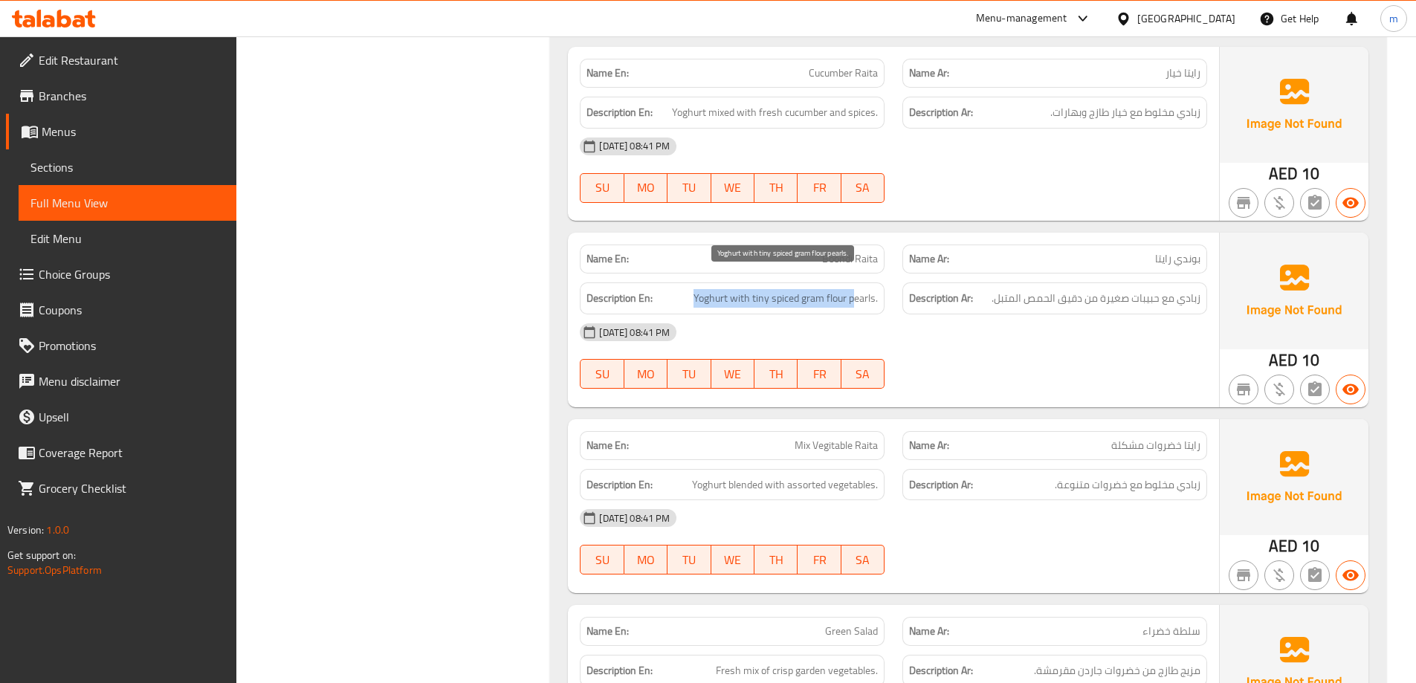
drag, startPoint x: 696, startPoint y: 281, endPoint x: 852, endPoint y: 291, distance: 156.4
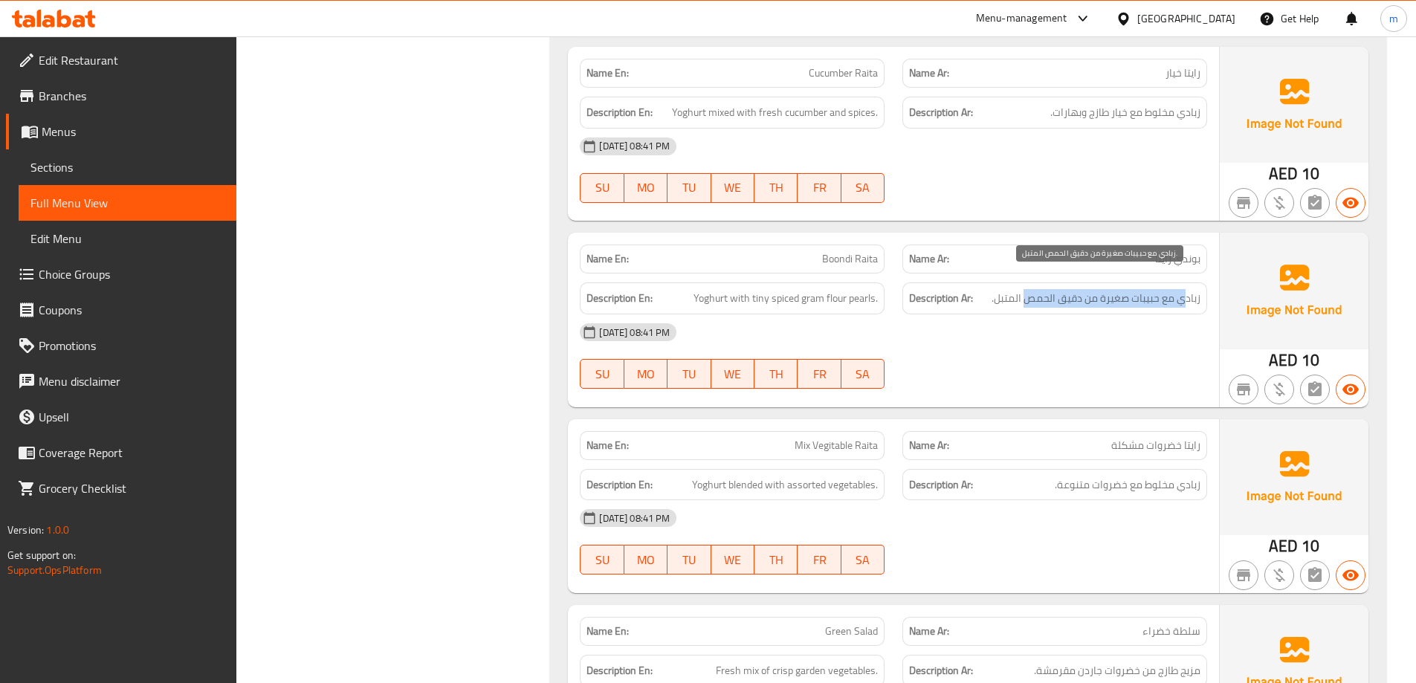
drag, startPoint x: 1188, startPoint y: 286, endPoint x: 1029, endPoint y: 279, distance: 158.5
click at [1029, 289] on span "زبادي مع حبيبات صغيرة من دقيق الحمص المتبل." at bounding box center [1095, 298] width 209 height 19
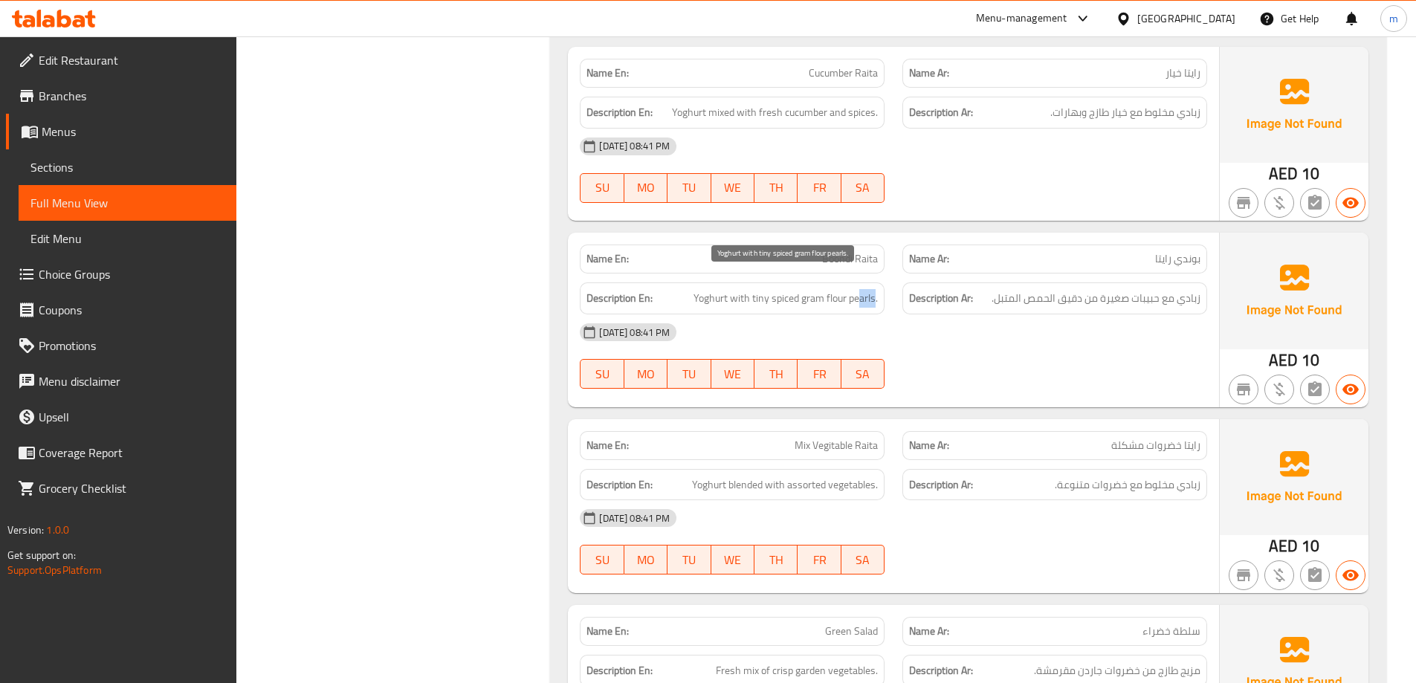
drag, startPoint x: 875, startPoint y: 281, endPoint x: 859, endPoint y: 279, distance: 16.5
click at [859, 289] on span "Yoghurt with tiny spiced gram flour pearls." at bounding box center [785, 298] width 184 height 19
drag, startPoint x: 766, startPoint y: 279, endPoint x: 757, endPoint y: 279, distance: 9.7
click at [757, 289] on span "Yoghurt with tiny spiced gram flour pearls." at bounding box center [785, 298] width 184 height 19
drag, startPoint x: 839, startPoint y: 277, endPoint x: 776, endPoint y: 286, distance: 63.8
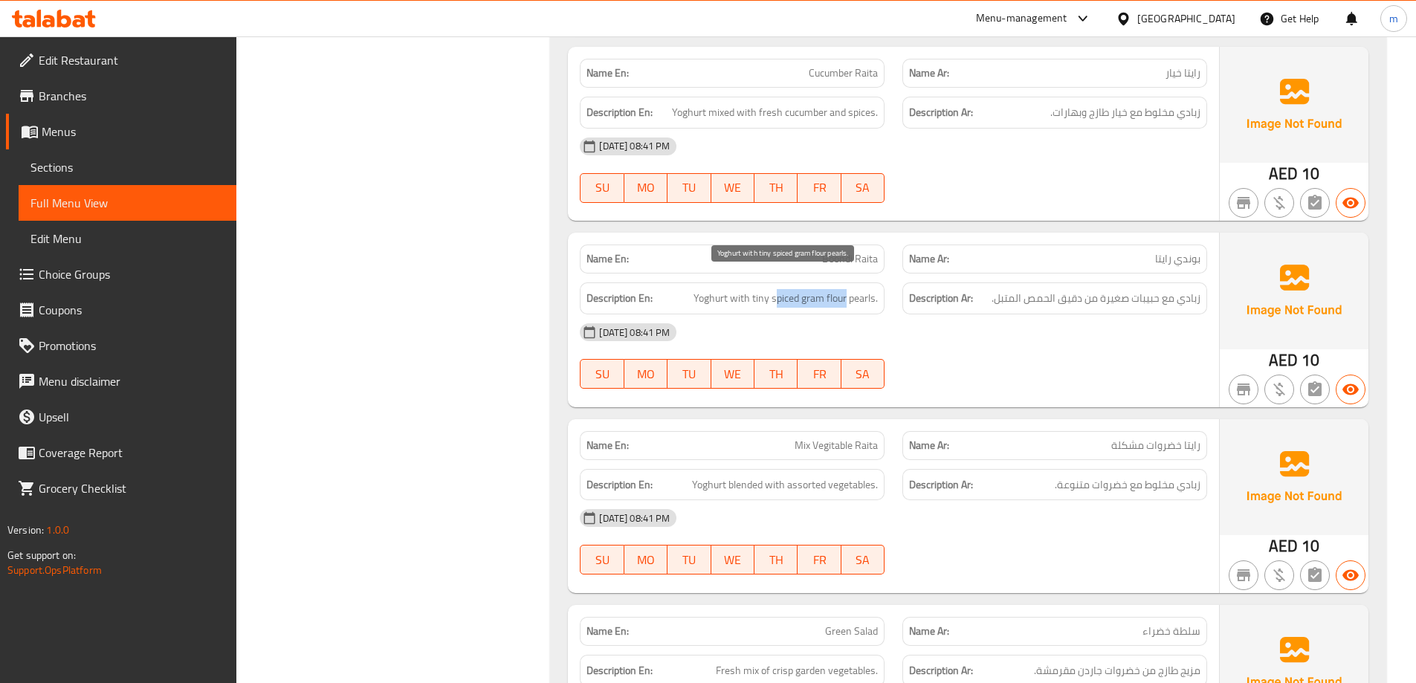
click at [776, 289] on span "Yoghurt with tiny spiced gram flour pearls." at bounding box center [785, 298] width 184 height 19
drag, startPoint x: 716, startPoint y: 278, endPoint x: 663, endPoint y: 285, distance: 53.9
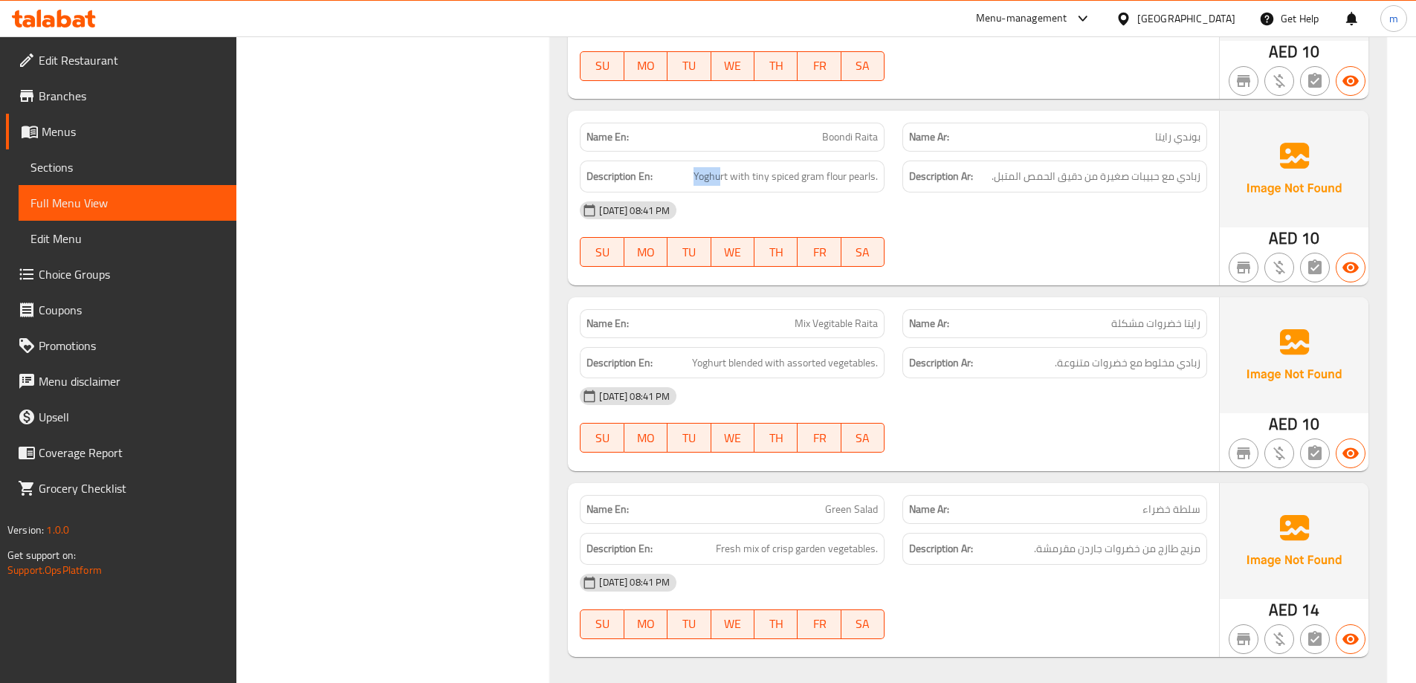
scroll to position [6256, 0]
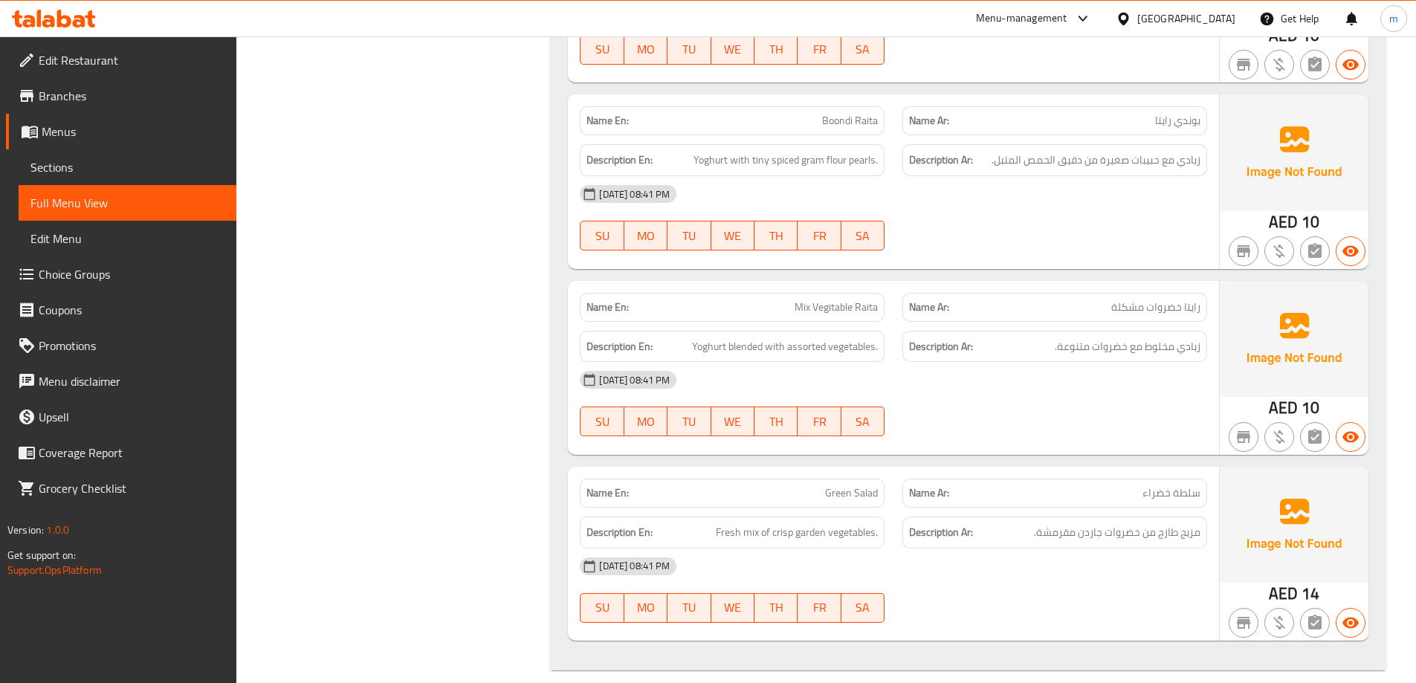
drag, startPoint x: 789, startPoint y: 513, endPoint x: 835, endPoint y: 520, distance: 46.7
click at [835, 523] on span "Fresh mix of crisp garden vegetables." at bounding box center [797, 532] width 162 height 19
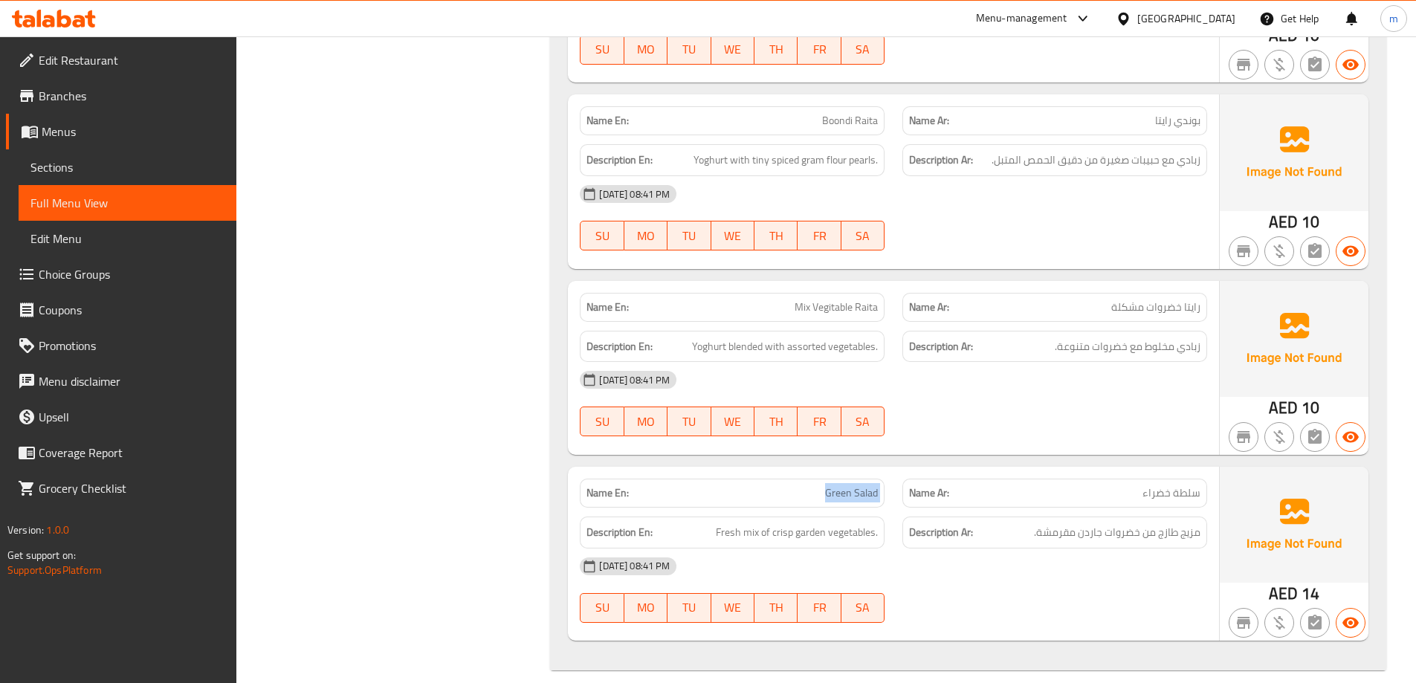
copy span "Green Salad"
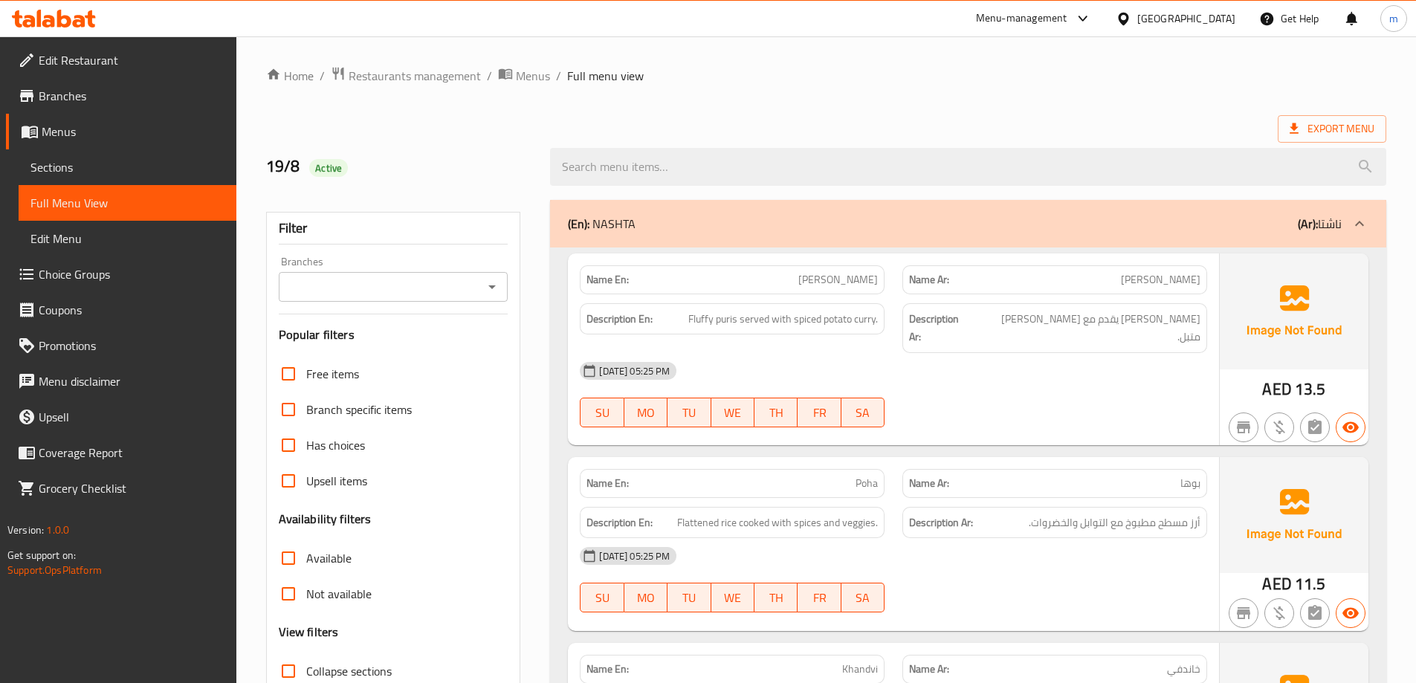
scroll to position [297, 0]
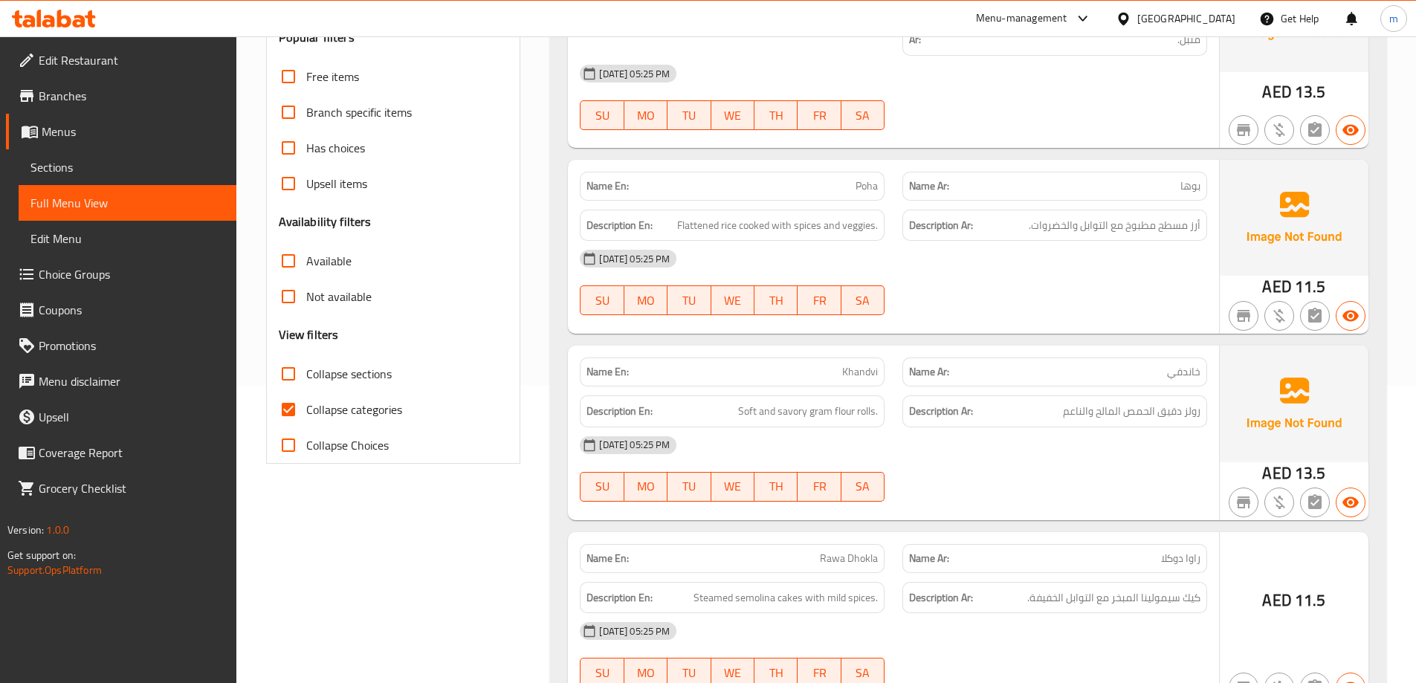
click at [369, 415] on span "Collapse categories" at bounding box center [354, 410] width 96 height 18
click at [306, 415] on input "Collapse categories" at bounding box center [289, 410] width 36 height 36
checkbox input "false"
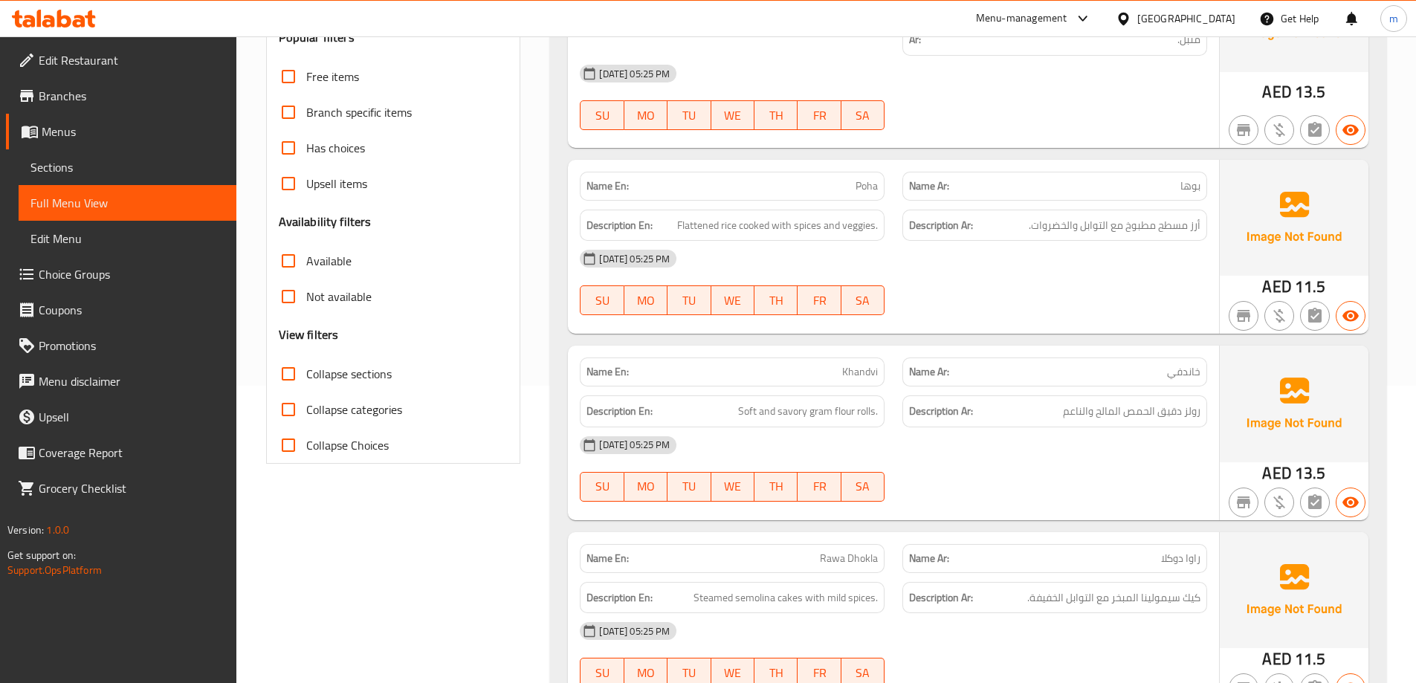
click at [352, 381] on span "Collapse sections" at bounding box center [348, 374] width 85 height 18
click at [306, 381] on input "Collapse sections" at bounding box center [289, 374] width 36 height 36
checkbox input "true"
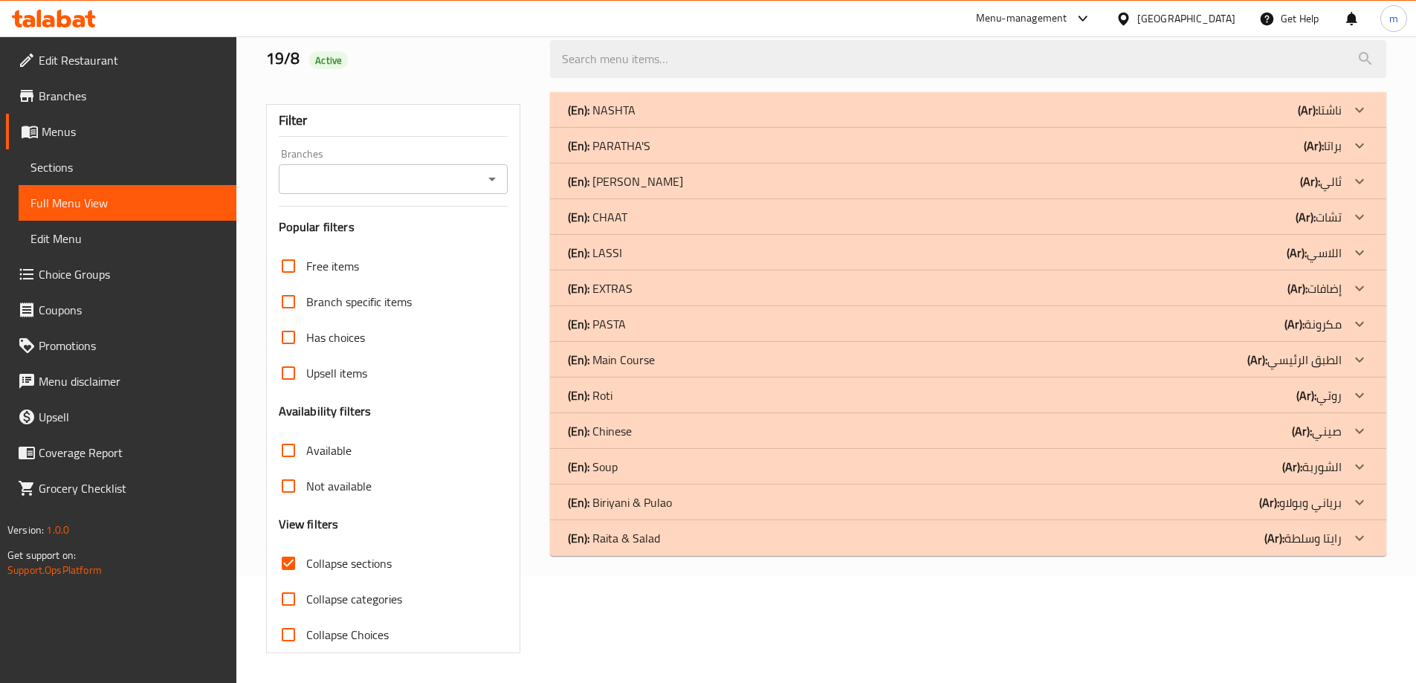
scroll to position [108, 0]
click at [875, 119] on div "(En): Raita & [PERSON_NAME] (Ar): رايتا وسلطة" at bounding box center [955, 110] width 774 height 18
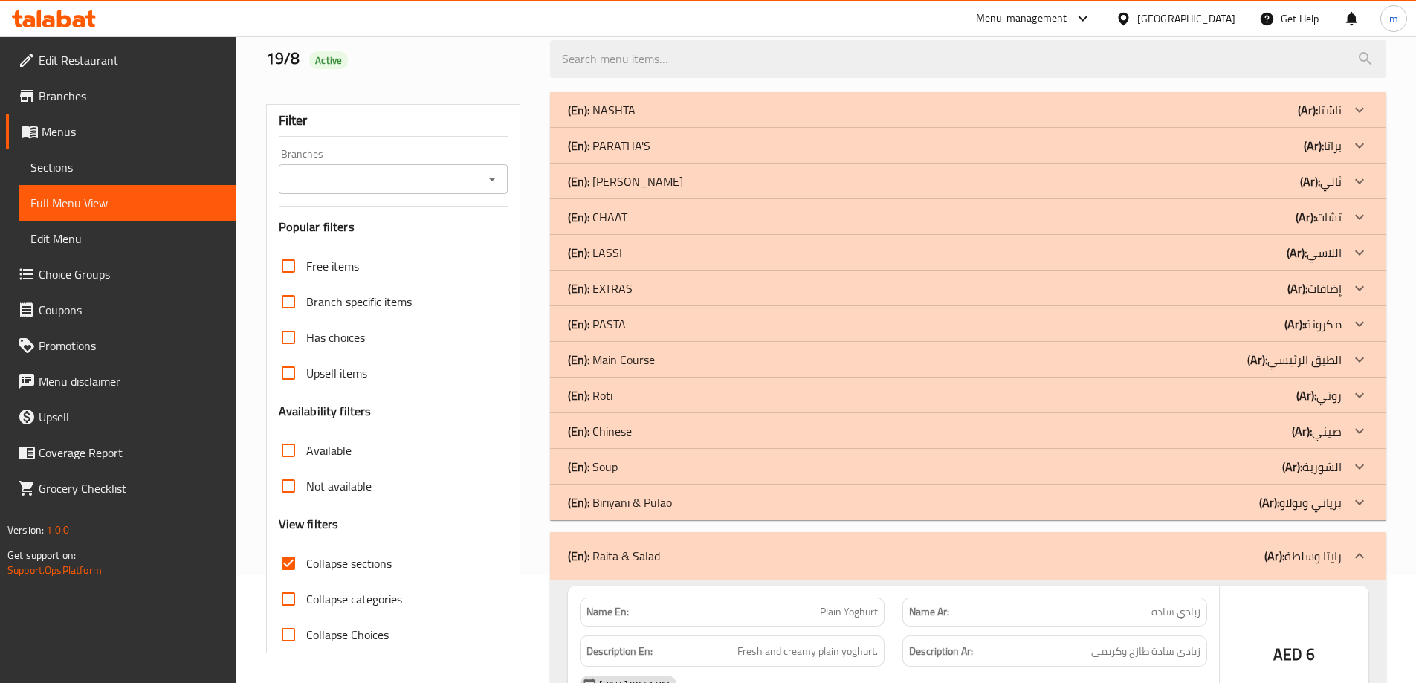
click at [857, 119] on div "(En): [PERSON_NAME] & [PERSON_NAME] (Ar): برياني و[PERSON_NAME]" at bounding box center [955, 110] width 774 height 18
click at [643, 119] on div "(En): Soup (Ar): الشوربة" at bounding box center [955, 110] width 774 height 18
click at [615, 119] on p "(En): [DEMOGRAPHIC_DATA]" at bounding box center [602, 110] width 68 height 18
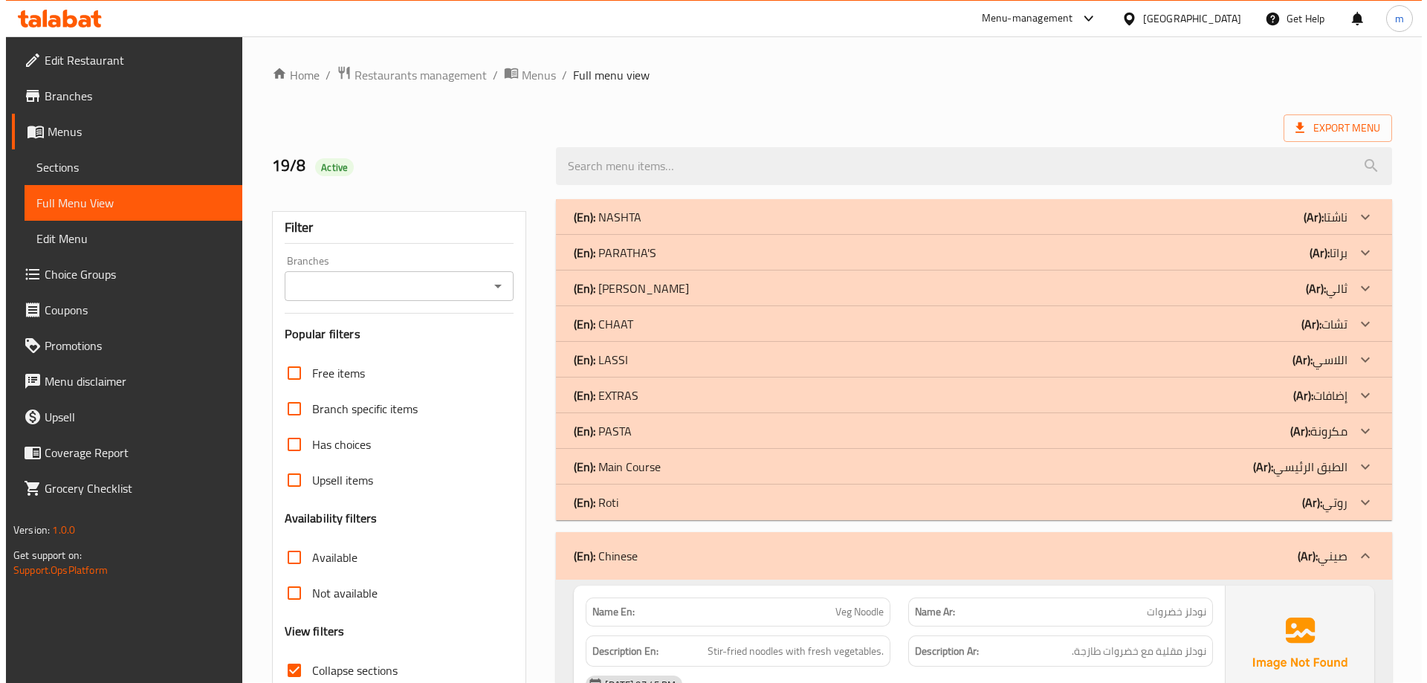
scroll to position [0, 0]
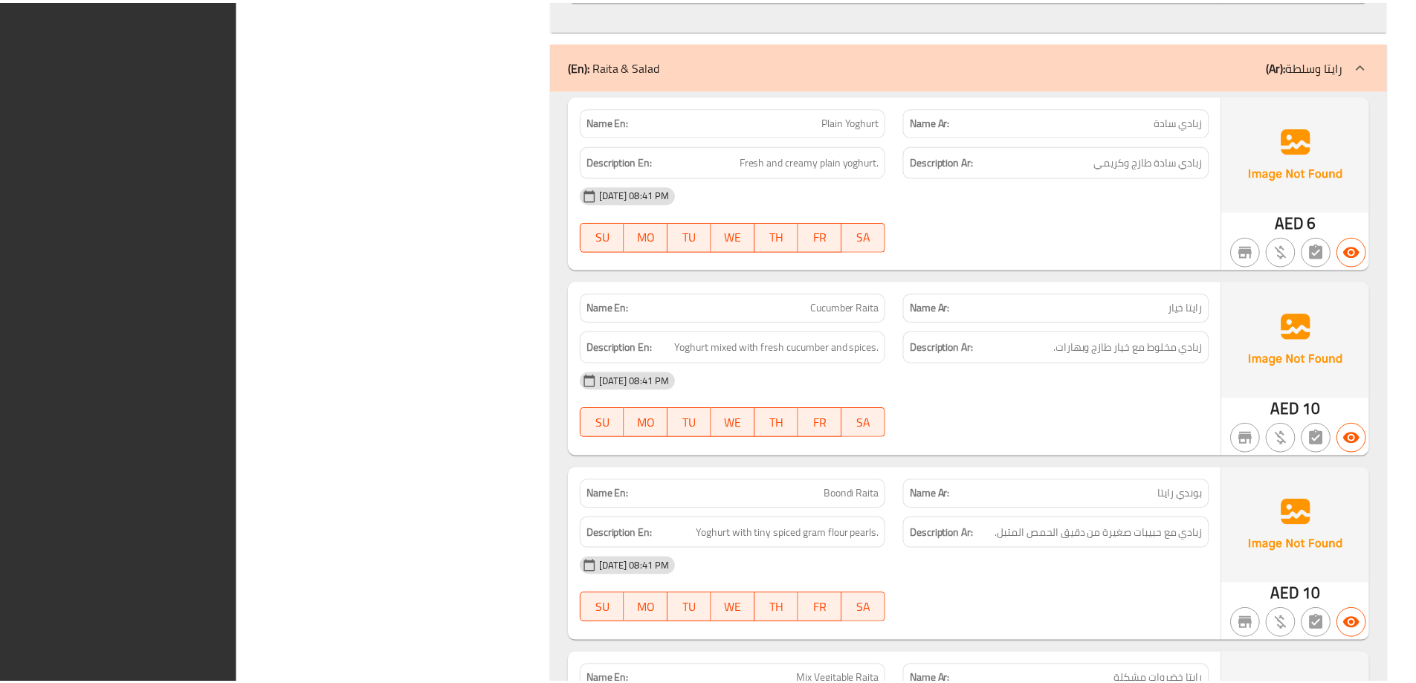
scroll to position [6241, 0]
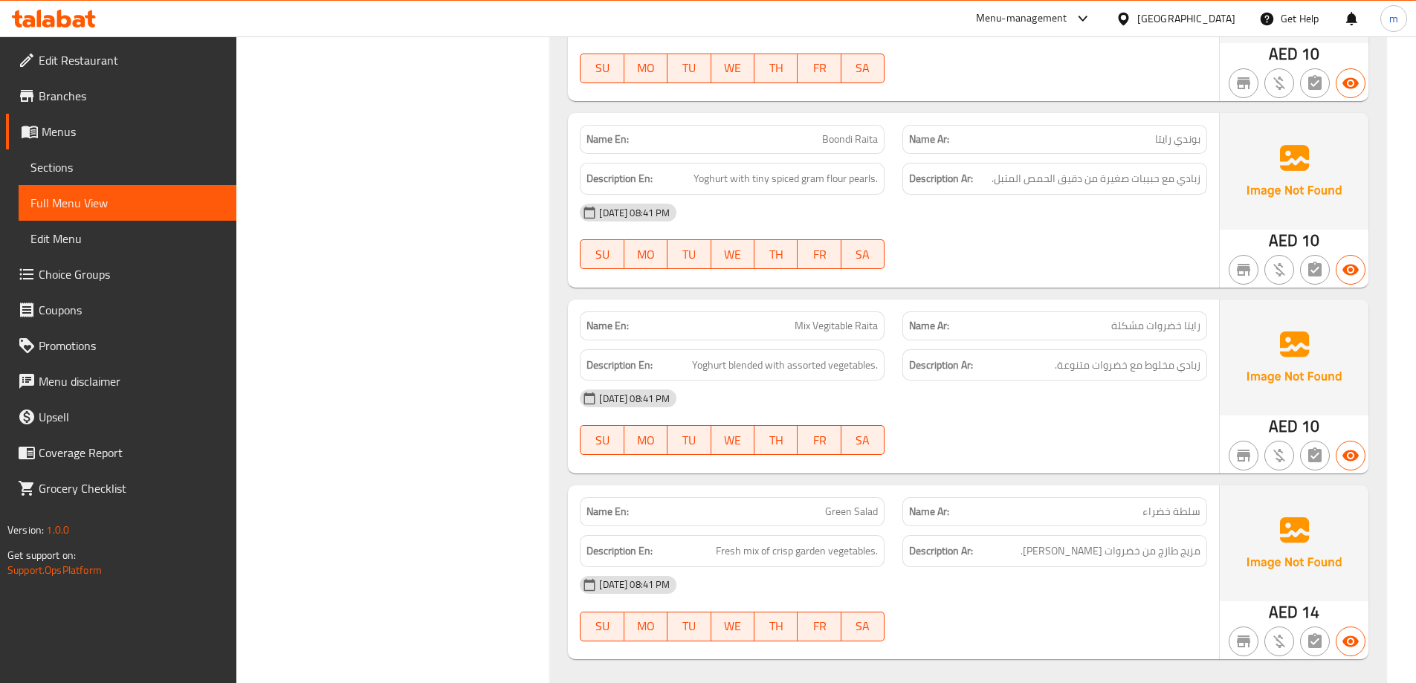
drag, startPoint x: 782, startPoint y: 538, endPoint x: 876, endPoint y: 537, distance: 94.4
click at [876, 542] on span "Fresh mix of crisp garden vegetables." at bounding box center [797, 551] width 162 height 19
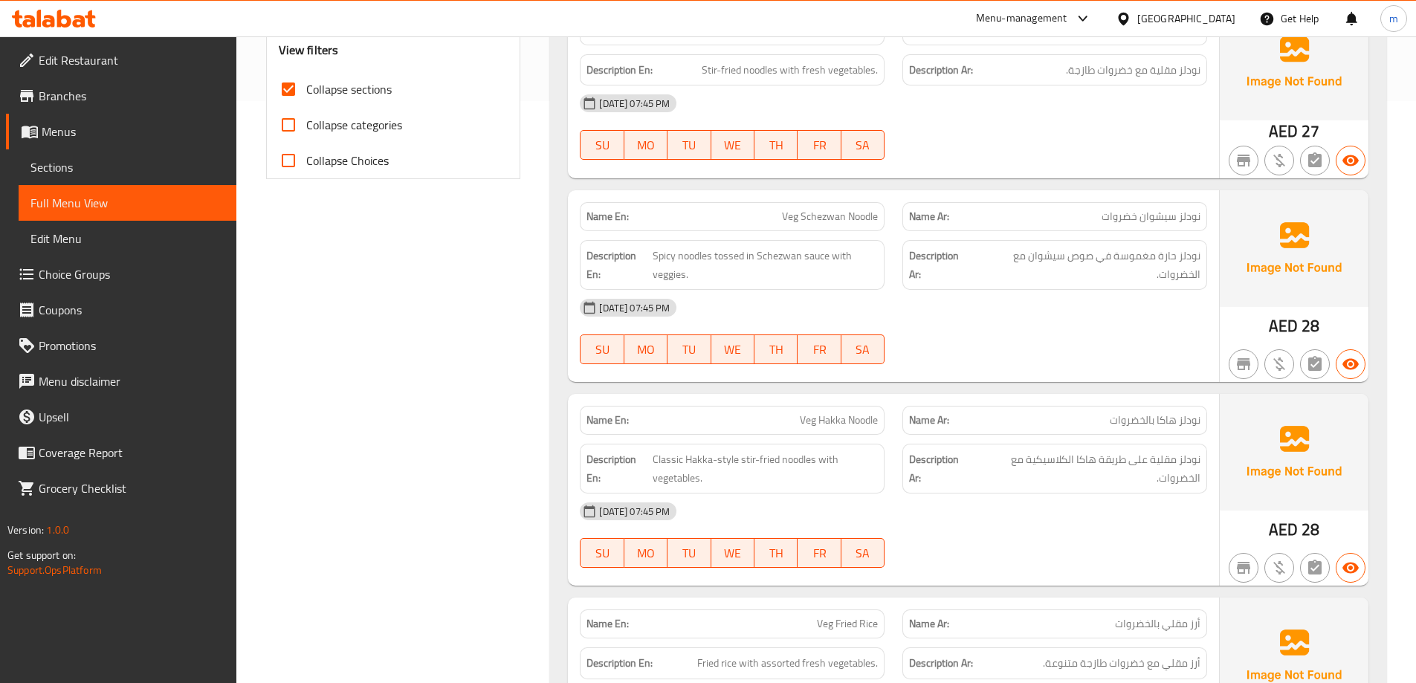
scroll to position [606, 0]
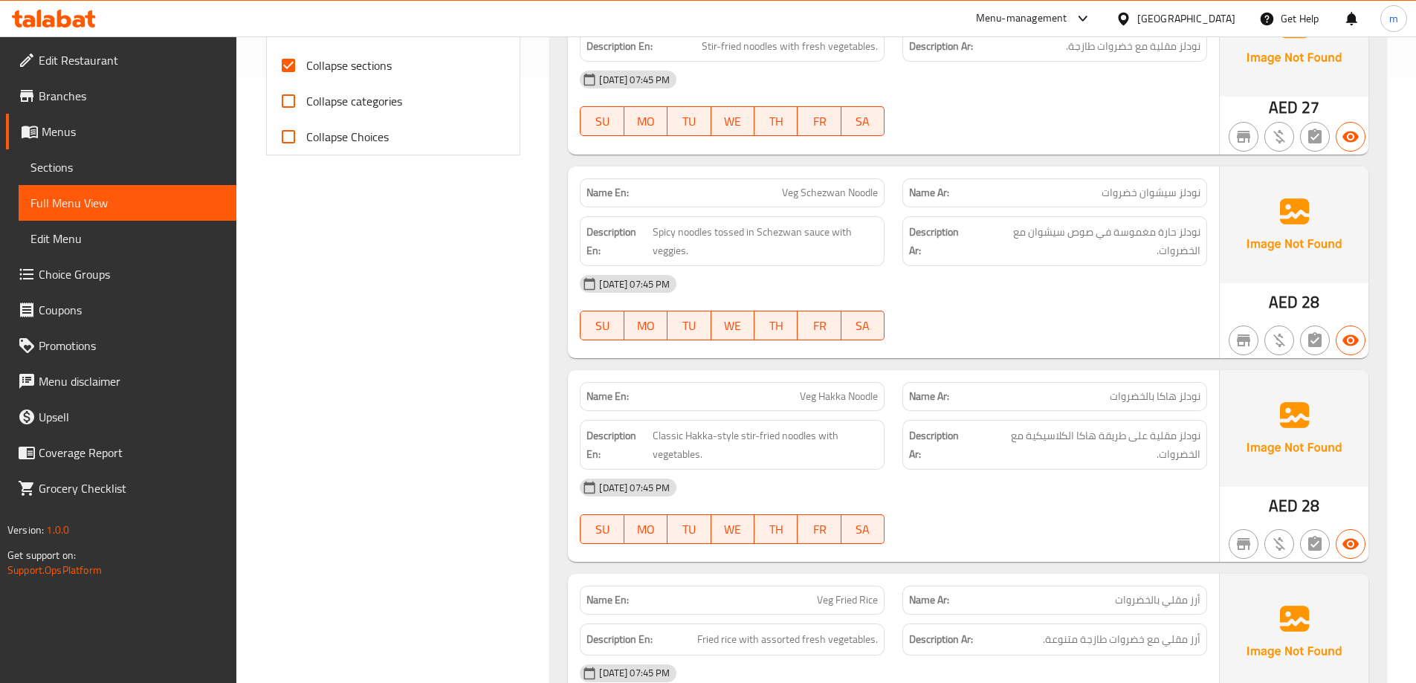
drag, startPoint x: 1093, startPoint y: 435, endPoint x: 1016, endPoint y: 435, distance: 77.3
click at [1016, 435] on span "نودلز مقلية على طريقة هاكا الكلاسيكية مع الخضروات." at bounding box center [1087, 445] width 227 height 36
drag, startPoint x: 811, startPoint y: 434, endPoint x: 840, endPoint y: 449, distance: 32.6
click at [840, 449] on span "Classic Hakka-style stir-fried noodles with vegetables." at bounding box center [765, 445] width 225 height 36
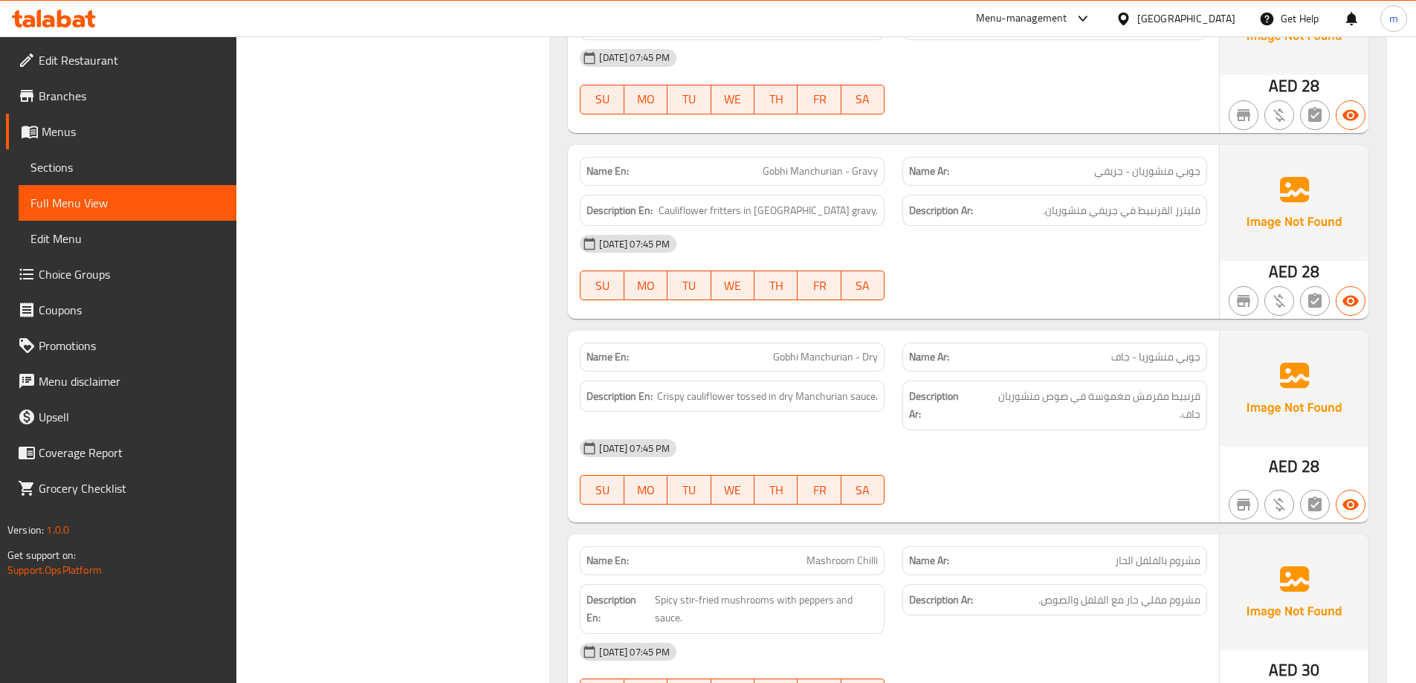
scroll to position [0, 0]
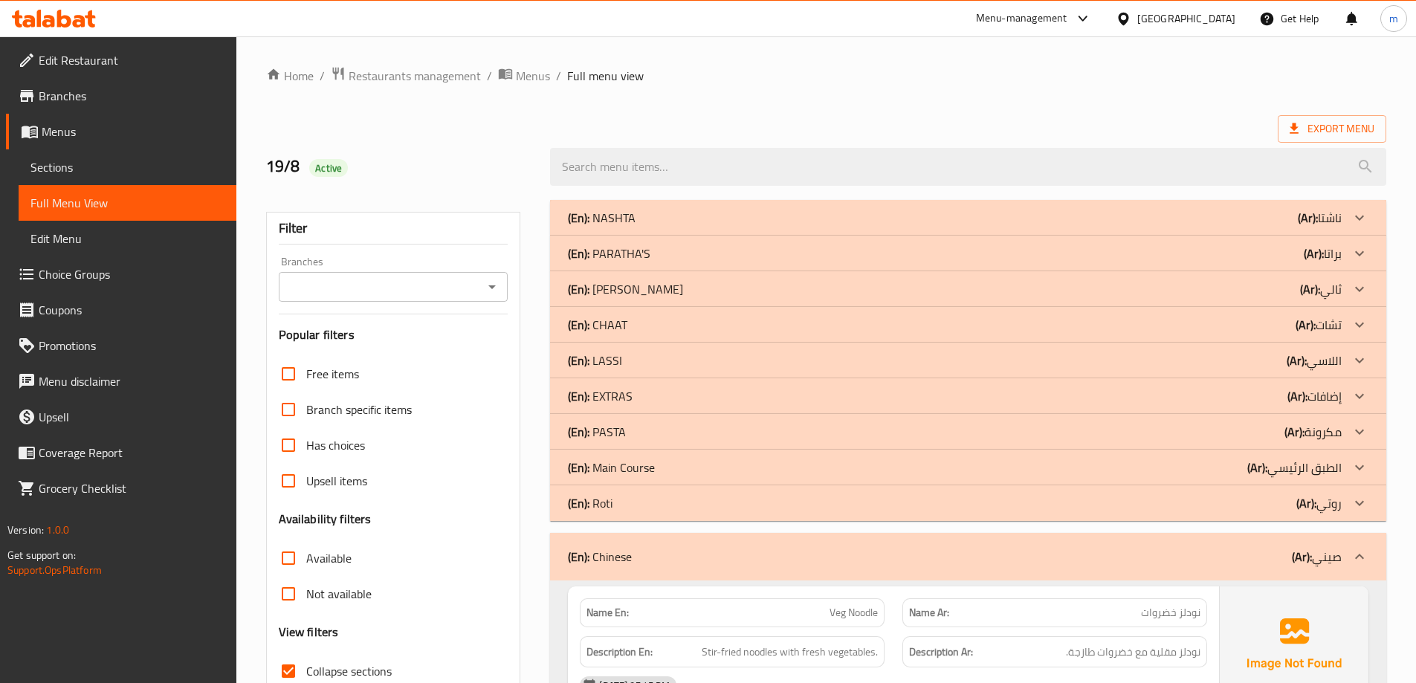
drag, startPoint x: 1124, startPoint y: 421, endPoint x: 1140, endPoint y: 115, distance: 306.6
click at [1289, 132] on icon at bounding box center [1293, 128] width 15 height 15
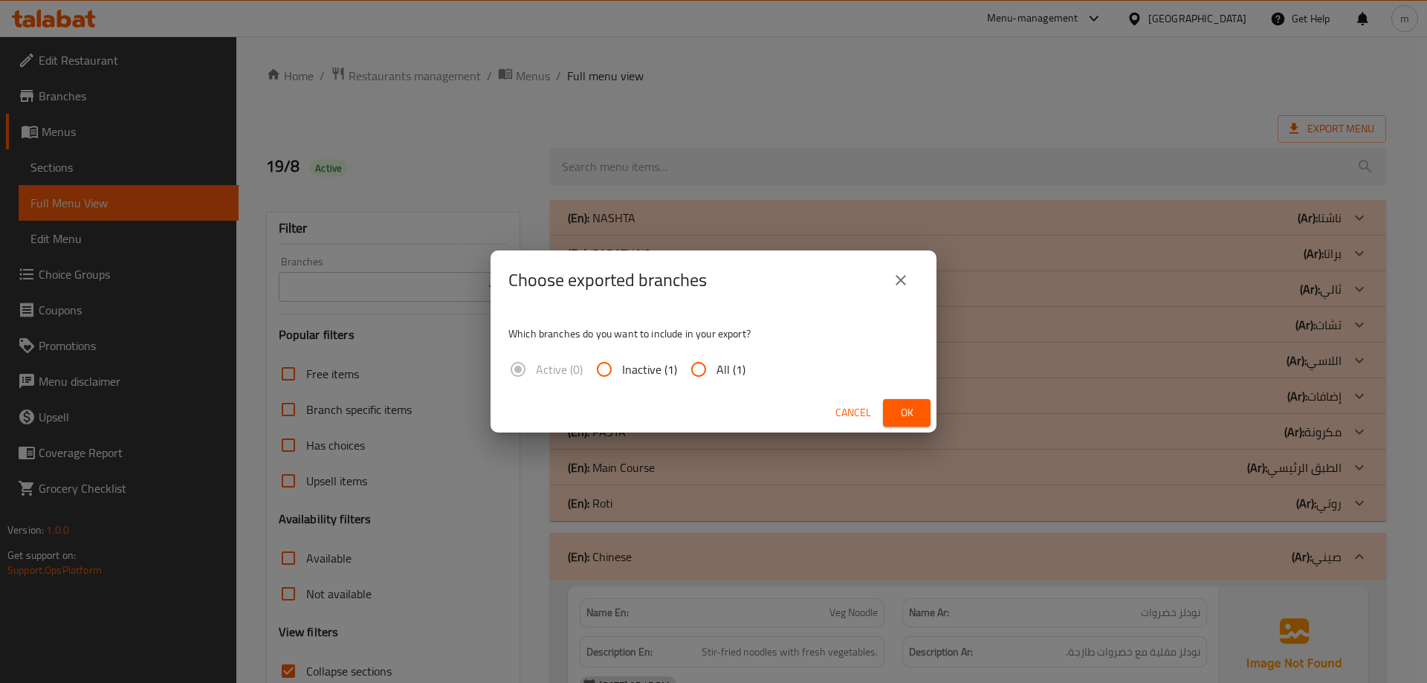
click at [716, 370] on span "All (1)" at bounding box center [730, 369] width 29 height 18
click at [716, 370] on input "All (1)" at bounding box center [699, 370] width 36 height 36
radio input "true"
click at [915, 425] on button "Ok" at bounding box center [907, 412] width 48 height 27
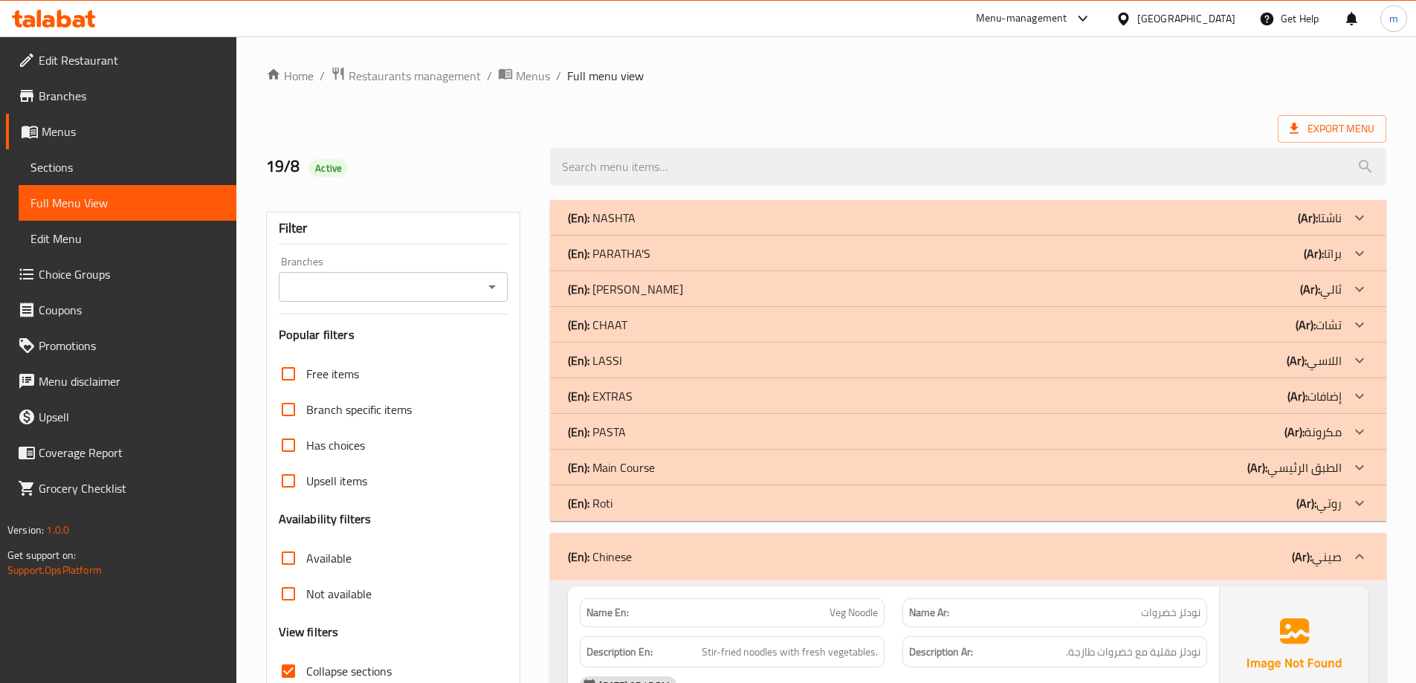
drag, startPoint x: 529, startPoint y: 460, endPoint x: 562, endPoint y: 57, distance: 404.1
